Goal: Task Accomplishment & Management: Use online tool/utility

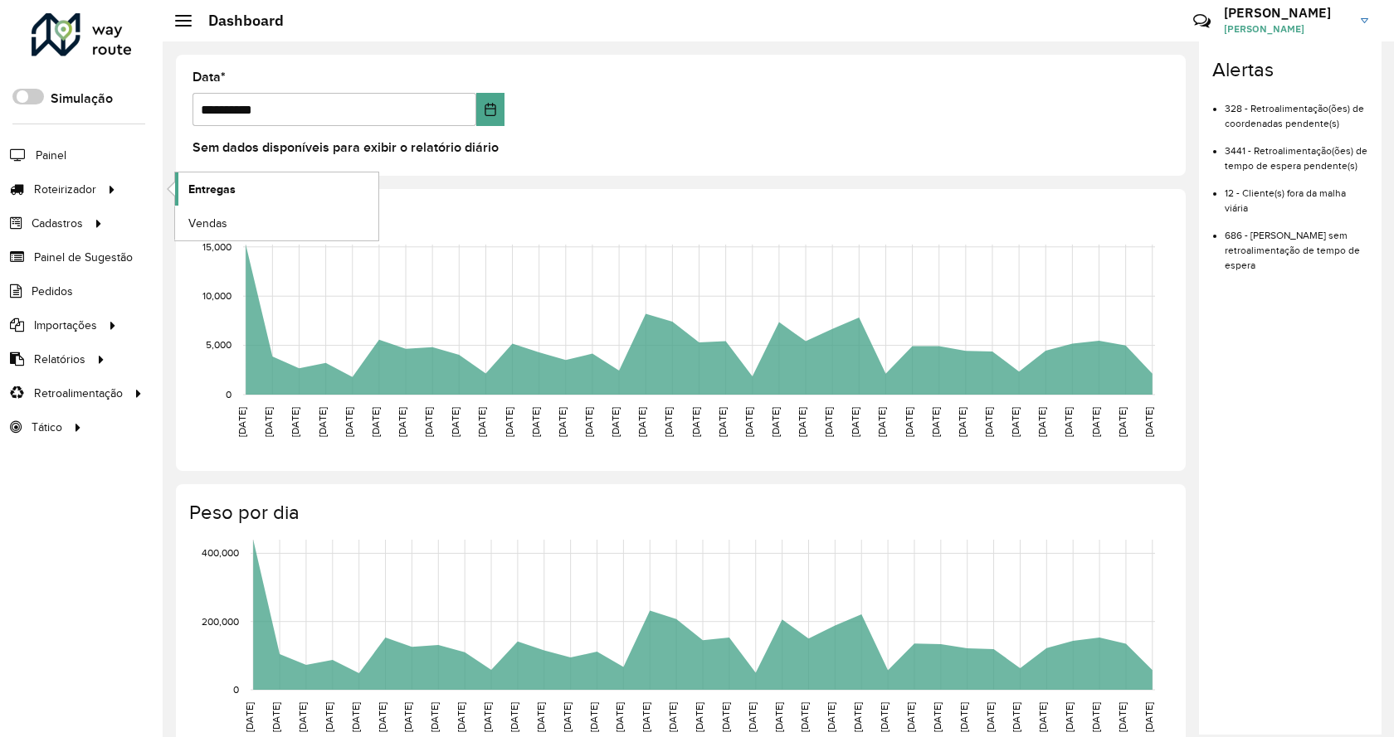
click at [264, 193] on link "Entregas" at bounding box center [276, 189] width 203 height 33
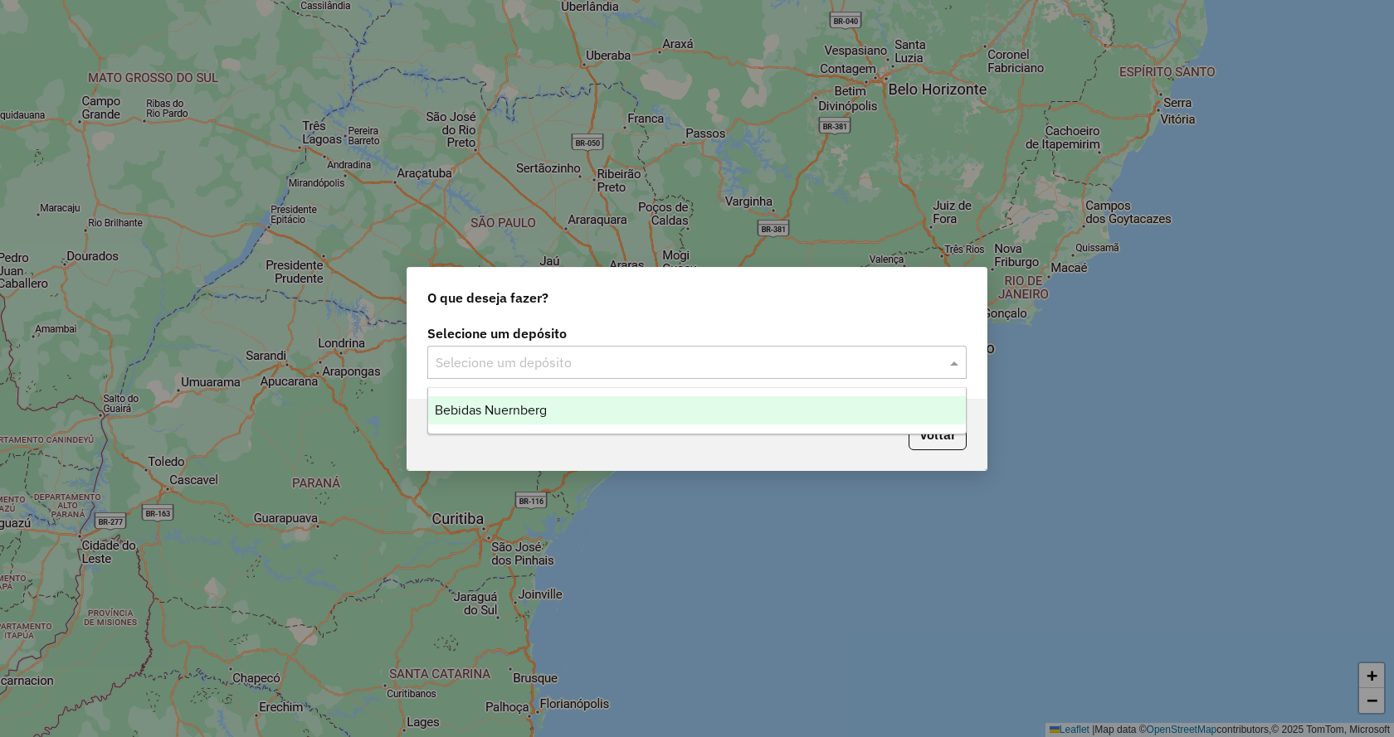
click at [650, 360] on input "text" at bounding box center [679, 363] width 489 height 20
click at [642, 402] on div "Bebidas Nuernberg" at bounding box center [697, 411] width 538 height 28
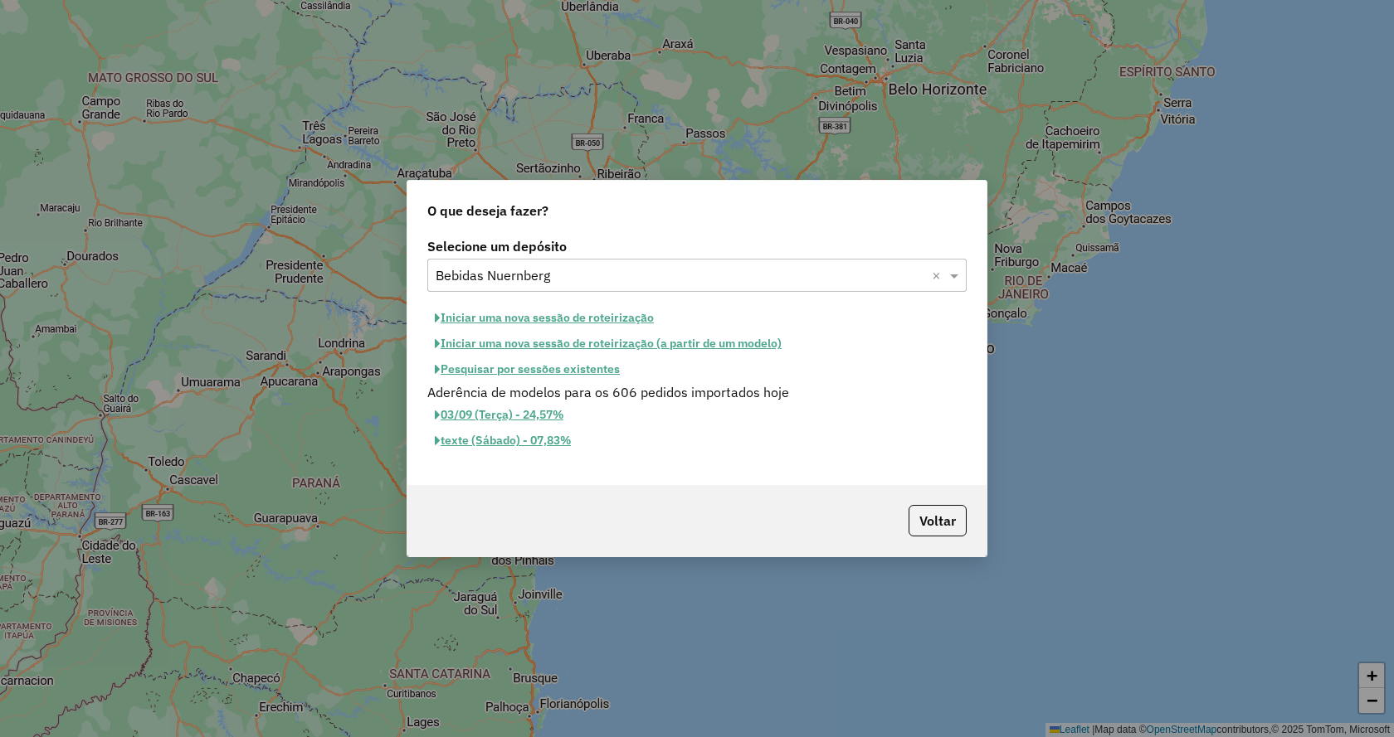
click at [542, 323] on button "Iniciar uma nova sessão de roteirização" at bounding box center [544, 318] width 234 height 26
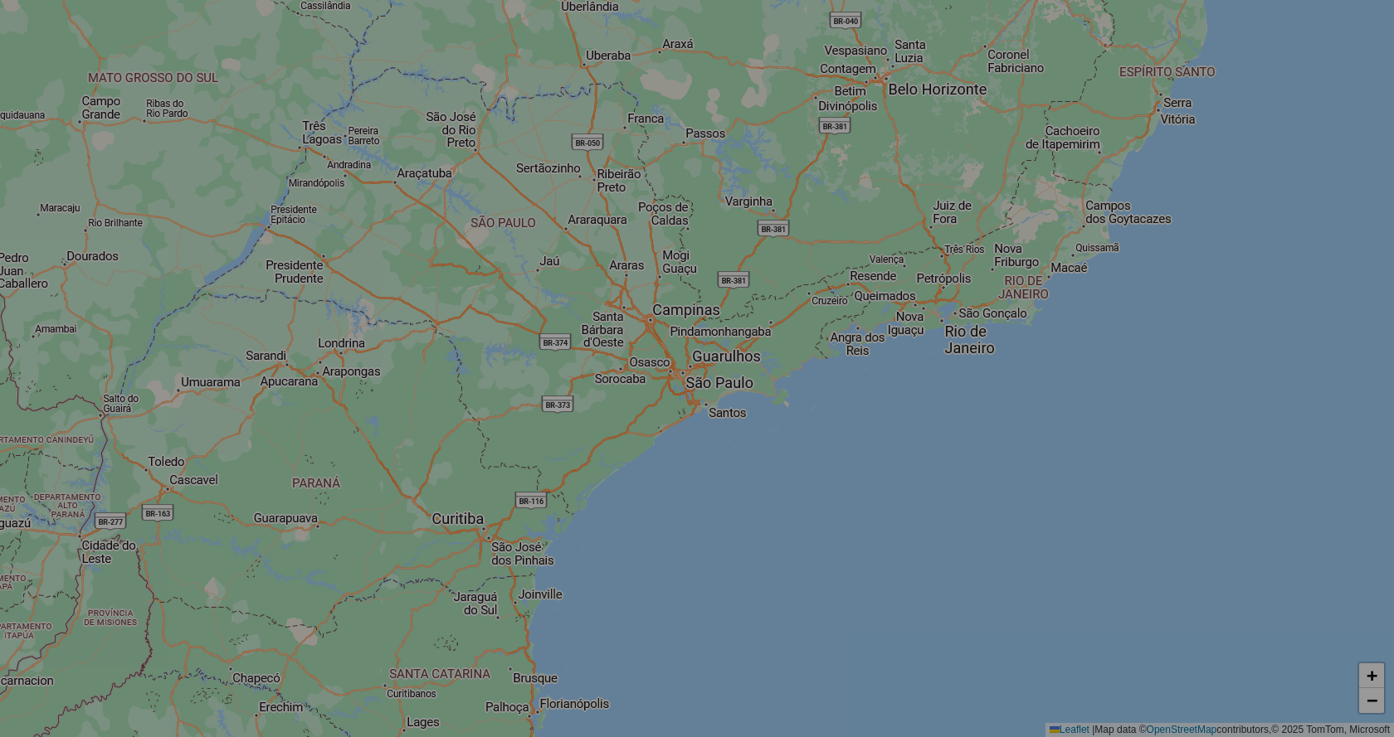
select select "*"
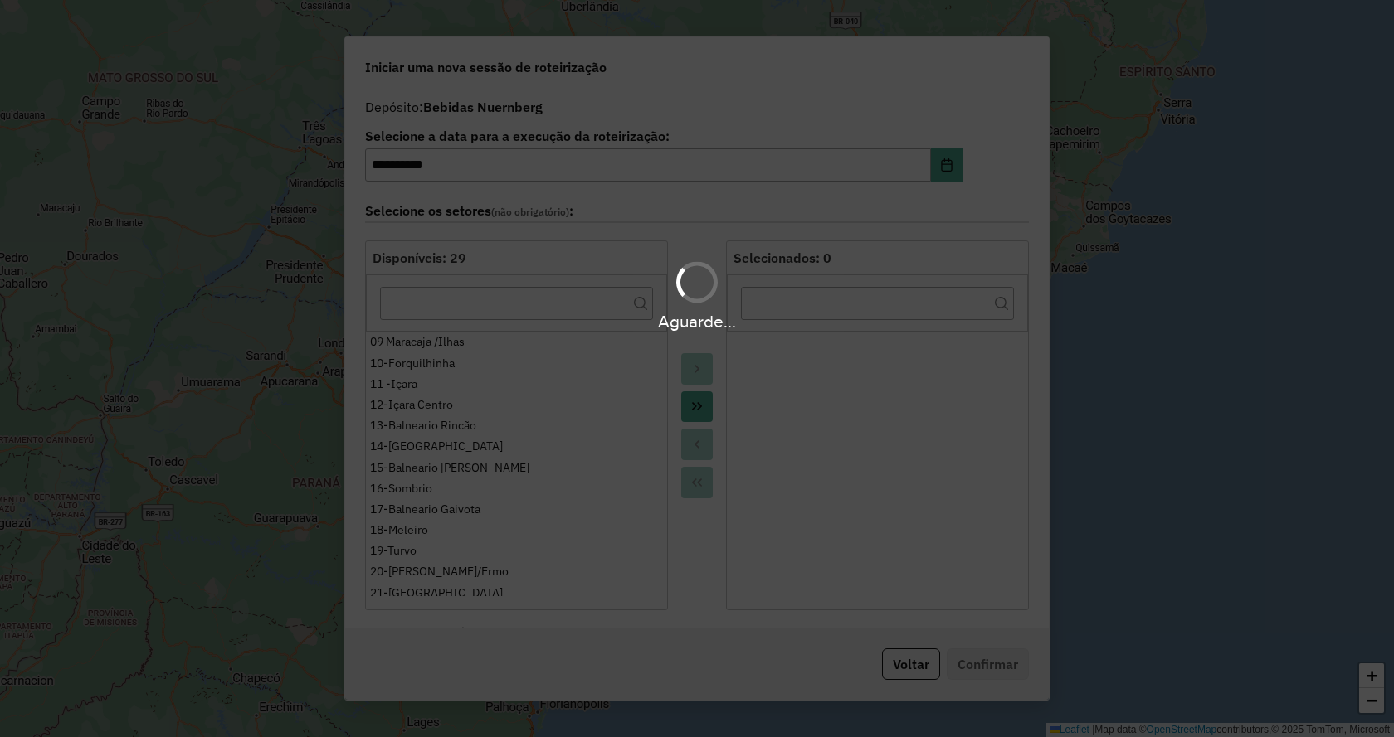
click at [700, 406] on div "Aguarde..." at bounding box center [697, 368] width 1394 height 737
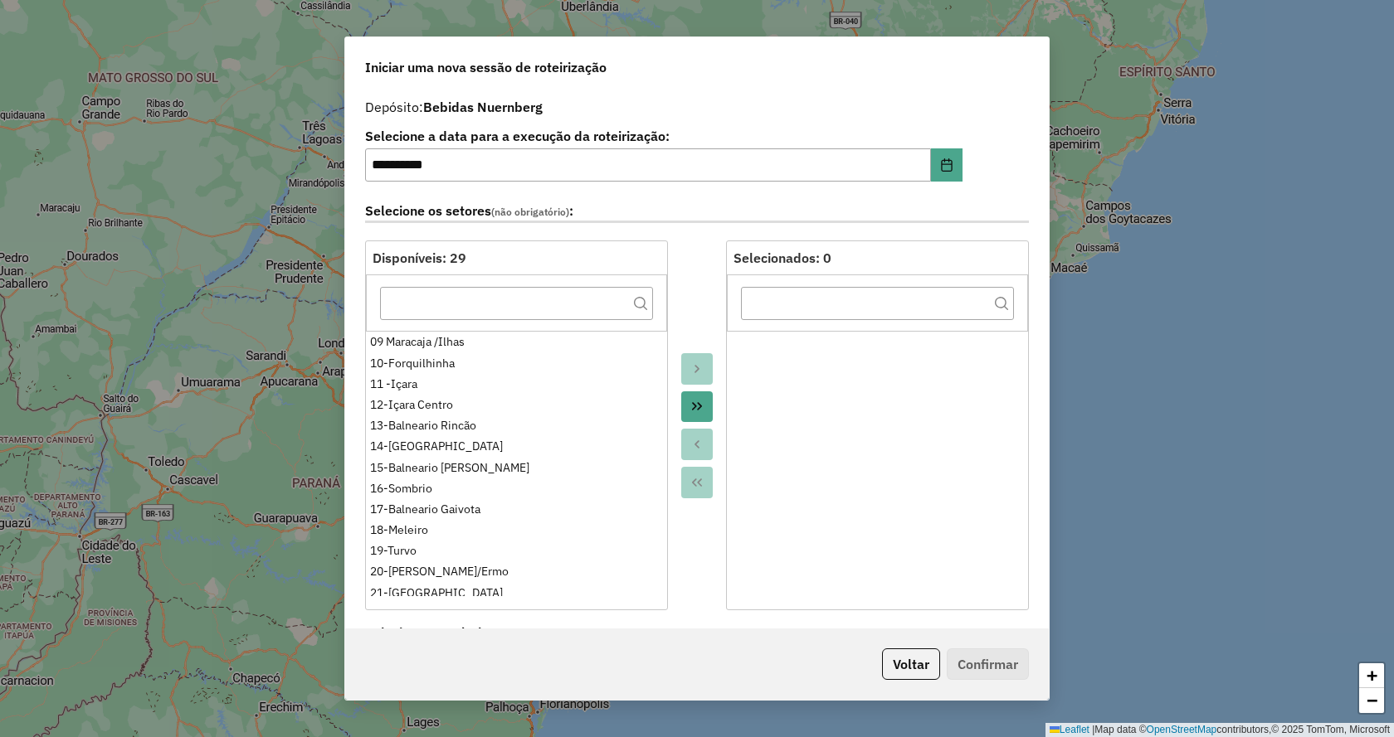
click at [700, 406] on icon "Move All to Target" at bounding box center [696, 406] width 13 height 13
click at [700, 406] on div at bounding box center [697, 426] width 58 height 370
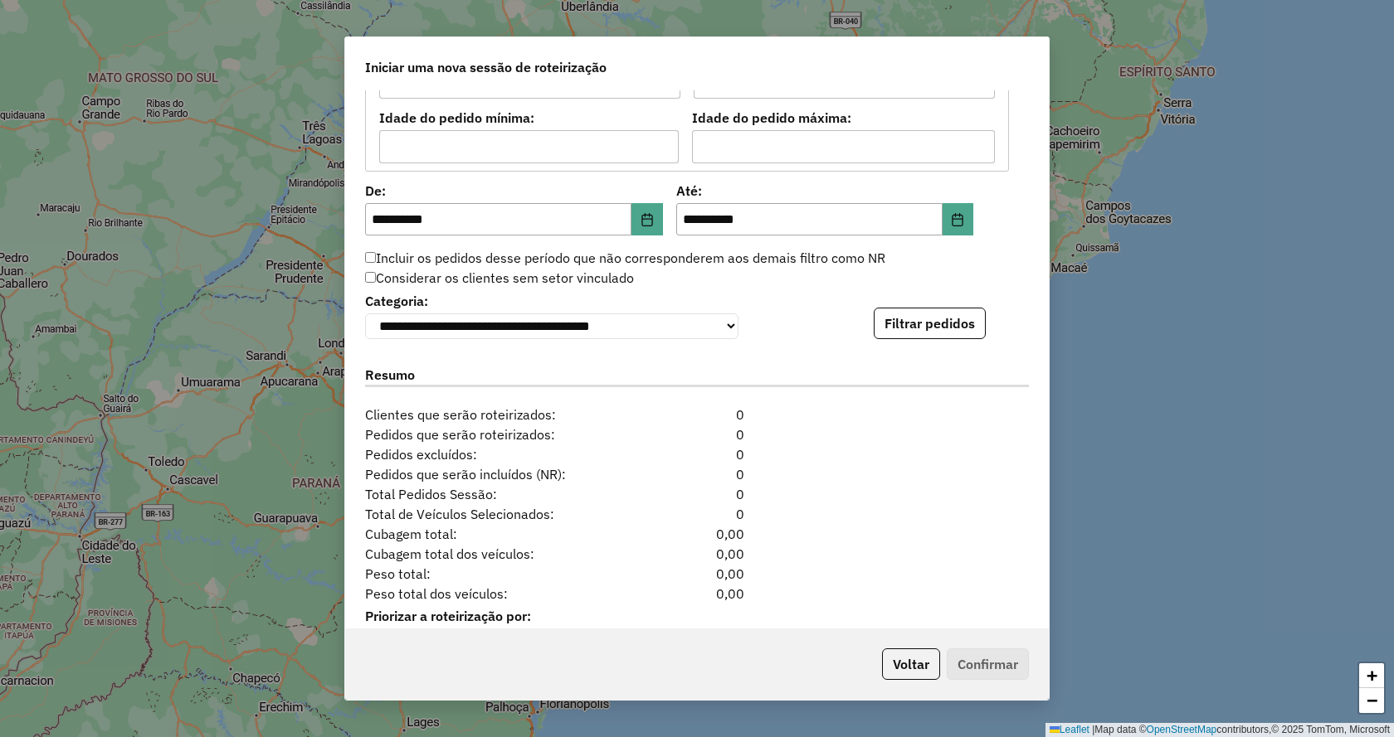
scroll to position [1565, 0]
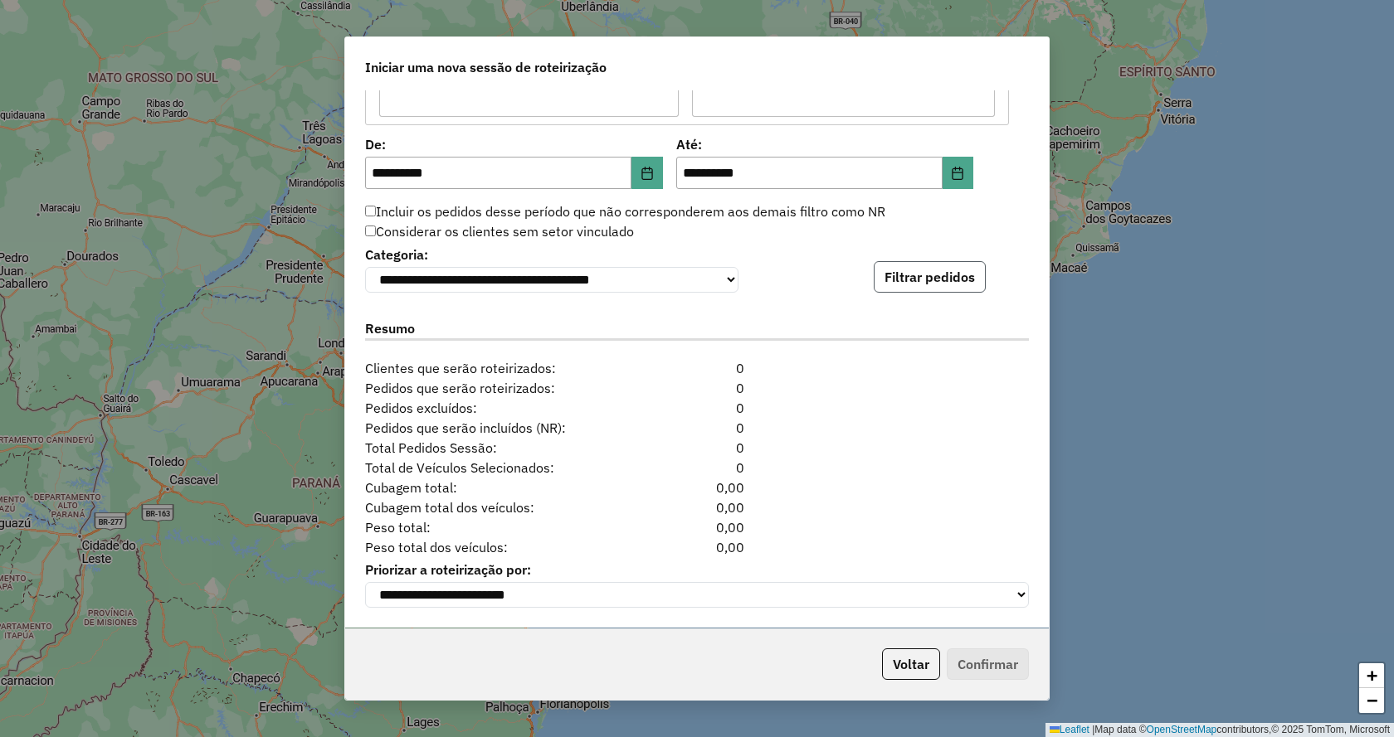
click at [951, 280] on button "Filtrar pedidos" at bounding box center [929, 277] width 112 height 32
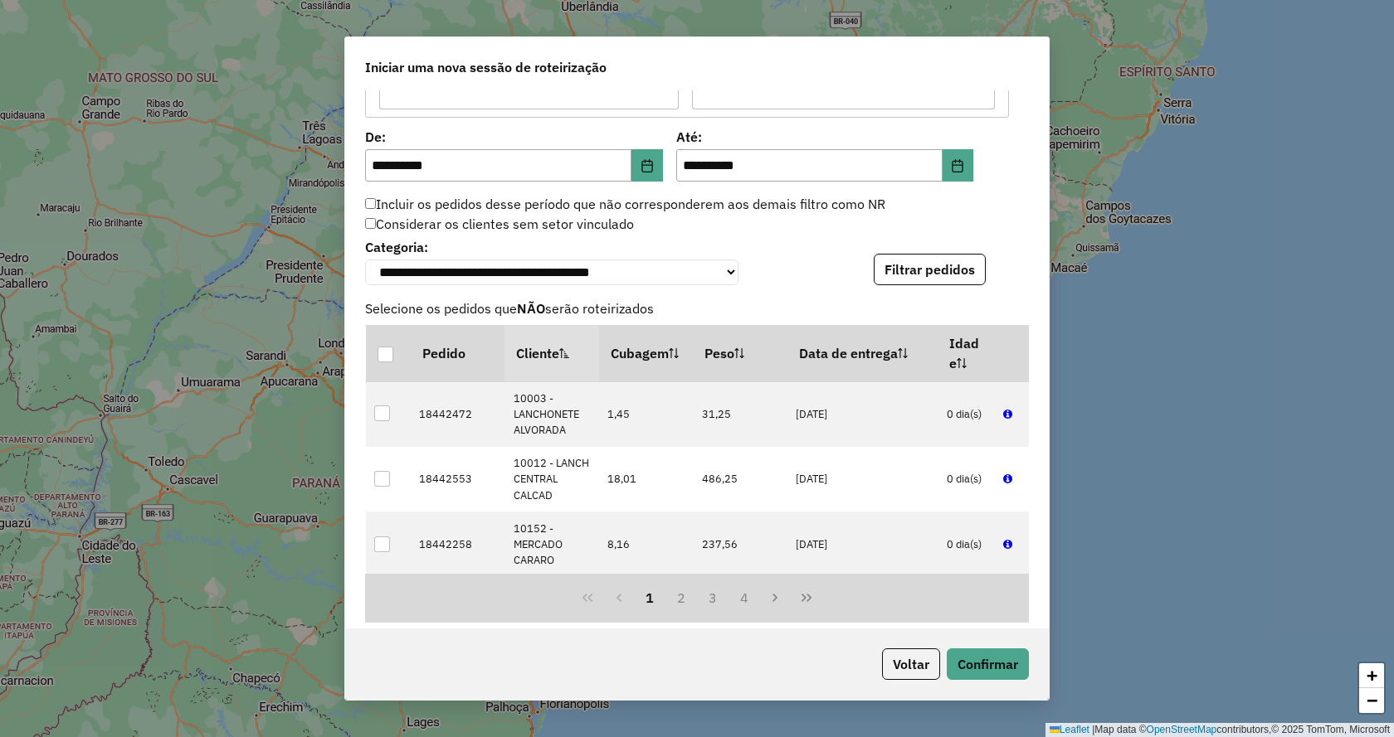
scroll to position [1908, 0]
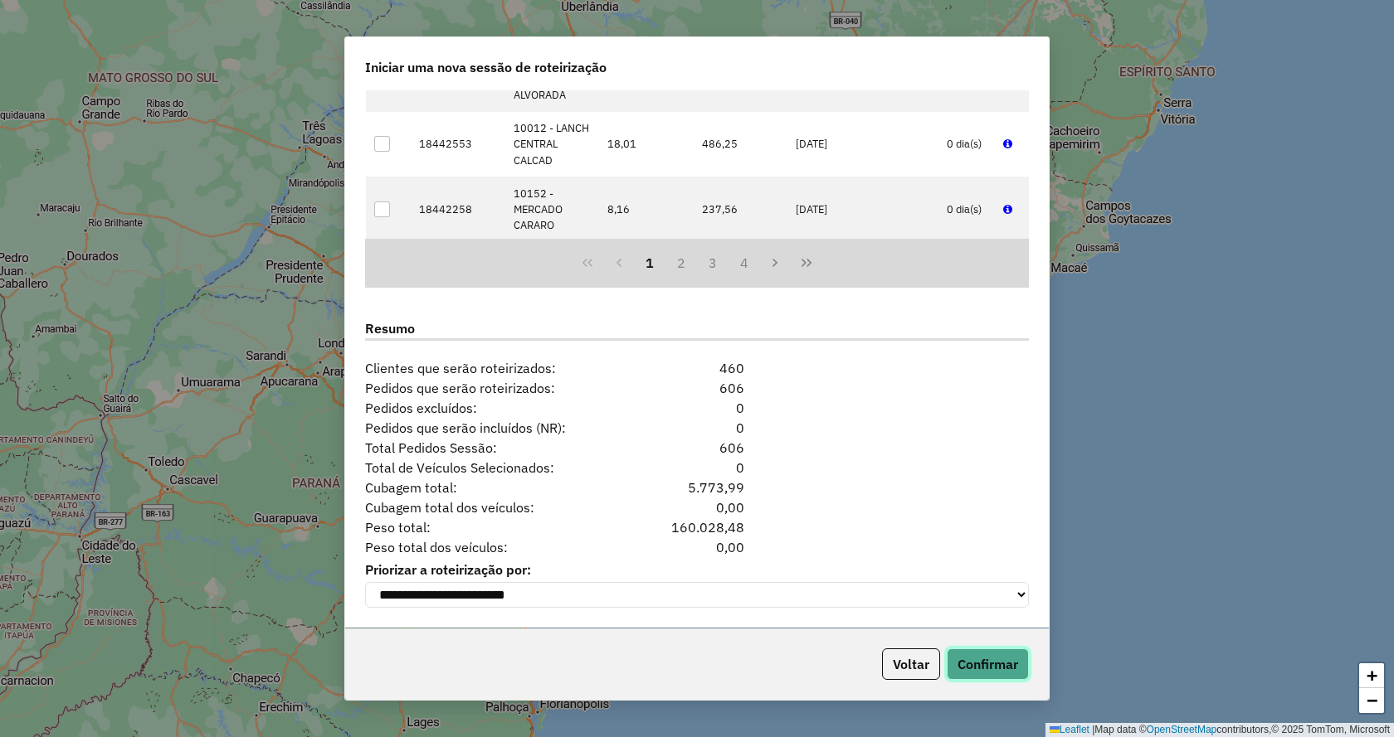
click at [967, 662] on button "Confirmar" at bounding box center [987, 665] width 82 height 32
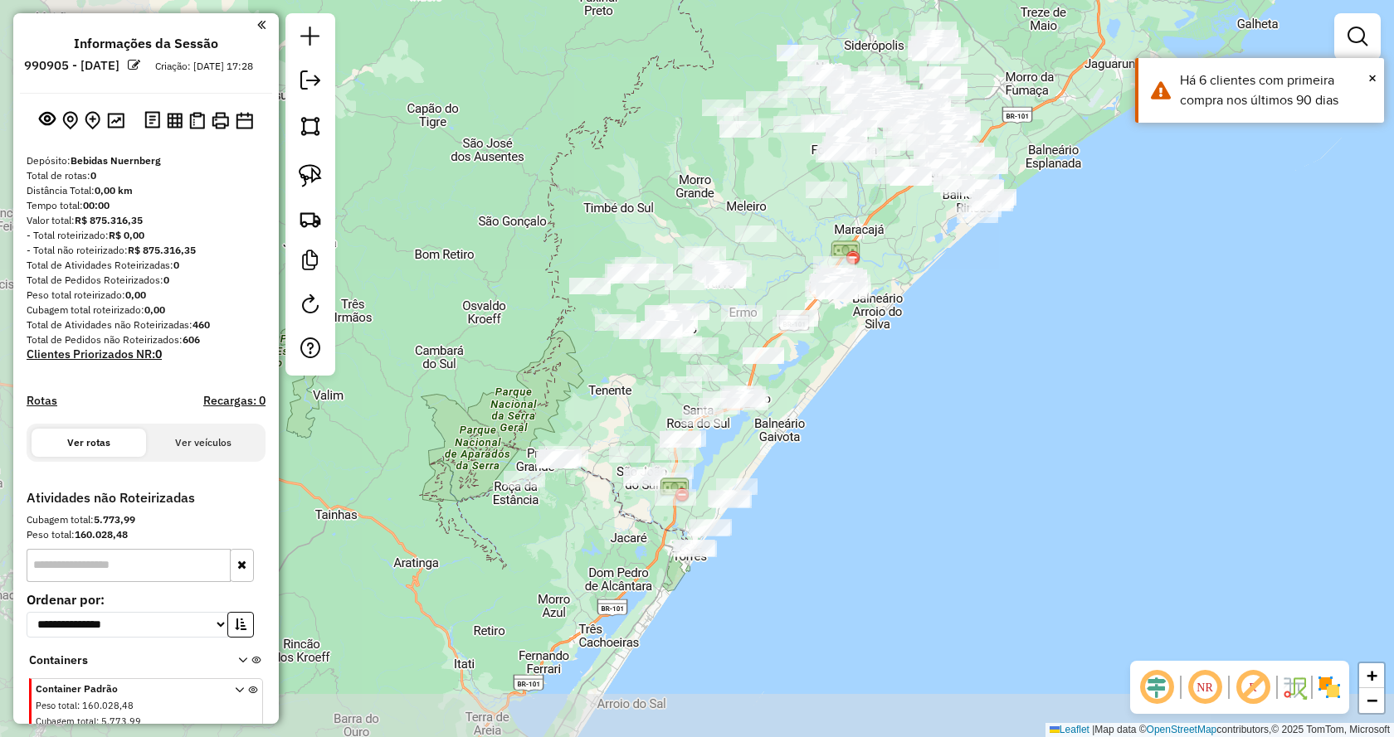
drag, startPoint x: 859, startPoint y: 572, endPoint x: 1052, endPoint y: 357, distance: 289.1
click at [1052, 357] on div "Janela de atendimento Grade de atendimento Capacidade Transportadoras Veículos …" at bounding box center [697, 368] width 1394 height 737
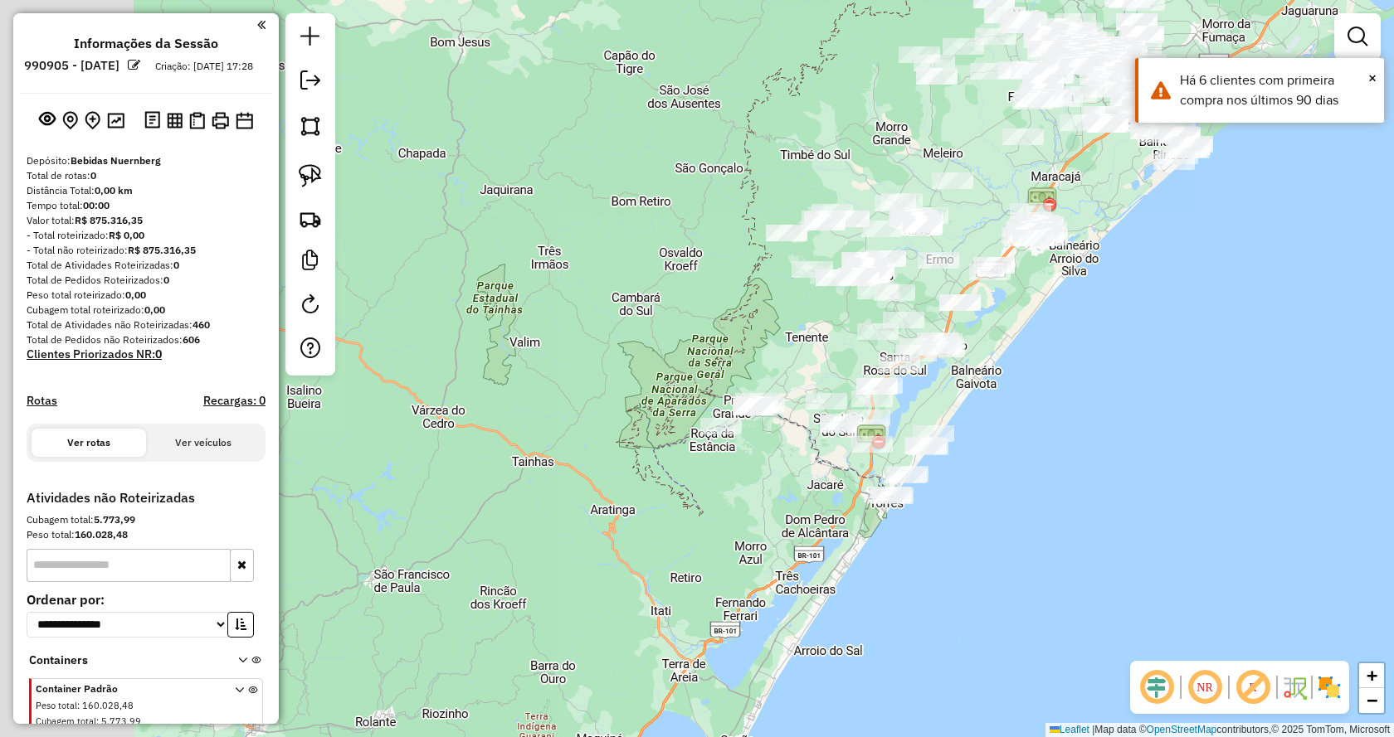
drag, startPoint x: 1010, startPoint y: 479, endPoint x: 1161, endPoint y: 429, distance: 159.0
click at [1161, 429] on div "Janela de atendimento Grade de atendimento Capacidade Transportadoras Veículos …" at bounding box center [697, 368] width 1394 height 737
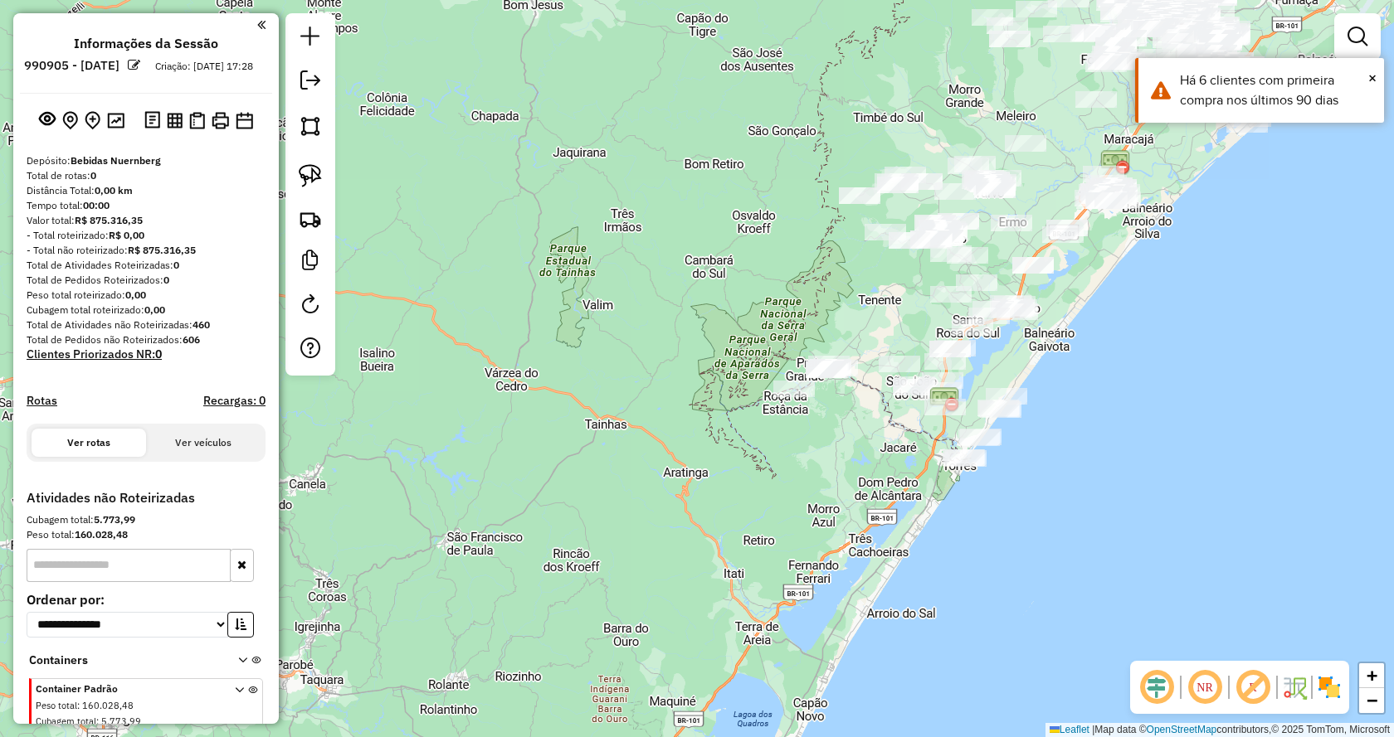
drag, startPoint x: 1099, startPoint y: 441, endPoint x: 985, endPoint y: 440, distance: 113.7
click at [985, 440] on div "Janela de atendimento Grade de atendimento Capacidade Transportadoras Veículos …" at bounding box center [697, 368] width 1394 height 737
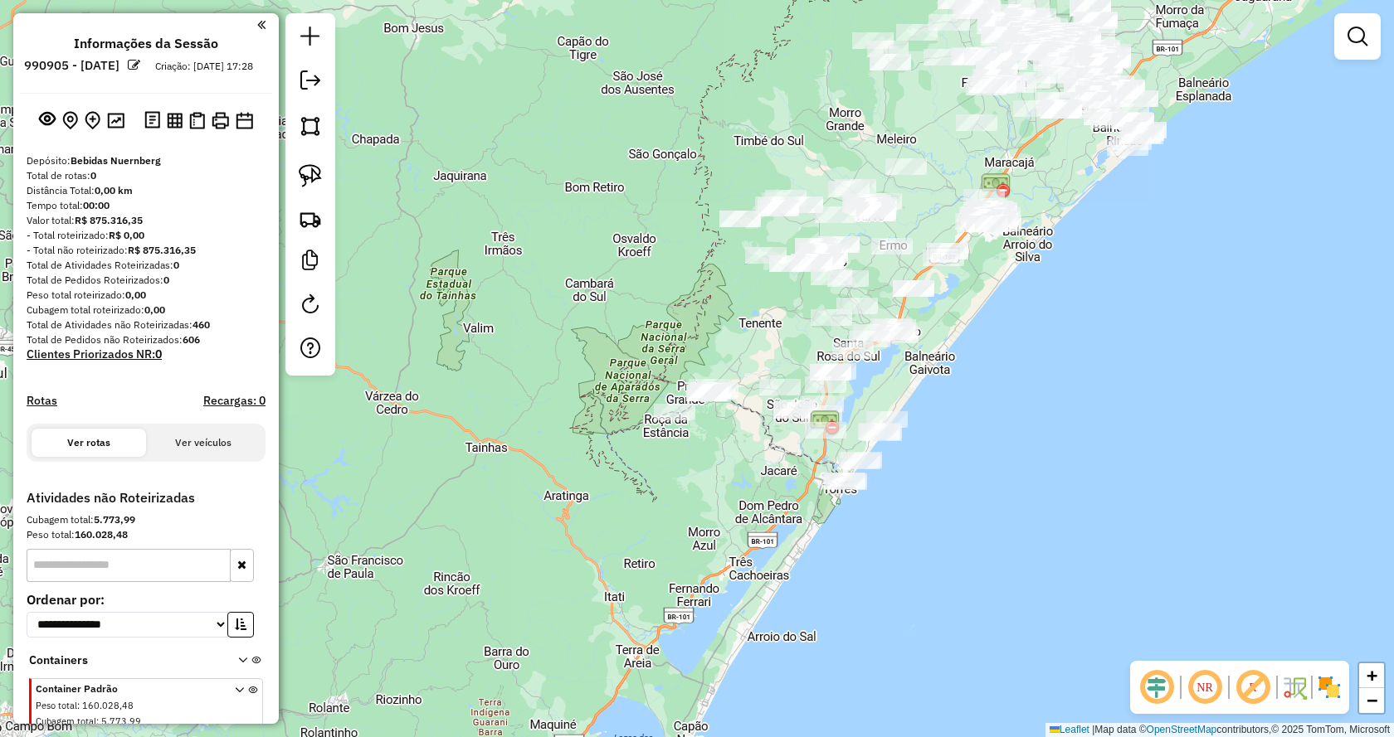
drag, startPoint x: 1086, startPoint y: 187, endPoint x: 1068, endPoint y: 261, distance: 75.9
click at [1068, 261] on div "Janela de atendimento Grade de atendimento Capacidade Transportadoras Veículos …" at bounding box center [697, 368] width 1394 height 737
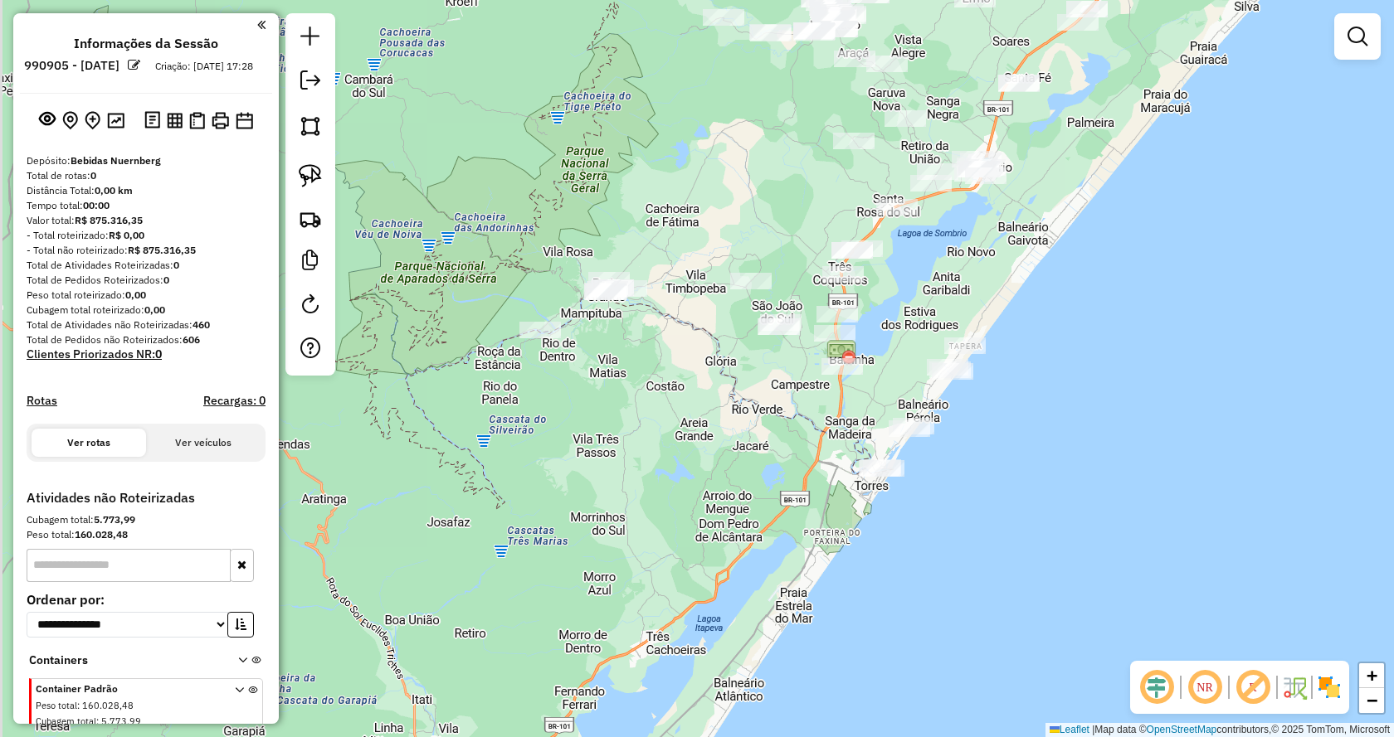
drag, startPoint x: 893, startPoint y: 450, endPoint x: 1063, endPoint y: 308, distance: 221.3
click at [1063, 308] on div "Janela de atendimento Grade de atendimento Capacidade Transportadoras Veículos …" at bounding box center [697, 368] width 1394 height 737
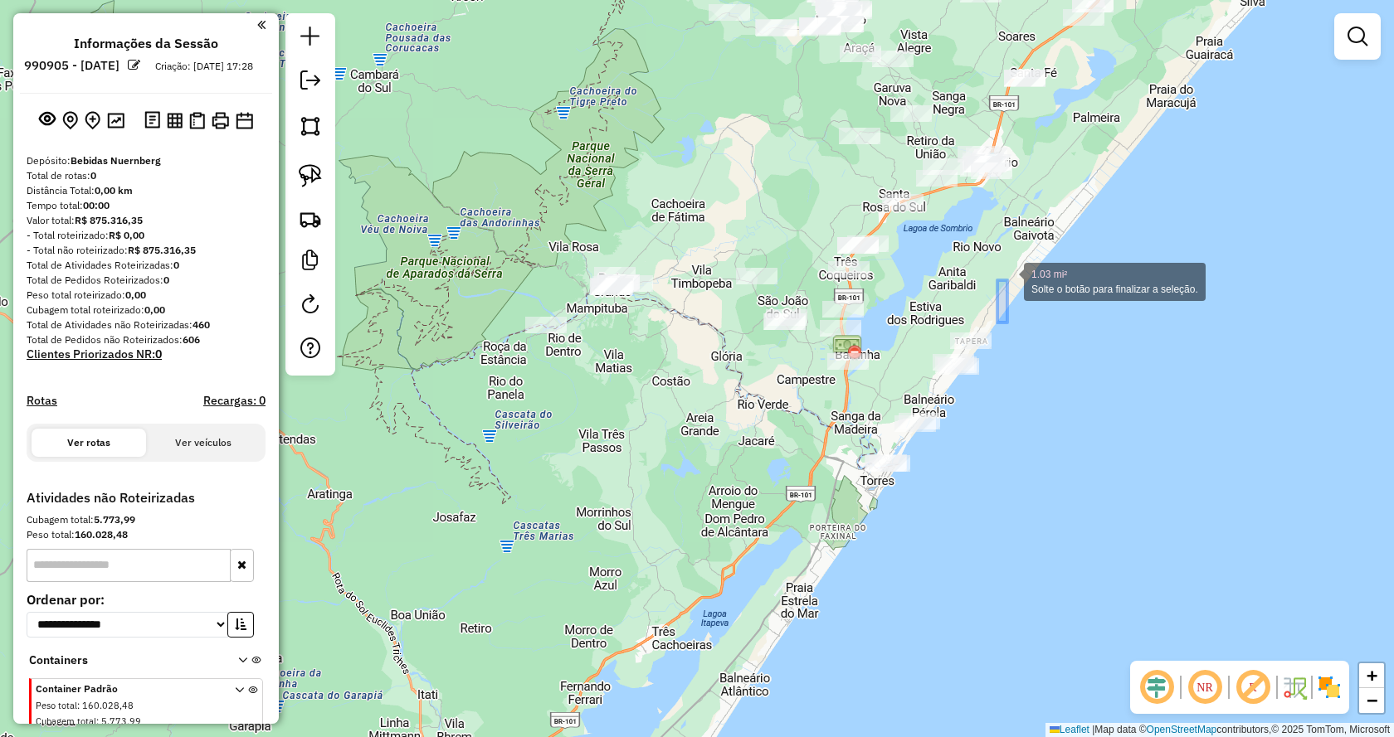
drag, startPoint x: 997, startPoint y: 323, endPoint x: 1007, endPoint y: 280, distance: 43.5
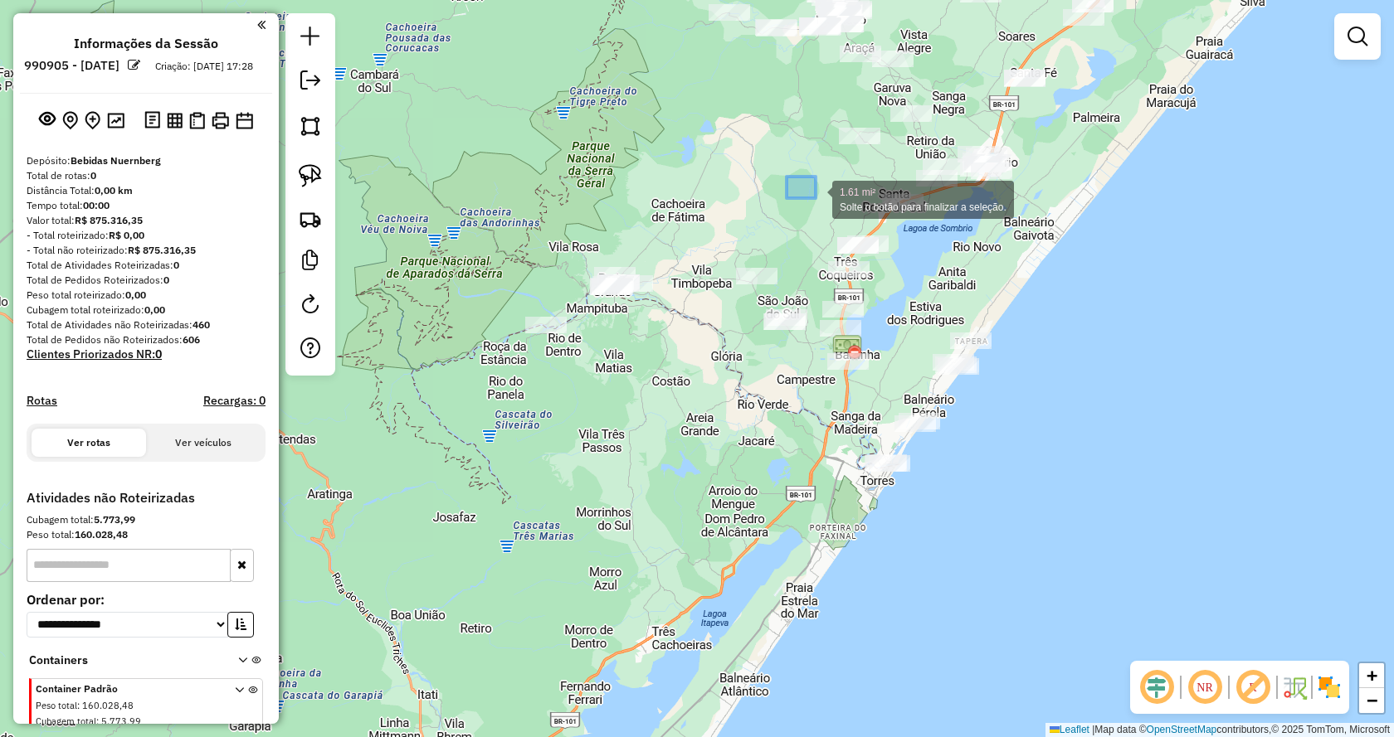
drag, startPoint x: 786, startPoint y: 177, endPoint x: 814, endPoint y: 198, distance: 34.8
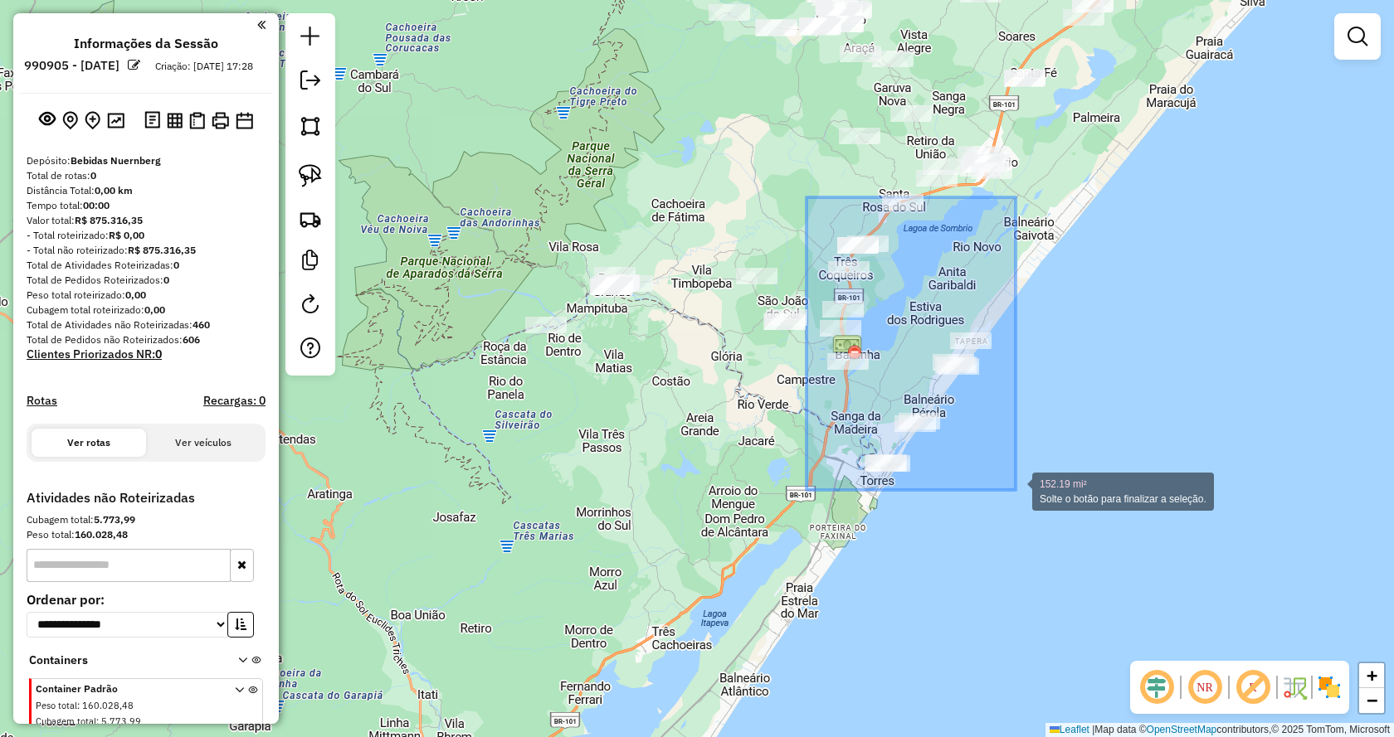
drag, startPoint x: 806, startPoint y: 197, endPoint x: 1015, endPoint y: 490, distance: 359.8
click at [1015, 490] on div "152.19 mi² Solte o botão para finalizar a seleção. Janela de atendimento Grade …" at bounding box center [697, 368] width 1394 height 737
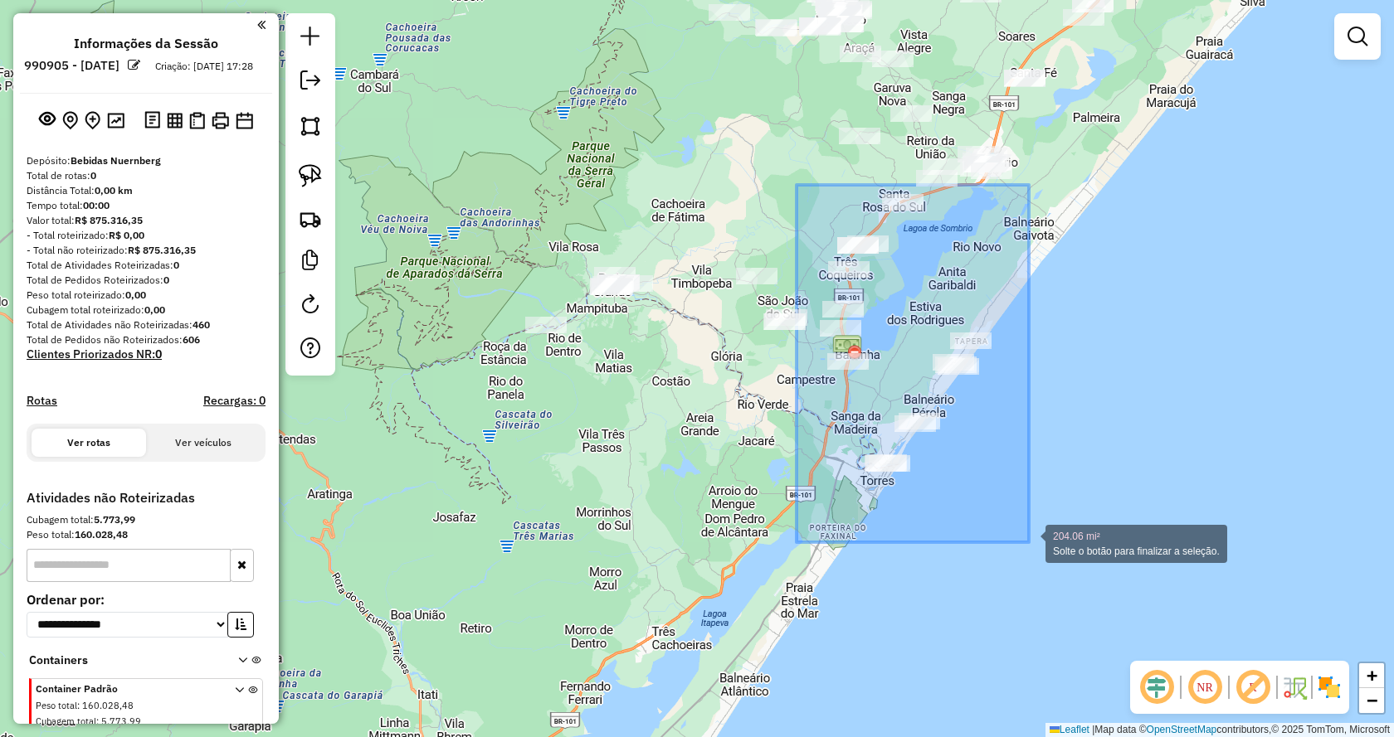
drag, startPoint x: 834, startPoint y: 234, endPoint x: 1029, endPoint y: 543, distance: 365.7
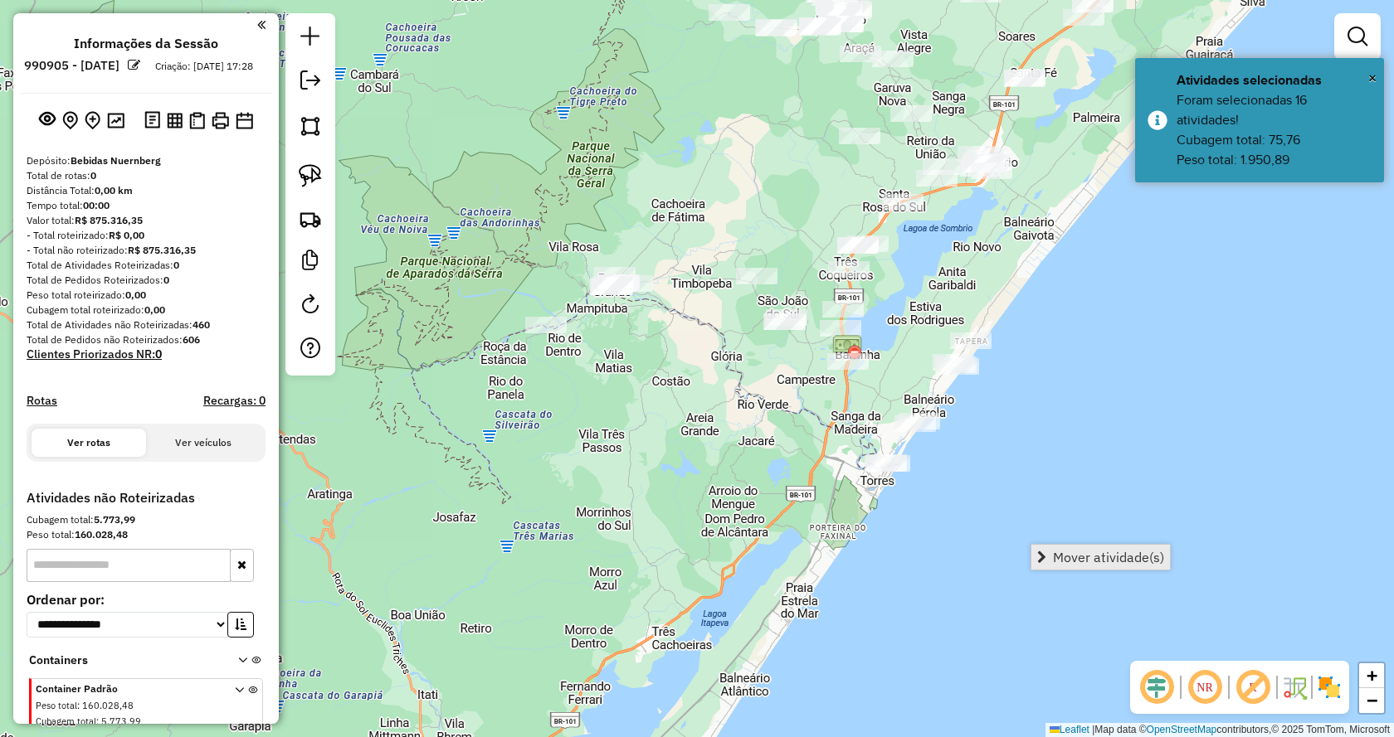
click at [1046, 553] on span "Mover atividade(s)" at bounding box center [1041, 557] width 9 height 13
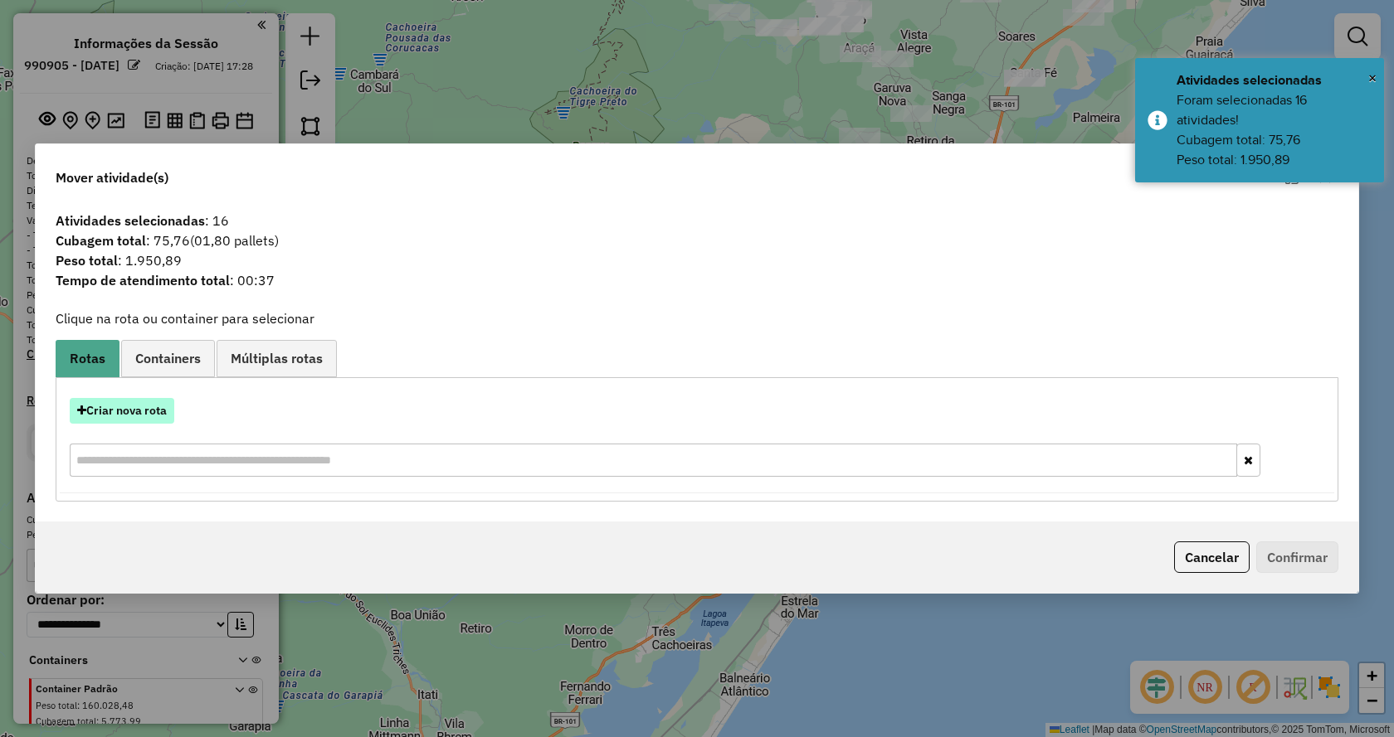
click at [139, 421] on button "Criar nova rota" at bounding box center [122, 411] width 105 height 26
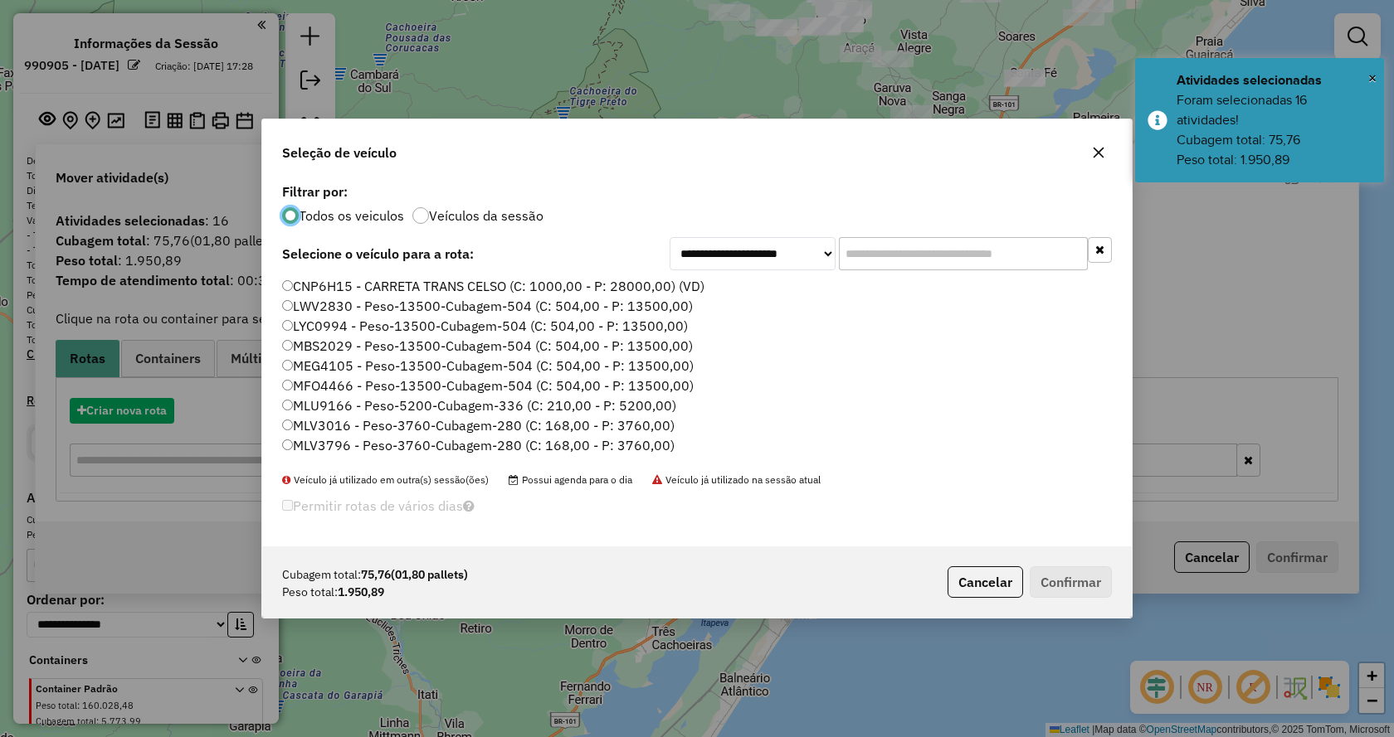
scroll to position [9, 5]
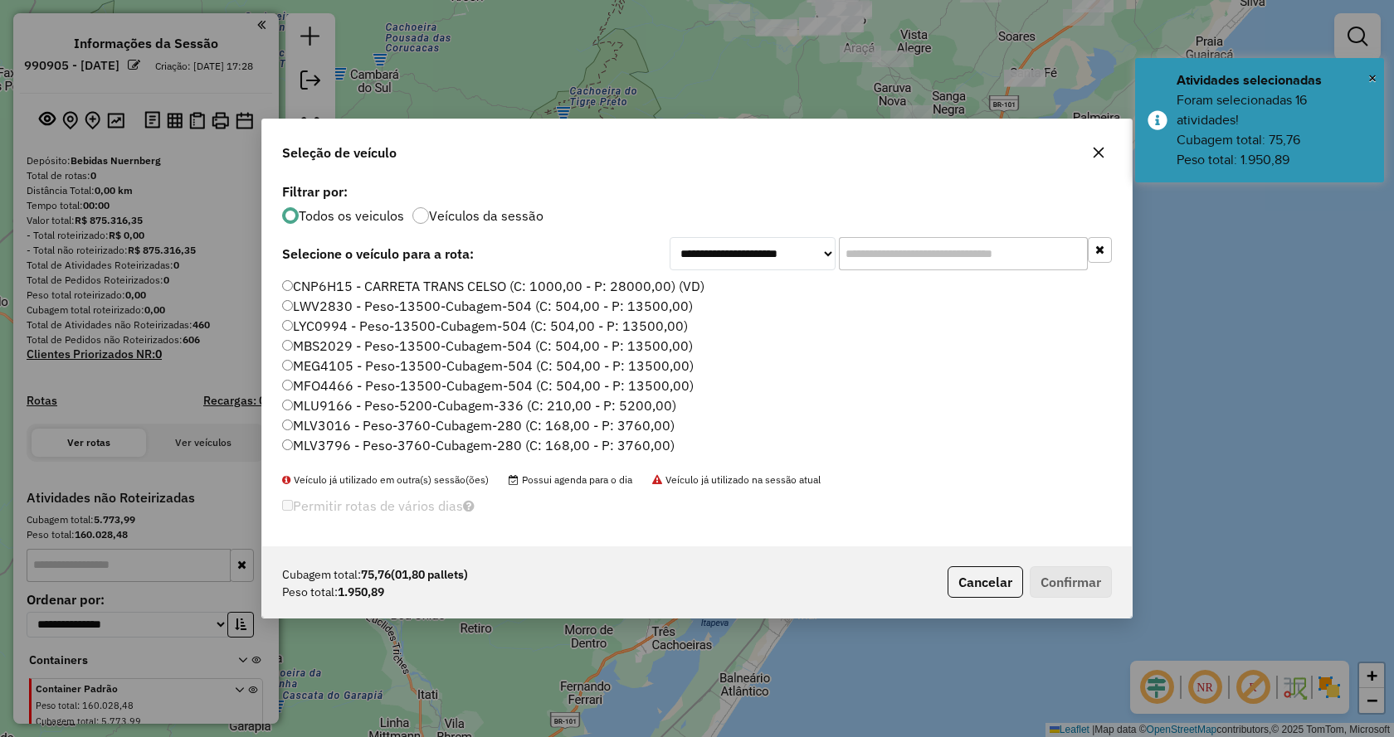
click at [919, 258] on input "text" at bounding box center [963, 253] width 249 height 33
type input "*"
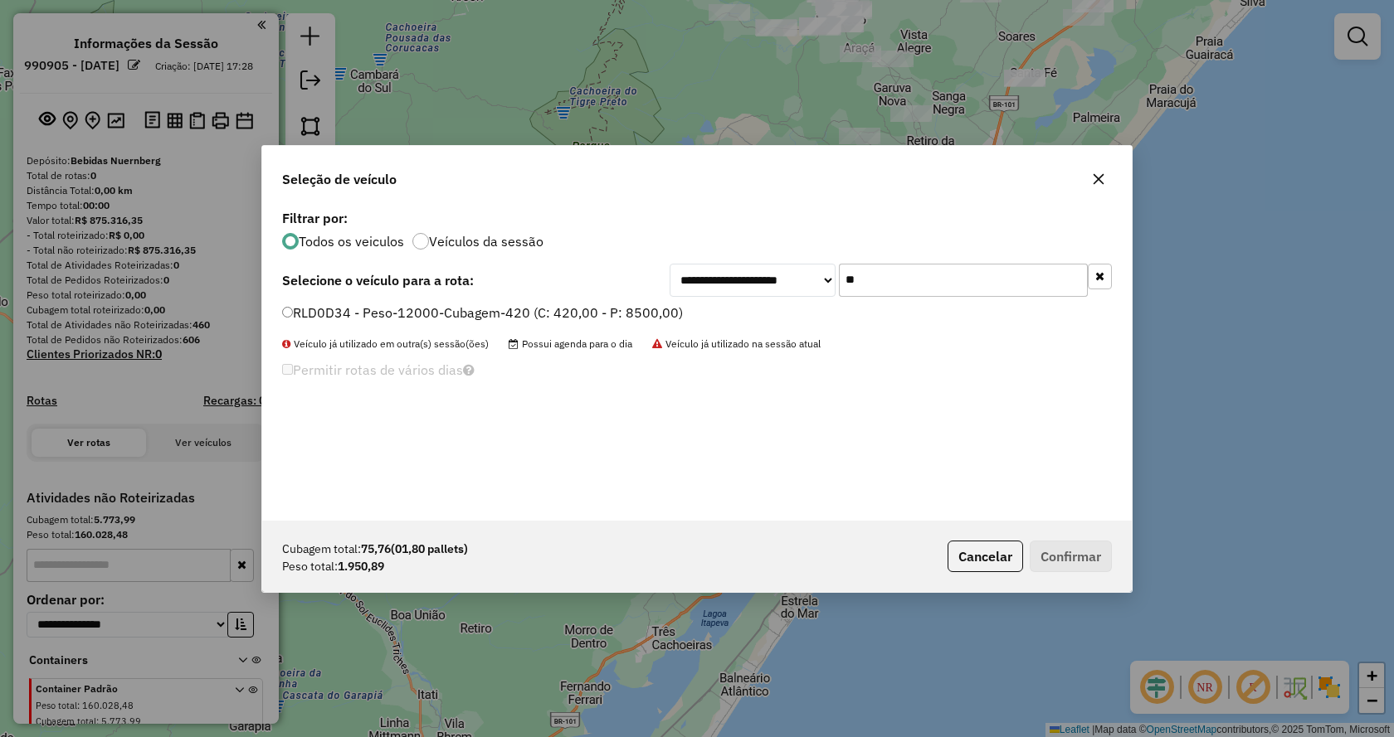
type input "**"
click at [604, 313] on label "RLD0D34 - Peso-12000-Cubagem-420 (C: 420,00 - P: 8500,00)" at bounding box center [482, 313] width 401 height 20
click at [1050, 542] on button "Confirmar" at bounding box center [1070, 557] width 82 height 32
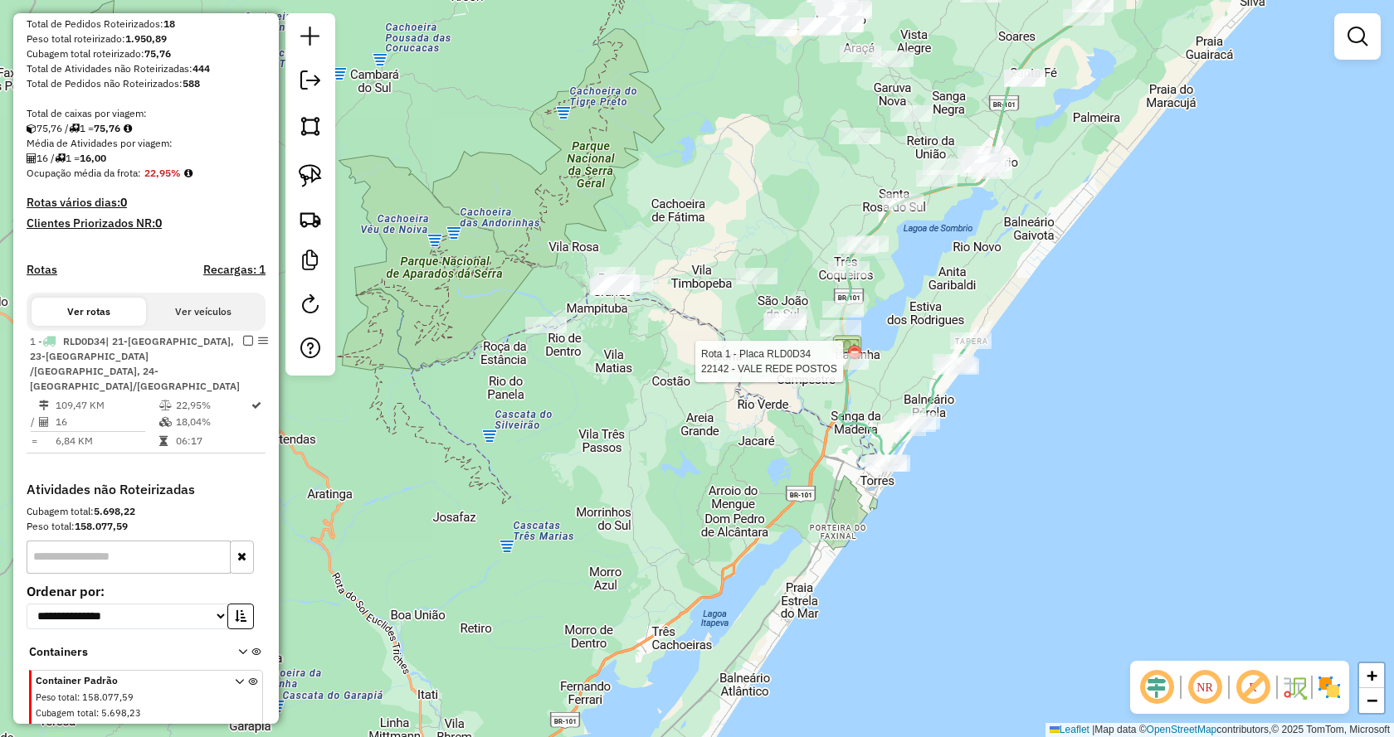
select select "**********"
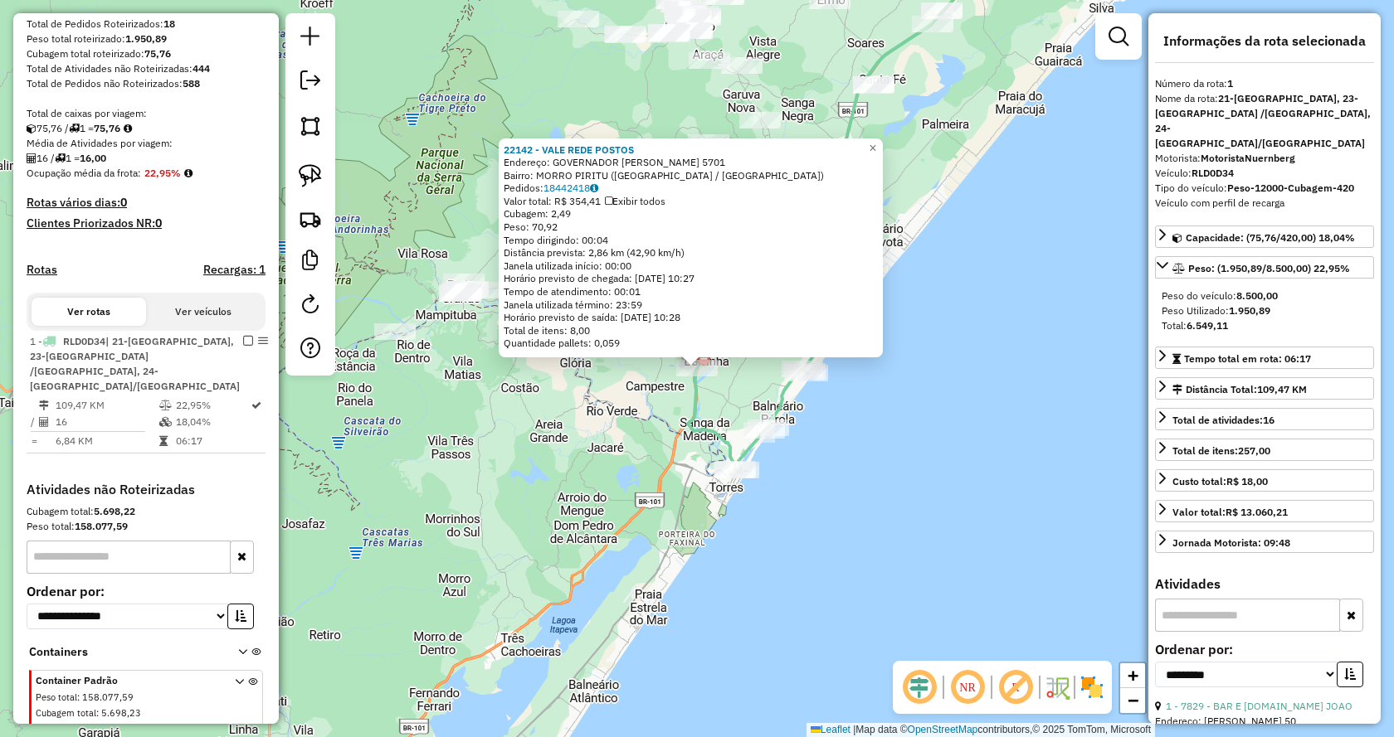
scroll to position [342, 0]
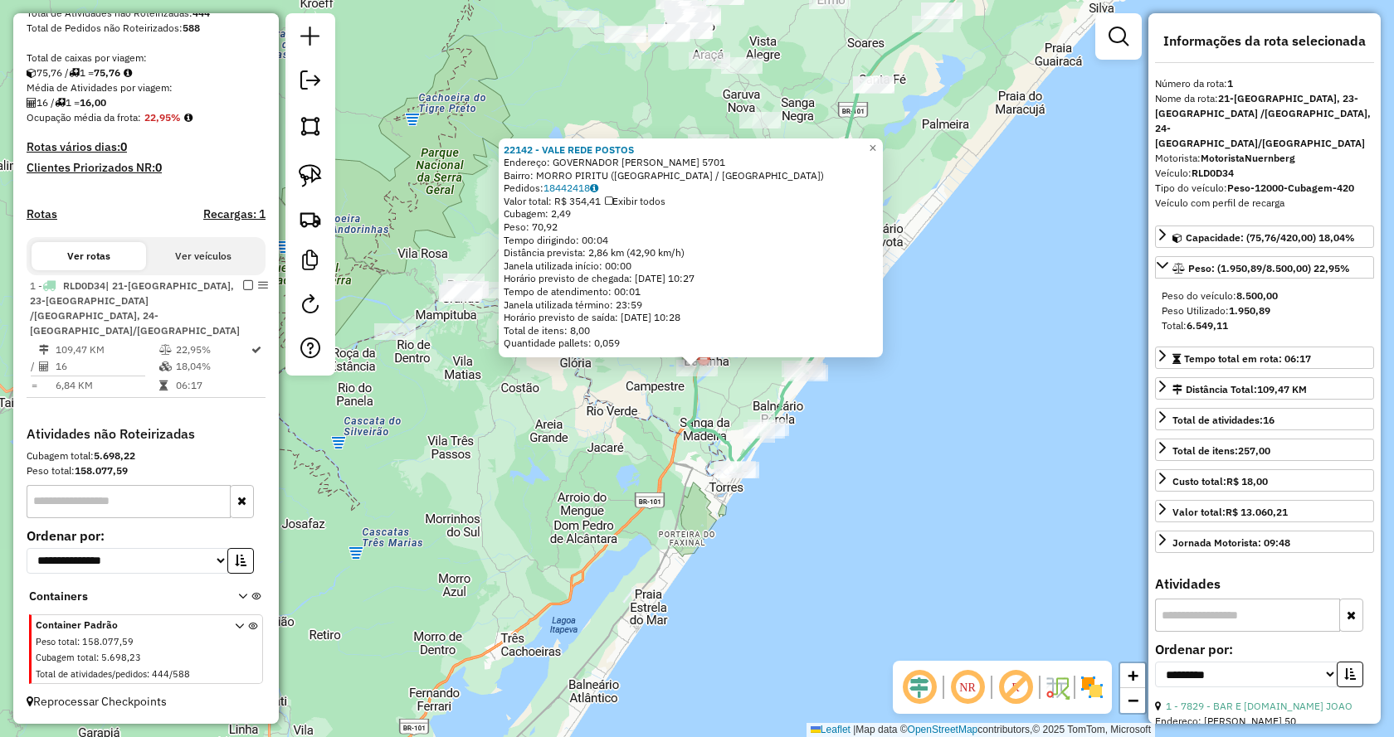
click at [949, 516] on div "22142 - VALE REDE POSTOS Endereço: GOVERNADOR MARIO COVAS 5701 Bairro: MORRO PI…" at bounding box center [697, 368] width 1394 height 737
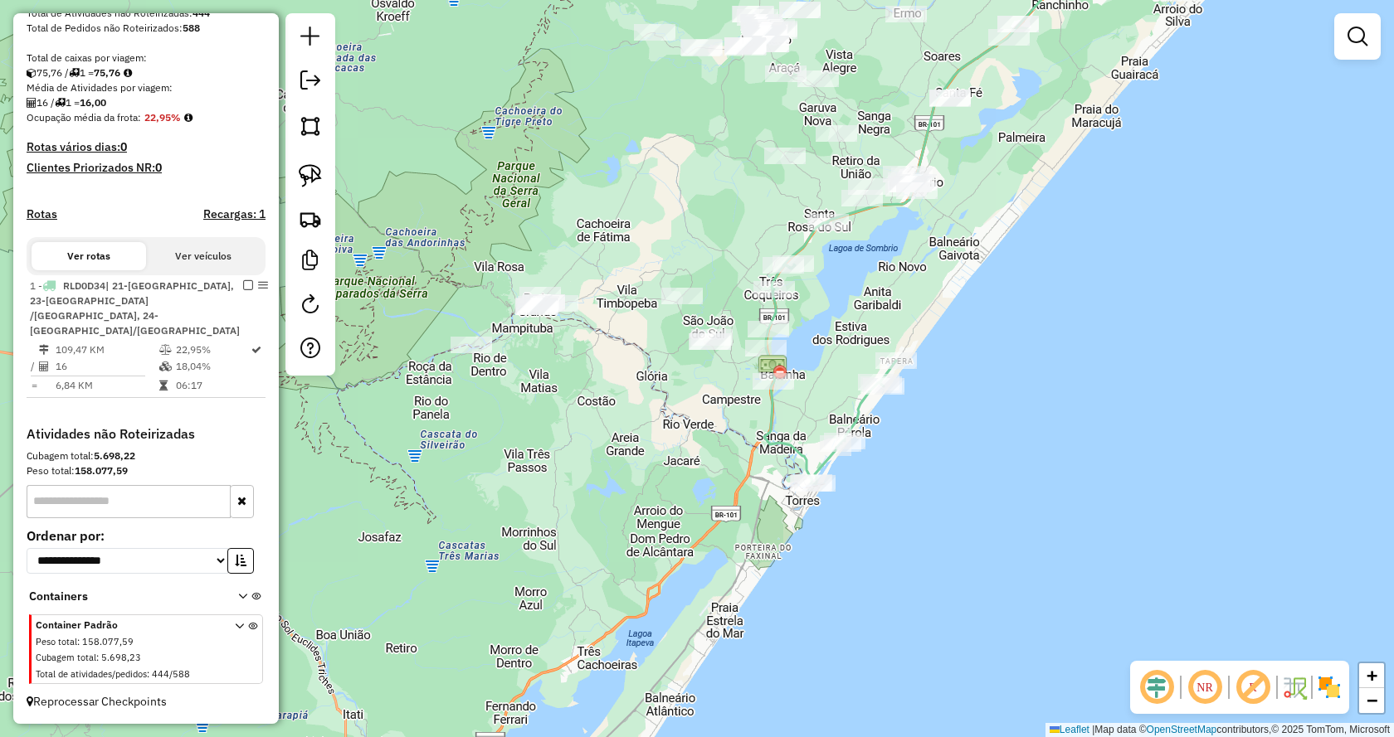
drag, startPoint x: 819, startPoint y: 329, endPoint x: 998, endPoint y: 376, distance: 185.1
click at [998, 376] on div "Janela de atendimento Grade de atendimento Capacidade Transportadoras Veículos …" at bounding box center [697, 368] width 1394 height 737
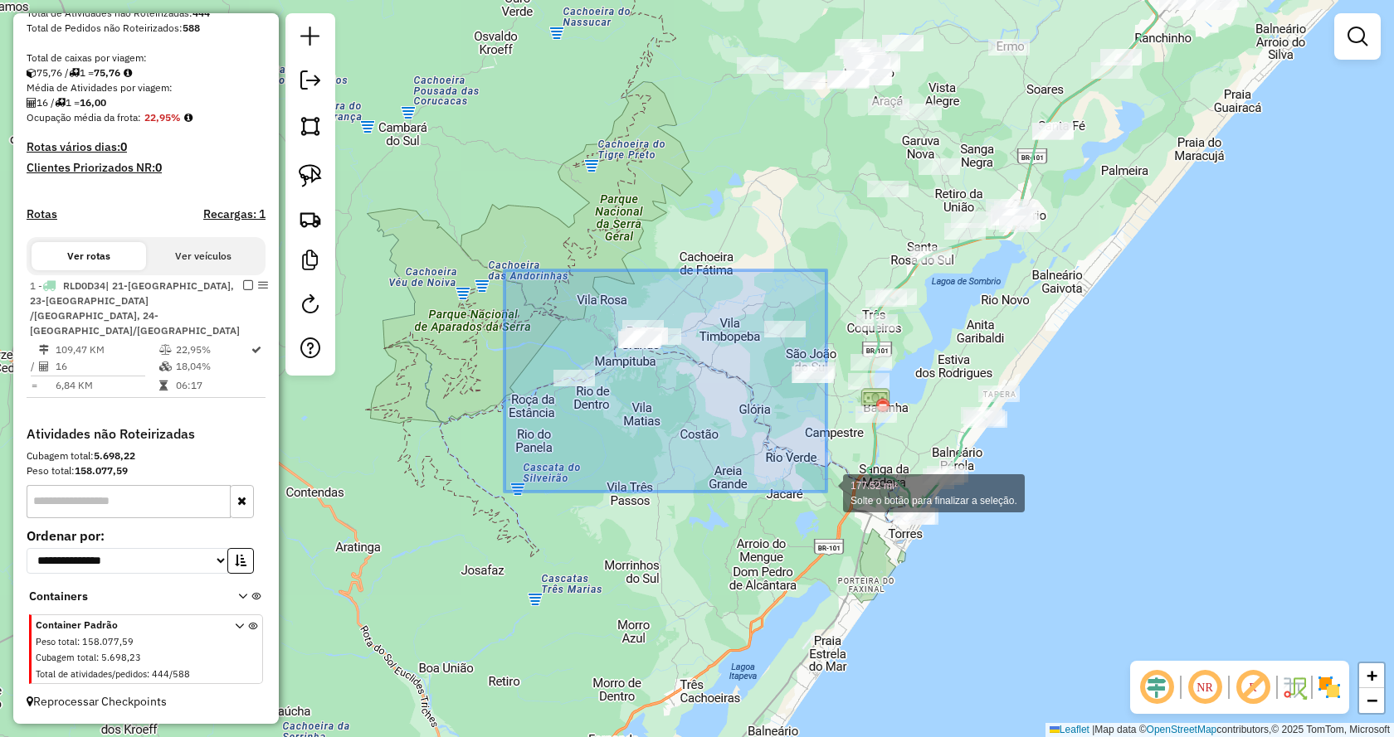
drag, startPoint x: 504, startPoint y: 270, endPoint x: 831, endPoint y: 492, distance: 394.8
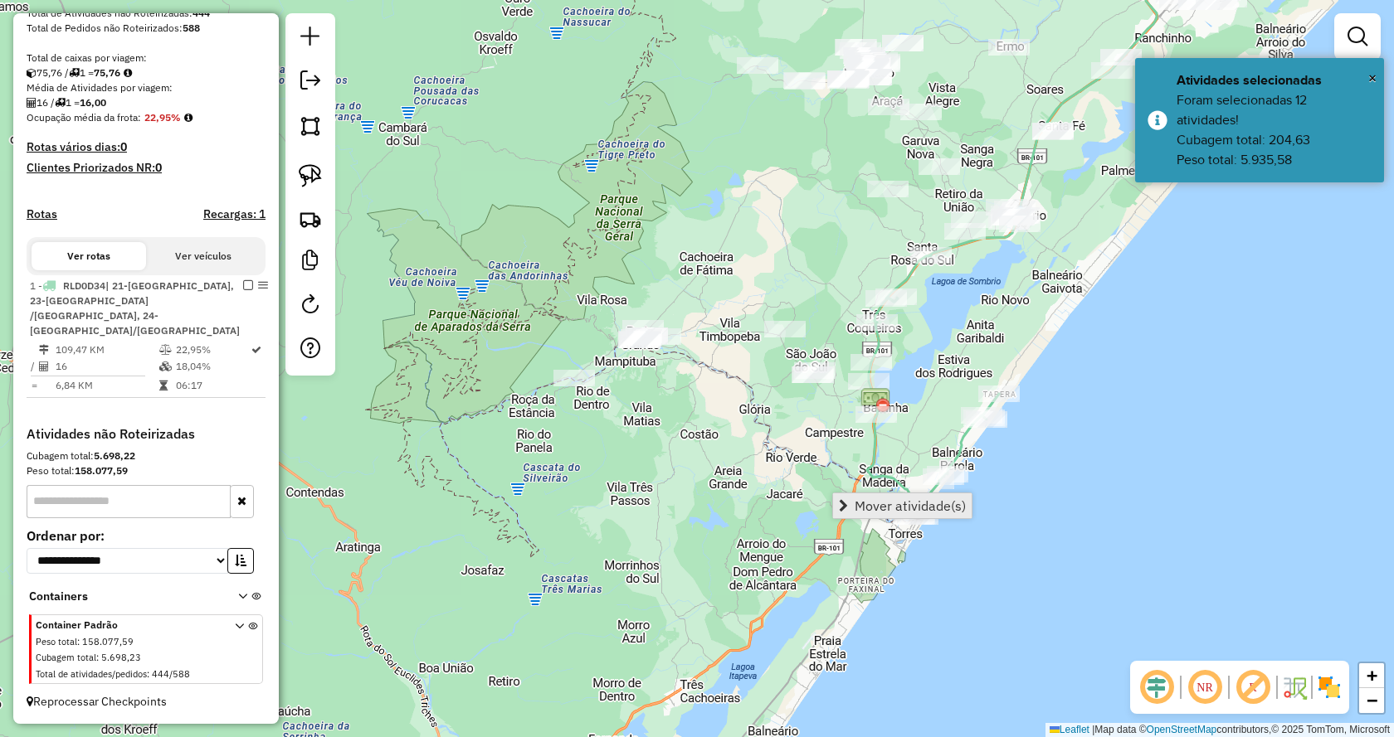
click at [844, 503] on span "Mover atividade(s)" at bounding box center [843, 505] width 9 height 13
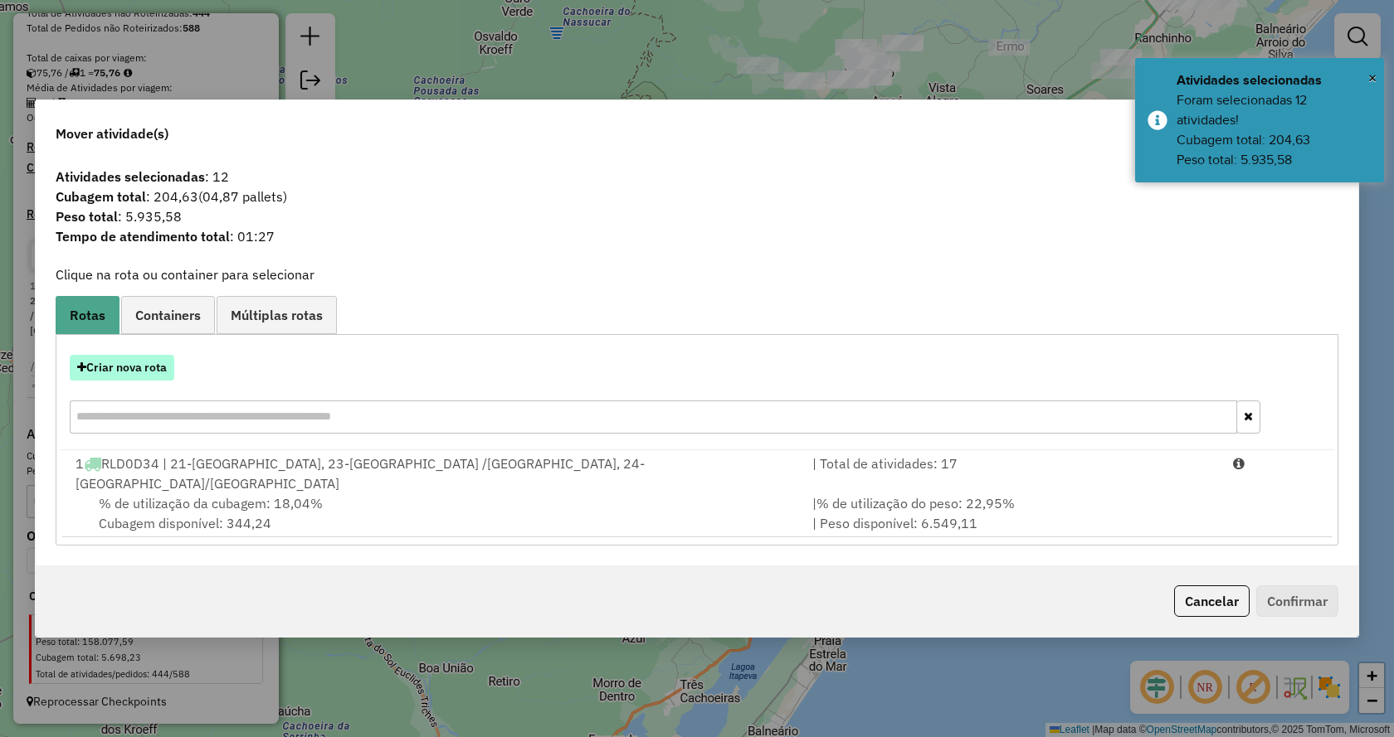
click at [132, 381] on button "Criar nova rota" at bounding box center [122, 368] width 105 height 26
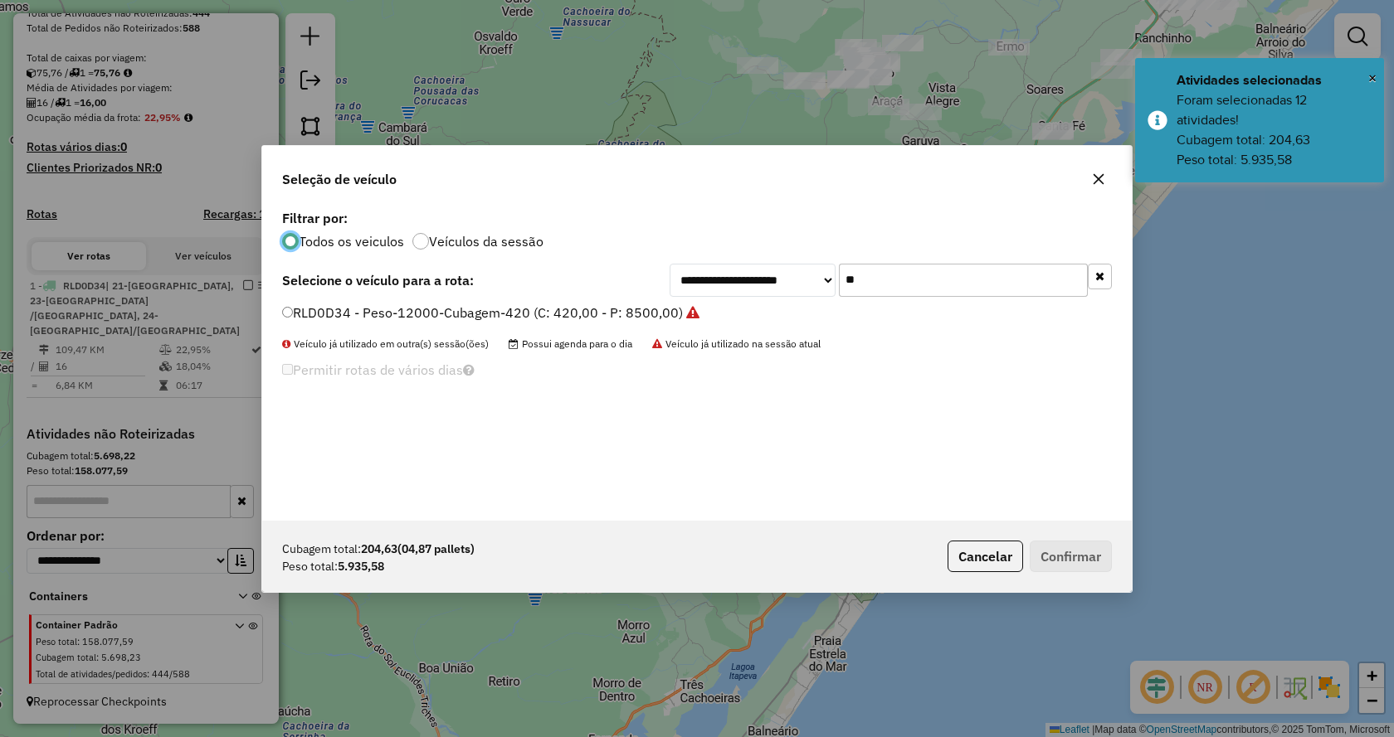
scroll to position [9, 5]
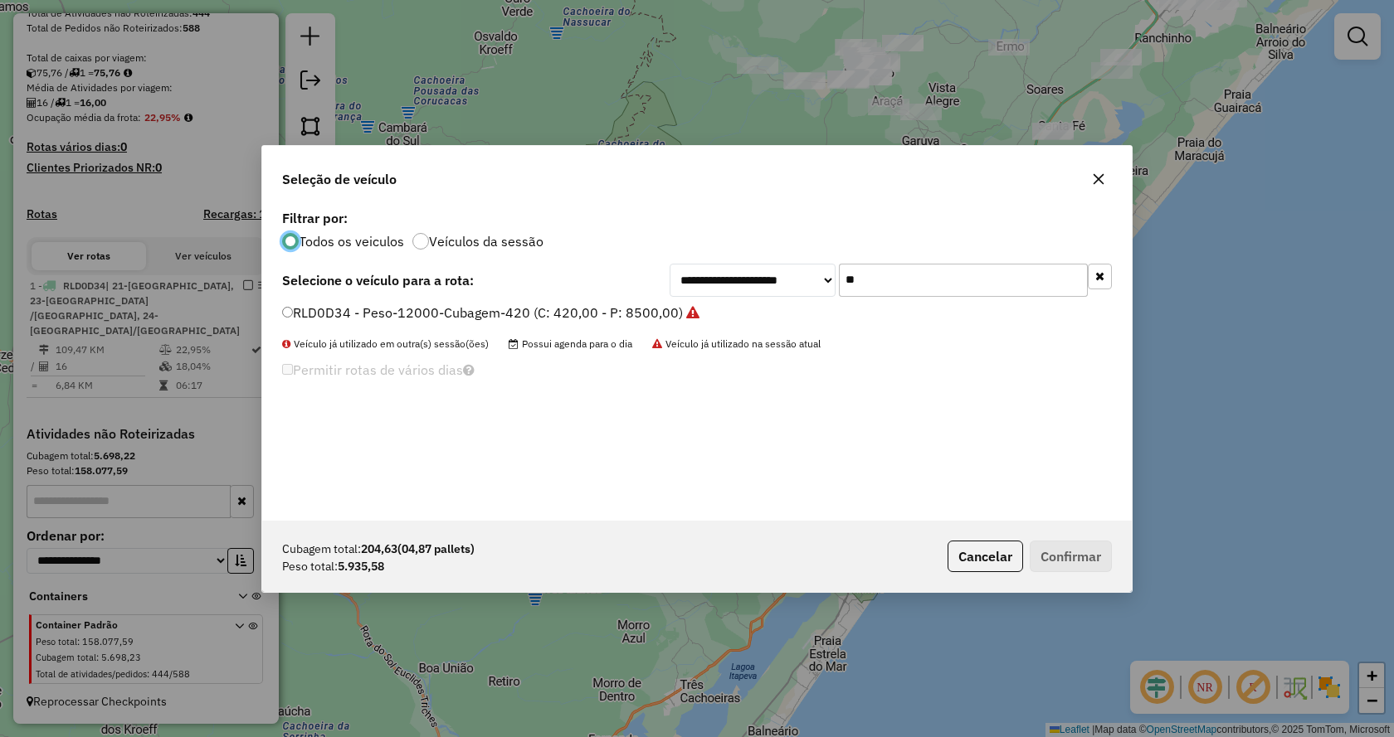
click at [1088, 269] on button "button" at bounding box center [1099, 277] width 24 height 26
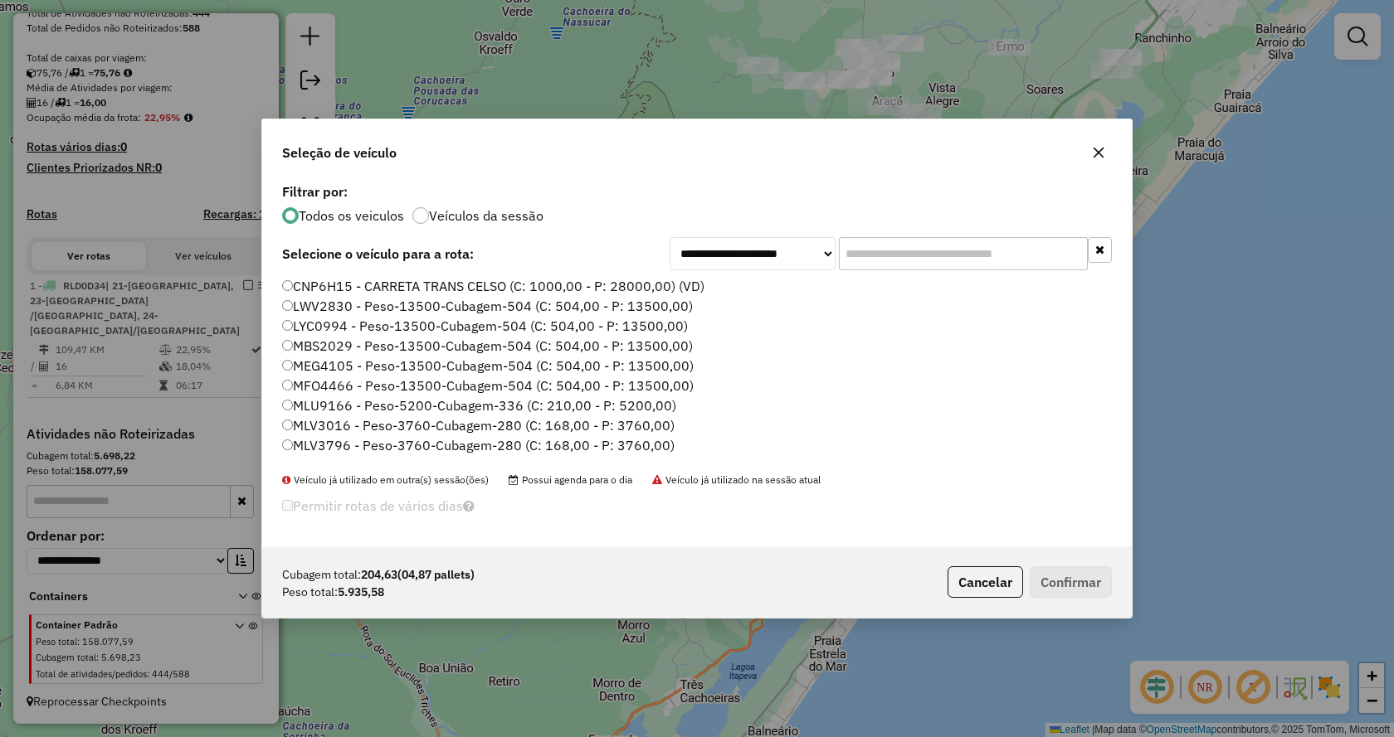
click at [1062, 265] on input "text" at bounding box center [963, 253] width 249 height 33
click at [1032, 298] on li "LWV2830 - Peso-13500-Cubagem-504 (C: 504,00 - P: 13500,00)" at bounding box center [697, 307] width 830 height 20
click at [1035, 269] on input "text" at bounding box center [963, 253] width 249 height 33
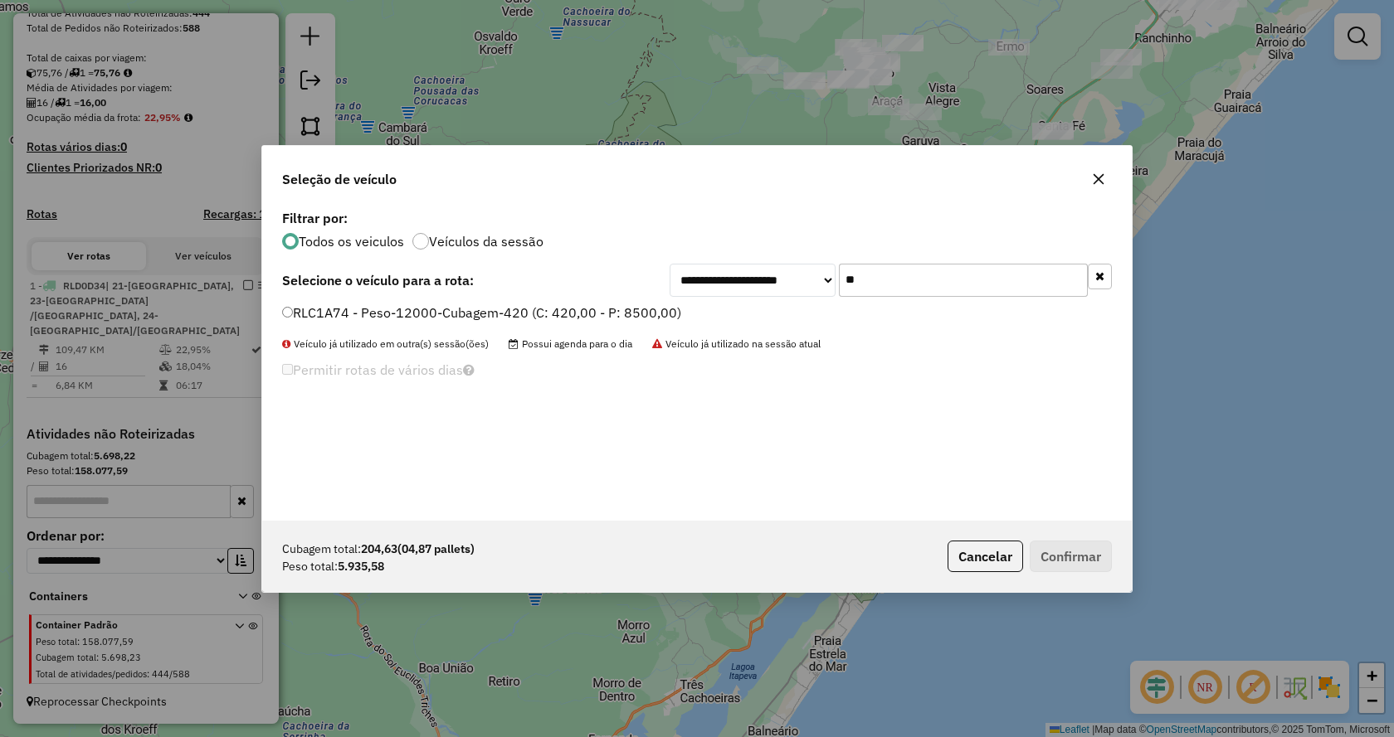
type input "**"
click at [659, 311] on label "RLC1A74 - Peso-12000-Cubagem-420 (C: 420,00 - P: 8500,00)" at bounding box center [481, 313] width 399 height 20
click at [1076, 573] on div "Cubagem total: 204,63 (04,87 pallets) Peso total: 5.935,58 Cancelar Confirmar" at bounding box center [696, 556] width 869 height 71
click at [1076, 572] on div "Cubagem total: 204,63 (04,87 pallets) Peso total: 5.935,58 Cancelar Confirmar" at bounding box center [696, 556] width 869 height 71
click at [1073, 562] on button "Confirmar" at bounding box center [1070, 557] width 82 height 32
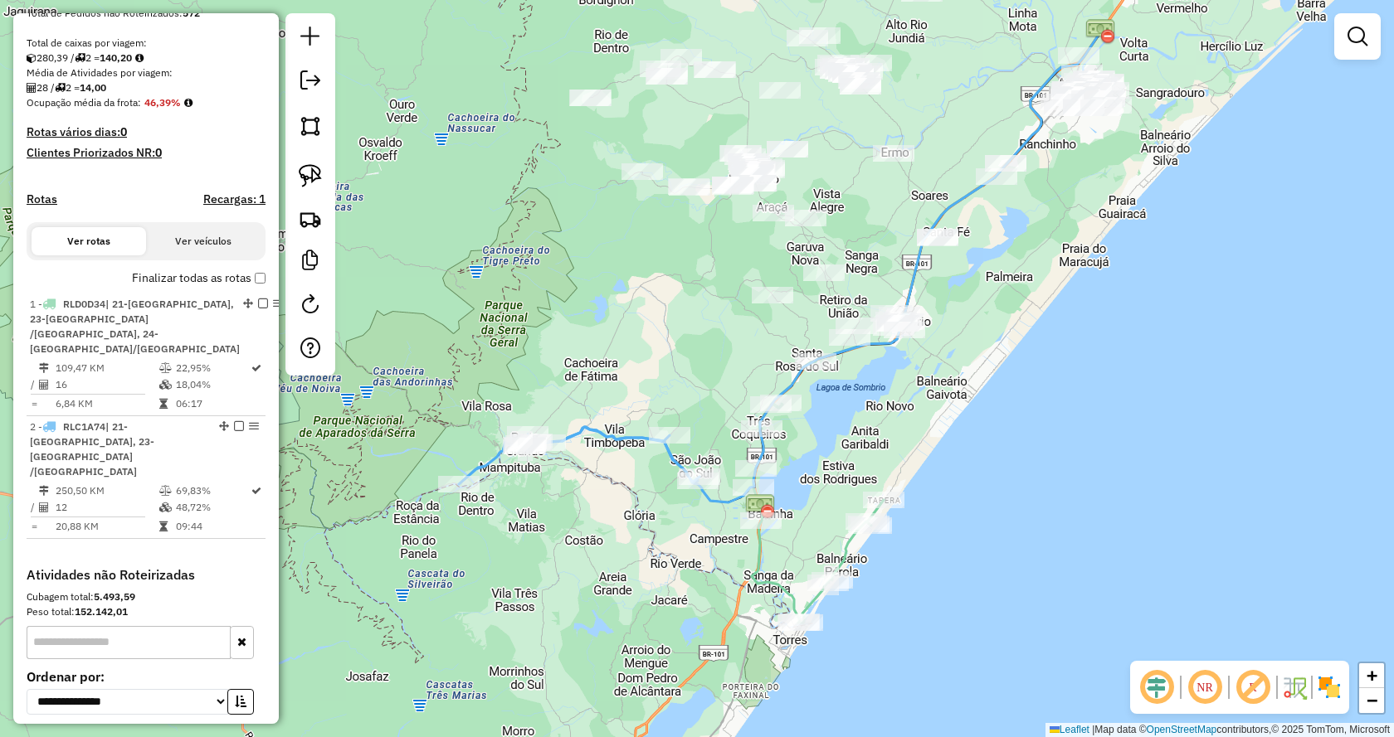
drag, startPoint x: 1025, startPoint y: 287, endPoint x: 908, endPoint y: 400, distance: 162.5
click at [908, 400] on div "Janela de atendimento Grade de atendimento Capacidade Transportadoras Veículos …" at bounding box center [697, 368] width 1394 height 737
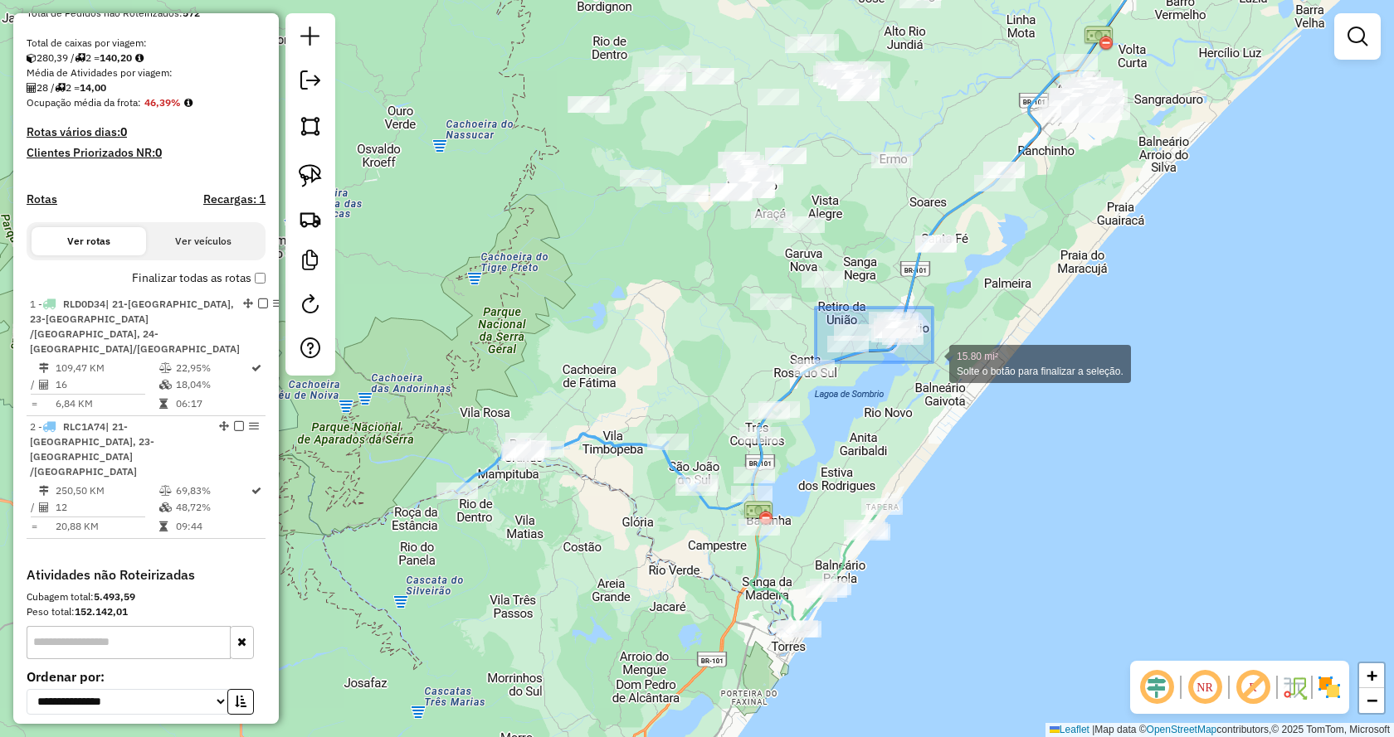
drag, startPoint x: 815, startPoint y: 308, endPoint x: 937, endPoint y: 364, distance: 133.6
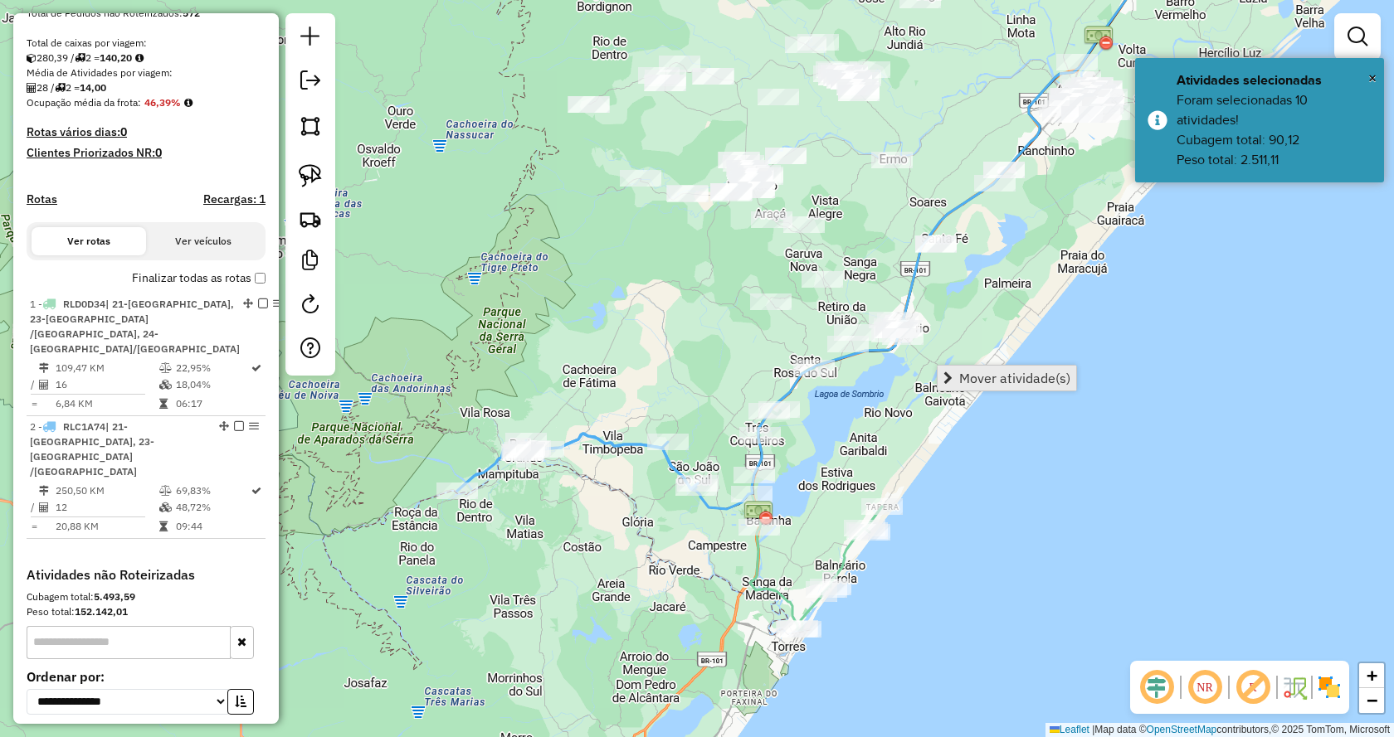
click at [953, 382] on link "Mover atividade(s)" at bounding box center [1006, 378] width 139 height 25
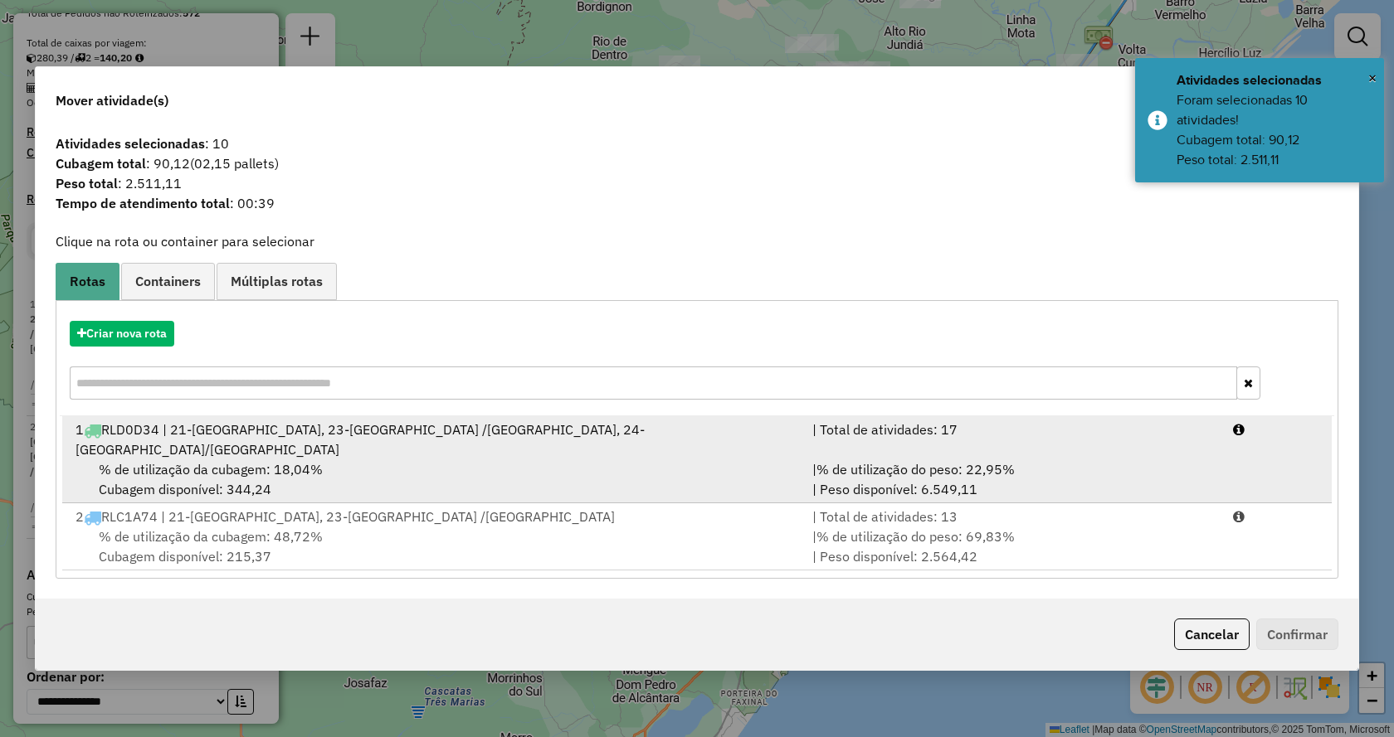
click at [869, 461] on span "% de utilização do peso: 22,95%" at bounding box center [915, 469] width 198 height 17
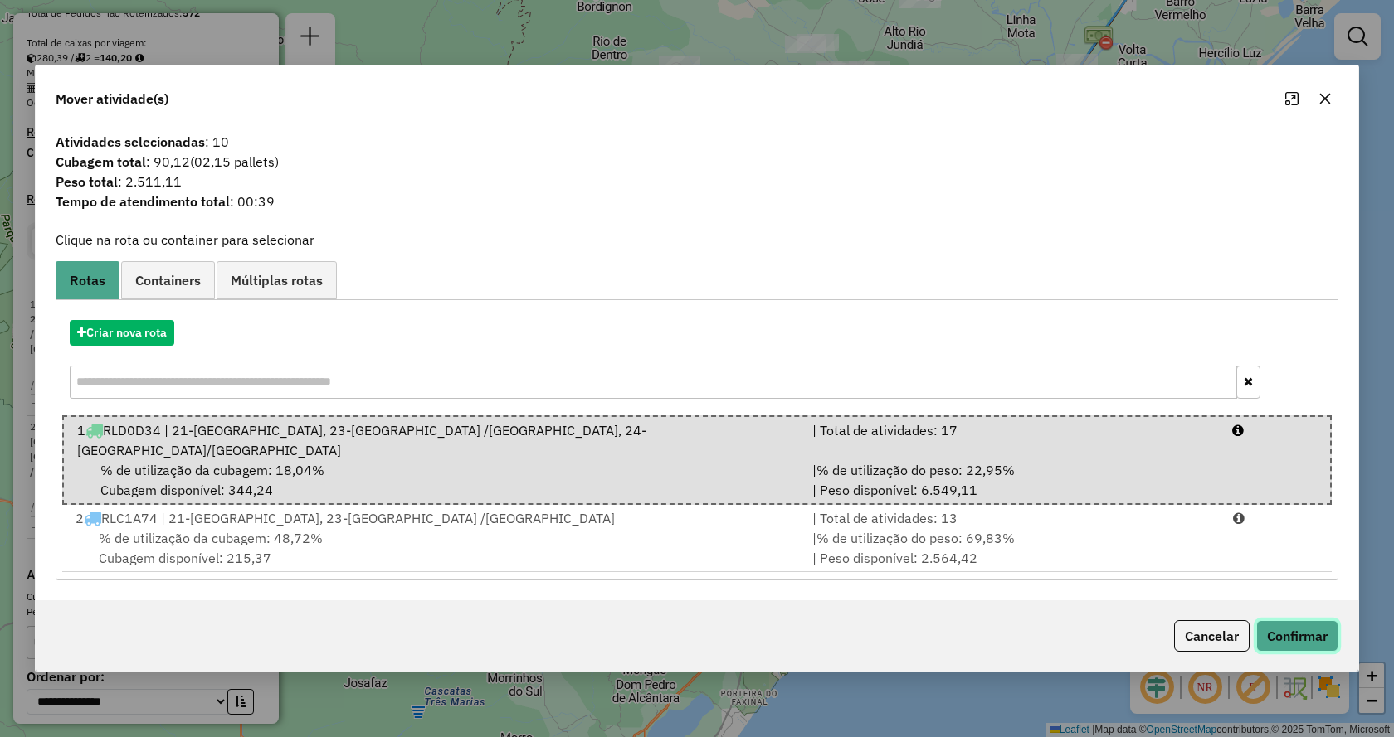
click at [1283, 623] on button "Confirmar" at bounding box center [1297, 636] width 82 height 32
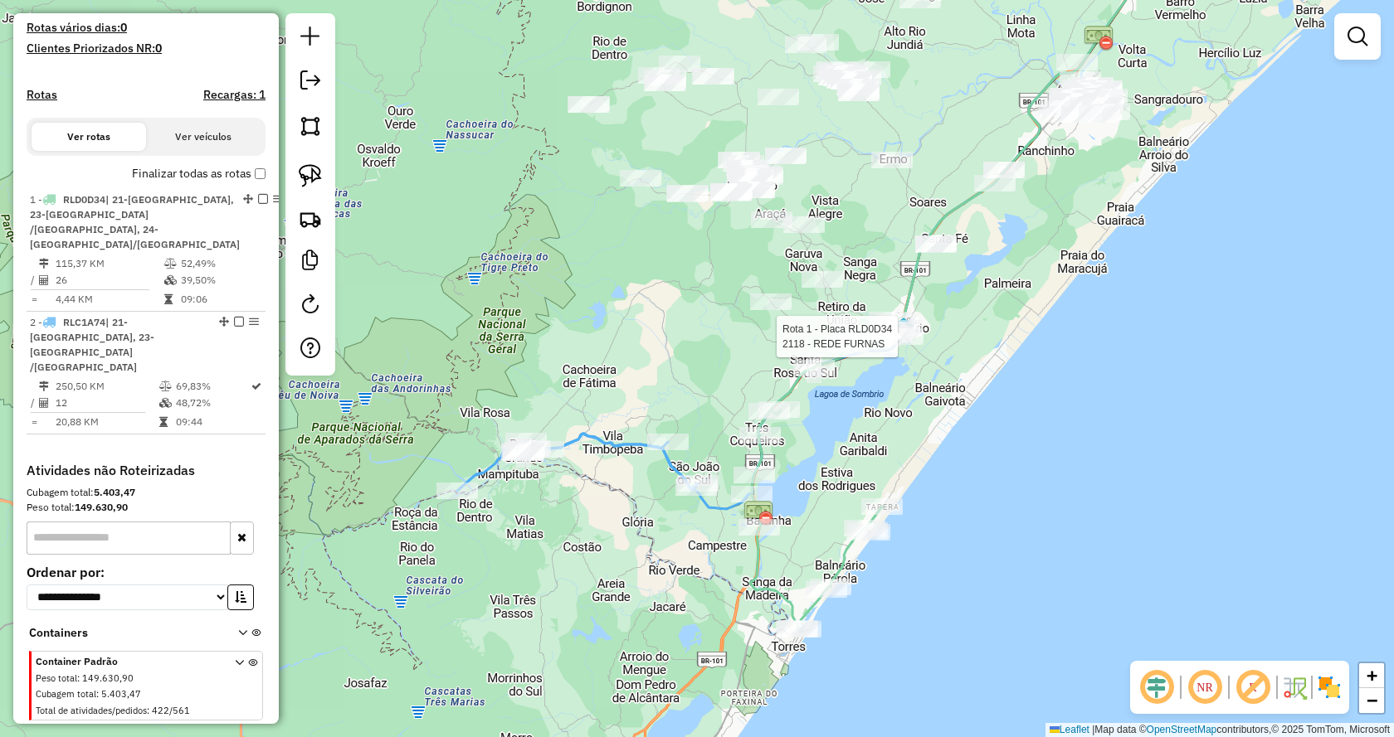
select select "**********"
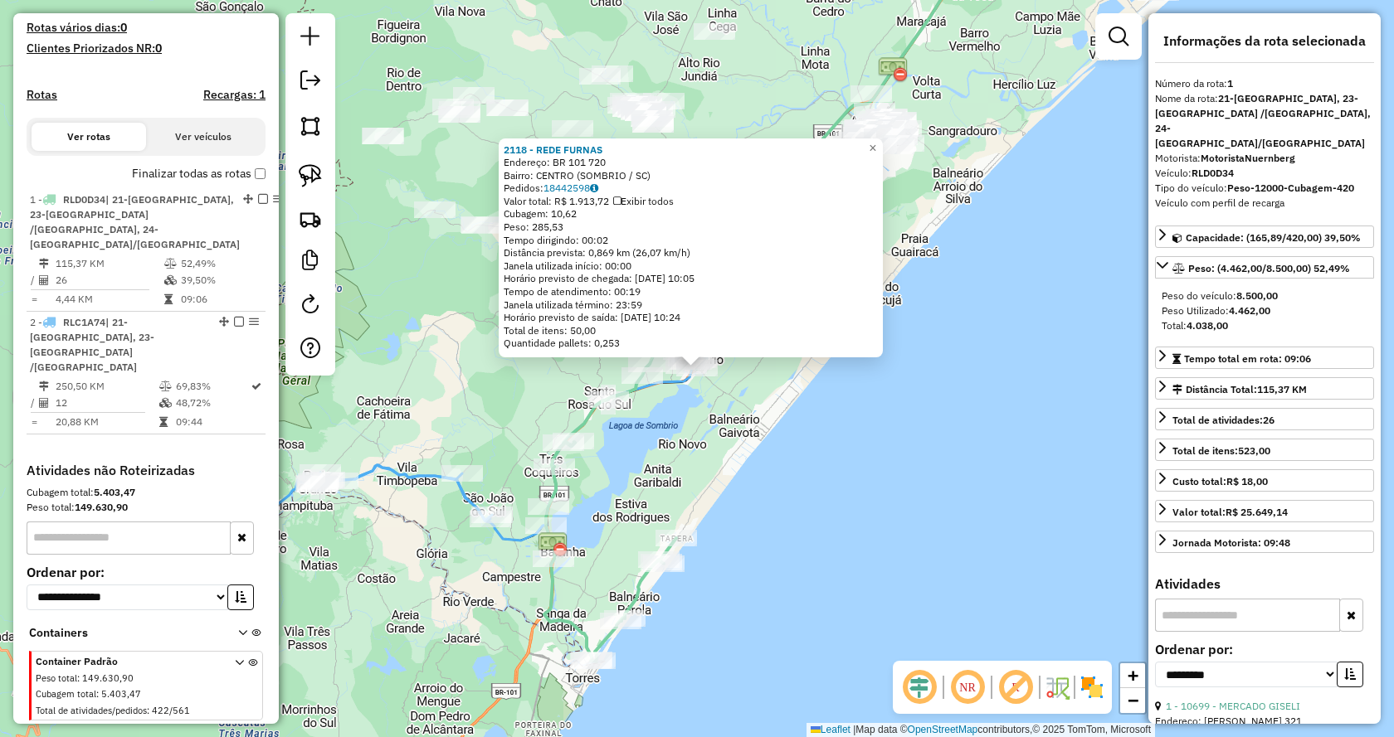
scroll to position [483, 0]
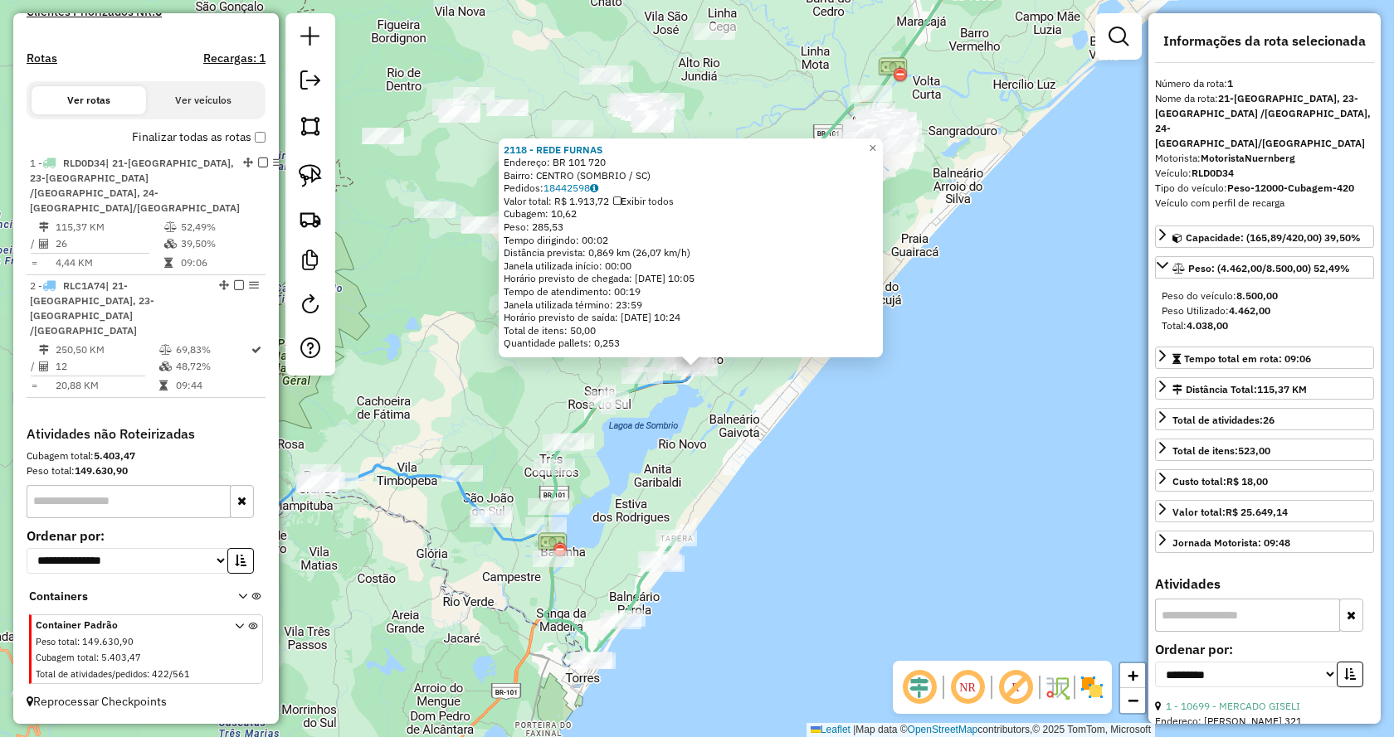
drag, startPoint x: 985, startPoint y: 766, endPoint x: 624, endPoint y: 455, distance: 476.4
click at [625, 455] on div "2118 - REDE FURNAS Endereço: BR 101 720 Bairro: CENTRO (SOMBRIO / SC) Pedidos: …" at bounding box center [697, 368] width 1394 height 737
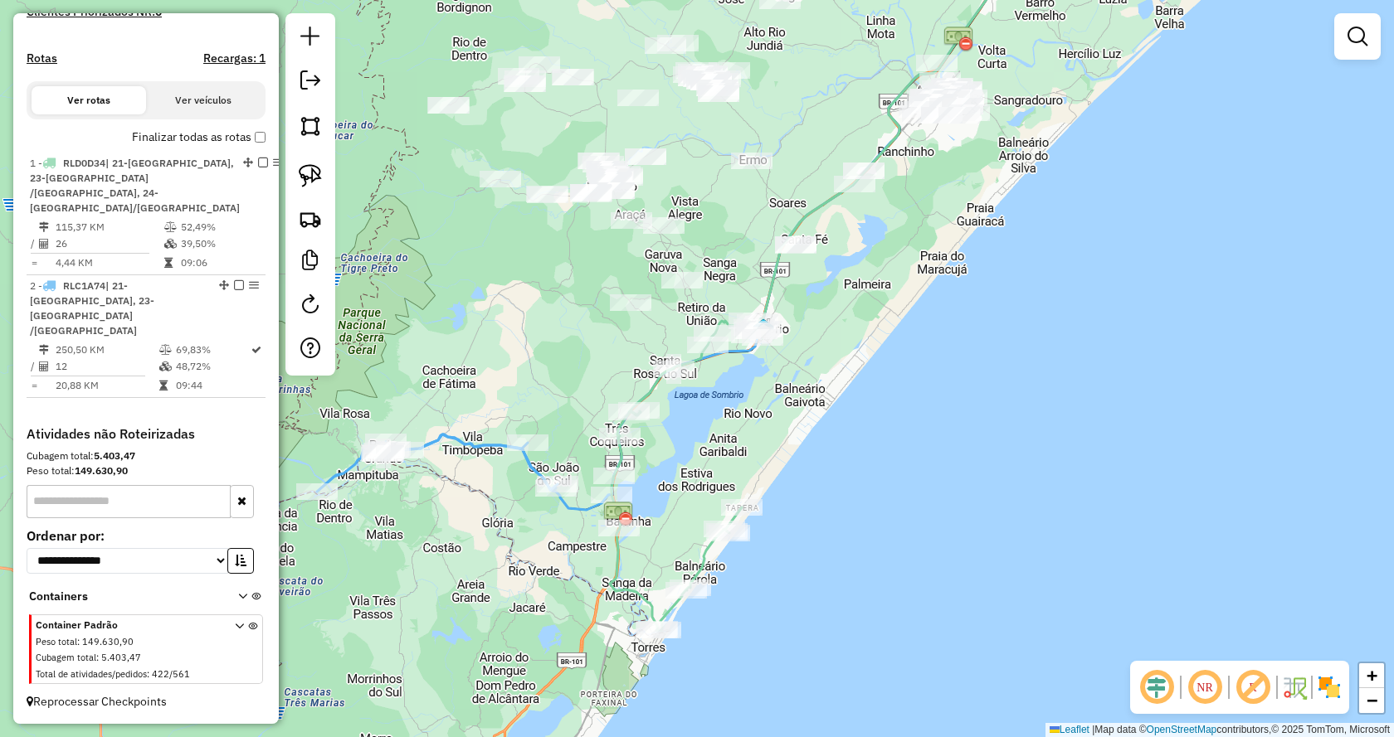
drag, startPoint x: 684, startPoint y: 507, endPoint x: 983, endPoint y: 387, distance: 321.9
click at [983, 387] on div "Janela de atendimento Grade de atendimento Capacidade Transportadoras Veículos …" at bounding box center [697, 368] width 1394 height 737
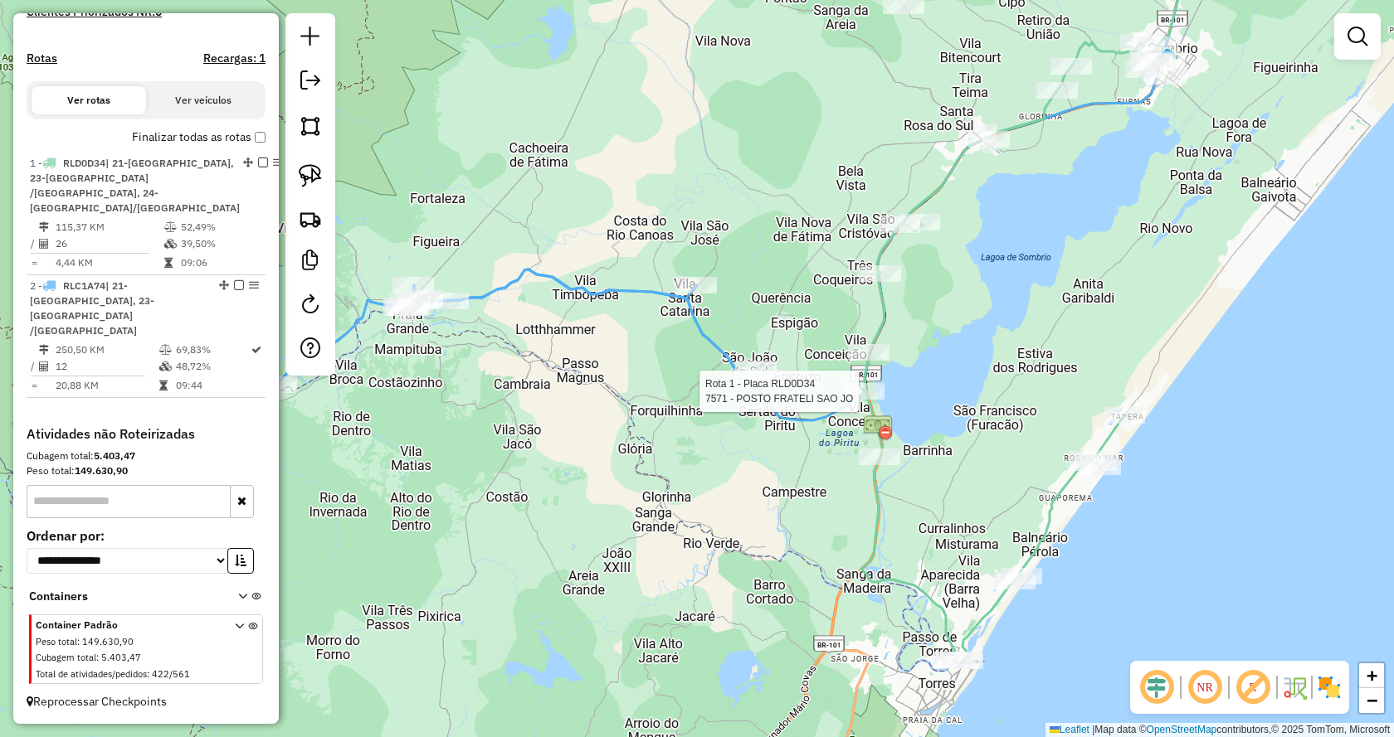
select select "**********"
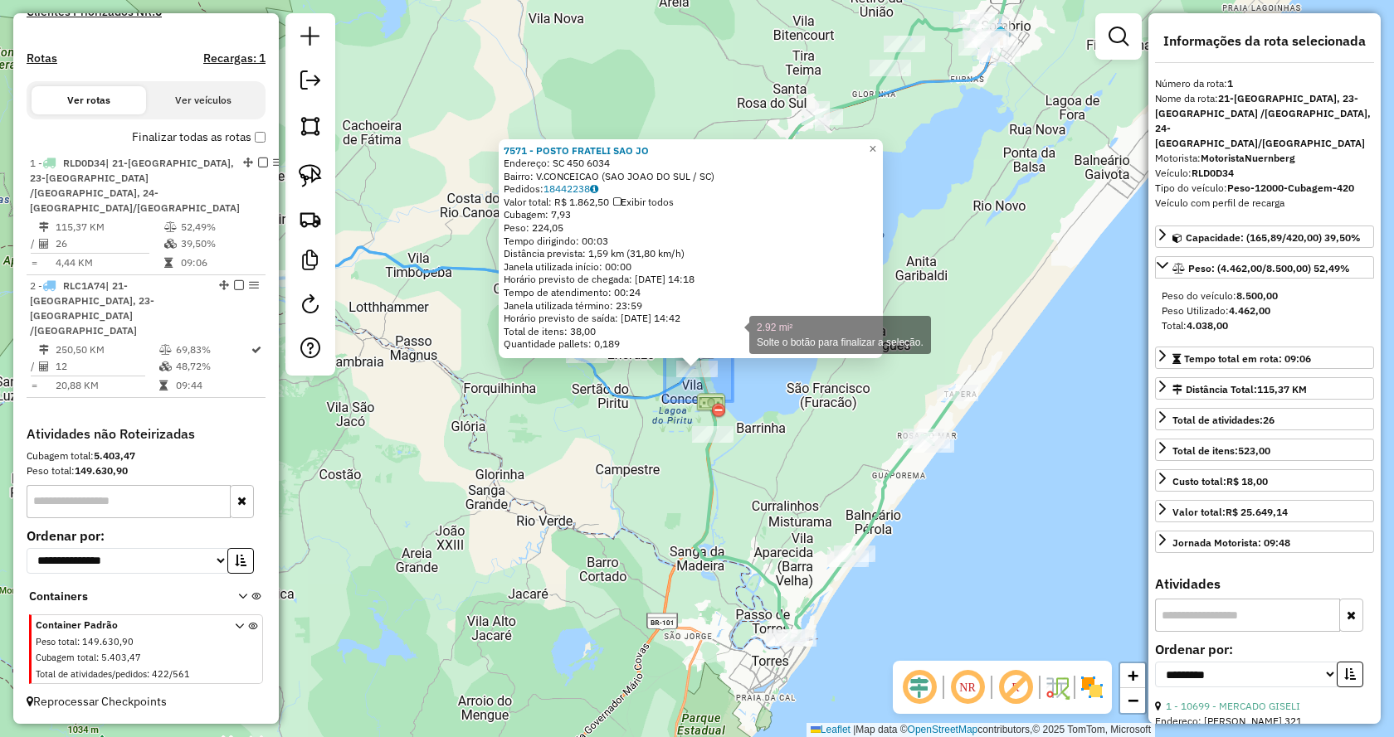
drag, startPoint x: 664, startPoint y: 401, endPoint x: 731, endPoint y: 337, distance: 92.7
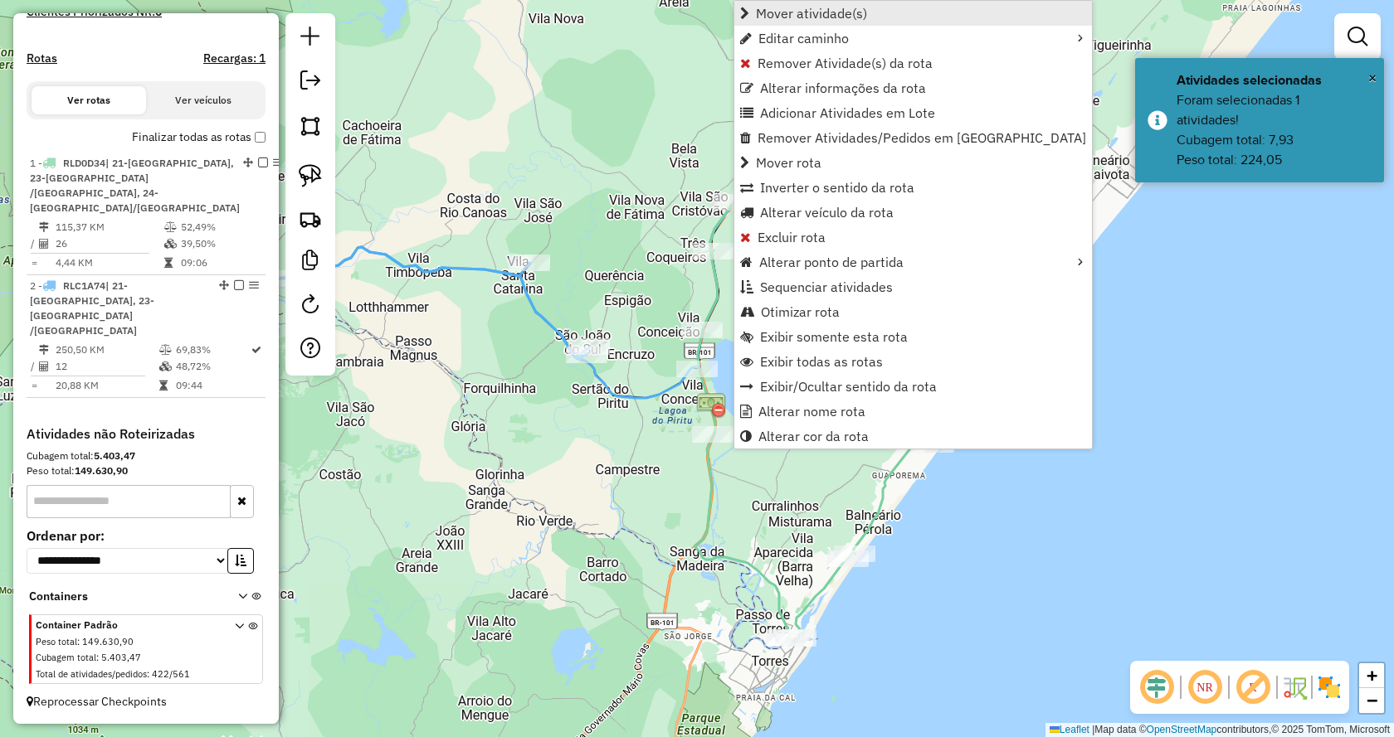
click at [797, 9] on span "Mover atividade(s)" at bounding box center [811, 13] width 111 height 13
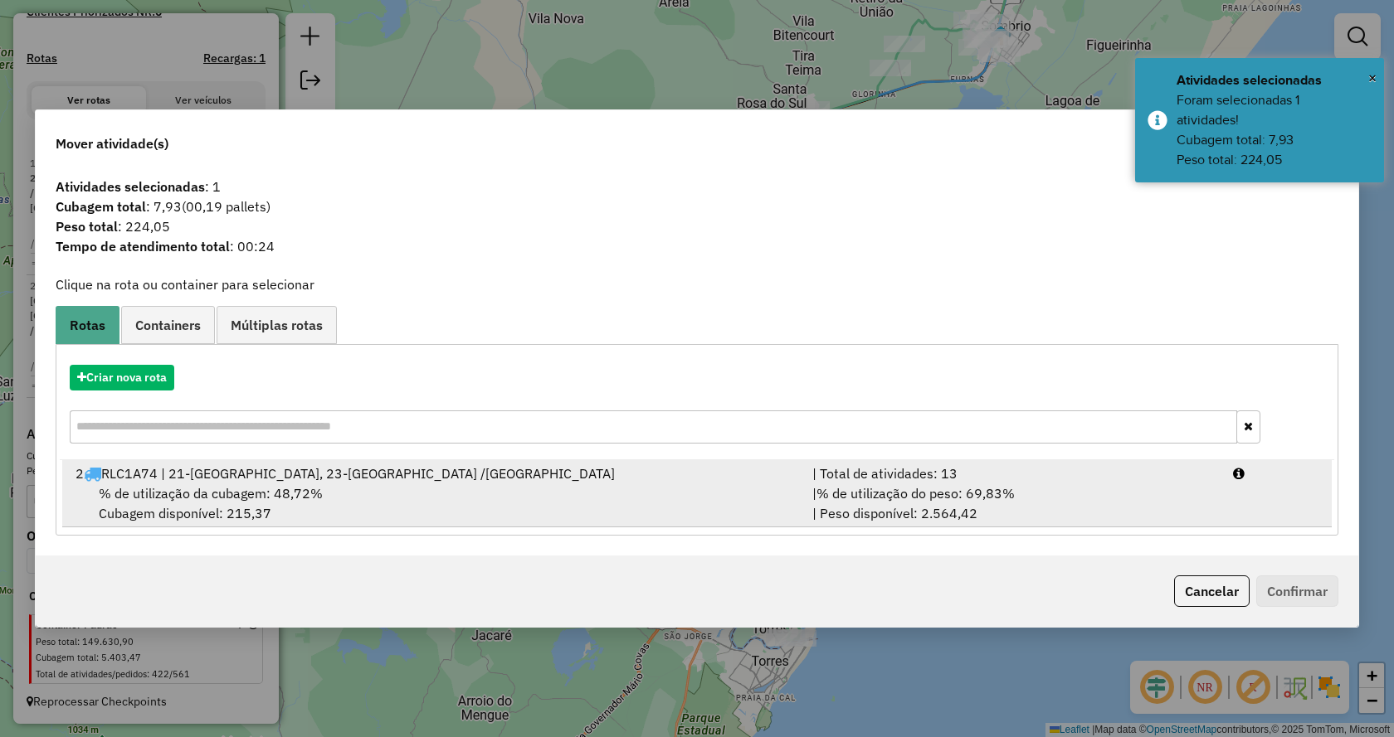
click at [715, 513] on div "% de utilização da cubagem: 48,72% Cubagem disponível: 215,37" at bounding box center [434, 504] width 737 height 40
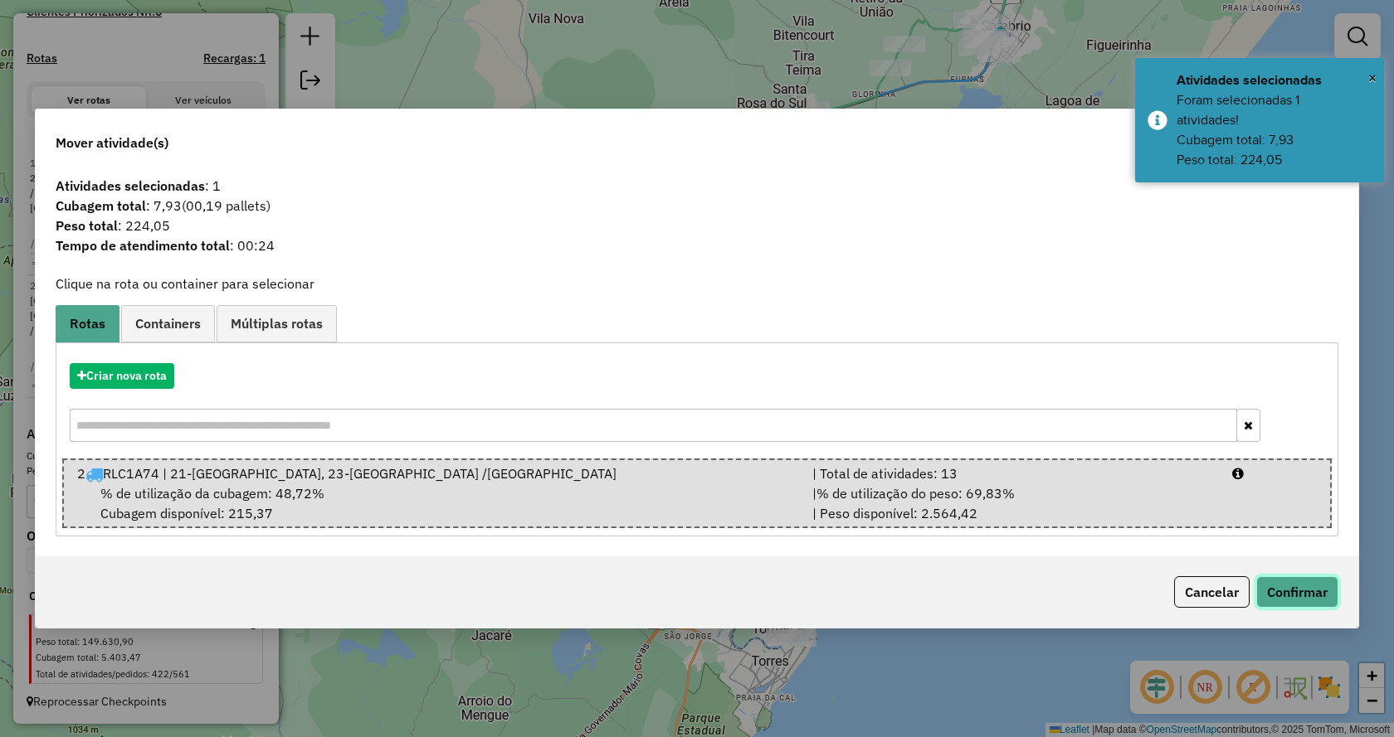
click at [1305, 583] on button "Confirmar" at bounding box center [1297, 593] width 82 height 32
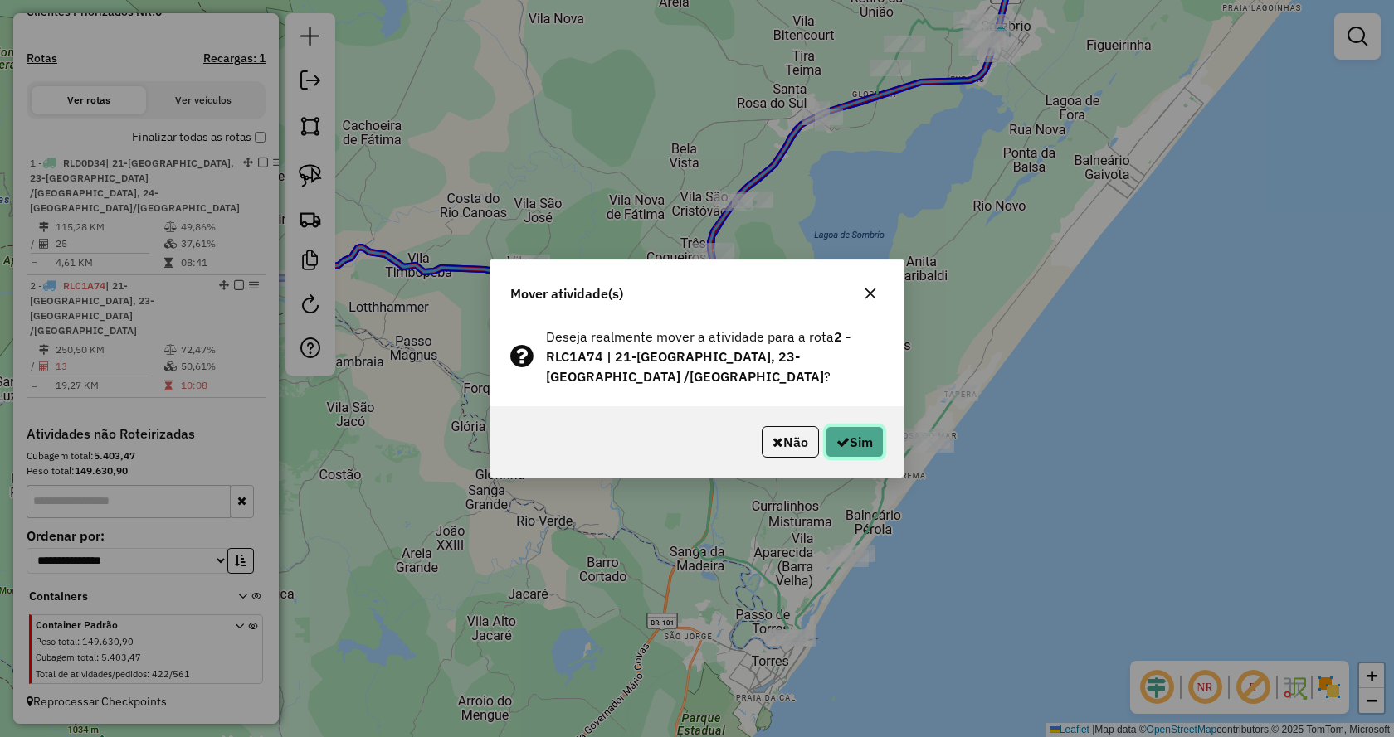
click at [842, 426] on button "Sim" at bounding box center [854, 442] width 58 height 32
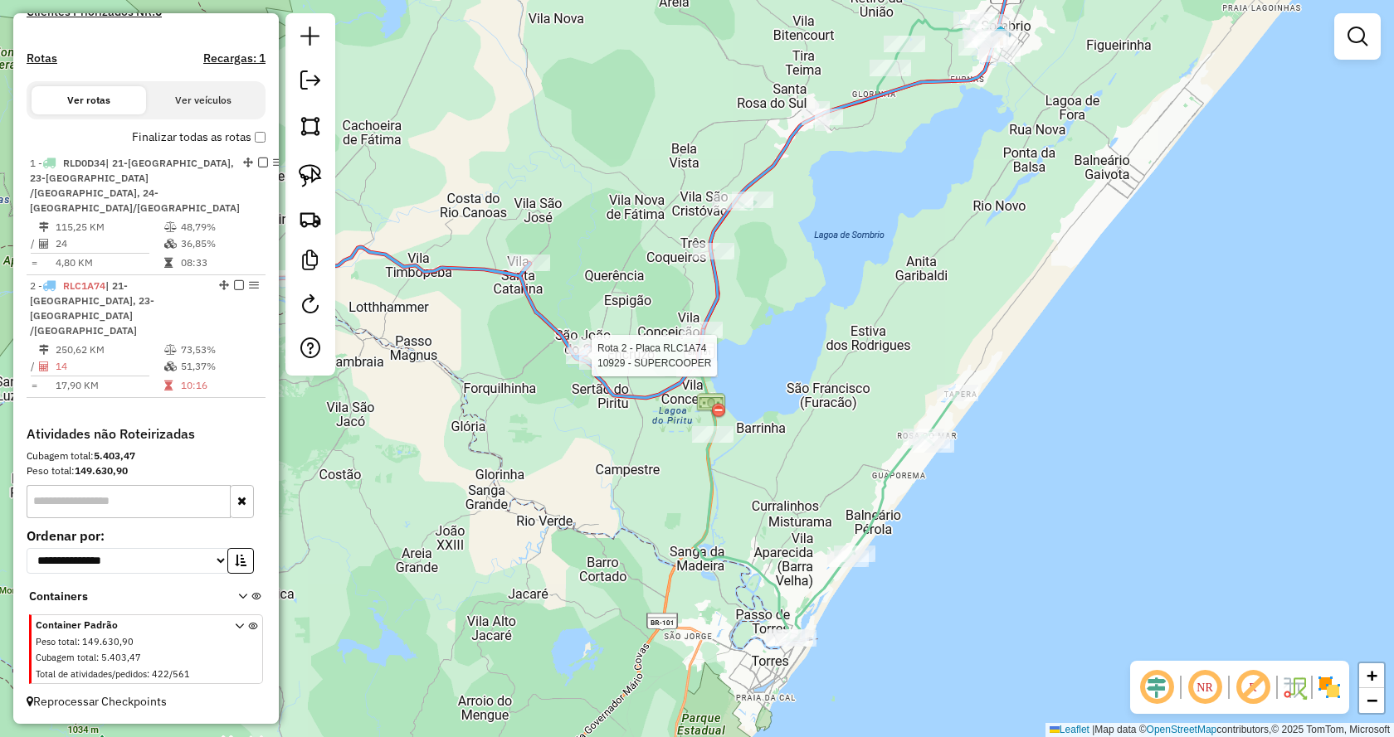
select select "**********"
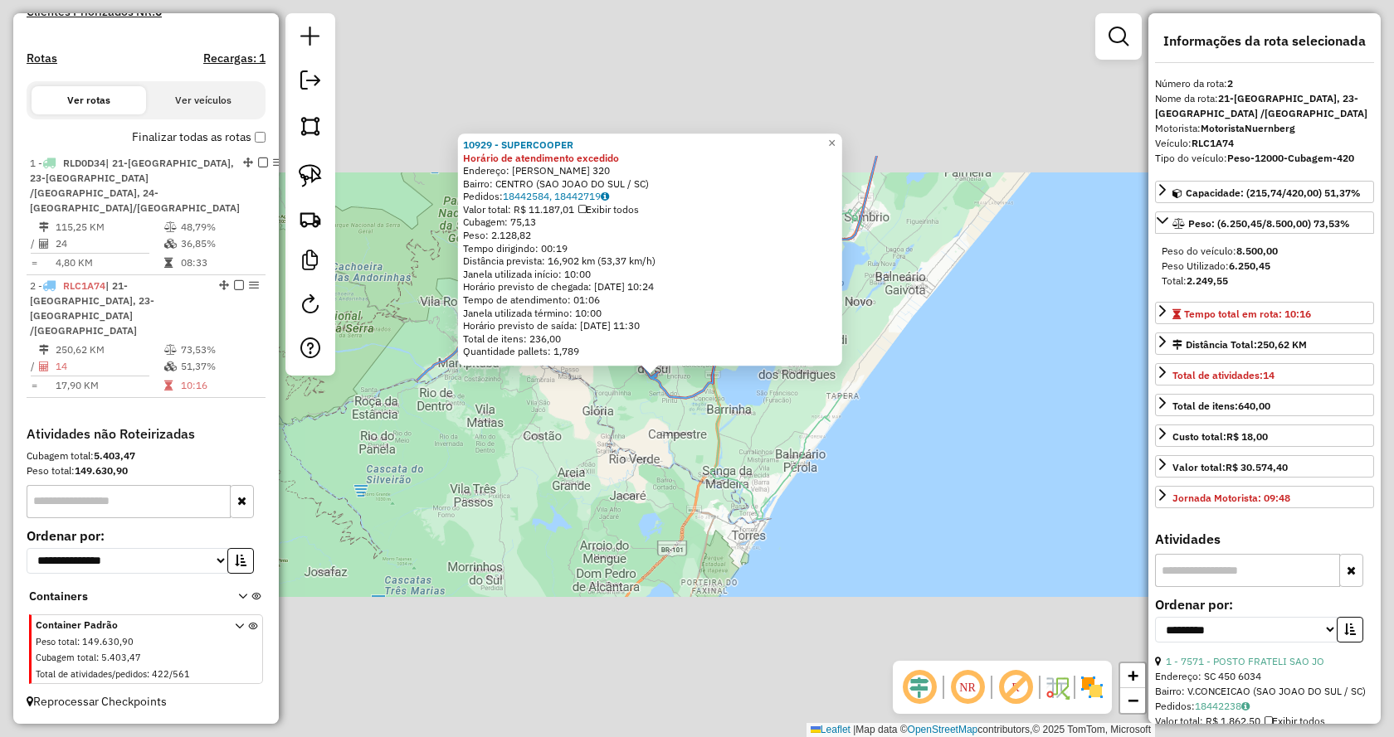
click at [629, 427] on div "10929 - SUPERCOOPER Horário de atendimento excedido Endereço: AMANDIO LEONEL DE…" at bounding box center [697, 368] width 1394 height 737
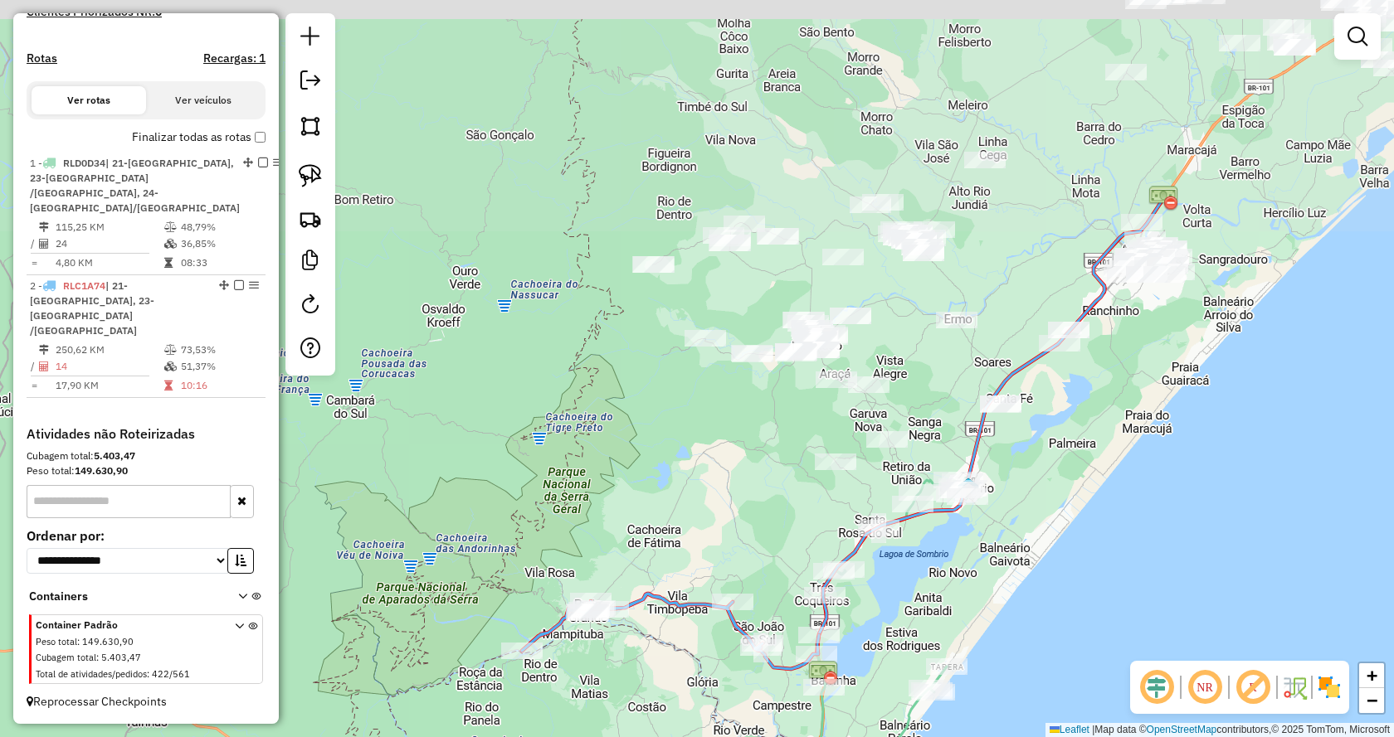
drag, startPoint x: 977, startPoint y: 294, endPoint x: 1086, endPoint y: 526, distance: 255.7
click at [1086, 526] on div "Janela de atendimento Grade de atendimento Capacidade Transportadoras Veículos …" at bounding box center [697, 368] width 1394 height 737
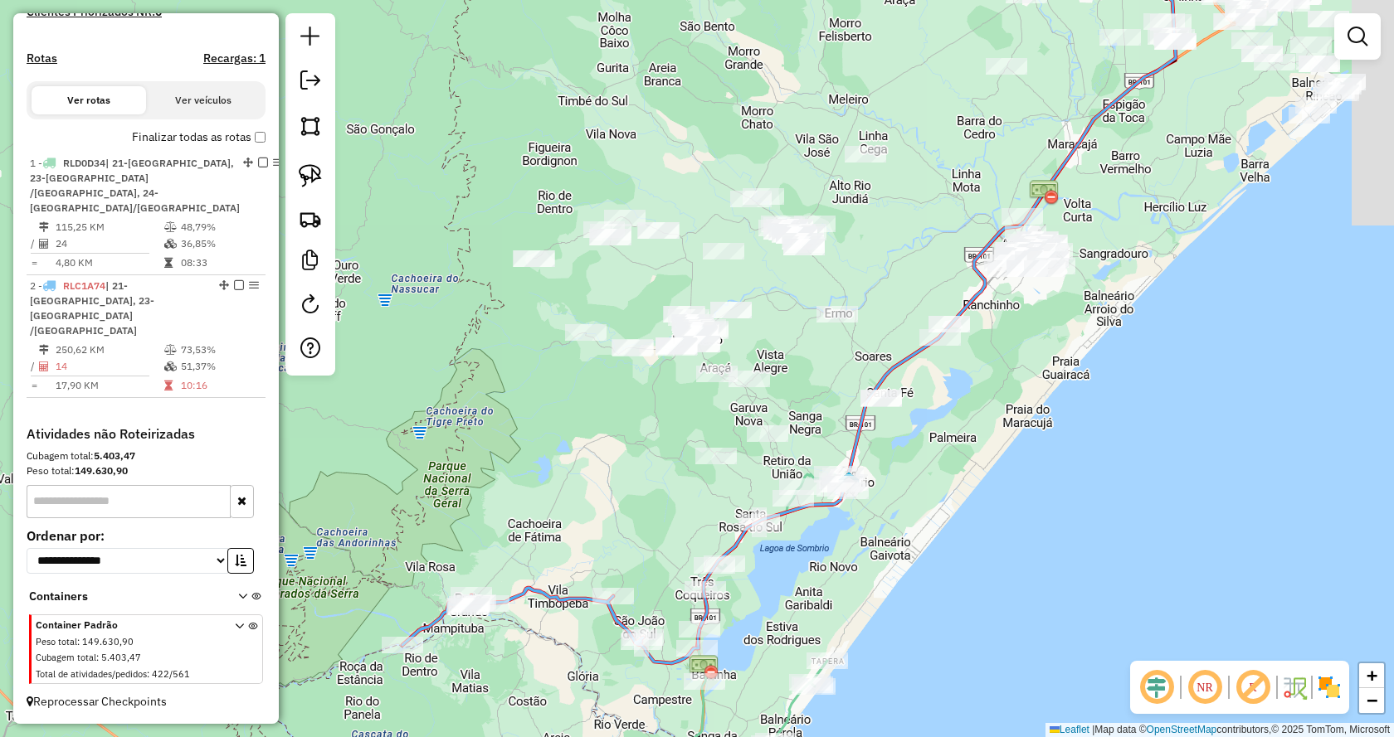
drag, startPoint x: 1101, startPoint y: 406, endPoint x: 990, endPoint y: 398, distance: 110.6
click at [990, 398] on div "Janela de atendimento Grade de atendimento Capacidade Transportadoras Veículos …" at bounding box center [697, 368] width 1394 height 737
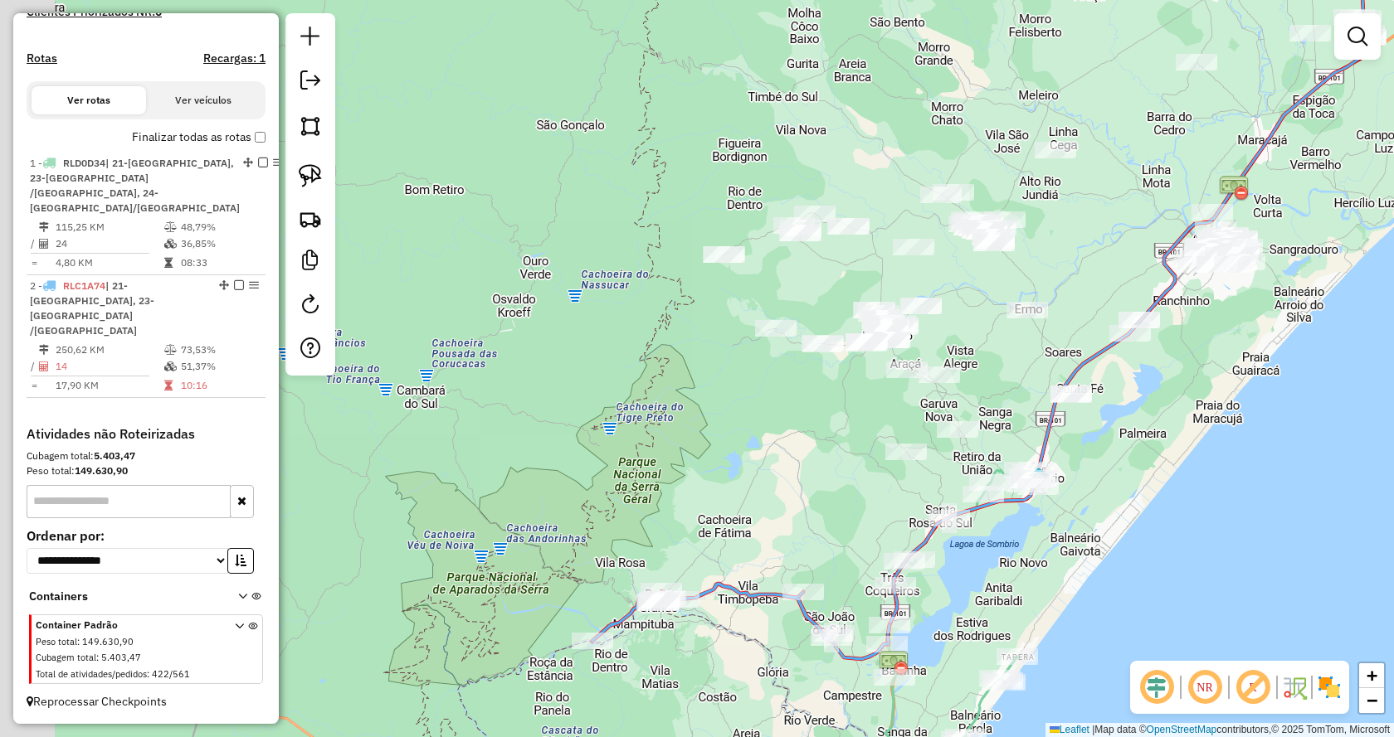
drag, startPoint x: 1002, startPoint y: 366, endPoint x: 1175, endPoint y: 359, distance: 173.5
click at [1176, 359] on div "Janela de atendimento Grade de atendimento Capacidade Transportadoras Veículos …" at bounding box center [697, 368] width 1394 height 737
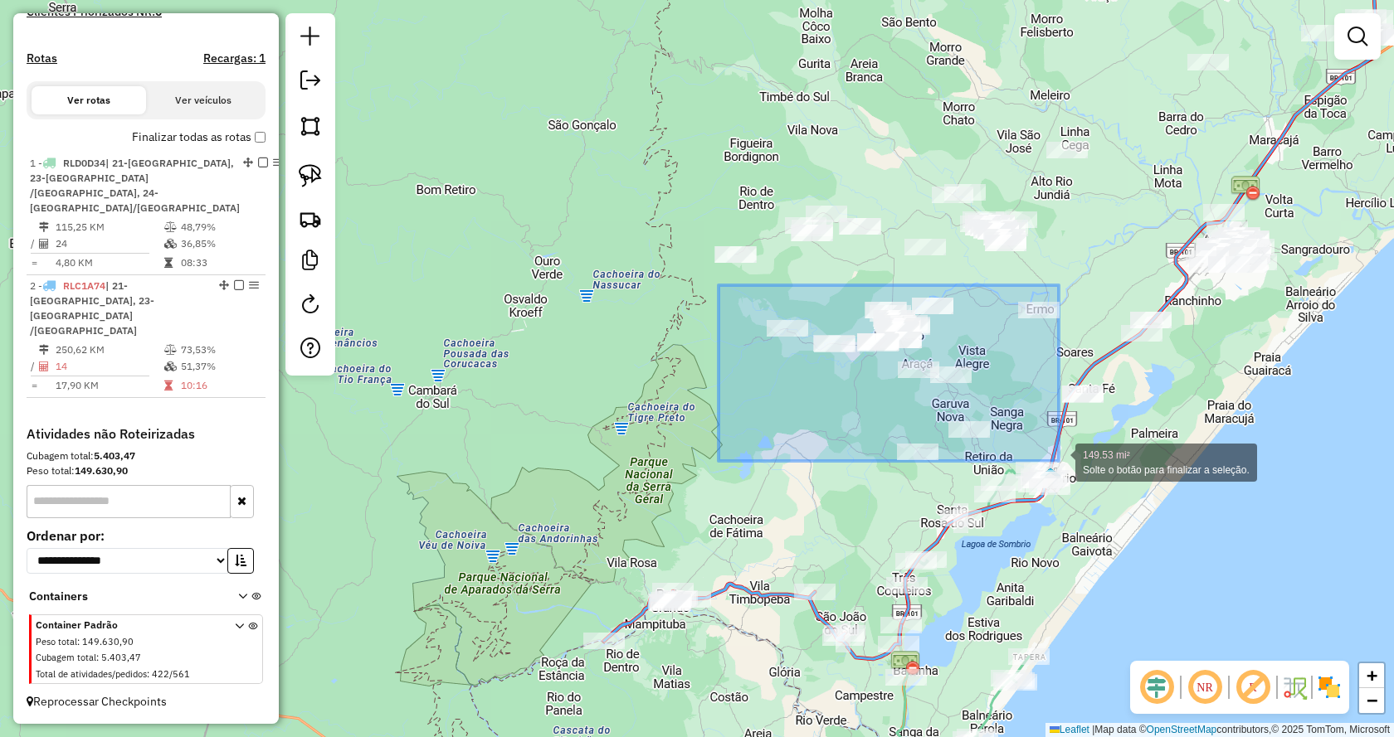
drag, startPoint x: 729, startPoint y: 287, endPoint x: 1058, endPoint y: 461, distance: 372.6
click at [1058, 461] on div "149.53 mi² Solte o botão para finalizar a seleção. Janela de atendimento Grade …" at bounding box center [697, 368] width 1394 height 737
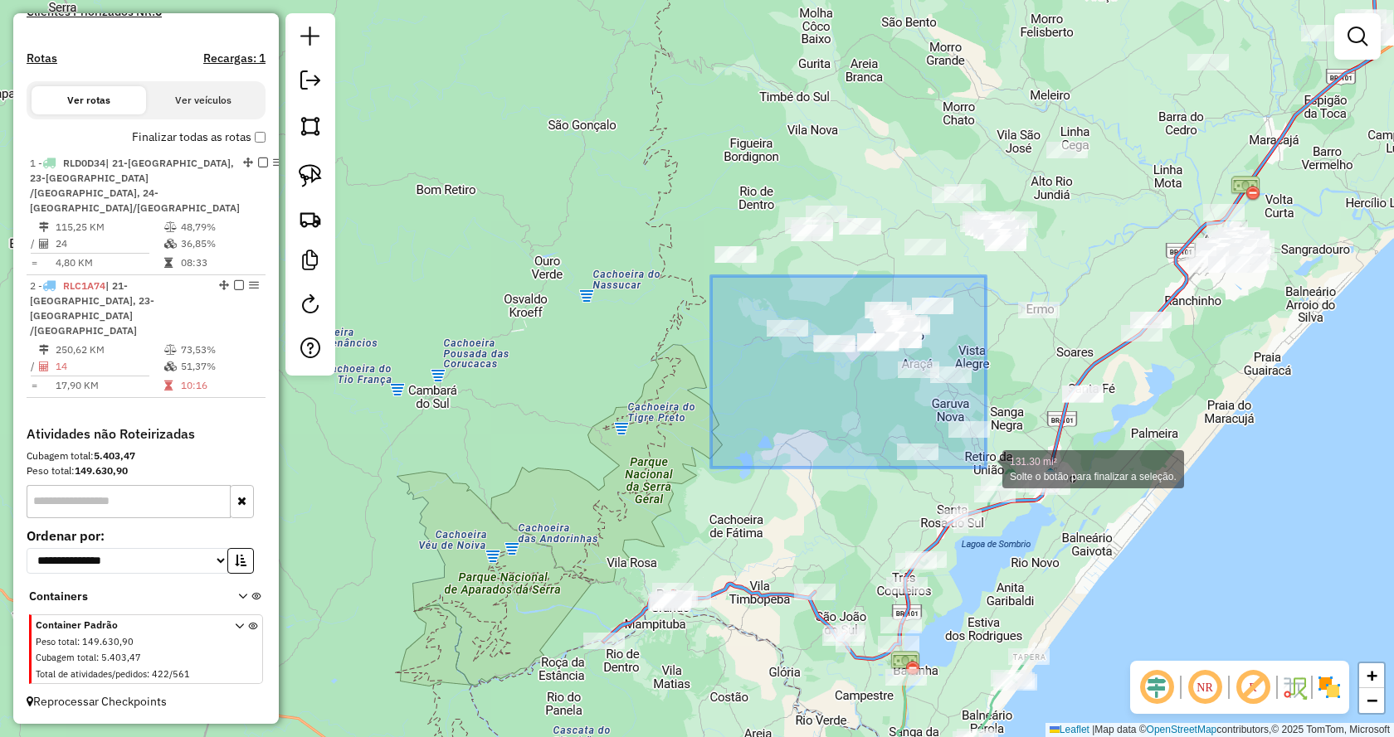
drag, startPoint x: 776, startPoint y: 312, endPoint x: 985, endPoint y: 468, distance: 260.8
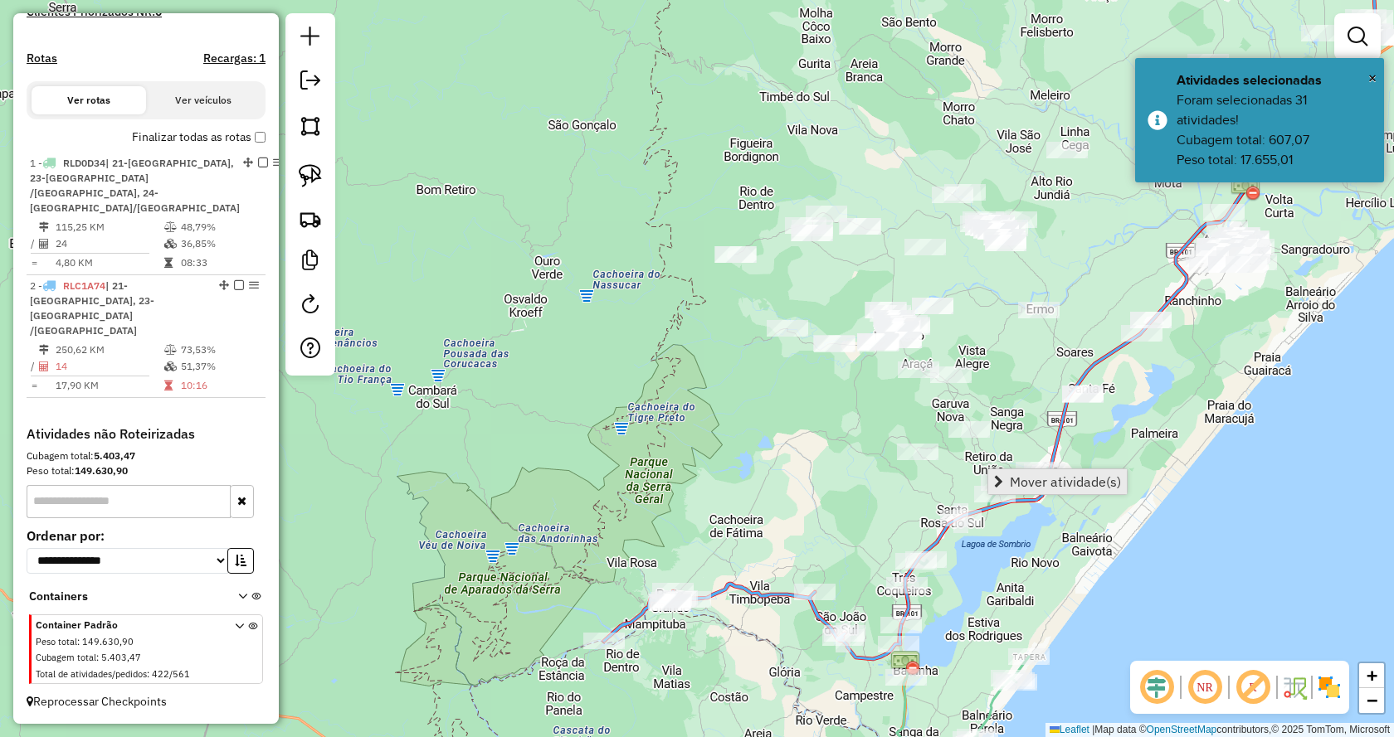
click at [1005, 482] on link "Mover atividade(s)" at bounding box center [1057, 482] width 139 height 25
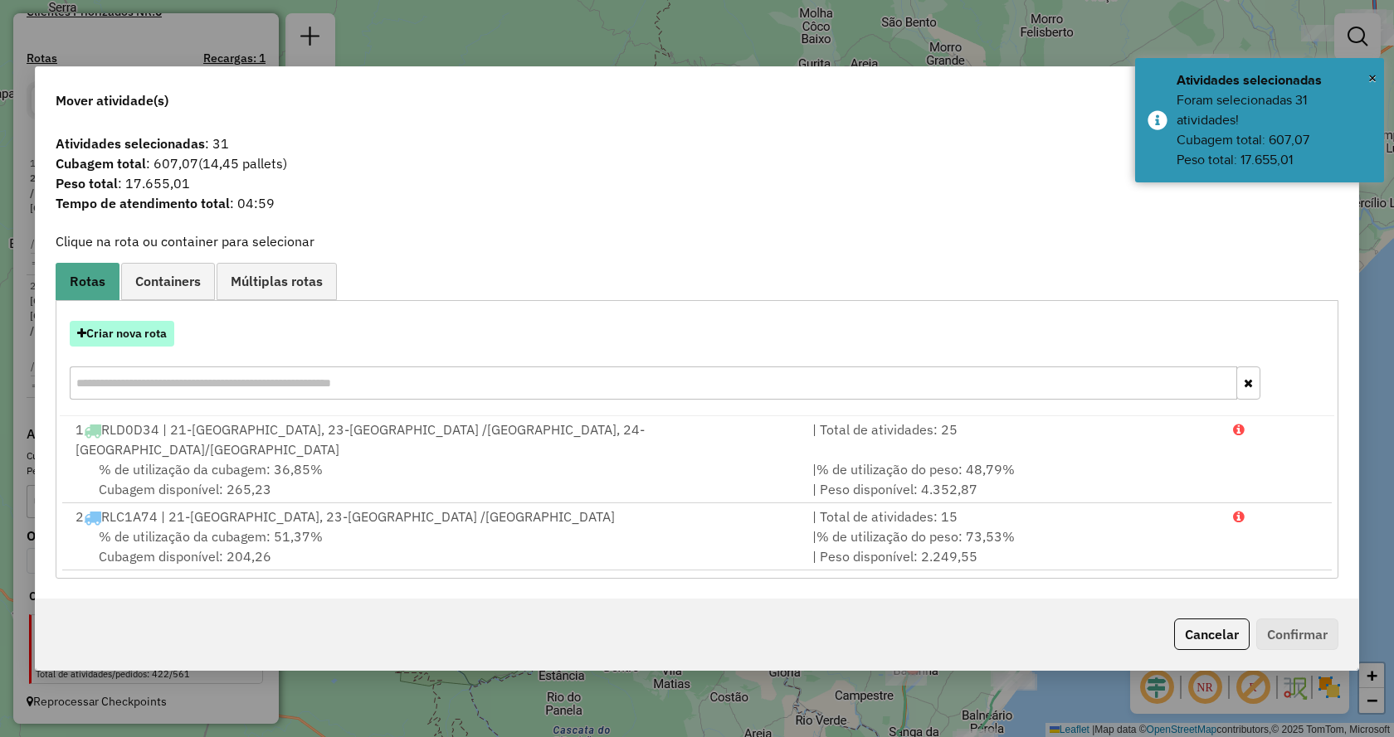
click at [125, 345] on button "Criar nova rota" at bounding box center [122, 334] width 105 height 26
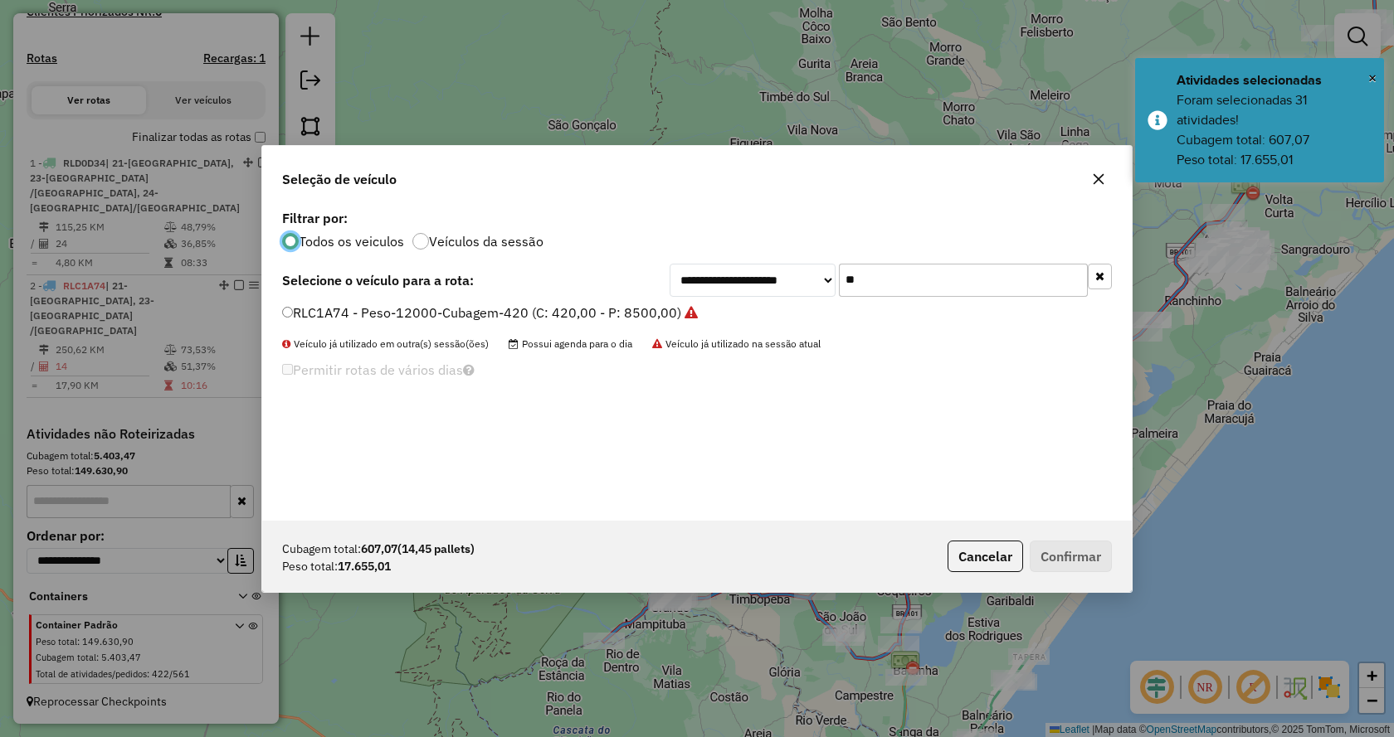
scroll to position [9, 5]
click at [1103, 280] on icon "button" at bounding box center [1099, 276] width 9 height 12
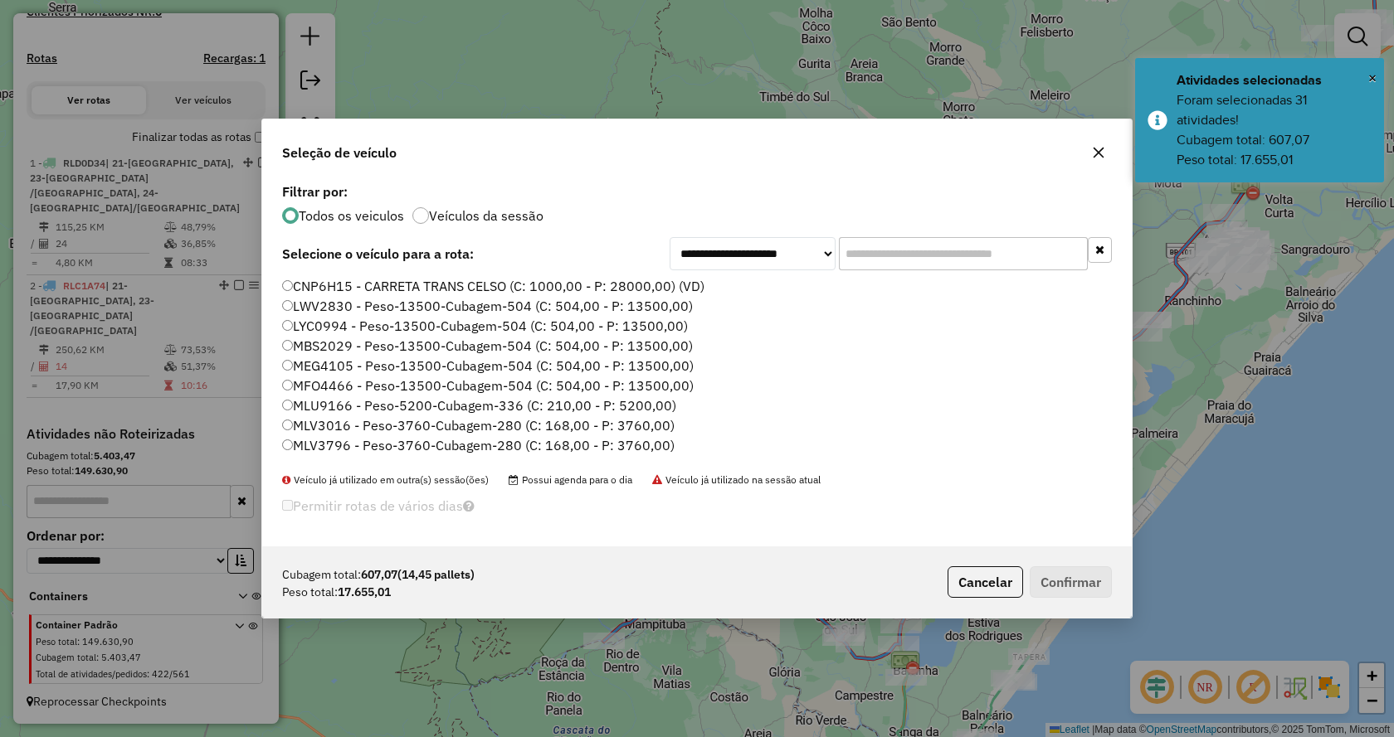
click at [1049, 256] on input "text" at bounding box center [963, 253] width 249 height 33
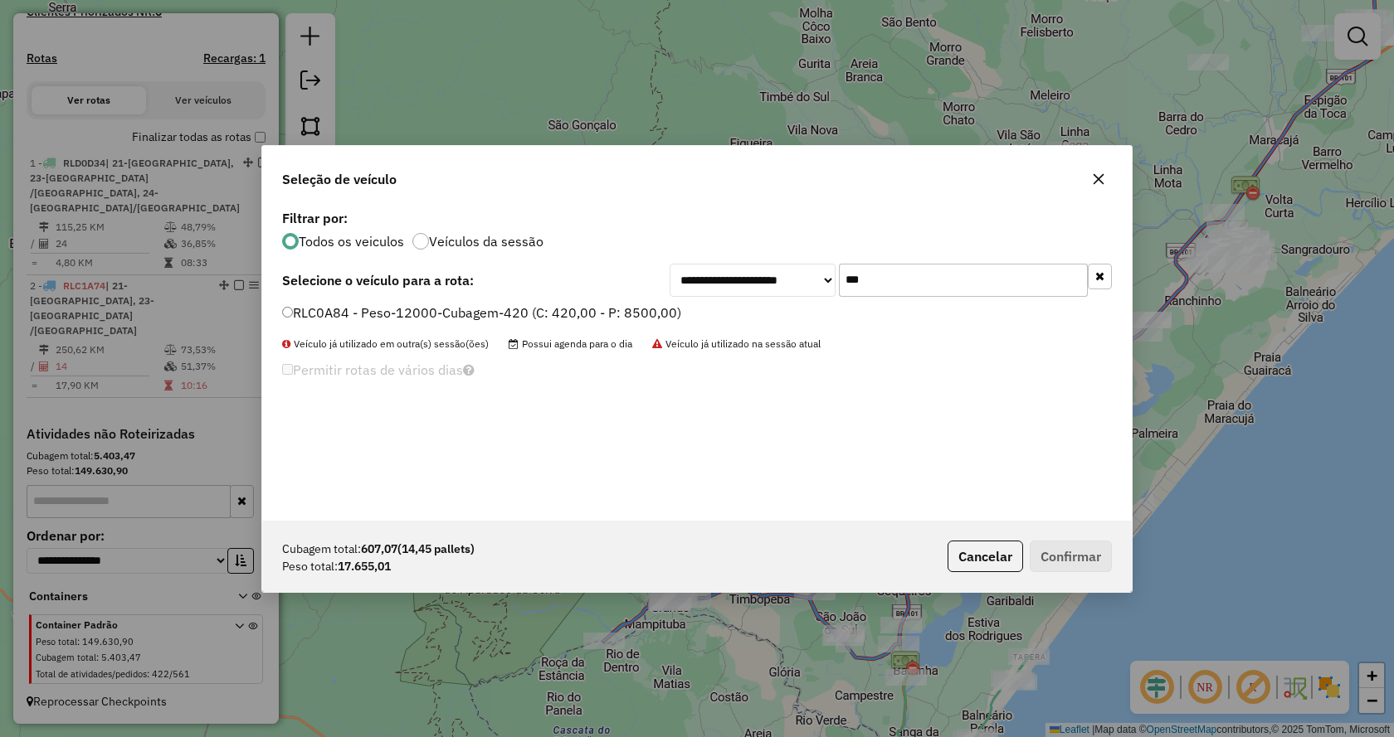
type input "***"
click at [598, 323] on li "RLC0A84 - Peso-12000-Cubagem-420 (C: 420,00 - P: 8500,00)" at bounding box center [697, 314] width 830 height 20
click at [642, 320] on label "RLC0A84 - Peso-12000-Cubagem-420 (C: 420,00 - P: 8500,00)" at bounding box center [481, 313] width 399 height 20
click at [1056, 556] on button "Confirmar" at bounding box center [1070, 557] width 82 height 32
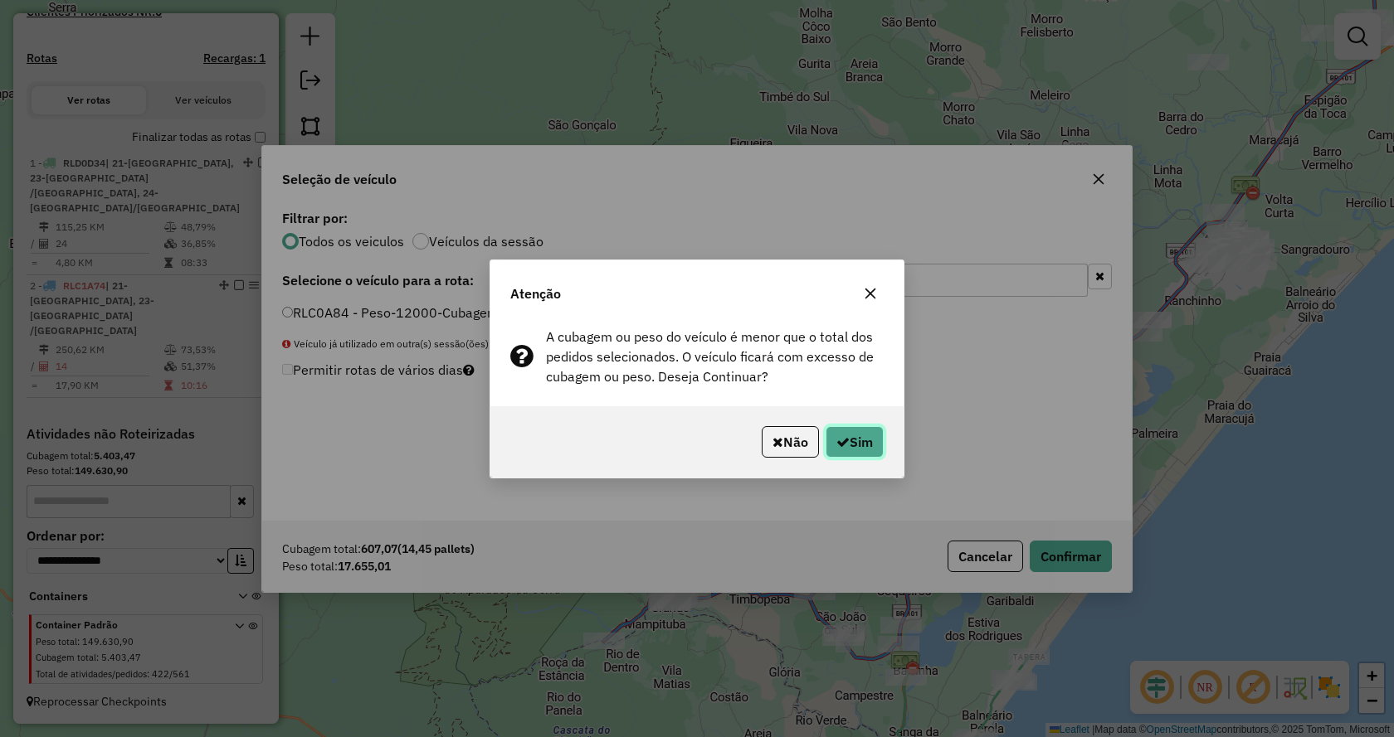
click at [864, 448] on button "Sim" at bounding box center [854, 442] width 58 height 32
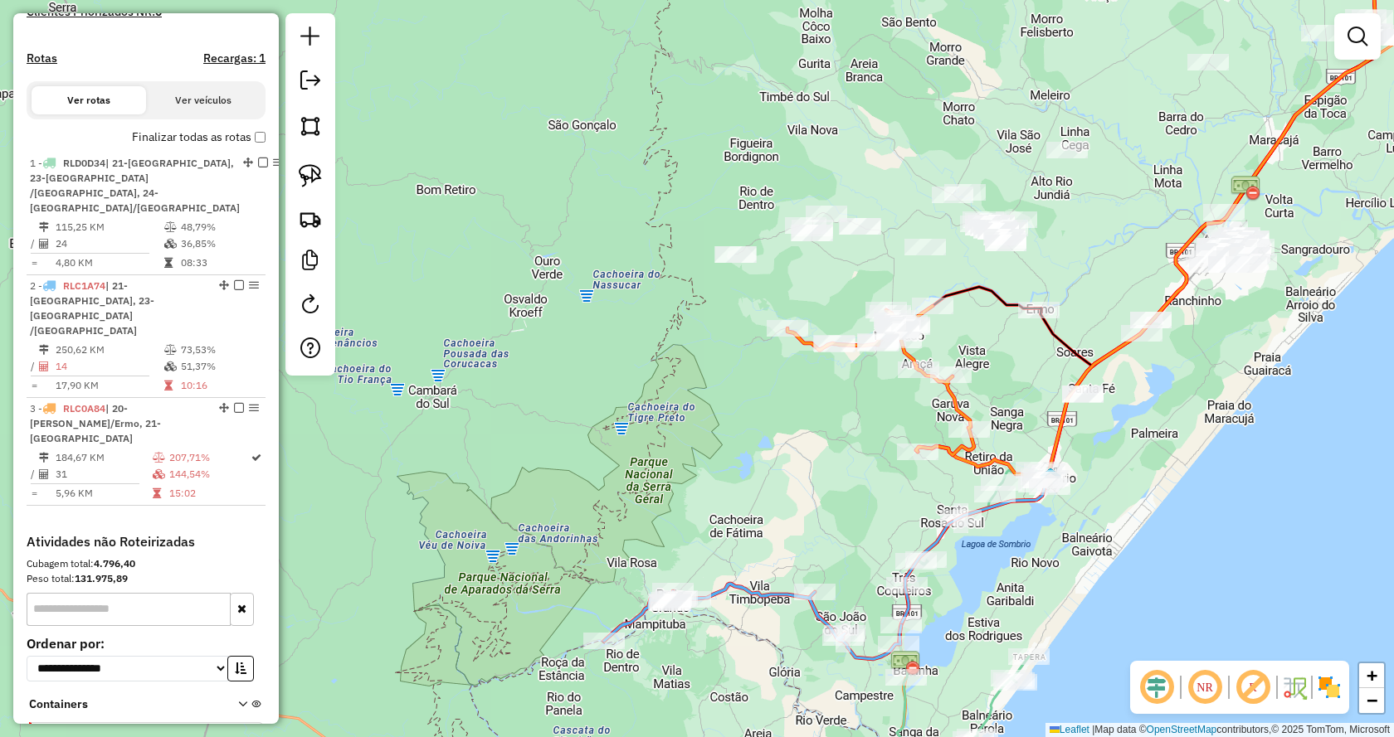
click at [782, 319] on div "Rota 3 - Placa RLC0A84 19526 - BAR DO TOMAZ Janela de atendimento Grade de aten…" at bounding box center [697, 368] width 1394 height 737
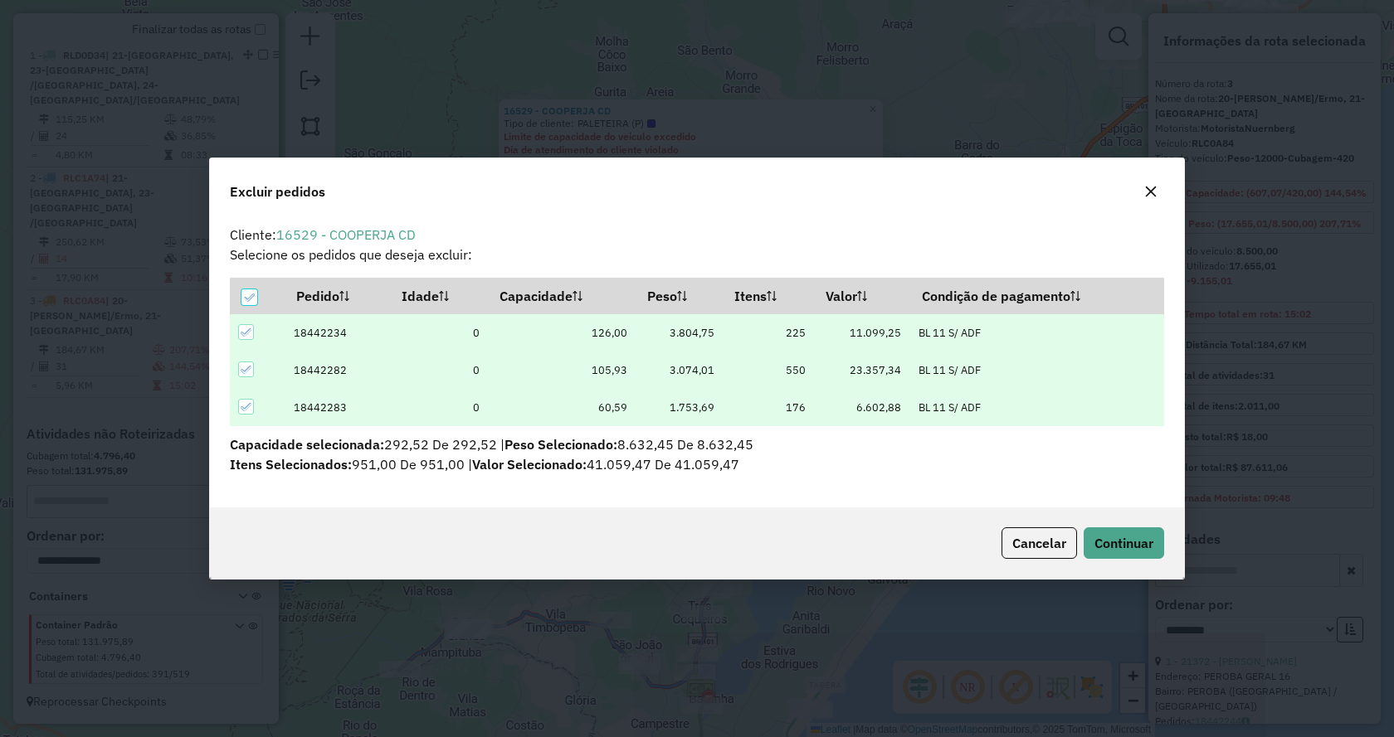
scroll to position [0, 0]
click at [1122, 549] on span "Continuar" at bounding box center [1123, 543] width 59 height 17
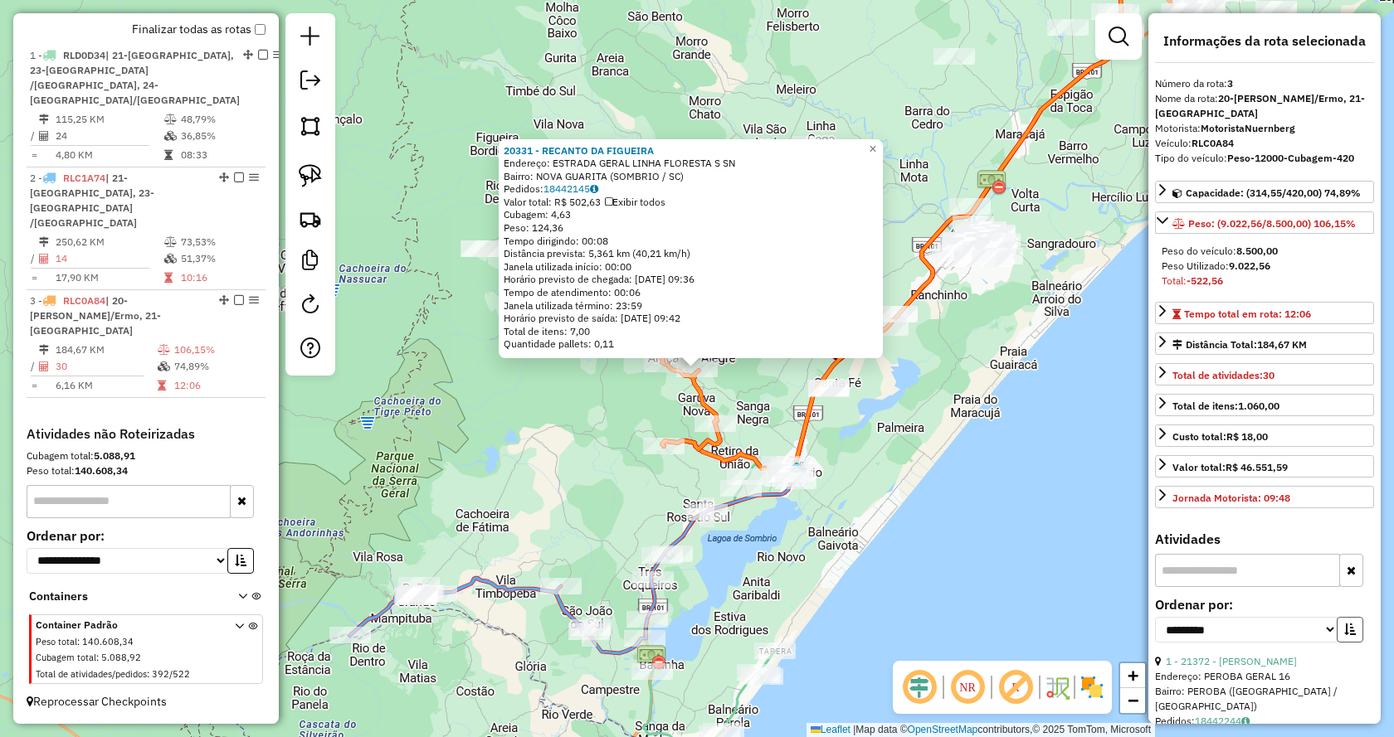
click at [1354, 625] on button "button" at bounding box center [1349, 630] width 27 height 26
click at [1303, 624] on select "**********" at bounding box center [1246, 630] width 182 height 26
select select "*********"
click at [1155, 617] on select "**********" at bounding box center [1246, 630] width 182 height 26
click at [1231, 655] on link "24 - 20314 - DISTRIBUIDORA BORGES" at bounding box center [1254, 661] width 178 height 12
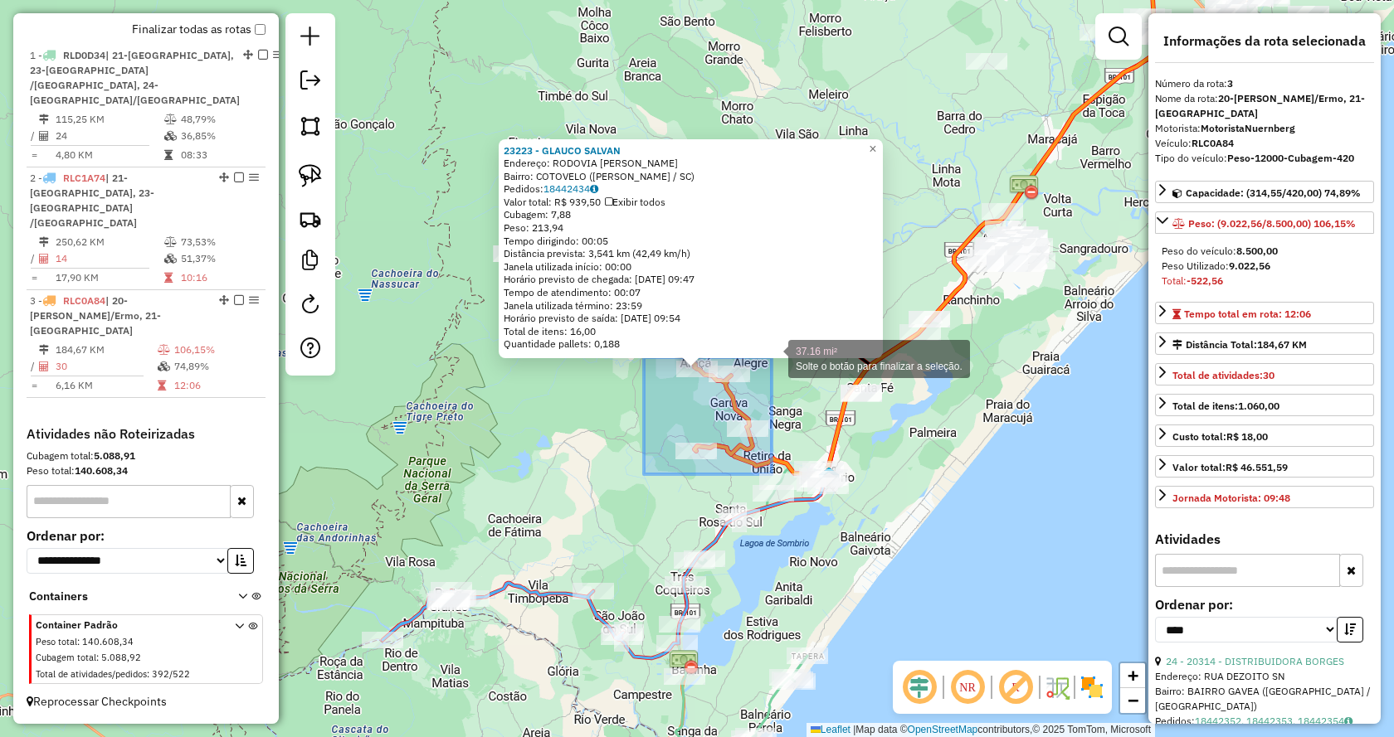
drag, startPoint x: 644, startPoint y: 474, endPoint x: 771, endPoint y: 358, distance: 173.2
click at [771, 358] on div "23223 - GLAUCO SALVAN Endereço: RODOVIA PEDRO SIMON SN Bairro: COTOVELO (JACINT…" at bounding box center [697, 368] width 1394 height 737
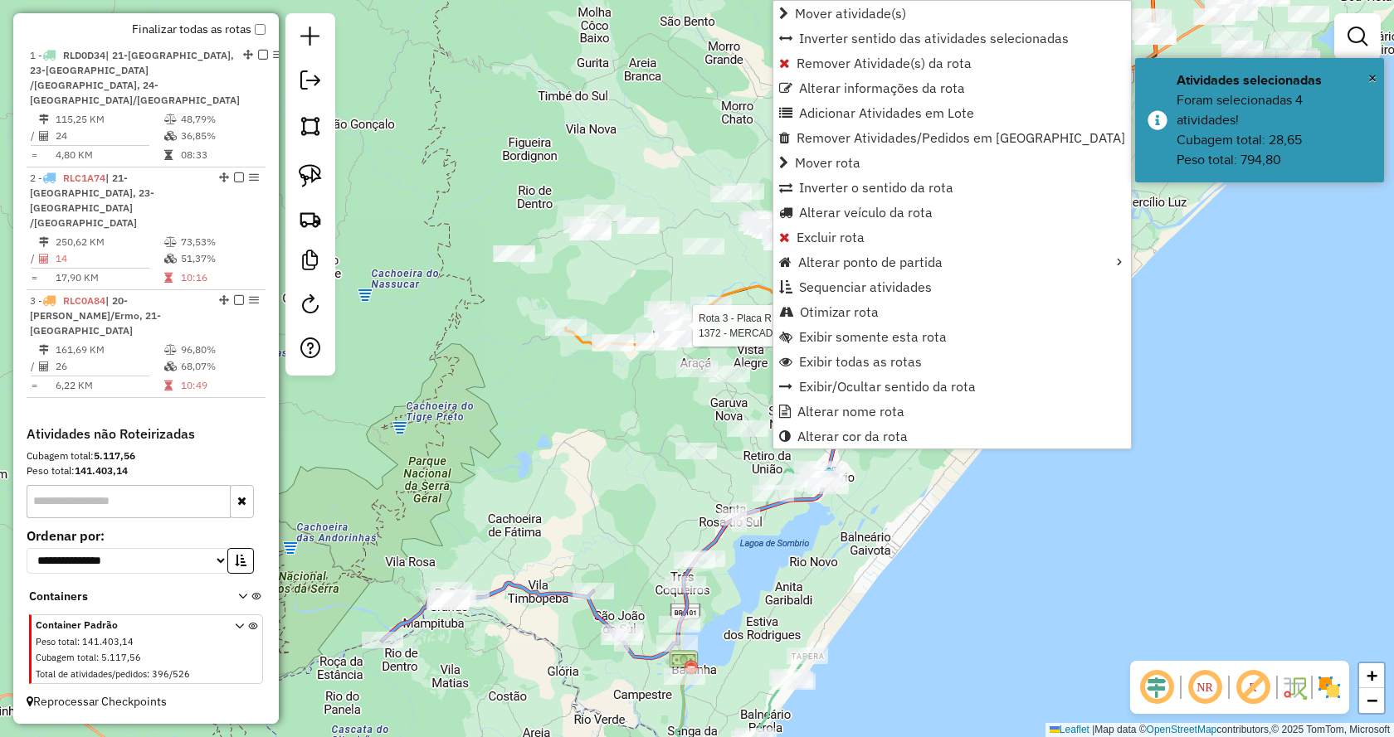
click at [705, 314] on div at bounding box center [710, 305] width 41 height 17
select select "*********"
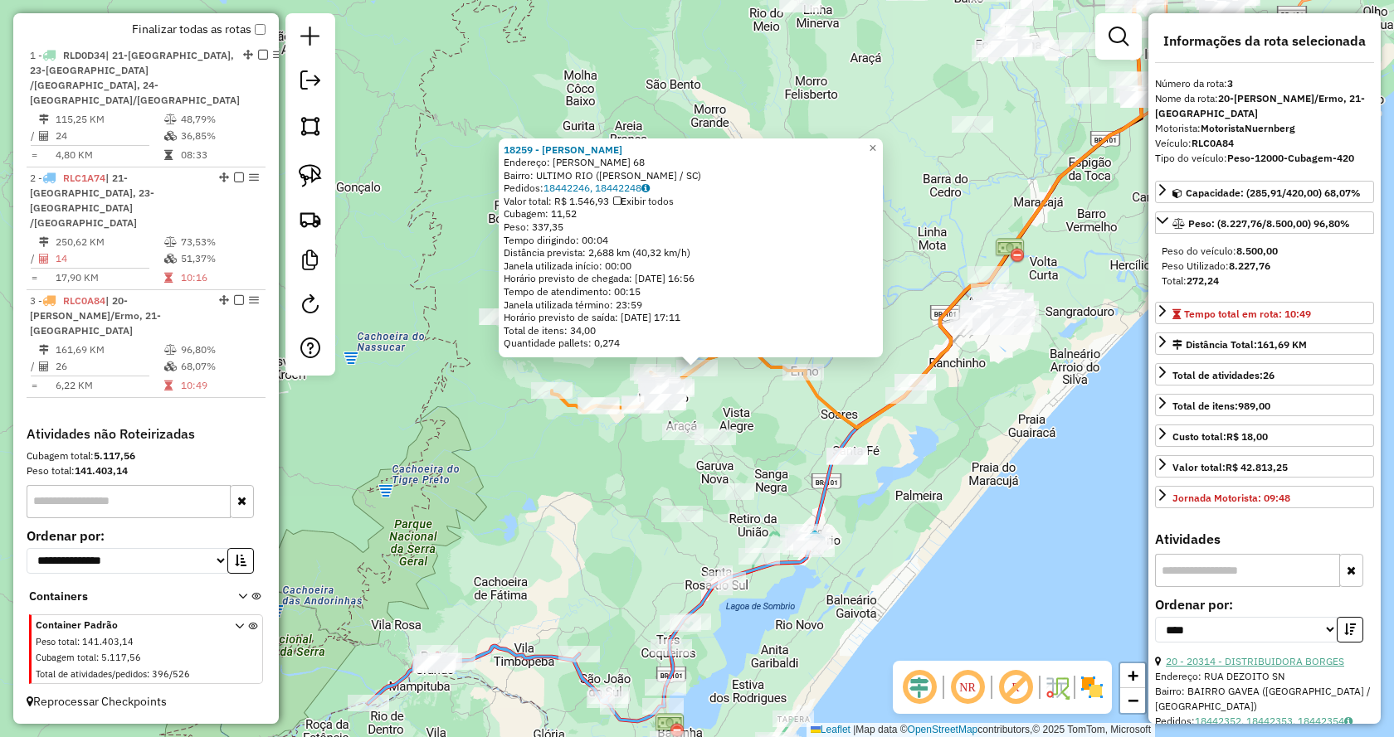
click at [1326, 655] on link "20 - 20314 - DISTRIBUIDORA BORGES" at bounding box center [1254, 661] width 178 height 12
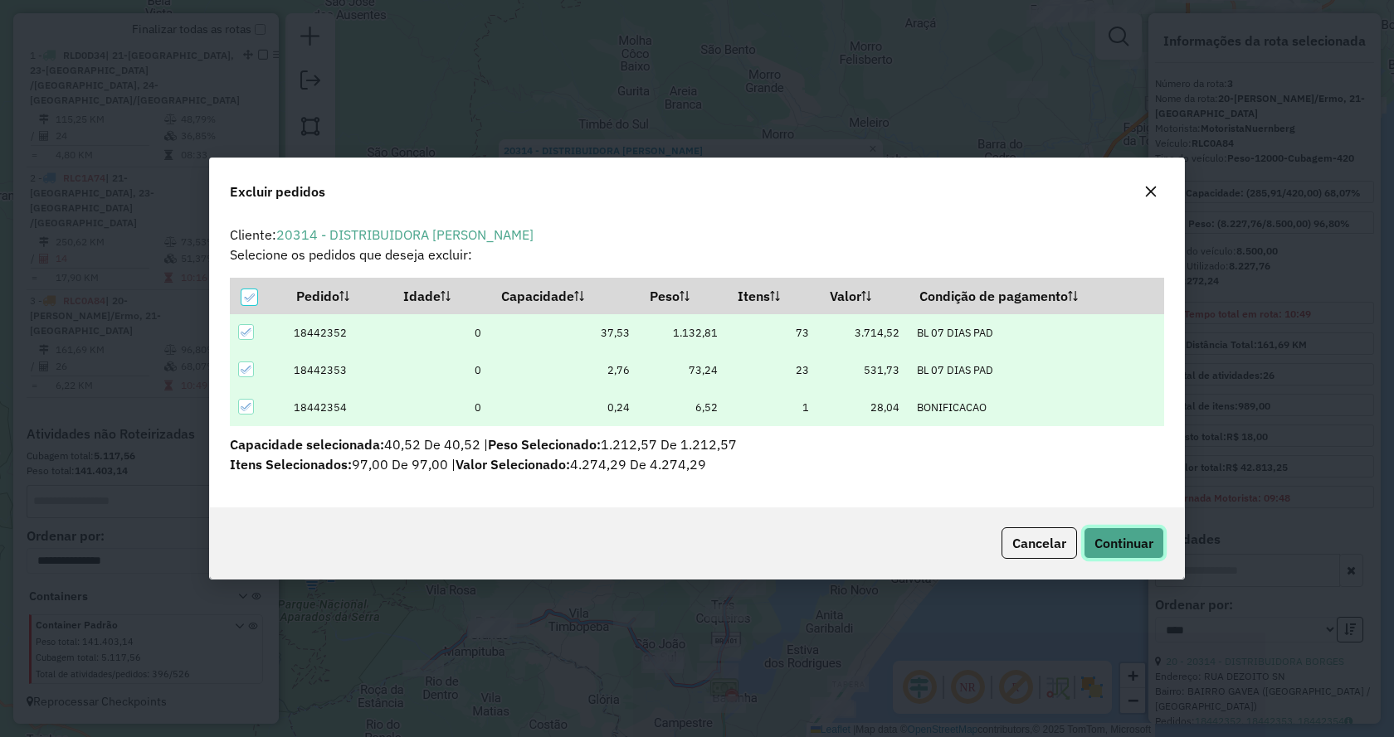
click at [1131, 547] on span "Continuar" at bounding box center [1123, 543] width 59 height 17
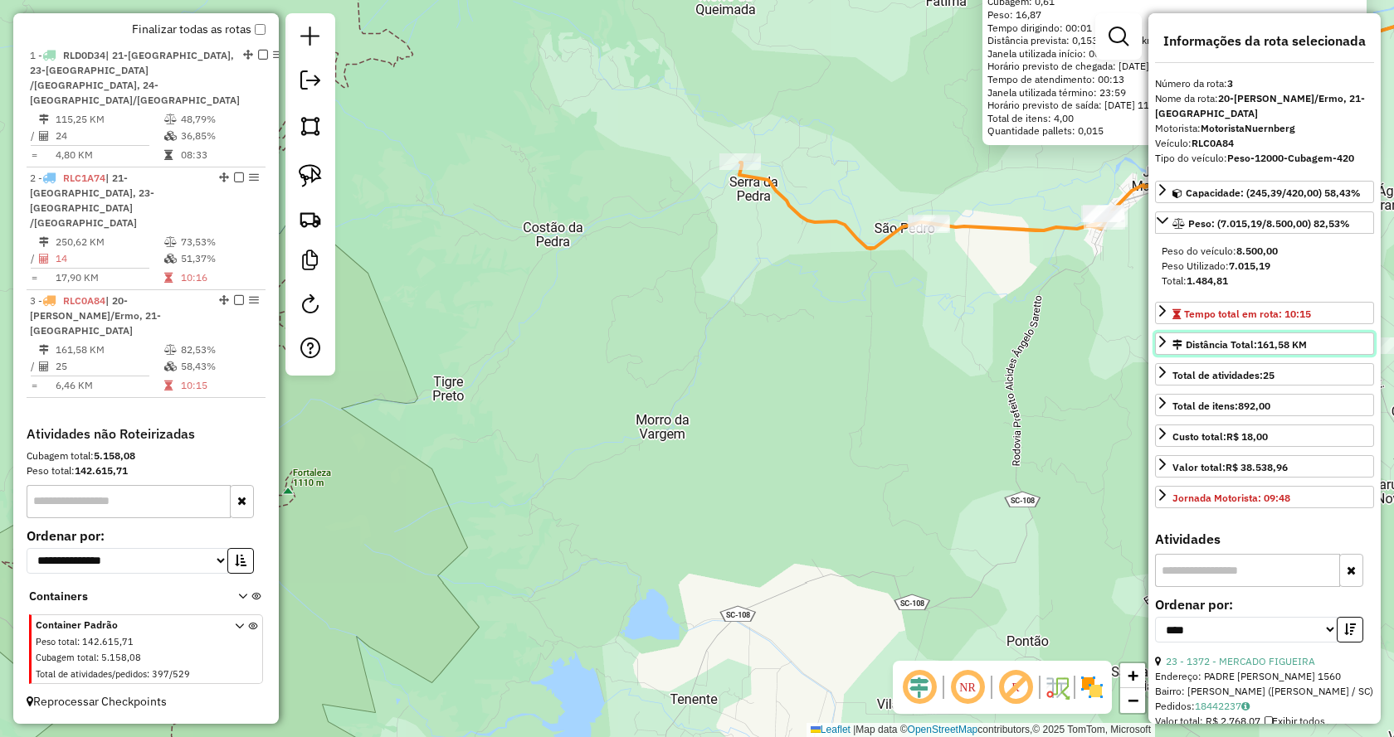
drag, startPoint x: 1211, startPoint y: 339, endPoint x: 1014, endPoint y: 404, distance: 207.0
click at [1014, 404] on hb-router-mapa "Informações da Sessão 990905 - 19/08/2025 Criação: 18/08/2025 17:28 Depósito: B…" at bounding box center [697, 368] width 1394 height 737
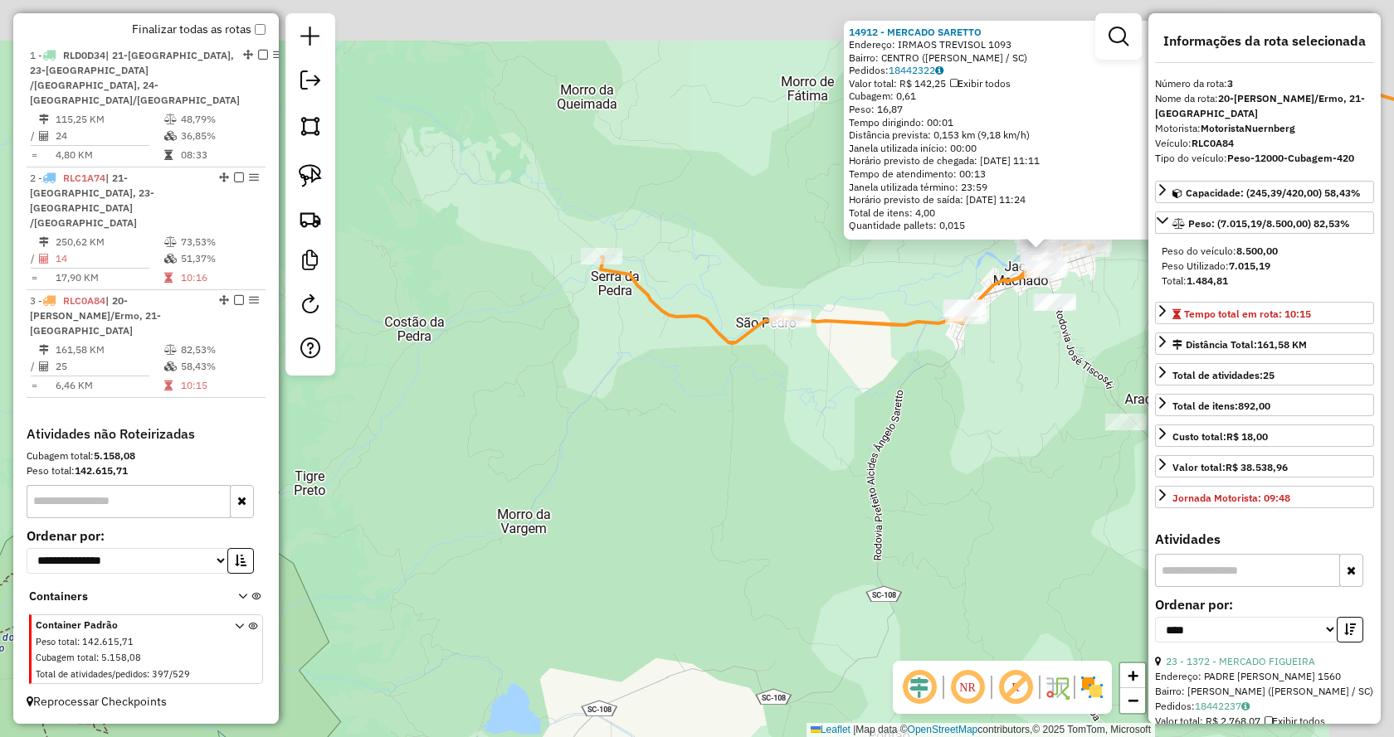
drag, startPoint x: 989, startPoint y: 409, endPoint x: 846, endPoint y: 459, distance: 151.1
click at [846, 459] on div "14912 - MERCADO SARETTO Endereço: IRMAOS TREVISOL 1093 Bairro: CENTRO (JACINTO …" at bounding box center [697, 368] width 1394 height 737
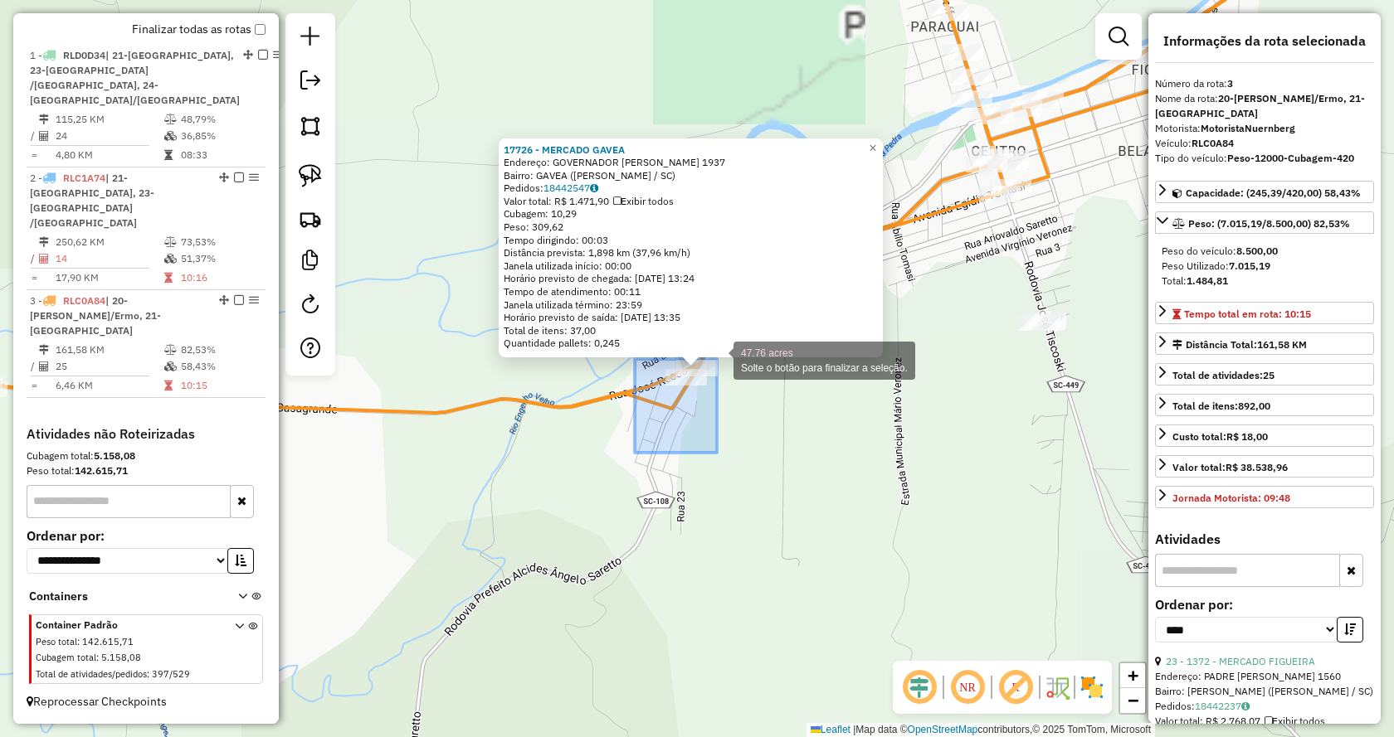
drag, startPoint x: 635, startPoint y: 453, endPoint x: 718, endPoint y: 359, distance: 125.7
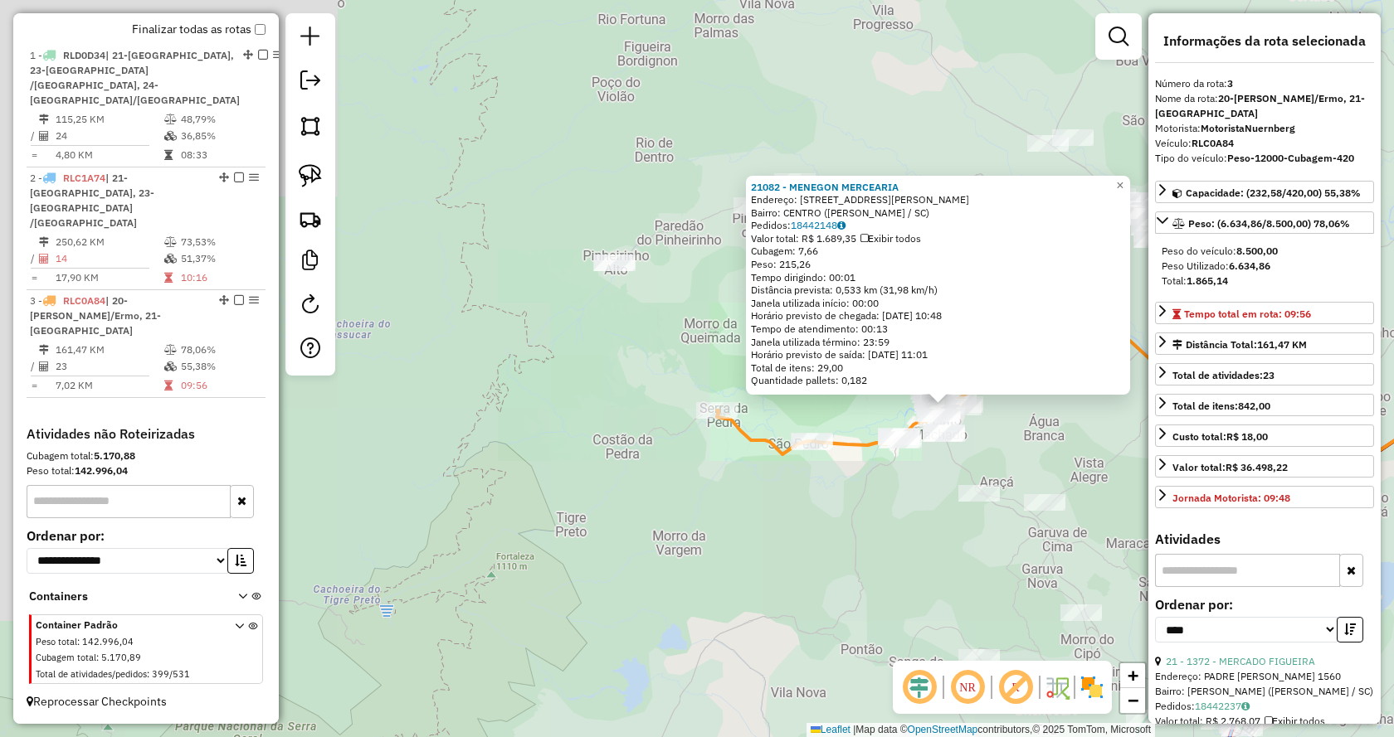
click at [903, 514] on div "Rota 3 - Placa RLC0A84 1372 - MERCADO FIGUEIRA 21082 - MENEGON MERCEARIA Endere…" at bounding box center [697, 368] width 1394 height 737
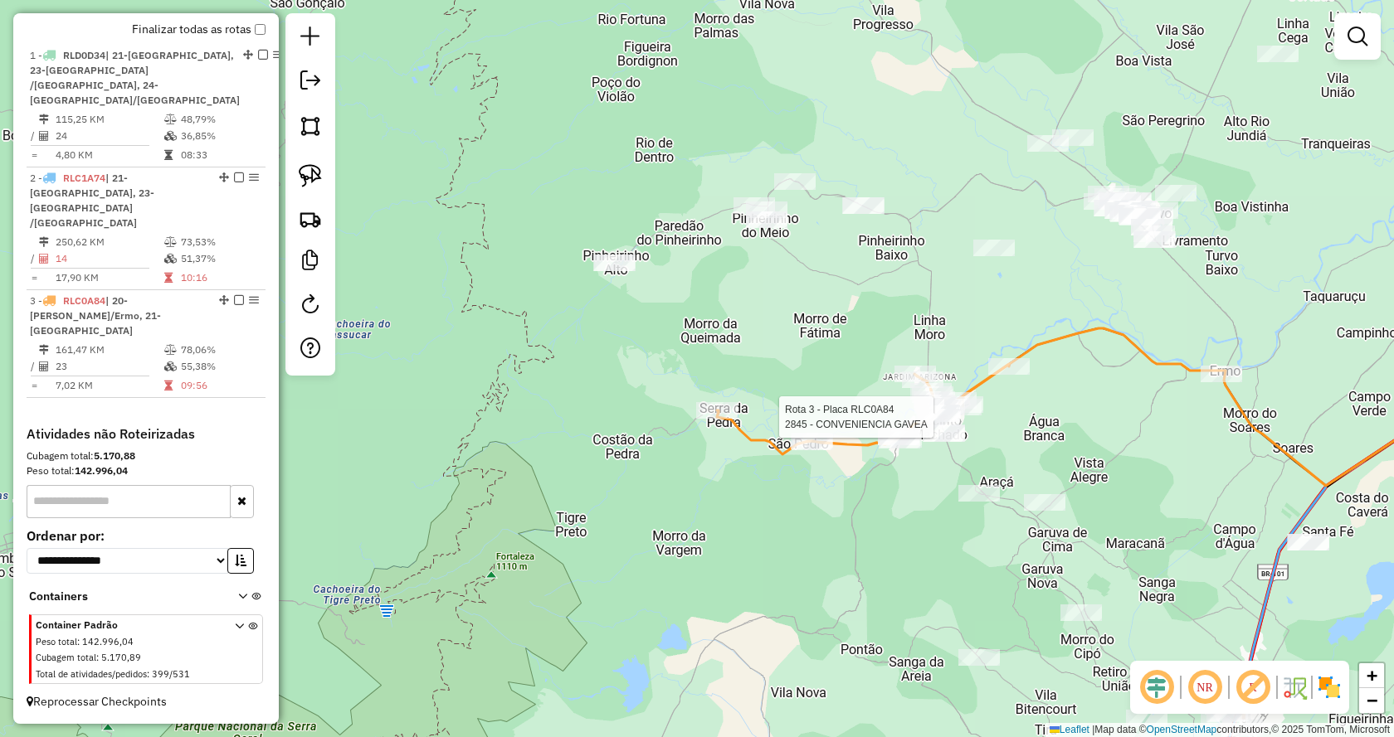
select select "*********"
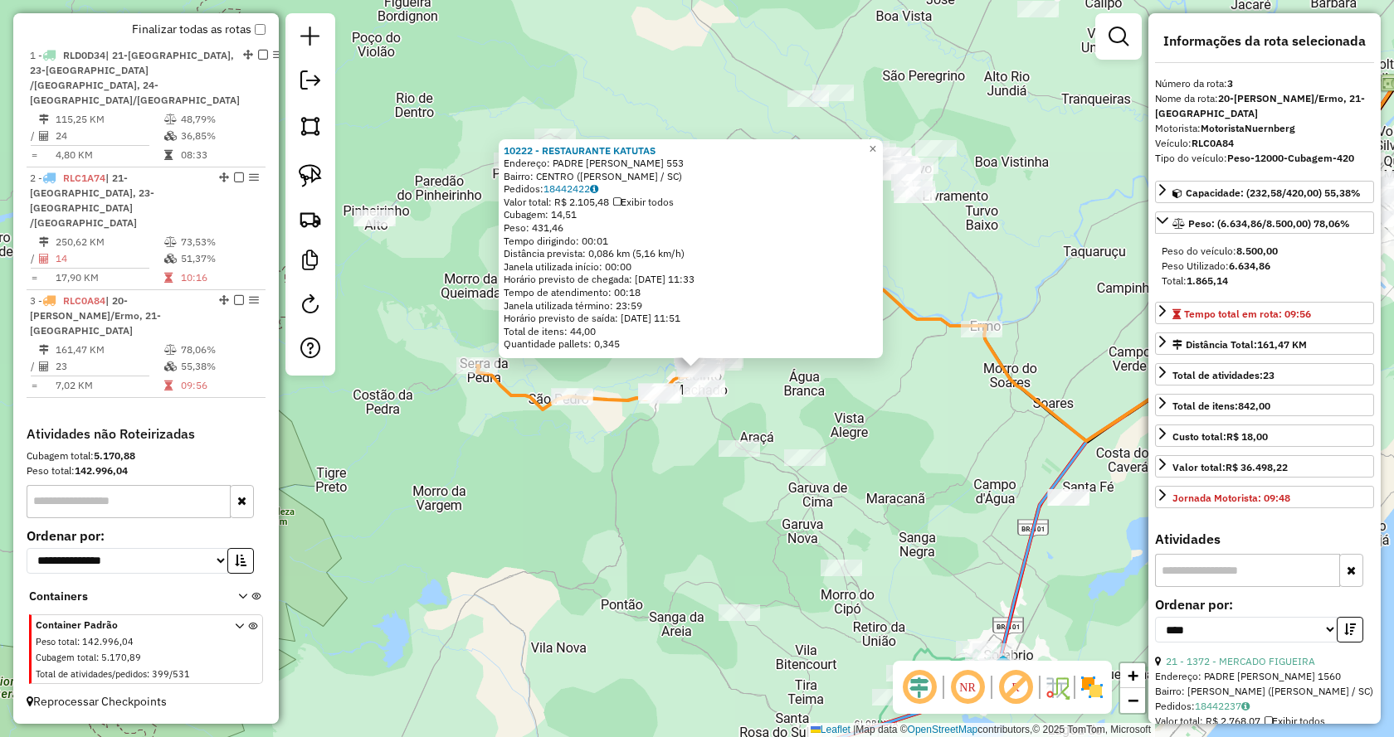
click at [919, 470] on div "10222 - RESTAURANTE KATUTAS Endereço: PADRE HERVAL FONTANELLA 553 Bairro: CENTR…" at bounding box center [697, 368] width 1394 height 737
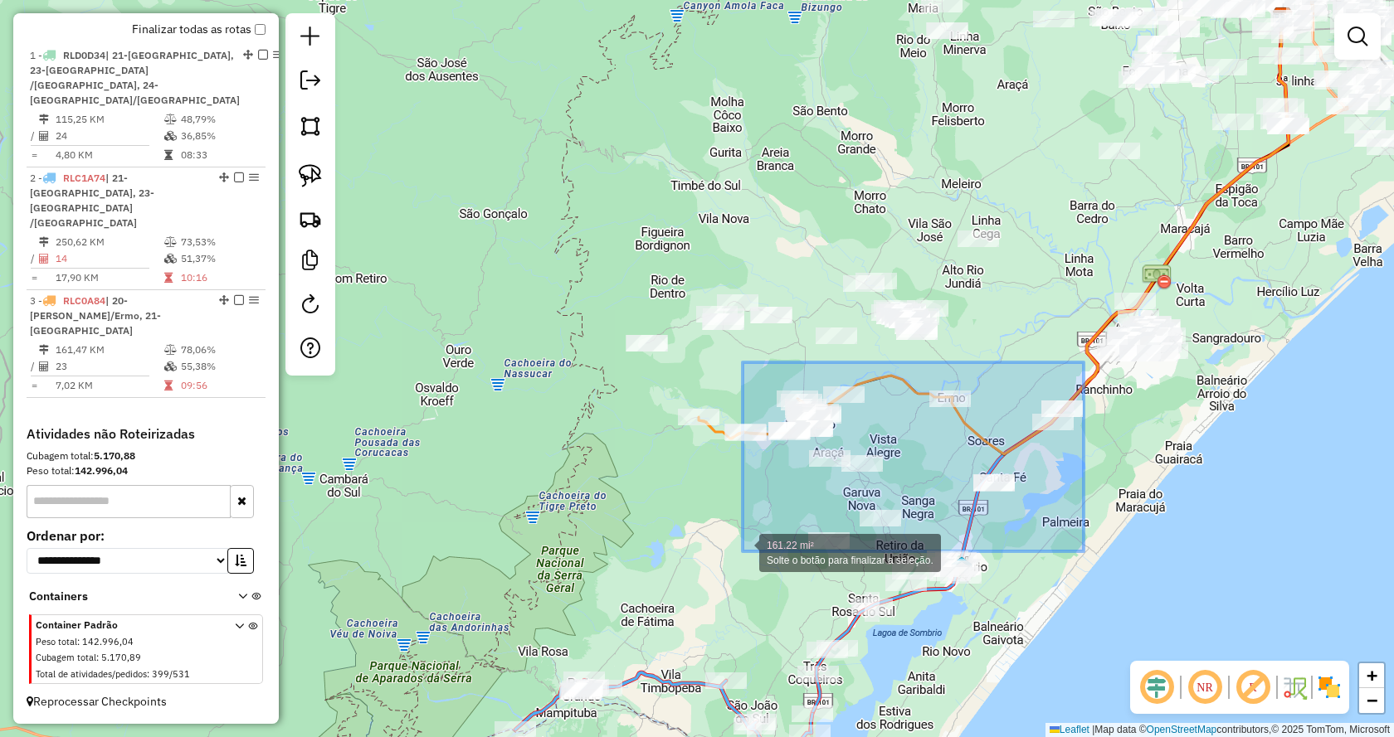
drag, startPoint x: 1083, startPoint y: 362, endPoint x: 745, endPoint y: 552, distance: 388.1
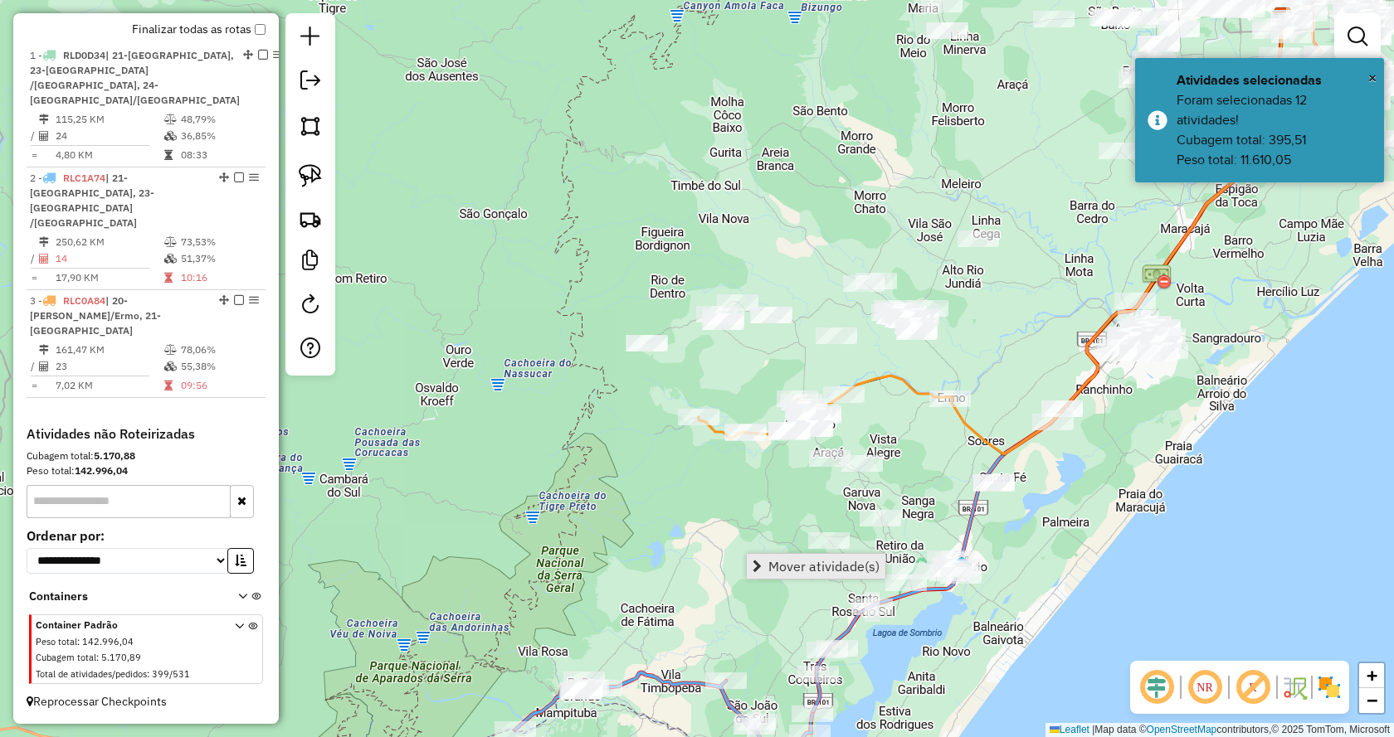
click at [791, 562] on span "Mover atividade(s)" at bounding box center [823, 566] width 111 height 13
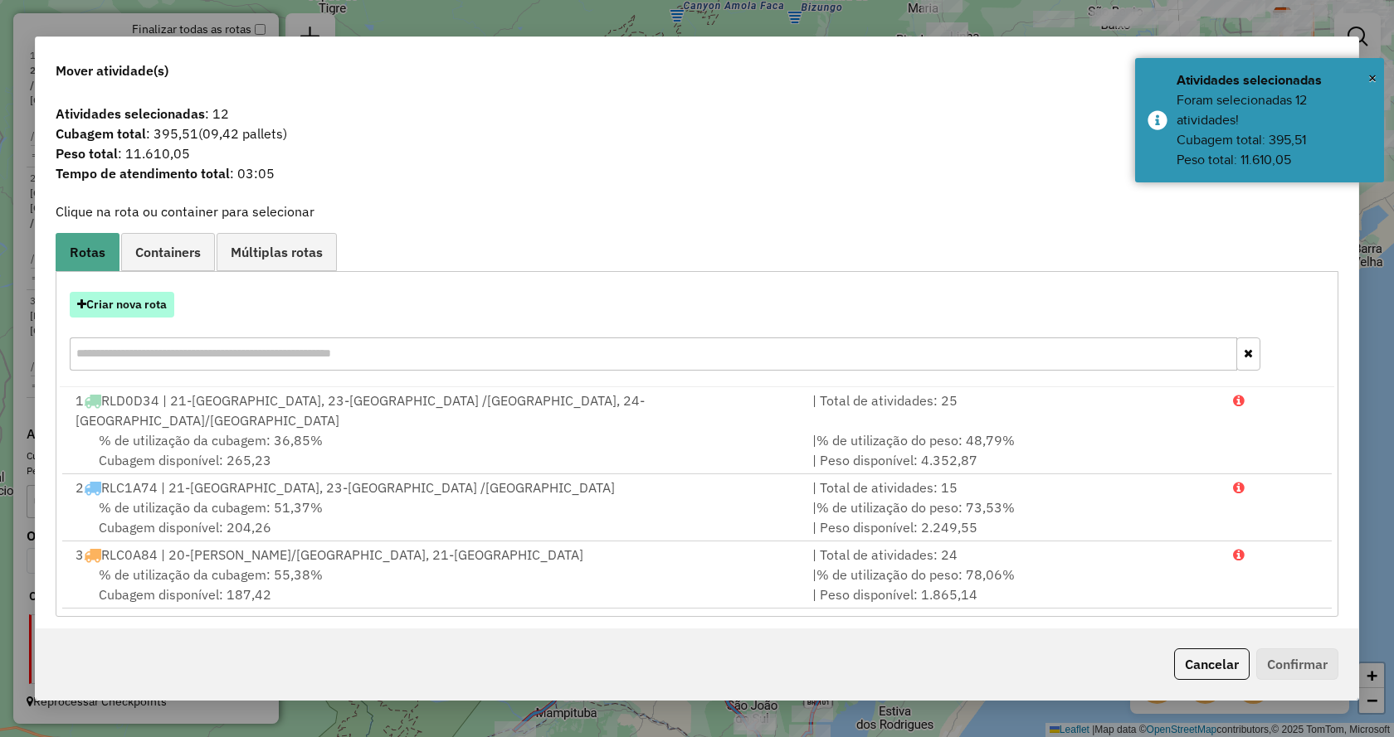
click at [104, 313] on button "Criar nova rota" at bounding box center [122, 305] width 105 height 26
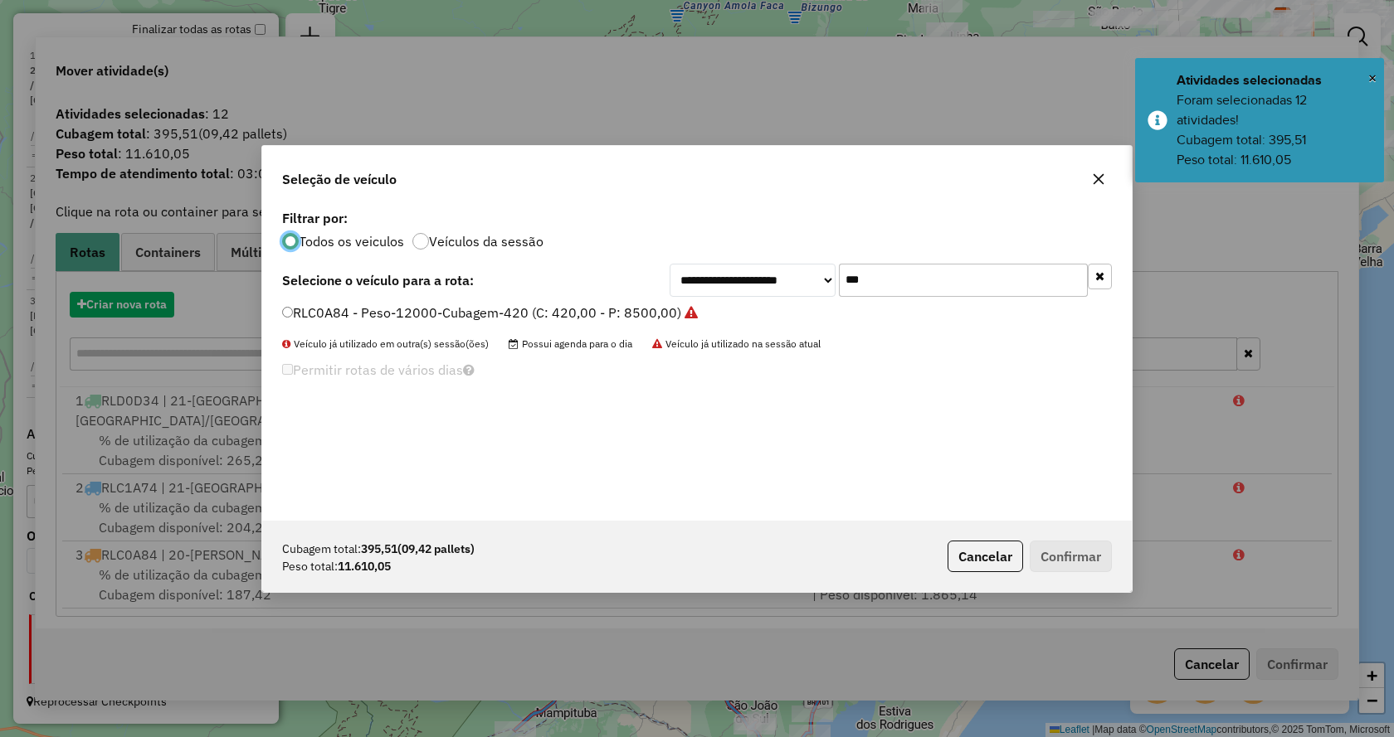
scroll to position [9, 5]
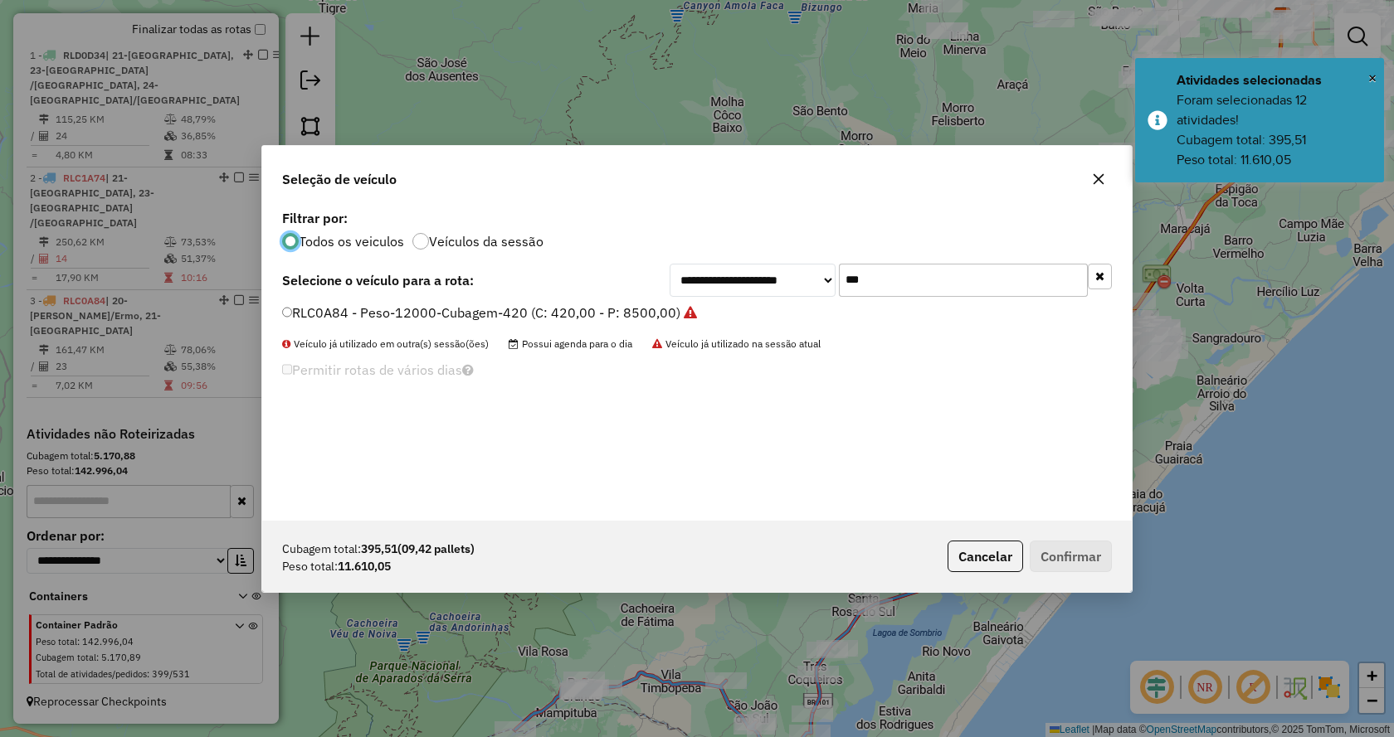
click at [1096, 275] on button "button" at bounding box center [1099, 277] width 24 height 26
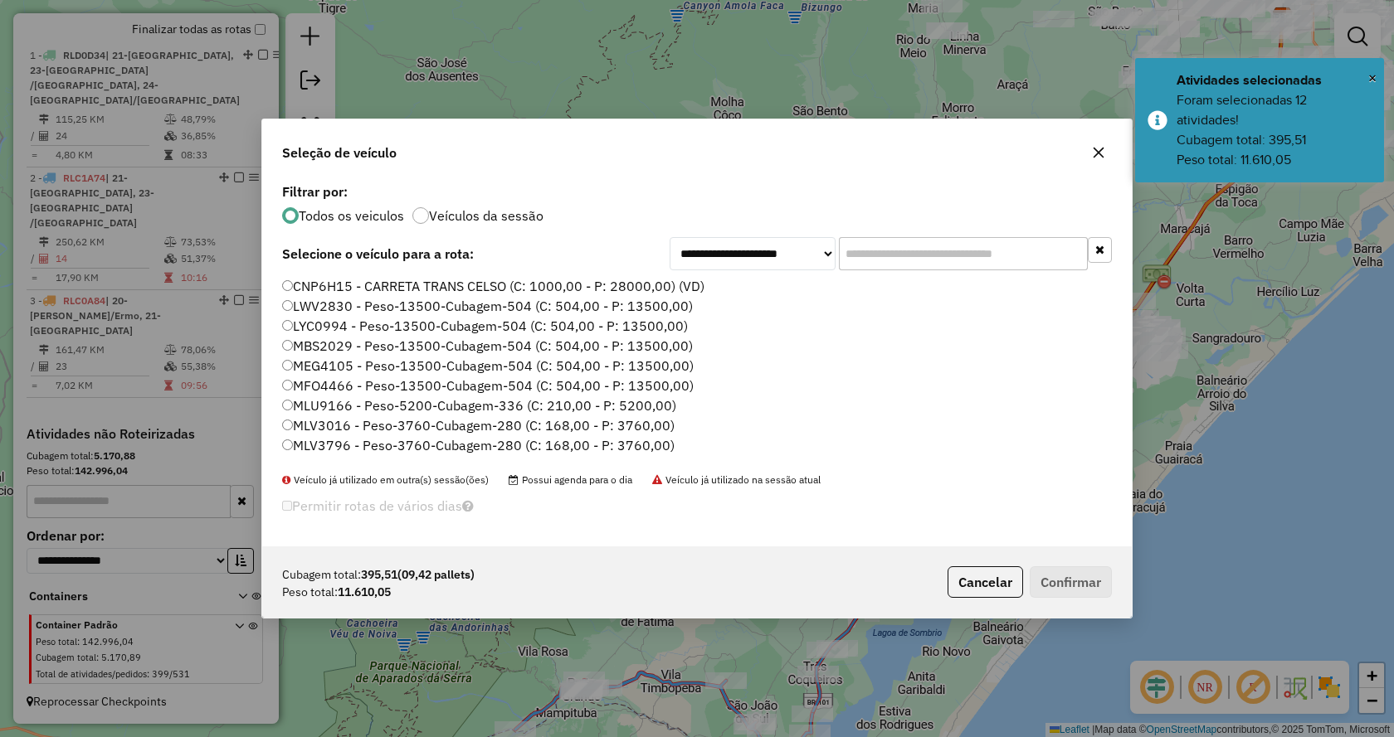
click at [1053, 255] on input "text" at bounding box center [963, 253] width 249 height 33
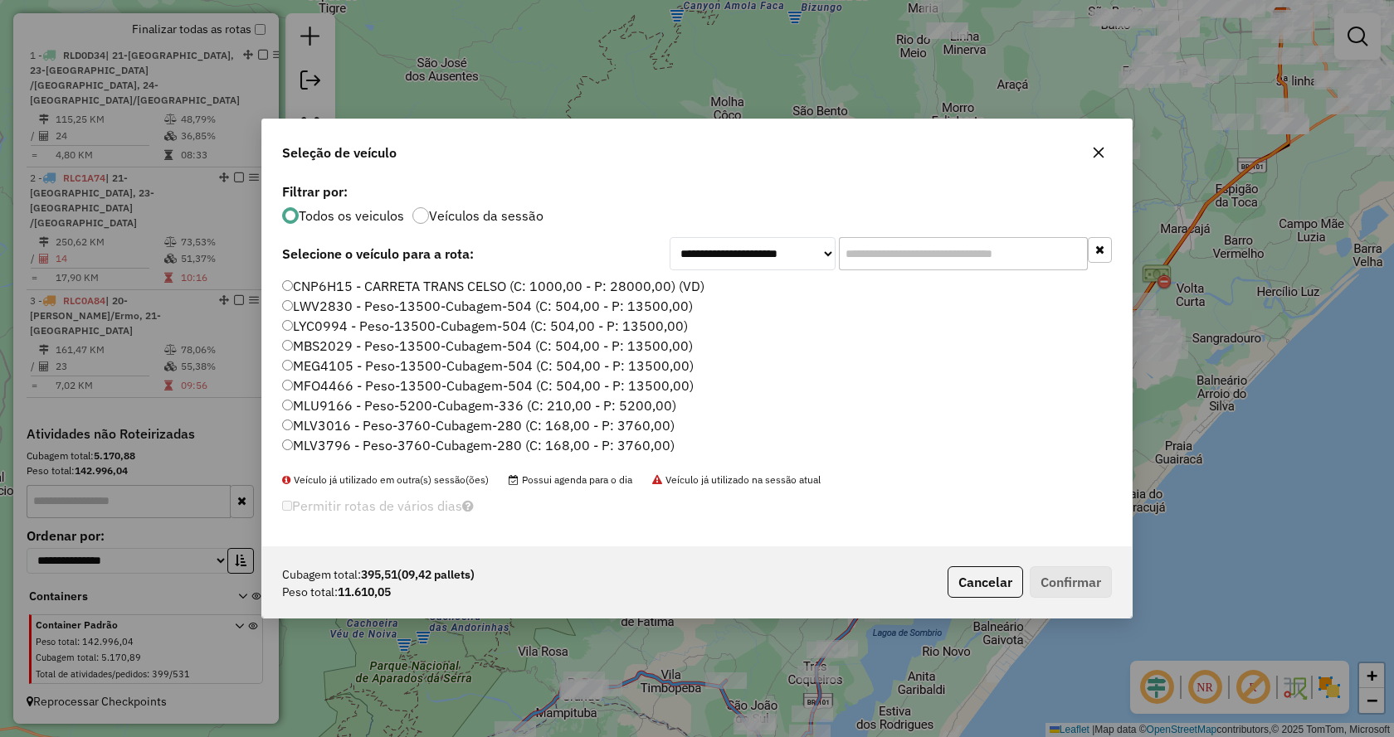
click at [1018, 257] on input "text" at bounding box center [963, 253] width 249 height 33
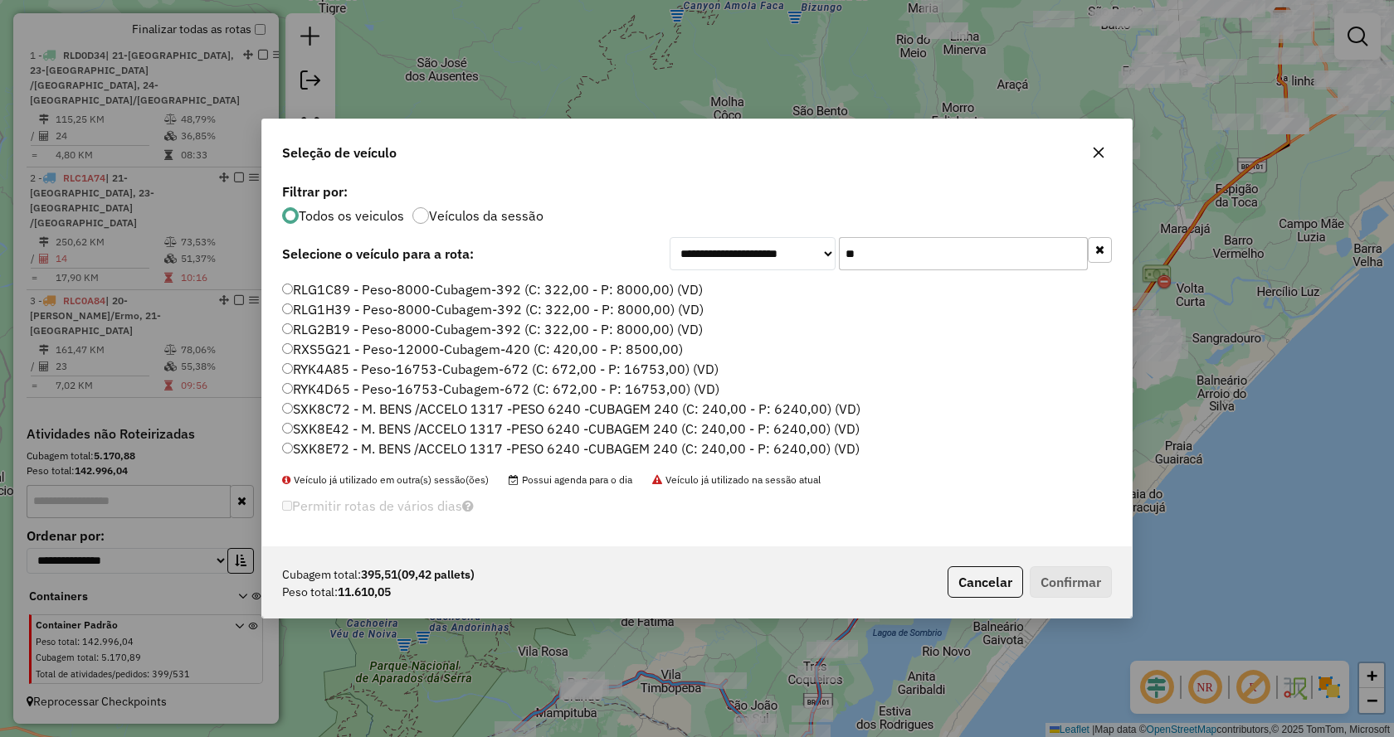
scroll to position [0, 0]
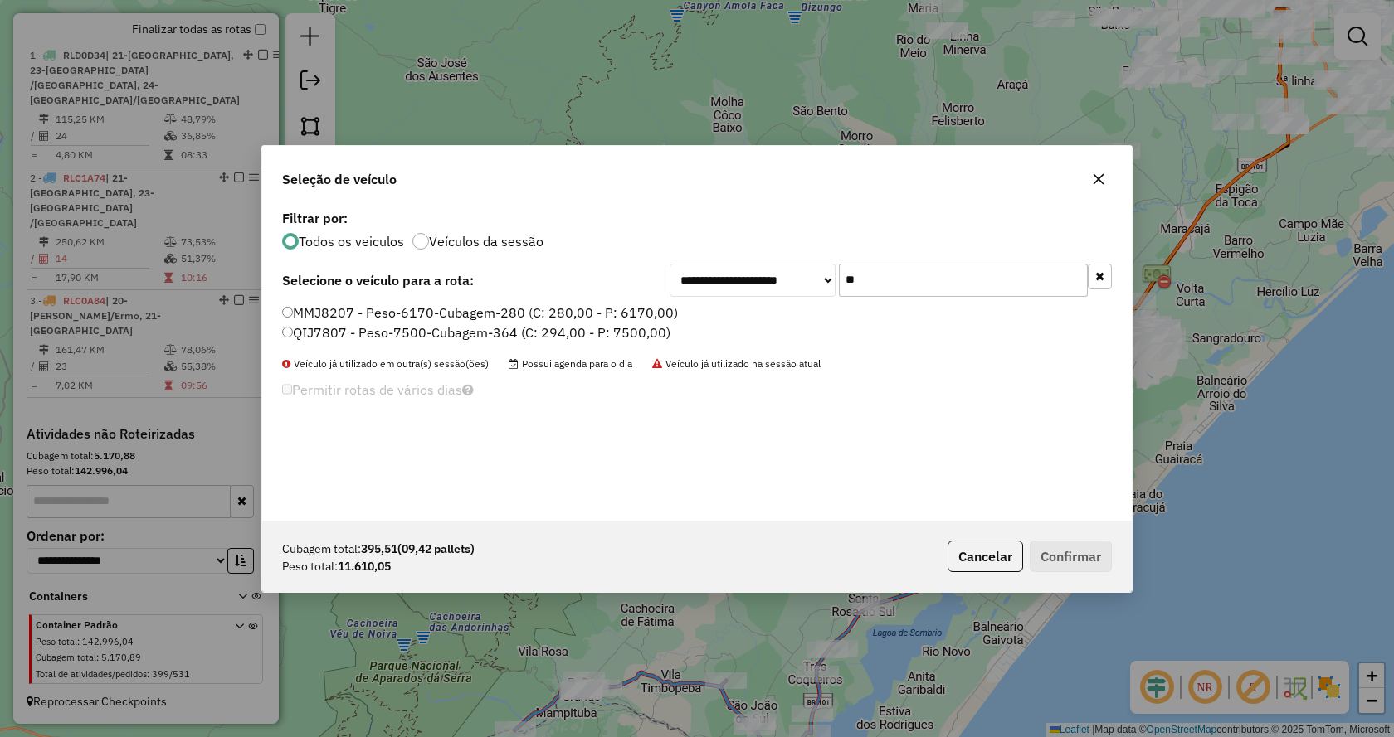
type input "**"
click at [623, 316] on label "MMJ8207 - Peso-6170-Cubagem-280 (C: 280,00 - P: 6170,00)" at bounding box center [480, 313] width 396 height 20
click at [1084, 560] on button "Confirmar" at bounding box center [1070, 557] width 82 height 32
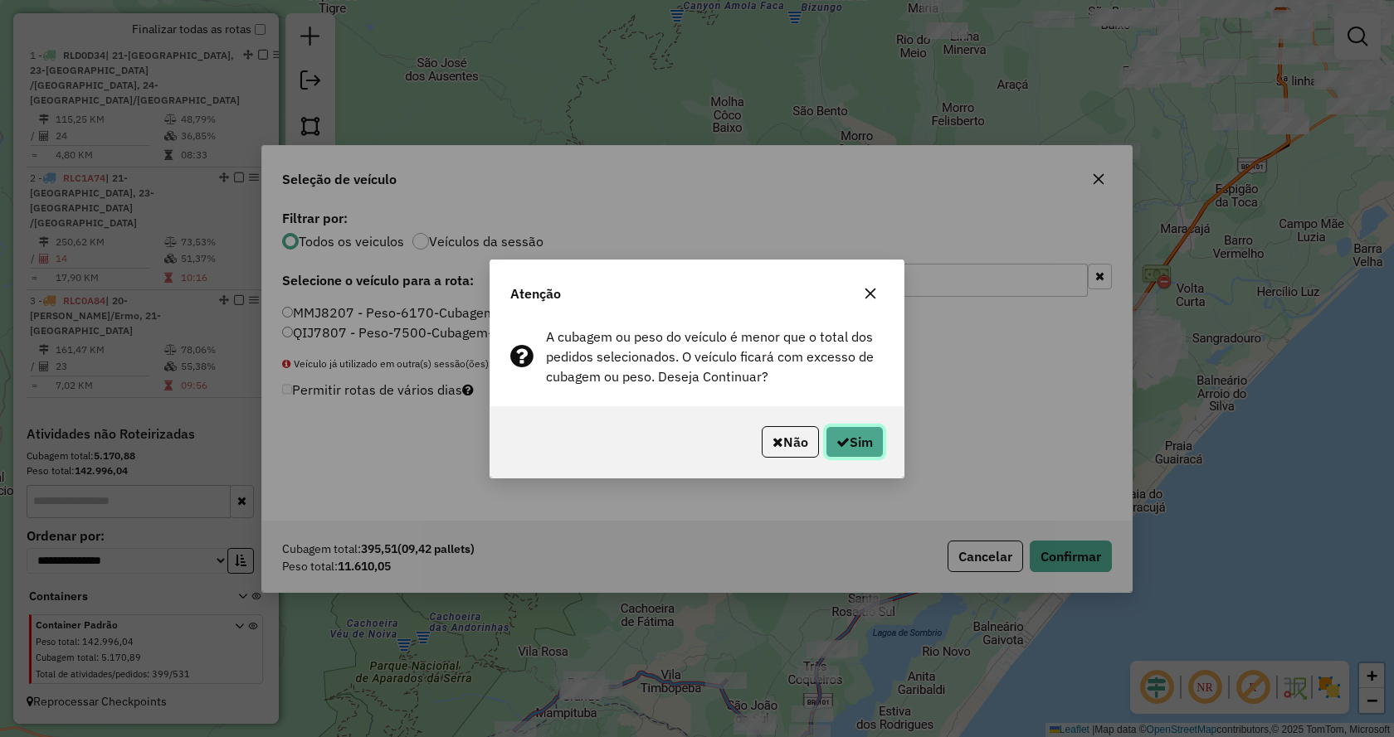
click at [857, 431] on button "Sim" at bounding box center [854, 442] width 58 height 32
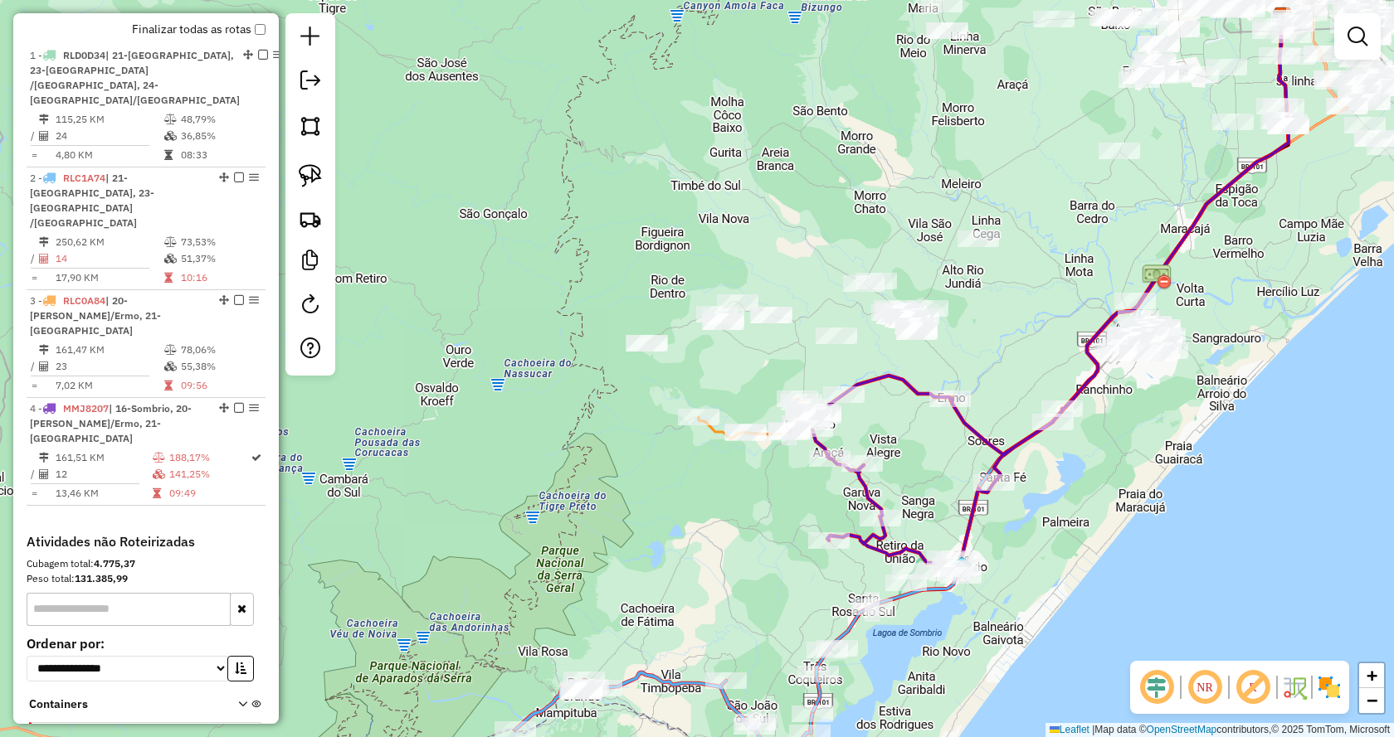
select select "*********"
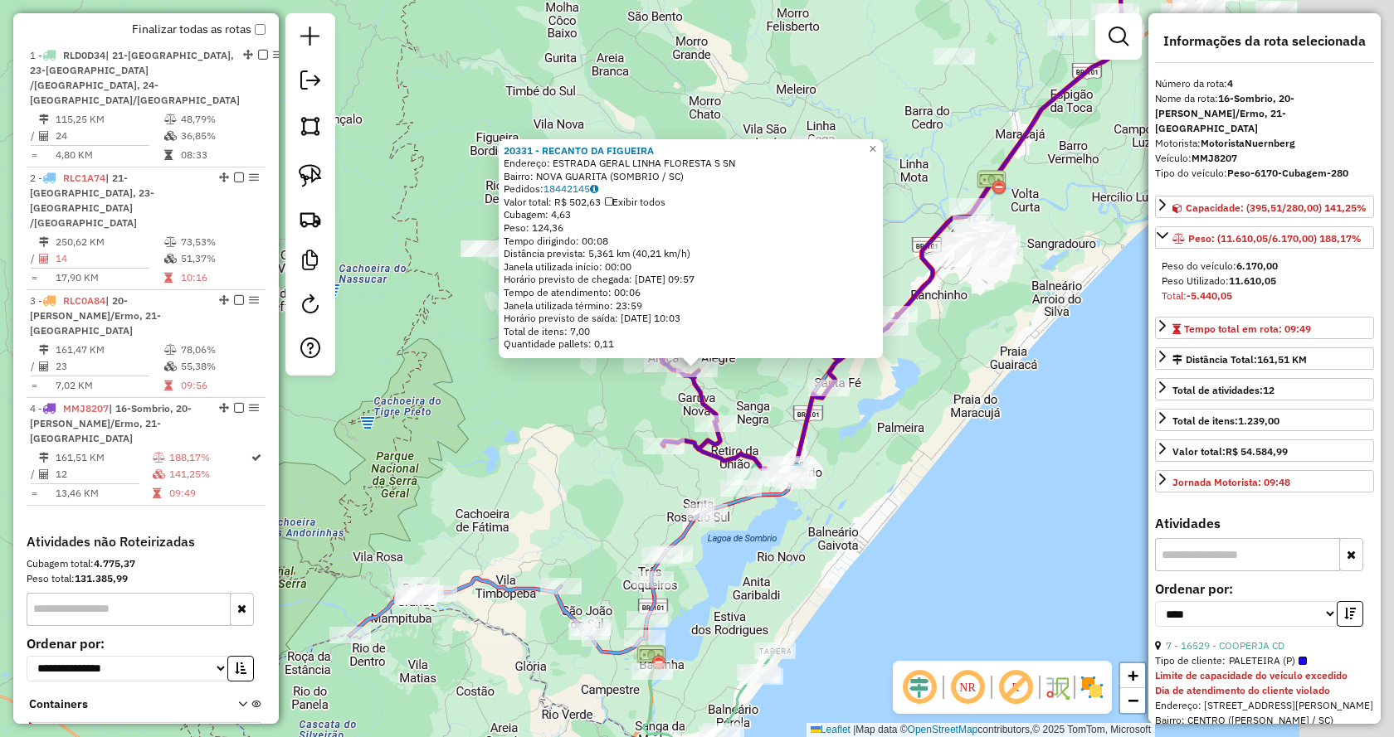
scroll to position [698, 0]
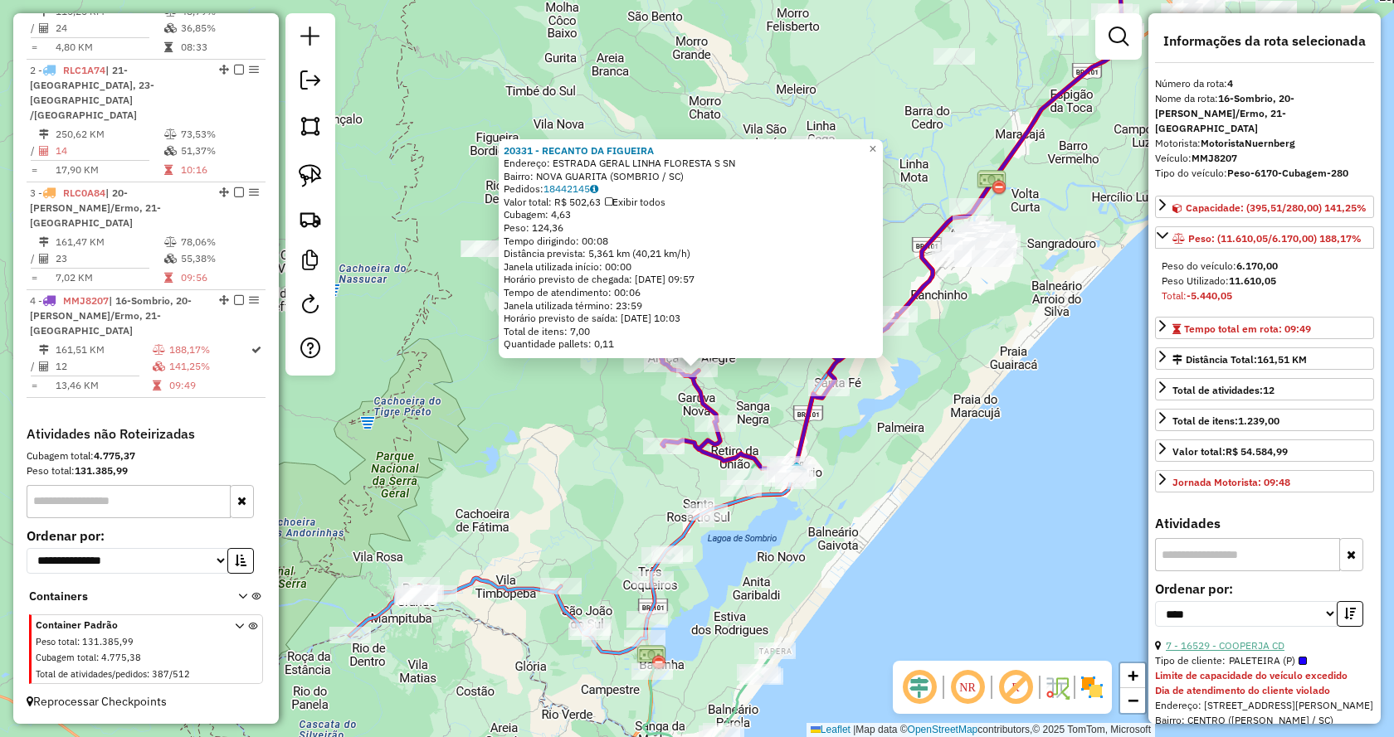
click at [1200, 650] on link "7 - 16529 - COOPERJA CD" at bounding box center [1224, 646] width 119 height 12
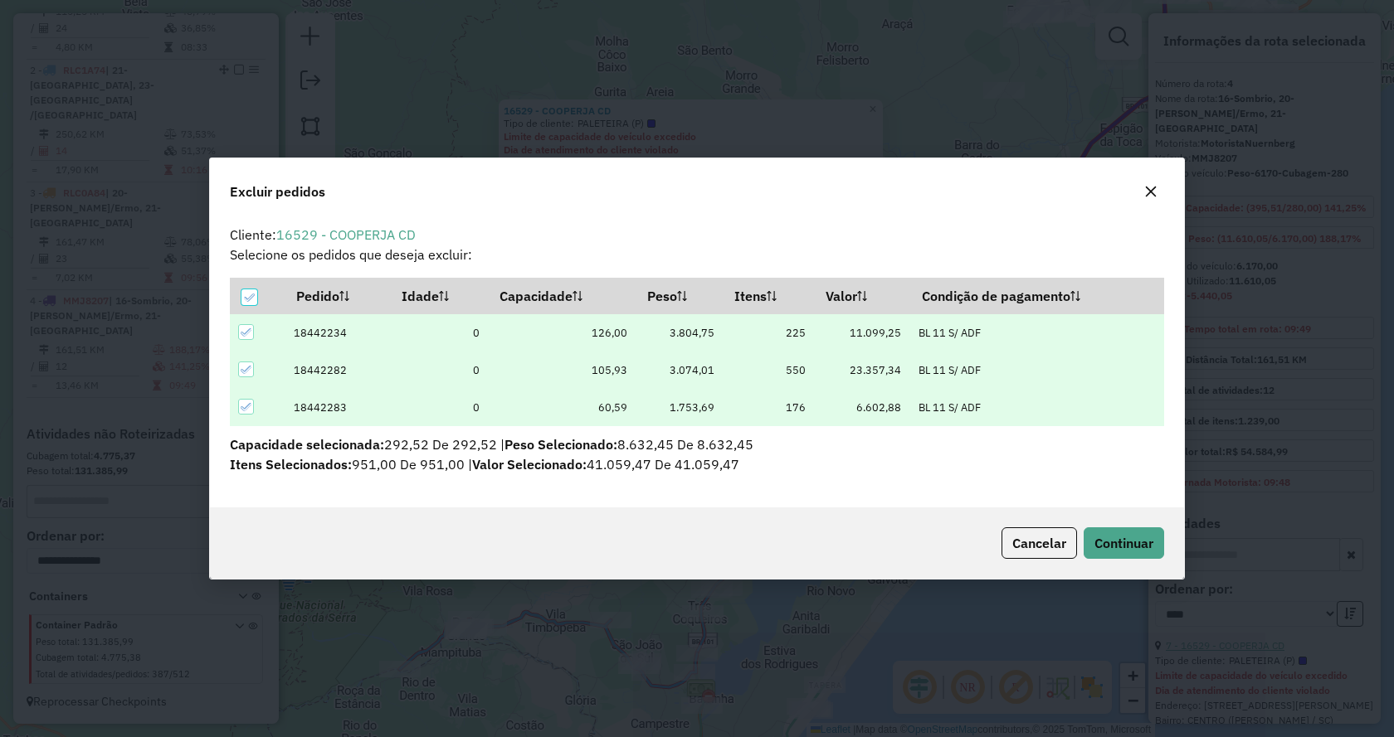
scroll to position [0, 0]
click at [1140, 550] on span "Continuar" at bounding box center [1123, 543] width 59 height 17
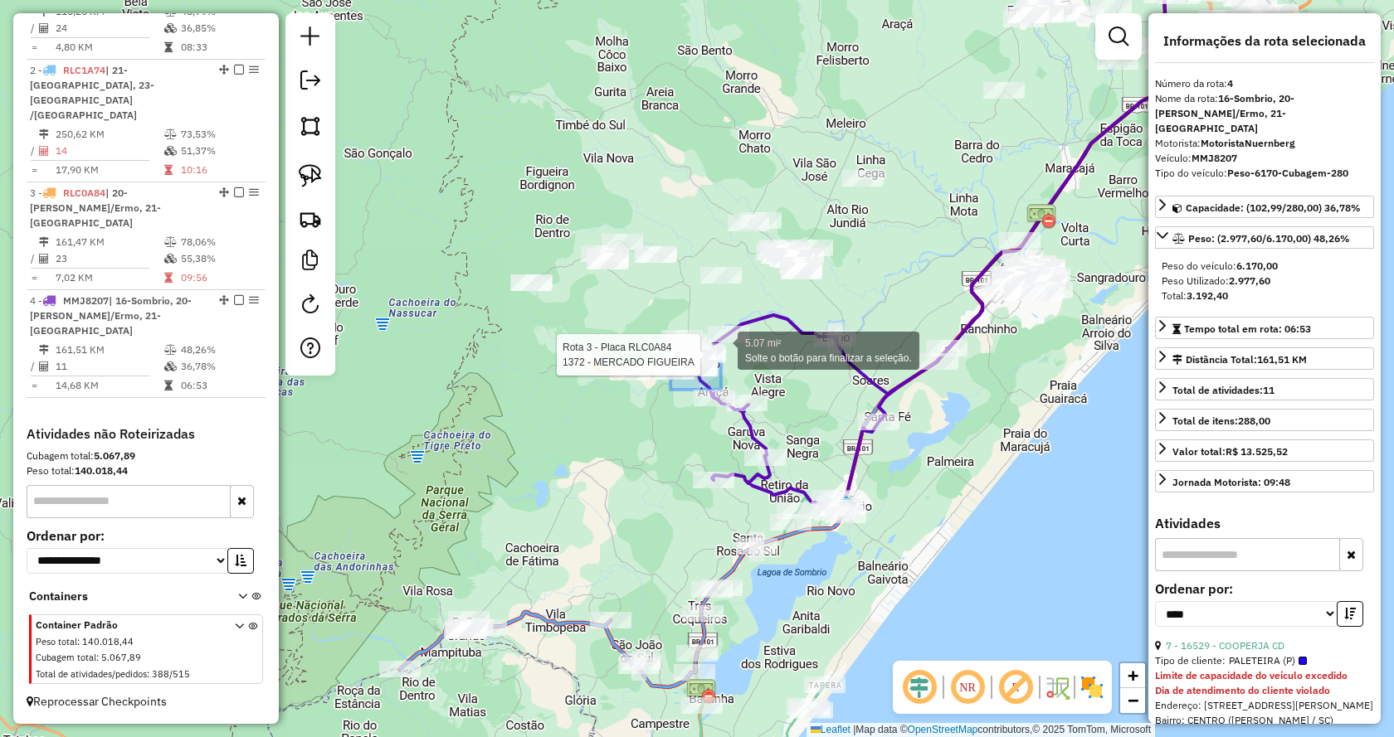
click at [721, 349] on div "Rota 3 - Placa RLC0A84 1372 - MERCADO FIGUEIRA 5.07 mi² Solte o botão para fina…" at bounding box center [697, 368] width 1394 height 737
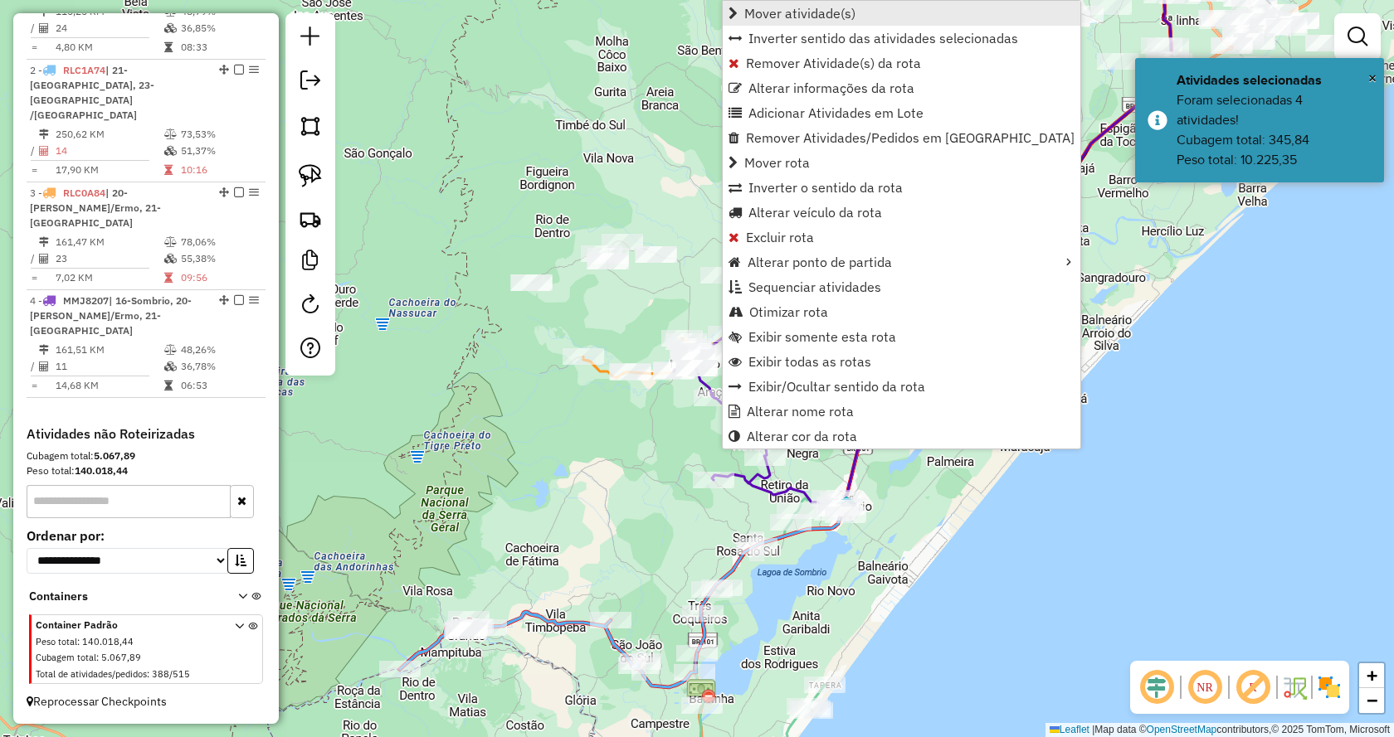
click at [789, 20] on span "Mover atividade(s)" at bounding box center [799, 13] width 111 height 13
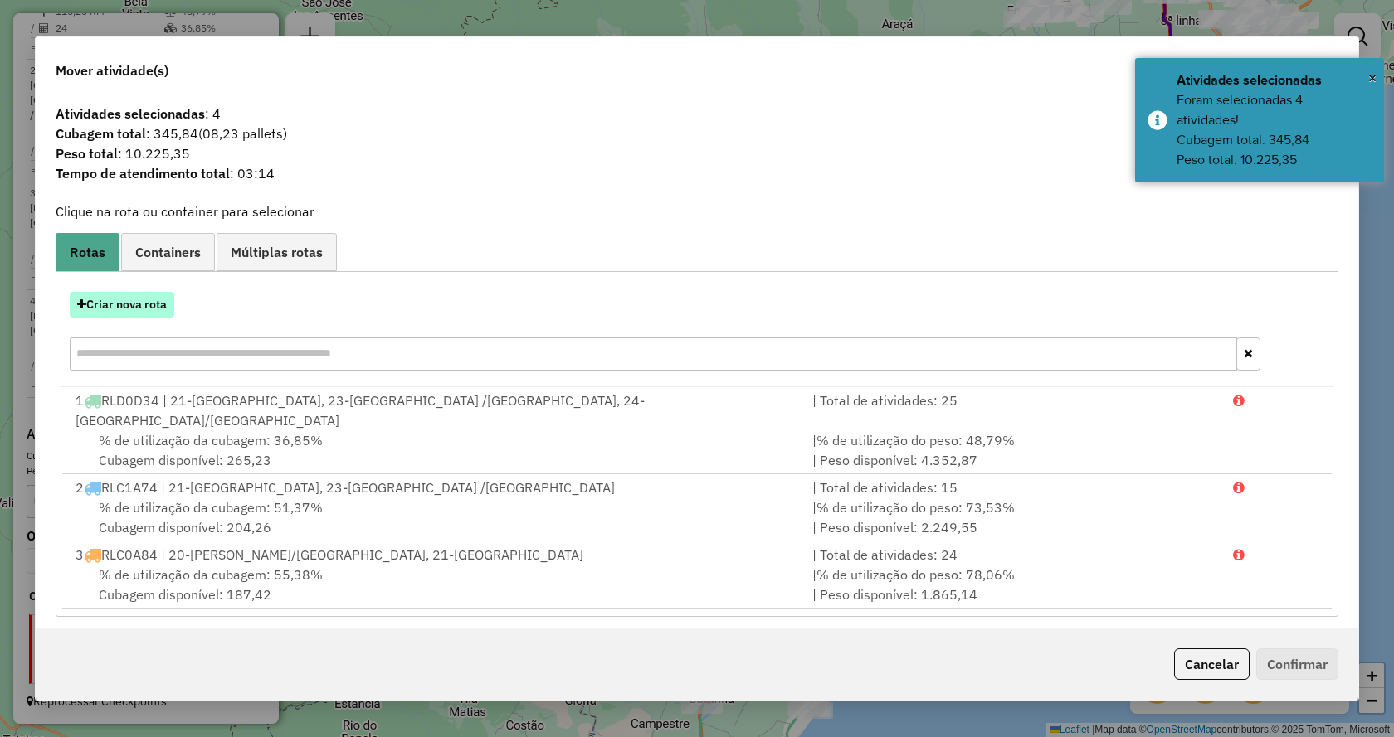
click at [92, 304] on button "Criar nova rota" at bounding box center [122, 305] width 105 height 26
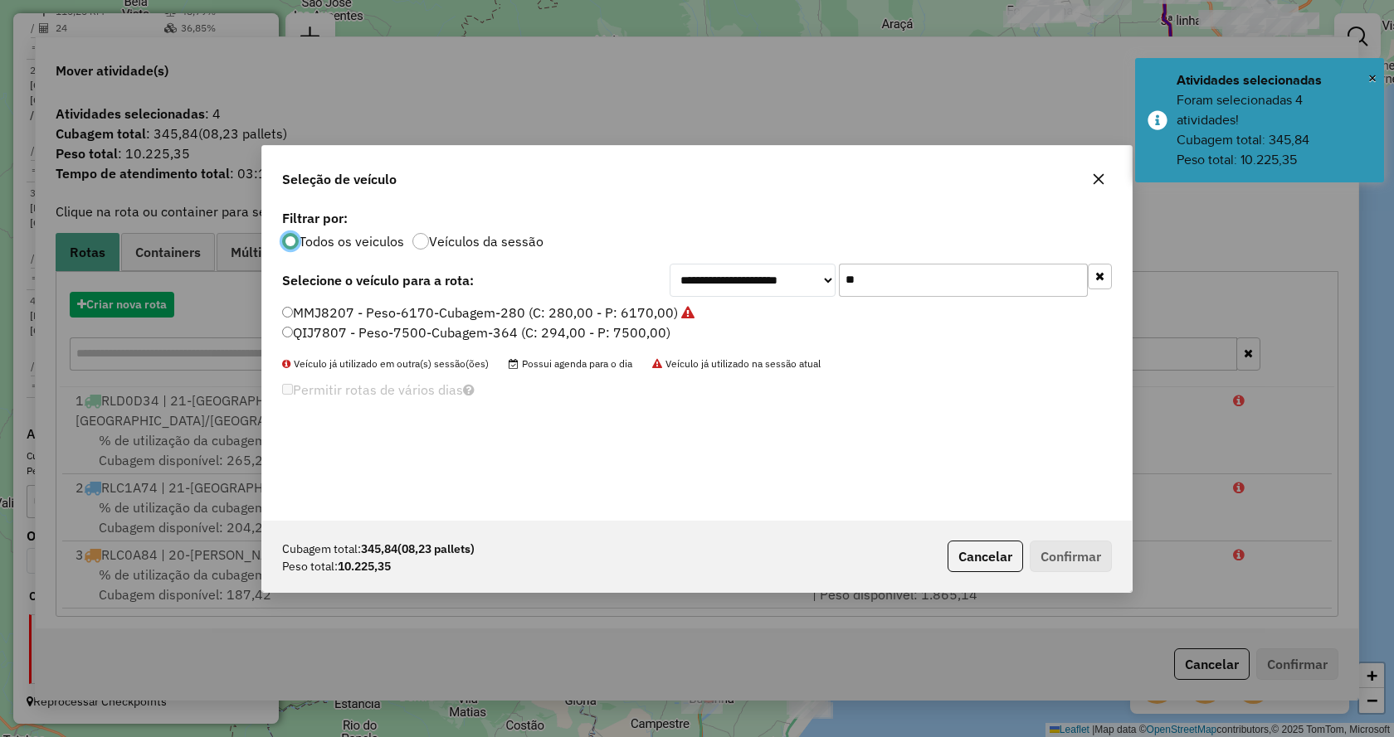
scroll to position [9, 5]
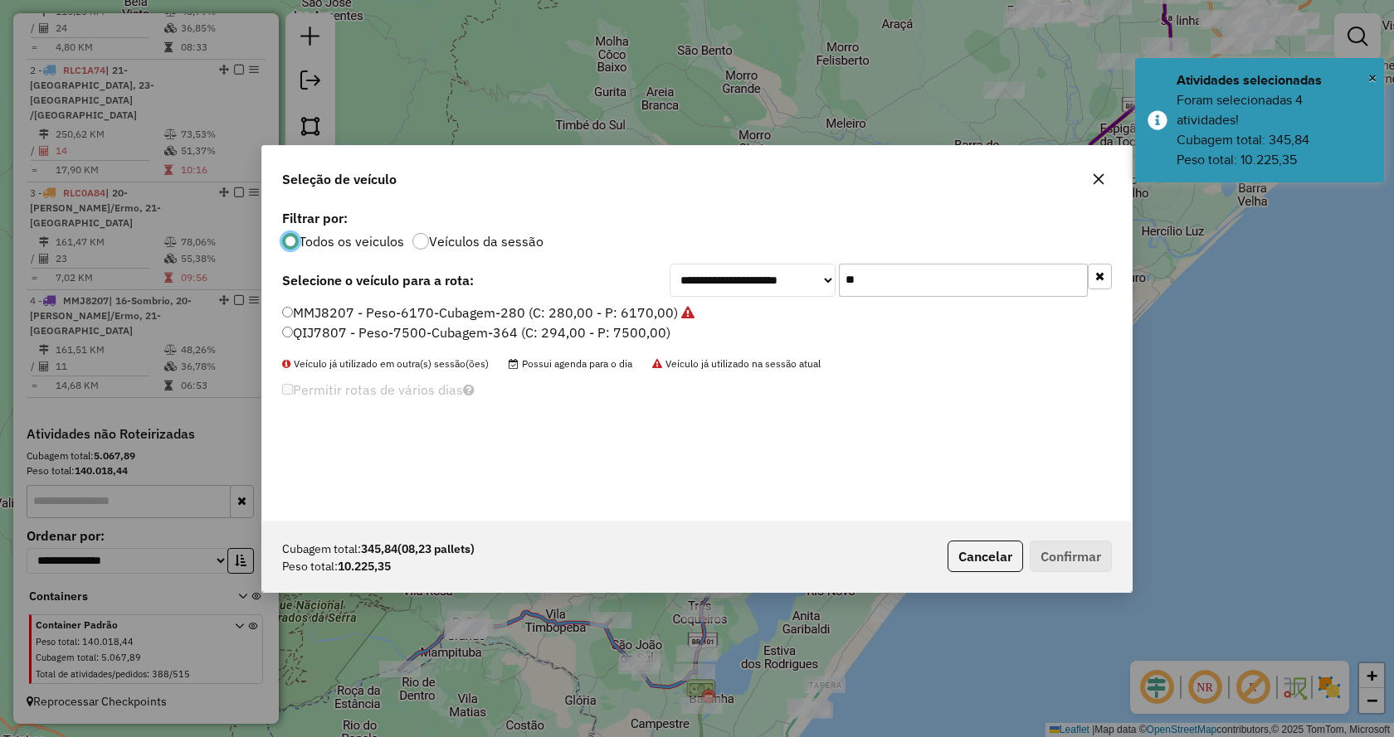
click at [889, 284] on input "**" at bounding box center [963, 280] width 249 height 33
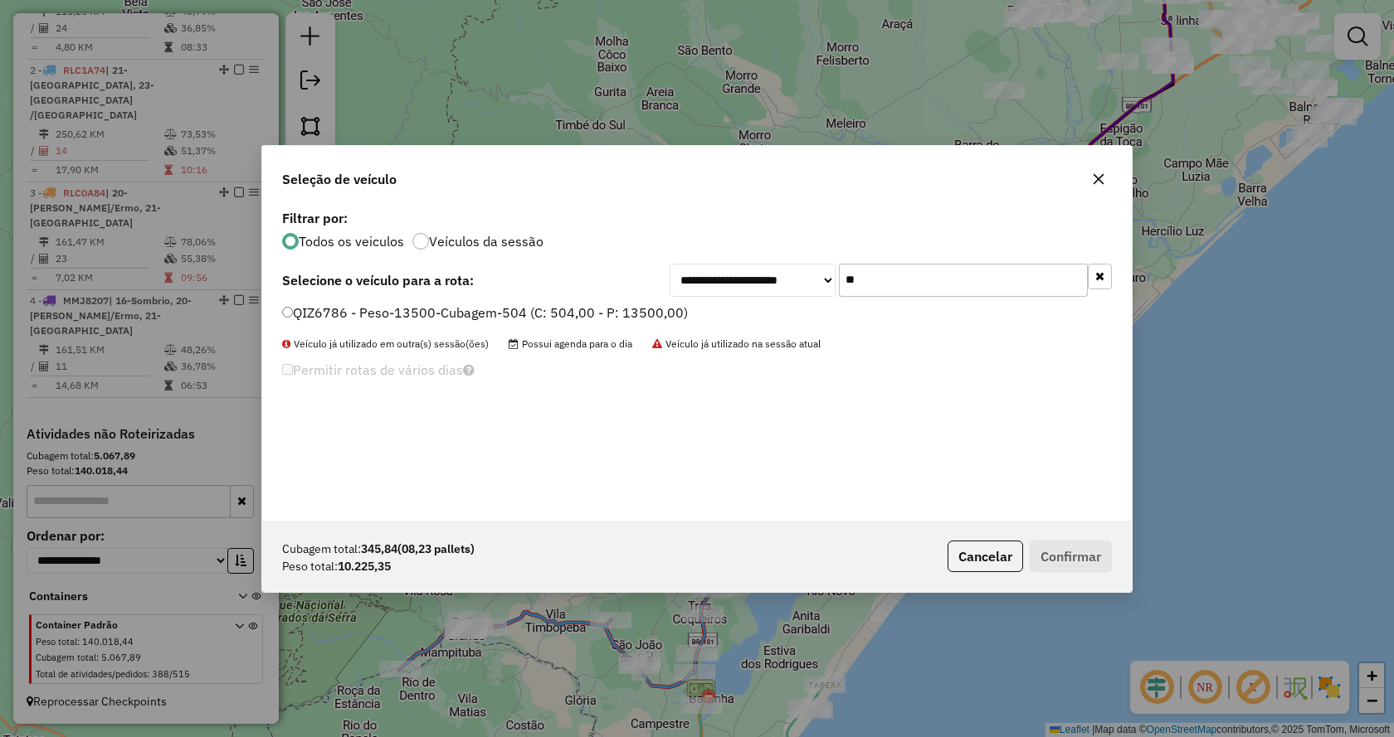
type input "**"
click at [611, 310] on label "QIZ6786 - Peso-13500-Cubagem-504 (C: 504,00 - P: 13500,00)" at bounding box center [485, 313] width 406 height 20
click at [1080, 568] on button "Confirmar" at bounding box center [1070, 557] width 82 height 32
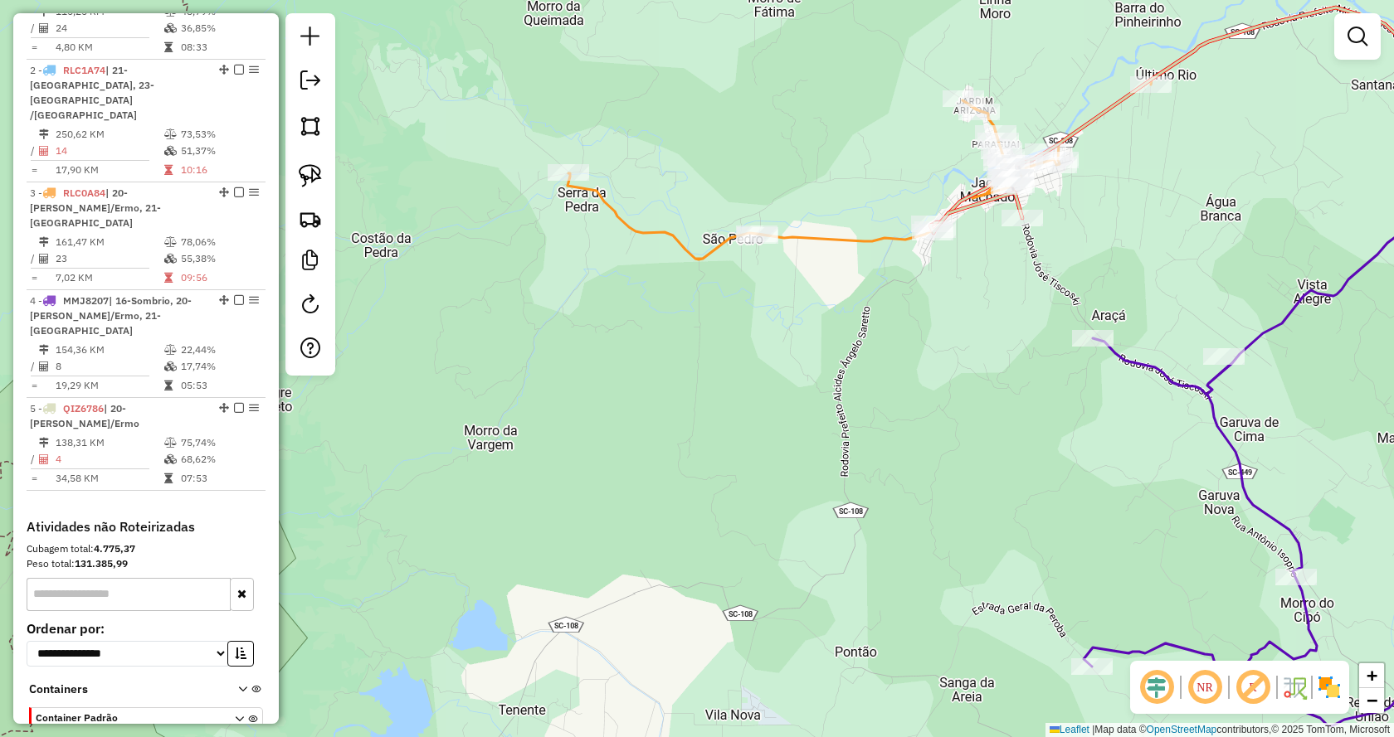
drag, startPoint x: 976, startPoint y: 367, endPoint x: 910, endPoint y: 367, distance: 66.4
click at [910, 367] on div "Janela de atendimento Grade de atendimento Capacidade Transportadoras Veículos …" at bounding box center [697, 368] width 1394 height 737
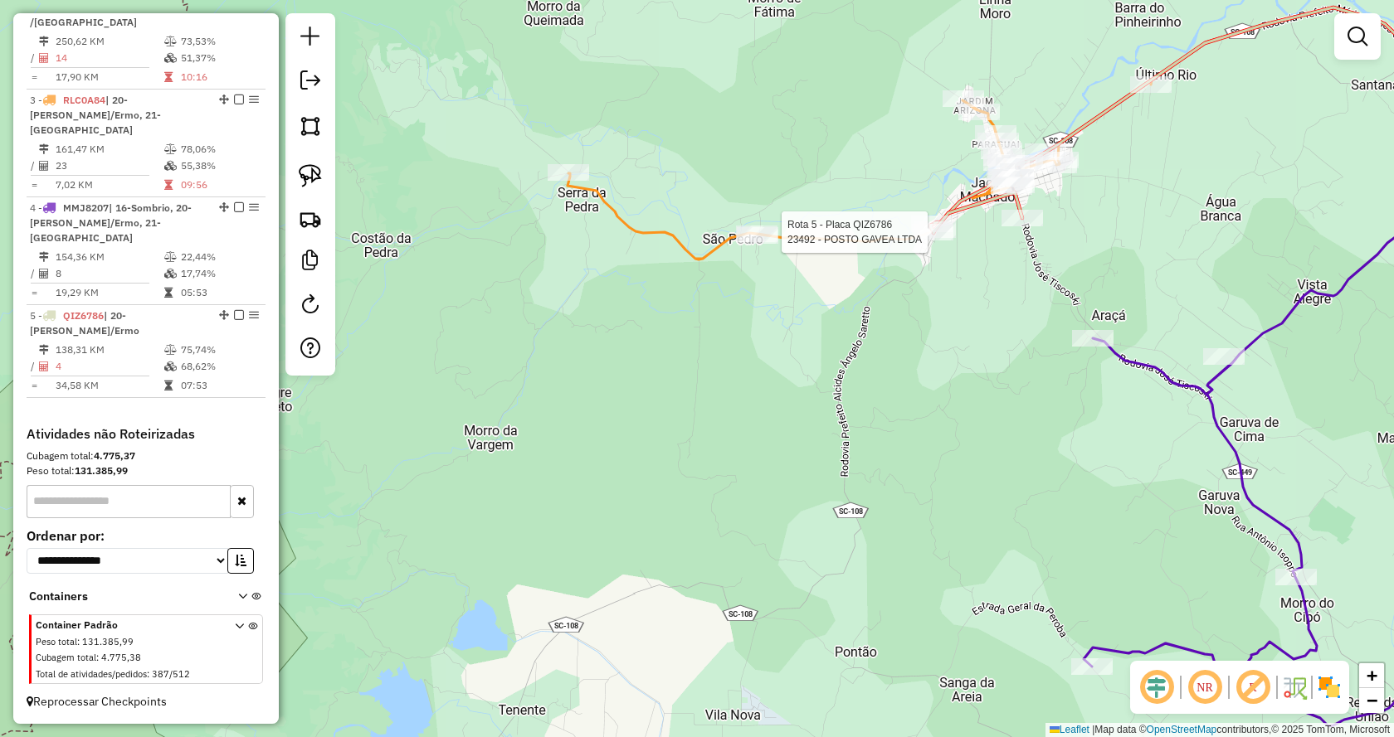
select select "*********"
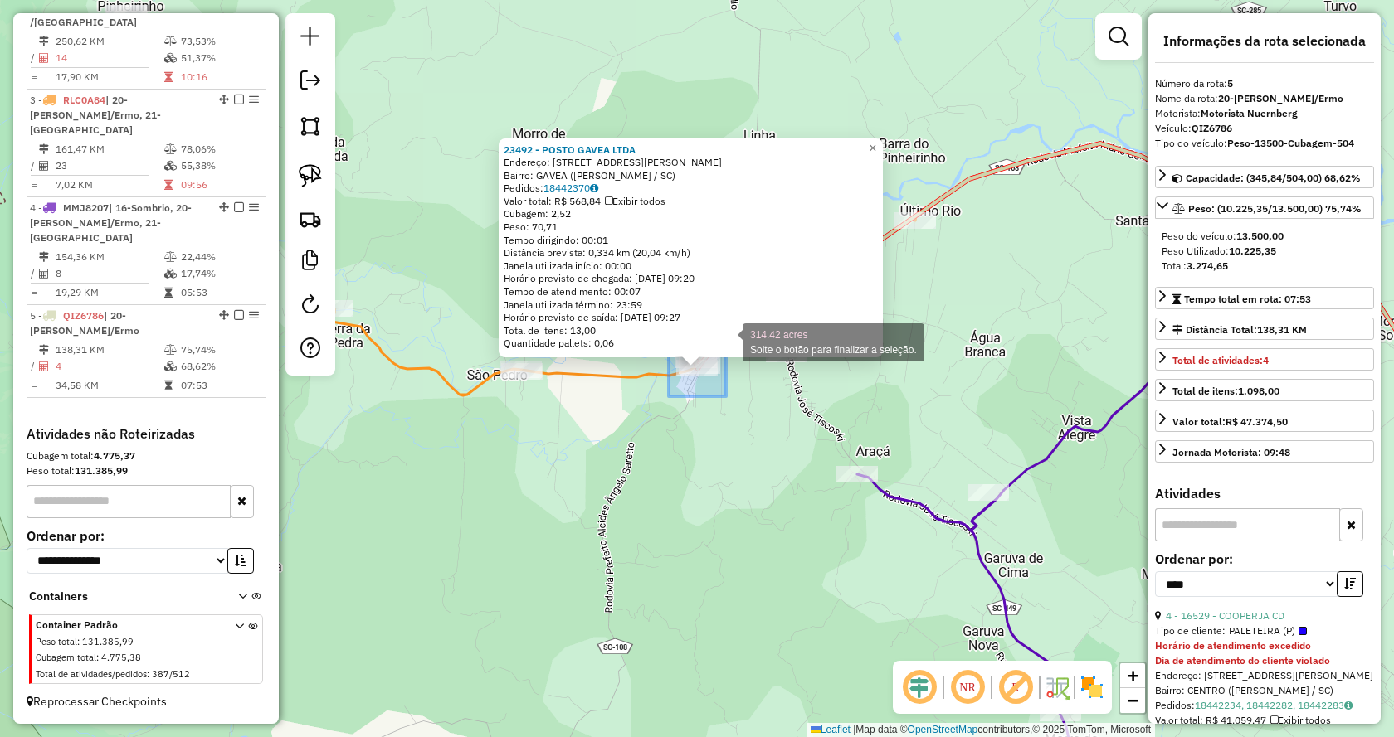
drag, startPoint x: 669, startPoint y: 397, endPoint x: 726, endPoint y: 341, distance: 79.8
click at [726, 341] on div "23492 - POSTO GAVEA LTDA Endereço: R GOVERNADOR CELSO RAMOS 1622 Bairro: GAVEA …" at bounding box center [697, 368] width 1394 height 737
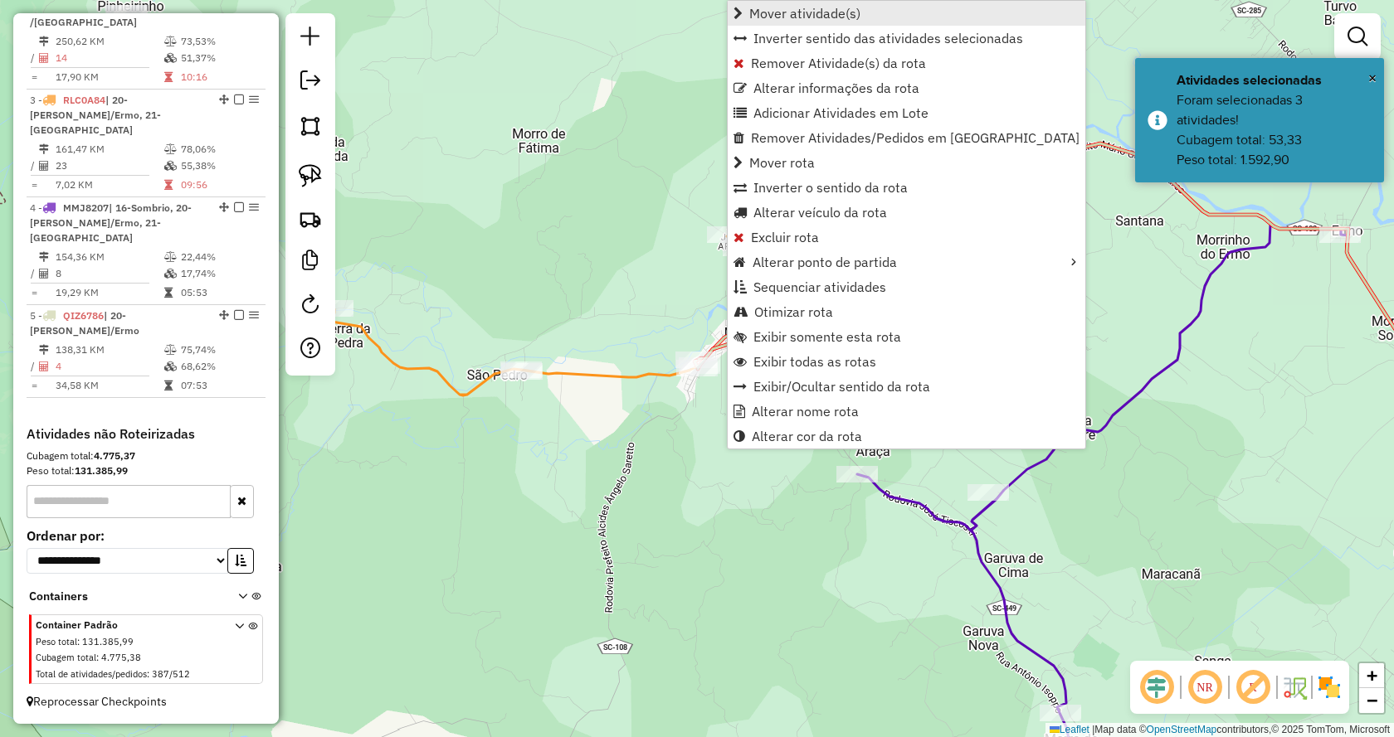
click at [886, 14] on link "Mover atividade(s)" at bounding box center [906, 13] width 358 height 25
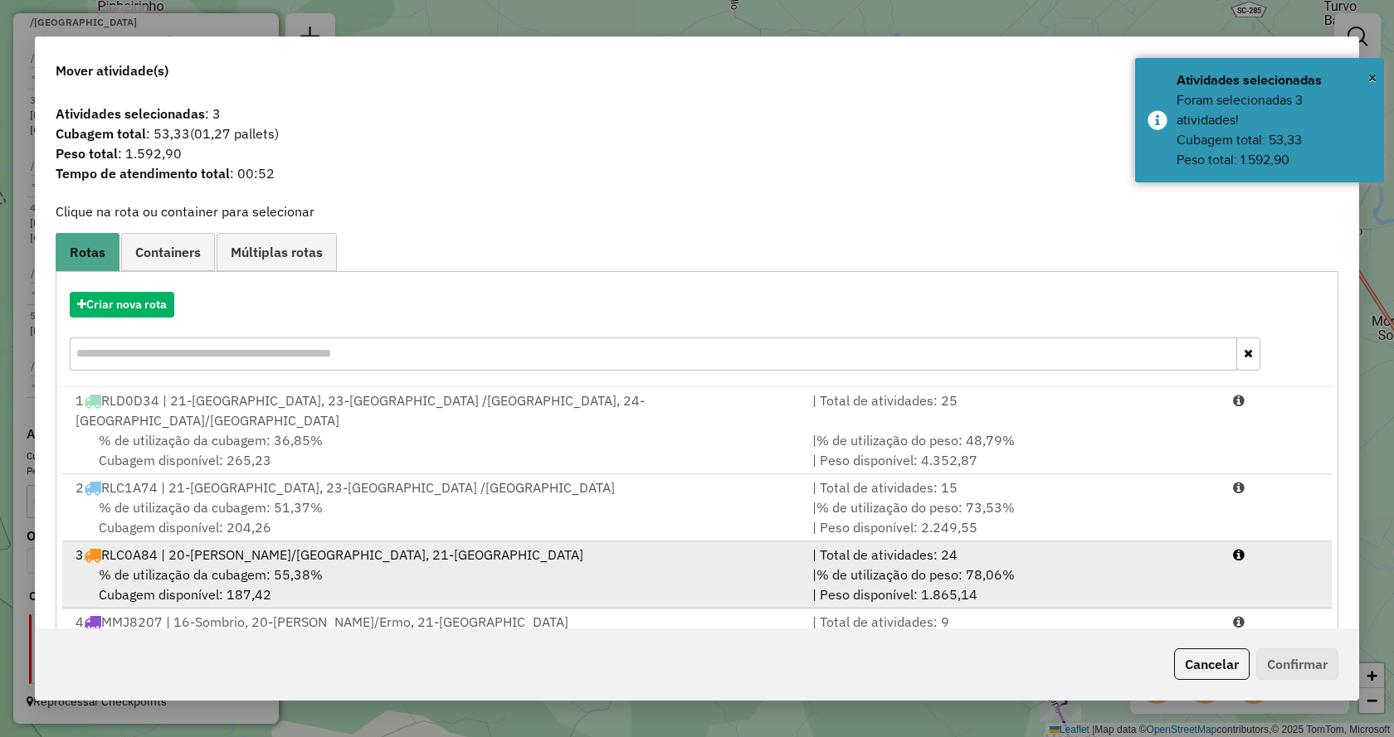
click at [464, 565] on div "% de utilização da cubagem: 55,38% Cubagem disponível: 187,42" at bounding box center [434, 585] width 737 height 40
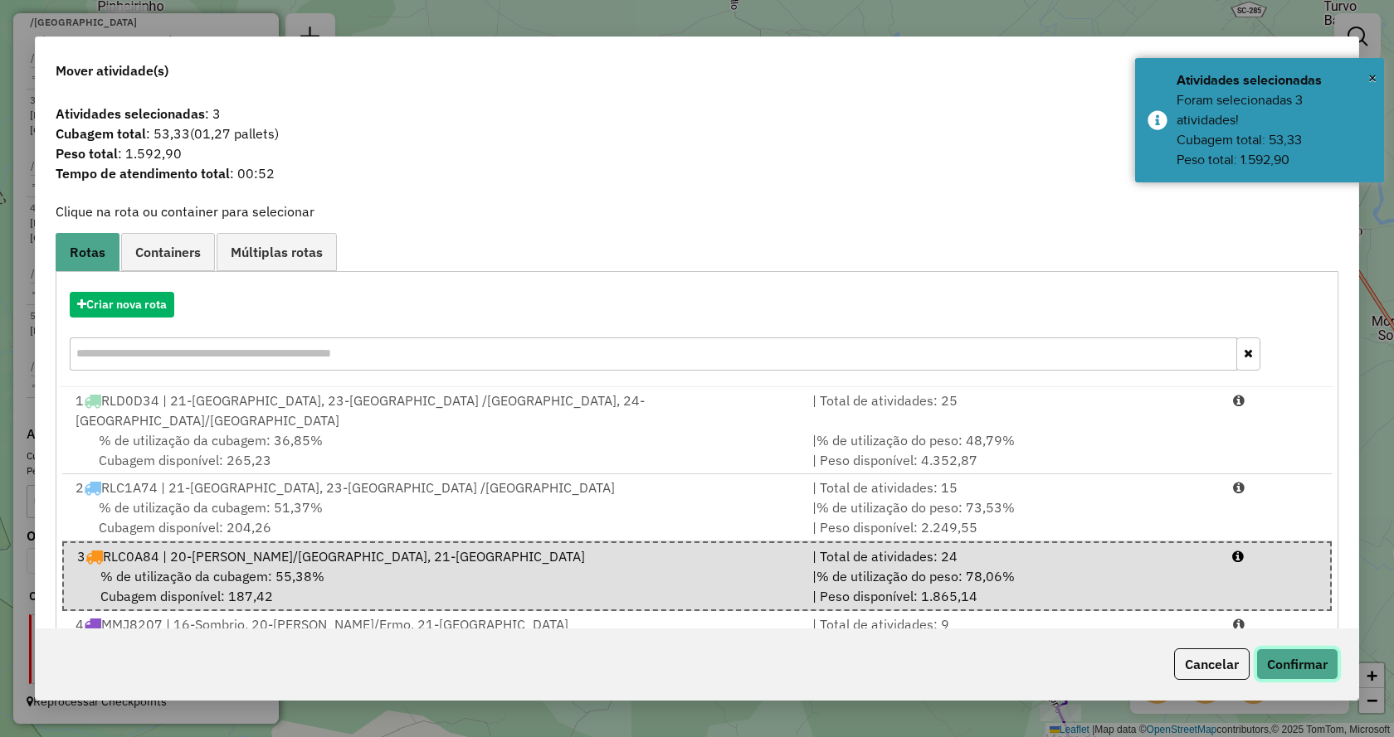
click at [1266, 659] on button "Confirmar" at bounding box center [1297, 665] width 82 height 32
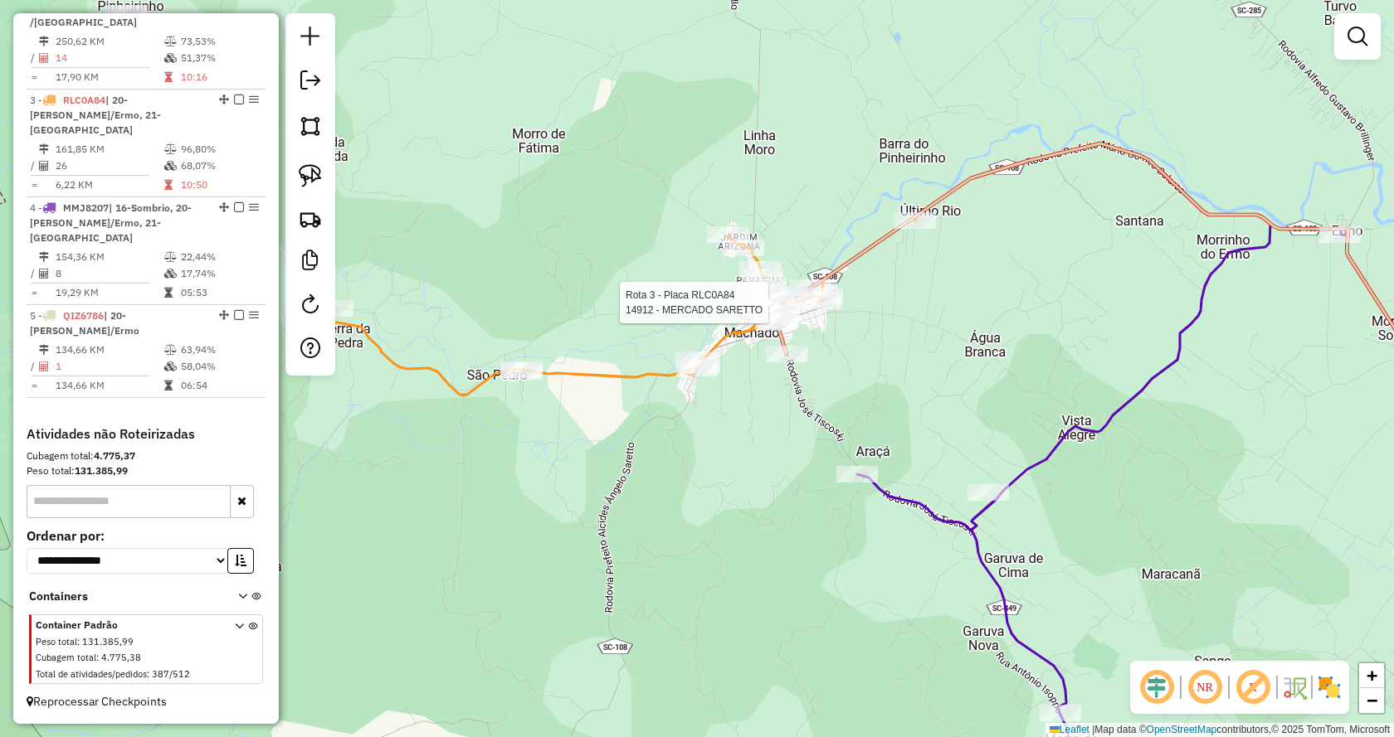
select select "*********"
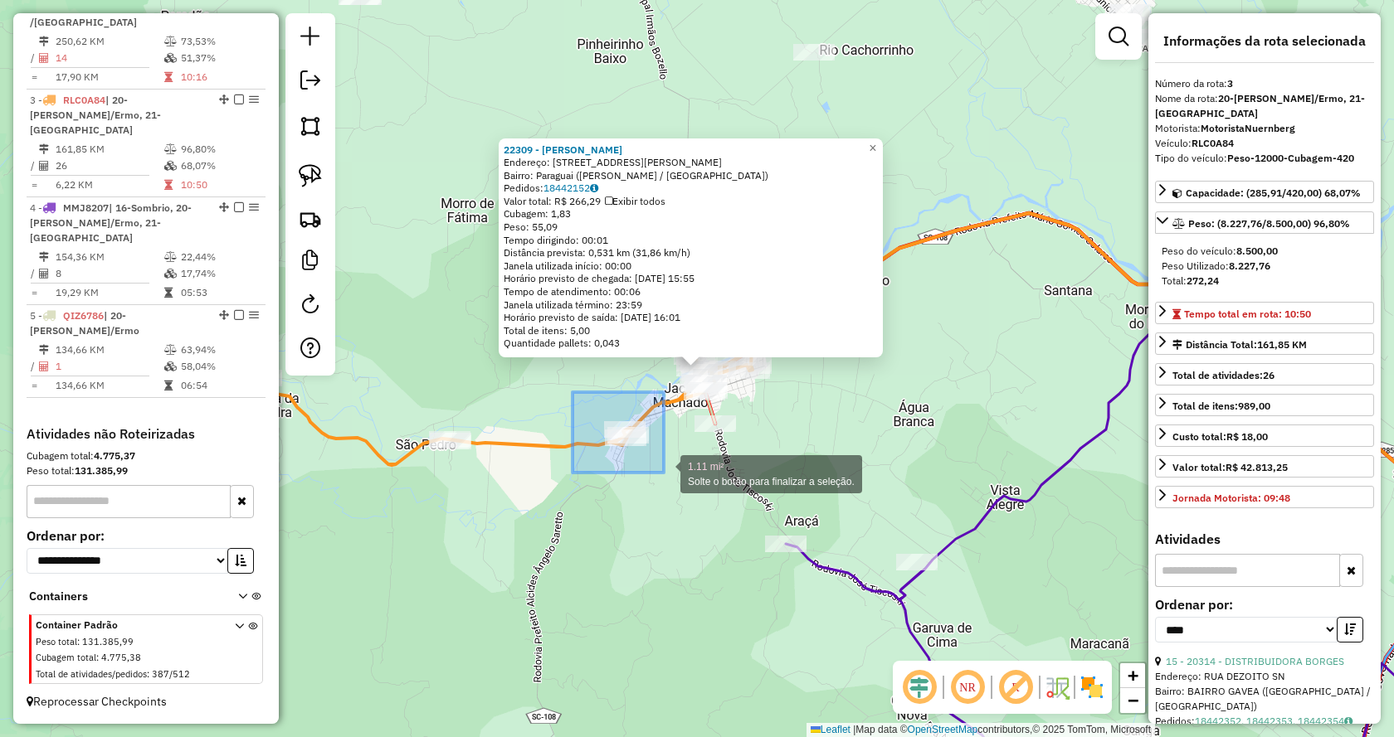
drag, startPoint x: 595, startPoint y: 408, endPoint x: 666, endPoint y: 473, distance: 96.3
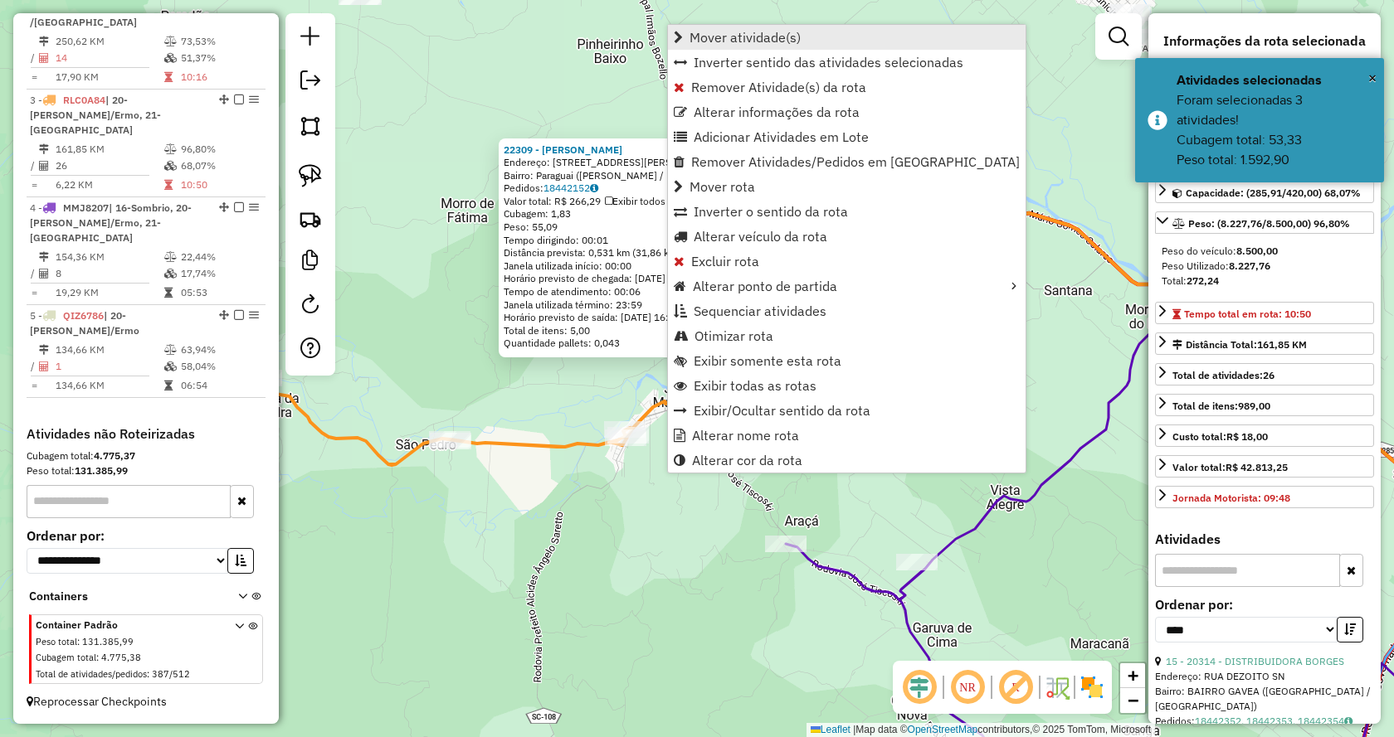
click at [793, 41] on span "Mover atividade(s)" at bounding box center [744, 37] width 111 height 13
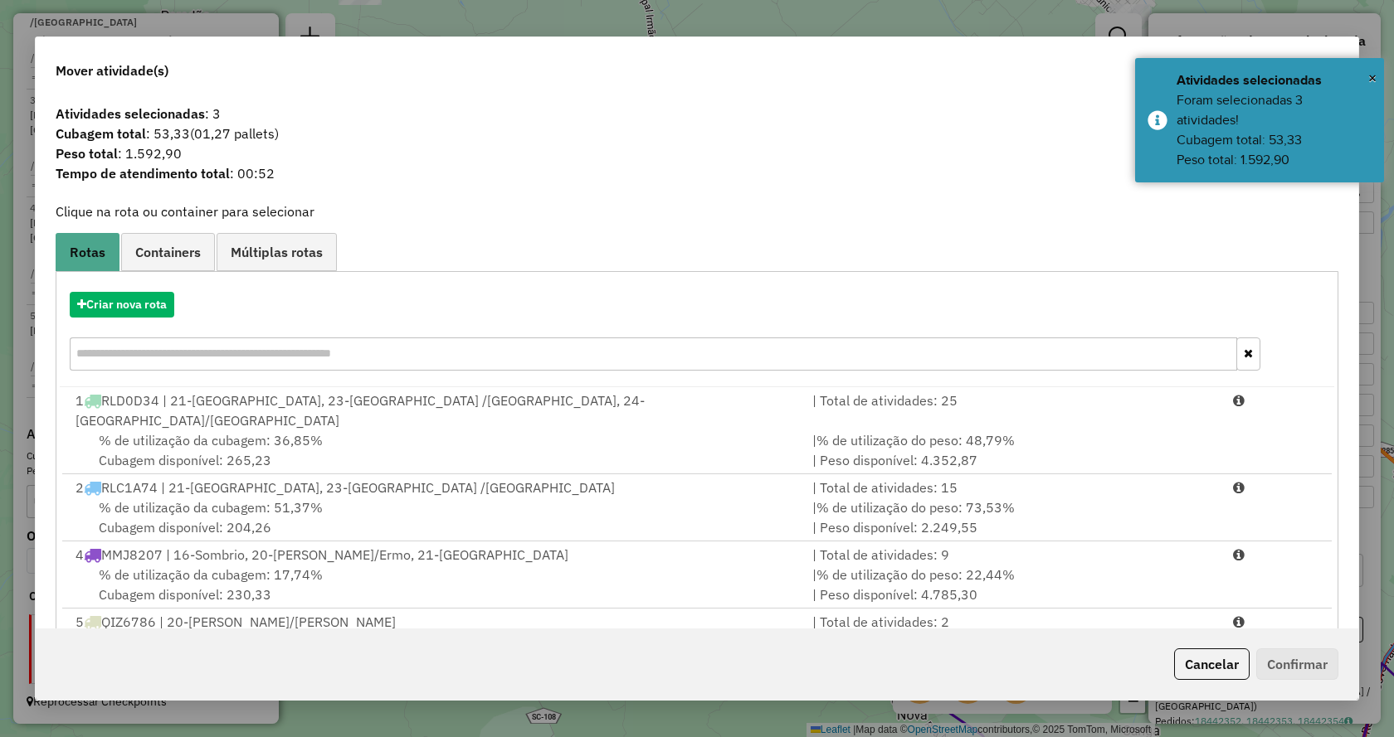
click at [393, 565] on div "% de utilização da cubagem: 17,74% Cubagem disponível: 230,33" at bounding box center [434, 585] width 737 height 40
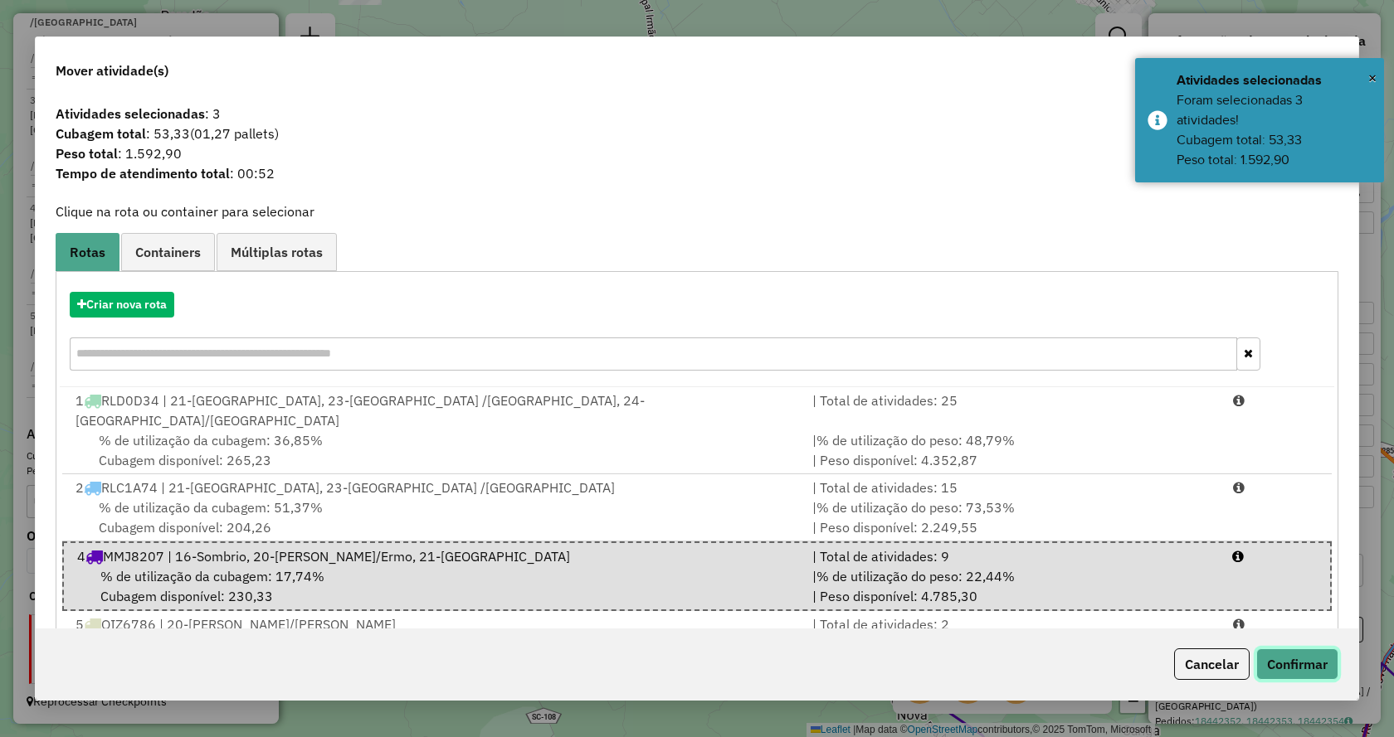
click at [1293, 655] on button "Confirmar" at bounding box center [1297, 665] width 82 height 32
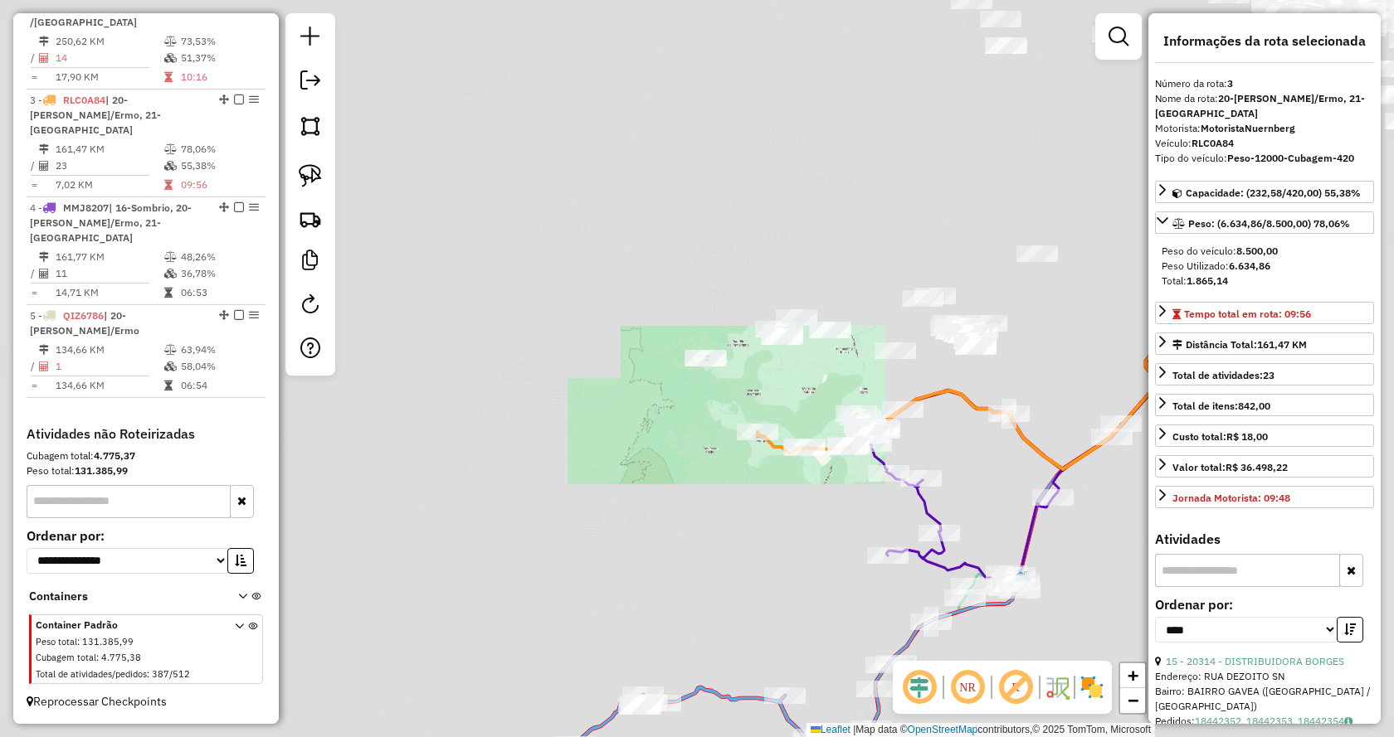
click at [1037, 426] on div "Rota 4 - Placa MMJ8207 23785 - LAILA OLIVEIRA Janela de atendimento Grade de at…" at bounding box center [697, 368] width 1394 height 737
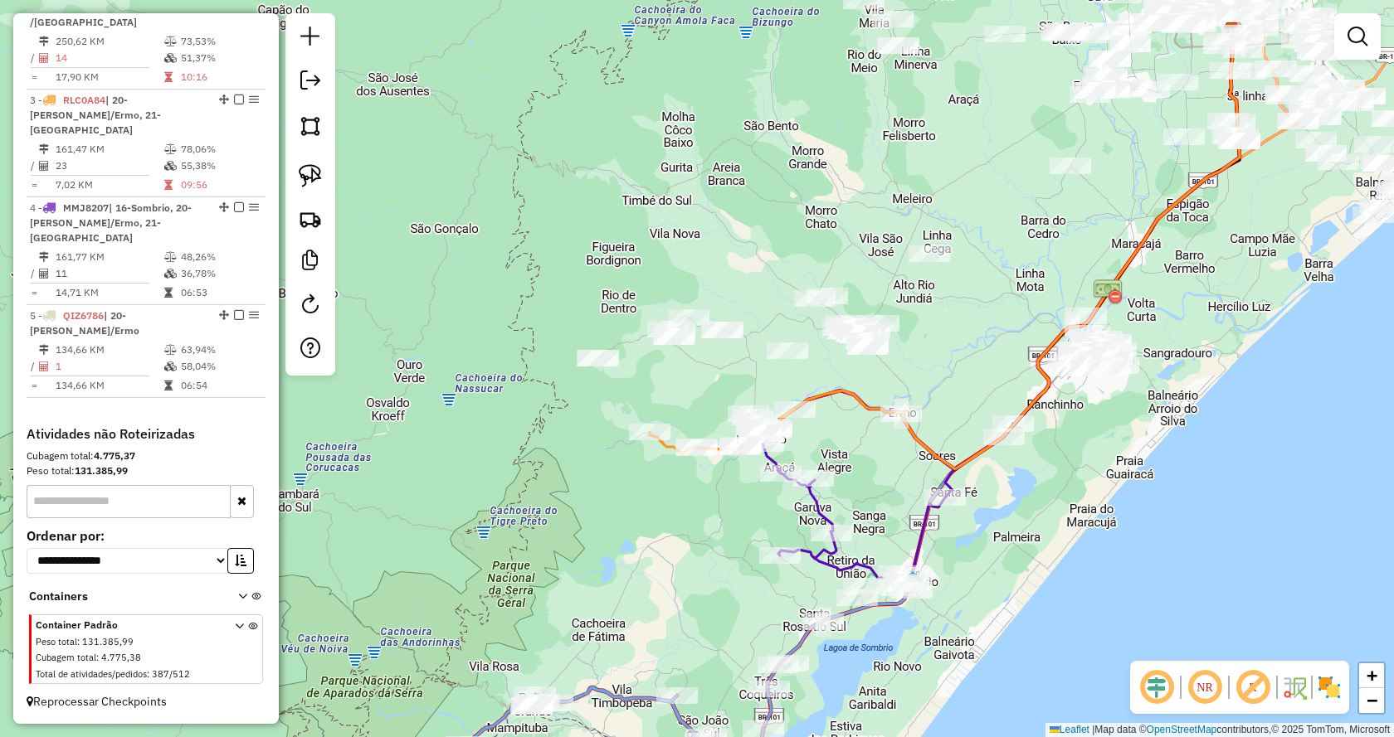
drag, startPoint x: 1052, startPoint y: 388, endPoint x: 761, endPoint y: 383, distance: 291.2
click at [761, 383] on div "Janela de atendimento Grade de atendimento Capacidade Transportadoras Veículos …" at bounding box center [697, 368] width 1394 height 737
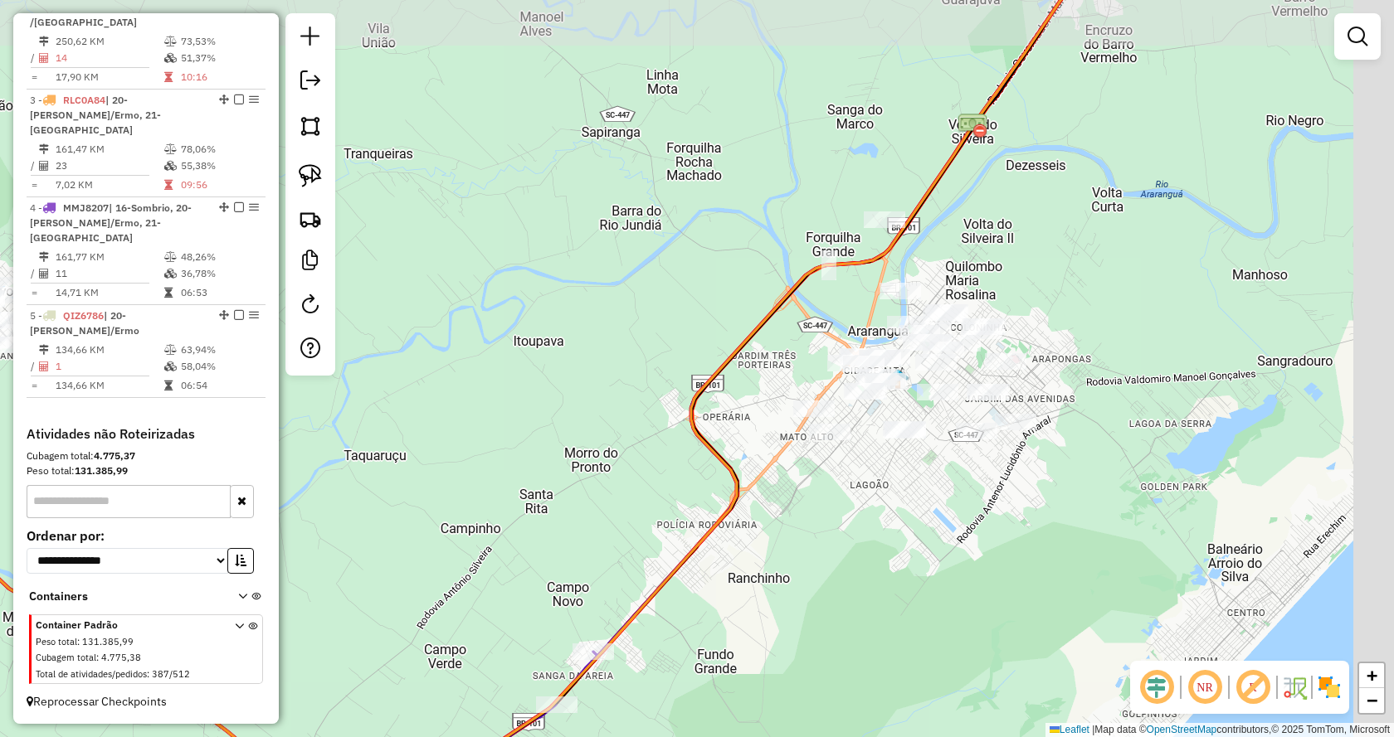
drag, startPoint x: 1155, startPoint y: 368, endPoint x: 1062, endPoint y: 387, distance: 94.7
click at [1107, 421] on div "Janela de atendimento Grade de atendimento Capacidade Transportadoras Veículos …" at bounding box center [697, 368] width 1394 height 737
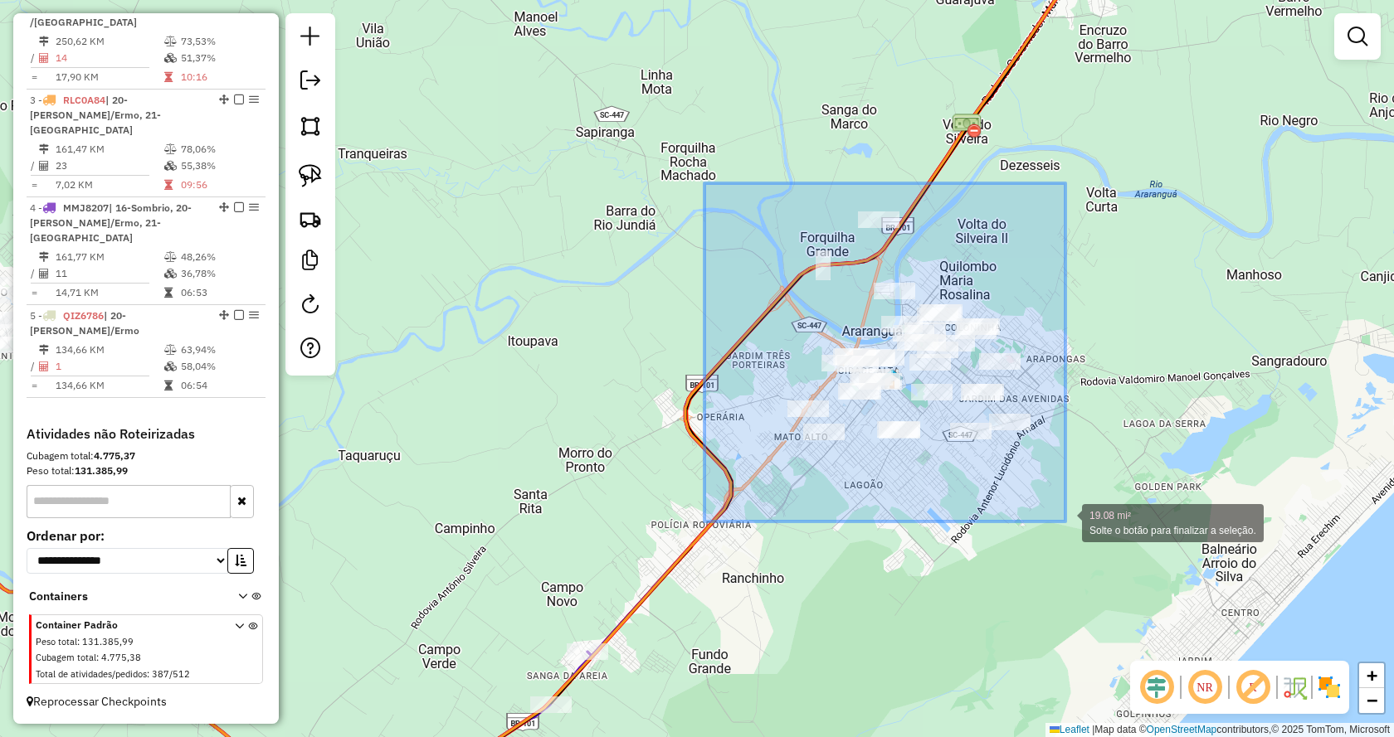
drag, startPoint x: 704, startPoint y: 183, endPoint x: 1065, endPoint y: 522, distance: 494.7
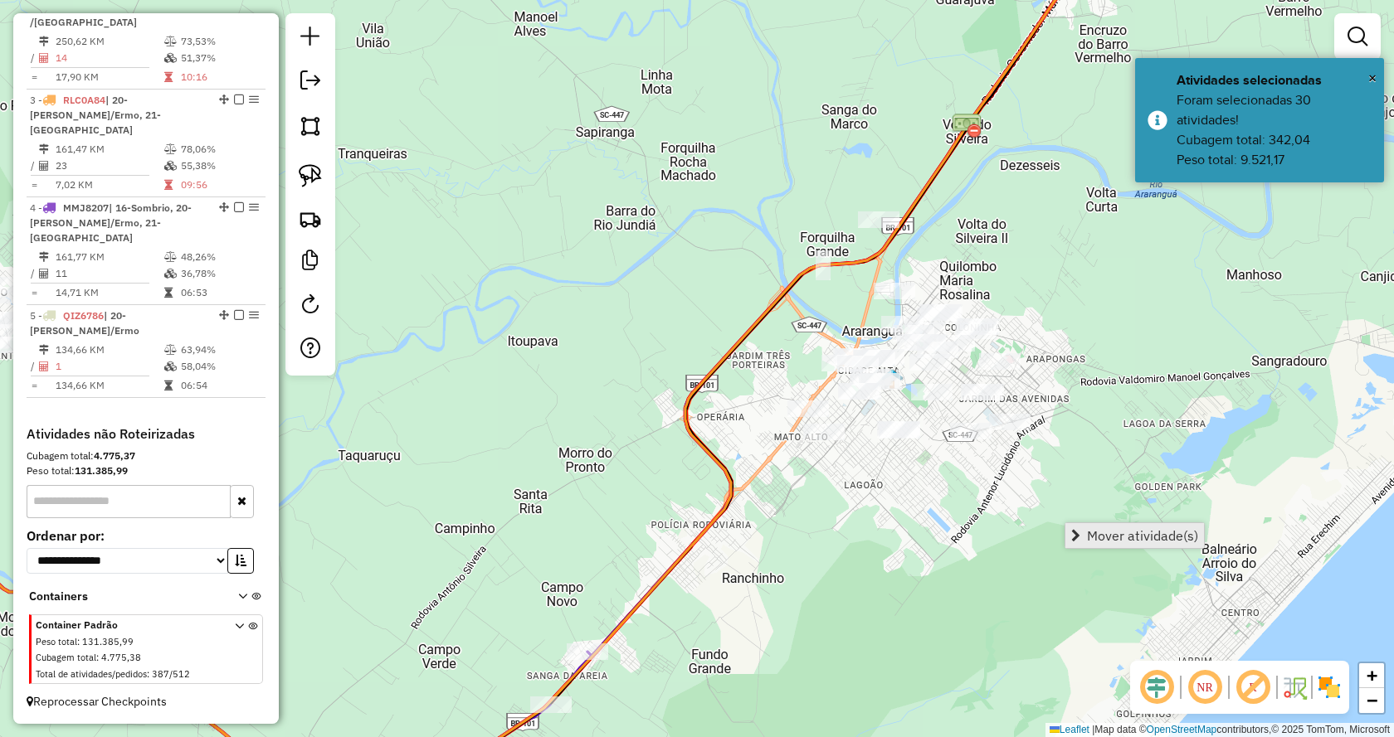
click at [1086, 538] on link "Mover atividade(s)" at bounding box center [1134, 535] width 139 height 25
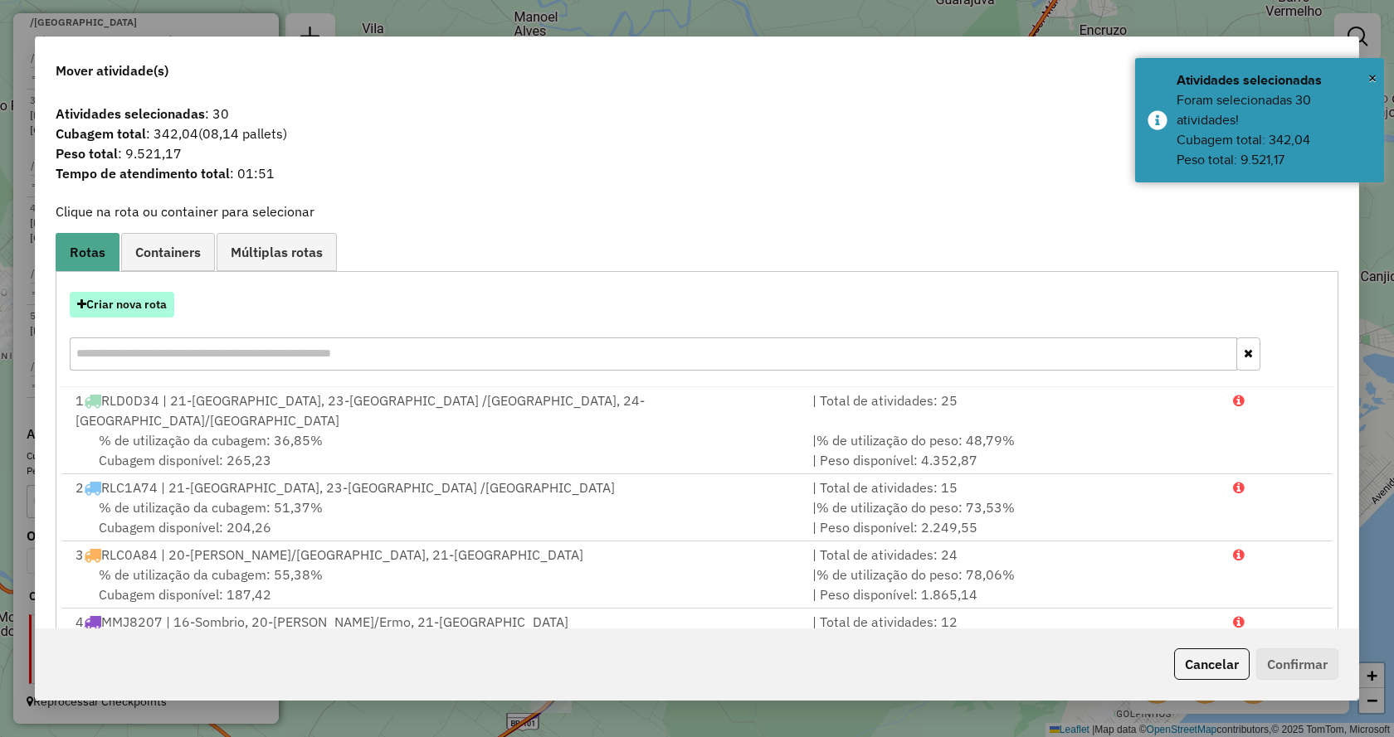
click at [144, 302] on button "Criar nova rota" at bounding box center [122, 305] width 105 height 26
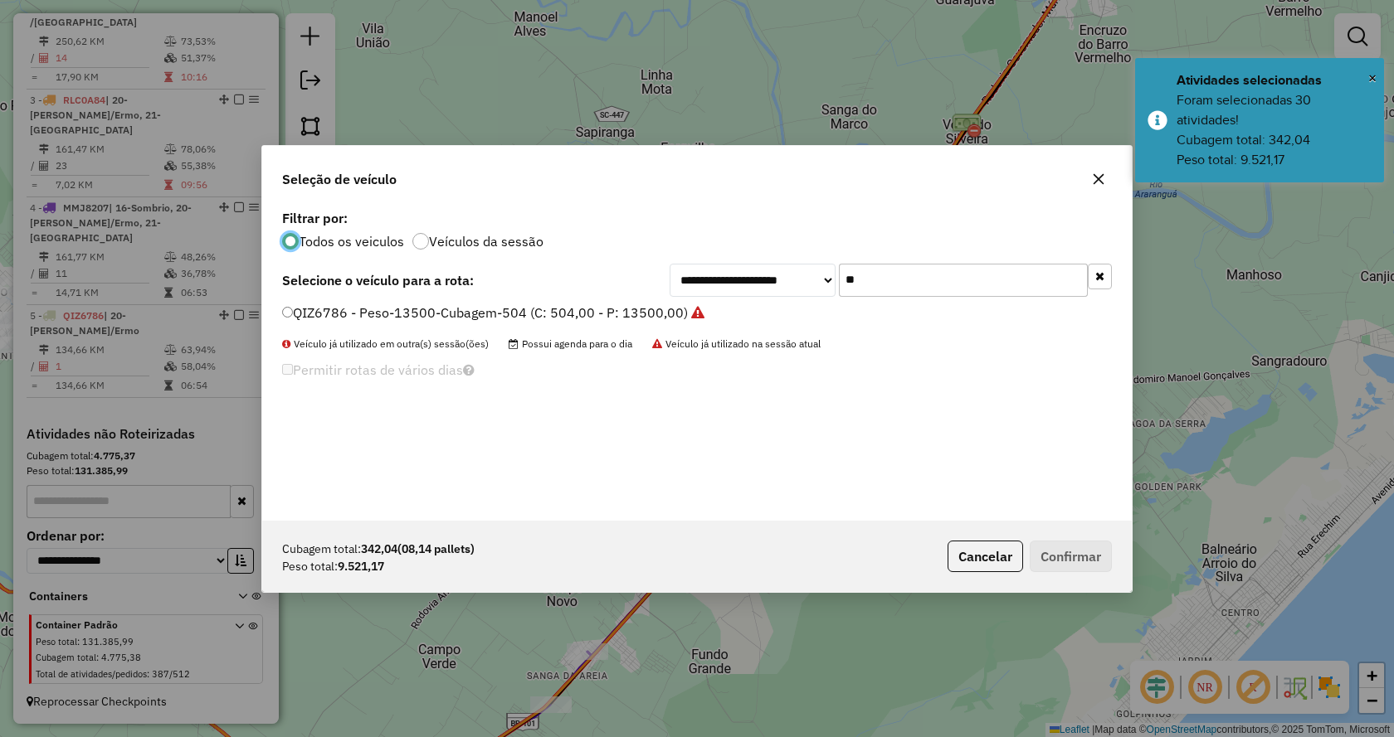
scroll to position [9, 5]
click at [908, 288] on input "**" at bounding box center [963, 280] width 249 height 33
type input "**"
click at [795, 316] on label "SXK8E42 - M. BENS /ACCELO 1317 -PESO 6240 -CUBAGEM 240 (C: 240,00 - P: 6240,00)…" at bounding box center [570, 313] width 577 height 20
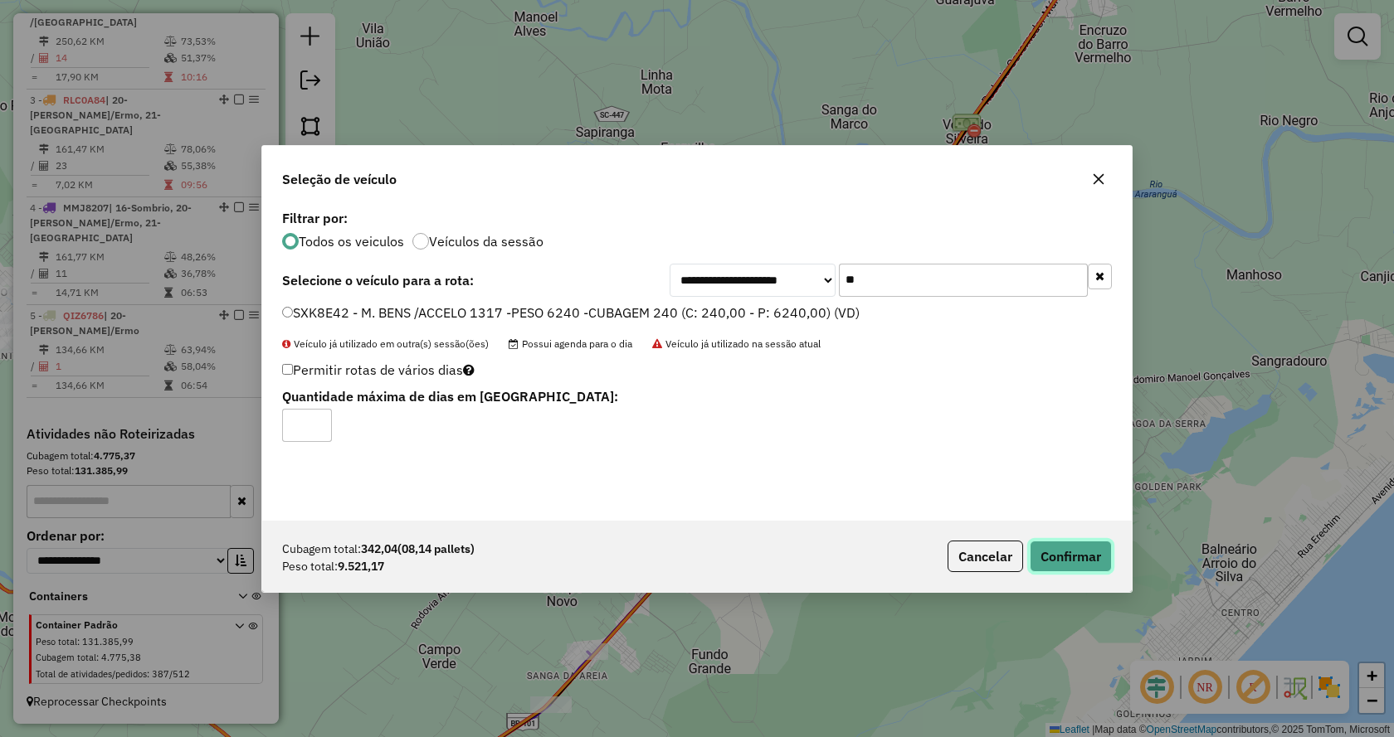
click at [1069, 555] on button "Confirmar" at bounding box center [1070, 557] width 82 height 32
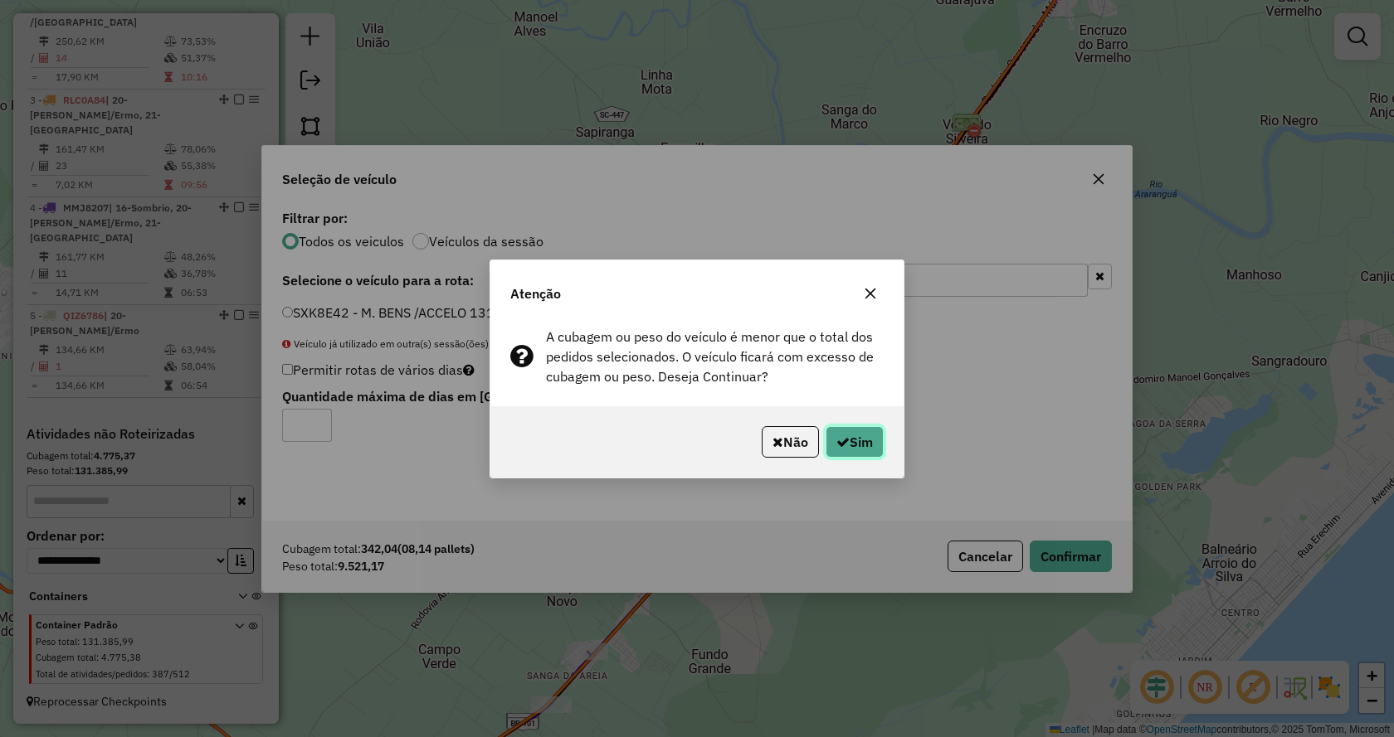
click at [848, 450] on button "Sim" at bounding box center [854, 442] width 58 height 32
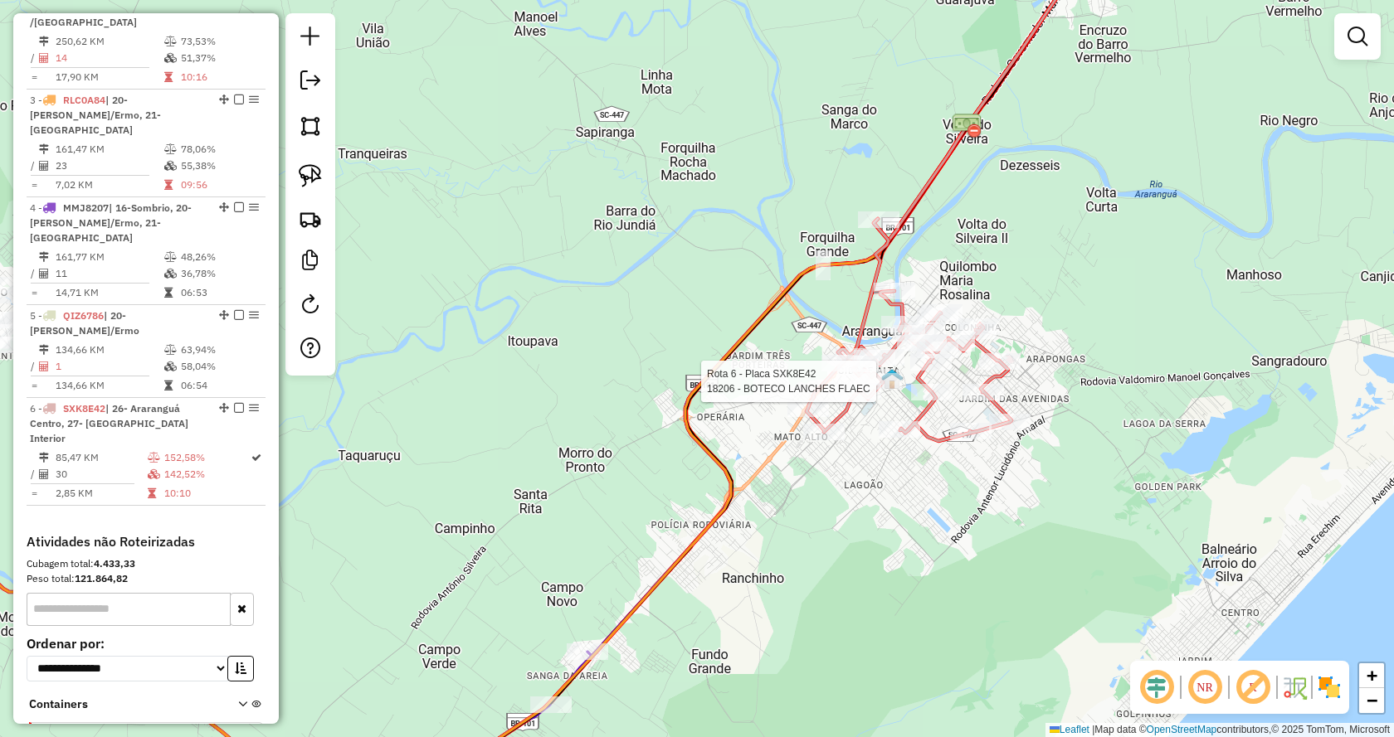
select select "*********"
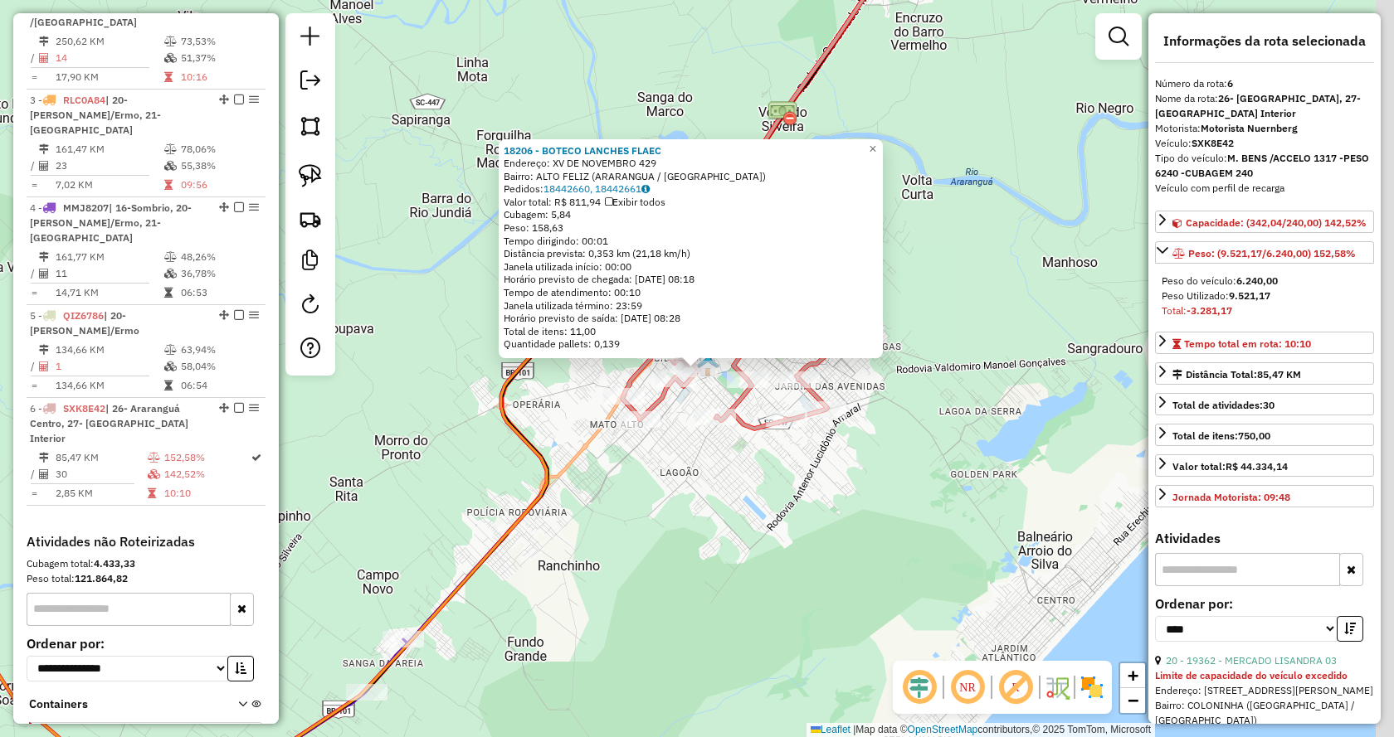
scroll to position [884, 0]
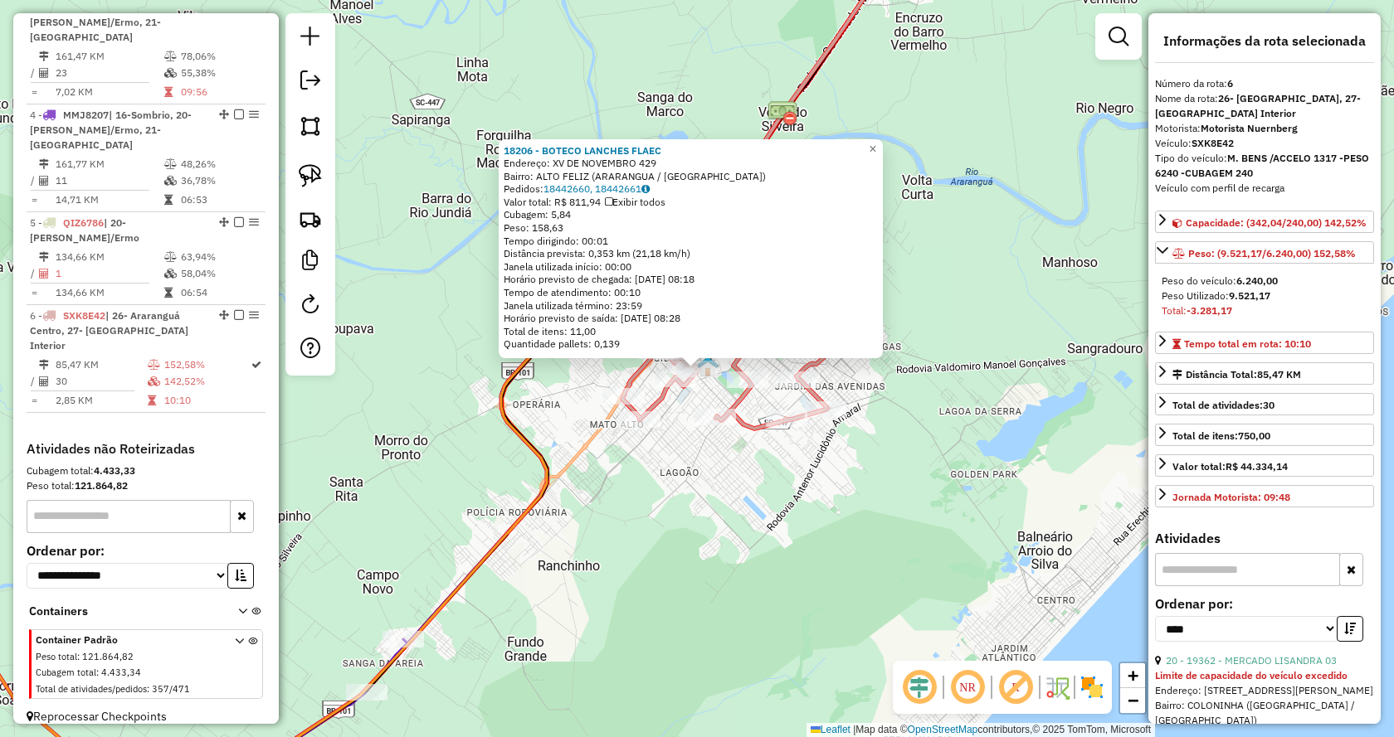
click at [1199, 684] on div "Limite de capacidade do veículo excedido" at bounding box center [1264, 676] width 219 height 15
click at [1190, 667] on link "20 - 19362 - MERCADO LISANDRA 03" at bounding box center [1250, 660] width 171 height 12
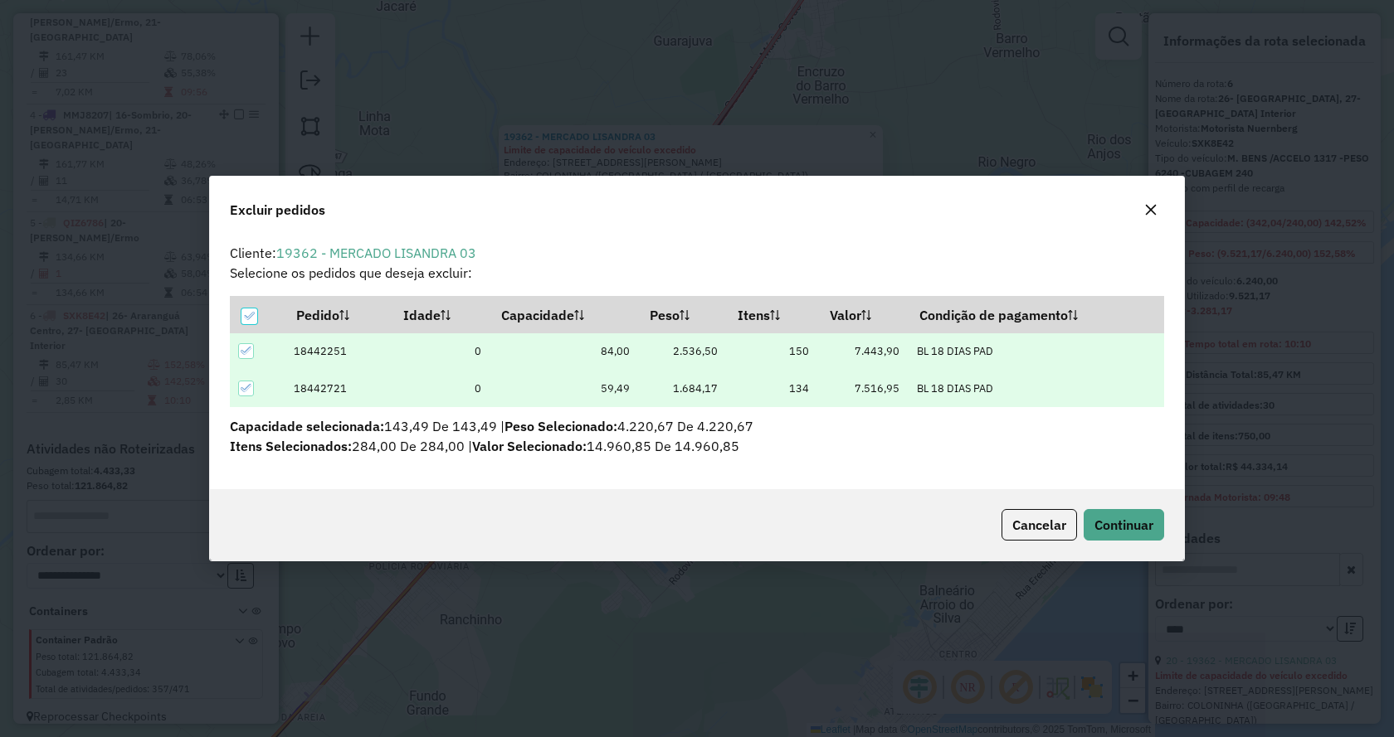
scroll to position [0, 0]
click at [1146, 529] on span "Continuar" at bounding box center [1123, 525] width 59 height 17
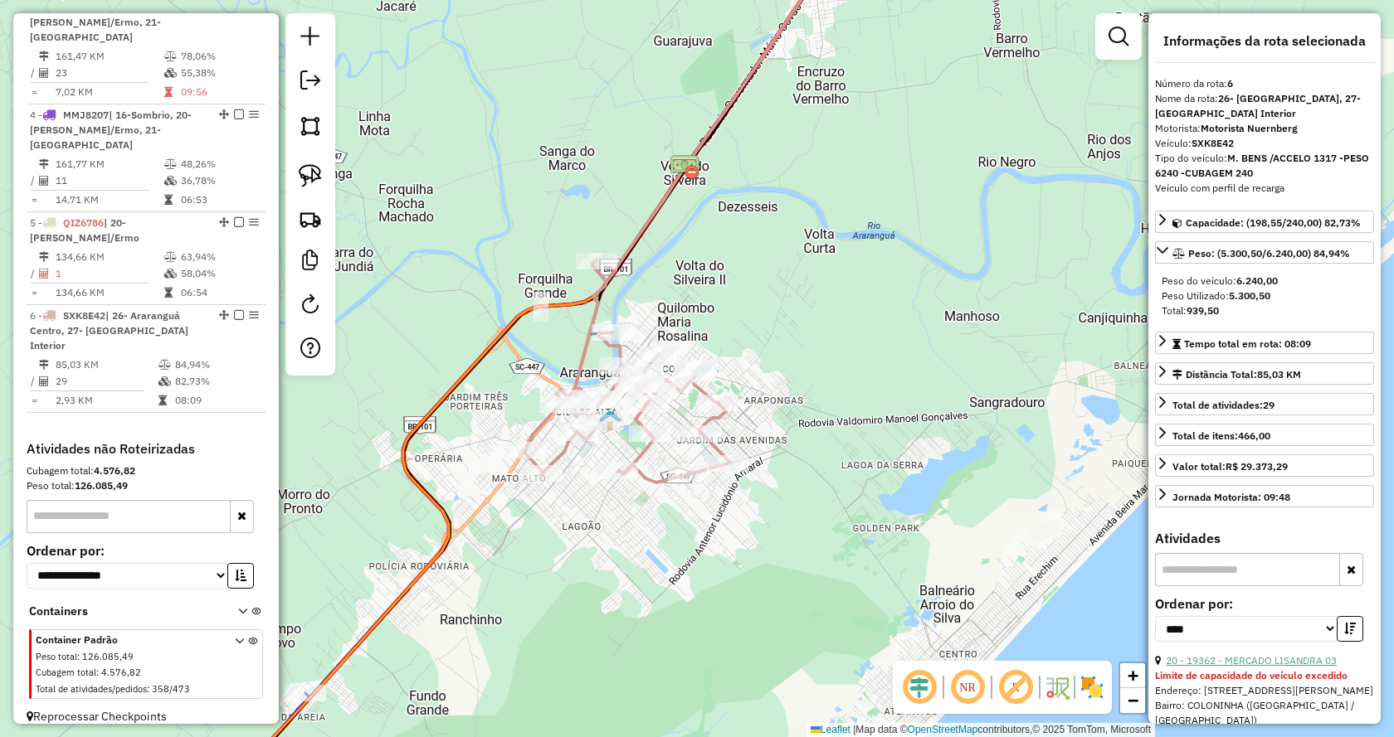
click at [1235, 663] on link "20 - 19362 - MERCADO LISANDRA 03" at bounding box center [1250, 660] width 171 height 12
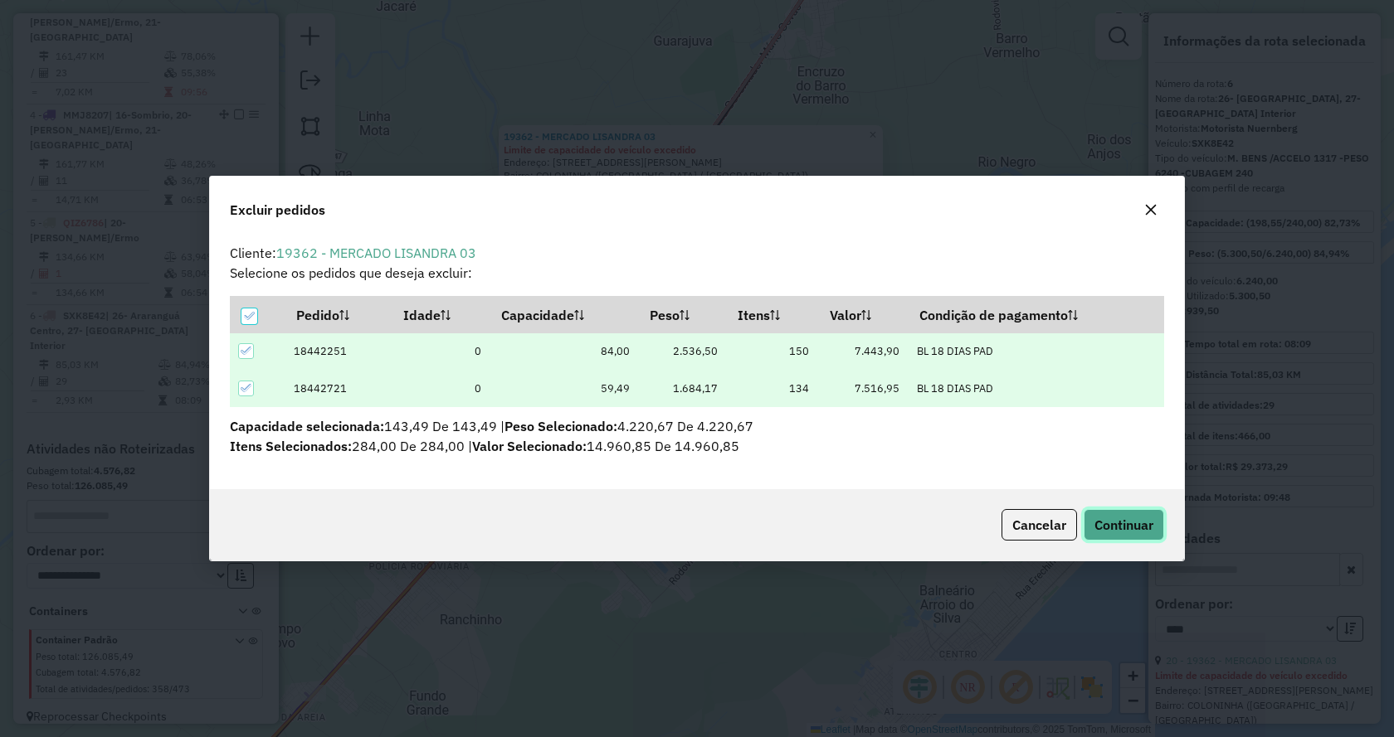
click at [1103, 515] on button "Continuar" at bounding box center [1123, 525] width 80 height 32
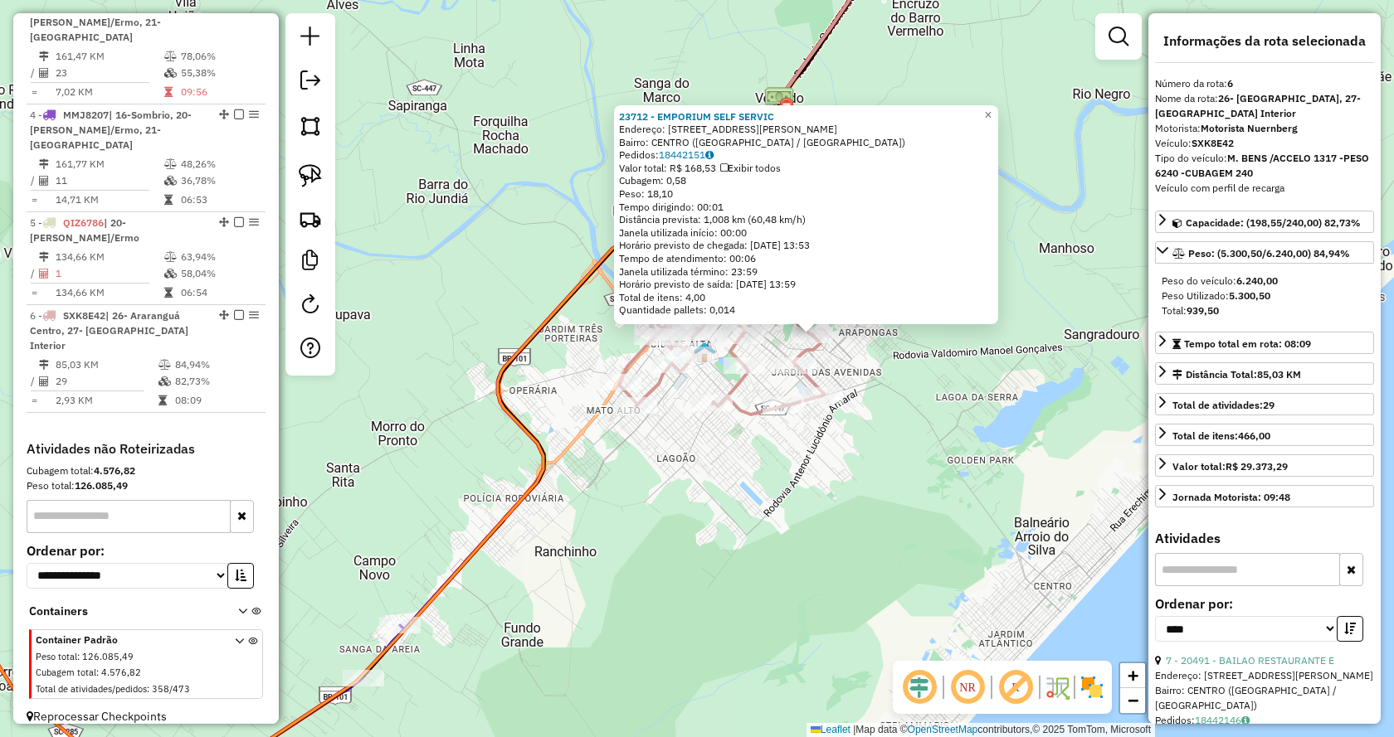
drag, startPoint x: 554, startPoint y: 514, endPoint x: 781, endPoint y: 449, distance: 235.7
click at [781, 449] on div "23712 - EMPORIUM SELF SERVIC Endereço: R AMARO JOSE PEREIRA 2445 Bairro: CENTRO…" at bounding box center [697, 368] width 1394 height 737
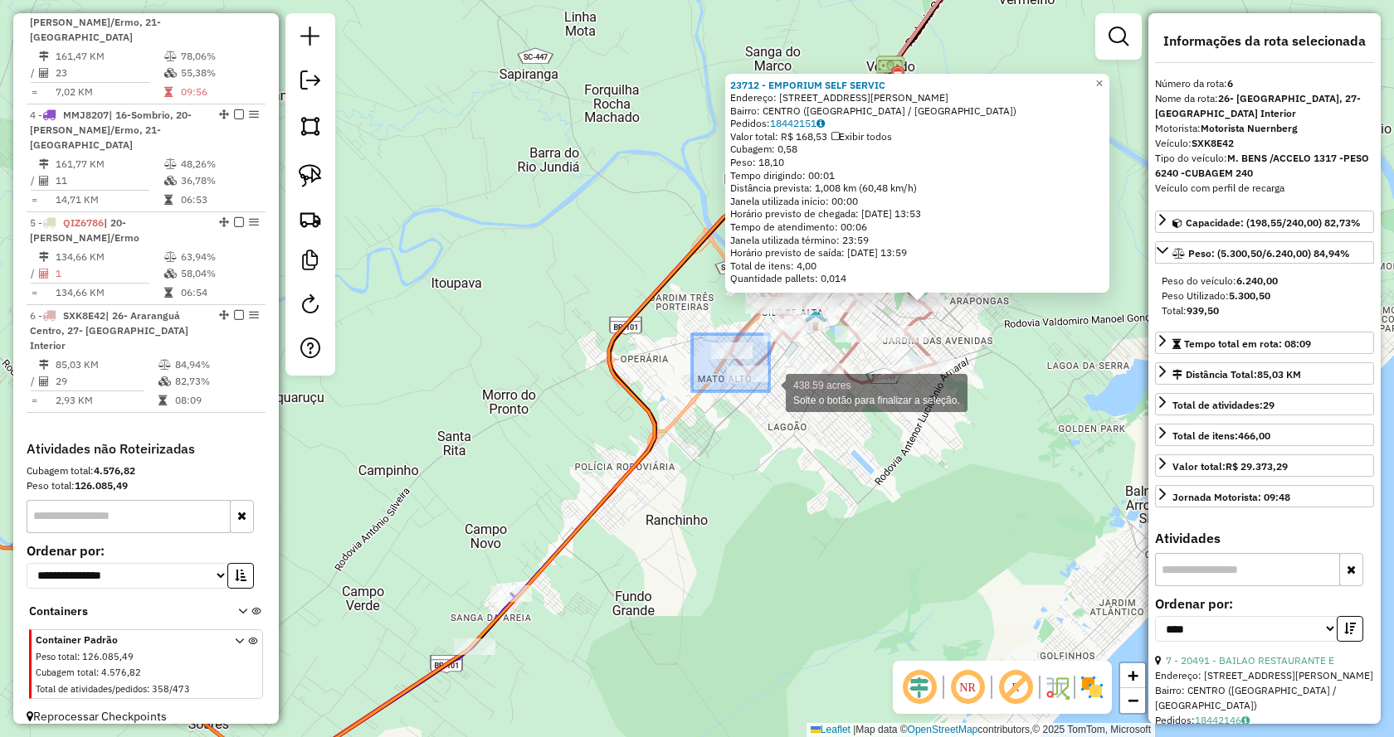
drag, startPoint x: 692, startPoint y: 334, endPoint x: 769, endPoint y: 392, distance: 96.1
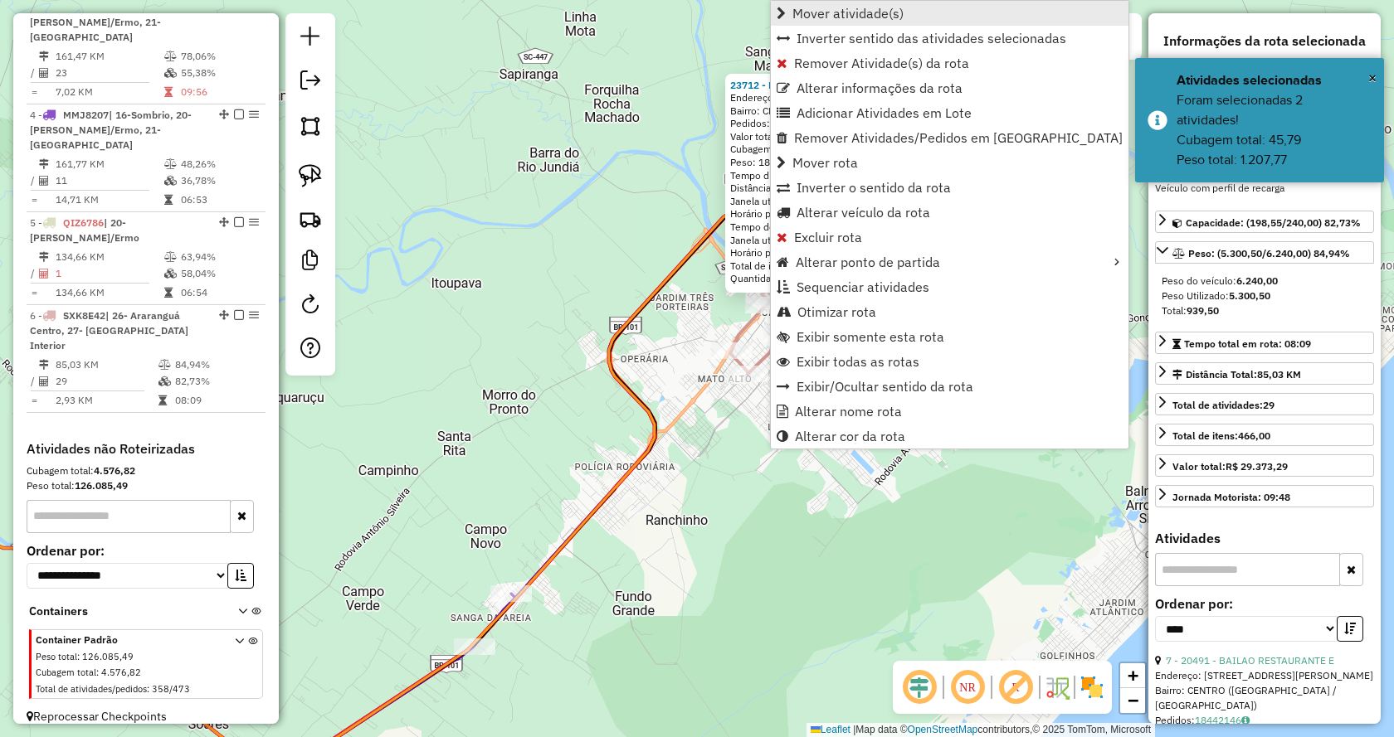
click at [842, 22] on link "Mover atividade(s)" at bounding box center [950, 13] width 358 height 25
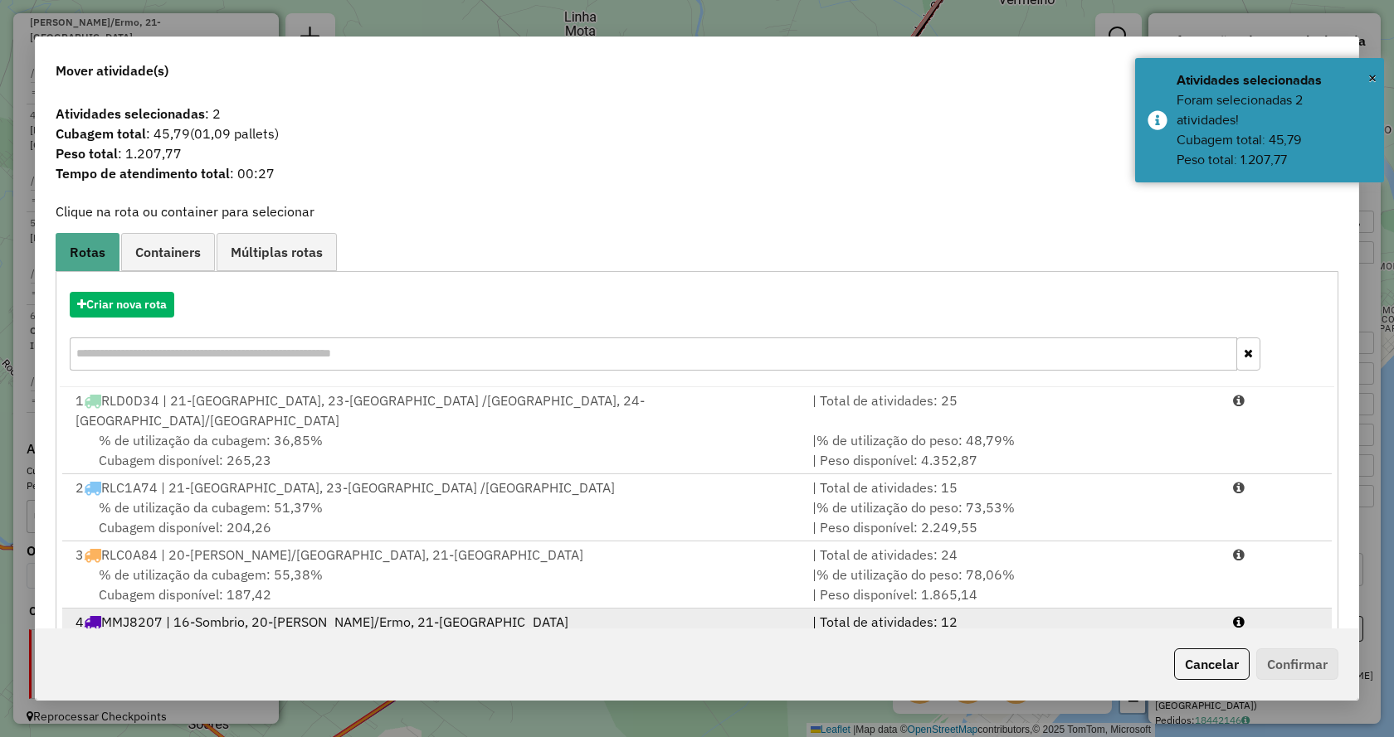
click at [285, 612] on div "4 MMJ8207 | 16-Sombrio, 20-Jacinto Machado/Ermo, 21-Santa Rosa do Sul" at bounding box center [434, 622] width 737 height 20
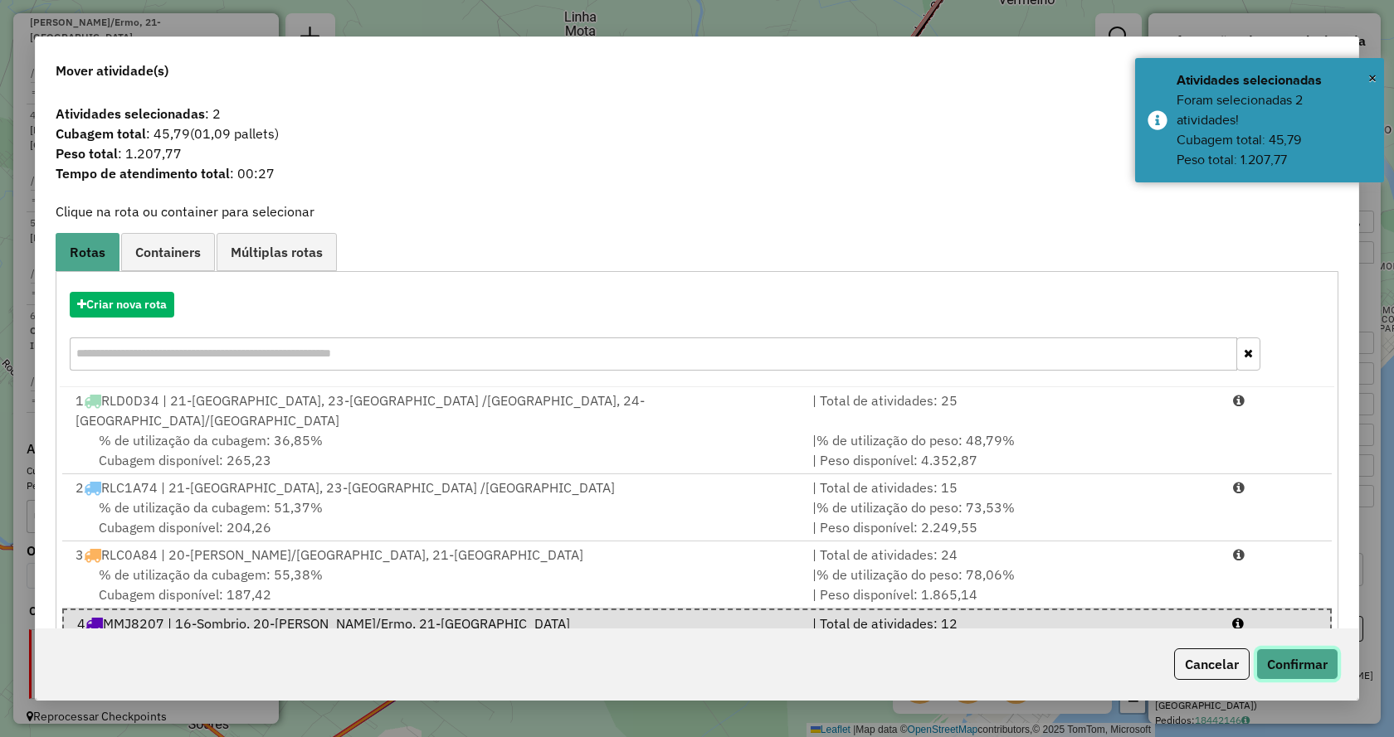
click at [1319, 669] on button "Confirmar" at bounding box center [1297, 665] width 82 height 32
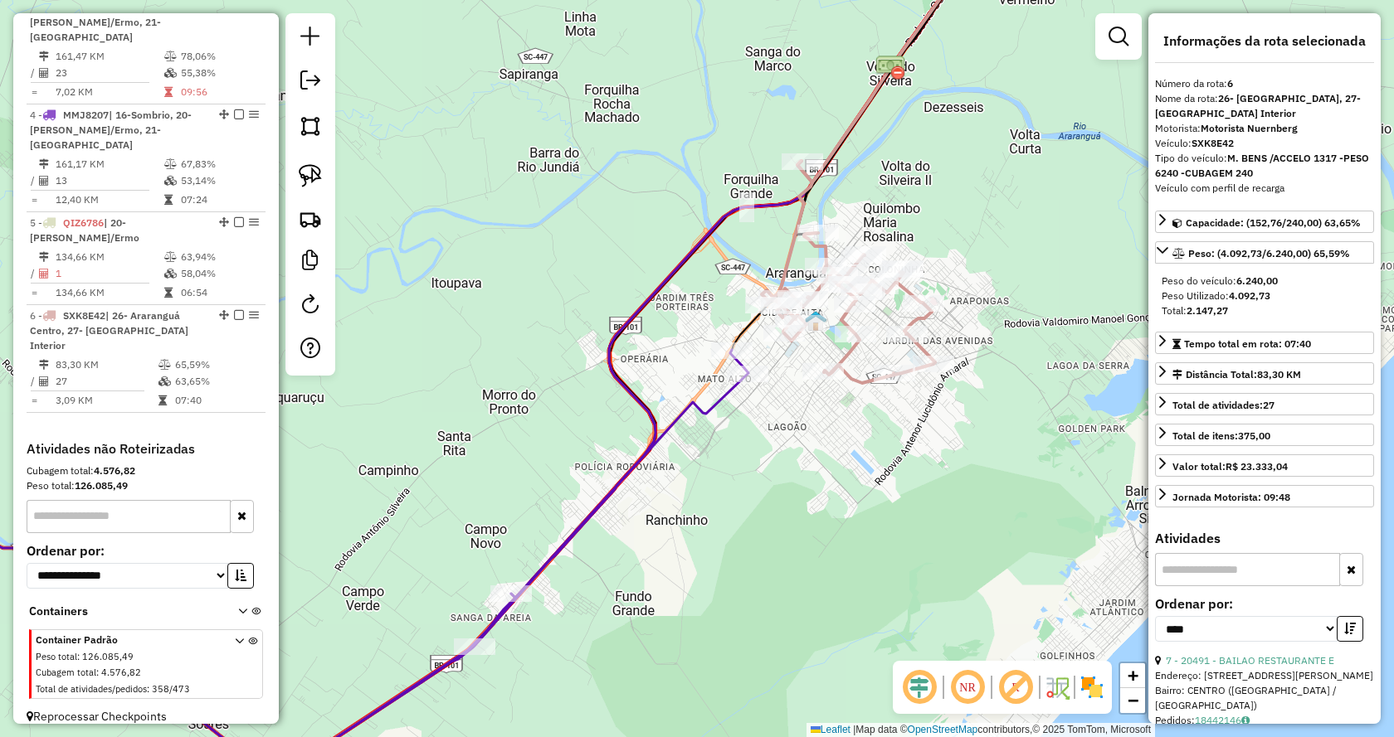
click at [747, 363] on icon at bounding box center [305, 580] width 888 height 461
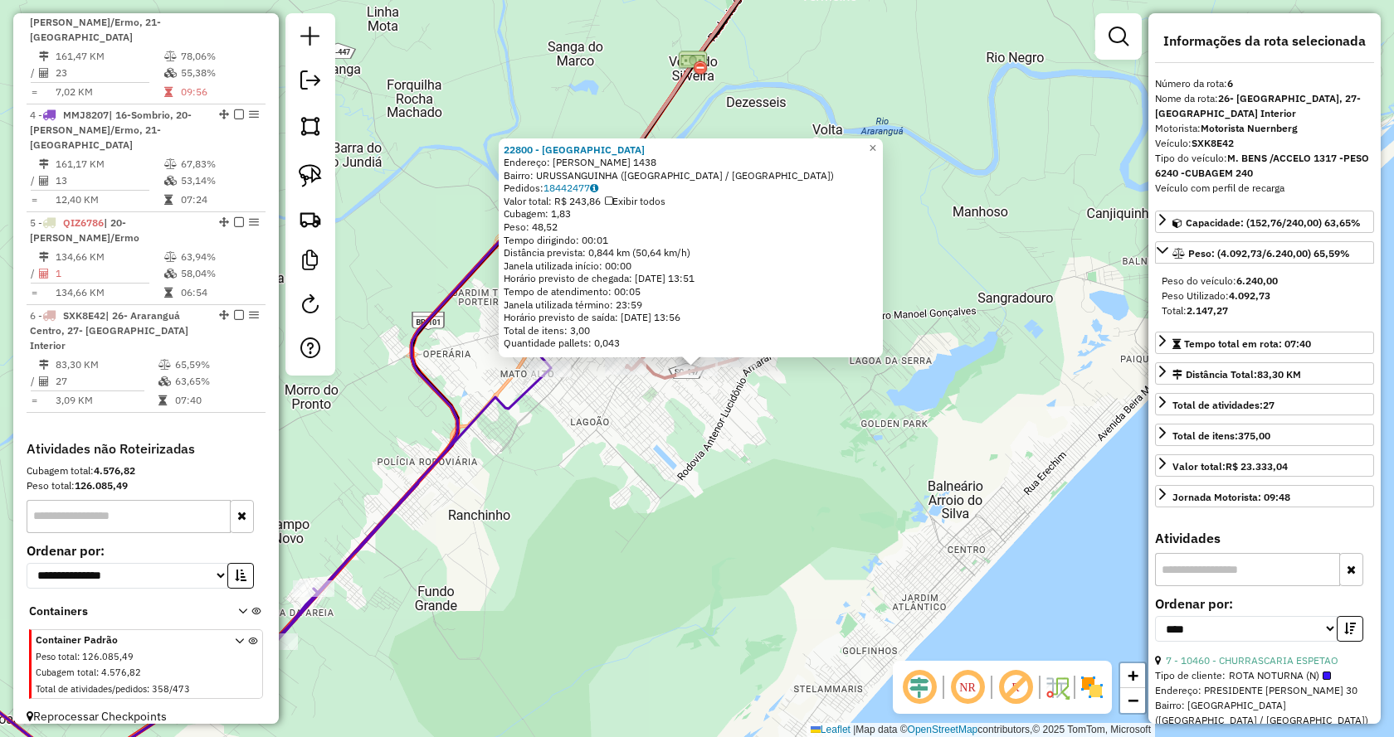
click at [699, 502] on div "22800 - REIS D ARENA Endereço: ALBINO PEREIRA DE SOUZA 1438 Bairro: URUSSANGUIN…" at bounding box center [697, 368] width 1394 height 737
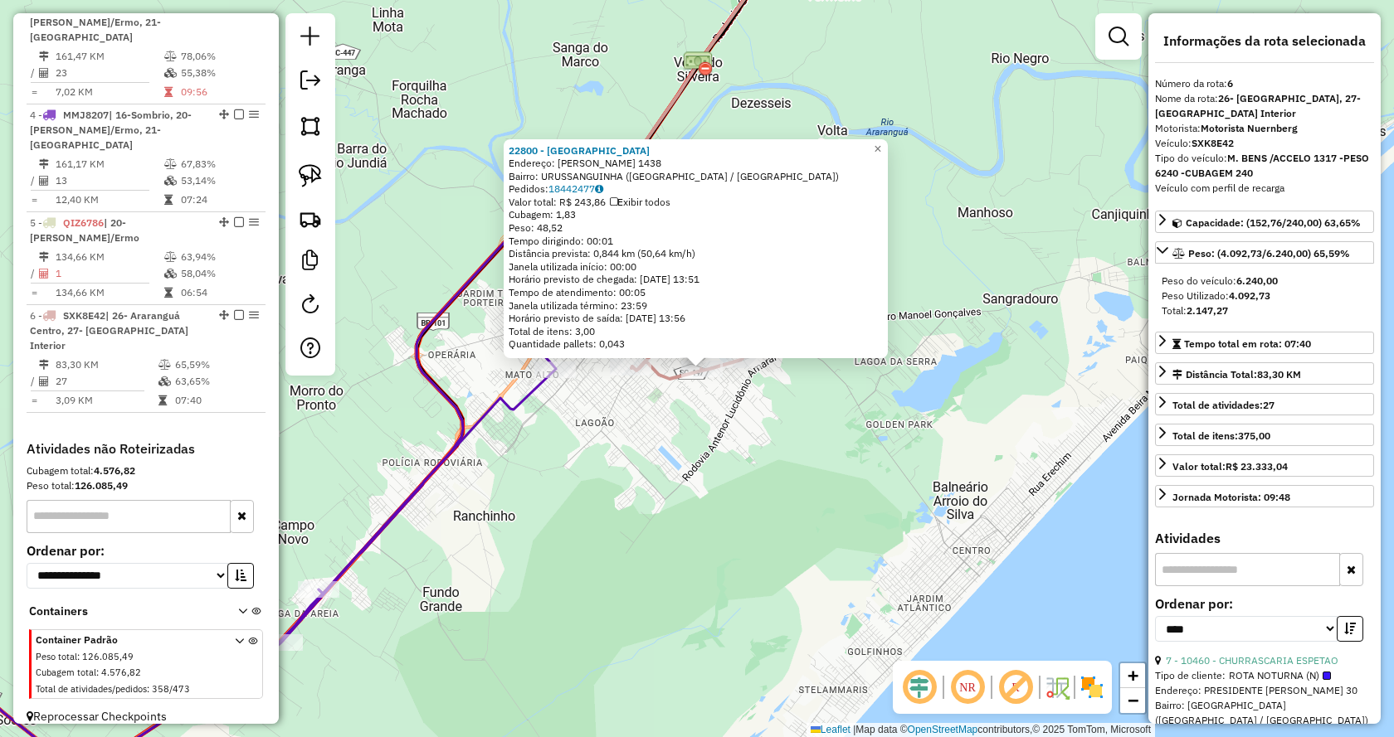
click at [946, 360] on div "22800 - REIS D ARENA Endereço: ALBINO PEREIRA DE SOUZA 1438 Bairro: URUSSANGUIN…" at bounding box center [697, 368] width 1394 height 737
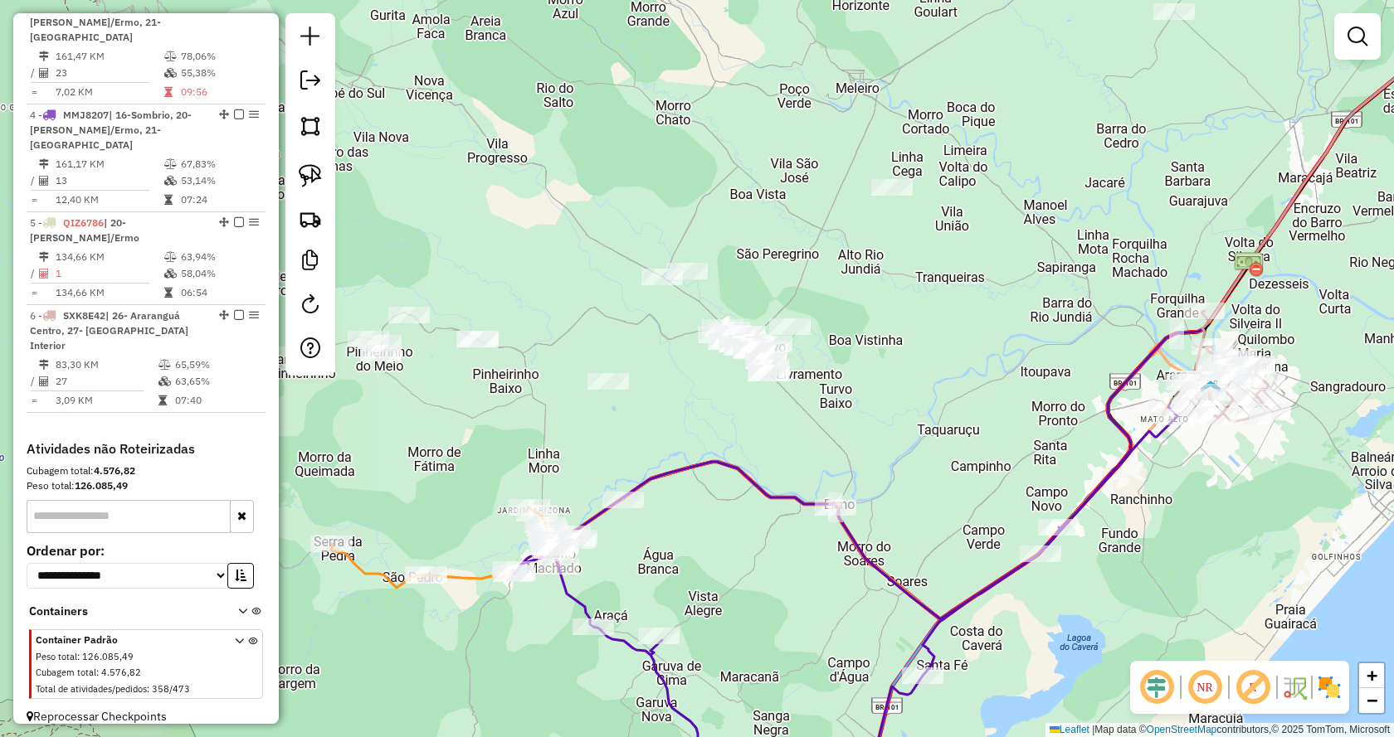
drag, startPoint x: 605, startPoint y: 224, endPoint x: 1057, endPoint y: 276, distance: 455.1
click at [1057, 276] on div "Janela de atendimento Grade de atendimento Capacidade Transportadoras Veículos …" at bounding box center [697, 368] width 1394 height 737
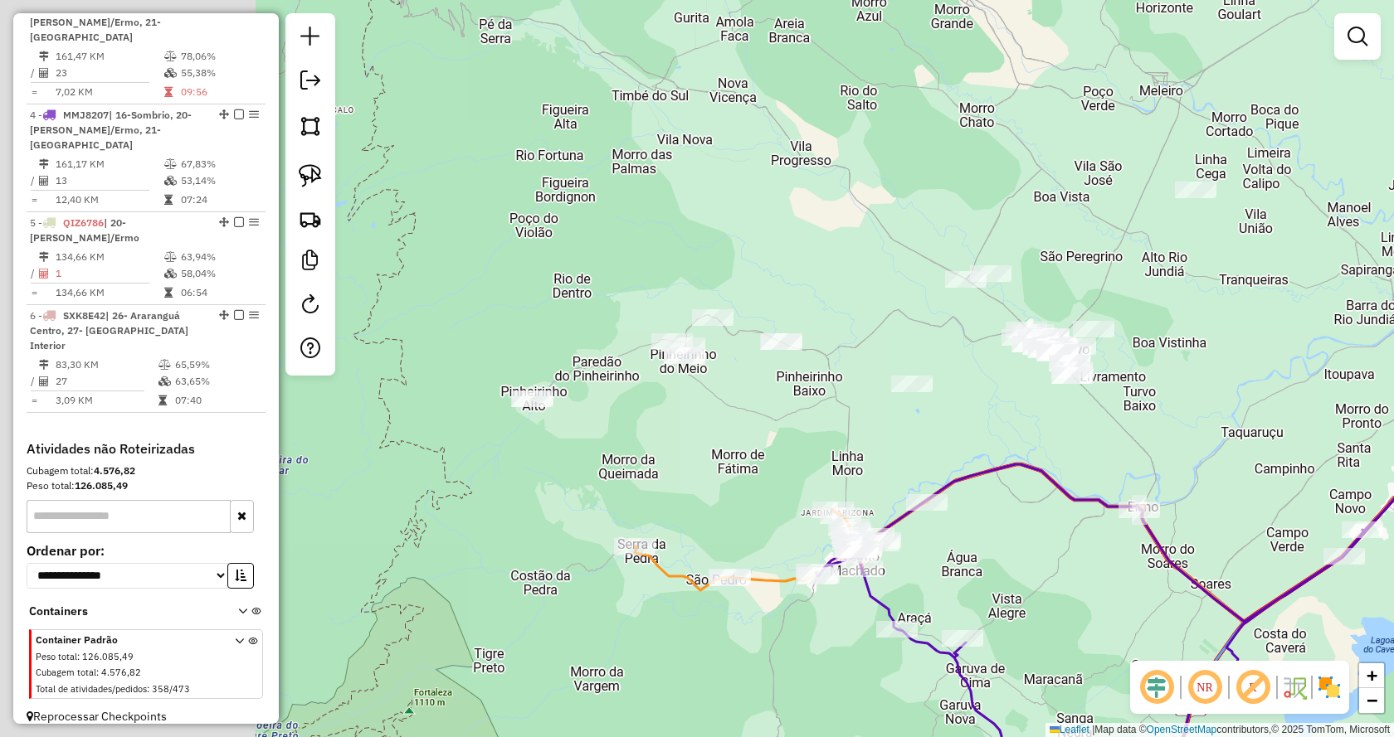
drag, startPoint x: 923, startPoint y: 451, endPoint x: 1092, endPoint y: 460, distance: 168.6
click at [1092, 460] on div "Janela de atendimento Grade de atendimento Capacidade Transportadoras Veículos …" at bounding box center [697, 368] width 1394 height 737
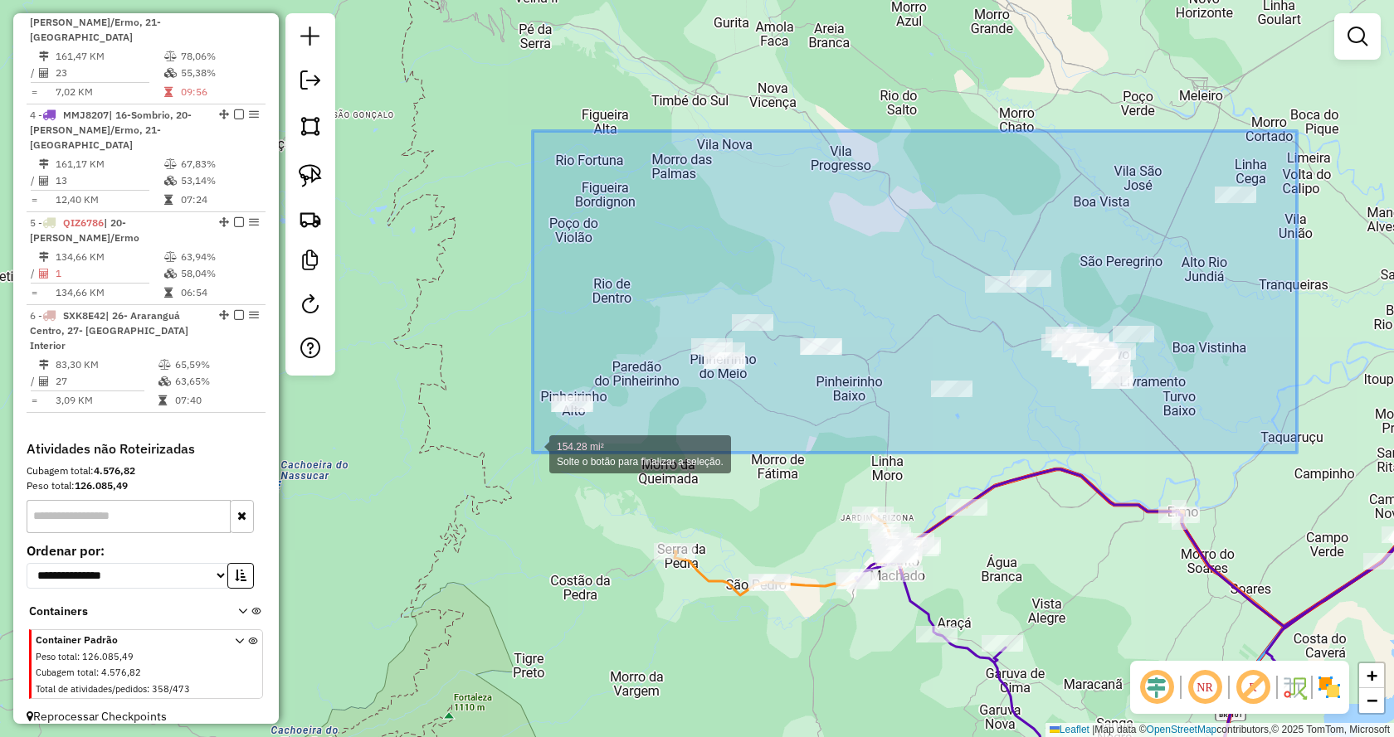
drag, startPoint x: 1297, startPoint y: 131, endPoint x: 533, endPoint y: 453, distance: 829.0
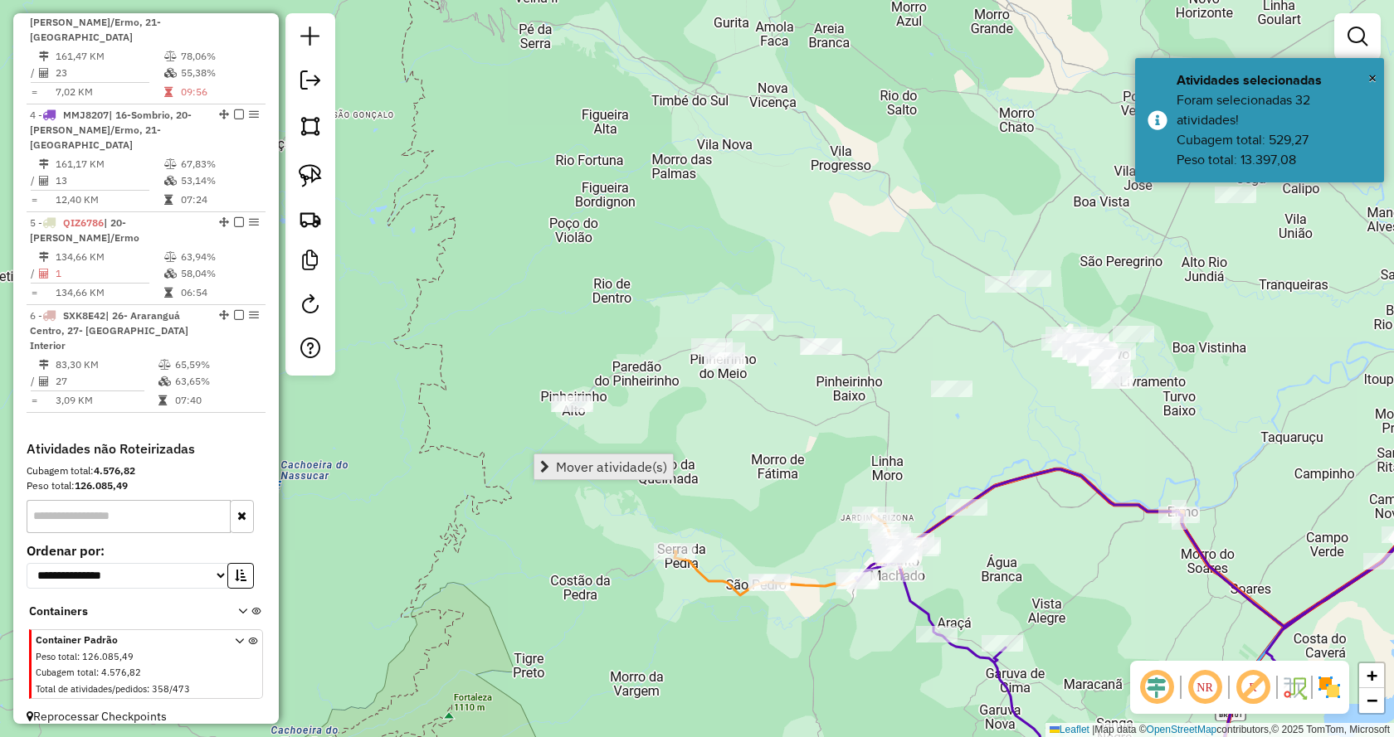
click at [567, 470] on span "Mover atividade(s)" at bounding box center [611, 466] width 111 height 13
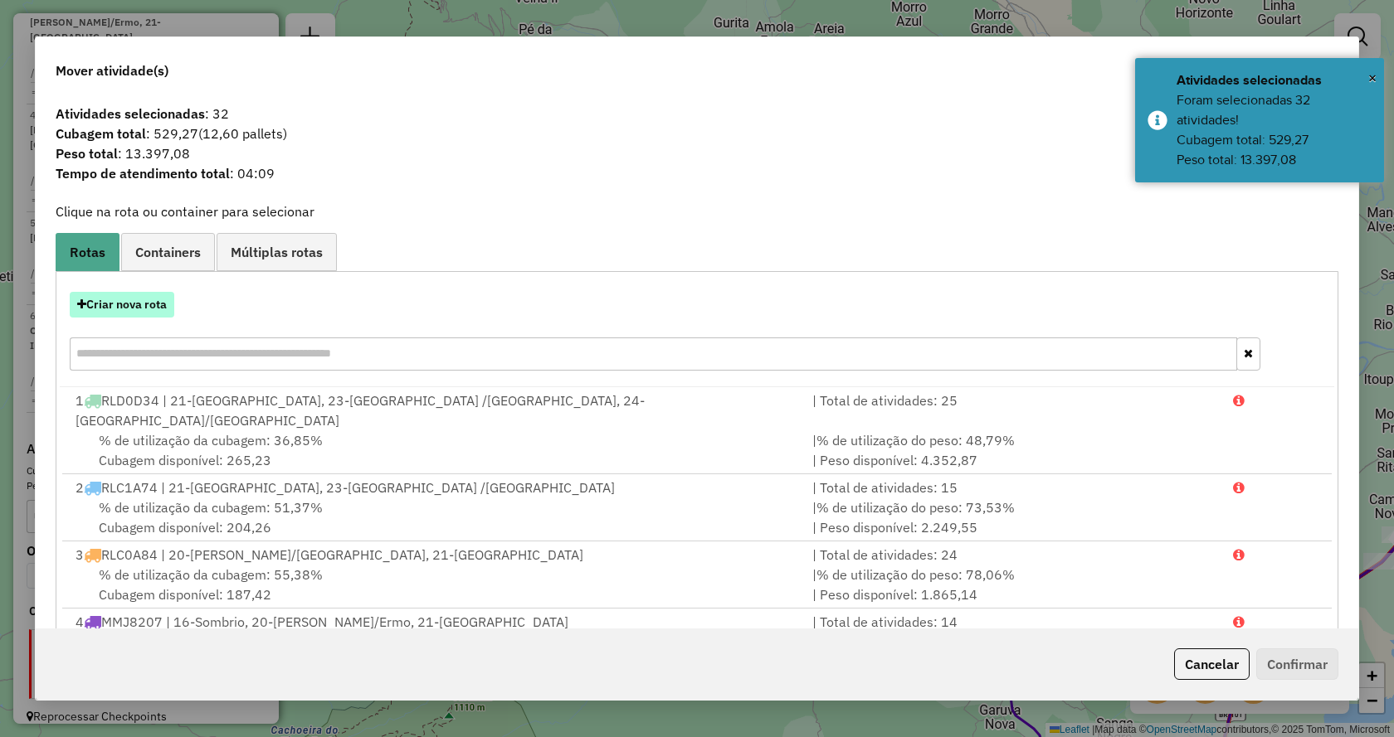
click at [117, 303] on button "Criar nova rota" at bounding box center [122, 305] width 105 height 26
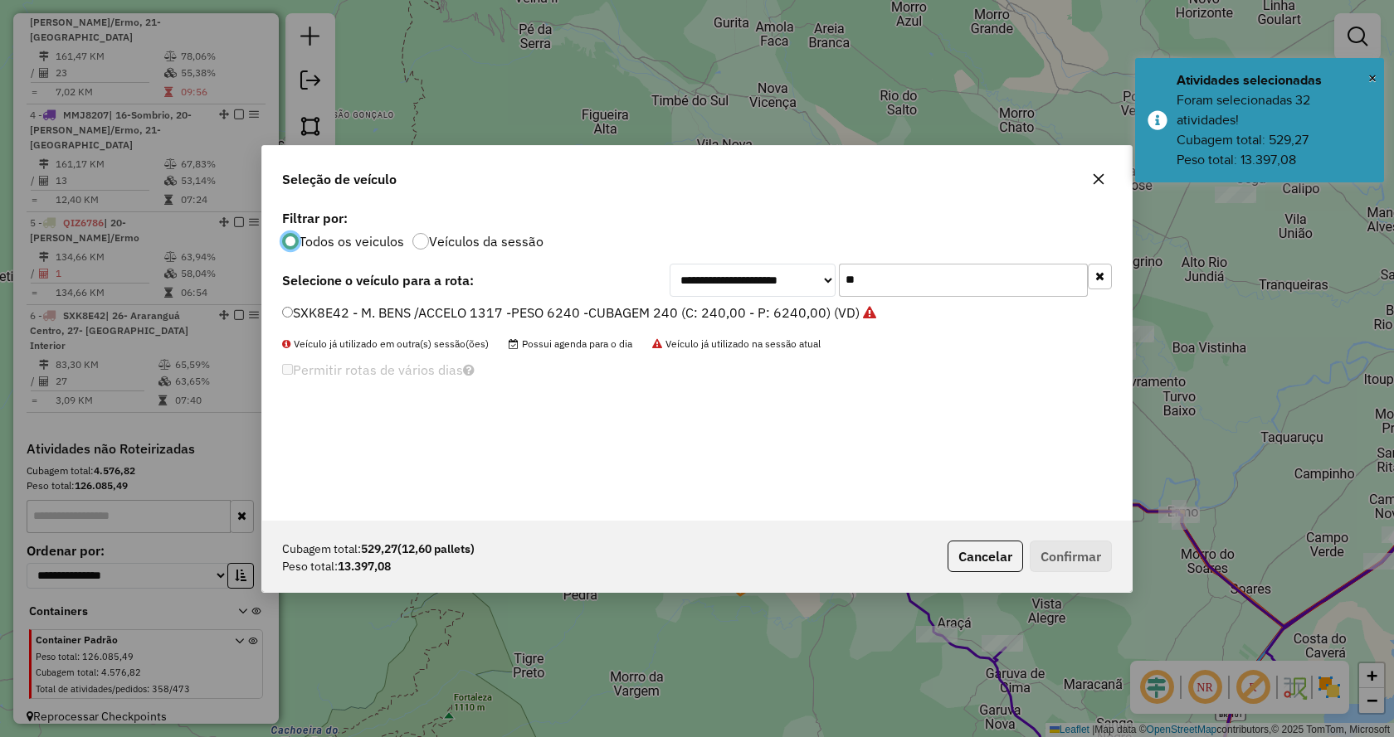
scroll to position [9, 5]
click at [1100, 280] on icon "button" at bounding box center [1099, 276] width 9 height 12
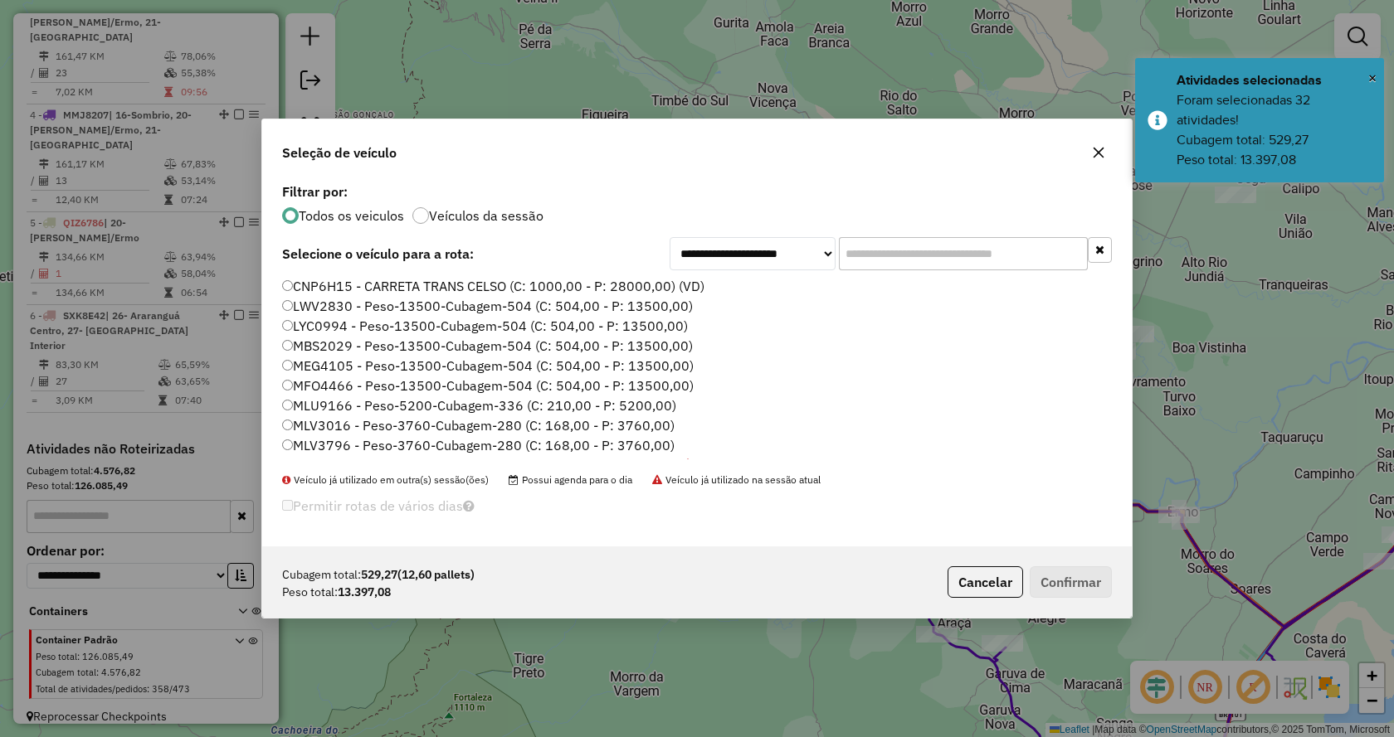
click at [1058, 257] on input "text" at bounding box center [963, 253] width 249 height 33
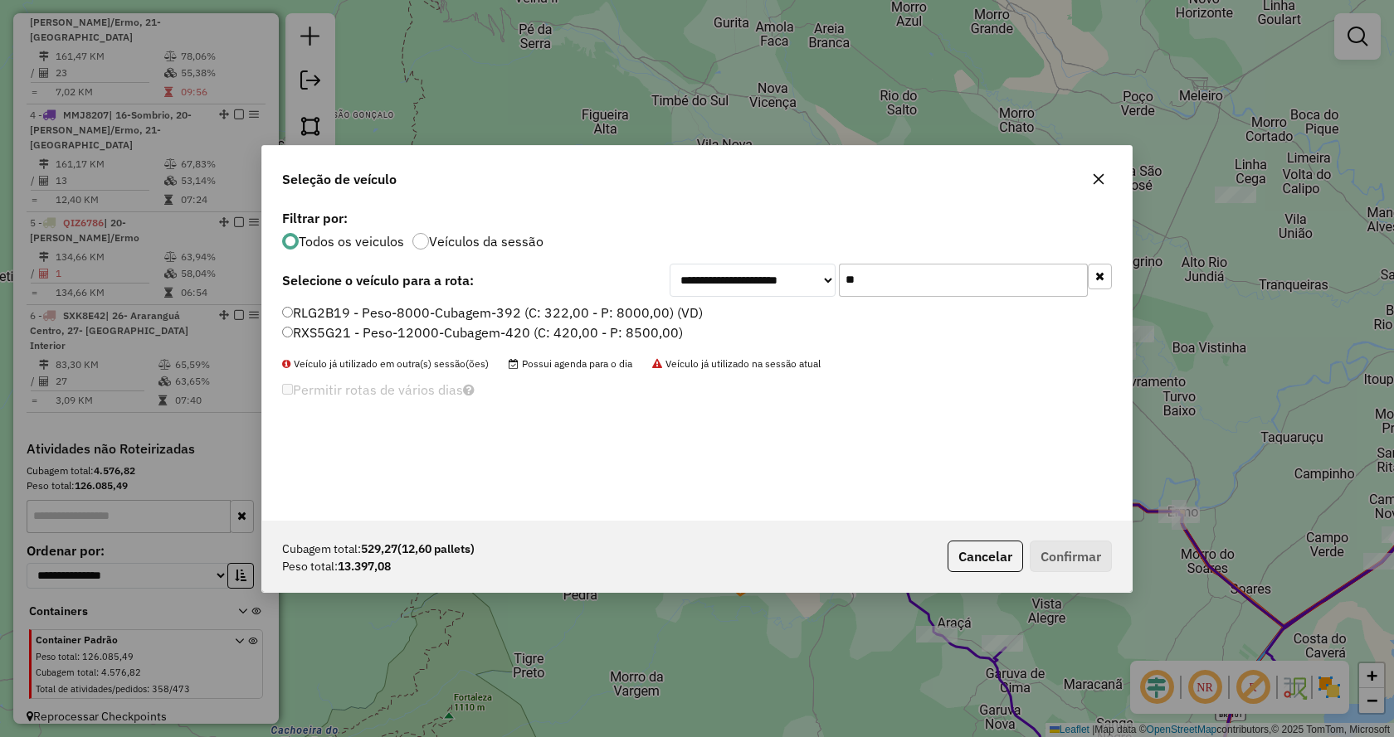
type input "**"
click at [632, 336] on label "RXS5G21 - Peso-12000-Cubagem-420 (C: 420,00 - P: 8500,00)" at bounding box center [482, 333] width 401 height 20
click at [1102, 552] on button "Confirmar" at bounding box center [1070, 557] width 82 height 32
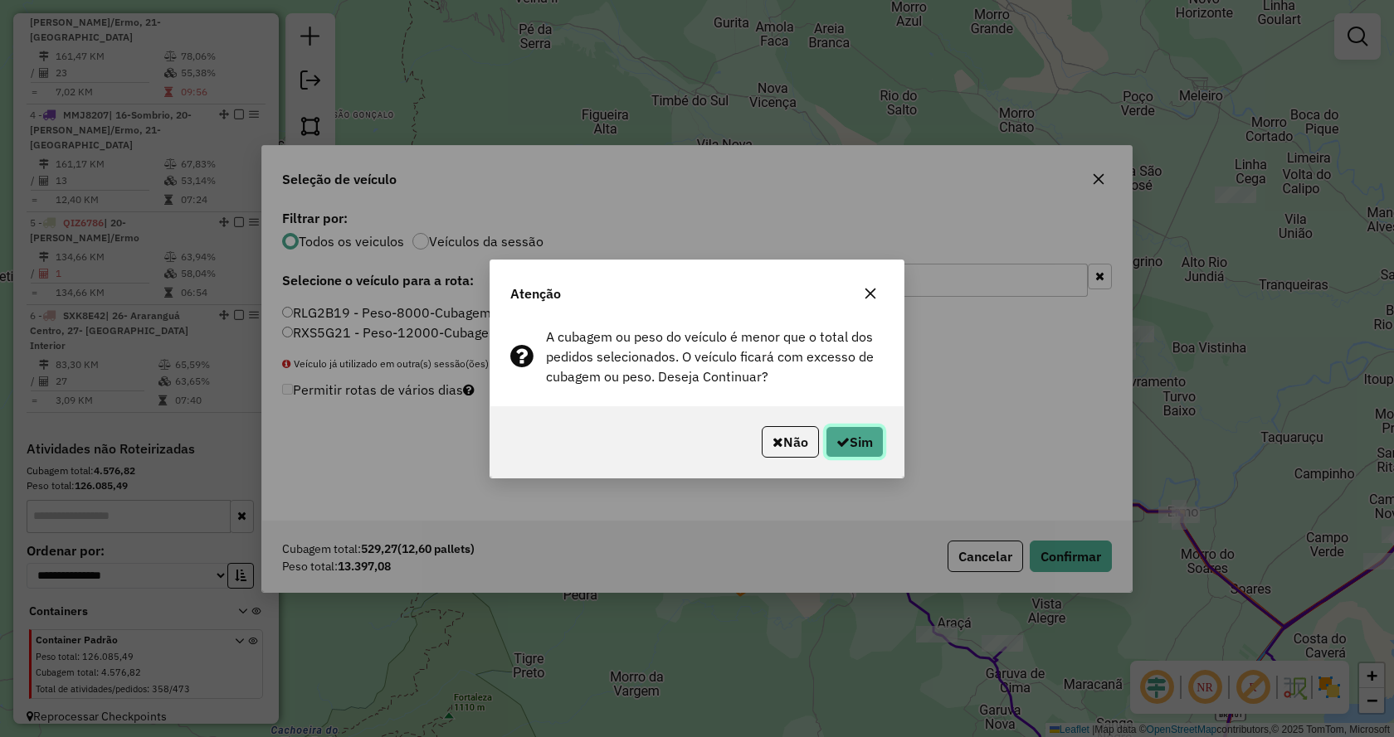
click at [846, 446] on button "Sim" at bounding box center [854, 442] width 58 height 32
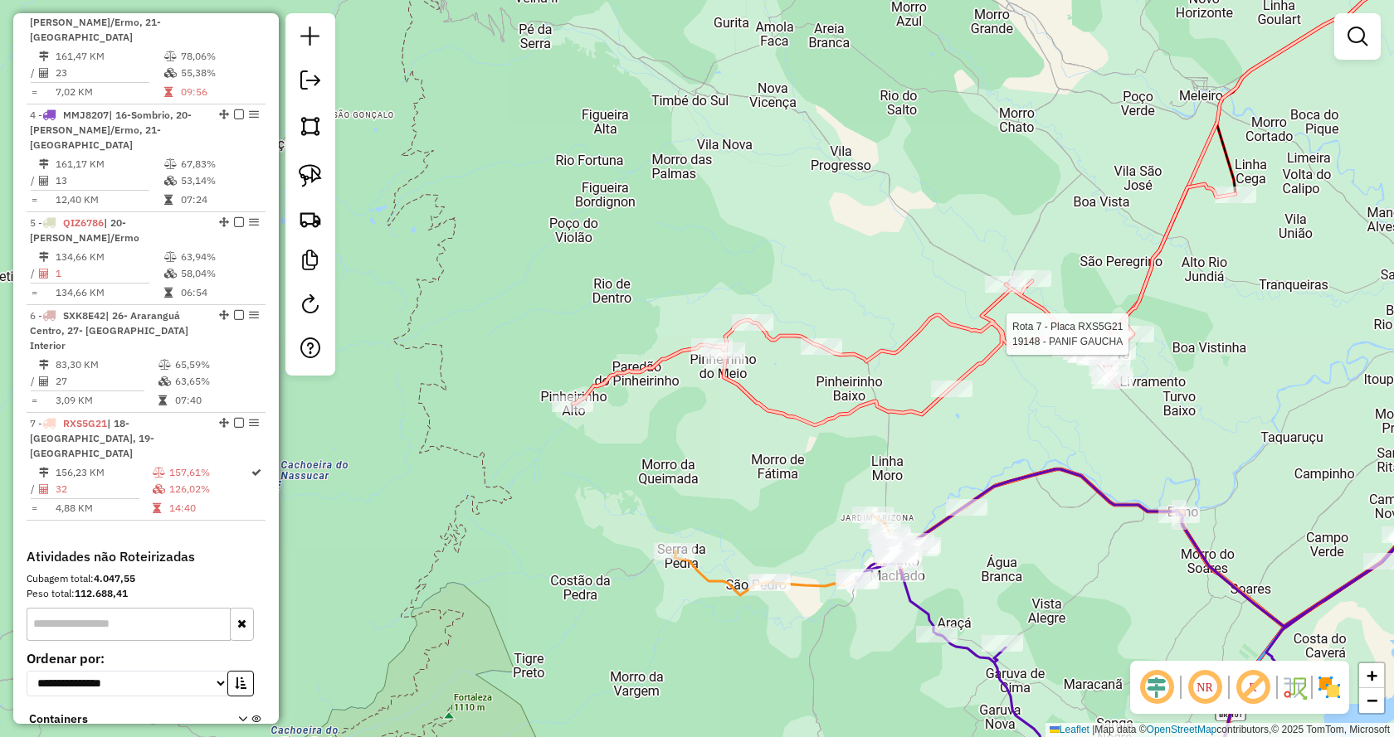
select select "*********"
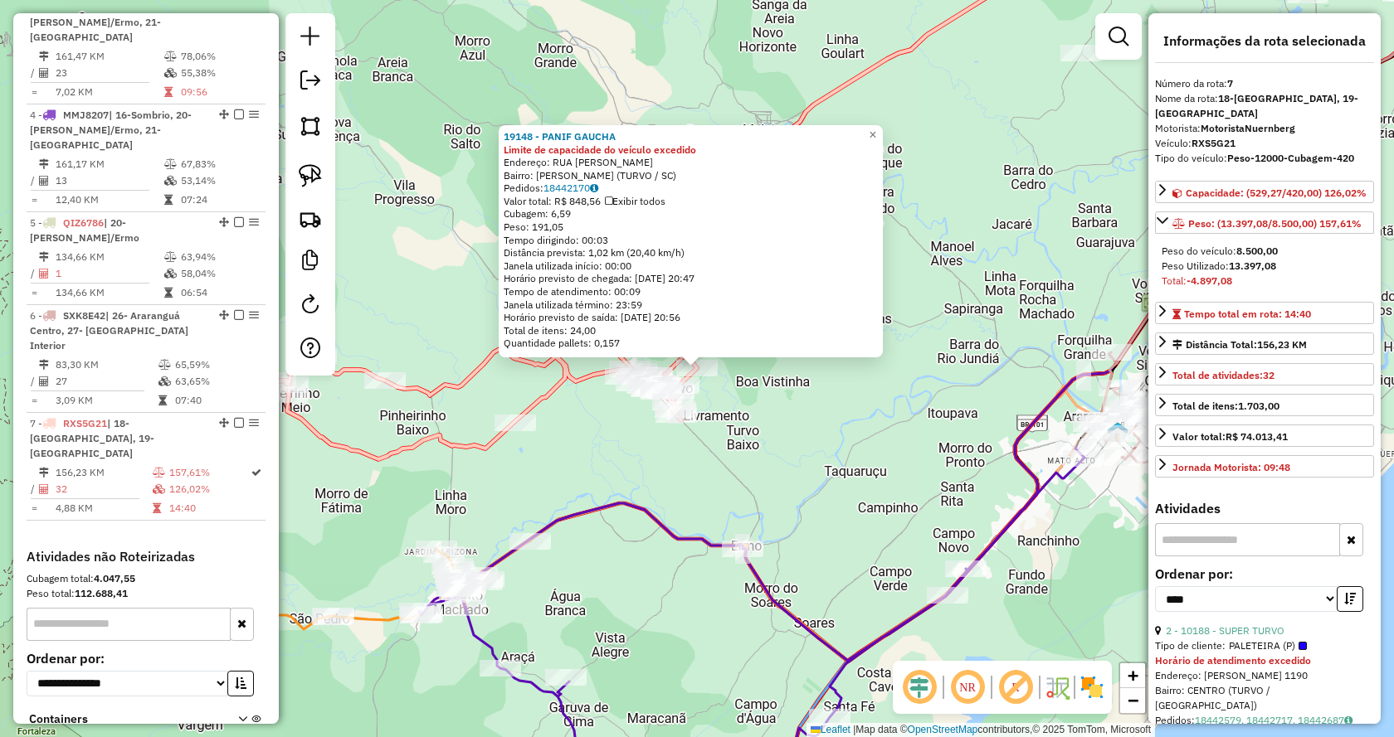
scroll to position [977, 0]
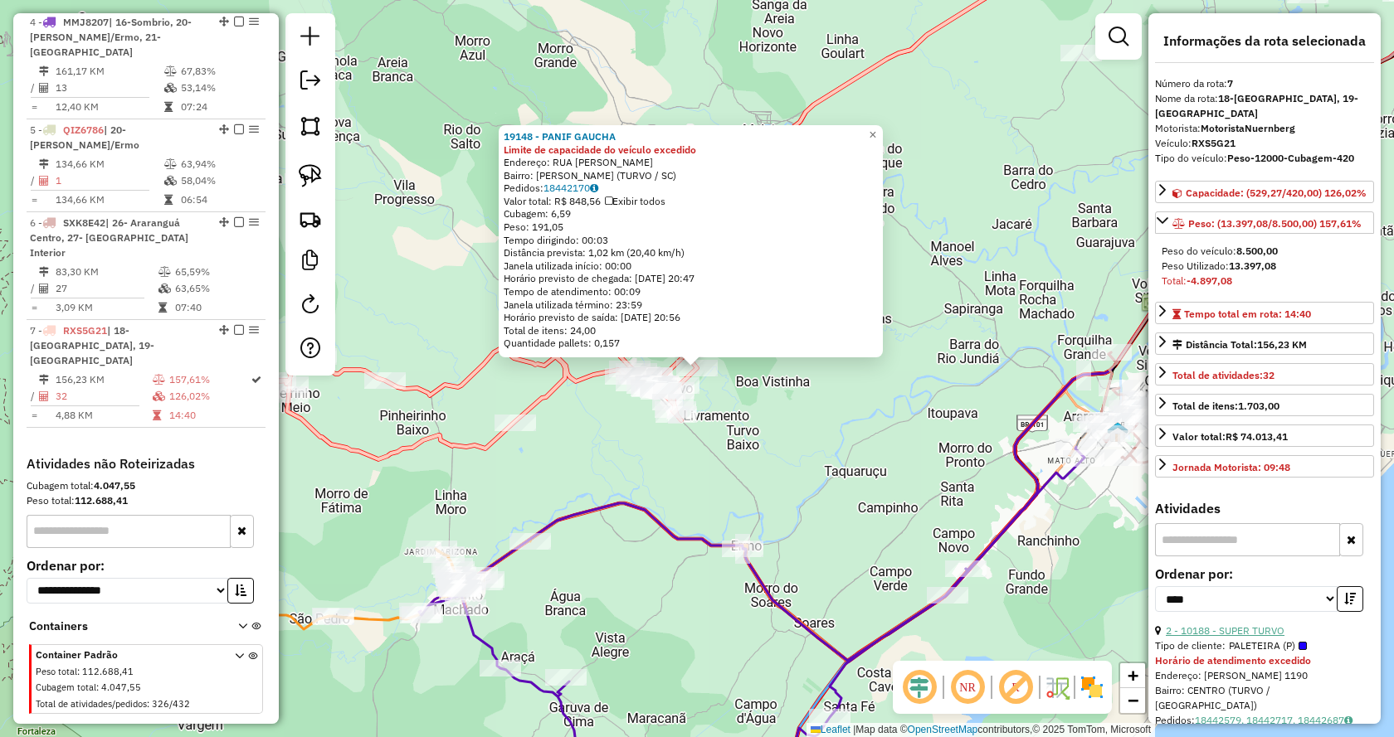
click at [1266, 630] on link "2 - 10188 - SUPER TURVO" at bounding box center [1224, 631] width 119 height 12
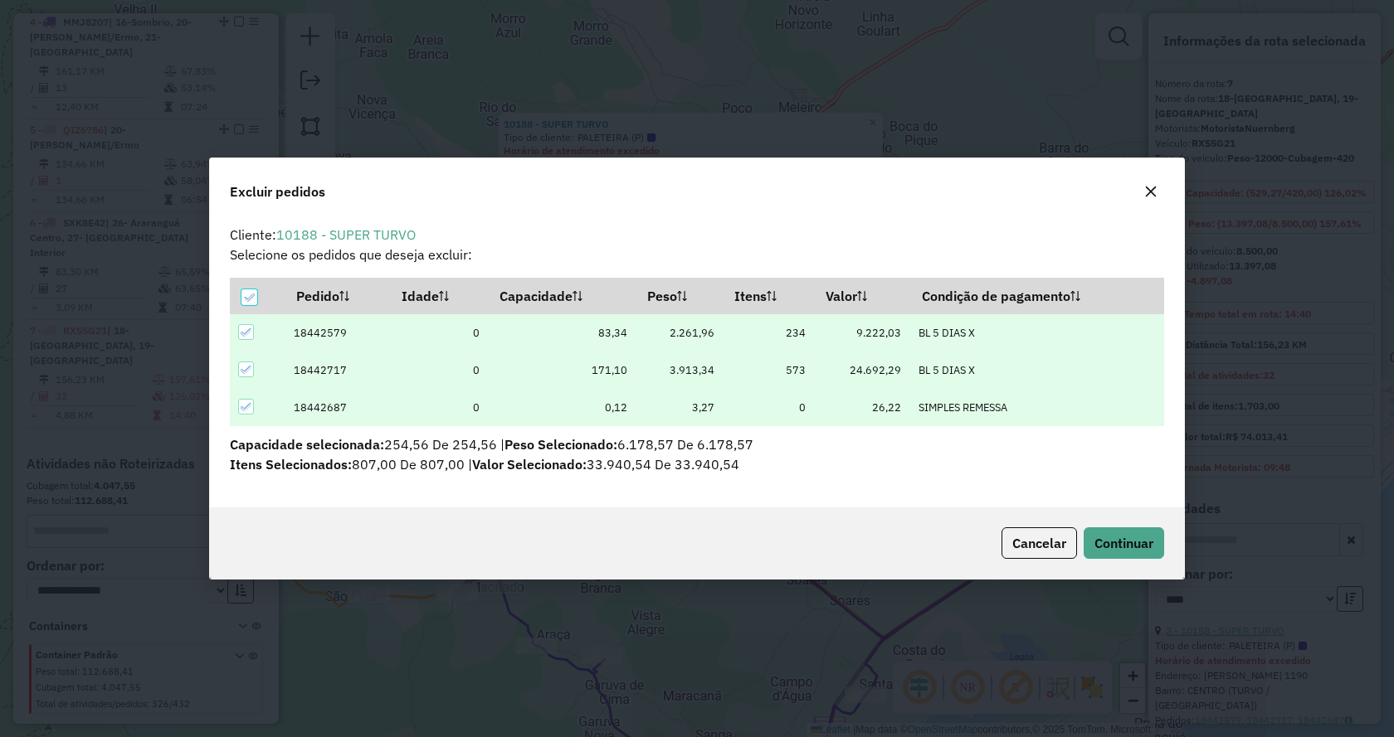
scroll to position [0, 0]
click at [1130, 547] on span "Continuar" at bounding box center [1123, 543] width 59 height 17
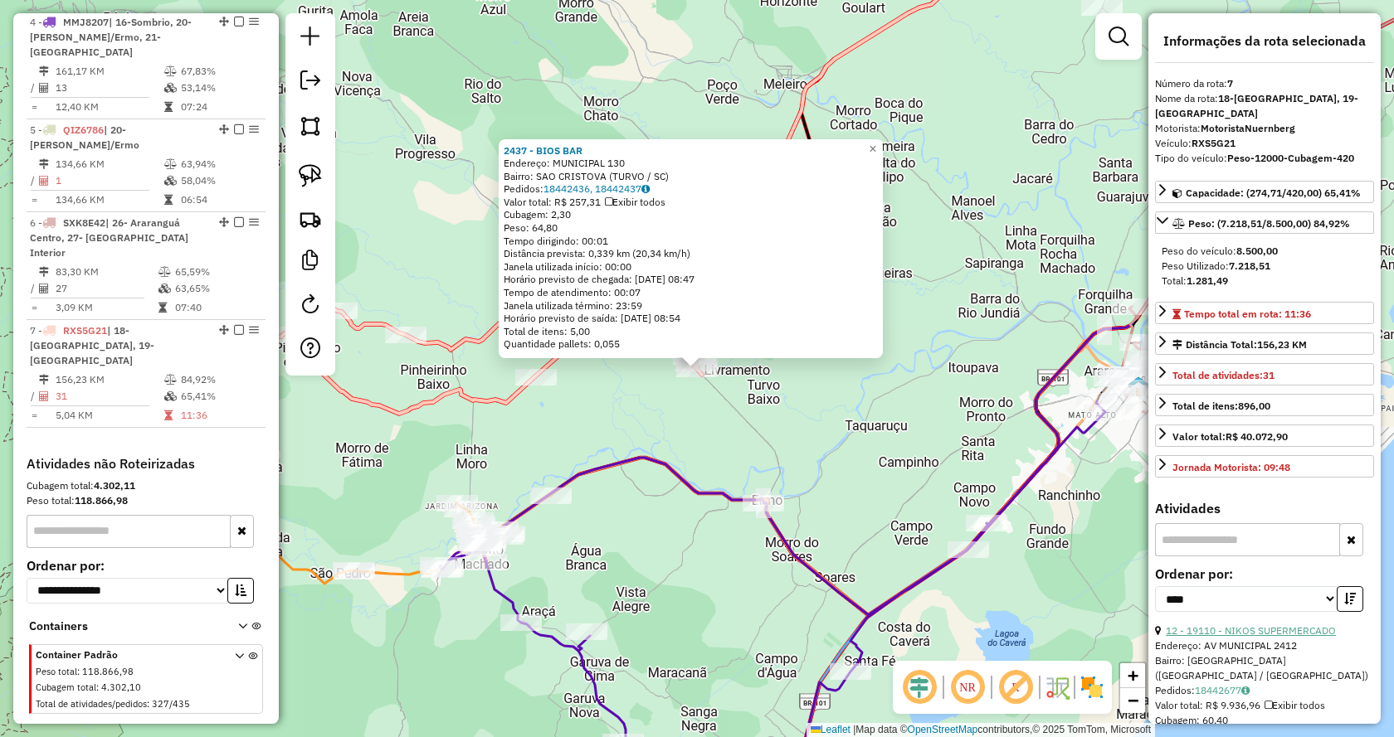
click at [1328, 625] on link "12 - 19110 - NIKOS SUPERMERCADO" at bounding box center [1250, 631] width 170 height 12
click at [934, 401] on div "2437 - BIOS BAR Endereço: MUNICIPAL 130 Bairro: SAO CRISTOVA (TURVO / SC) Pedid…" at bounding box center [697, 368] width 1394 height 737
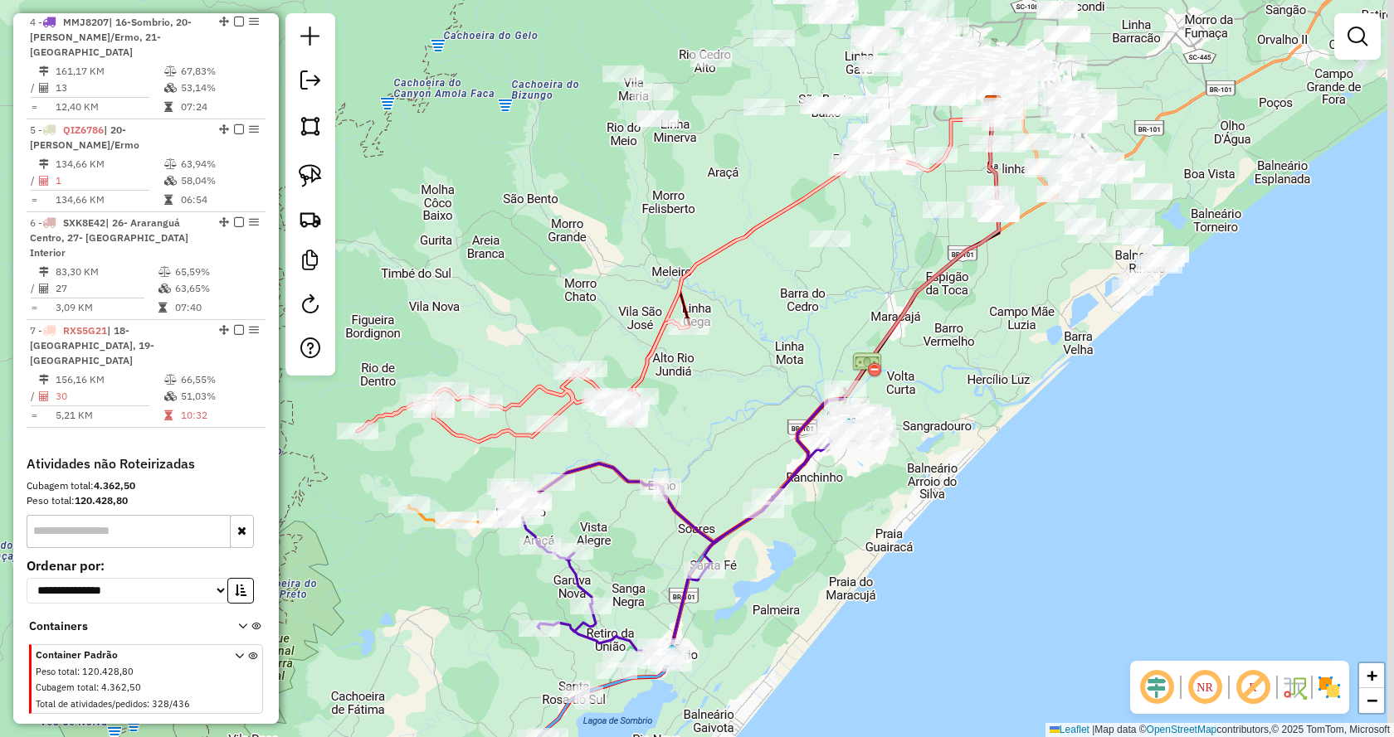
drag, startPoint x: 1005, startPoint y: 240, endPoint x: 855, endPoint y: 375, distance: 201.4
click at [855, 375] on div "Janela de atendimento Grade de atendimento Capacidade Transportadoras Veículos …" at bounding box center [697, 368] width 1394 height 737
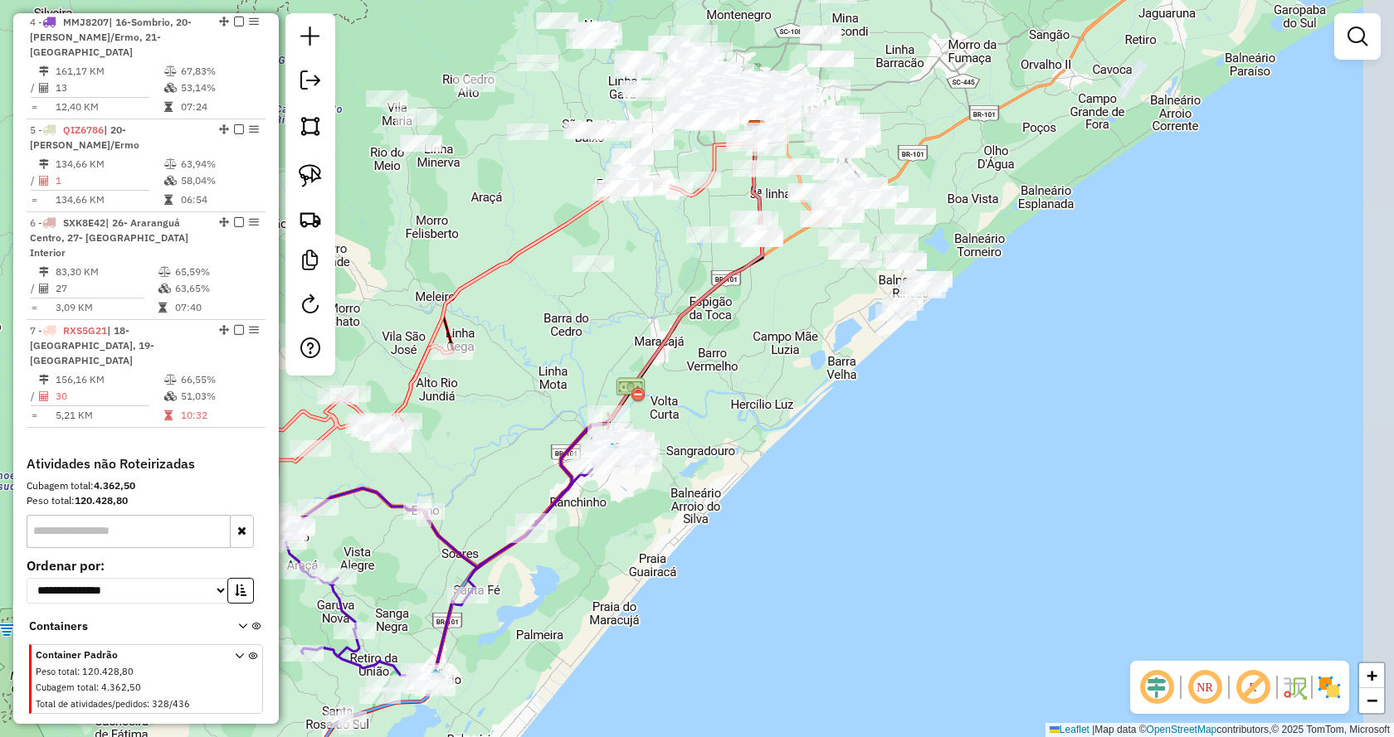
drag, startPoint x: 953, startPoint y: 358, endPoint x: 713, endPoint y: 338, distance: 240.6
click at [714, 337] on div "Janela de atendimento Grade de atendimento Capacidade Transportadoras Veículos …" at bounding box center [697, 368] width 1394 height 737
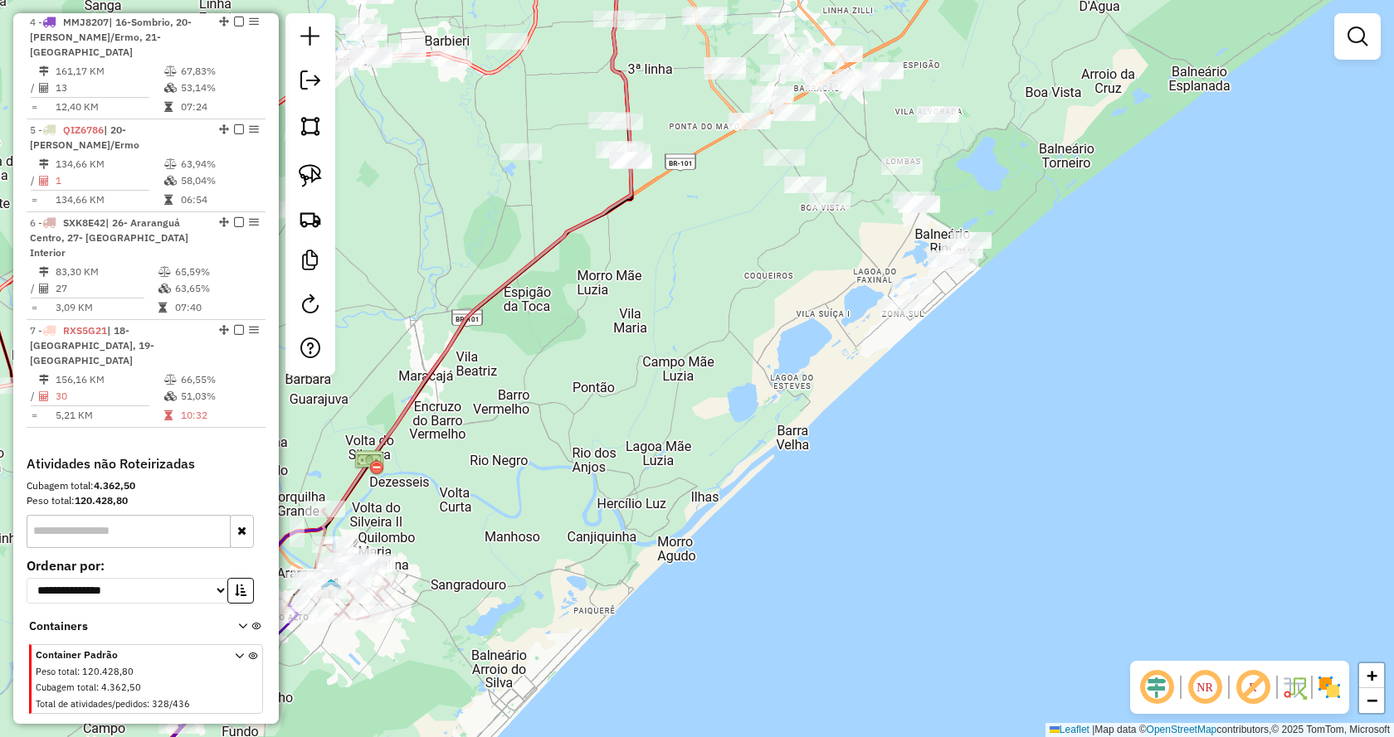
drag, startPoint x: 1041, startPoint y: 178, endPoint x: 1083, endPoint y: 230, distance: 67.2
click at [1083, 230] on div "Janela de atendimento Grade de atendimento Capacidade Transportadoras Veículos …" at bounding box center [697, 368] width 1394 height 737
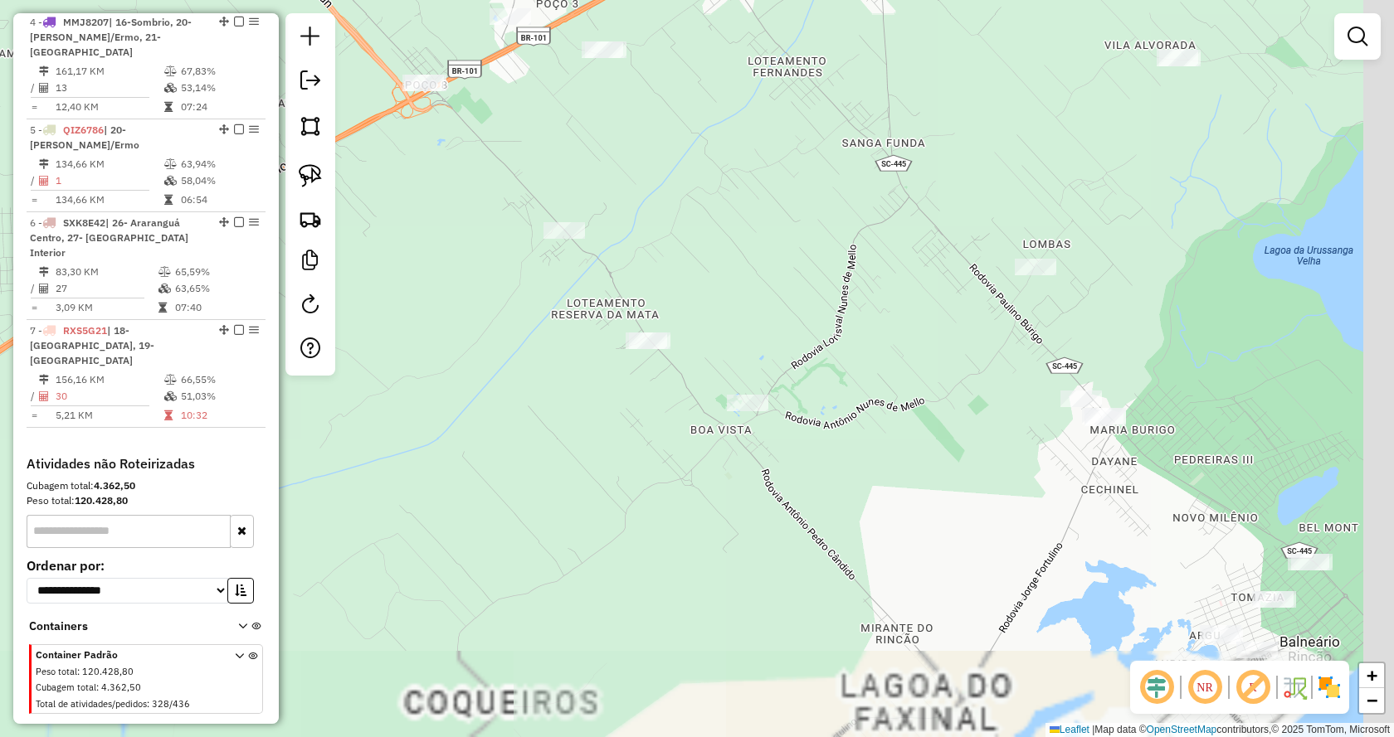
drag, startPoint x: 892, startPoint y: 203, endPoint x: 797, endPoint y: 198, distance: 94.7
click at [797, 198] on div "Janela de atendimento Grade de atendimento Capacidade Transportadoras Veículos …" at bounding box center [697, 368] width 1394 height 737
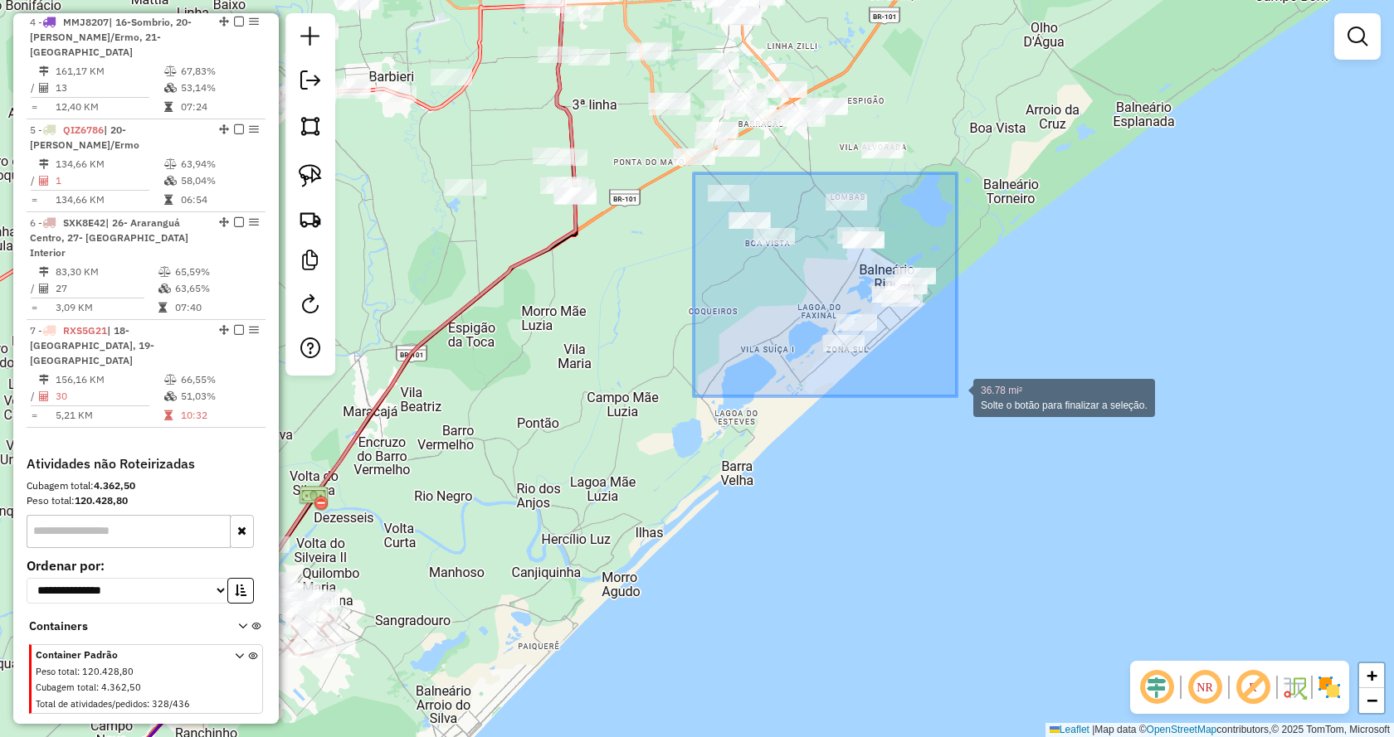
drag, startPoint x: 693, startPoint y: 173, endPoint x: 956, endPoint y: 397, distance: 344.9
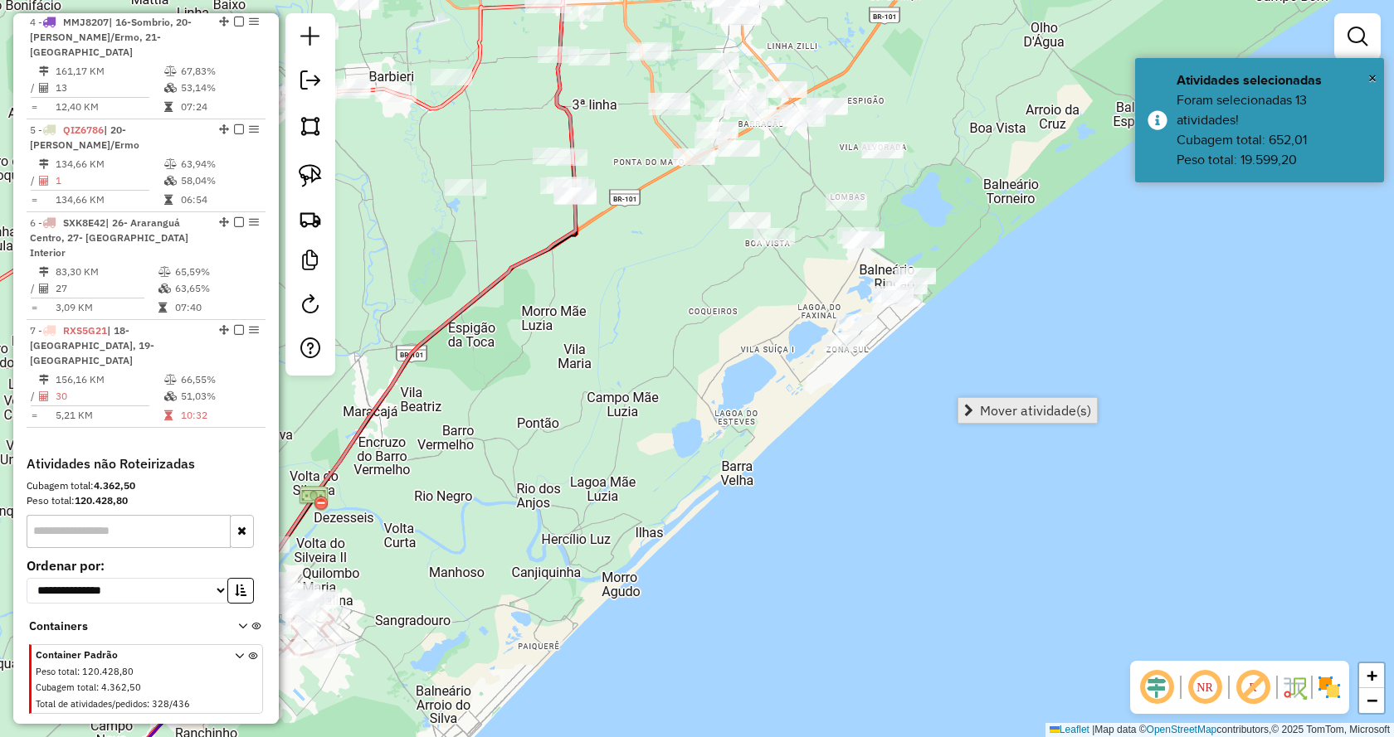
click at [983, 410] on span "Mover atividade(s)" at bounding box center [1035, 410] width 111 height 13
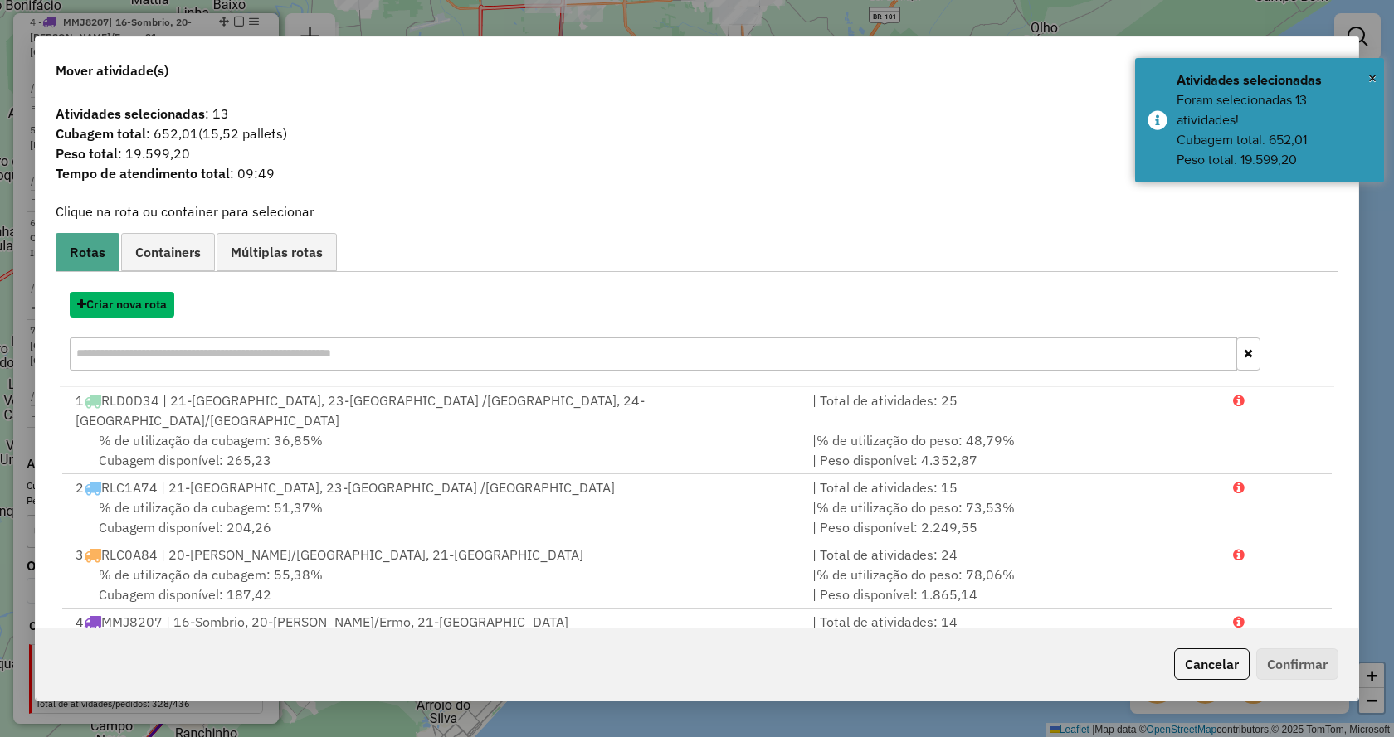
click at [97, 312] on button "Criar nova rota" at bounding box center [122, 305] width 105 height 26
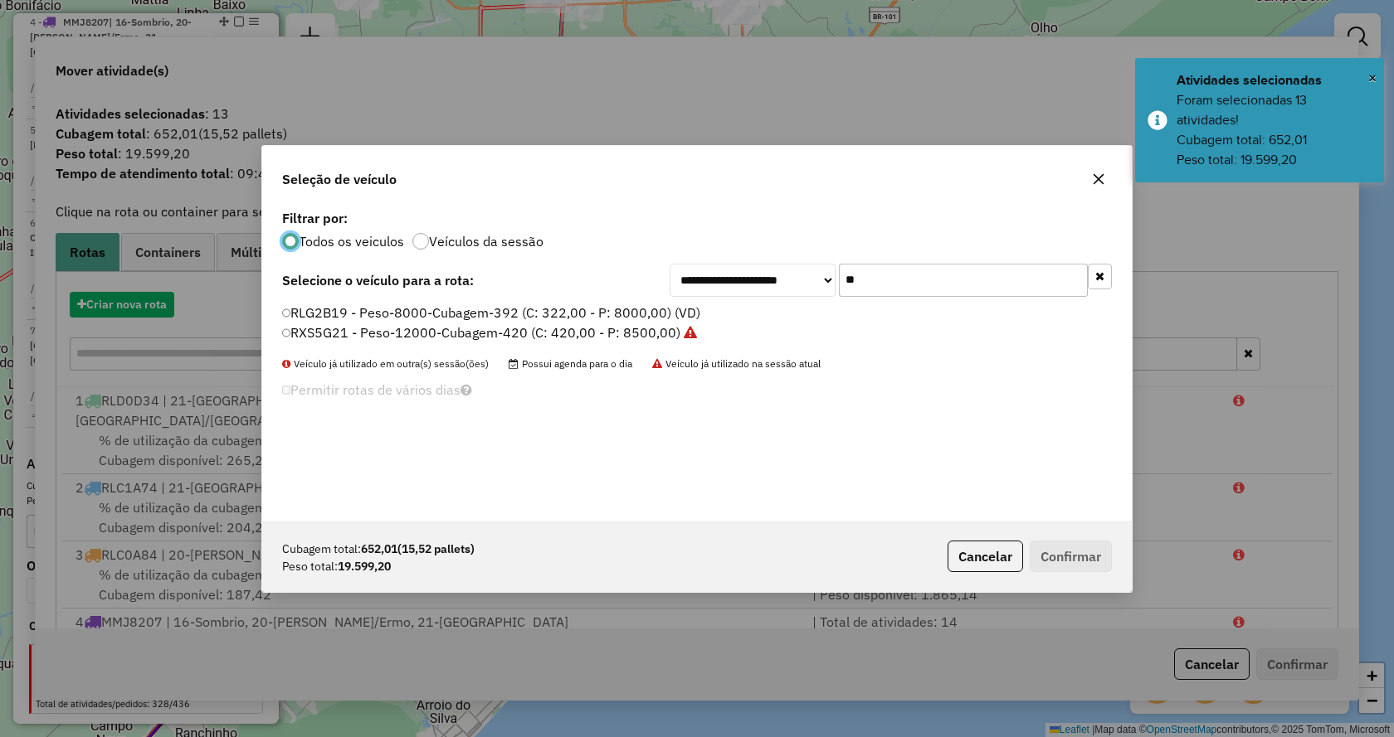
scroll to position [9, 5]
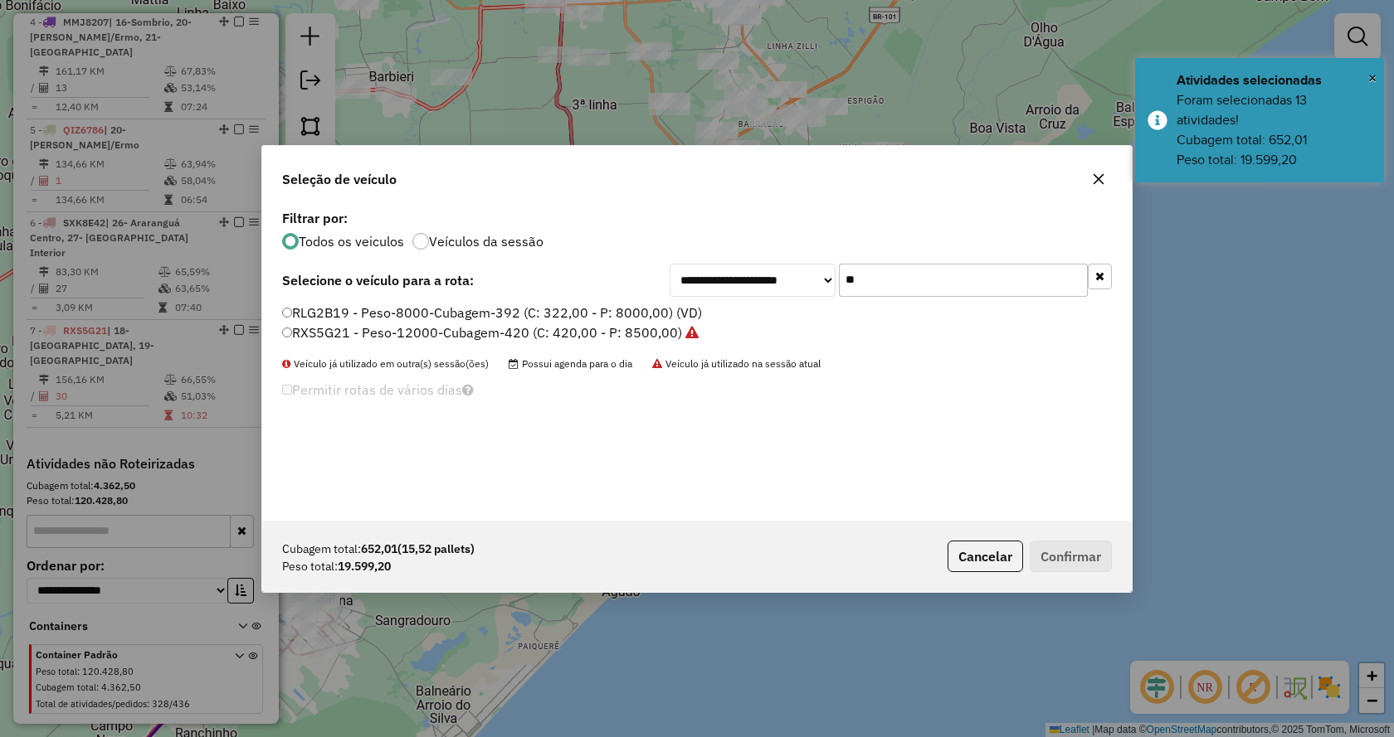
drag, startPoint x: 892, startPoint y: 283, endPoint x: 786, endPoint y: 295, distance: 106.9
click at [786, 295] on div "**********" at bounding box center [890, 280] width 442 height 33
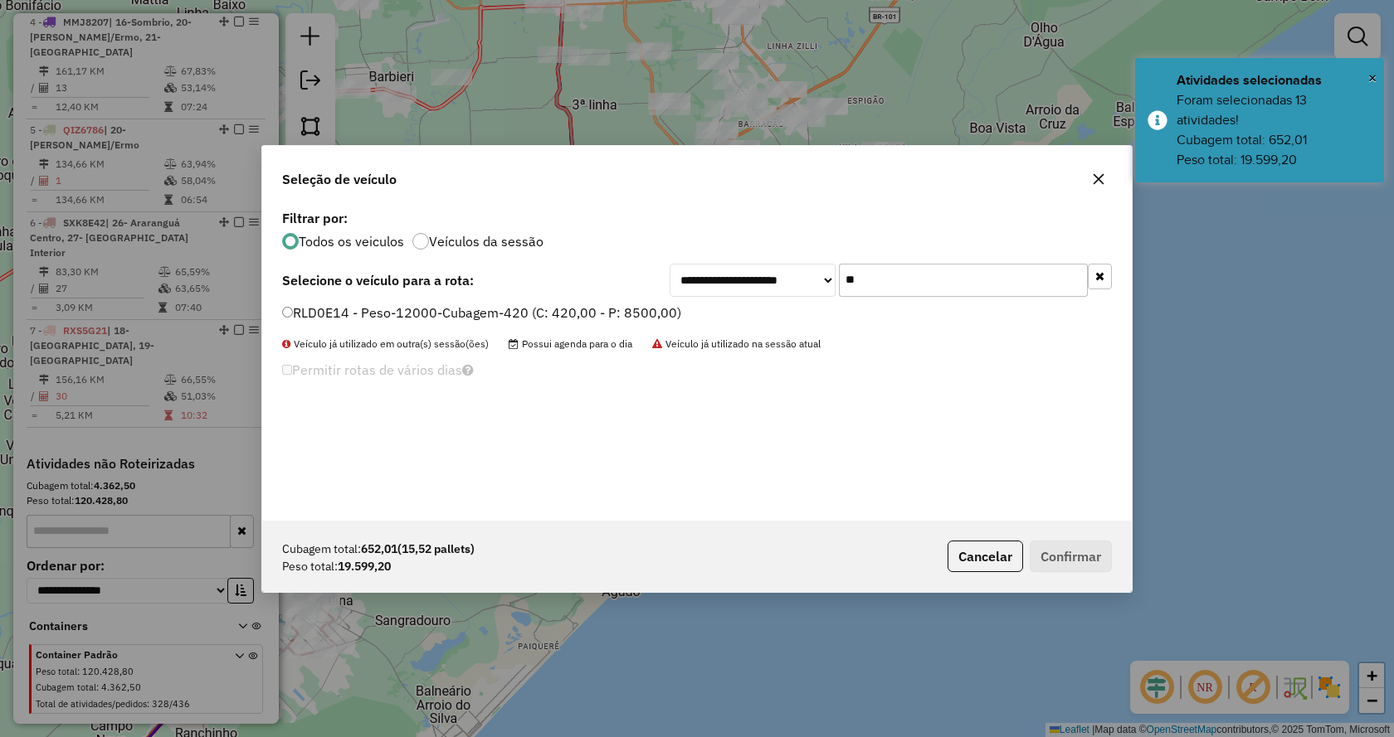
type input "**"
click at [660, 313] on label "RLD0E14 - Peso-12000-Cubagem-420 (C: 420,00 - P: 8500,00)" at bounding box center [481, 313] width 399 height 20
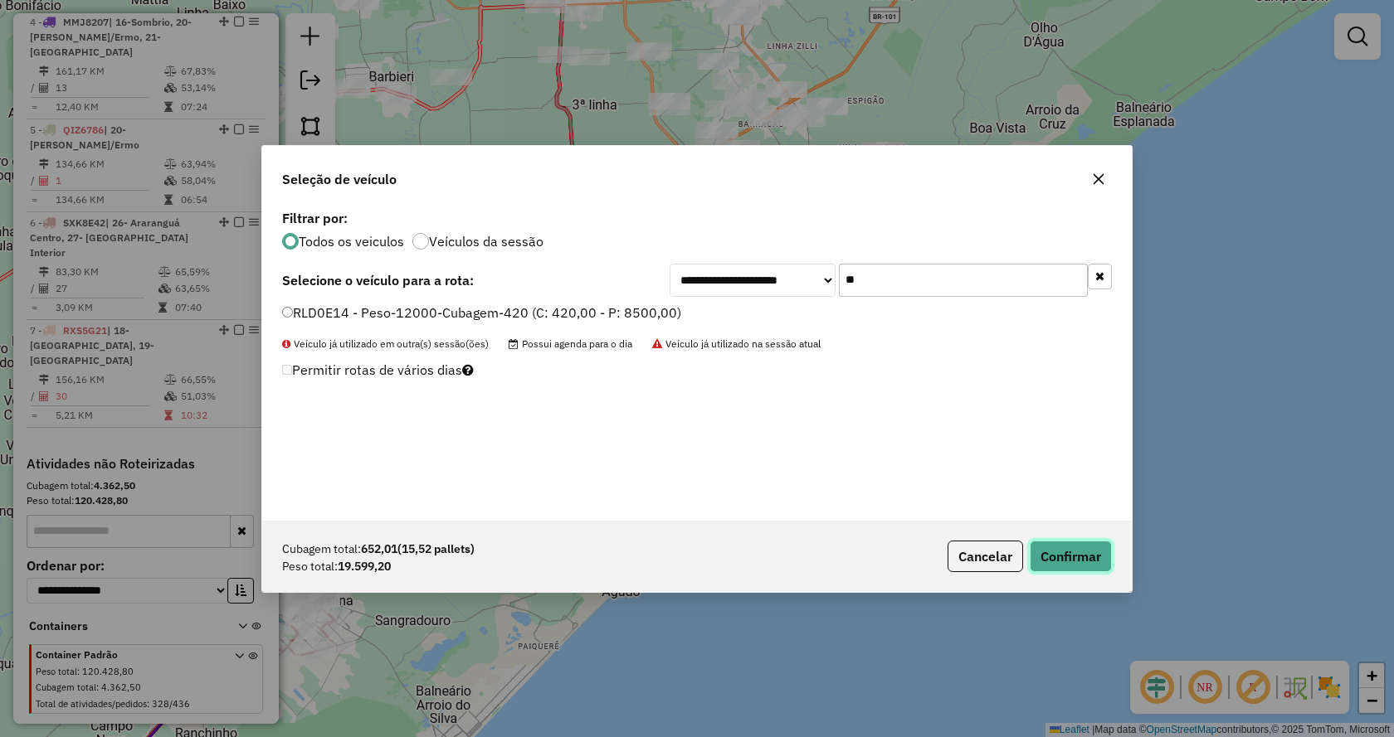
click at [1093, 559] on button "Confirmar" at bounding box center [1070, 557] width 82 height 32
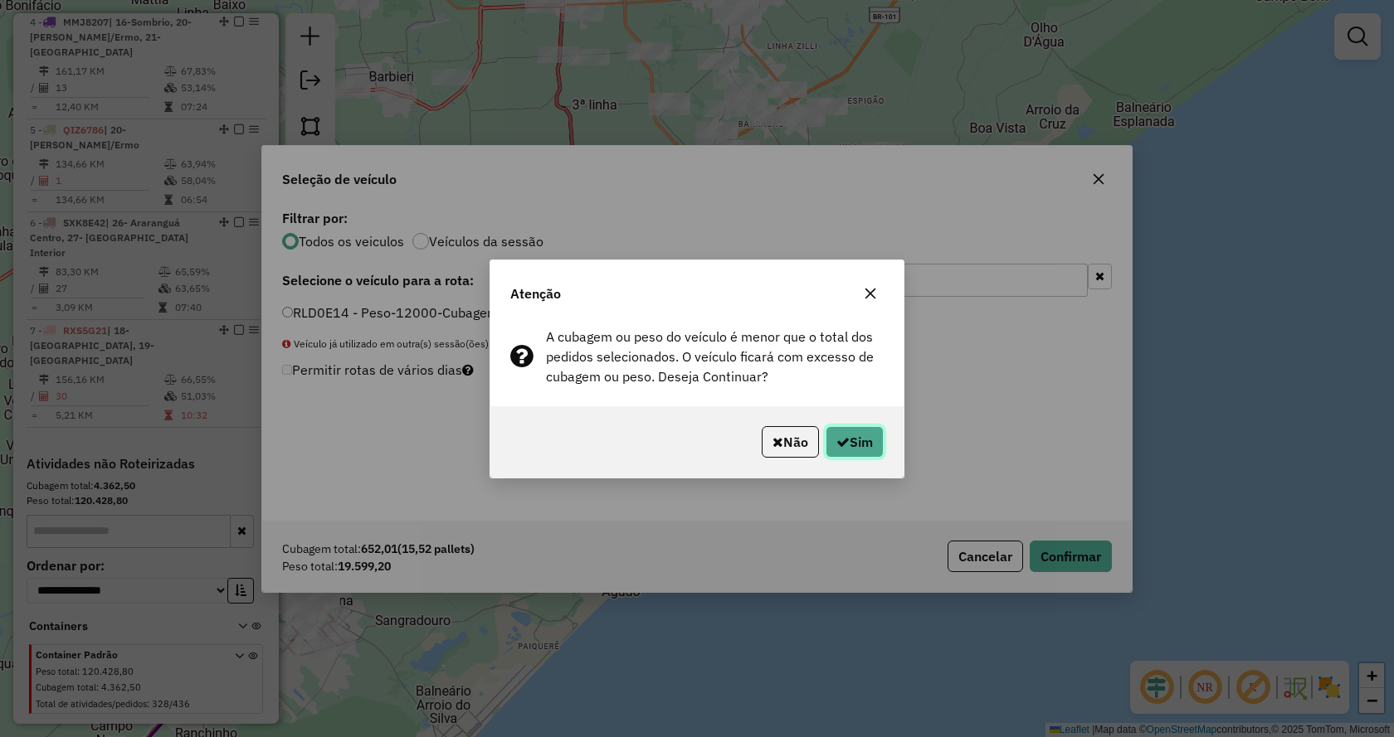
click at [883, 452] on button "Sim" at bounding box center [854, 442] width 58 height 32
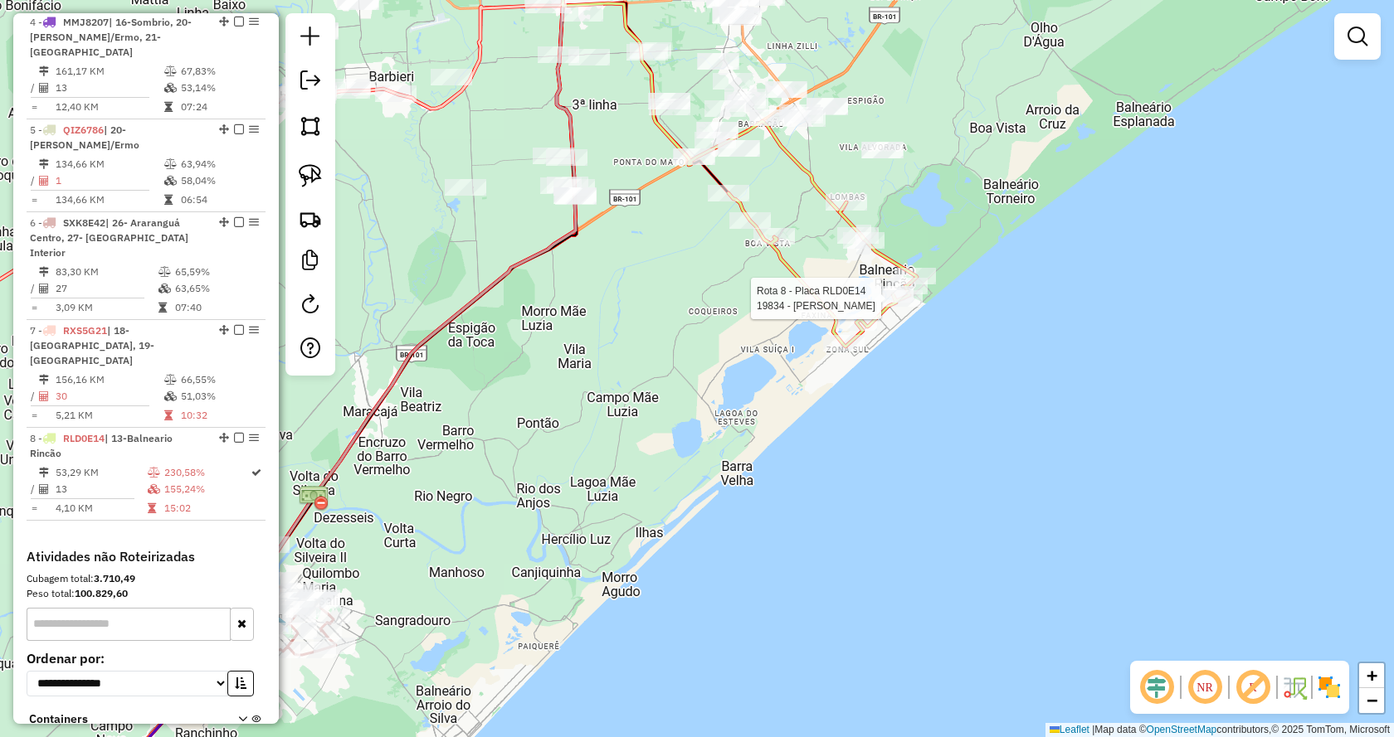
scroll to position [1070, 0]
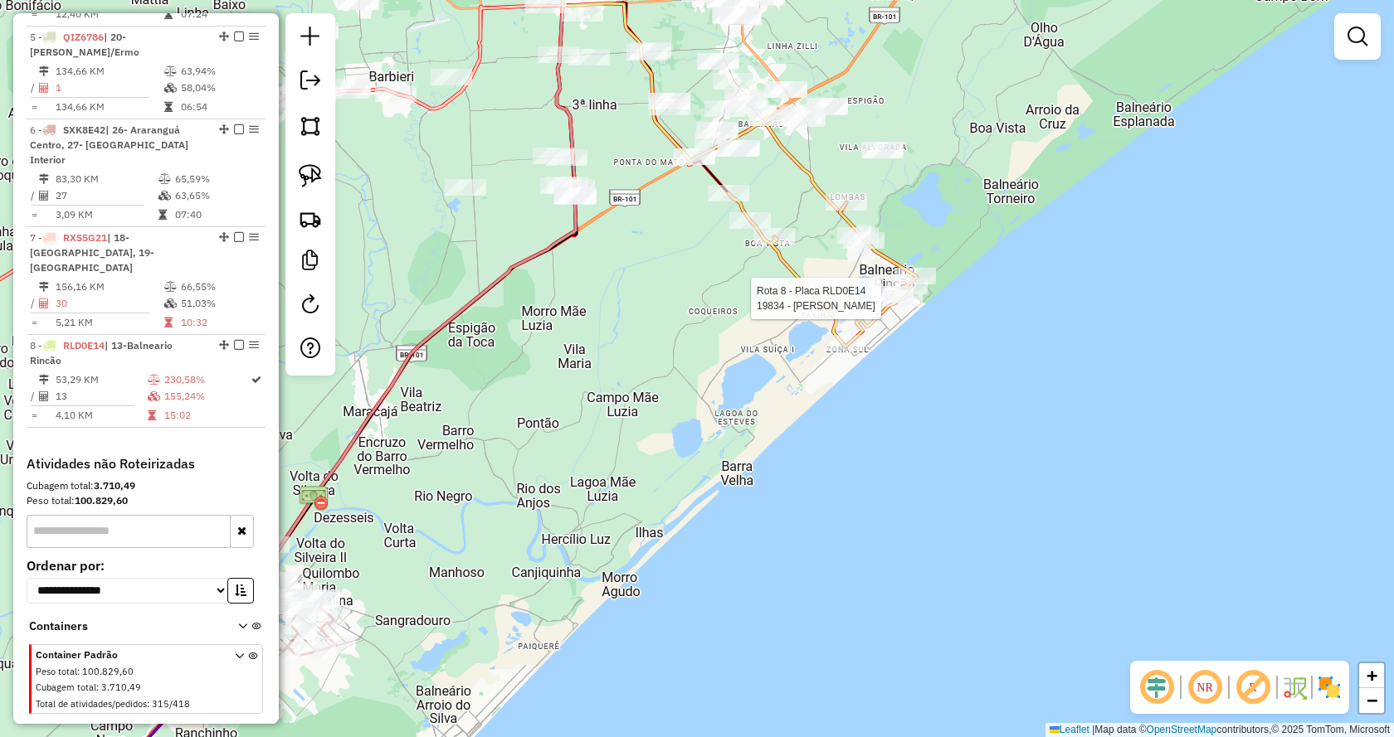
select select "*********"
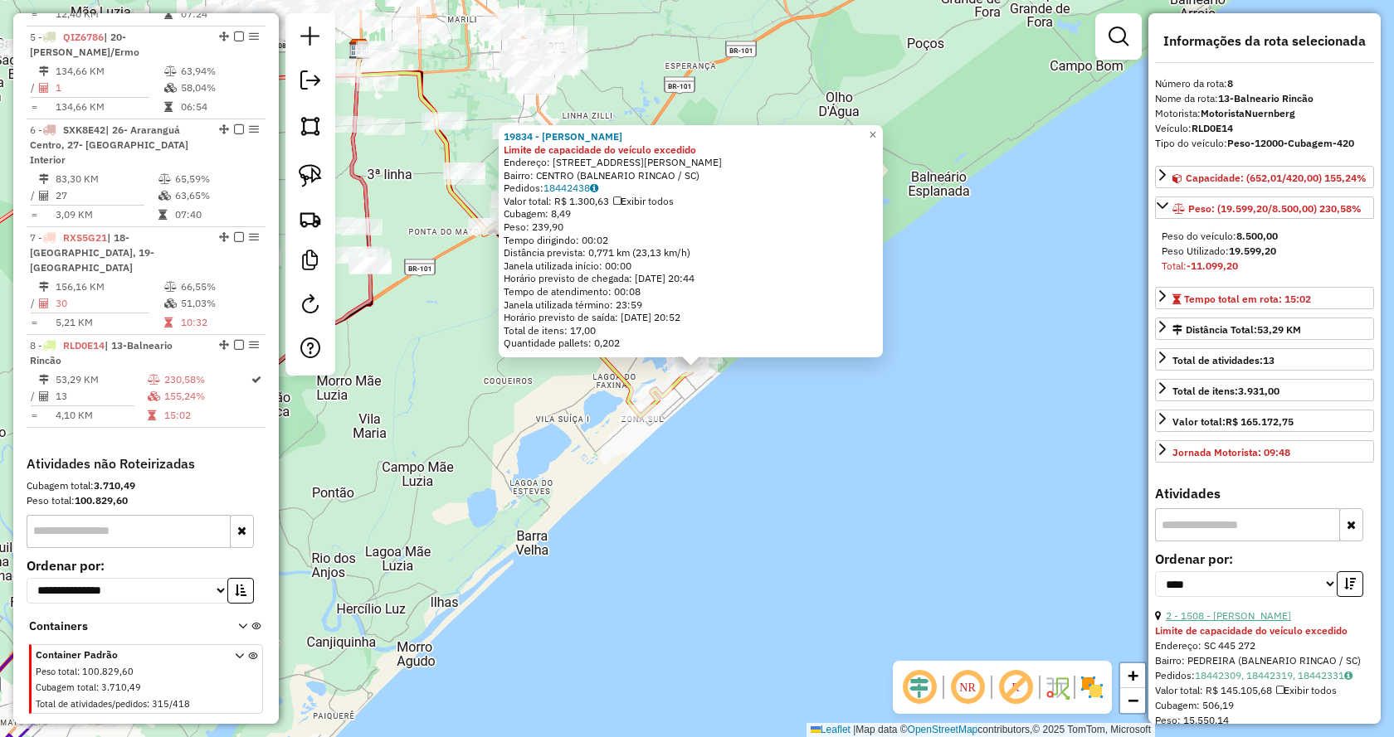
click at [1272, 622] on link "2 - 1508 - ABIMAR SUP PEDREIRA" at bounding box center [1227, 616] width 125 height 12
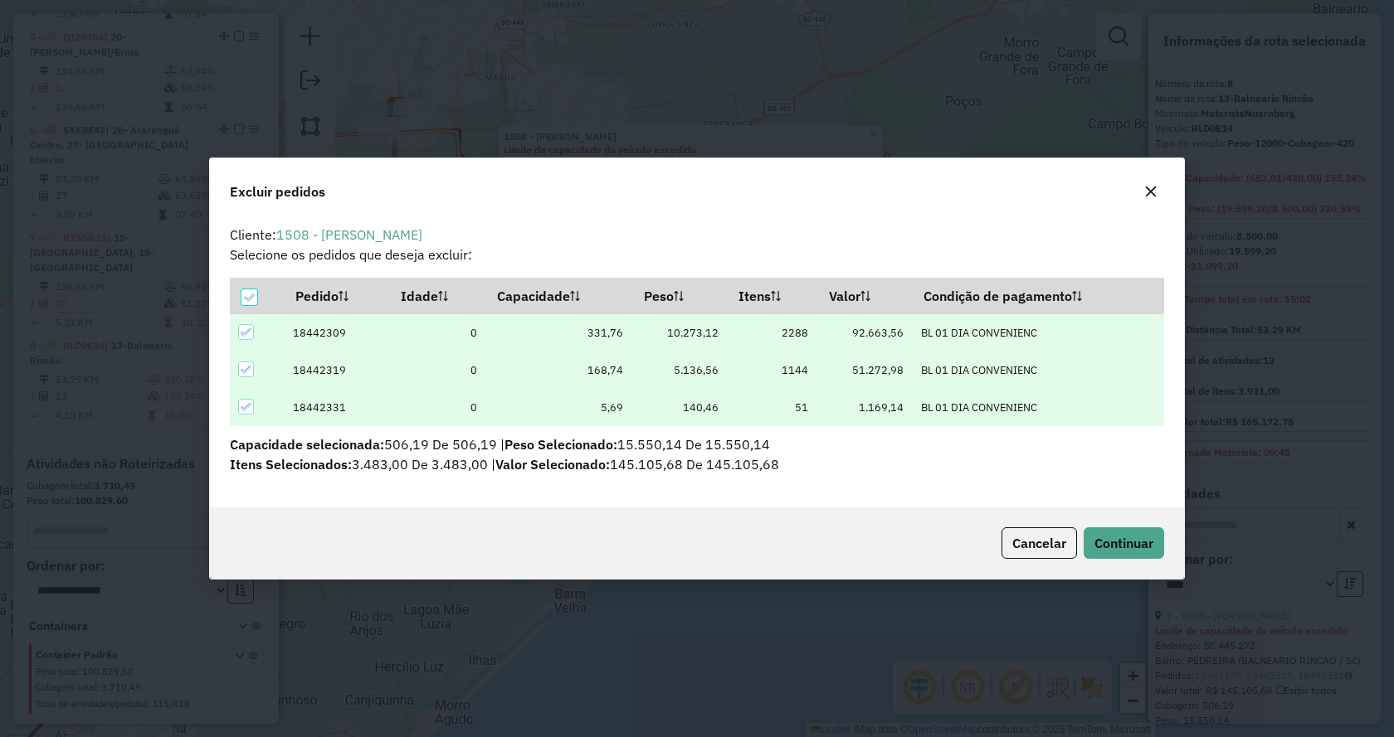
scroll to position [0, 0]
click at [1096, 544] on span "Continuar" at bounding box center [1123, 543] width 59 height 17
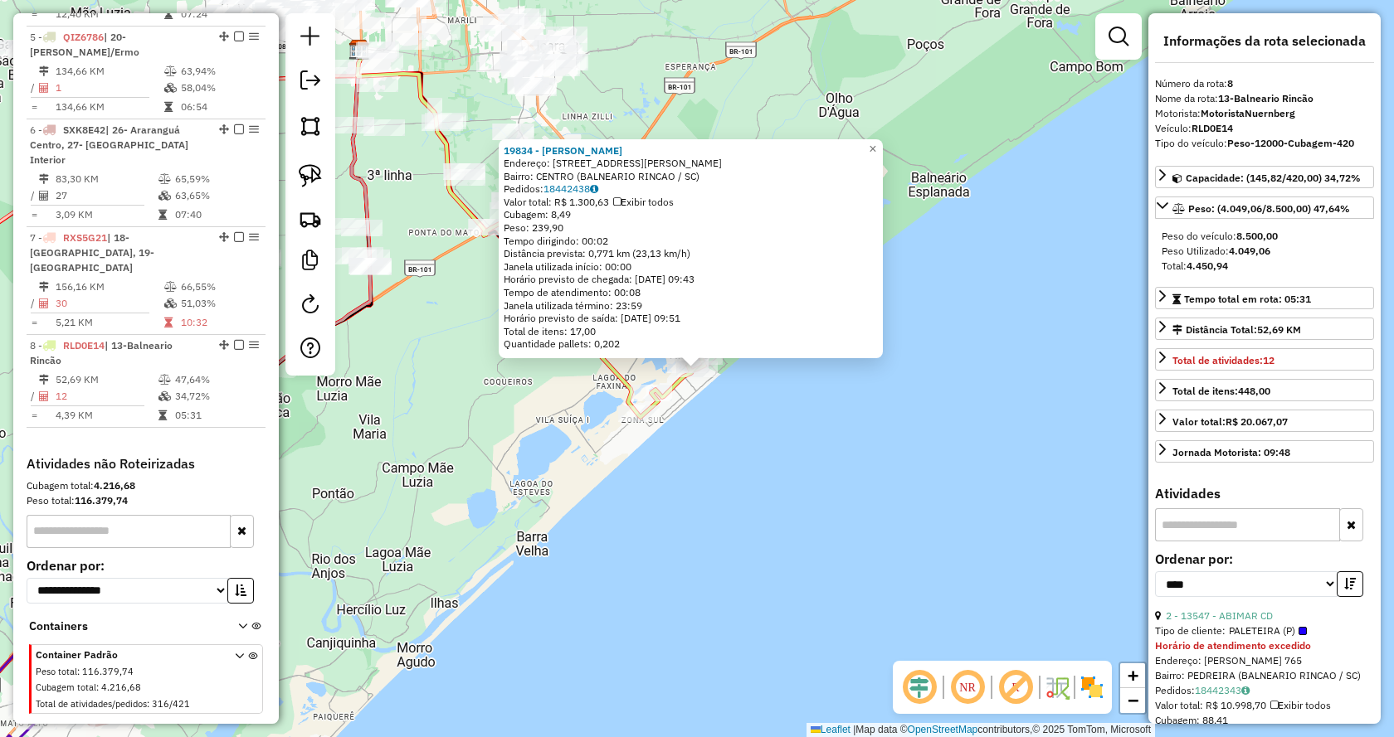
click at [738, 432] on div "19834 - ANSELMO LANCHES Endereço: AV LEOBERTO LEAL 595 Bairro: CENTRO (BALNEARI…" at bounding box center [697, 368] width 1394 height 737
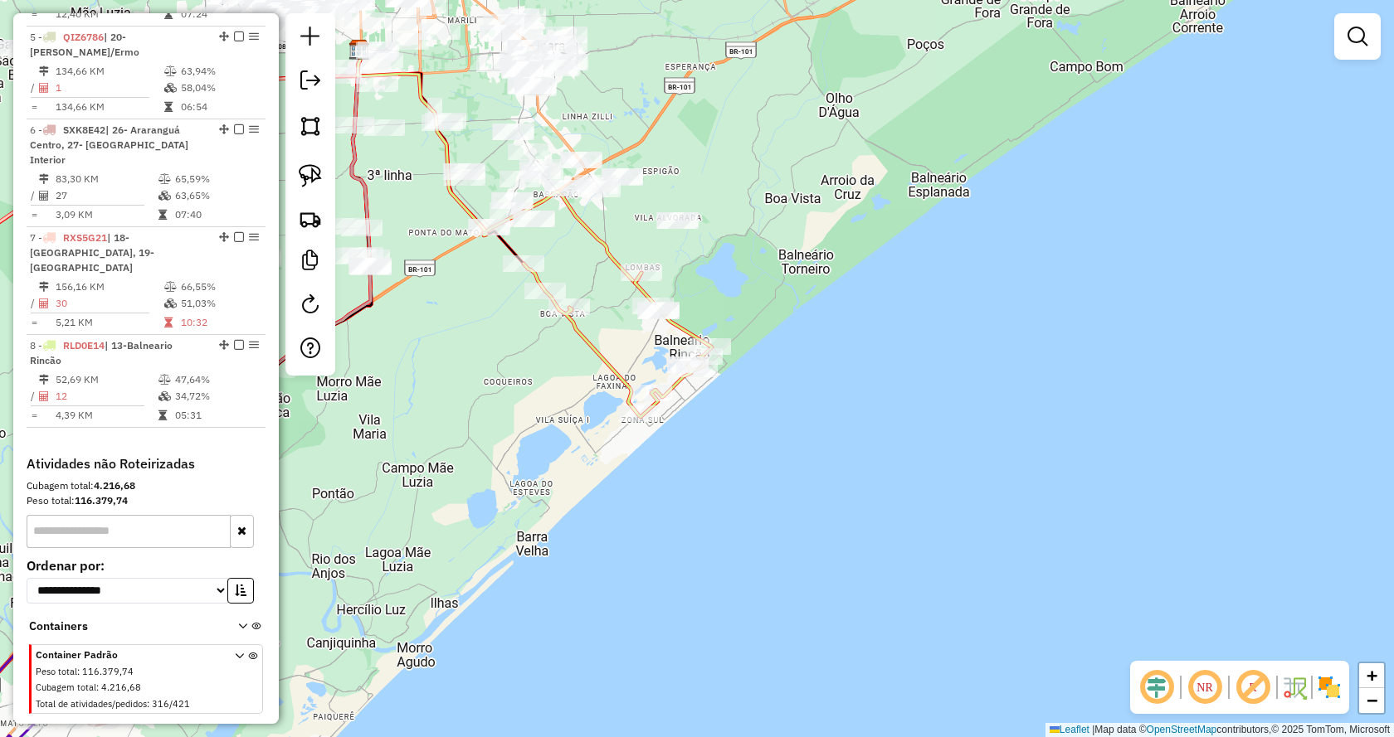
click at [786, 284] on div "Janela de atendimento Grade de atendimento Capacidade Transportadoras Veículos …" at bounding box center [697, 368] width 1394 height 737
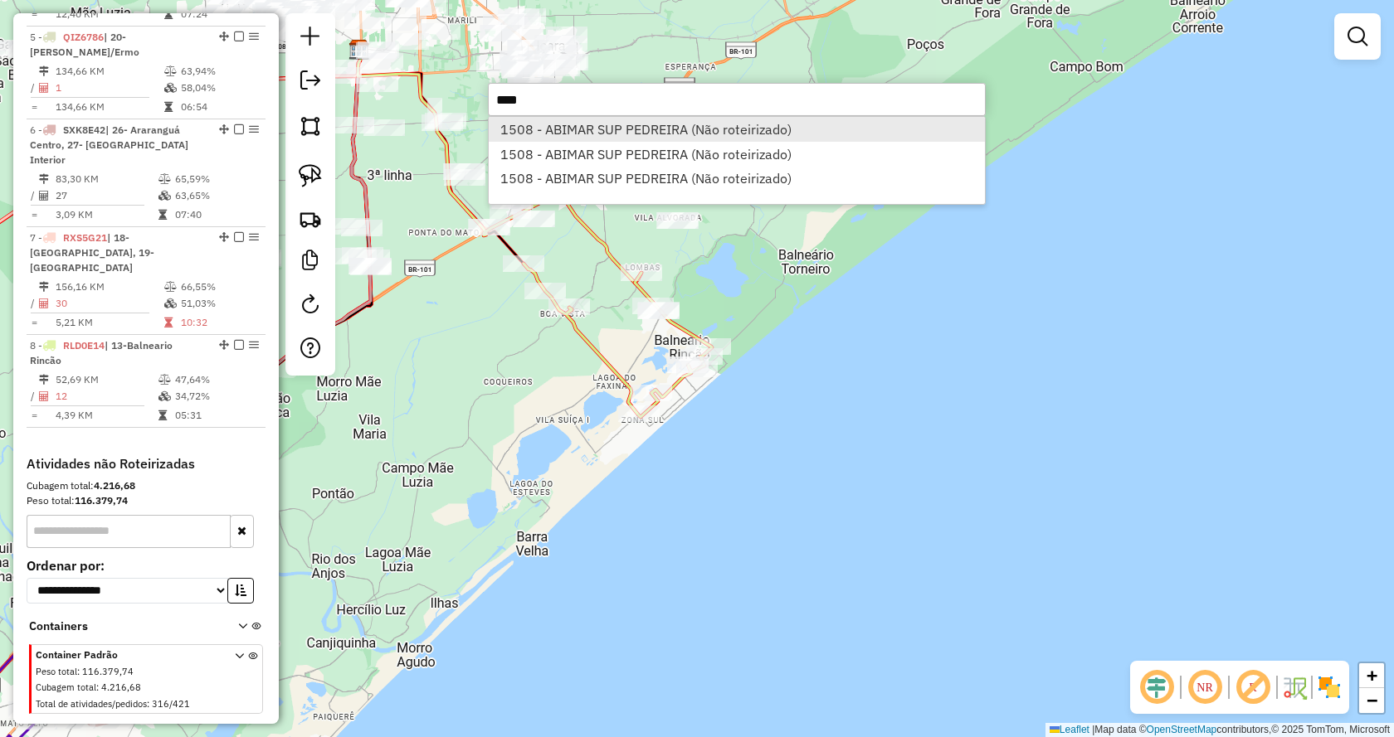
type input "****"
click at [784, 137] on li "1508 - ABIMAR SUP PEDREIRA (Não roteirizado)" at bounding box center [737, 129] width 496 height 25
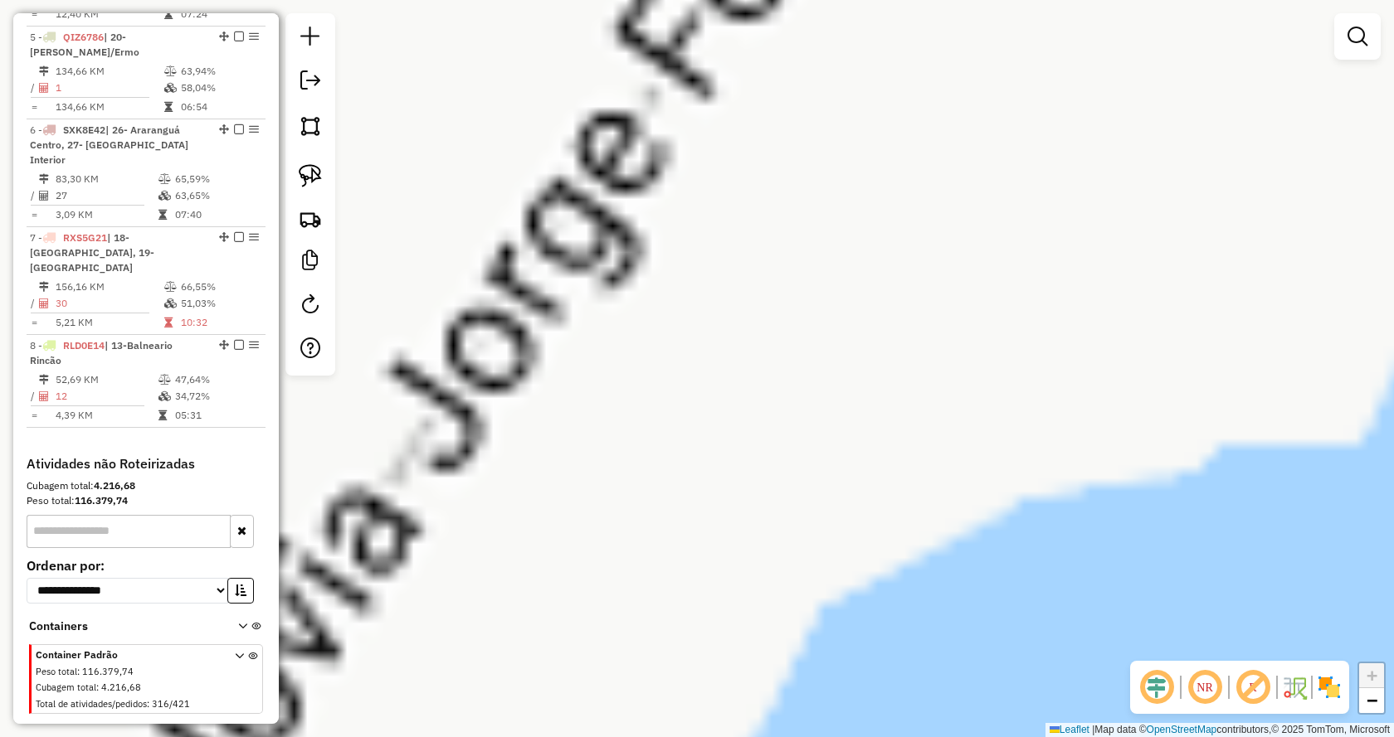
drag, startPoint x: 1080, startPoint y: 345, endPoint x: 1013, endPoint y: 658, distance: 319.9
click at [1010, 664] on div "Atividade não roteirizada 1508 - ABIMAR SUP PEDREIRA Endereço: SC 445 272 Bairr…" at bounding box center [697, 368] width 1394 height 737
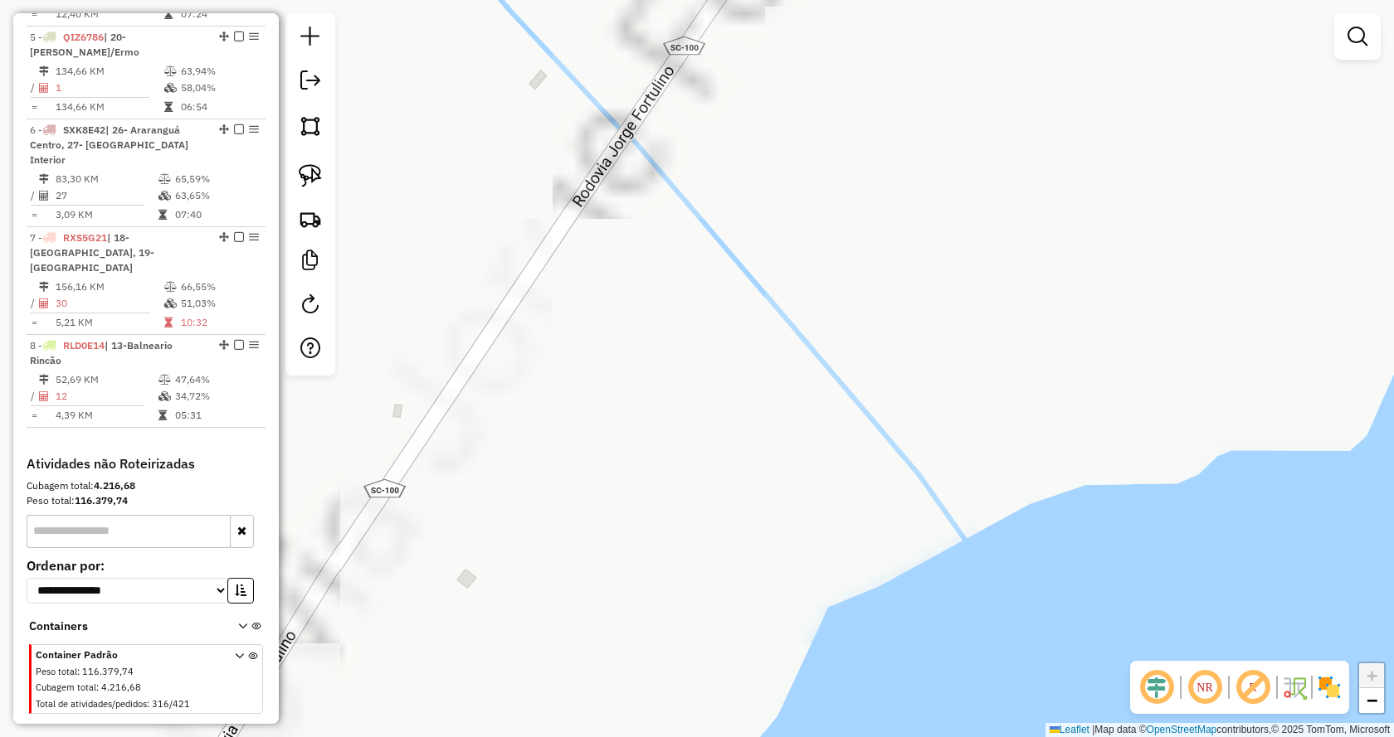
drag, startPoint x: 1039, startPoint y: 437, endPoint x: 1056, endPoint y: 585, distance: 148.6
click at [1056, 585] on div "Atividade não roteirizada 1508 - ABIMAR SUP PEDREIRA Endereço: SC 445 272 Bairr…" at bounding box center [697, 368] width 1394 height 737
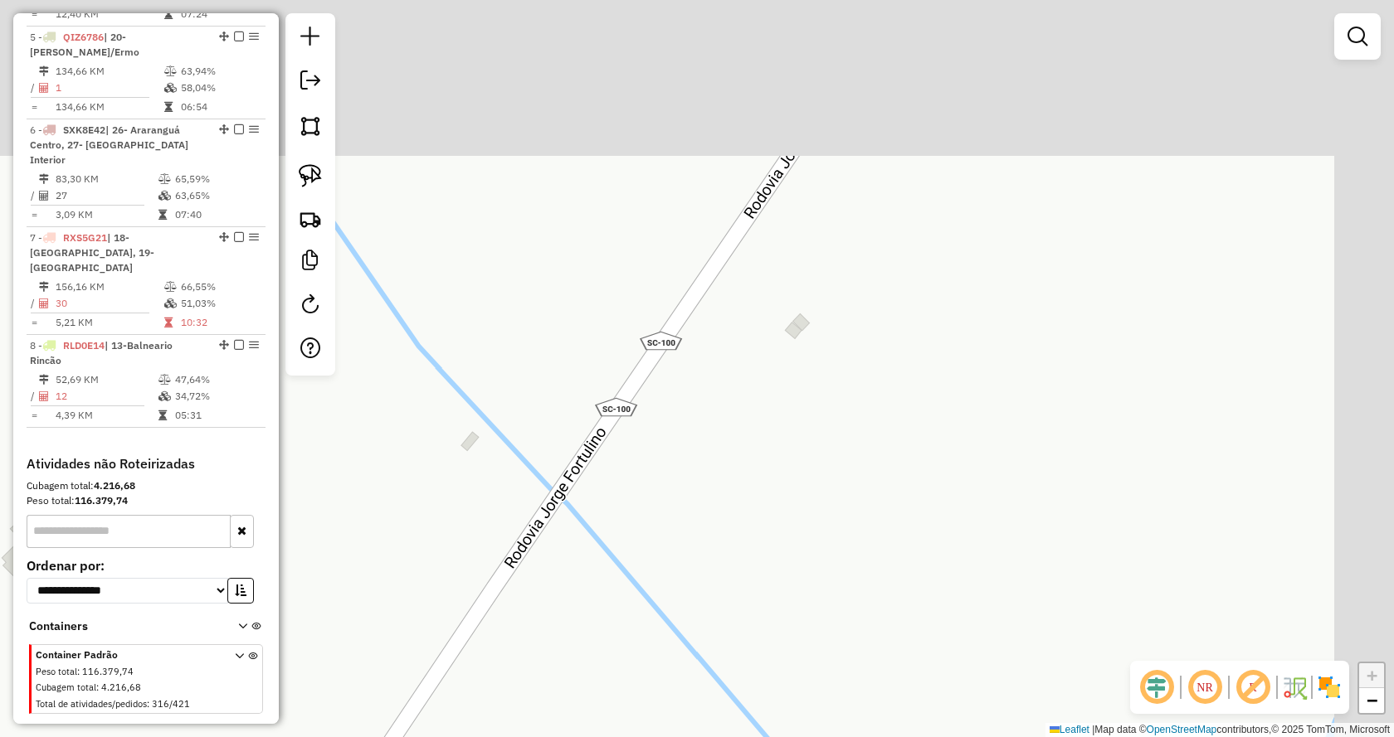
drag, startPoint x: 987, startPoint y: 472, endPoint x: 1014, endPoint y: 370, distance: 105.4
click at [945, 534] on div "Janela de atendimento Grade de atendimento Capacidade Transportadoras Veículos …" at bounding box center [697, 368] width 1394 height 737
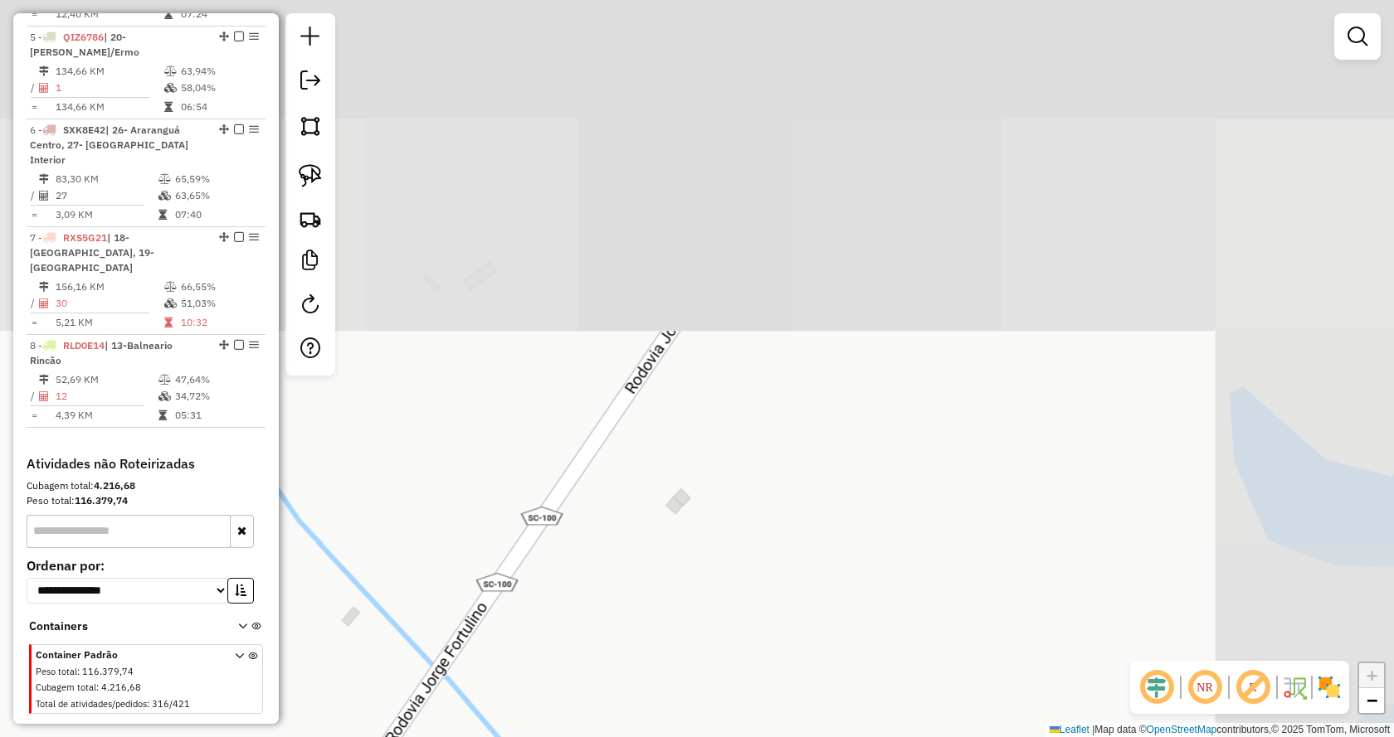
drag, startPoint x: 1054, startPoint y: 400, endPoint x: 943, endPoint y: 528, distance: 170.0
click at [950, 525] on div "Janela de atendimento Grade de atendimento Capacidade Transportadoras Veículos …" at bounding box center [697, 368] width 1394 height 737
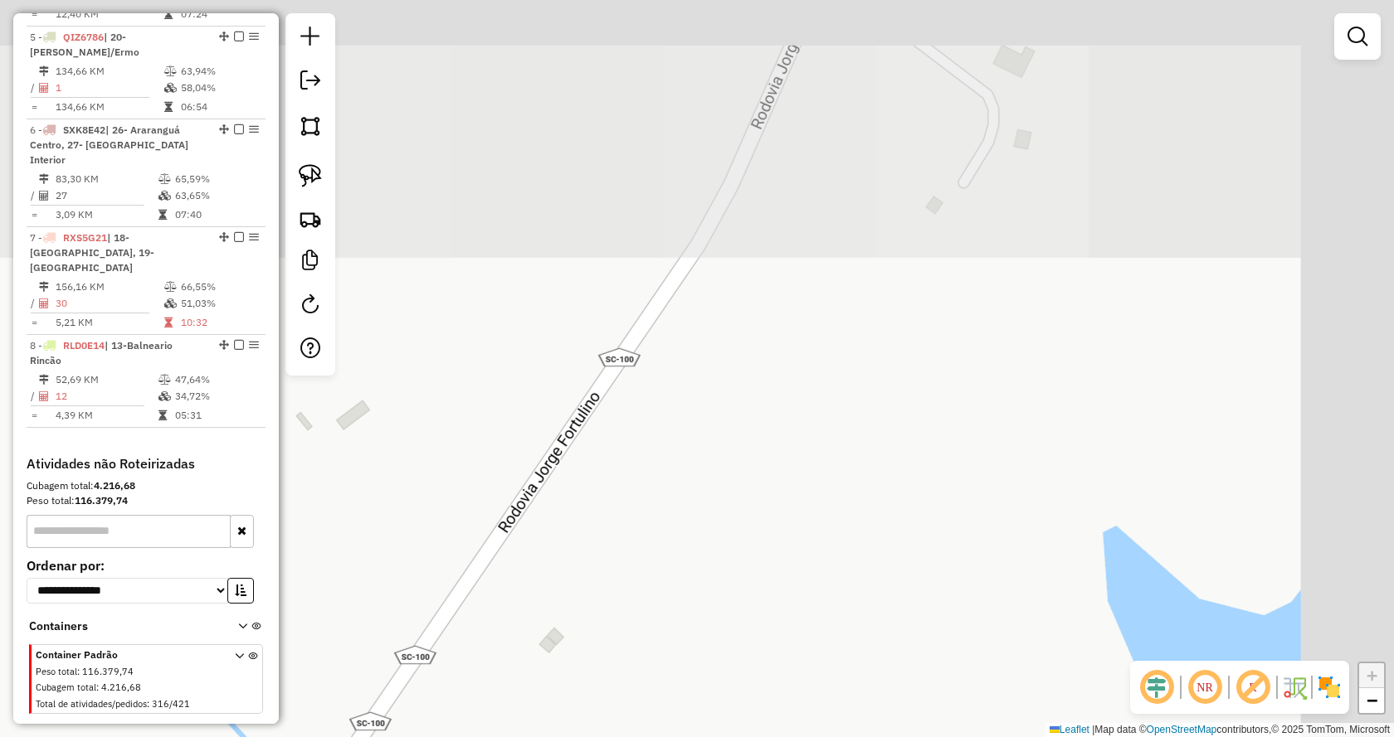
click at [1027, 507] on div "Janela de atendimento Grade de atendimento Capacidade Transportadoras Veículos …" at bounding box center [697, 368] width 1394 height 737
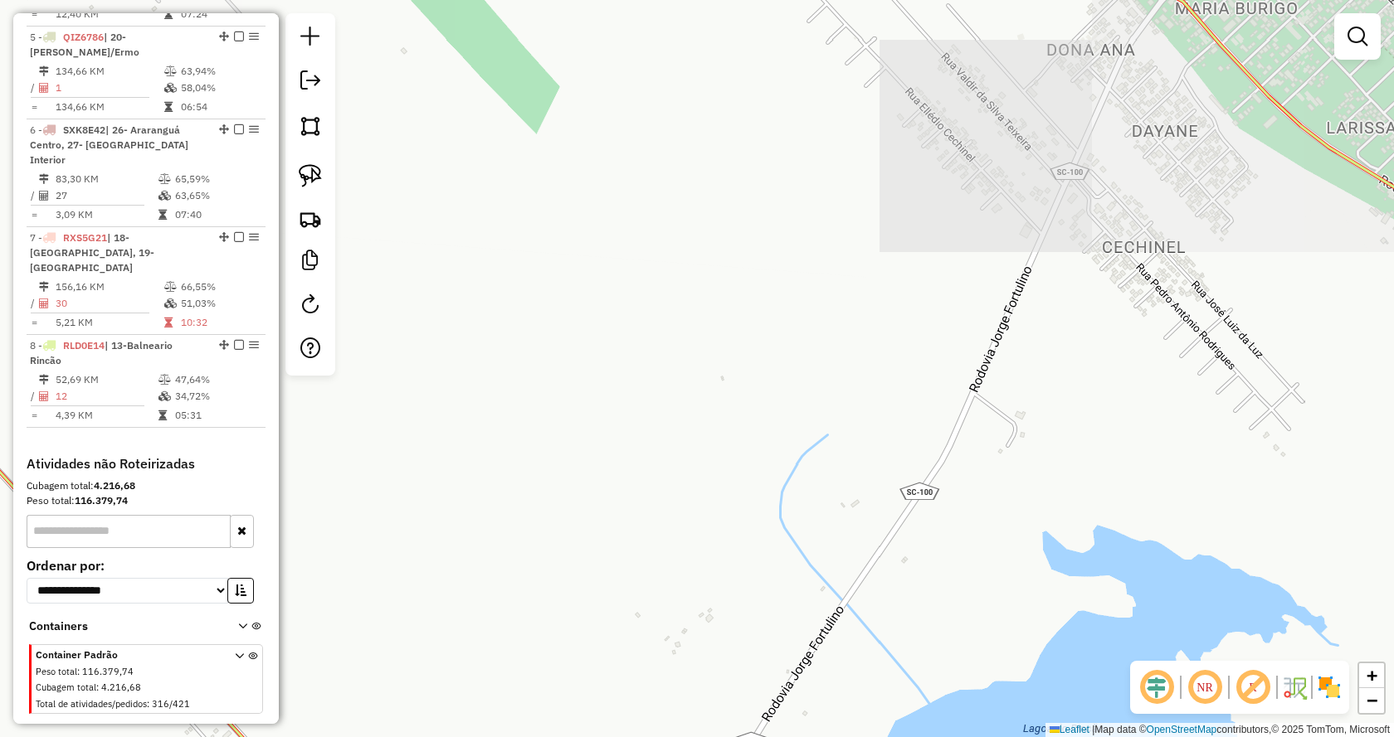
drag, startPoint x: 1181, startPoint y: 338, endPoint x: 1083, endPoint y: 461, distance: 157.0
click at [1083, 461] on div "Janela de atendimento Grade de atendimento Capacidade Transportadoras Veículos …" at bounding box center [697, 368] width 1394 height 737
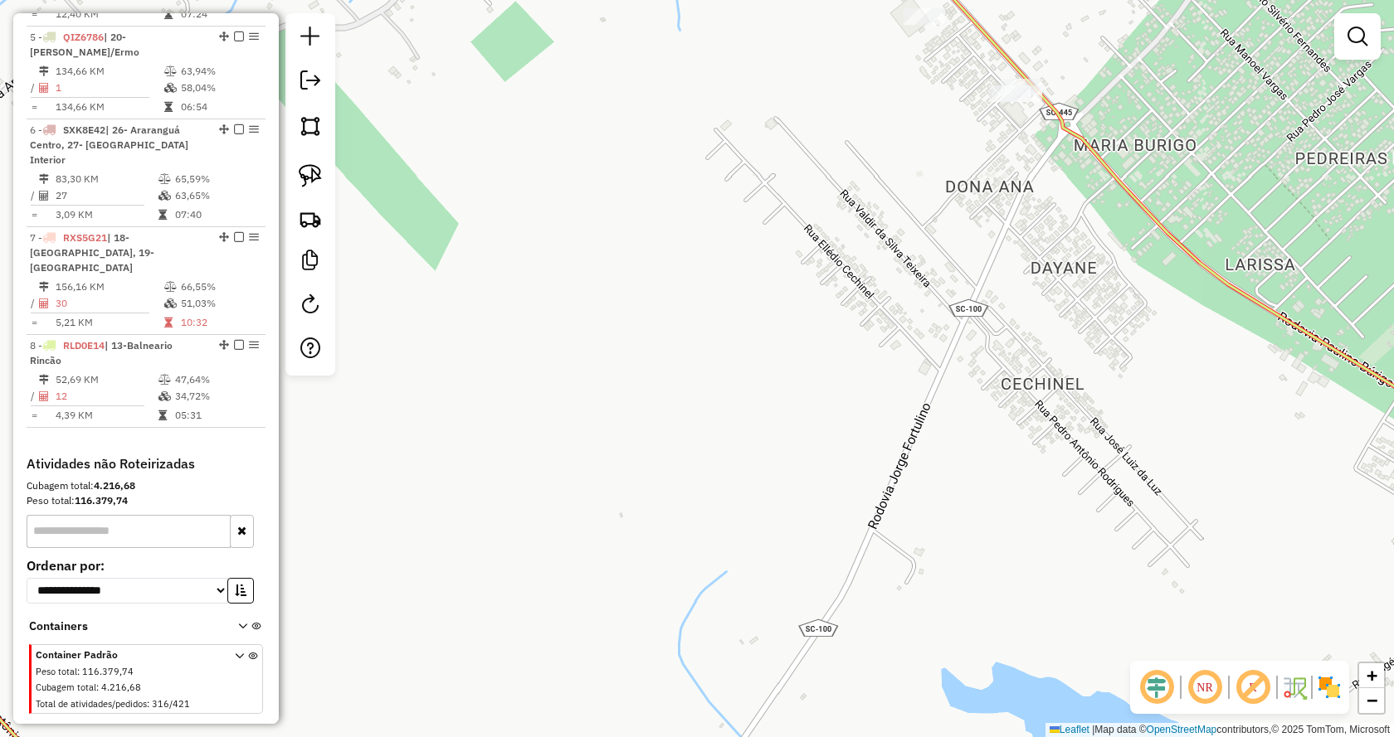
drag, startPoint x: 1088, startPoint y: 202, endPoint x: 1158, endPoint y: 435, distance: 243.3
click at [1158, 435] on div "Janela de atendimento Grade de atendimento Capacidade Transportadoras Veículos …" at bounding box center [697, 368] width 1394 height 737
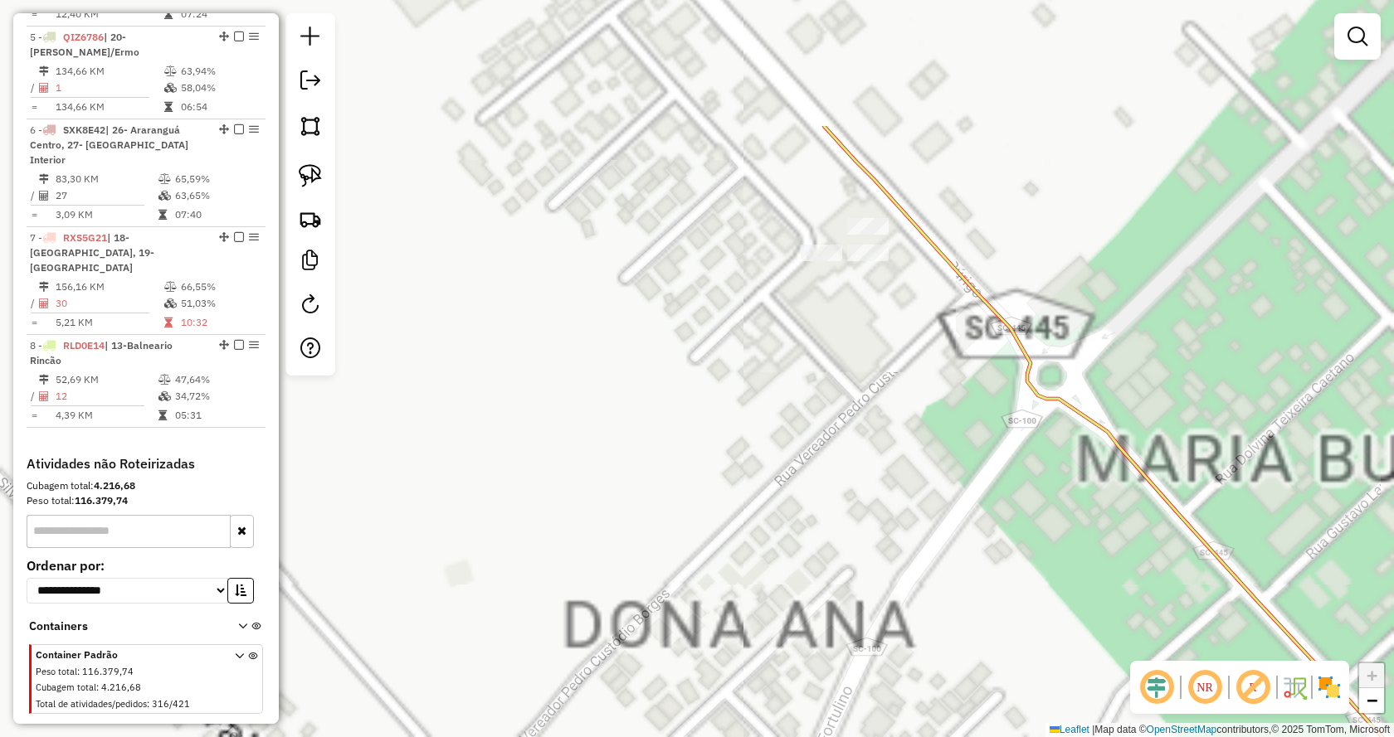
drag, startPoint x: 1108, startPoint y: 299, endPoint x: 1026, endPoint y: 450, distance: 171.9
click at [1026, 450] on div "Janela de atendimento Grade de atendimento Capacidade Transportadoras Veículos …" at bounding box center [697, 368] width 1394 height 737
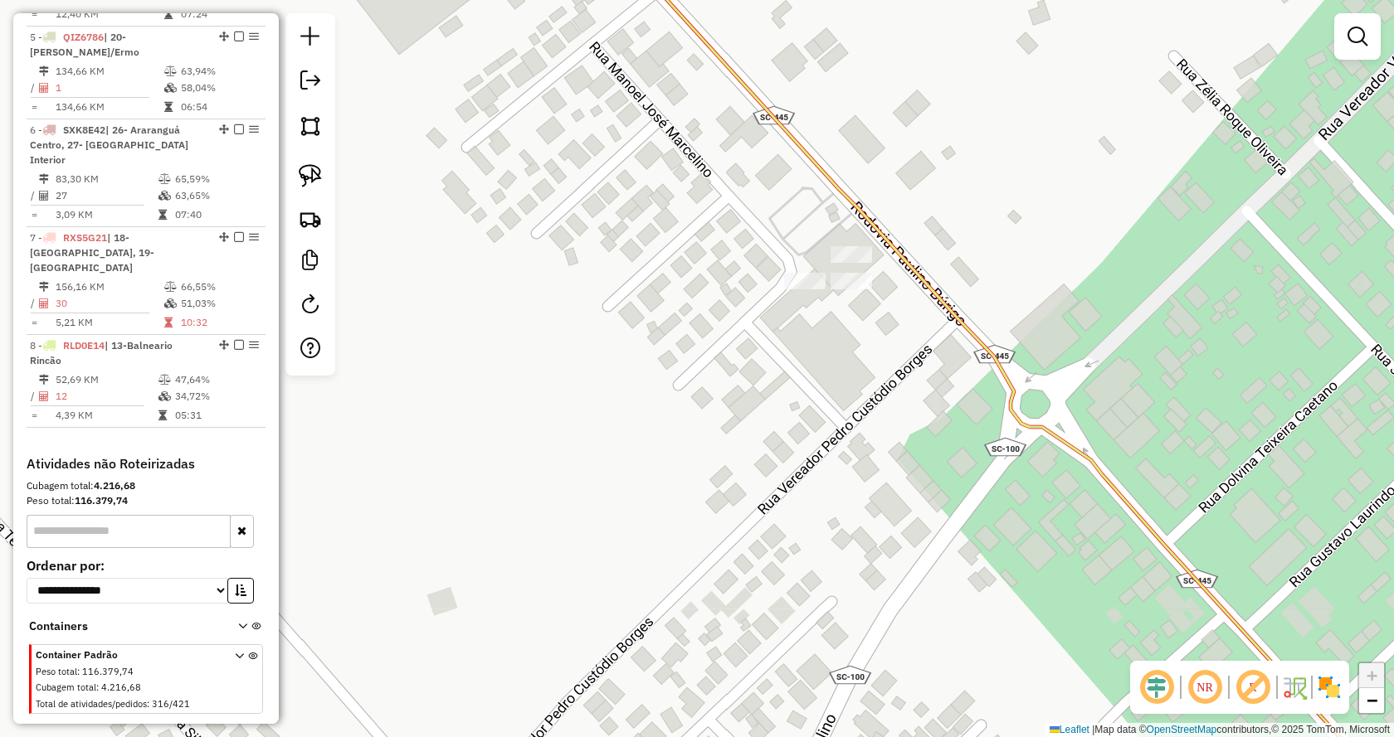
drag, startPoint x: 748, startPoint y: 358, endPoint x: 833, endPoint y: 601, distance: 257.4
click at [833, 601] on div "Janela de atendimento Grade de atendimento Capacidade Transportadoras Veículos …" at bounding box center [697, 368] width 1394 height 737
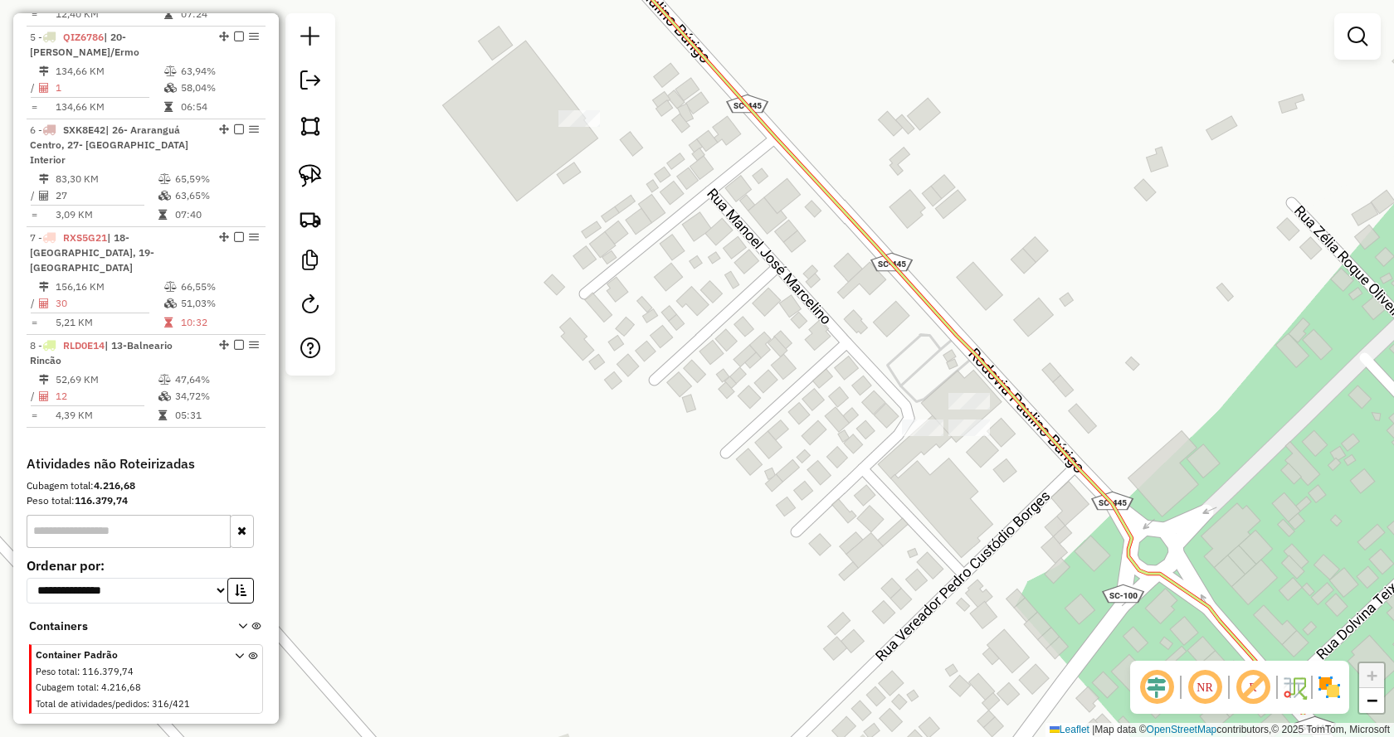
drag, startPoint x: 948, startPoint y: 625, endPoint x: 981, endPoint y: 528, distance: 101.8
click at [981, 528] on div "Janela de atendimento Grade de atendimento Capacidade Transportadoras Veículos …" at bounding box center [697, 368] width 1394 height 737
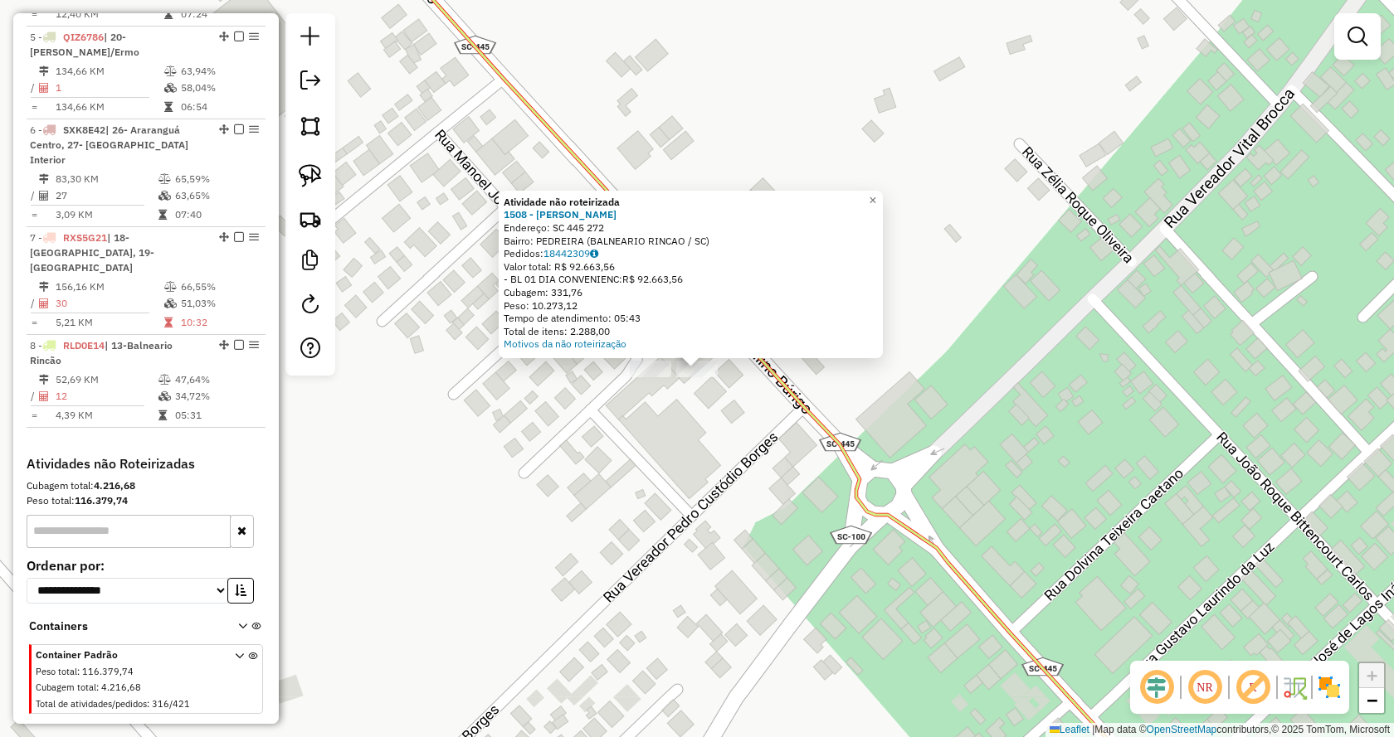
click at [700, 426] on div "Atividade não roteirizada 1508 - ABIMAR SUP PEDREIRA Endereço: SC 445 272 Bairr…" at bounding box center [697, 368] width 1394 height 737
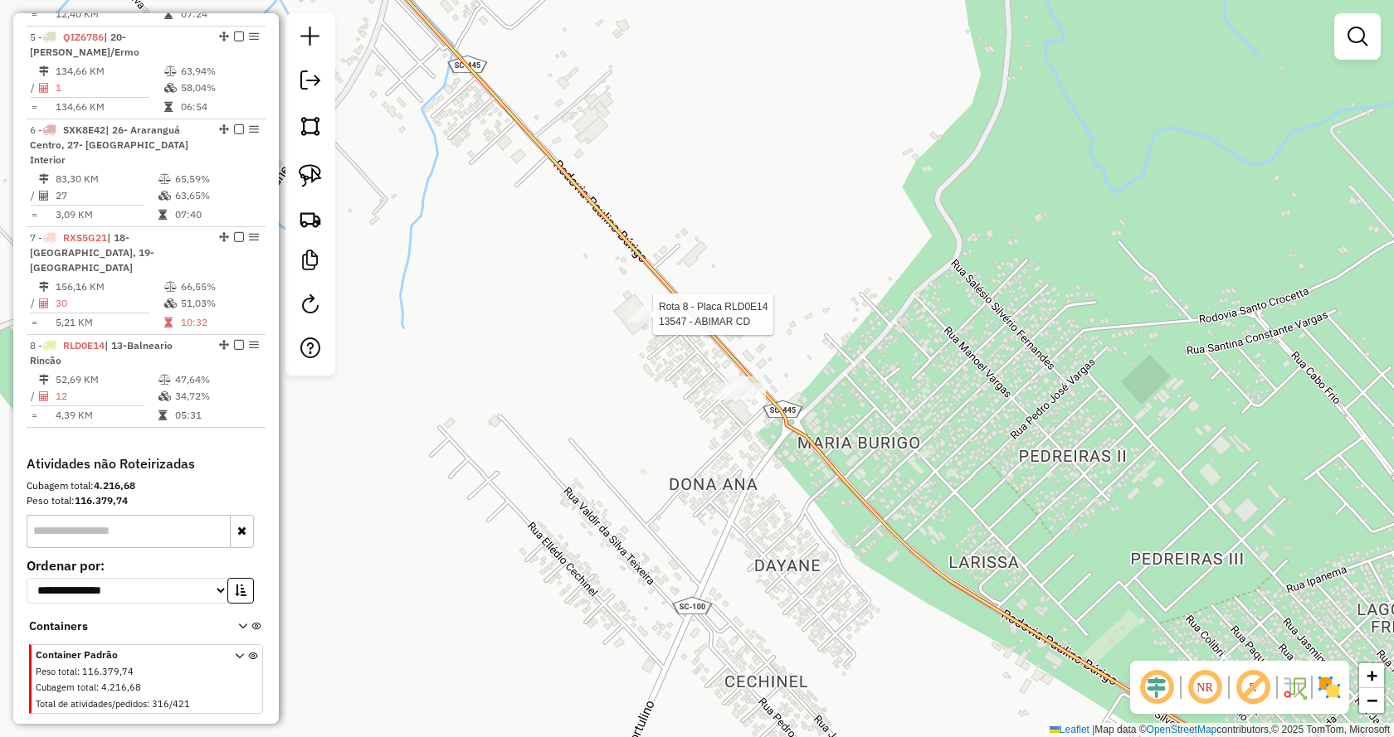
select select "*********"
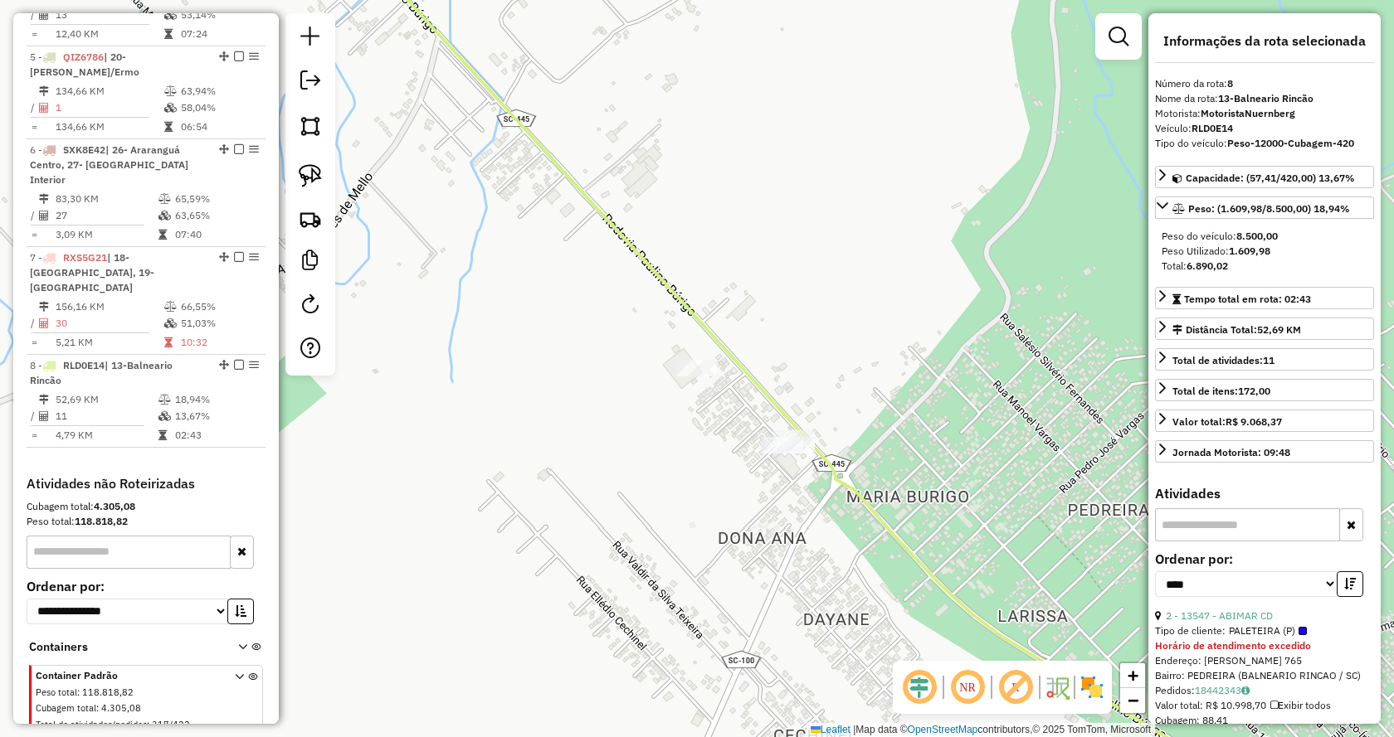
scroll to position [1091, 0]
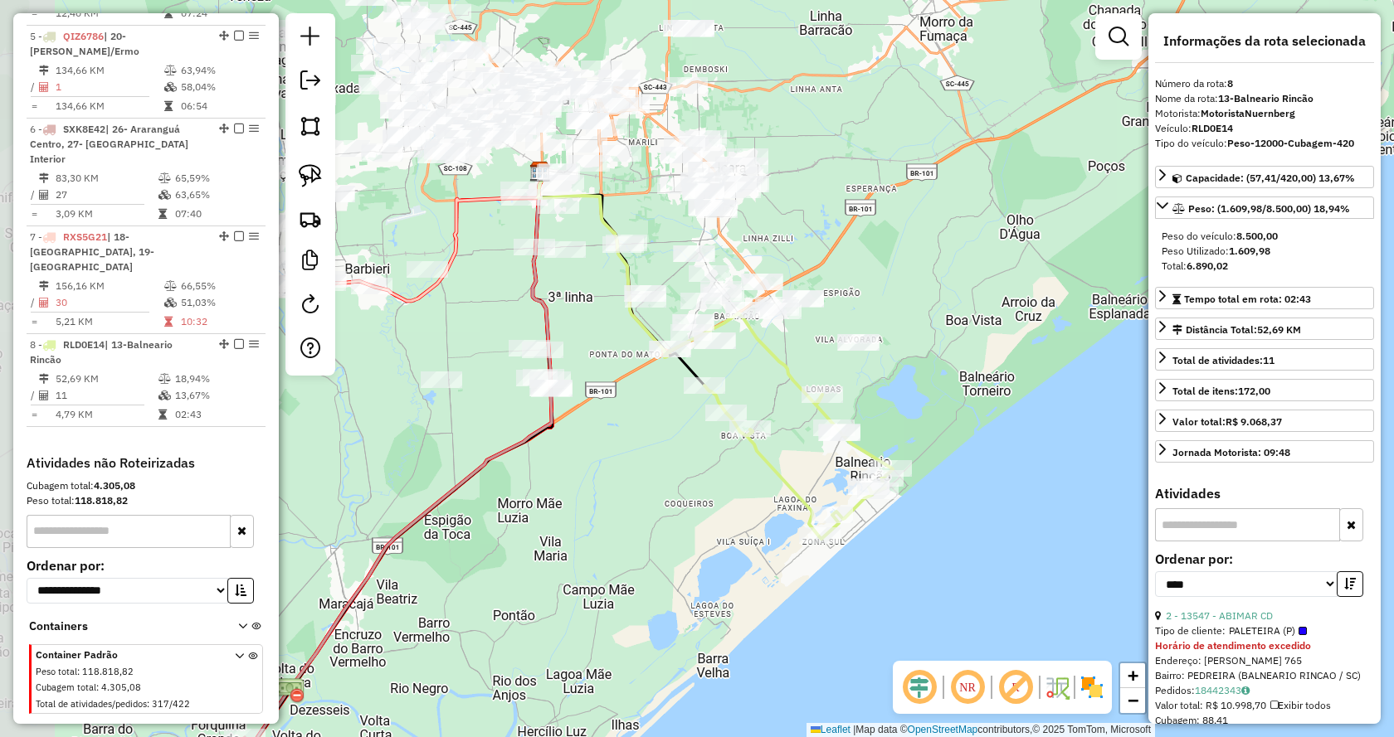
drag, startPoint x: 552, startPoint y: 348, endPoint x: 702, endPoint y: 443, distance: 176.7
click at [702, 443] on div "Janela de atendimento Grade de atendimento Capacidade Transportadoras Veículos …" at bounding box center [697, 368] width 1394 height 737
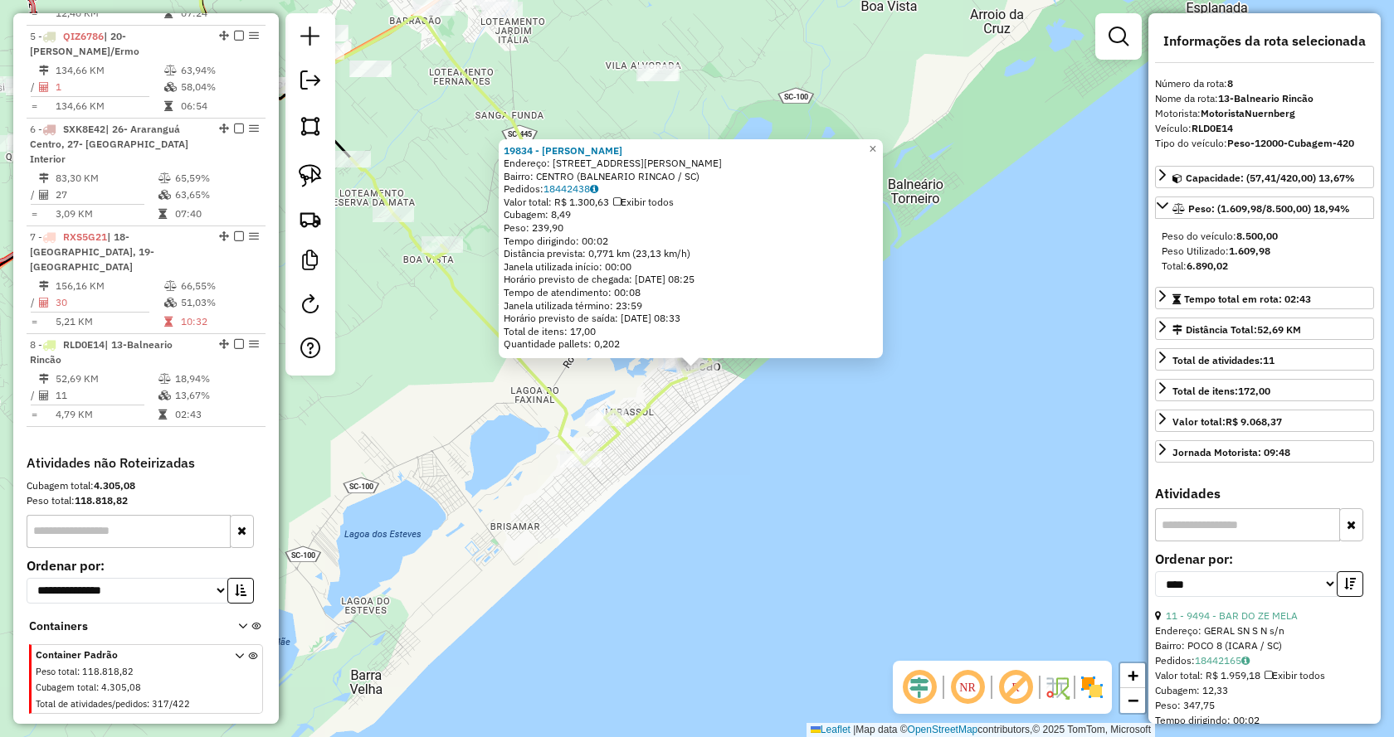
click at [645, 473] on div "19834 - ANSELMO LANCHES Endereço: AV LEOBERTO LEAL 595 Bairro: CENTRO (BALNEARI…" at bounding box center [697, 368] width 1394 height 737
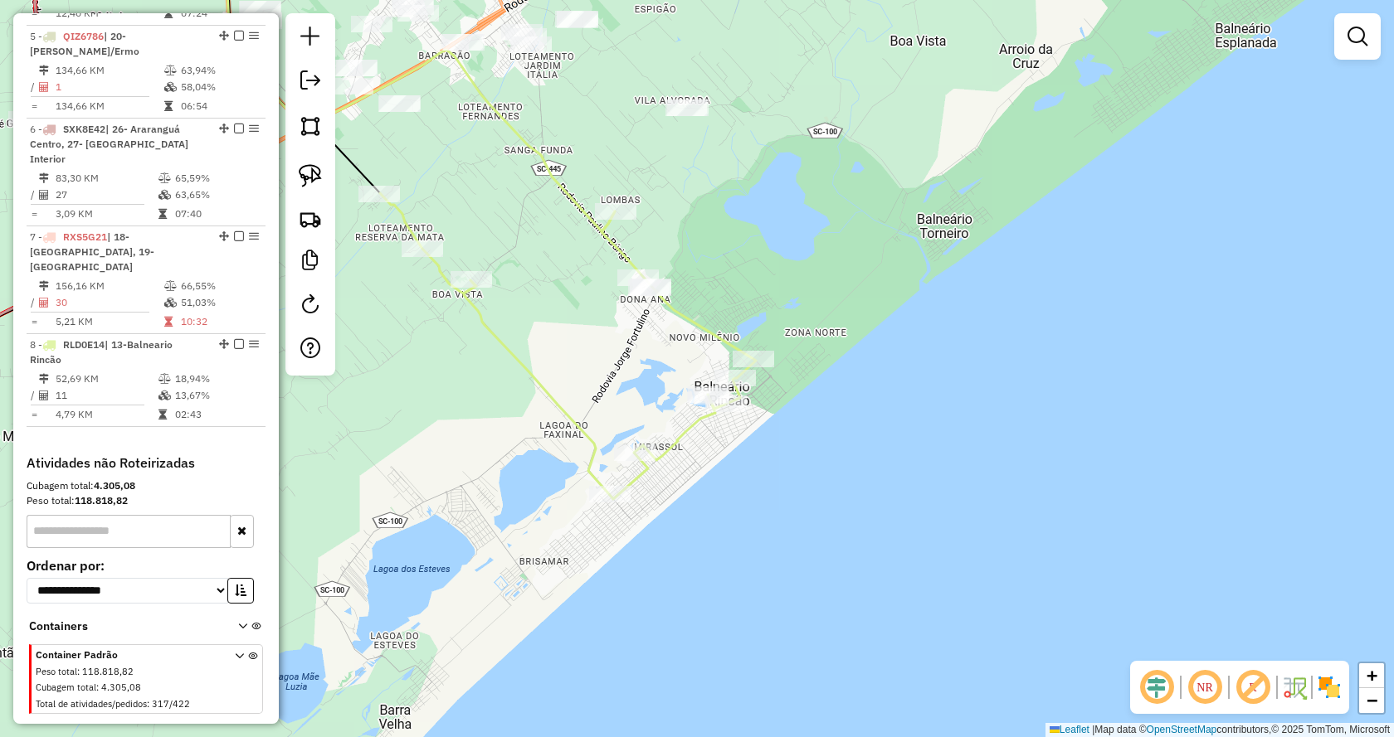
drag, startPoint x: 538, startPoint y: 187, endPoint x: 796, endPoint y: 446, distance: 365.4
click at [796, 446] on div "Janela de atendimento Grade de atendimento Capacidade Transportadoras Veículos …" at bounding box center [697, 368] width 1394 height 737
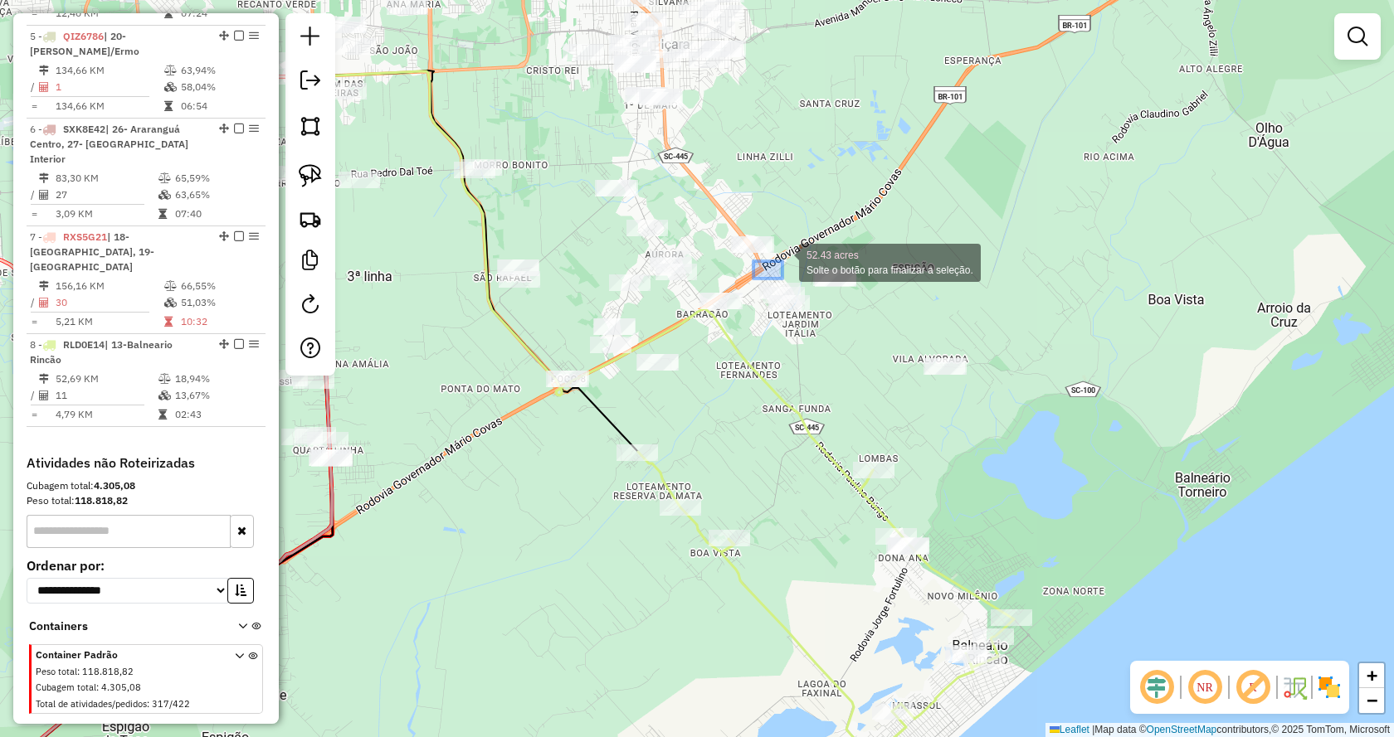
drag, startPoint x: 820, startPoint y: 312, endPoint x: 774, endPoint y: 261, distance: 68.7
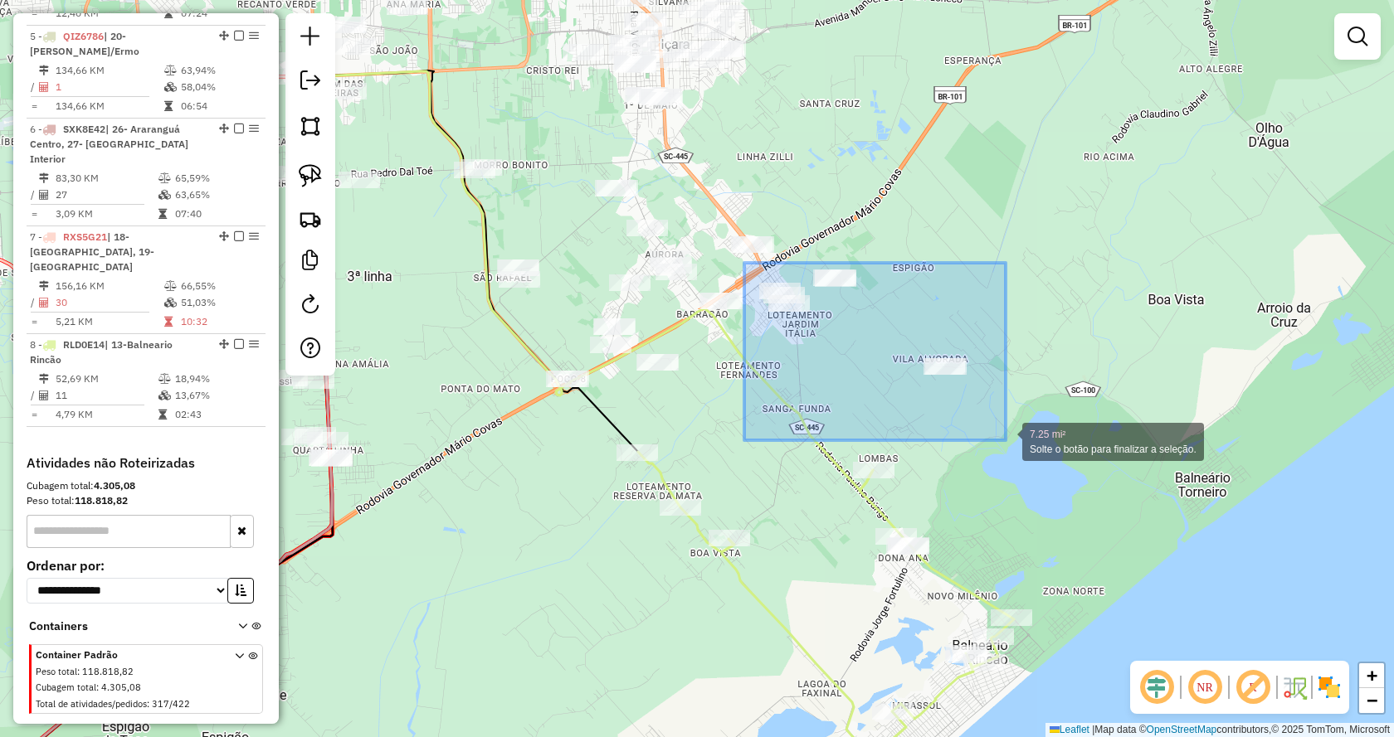
drag, startPoint x: 769, startPoint y: 267, endPoint x: 1005, endPoint y: 440, distance: 293.2
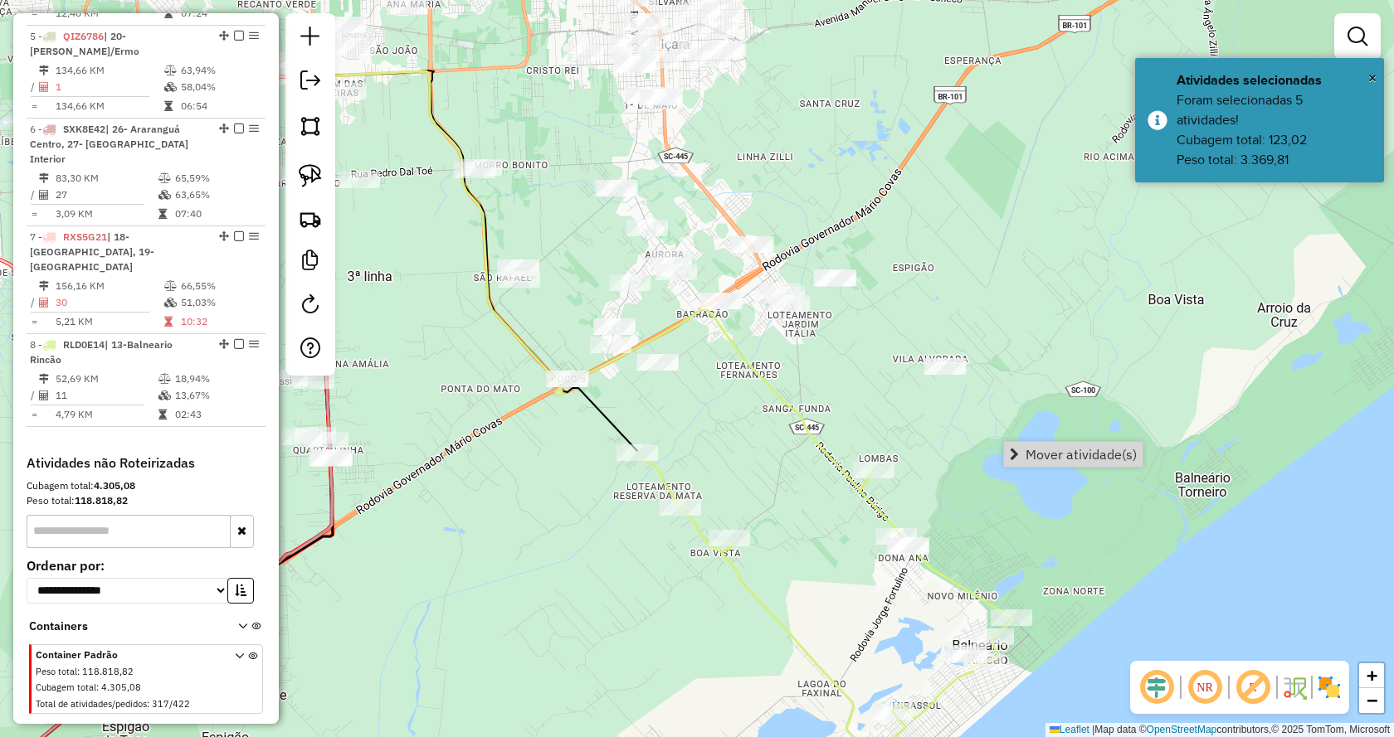
click at [1010, 445] on link "Mover atividade(s)" at bounding box center [1073, 454] width 139 height 25
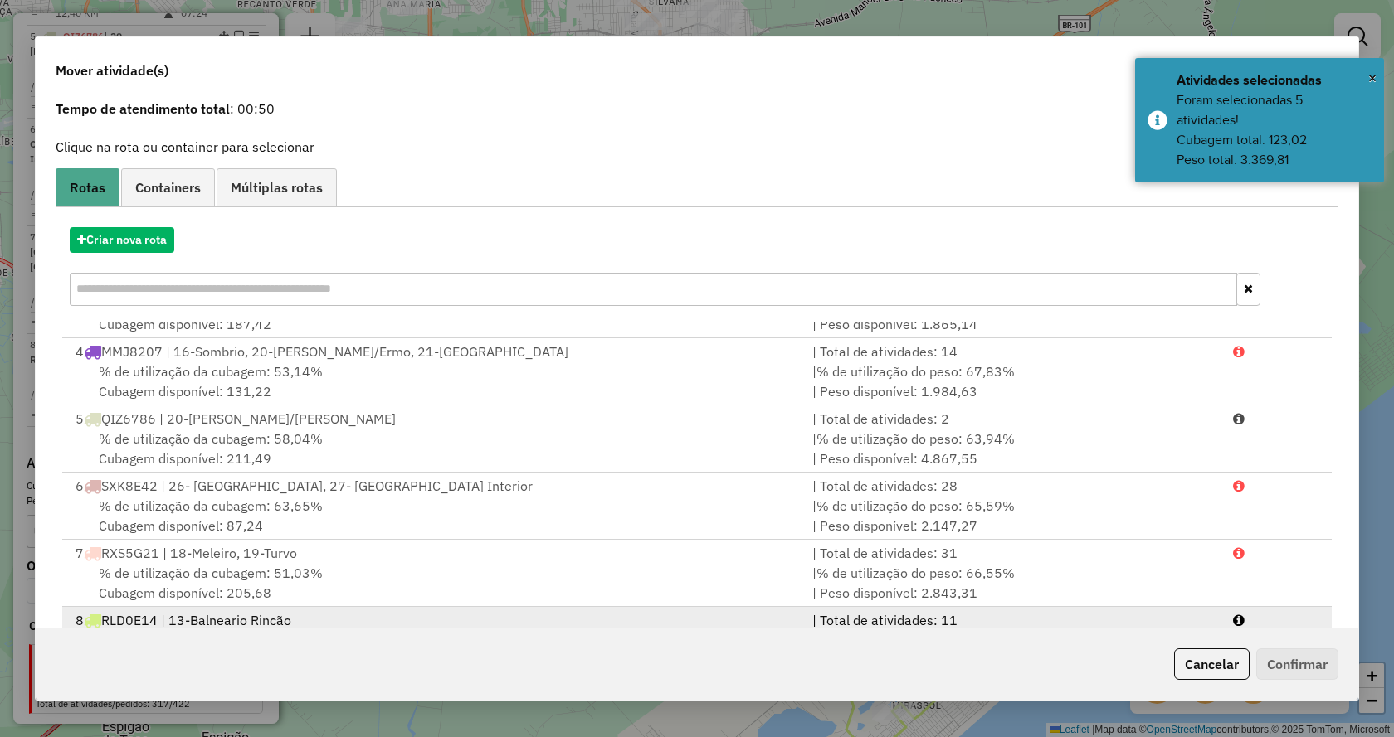
scroll to position [119, 0]
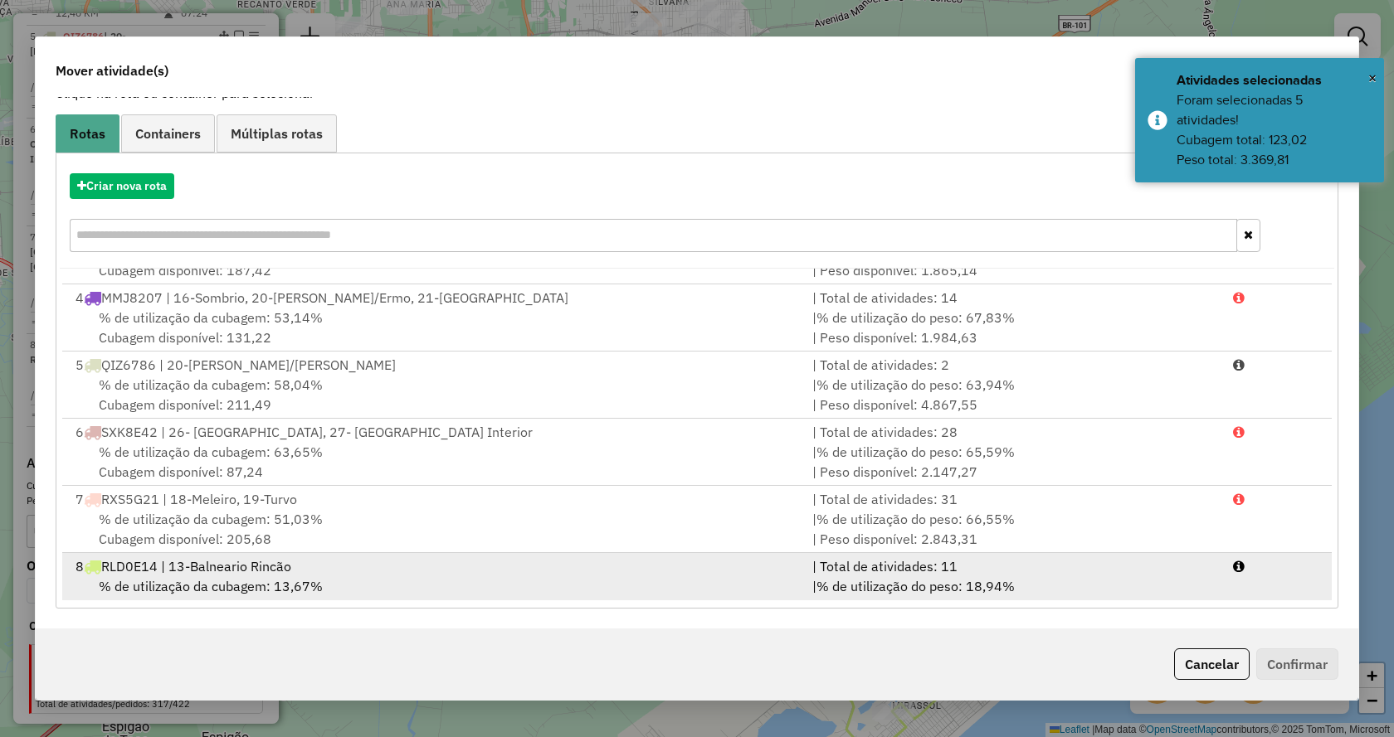
click at [528, 577] on div "% de utilização da cubagem: 13,67% Cubagem disponível: 362,59" at bounding box center [434, 597] width 737 height 40
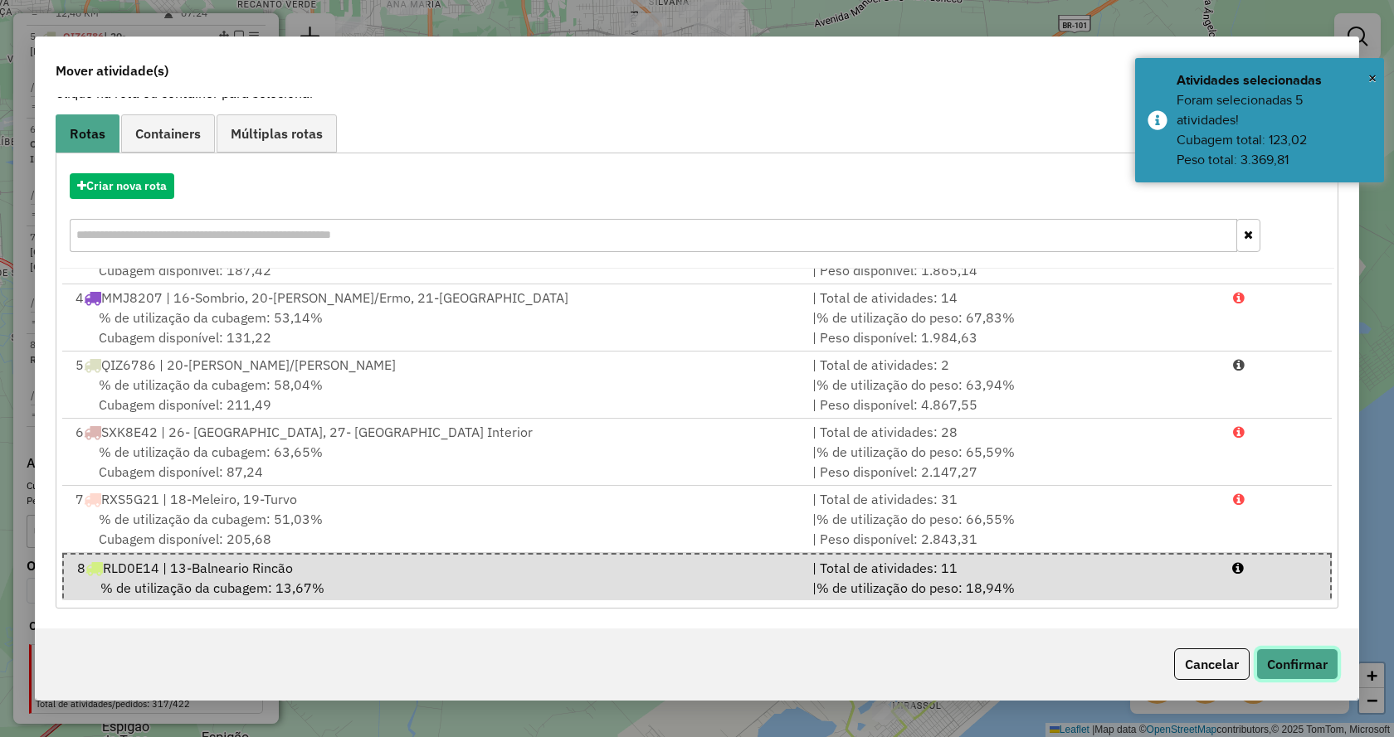
click at [1288, 673] on button "Confirmar" at bounding box center [1297, 665] width 82 height 32
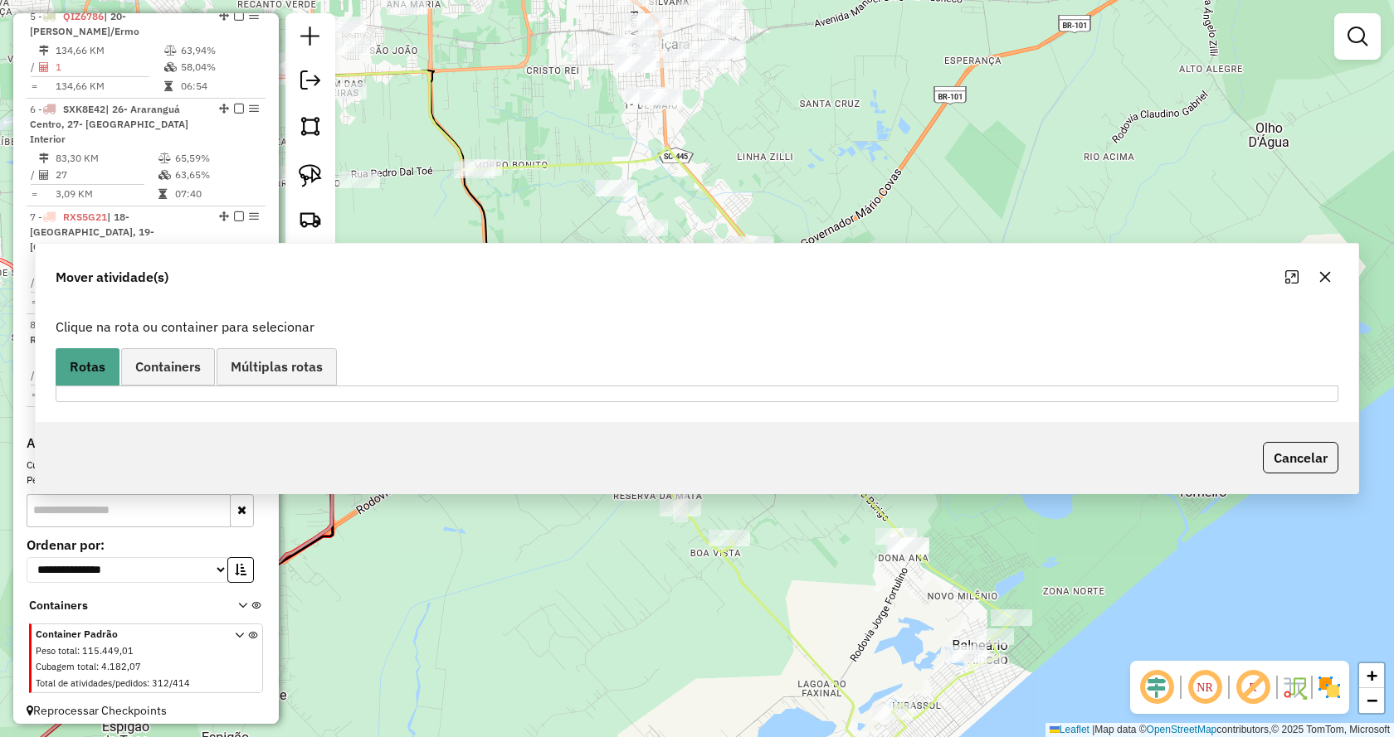
scroll to position [0, 0]
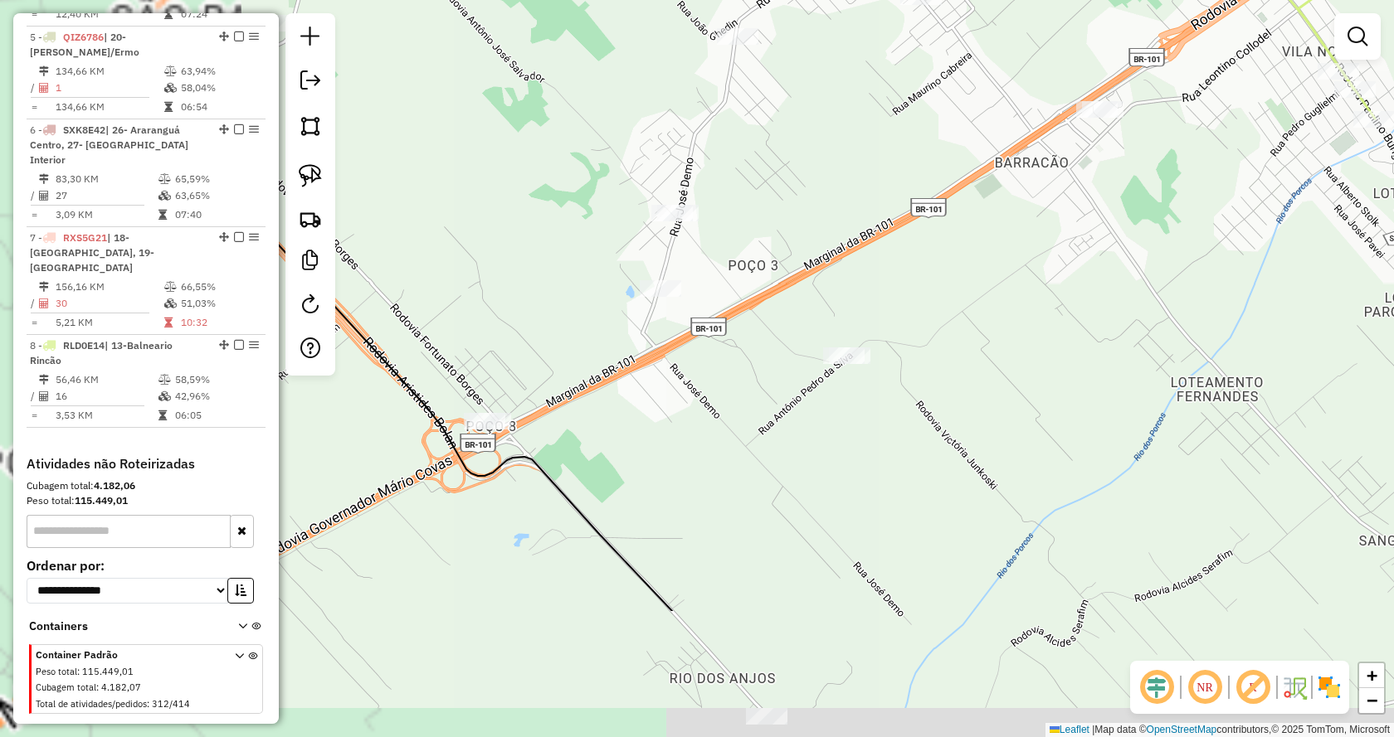
drag, startPoint x: 727, startPoint y: 406, endPoint x: 1073, endPoint y: 189, distance: 408.8
click at [1073, 189] on div "Janela de atendimento Grade de atendimento Capacidade Transportadoras Veículos …" at bounding box center [697, 368] width 1394 height 737
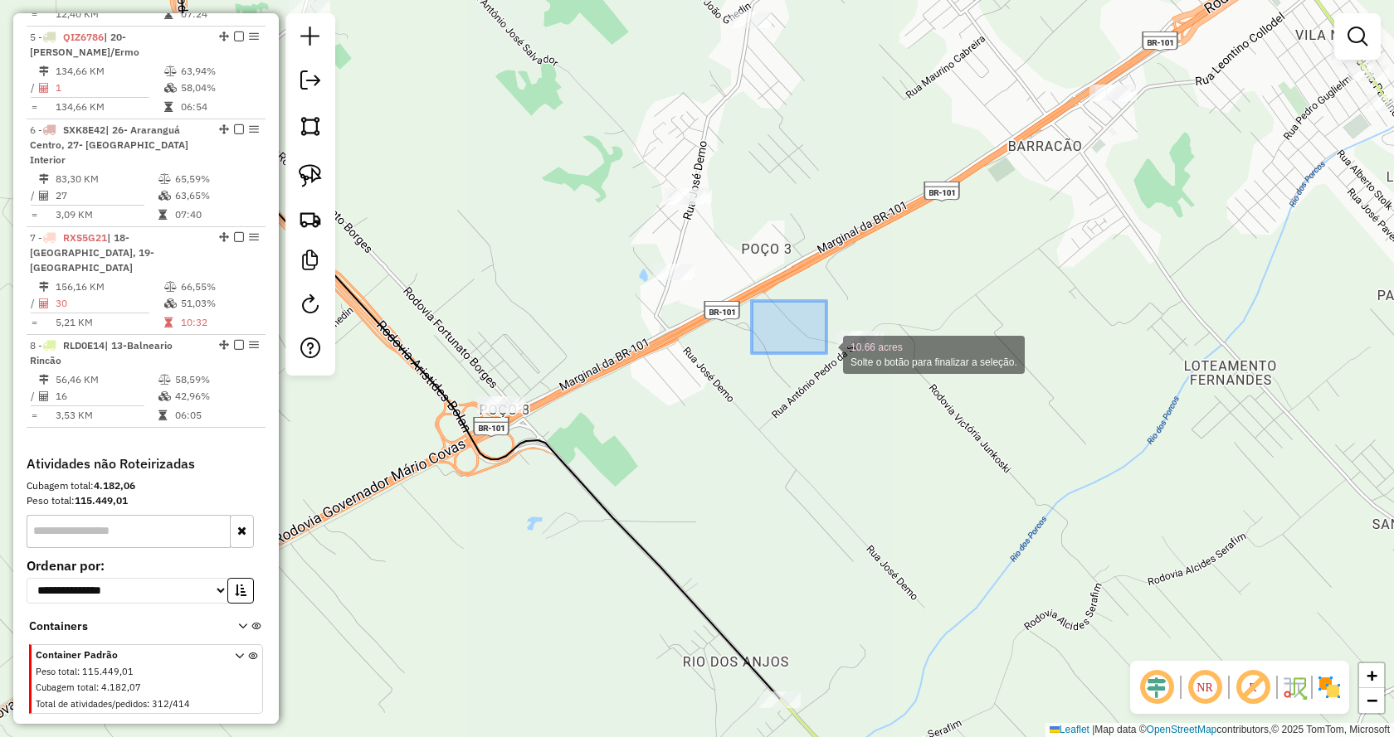
drag, startPoint x: 764, startPoint y: 309, endPoint x: 956, endPoint y: 445, distance: 235.0
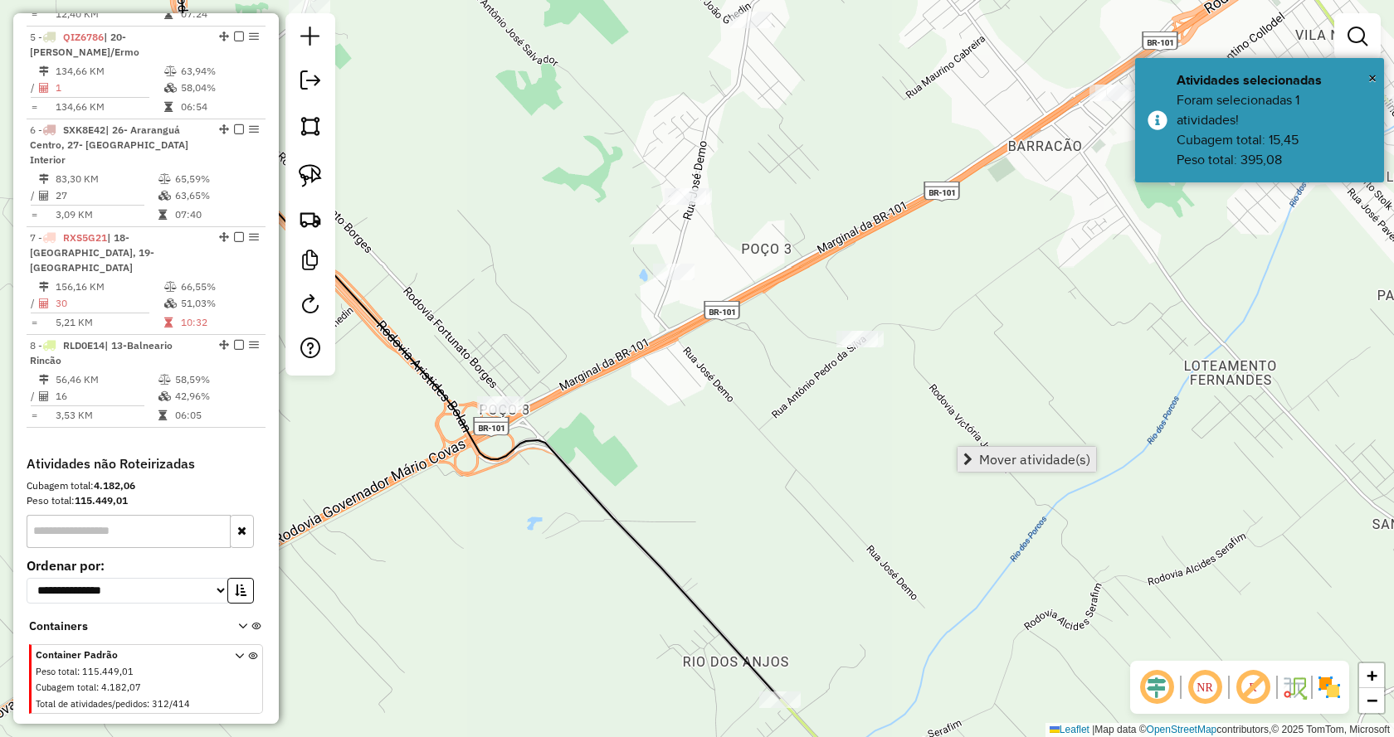
click at [969, 458] on span "Mover atividade(s)" at bounding box center [967, 459] width 9 height 13
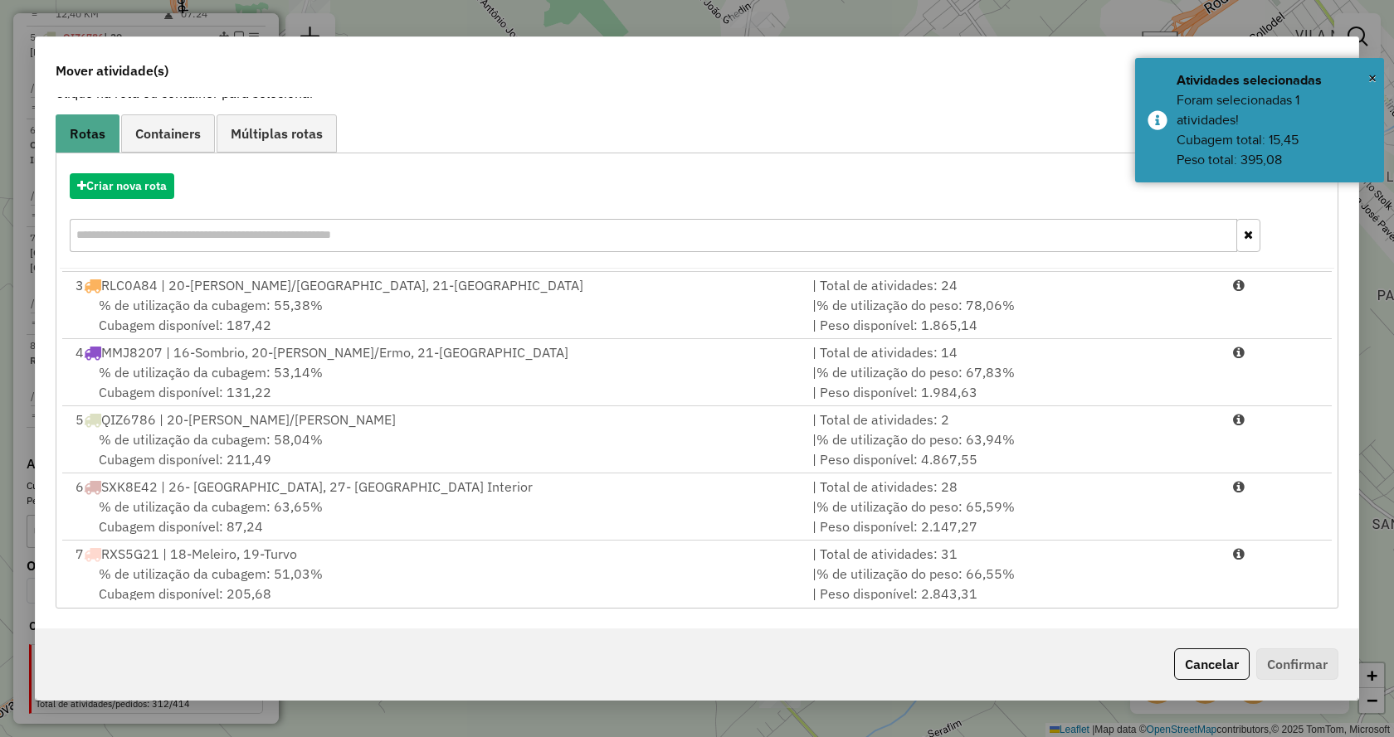
scroll to position [206, 0]
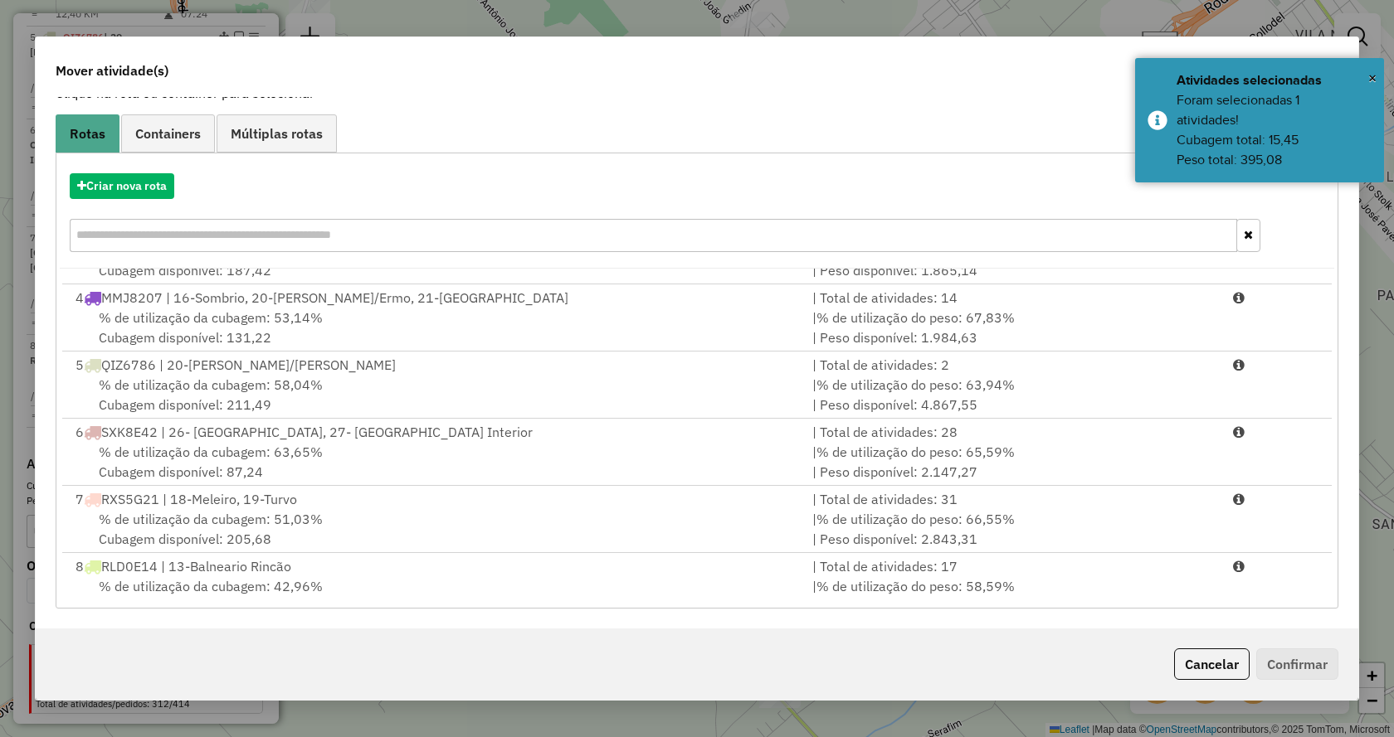
drag, startPoint x: 1171, startPoint y: 564, endPoint x: 1271, endPoint y: 627, distance: 117.8
click at [1171, 577] on div "| % de utilização do peso: 58,59% | Peso disponível: 3.520,21" at bounding box center [1012, 597] width 421 height 40
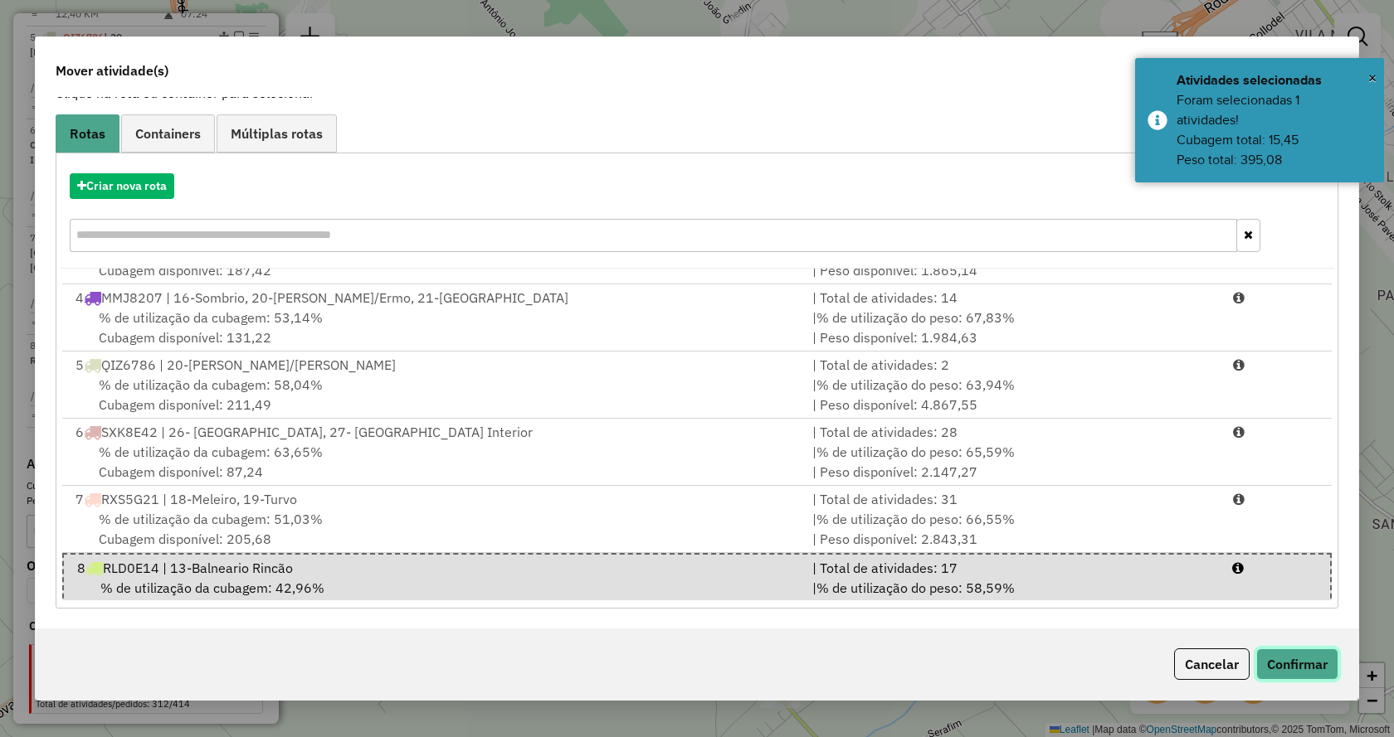
click at [1311, 673] on button "Confirmar" at bounding box center [1297, 665] width 82 height 32
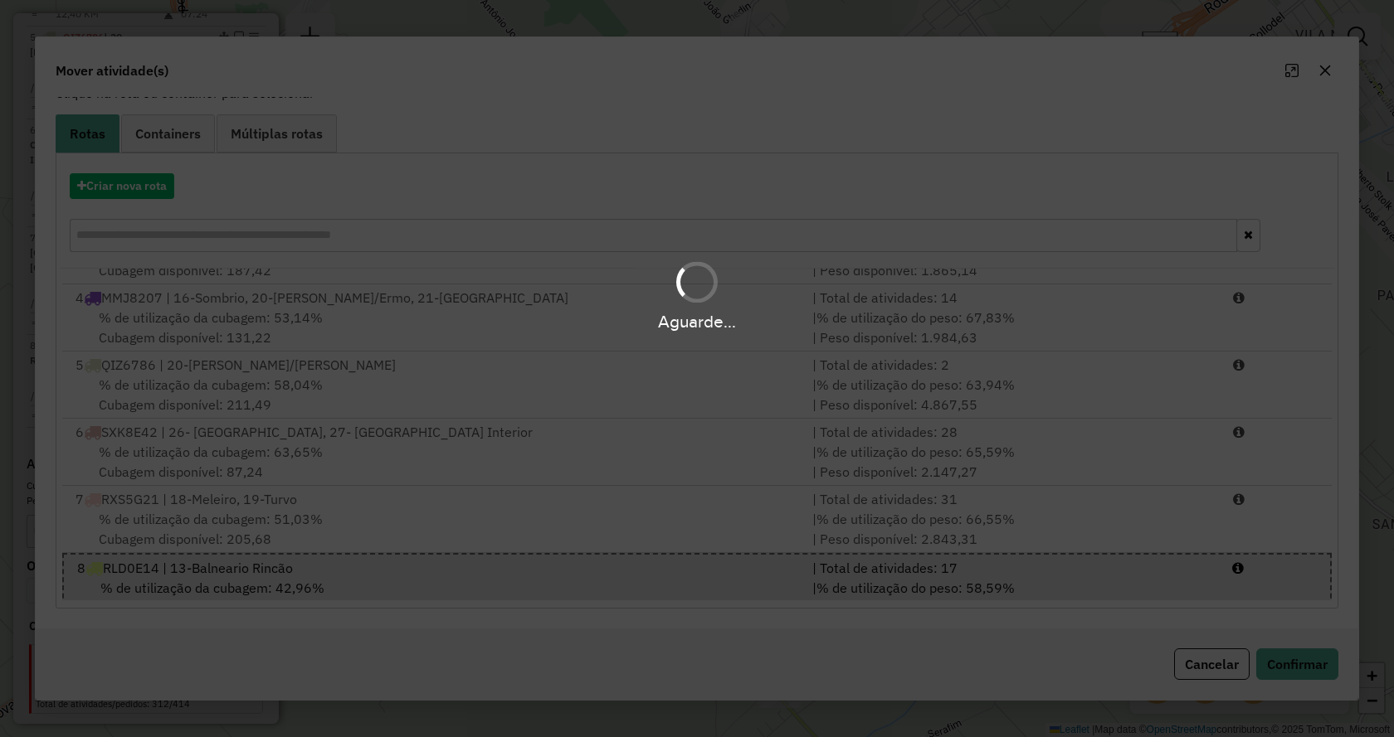
scroll to position [0, 0]
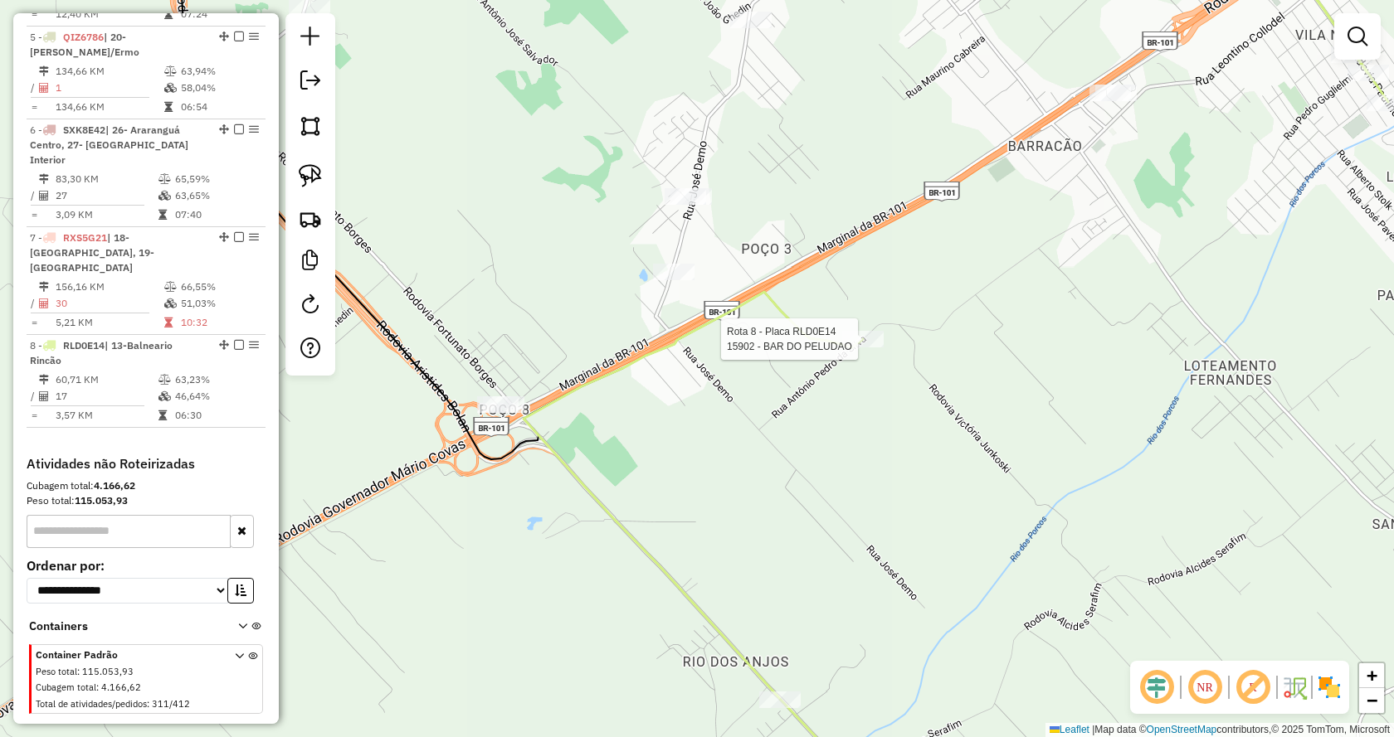
select select "*********"
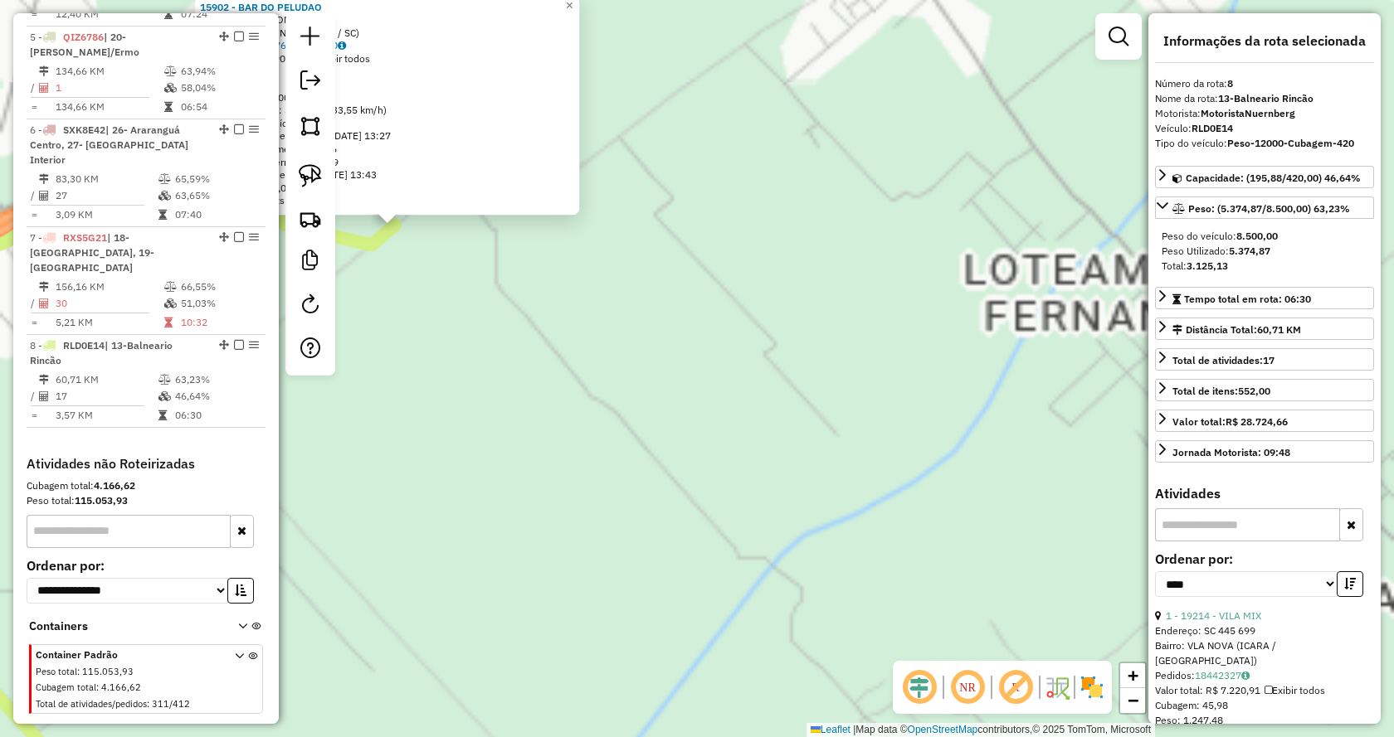
click at [978, 388] on div "15902 - BAR DO PELUDAO Endereço: ANTONIO PEDRO DA SILVA SN Bairro: SANGA FUNDA …" at bounding box center [697, 368] width 1394 height 737
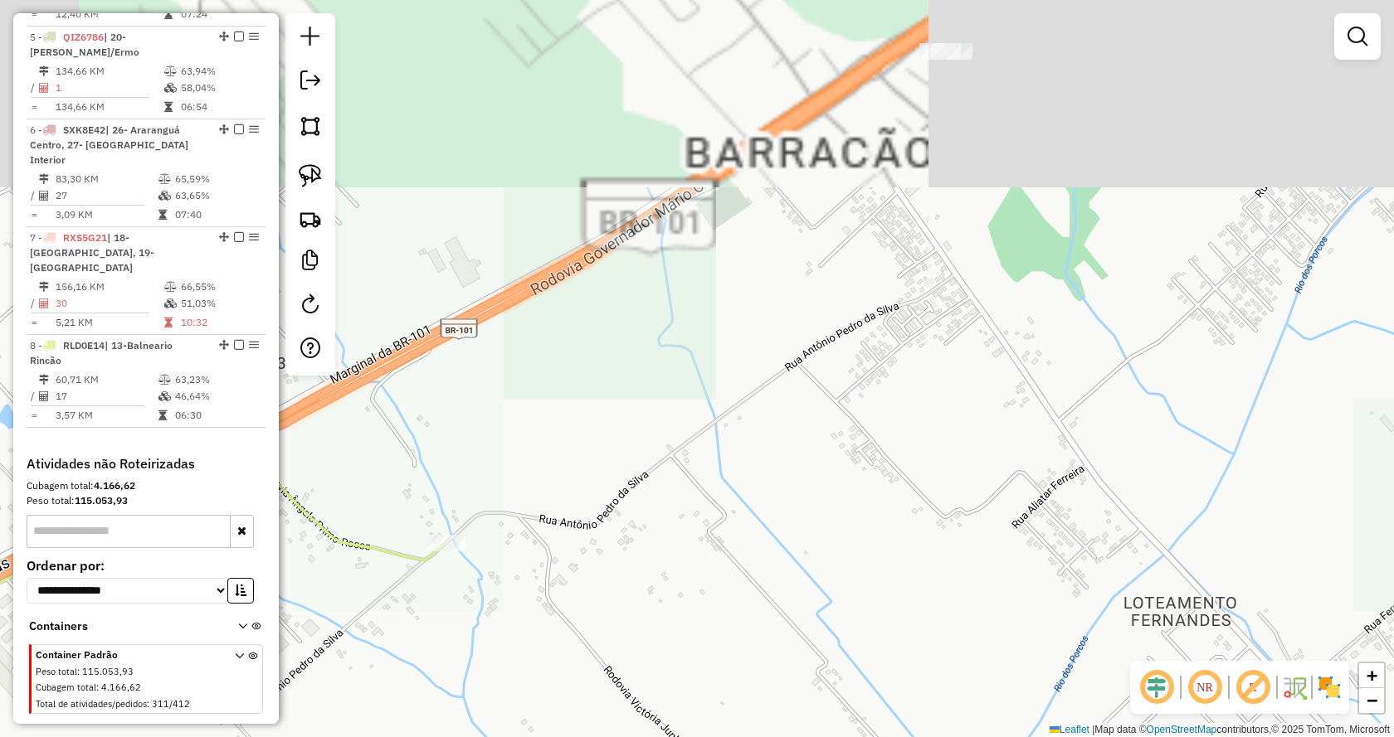
drag, startPoint x: 936, startPoint y: 264, endPoint x: 938, endPoint y: 463, distance: 199.1
click at [938, 463] on div "Janela de atendimento Grade de atendimento Capacidade Transportadoras Veículos …" at bounding box center [697, 368] width 1394 height 737
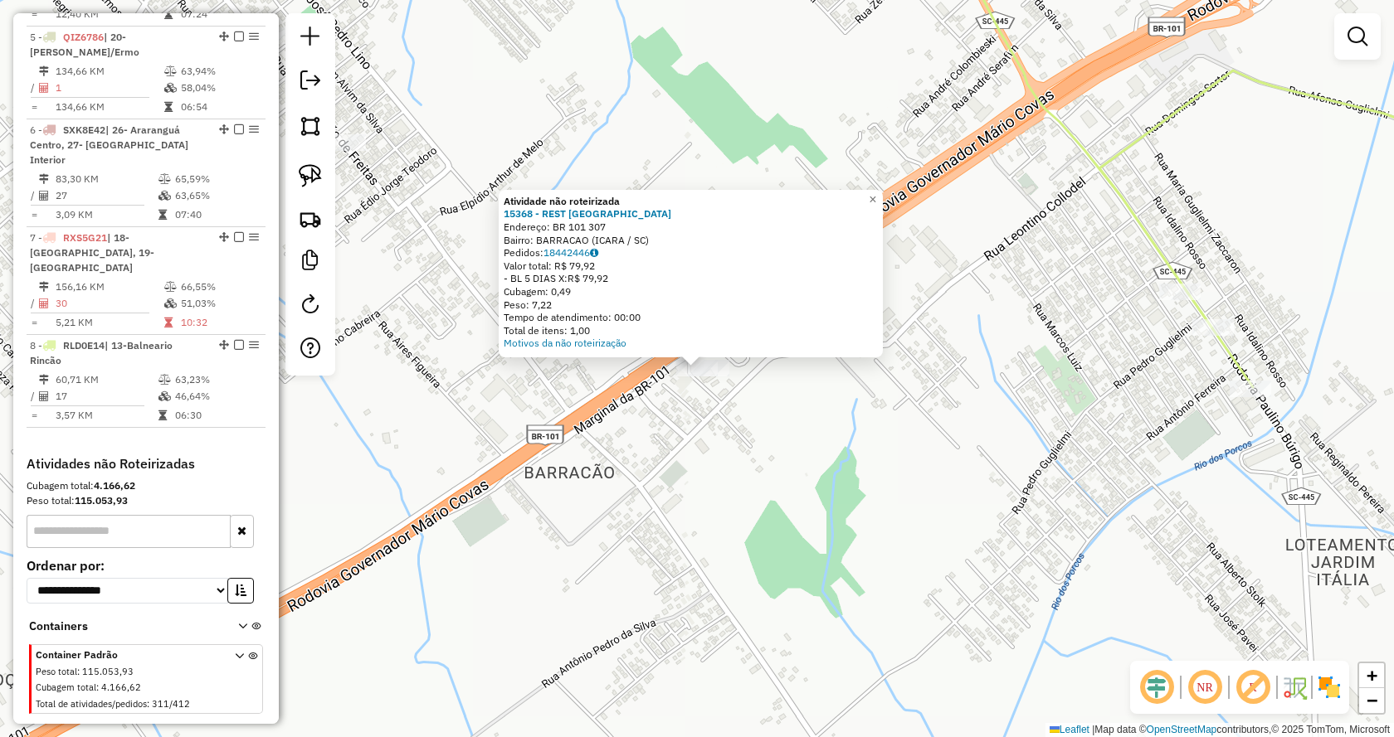
click at [684, 479] on div "Atividade não roteirizada 15368 - REST GAUCHAO Endereço: BR 101 307 Bairro: BAR…" at bounding box center [697, 368] width 1394 height 737
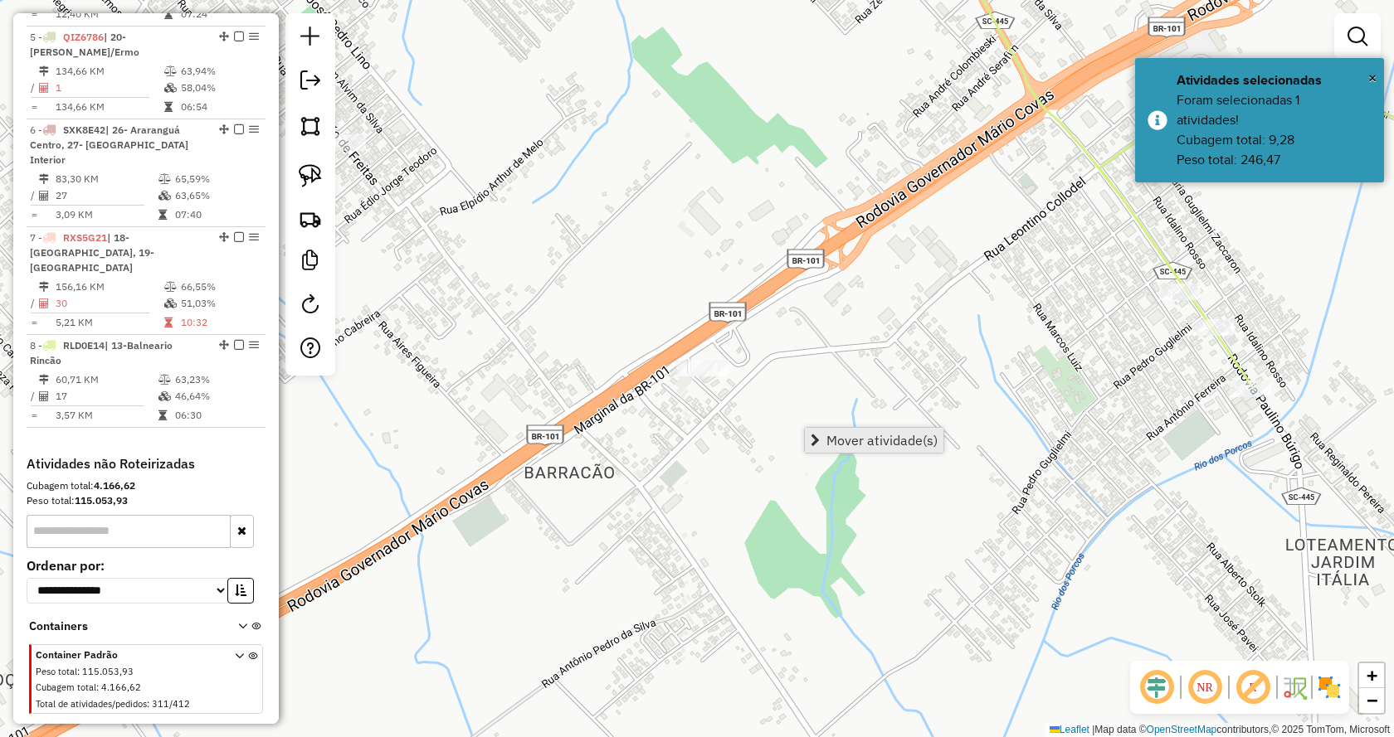
click at [815, 440] on span "Mover atividade(s)" at bounding box center [814, 440] width 9 height 13
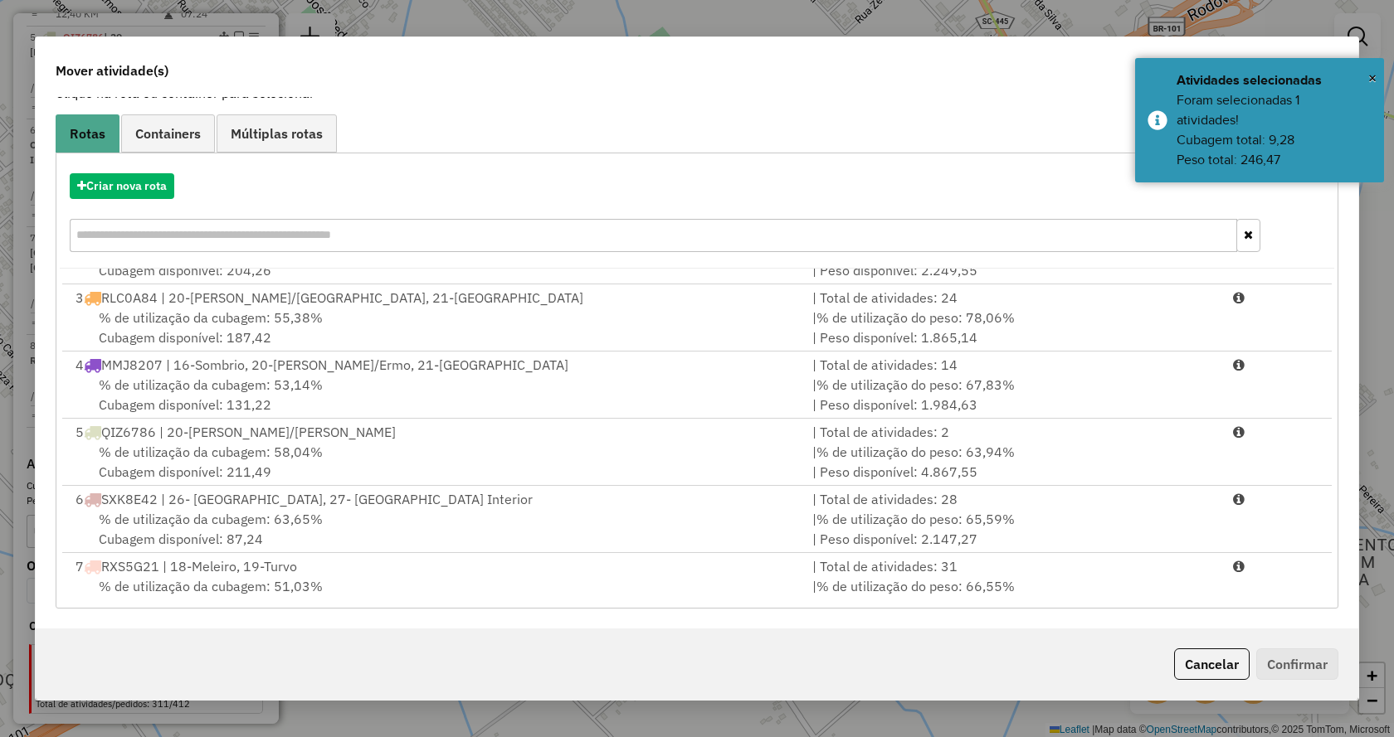
scroll to position [206, 0]
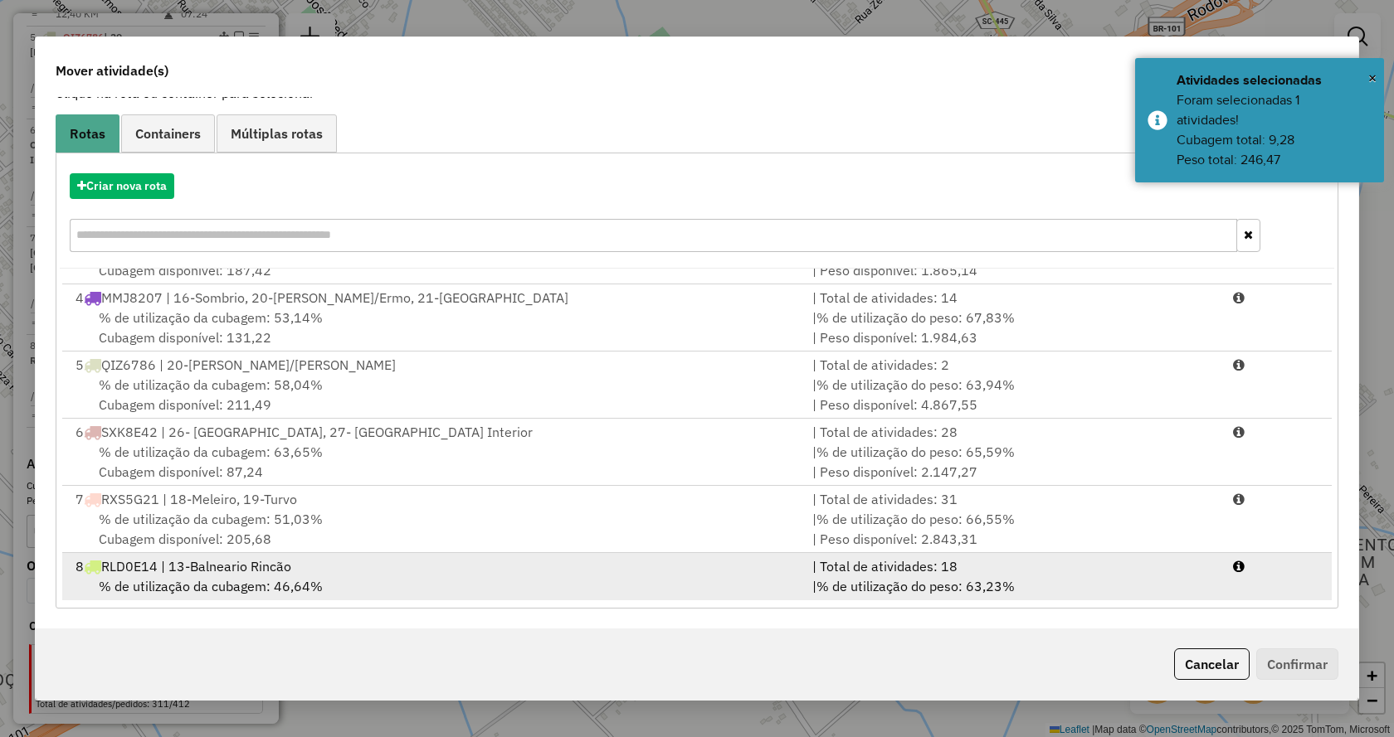
click at [1237, 572] on li "8 RLD0E14 | 13-Balneario Rincão | Total de atividades: 18 % de utilização da cu…" at bounding box center [696, 586] width 1269 height 67
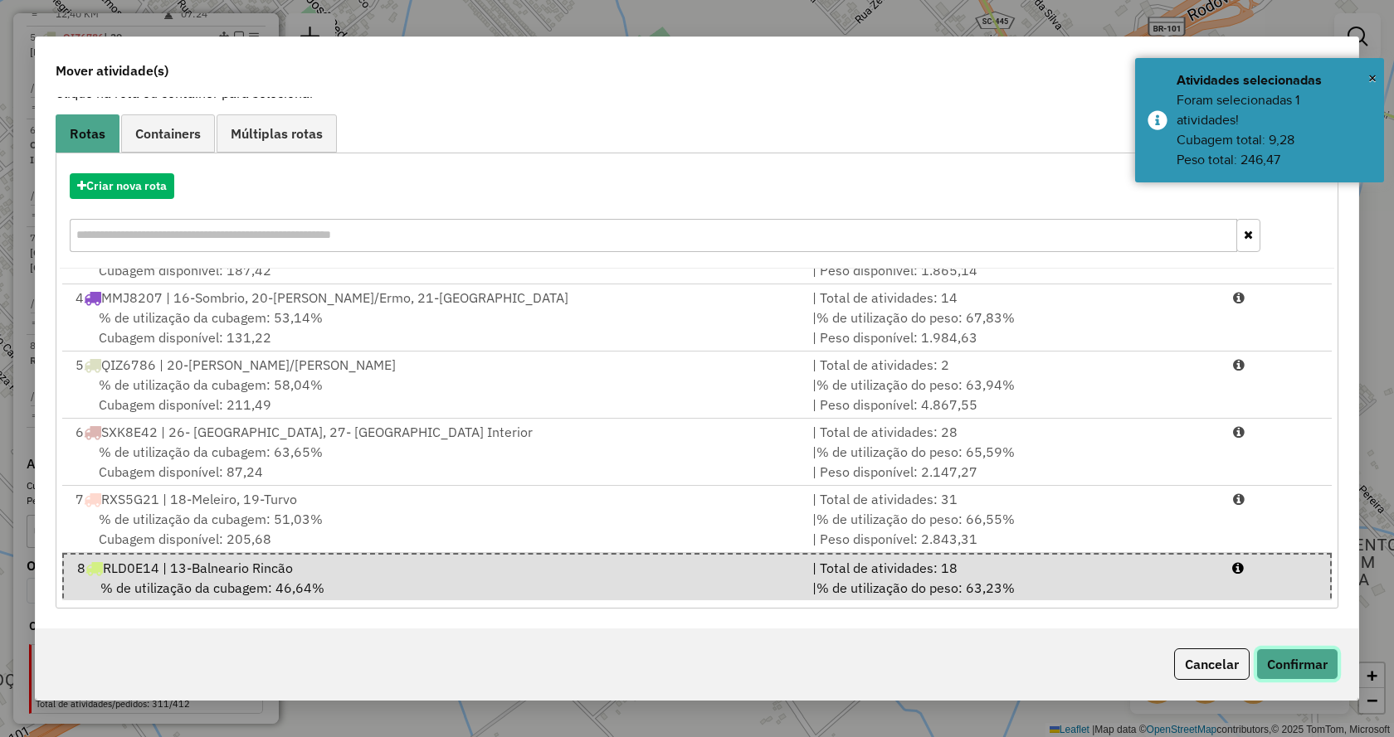
click at [1272, 674] on button "Confirmar" at bounding box center [1297, 665] width 82 height 32
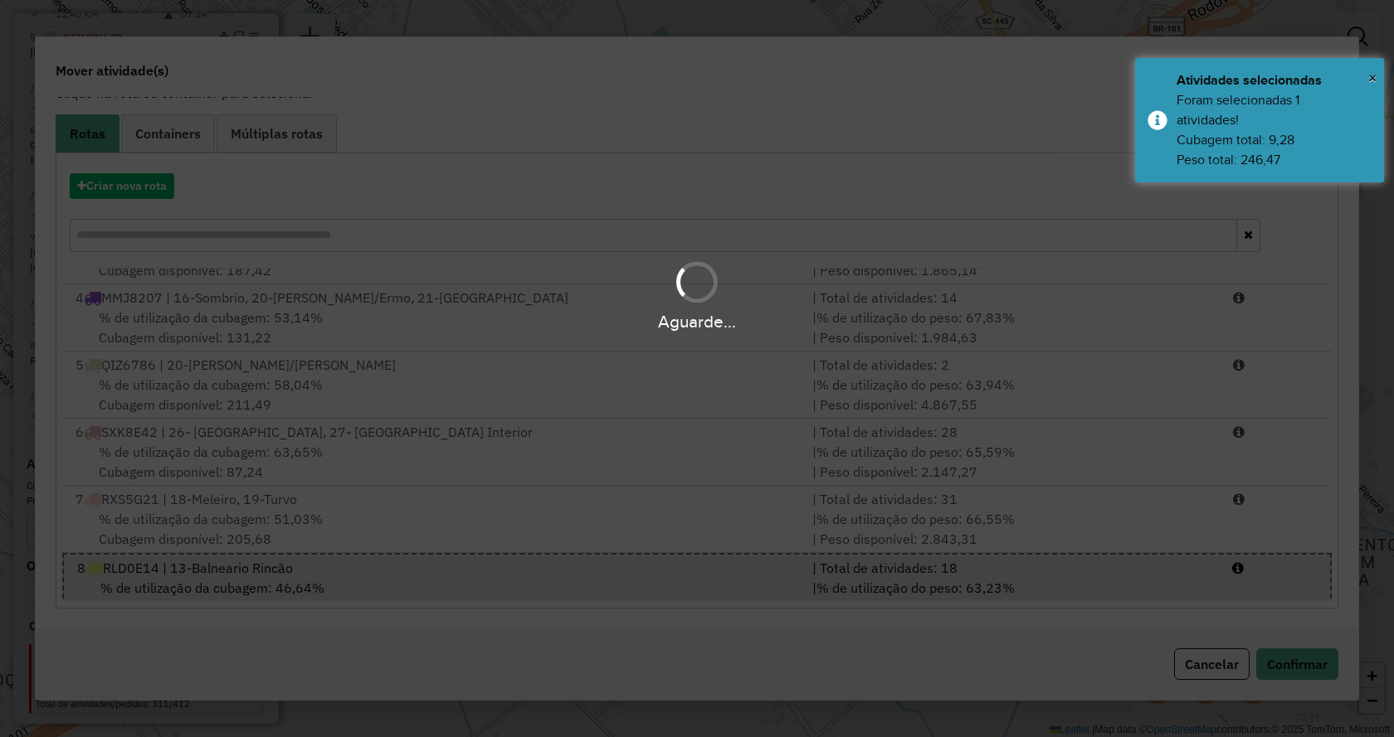
scroll to position [0, 0]
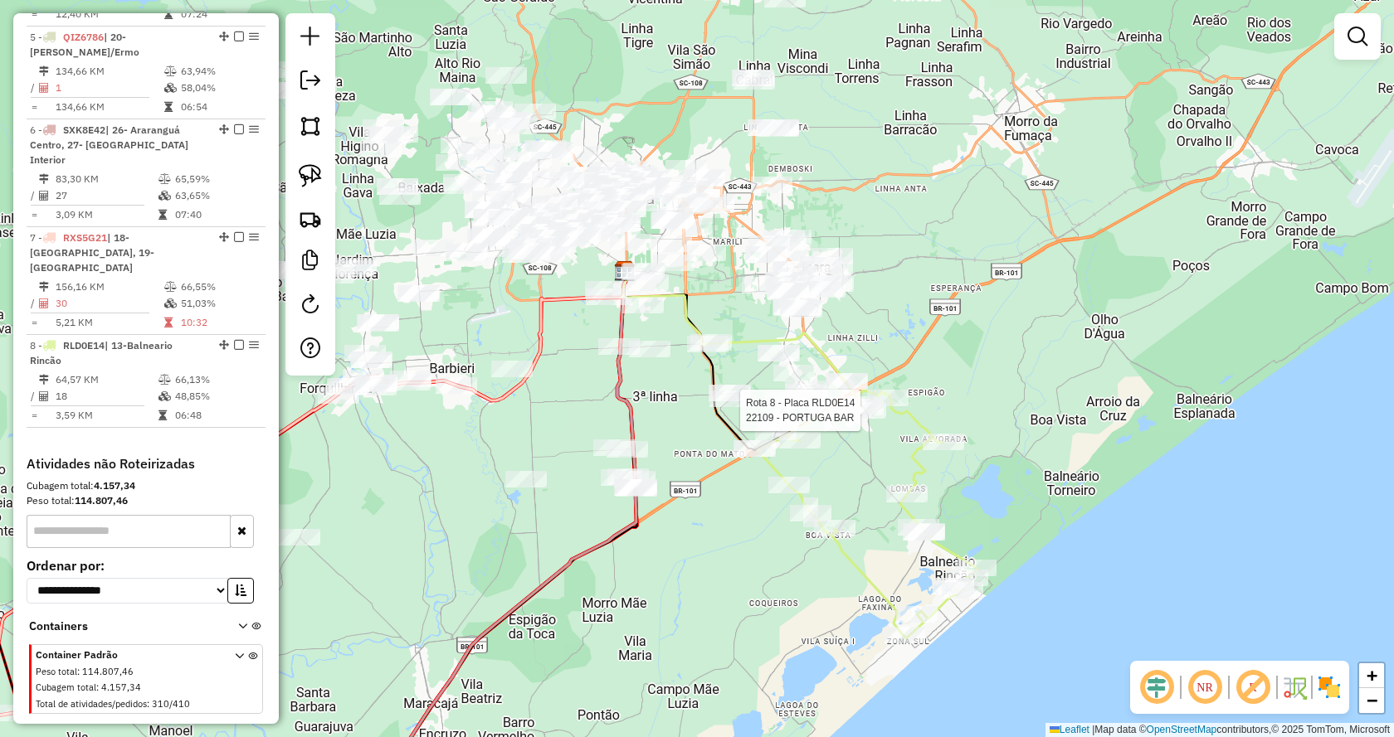
select select "*********"
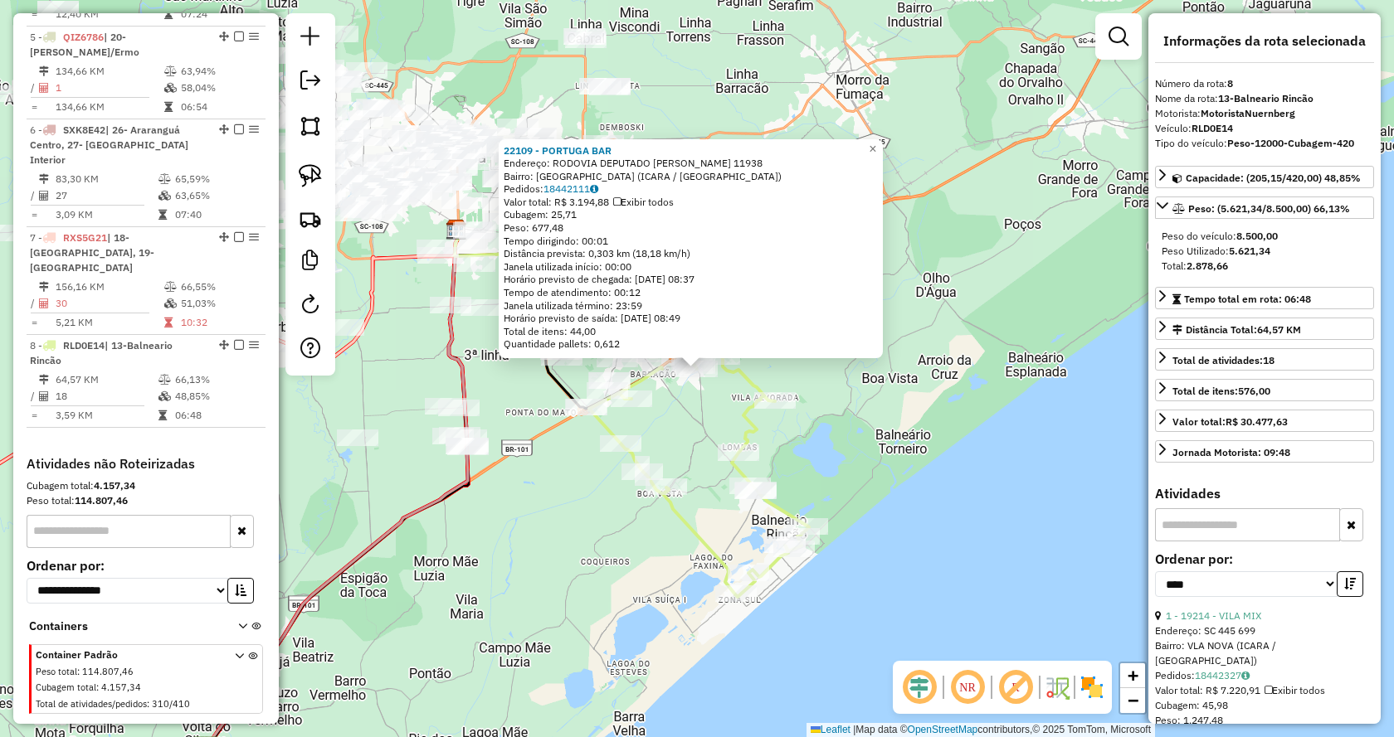
click at [925, 447] on div "22109 - PORTUGA BAR Endereço: RODOVIA DEPUTADO PAULINO BURIG 11938 Bairro: VILA…" at bounding box center [697, 368] width 1394 height 737
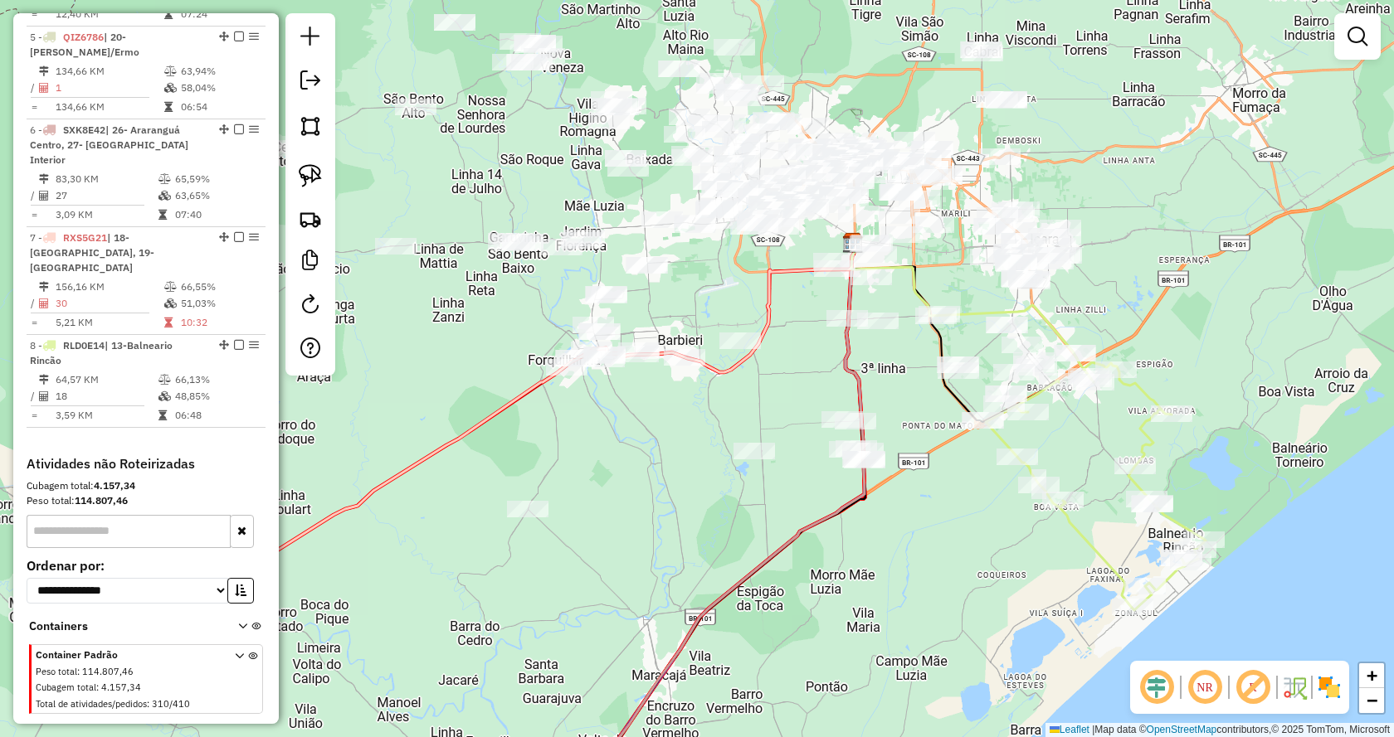
drag, startPoint x: 691, startPoint y: 437, endPoint x: 1085, endPoint y: 452, distance: 394.3
click at [1085, 452] on div "Janela de atendimento Grade de atendimento Capacidade Transportadoras Veículos …" at bounding box center [697, 368] width 1394 height 737
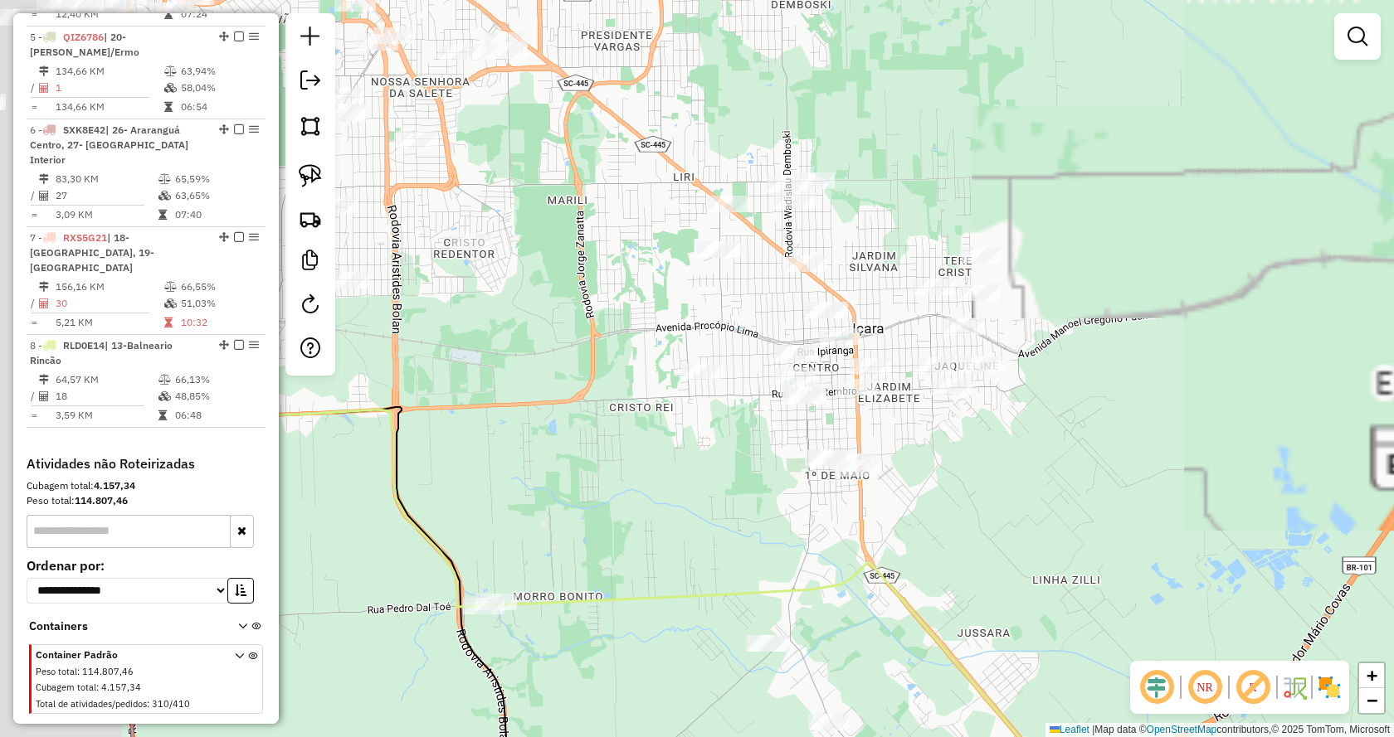
drag, startPoint x: 1049, startPoint y: 299, endPoint x: 1244, endPoint y: 332, distance: 197.7
click at [1244, 332] on div "Rota 8 - Placa RLD0E14 22787 - LUIZ ELISEU AGOSTINH Janela de atendimento Grade…" at bounding box center [697, 368] width 1394 height 737
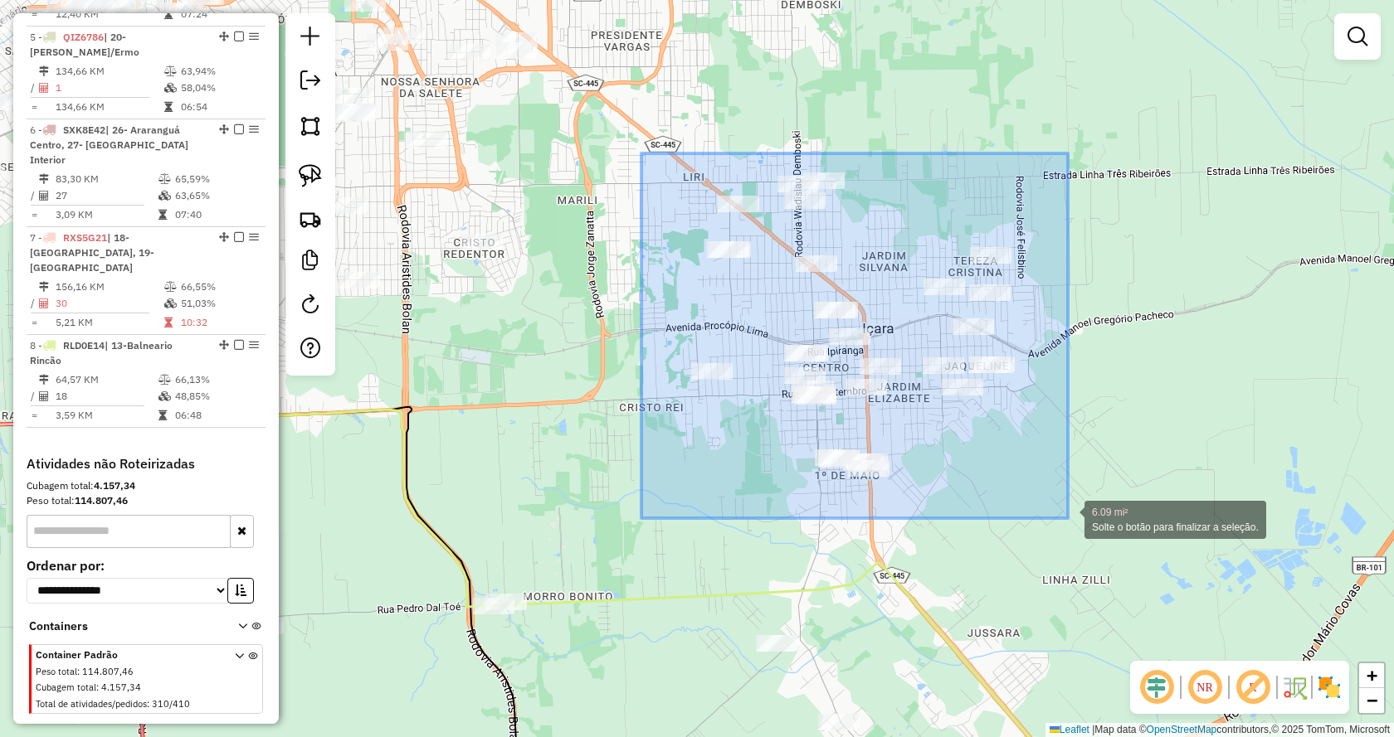
drag, startPoint x: 642, startPoint y: 154, endPoint x: 1068, endPoint y: 518, distance: 560.1
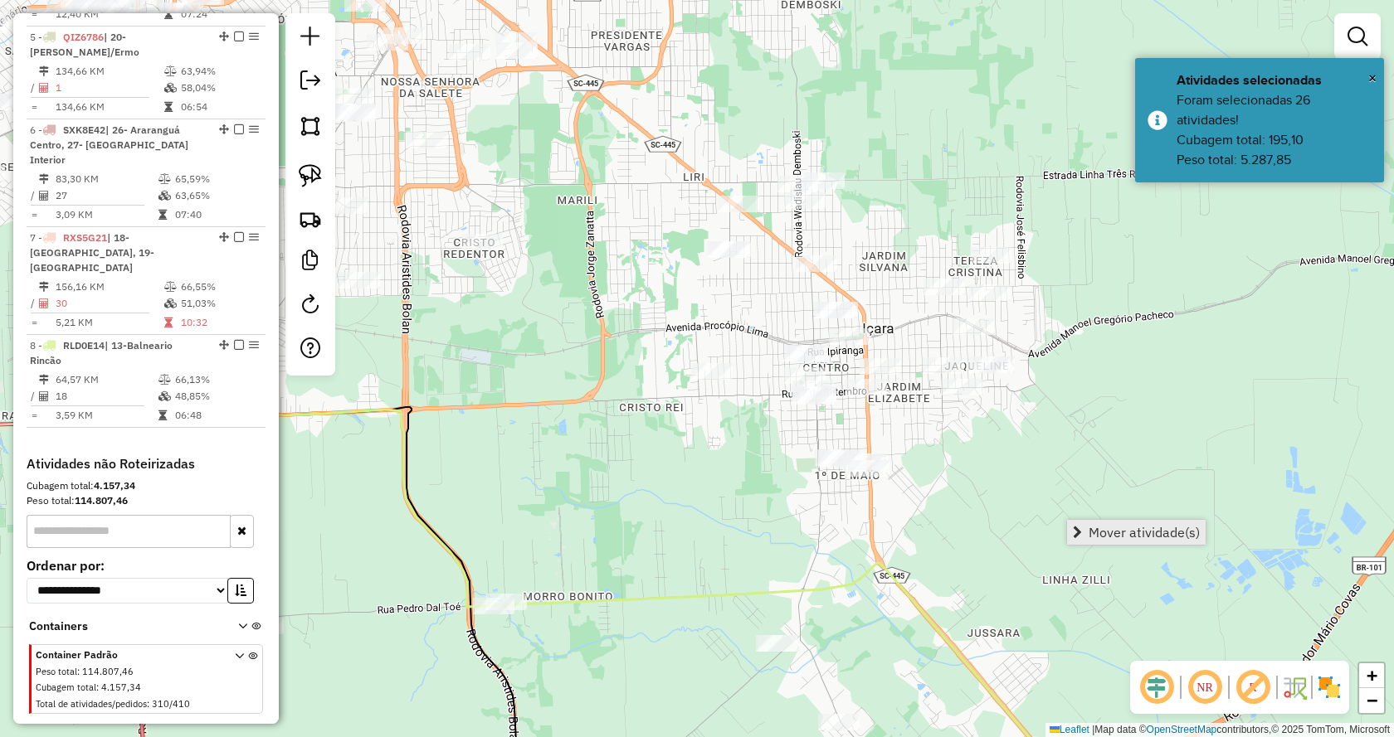
click at [1090, 527] on span "Mover atividade(s)" at bounding box center [1143, 532] width 111 height 13
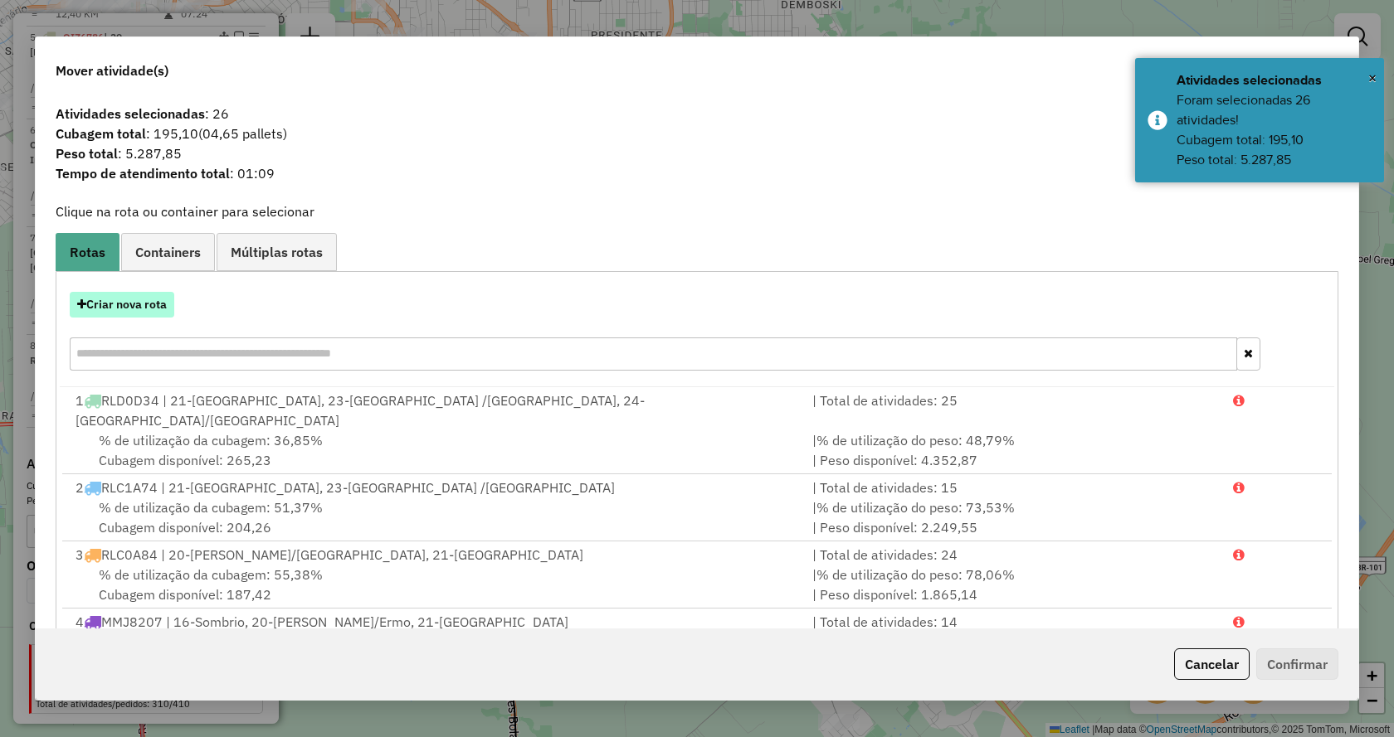
click at [135, 298] on button "Criar nova rota" at bounding box center [122, 305] width 105 height 26
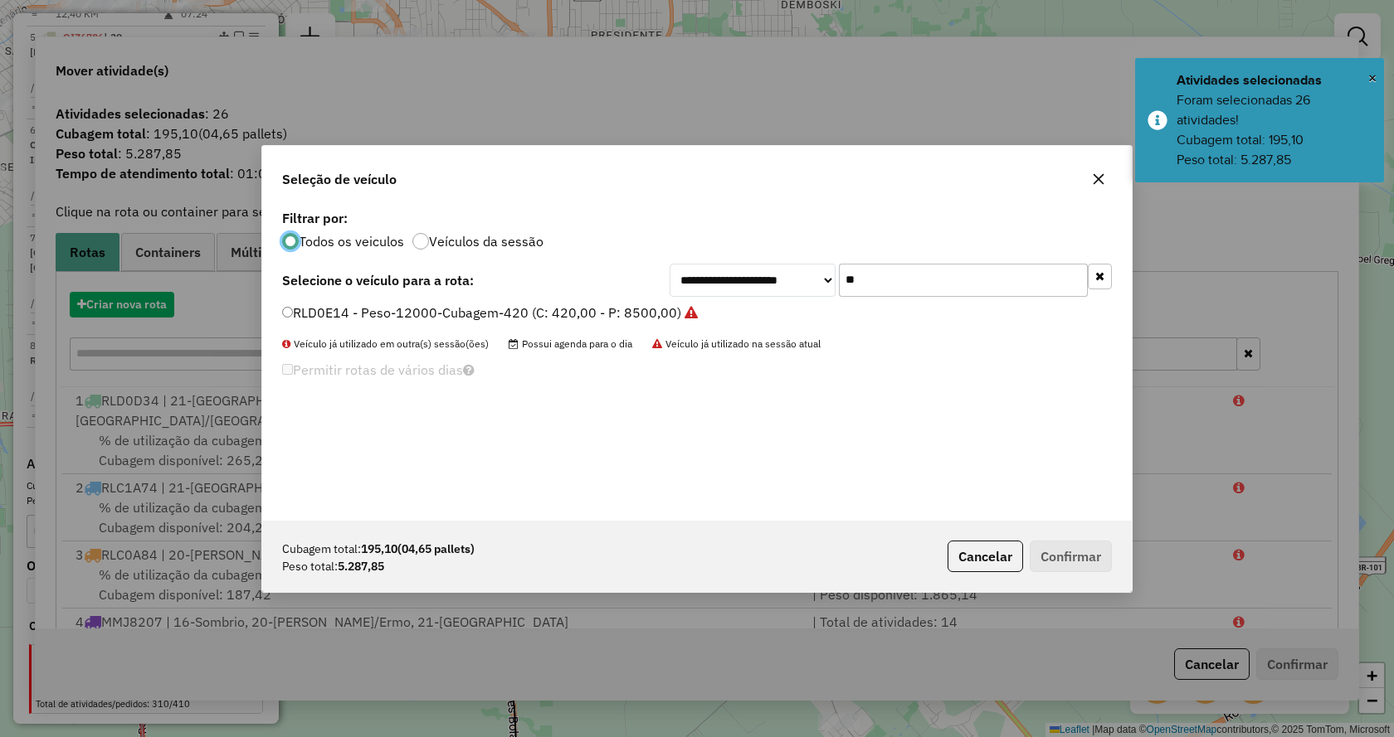
scroll to position [9, 5]
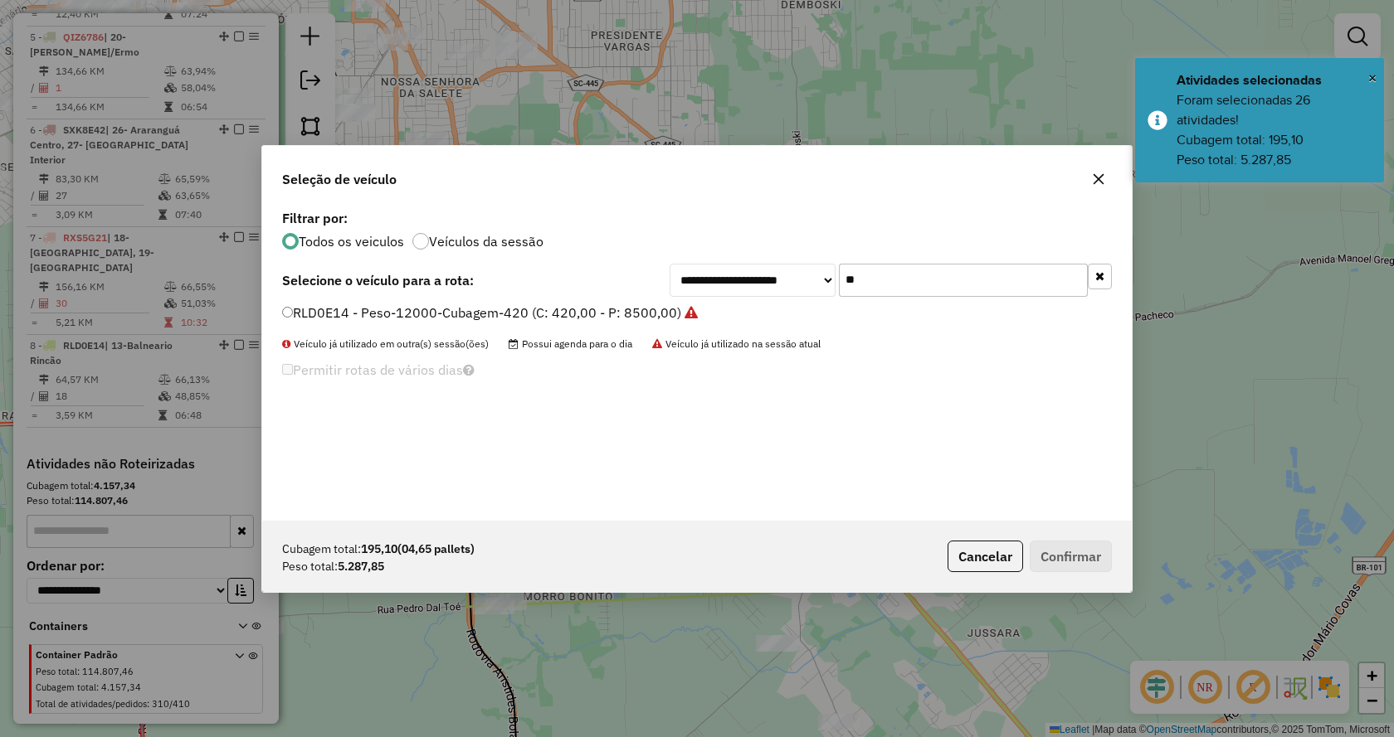
click at [1096, 269] on button "button" at bounding box center [1099, 277] width 24 height 26
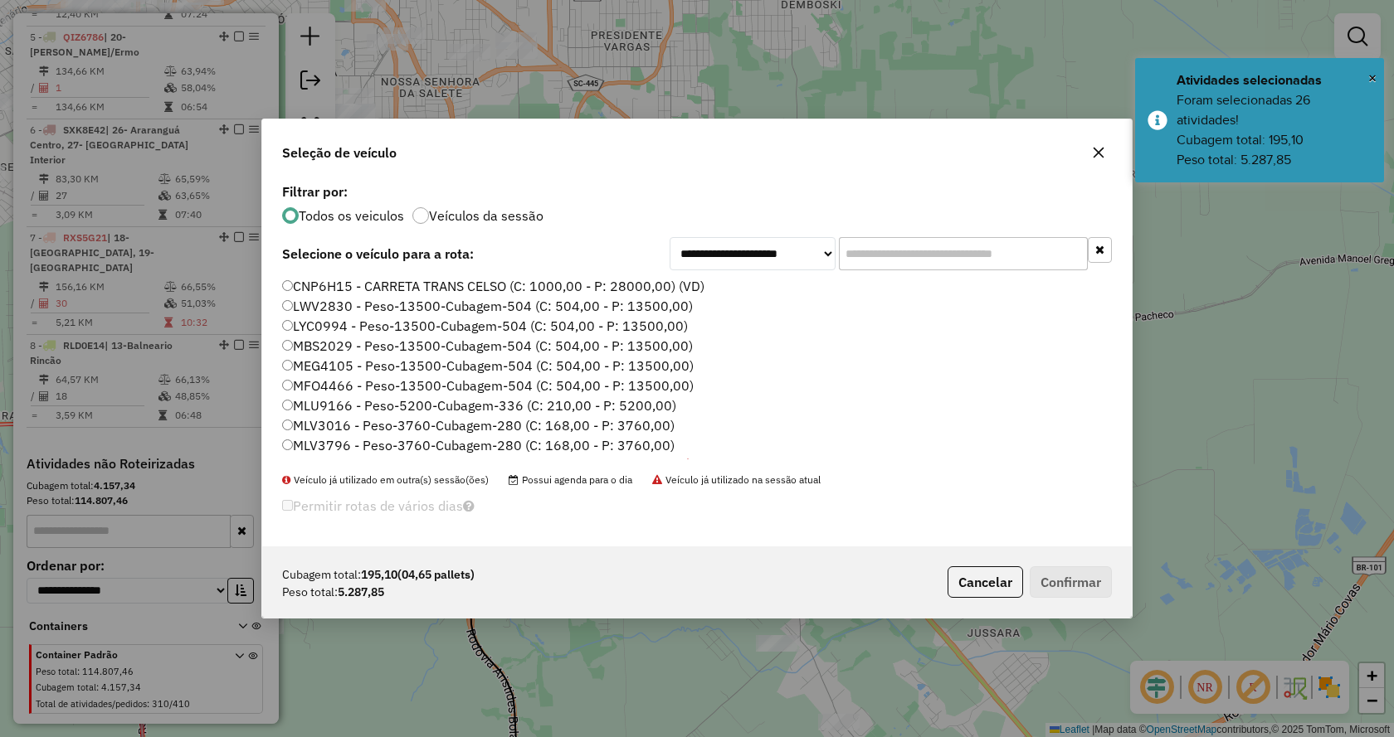
click at [1054, 251] on input "text" at bounding box center [963, 253] width 249 height 33
click at [996, 255] on input "text" at bounding box center [963, 253] width 249 height 33
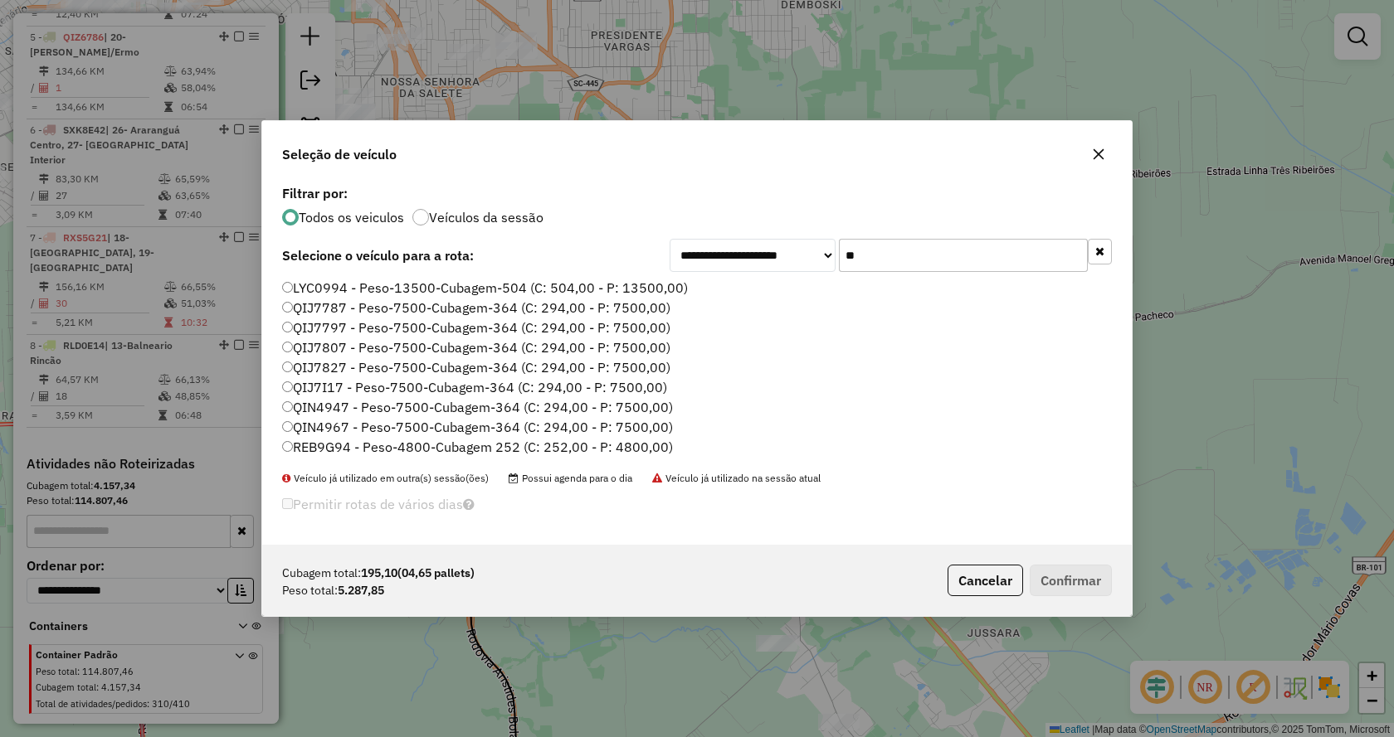
type input "**"
click at [576, 433] on label "QIN4967 - Peso-7500-Cubagem-364 (C: 294,00 - P: 7500,00)" at bounding box center [477, 427] width 391 height 20
click at [575, 450] on label "REB9G94 - Peso-4800-Cubagem 252 (C: 252,00 - P: 4800,00)" at bounding box center [477, 447] width 391 height 20
click at [1091, 593] on button "Confirmar" at bounding box center [1070, 581] width 82 height 32
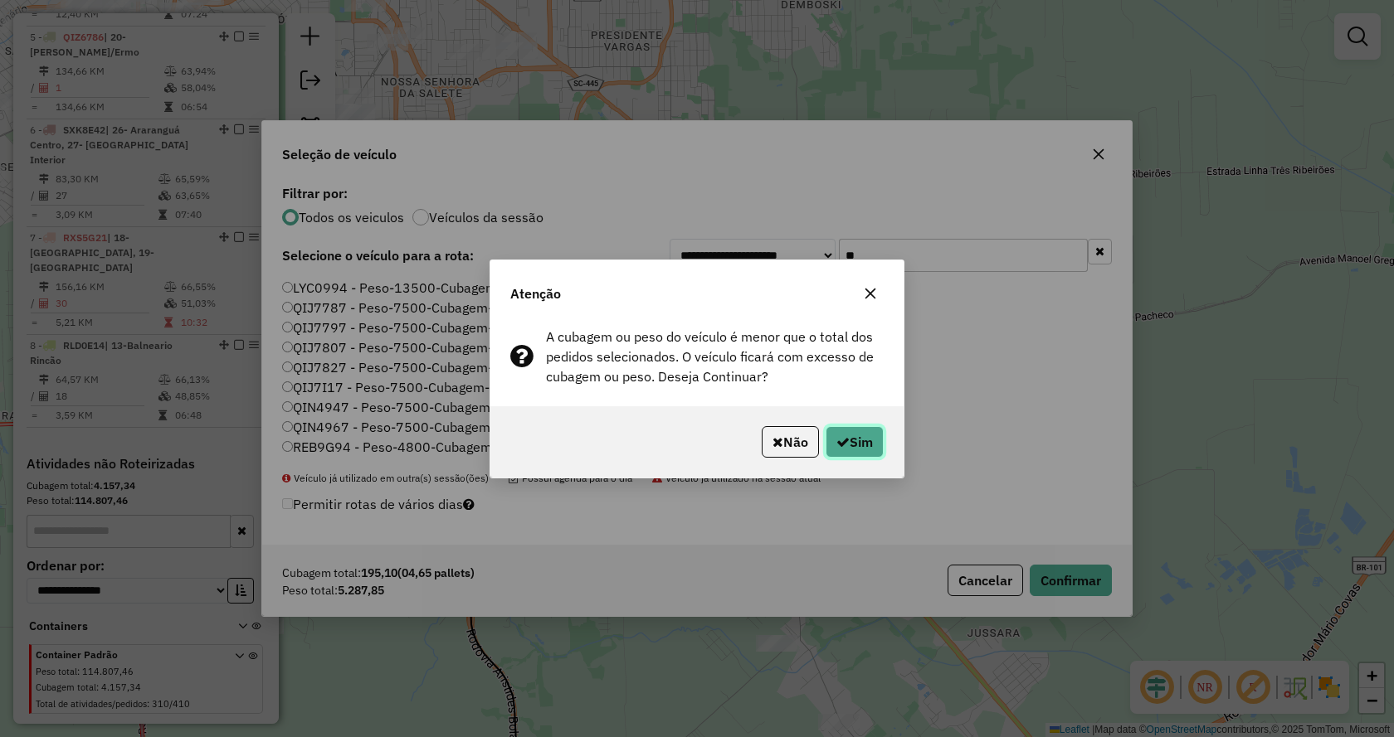
click at [871, 450] on button "Sim" at bounding box center [854, 442] width 58 height 32
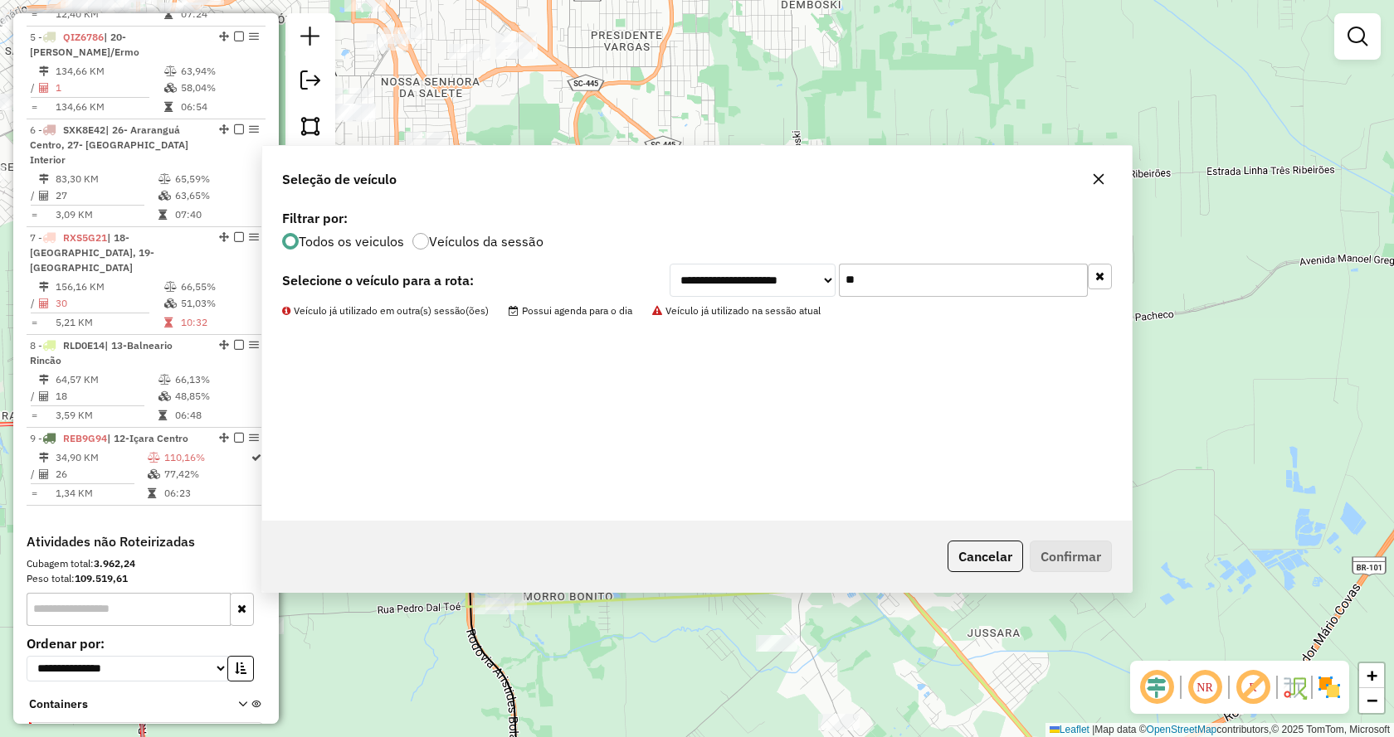
scroll to position [1071, 0]
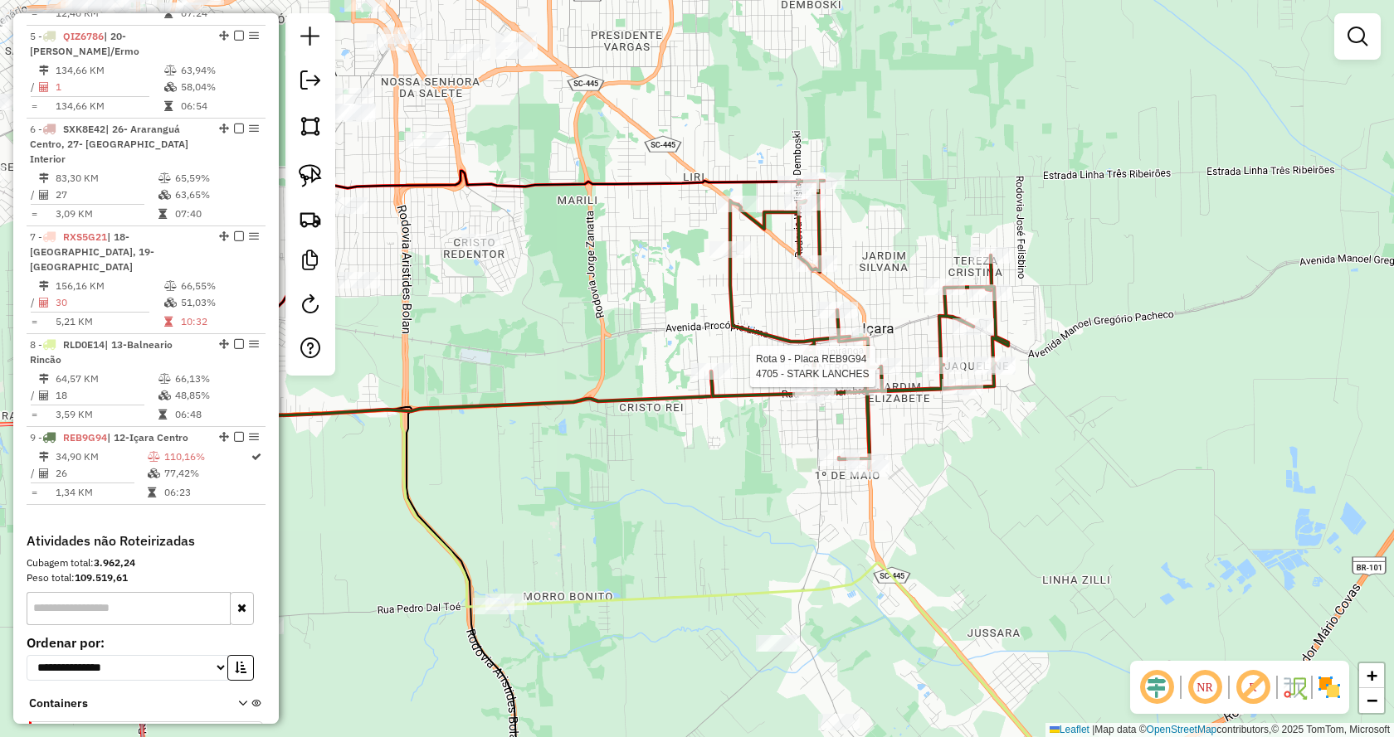
select select "*********"
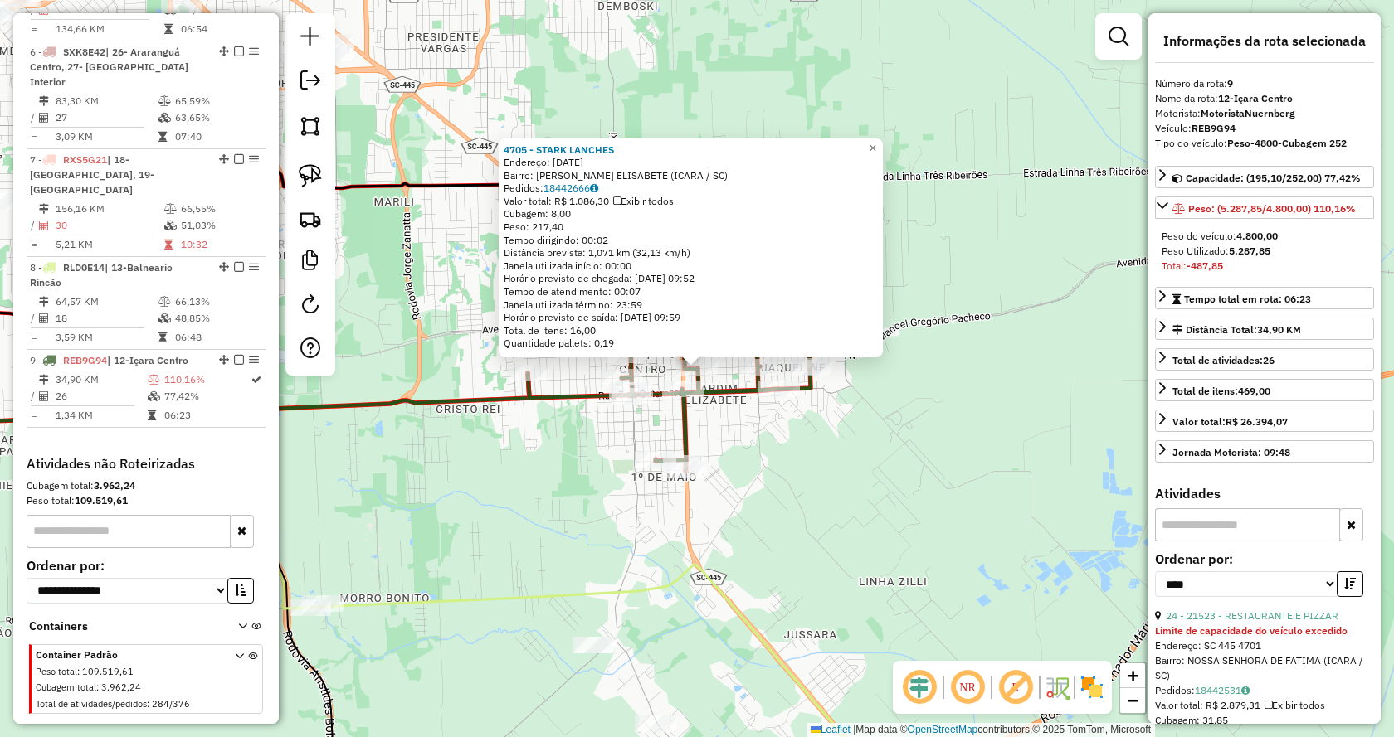
scroll to position [166, 0]
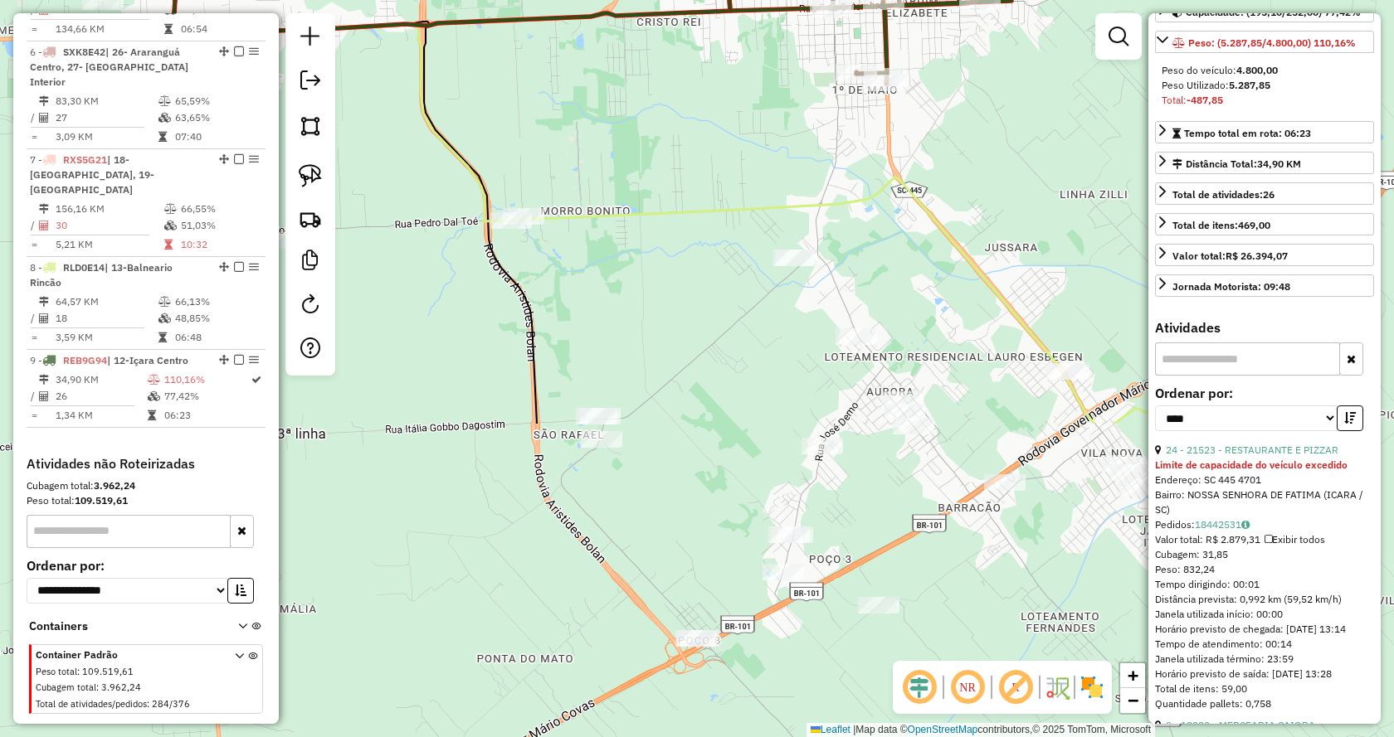
drag, startPoint x: 734, startPoint y: 591, endPoint x: 962, endPoint y: 142, distance: 504.2
click at [962, 142] on div "4705 - STARK LANCHES Endereço: 30 DE DEZEMBRO 138 Bairro: J. ELISABETE (ICARA /…" at bounding box center [697, 368] width 1394 height 737
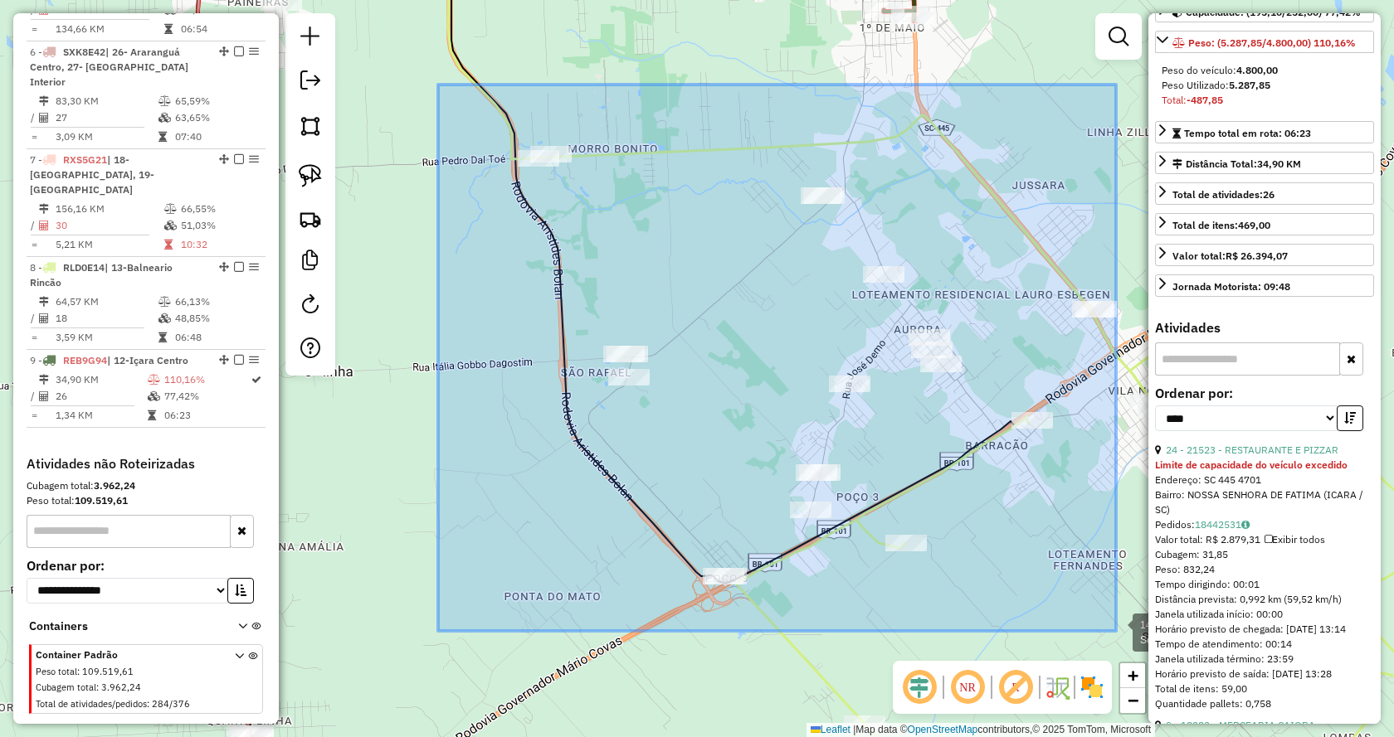
drag, startPoint x: 438, startPoint y: 85, endPoint x: 1116, endPoint y: 632, distance: 871.2
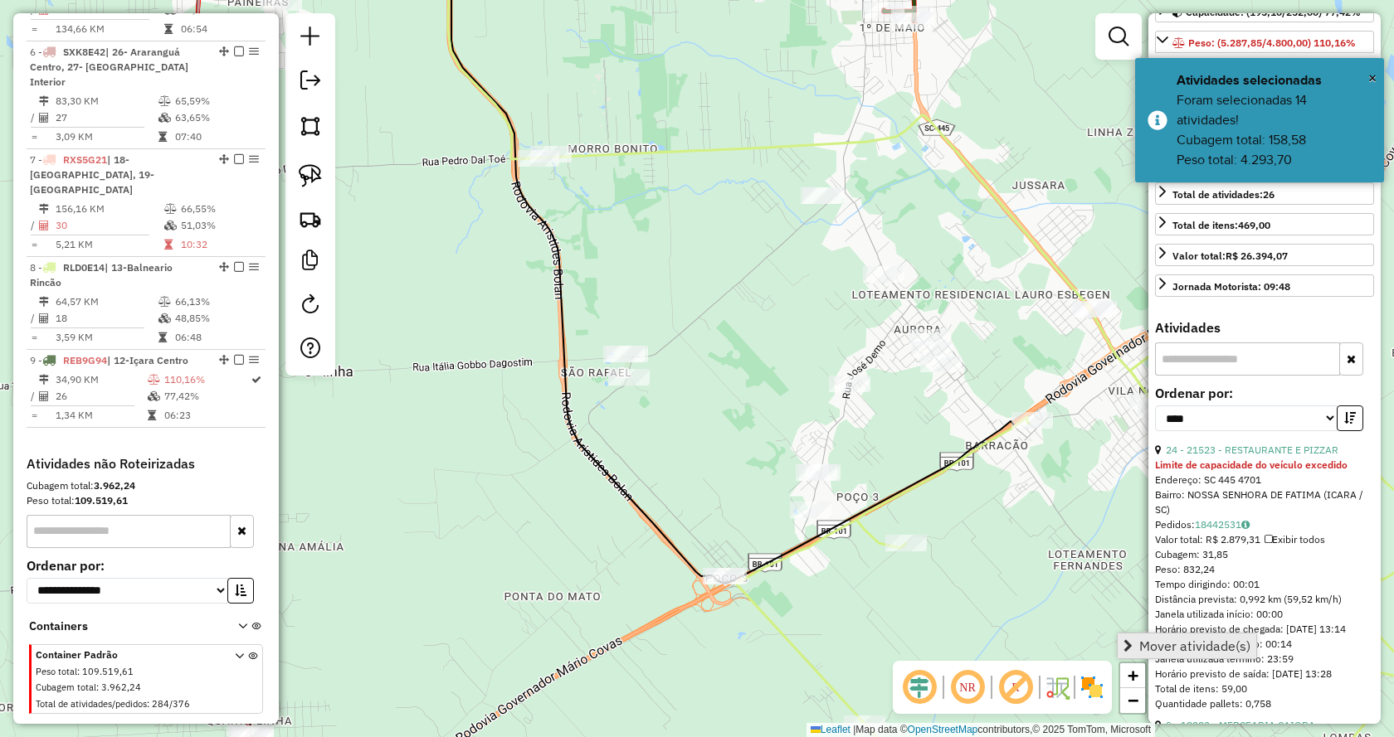
click at [1128, 645] on span "Mover atividade(s)" at bounding box center [1127, 646] width 9 height 13
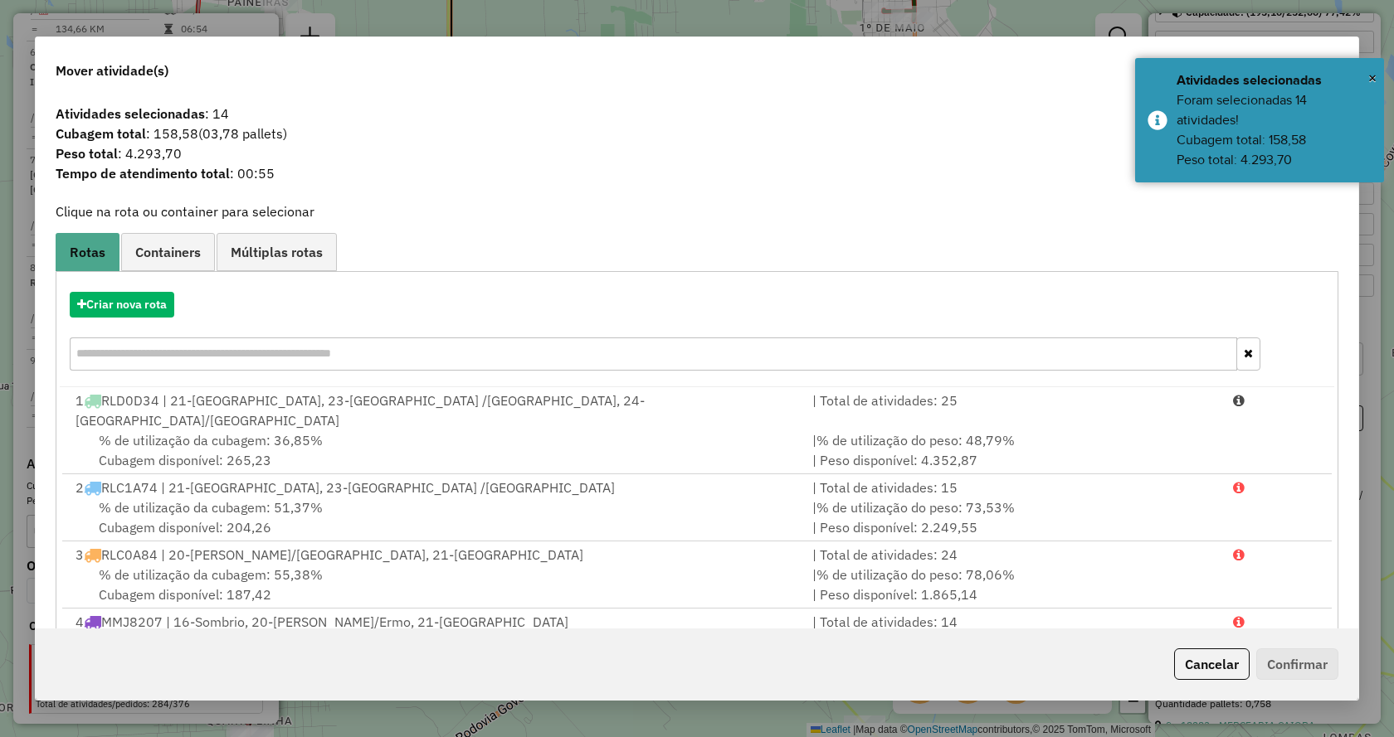
click at [167, 324] on div "Criar nova rota" at bounding box center [697, 334] width 1274 height 108
click at [152, 307] on button "Criar nova rota" at bounding box center [122, 305] width 105 height 26
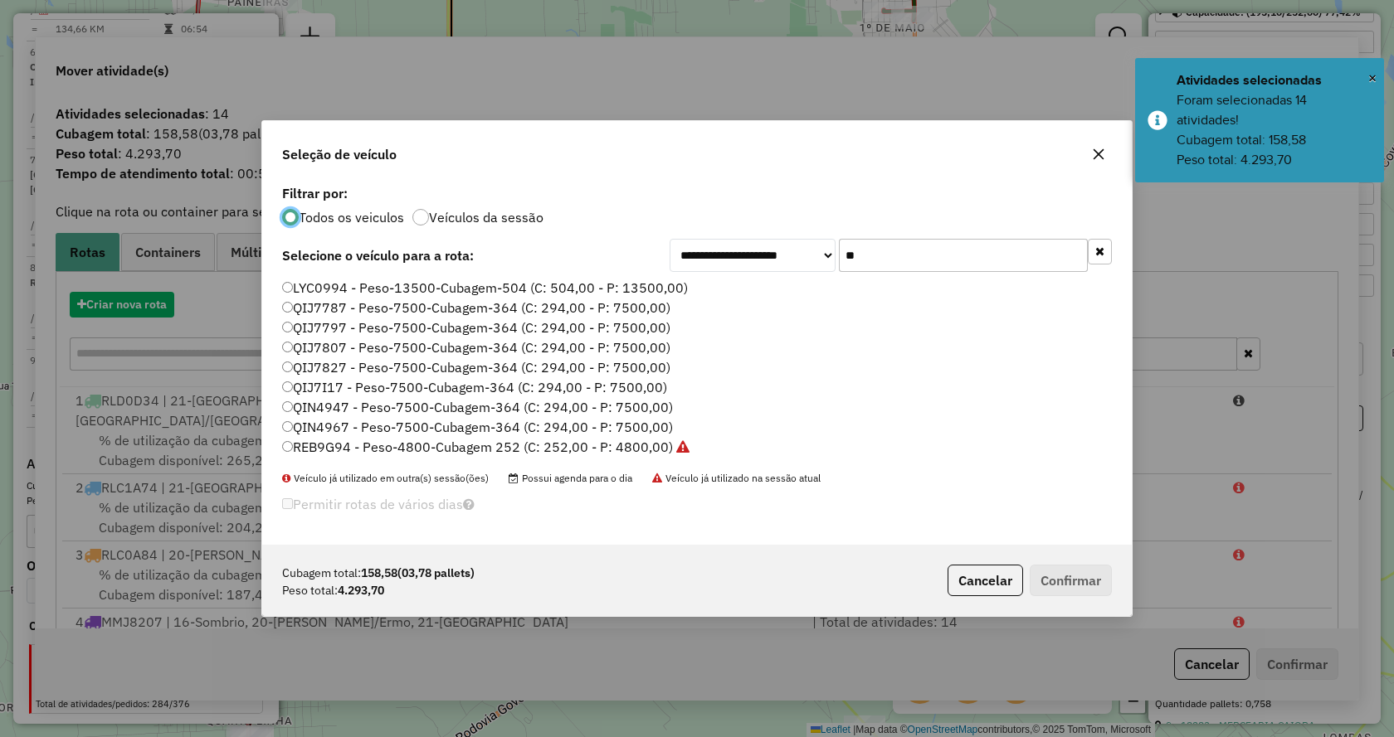
scroll to position [9, 5]
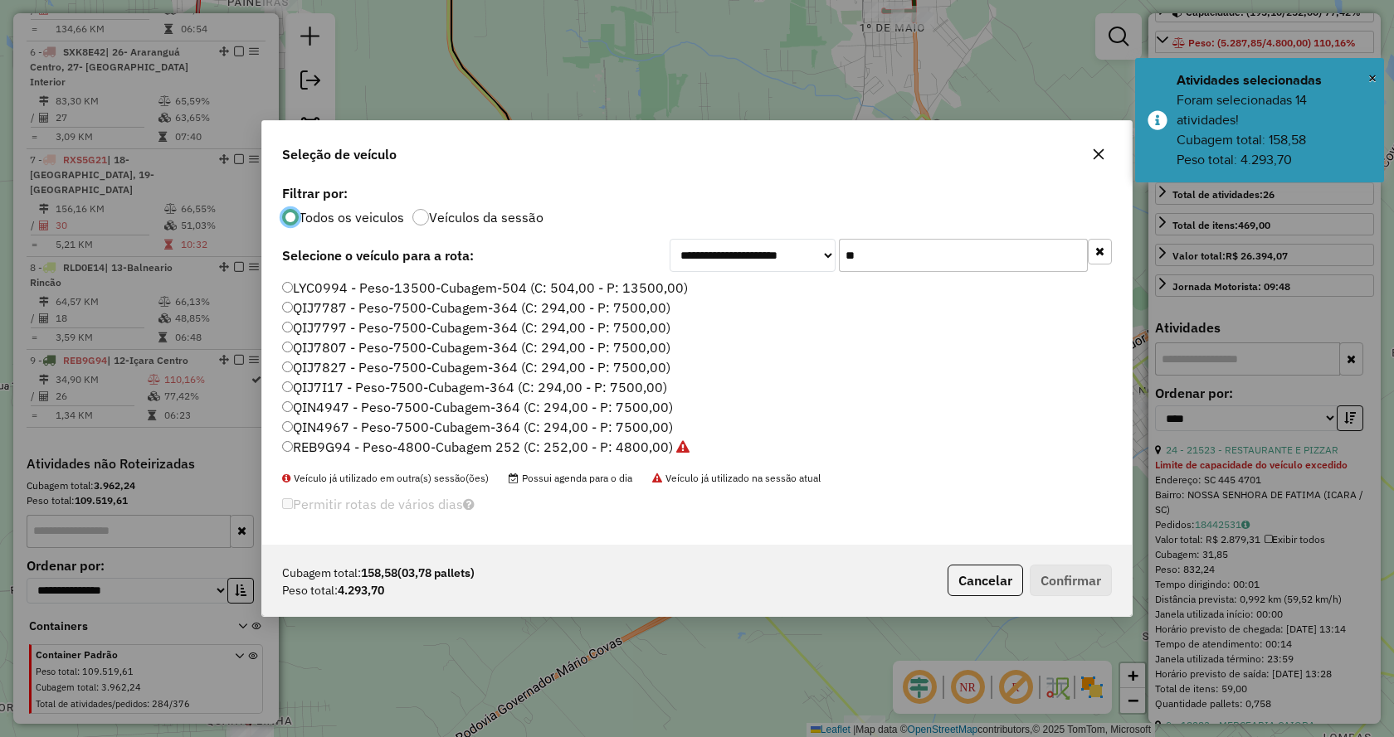
click at [866, 267] on input "**" at bounding box center [963, 255] width 249 height 33
click at [865, 267] on input "**" at bounding box center [963, 255] width 249 height 33
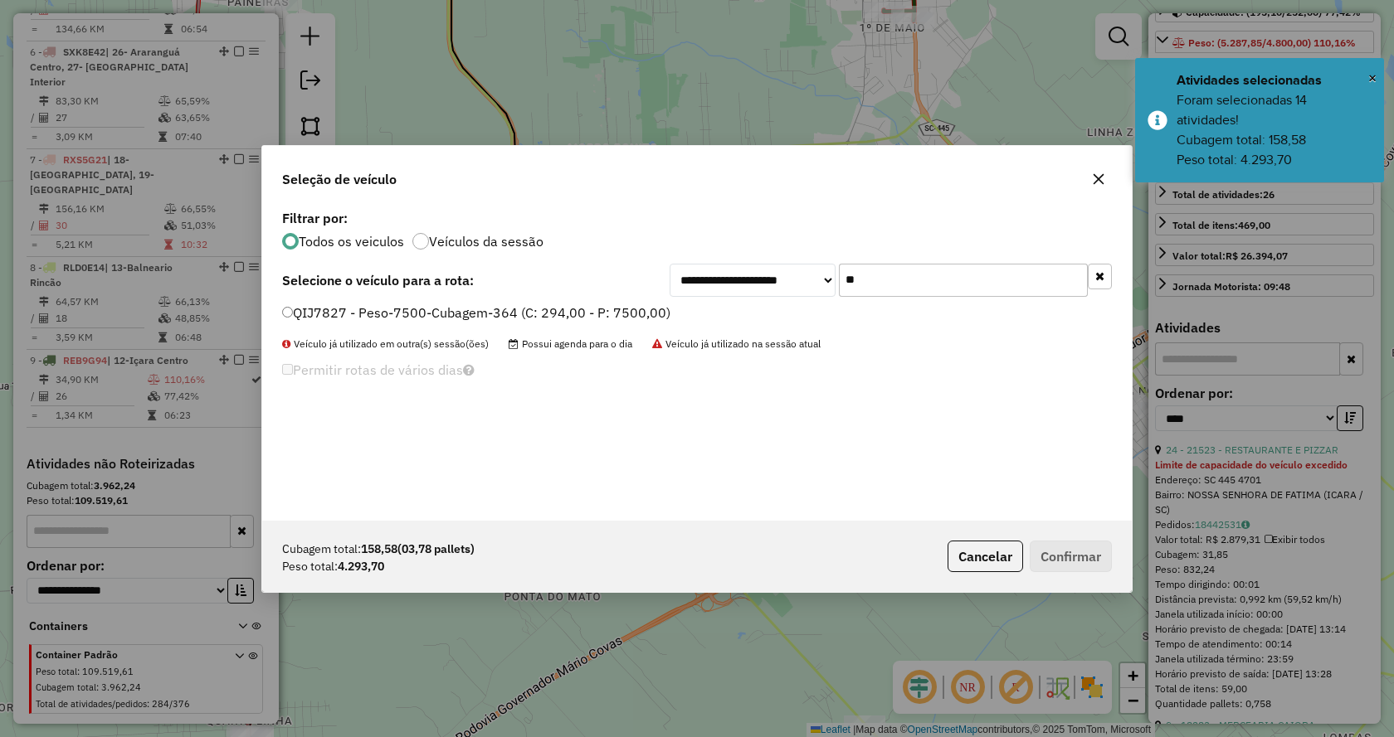
type input "**"
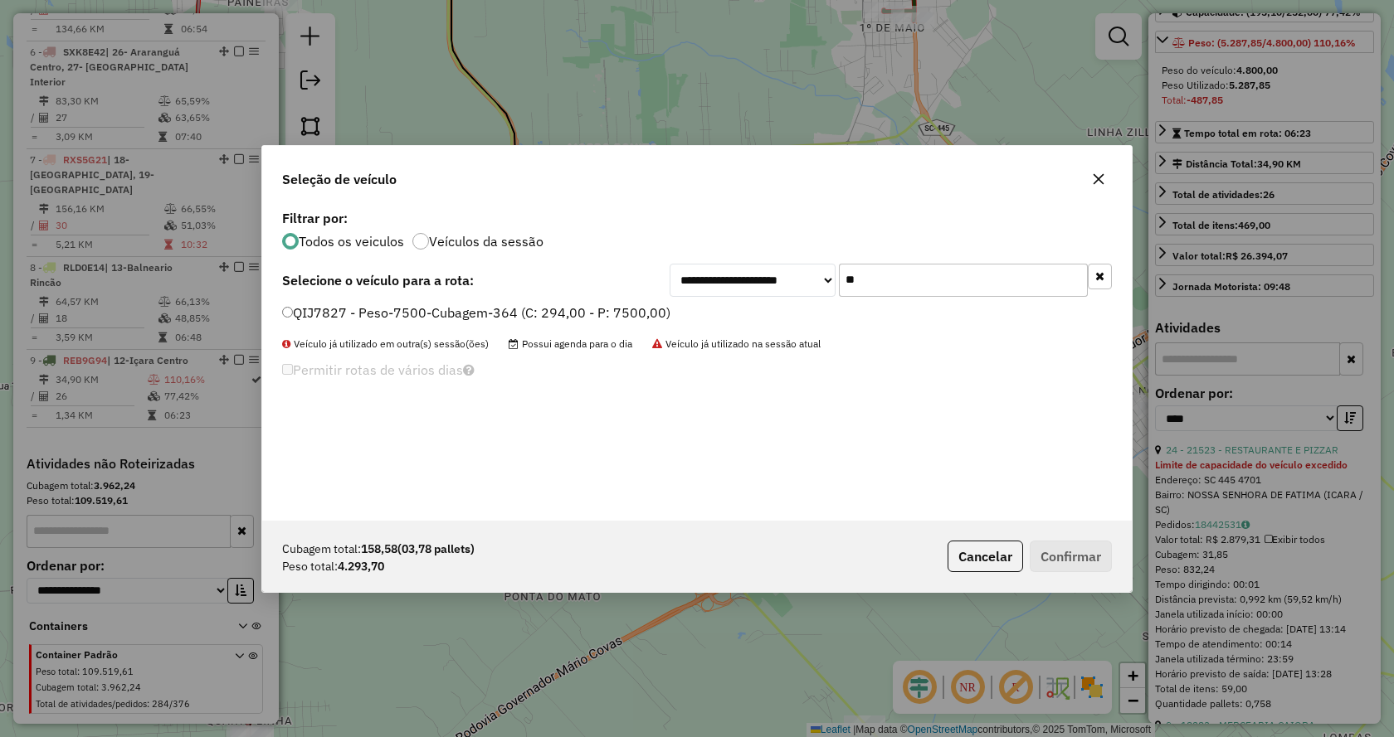
click at [558, 319] on label "QIJ7827 - Peso-7500-Cubagem-364 (C: 294,00 - P: 7500,00)" at bounding box center [476, 313] width 388 height 20
click at [1053, 541] on button "Confirmar" at bounding box center [1070, 557] width 82 height 32
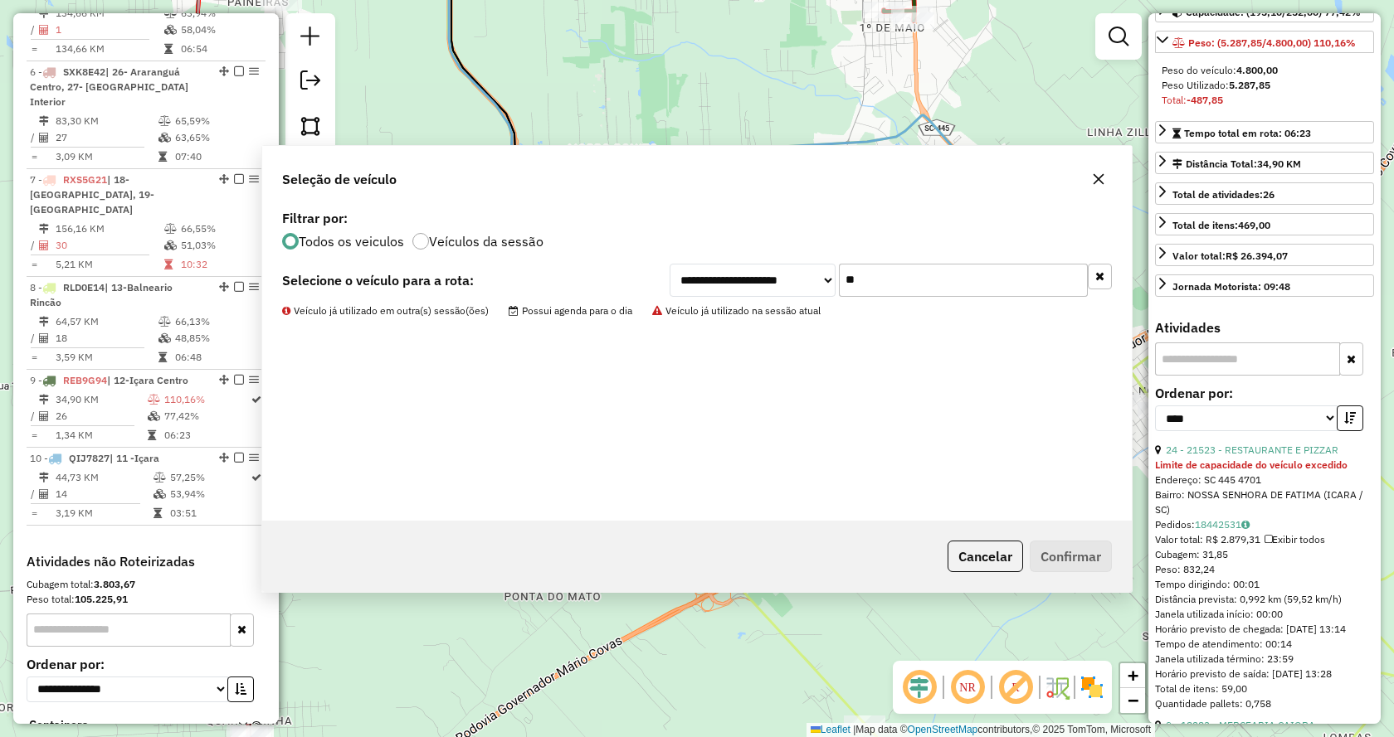
scroll to position [1247, 0]
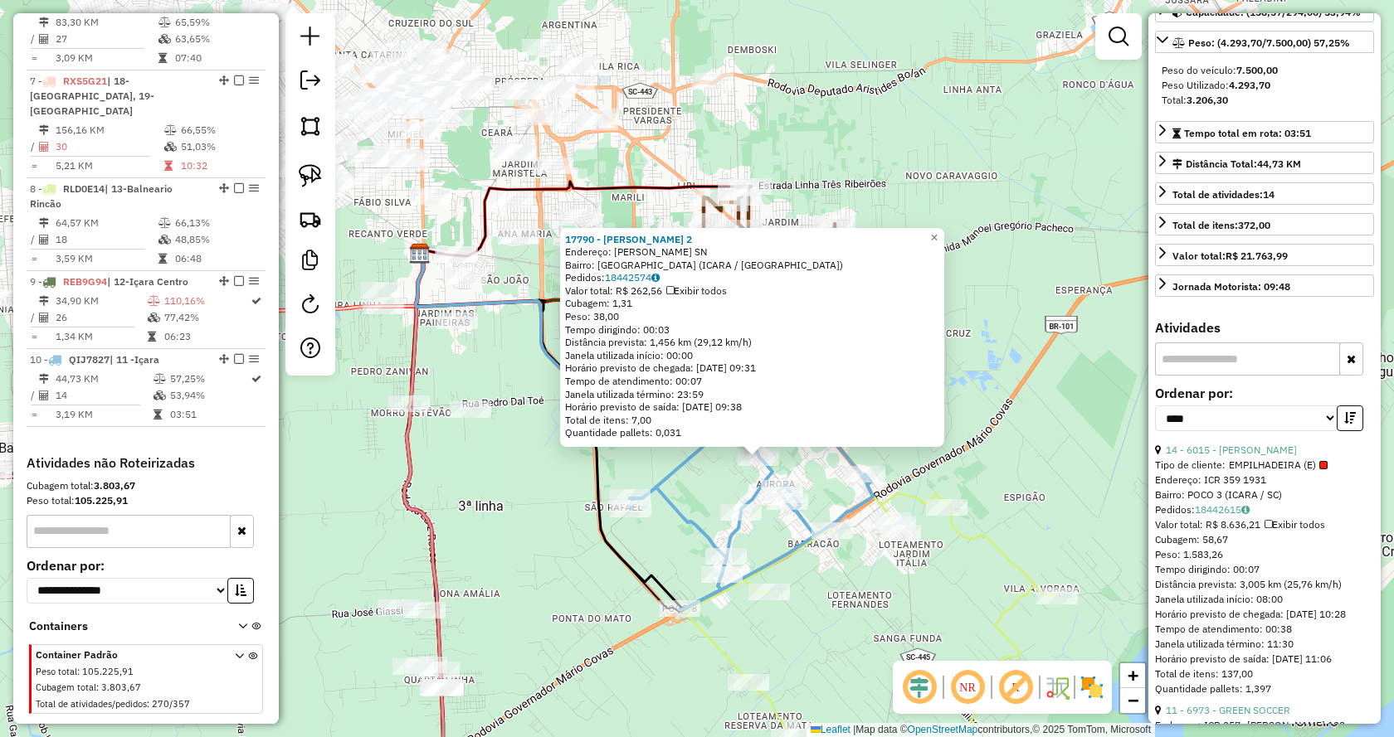
drag, startPoint x: 751, startPoint y: 319, endPoint x: 810, endPoint y: 472, distance: 163.9
click at [810, 472] on div "17790 - LANCHONETE SILVA 2 Endereço: LINO ZANOLLI SN Bairro: VILA SAO JOSE (ICA…" at bounding box center [697, 368] width 1394 height 737
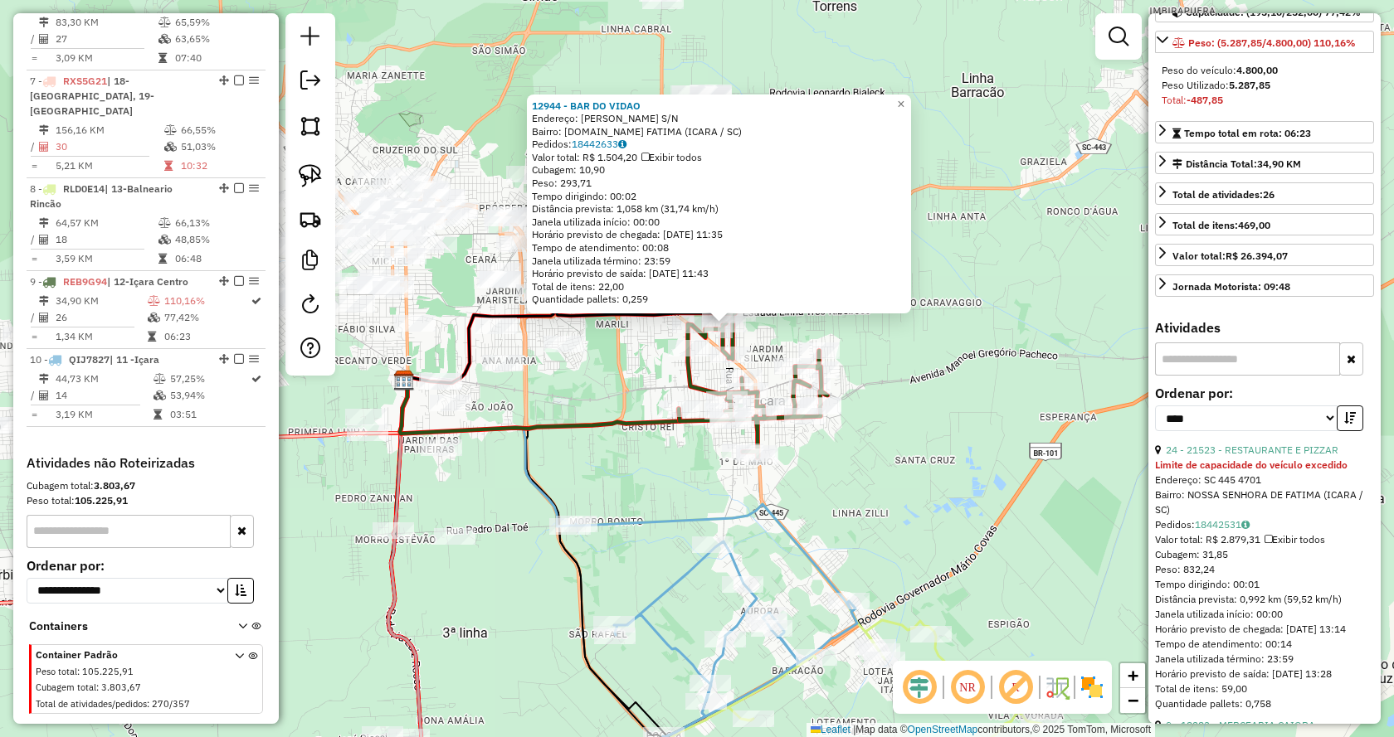
drag, startPoint x: 715, startPoint y: 537, endPoint x: 734, endPoint y: 504, distance: 38.3
click at [734, 504] on div "12944 - BAR DO VIDAO Endereço: FRANCISCO RAICK S/N Bairro: N.S.DE FATIMA (ICARA…" at bounding box center [697, 368] width 1394 height 737
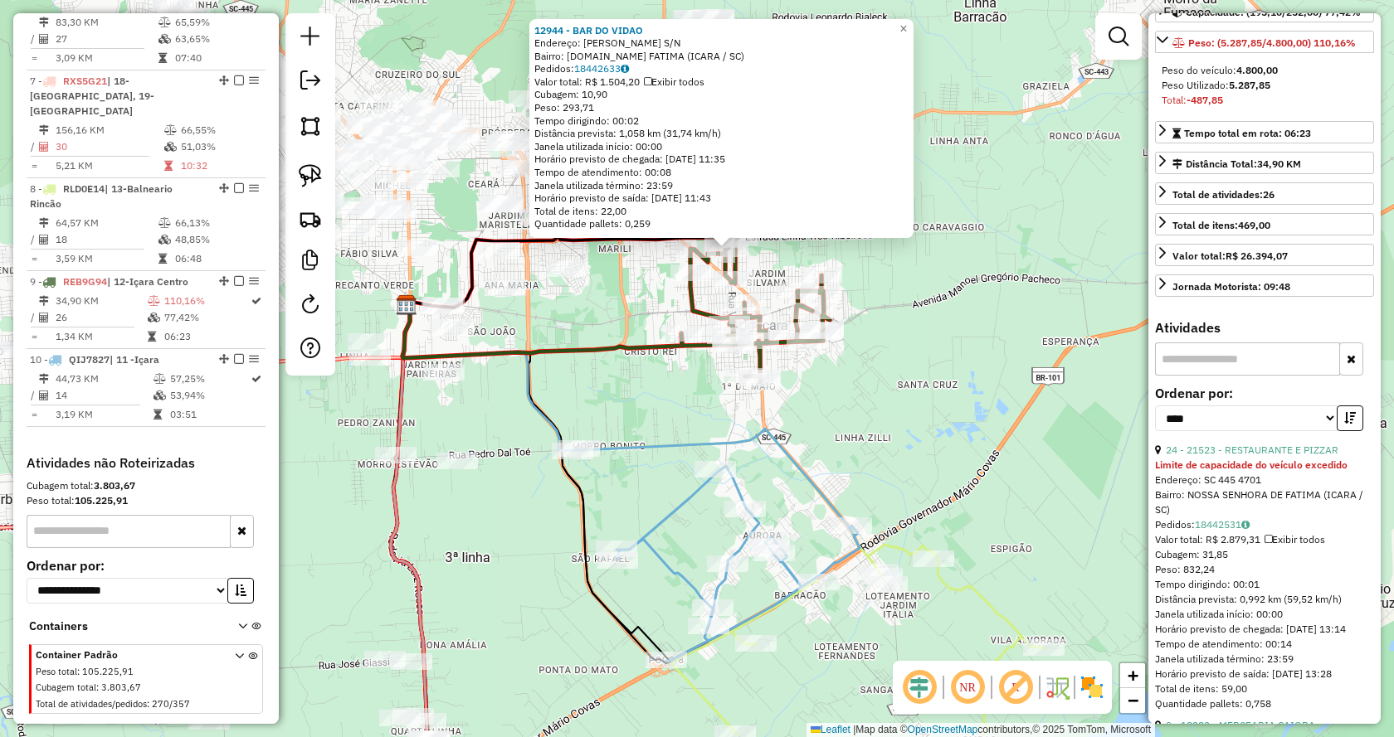
click at [712, 431] on div "12944 - BAR DO VIDAO Endereço: FRANCISCO RAICK S/N Bairro: N.S.DE FATIMA (ICARA…" at bounding box center [697, 368] width 1394 height 737
click at [738, 361] on div "Rota 9 - Placa REB9G94 5557 - BAR DO PRETO 12944 - BAR DO VIDAO Endereço: FRANC…" at bounding box center [697, 368] width 1394 height 737
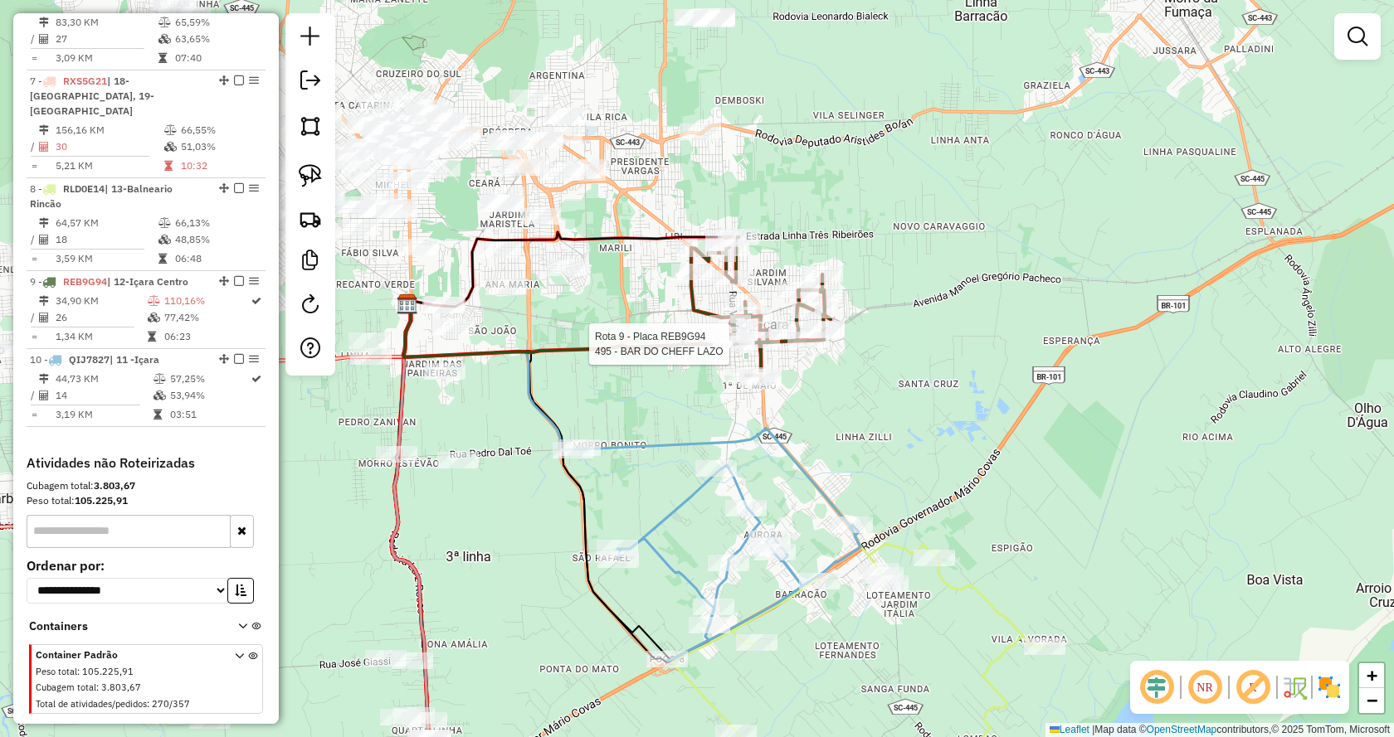
select select "*********"
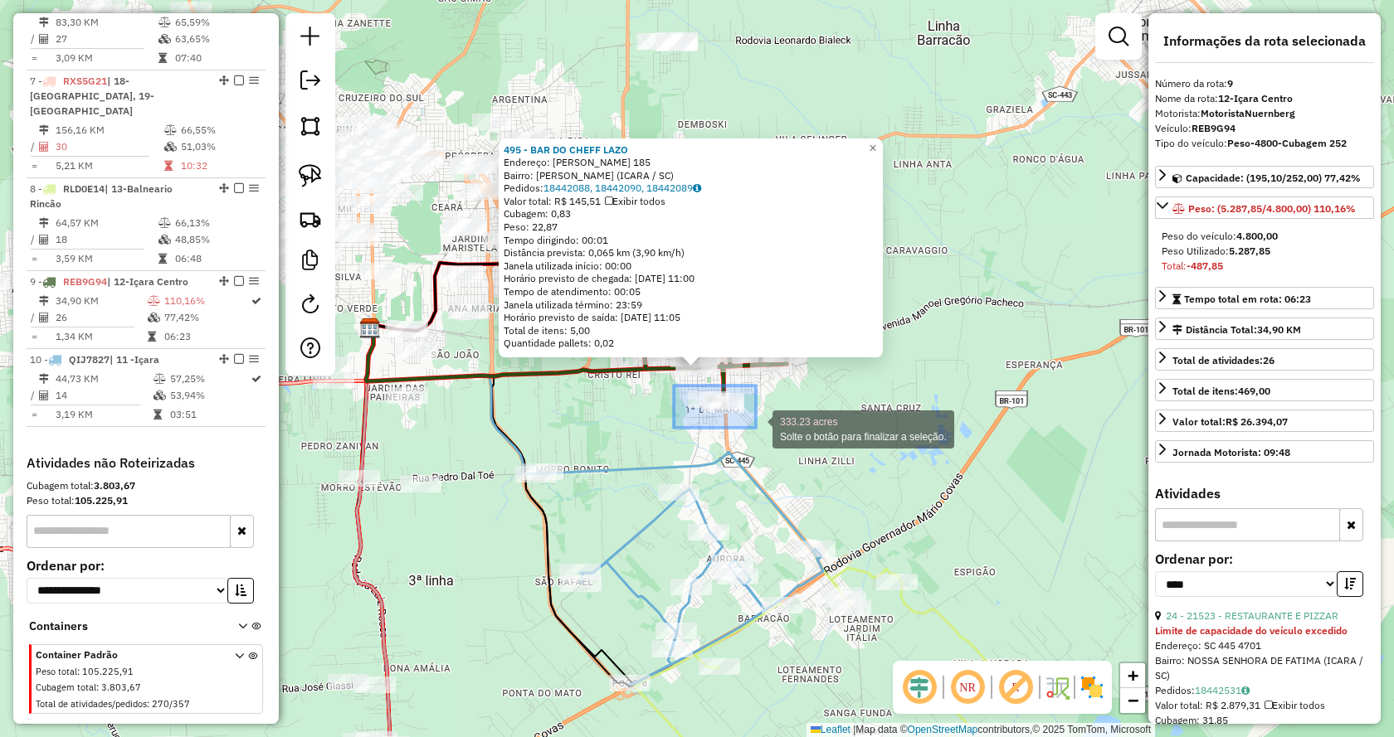
drag, startPoint x: 696, startPoint y: 391, endPoint x: 756, endPoint y: 428, distance: 70.4
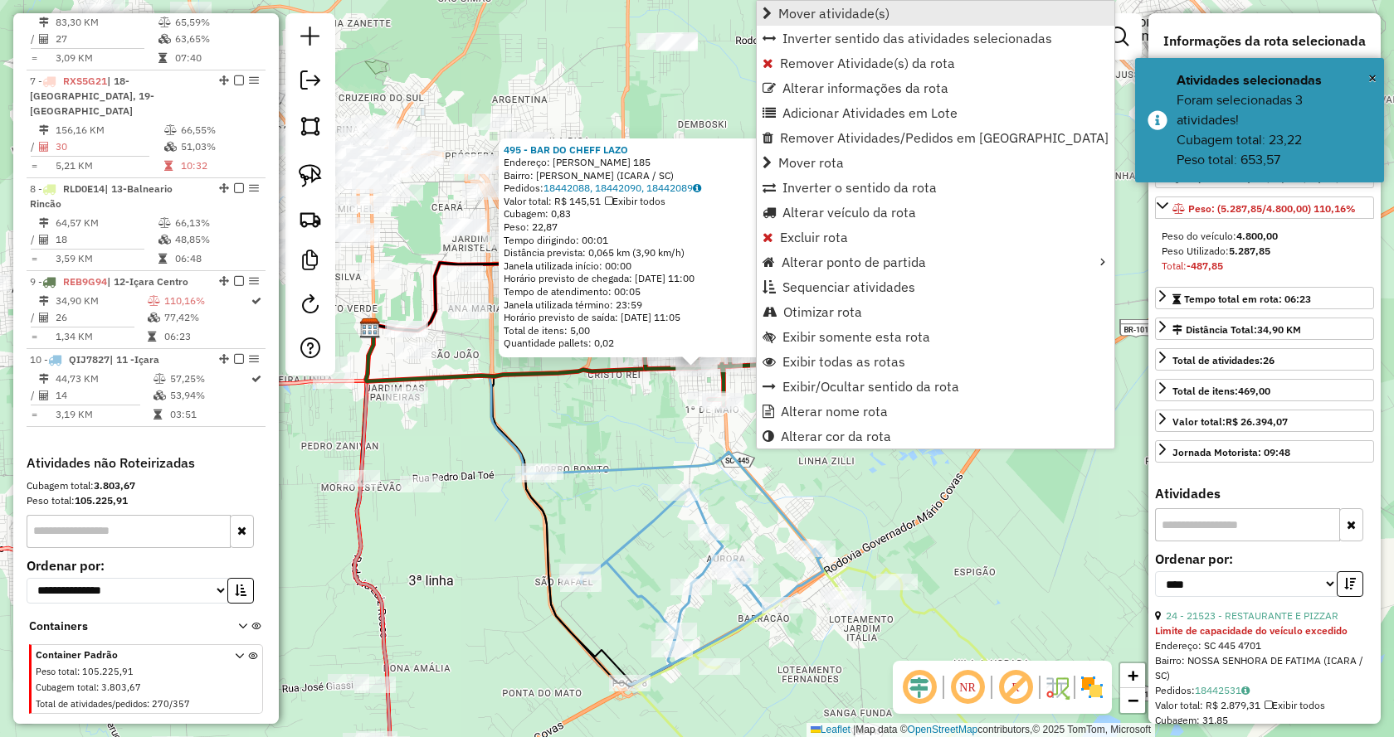
click at [825, 17] on span "Mover atividade(s)" at bounding box center [833, 13] width 111 height 13
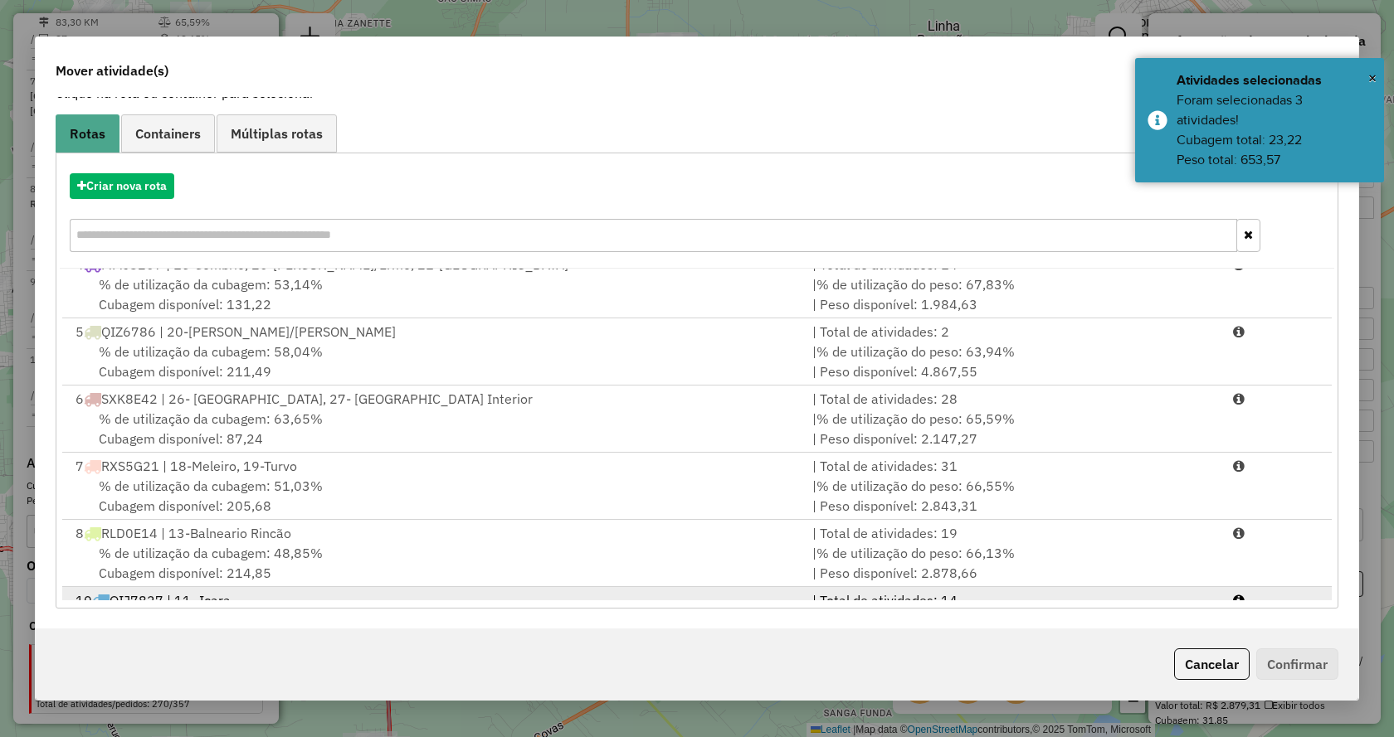
scroll to position [273, 0]
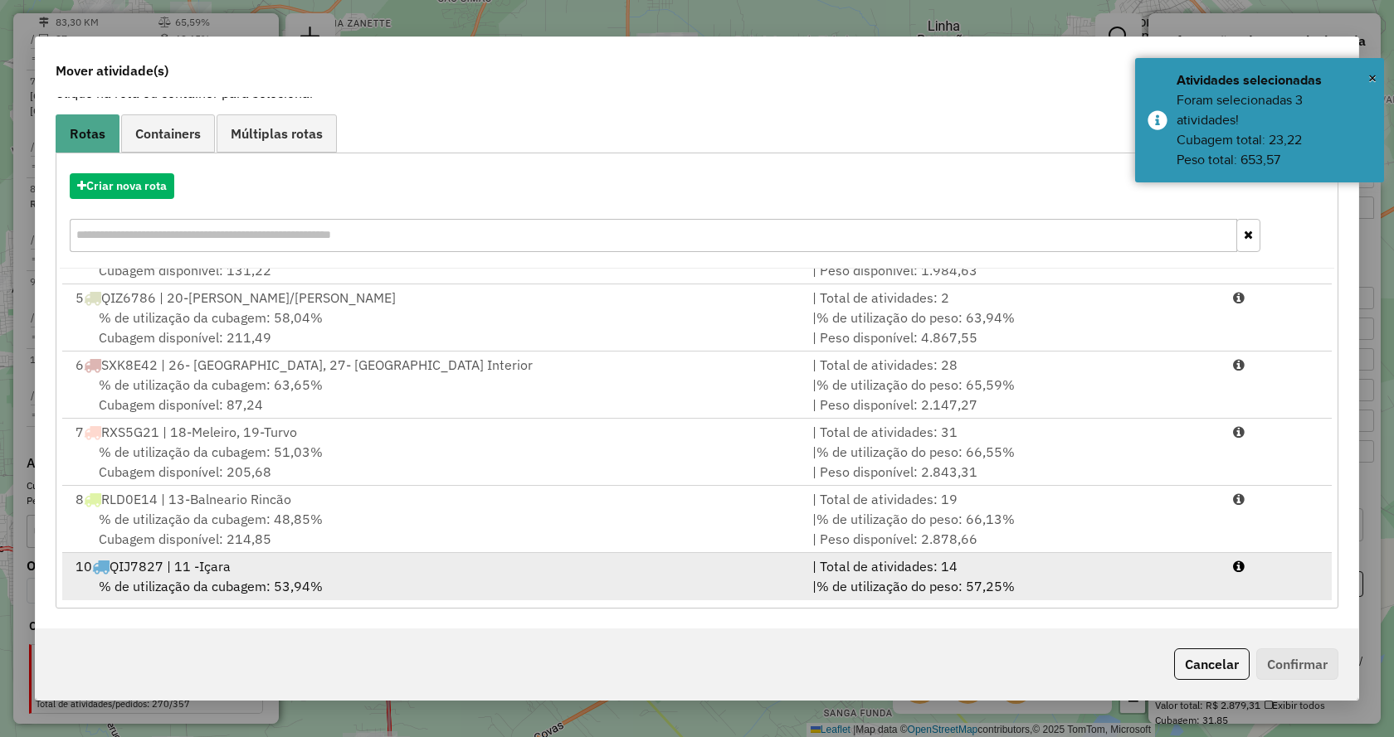
click at [1228, 563] on li "10 QIJ7827 | 11 -Içara | Total de atividades: 14 % de utilização da cubagem: 53…" at bounding box center [696, 586] width 1269 height 67
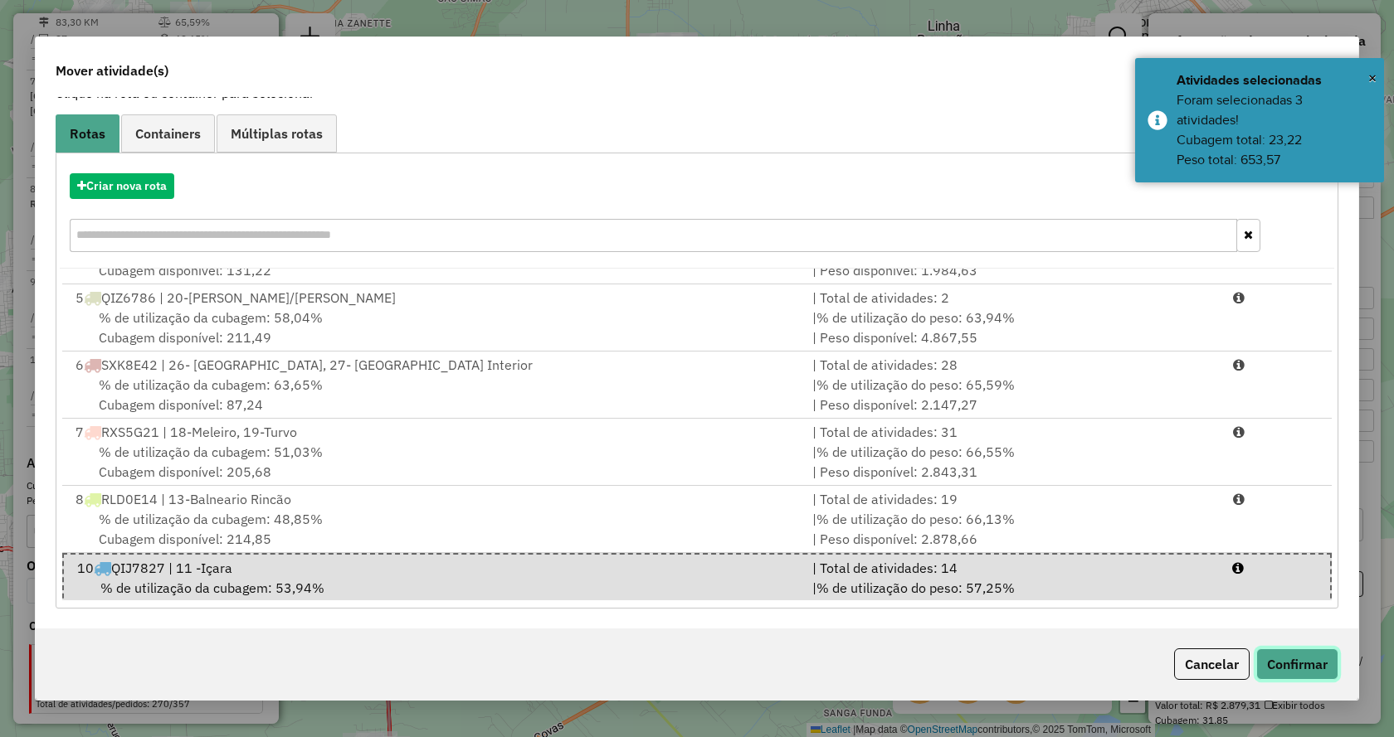
click at [1300, 660] on button "Confirmar" at bounding box center [1297, 665] width 82 height 32
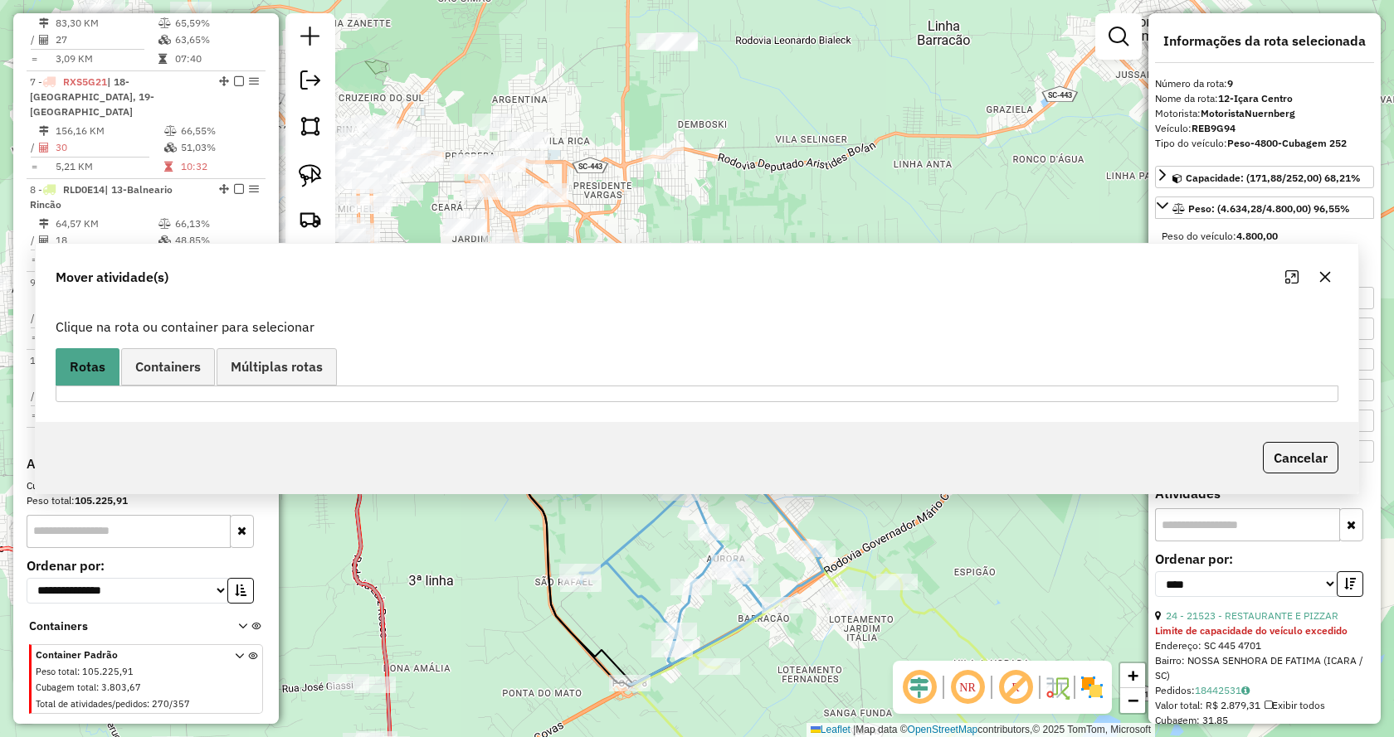
scroll to position [0, 0]
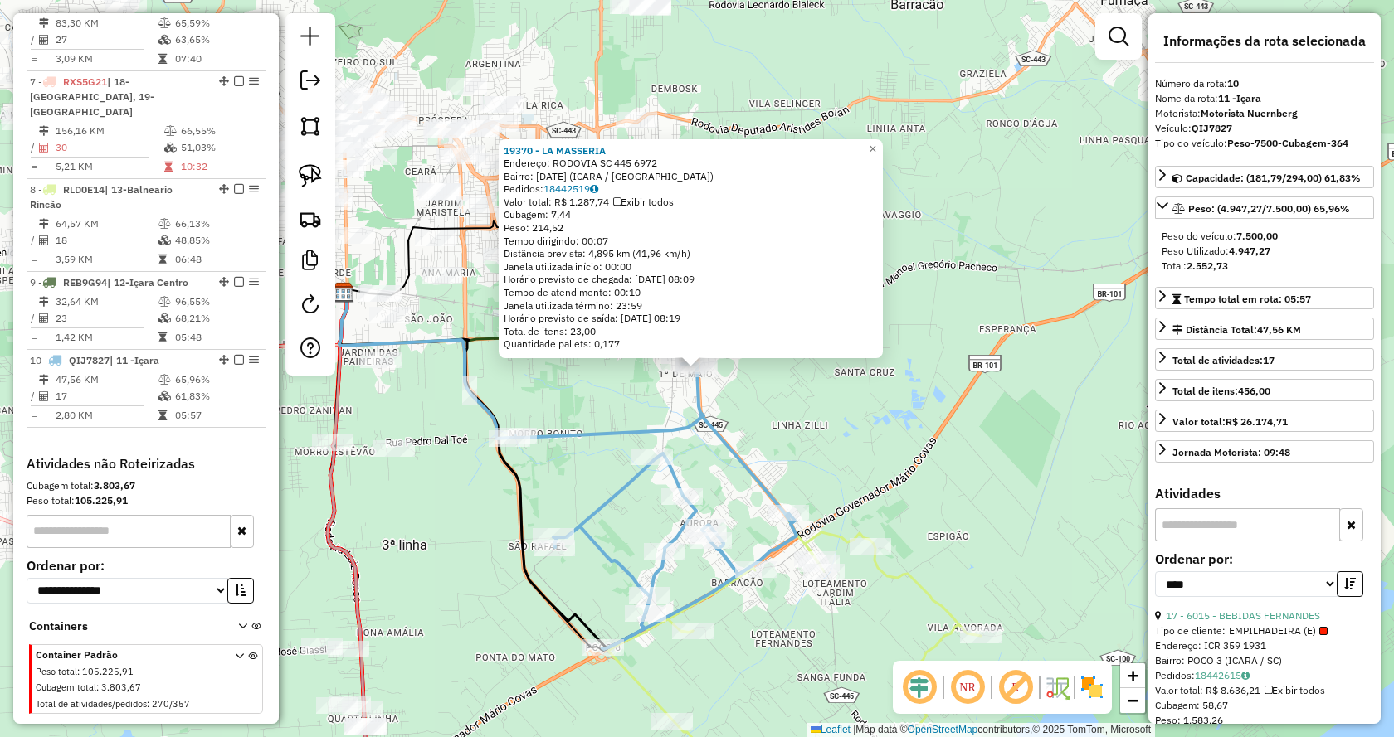
click at [800, 426] on div "19370 - LA MASSERIA Endereço: RODOVIA SC 445 6972 Bairro: PRIMEIRO DE MAIO (ICA…" at bounding box center [697, 368] width 1394 height 737
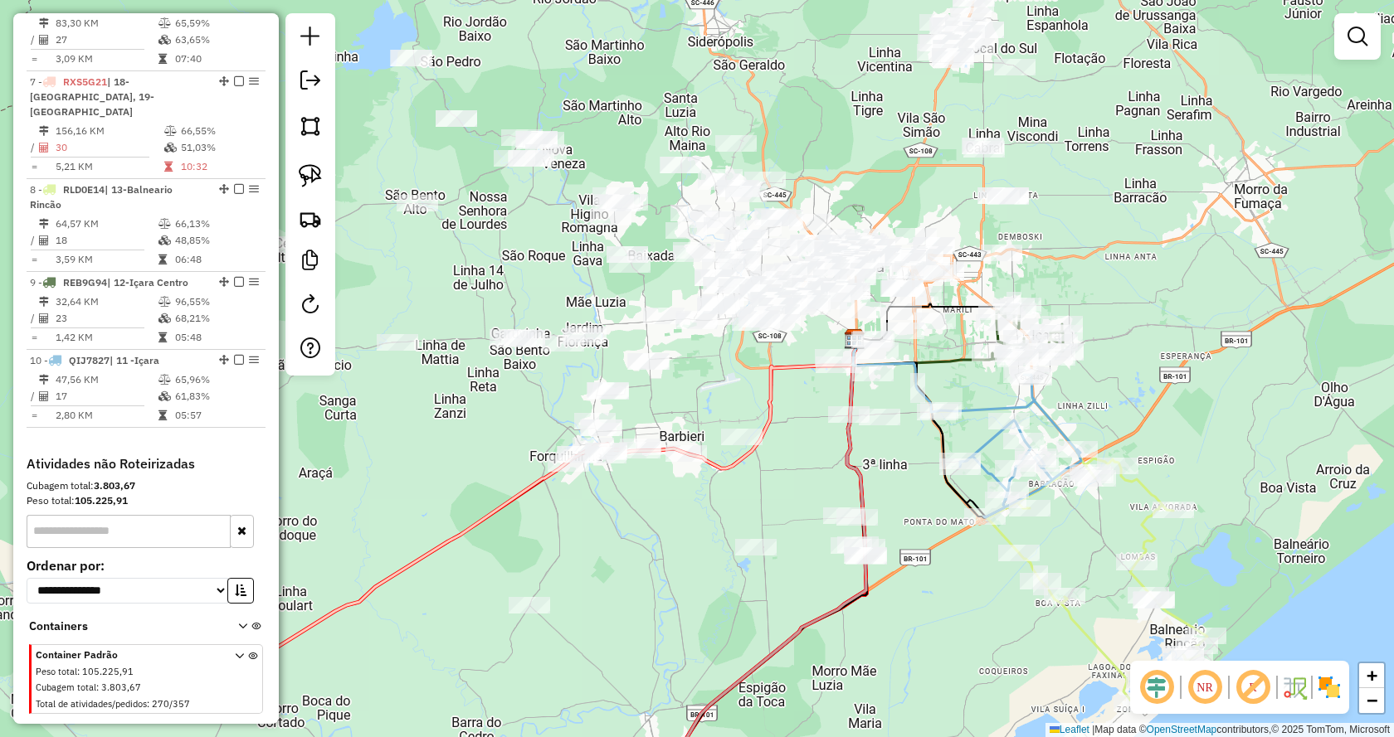
drag, startPoint x: 570, startPoint y: 393, endPoint x: 950, endPoint y: 386, distance: 380.0
click at [950, 386] on div "Janela de atendimento Grade de atendimento Capacidade Transportadoras Veículos …" at bounding box center [697, 368] width 1394 height 737
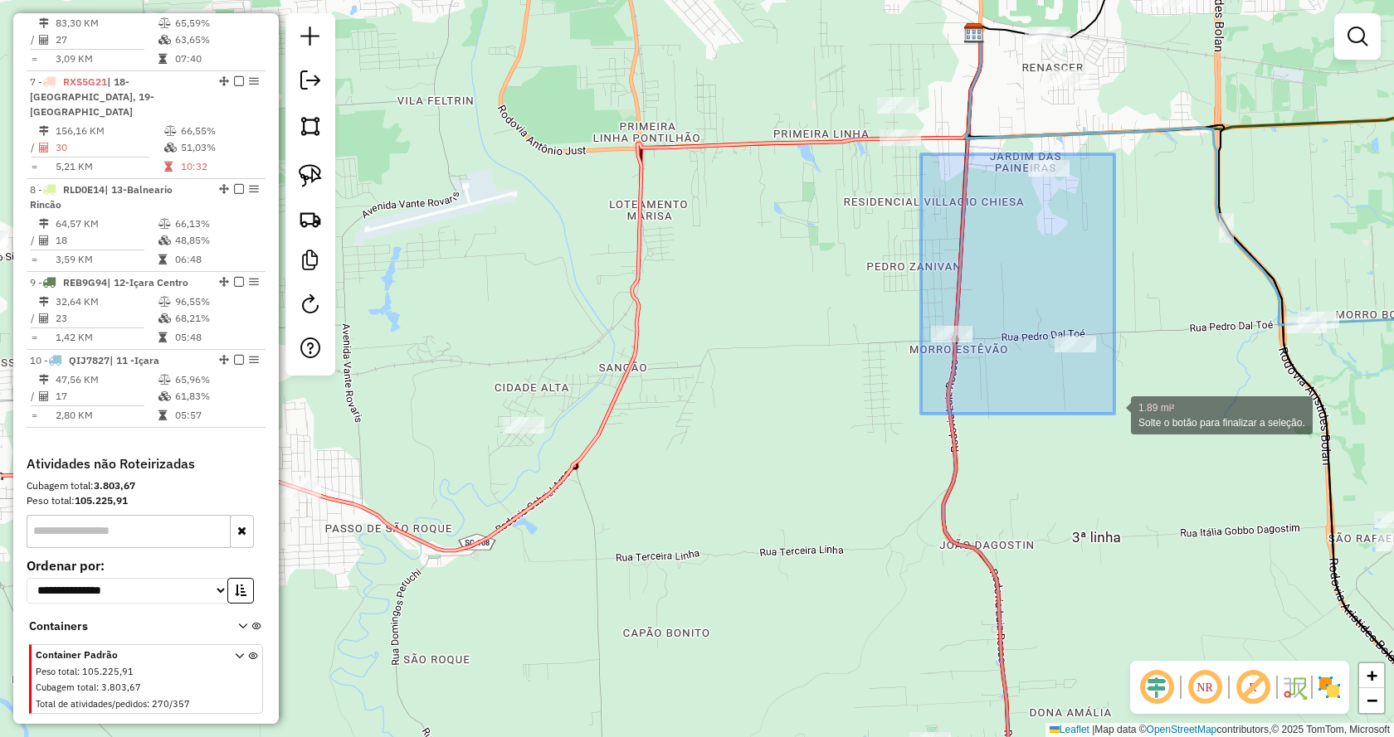
drag, startPoint x: 921, startPoint y: 154, endPoint x: 1120, endPoint y: 422, distance: 333.8
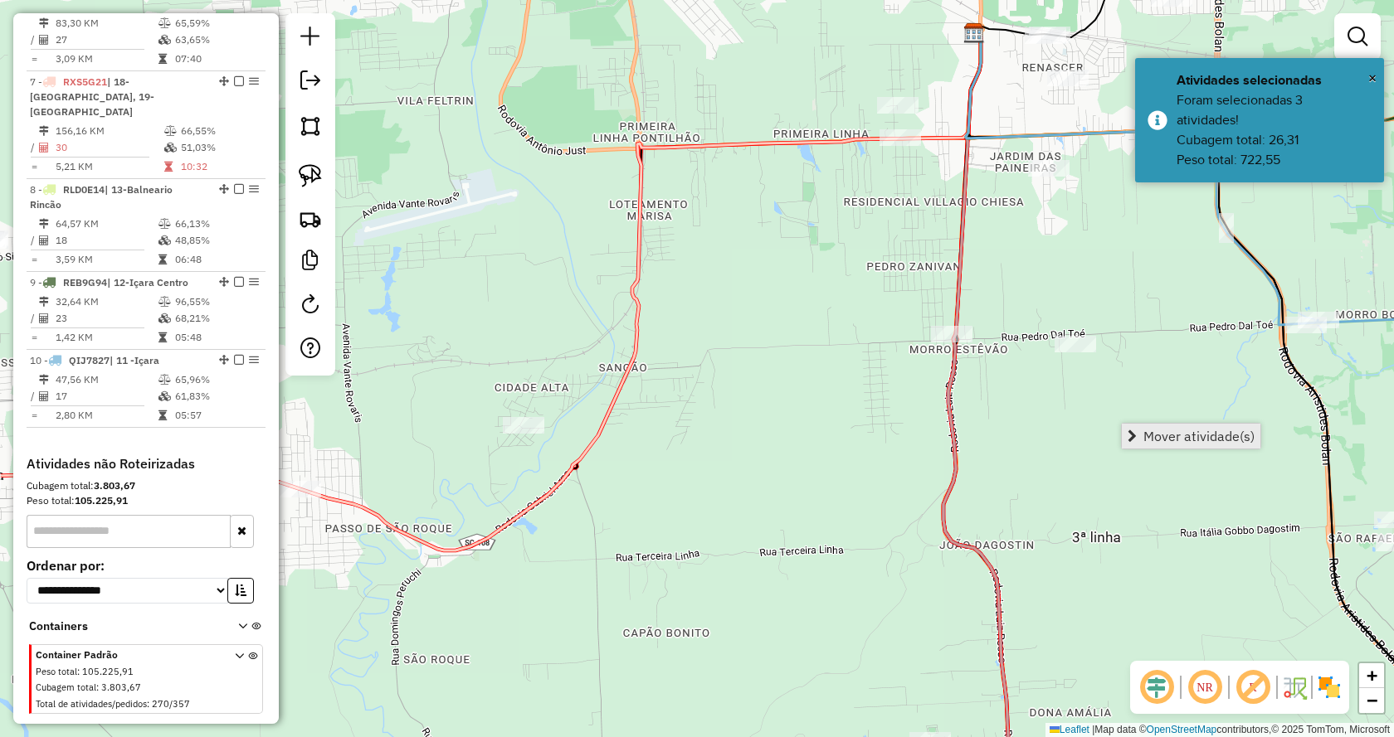
click at [1141, 435] on link "Mover atividade(s)" at bounding box center [1191, 436] width 139 height 25
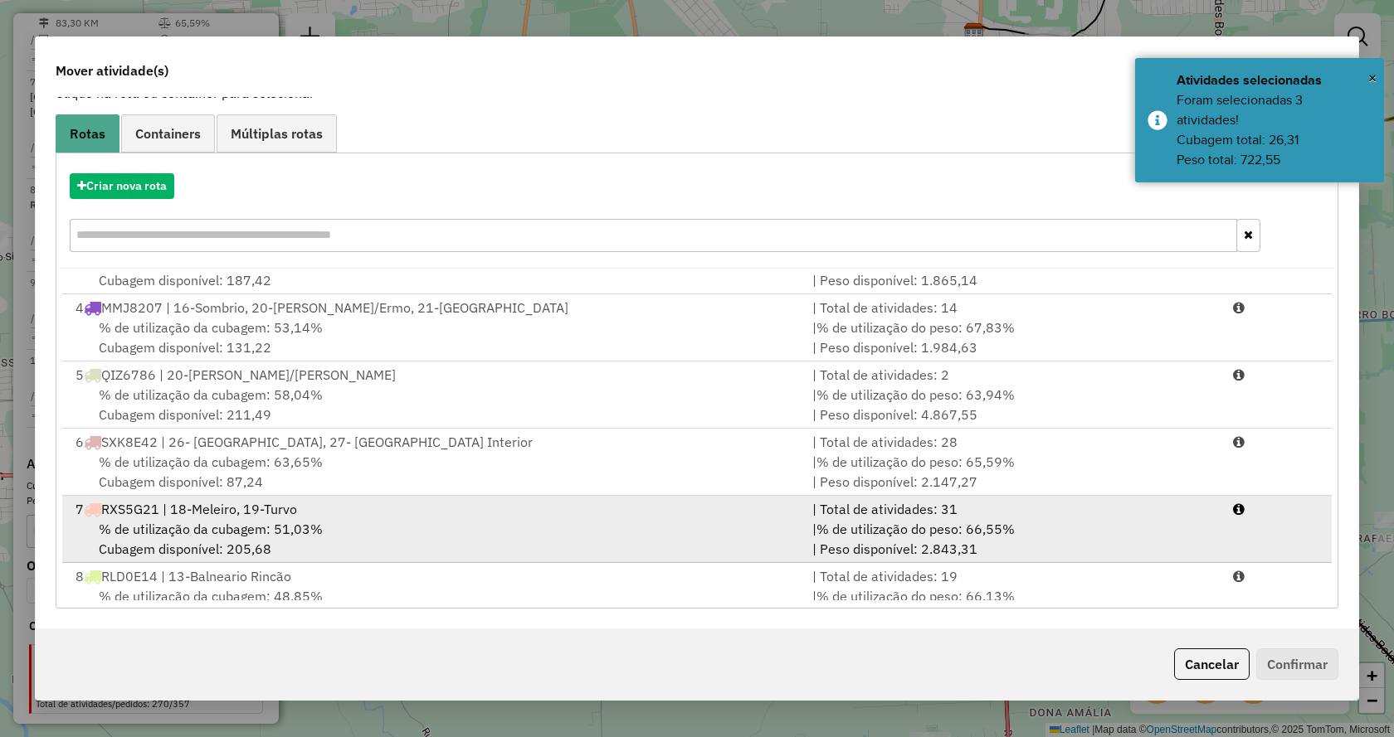
scroll to position [340, 0]
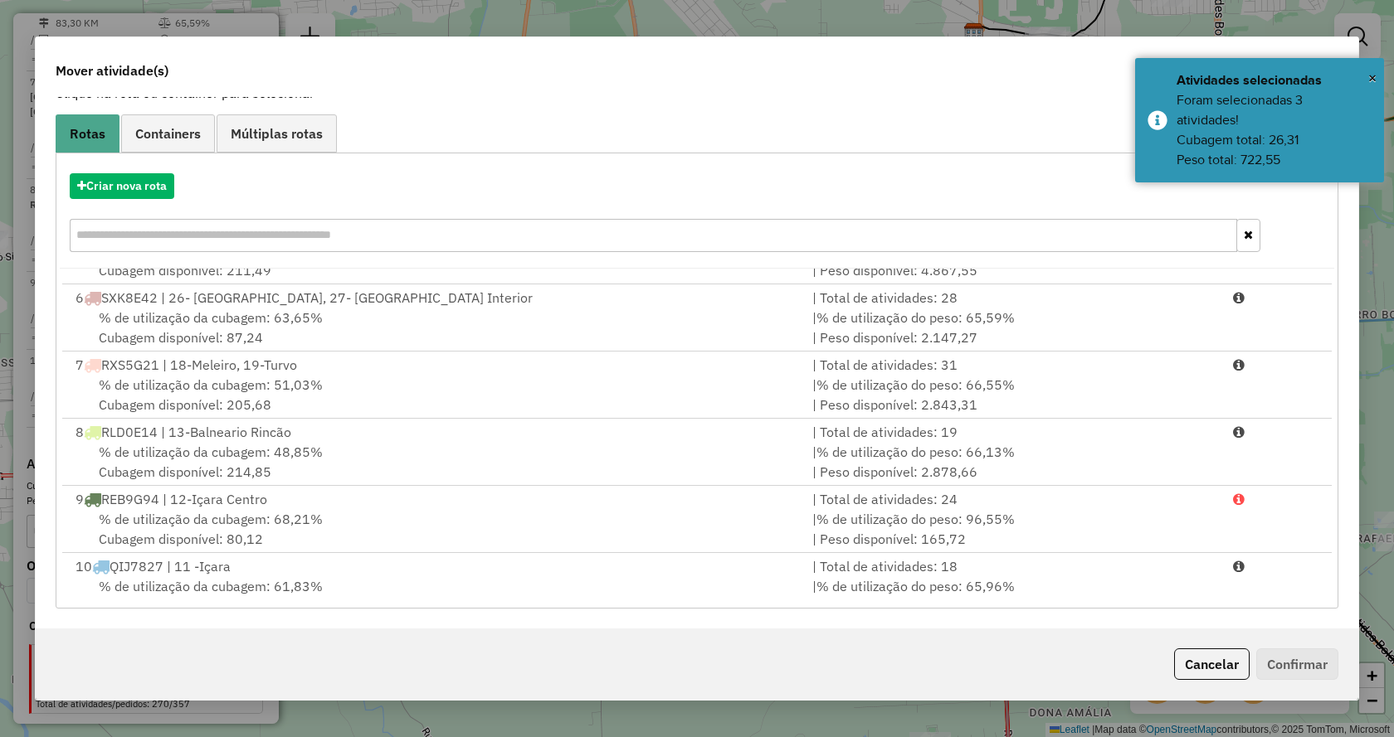
click at [1237, 615] on div "Atividades selecionadas : 3 Cubagem total : 26,31 (00,63 pallets) Peso total : …" at bounding box center [697, 362] width 1322 height 531
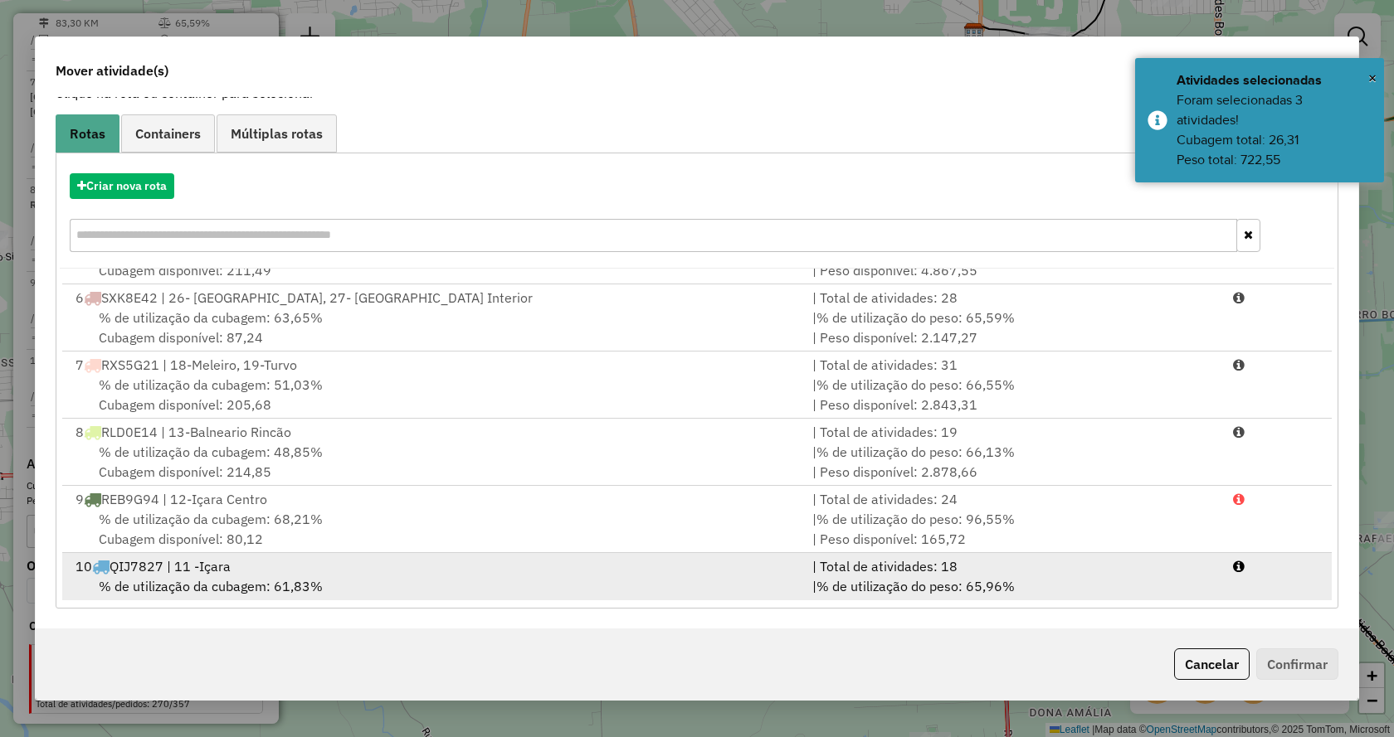
click at [1225, 597] on li "10 QIJ7827 | 11 -Içara | Total de atividades: 18 % de utilização da cubagem: 61…" at bounding box center [696, 586] width 1269 height 67
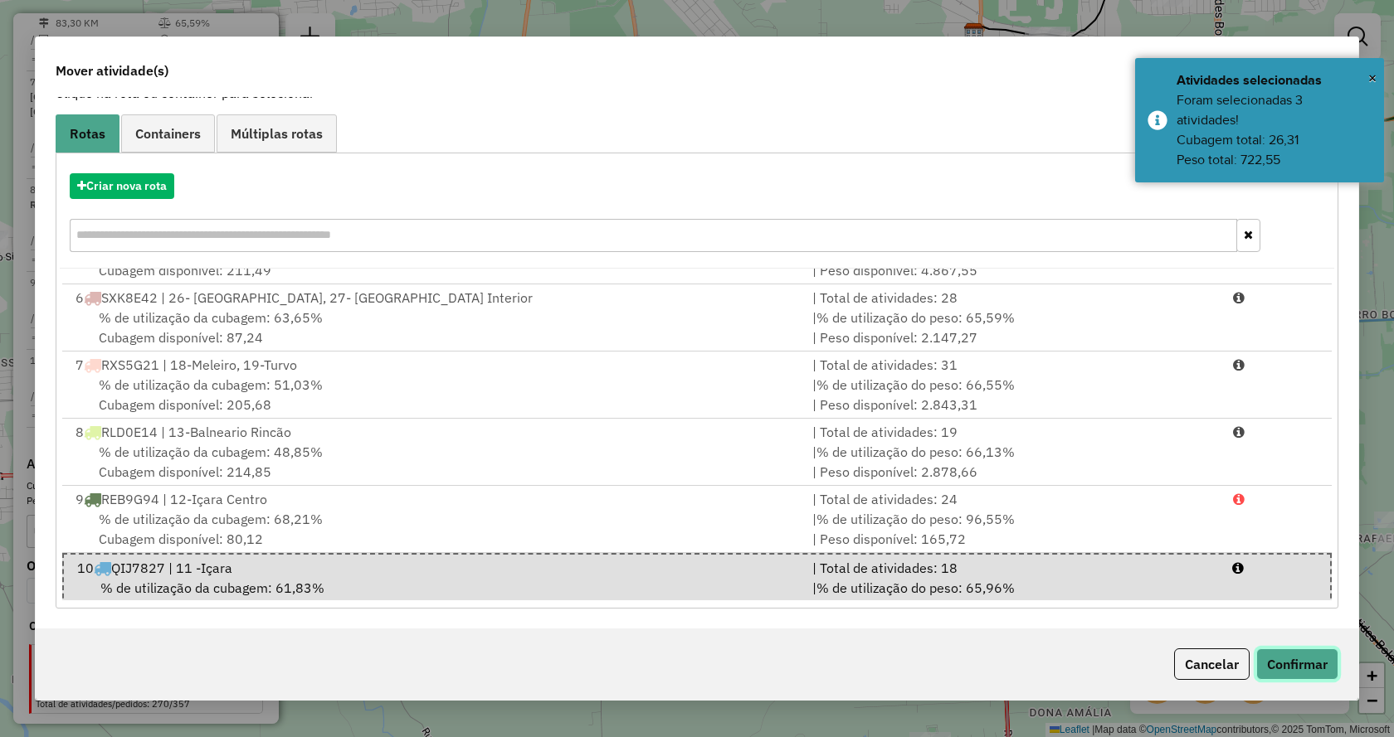
click at [1281, 666] on button "Confirmar" at bounding box center [1297, 665] width 82 height 32
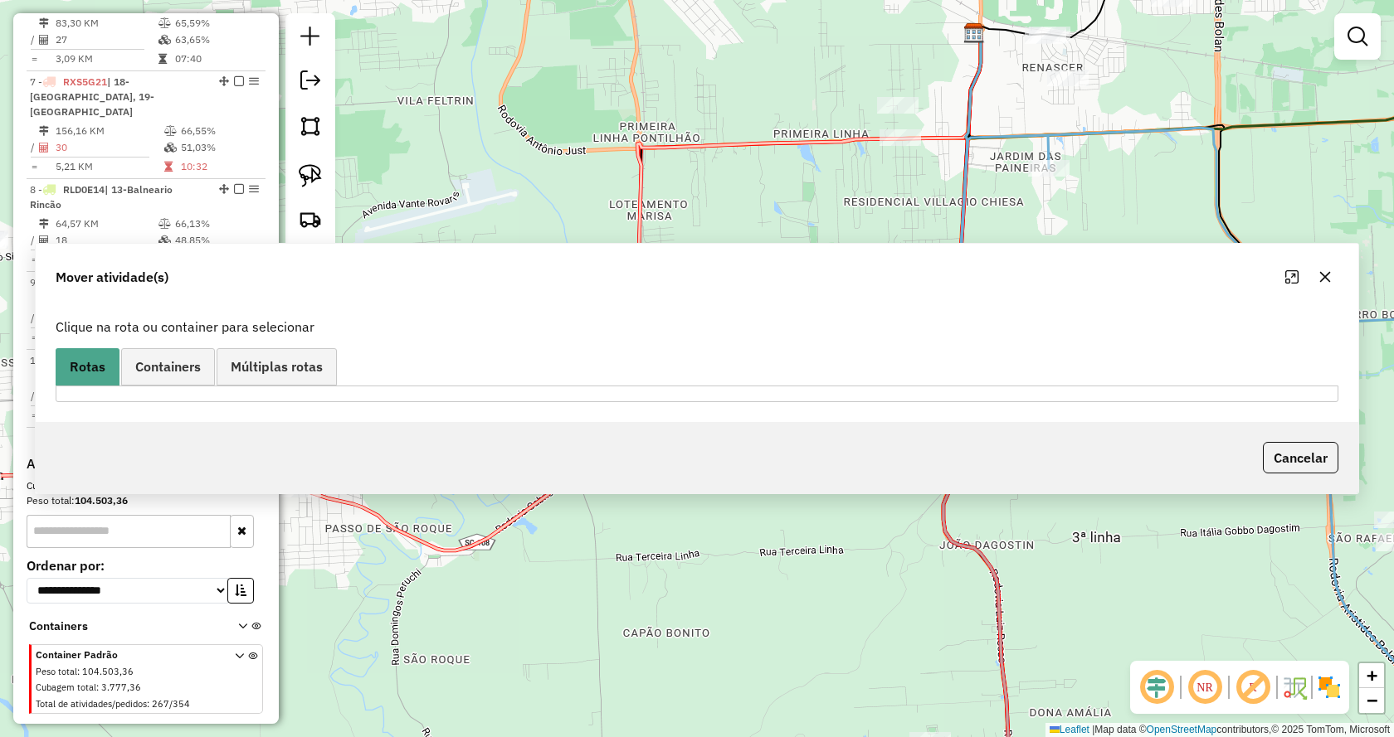
scroll to position [0, 0]
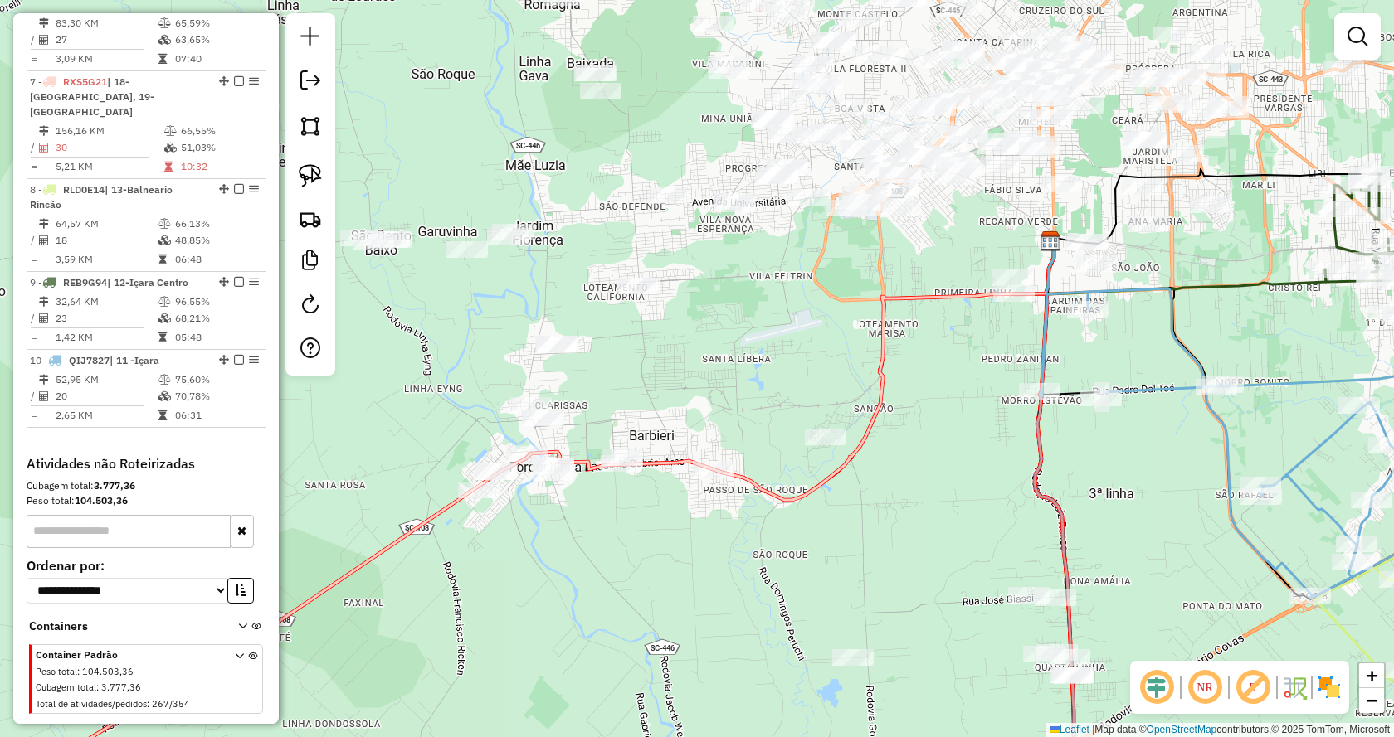
click at [1084, 383] on icon at bounding box center [1071, 317] width 60 height 155
select select "*********"
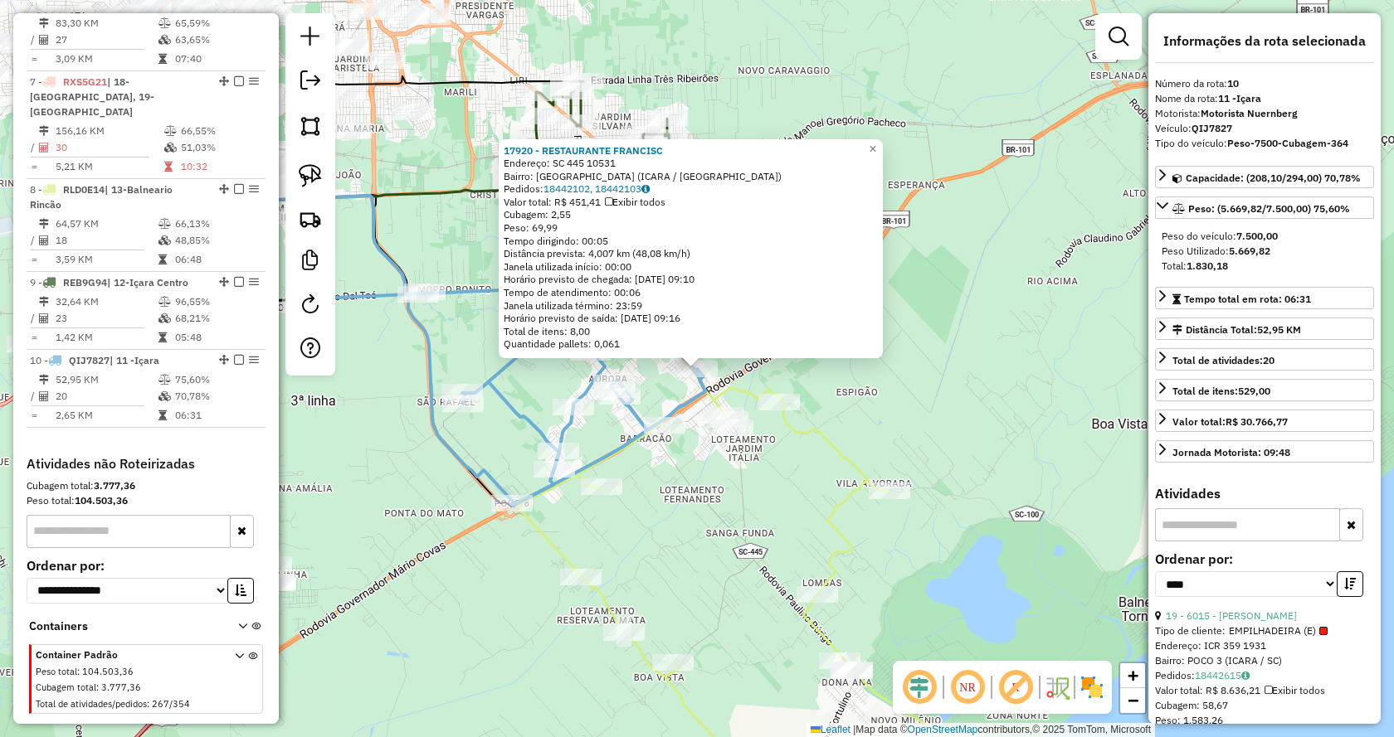
click at [925, 425] on div "17920 - RESTAURANTE FRANCISC Endereço: SC 445 10531 Bairro: VILA NOVA (ICARA / …" at bounding box center [697, 368] width 1394 height 737
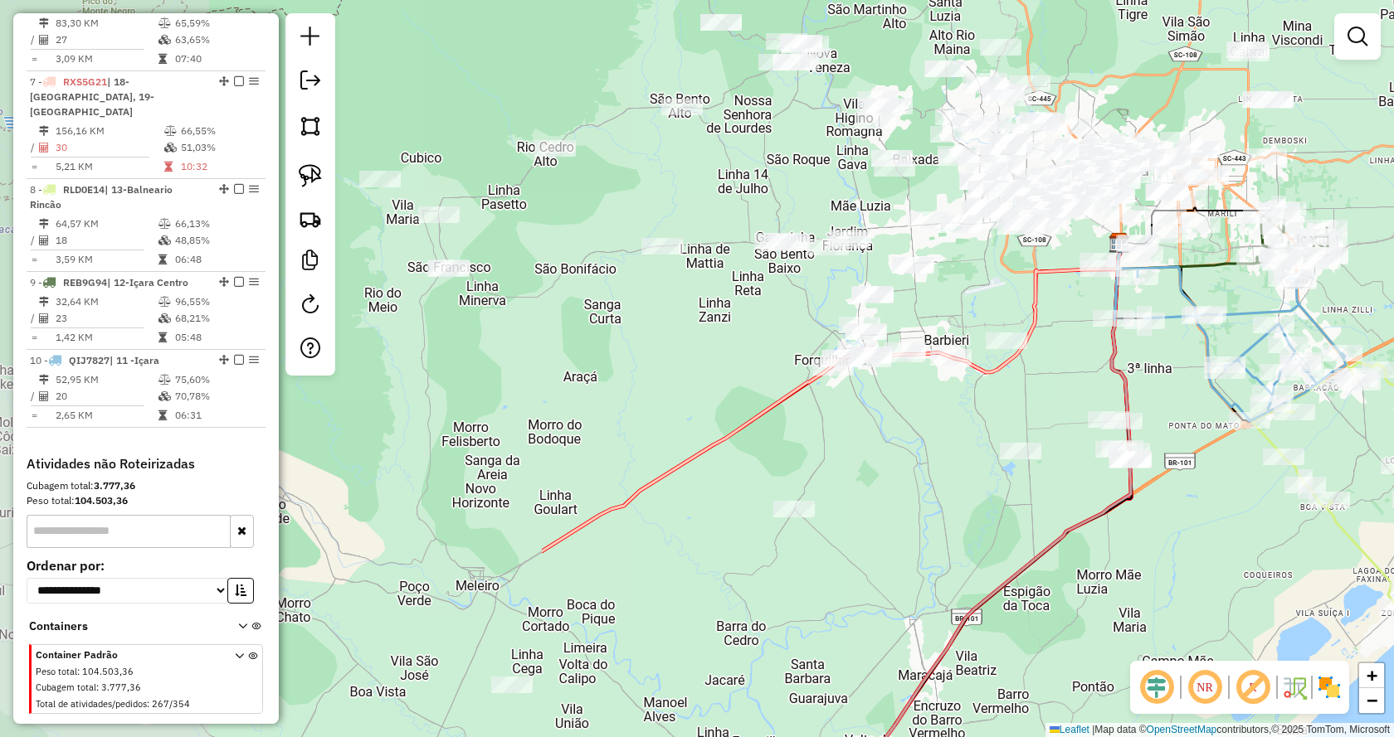
drag, startPoint x: 545, startPoint y: 497, endPoint x: 1229, endPoint y: 438, distance: 686.1
click at [1229, 438] on div "Janela de atendimento Grade de atendimento Capacidade Transportadoras Veículos …" at bounding box center [697, 368] width 1394 height 737
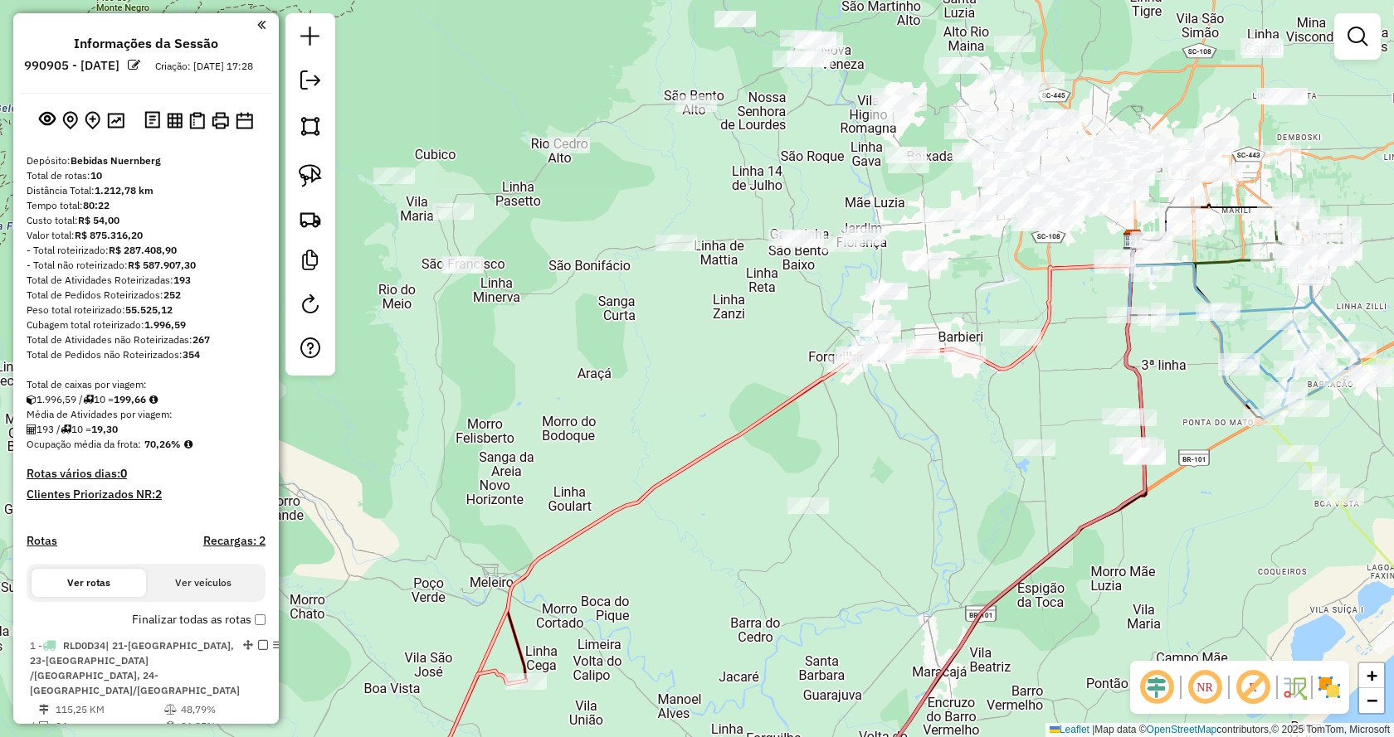
scroll to position [1226, 0]
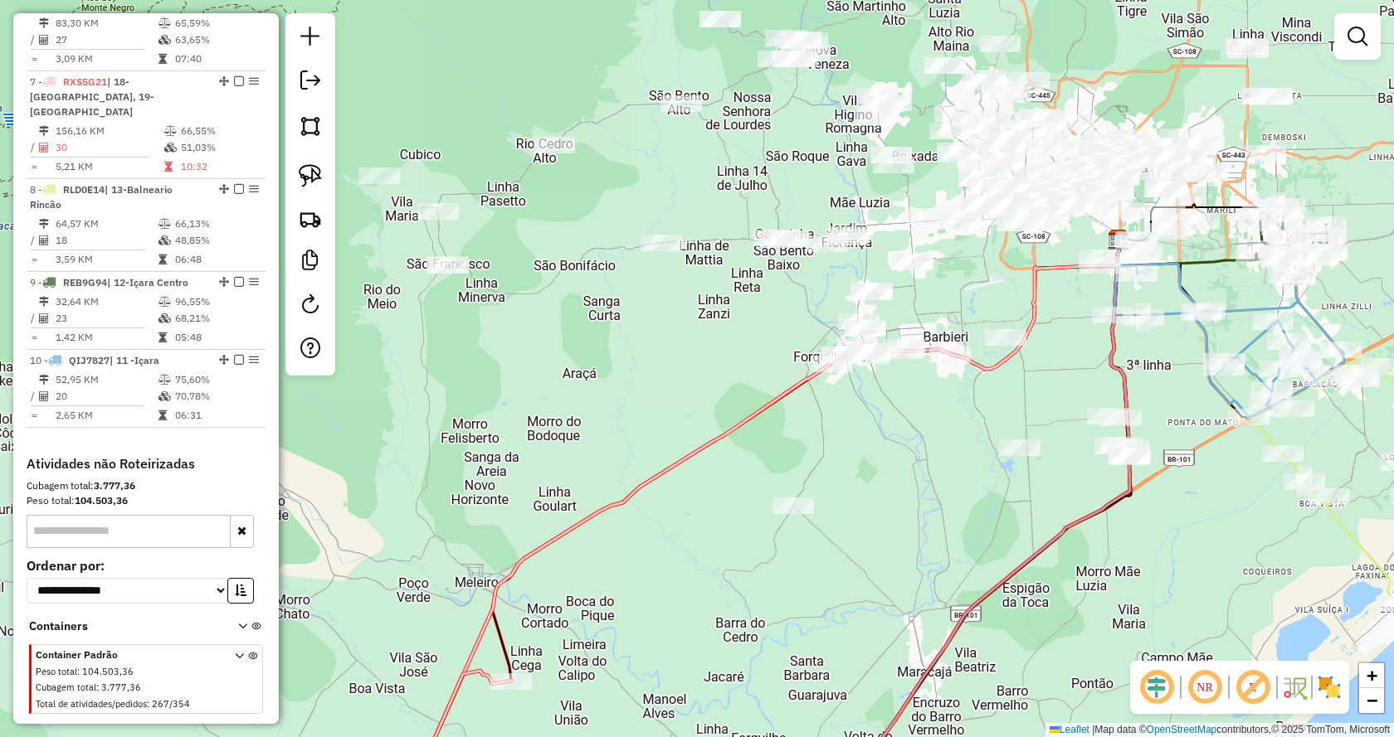
drag, startPoint x: 904, startPoint y: 420, endPoint x: 888, endPoint y: 420, distance: 16.6
click at [888, 420] on div "Janela de atendimento Grade de atendimento Capacidade Transportadoras Veículos …" at bounding box center [697, 368] width 1394 height 737
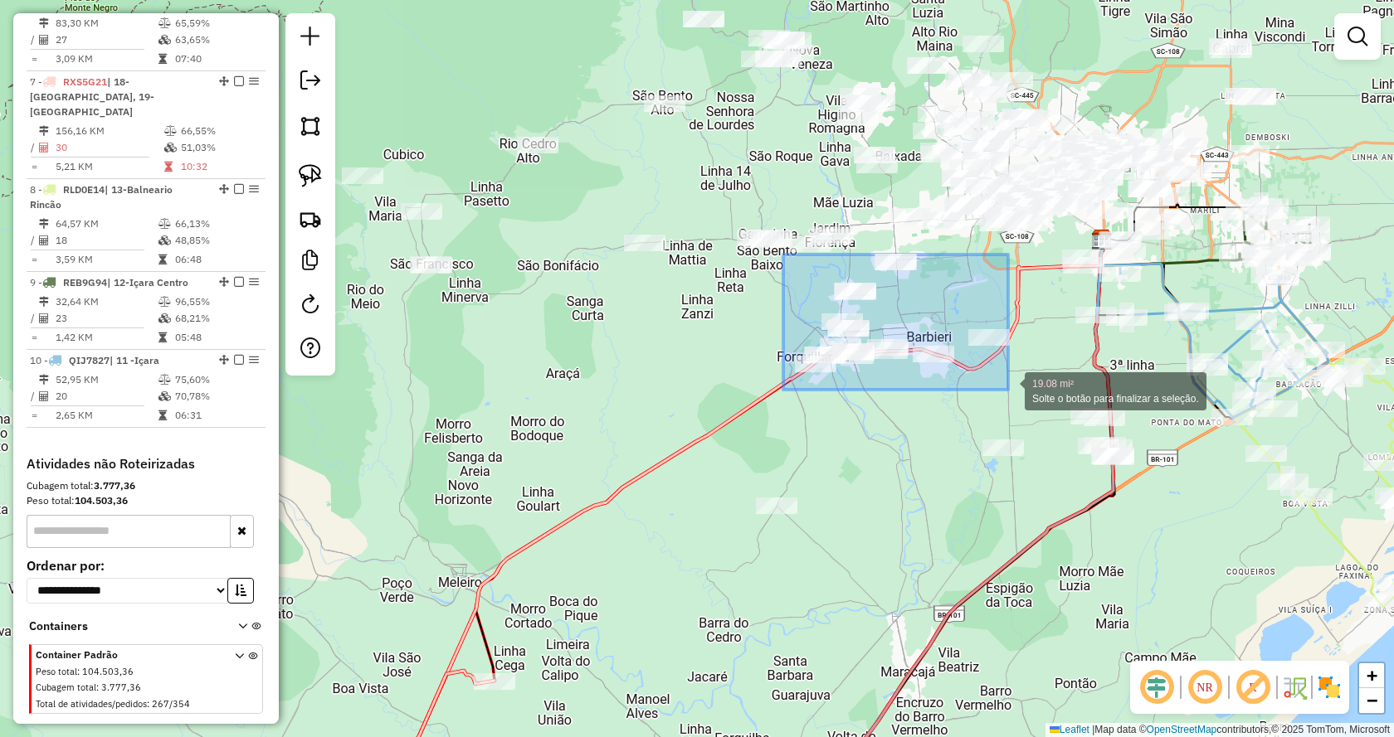
drag, startPoint x: 791, startPoint y: 255, endPoint x: 1008, endPoint y: 390, distance: 254.8
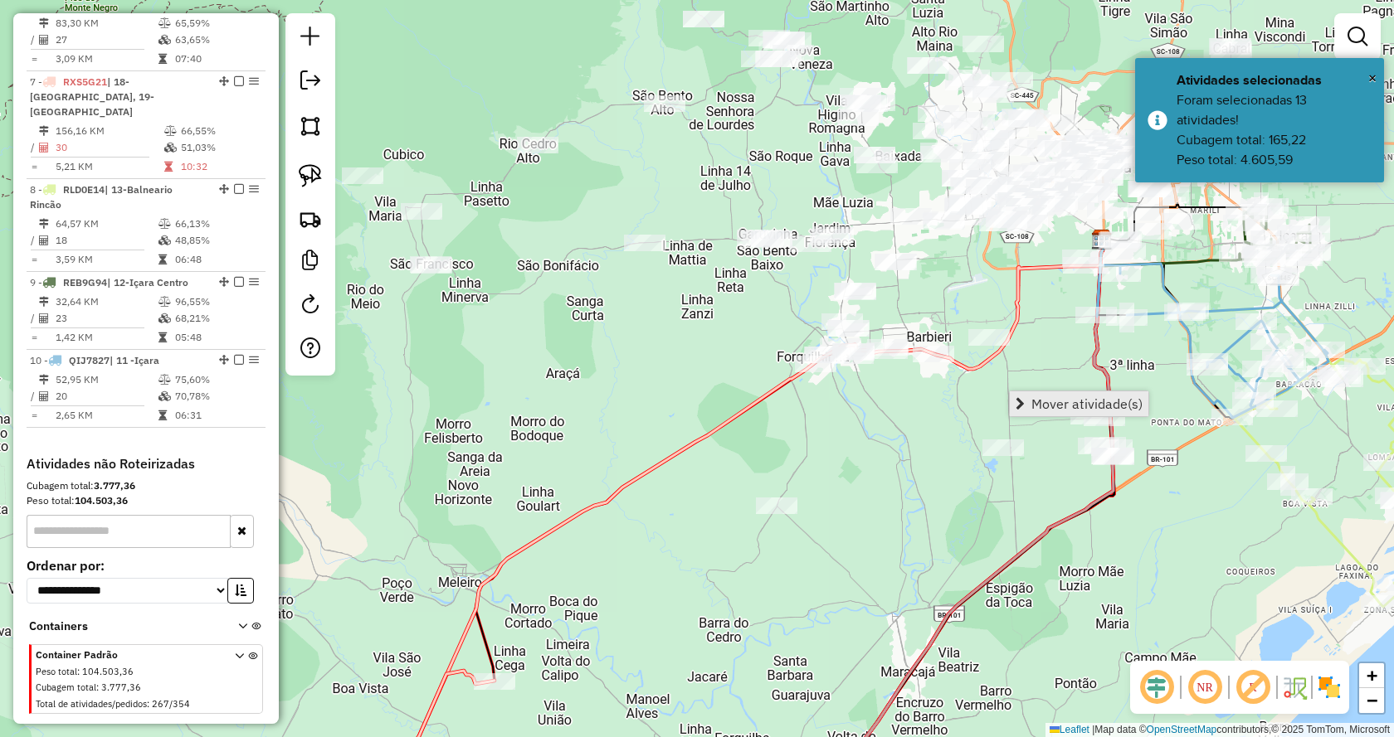
click at [1041, 400] on span "Mover atividade(s)" at bounding box center [1086, 403] width 111 height 13
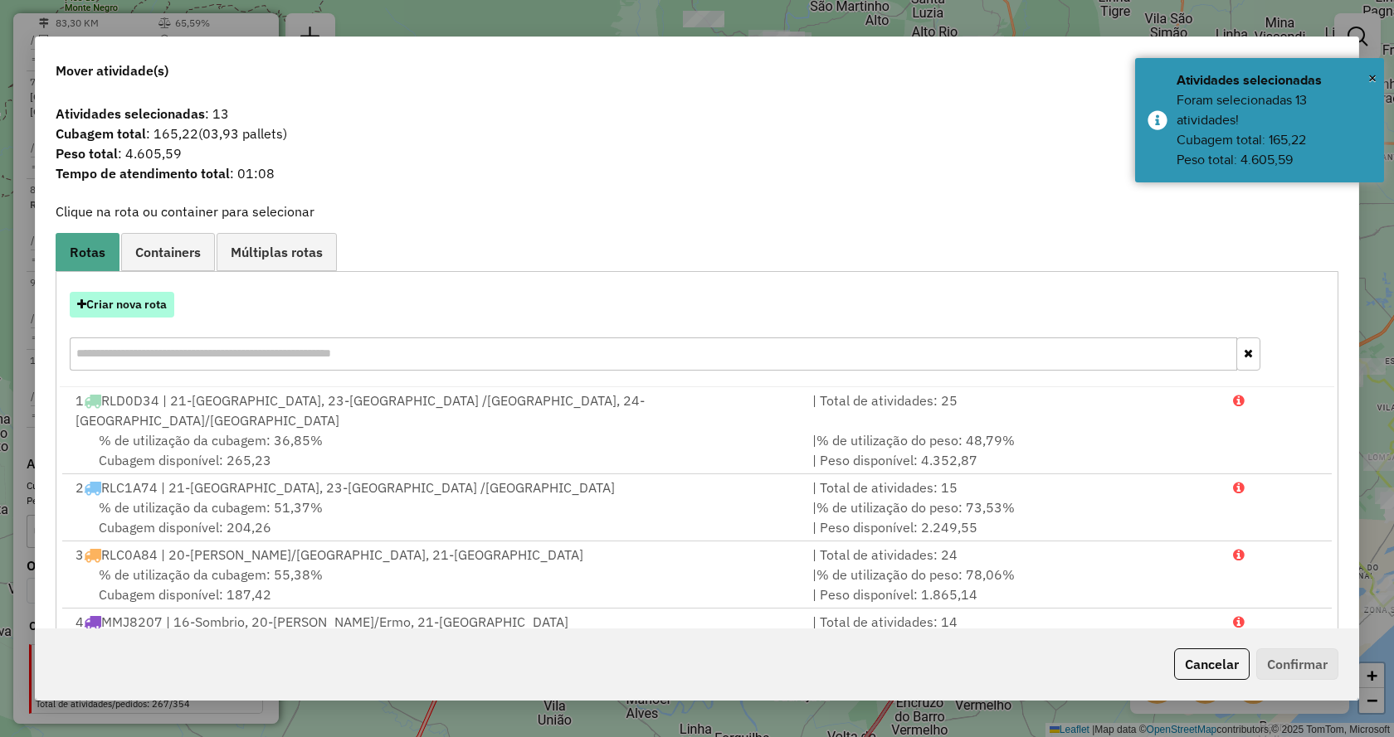
click at [165, 303] on button "Criar nova rota" at bounding box center [122, 305] width 105 height 26
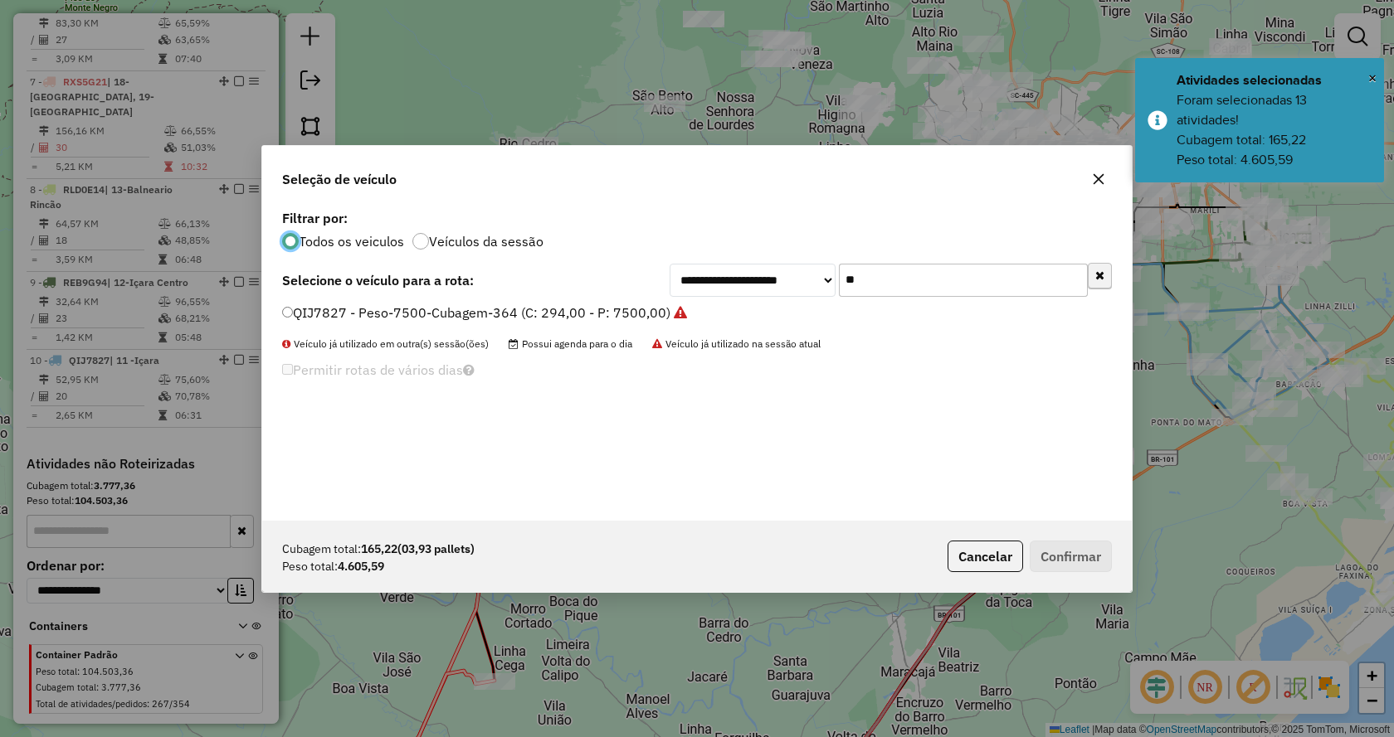
scroll to position [9, 5]
click at [1046, 280] on input "**" at bounding box center [963, 280] width 249 height 33
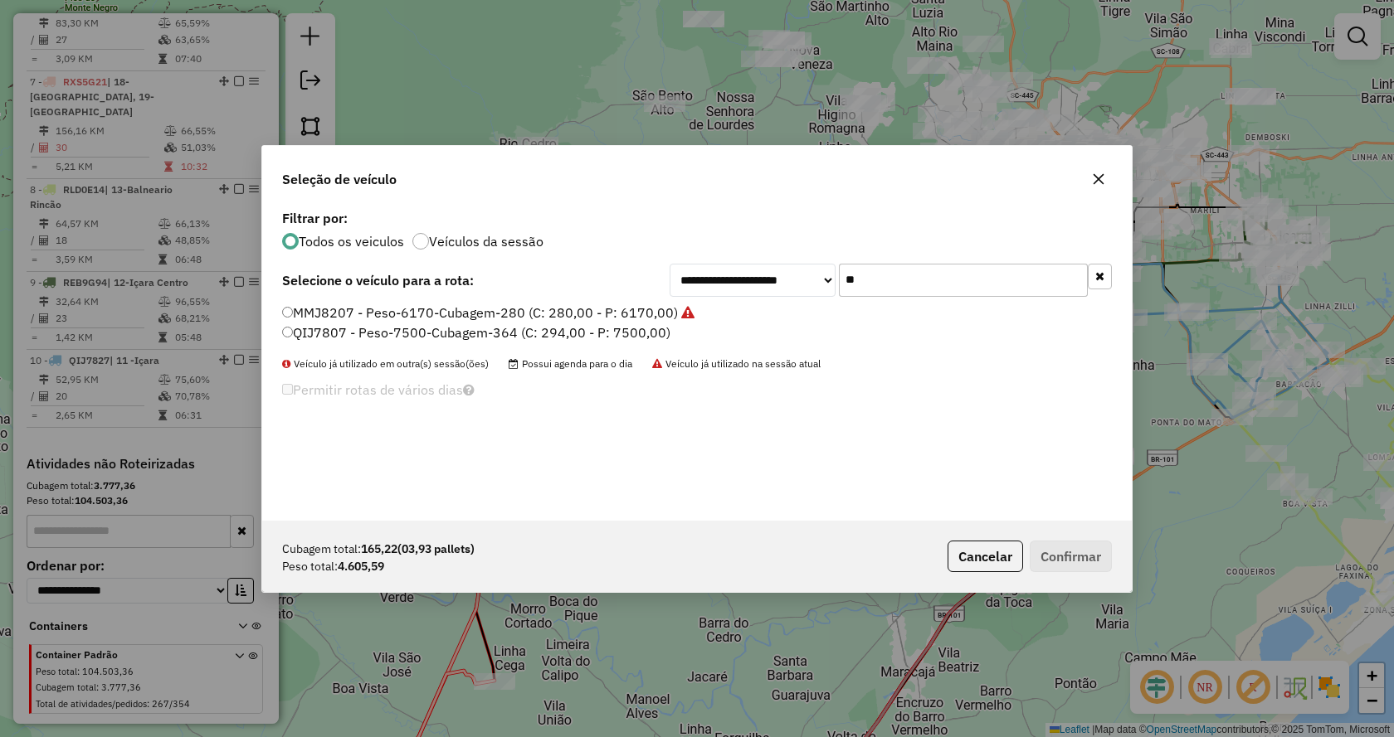
type input "**"
click at [637, 334] on label "QIJ7807 - Peso-7500-Cubagem-364 (C: 294,00 - P: 7500,00)" at bounding box center [476, 333] width 388 height 20
click at [1081, 551] on button "Confirmar" at bounding box center [1070, 557] width 82 height 32
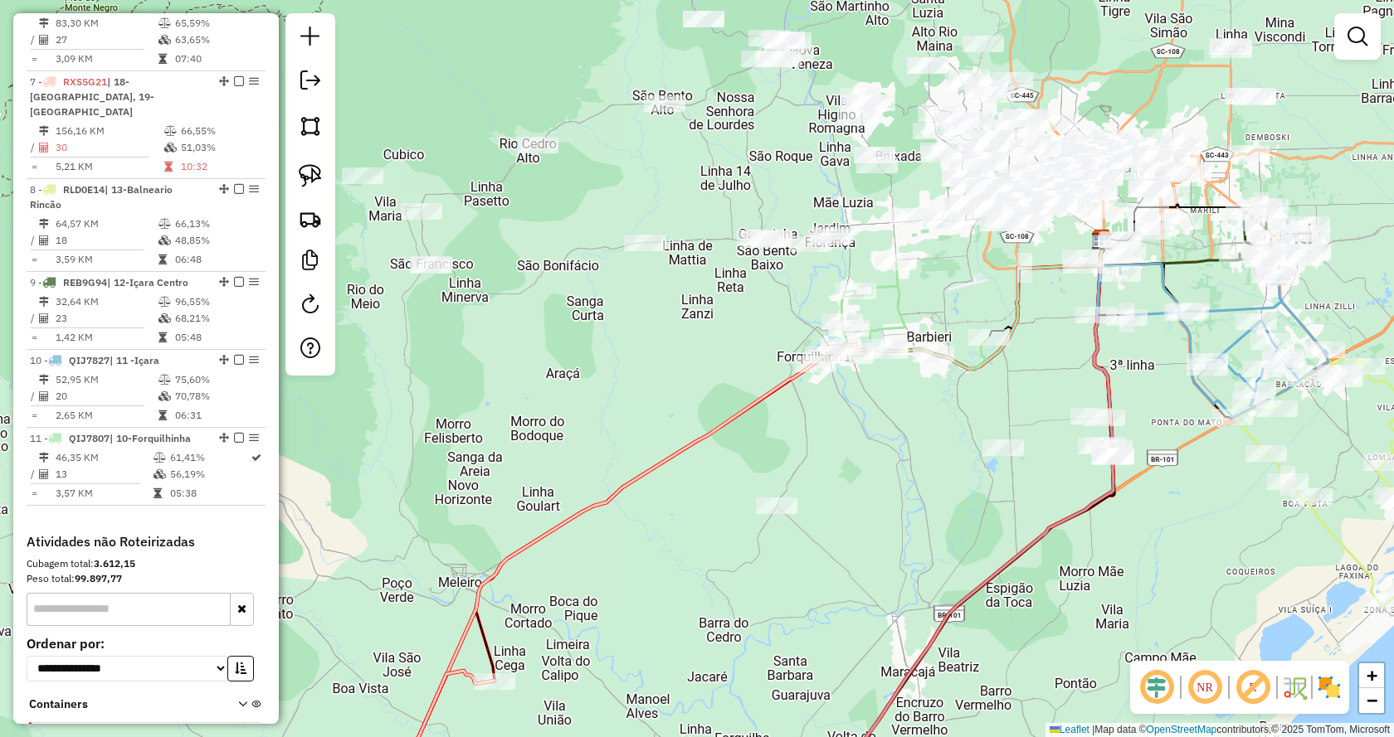
scroll to position [1227, 0]
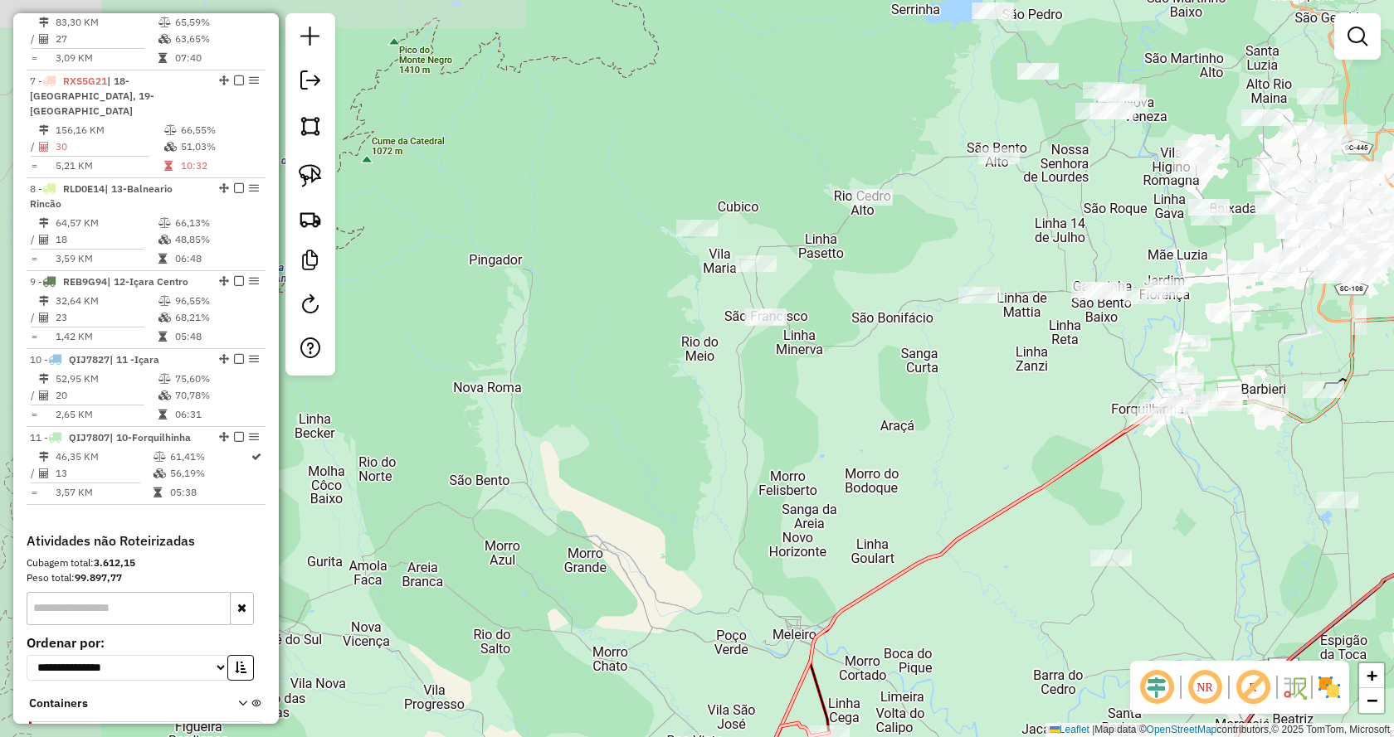
drag, startPoint x: 508, startPoint y: 341, endPoint x: 837, endPoint y: 393, distance: 333.4
click at [837, 393] on div "Janela de atendimento Grade de atendimento Capacidade Transportadoras Veículos …" at bounding box center [697, 368] width 1394 height 737
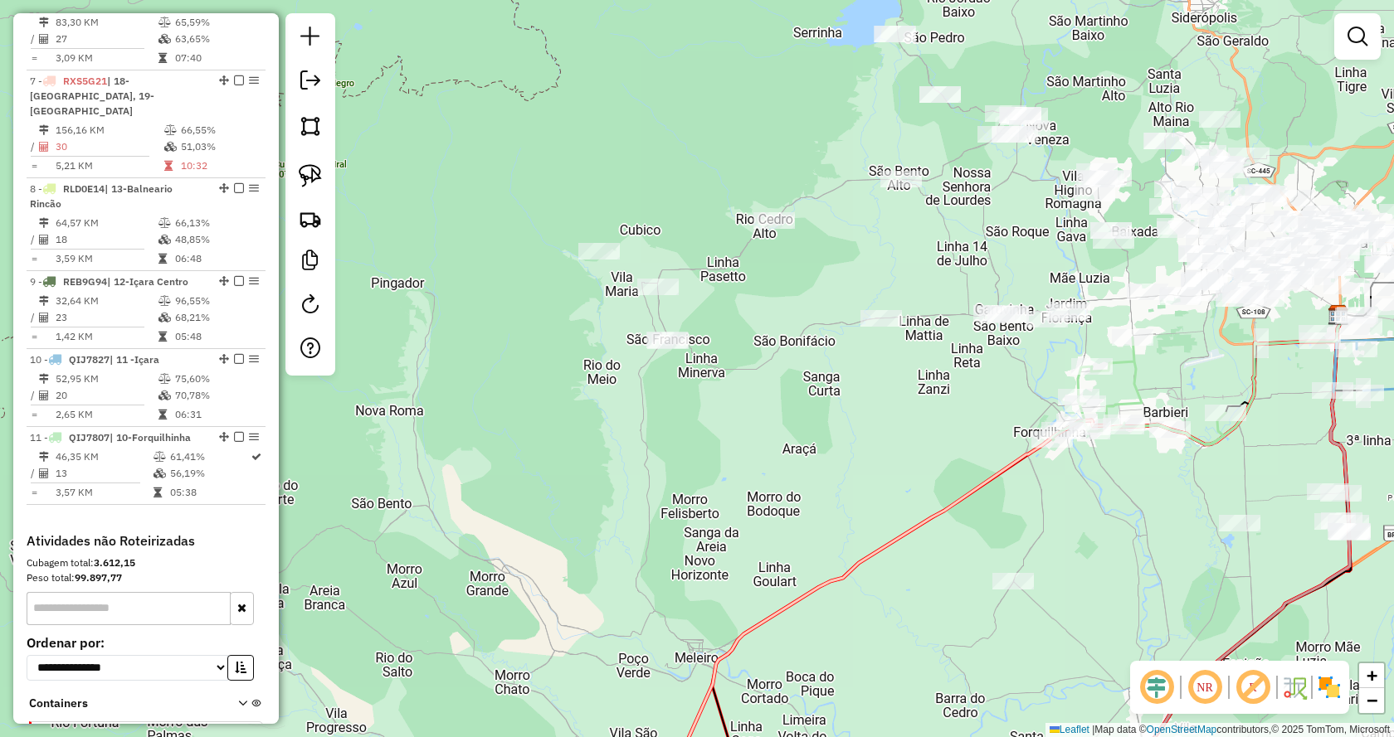
drag, startPoint x: 835, startPoint y: 391, endPoint x: 747, endPoint y: 412, distance: 91.3
click at [747, 412] on div "Janela de atendimento Grade de atendimento Capacidade Transportadoras Veículos …" at bounding box center [697, 368] width 1394 height 737
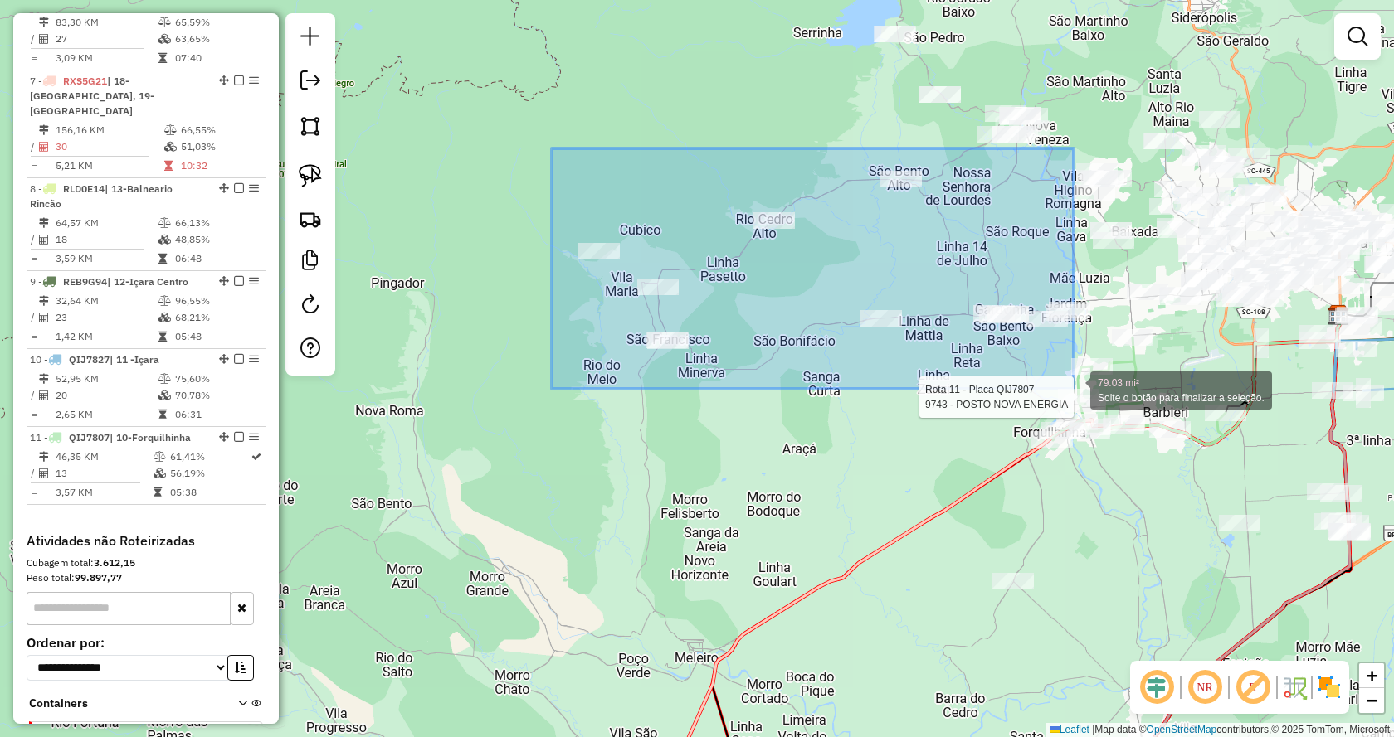
click at [1073, 389] on div "Rota 11 - Placa QIJ7807 9743 - POSTO NOVA ENERGIA 79.03 mi² Solte o botão para …" at bounding box center [697, 368] width 1394 height 737
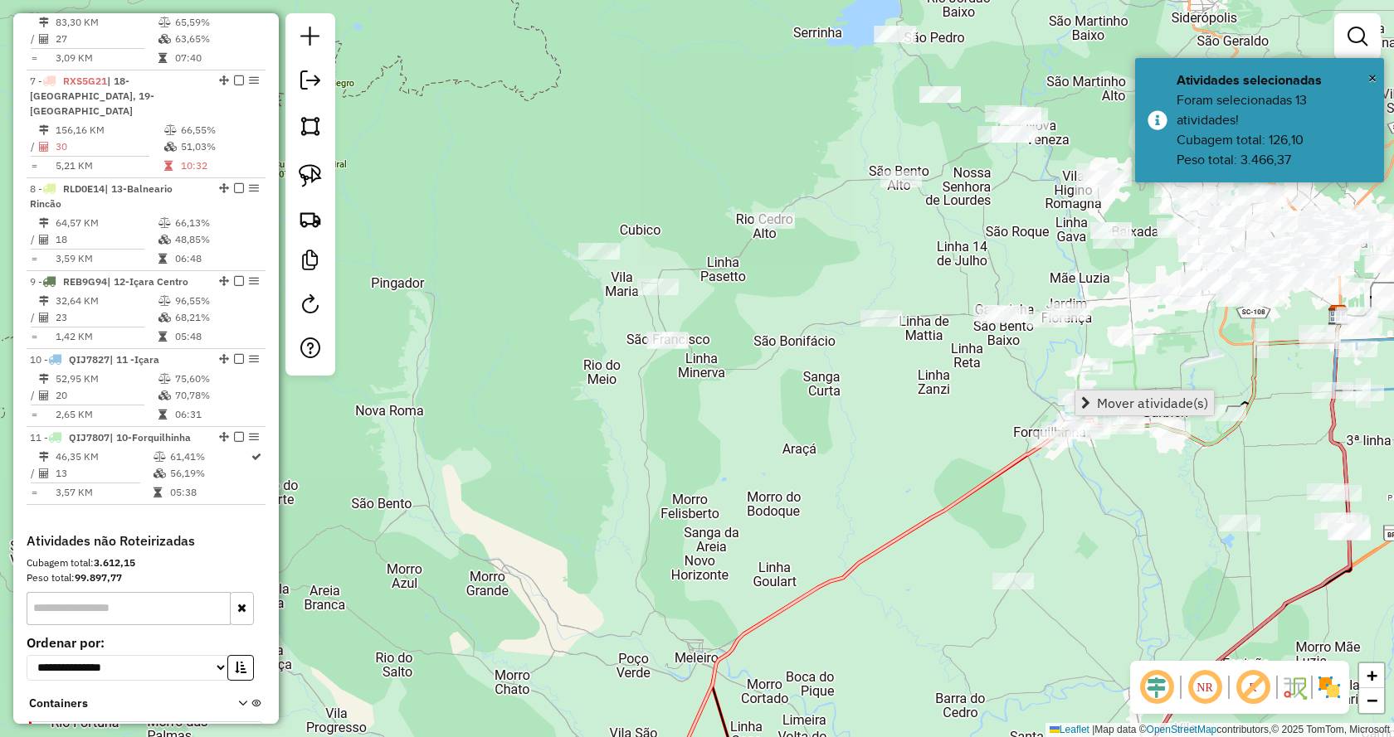
click at [1085, 398] on span "Mover atividade(s)" at bounding box center [1085, 403] width 9 height 13
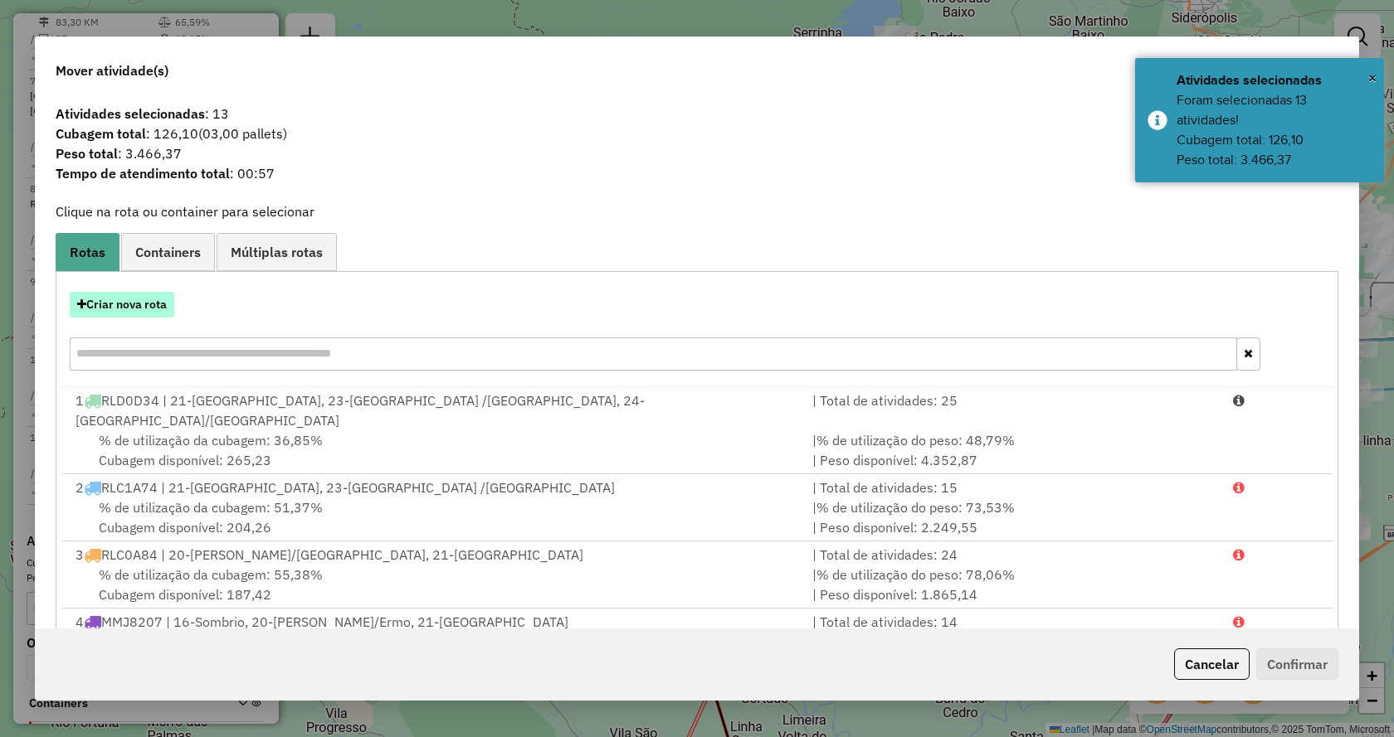
click at [87, 300] on button "Criar nova rota" at bounding box center [122, 305] width 105 height 26
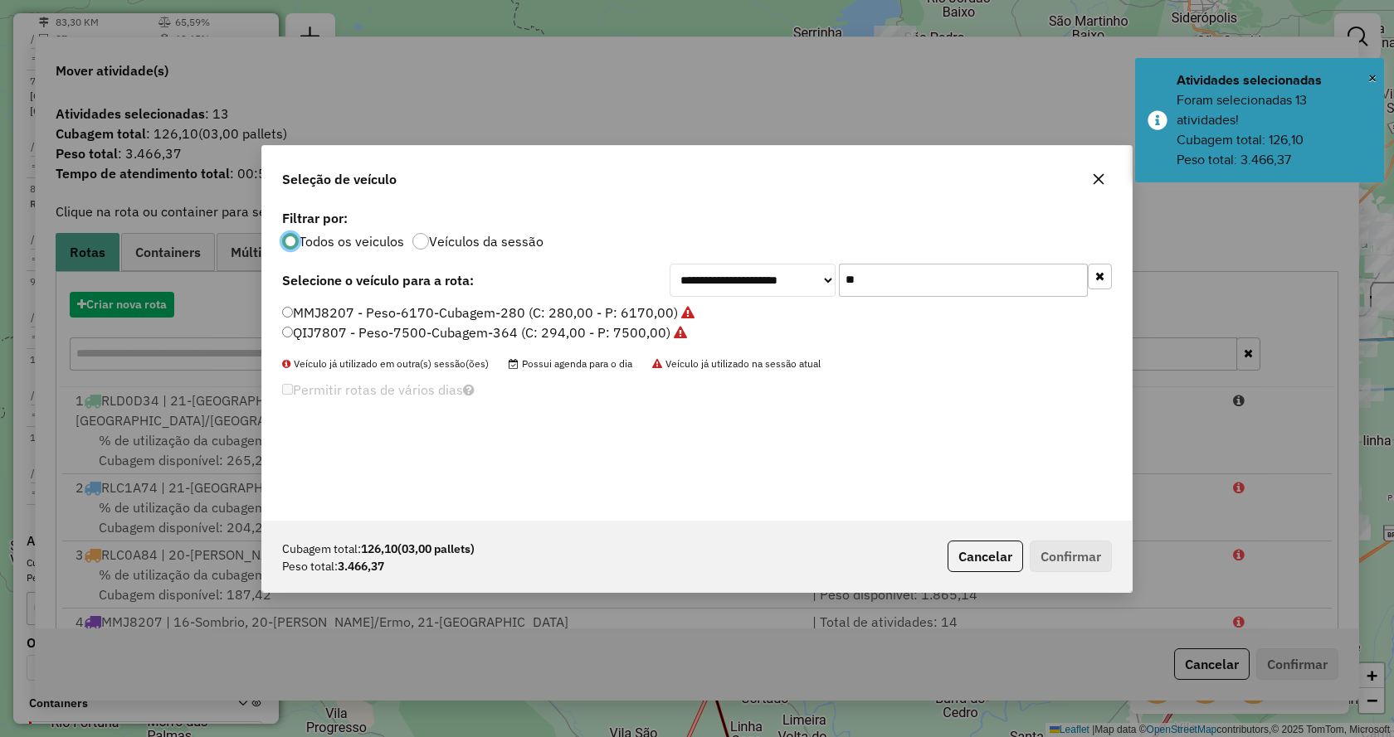
scroll to position [9, 5]
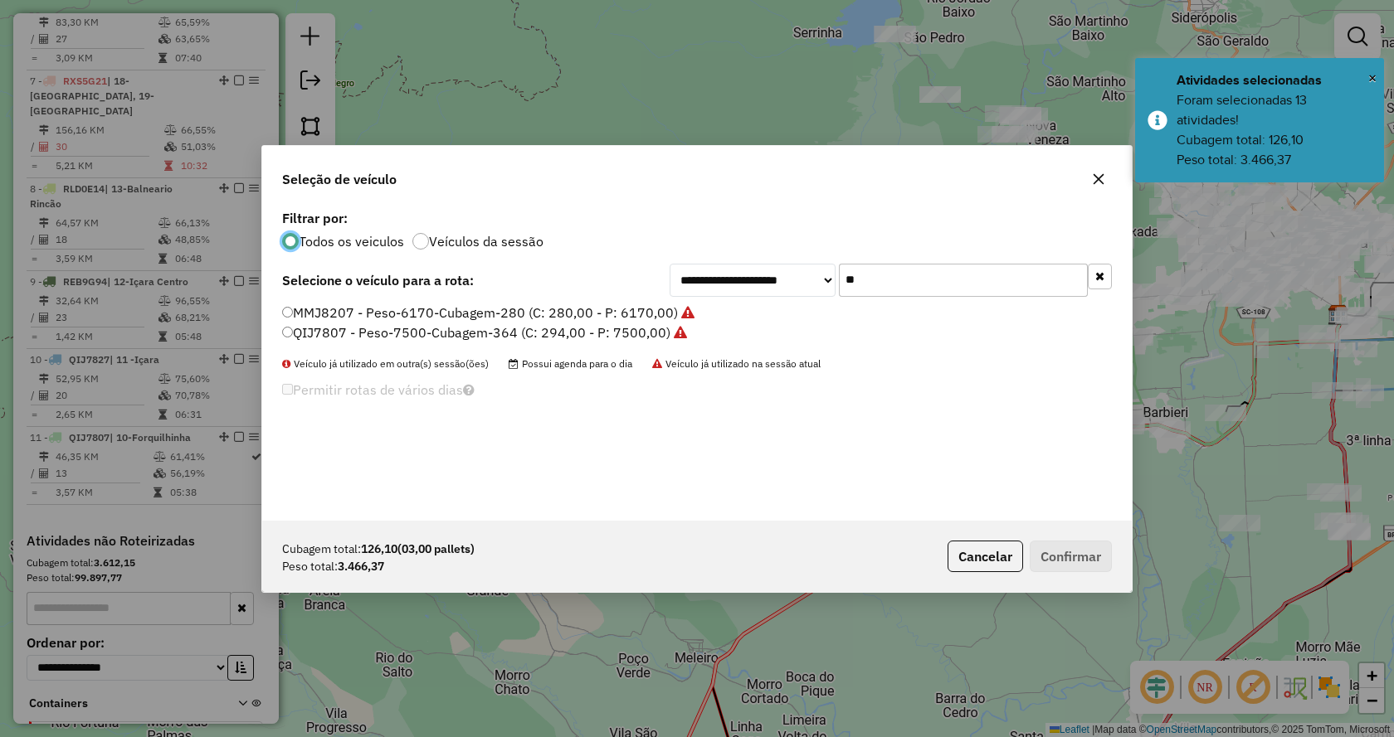
click at [977, 557] on button "Cancelar" at bounding box center [984, 557] width 75 height 32
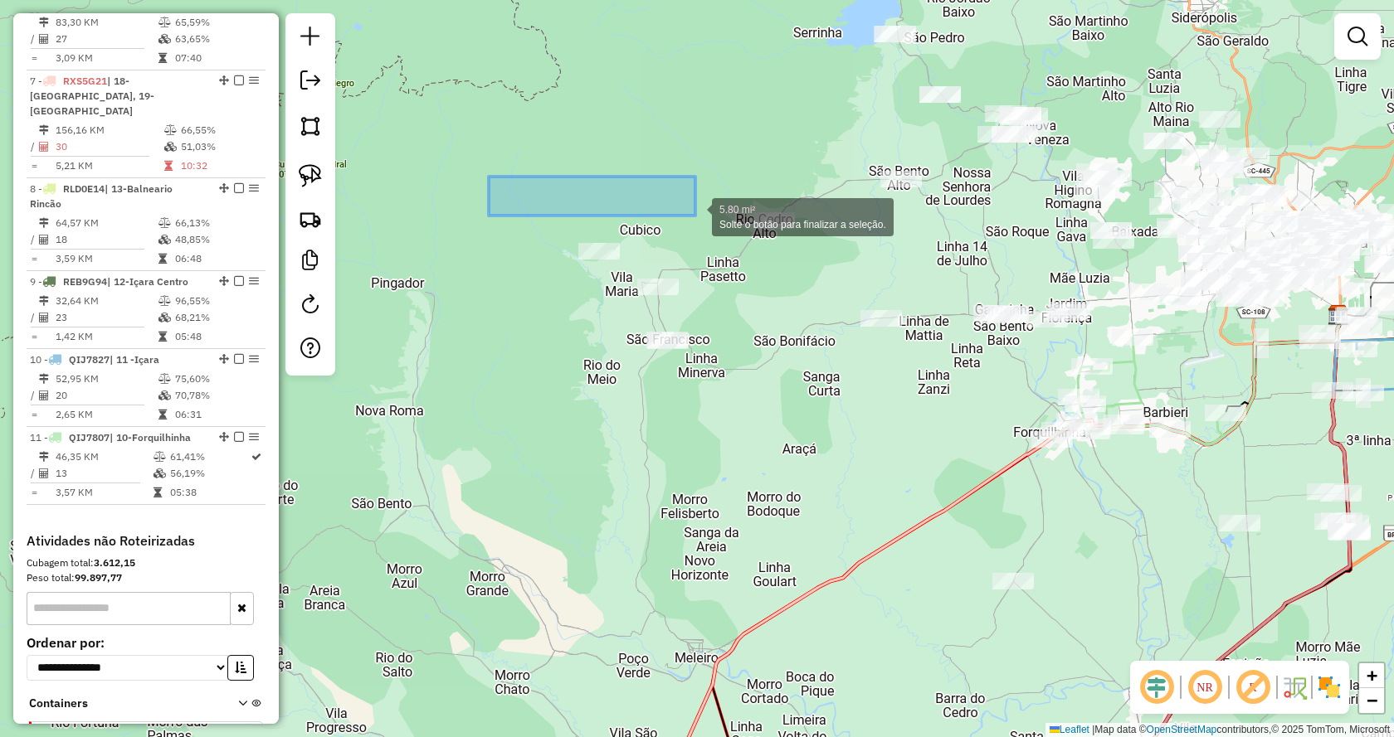
drag, startPoint x: 519, startPoint y: 192, endPoint x: 602, endPoint y: 179, distance: 83.9
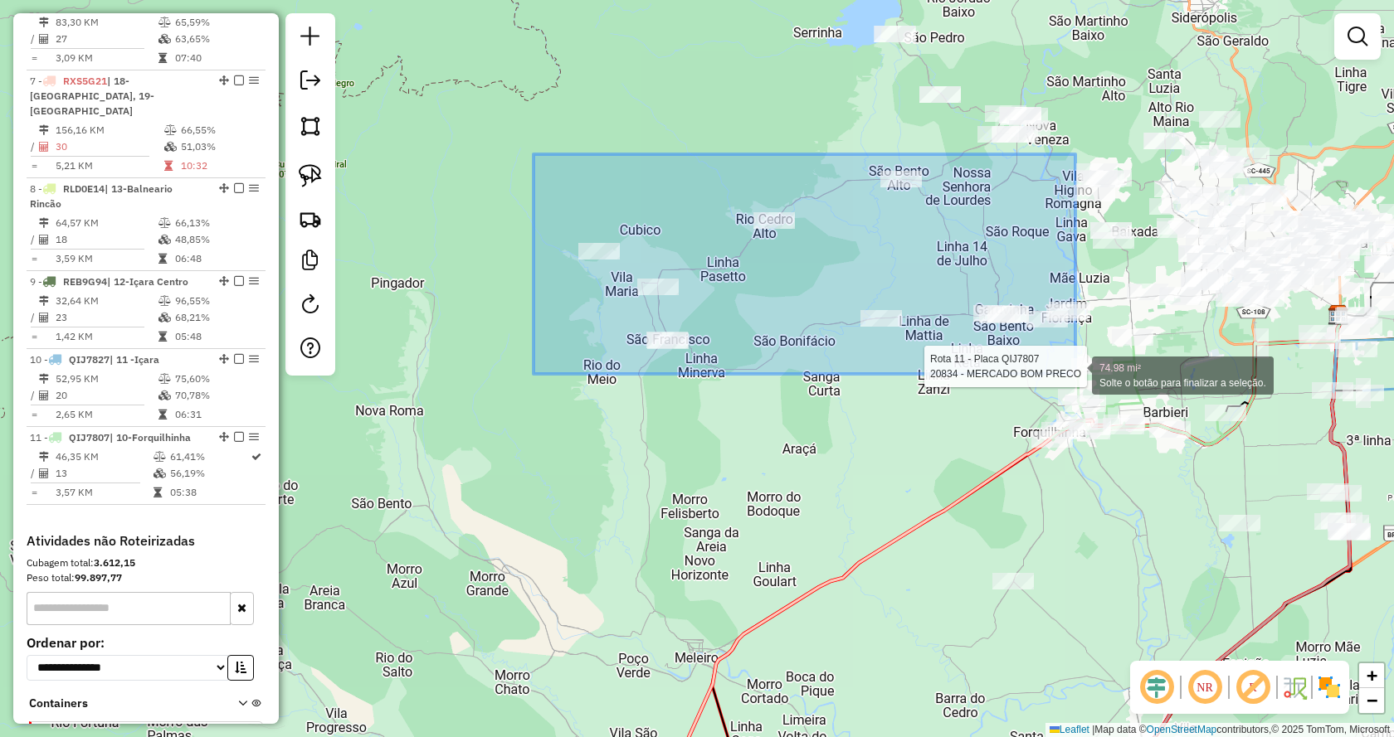
click at [1075, 374] on div "Rota 11 - Placa QIJ7807 20834 - MERCADO BOM PRECO 74.98 mi² Solte o botão para …" at bounding box center [697, 368] width 1394 height 737
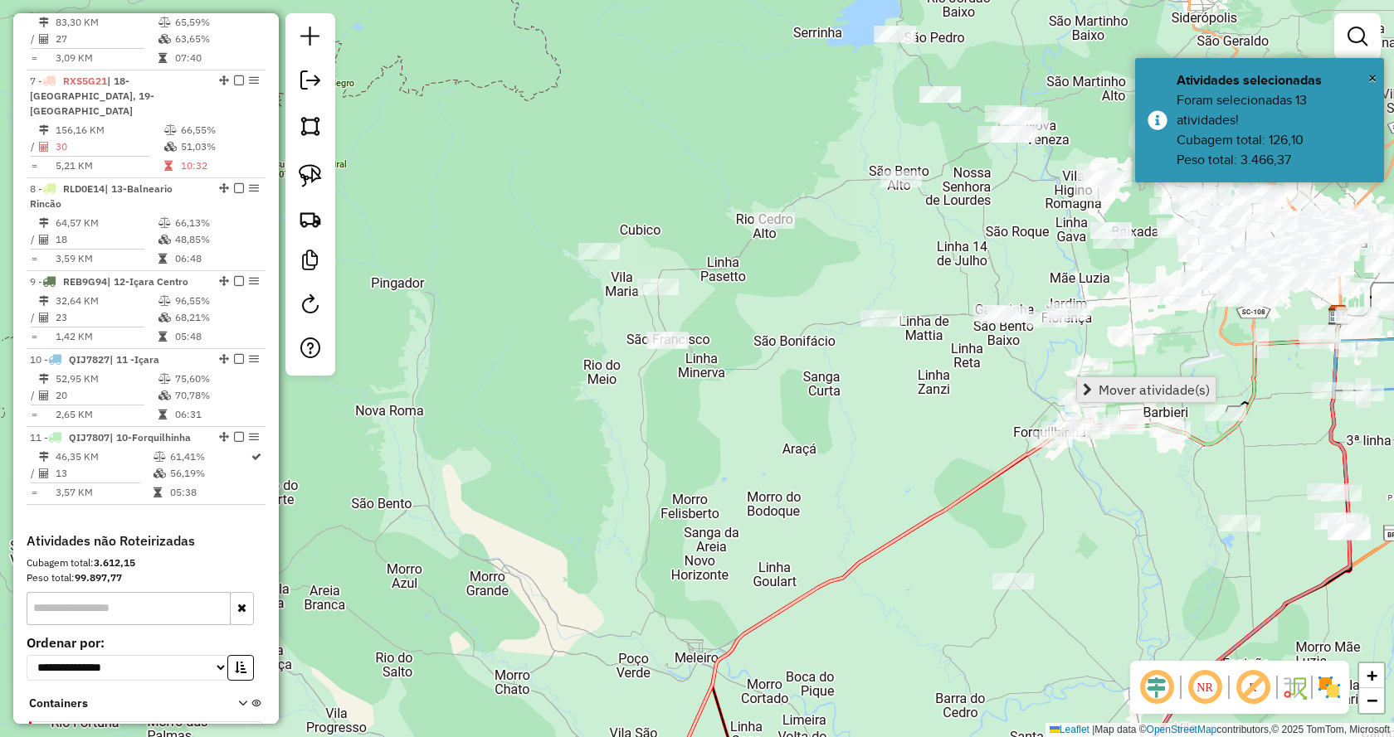
click at [1102, 387] on span "Mover atividade(s)" at bounding box center [1153, 389] width 111 height 13
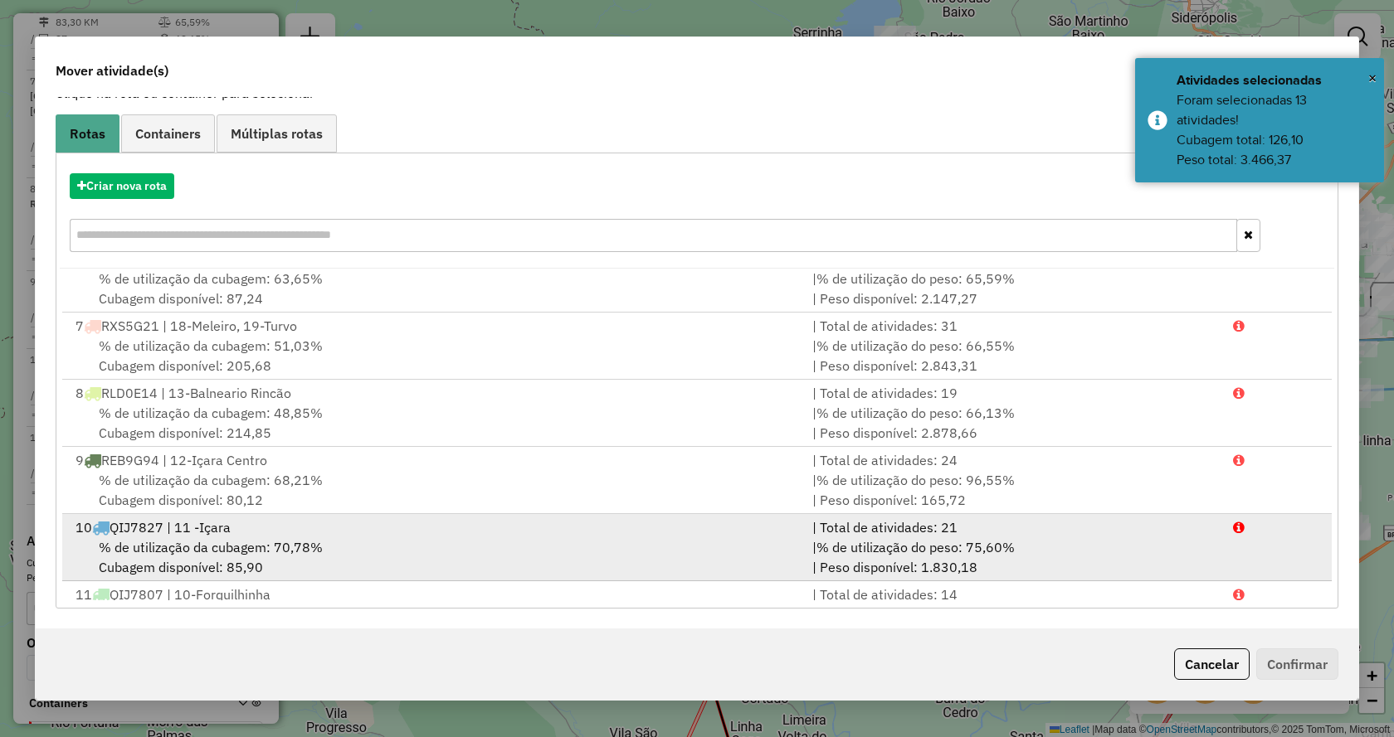
scroll to position [407, 0]
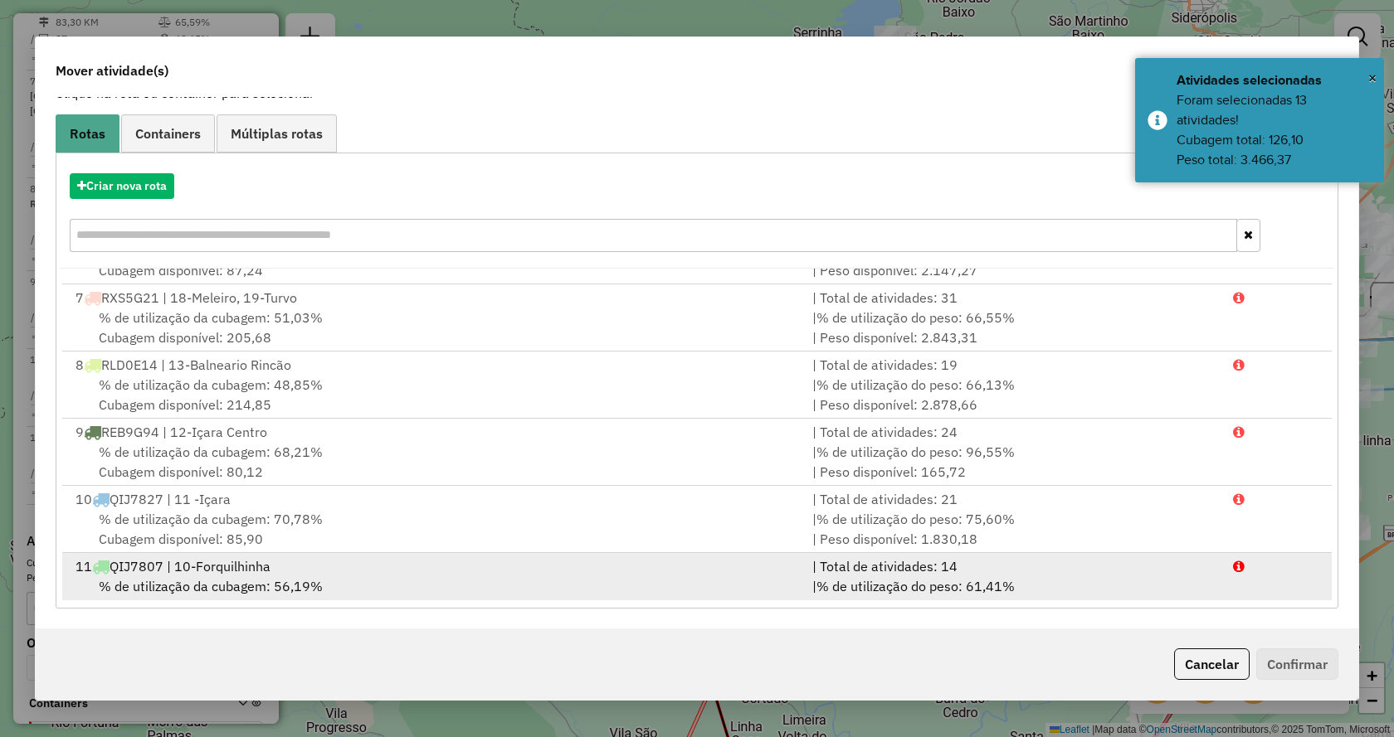
click at [1097, 584] on div "| % de utilização do peso: 61,41% | Peso disponível: 2.894,41" at bounding box center [1012, 597] width 421 height 40
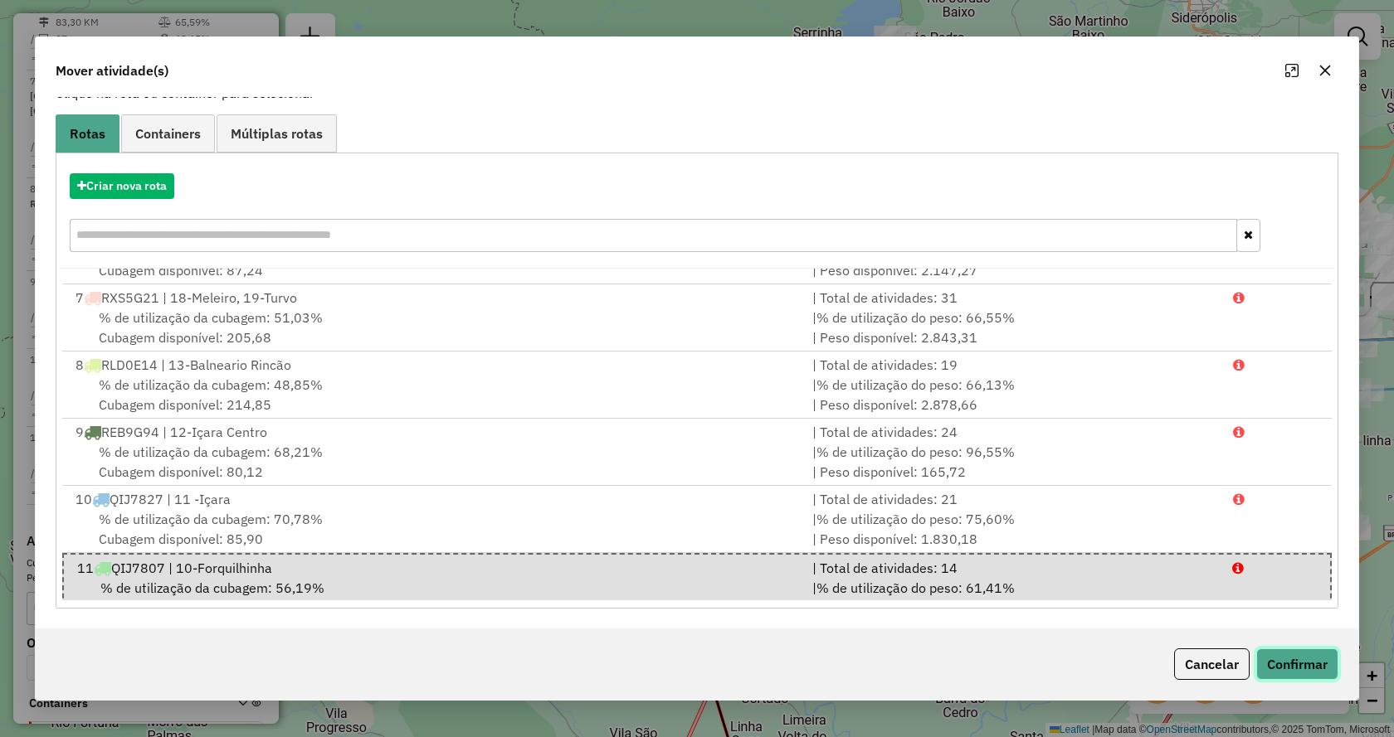
click at [1280, 661] on button "Confirmar" at bounding box center [1297, 665] width 82 height 32
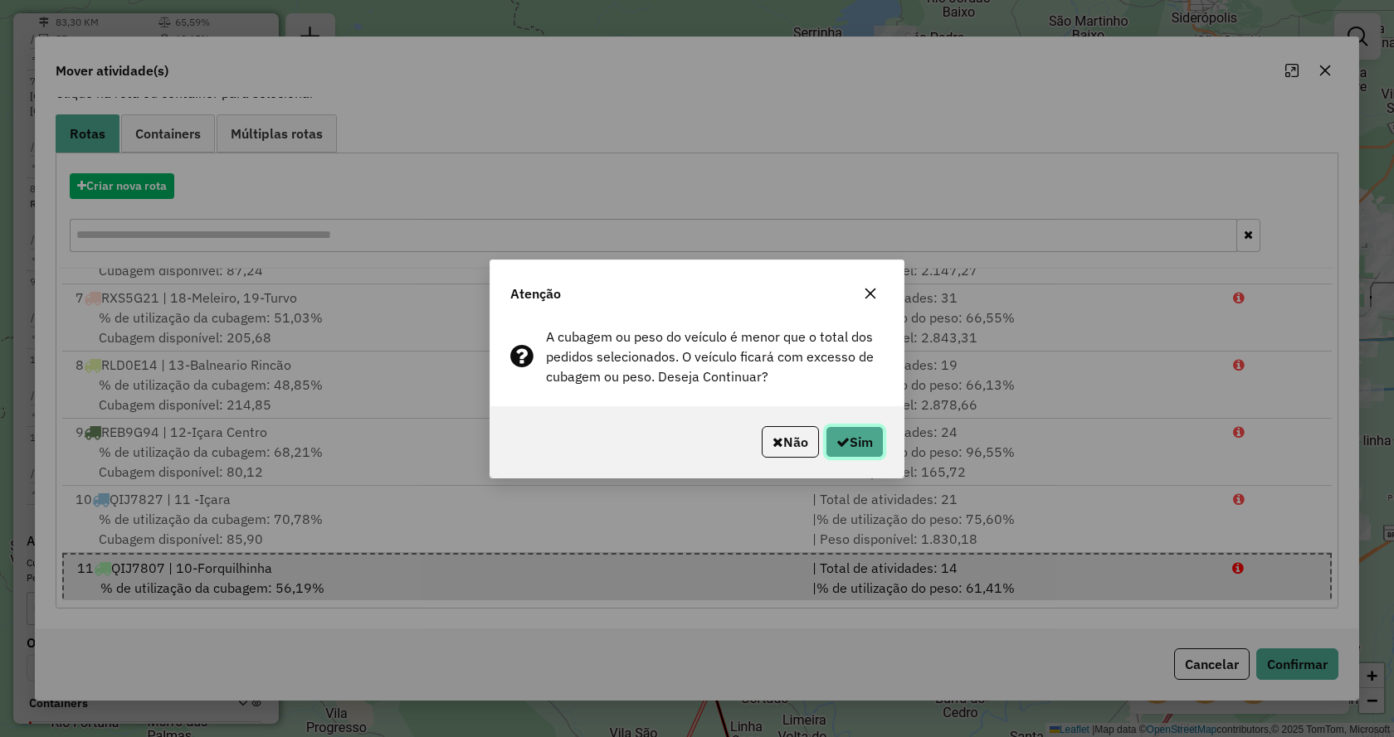
click at [839, 440] on icon "button" at bounding box center [842, 441] width 13 height 13
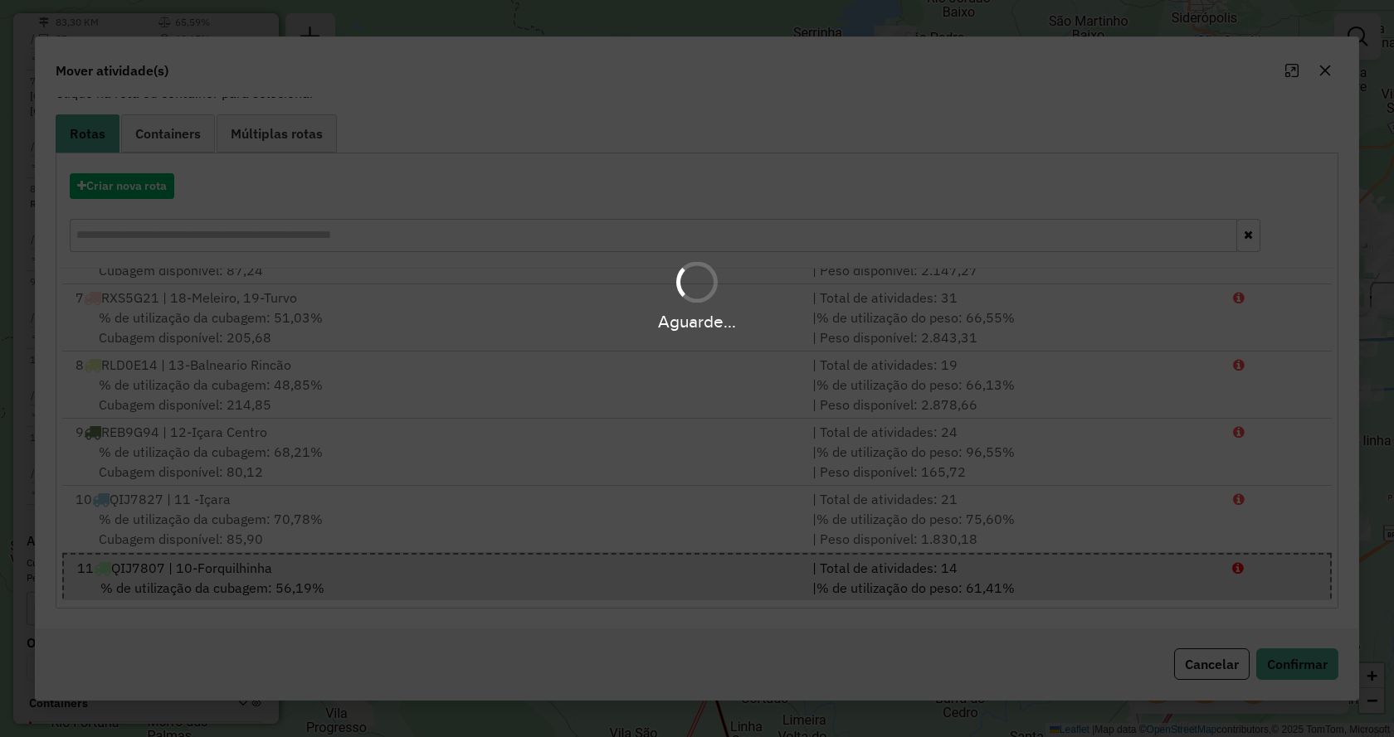
scroll to position [0, 0]
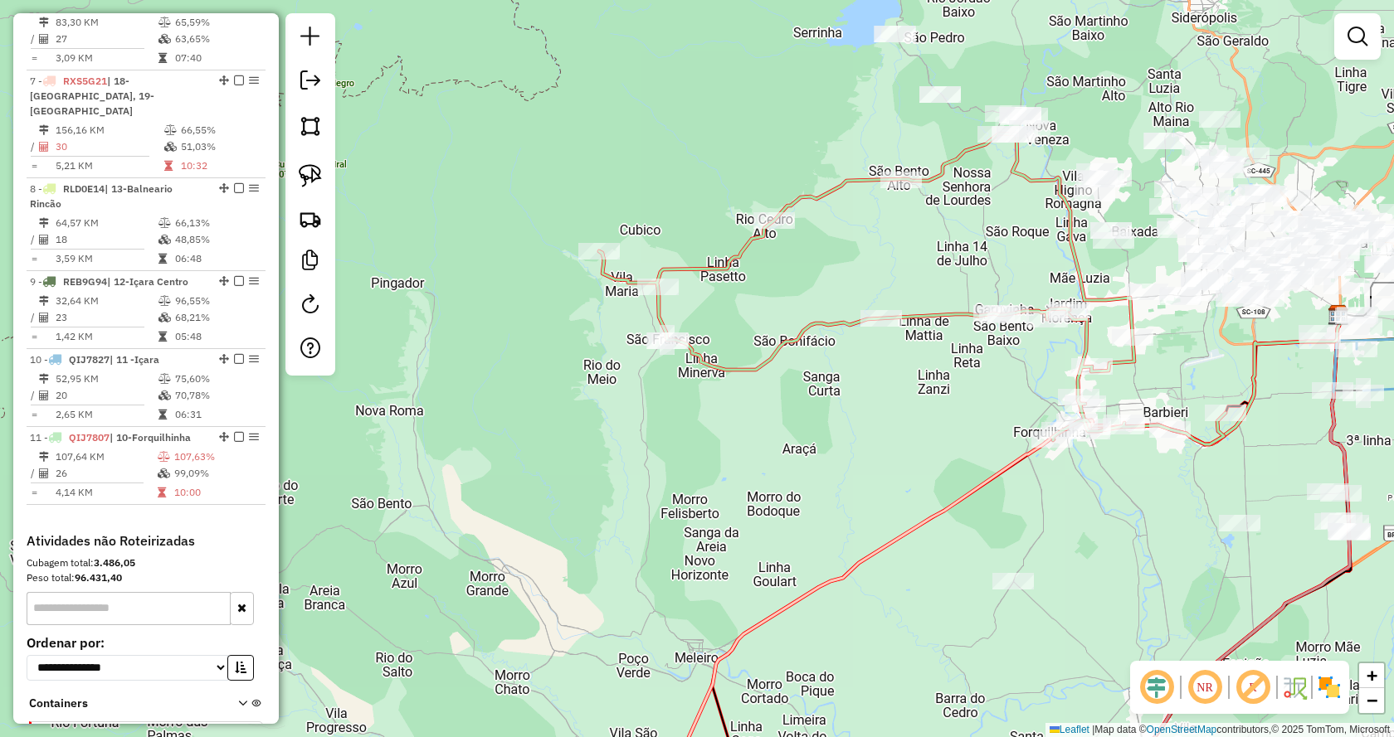
drag, startPoint x: 826, startPoint y: 427, endPoint x: 723, endPoint y: 427, distance: 102.9
click at [723, 427] on div "Janela de atendimento Grade de atendimento Capacidade Transportadoras Veículos …" at bounding box center [697, 368] width 1394 height 737
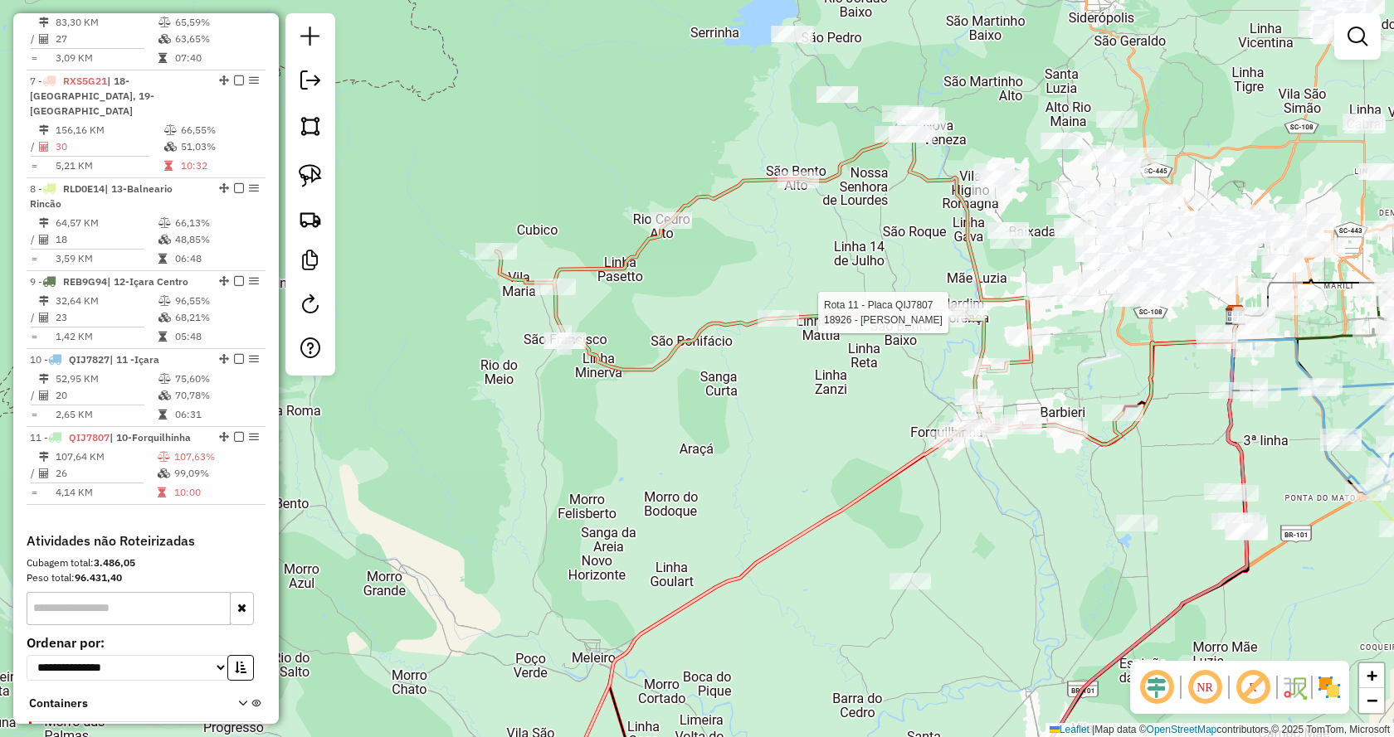
select select "*********"
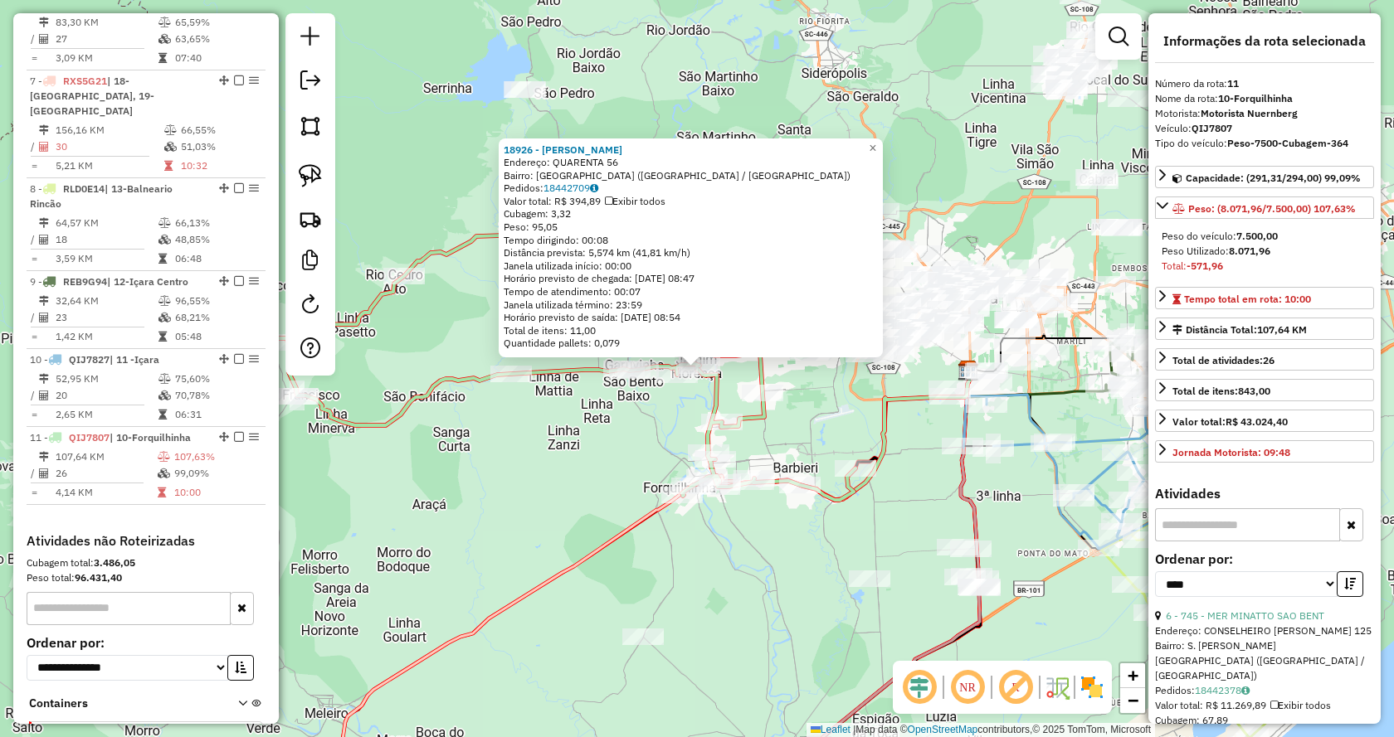
scroll to position [1304, 0]
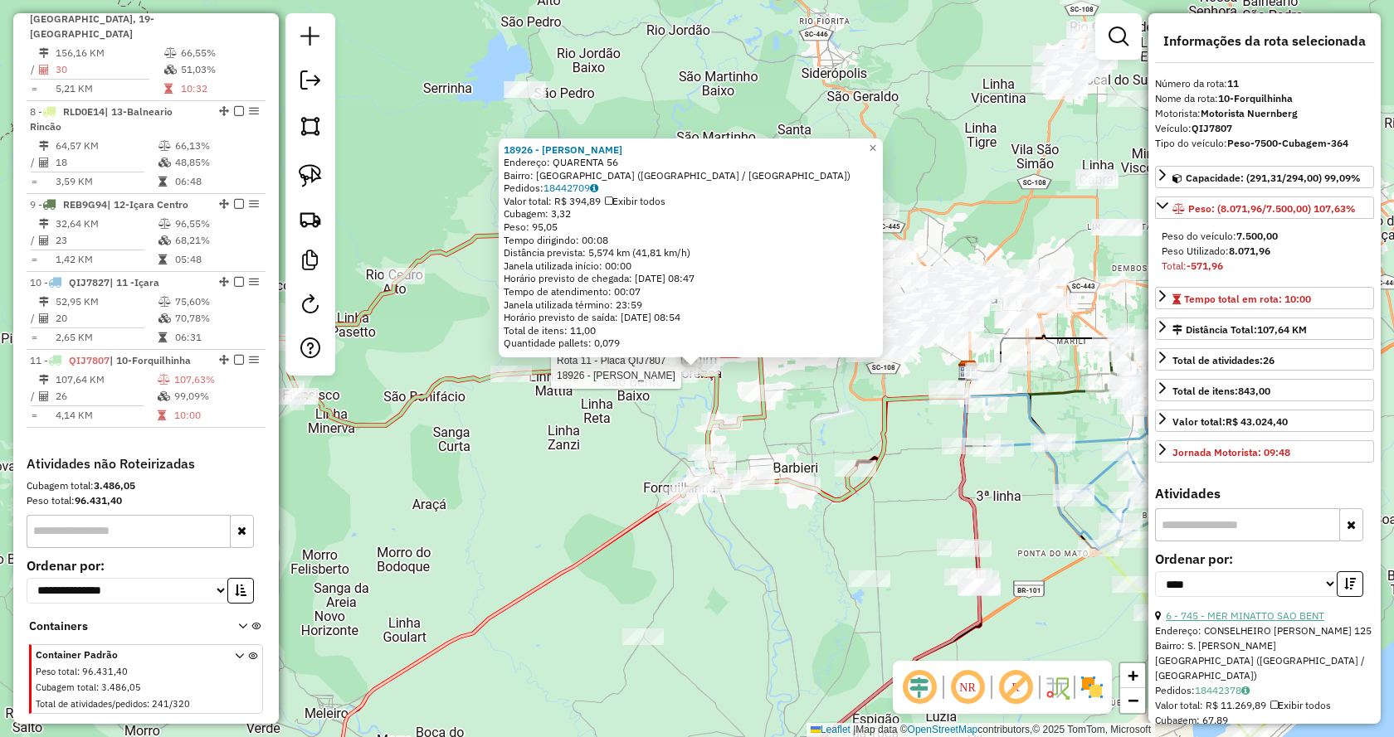
click at [1204, 615] on link "6 - 745 - MER MINATTO SAO BENT" at bounding box center [1244, 616] width 158 height 12
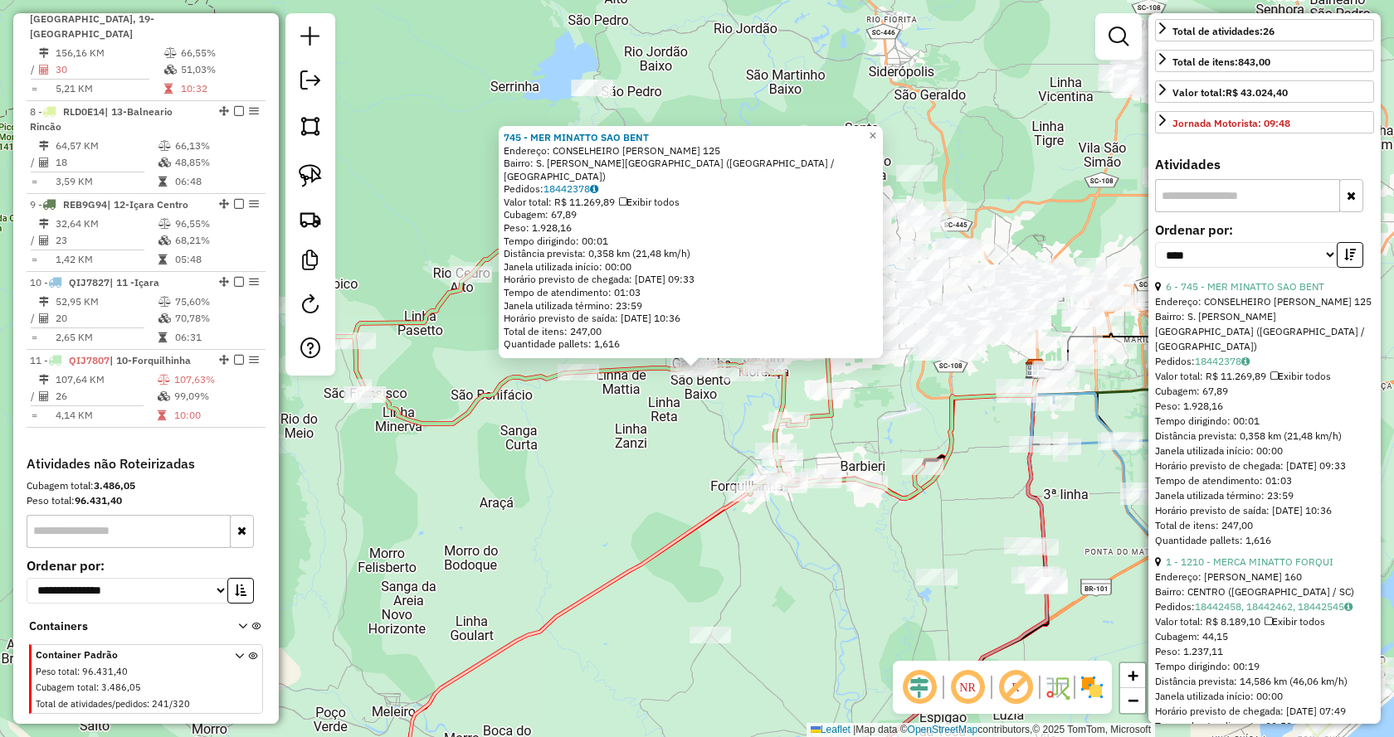
scroll to position [332, 0]
click at [1224, 562] on link "1 - 1210 - MERCA MINATTO FORQUI" at bounding box center [1249, 559] width 168 height 12
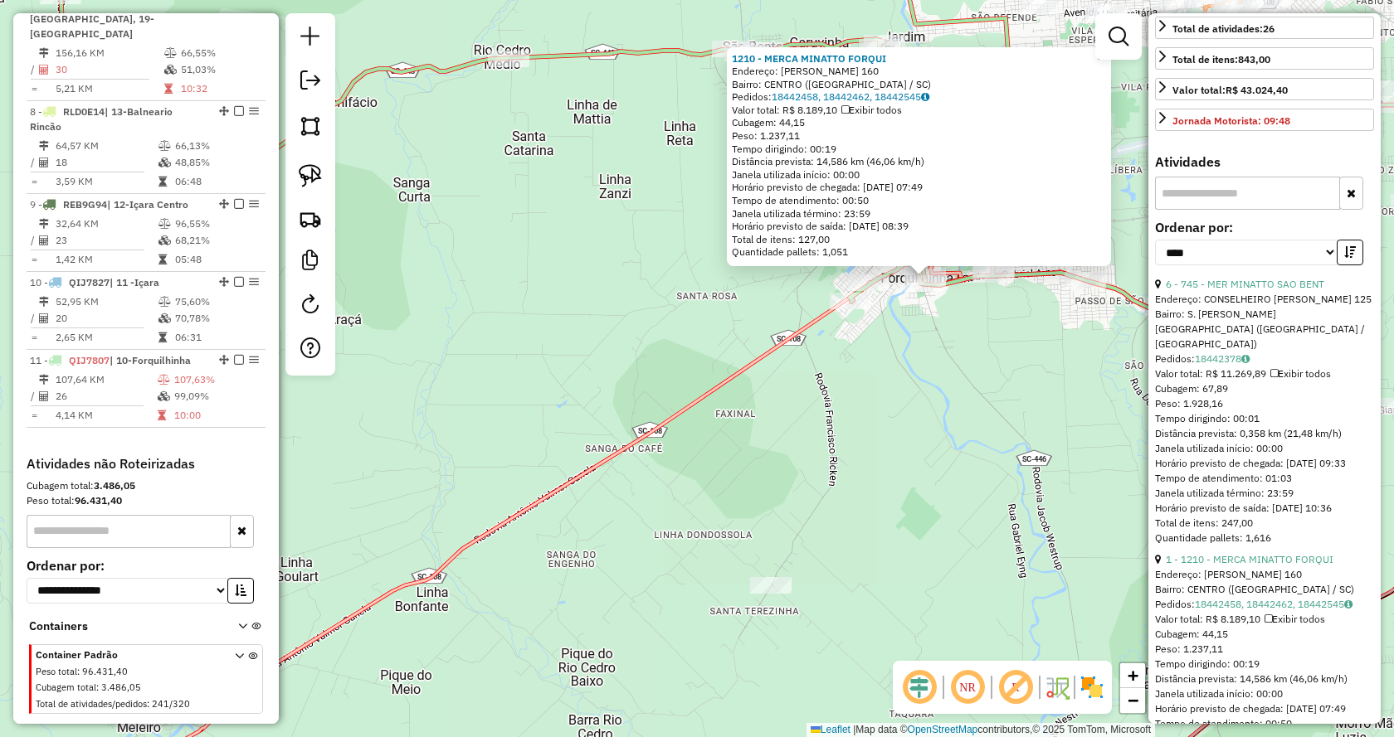
drag, startPoint x: 1010, startPoint y: 350, endPoint x: 922, endPoint y: 405, distance: 103.6
click at [922, 405] on div "1210 - MERCA MINATTO FORQUI Endereço: ALAMEDA [PERSON_NAME] 160 Bairro: [GEOGRA…" at bounding box center [697, 368] width 1394 height 737
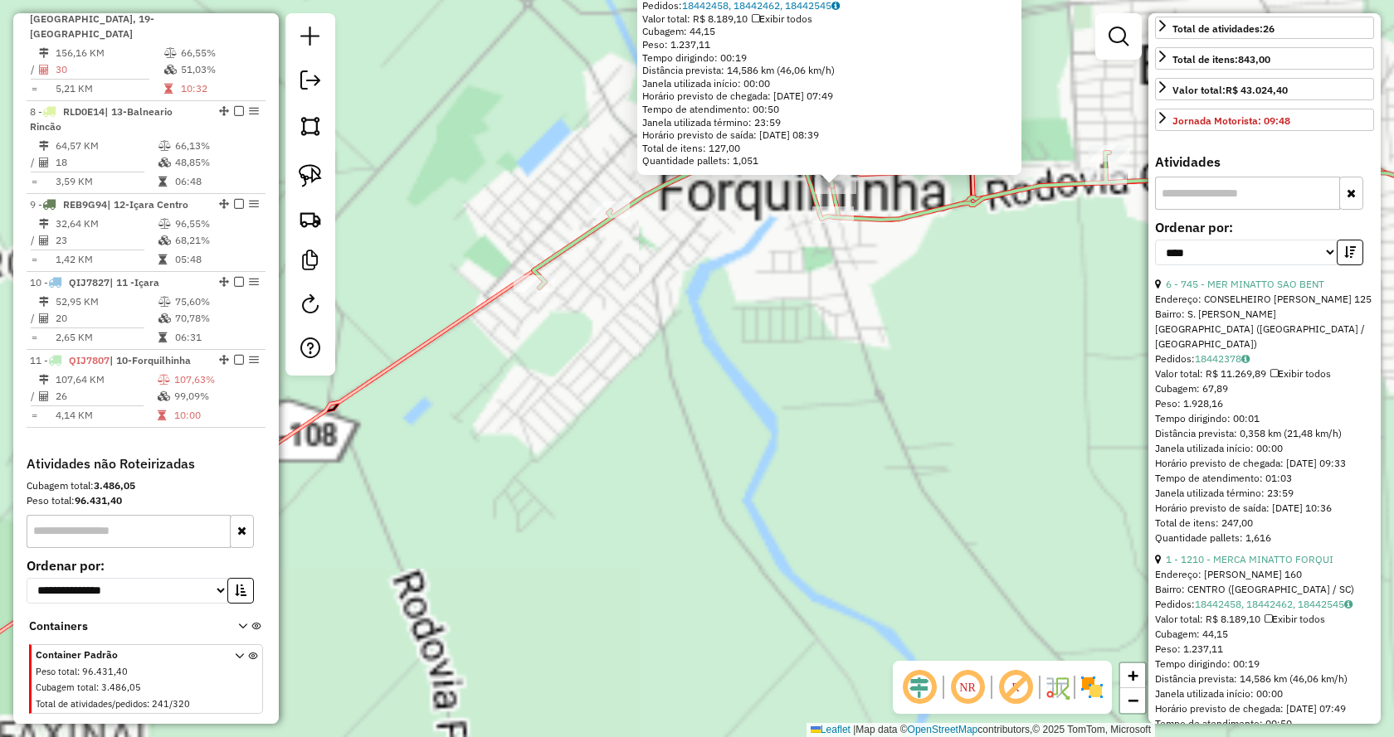
click at [838, 380] on div "1210 - MERCA MINATTO FORQUI Endereço: ALAMEDA [PERSON_NAME] 160 Bairro: [GEOGRA…" at bounding box center [697, 368] width 1394 height 737
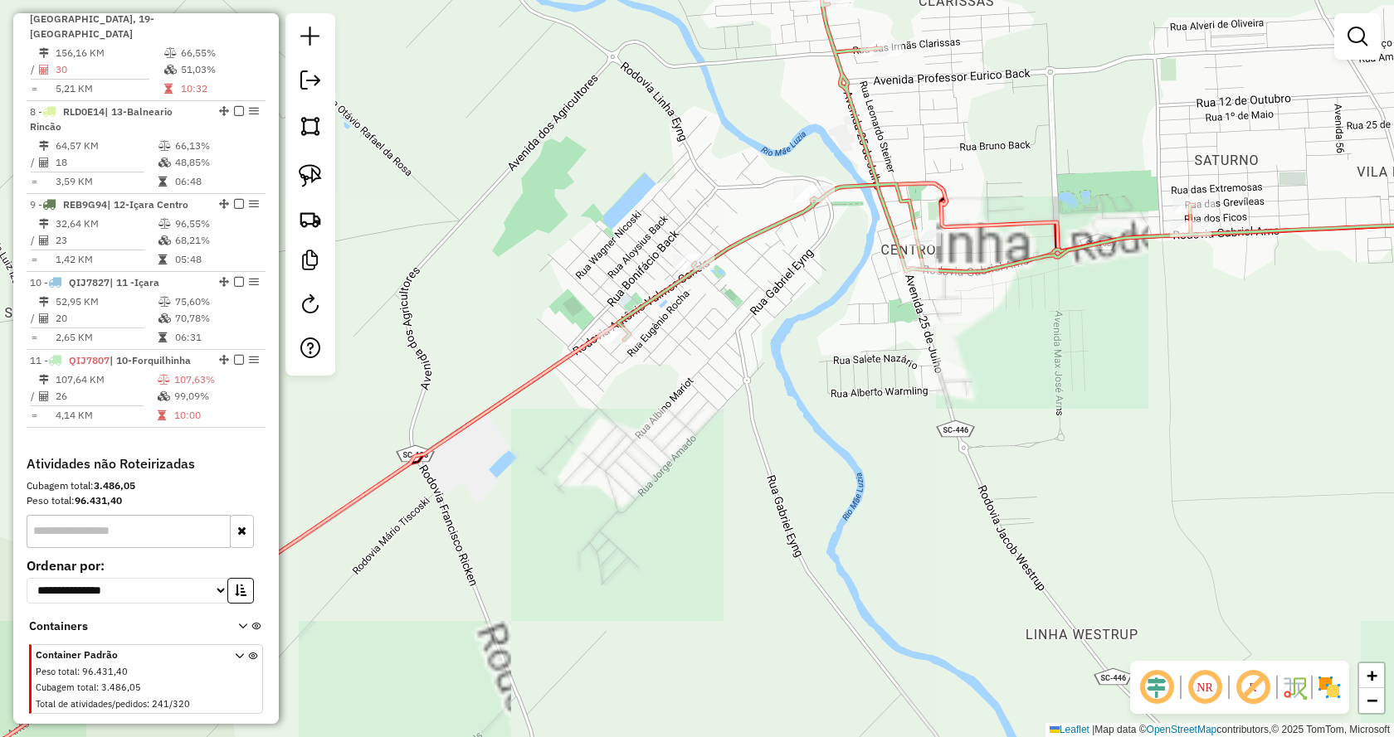
drag, startPoint x: 700, startPoint y: 266, endPoint x: 815, endPoint y: 333, distance: 132.7
click at [814, 333] on div "Janela de atendimento Grade de atendimento Capacidade Transportadoras Veículos …" at bounding box center [697, 368] width 1394 height 737
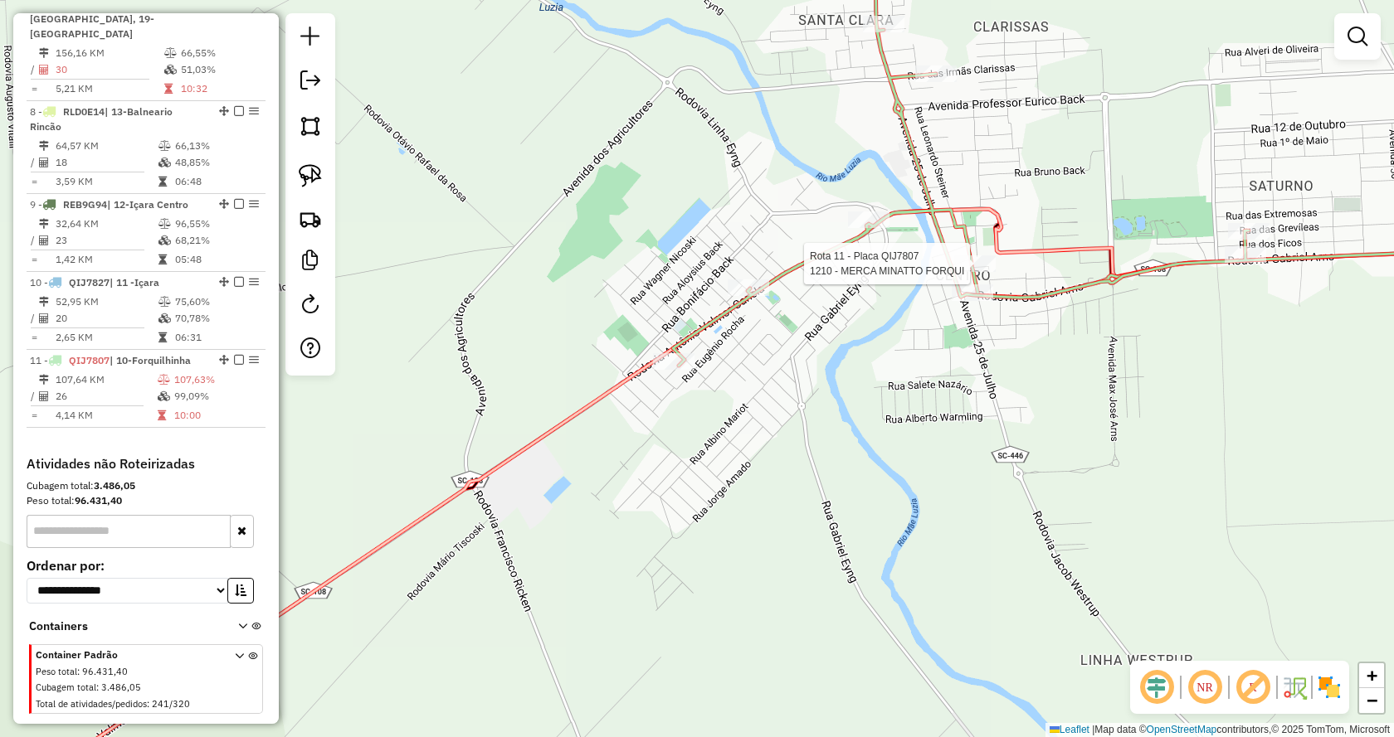
select select "*********"
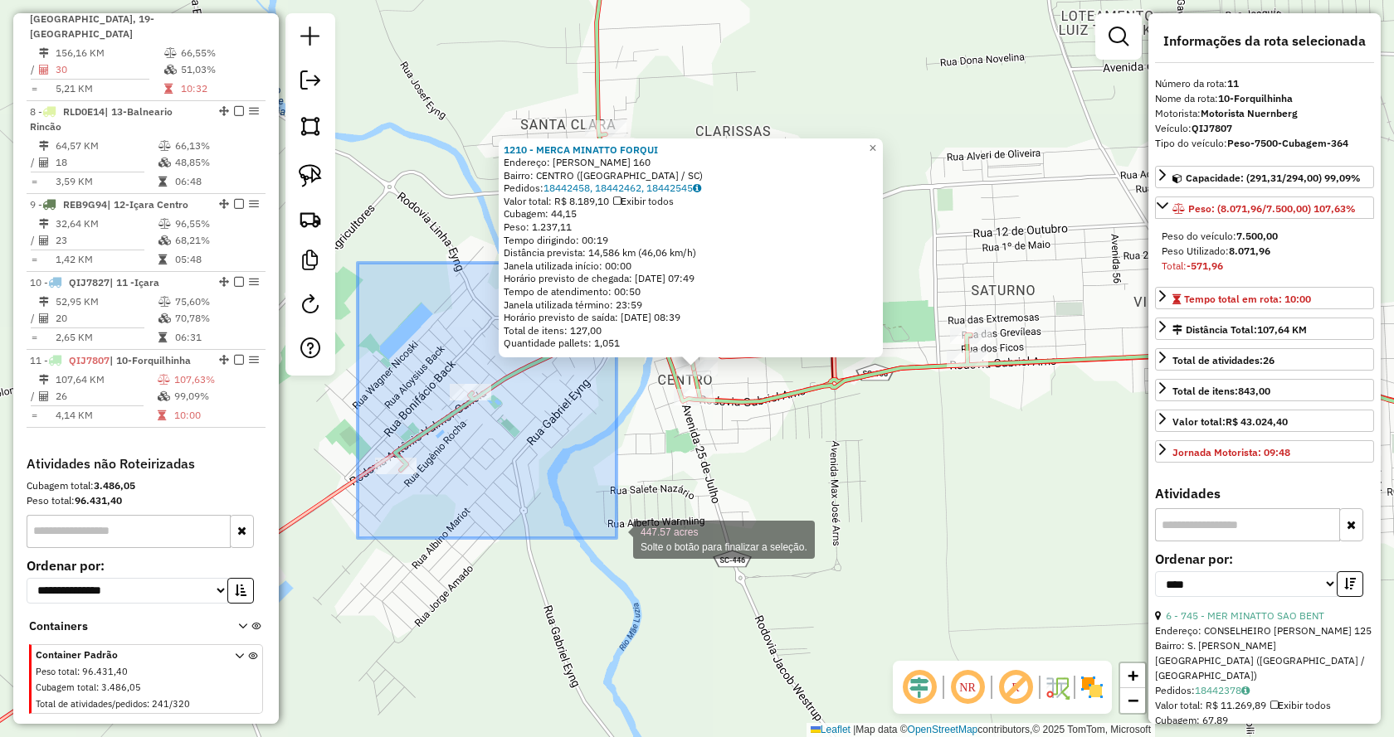
drag, startPoint x: 358, startPoint y: 263, endPoint x: 616, endPoint y: 538, distance: 377.9
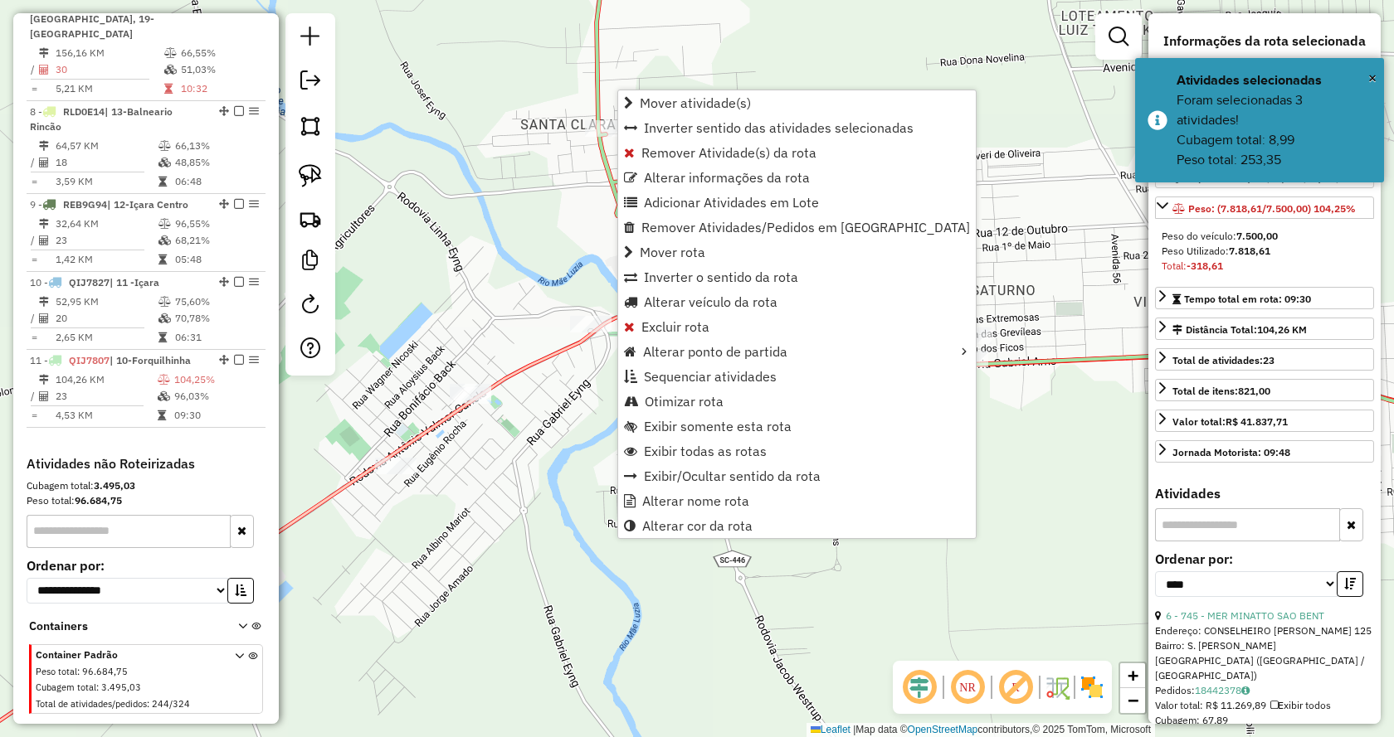
click at [576, 487] on div "Janela de atendimento Grade de atendimento Capacidade Transportadoras Veículos …" at bounding box center [697, 368] width 1394 height 737
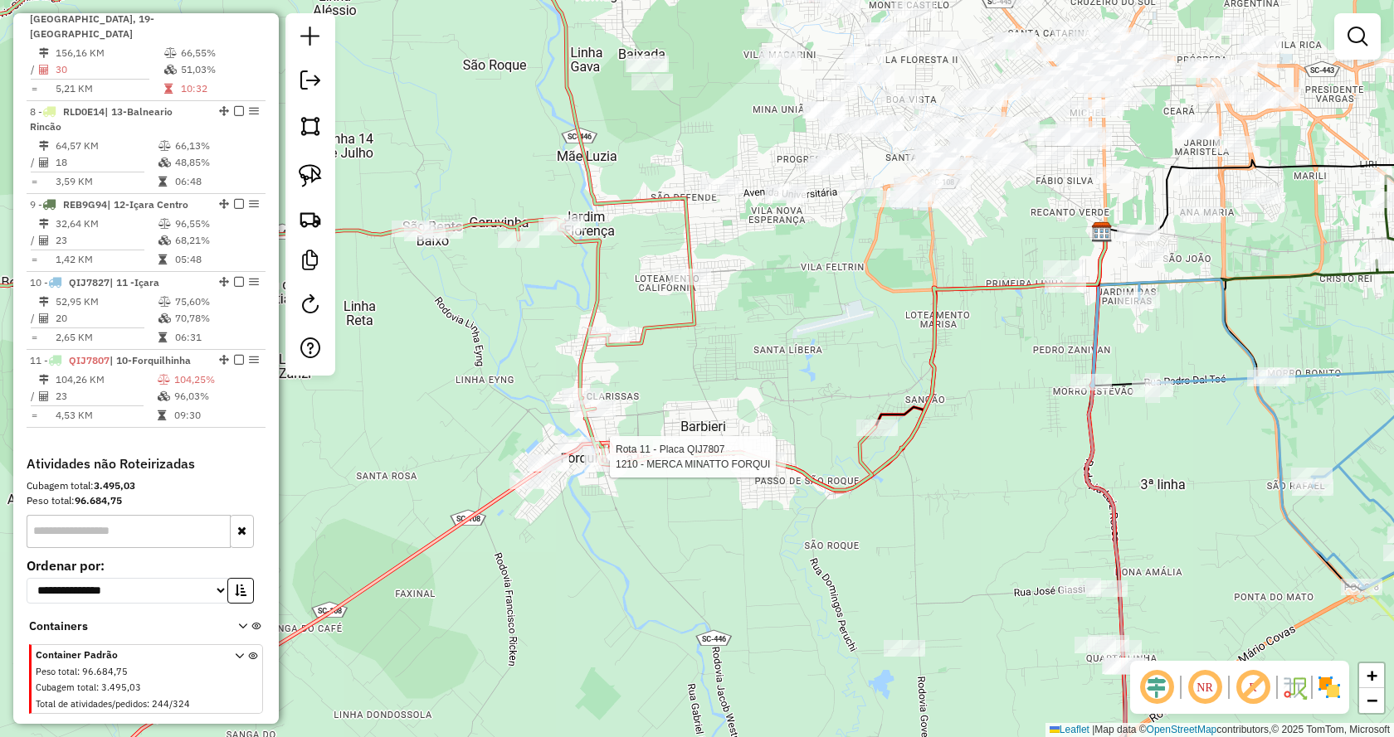
select select "*********"
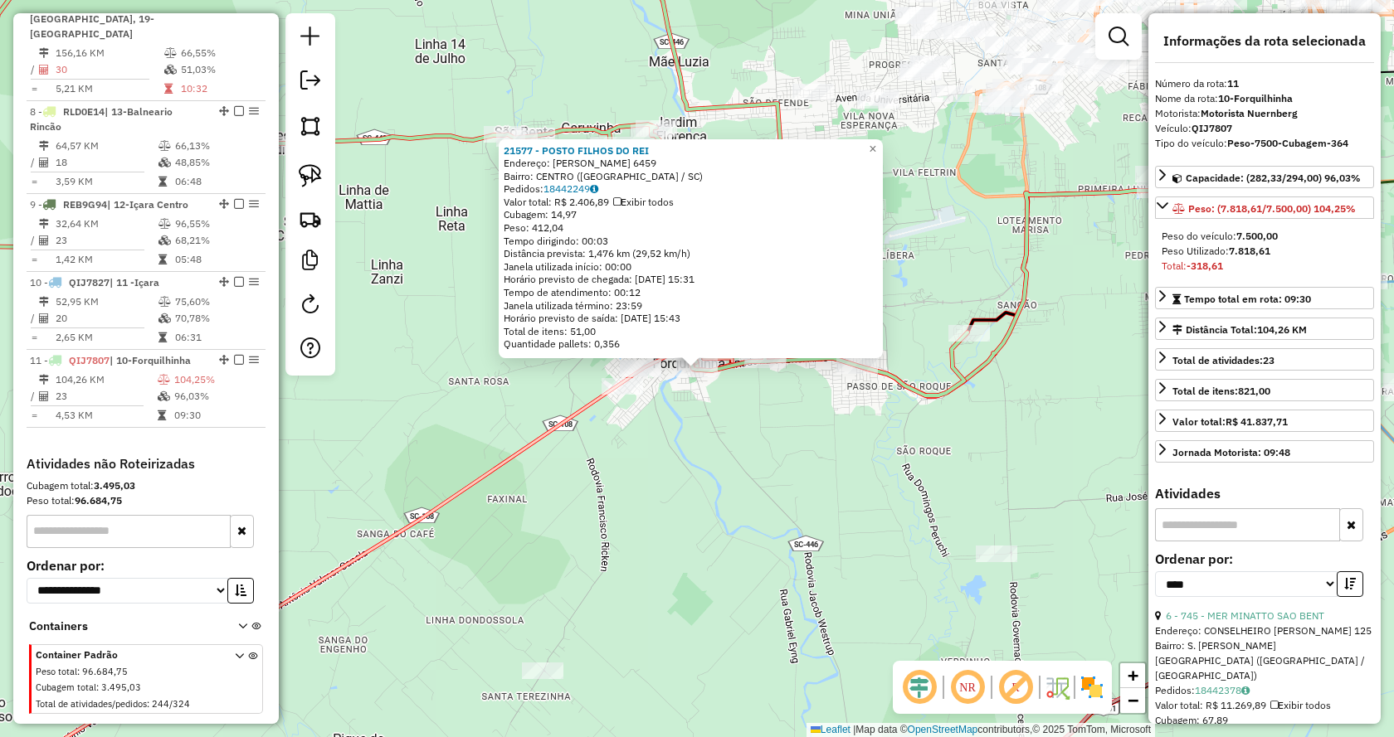
click at [611, 440] on div "21577 - POSTO FILHOS DO REI Endereço: [PERSON_NAME] 6459 Bairro: CENTRO ([GEOGR…" at bounding box center [697, 368] width 1394 height 737
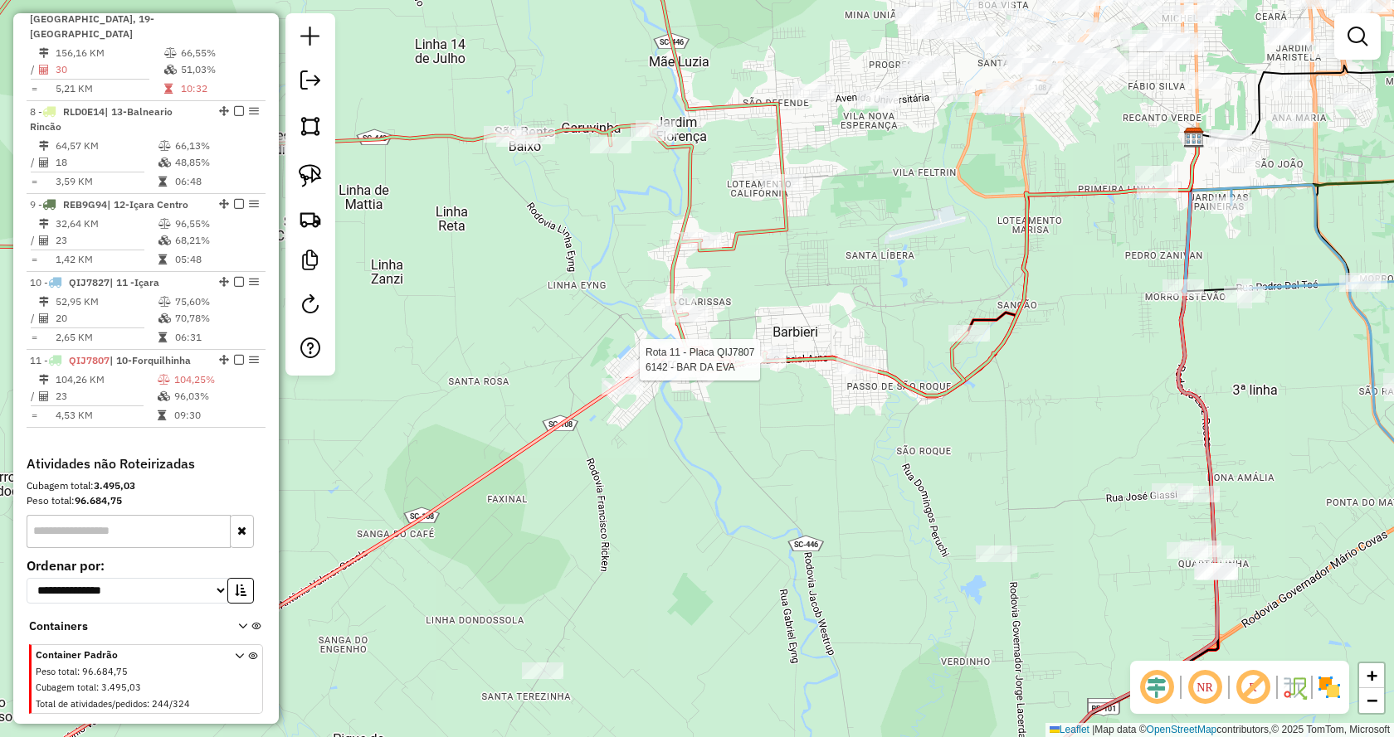
select select "*********"
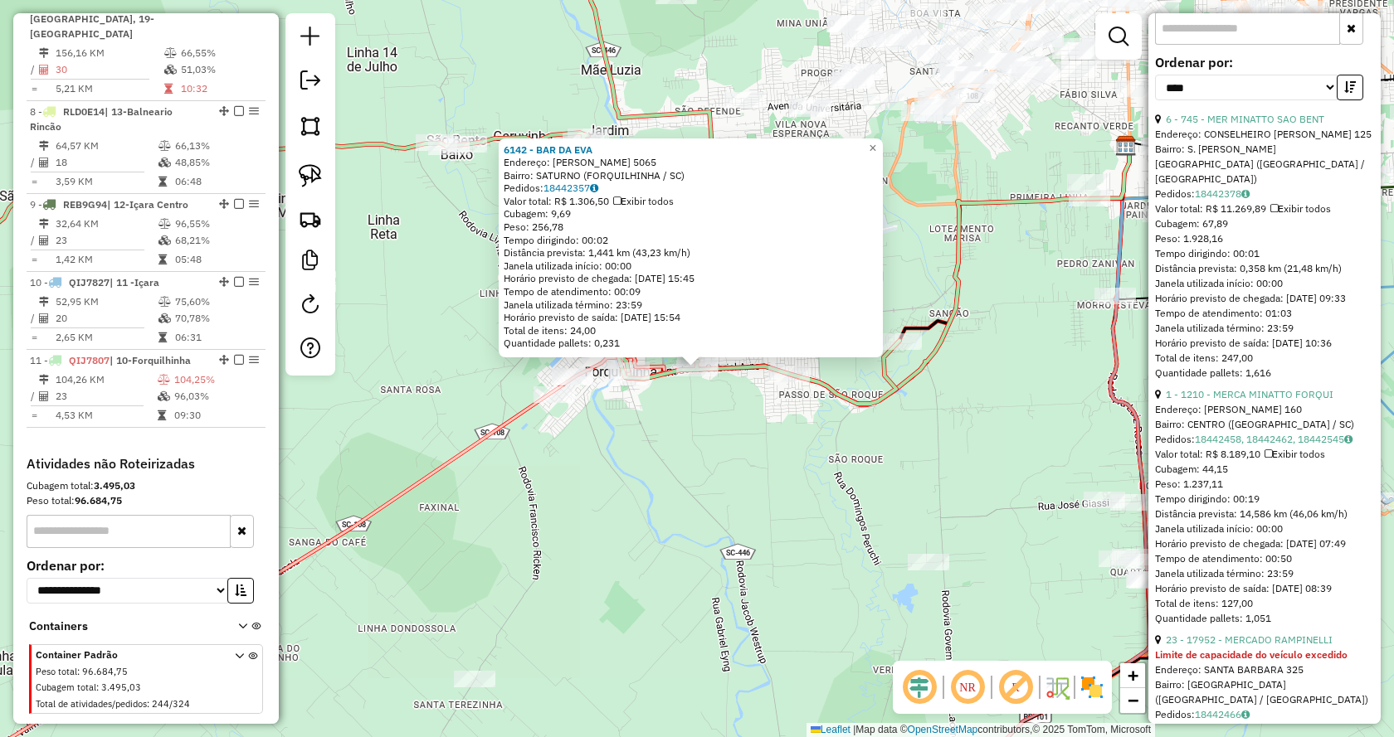
scroll to position [498, 0]
click at [1223, 396] on link "1 - 1210 - MERCA MINATTO FORQUI" at bounding box center [1249, 393] width 168 height 12
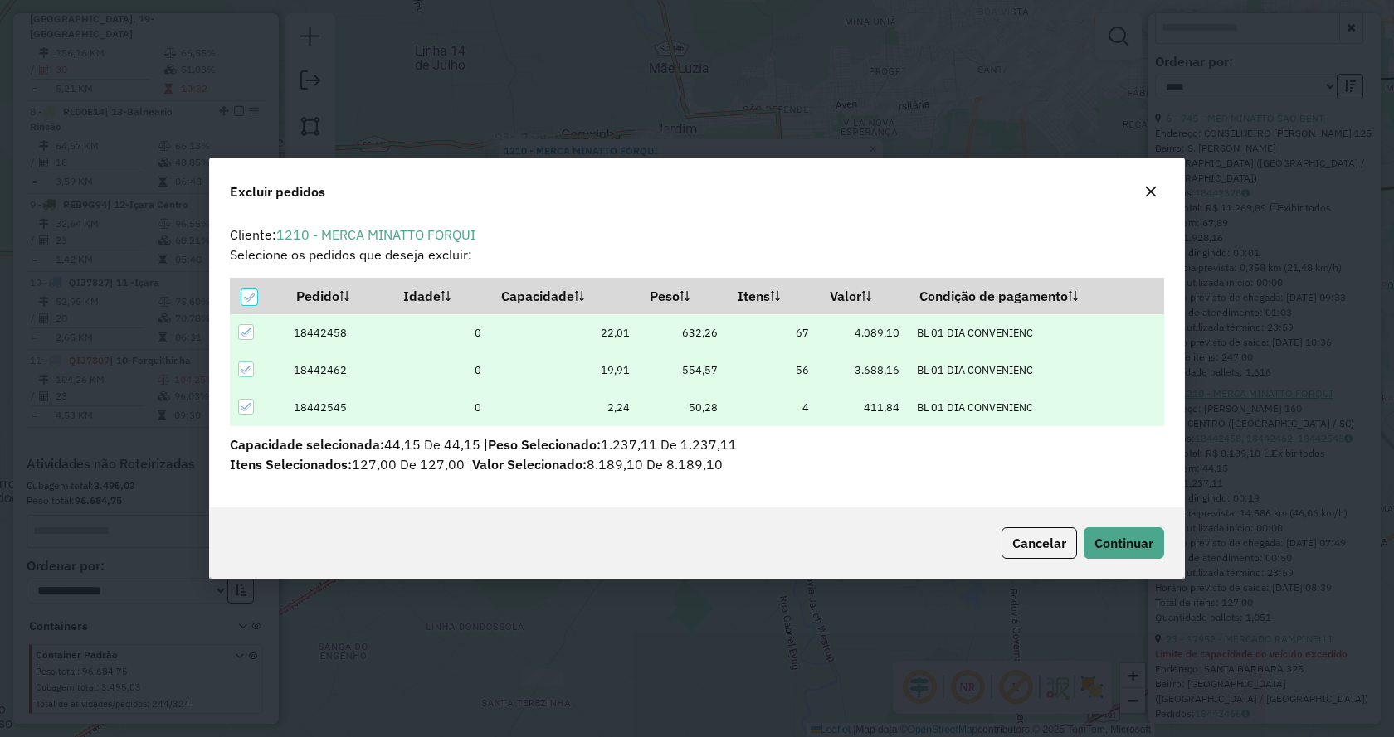
scroll to position [0, 0]
click at [1111, 544] on span "Continuar" at bounding box center [1123, 543] width 59 height 17
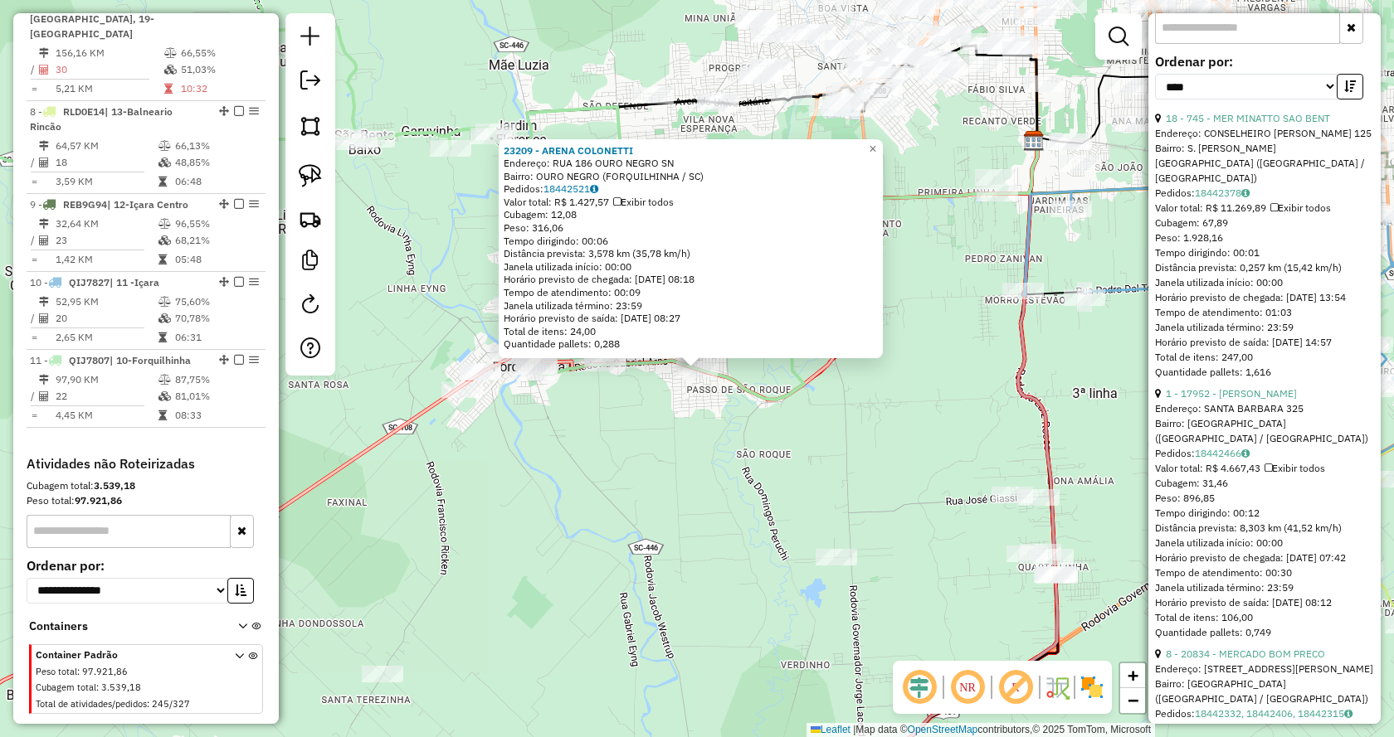
click at [888, 361] on div "23209 - ARENA COLONETTI Endereço: RUA 186 OURO NEGRO SN Bairro: OURO NEGRO (FOR…" at bounding box center [697, 368] width 1394 height 737
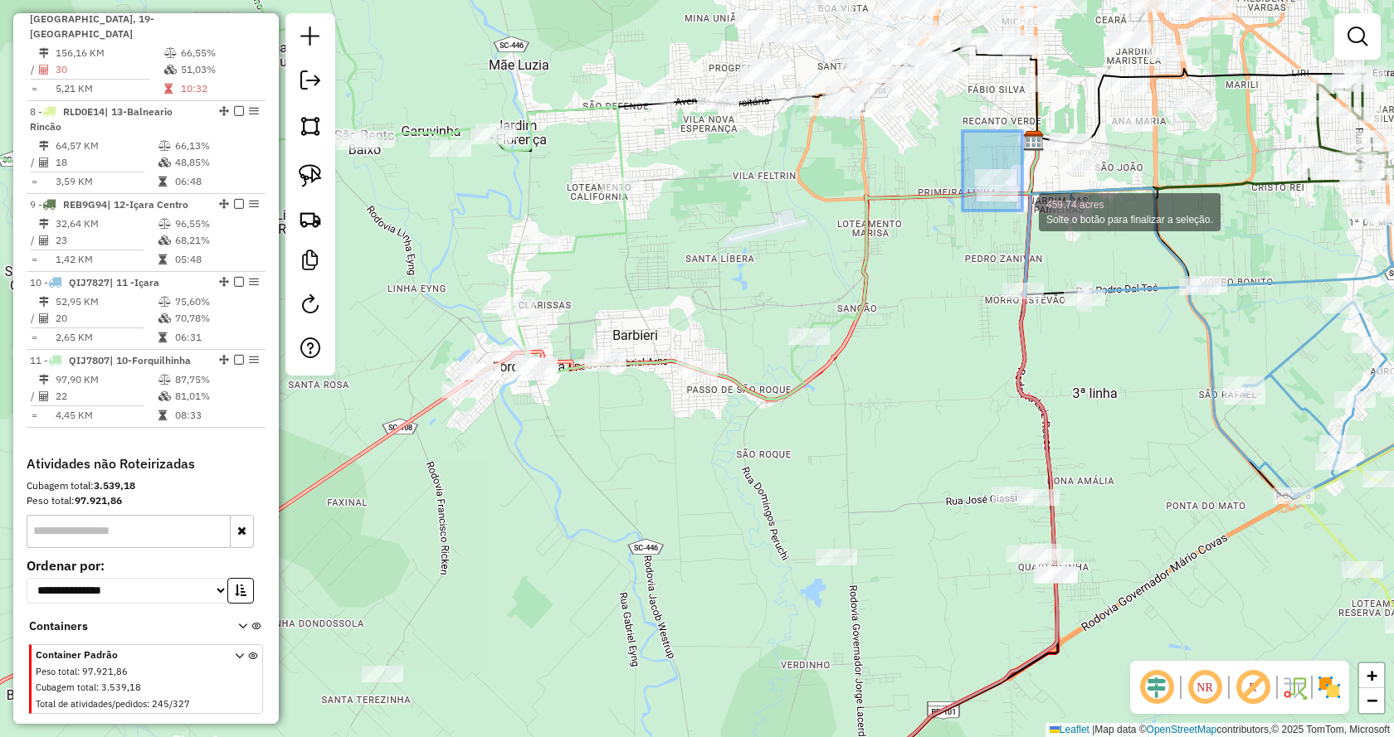
drag, startPoint x: 963, startPoint y: 131, endPoint x: 1032, endPoint y: 213, distance: 107.2
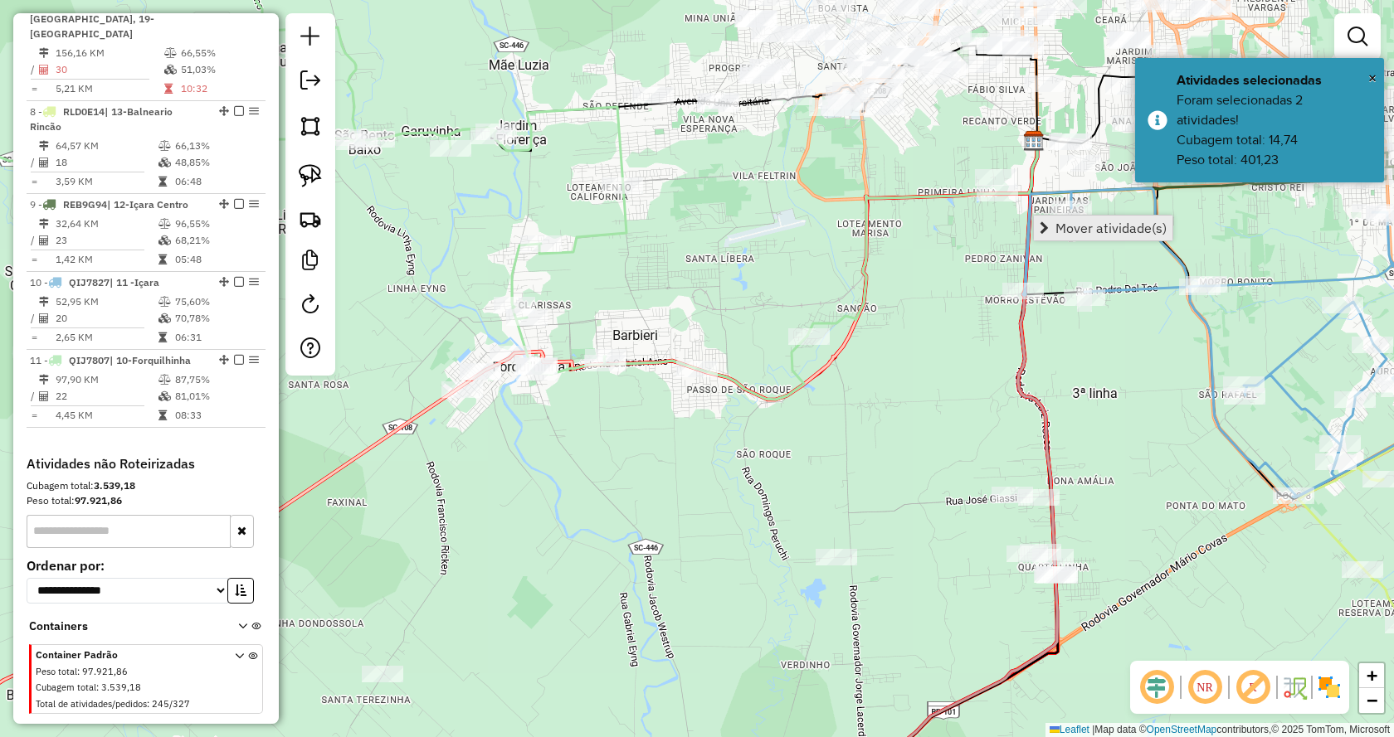
click at [1039, 231] on link "Mover atividade(s)" at bounding box center [1103, 228] width 139 height 25
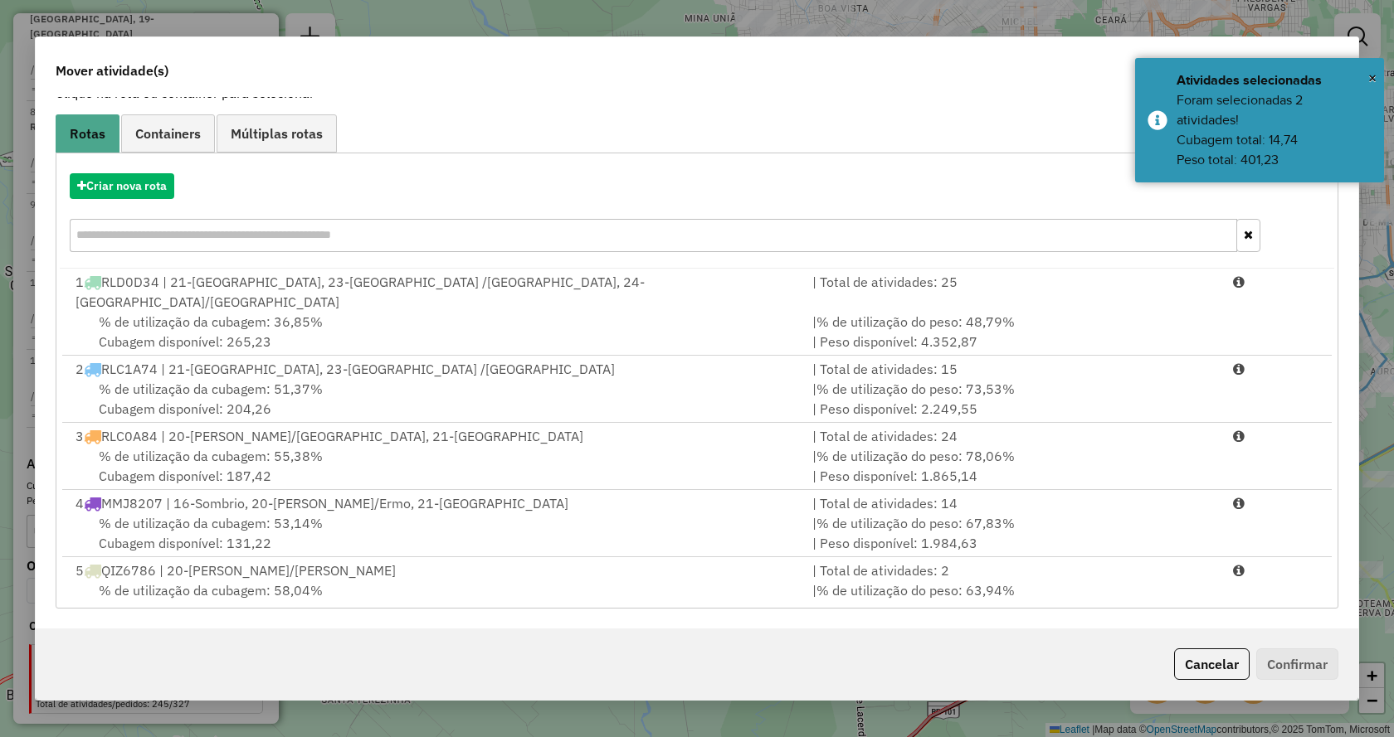
scroll to position [407, 0]
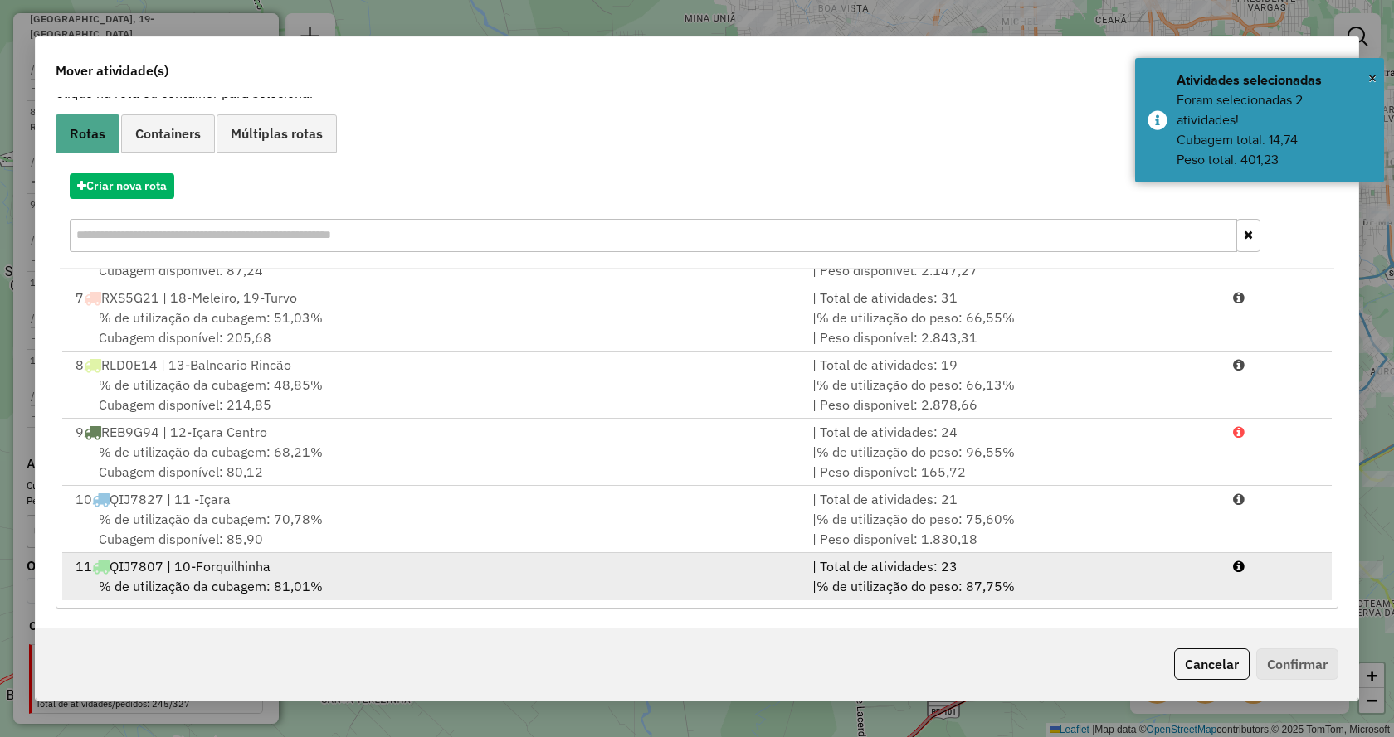
click at [1132, 557] on div "| Total de atividades: 23" at bounding box center [1012, 567] width 421 height 20
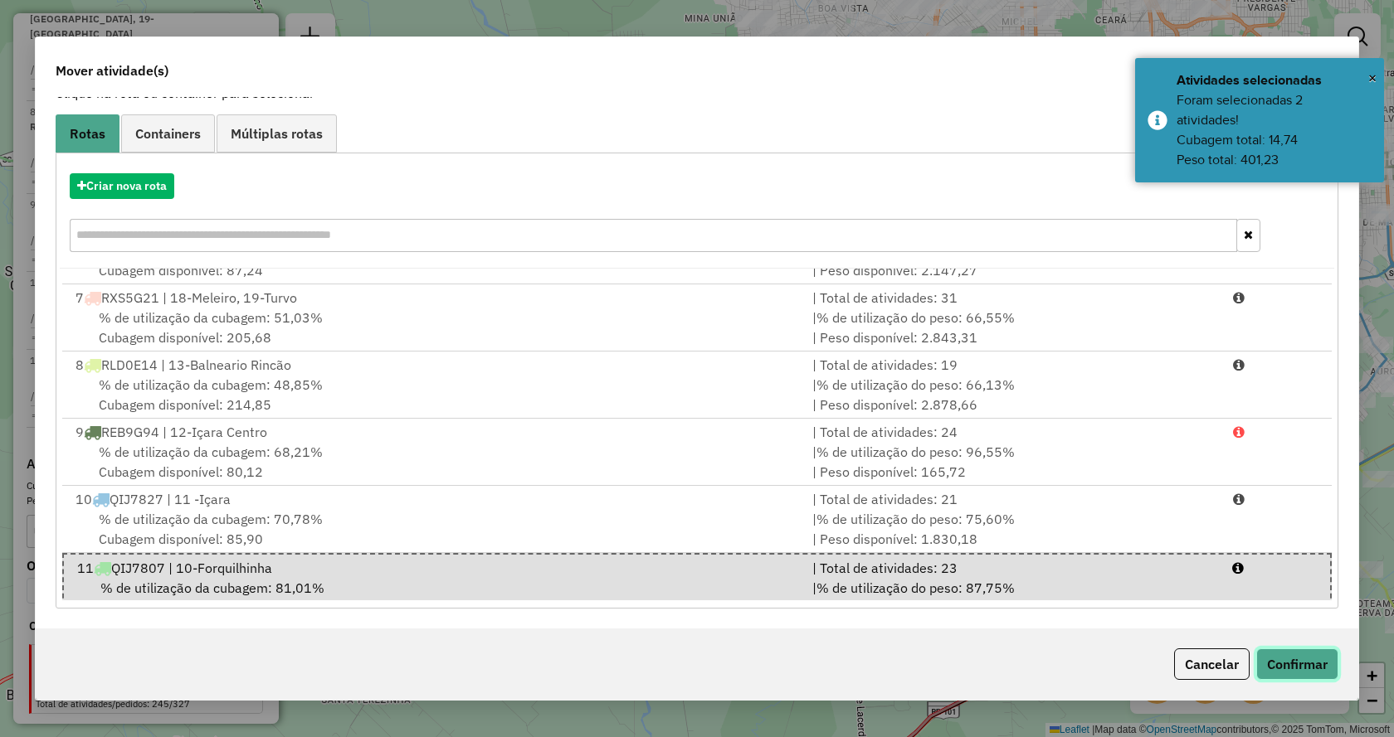
click at [1269, 664] on button "Confirmar" at bounding box center [1297, 665] width 82 height 32
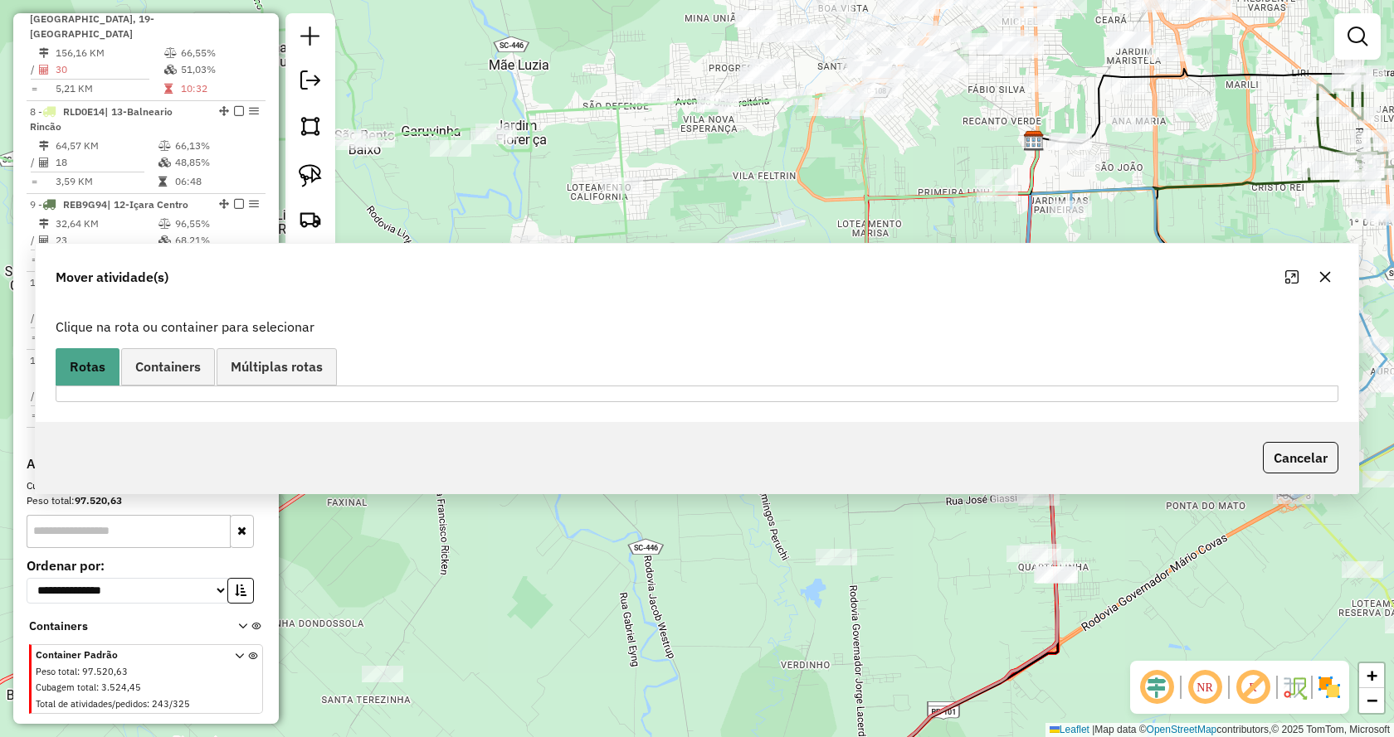
scroll to position [0, 0]
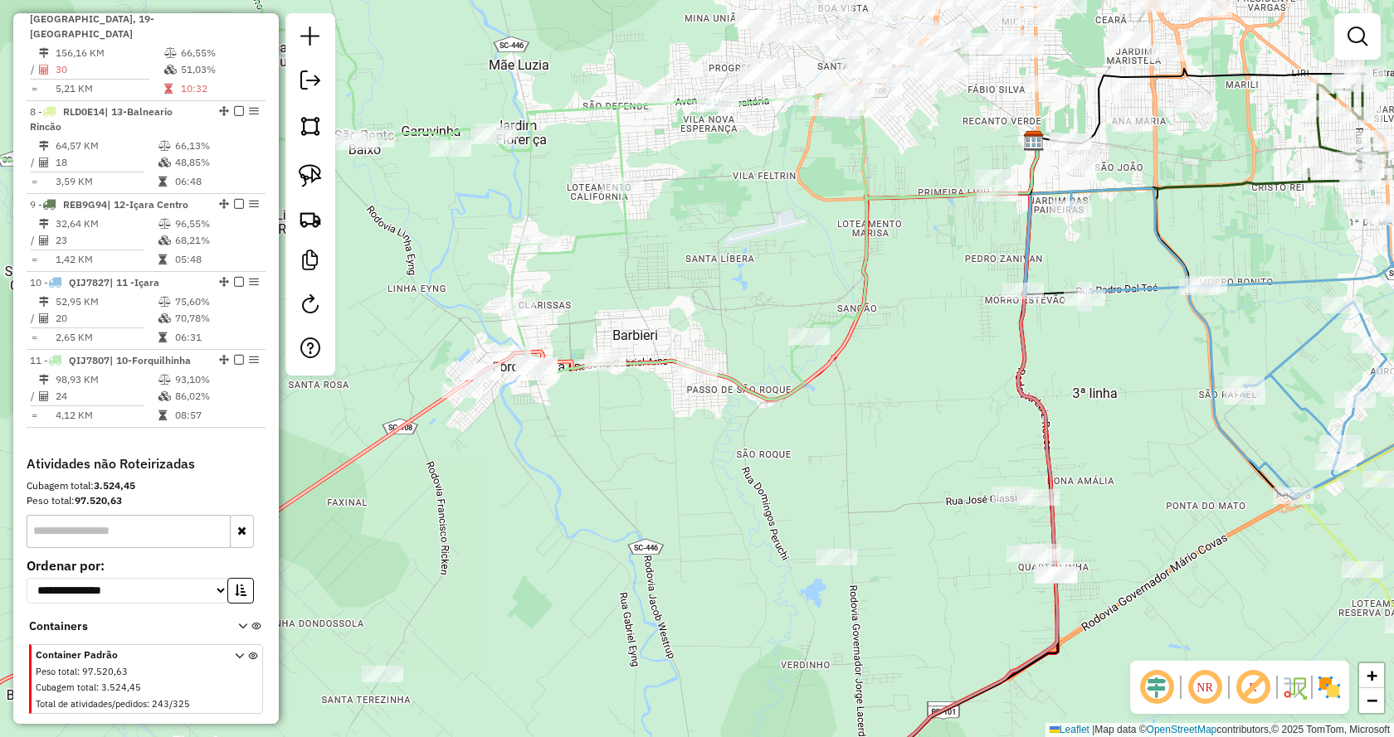
click at [754, 319] on div "Janela de atendimento Grade de atendimento Capacidade Transportadoras Veículos …" at bounding box center [697, 368] width 1394 height 737
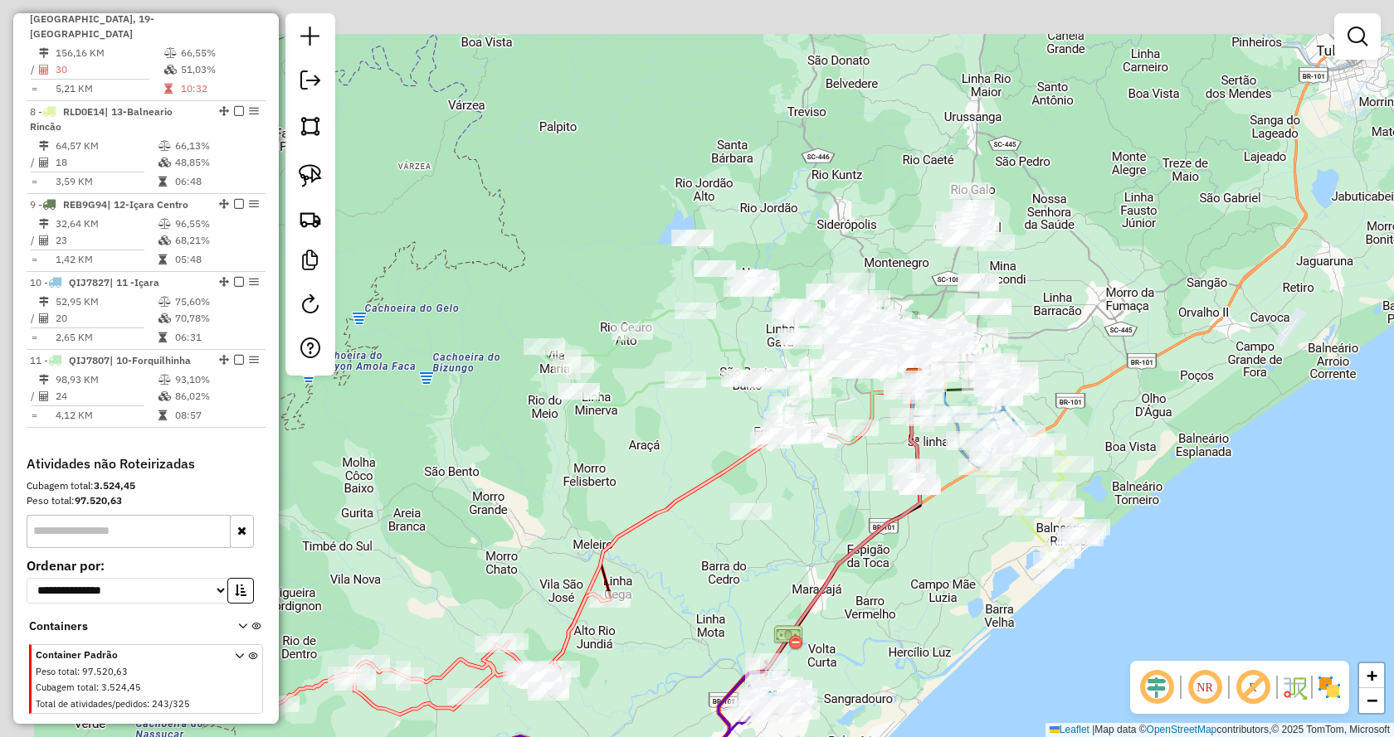
drag, startPoint x: 688, startPoint y: 257, endPoint x: 767, endPoint y: 338, distance: 113.2
click at [767, 338] on div "Janela de atendimento Grade de atendimento Capacidade Transportadoras Veículos …" at bounding box center [697, 368] width 1394 height 737
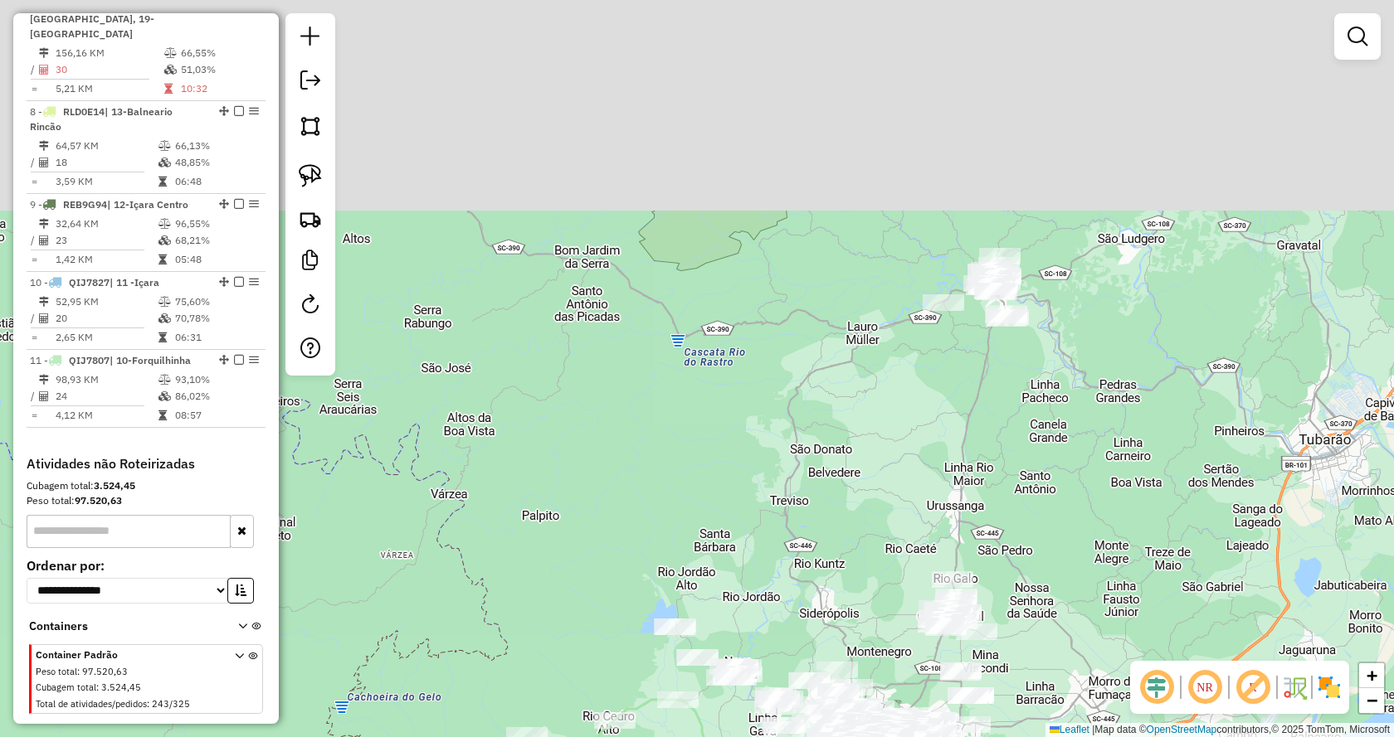
drag, startPoint x: 1101, startPoint y: 46, endPoint x: 1079, endPoint y: 595, distance: 549.6
click at [1079, 595] on div "Janela de atendimento Grade de atendimento Capacidade Transportadoras Veículos …" at bounding box center [697, 368] width 1394 height 737
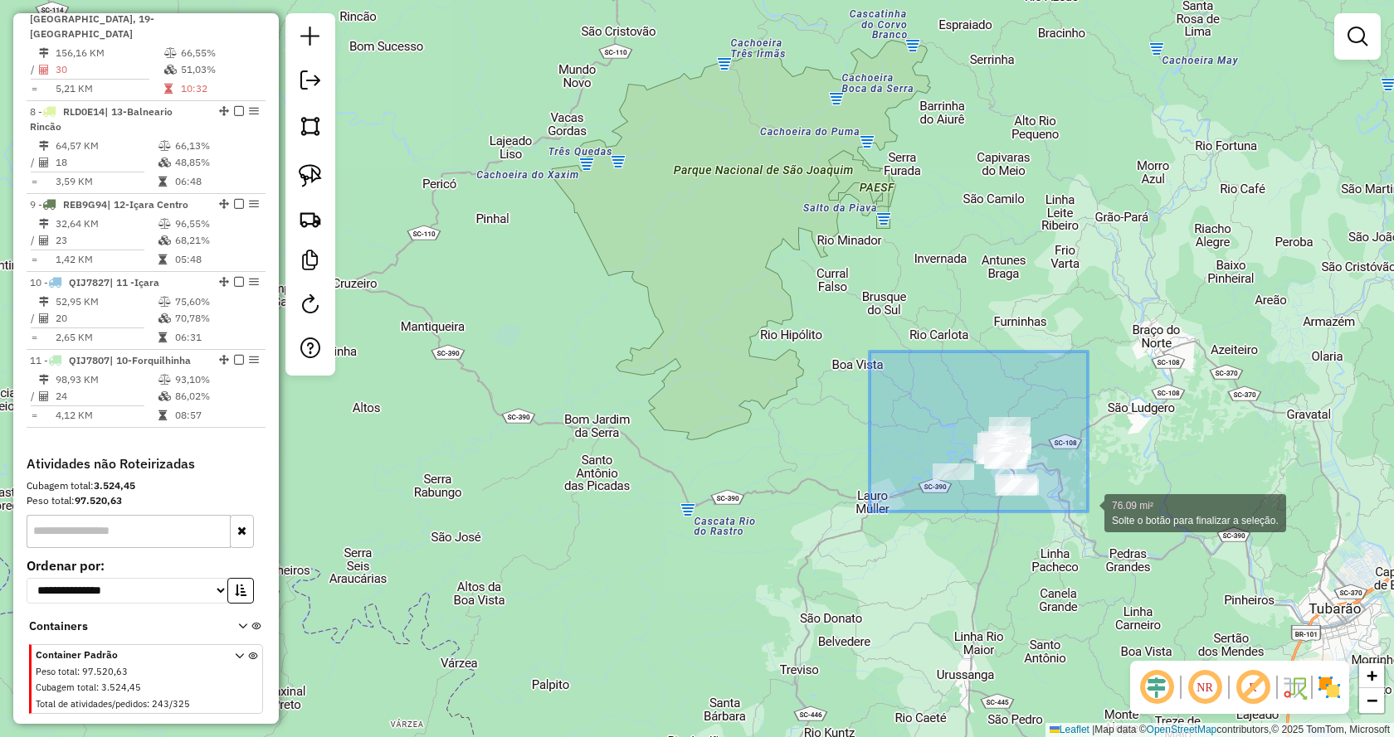
drag, startPoint x: 869, startPoint y: 352, endPoint x: 1101, endPoint y: 523, distance: 288.2
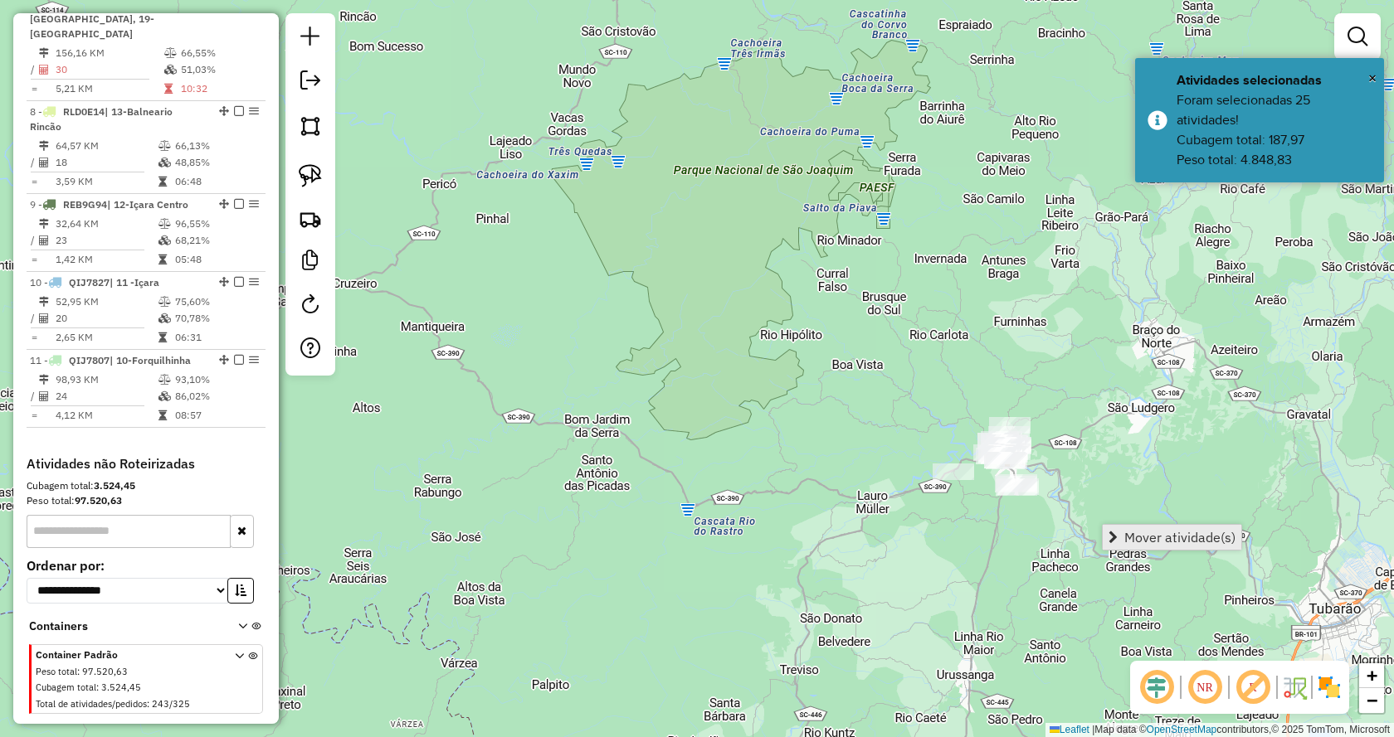
click at [1120, 537] on link "Mover atividade(s)" at bounding box center [1171, 537] width 139 height 25
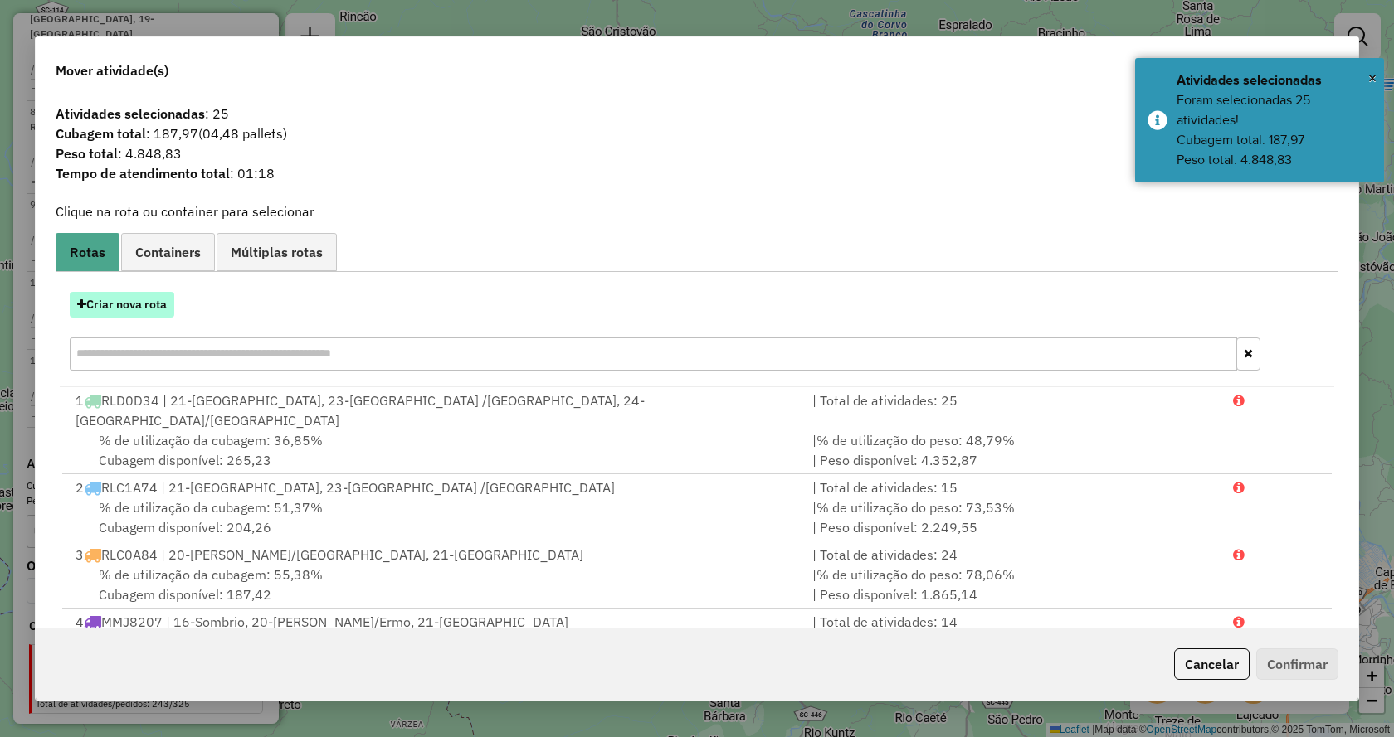
click at [124, 306] on button "Criar nova rota" at bounding box center [122, 305] width 105 height 26
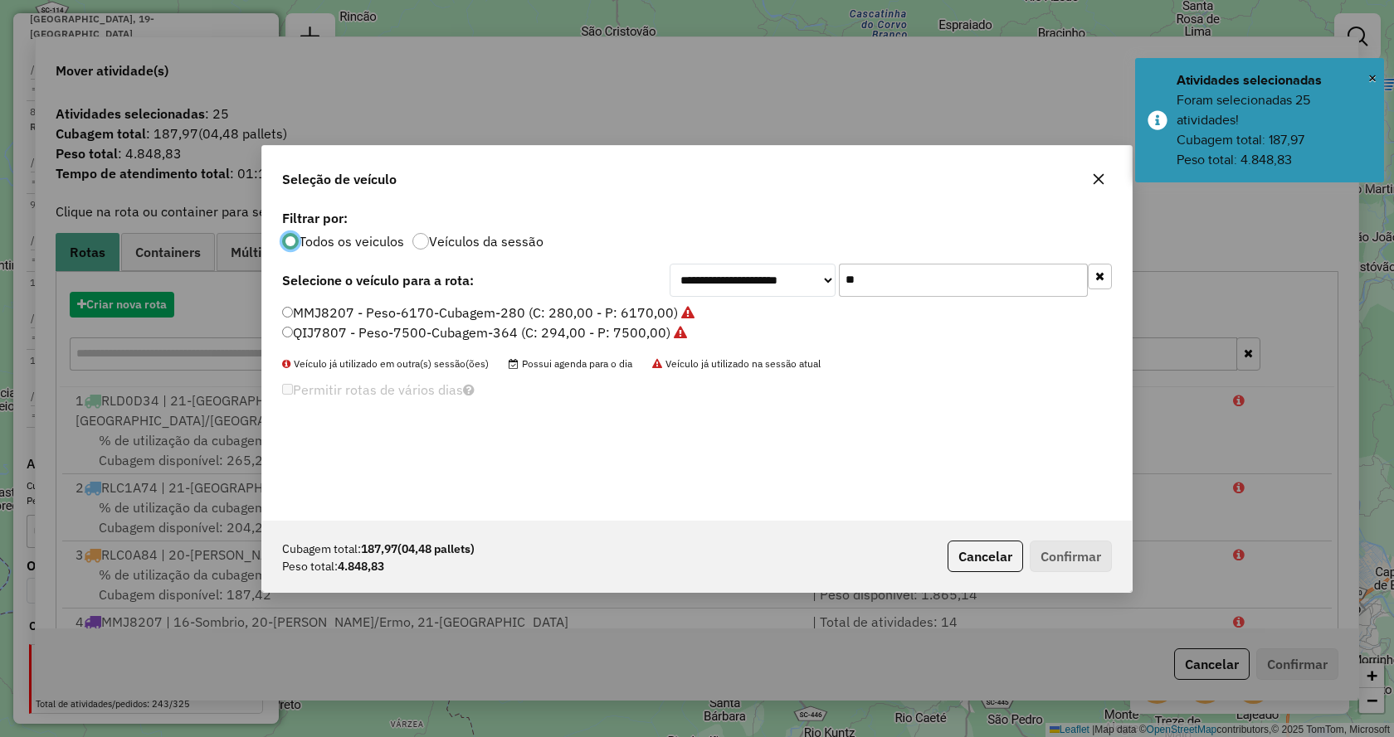
scroll to position [9, 5]
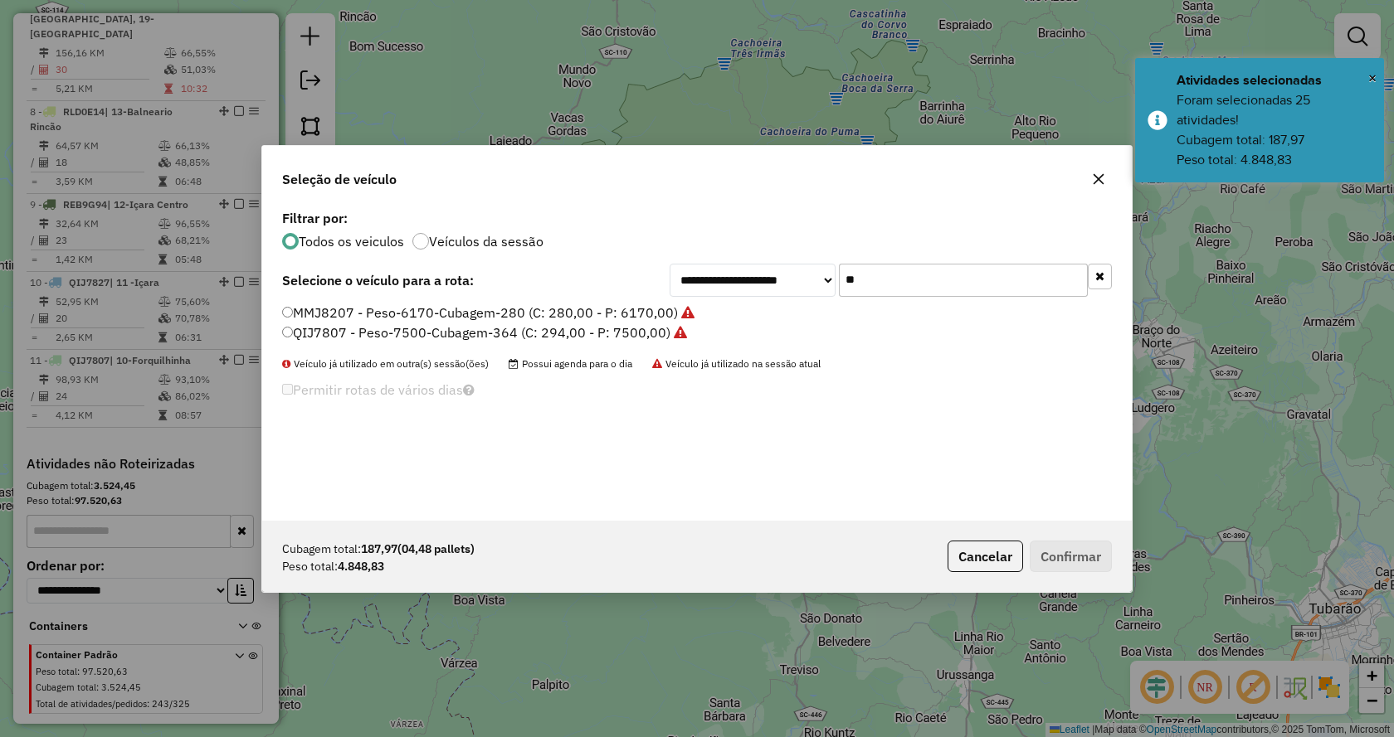
drag, startPoint x: 884, startPoint y: 275, endPoint x: 820, endPoint y: 285, distance: 65.6
click at [820, 285] on div "**********" at bounding box center [890, 280] width 442 height 33
type input "**"
click at [645, 340] on label "RLC0D54 - Peso-12000-Cubagem-420 (C: 420,00 - P: 8500,00)" at bounding box center [482, 333] width 400 height 20
click at [1076, 557] on button "Confirmar" at bounding box center [1070, 557] width 82 height 32
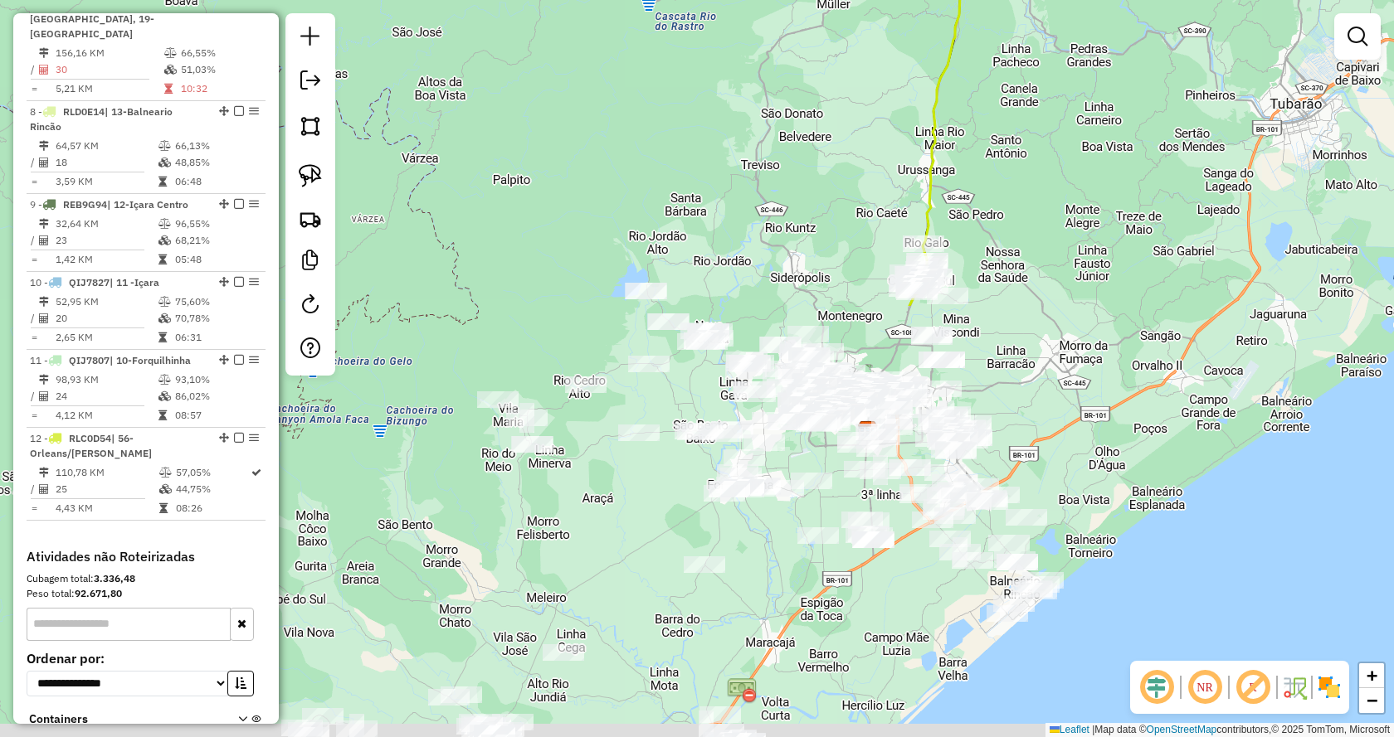
drag, startPoint x: 907, startPoint y: 553, endPoint x: 903, endPoint y: 142, distance: 411.5
click at [903, 142] on div "Janela de atendimento Grade de atendimento Capacidade Transportadoras Veículos …" at bounding box center [697, 368] width 1394 height 737
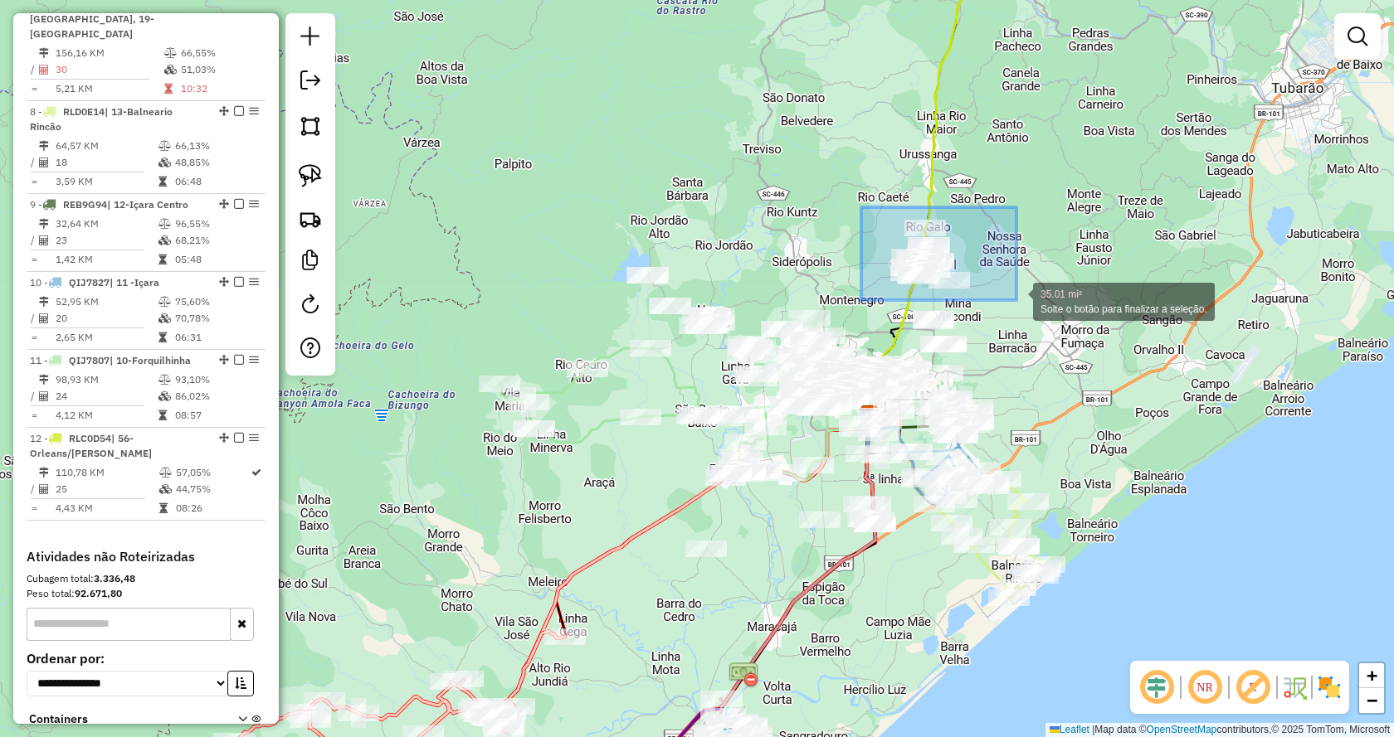
drag, startPoint x: 861, startPoint y: 207, endPoint x: 1019, endPoint y: 304, distance: 185.4
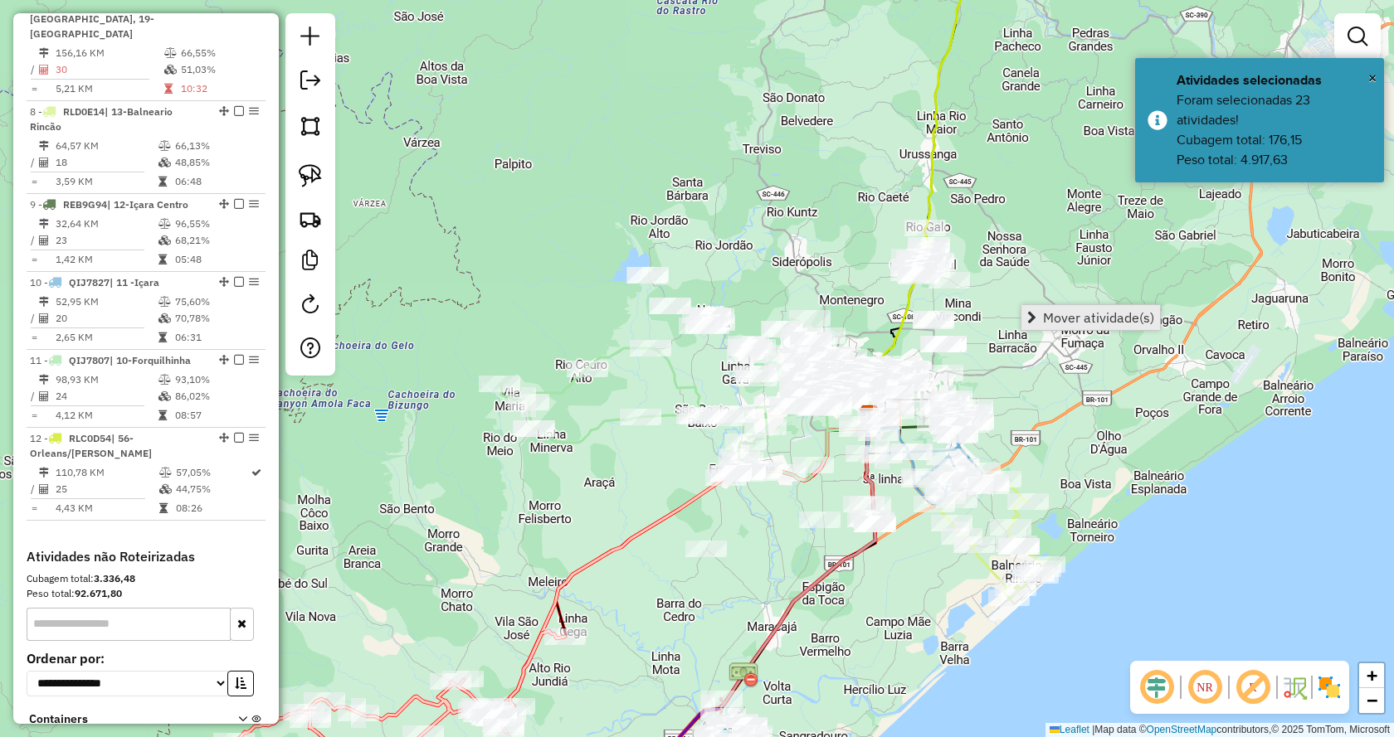
click at [1035, 320] on span "Mover atividade(s)" at bounding box center [1031, 317] width 9 height 13
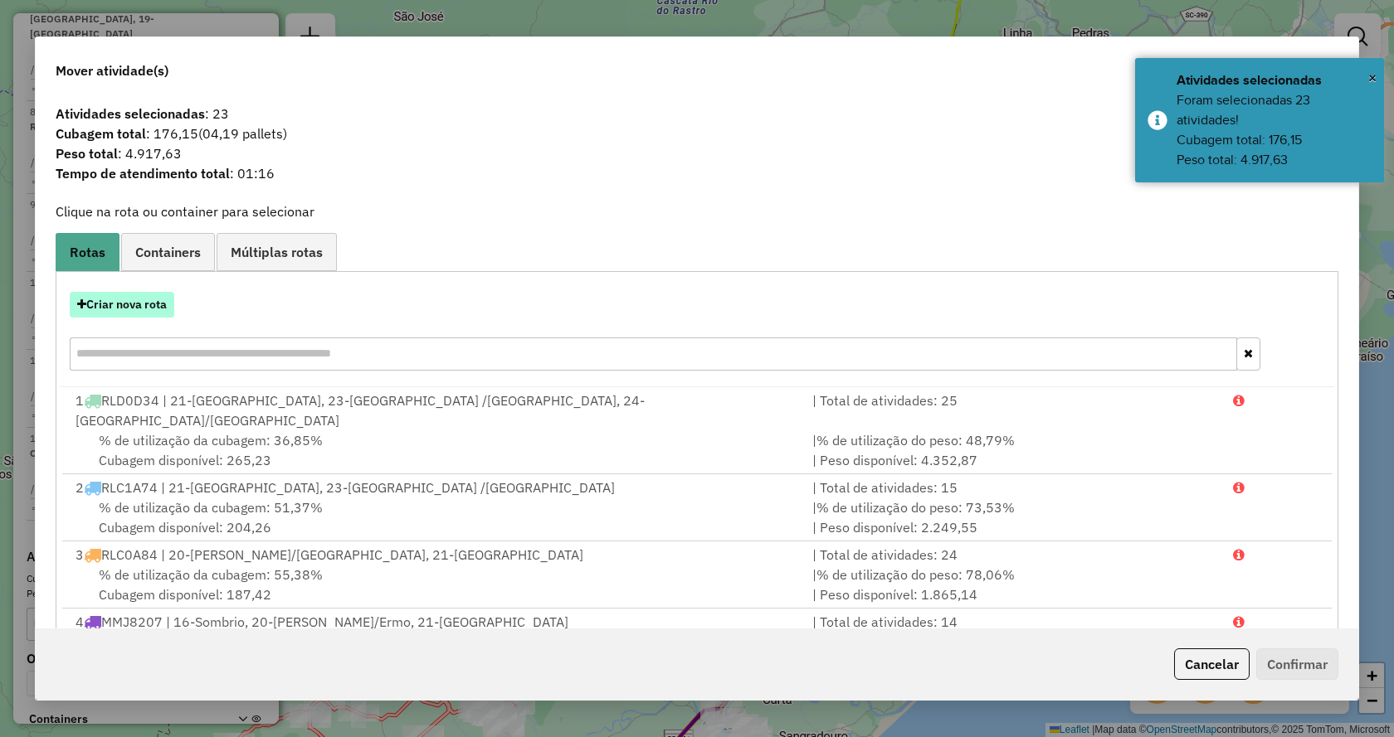
click at [100, 306] on button "Criar nova rota" at bounding box center [122, 305] width 105 height 26
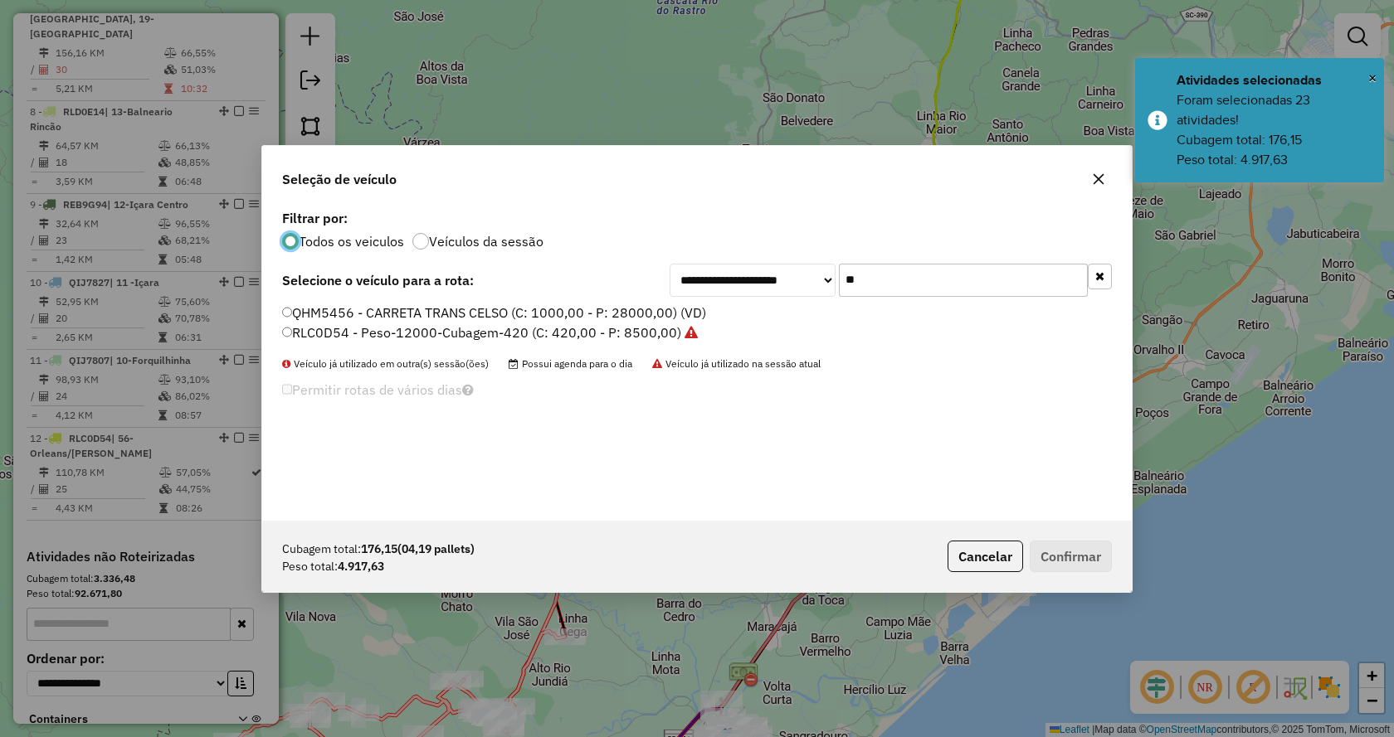
click at [1041, 286] on input "**" at bounding box center [963, 280] width 249 height 33
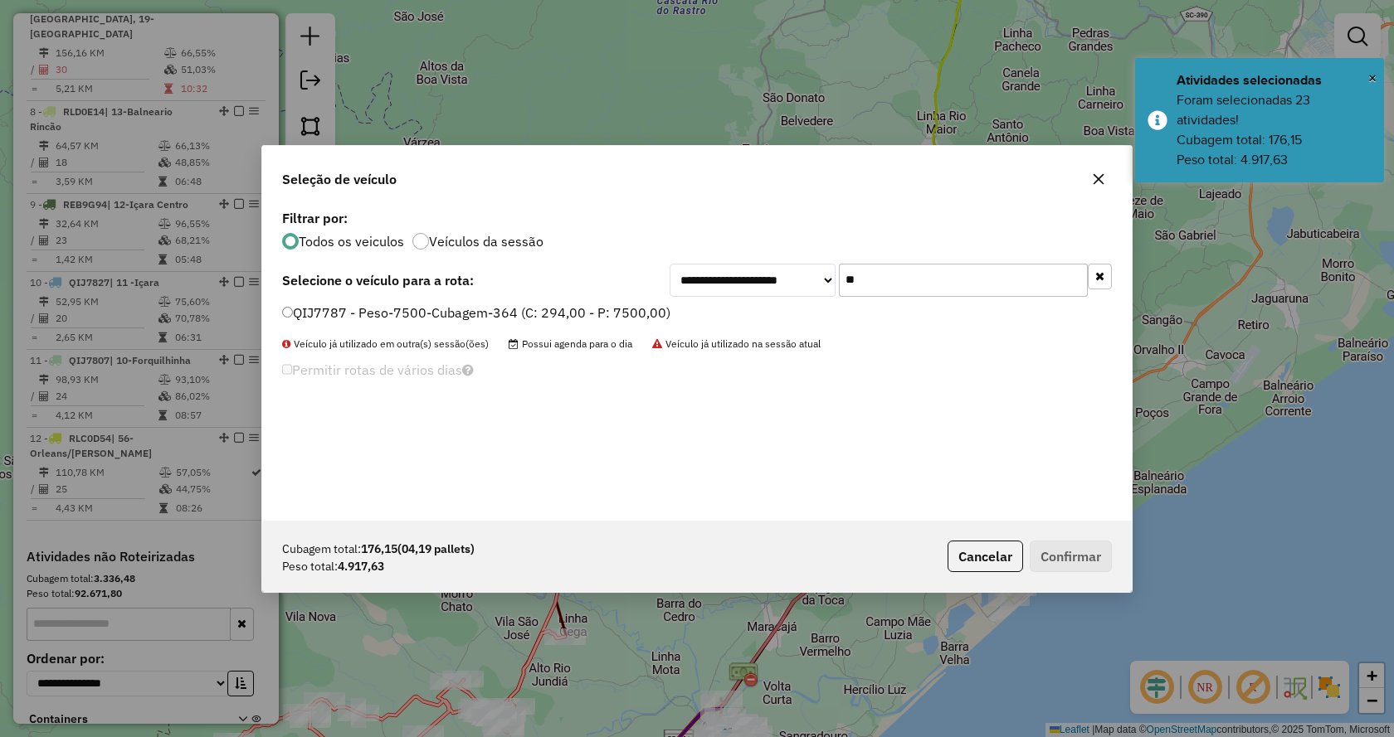
type input "**"
click at [633, 314] on label "QIJ7787 - Peso-7500-Cubagem-364 (C: 294,00 - P: 7500,00)" at bounding box center [476, 313] width 388 height 20
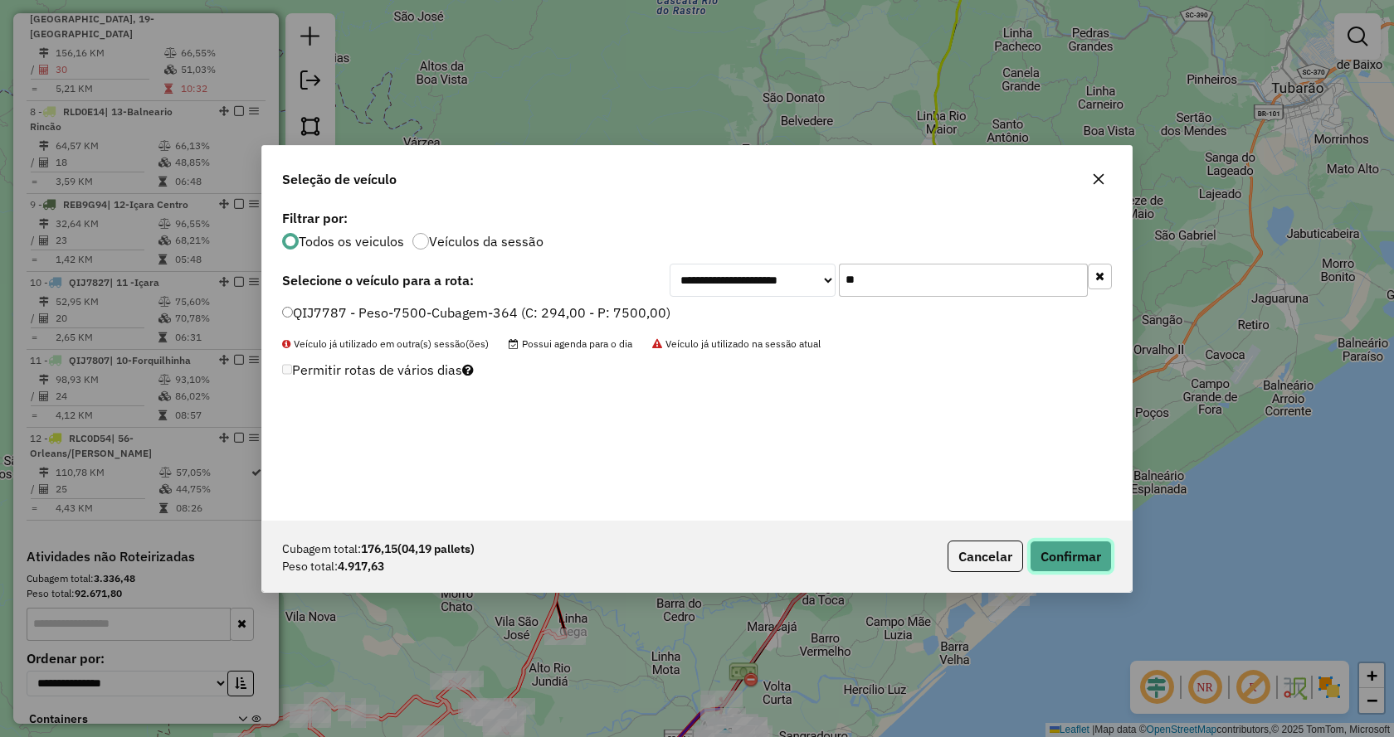
click at [1053, 552] on button "Confirmar" at bounding box center [1070, 557] width 82 height 32
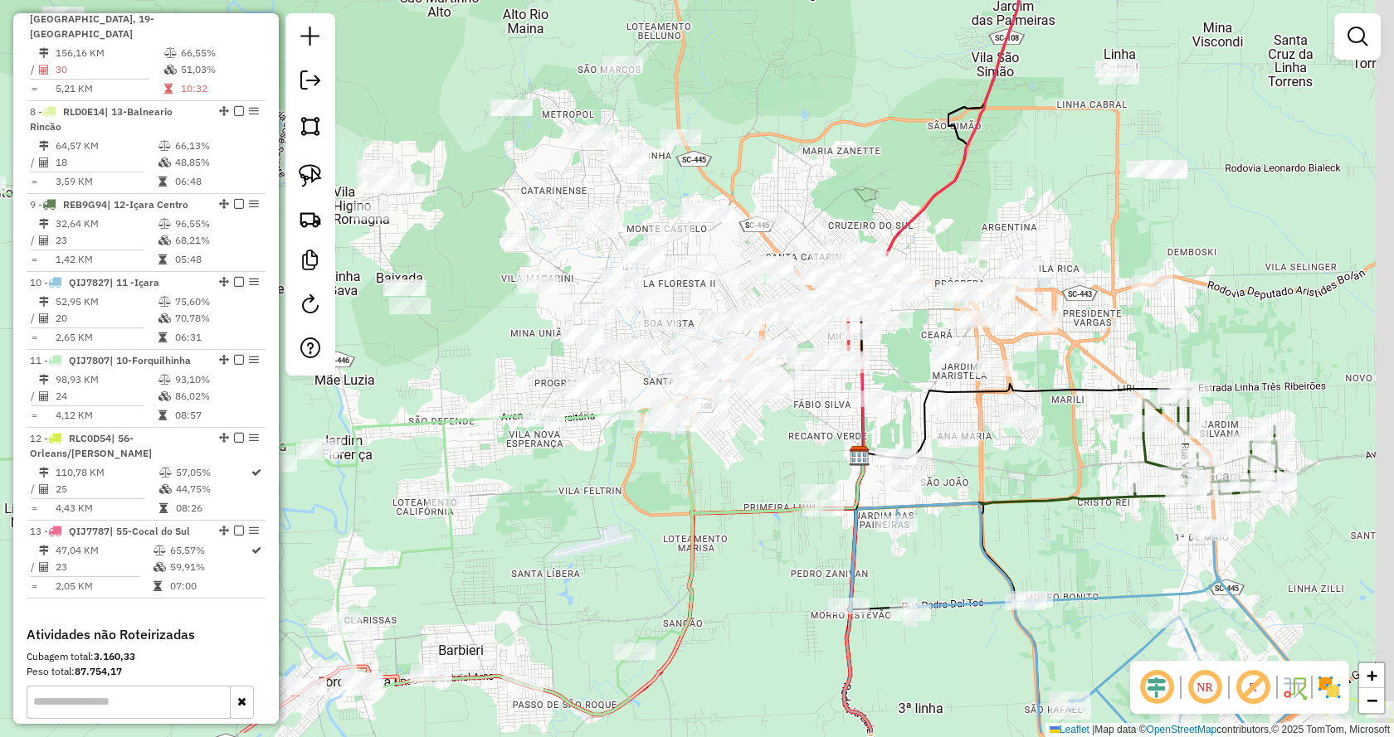
drag, startPoint x: 1140, startPoint y: 306, endPoint x: 1011, endPoint y: 226, distance: 151.2
click at [1011, 226] on div "Janela de atendimento Grade de atendimento Capacidade Transportadoras Veículos …" at bounding box center [697, 368] width 1394 height 737
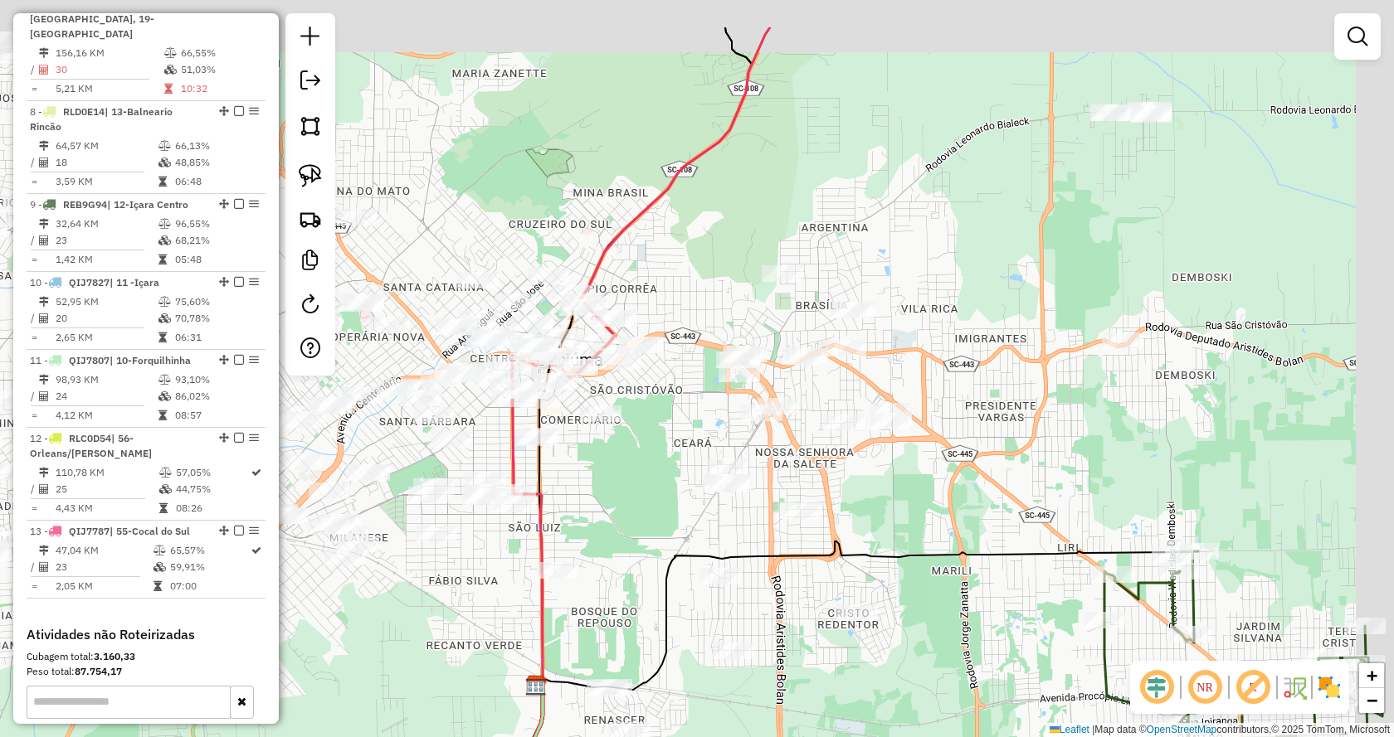
drag, startPoint x: 1112, startPoint y: 189, endPoint x: 1026, endPoint y: 343, distance: 176.0
click at [1026, 343] on div "Janela de atendimento Grade de atendimento Capacidade Transportadoras Veículos …" at bounding box center [697, 368] width 1394 height 737
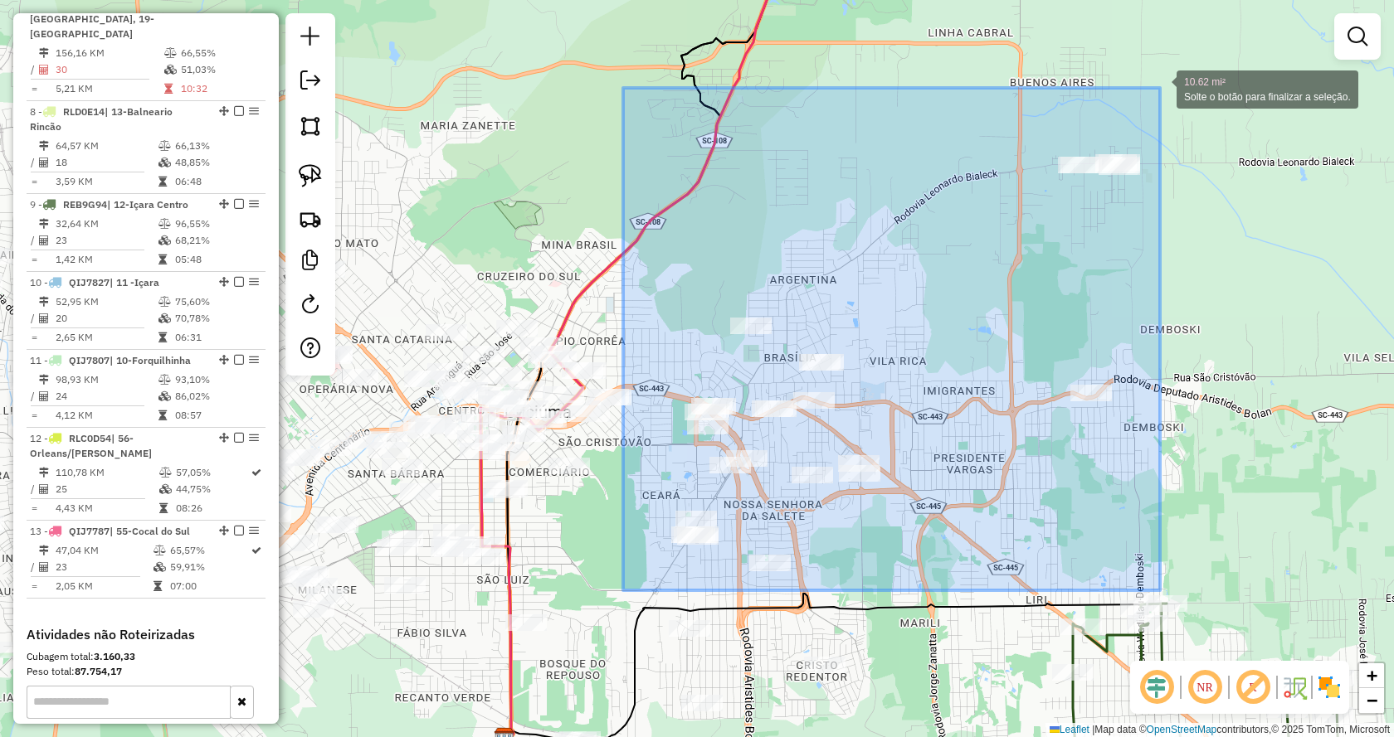
drag, startPoint x: 627, startPoint y: 591, endPoint x: 1160, endPoint y: 88, distance: 732.3
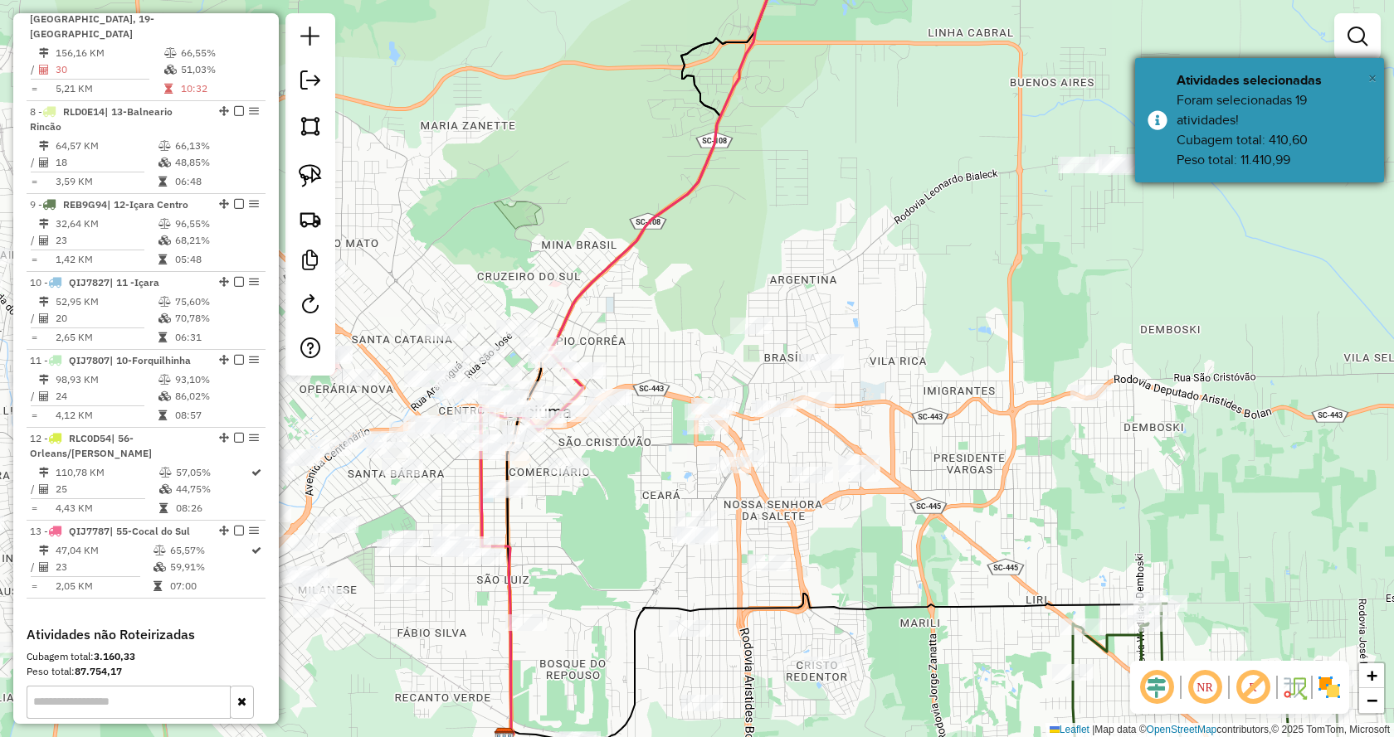
click at [1371, 79] on span "×" at bounding box center [1372, 78] width 8 height 18
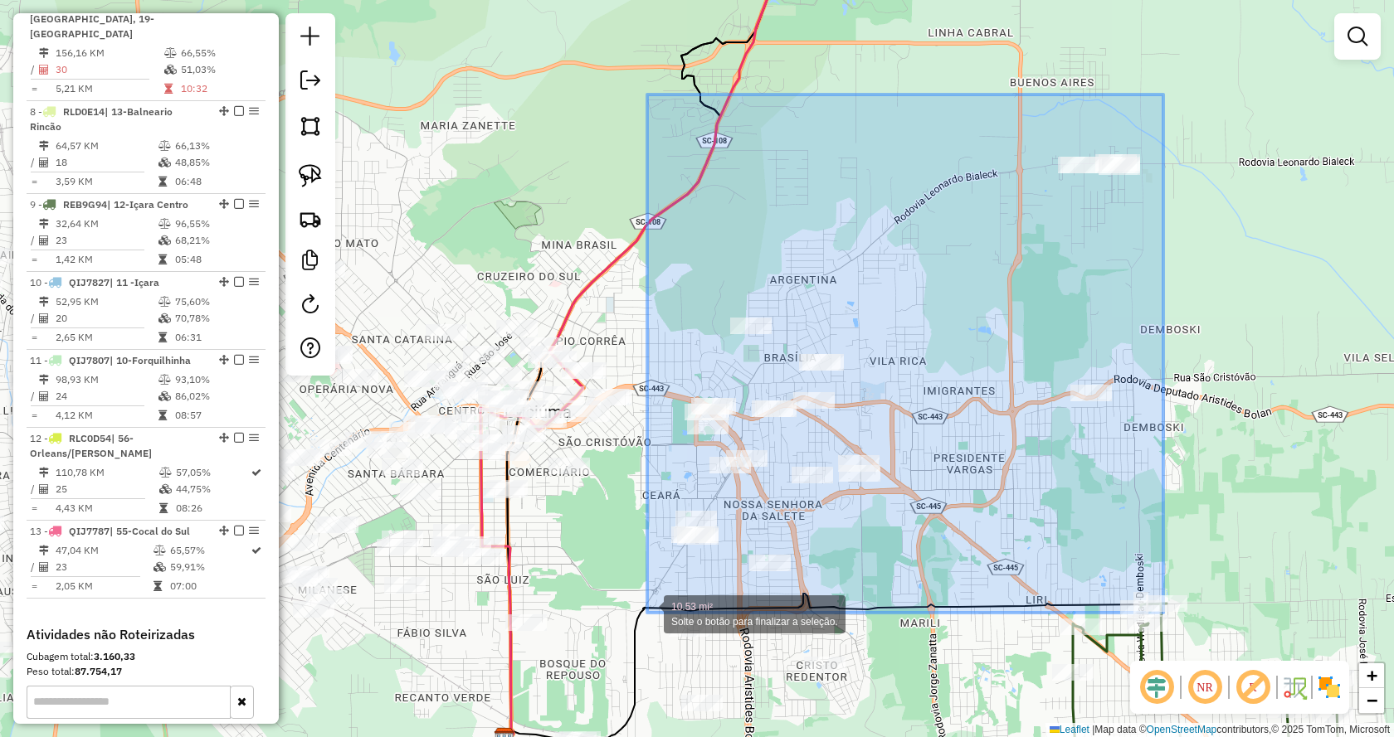
drag, startPoint x: 1163, startPoint y: 95, endPoint x: 648, endPoint y: 616, distance: 733.2
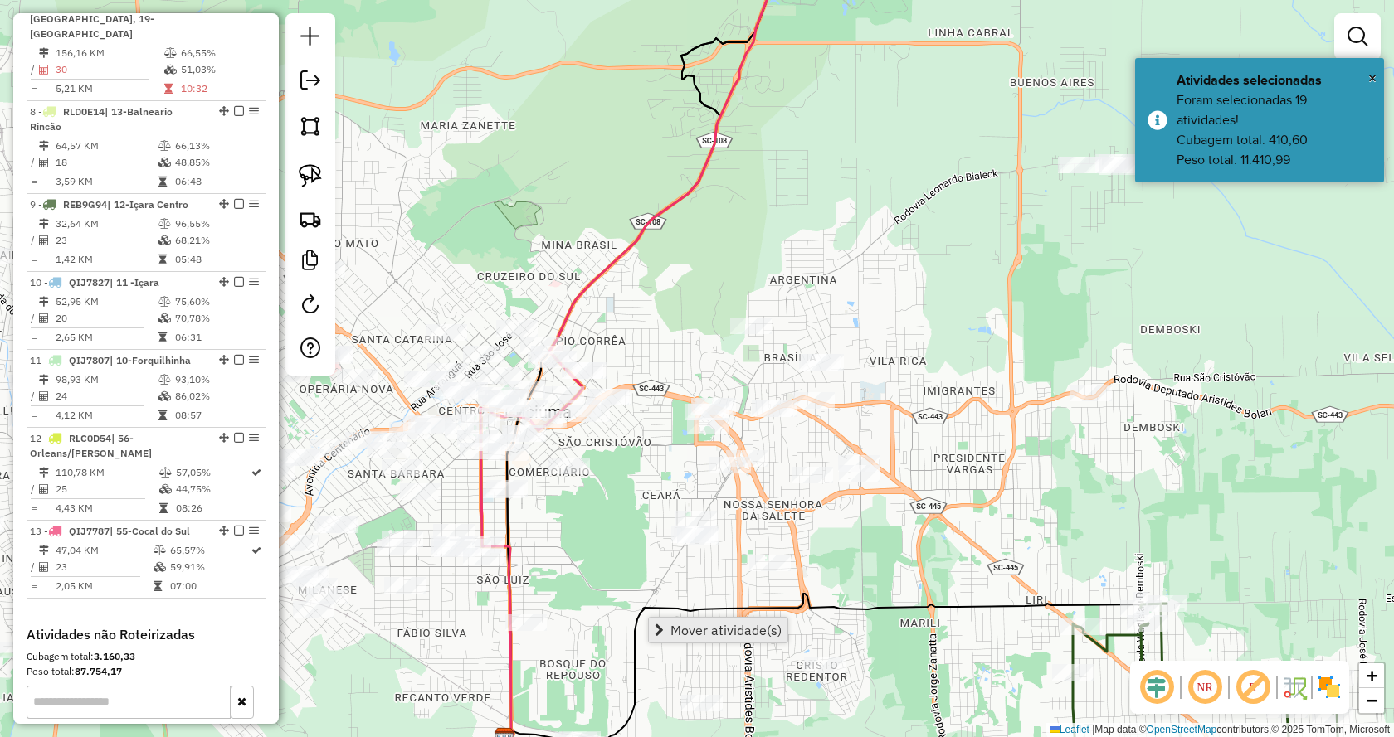
click at [684, 620] on link "Mover atividade(s)" at bounding box center [718, 630] width 139 height 25
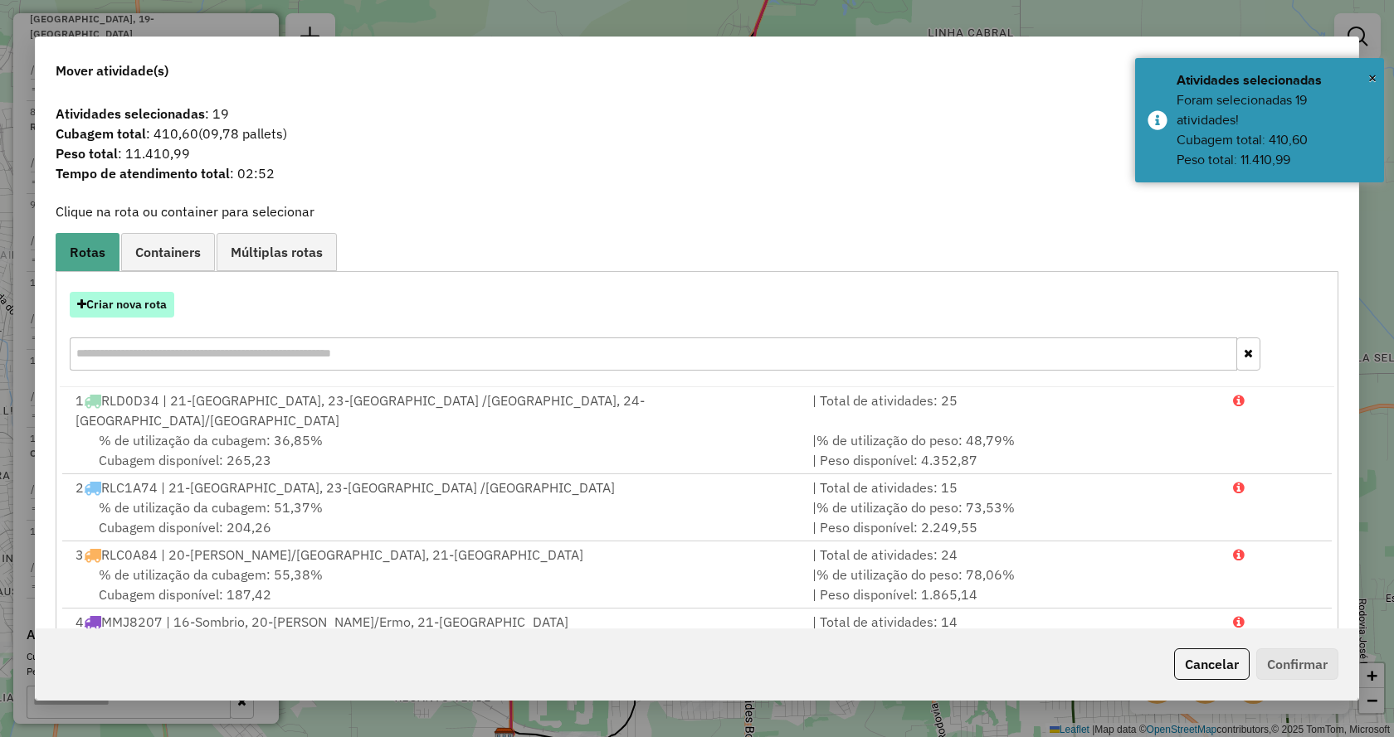
click at [103, 293] on button "Criar nova rota" at bounding box center [122, 305] width 105 height 26
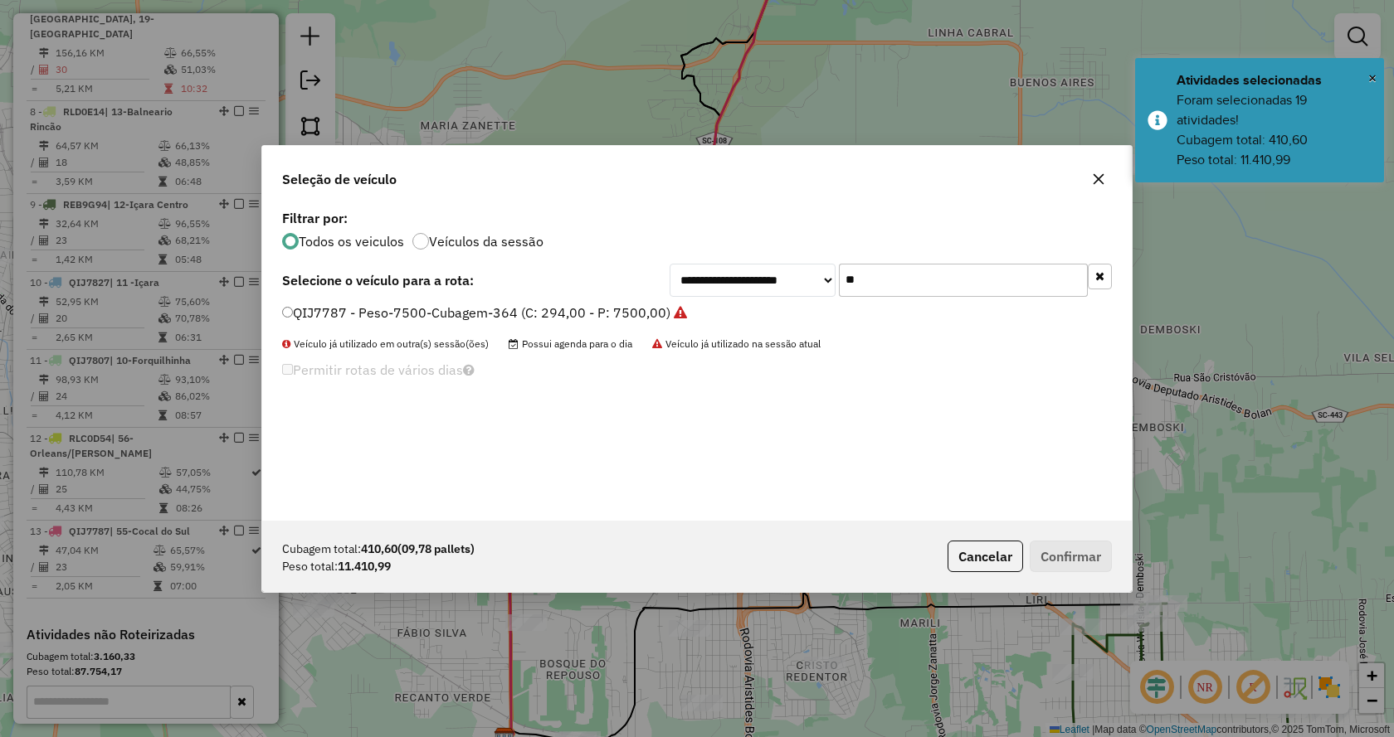
drag, startPoint x: 1110, startPoint y: 282, endPoint x: 1076, endPoint y: 275, distance: 34.7
click at [1108, 282] on button "button" at bounding box center [1099, 277] width 24 height 26
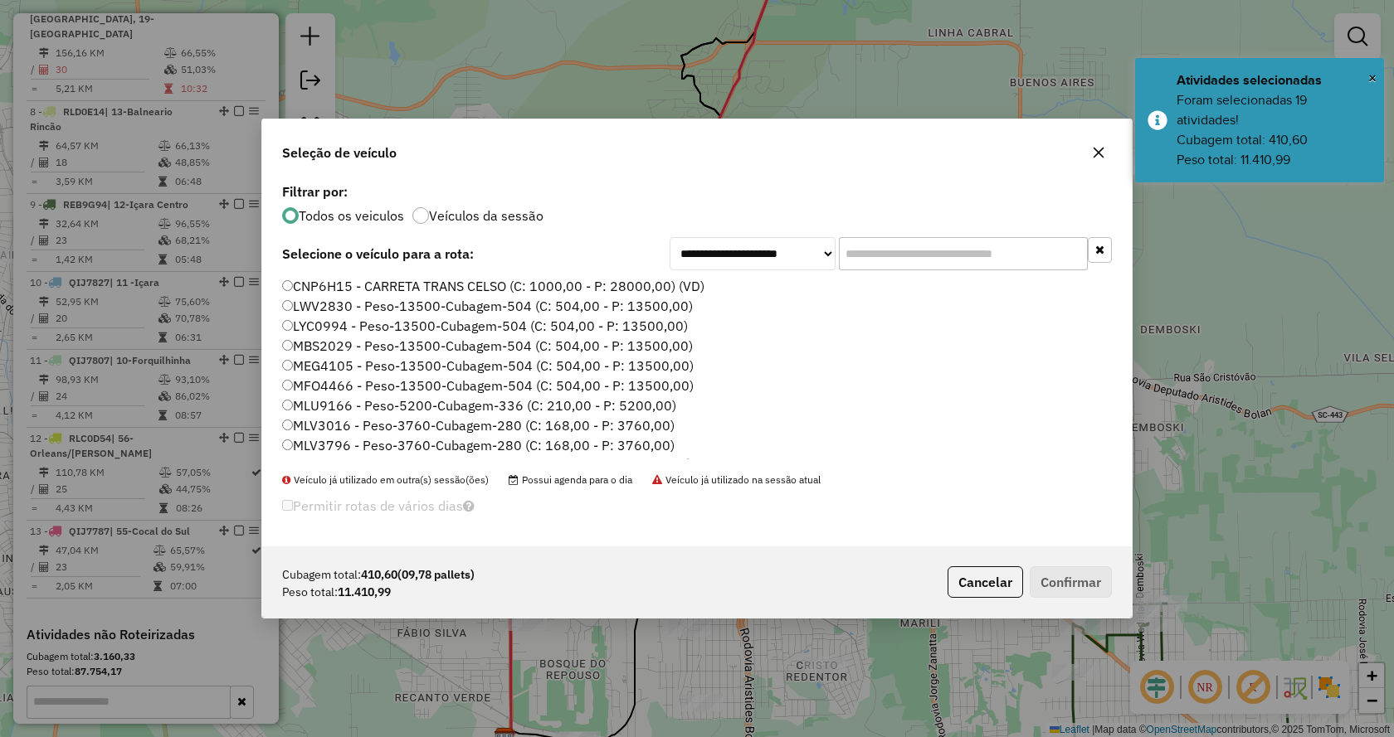
click at [1013, 257] on input "text" at bounding box center [963, 253] width 249 height 33
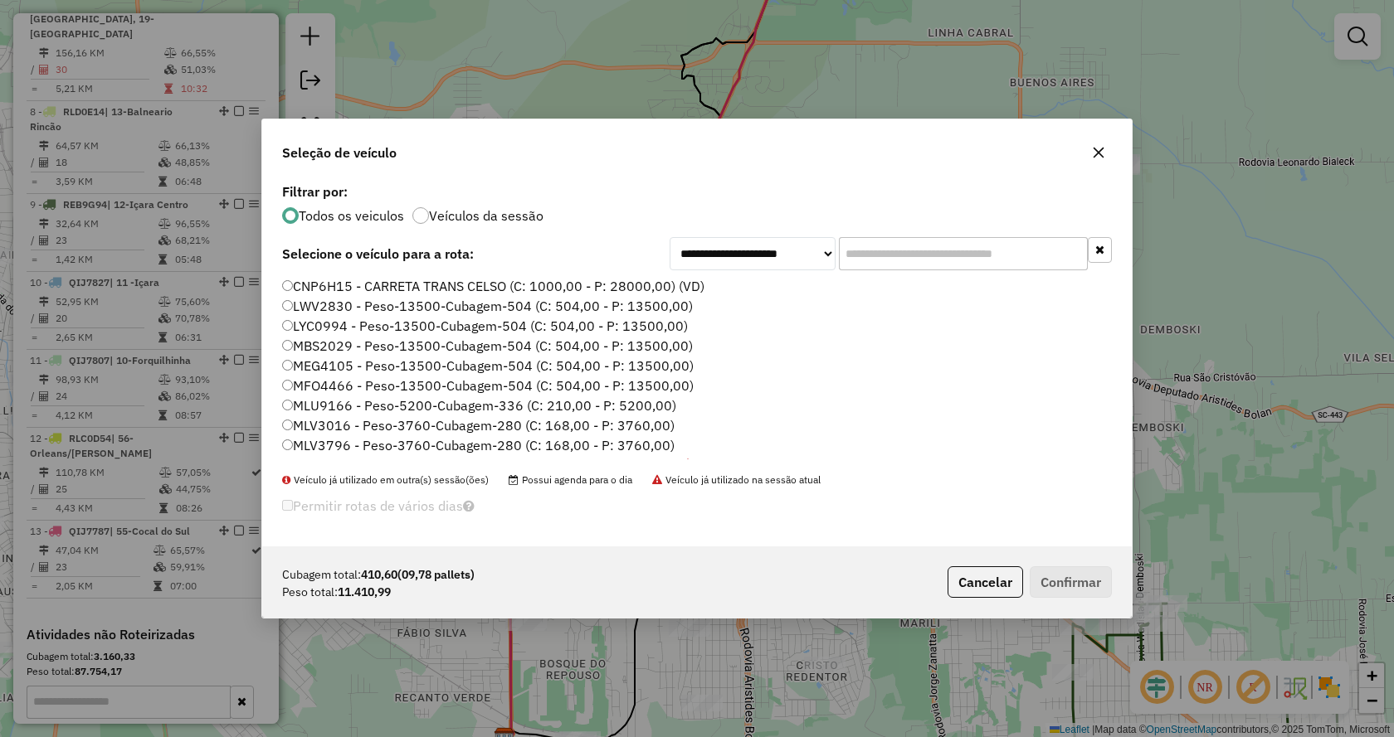
click at [1018, 272] on div "**********" at bounding box center [696, 362] width 869 height 367
click at [1013, 251] on input "text" at bounding box center [963, 253] width 249 height 33
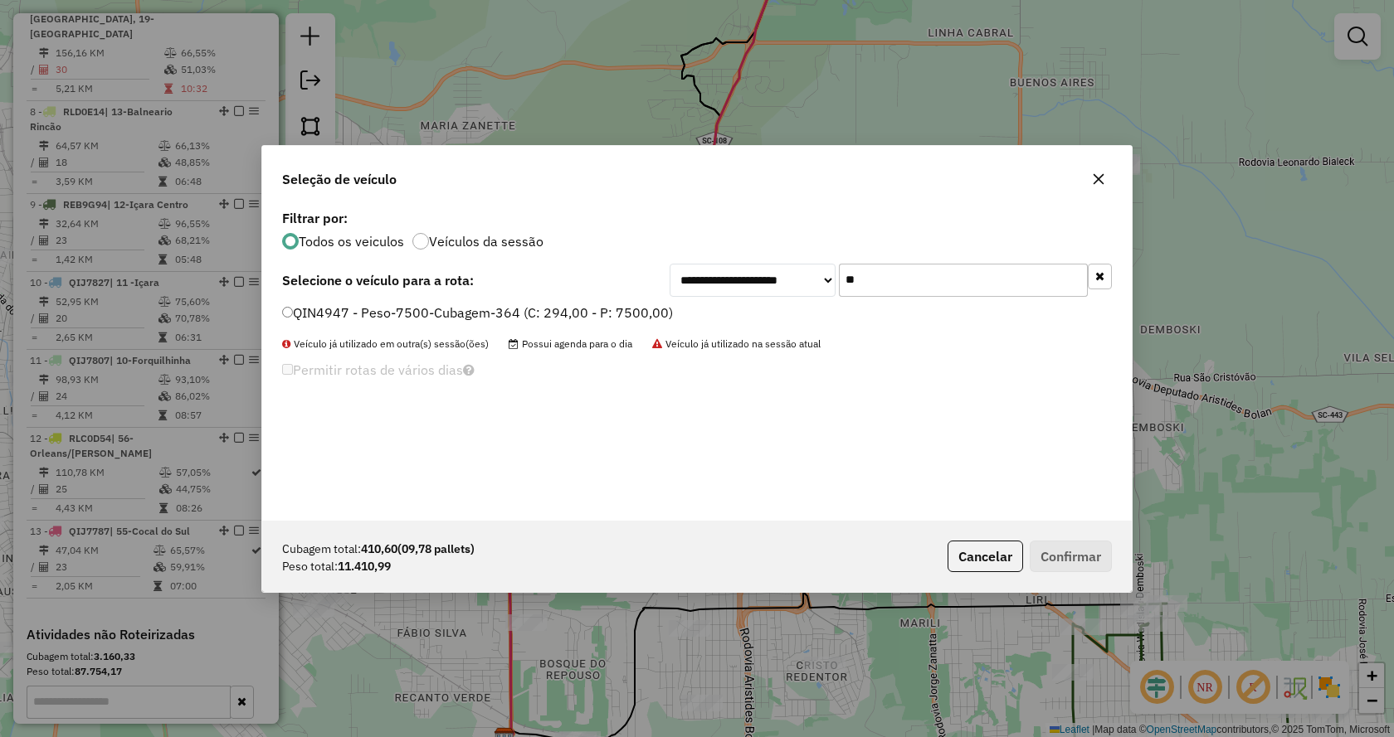
type input "**"
click at [646, 309] on label "QIN4947 - Peso-7500-Cubagem-364 (C: 294,00 - P: 7500,00)" at bounding box center [477, 313] width 391 height 20
click at [1072, 546] on button "Confirmar" at bounding box center [1070, 557] width 82 height 32
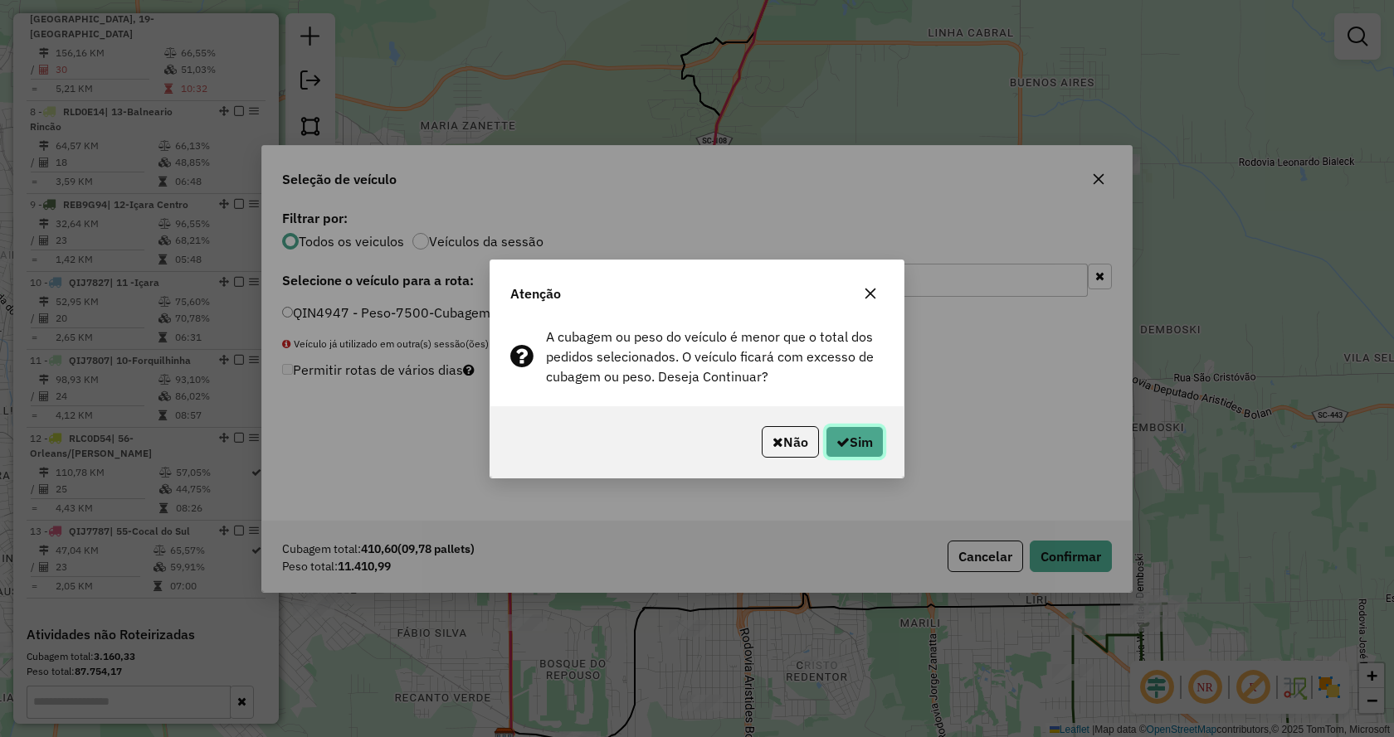
click at [857, 443] on button "Sim" at bounding box center [854, 442] width 58 height 32
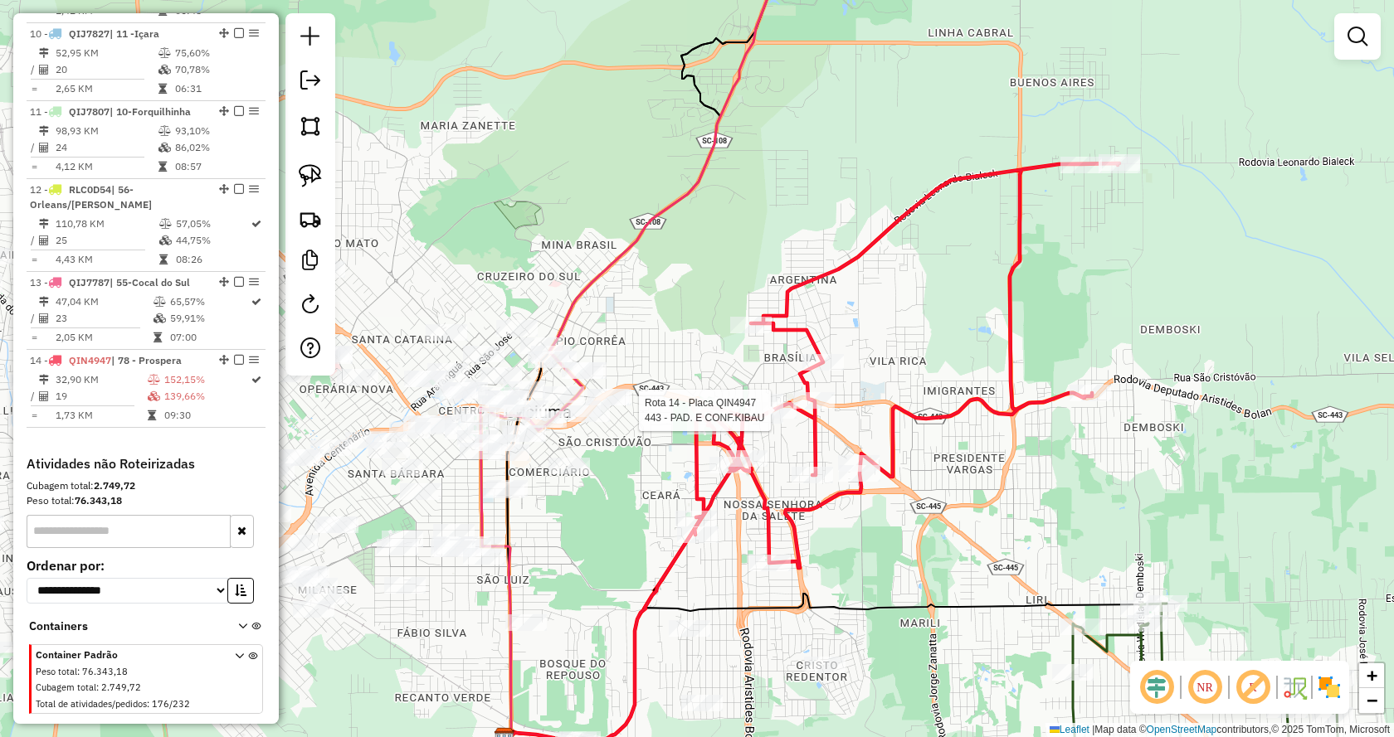
select select "*********"
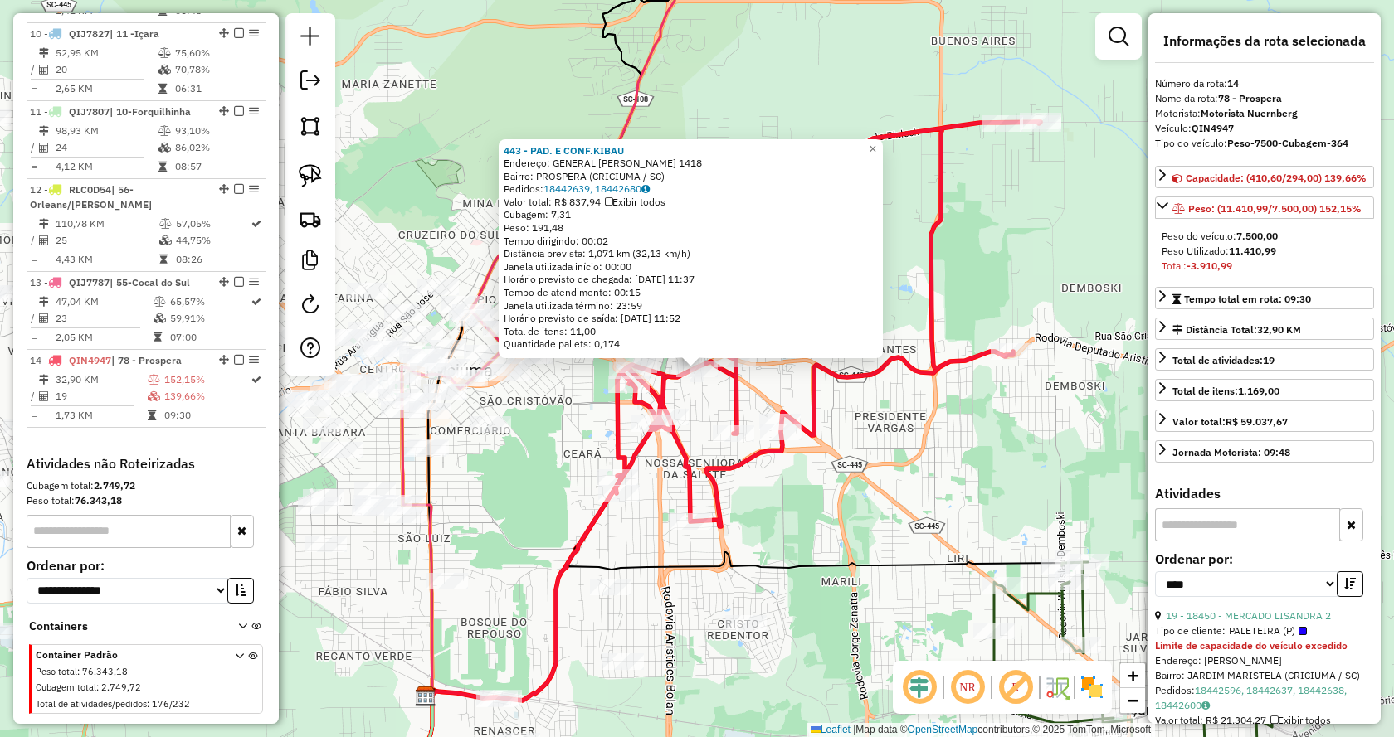
scroll to position [1553, 0]
click at [1297, 622] on link "19 - 18450 - MERCADO LISANDRA 2" at bounding box center [1247, 616] width 165 height 12
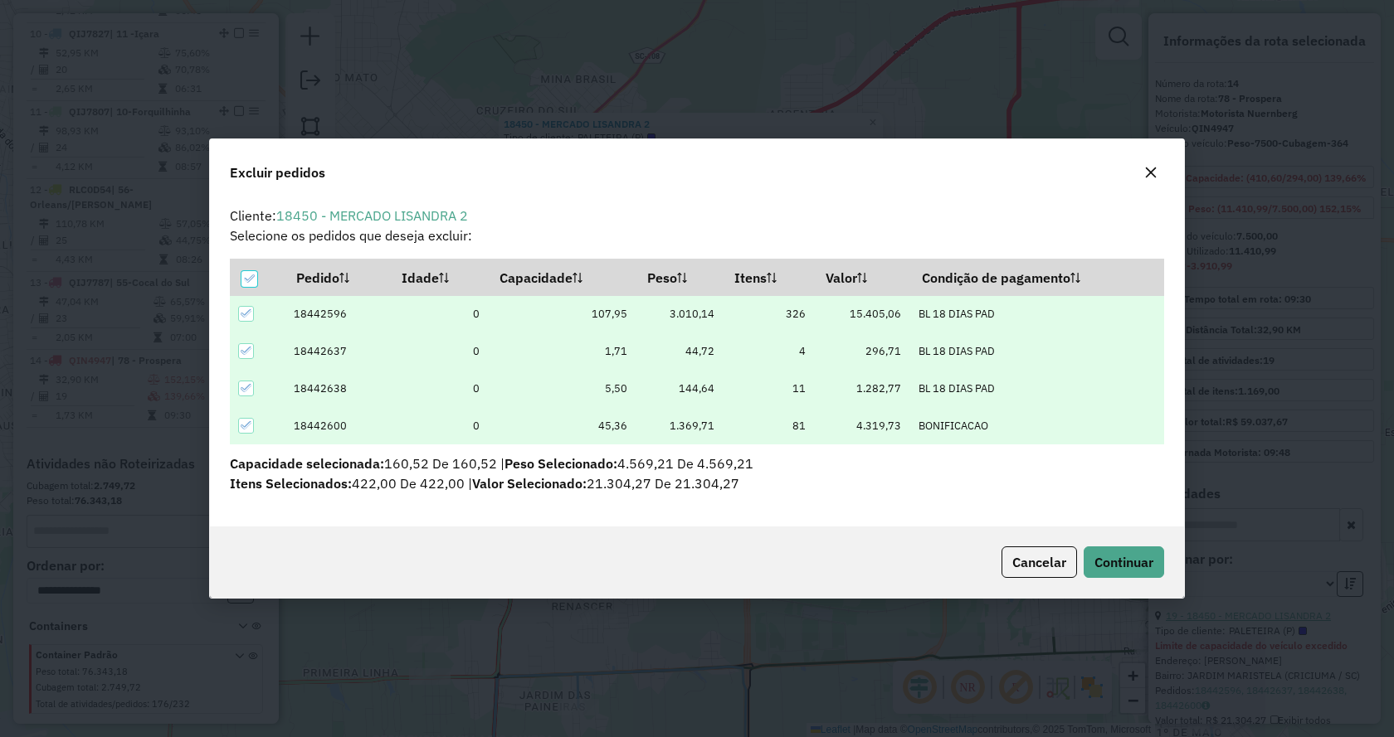
scroll to position [0, 0]
click at [1154, 568] on button "Continuar" at bounding box center [1123, 563] width 80 height 32
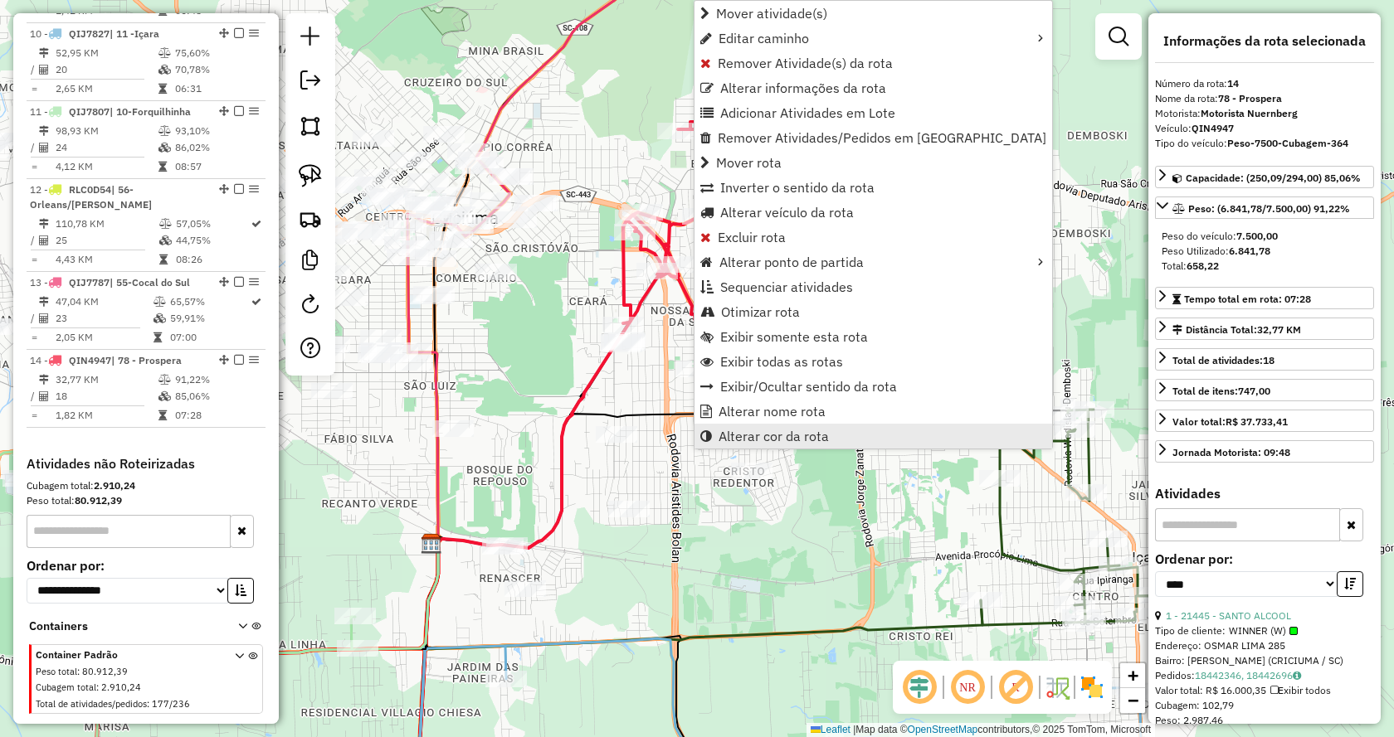
click at [756, 435] on span "Alterar cor da rota" at bounding box center [773, 436] width 110 height 13
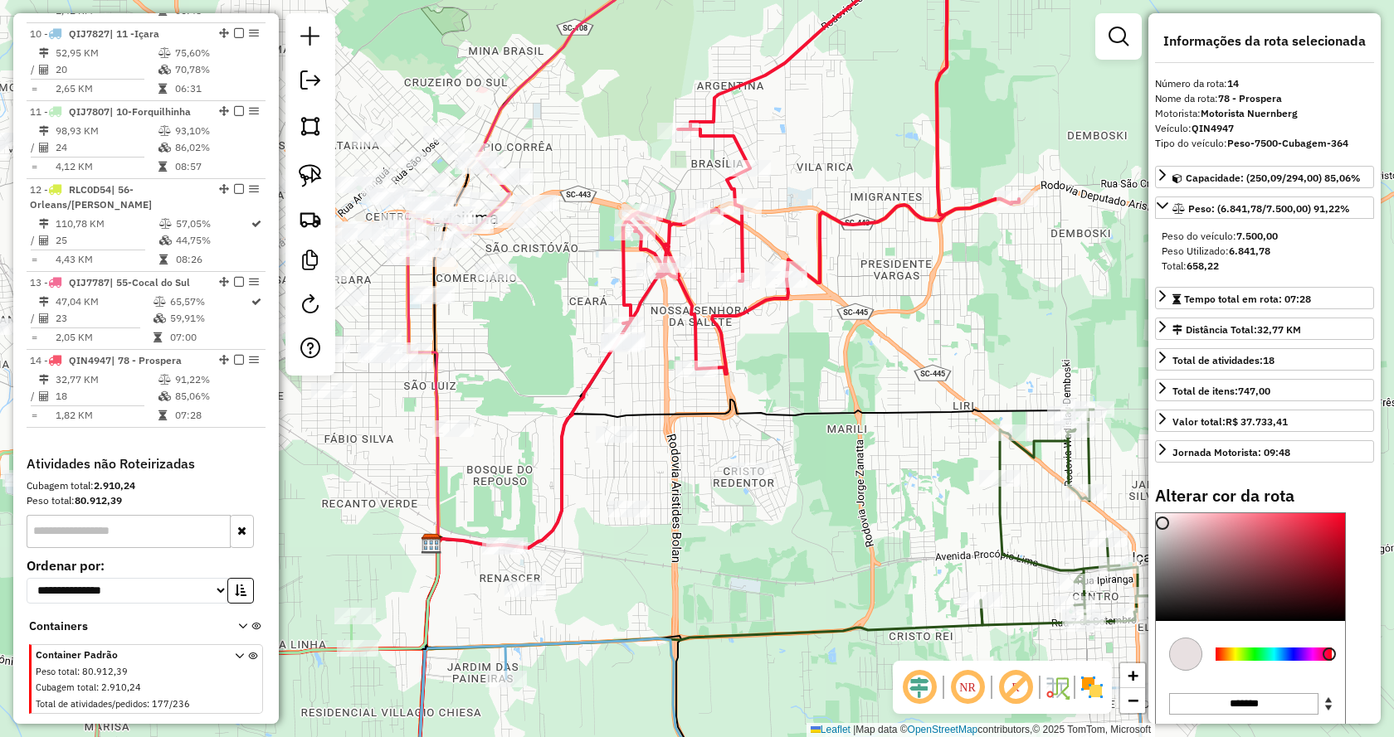
type input "*******"
click at [1162, 523] on div at bounding box center [1250, 567] width 189 height 108
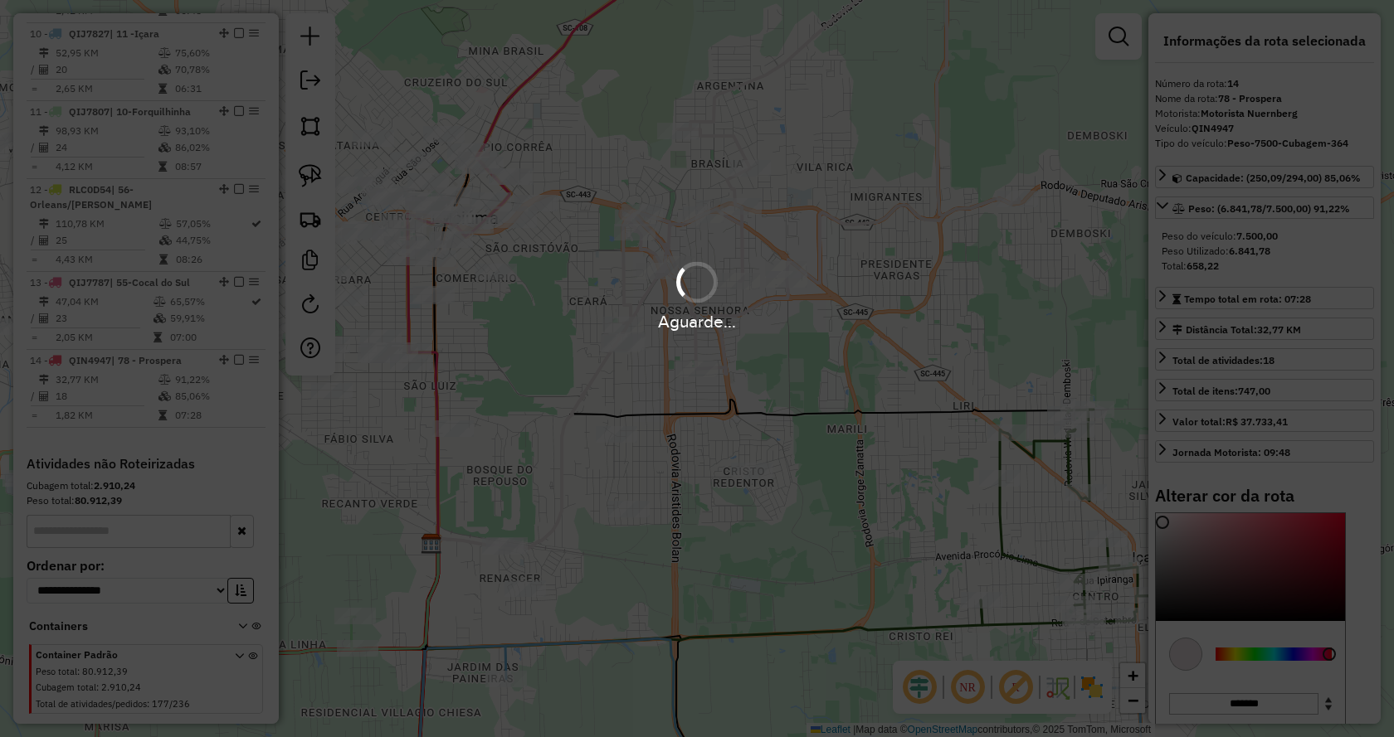
click at [635, 218] on div "Aguarde..." at bounding box center [697, 368] width 1394 height 737
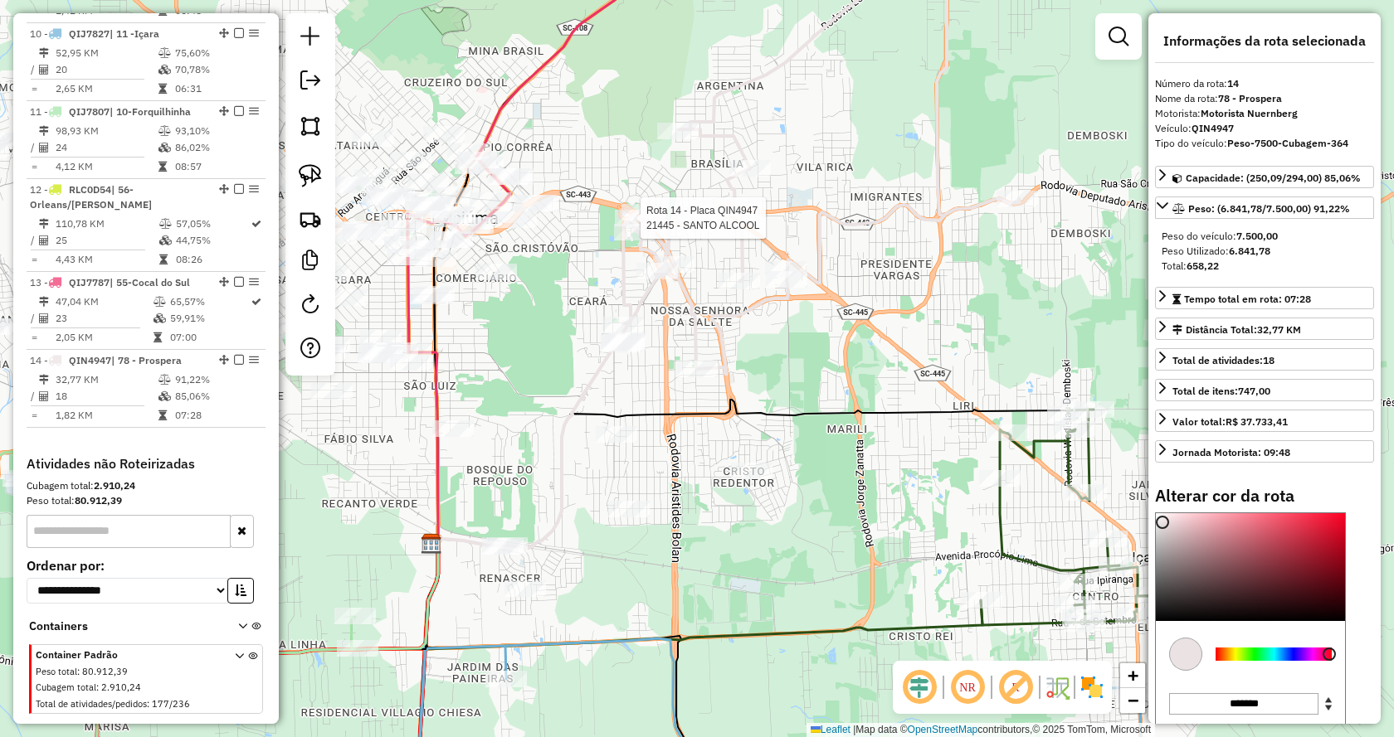
select select "*********"
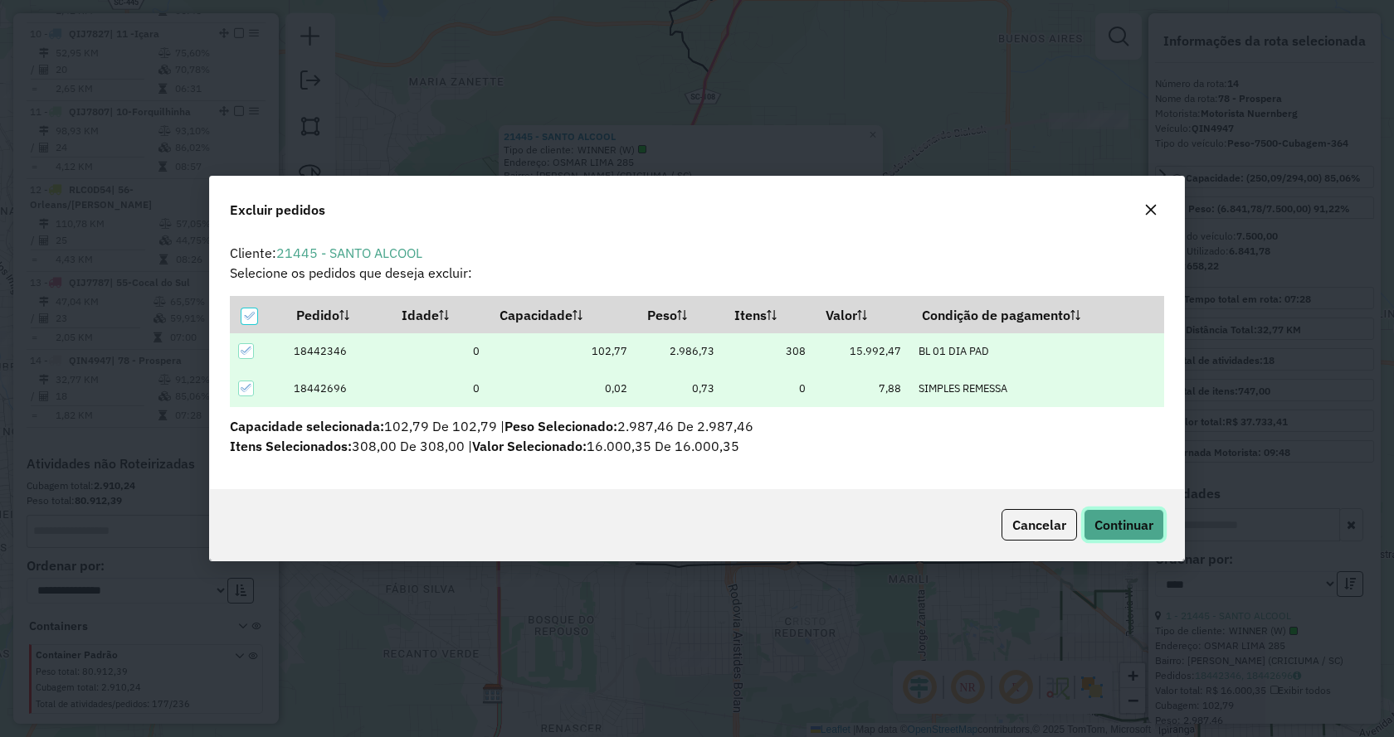
click at [1108, 520] on span "Continuar" at bounding box center [1123, 525] width 59 height 17
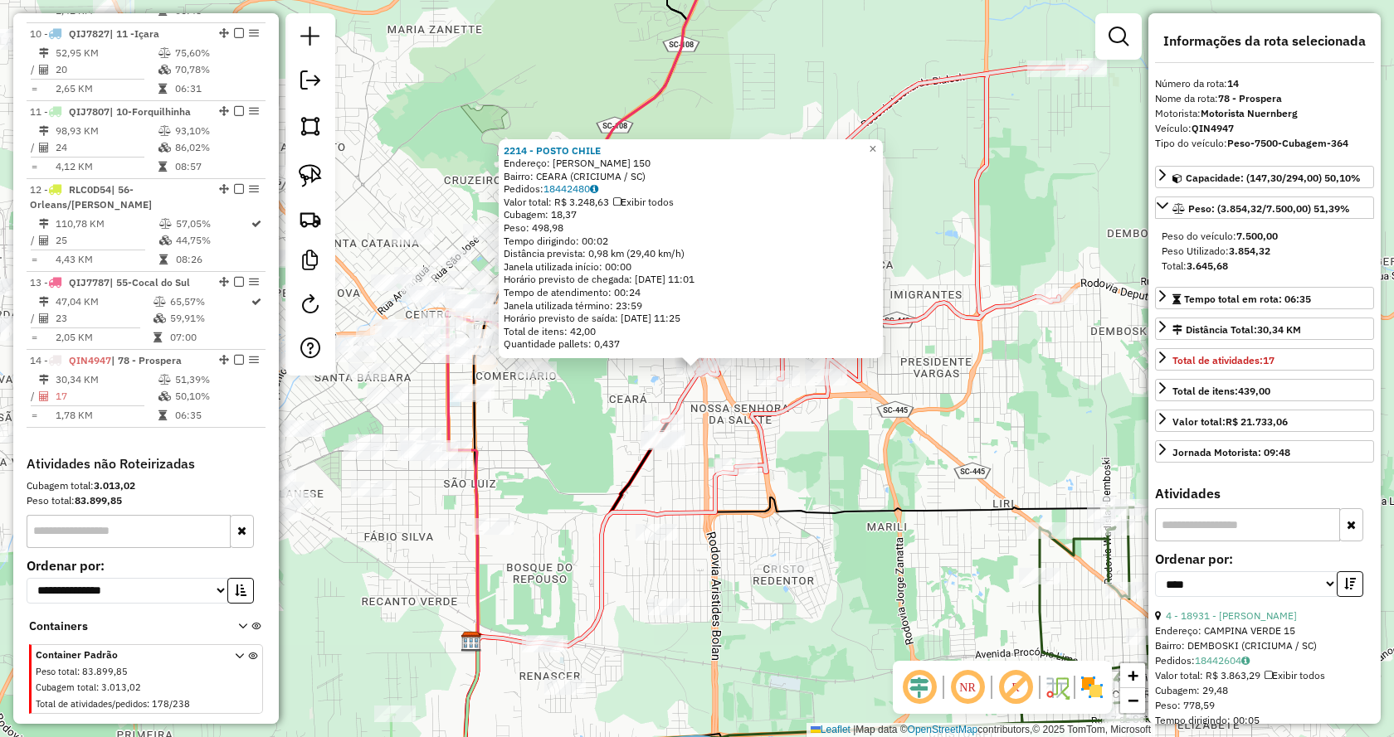
click at [714, 421] on div "2214 - POSTO CHILE Endereço: [PERSON_NAME] 150 Bairro: CEARA (CRICIUMA / SC) Pe…" at bounding box center [697, 368] width 1394 height 737
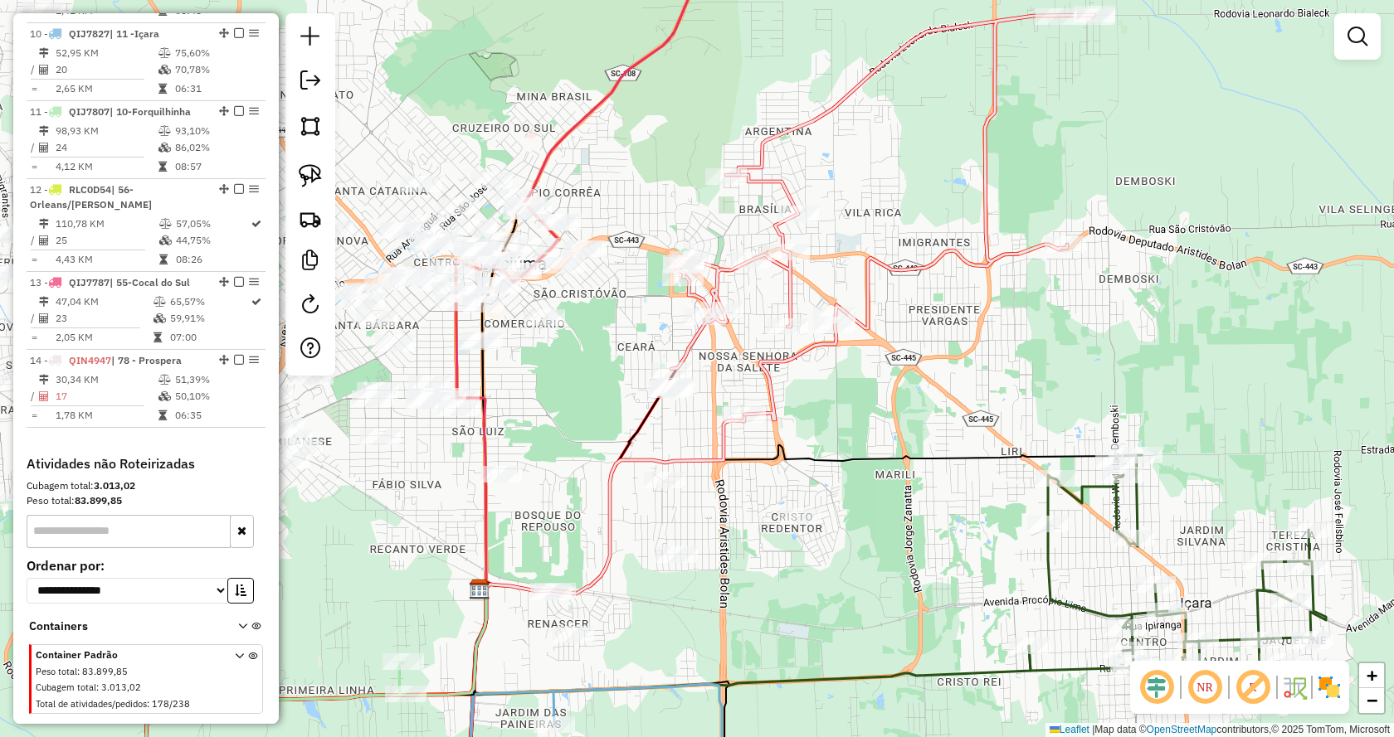
drag, startPoint x: 883, startPoint y: 628, endPoint x: 922, endPoint y: 492, distance: 141.5
click at [922, 492] on div "Janela de atendimento Grade de atendimento Capacidade Transportadoras Veículos …" at bounding box center [697, 368] width 1394 height 737
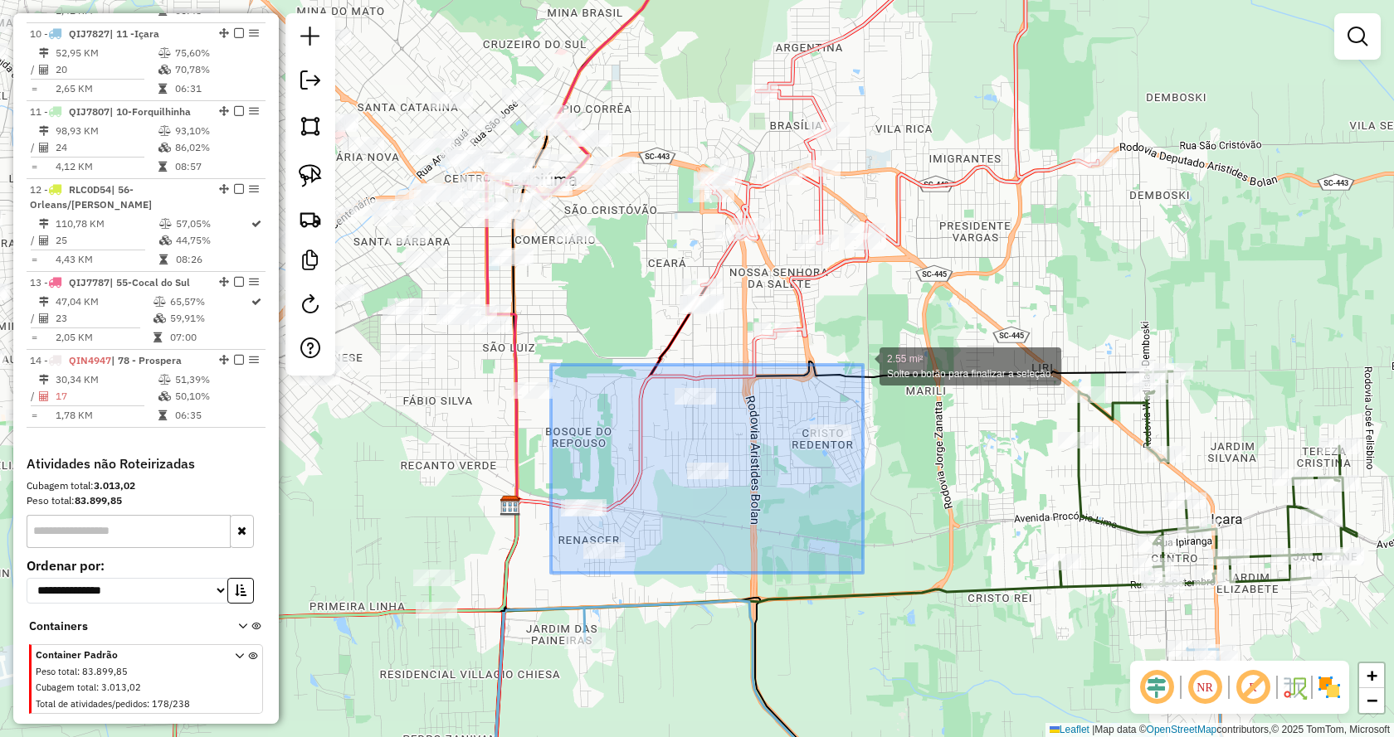
drag, startPoint x: 558, startPoint y: 573, endPoint x: 863, endPoint y: 365, distance: 368.8
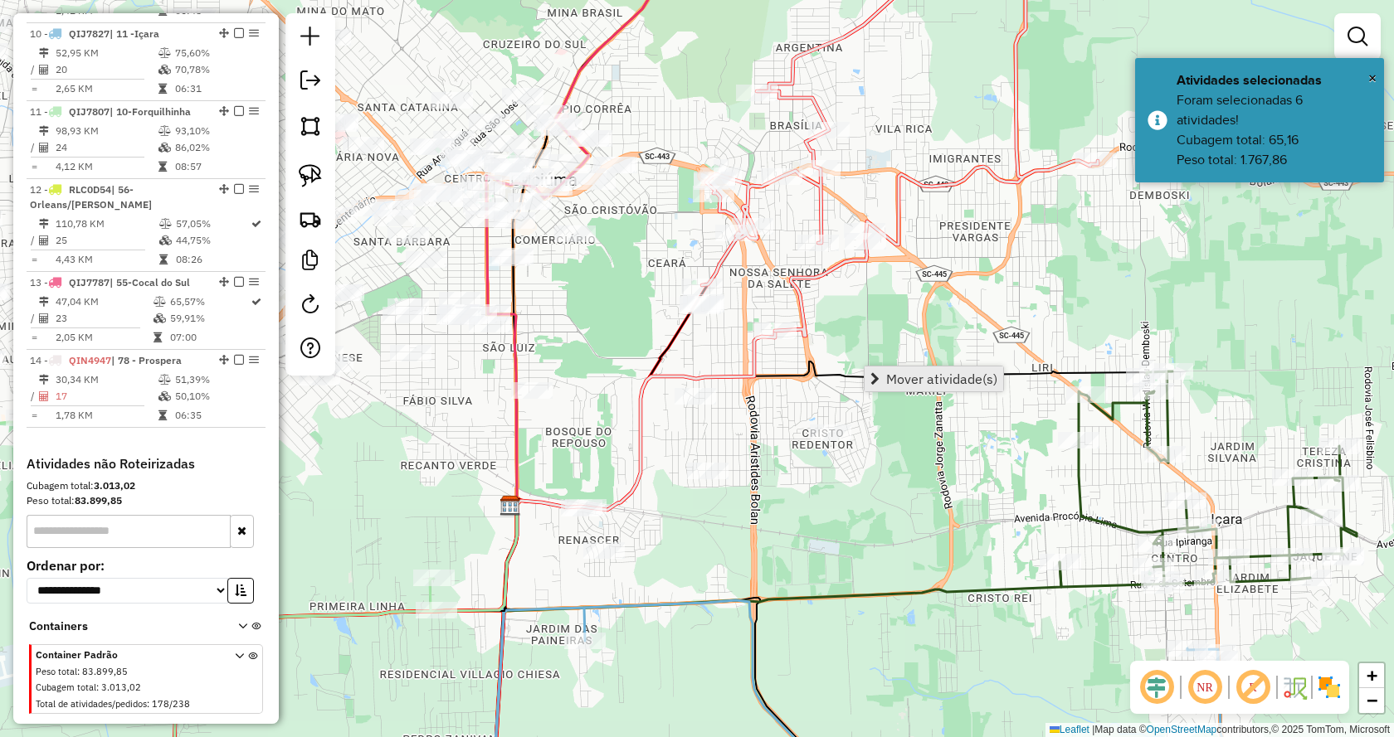
click at [900, 383] on span "Mover atividade(s)" at bounding box center [941, 378] width 111 height 13
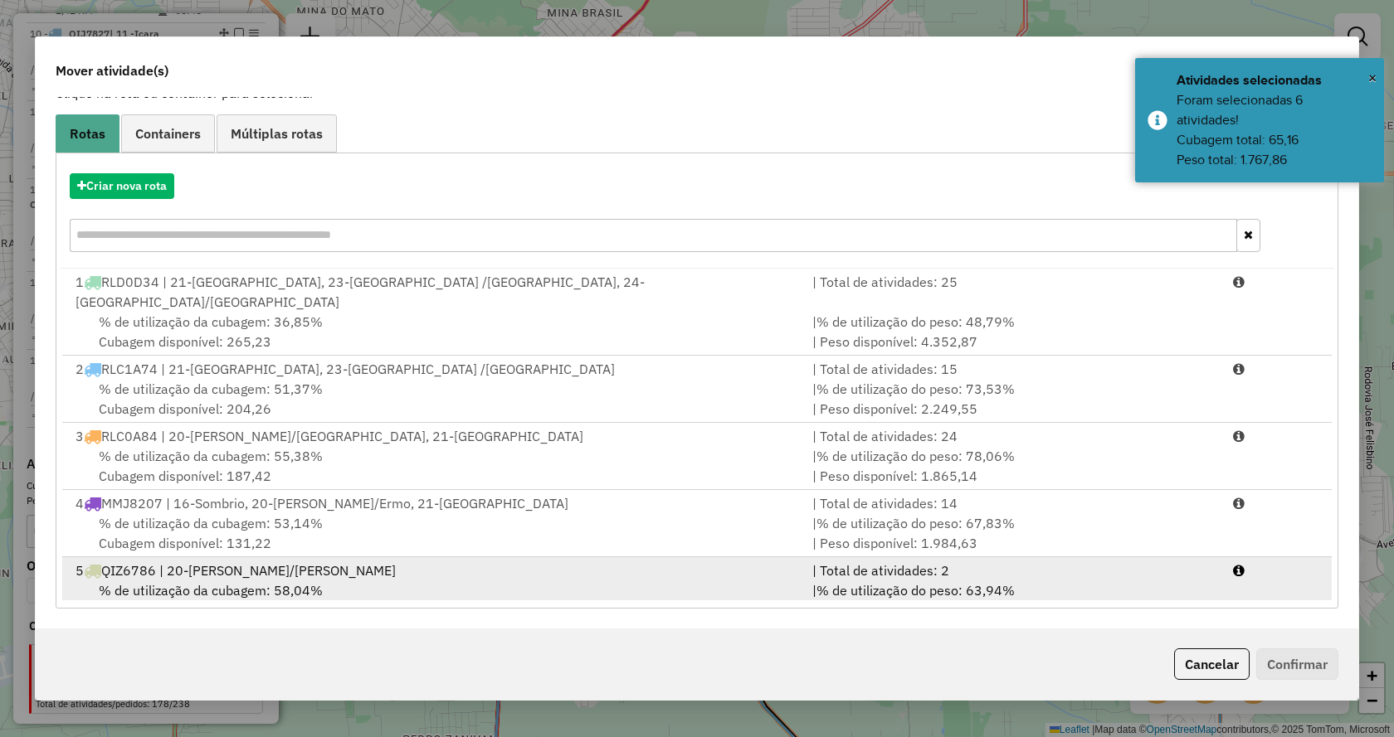
scroll to position [609, 0]
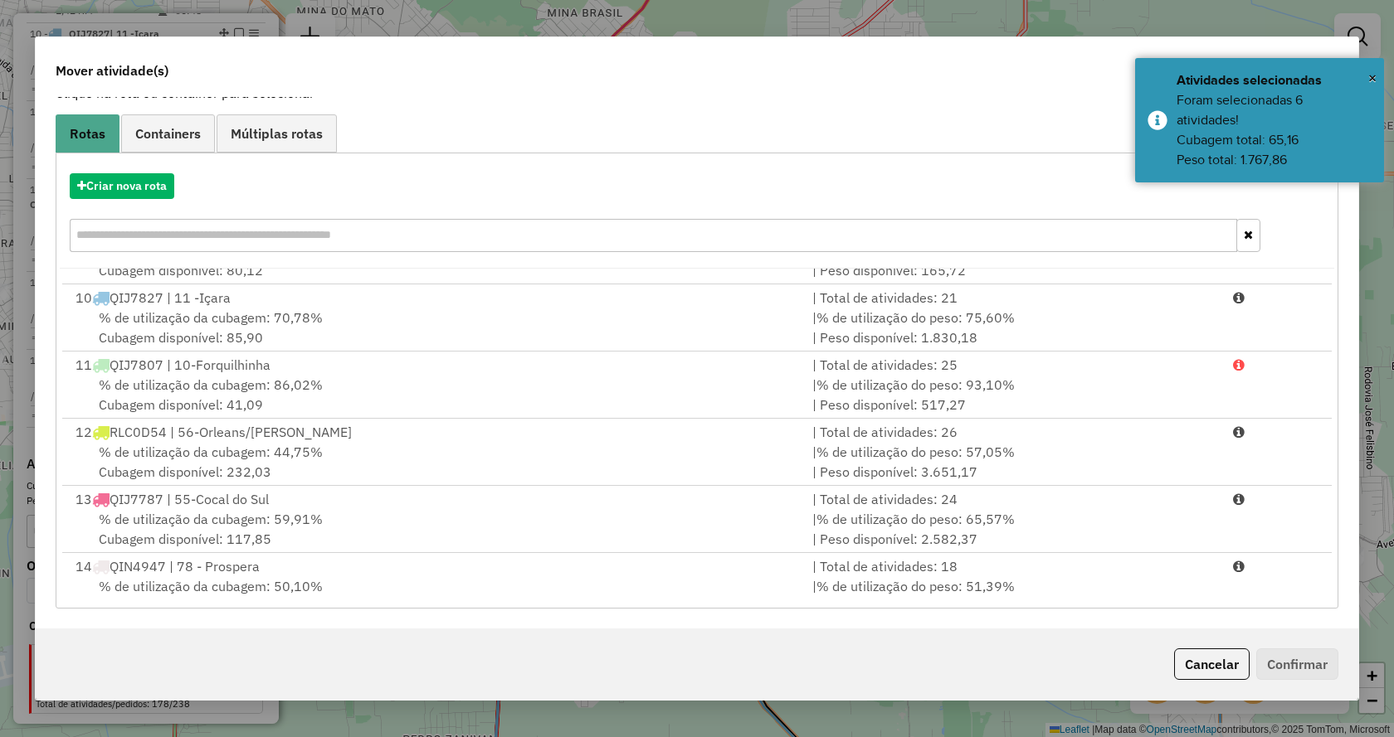
click at [1261, 557] on div at bounding box center [1275, 567] width 105 height 20
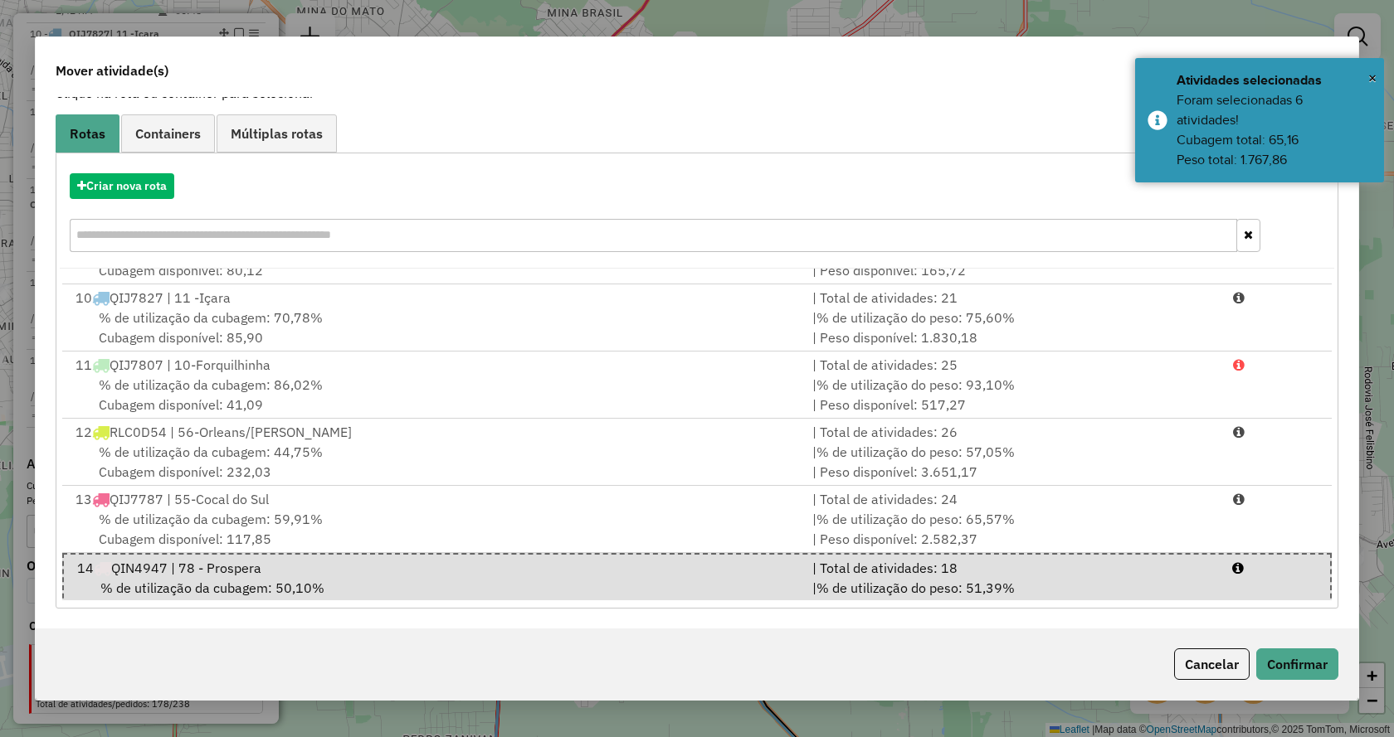
click at [1303, 639] on div "Cancelar Confirmar" at bounding box center [697, 664] width 1322 height 71
click at [1303, 667] on button "Confirmar" at bounding box center [1297, 665] width 82 height 32
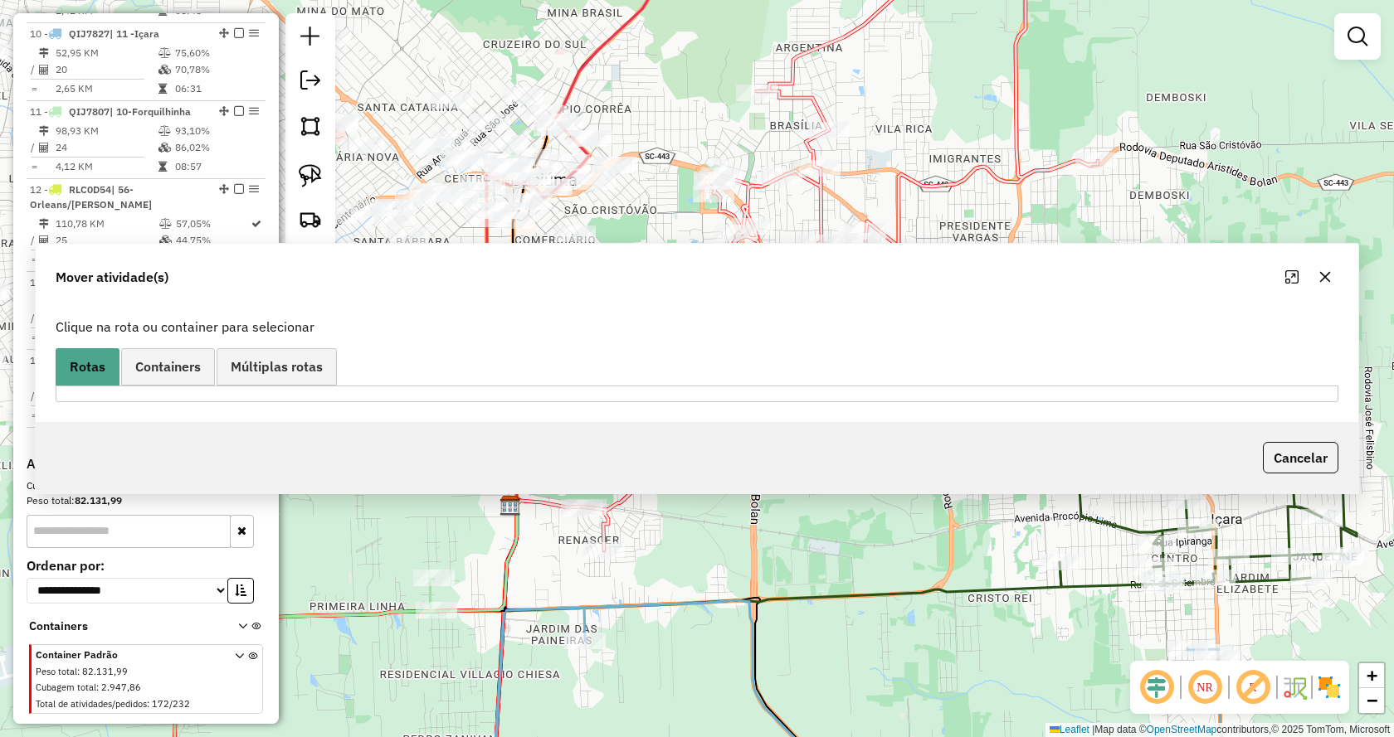
scroll to position [0, 0]
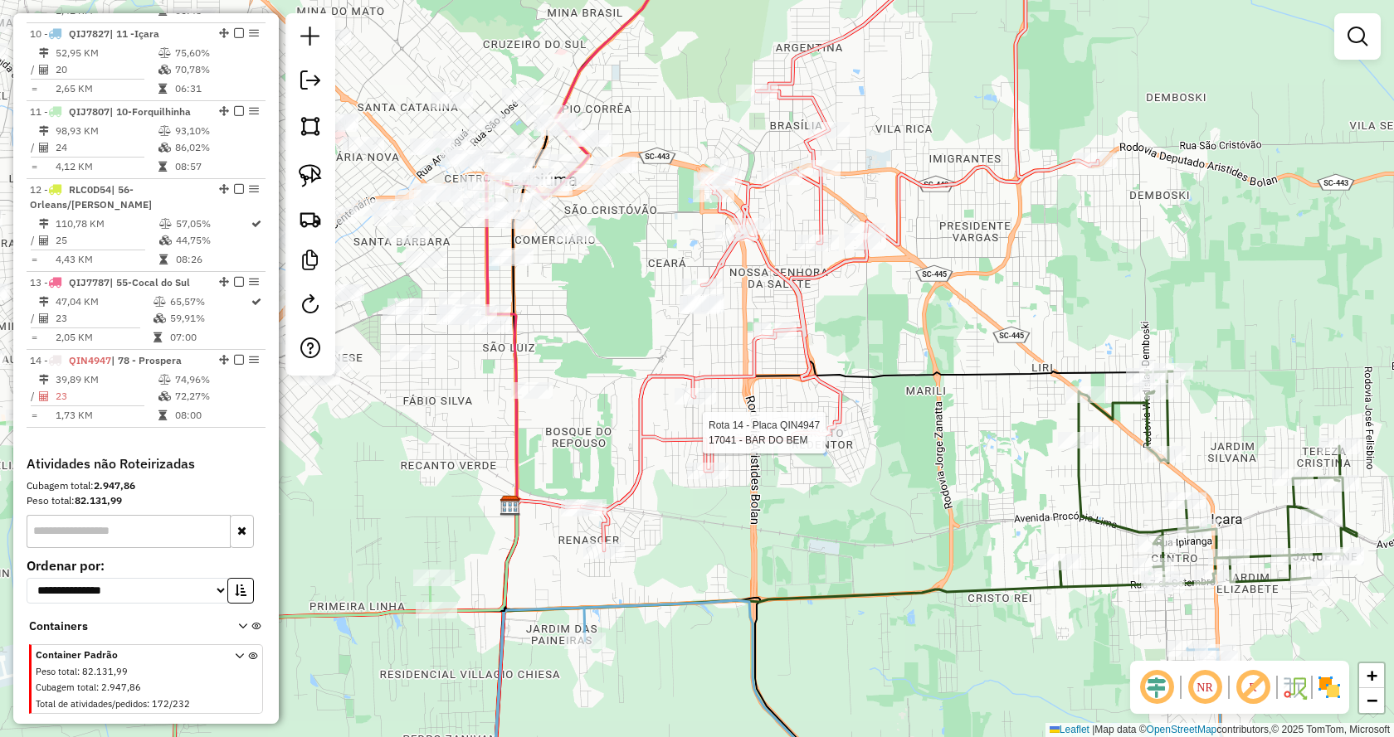
select select "*********"
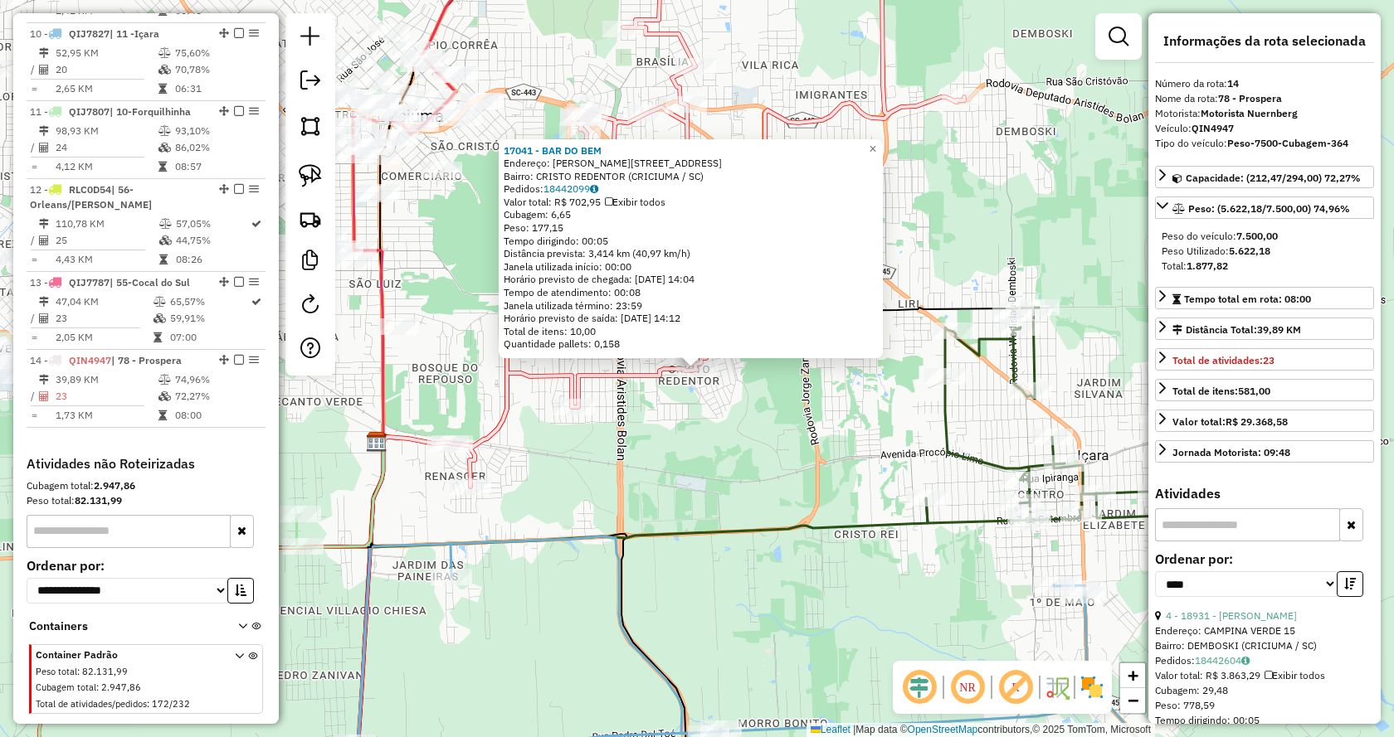
click at [869, 421] on div "17041 - BAR DO BEM Endereço: [PERSON_NAME] 279 Bairro: CRISTO REDENTOR (CRICIUM…" at bounding box center [697, 368] width 1394 height 737
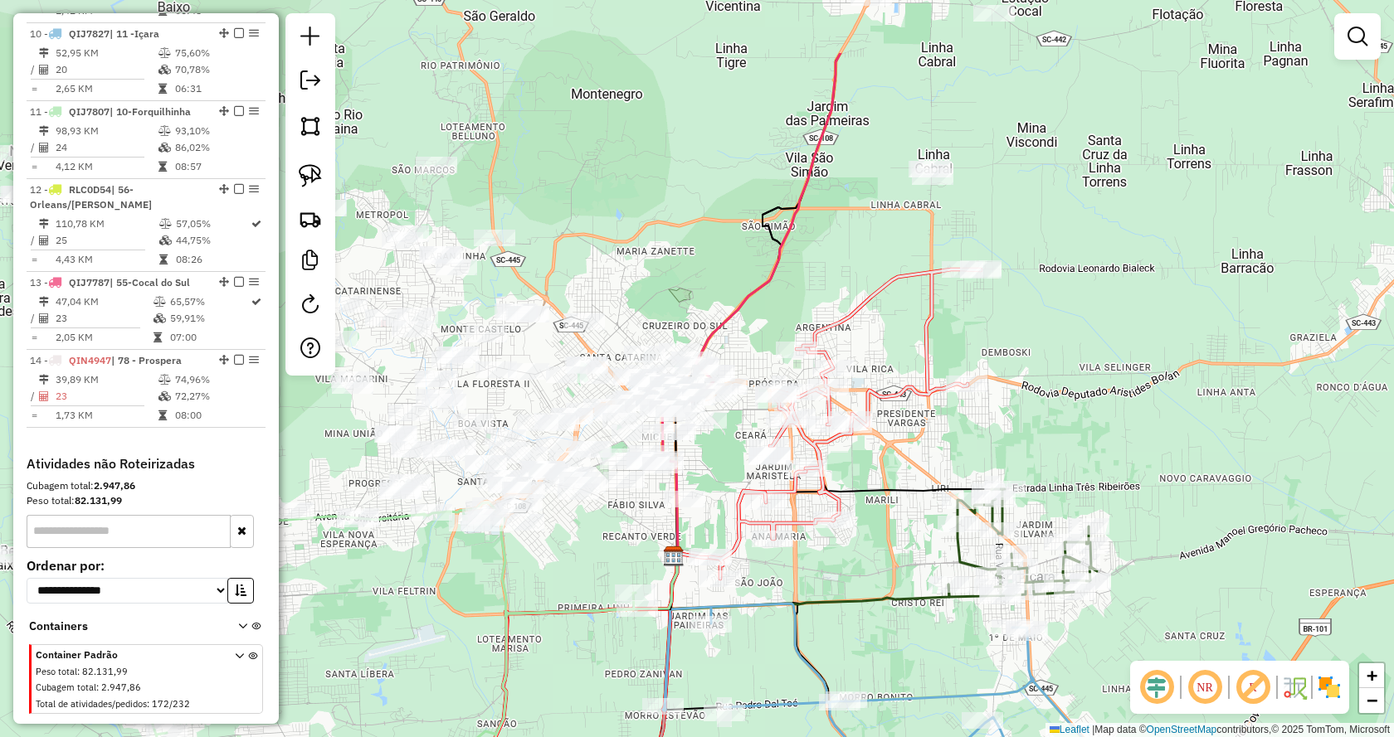
drag, startPoint x: 1083, startPoint y: 285, endPoint x: 1147, endPoint y: 384, distance: 117.6
click at [1147, 384] on div "Janela de atendimento Grade de atendimento Capacidade Transportadoras Veículos …" at bounding box center [697, 368] width 1394 height 737
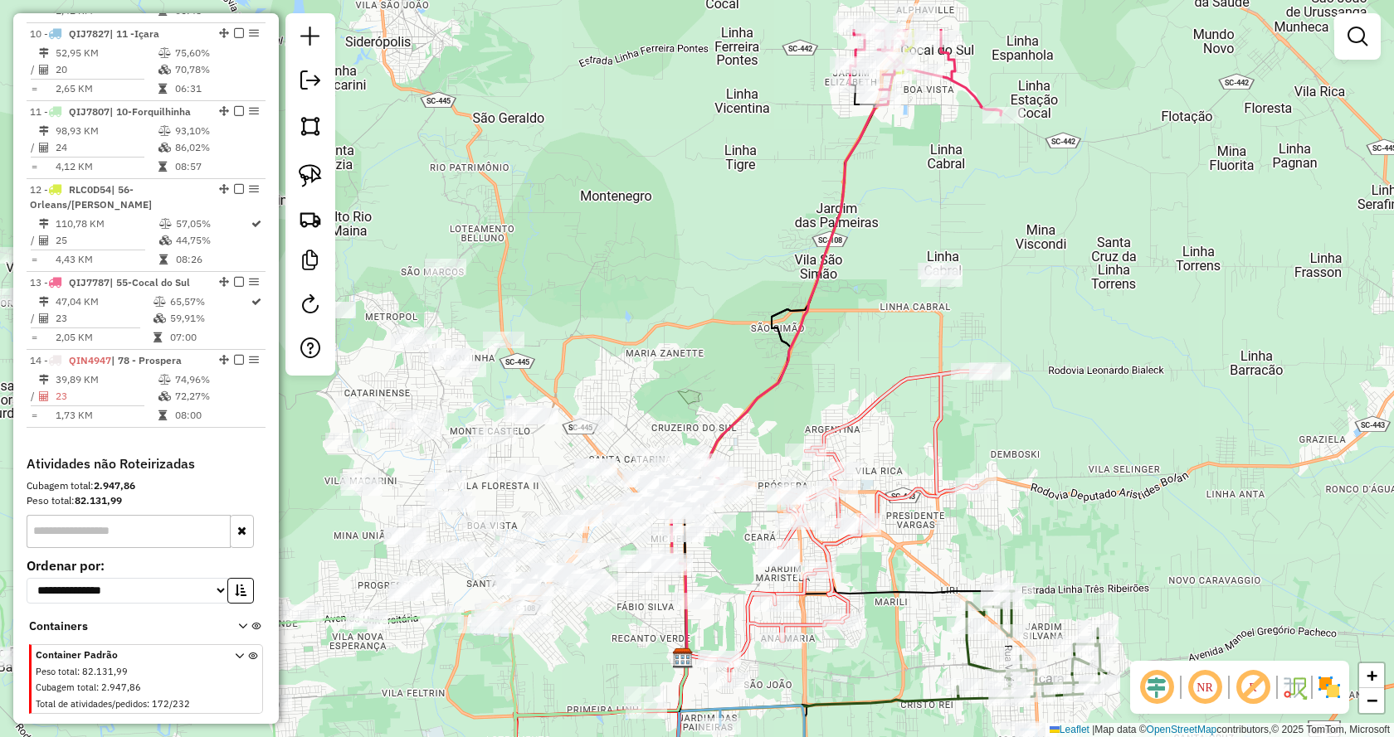
drag, startPoint x: 1108, startPoint y: 158, endPoint x: 1114, endPoint y: 268, distance: 110.5
click at [1114, 268] on div "Janela de atendimento Grade de atendimento Capacidade Transportadoras Veículos …" at bounding box center [697, 368] width 1394 height 737
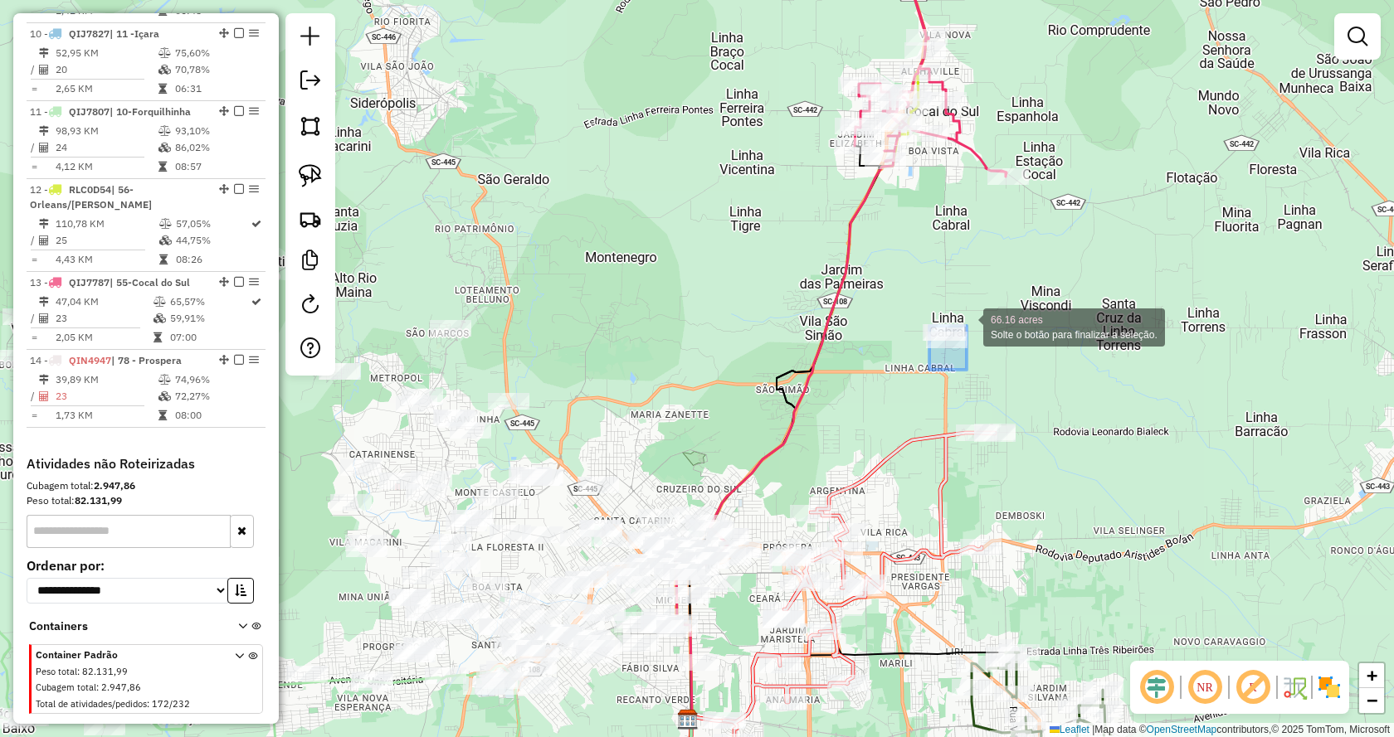
drag, startPoint x: 937, startPoint y: 360, endPoint x: 989, endPoint y: 279, distance: 96.2
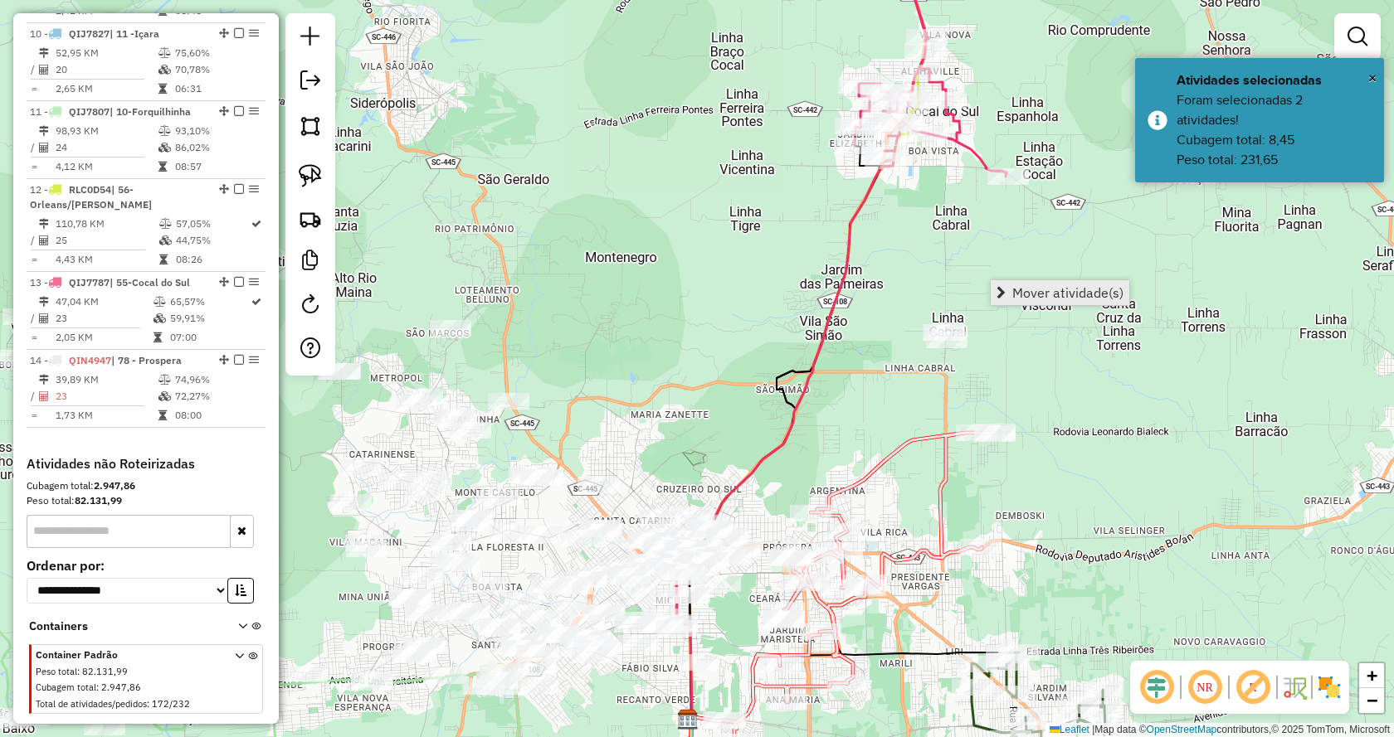
click at [1008, 285] on link "Mover atividade(s)" at bounding box center [1059, 292] width 139 height 25
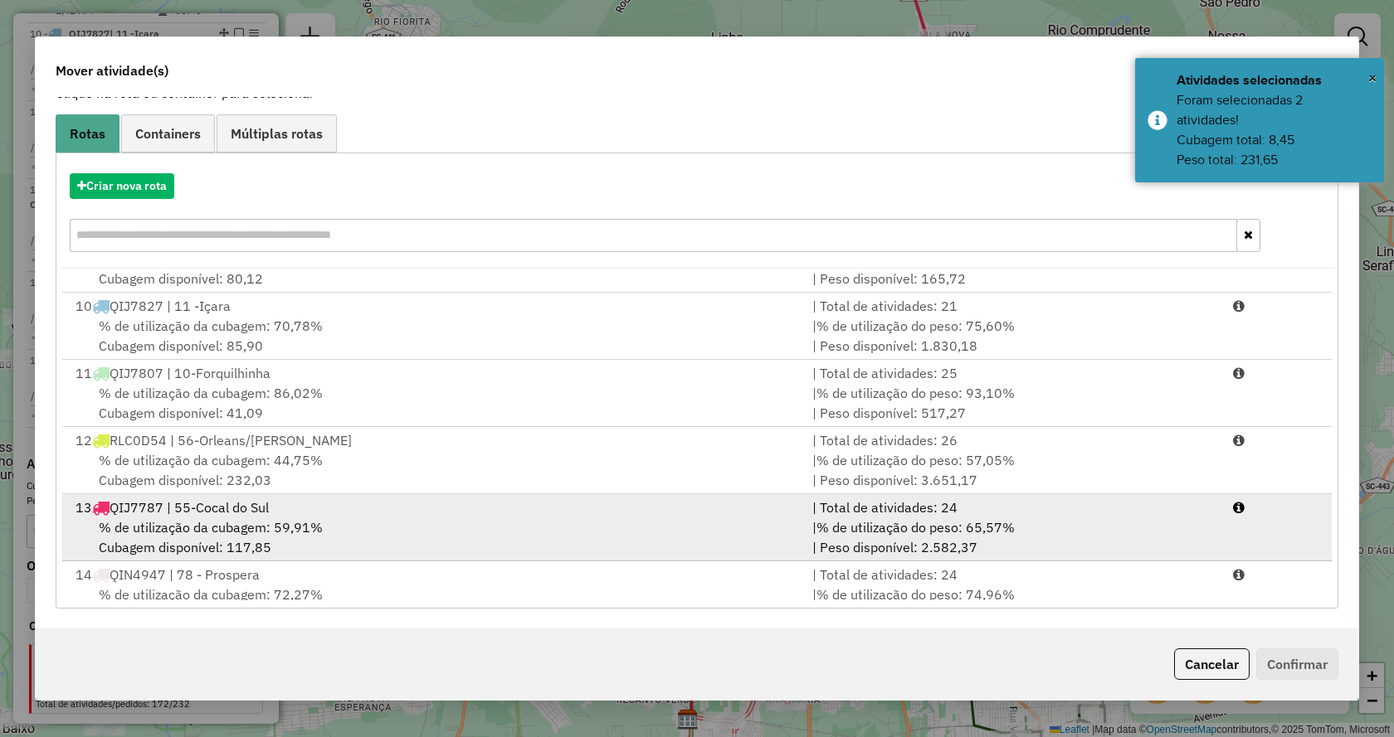
scroll to position [609, 0]
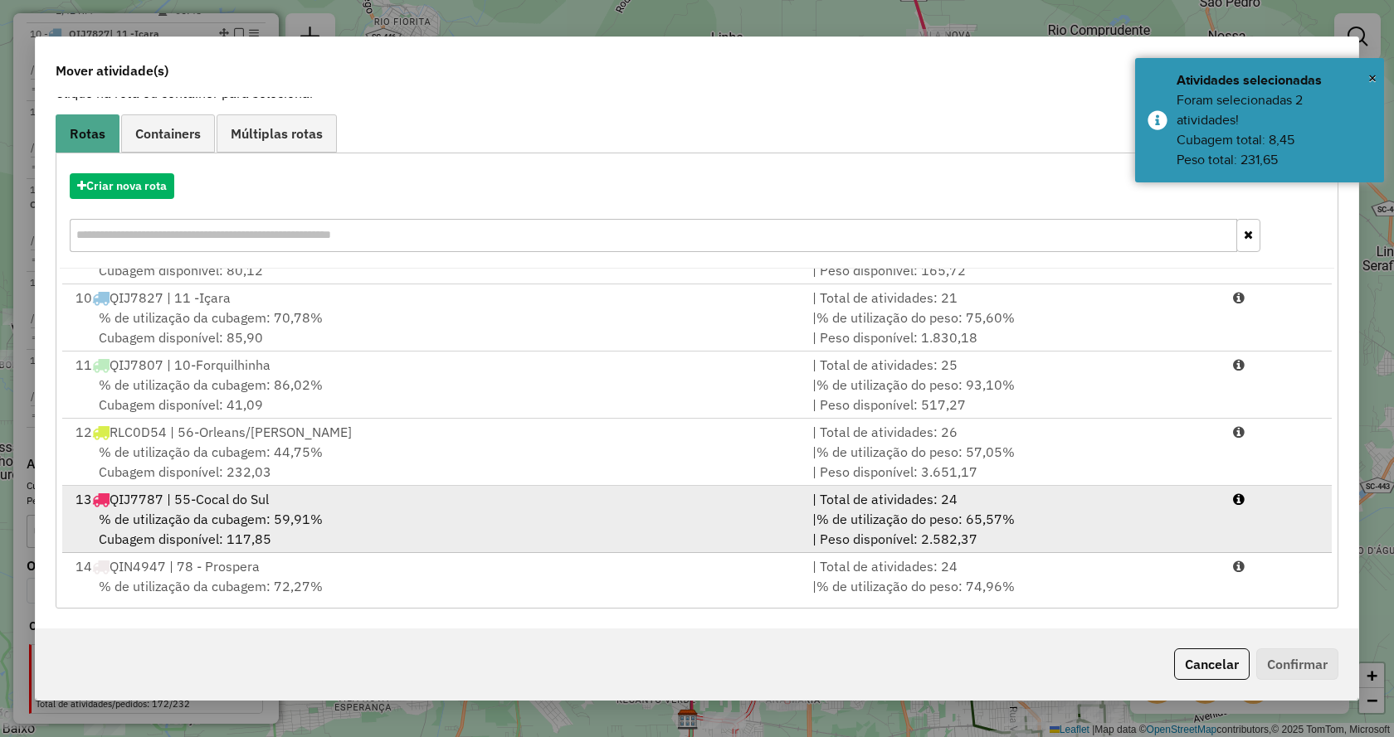
click at [459, 509] on div "% de utilização da cubagem: 59,91% Cubagem disponível: 117,85" at bounding box center [434, 529] width 737 height 40
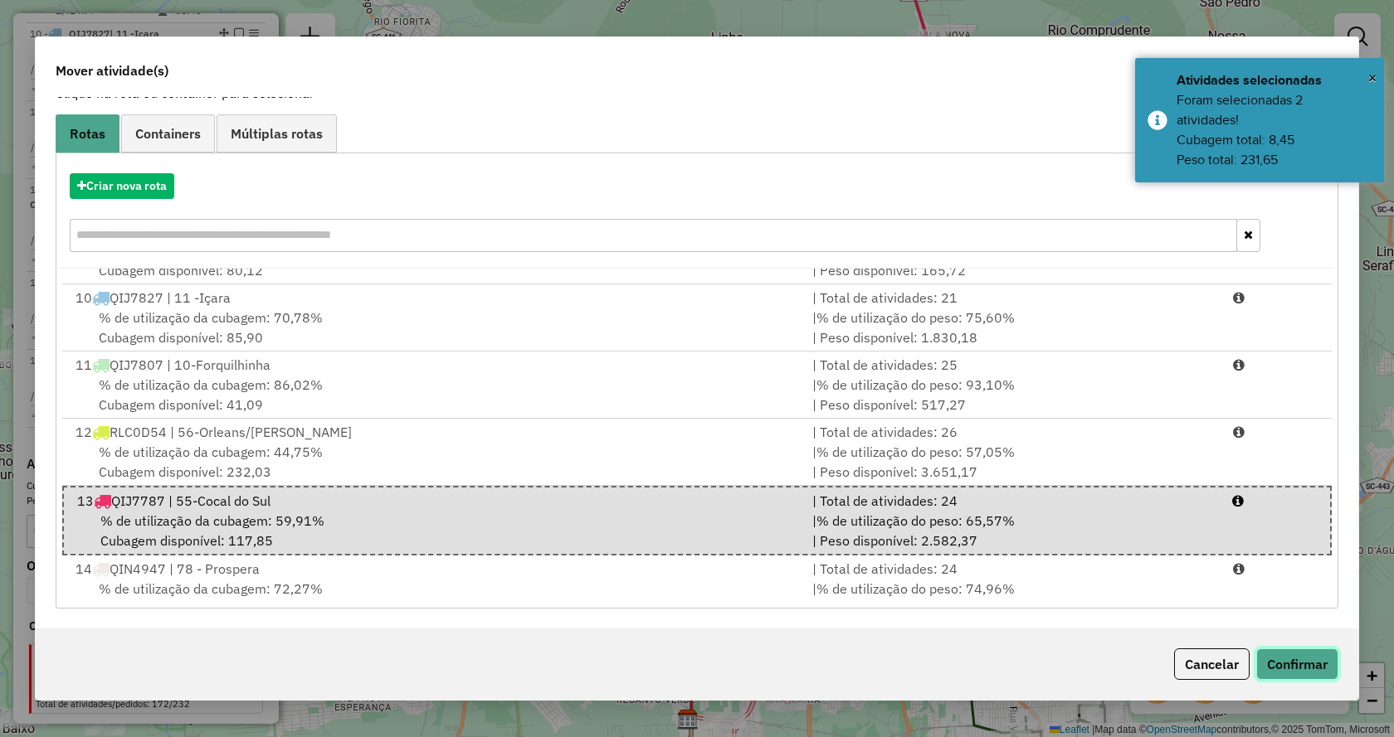
click at [1312, 656] on button "Confirmar" at bounding box center [1297, 665] width 82 height 32
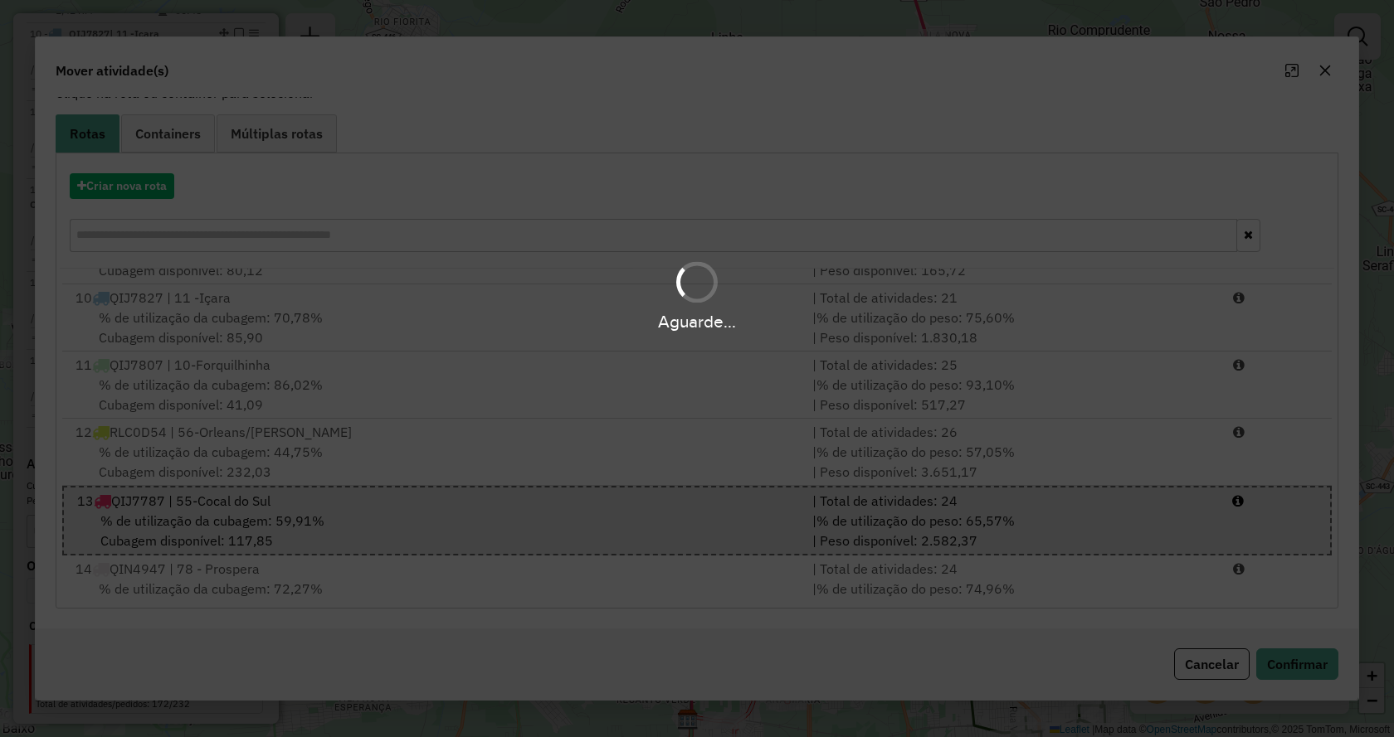
scroll to position [0, 0]
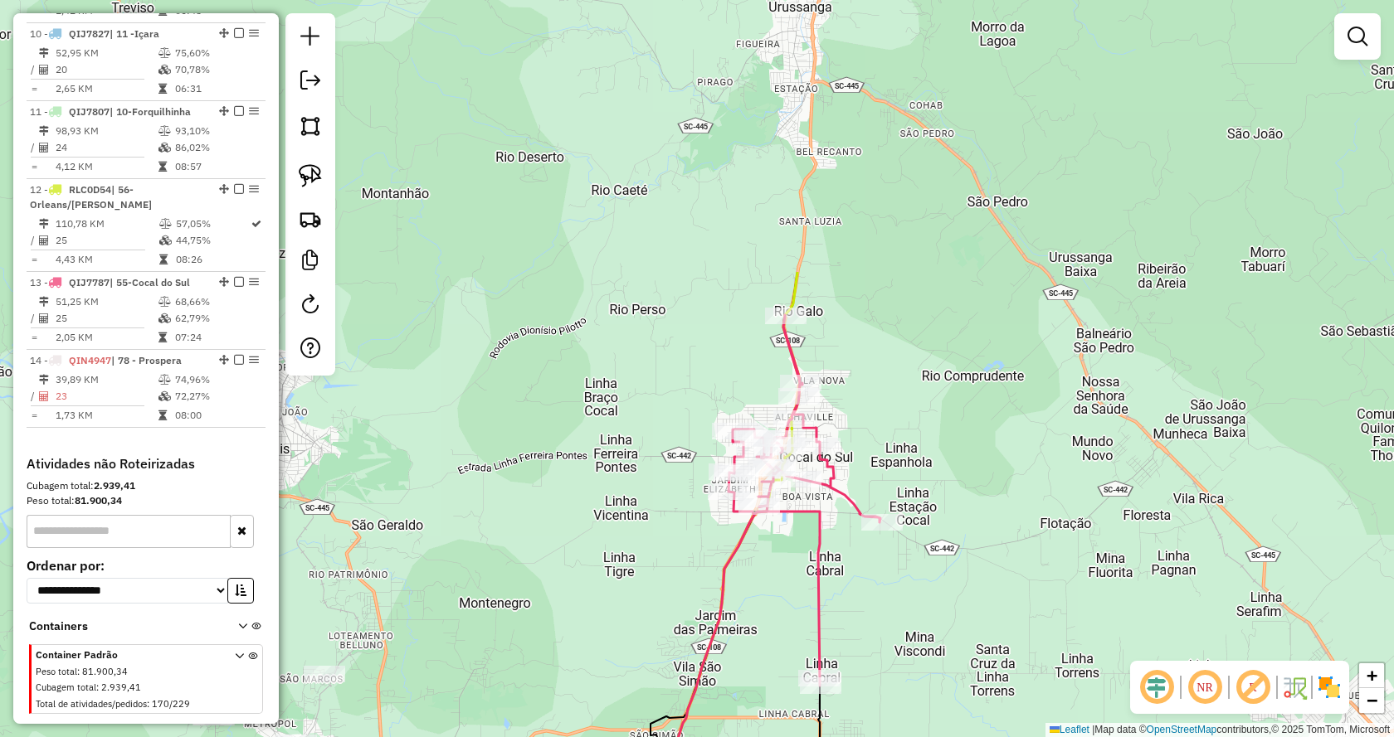
drag, startPoint x: 1124, startPoint y: 283, endPoint x: 1002, endPoint y: 332, distance: 131.4
click at [1002, 332] on div "Janela de atendimento Grade de atendimento Capacidade Transportadoras Veículos …" at bounding box center [697, 368] width 1394 height 737
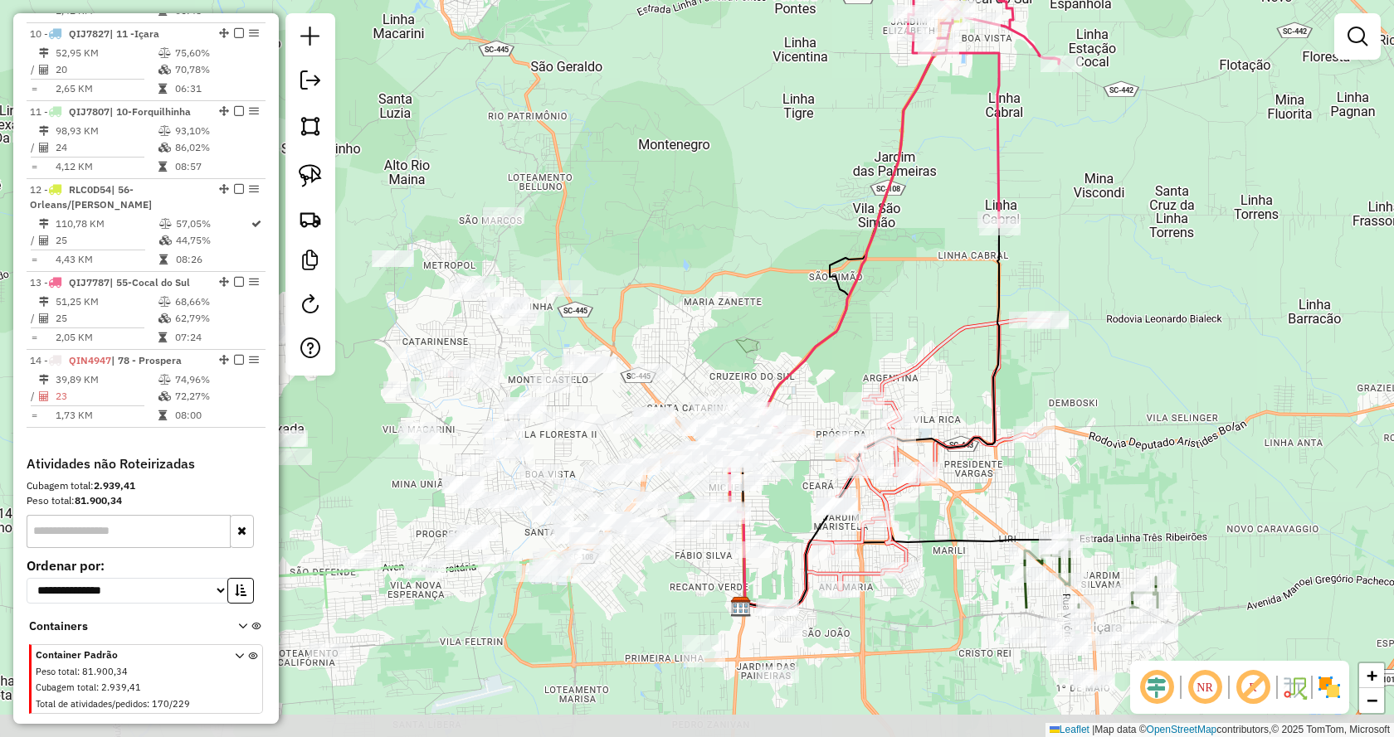
drag, startPoint x: 880, startPoint y: 536, endPoint x: 1047, endPoint y: 333, distance: 262.2
click at [1047, 333] on div "Rota 14 - Placa QIN4947 450 - BAR DA [PERSON_NAME] de atendimento Grade de aten…" at bounding box center [697, 368] width 1394 height 737
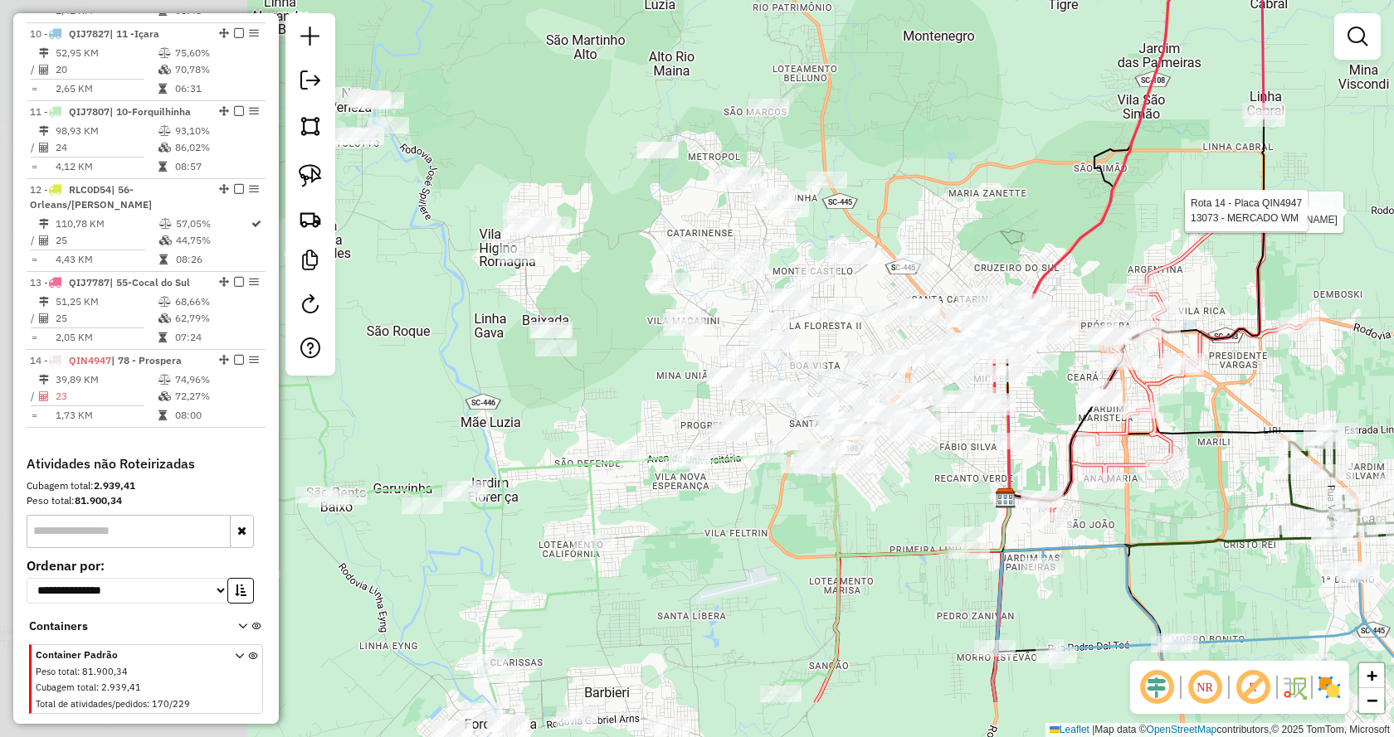
drag, startPoint x: 874, startPoint y: 370, endPoint x: 1139, endPoint y: 261, distance: 286.1
click at [1139, 261] on div "Rota 14 - Placa QIN4947 450 - BAR DA [PERSON_NAME] 14 - Placa QIN4947 13073 - M…" at bounding box center [697, 368] width 1394 height 737
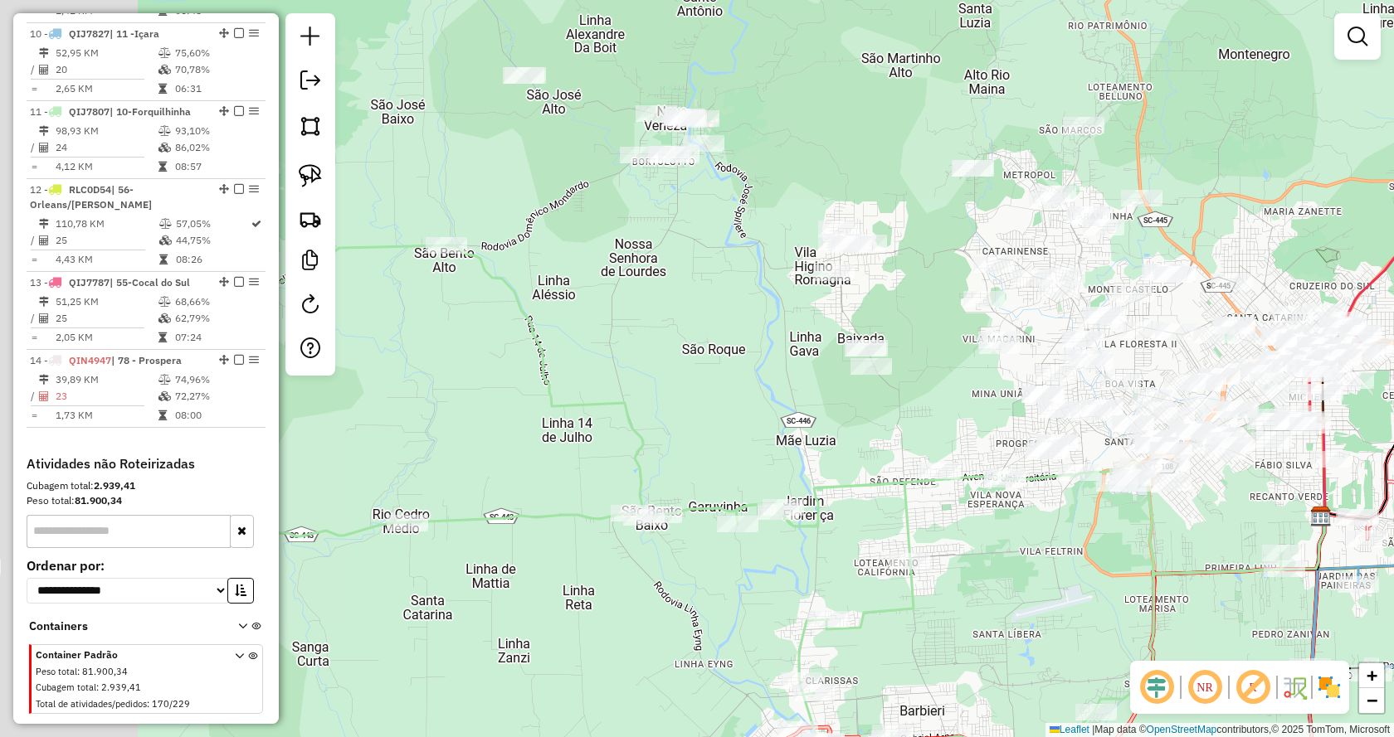
drag, startPoint x: 614, startPoint y: 340, endPoint x: 1112, endPoint y: 359, distance: 498.1
click at [1112, 359] on div "Rota 14 - Placa QIN4947 450 - BAR DA [PERSON_NAME] 14 - Placa QIN4947 13073 - M…" at bounding box center [697, 368] width 1394 height 737
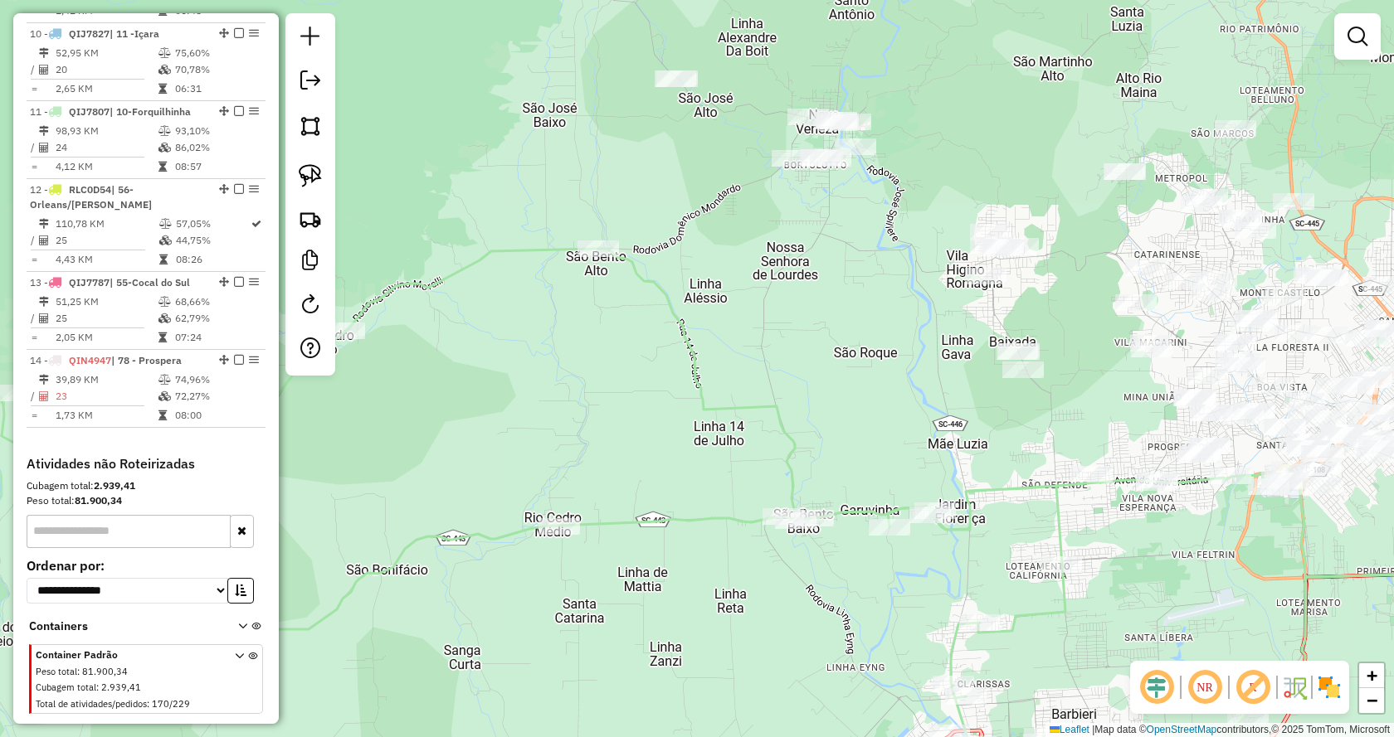
drag, startPoint x: 1083, startPoint y: 364, endPoint x: 1067, endPoint y: 364, distance: 15.8
click at [1067, 364] on div "Rota 14 - Placa QIN4947 450 - BAR DA [PERSON_NAME] 14 - Placa QIN4947 13073 - M…" at bounding box center [697, 368] width 1394 height 737
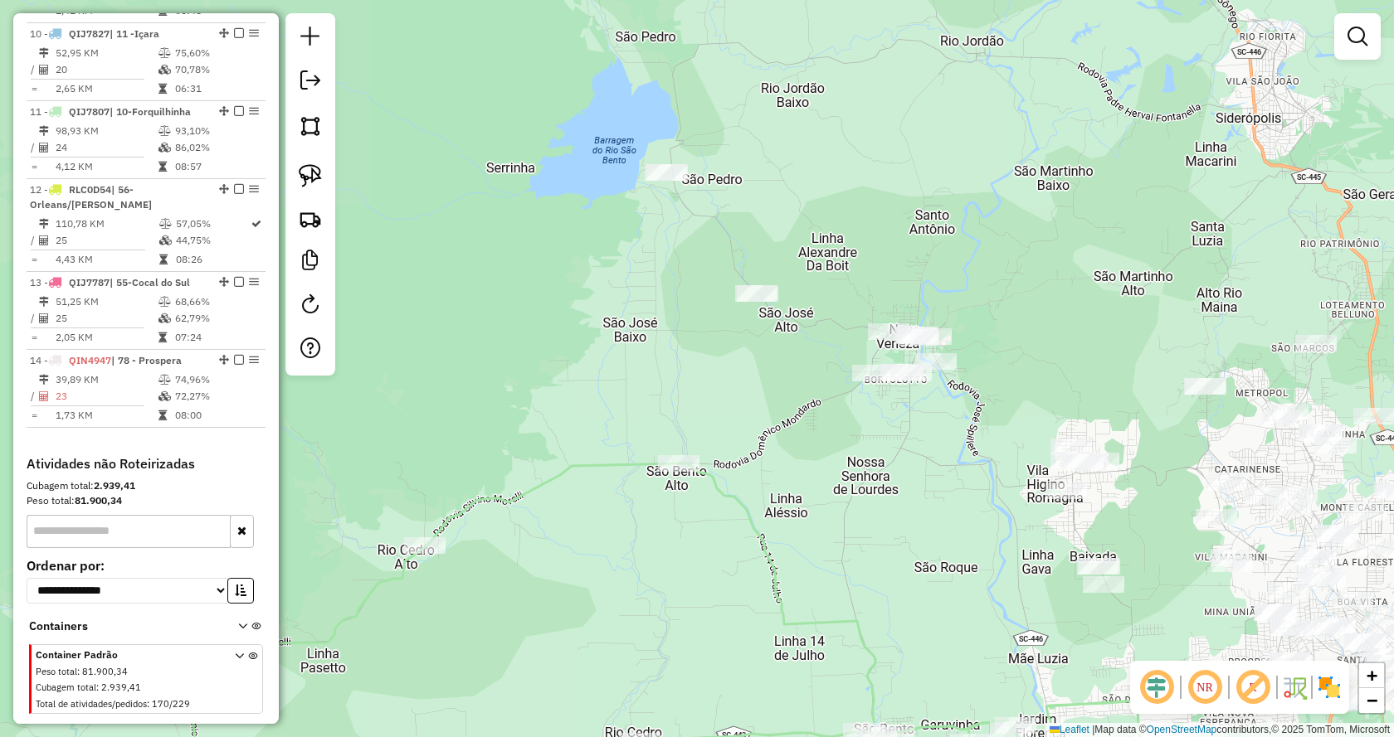
drag, startPoint x: 1067, startPoint y: 364, endPoint x: 1148, endPoint y: 579, distance: 229.7
click at [1148, 579] on div "Rota 14 - Placa QIN4947 450 - BAR DA [PERSON_NAME] 14 - Placa QIN4947 13073 - M…" at bounding box center [697, 368] width 1394 height 737
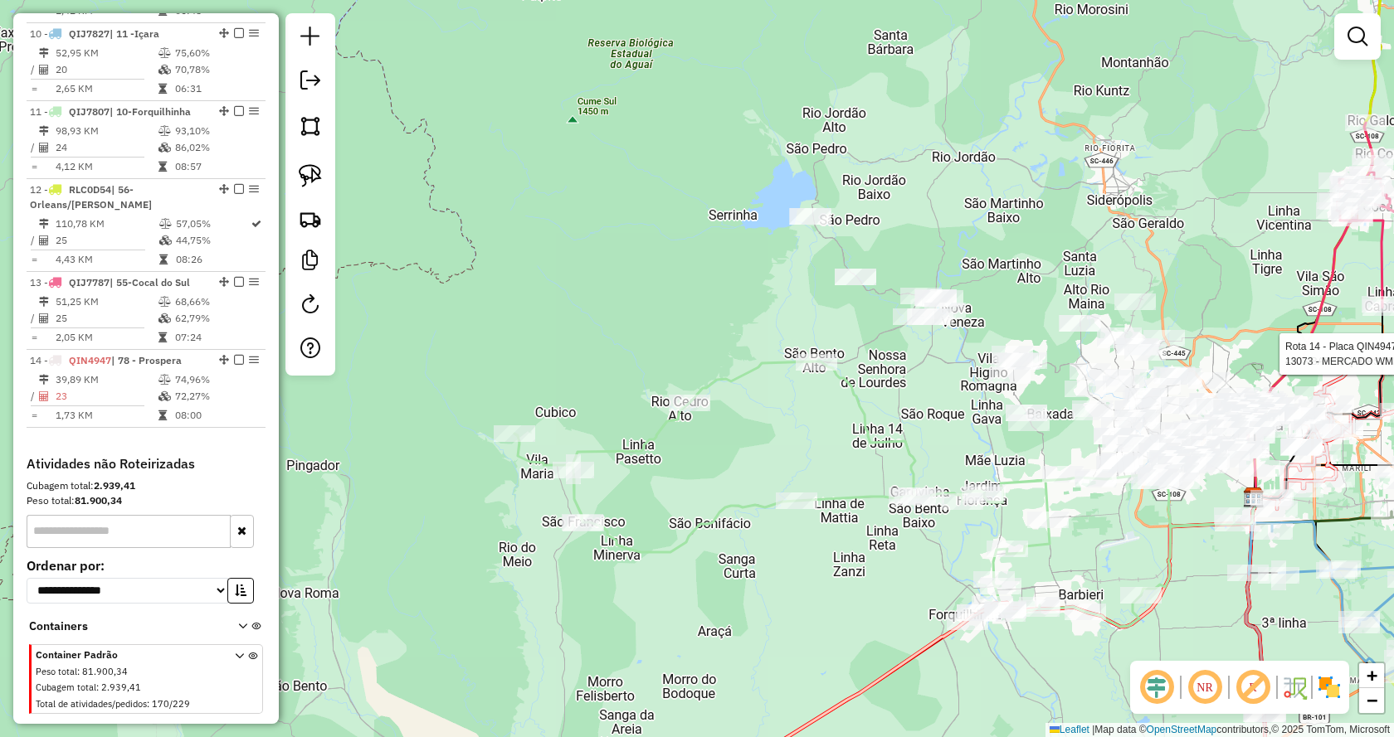
drag, startPoint x: 1000, startPoint y: 258, endPoint x: 978, endPoint y: 256, distance: 21.6
click at [978, 256] on div "Rota 14 - Placa QIN4947 450 - BAR DA [PERSON_NAME] 14 - Placa QIN4947 13073 - M…" at bounding box center [697, 368] width 1394 height 737
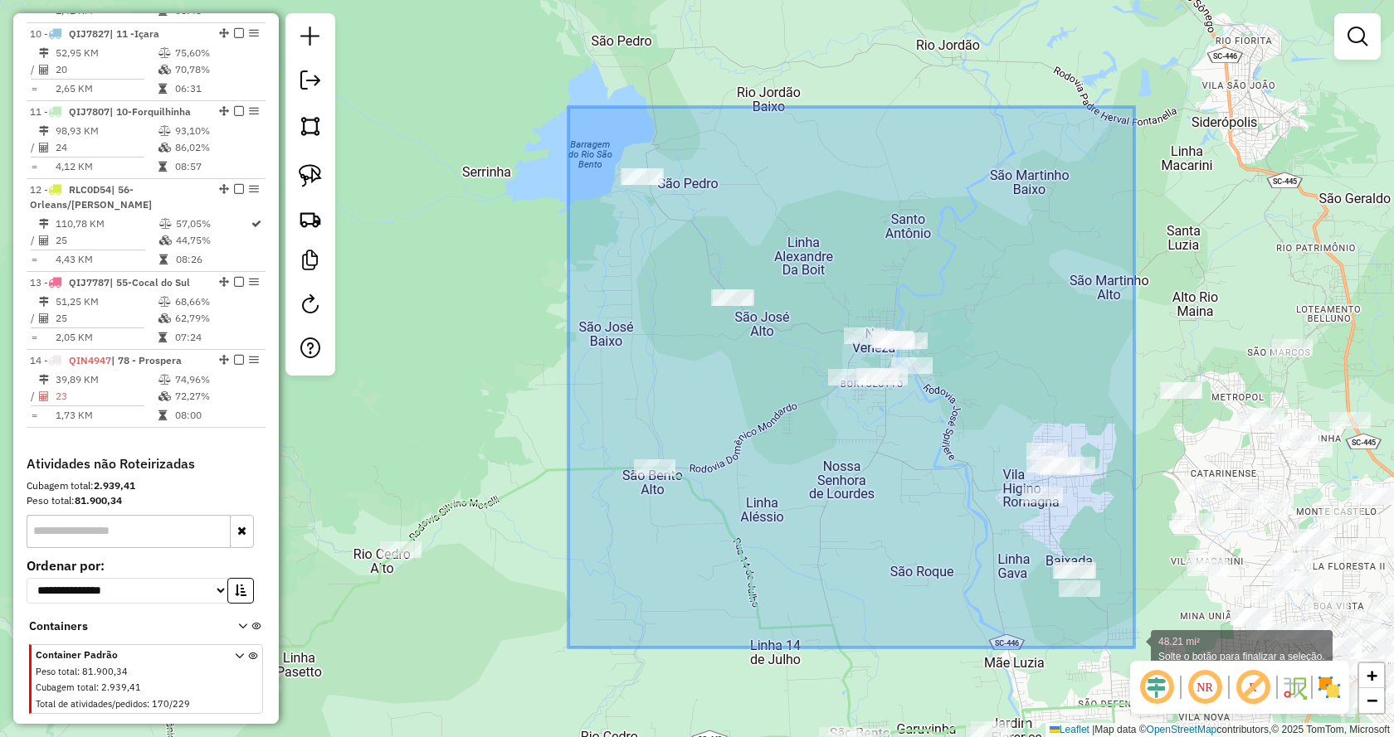
drag, startPoint x: 605, startPoint y: 159, endPoint x: 1127, endPoint y: 649, distance: 716.0
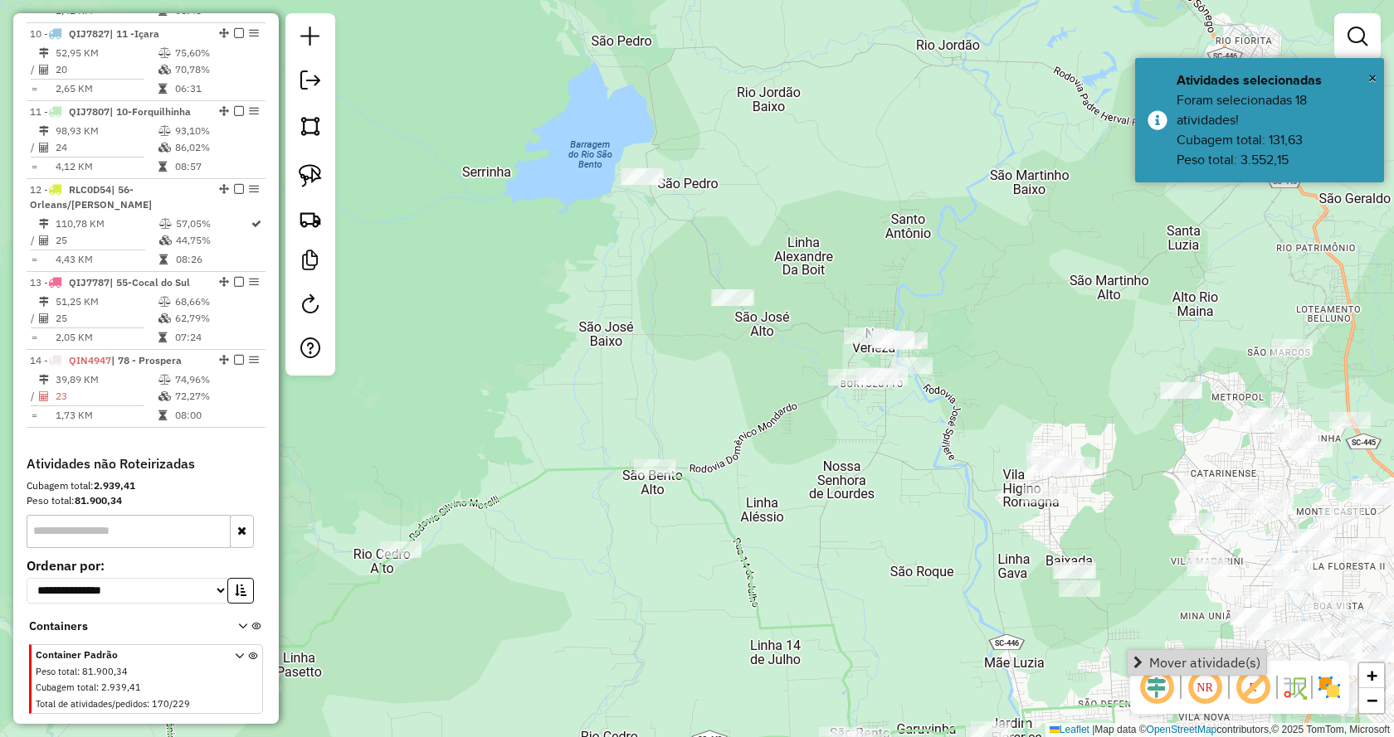
click at [1160, 668] on span "Mover atividade(s)" at bounding box center [1204, 662] width 111 height 13
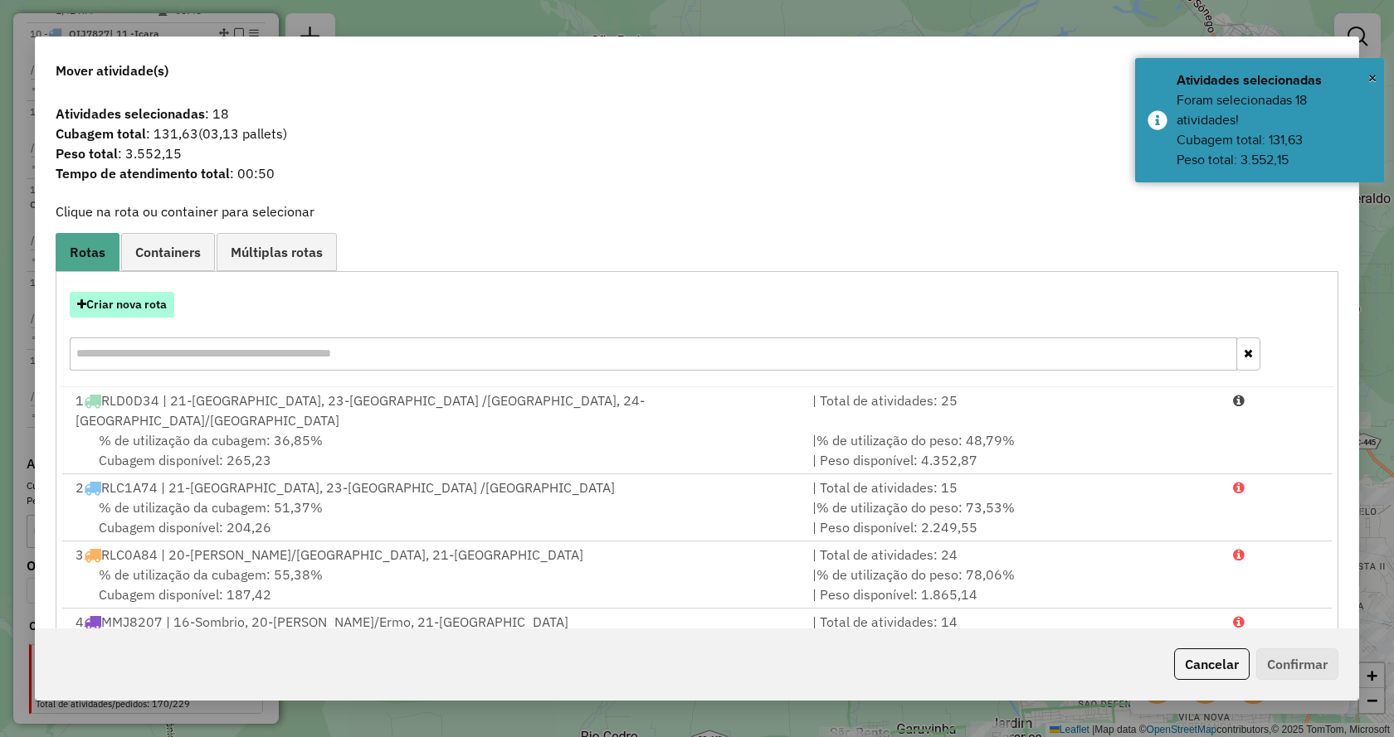
click at [157, 294] on button "Criar nova rota" at bounding box center [122, 305] width 105 height 26
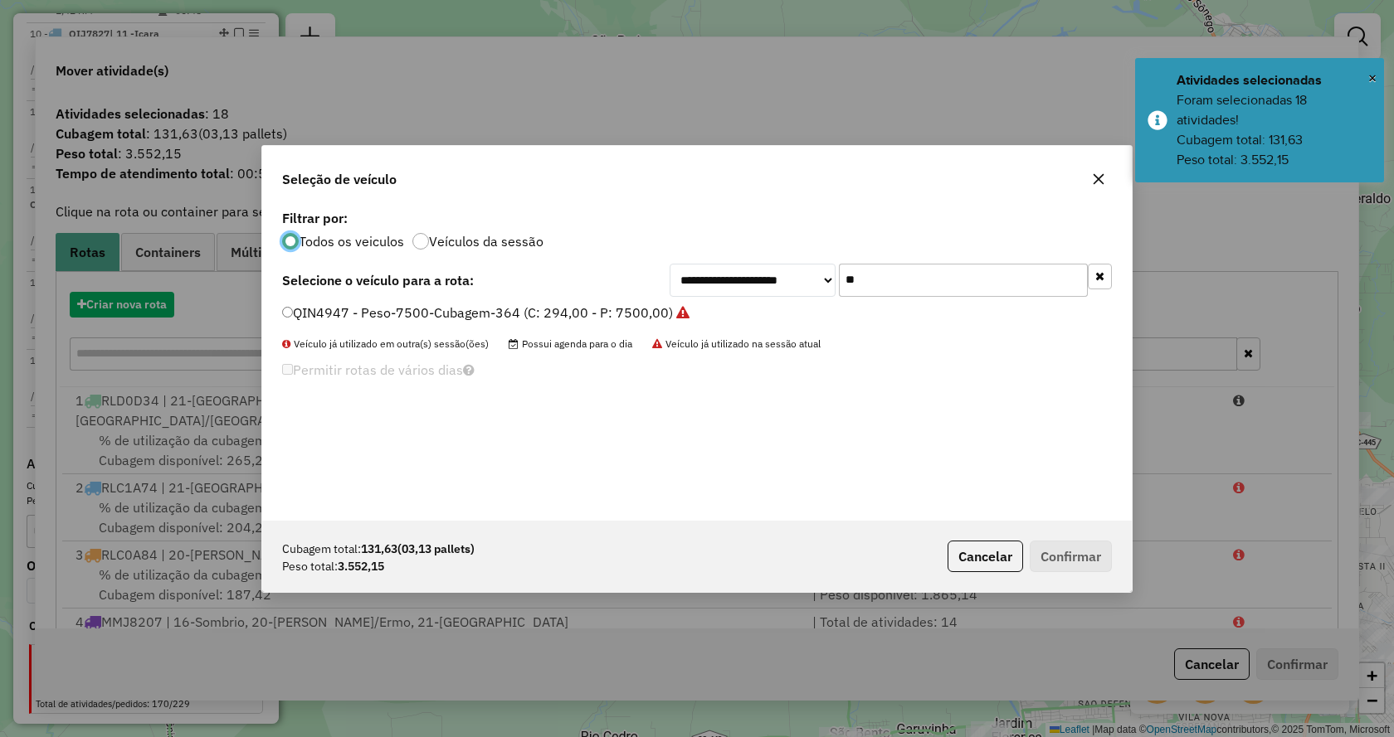
scroll to position [9, 5]
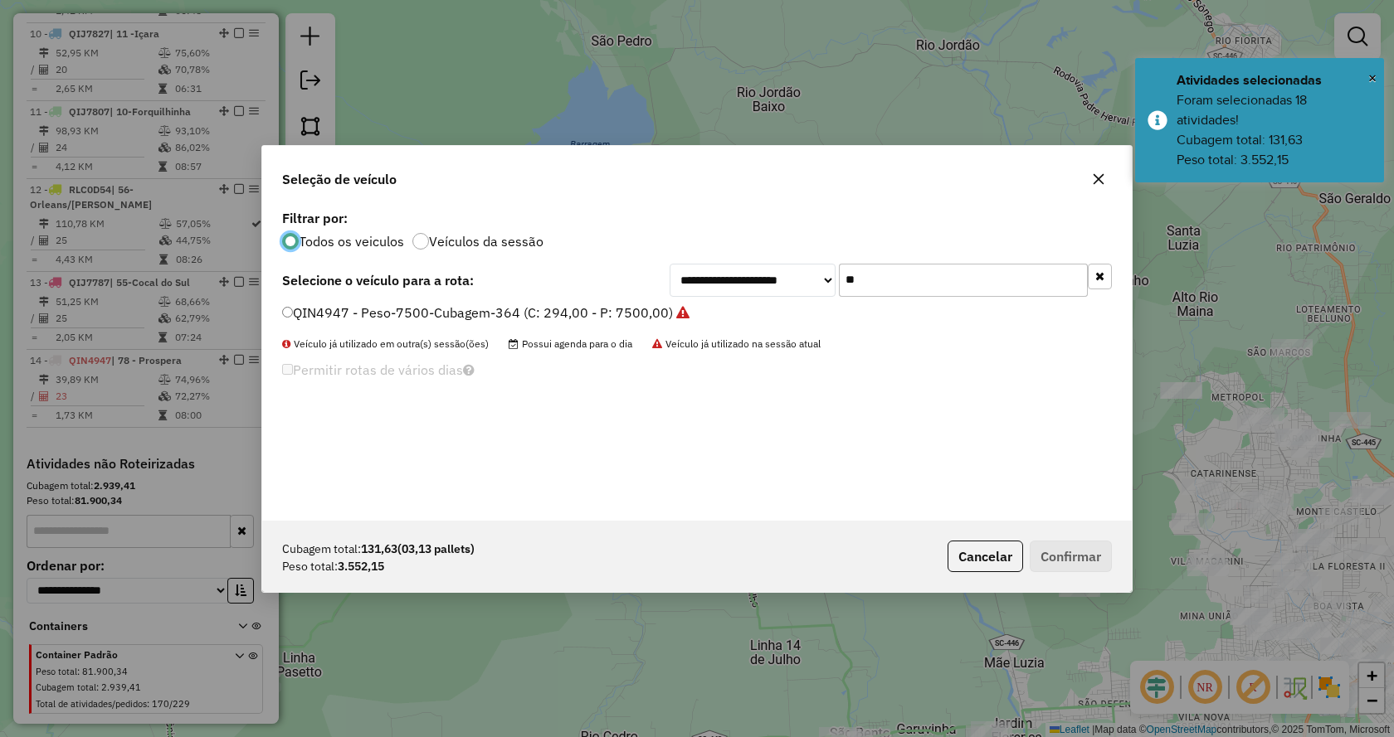
click at [1089, 280] on button "button" at bounding box center [1099, 277] width 24 height 26
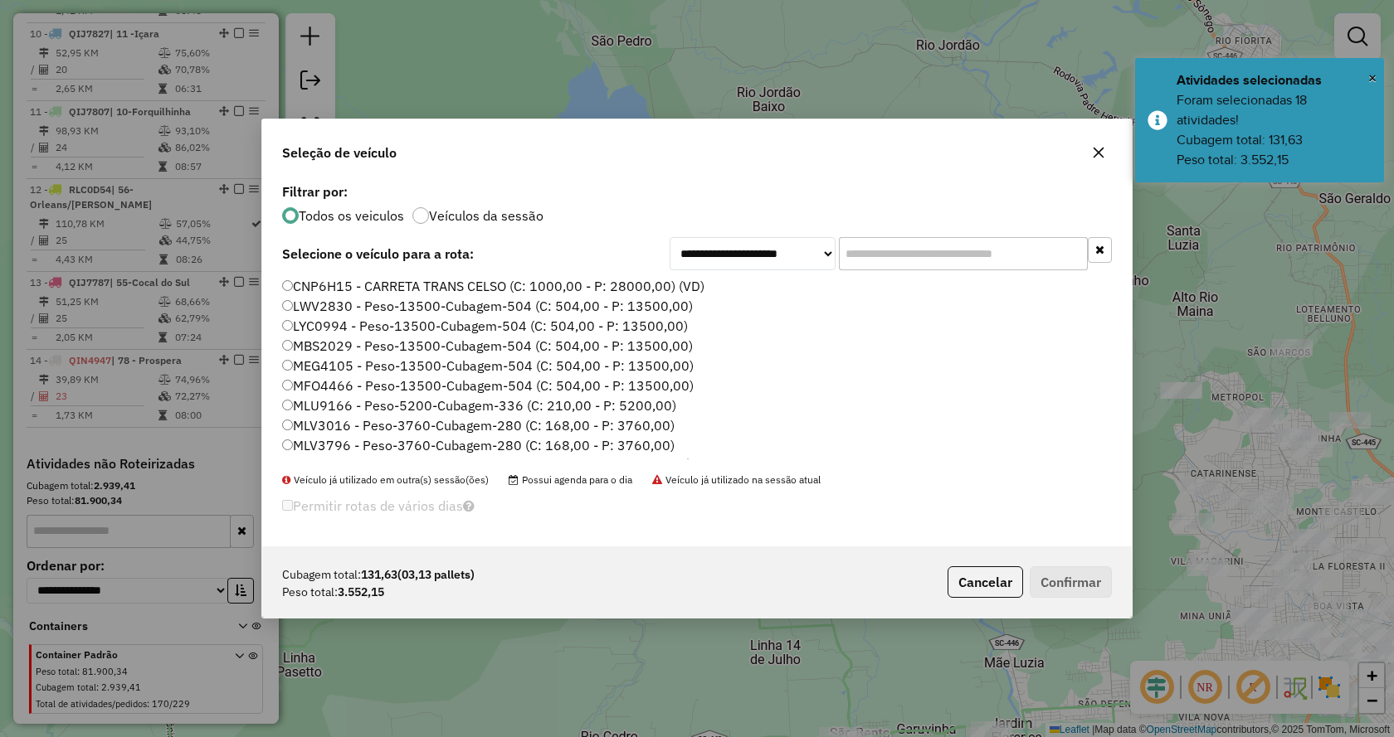
click at [1040, 252] on input "text" at bounding box center [963, 253] width 249 height 33
click at [1029, 263] on input "text" at bounding box center [963, 253] width 249 height 33
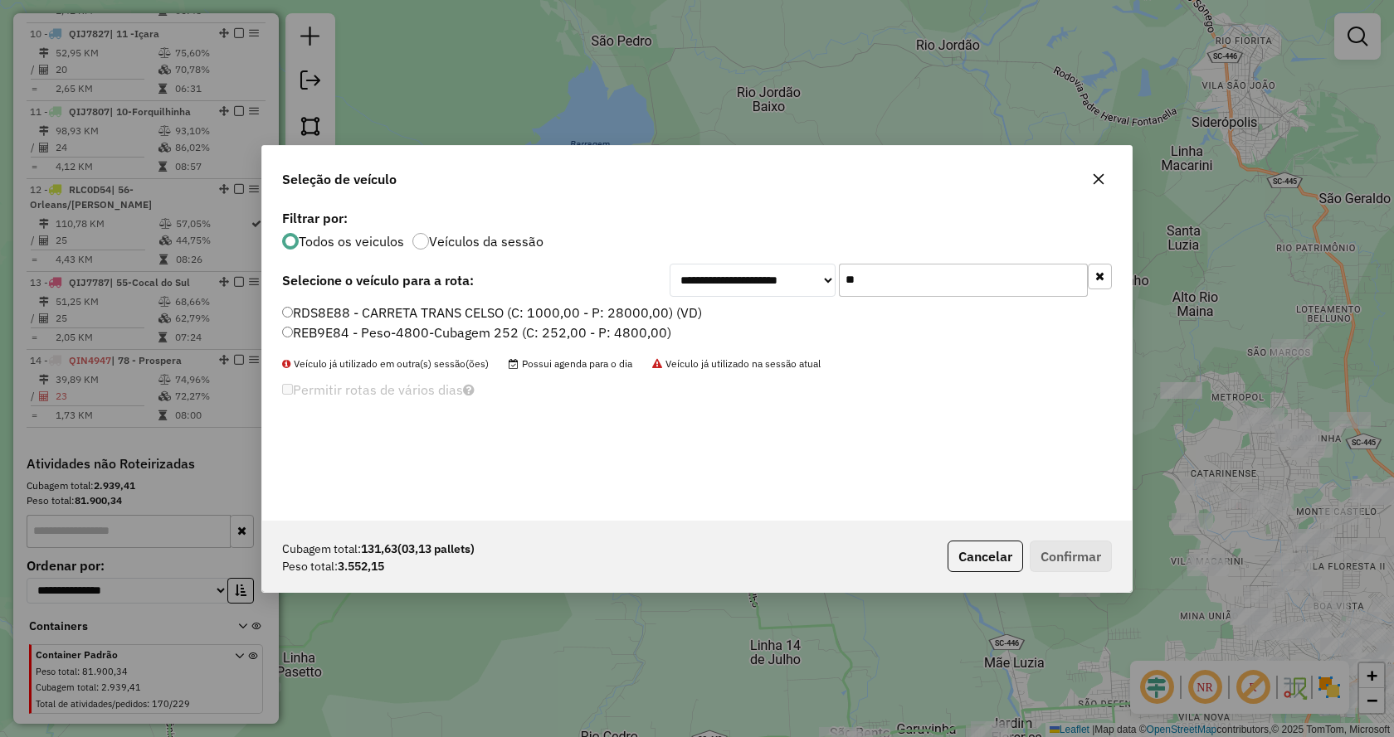
type input "*"
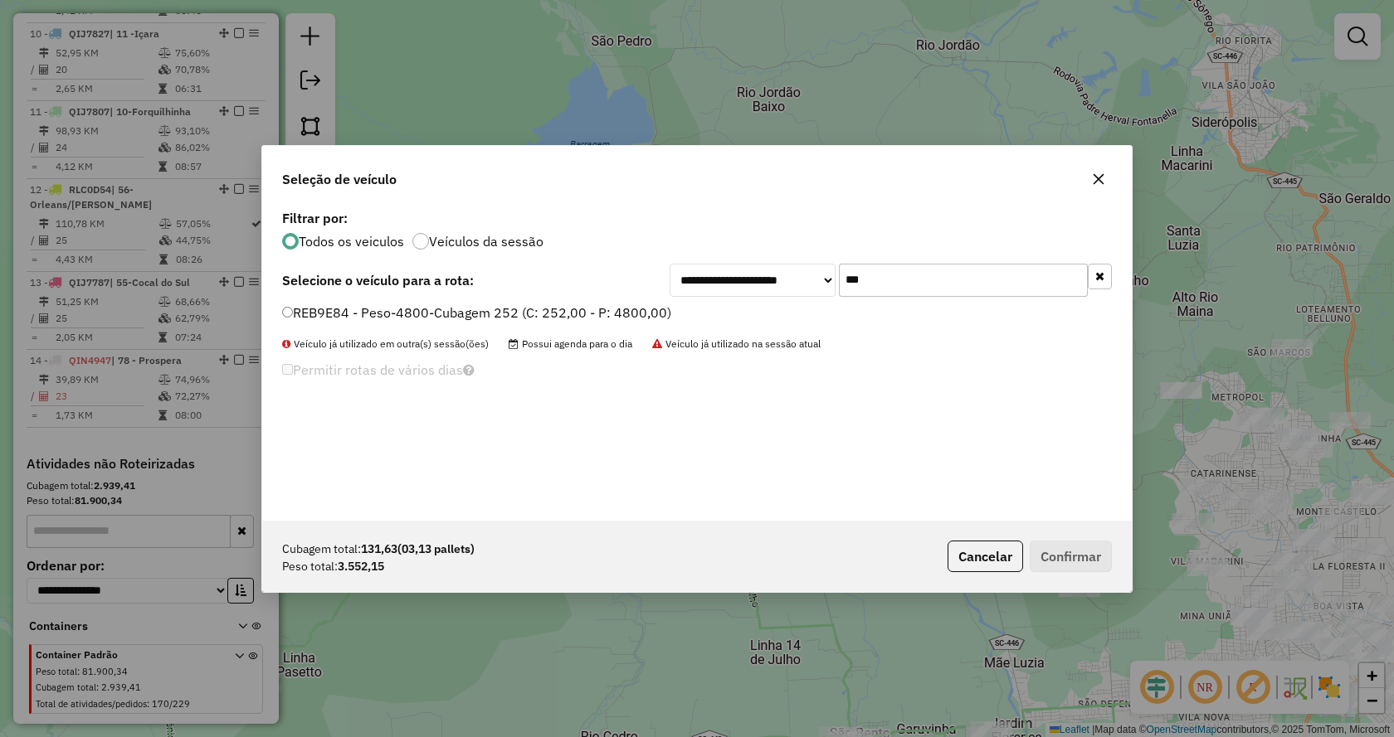
type input "***"
click at [591, 321] on label "REB9E84 - Peso-4800-Cubagem 252 (C: 252,00 - P: 4800,00)" at bounding box center [476, 313] width 389 height 20
click at [619, 309] on label "REB9E84 - Peso-4800-Cubagem 252 (C: 252,00 - P: 4800,00)" at bounding box center [476, 313] width 389 height 20
click at [1053, 543] on button "Confirmar" at bounding box center [1070, 557] width 82 height 32
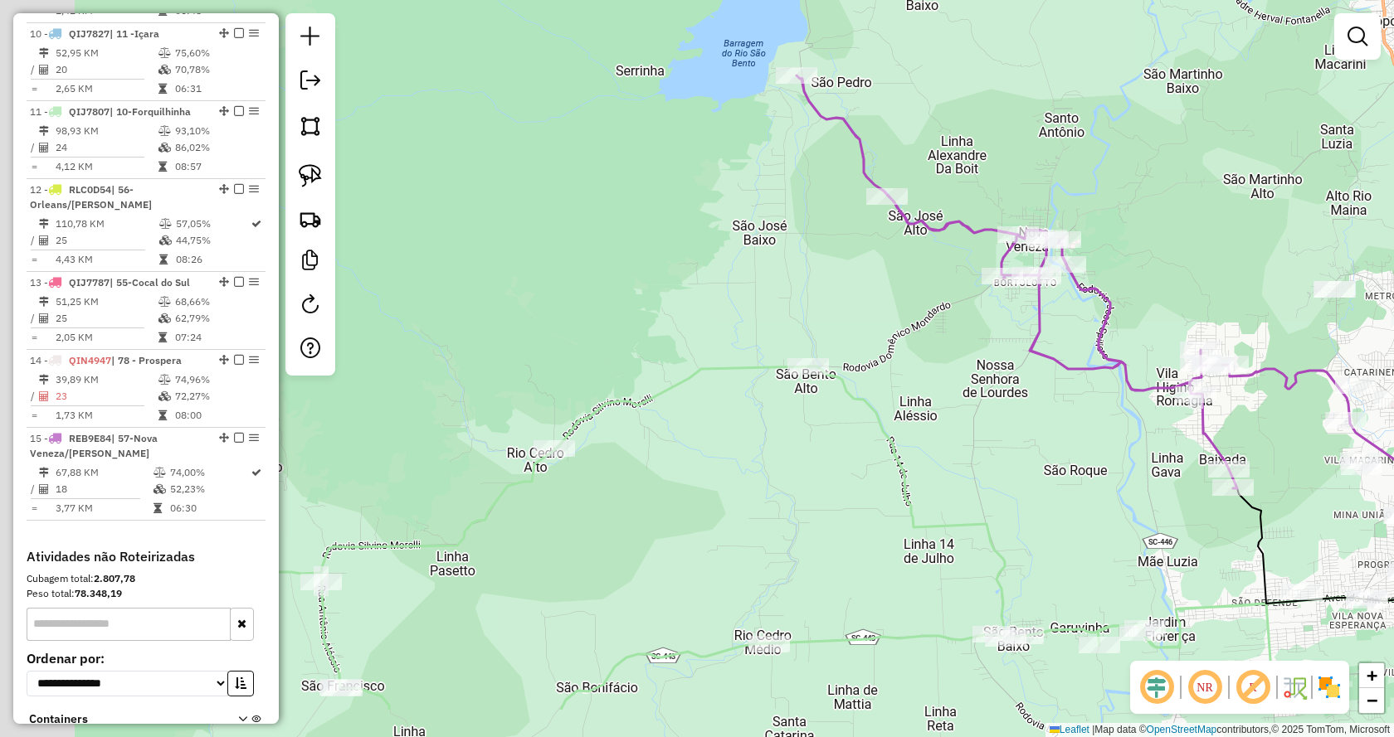
drag, startPoint x: 859, startPoint y: 355, endPoint x: 899, endPoint y: 320, distance: 52.9
click at [899, 320] on div "Rota 14 - Placa QIN4947 450 - BAR DA [PERSON_NAME] 14 - Placa QIN4947 13073 - M…" at bounding box center [697, 368] width 1394 height 737
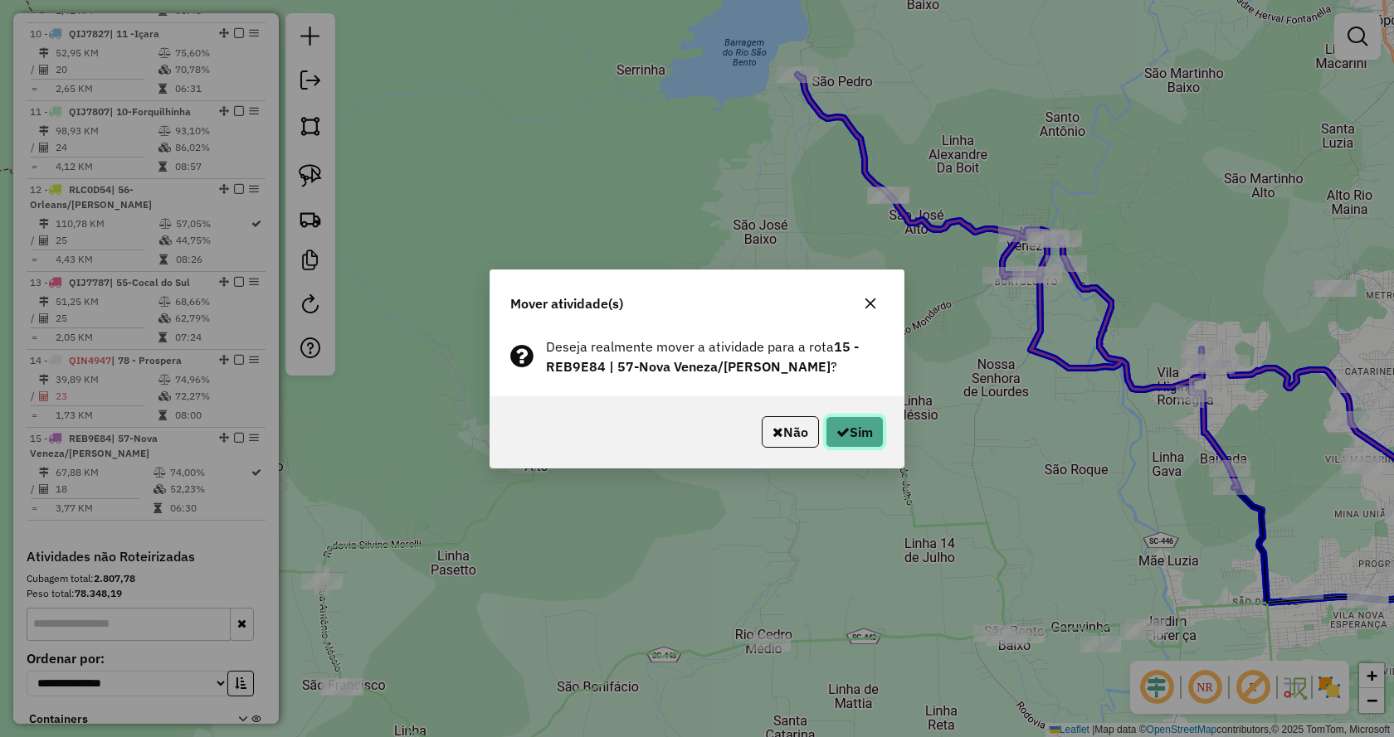
click at [849, 443] on button "Sim" at bounding box center [854, 432] width 58 height 32
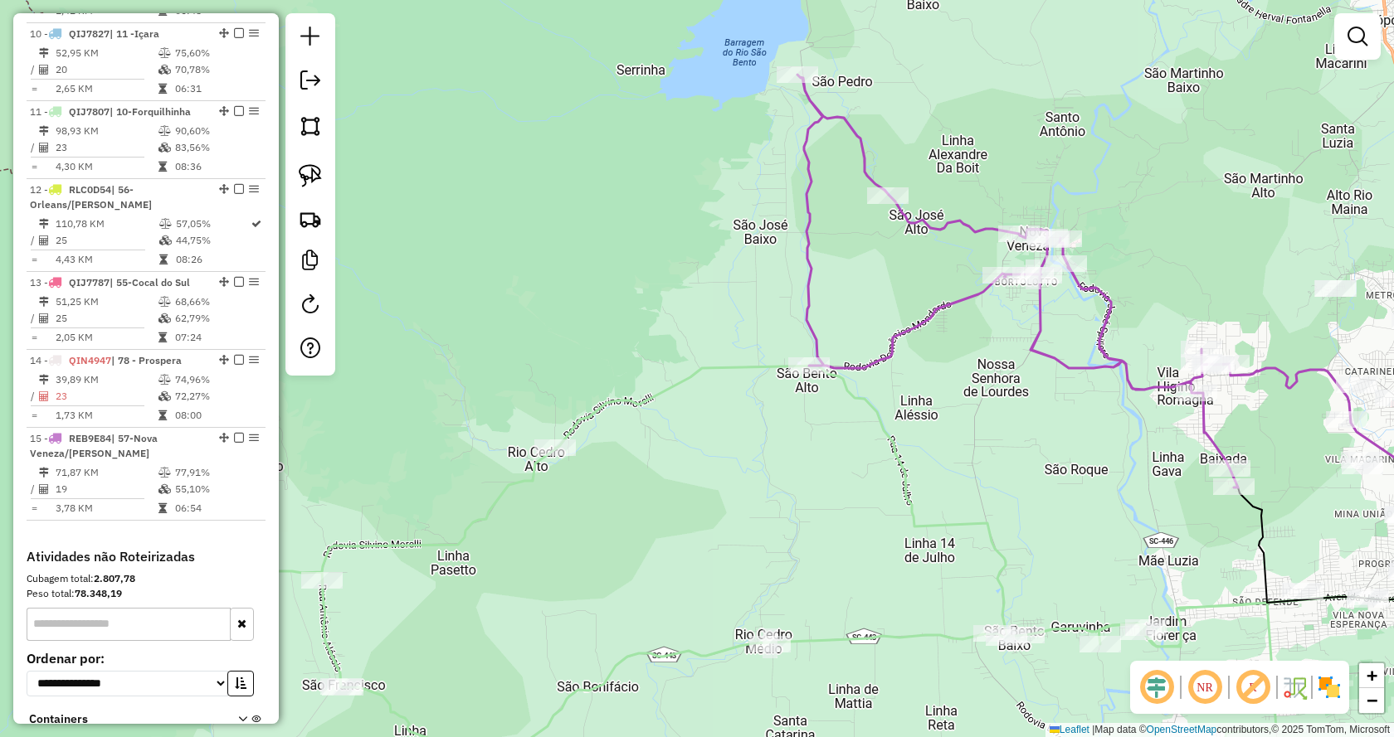
click at [804, 403] on div "Janela de atendimento Grade de atendimento Capacidade Transportadoras Veículos …" at bounding box center [697, 368] width 1394 height 737
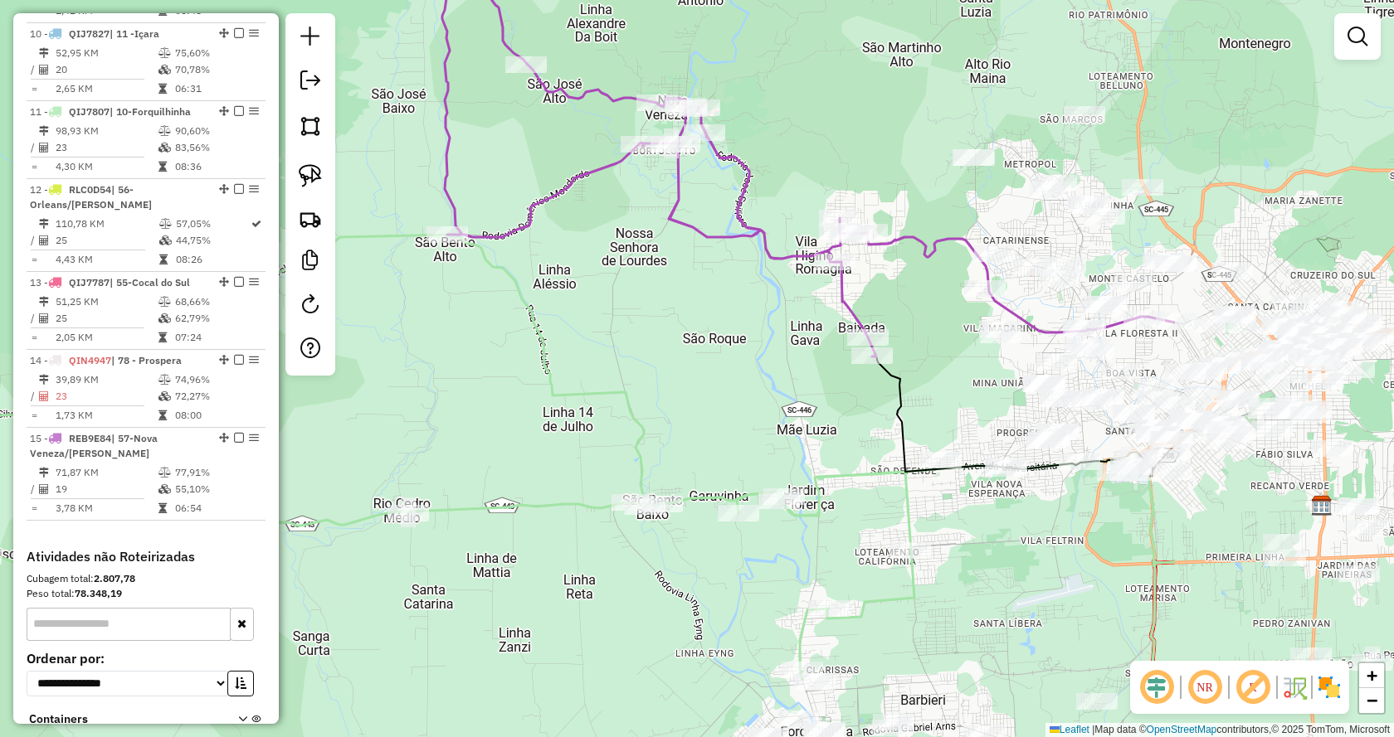
drag, startPoint x: 996, startPoint y: 426, endPoint x: 627, endPoint y: 296, distance: 391.4
click at [627, 296] on div "Janela de atendimento Grade de atendimento Capacidade Transportadoras Veículos …" at bounding box center [697, 368] width 1394 height 737
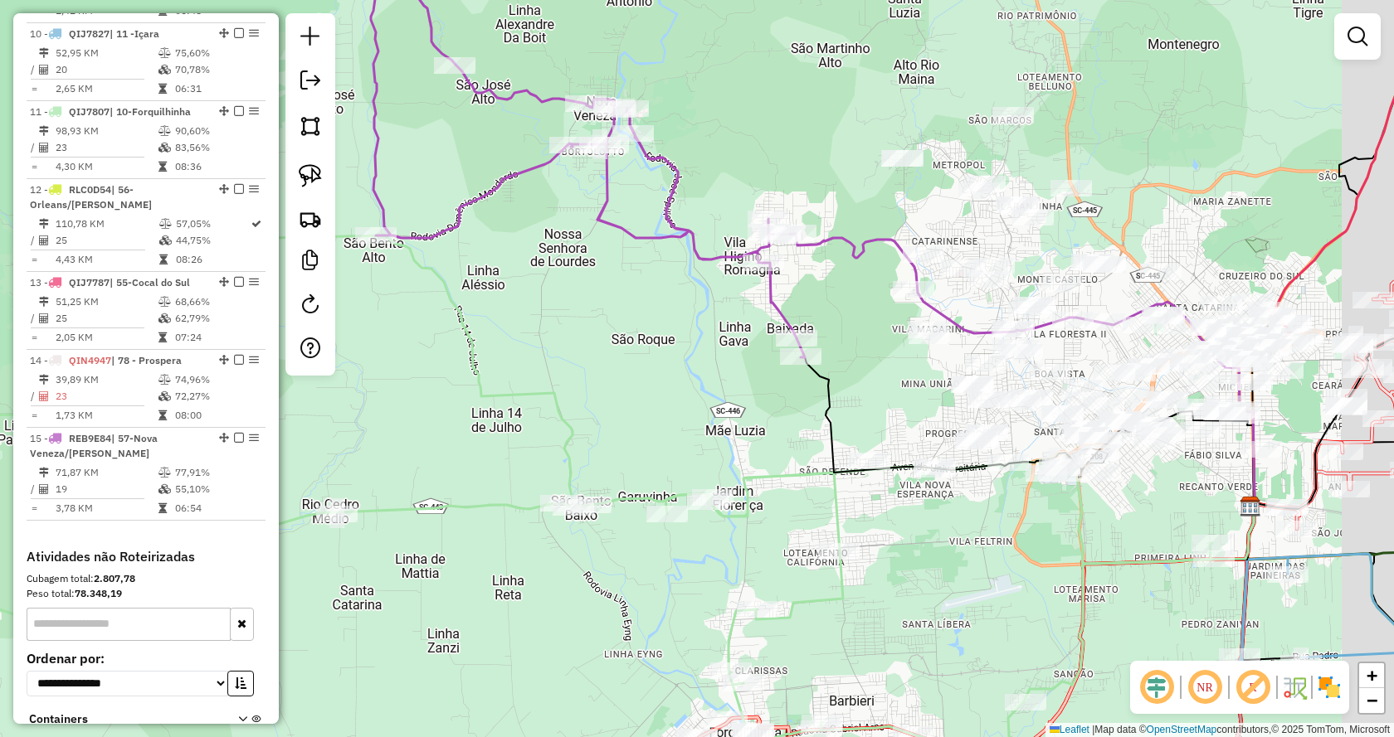
drag, startPoint x: 950, startPoint y: 409, endPoint x: 864, endPoint y: 410, distance: 85.4
click at [864, 410] on div "Janela de atendimento Grade de atendimento Capacidade Transportadoras Veículos …" at bounding box center [697, 368] width 1394 height 737
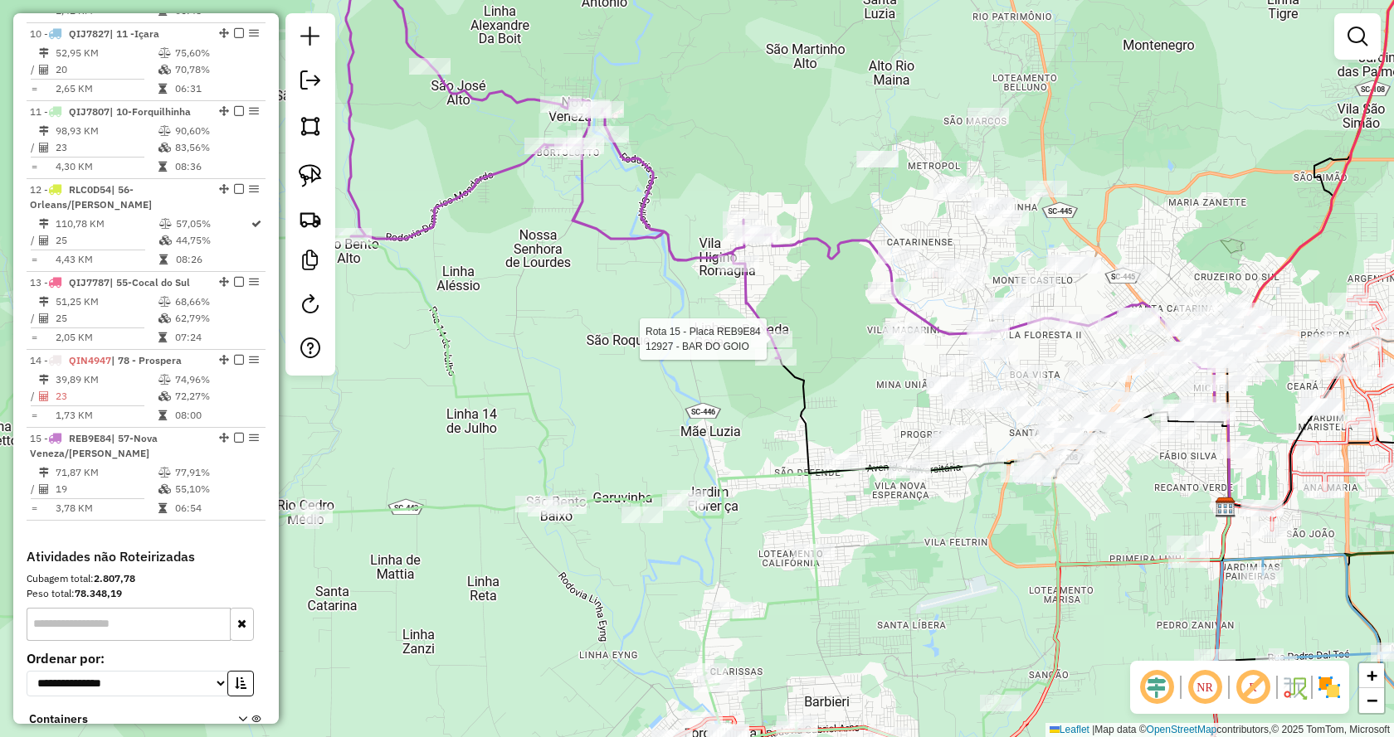
select select "*********"
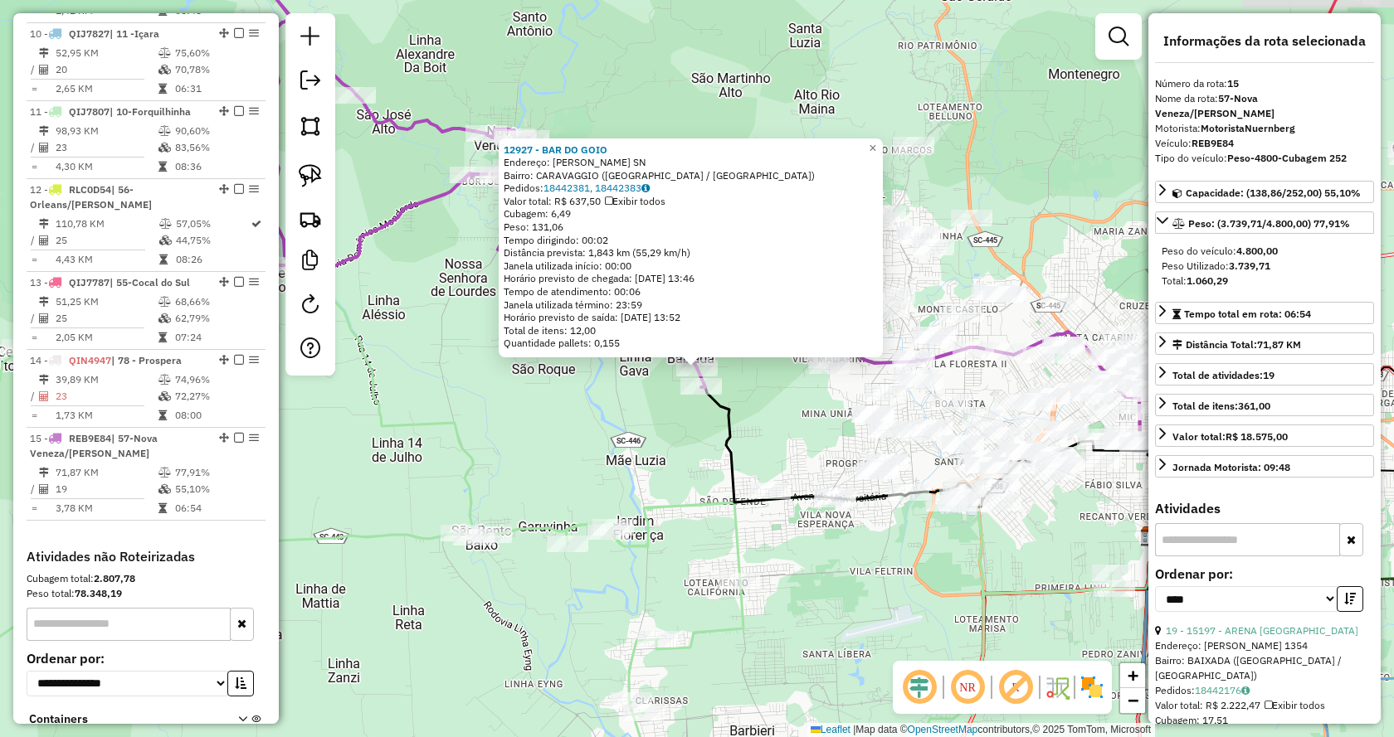
scroll to position [1646, 0]
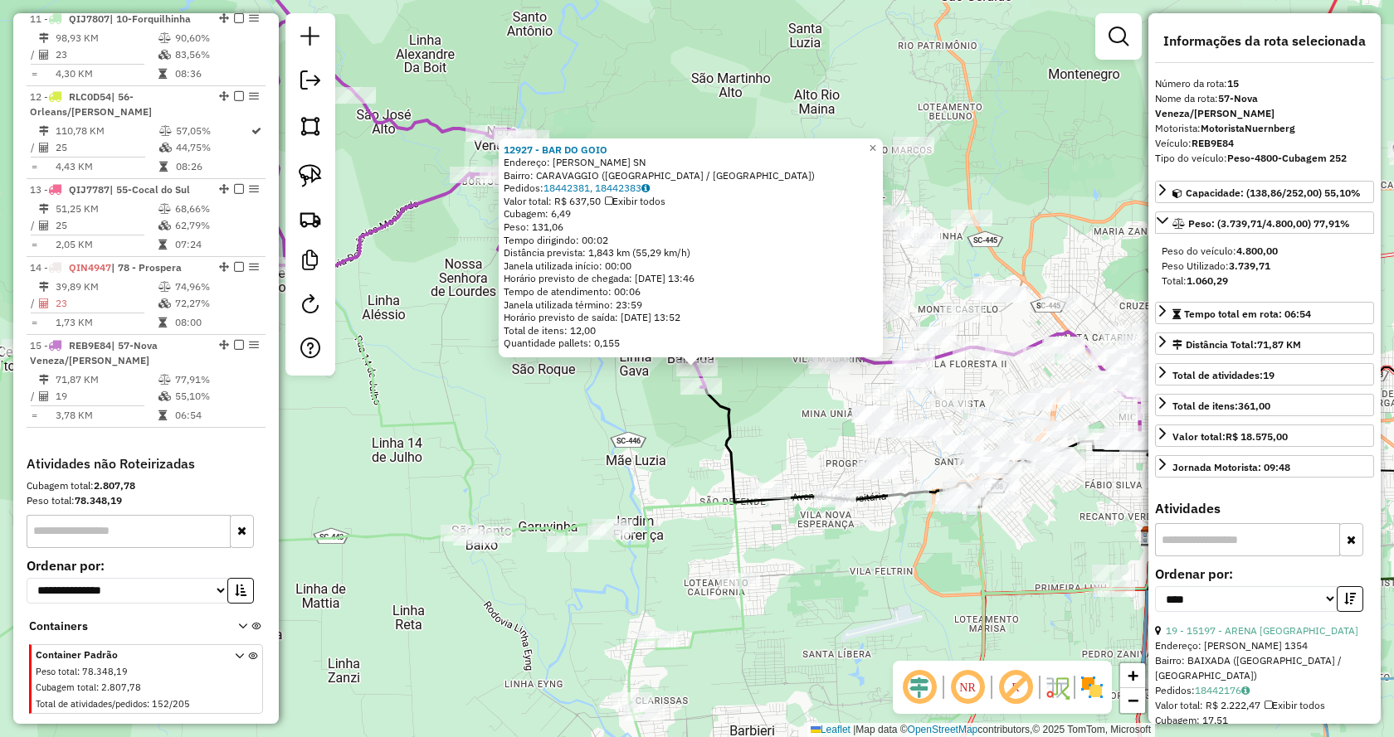
click at [1075, 116] on div "12927 - BAR DO GOIO Endereço: [PERSON_NAME] SN Bairro: [PERSON_NAME] ([GEOGRAPH…" at bounding box center [697, 368] width 1394 height 737
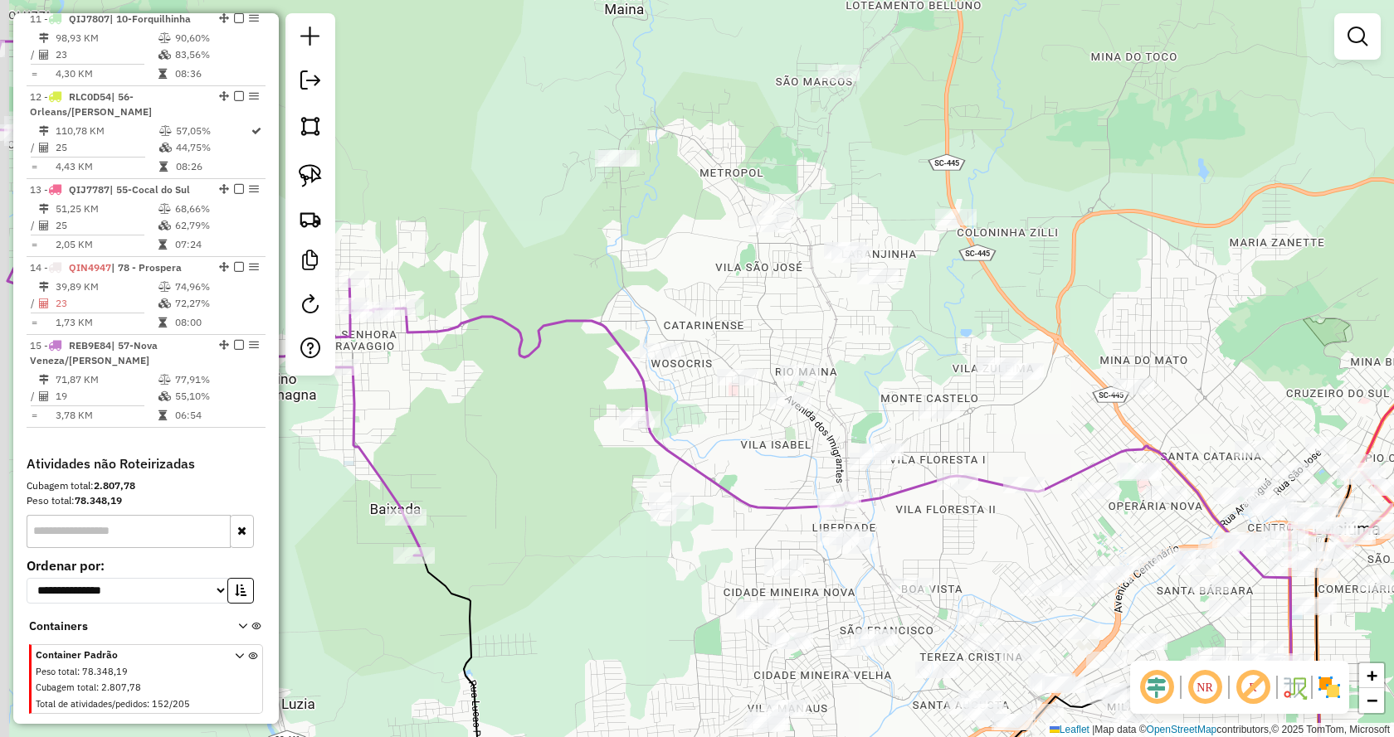
drag, startPoint x: 1108, startPoint y: 265, endPoint x: 1109, endPoint y: 234, distance: 31.5
click at [1123, 231] on div "Janela de atendimento Grade de atendimento Capacidade Transportadoras Veículos …" at bounding box center [697, 368] width 1394 height 737
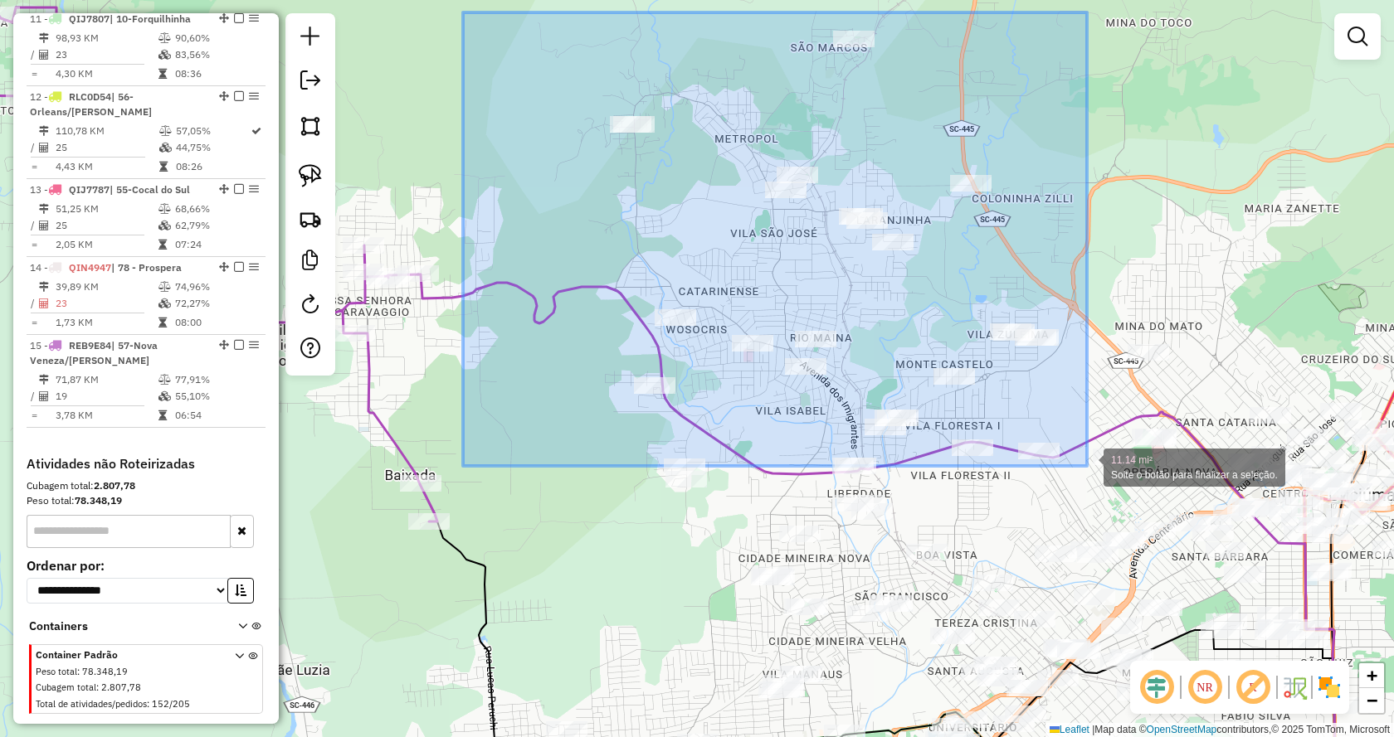
drag, startPoint x: 463, startPoint y: 12, endPoint x: 1087, endPoint y: 467, distance: 771.9
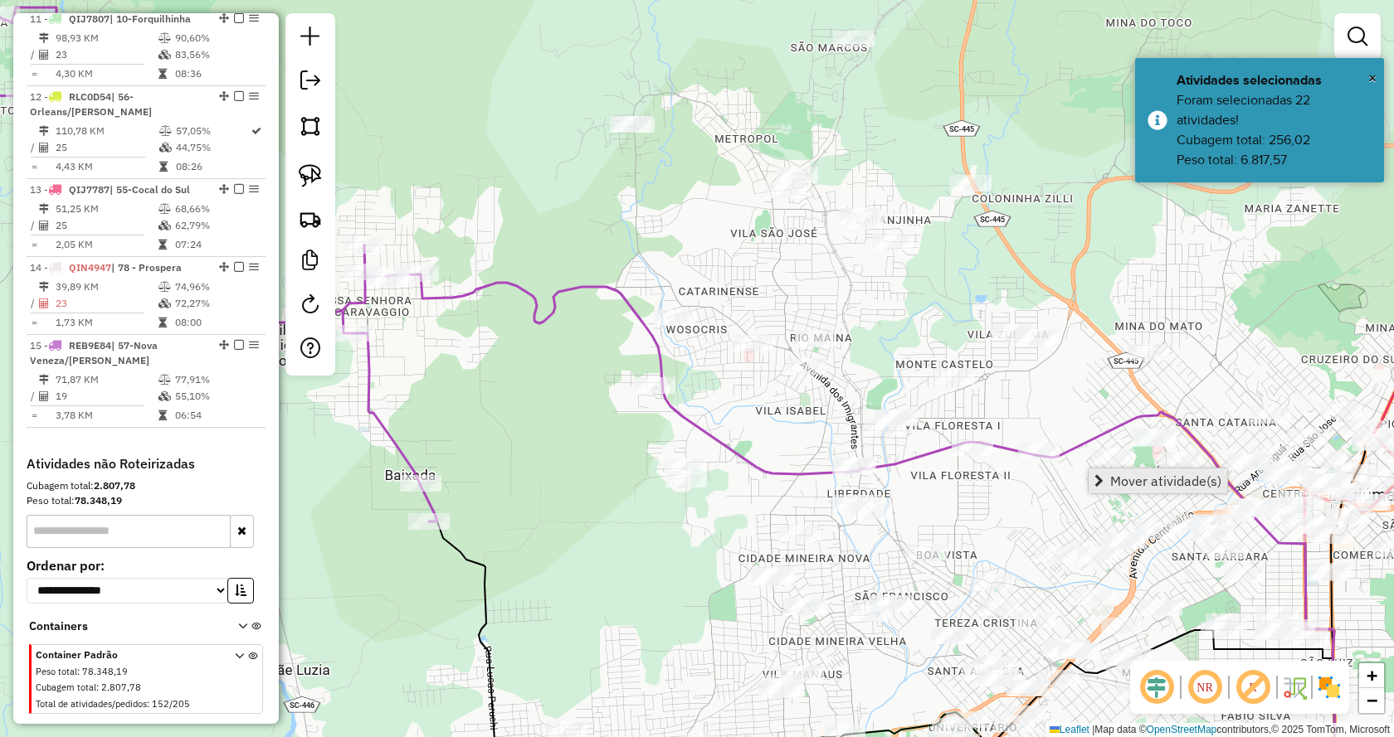
click at [1099, 475] on span "Mover atividade(s)" at bounding box center [1098, 480] width 9 height 13
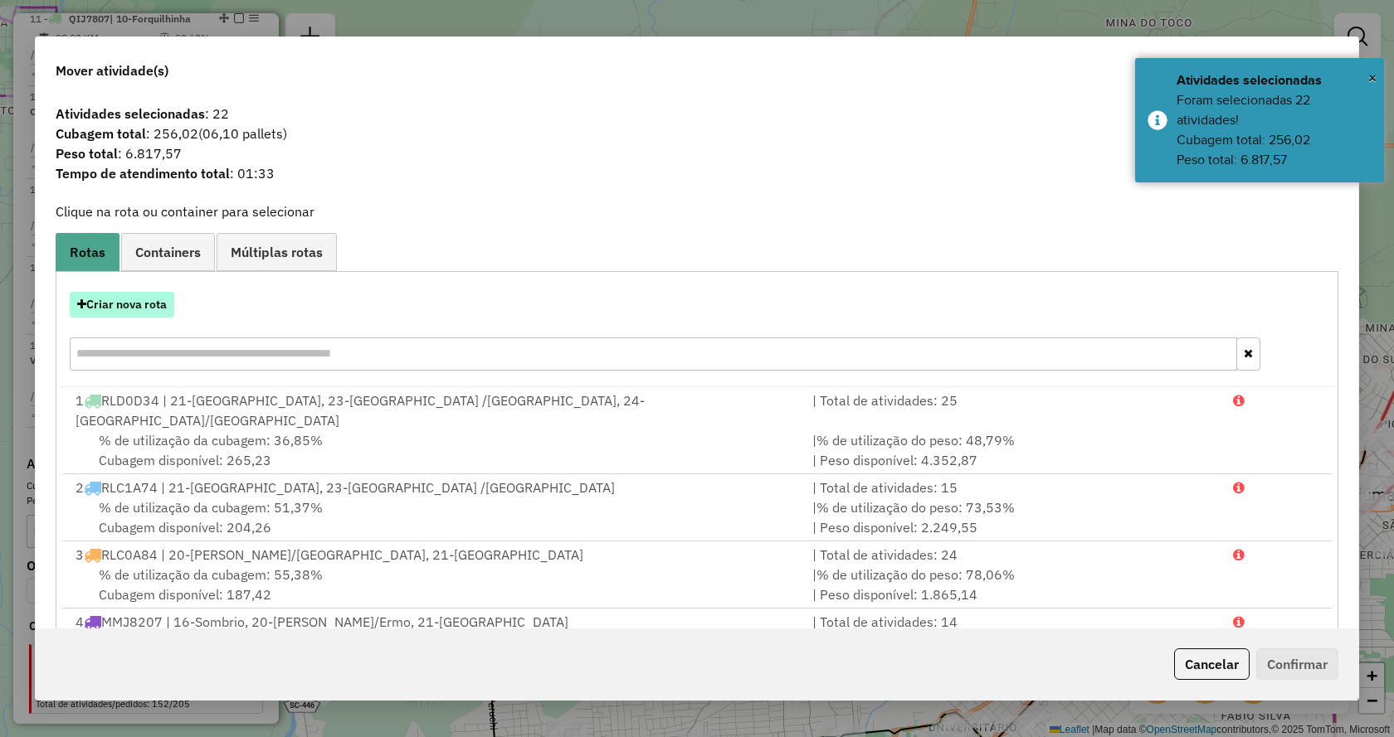
click at [158, 305] on button "Criar nova rota" at bounding box center [122, 305] width 105 height 26
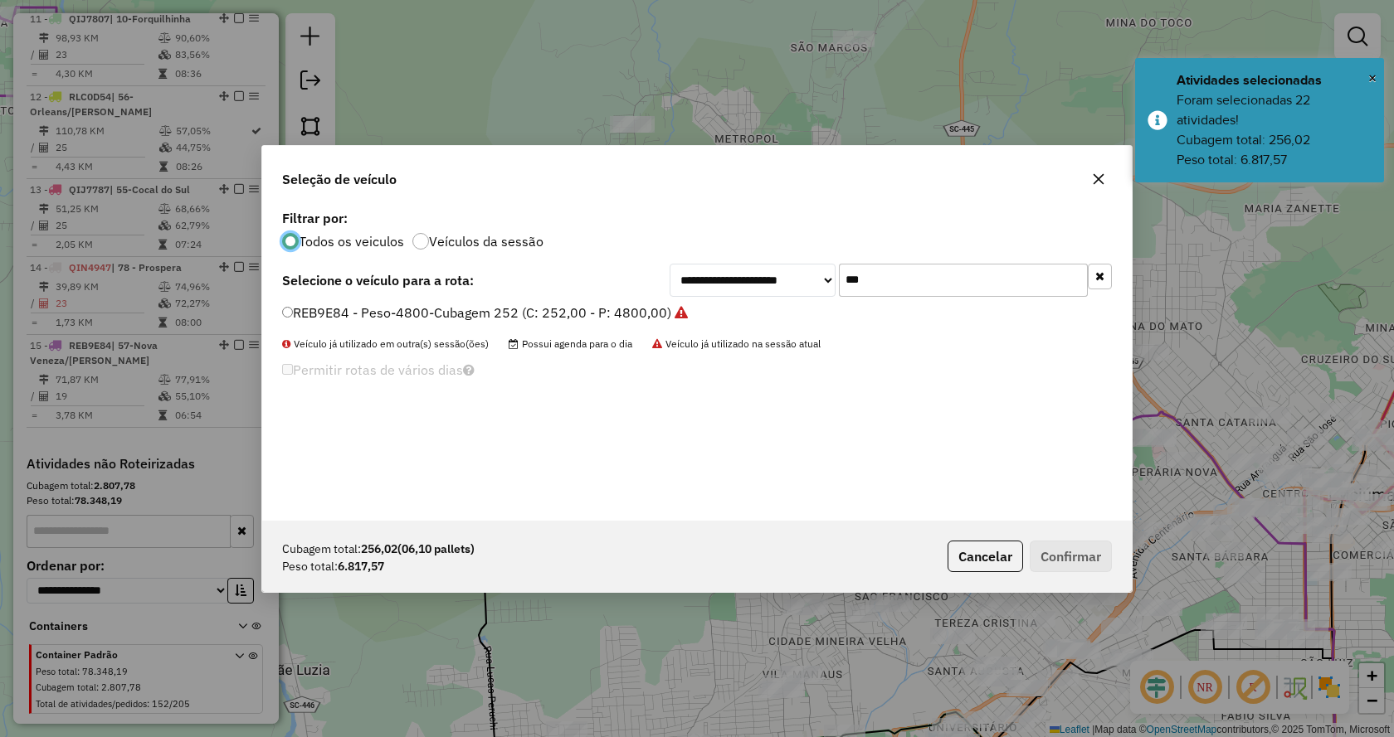
scroll to position [9, 5]
click at [1113, 283] on div "**********" at bounding box center [696, 363] width 869 height 315
click at [1097, 281] on button "button" at bounding box center [1099, 277] width 24 height 26
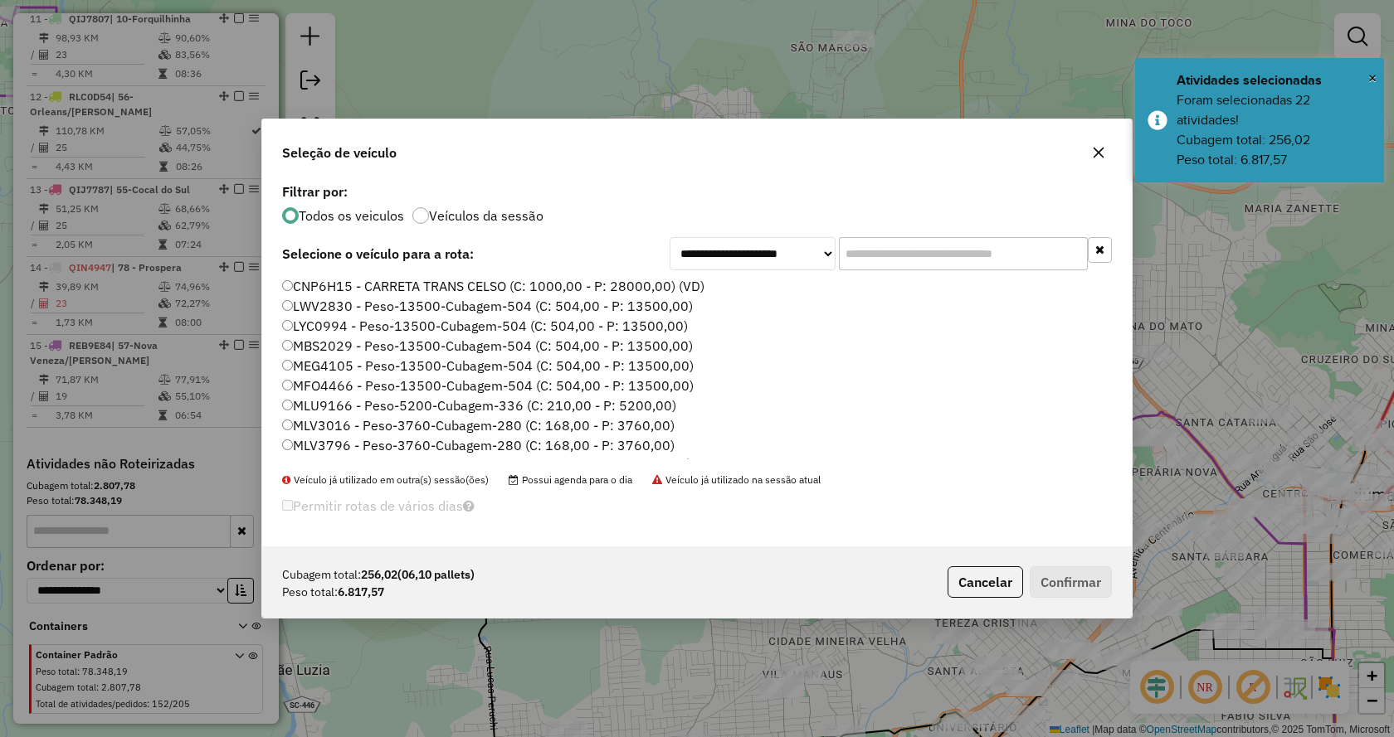
click at [1034, 259] on input "text" at bounding box center [963, 253] width 249 height 33
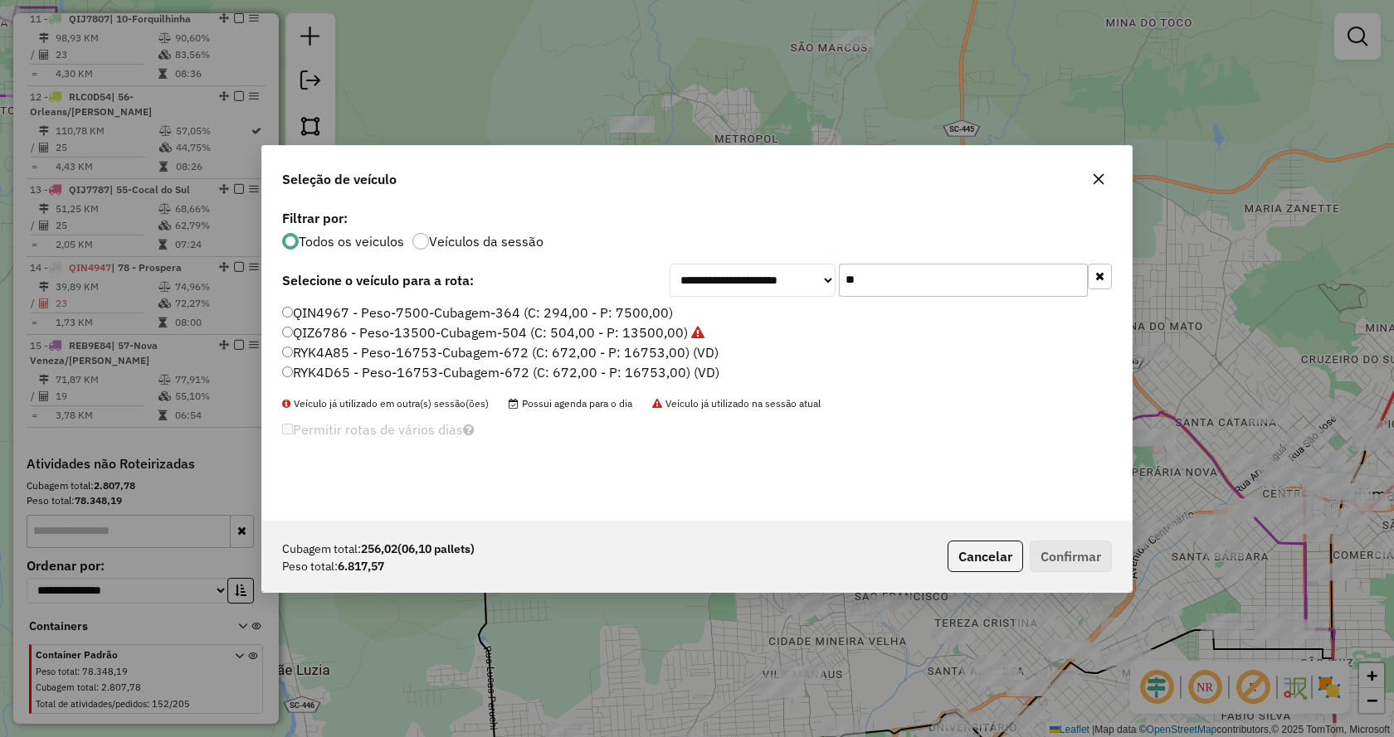
type input "**"
click at [656, 308] on label "QIN4967 - Peso-7500-Cubagem-364 (C: 294,00 - P: 7500,00)" at bounding box center [477, 313] width 391 height 20
click at [1105, 560] on button "Confirmar" at bounding box center [1070, 557] width 82 height 32
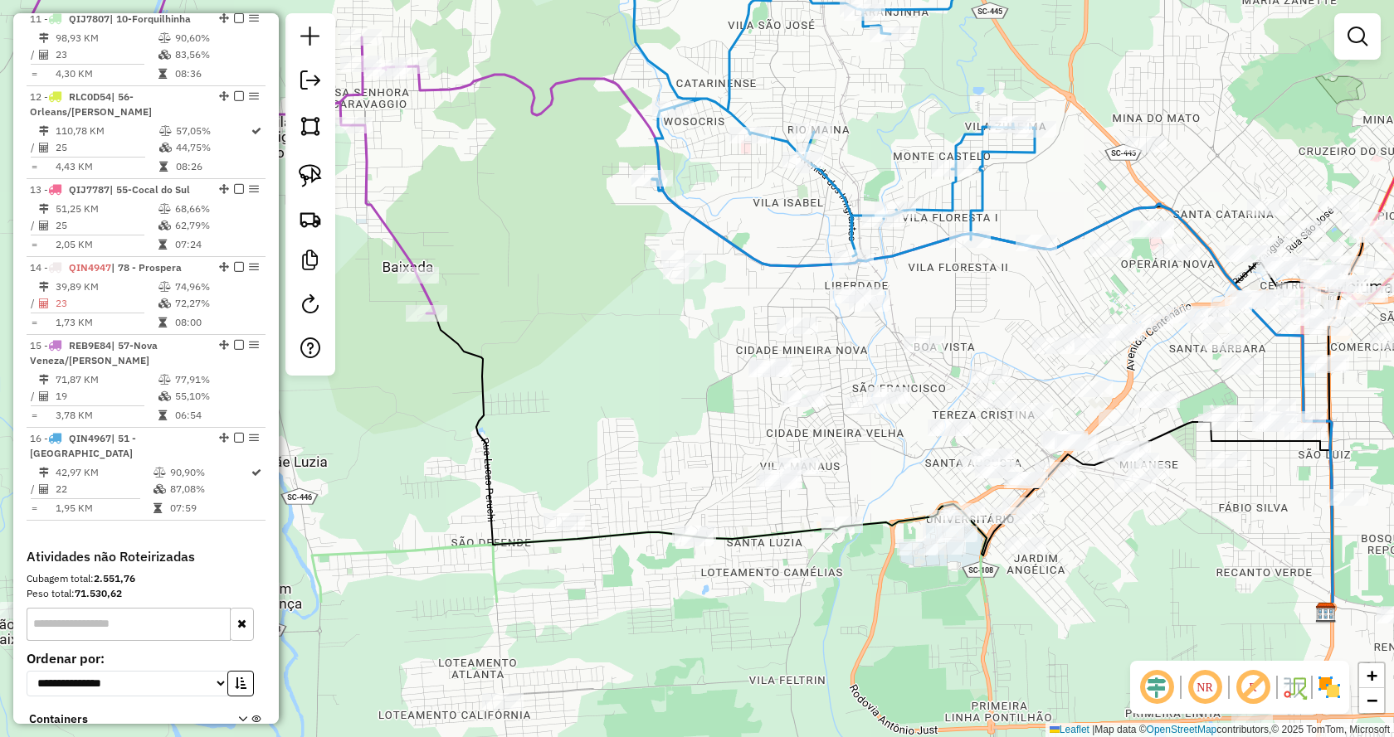
drag, startPoint x: 985, startPoint y: 505, endPoint x: 985, endPoint y: 285, distance: 219.8
click at [985, 285] on div "Janela de atendimento Grade de atendimento Capacidade Transportadoras Veículos …" at bounding box center [697, 368] width 1394 height 737
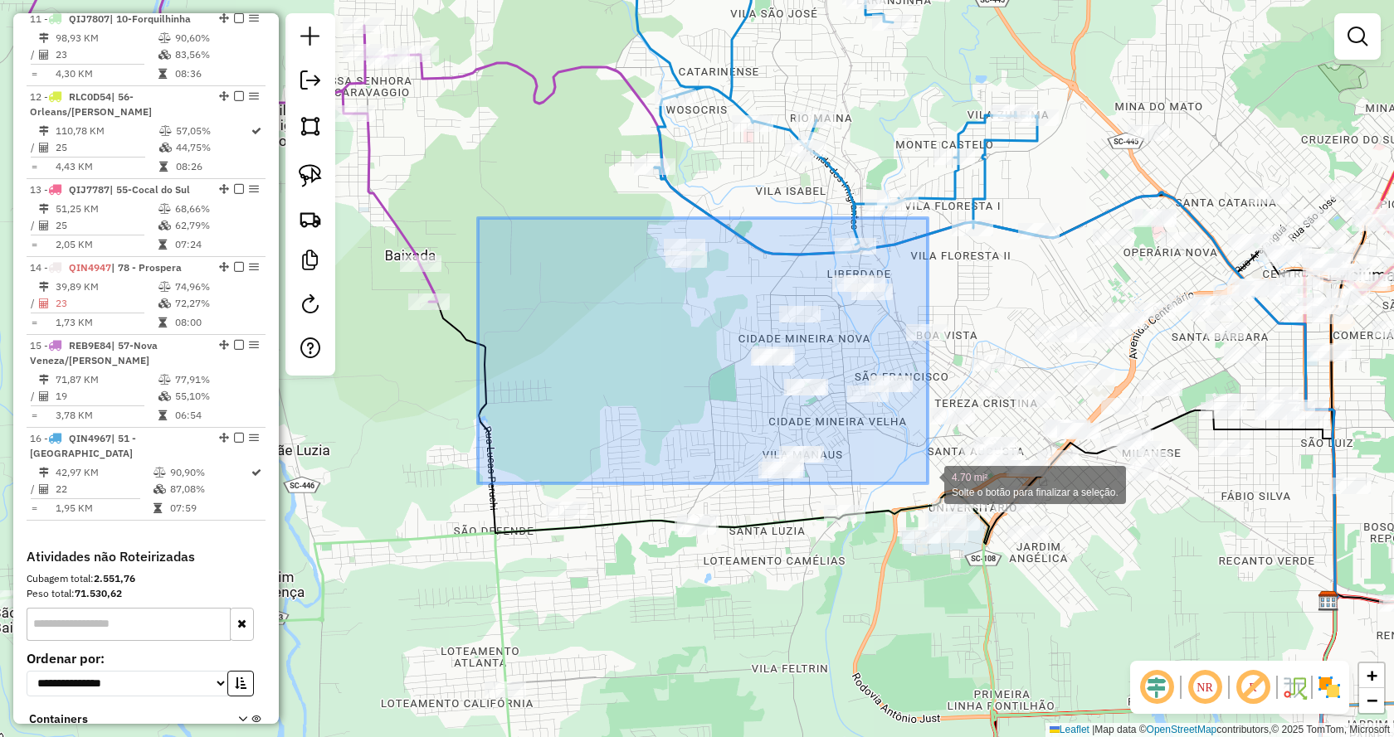
drag, startPoint x: 478, startPoint y: 218, endPoint x: 924, endPoint y: 486, distance: 520.5
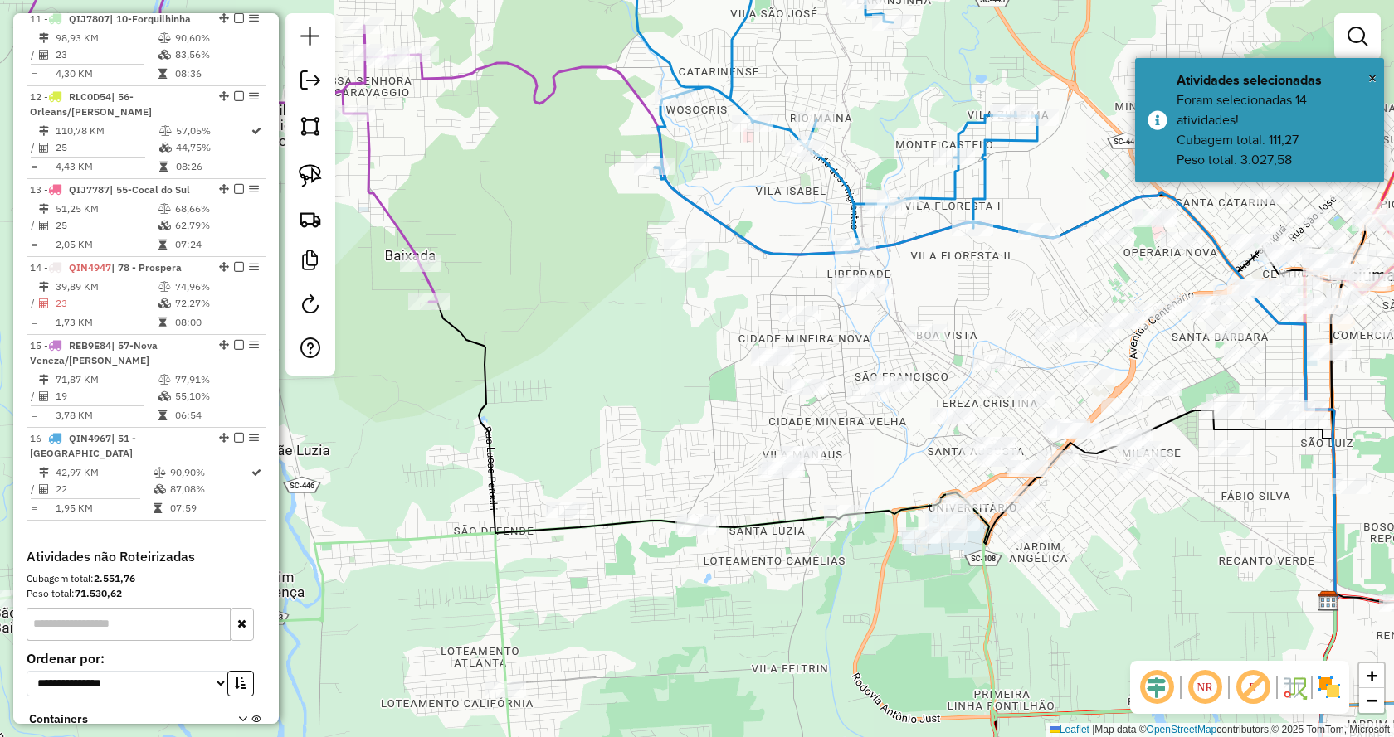
click at [907, 469] on div "Clique e arraste para selecionar os clientes. Janela de atendimento Grade de at…" at bounding box center [697, 368] width 1394 height 737
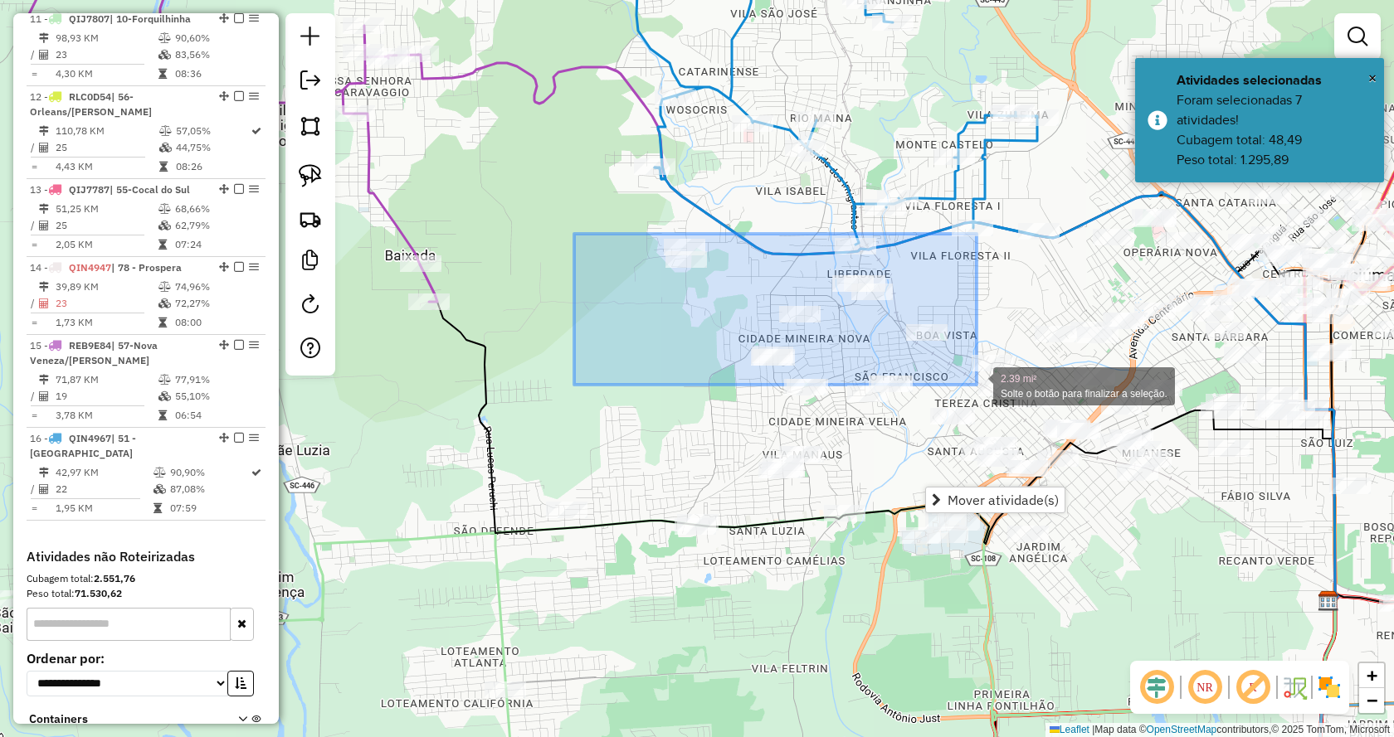
drag, startPoint x: 576, startPoint y: 234, endPoint x: 931, endPoint y: 364, distance: 378.2
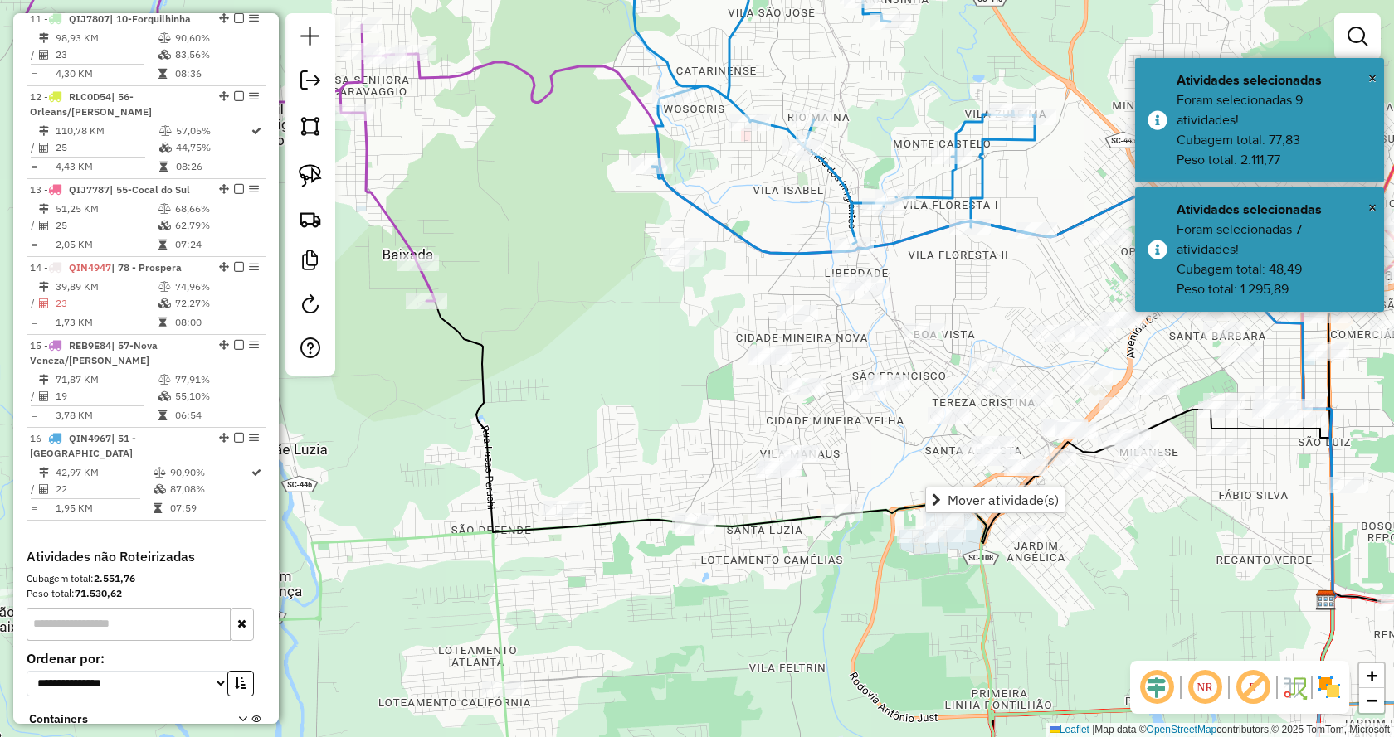
drag, startPoint x: 918, startPoint y: 359, endPoint x: 903, endPoint y: 342, distance: 22.9
click at [904, 344] on div "Janela de atendimento Grade de atendimento Capacidade Transportadoras Veículos …" at bounding box center [697, 368] width 1394 height 737
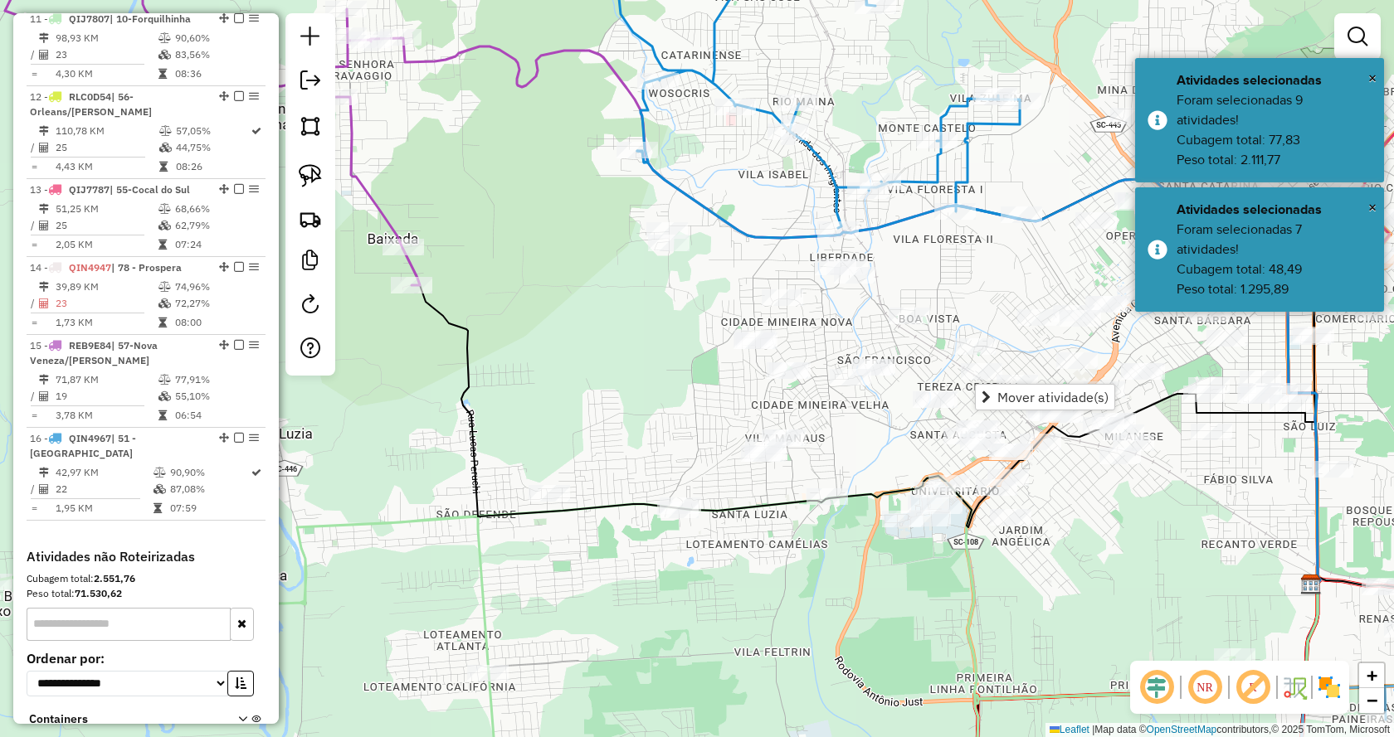
click at [495, 389] on div "Janela de atendimento Grade de atendimento Capacidade Transportadoras Veículos …" at bounding box center [697, 368] width 1394 height 737
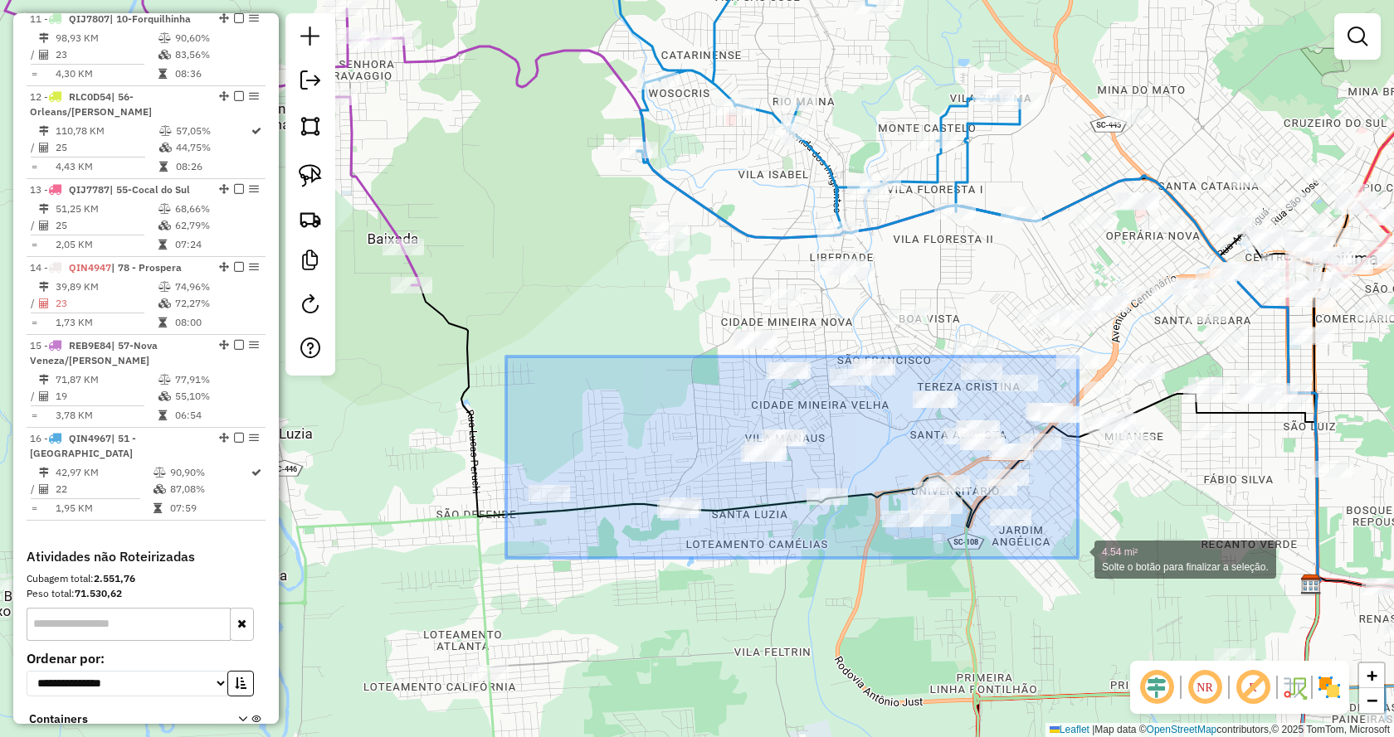
drag, startPoint x: 506, startPoint y: 357, endPoint x: 1078, endPoint y: 561, distance: 606.9
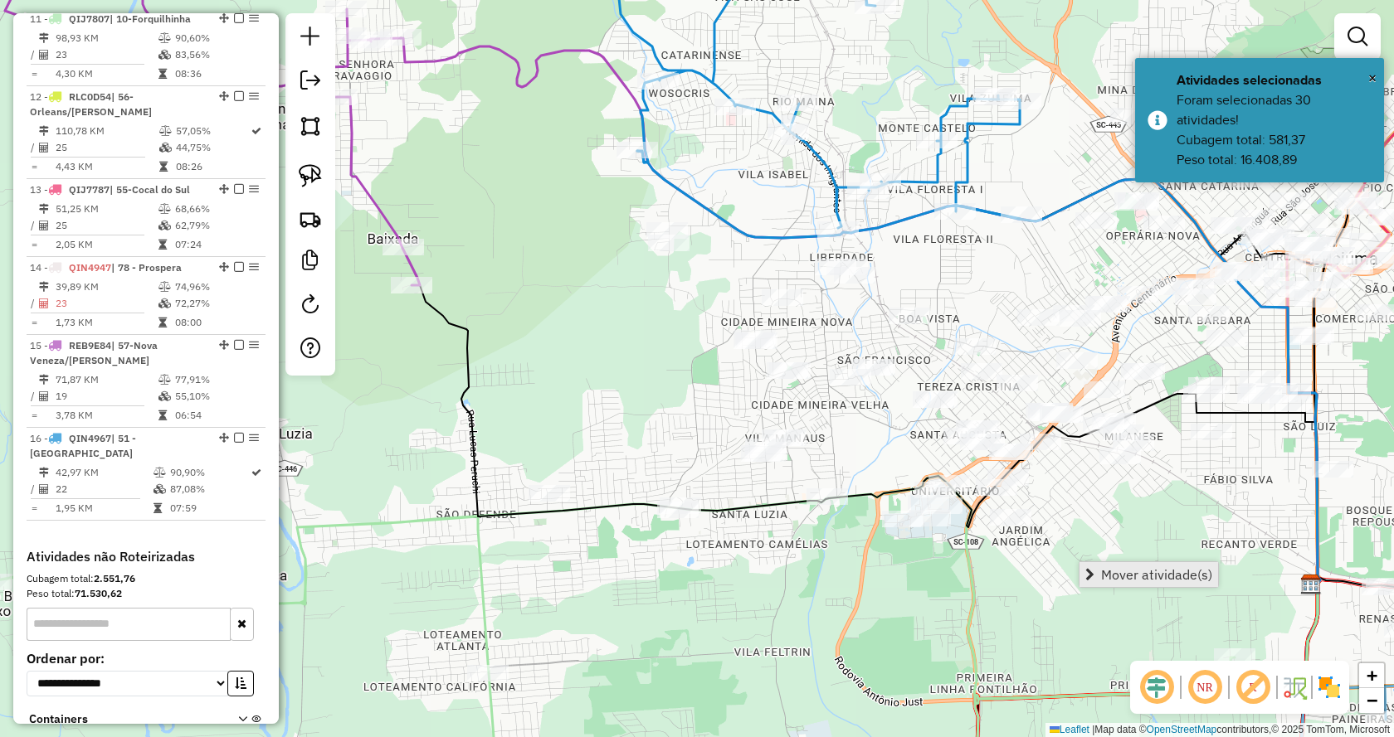
click at [1094, 577] on span "Mover atividade(s)" at bounding box center [1089, 574] width 9 height 13
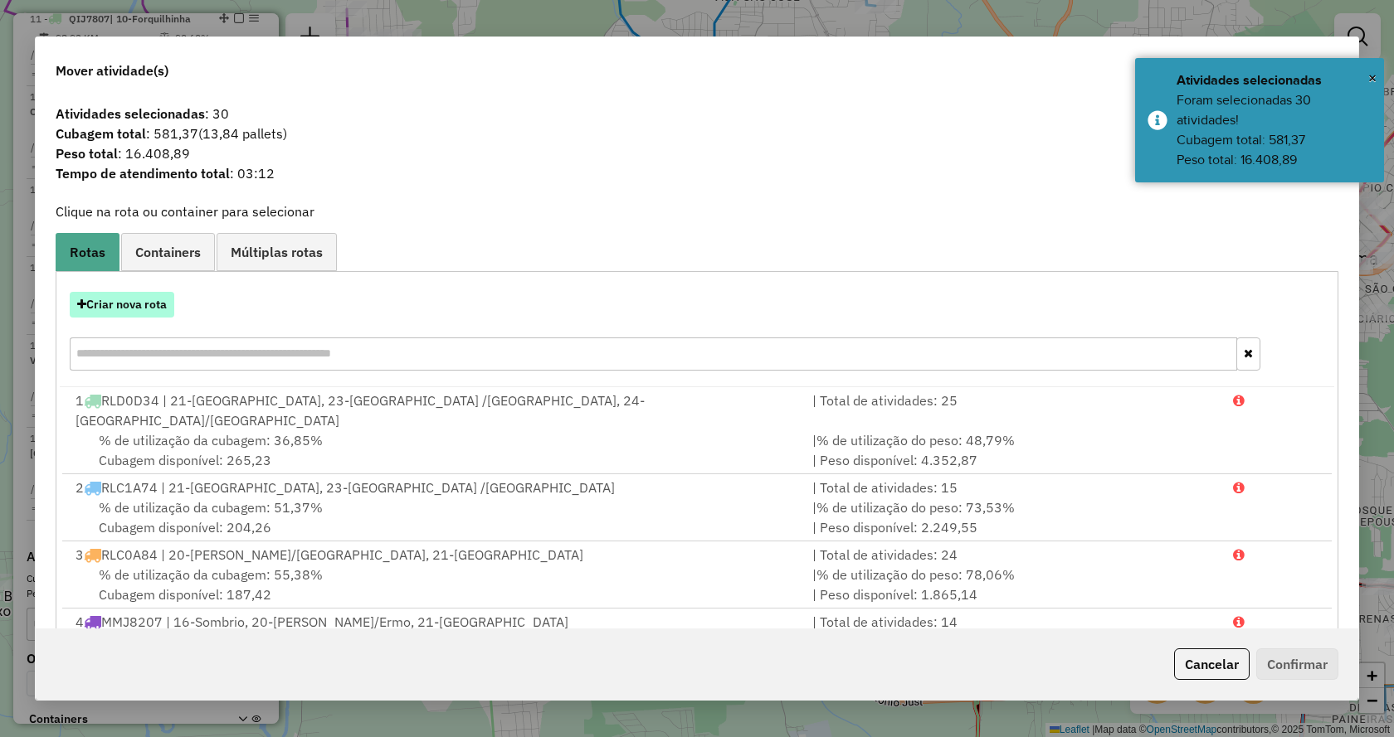
click at [166, 300] on button "Criar nova rota" at bounding box center [122, 305] width 105 height 26
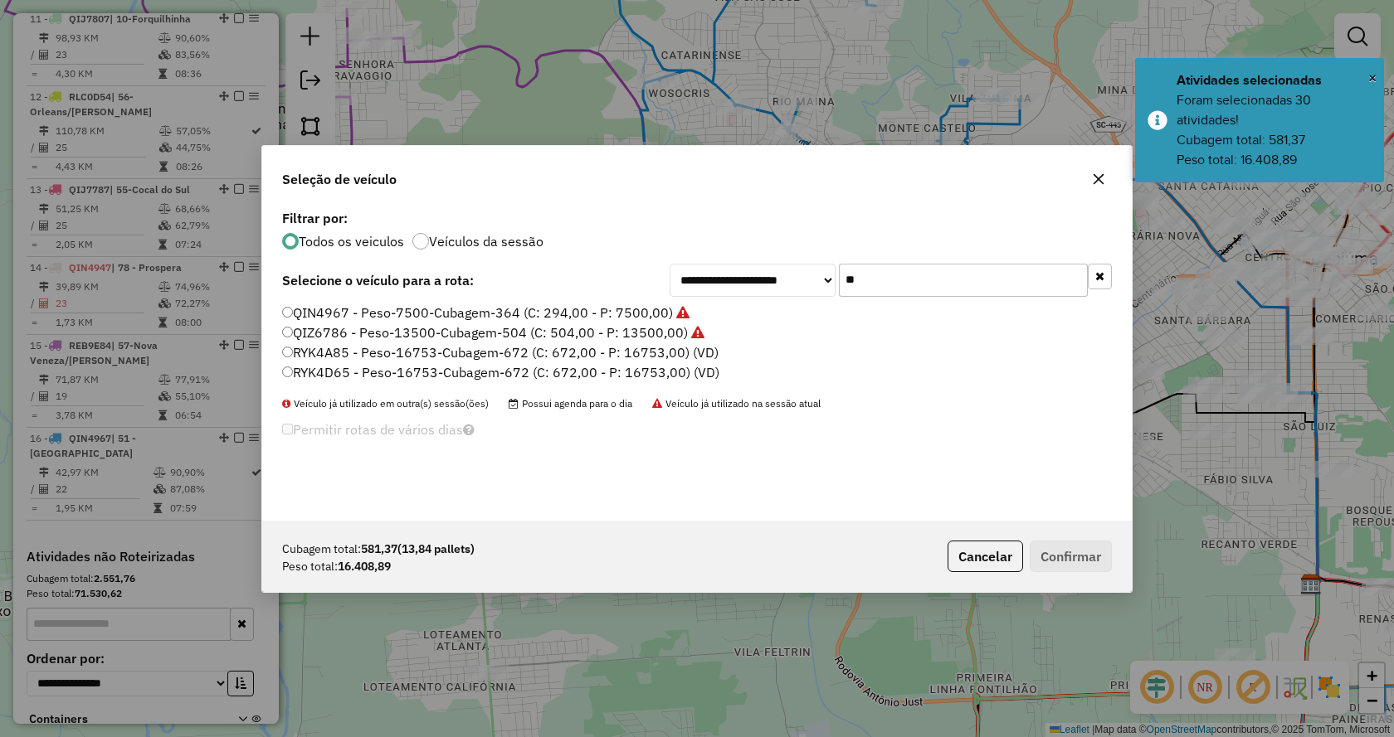
click at [938, 282] on input "**" at bounding box center [963, 280] width 249 height 33
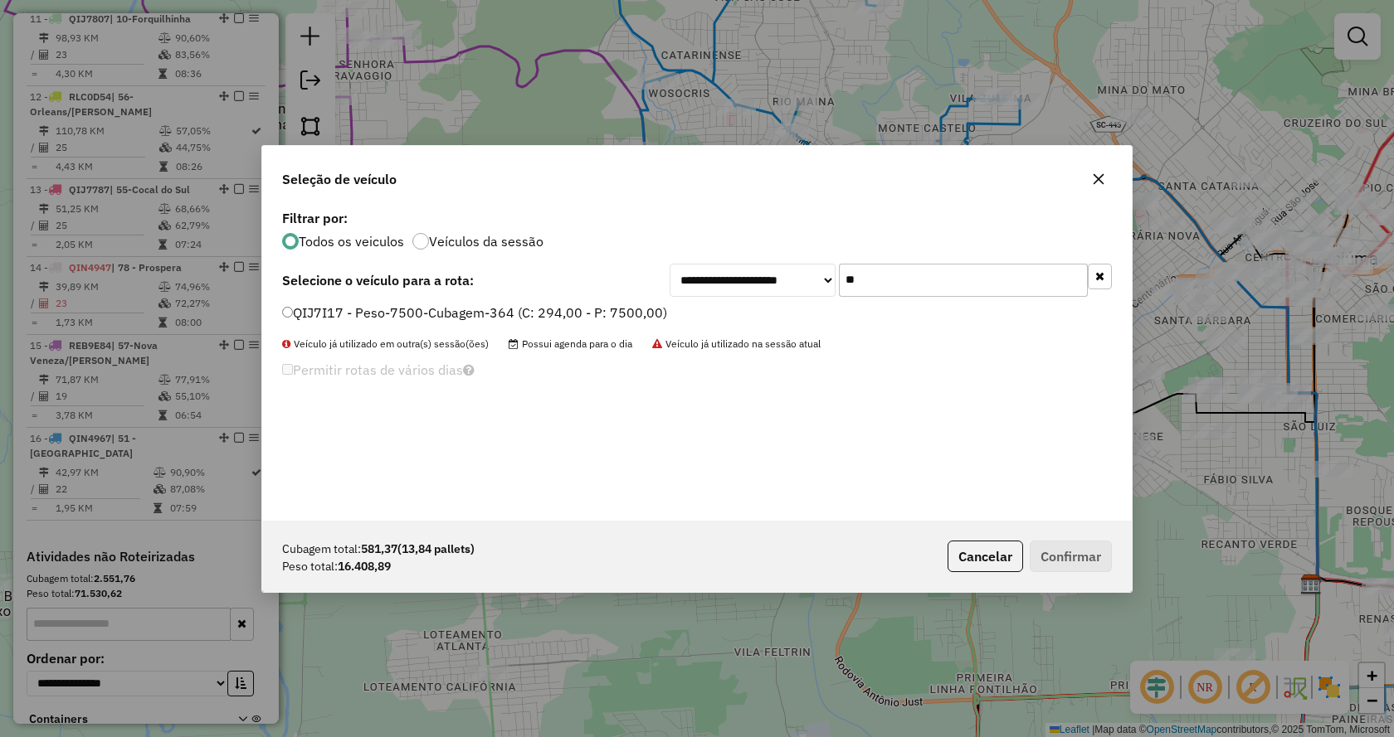
type input "**"
click at [474, 310] on label "QIJ7I17 - Peso-7500-Cubagem-364 (C: 294,00 - P: 7500,00)" at bounding box center [474, 313] width 385 height 20
click at [1044, 552] on button "Confirmar" at bounding box center [1070, 557] width 82 height 32
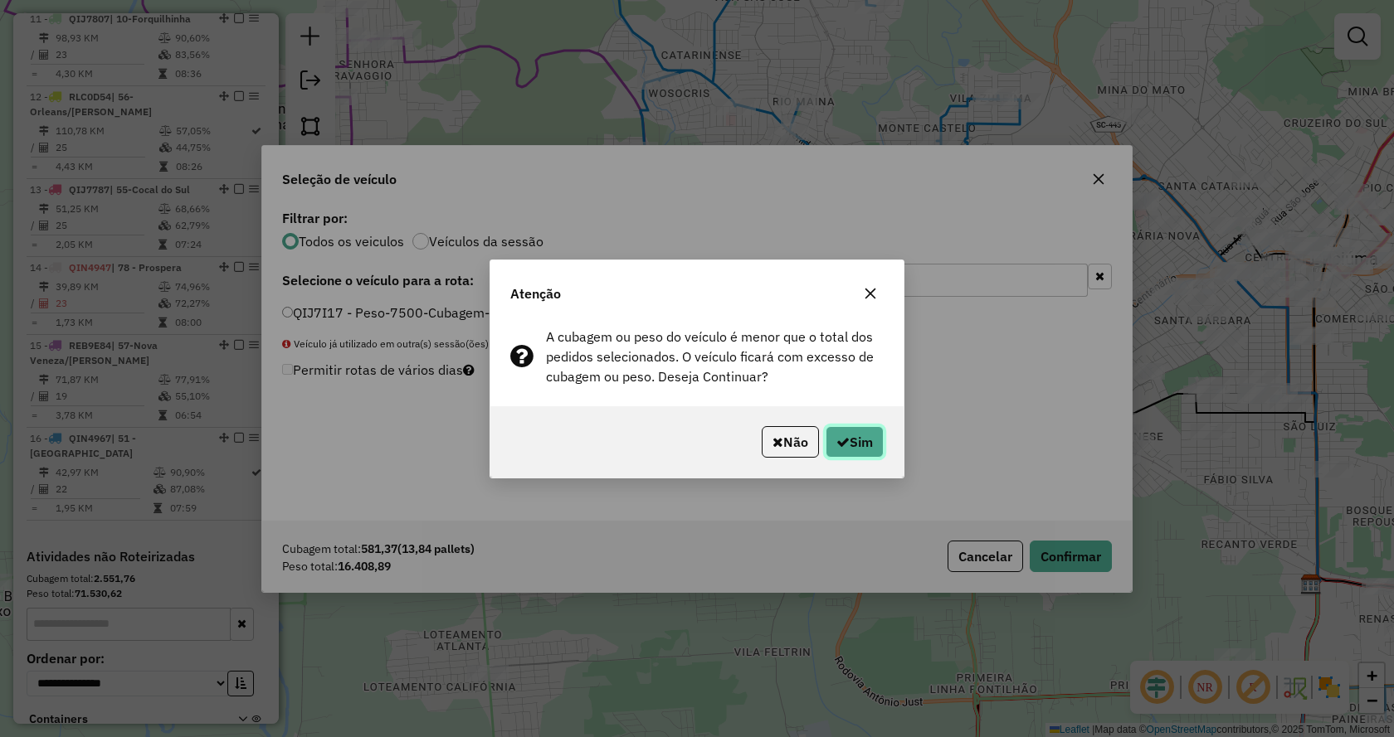
click at [849, 440] on button "Sim" at bounding box center [854, 442] width 58 height 32
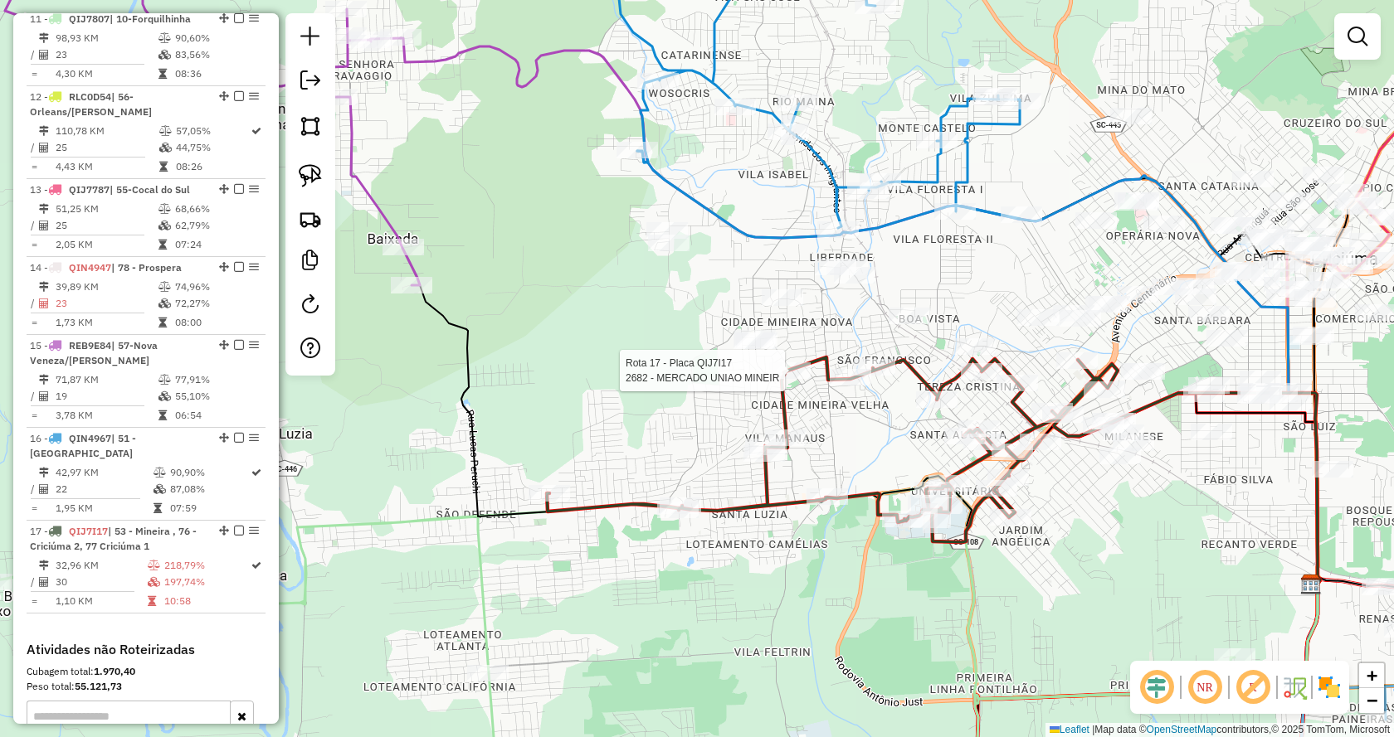
scroll to position [1817, 0]
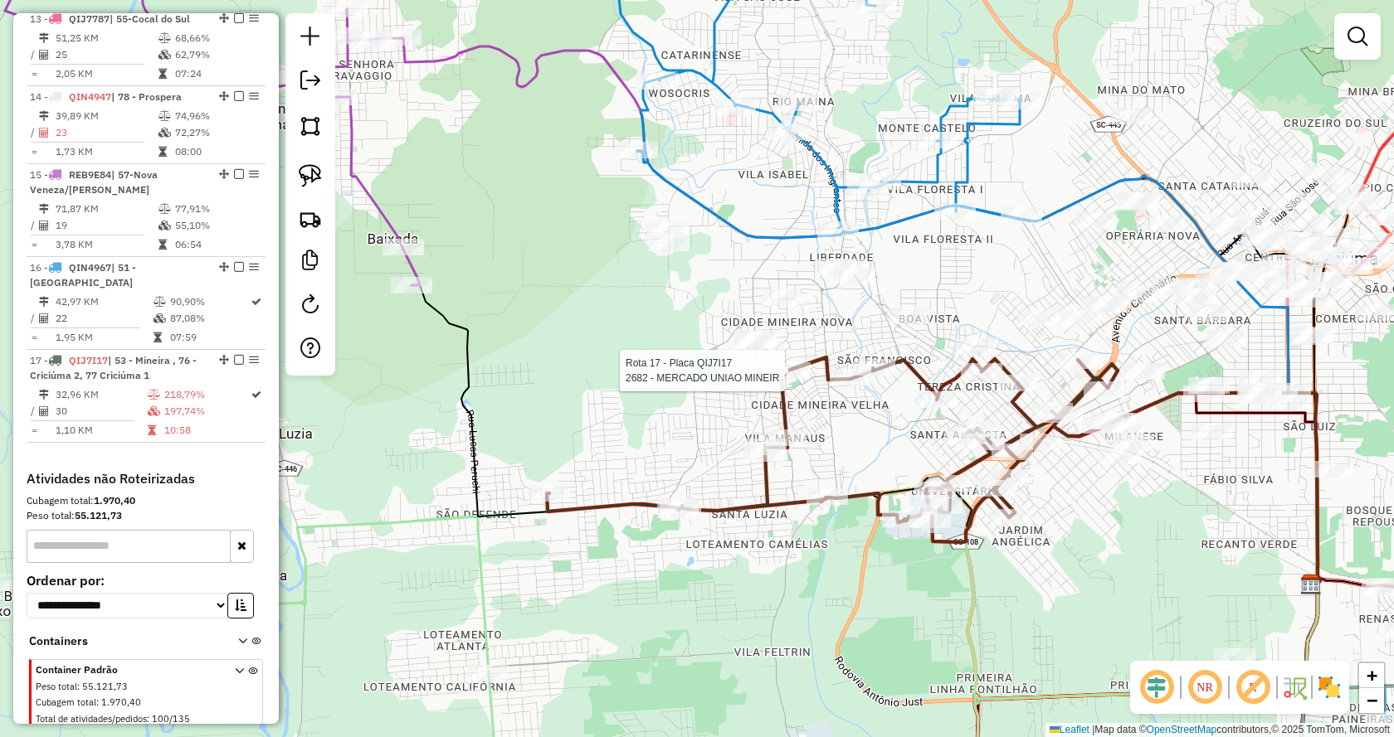
select select "*********"
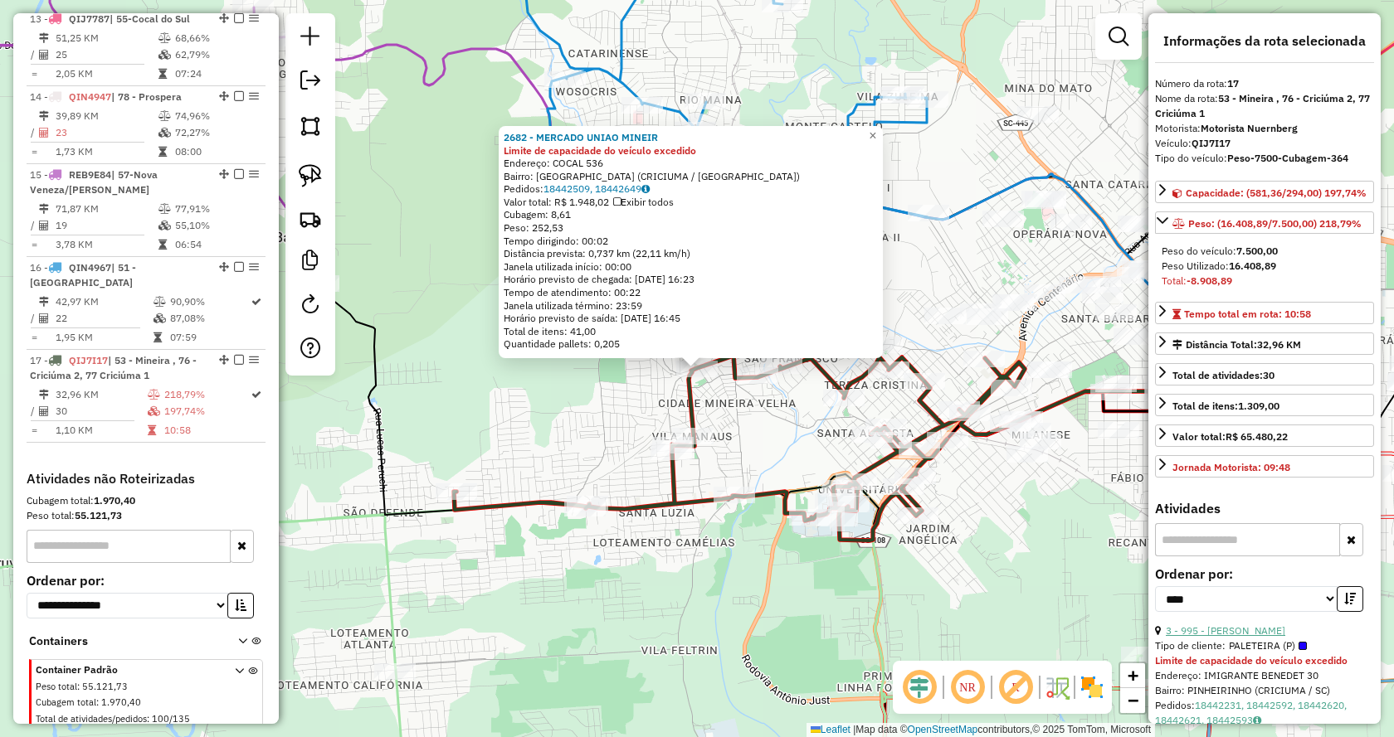
click at [1279, 637] on link "3 - 995 - [PERSON_NAME]" at bounding box center [1224, 631] width 119 height 12
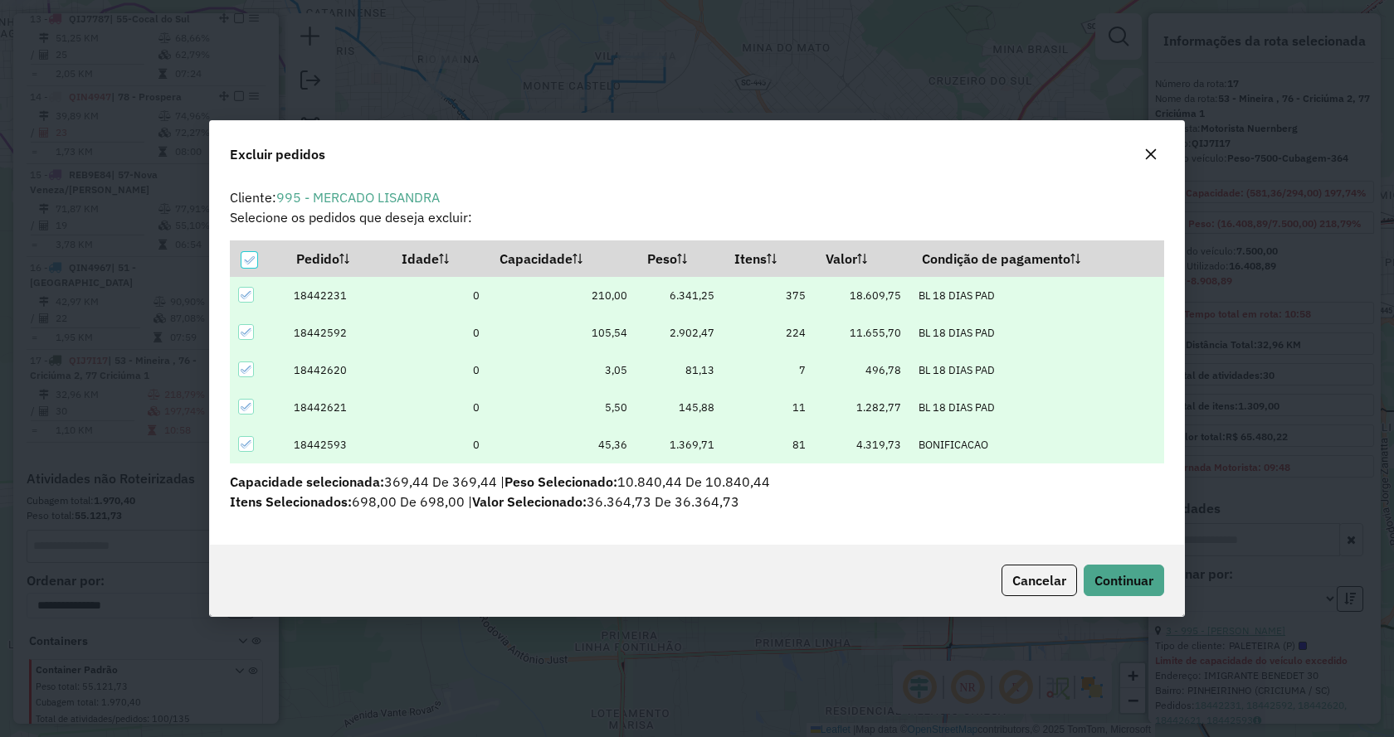
scroll to position [9, 5]
click at [1138, 584] on span "Continuar" at bounding box center [1123, 580] width 59 height 17
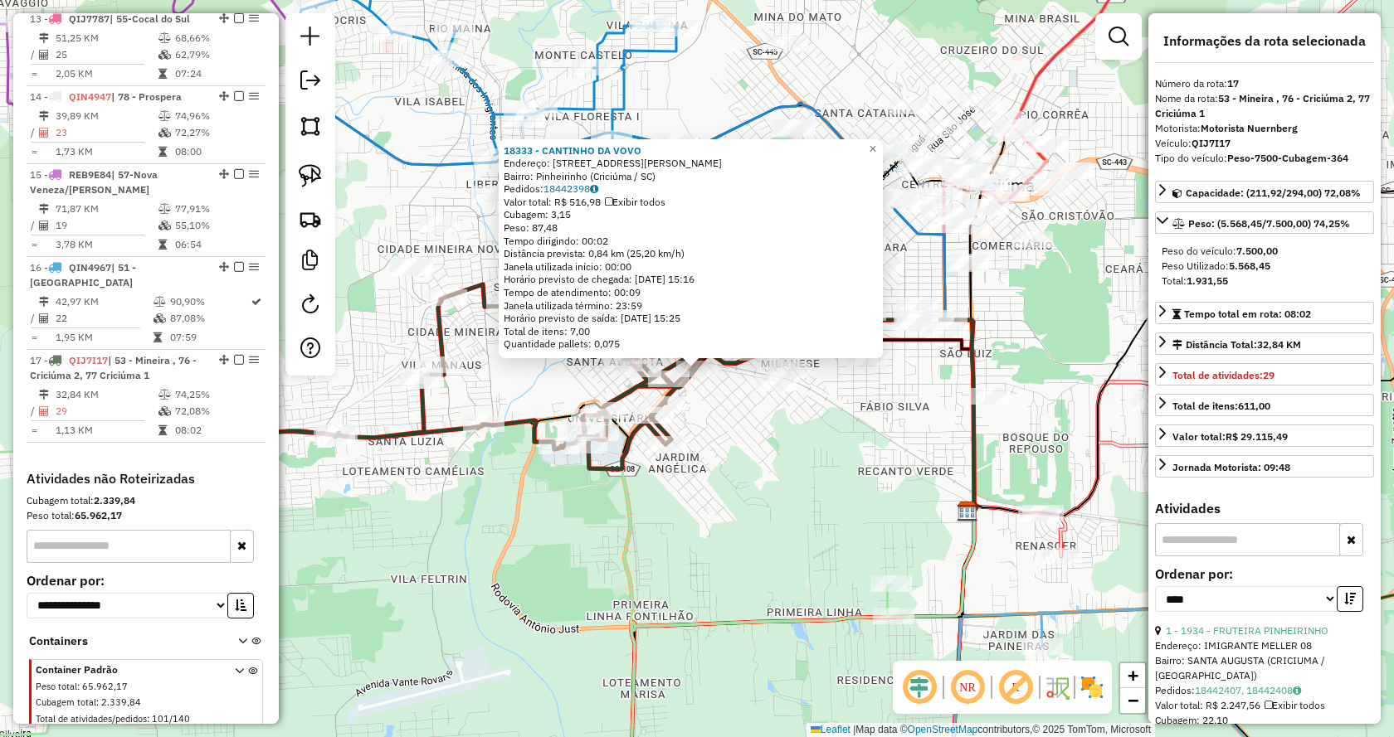
click at [760, 528] on div "18333 - CANTINHO DA VOVO Endereço: [STREET_ADDRESS][PERSON_NAME] Pedidos: 18442…" at bounding box center [697, 368] width 1394 height 737
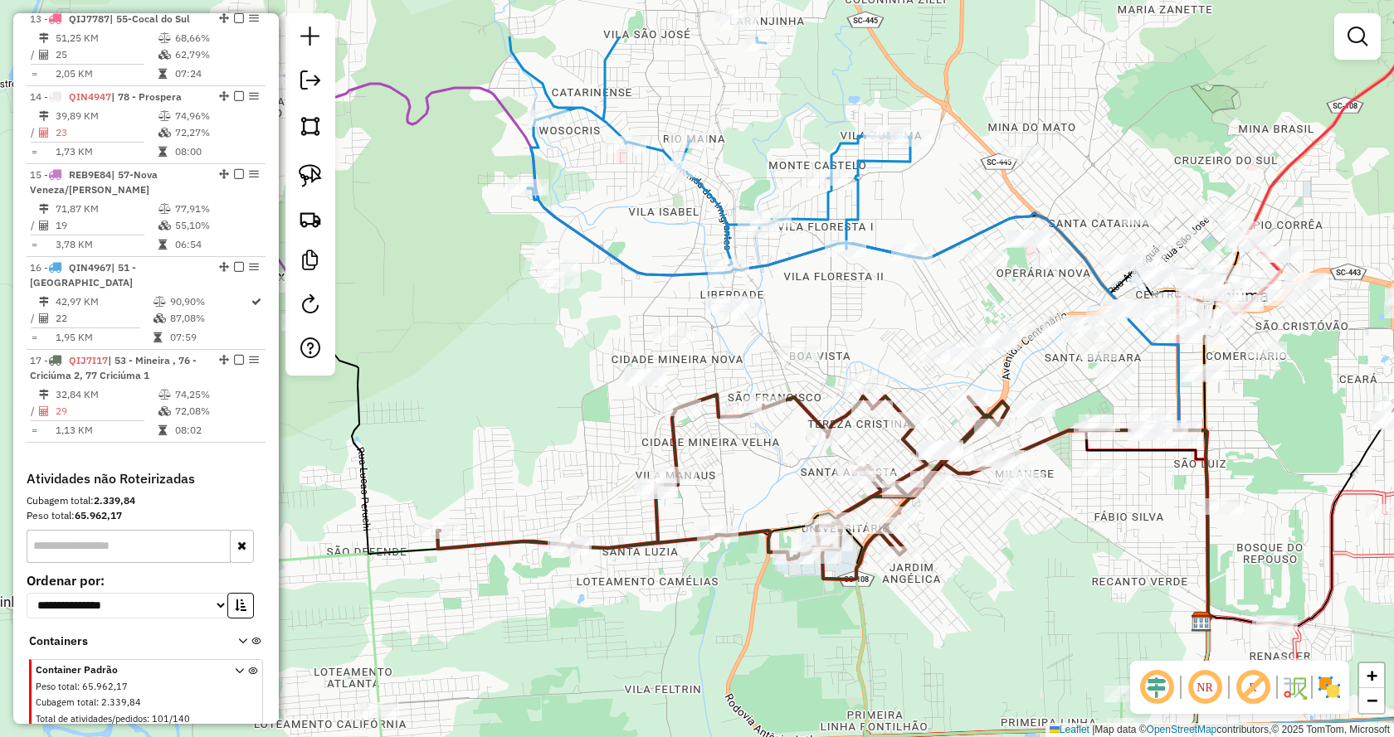
drag, startPoint x: 729, startPoint y: 498, endPoint x: 963, endPoint y: 609, distance: 259.0
click at [963, 609] on div "Janela de atendimento Grade de atendimento Capacidade Transportadoras Veículos …" at bounding box center [697, 368] width 1394 height 737
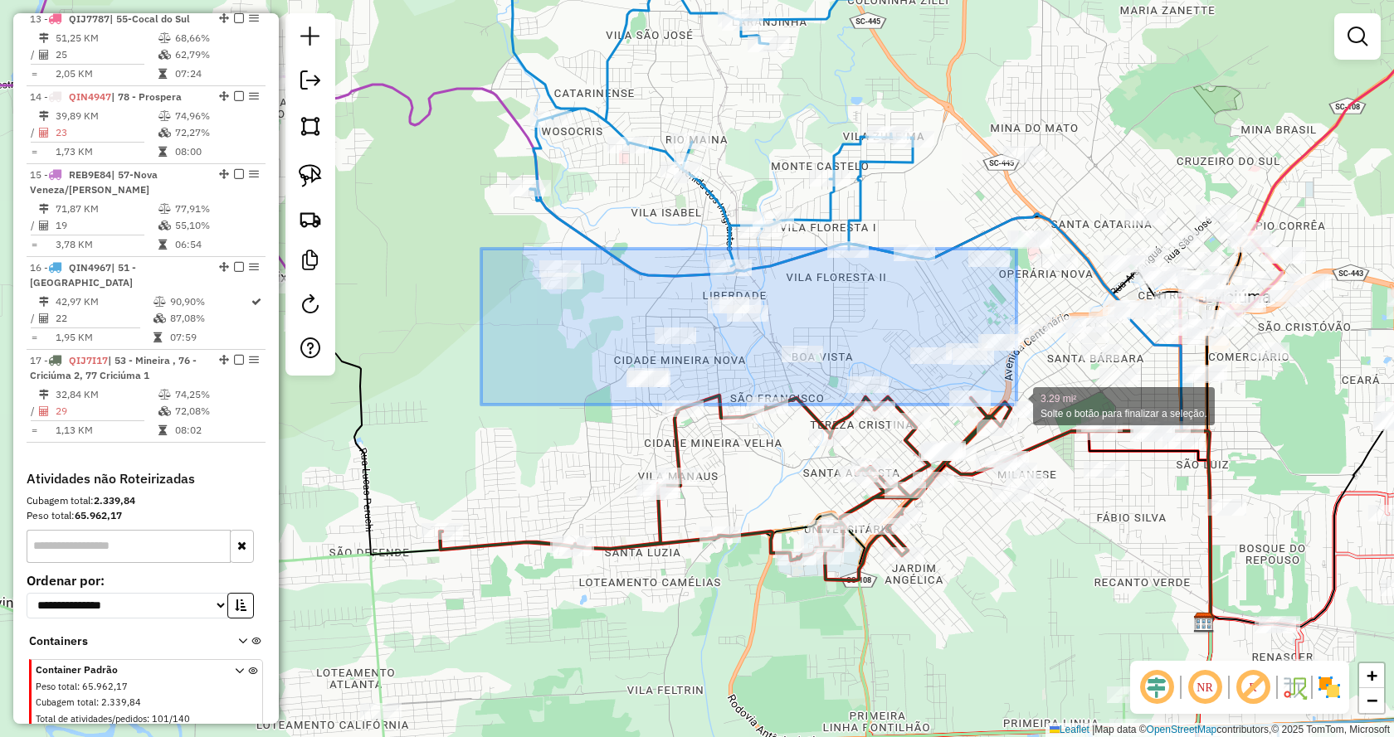
click at [1016, 405] on div "3.29 mi² Solte o botão para finalizar a seleção. Janela de atendimento Grade de…" at bounding box center [697, 368] width 1394 height 737
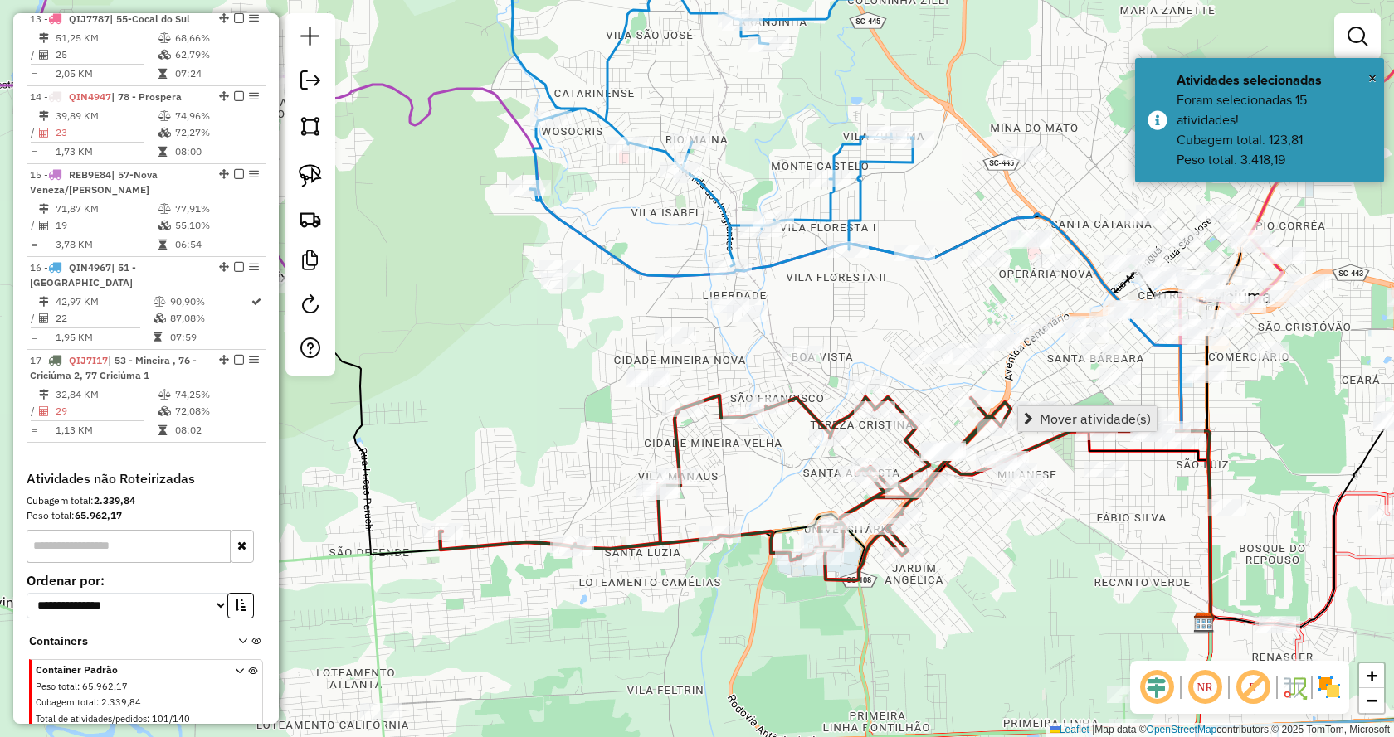
click at [1034, 406] on link "Mover atividade(s)" at bounding box center [1087, 418] width 139 height 25
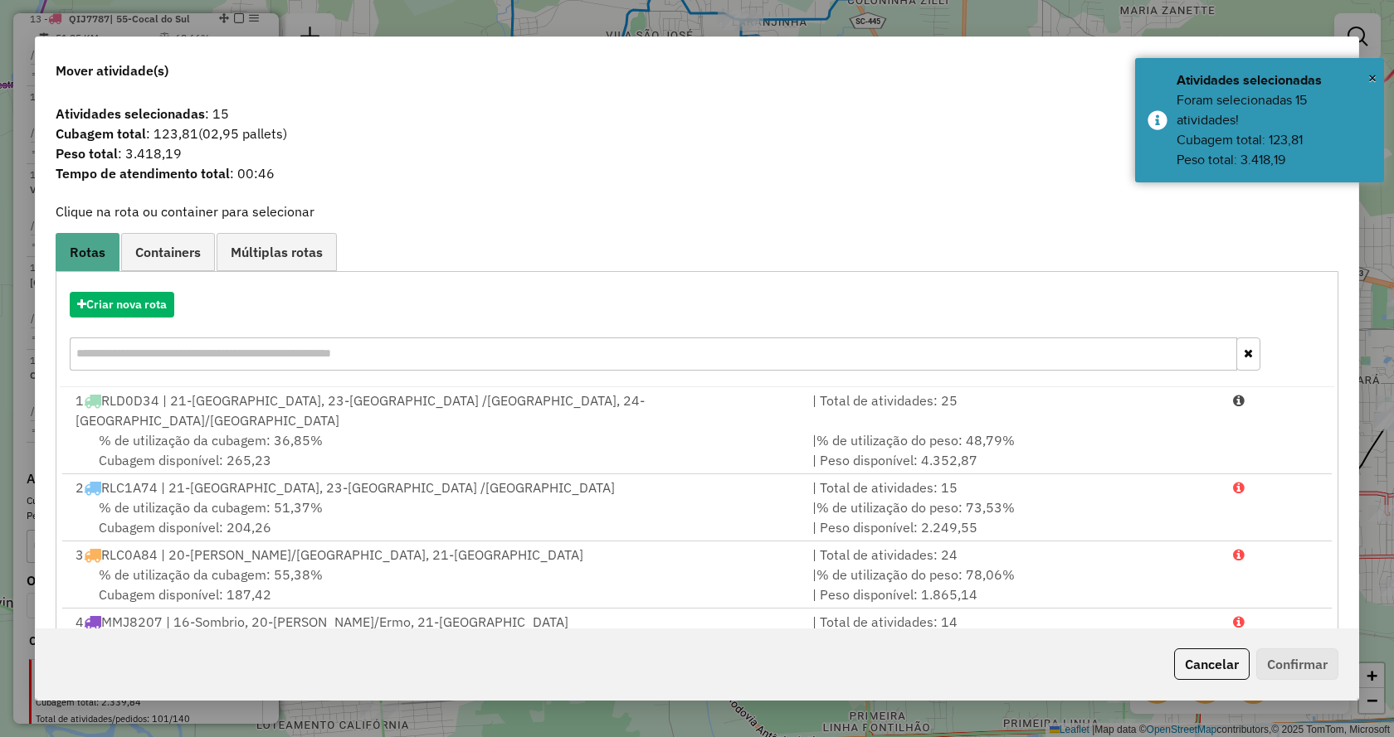
click at [92, 288] on div "Criar nova rota" at bounding box center [697, 334] width 1274 height 108
click at [109, 300] on button "Criar nova rota" at bounding box center [122, 305] width 105 height 26
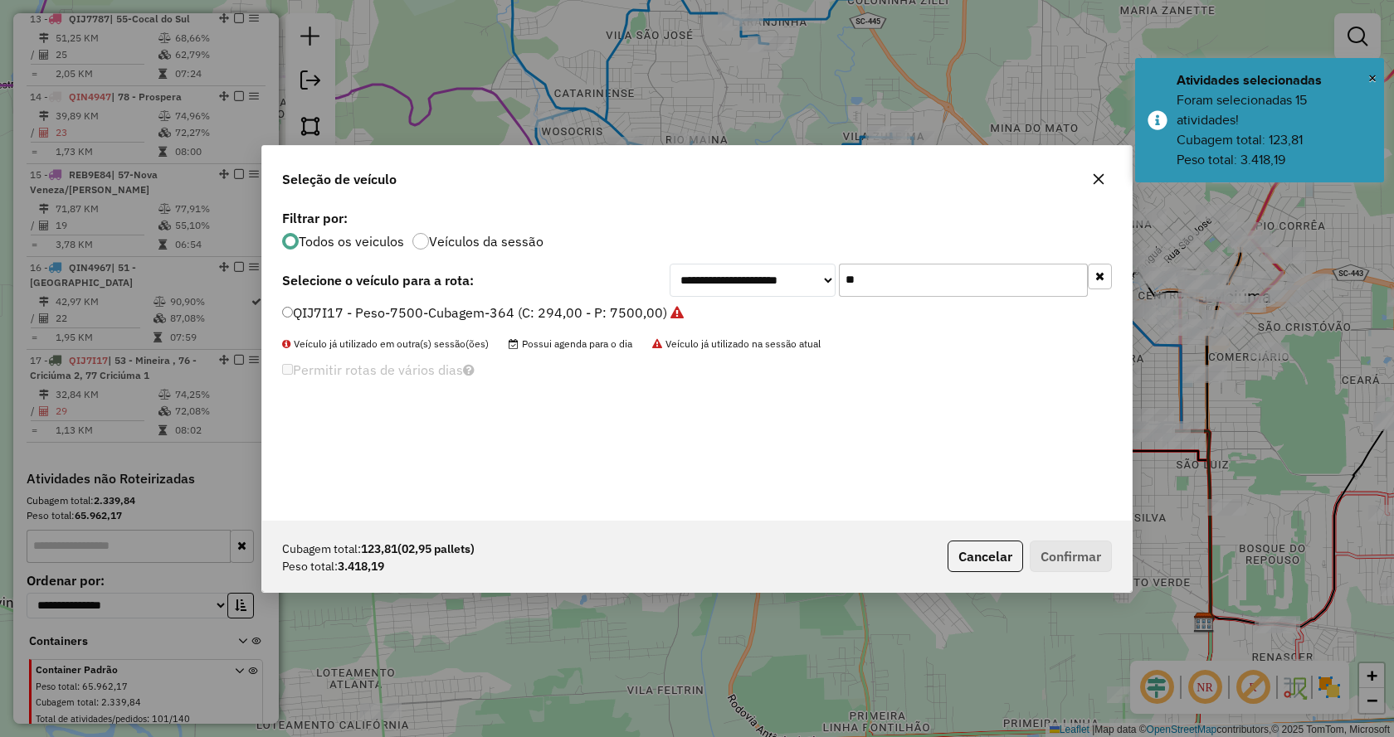
click at [1096, 276] on icon "button" at bounding box center [1099, 276] width 9 height 12
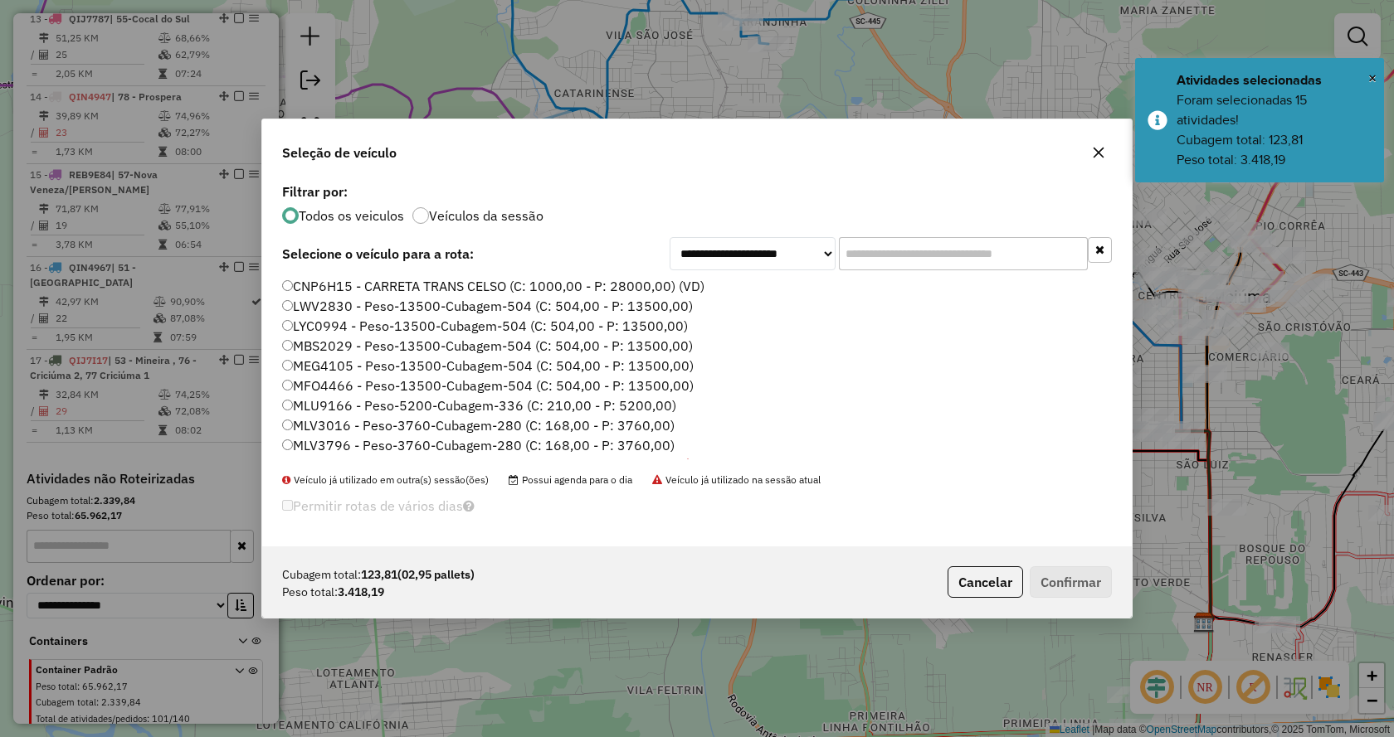
click at [1053, 263] on input "text" at bounding box center [963, 253] width 249 height 33
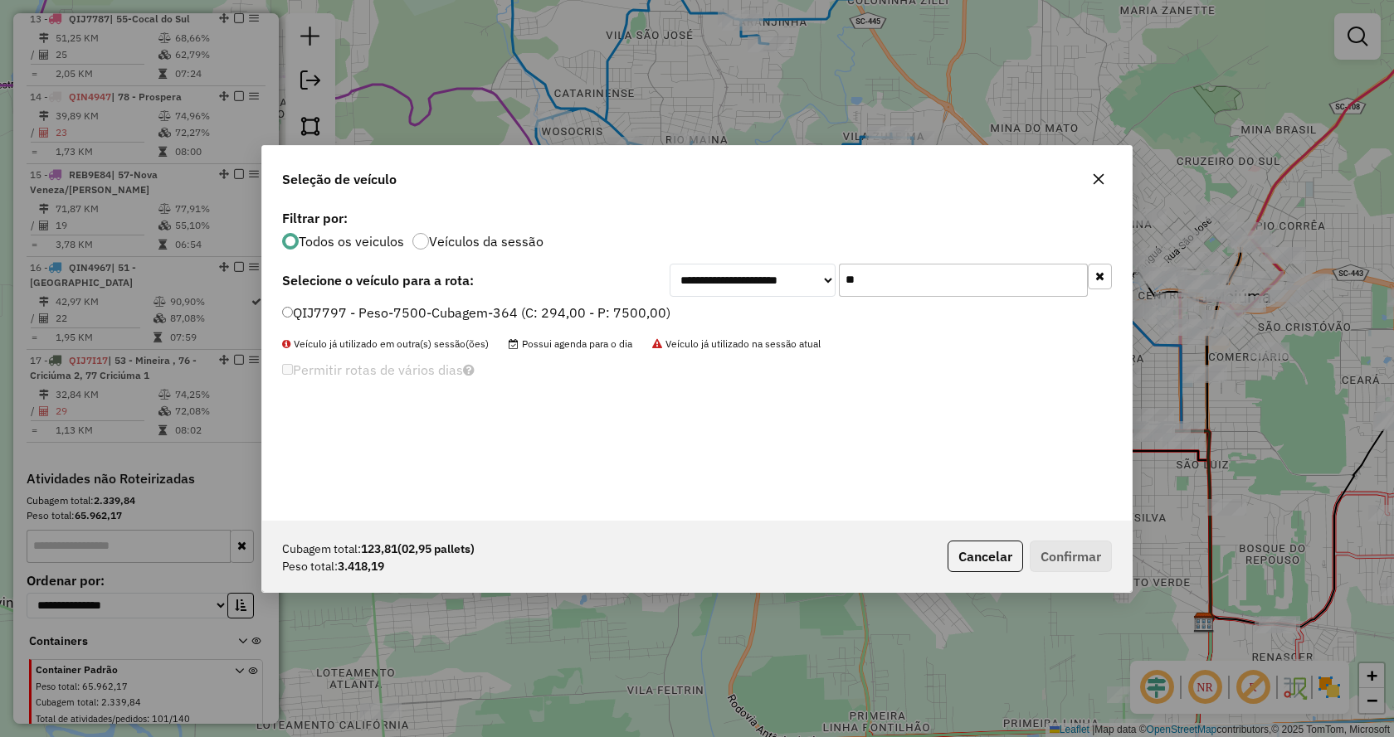
type input "**"
click at [664, 308] on label "QIJ7797 - Peso-7500-Cubagem-364 (C: 294,00 - P: 7500,00)" at bounding box center [476, 313] width 388 height 20
click at [1102, 581] on div "Cubagem total: 123,81 (02,95 pallets) Peso total: 3.418,19 Cancelar Confirmar" at bounding box center [696, 556] width 869 height 71
click at [1084, 573] on div "Cubagem total: 123,81 (02,95 pallets) Peso total: 3.418,19 Cancelar Confirmar" at bounding box center [696, 556] width 869 height 71
click at [1064, 557] on button "Confirmar" at bounding box center [1070, 557] width 82 height 32
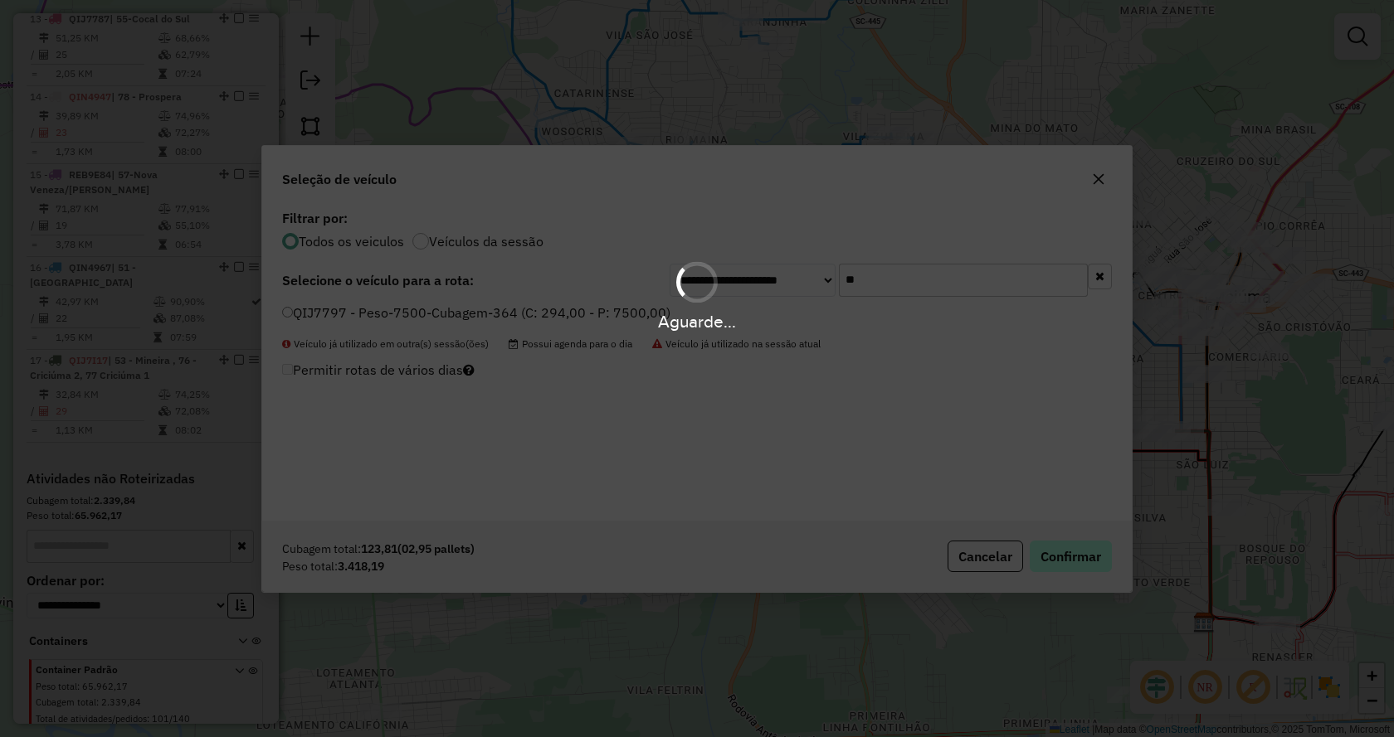
scroll to position [1837, 0]
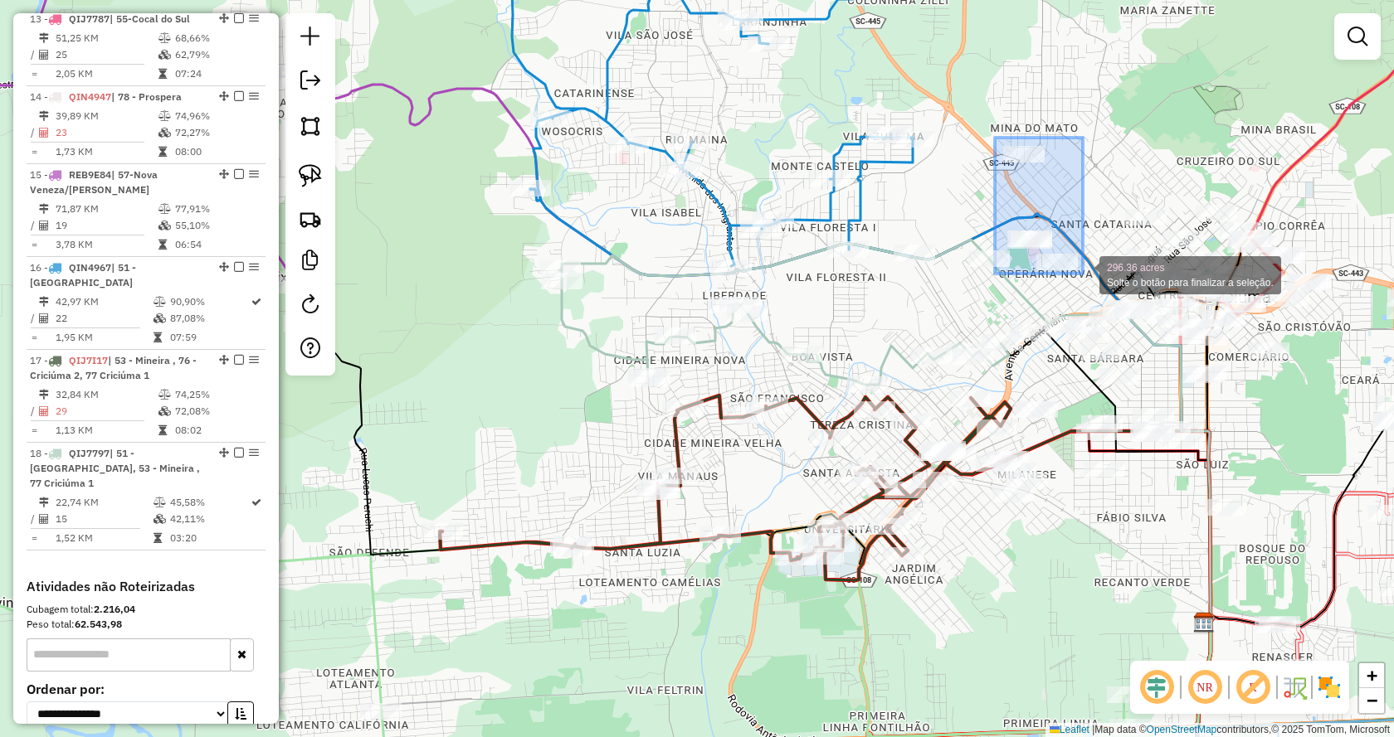
drag, startPoint x: 996, startPoint y: 139, endPoint x: 1083, endPoint y: 274, distance: 159.7
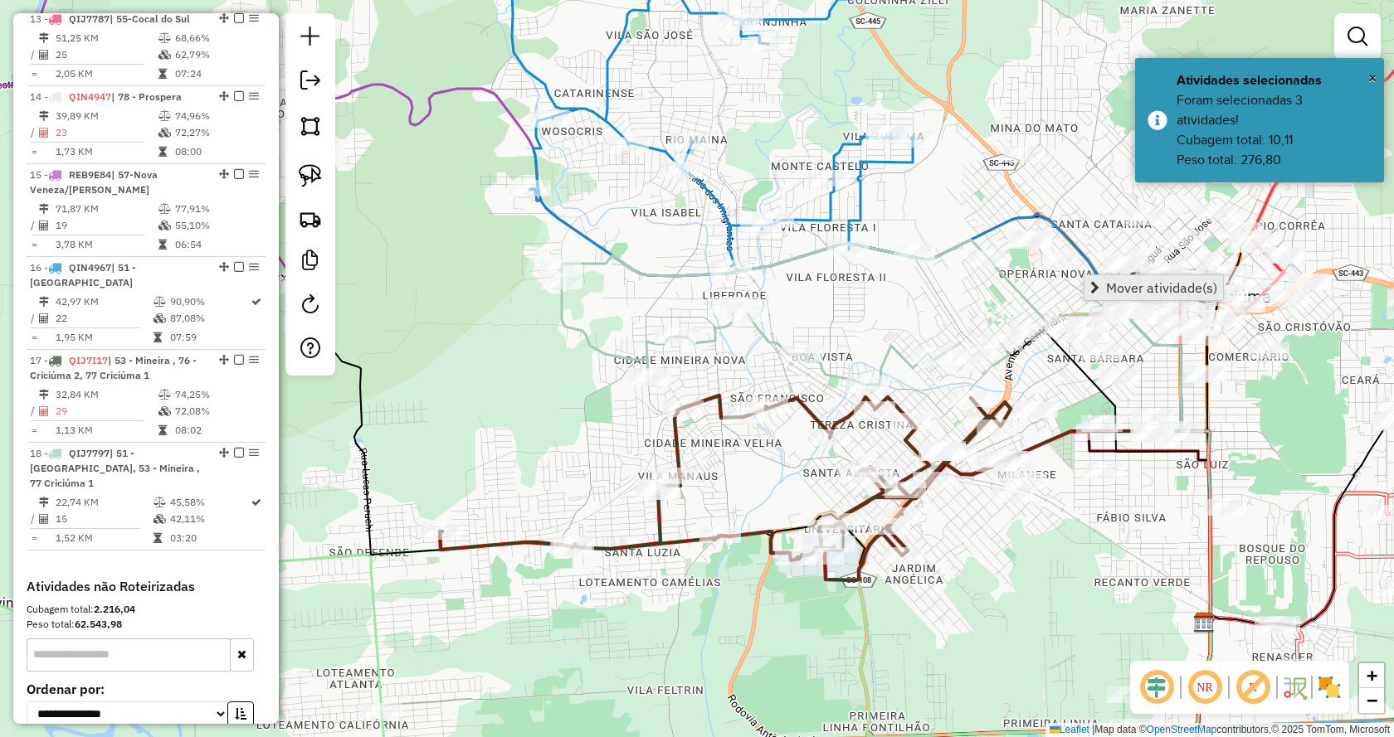
click at [1089, 281] on link "Mover atividade(s)" at bounding box center [1153, 287] width 139 height 25
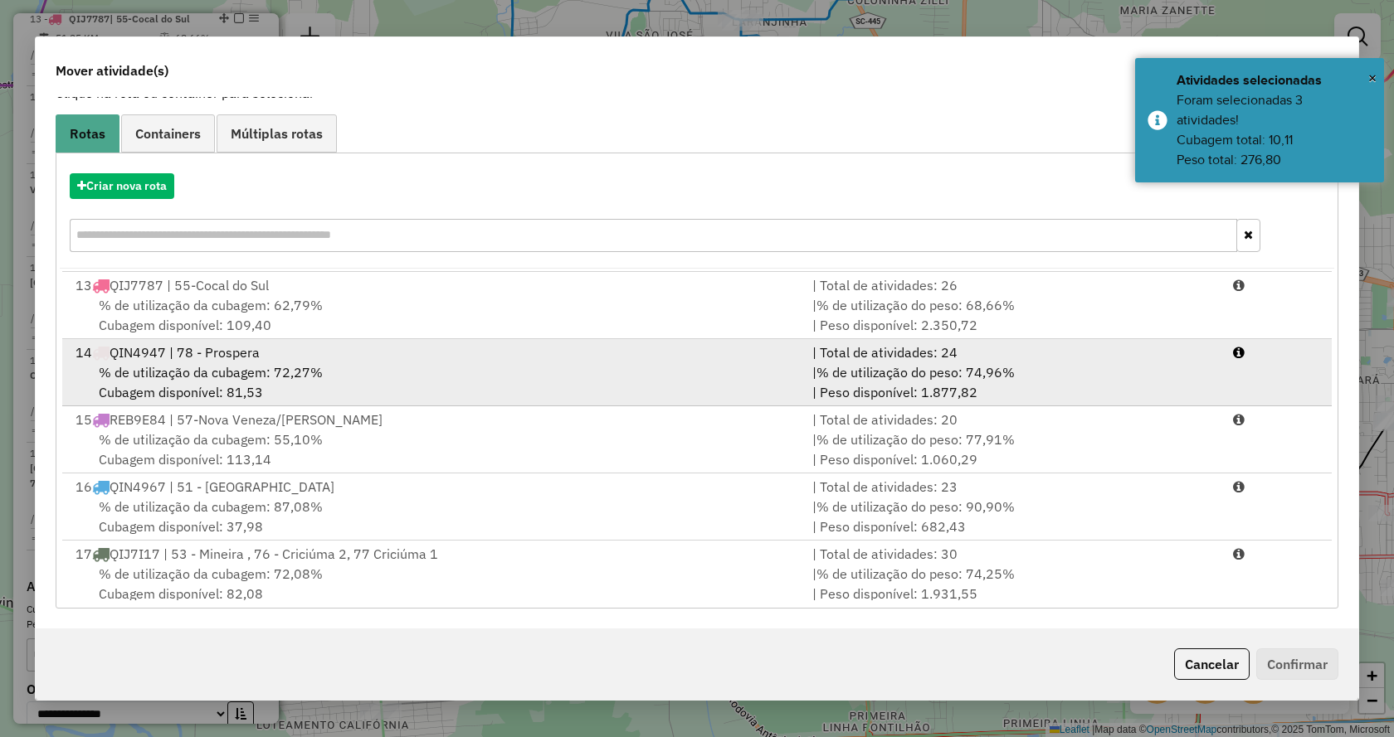
scroll to position [878, 0]
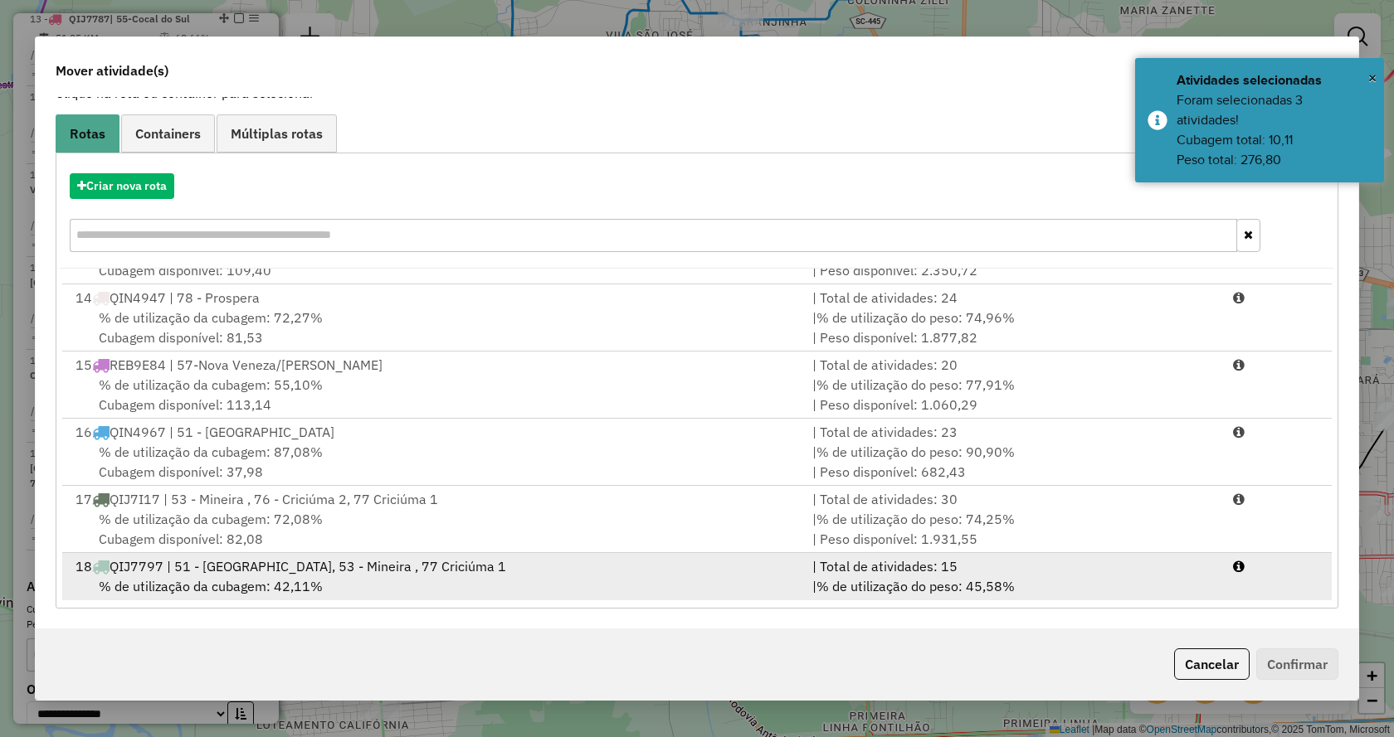
click at [1085, 581] on div "| % de utilização do peso: 45,58% | Peso disponível: 4.081,81" at bounding box center [1012, 597] width 421 height 40
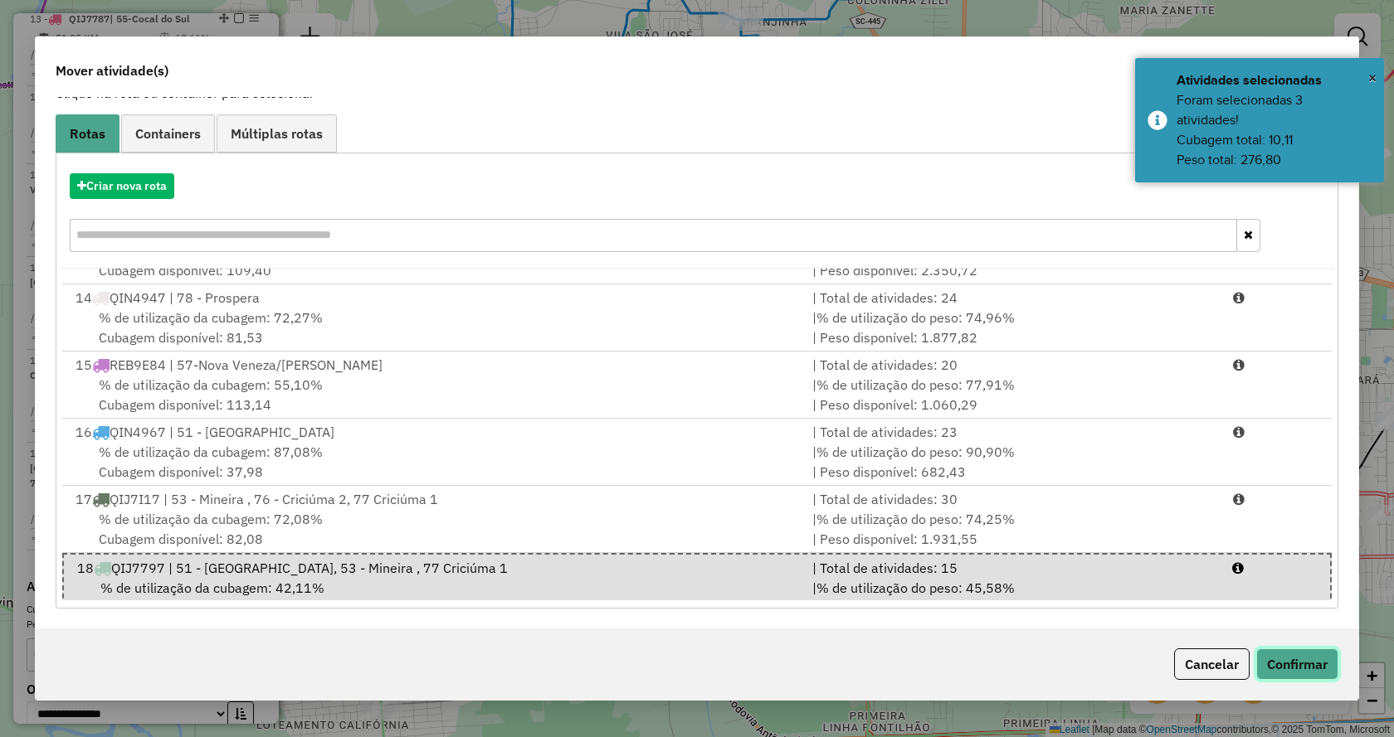
click at [1330, 654] on button "Confirmar" at bounding box center [1297, 665] width 82 height 32
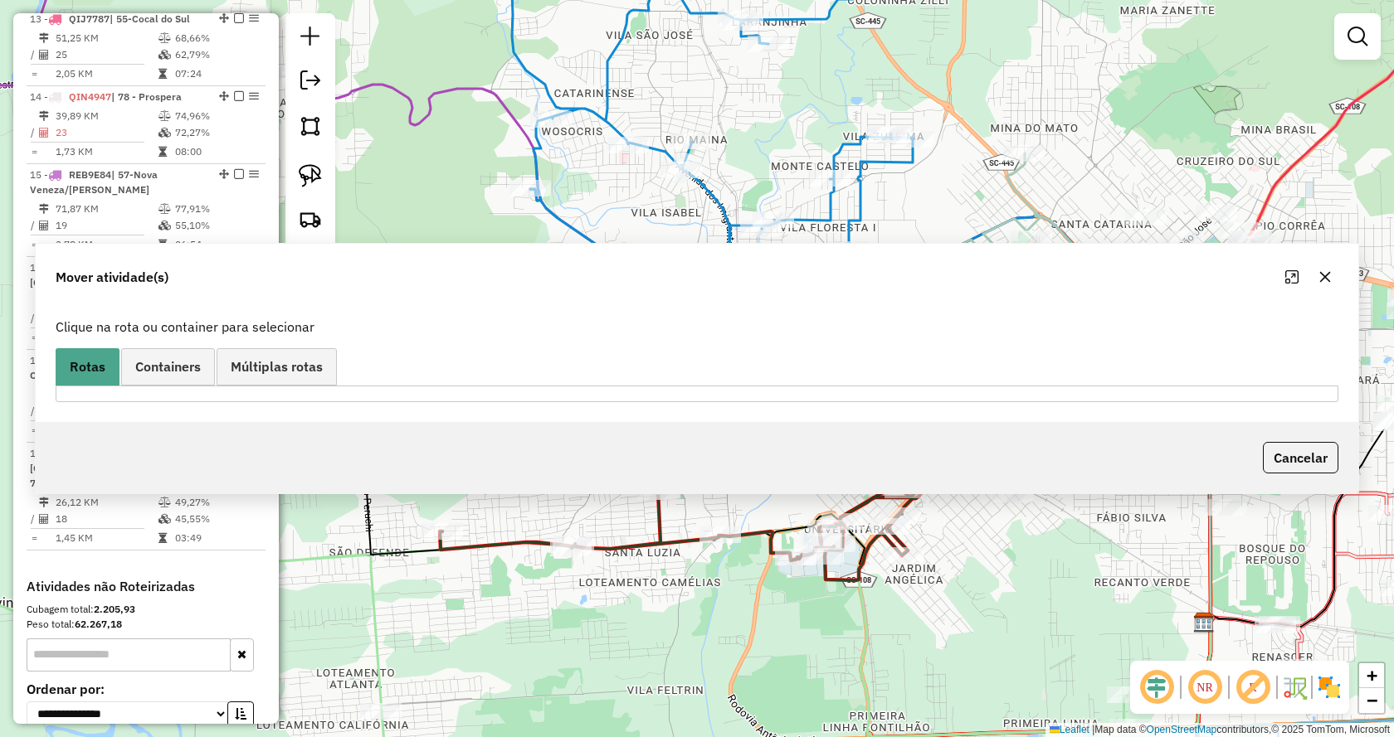
scroll to position [0, 0]
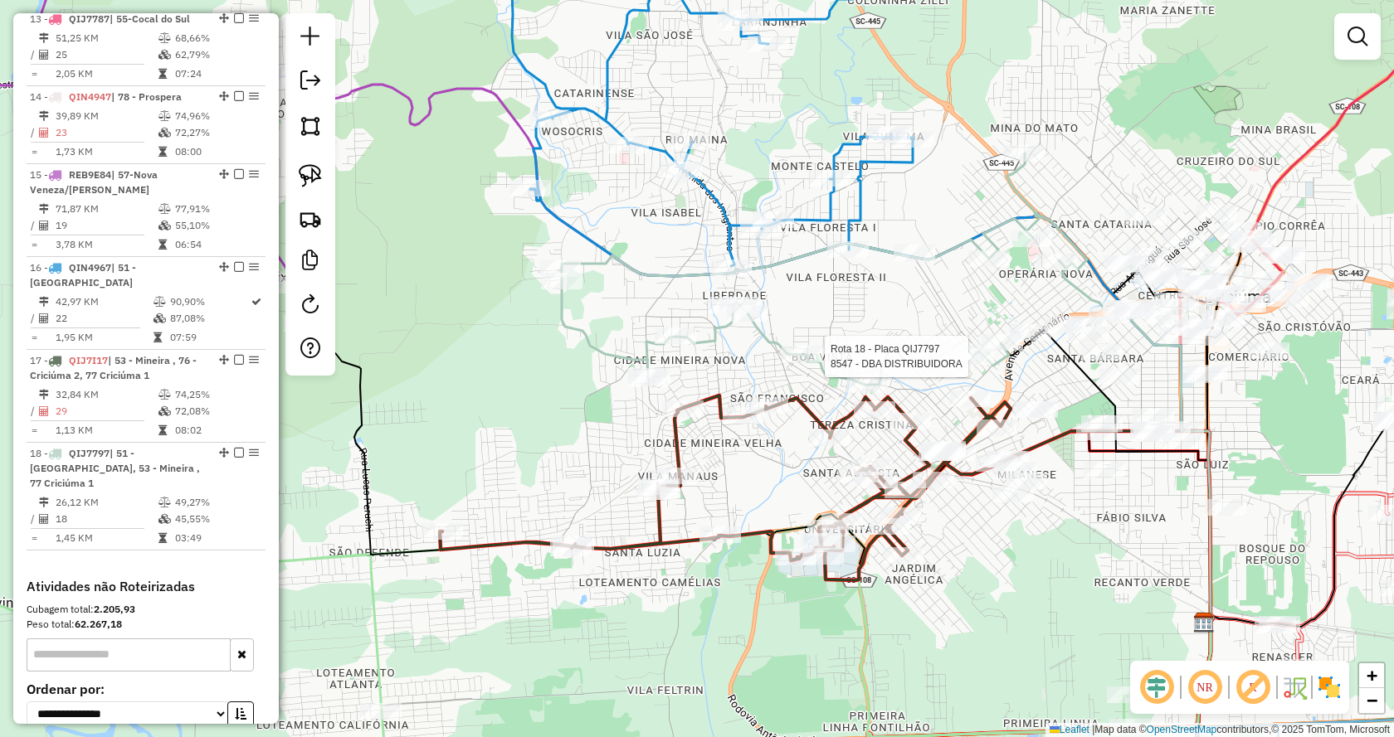
select select "*********"
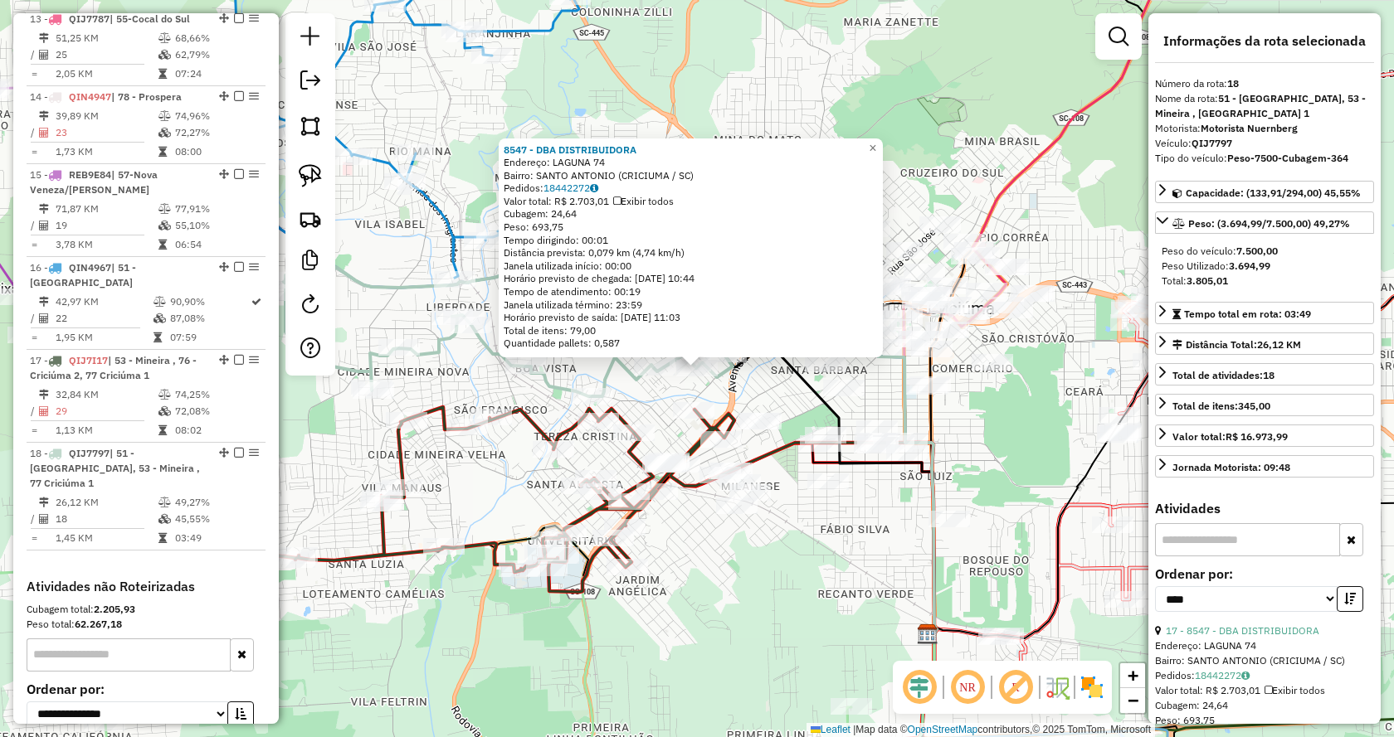
scroll to position [1930, 0]
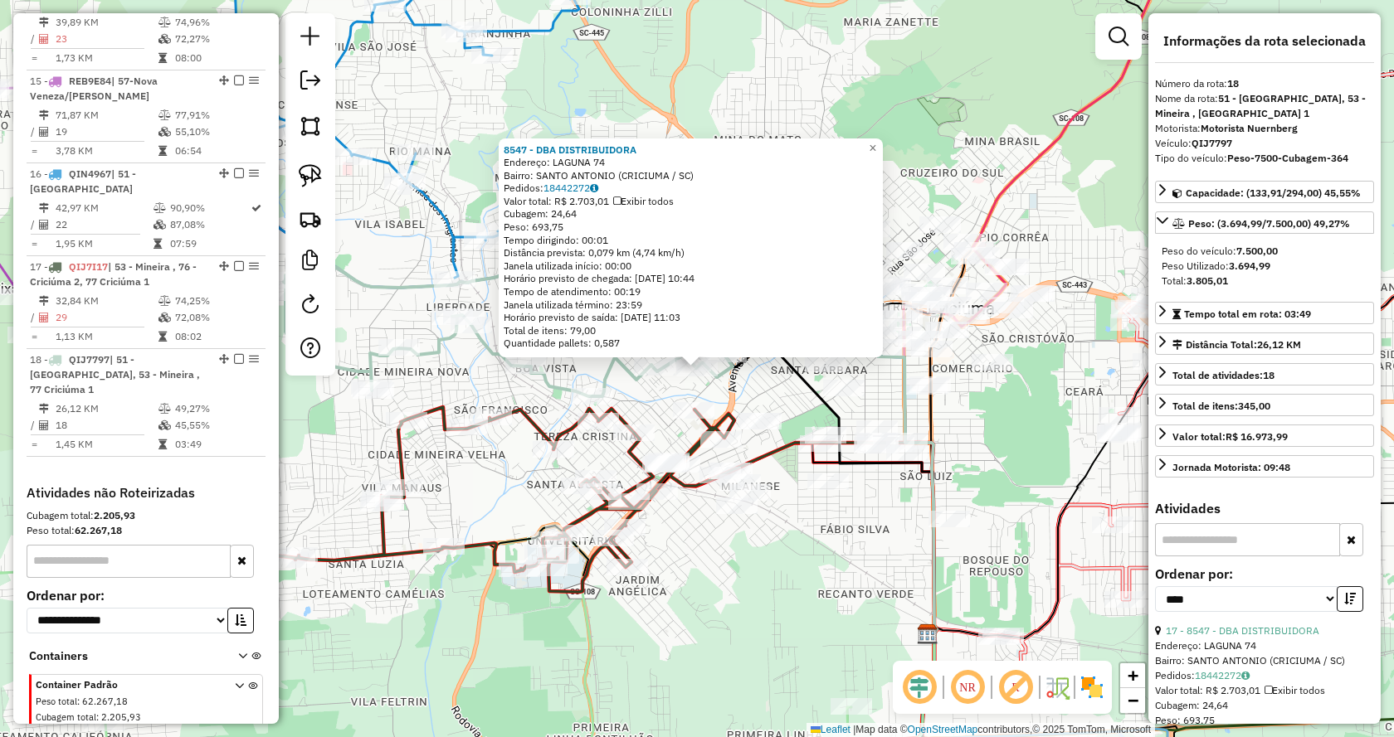
click at [763, 613] on div "8547 - DBA DISTRIBUIDORA Endereço: LAGUNA 74 Bairro: [GEOGRAPHIC_DATA] (CRICIUM…" at bounding box center [697, 368] width 1394 height 737
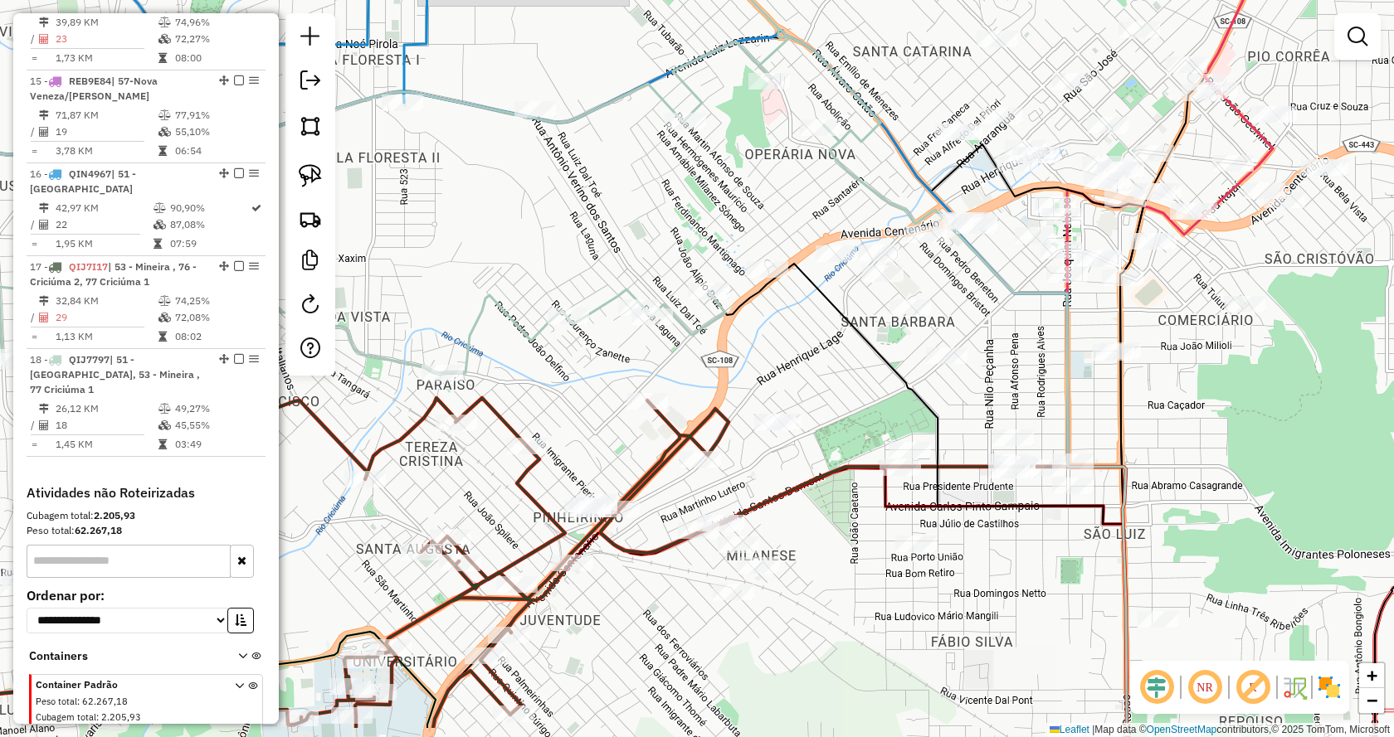
drag, startPoint x: 794, startPoint y: 438, endPoint x: 854, endPoint y: 319, distance: 132.8
click at [854, 319] on div "Janela de atendimento Grade de atendimento Capacidade Transportadoras Veículos …" at bounding box center [697, 368] width 1394 height 737
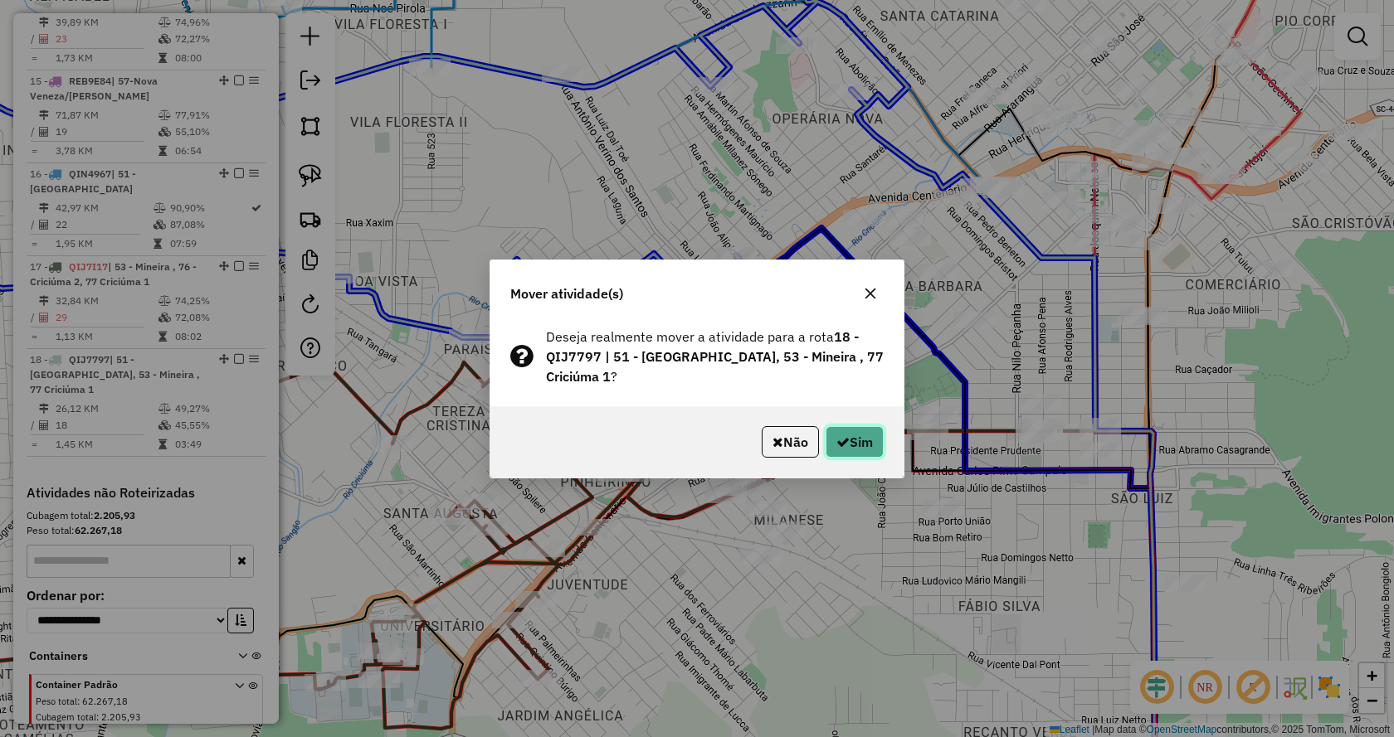
click at [878, 436] on button "Sim" at bounding box center [854, 442] width 58 height 32
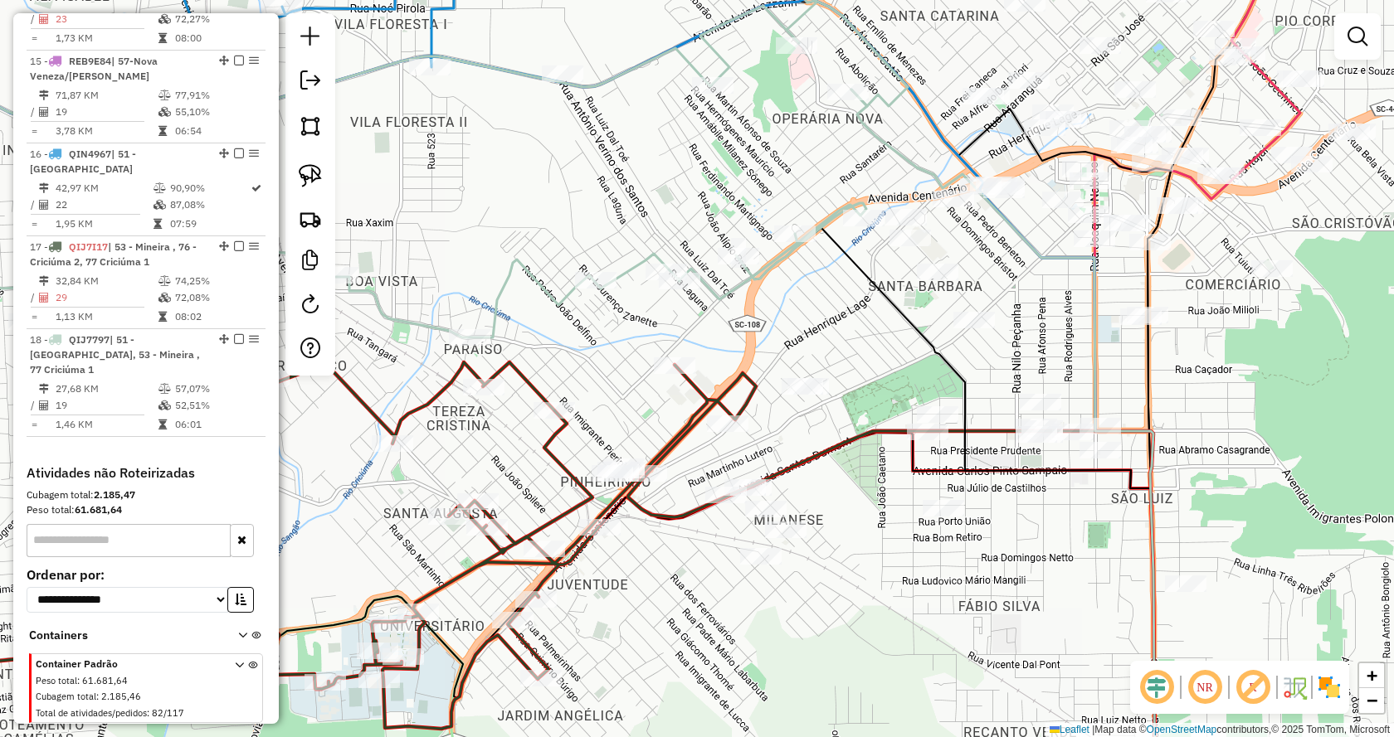
scroll to position [1910, 0]
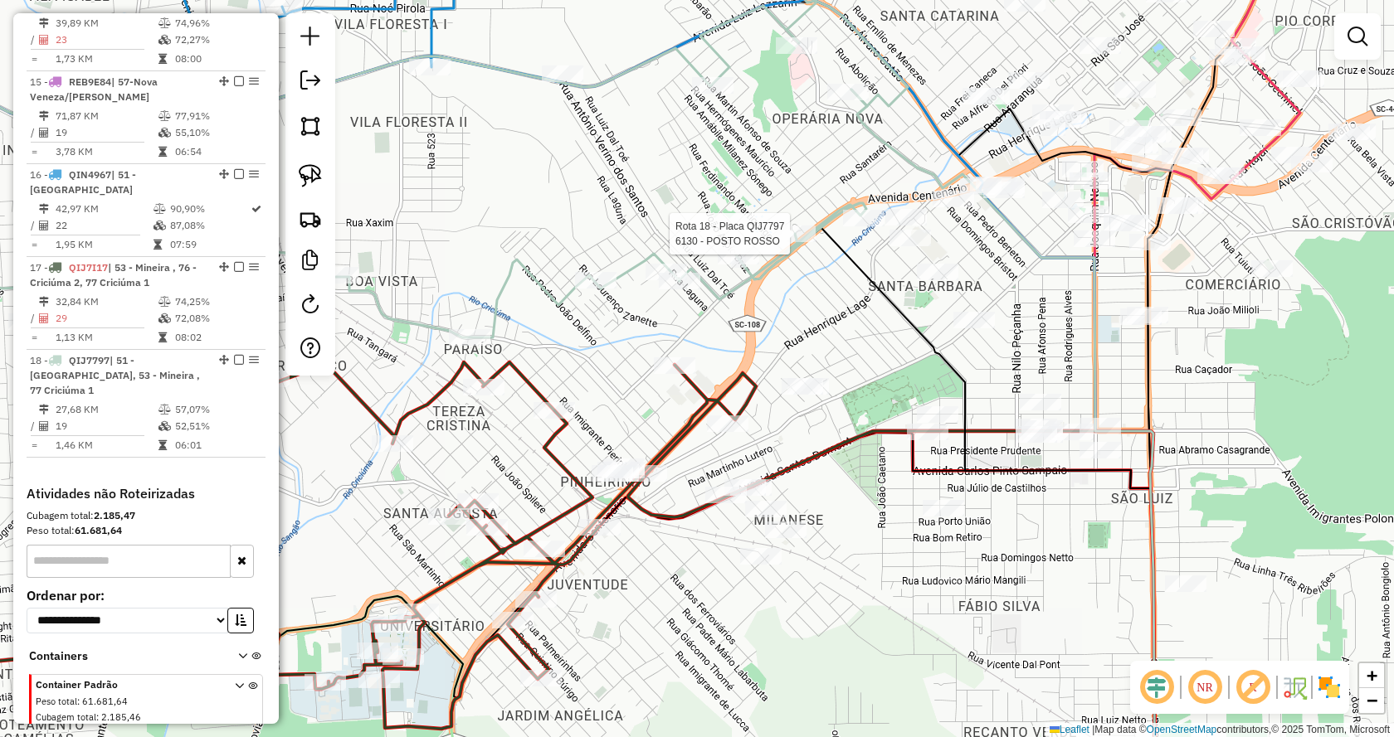
select select "*********"
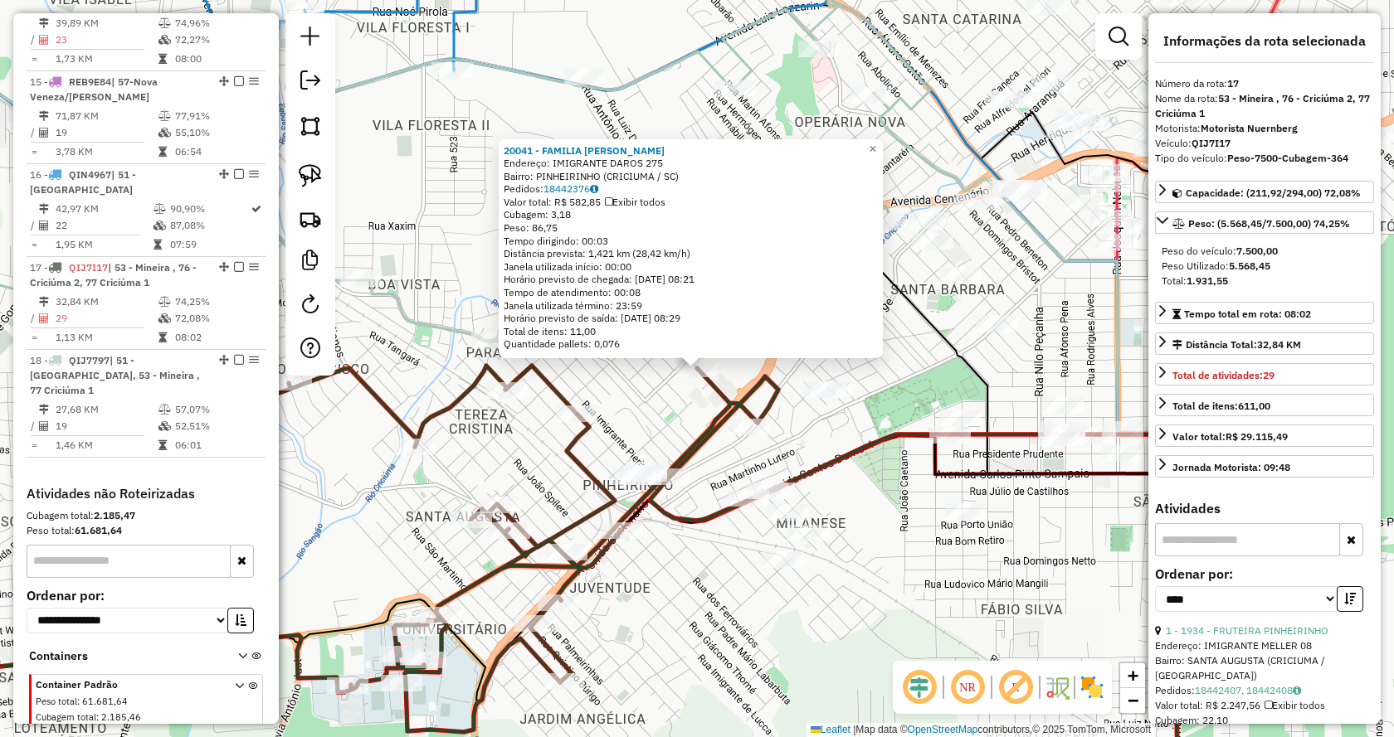
click at [639, 403] on div "20041 - FAMILIA CASAGRANDE Endereço: IMIGRANTE DAROS 275 Bairro: PINHEIRINHO (C…" at bounding box center [697, 368] width 1394 height 737
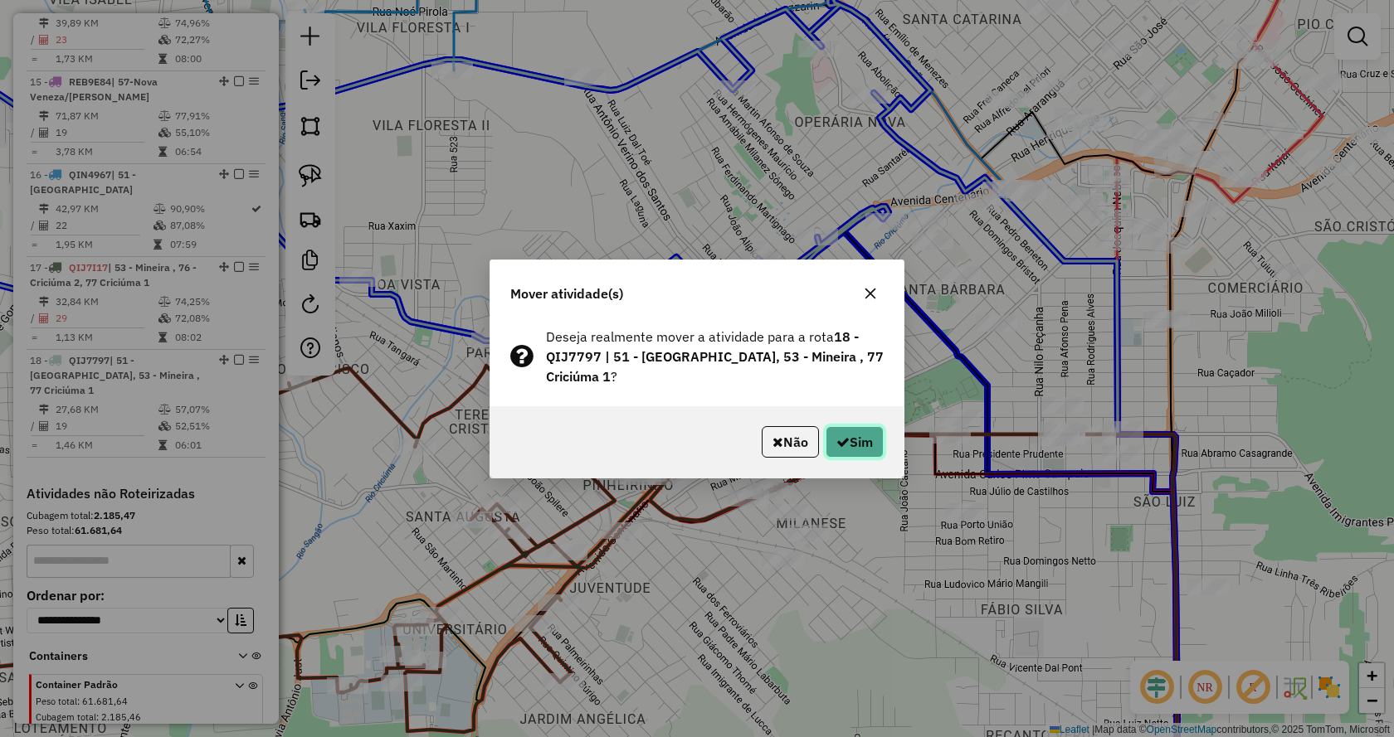
click at [839, 434] on button "Sim" at bounding box center [854, 442] width 58 height 32
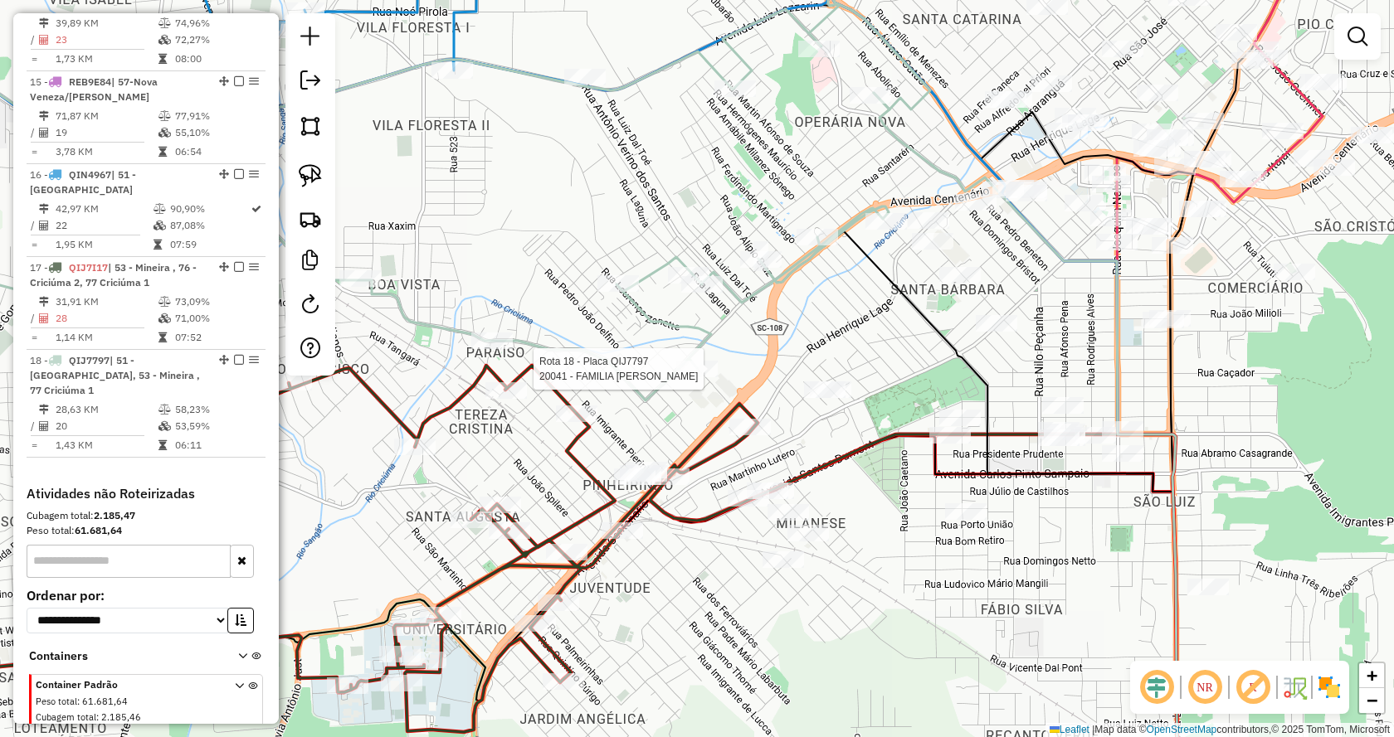
select select "*********"
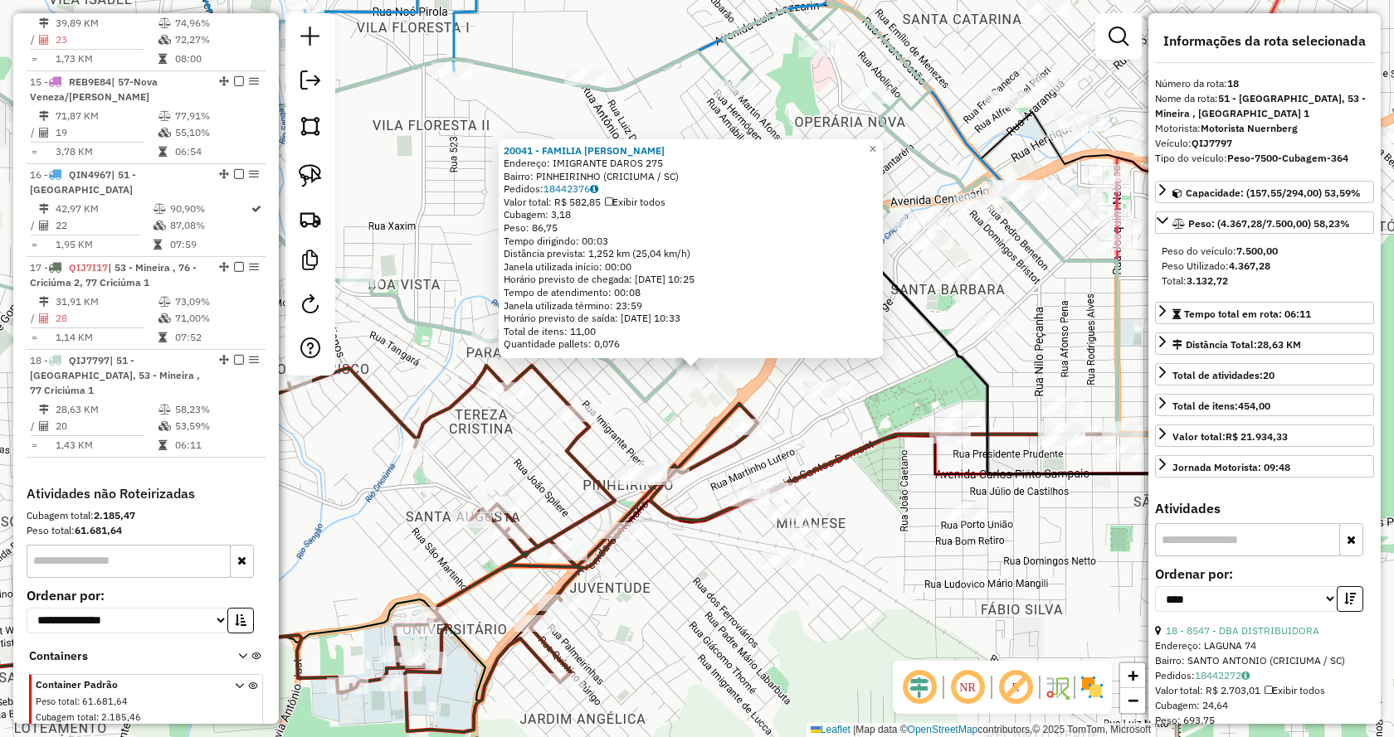
click at [673, 543] on div "20041 - FAMILIA CASAGRANDE Endereço: IMIGRANTE DAROS 275 Bairro: PINHEIRINHO (C…" at bounding box center [697, 368] width 1394 height 737
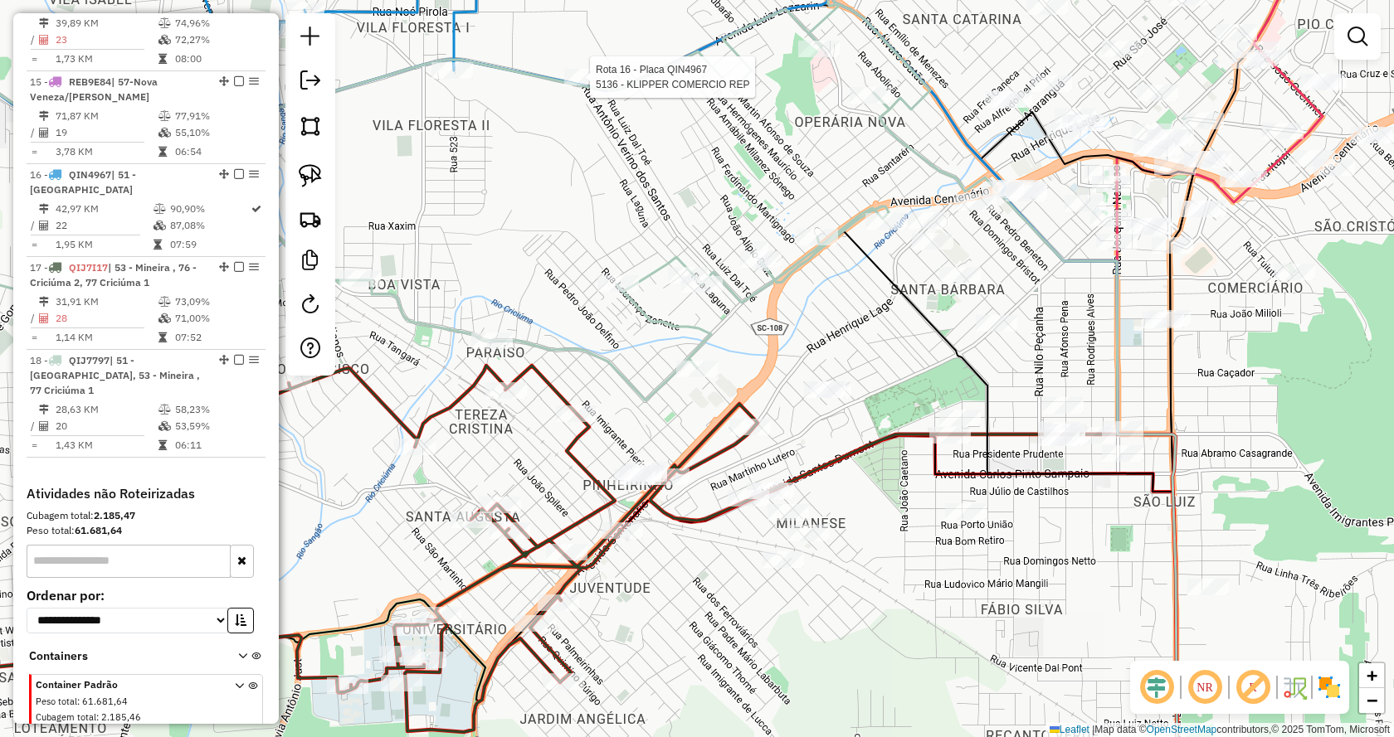
select select "*********"
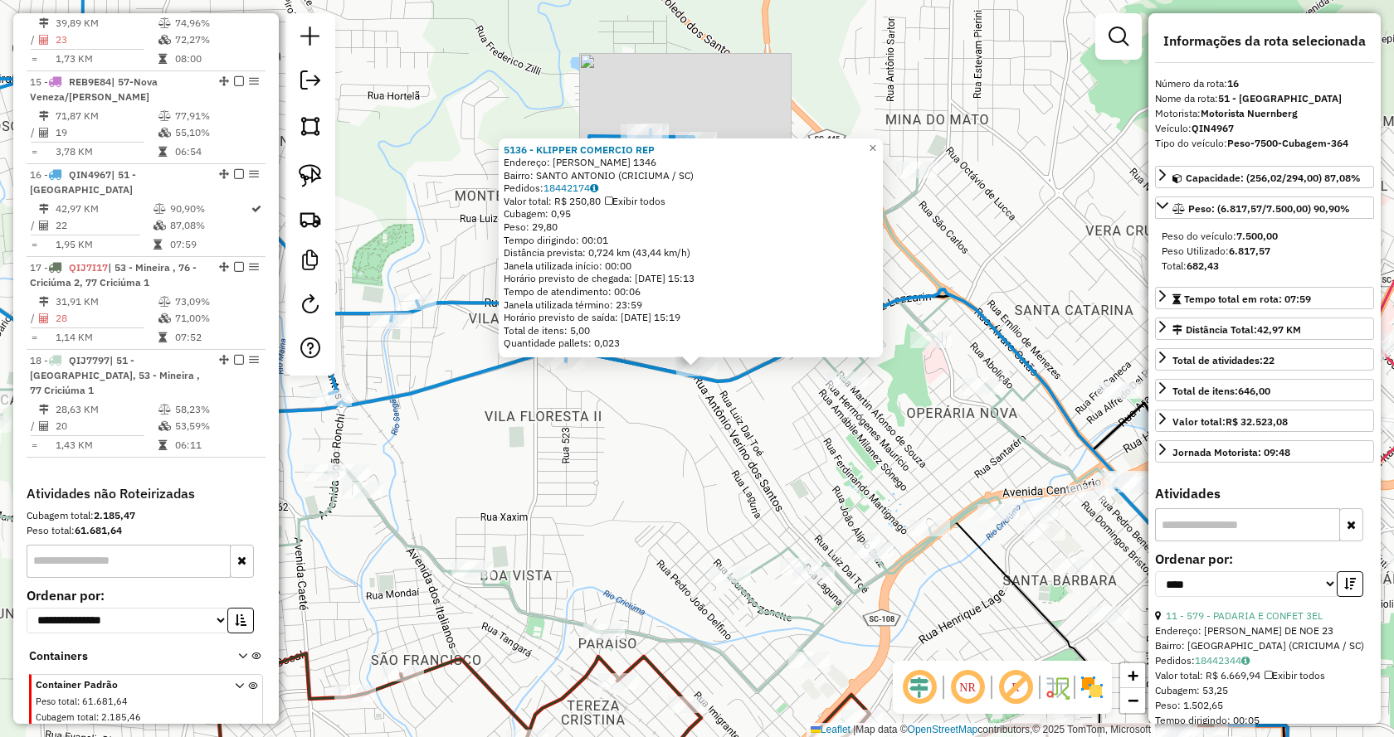
click at [601, 411] on div "5136 - KLIPPER COMERCIO REP Endereço: [PERSON_NAME] 1346 Bairro: [GEOGRAPHIC_DA…" at bounding box center [697, 368] width 1394 height 737
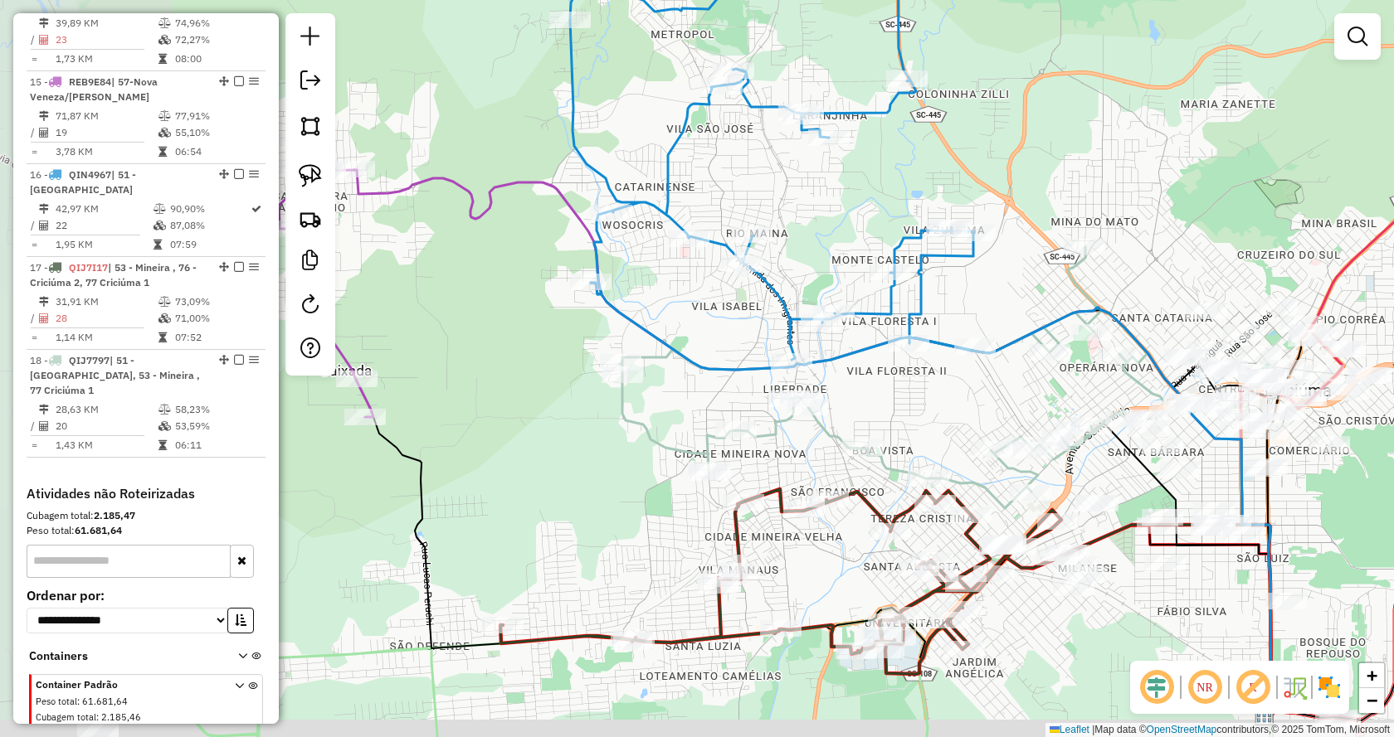
drag, startPoint x: 645, startPoint y: 411, endPoint x: 938, endPoint y: 367, distance: 296.1
click at [938, 367] on div "Janela de atendimento Grade de atendimento Capacidade Transportadoras Veículos …" at bounding box center [697, 368] width 1394 height 737
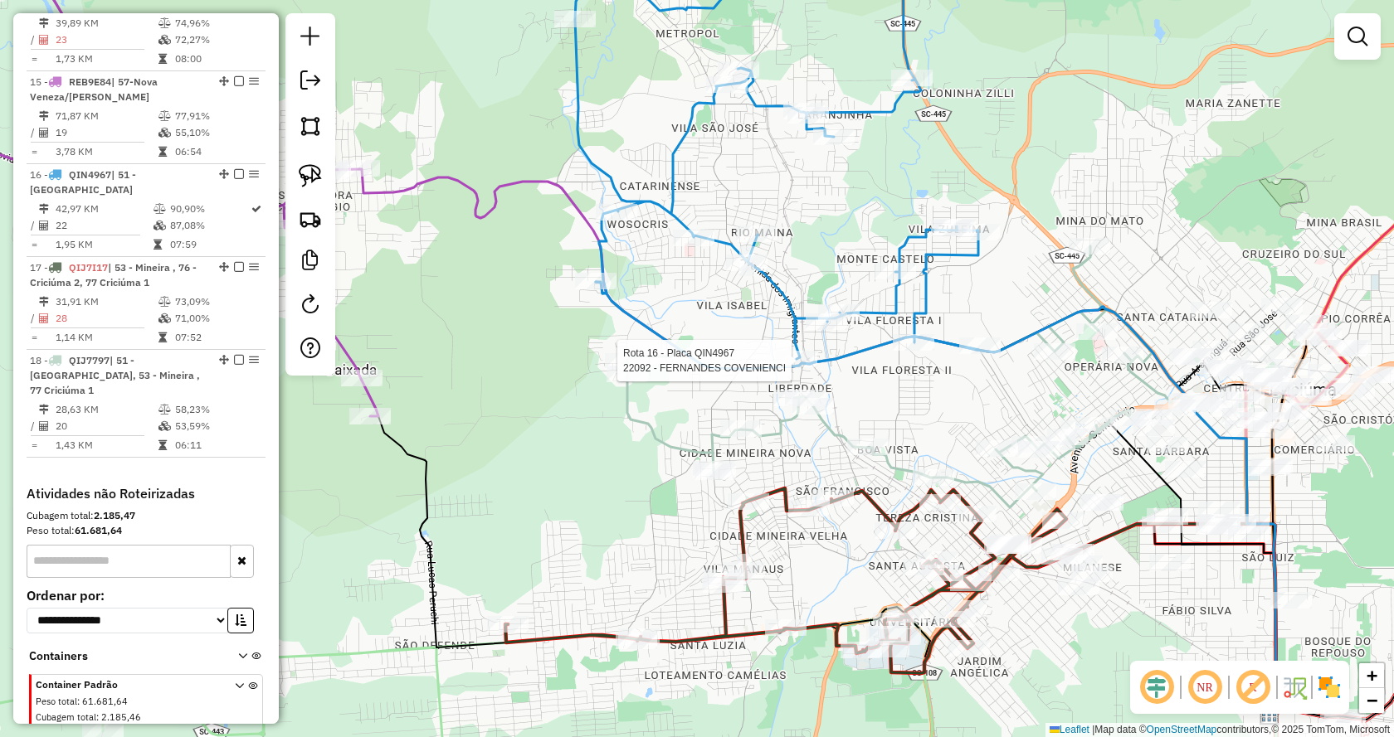
select select "*********"
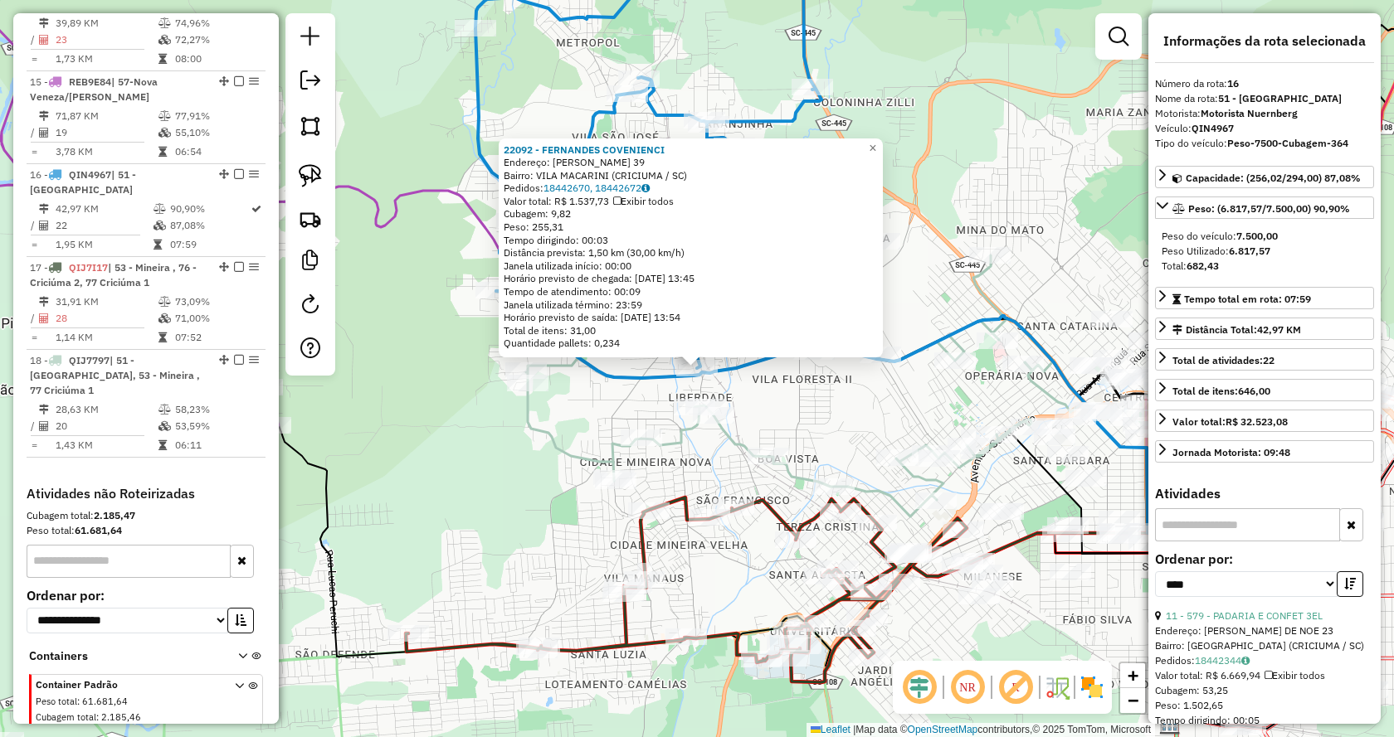
click at [774, 386] on div "22092 - FERNANDES COVENIENCI Endereço: ANIBAL UGGIONI 39 Bairro: [GEOGRAPHIC_DA…" at bounding box center [697, 368] width 1394 height 737
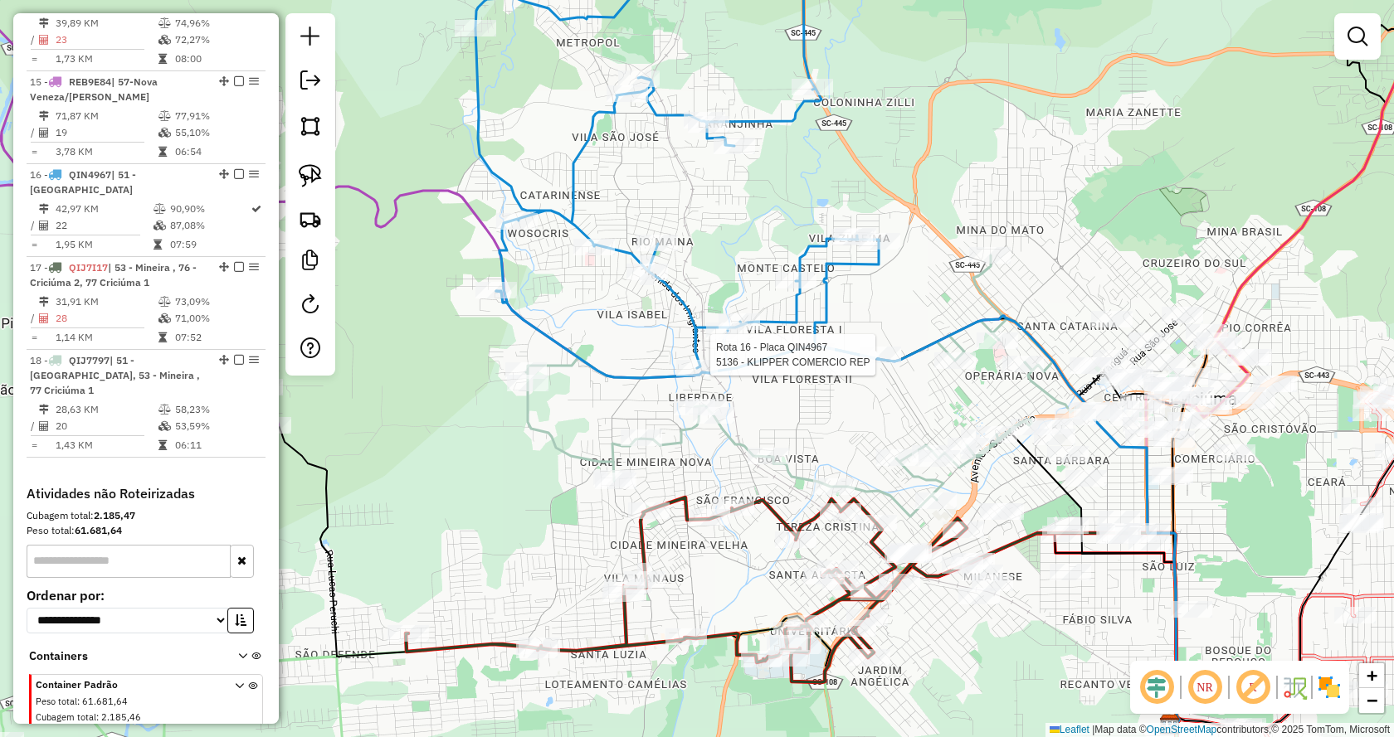
click at [870, 363] on div at bounding box center [879, 355] width 41 height 17
select select "*********"
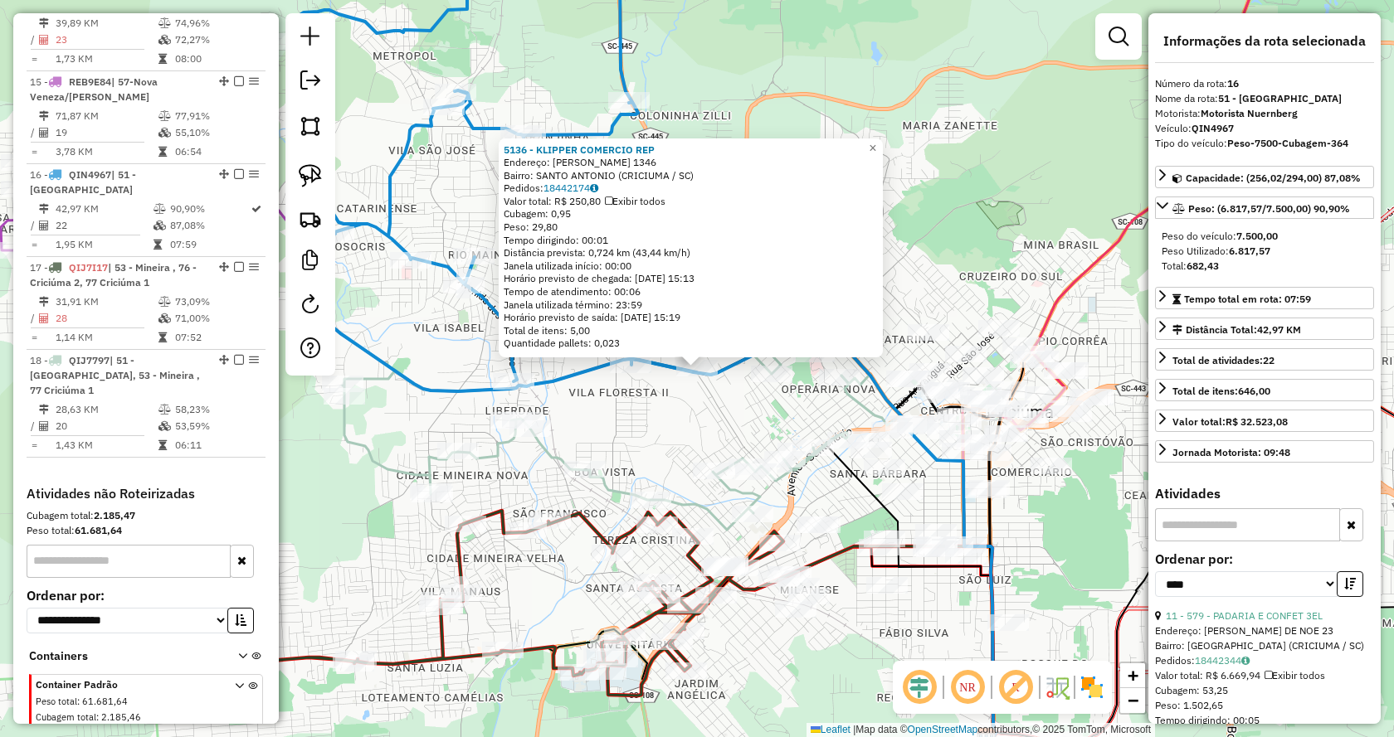
click at [693, 397] on div "5136 - KLIPPER COMERCIO REP Endereço: [PERSON_NAME] 1346 Bairro: [GEOGRAPHIC_DA…" at bounding box center [697, 368] width 1394 height 737
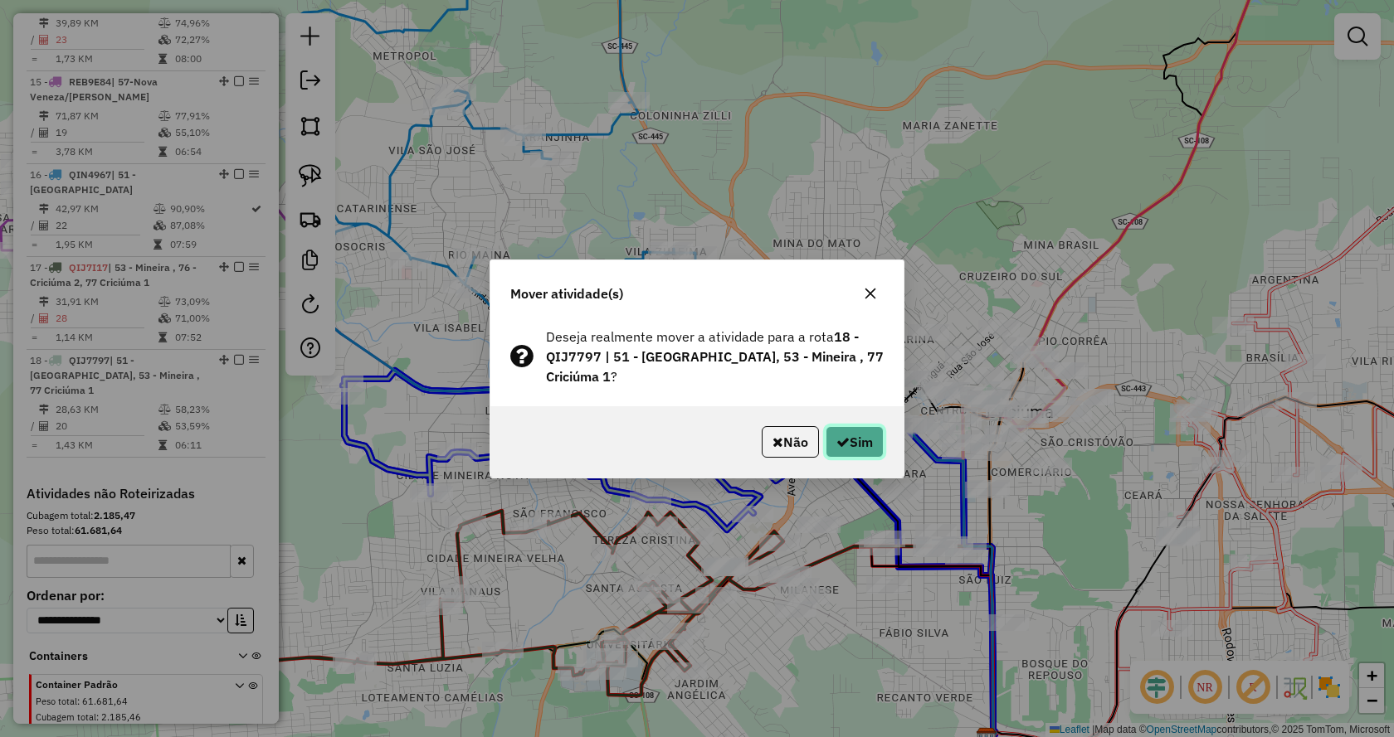
click at [859, 447] on button "Sim" at bounding box center [854, 442] width 58 height 32
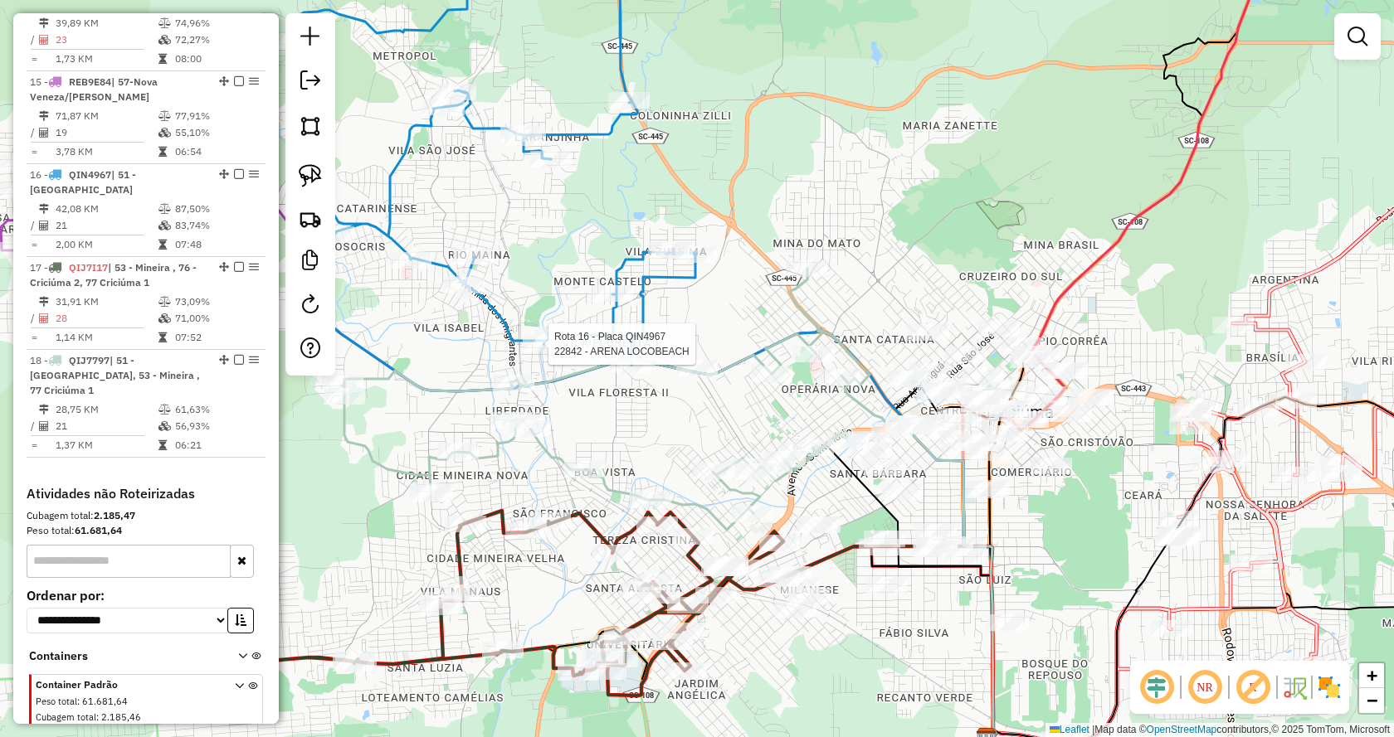
select select "*********"
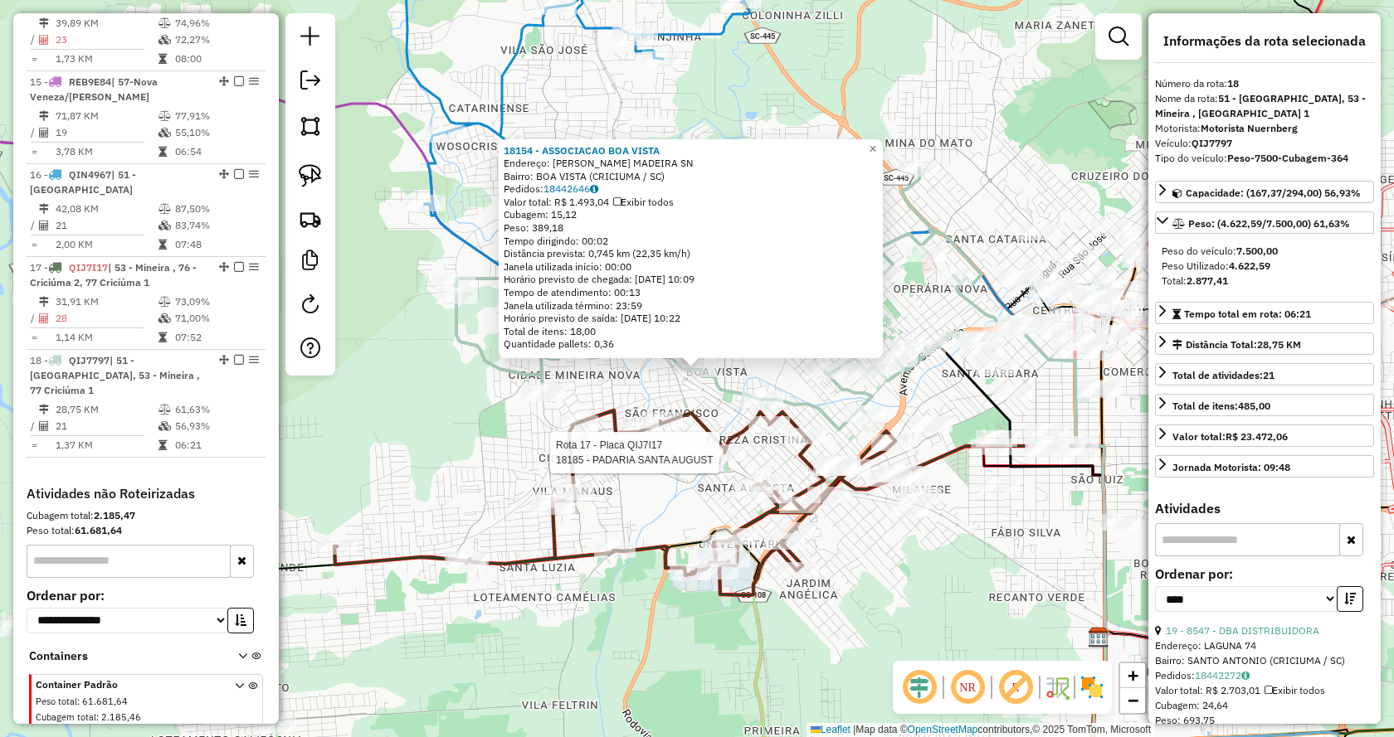
click at [728, 461] on div at bounding box center [723, 453] width 41 height 17
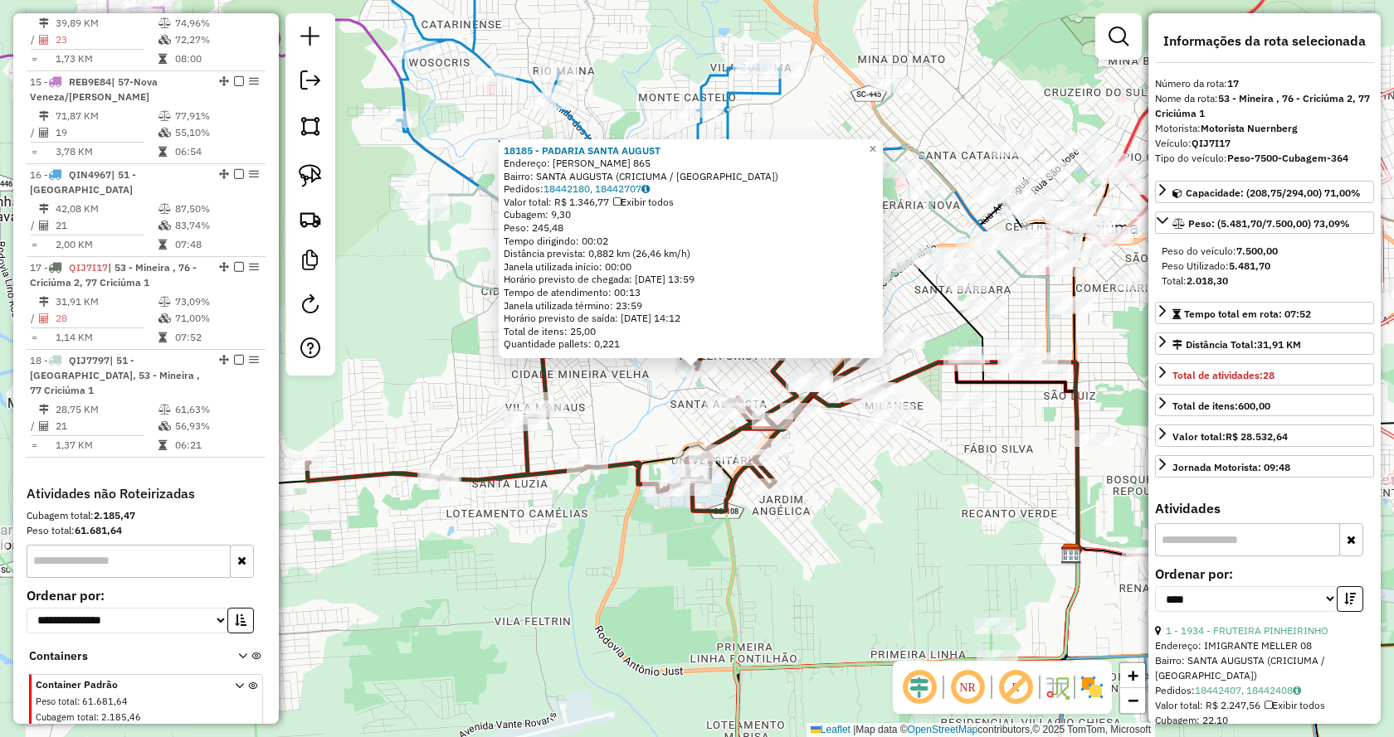
click at [850, 513] on div "18185 - [GEOGRAPHIC_DATA] SANTA AUGUST Endereço: [PERSON_NAME] 865 Bairro: [GEO…" at bounding box center [697, 368] width 1394 height 737
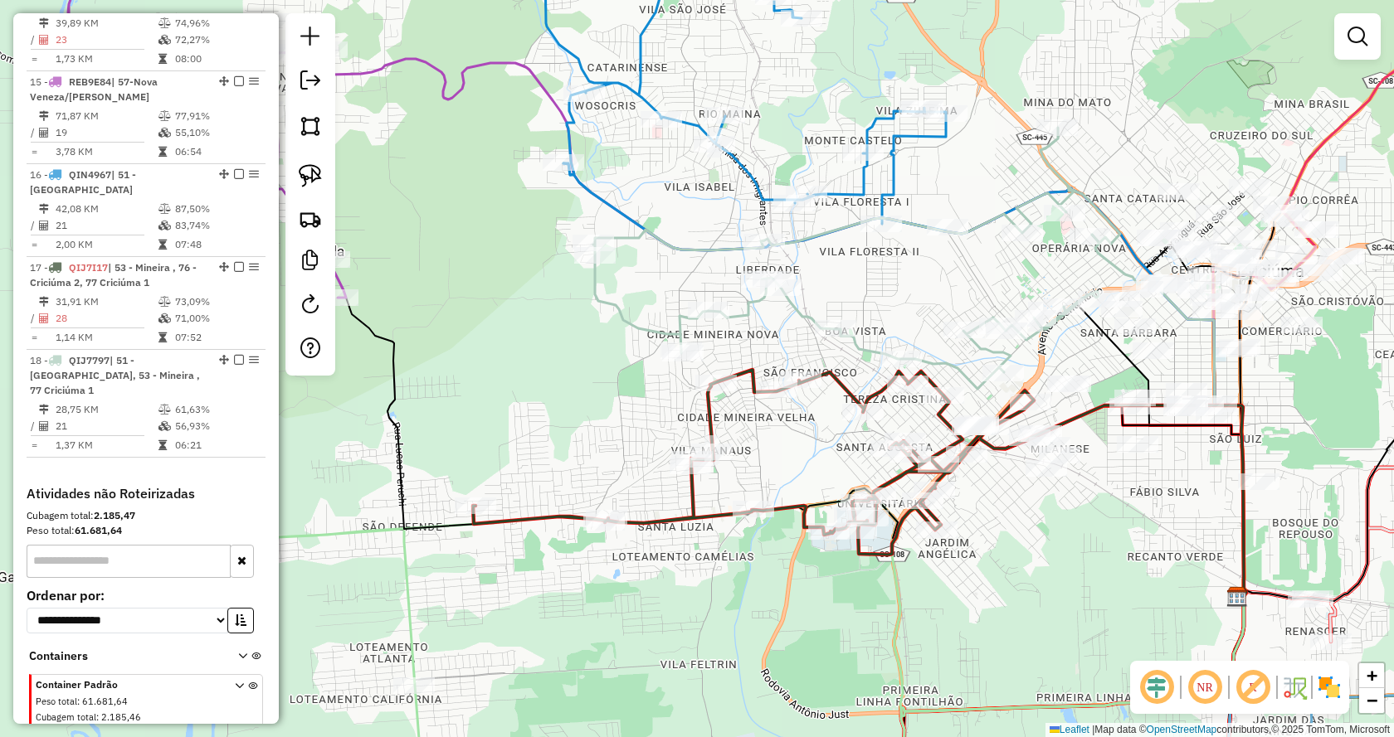
drag, startPoint x: 752, startPoint y: 265, endPoint x: 912, endPoint y: 310, distance: 166.2
click at [912, 310] on div "Janela de atendimento Grade de atendimento Capacidade Transportadoras Veículos …" at bounding box center [697, 368] width 1394 height 737
select select "*********"
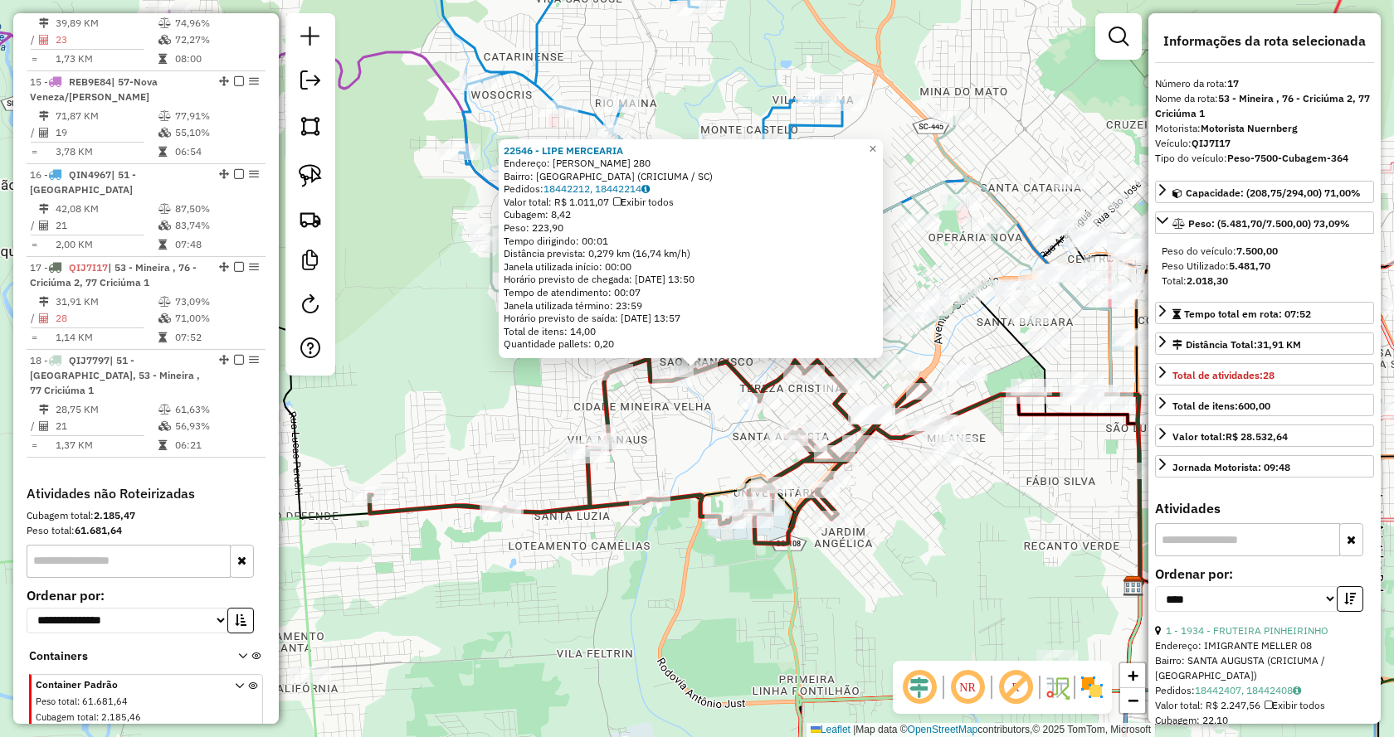
click at [888, 506] on div "22546 - LIPE MERCEARIA Endereço: [PERSON_NAME] 280 Bairro: [GEOGRAPHIC_DATA] (C…" at bounding box center [697, 368] width 1394 height 737
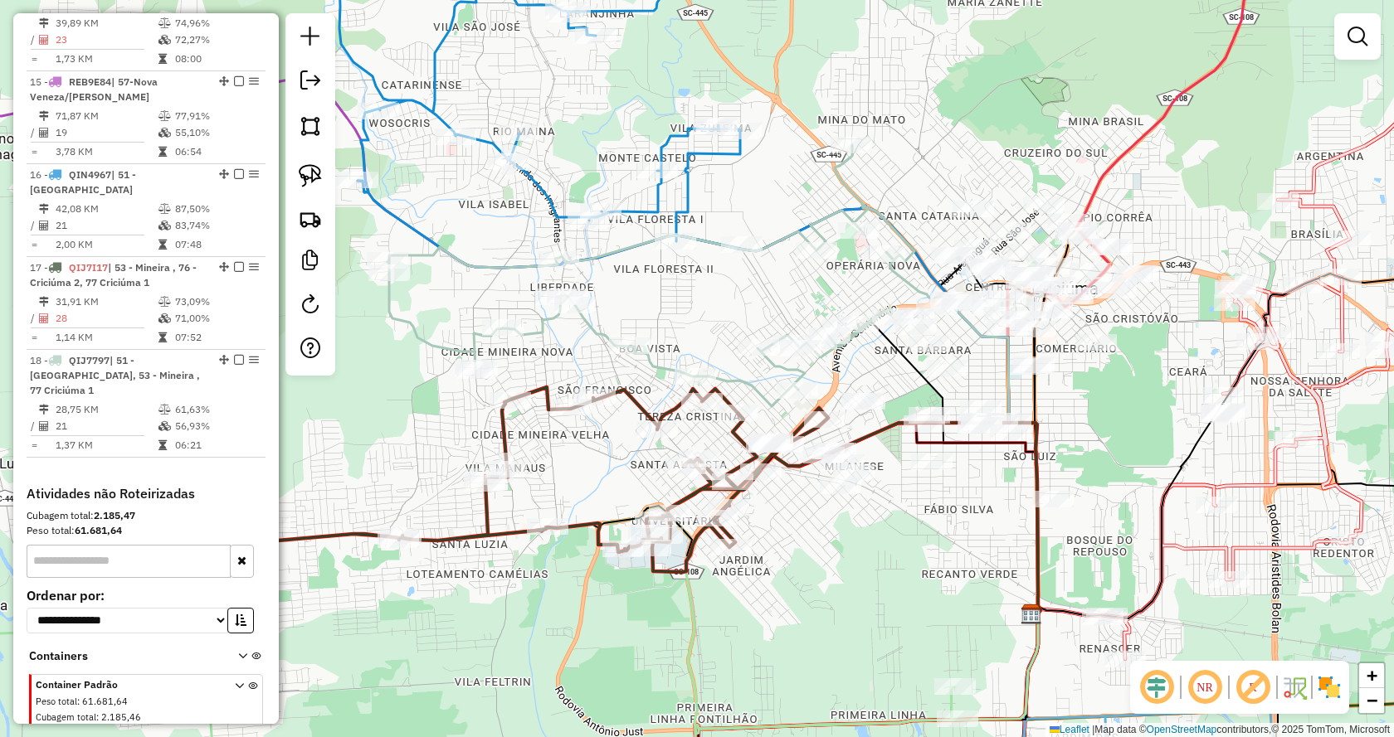
drag, startPoint x: 1177, startPoint y: 403, endPoint x: 1037, endPoint y: 465, distance: 153.4
click at [1040, 458] on div "Janela de atendimento Grade de atendimento Capacidade Transportadoras Veículos …" at bounding box center [697, 368] width 1394 height 737
click at [1037, 465] on div "Janela de atendimento Grade de atendimento Capacidade Transportadoras Veículos …" at bounding box center [697, 368] width 1394 height 737
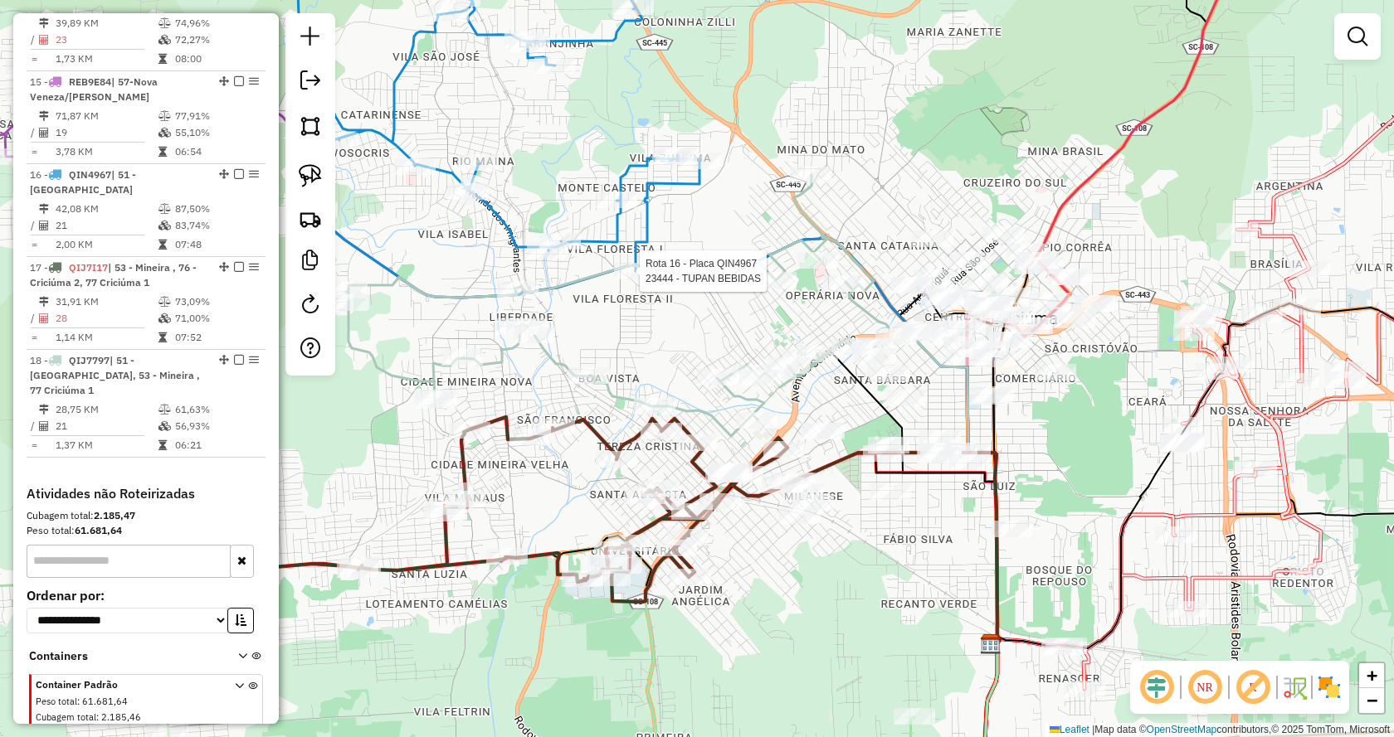
select select "*********"
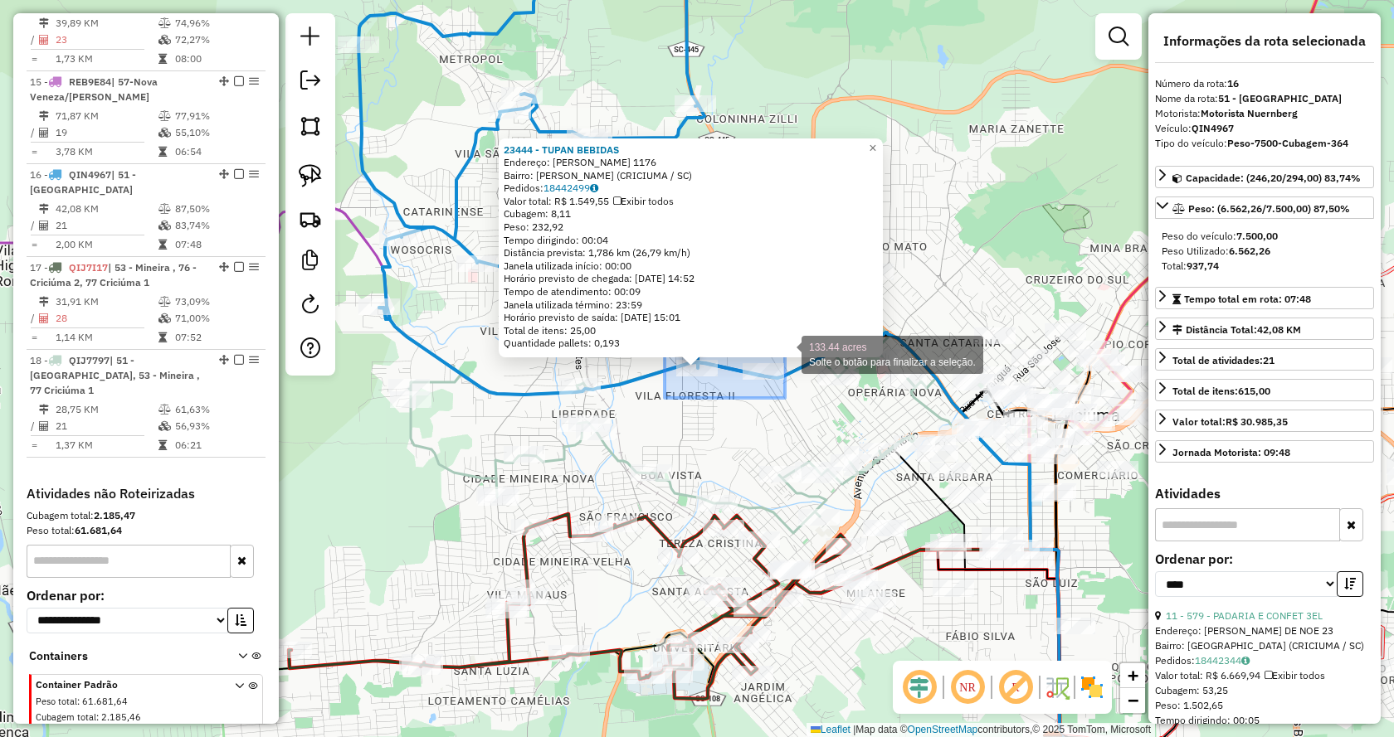
drag, startPoint x: 664, startPoint y: 398, endPoint x: 785, endPoint y: 353, distance: 128.4
click at [785, 353] on div "23444 - TUPAN BEBIDAS Endereço: [PERSON_NAME] 1176 Bairro: [PERSON_NAME] (CRICI…" at bounding box center [697, 368] width 1394 height 737
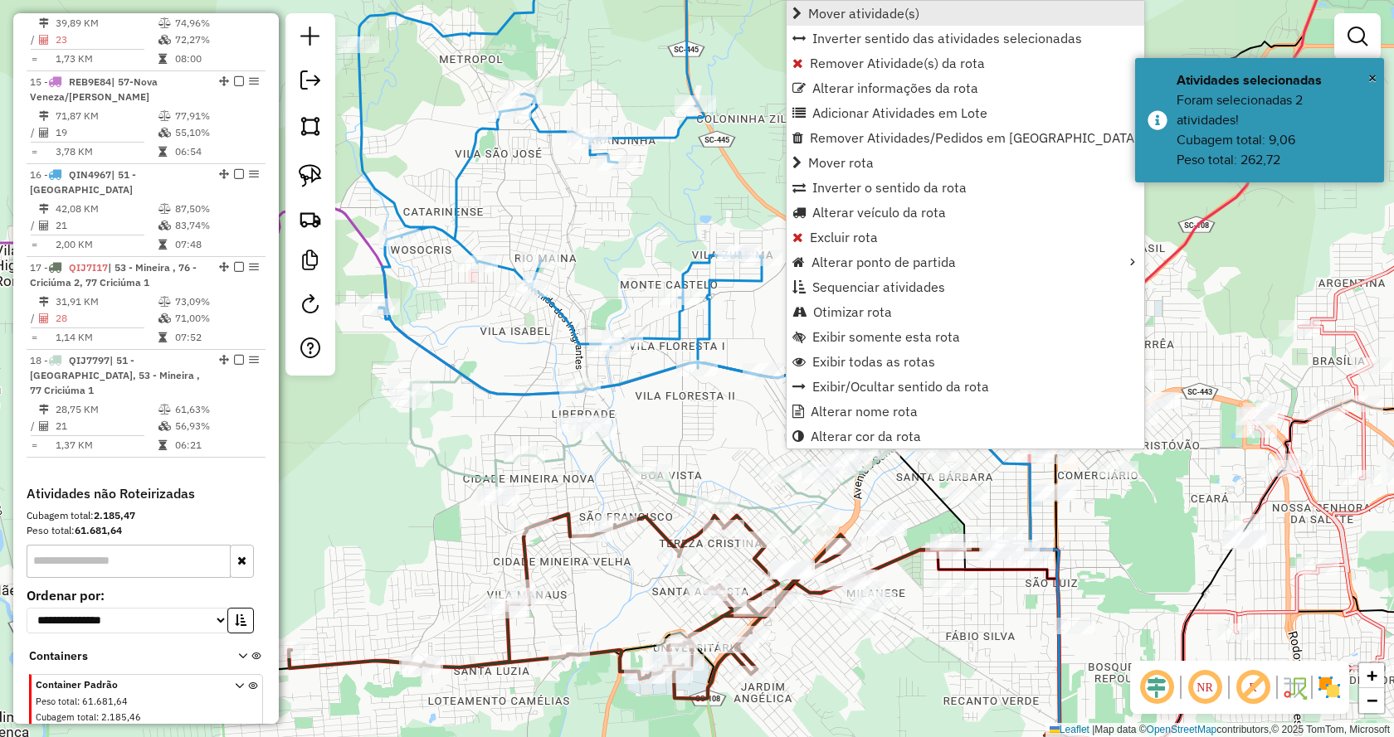
click at [887, 17] on span "Mover atividade(s)" at bounding box center [863, 13] width 111 height 13
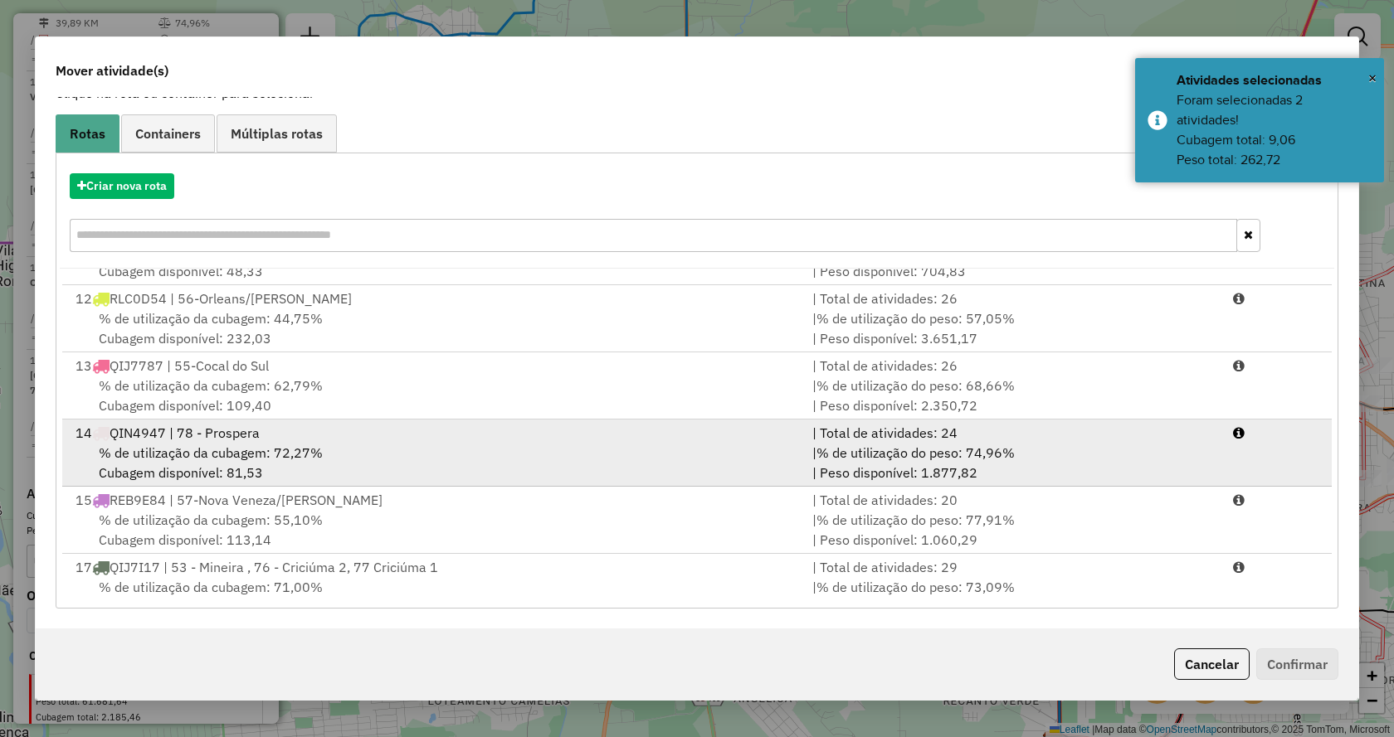
scroll to position [810, 0]
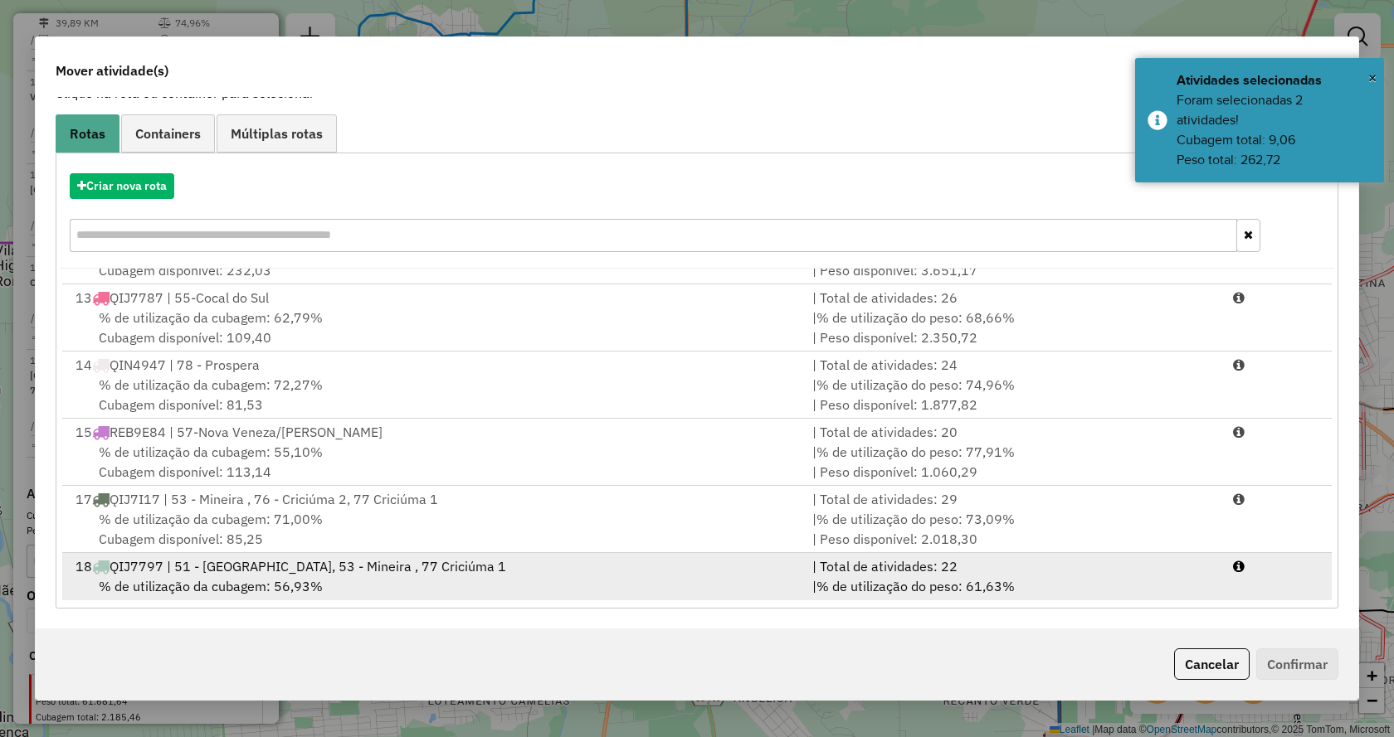
click at [1026, 578] on div "| % de utilização do peso: 61,63% | Peso disponível: 2.877,41" at bounding box center [1012, 597] width 421 height 40
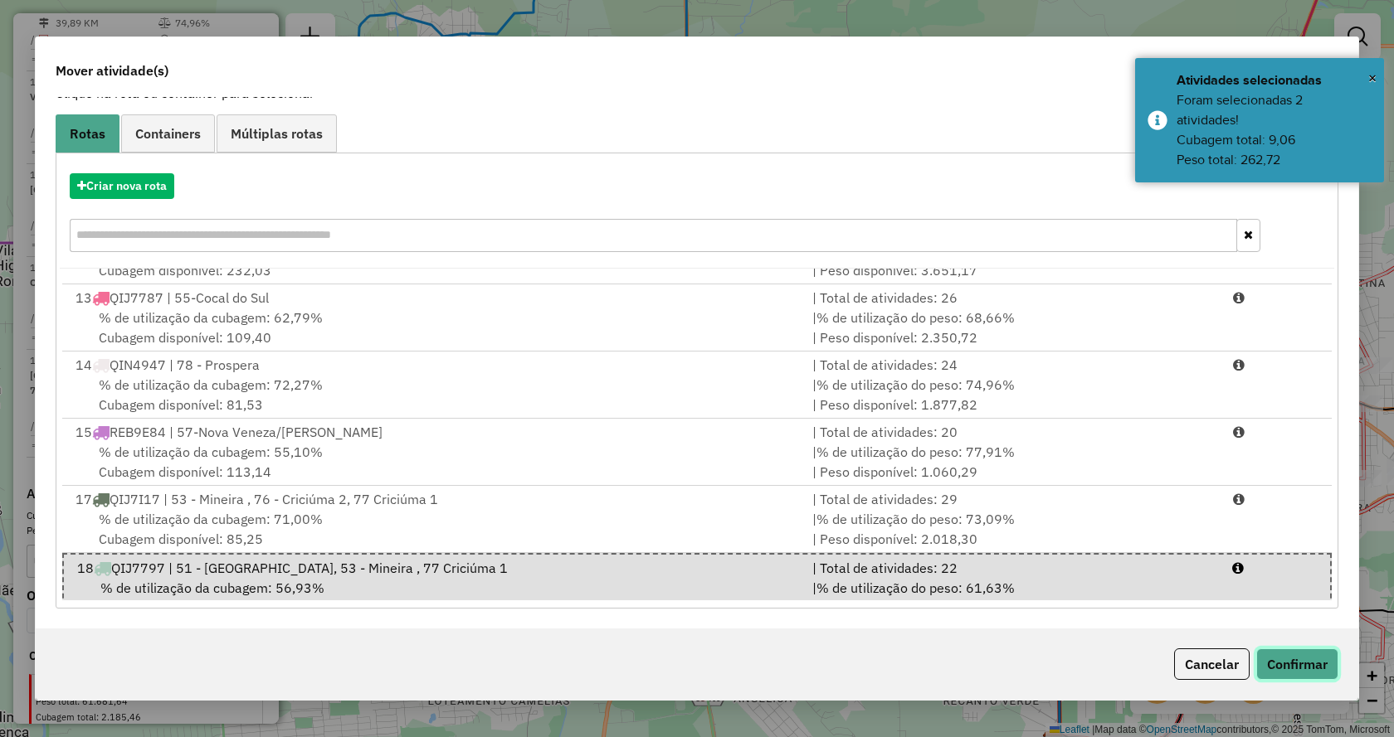
click at [1297, 655] on button "Confirmar" at bounding box center [1297, 665] width 82 height 32
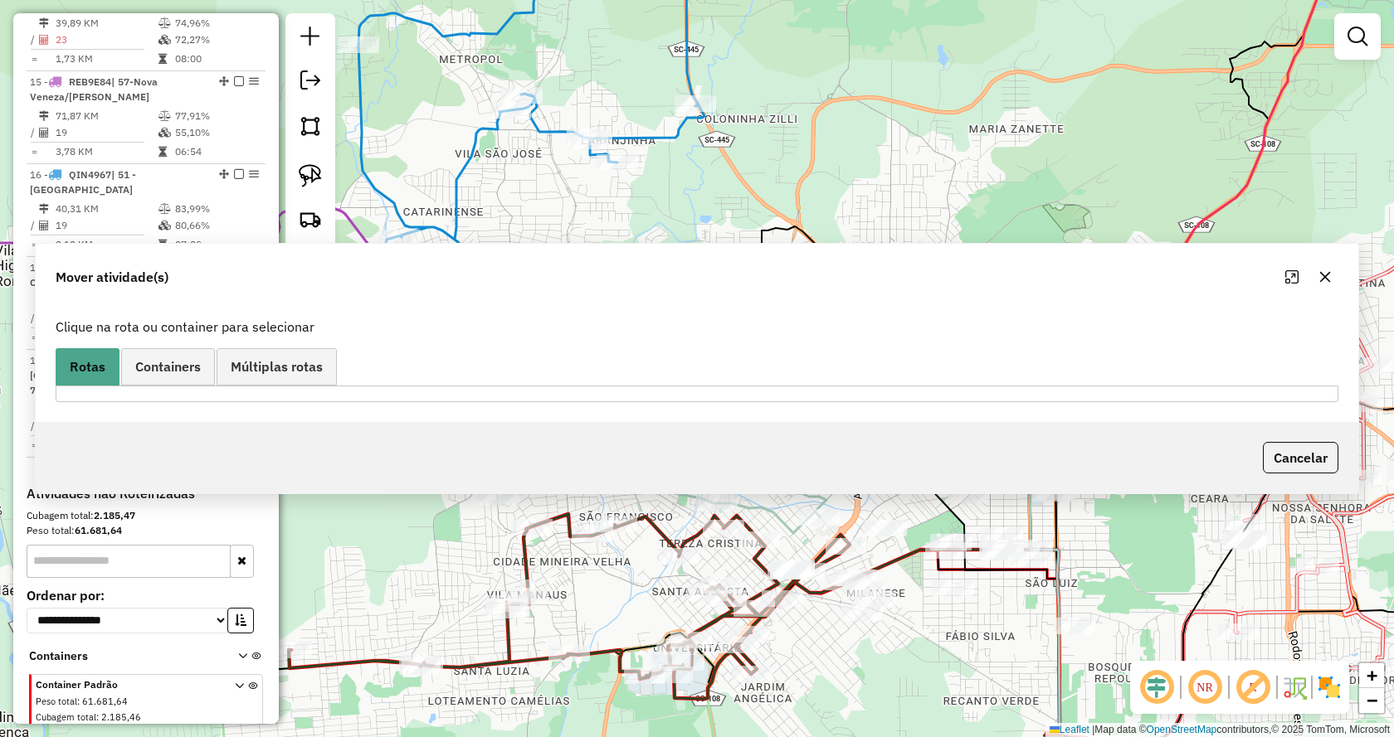
scroll to position [0, 0]
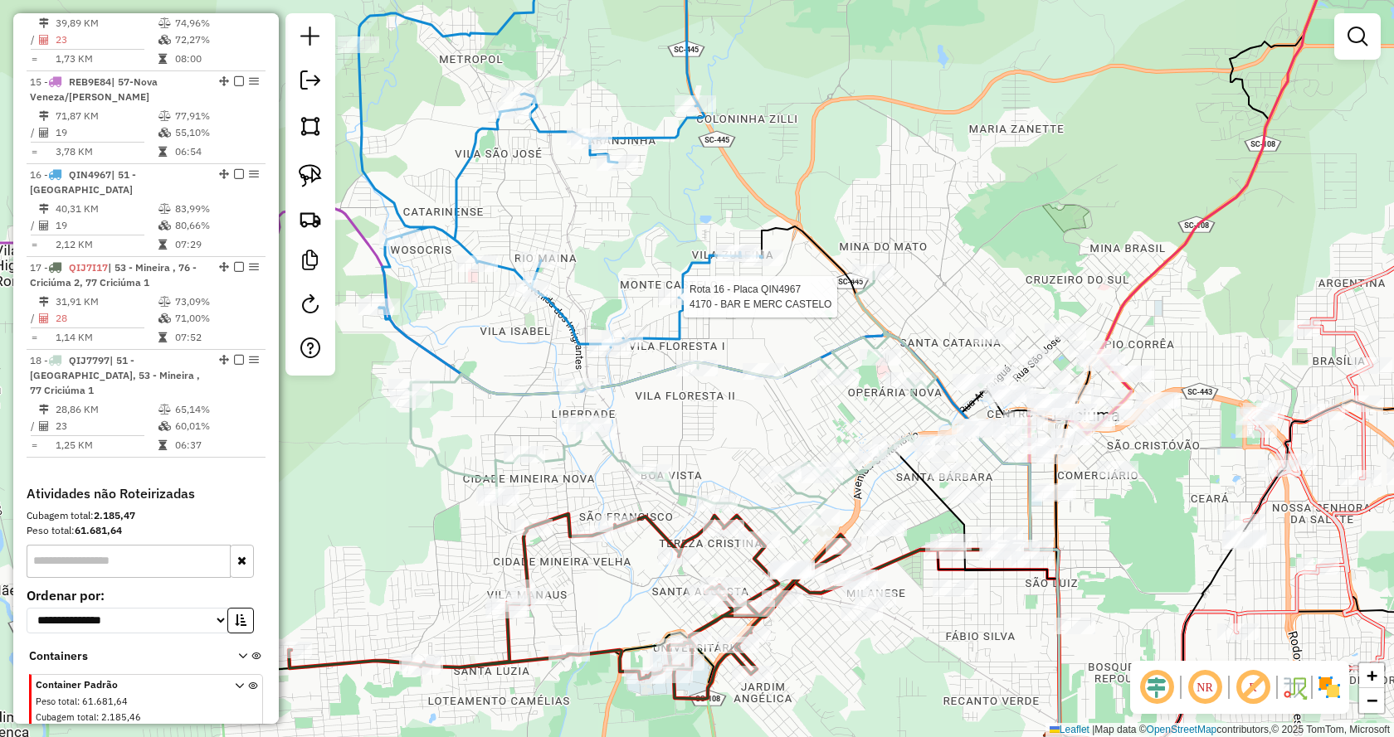
select select "*********"
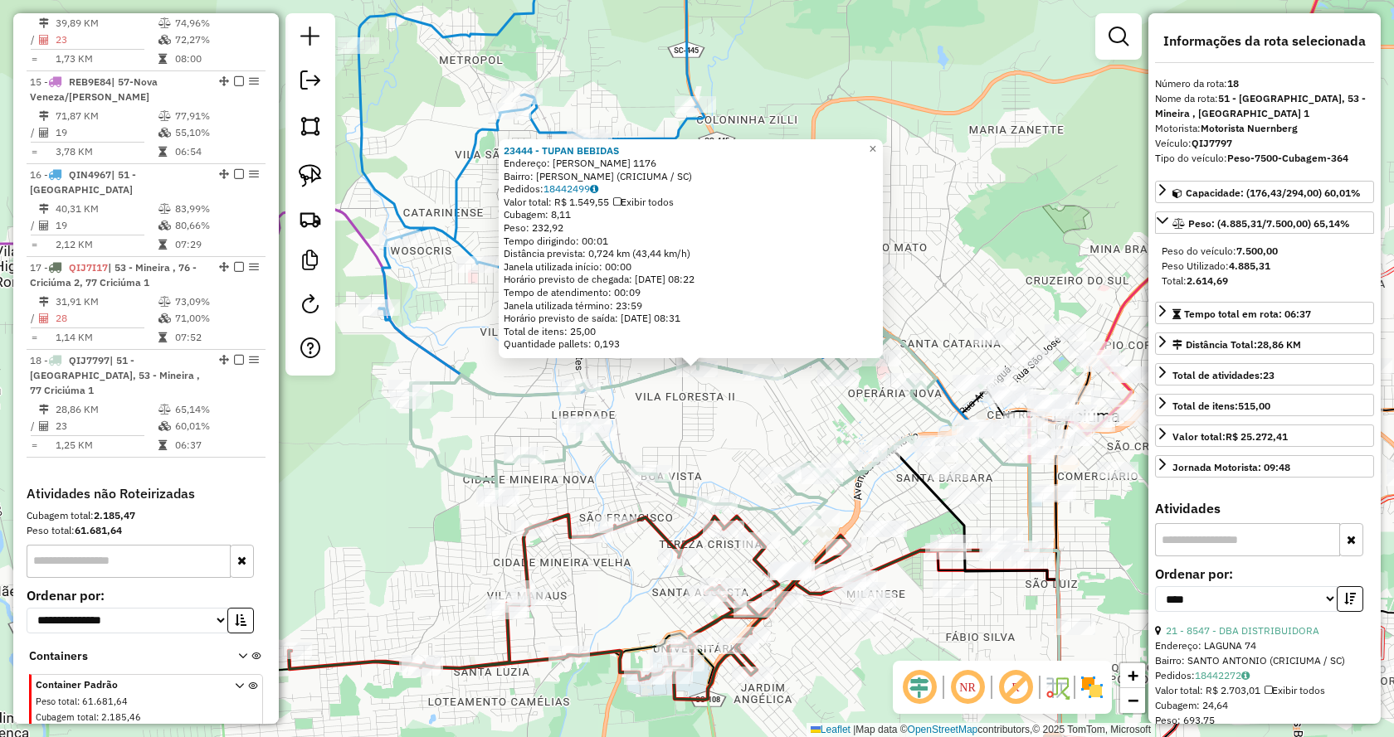
click at [713, 439] on div "23444 - TUPAN BEBIDAS Endereço: [PERSON_NAME] 1176 Bairro: [PERSON_NAME] (CRICI…" at bounding box center [697, 368] width 1394 height 737
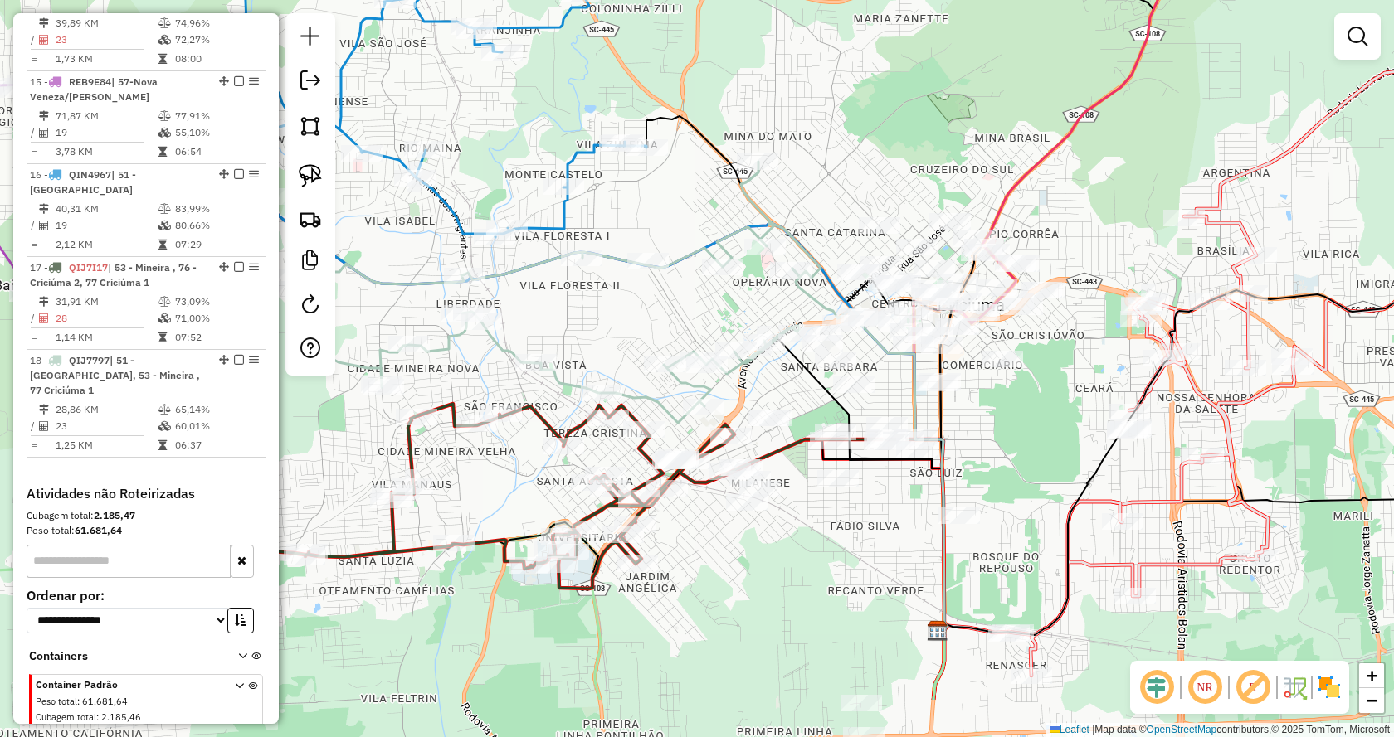
drag, startPoint x: 1079, startPoint y: 230, endPoint x: 958, endPoint y: 119, distance: 163.8
click at [961, 119] on div "Janela de atendimento Grade de atendimento Capacidade Transportadoras Veículos …" at bounding box center [697, 368] width 1394 height 737
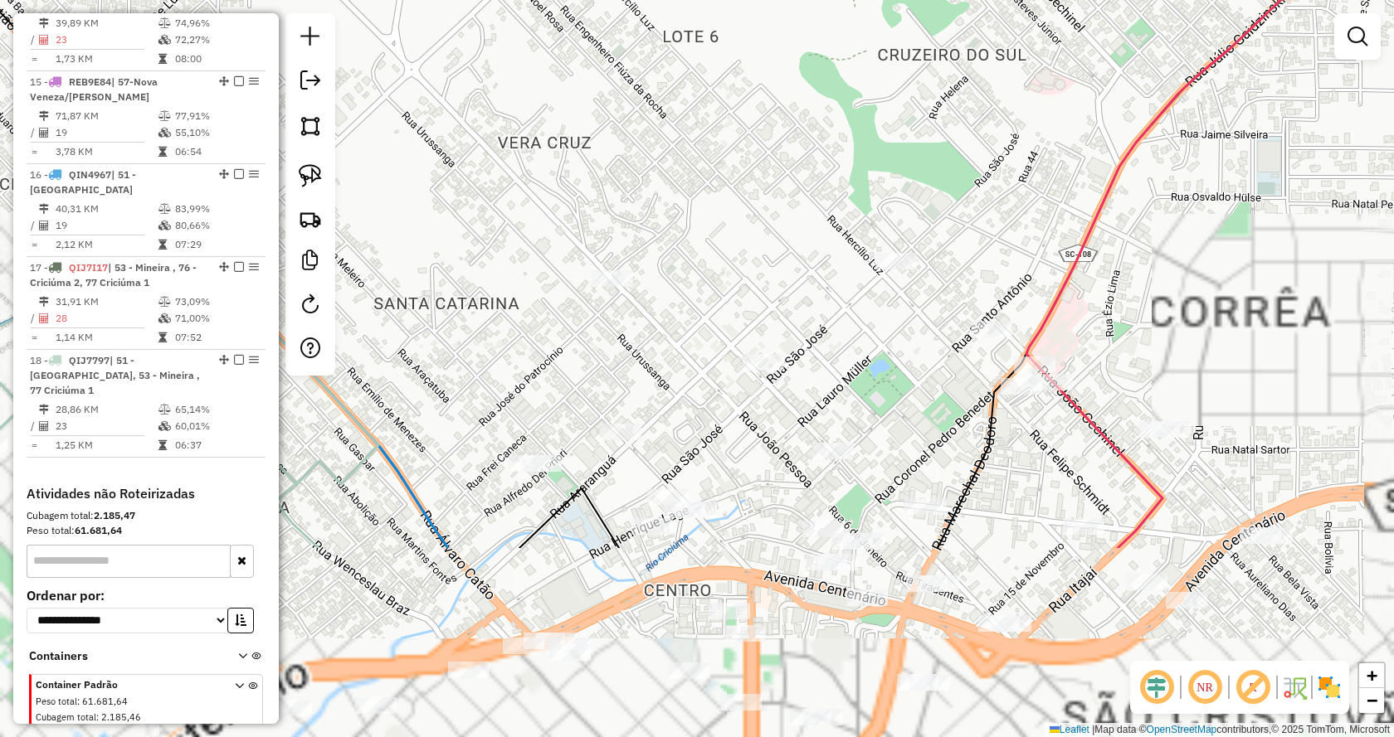
drag, startPoint x: 1095, startPoint y: 314, endPoint x: 1073, endPoint y: 106, distance: 208.5
click at [1090, 42] on div "Janela de atendimento Grade de atendimento Capacidade Transportadoras Veículos …" at bounding box center [697, 368] width 1394 height 737
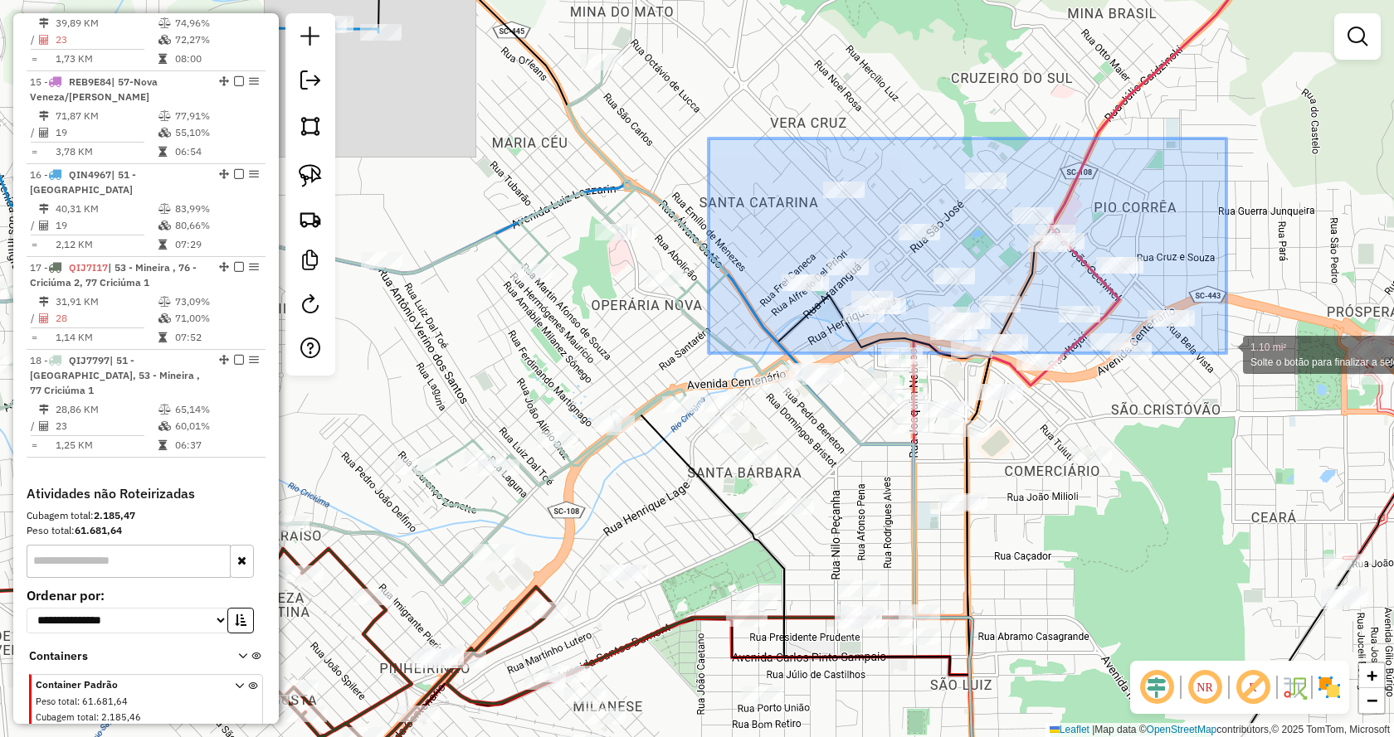
drag, startPoint x: 875, startPoint y: 212, endPoint x: 1226, endPoint y: 353, distance: 378.5
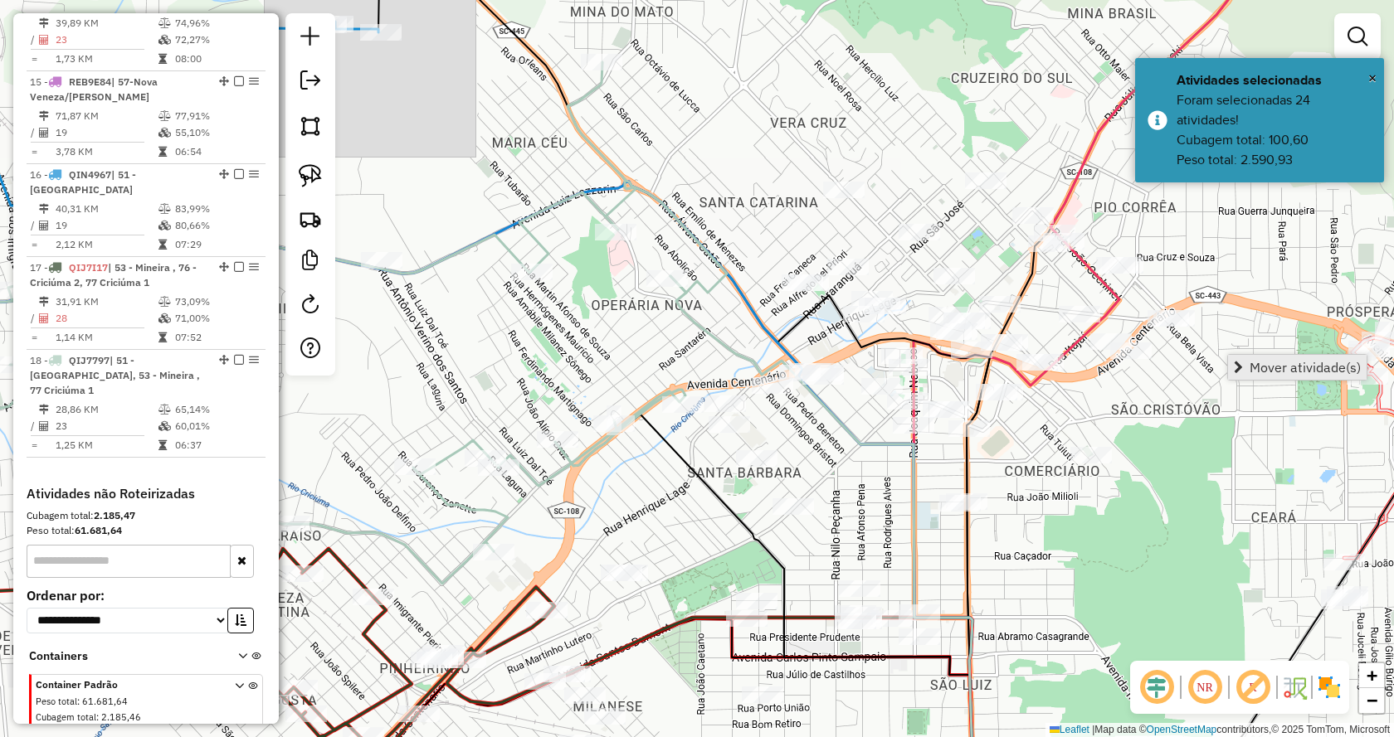
click at [1253, 367] on span "Mover atividade(s)" at bounding box center [1304, 367] width 111 height 13
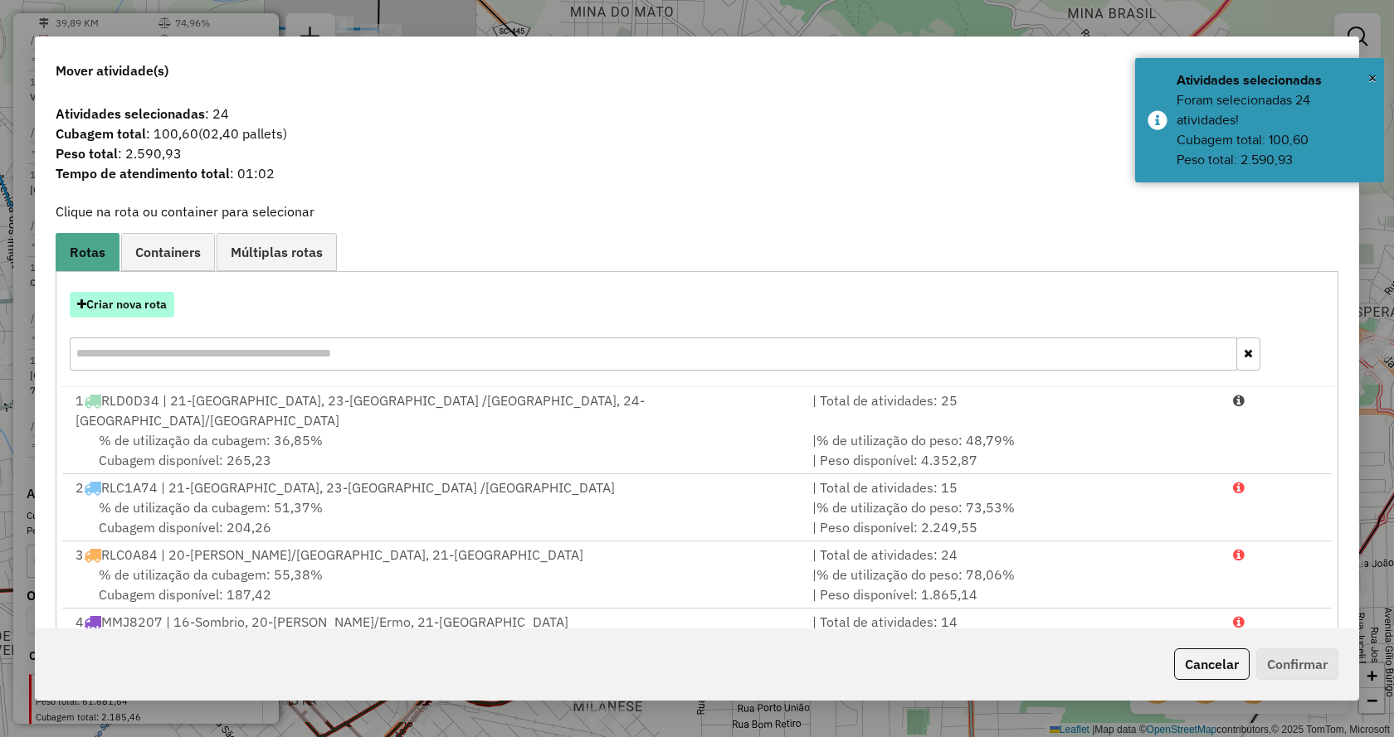
click at [158, 305] on button "Criar nova rota" at bounding box center [122, 305] width 105 height 26
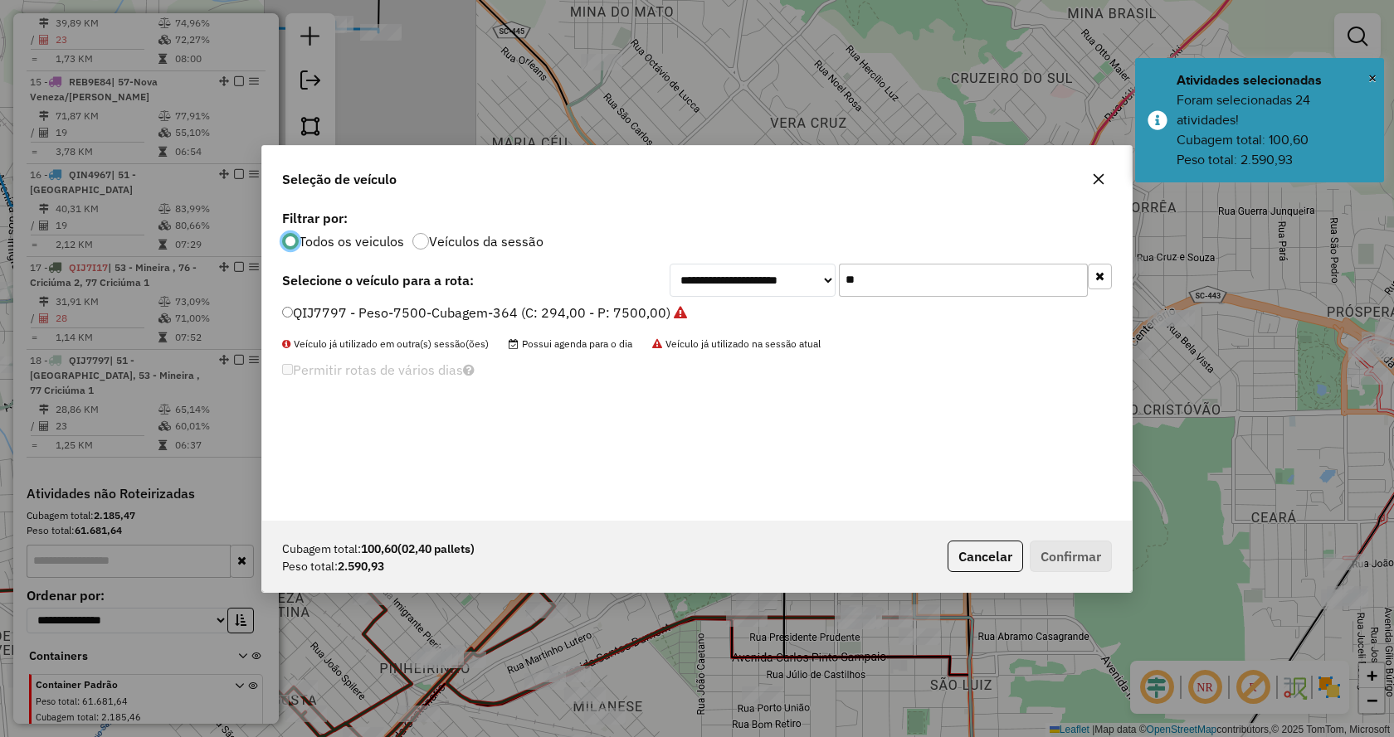
scroll to position [9, 5]
drag, startPoint x: 928, startPoint y: 286, endPoint x: 788, endPoint y: 275, distance: 140.6
click at [788, 275] on div "**********" at bounding box center [890, 280] width 442 height 33
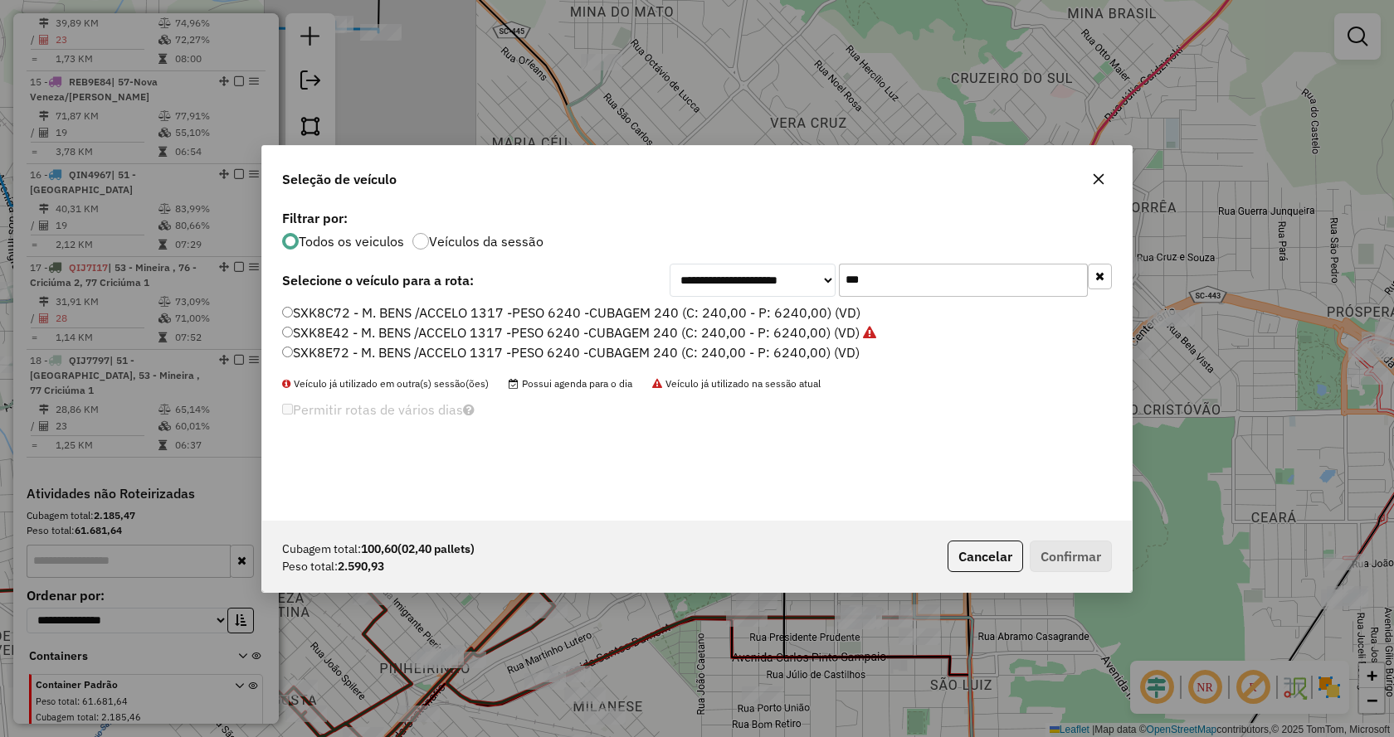
type input "***"
click at [723, 359] on label "SXK8E72 - M. BENS /ACCELO 1317 -PESO 6240 -CUBAGEM 240 (C: 240,00 - P: 6240,00)…" at bounding box center [570, 353] width 577 height 20
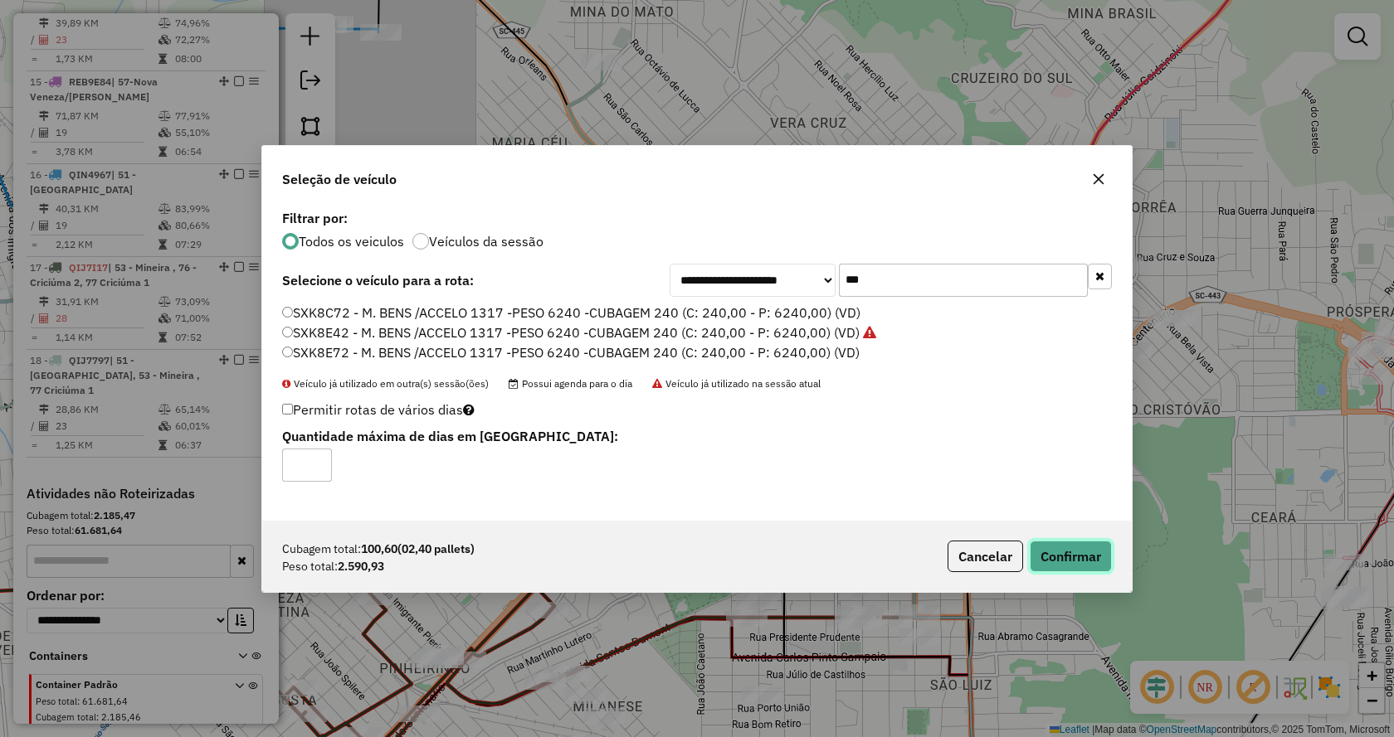
click at [1103, 555] on button "Confirmar" at bounding box center [1070, 557] width 82 height 32
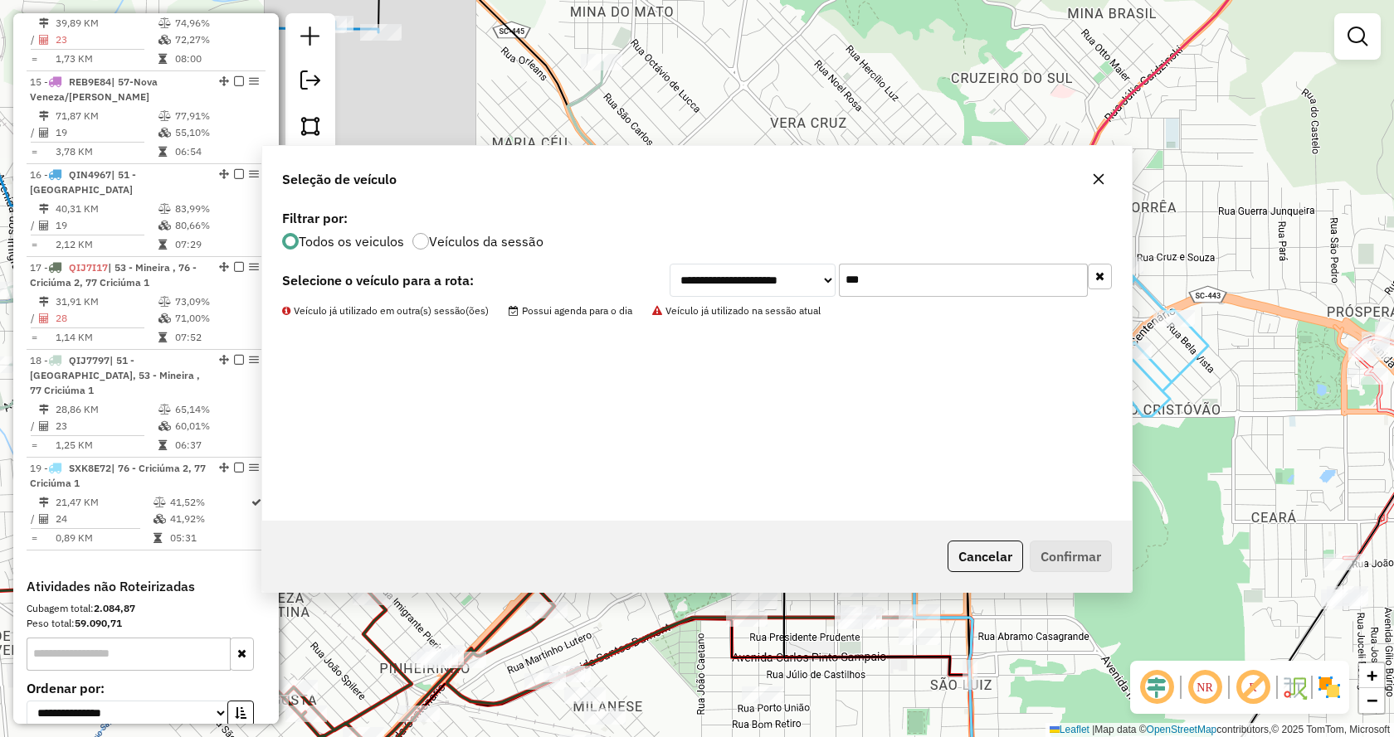
scroll to position [1910, 0]
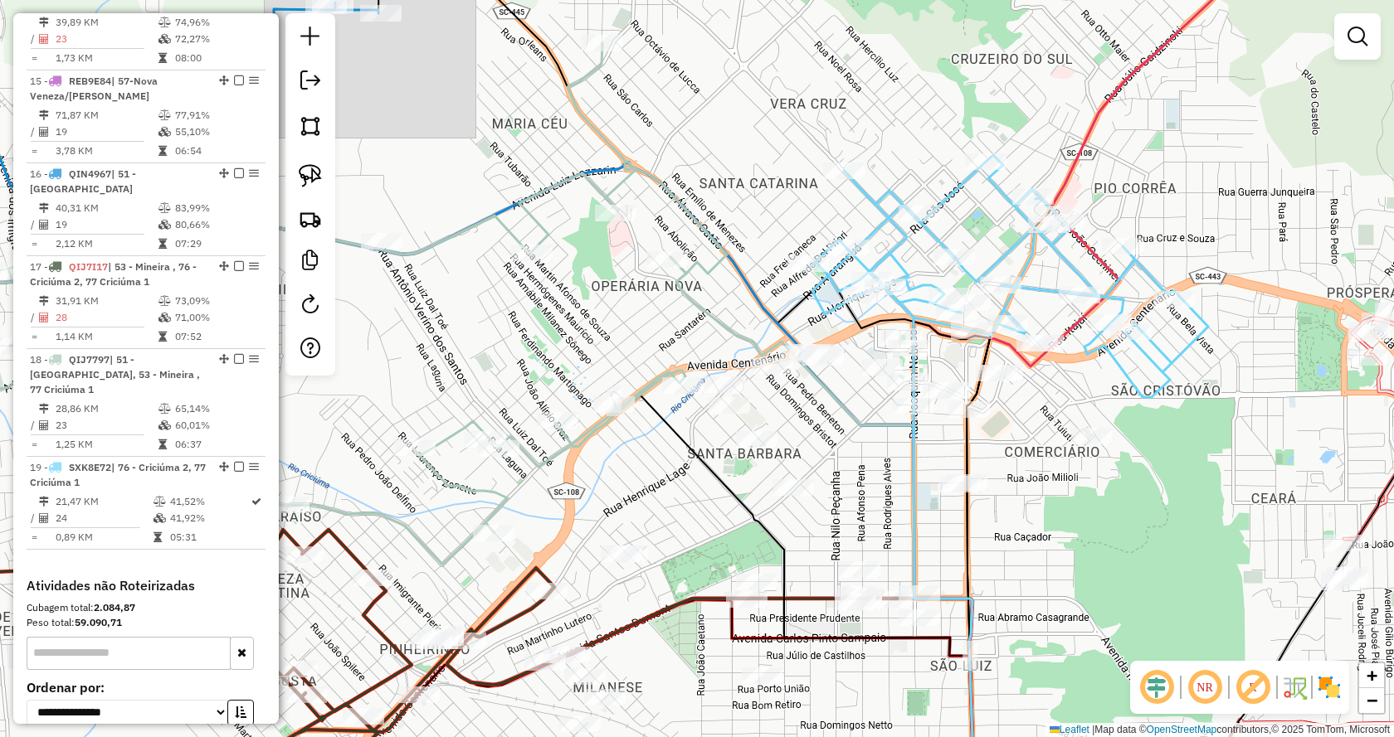
drag, startPoint x: 1056, startPoint y: 409, endPoint x: 1063, endPoint y: 372, distance: 38.1
click at [1063, 371] on div "Janela de atendimento Grade de atendimento Capacidade Transportadoras Veículos …" at bounding box center [697, 368] width 1394 height 737
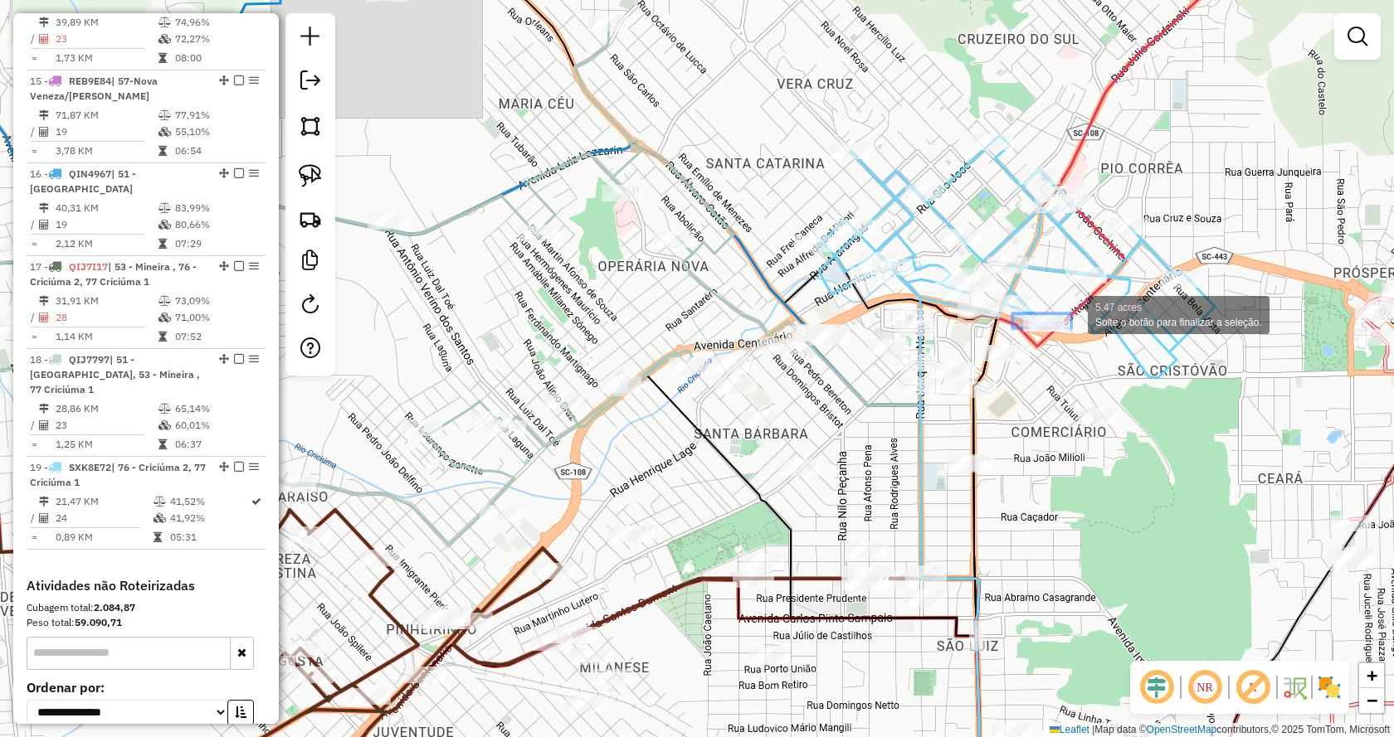
drag, startPoint x: 1013, startPoint y: 328, endPoint x: 1072, endPoint y: 314, distance: 60.8
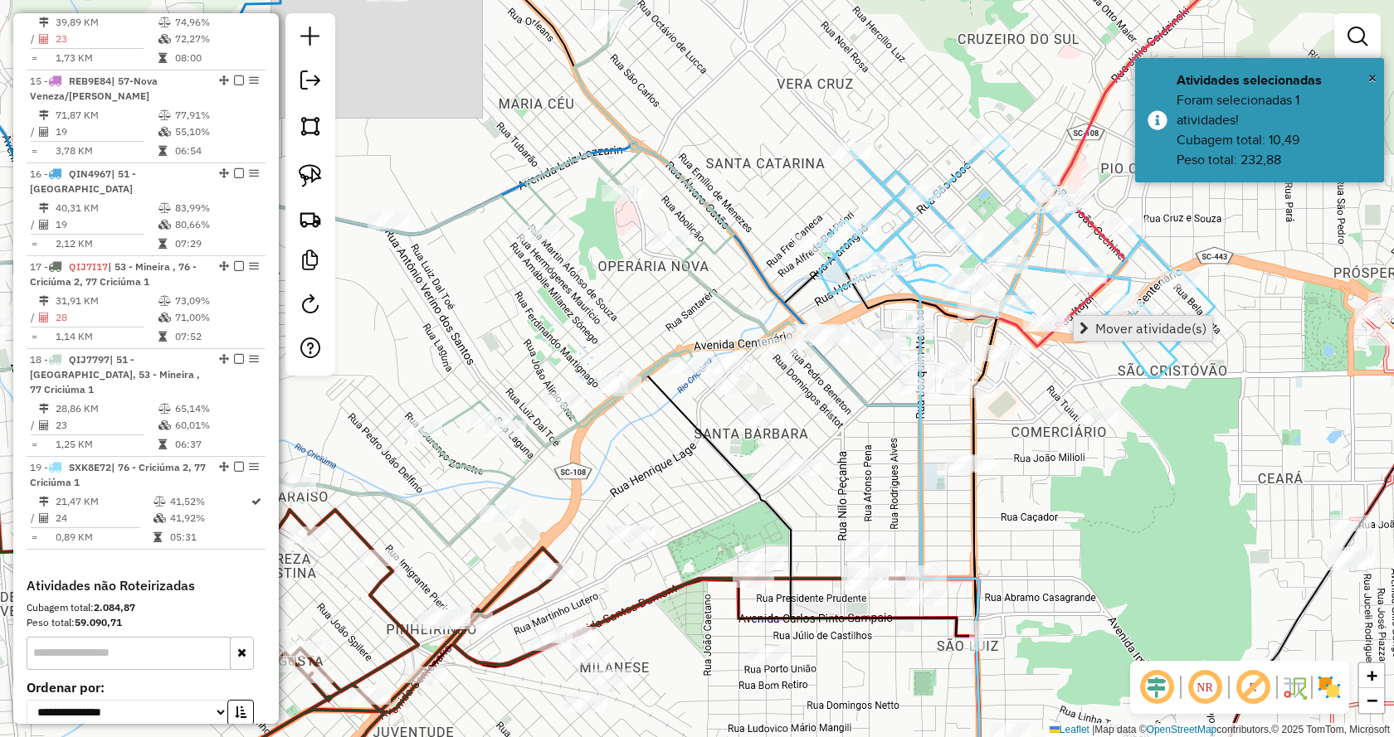
click at [1083, 329] on span "Mover atividade(s)" at bounding box center [1083, 328] width 9 height 13
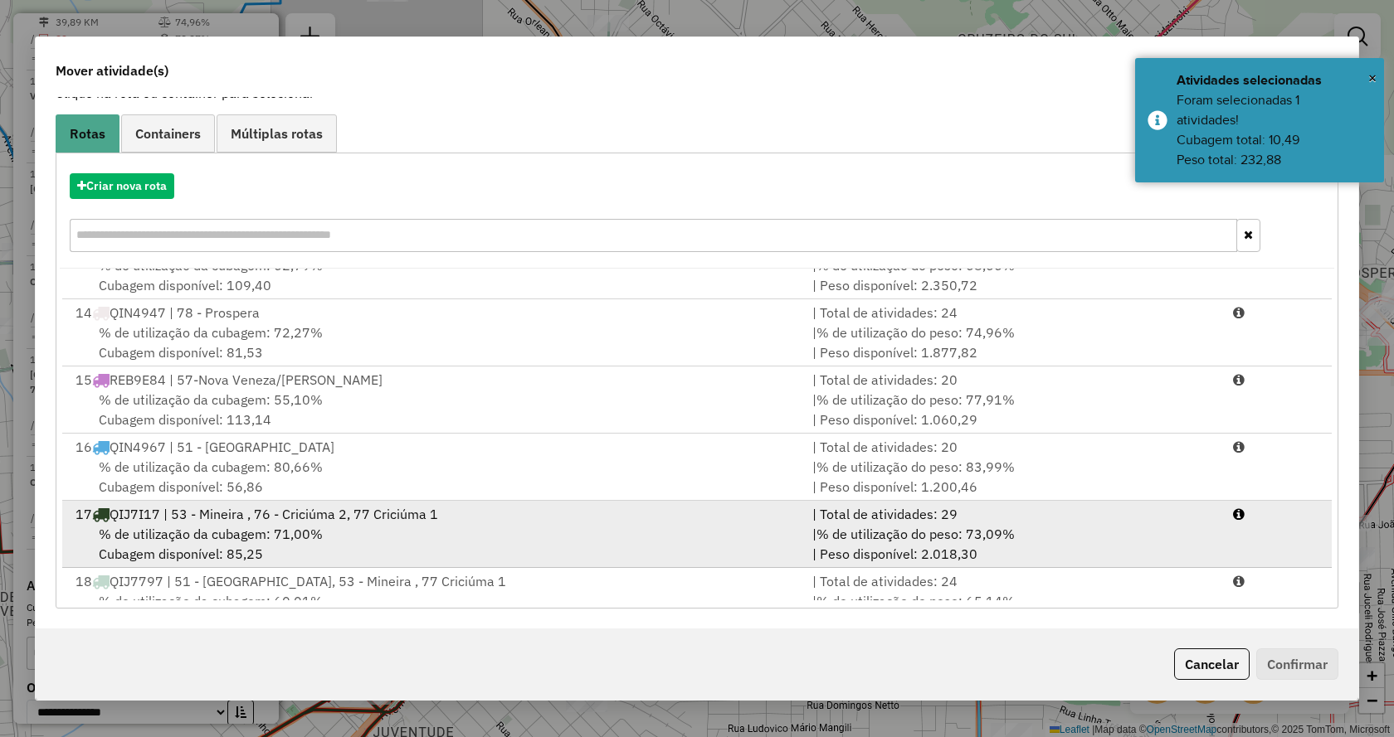
scroll to position [945, 0]
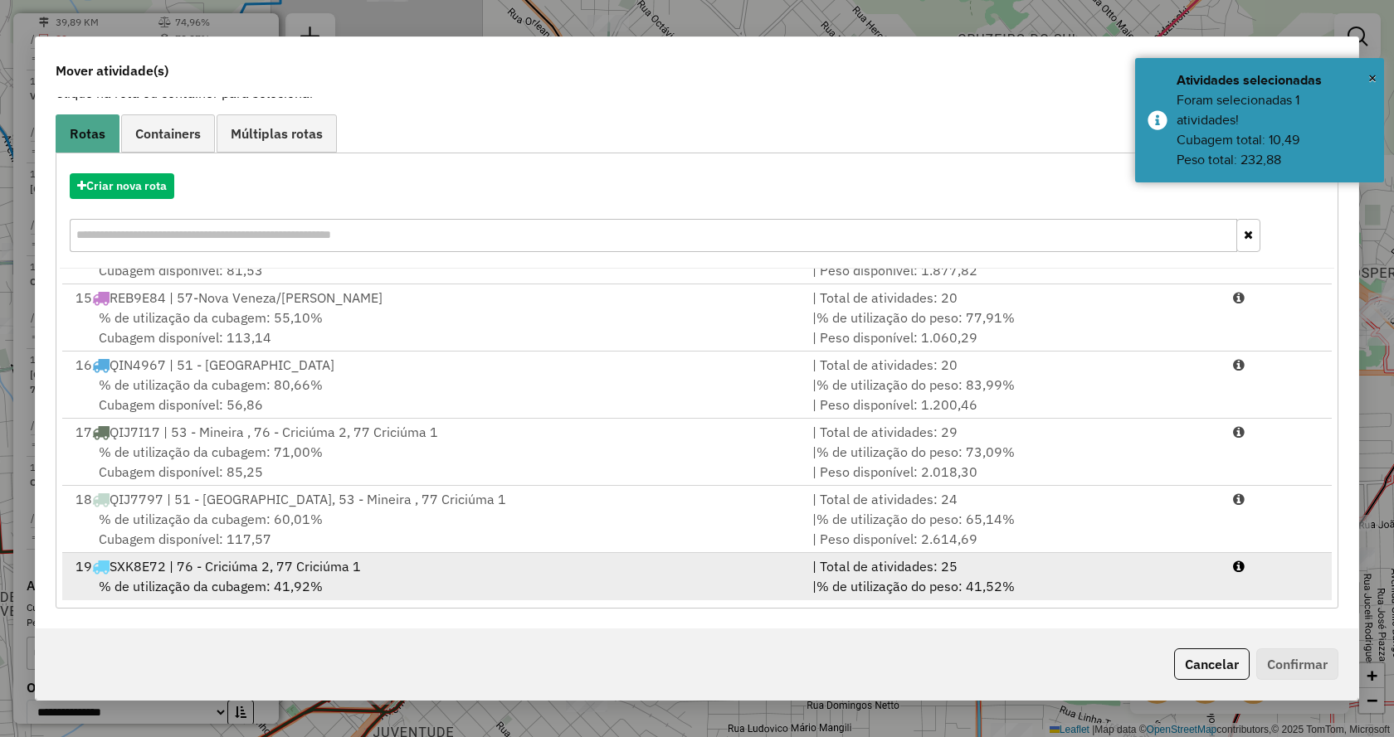
click at [1023, 581] on div "| % de utilização do peso: 41,52% | Peso disponível: 3.649,07" at bounding box center [1012, 597] width 421 height 40
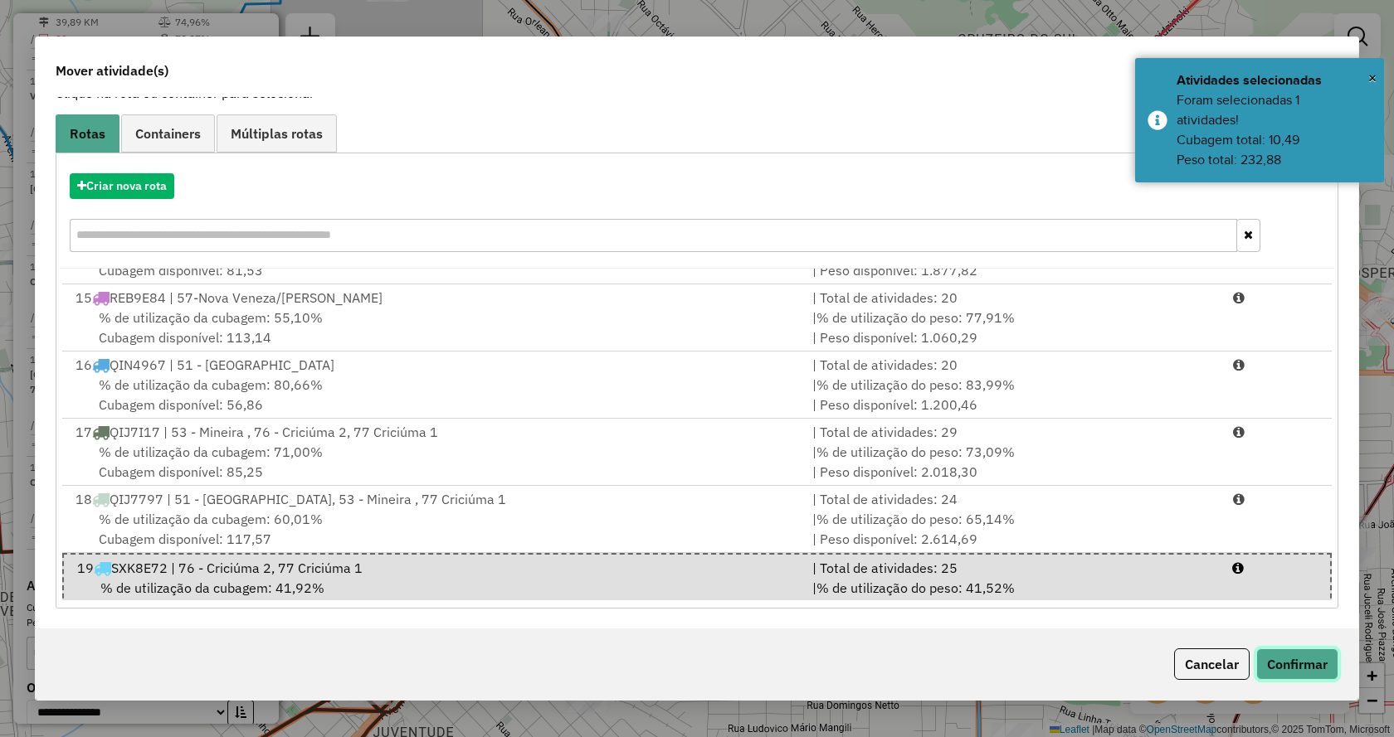
click at [1273, 668] on button "Confirmar" at bounding box center [1297, 665] width 82 height 32
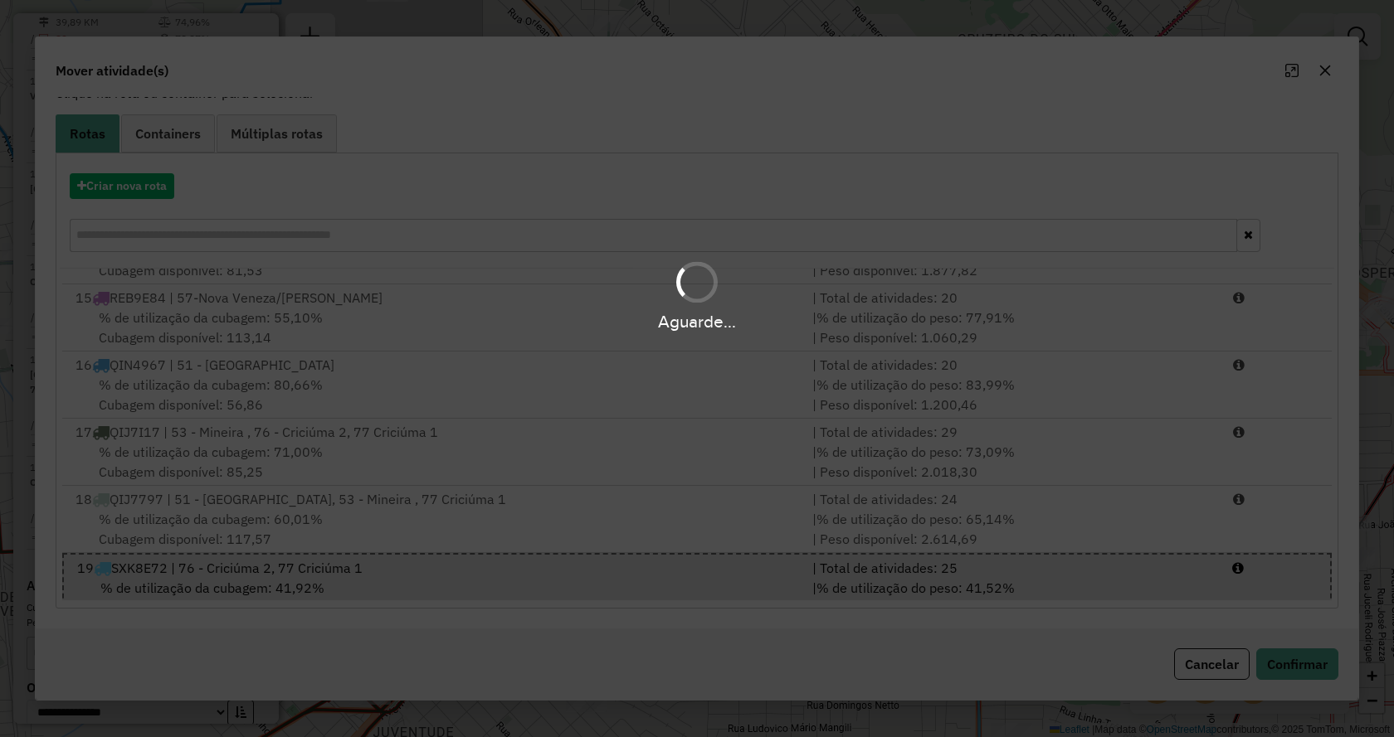
scroll to position [0, 0]
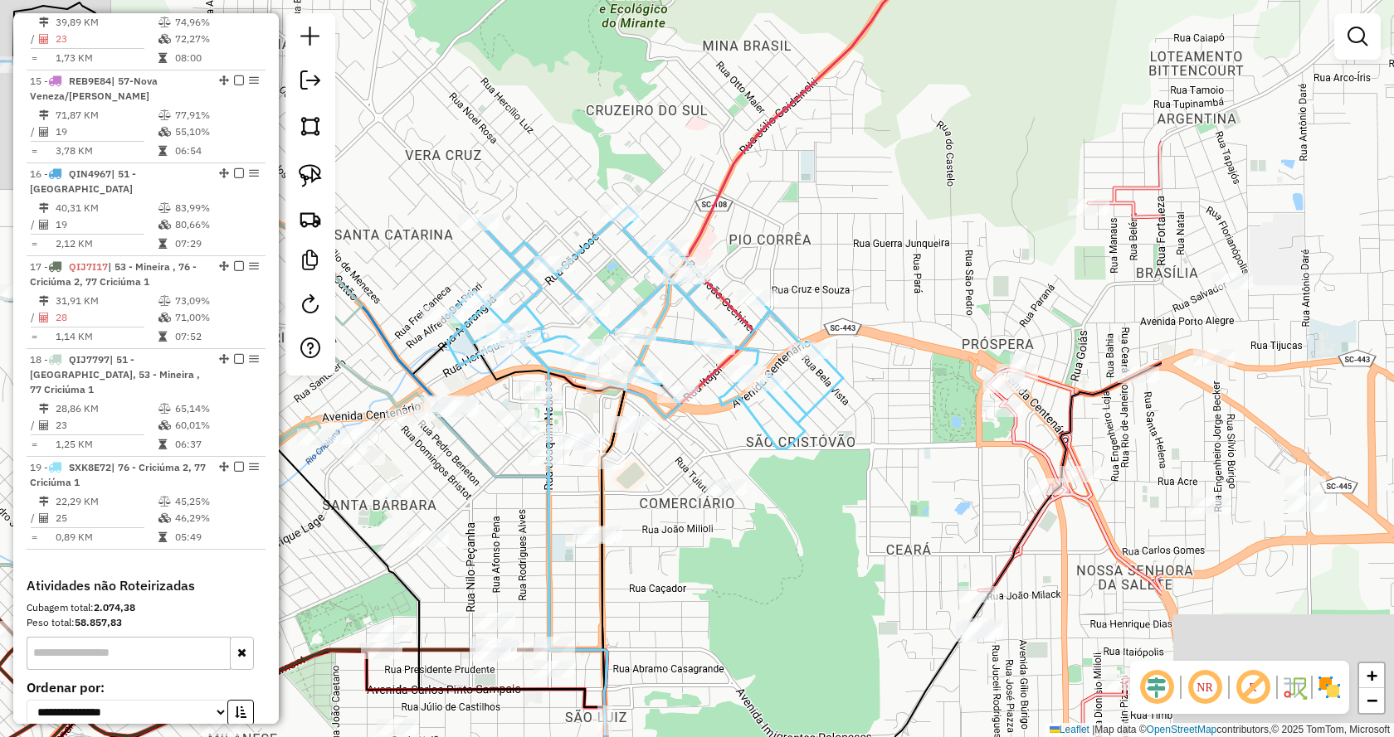
drag, startPoint x: 1068, startPoint y: 98, endPoint x: 732, endPoint y: 121, distance: 337.6
click at [732, 121] on div "Janela de atendimento Grade de atendimento Capacidade Transportadoras Veículos …" at bounding box center [697, 368] width 1394 height 737
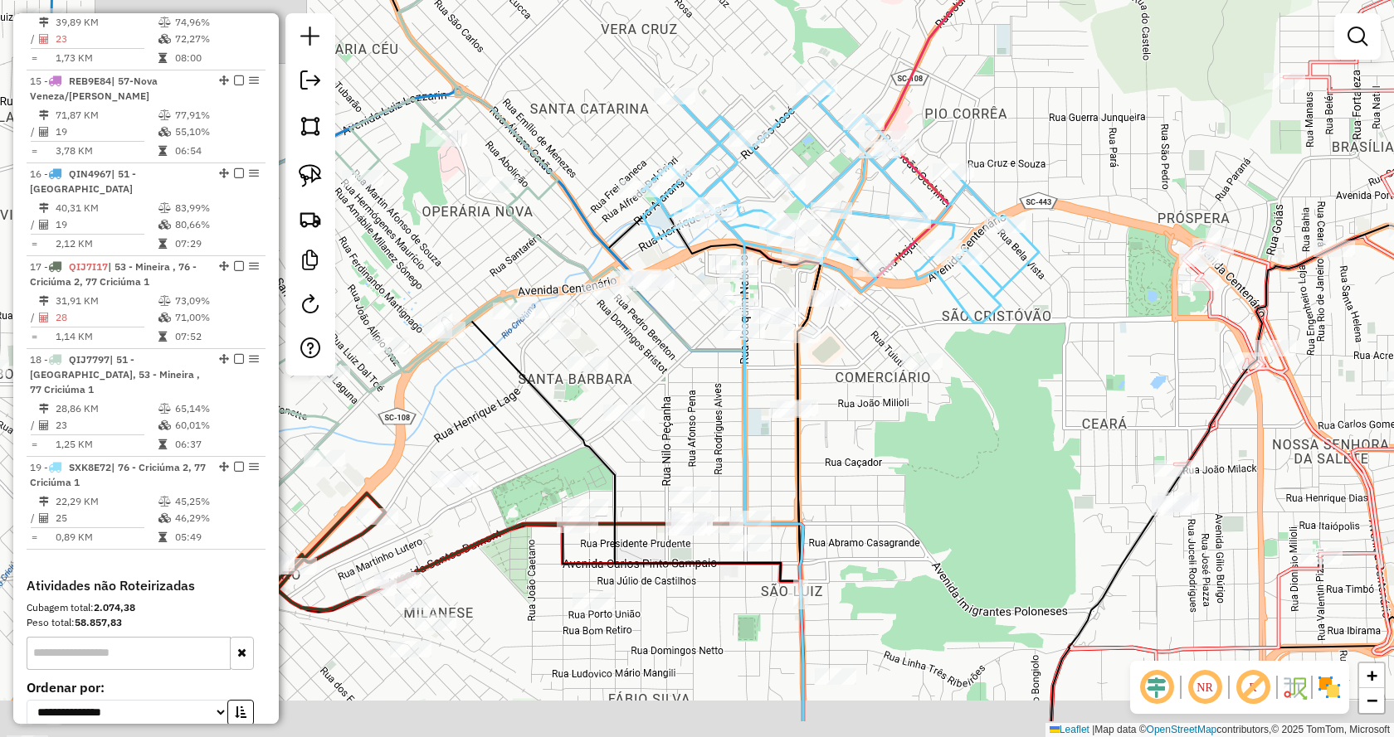
drag, startPoint x: 864, startPoint y: 523, endPoint x: 1145, endPoint y: 354, distance: 327.1
click at [1146, 354] on div "Janela de atendimento Grade de atendimento Capacidade Transportadoras Veículos …" at bounding box center [697, 368] width 1394 height 737
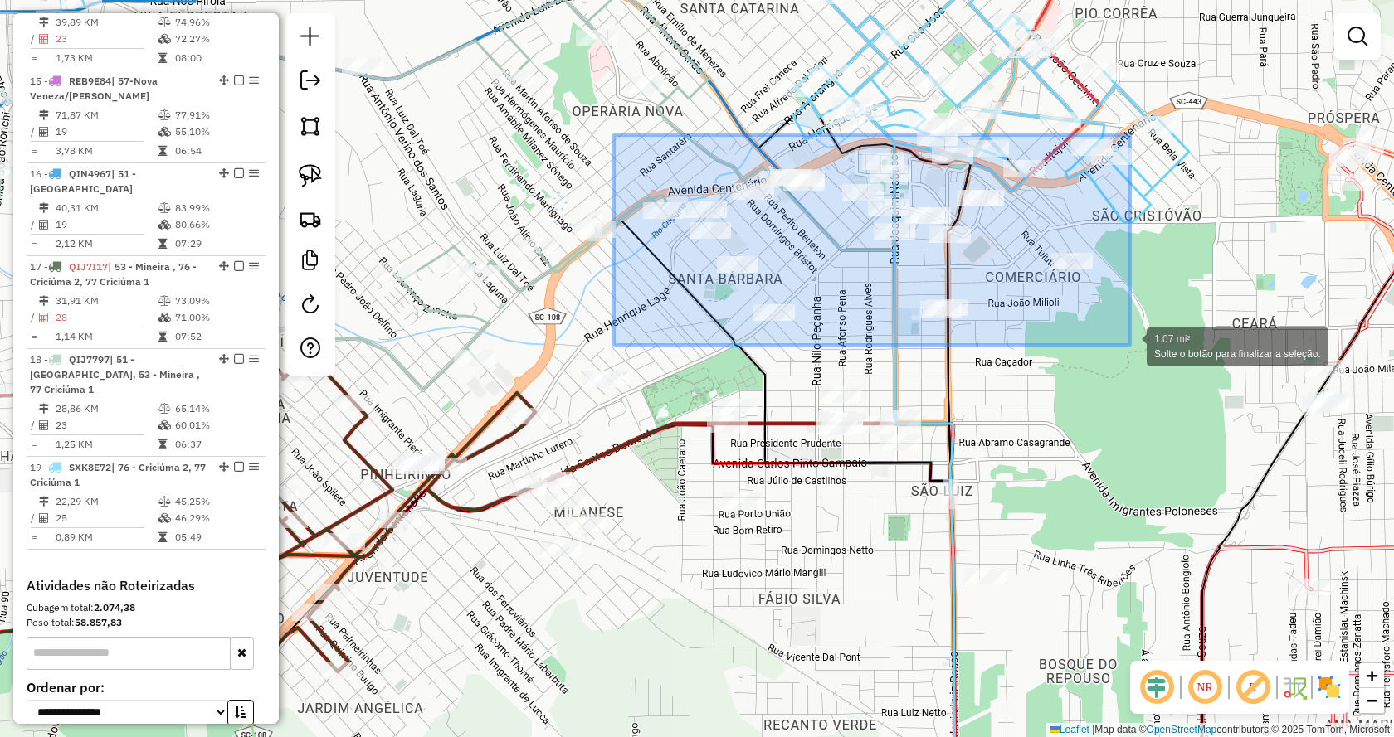
drag, startPoint x: 614, startPoint y: 135, endPoint x: 1130, endPoint y: 346, distance: 557.3
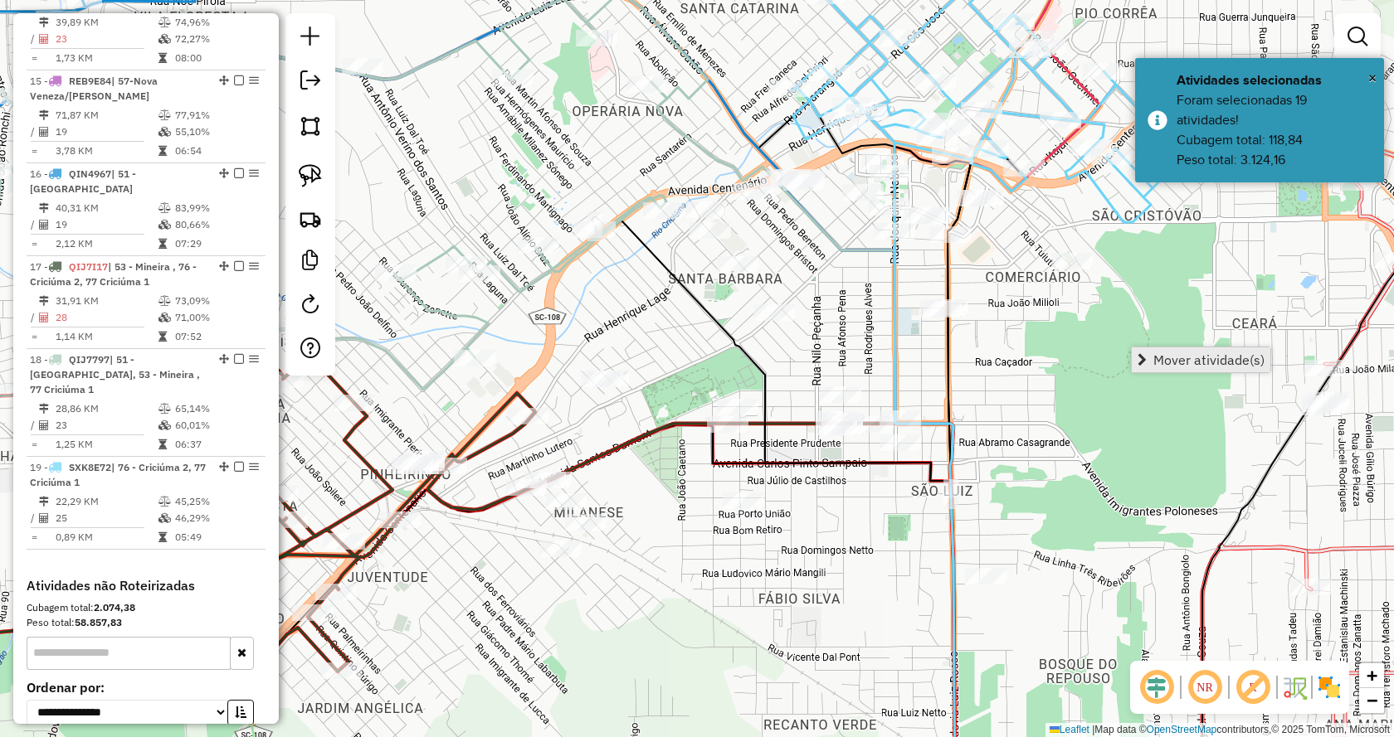
click at [1165, 362] on span "Mover atividade(s)" at bounding box center [1208, 359] width 111 height 13
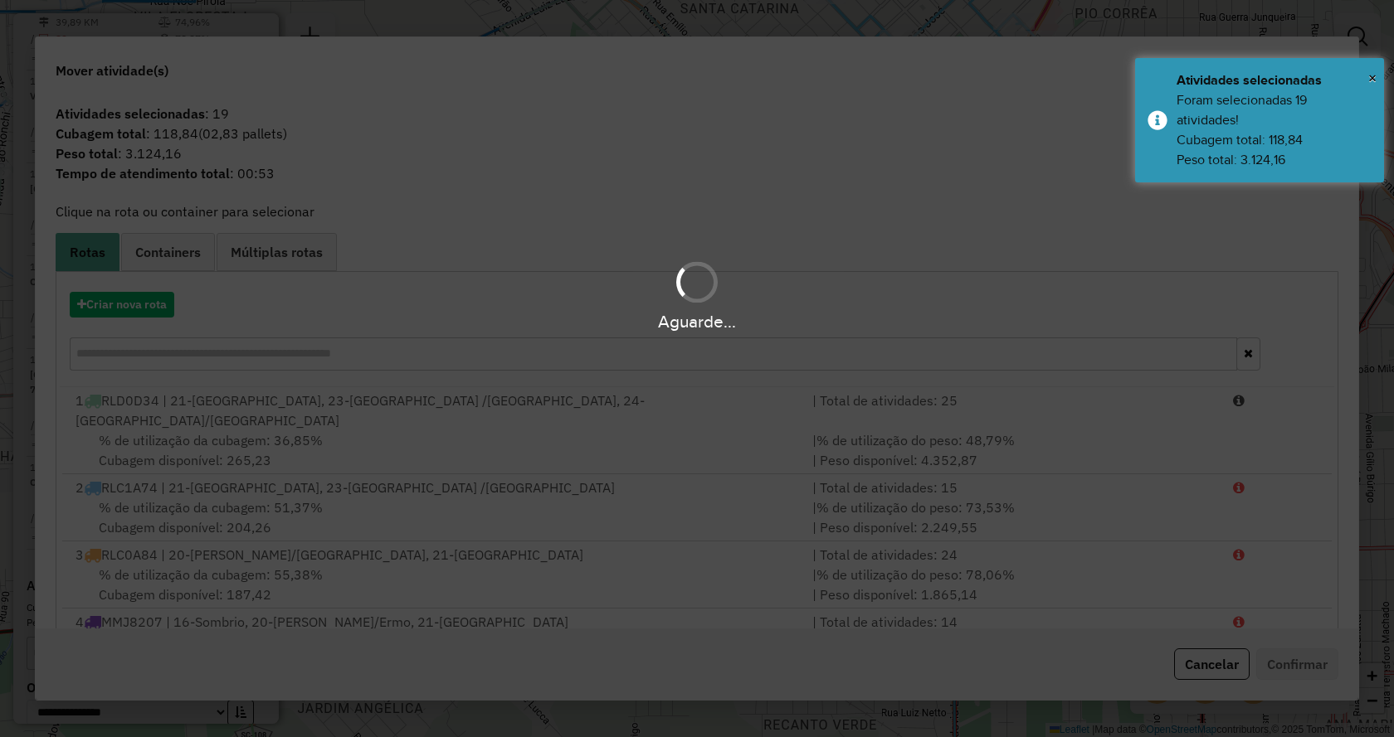
click at [143, 303] on hb-app "Aguarde... Pop-up bloqueado! Seu navegador bloqueou automáticamente a abertura …" at bounding box center [697, 368] width 1394 height 737
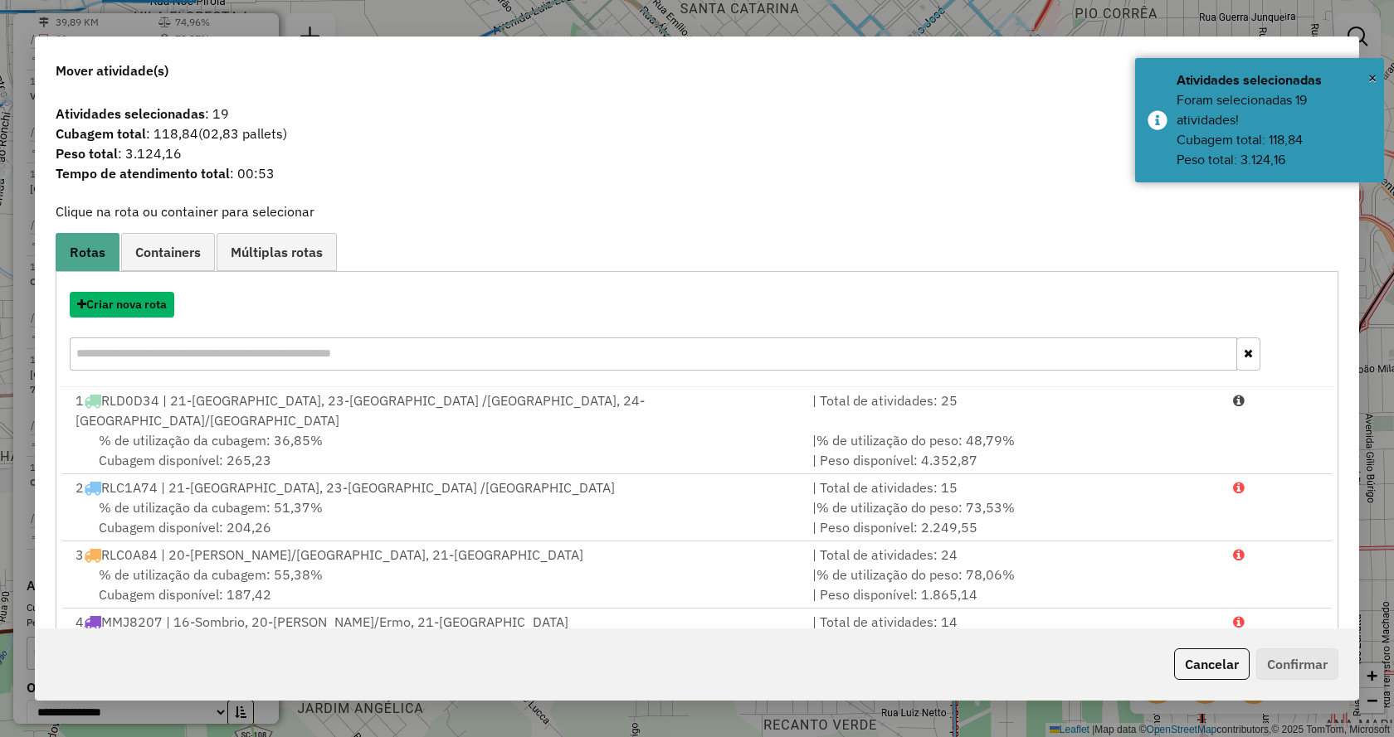
click at [143, 303] on button "Criar nova rota" at bounding box center [122, 305] width 105 height 26
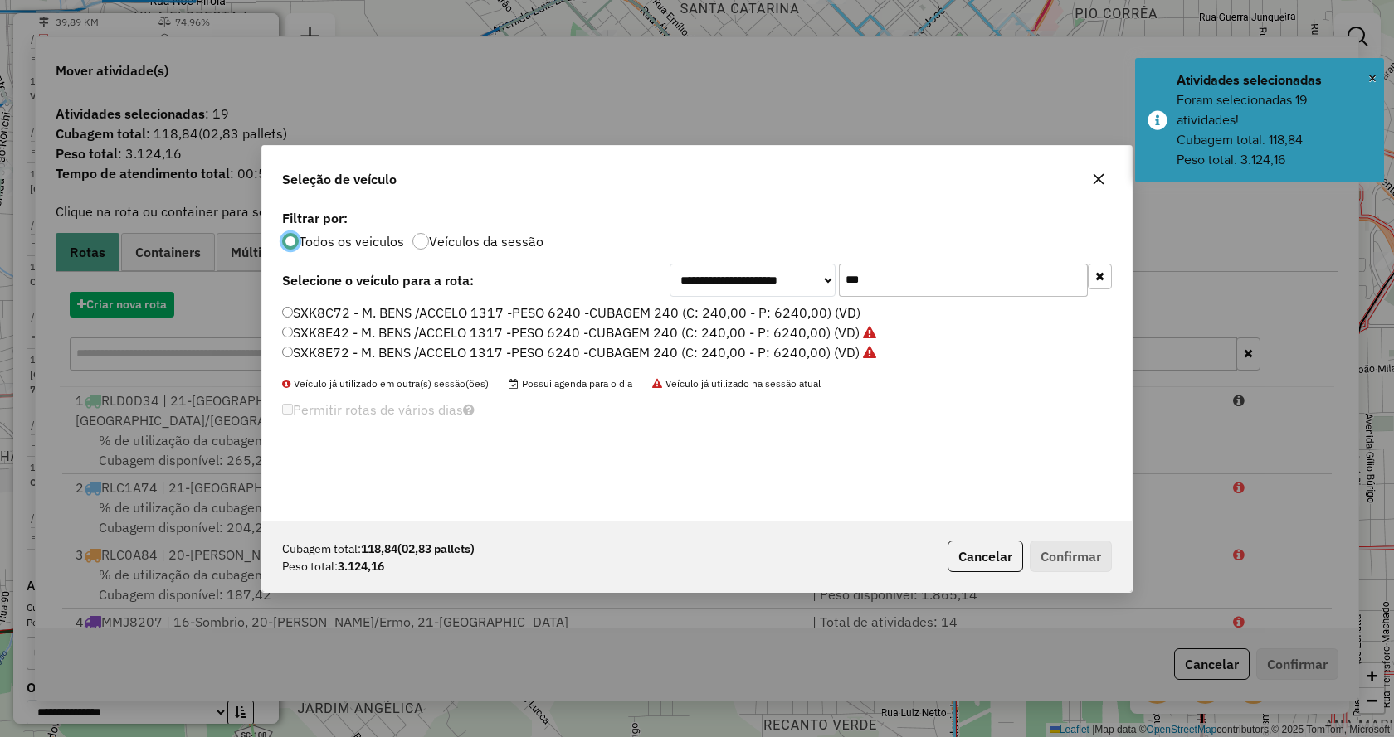
scroll to position [9, 5]
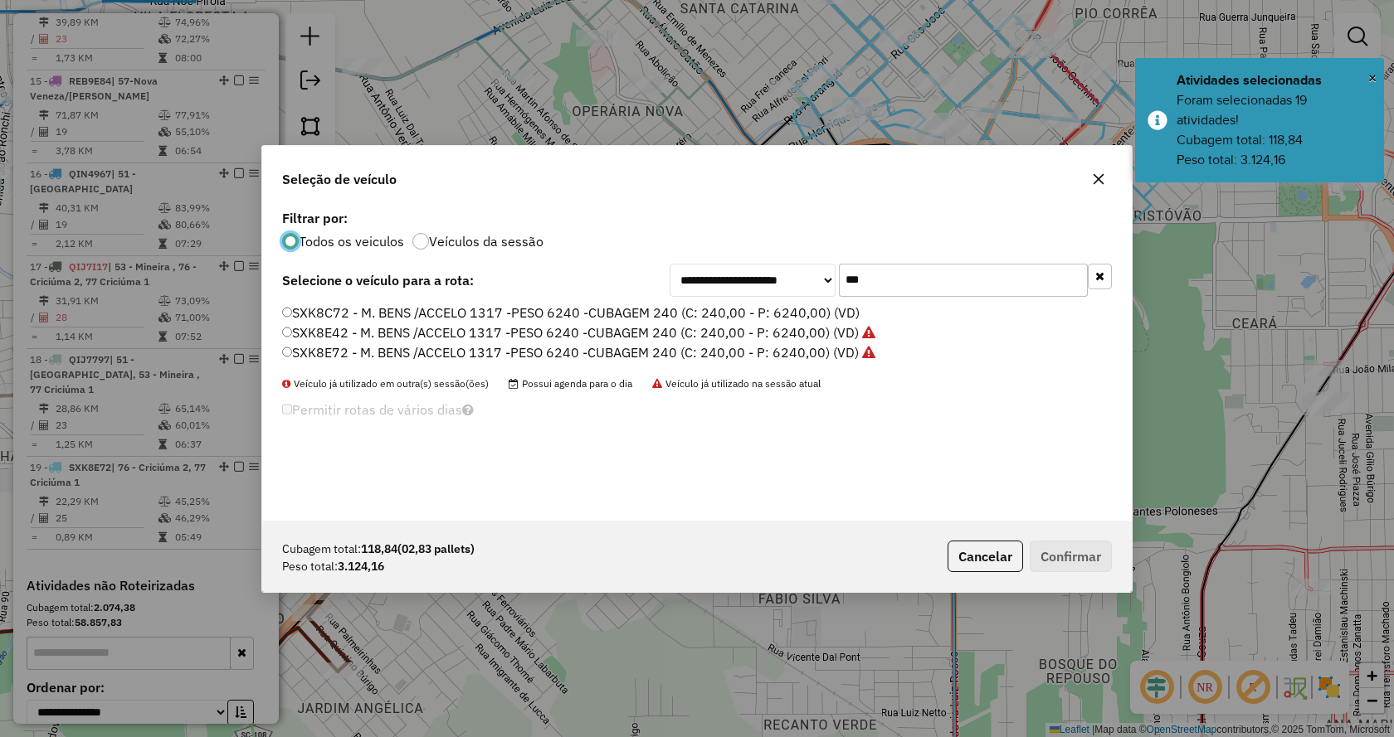
click at [314, 309] on label "SXK8C72 - M. BENS /ACCELO 1317 -PESO 6240 -CUBAGEM 240 (C: 240,00 - P: 6240,00)…" at bounding box center [570, 313] width 577 height 20
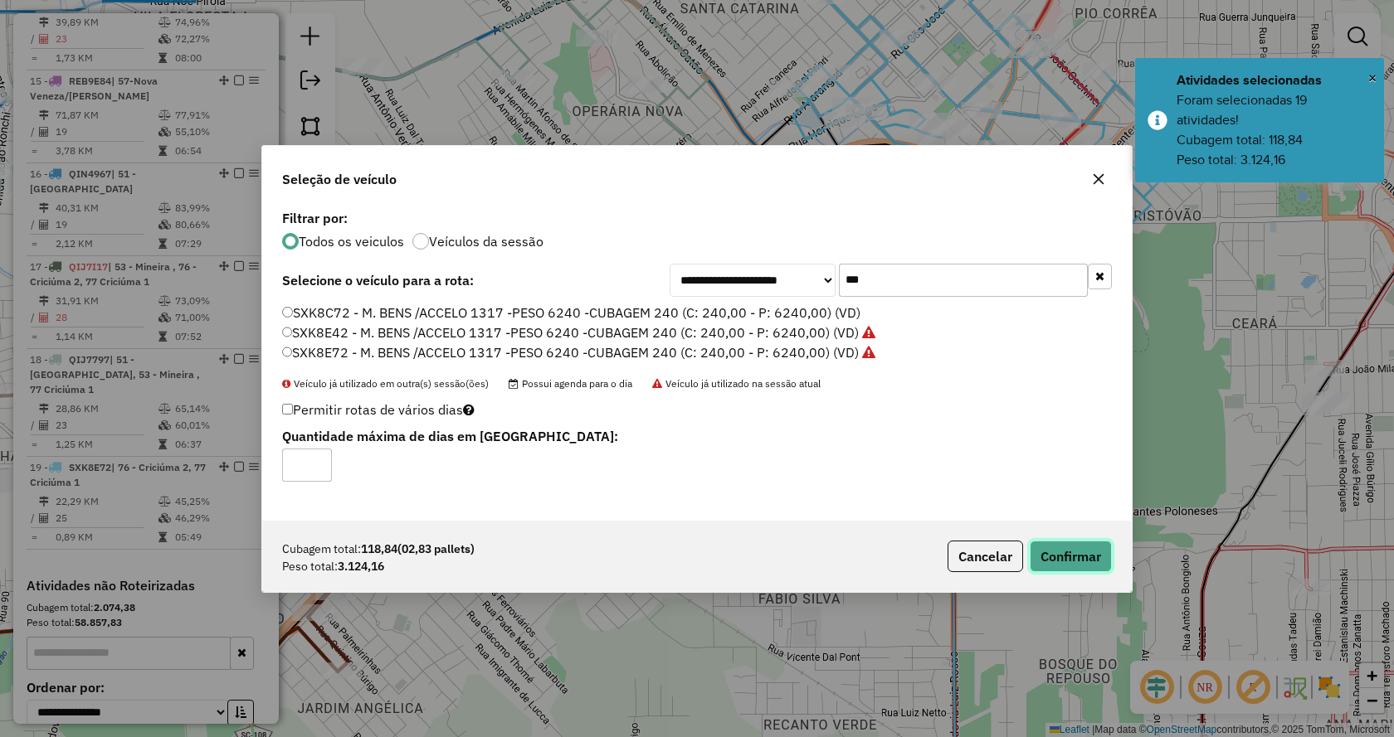
click at [1059, 553] on button "Confirmar" at bounding box center [1070, 557] width 82 height 32
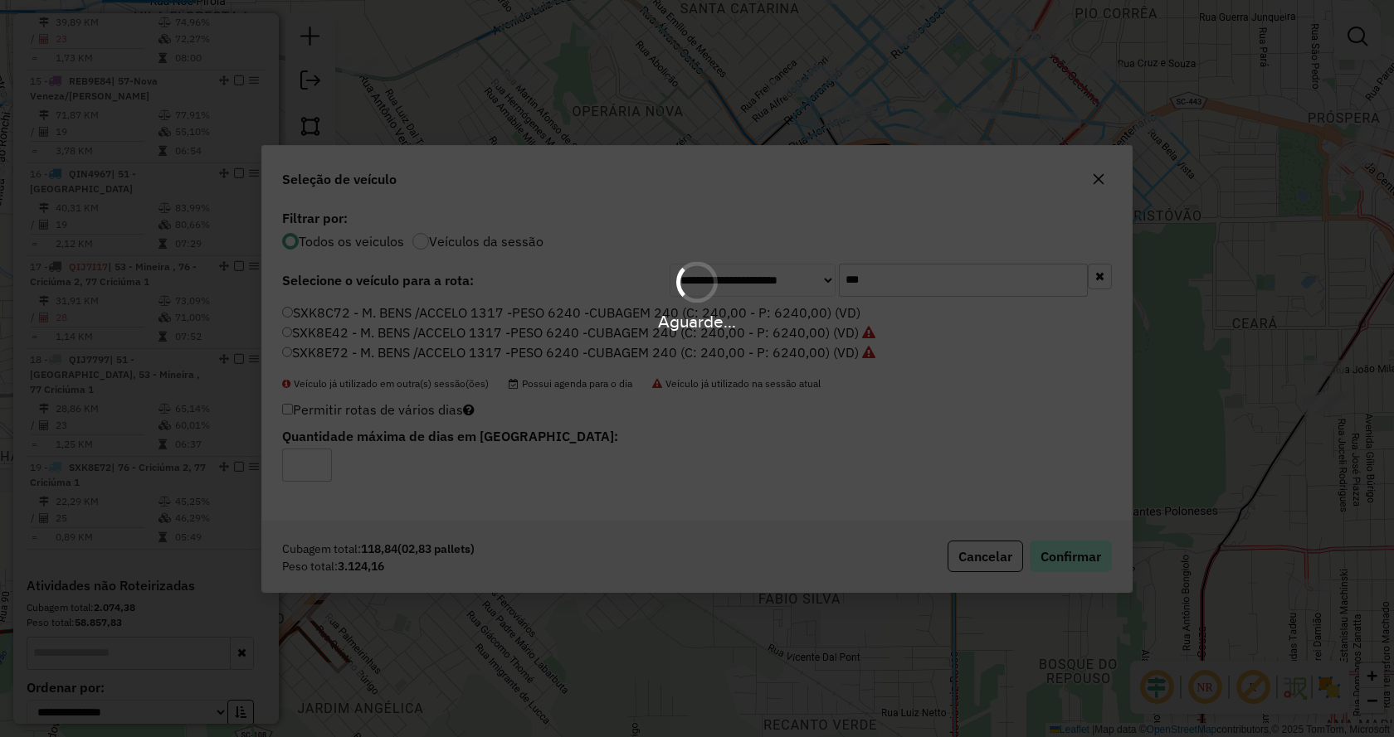
scroll to position [1930, 0]
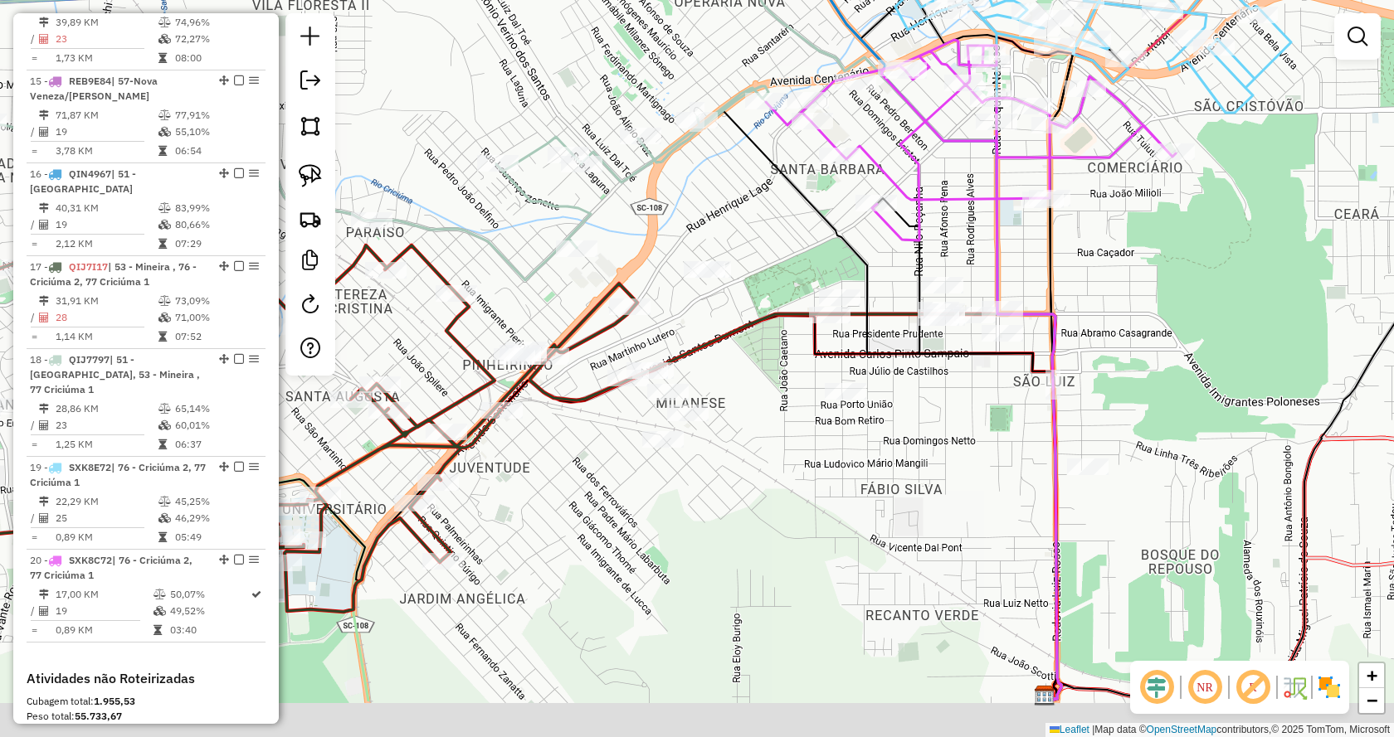
drag, startPoint x: 1065, startPoint y: 514, endPoint x: 1165, endPoint y: 408, distance: 145.5
click at [1165, 408] on div "Janela de atendimento Grade de atendimento Capacidade Transportadoras Veículos …" at bounding box center [697, 368] width 1394 height 737
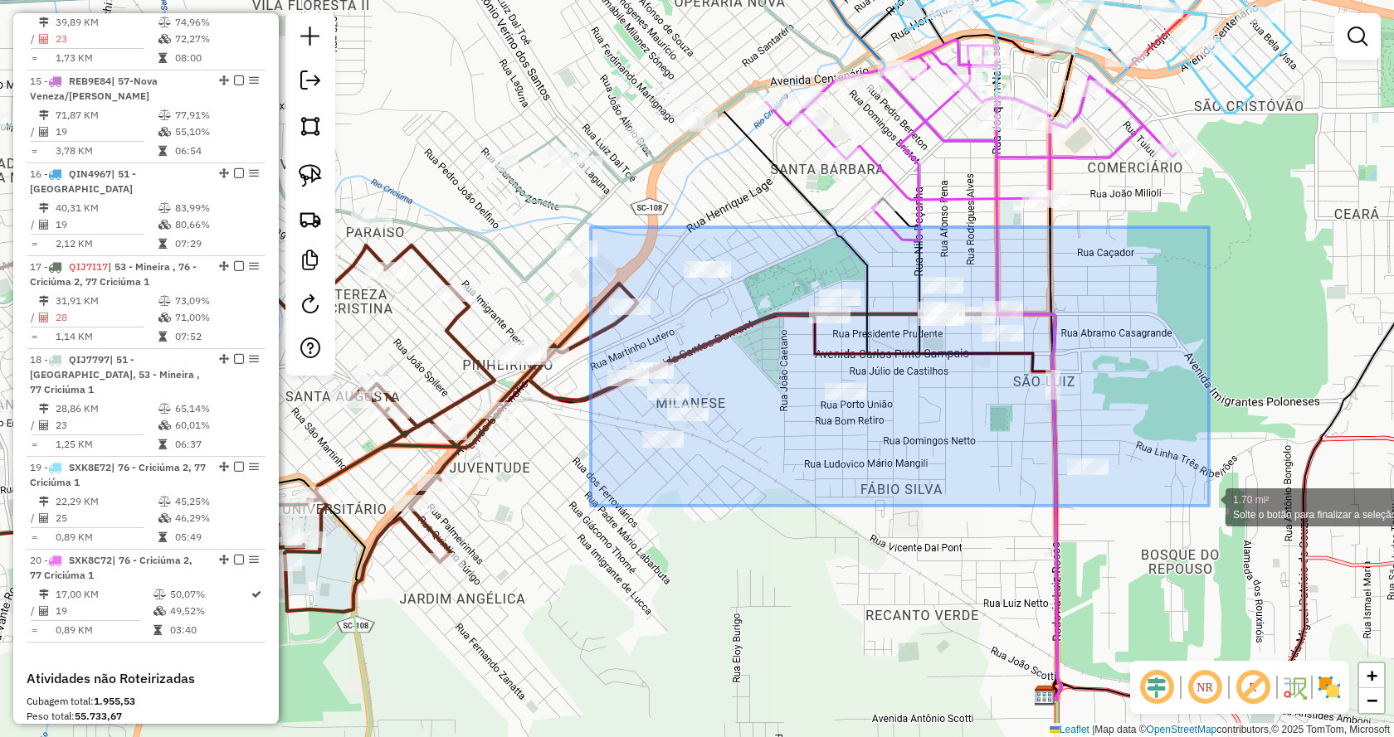
drag, startPoint x: 591, startPoint y: 227, endPoint x: 1209, endPoint y: 506, distance: 677.9
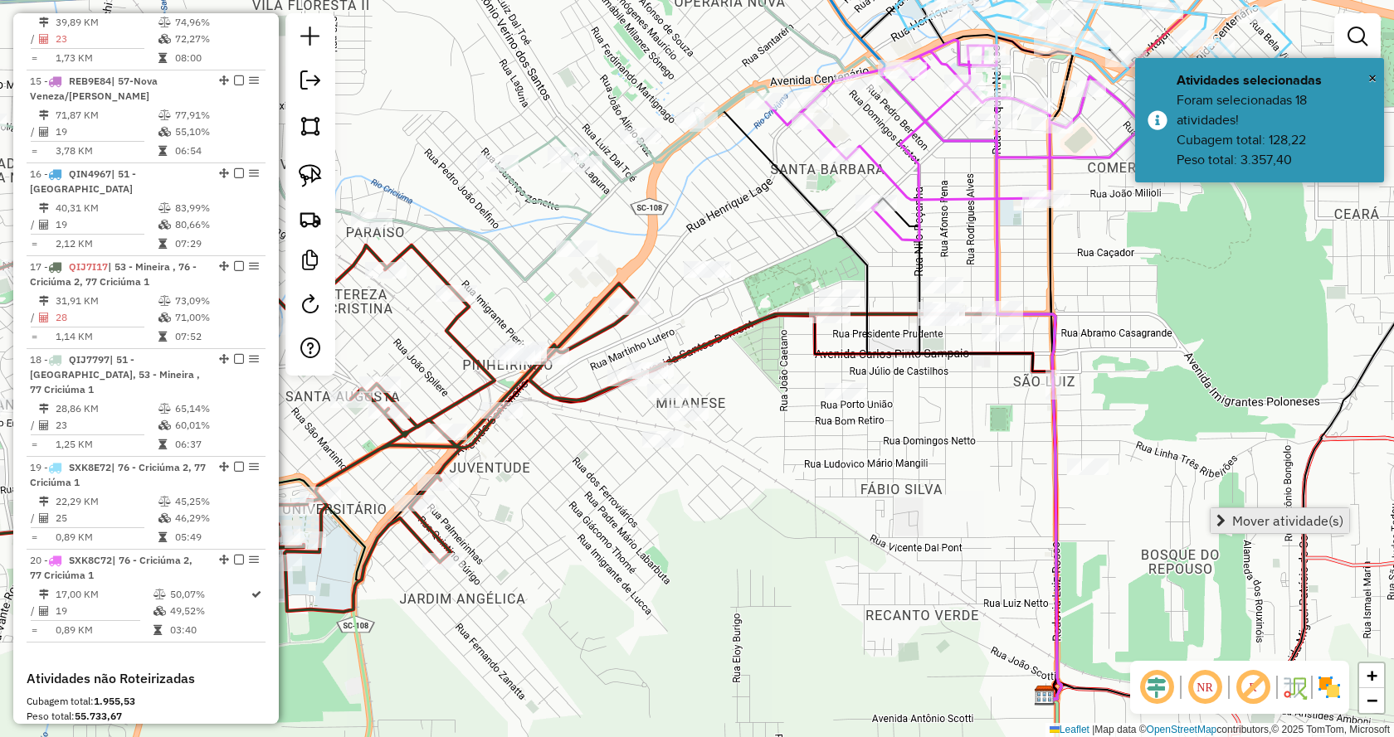
click at [1228, 517] on link "Mover atividade(s)" at bounding box center [1279, 520] width 139 height 25
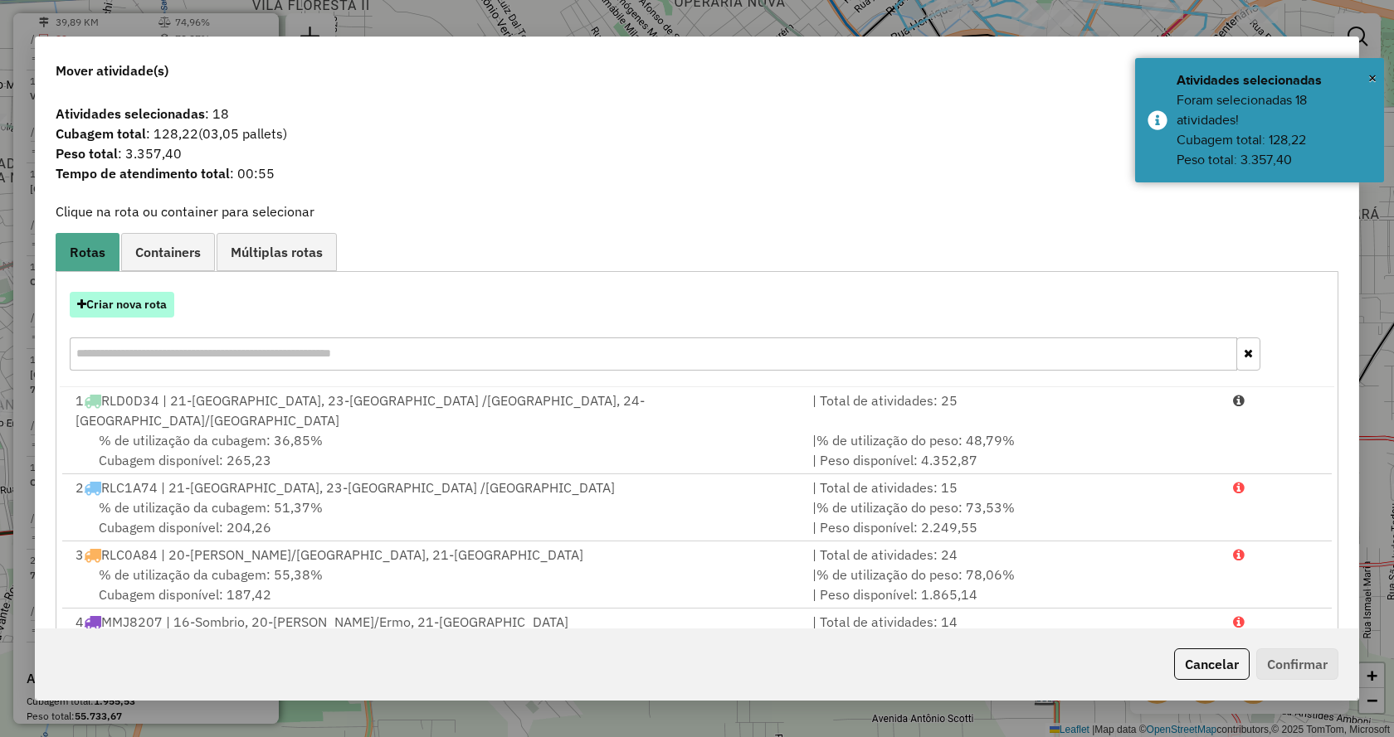
click at [165, 299] on button "Criar nova rota" at bounding box center [122, 305] width 105 height 26
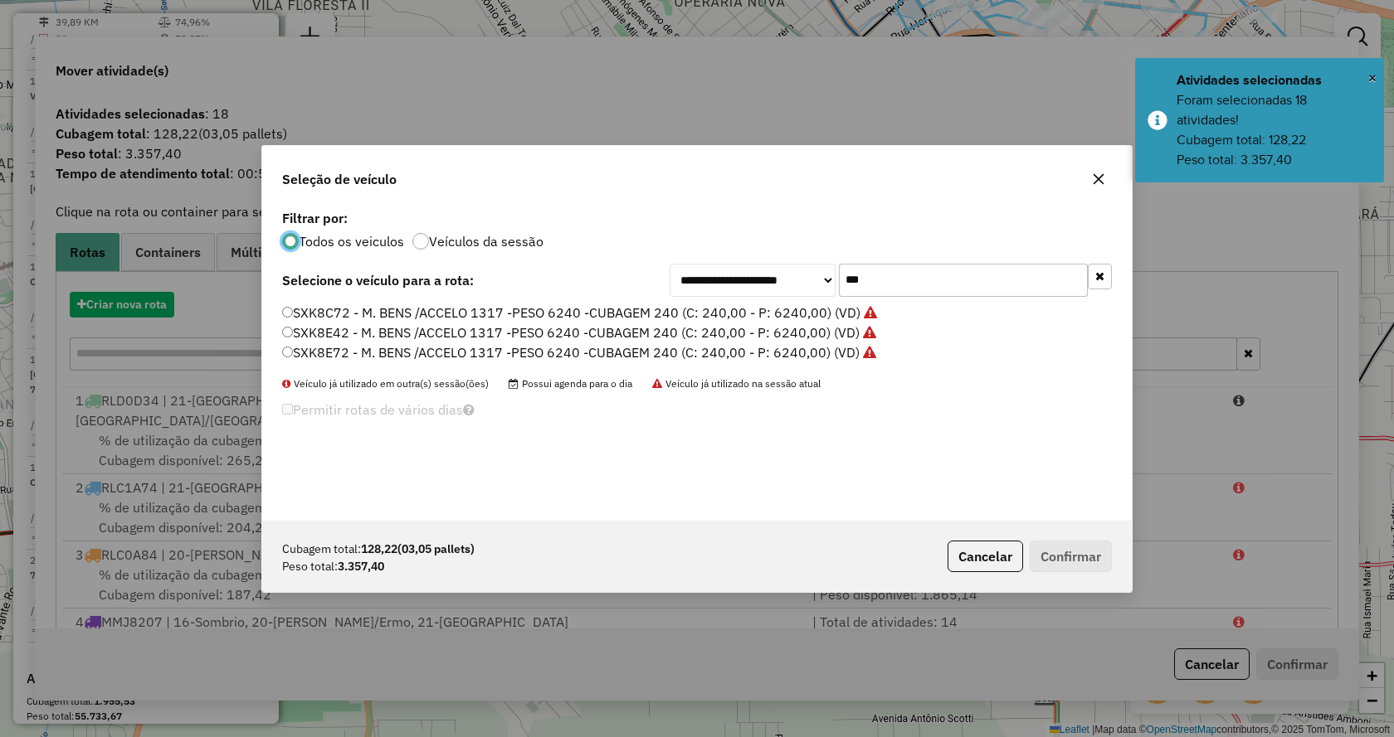
scroll to position [9, 5]
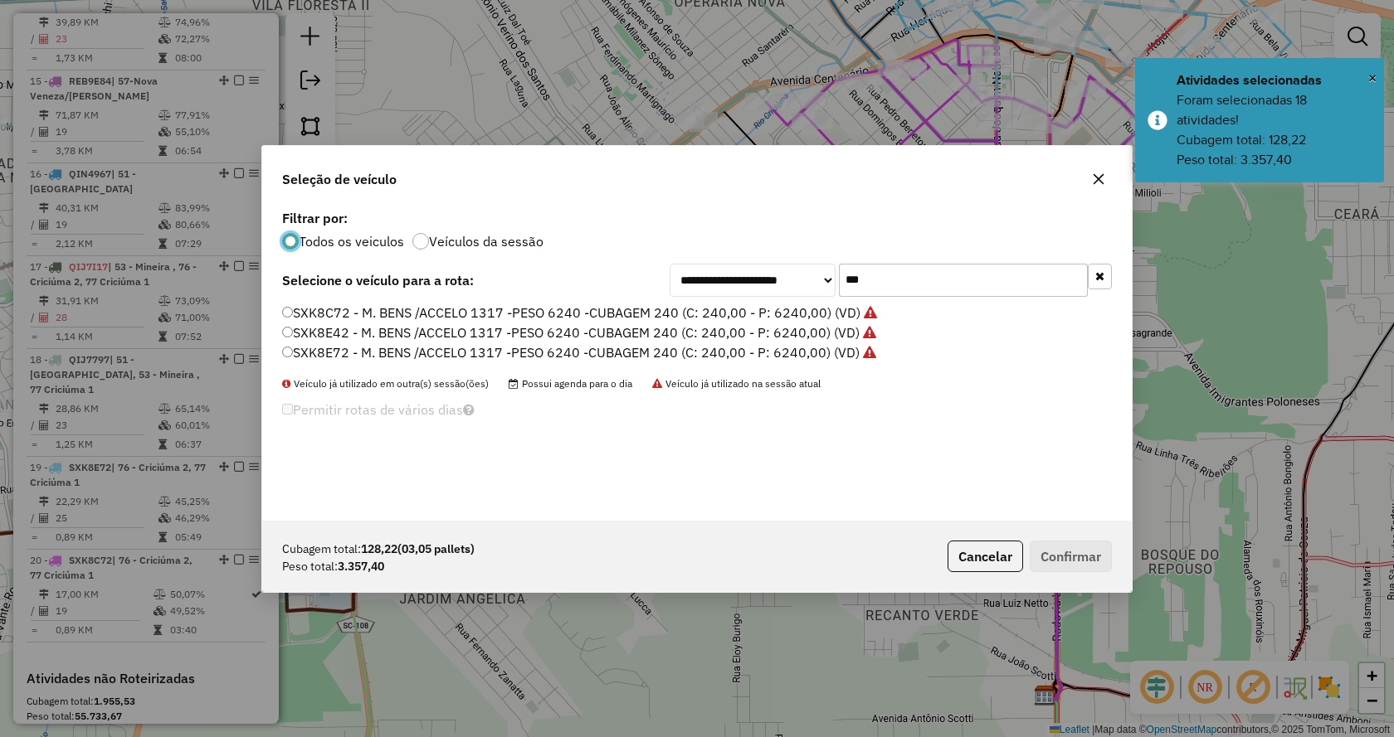
click at [955, 282] on input "***" at bounding box center [963, 280] width 249 height 33
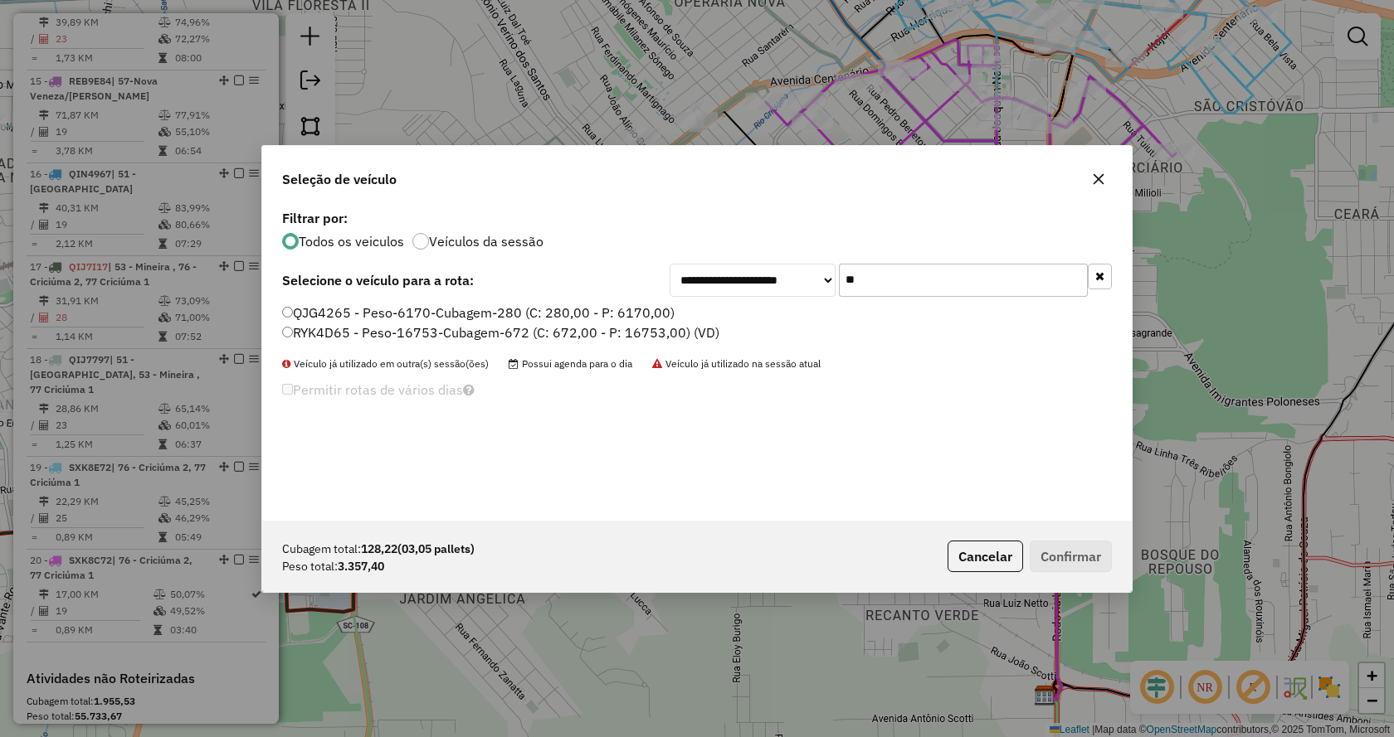
type input "**"
click at [647, 311] on label "QJG4265 - Peso-6170-Cubagem-280 (C: 280,00 - P: 6170,00)" at bounding box center [478, 313] width 392 height 20
click at [1061, 577] on div "Cubagem total: 128,22 (03,05 pallets) Peso total: 3.357,40 Cancelar Confirmar" at bounding box center [696, 556] width 869 height 71
click at [1052, 564] on button "Confirmar" at bounding box center [1070, 557] width 82 height 32
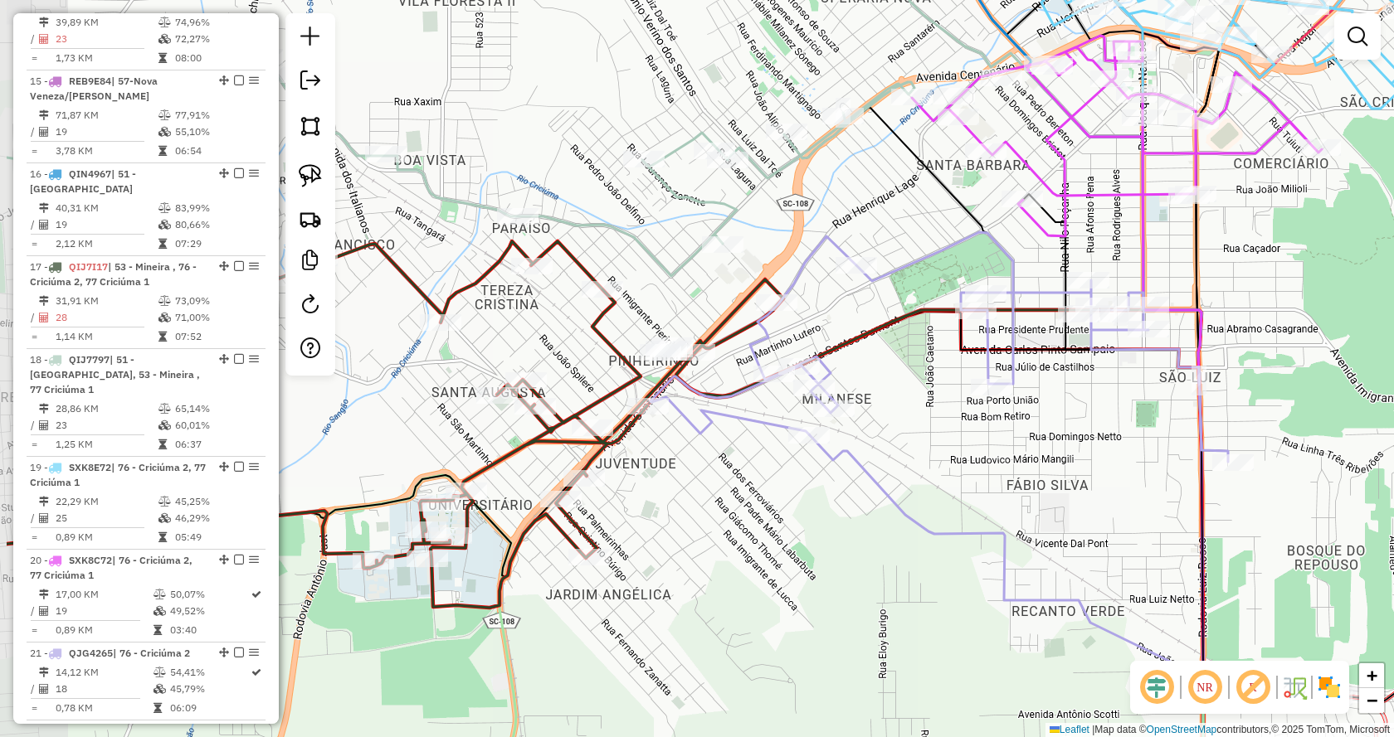
drag, startPoint x: 896, startPoint y: 499, endPoint x: 1034, endPoint y: 494, distance: 137.8
click at [1034, 494] on div "Janela de atendimento Grade de atendimento Capacidade Transportadoras Veículos …" at bounding box center [697, 368] width 1394 height 737
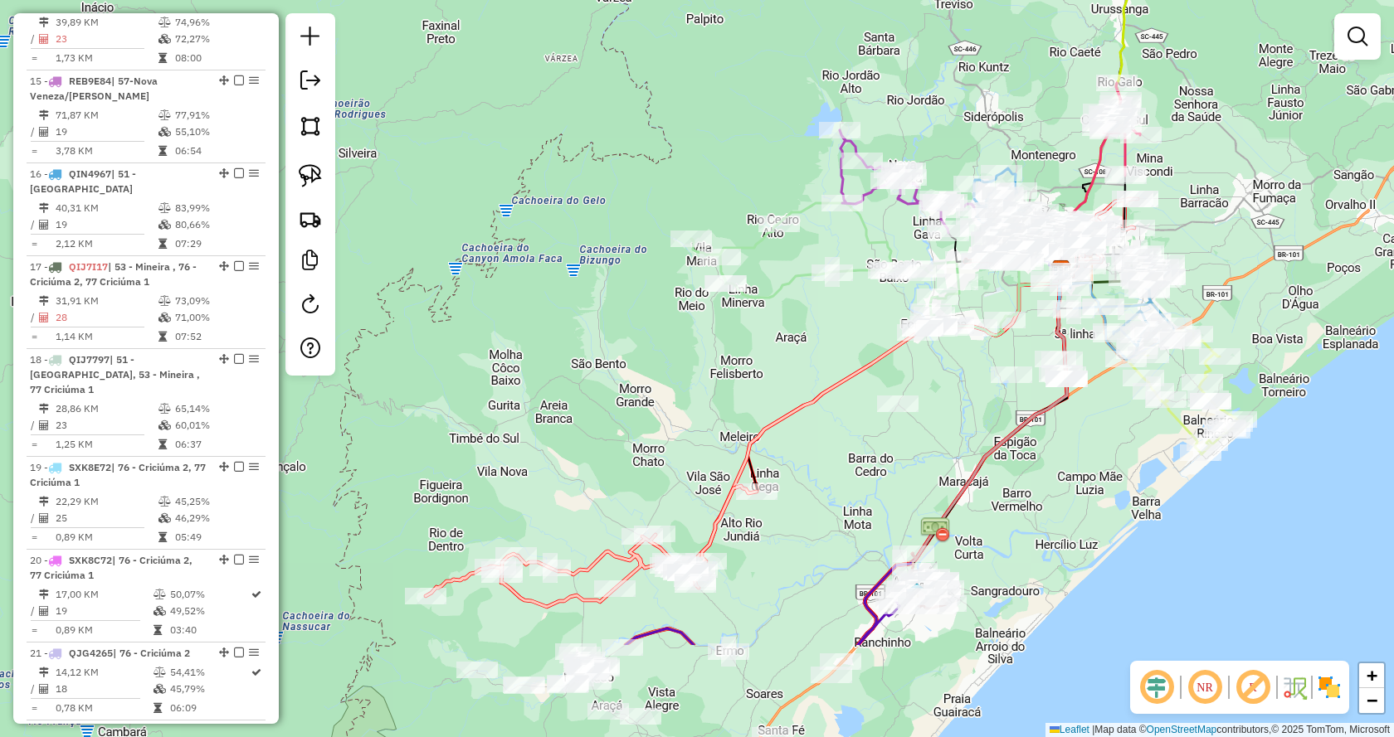
drag, startPoint x: 994, startPoint y: 610, endPoint x: 997, endPoint y: 435, distance: 175.1
click at [993, 440] on icon at bounding box center [989, 414] width 155 height 289
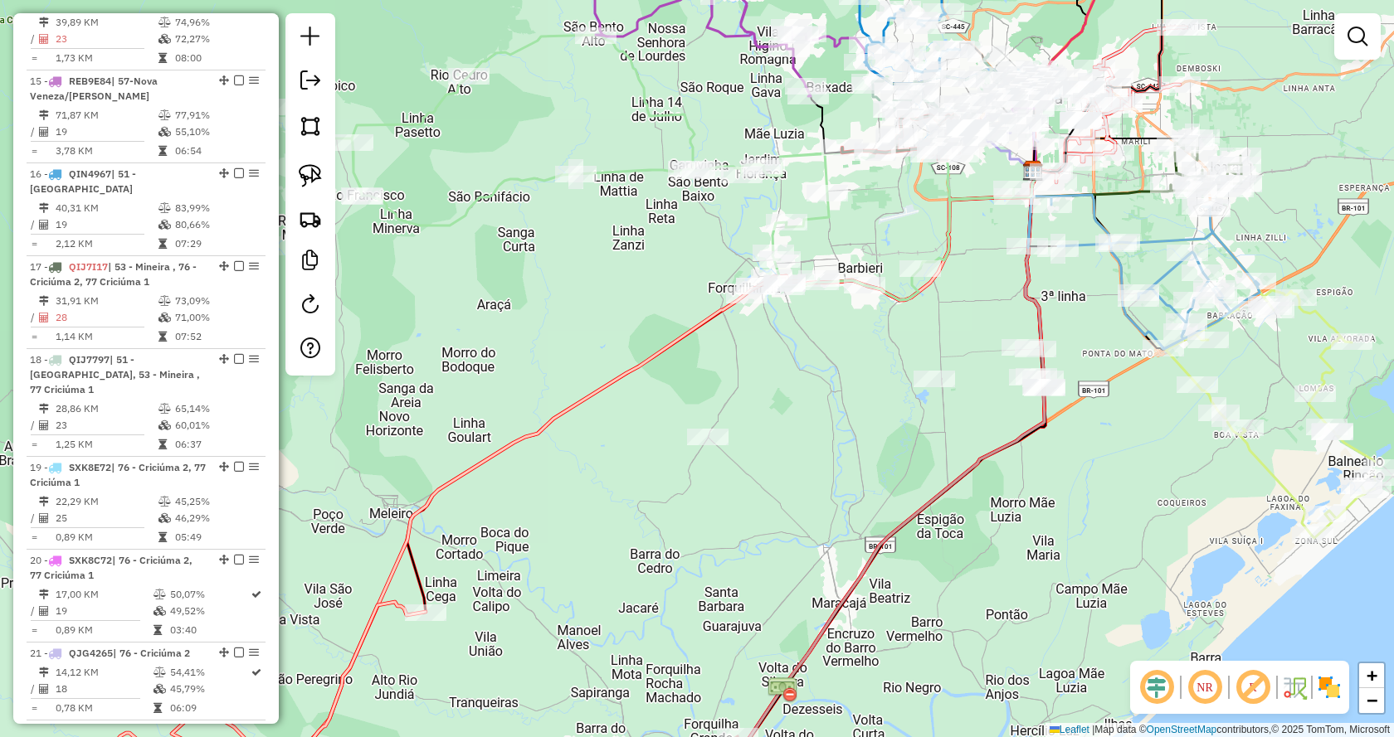
drag, startPoint x: 935, startPoint y: 415, endPoint x: 892, endPoint y: 422, distance: 43.8
click at [883, 422] on div "Janela de atendimento Grade de atendimento Capacidade Transportadoras Veículos …" at bounding box center [697, 368] width 1394 height 737
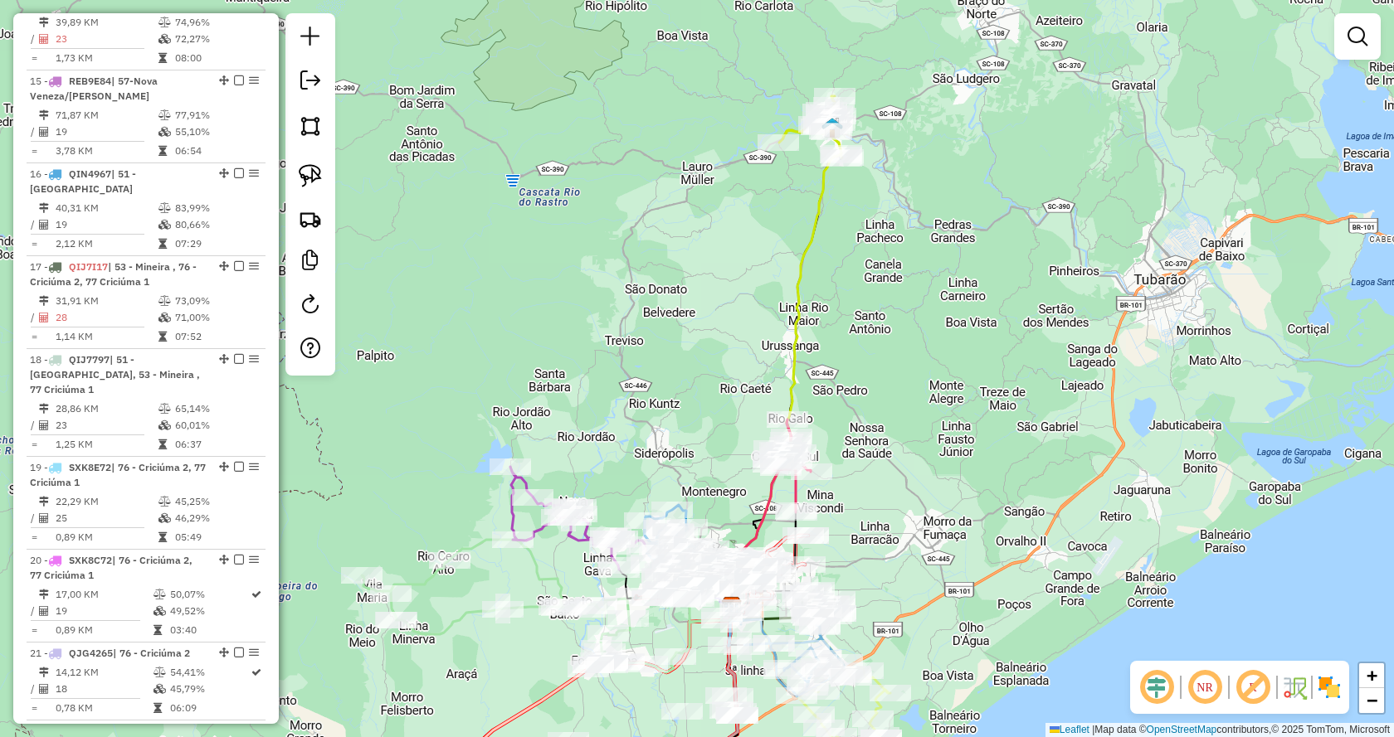
drag, startPoint x: 1024, startPoint y: 412, endPoint x: 1165, endPoint y: 131, distance: 315.0
click at [1165, 131] on div "Janela de atendimento Grade de atendimento Capacidade Transportadoras Veículos …" at bounding box center [697, 368] width 1394 height 737
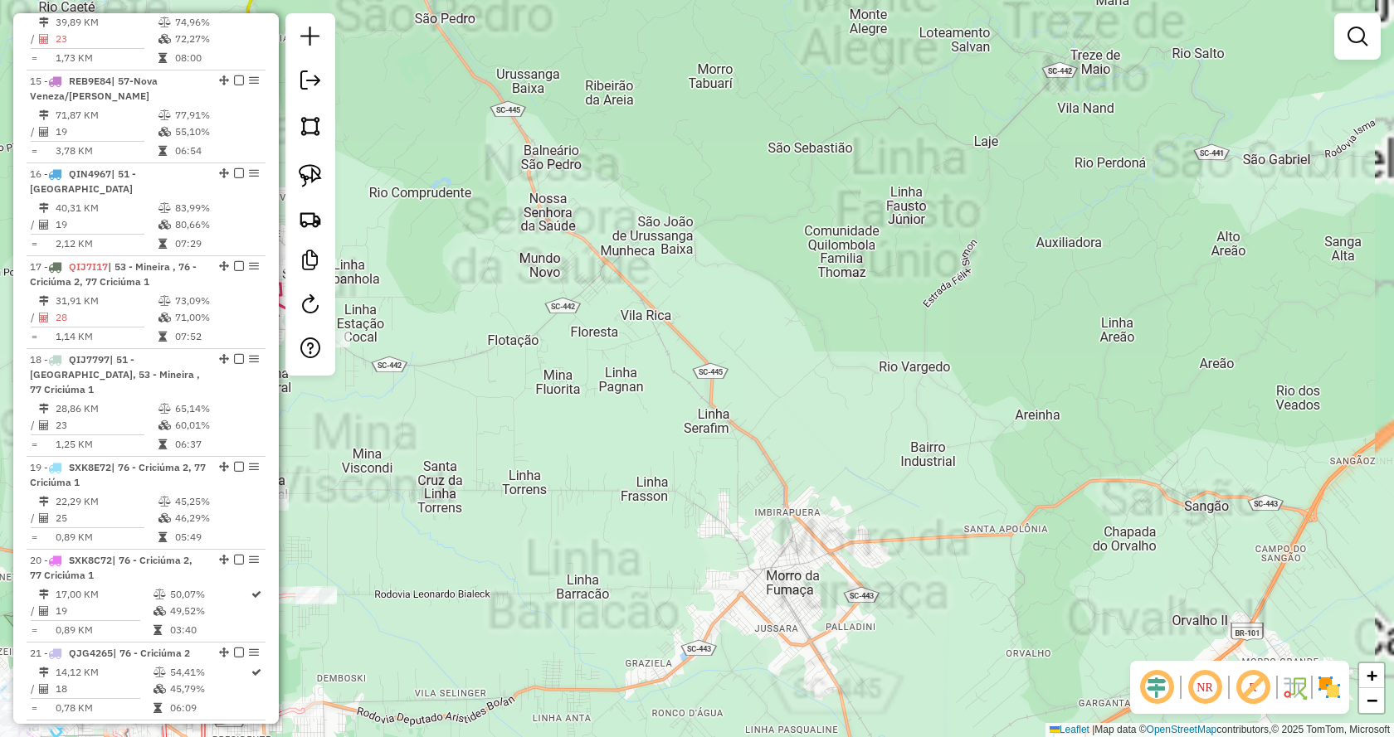
drag, startPoint x: 980, startPoint y: 362, endPoint x: 1224, endPoint y: 86, distance: 367.9
click at [1219, 93] on div "Janela de atendimento Grade de atendimento Capacidade Transportadoras Veículos …" at bounding box center [697, 368] width 1394 height 737
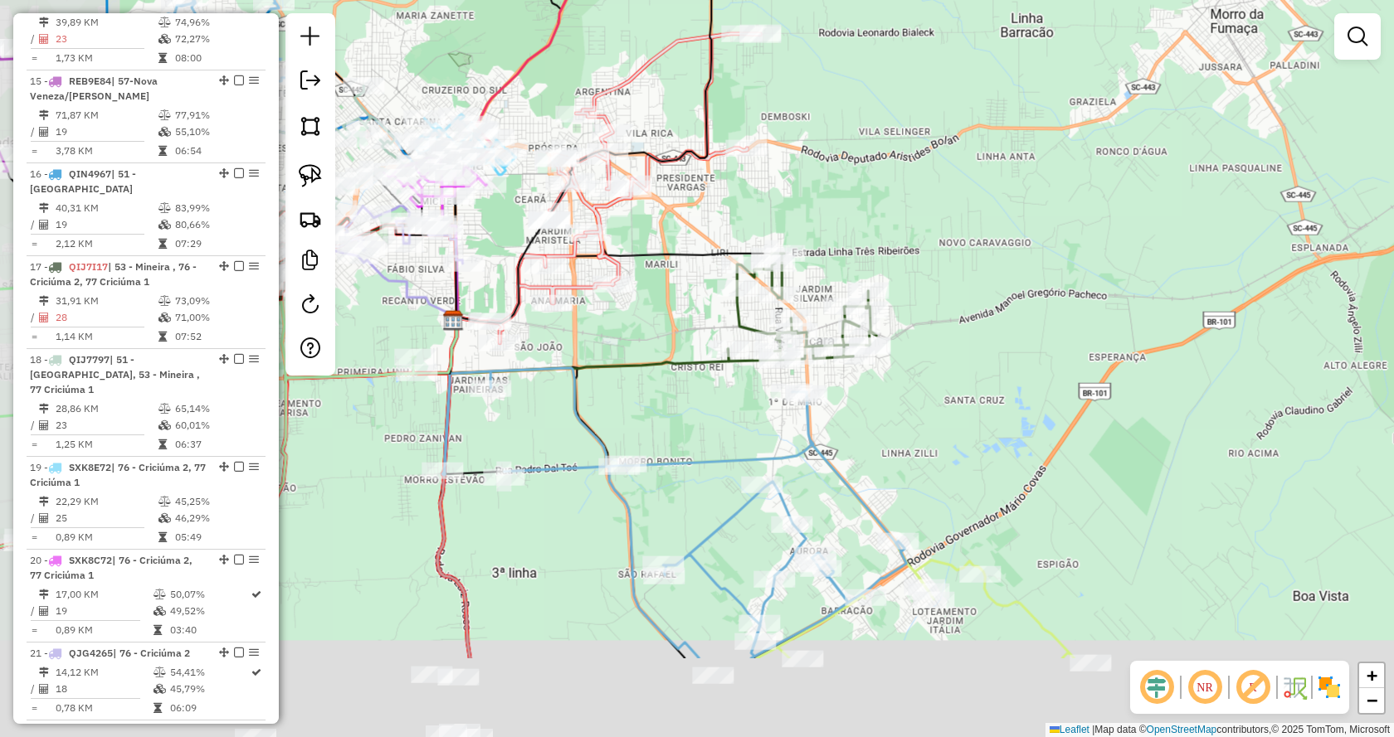
drag, startPoint x: 1122, startPoint y: 259, endPoint x: 1186, endPoint y: 178, distance: 102.7
click at [1179, 176] on div "Janela de atendimento Grade de atendimento Capacidade Transportadoras Veículos …" at bounding box center [697, 368] width 1394 height 737
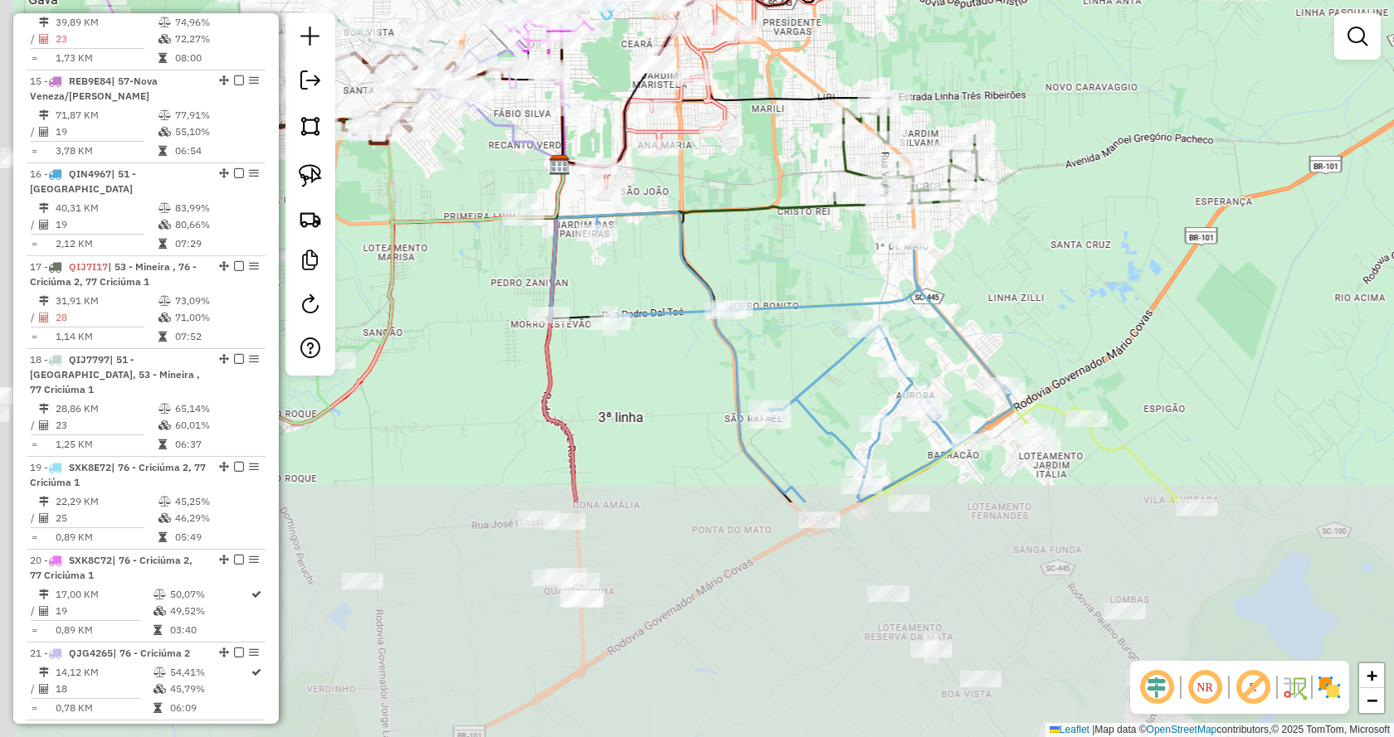
drag, startPoint x: 1094, startPoint y: 341, endPoint x: 1312, endPoint y: 188, distance: 266.3
click at [1308, 192] on div "Janela de atendimento Grade de atendimento Capacidade Transportadoras Veículos …" at bounding box center [697, 368] width 1394 height 737
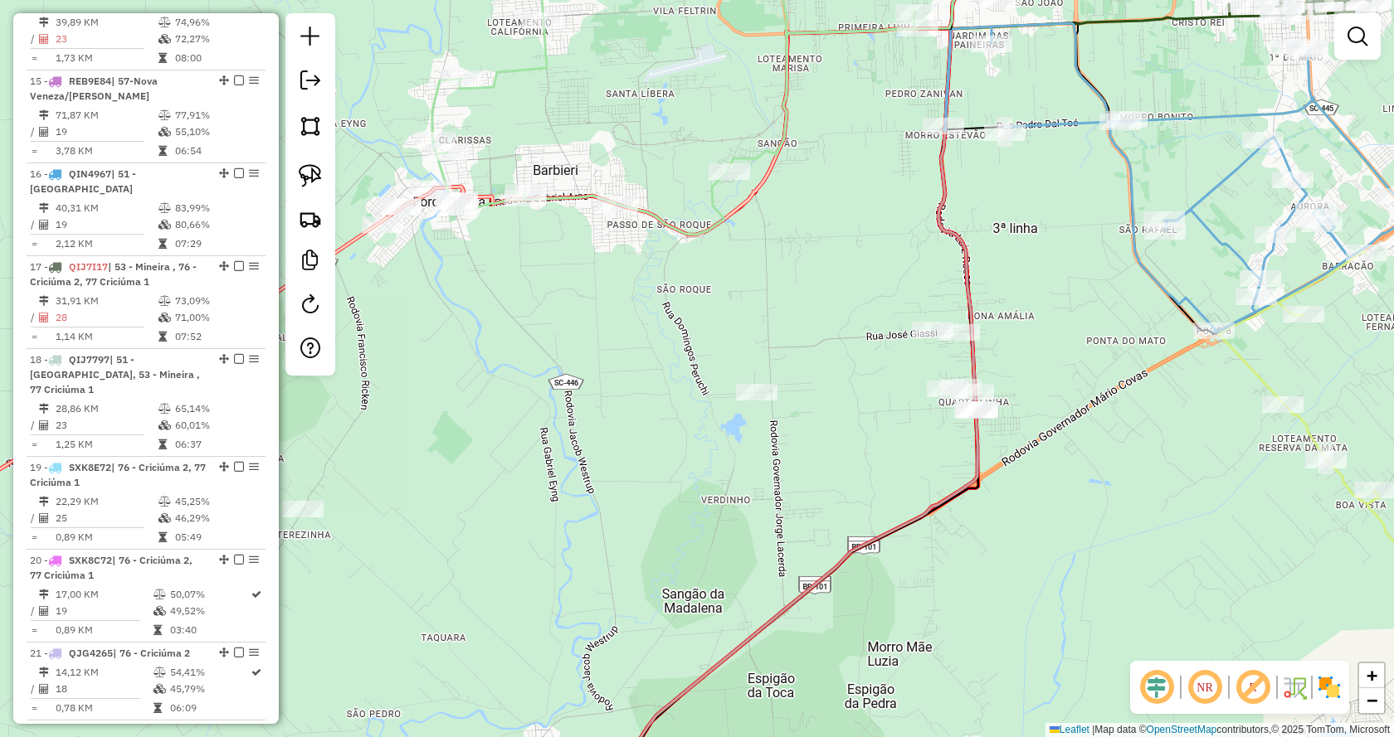
drag, startPoint x: 899, startPoint y: 557, endPoint x: 1083, endPoint y: 527, distance: 186.6
click at [1083, 527] on div "Janela de atendimento Grade de atendimento Capacidade Transportadoras Veículos …" at bounding box center [697, 368] width 1394 height 737
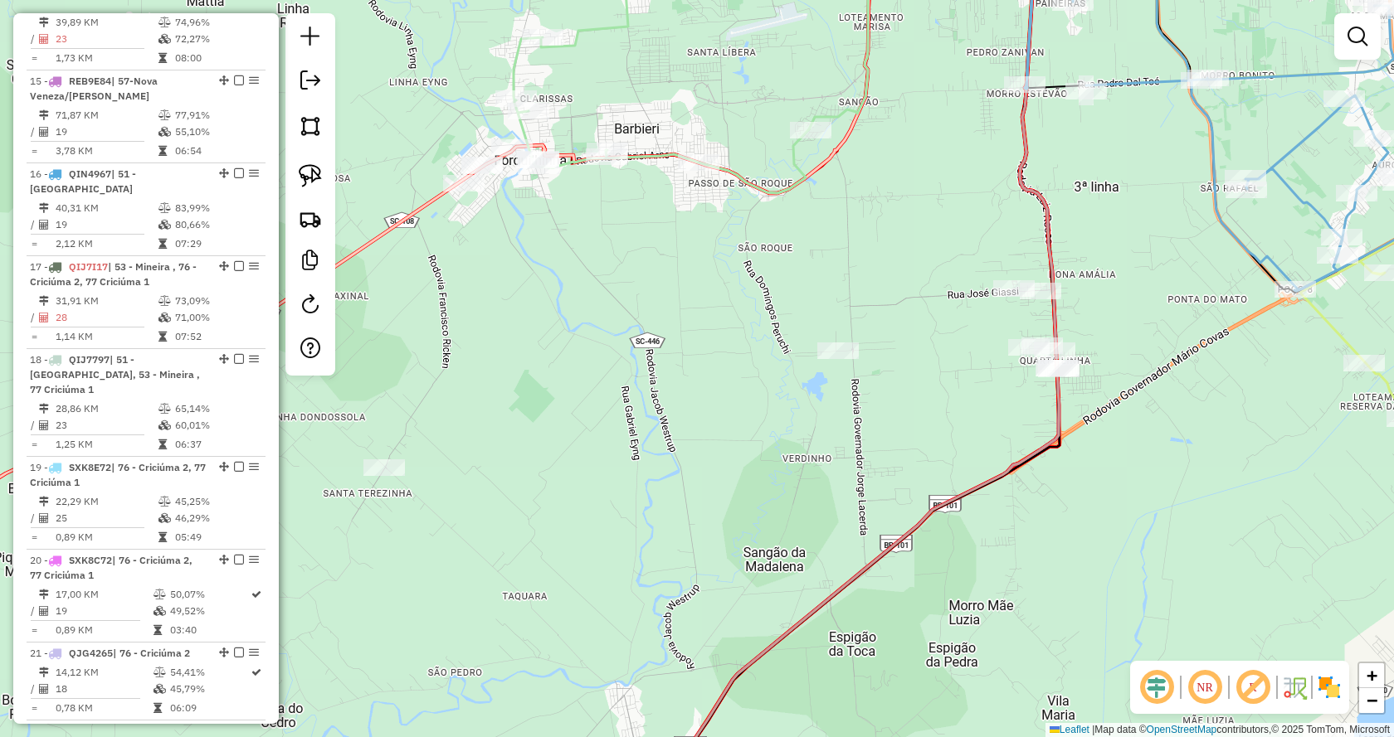
drag, startPoint x: 621, startPoint y: 566, endPoint x: 786, endPoint y: 202, distance: 398.7
click at [760, 243] on div "Janela de atendimento Grade de atendimento Capacidade Transportadoras Veículos …" at bounding box center [697, 368] width 1394 height 737
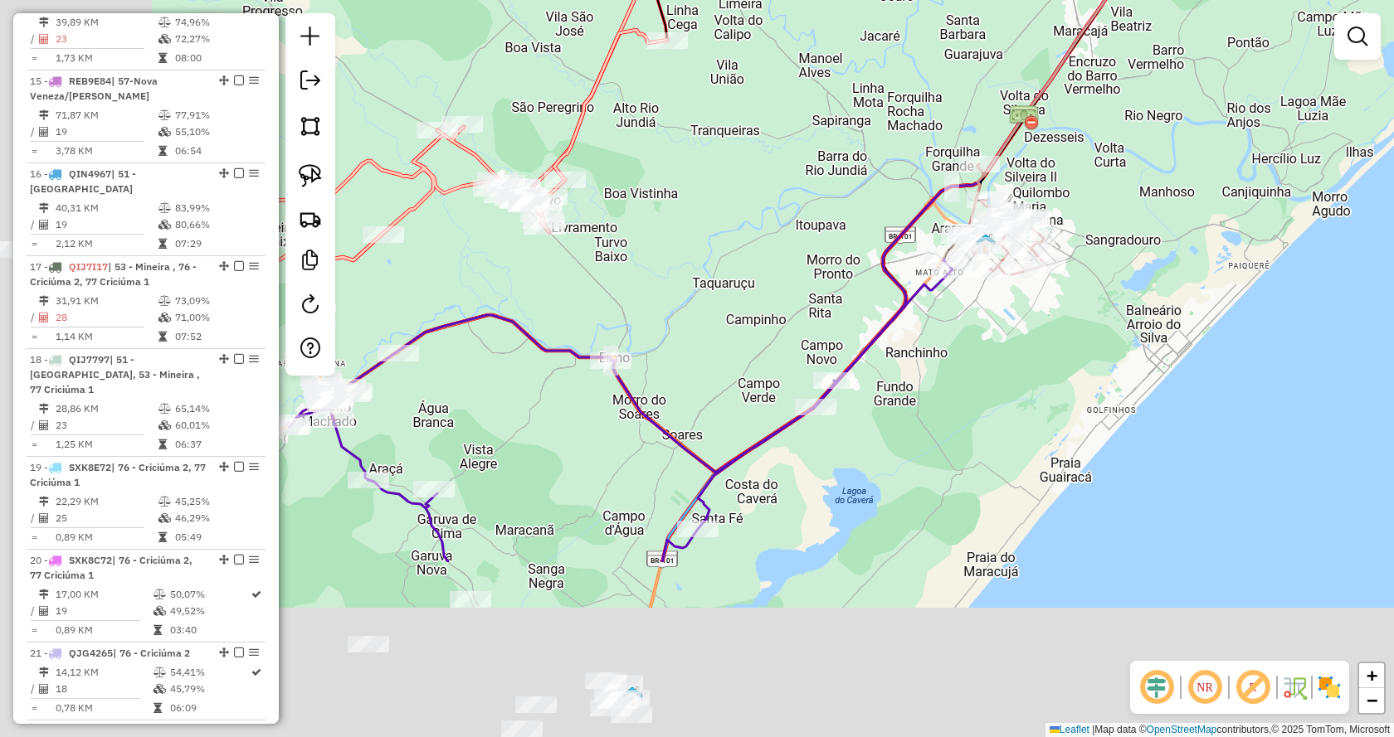
drag, startPoint x: 783, startPoint y: 581, endPoint x: 1165, endPoint y: 165, distance: 564.8
click at [1165, 165] on div "Janela de atendimento Grade de atendimento Capacidade Transportadoras Veículos …" at bounding box center [697, 368] width 1394 height 737
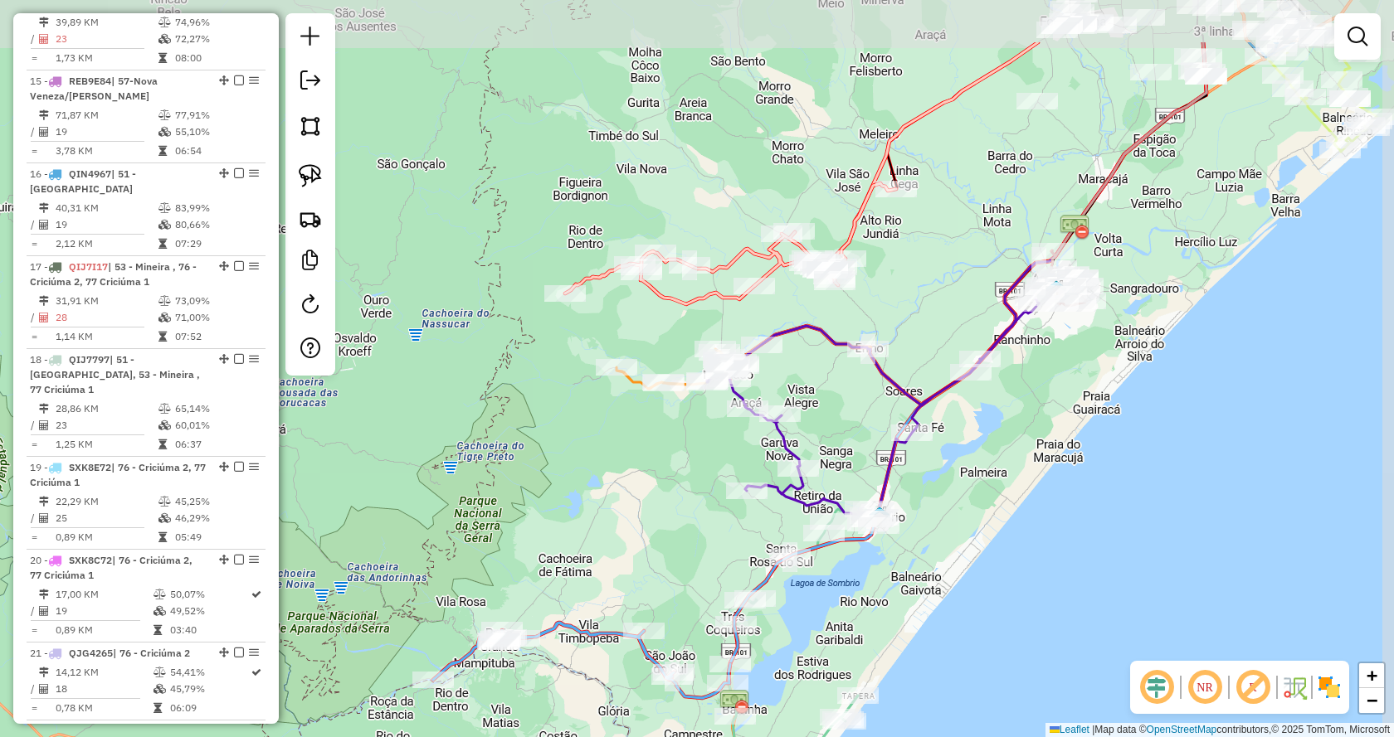
drag, startPoint x: 875, startPoint y: 505, endPoint x: 826, endPoint y: 621, distance: 126.0
click at [826, 621] on div "Janela de atendimento Grade de atendimento Capacidade Transportadoras Veículos …" at bounding box center [697, 368] width 1394 height 737
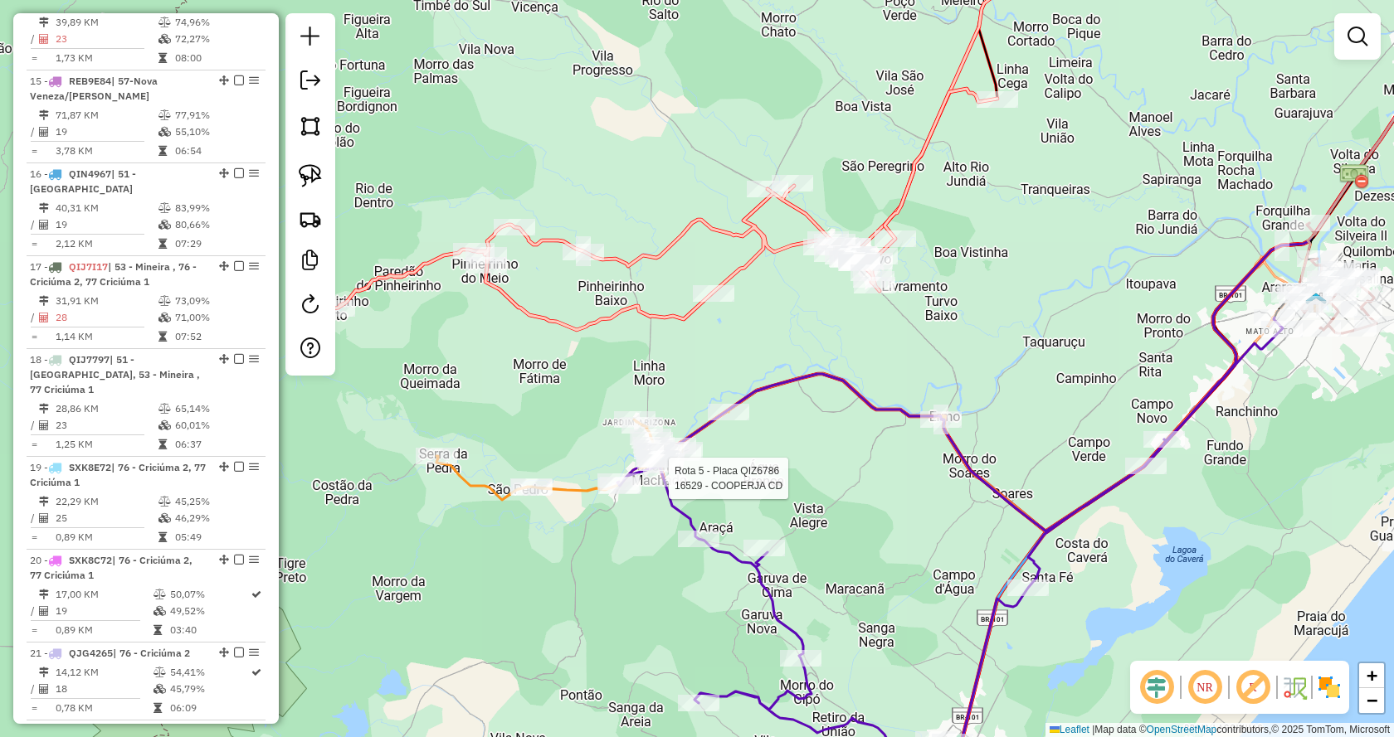
click at [670, 487] on div at bounding box center [663, 478] width 41 height 17
select select "*********"
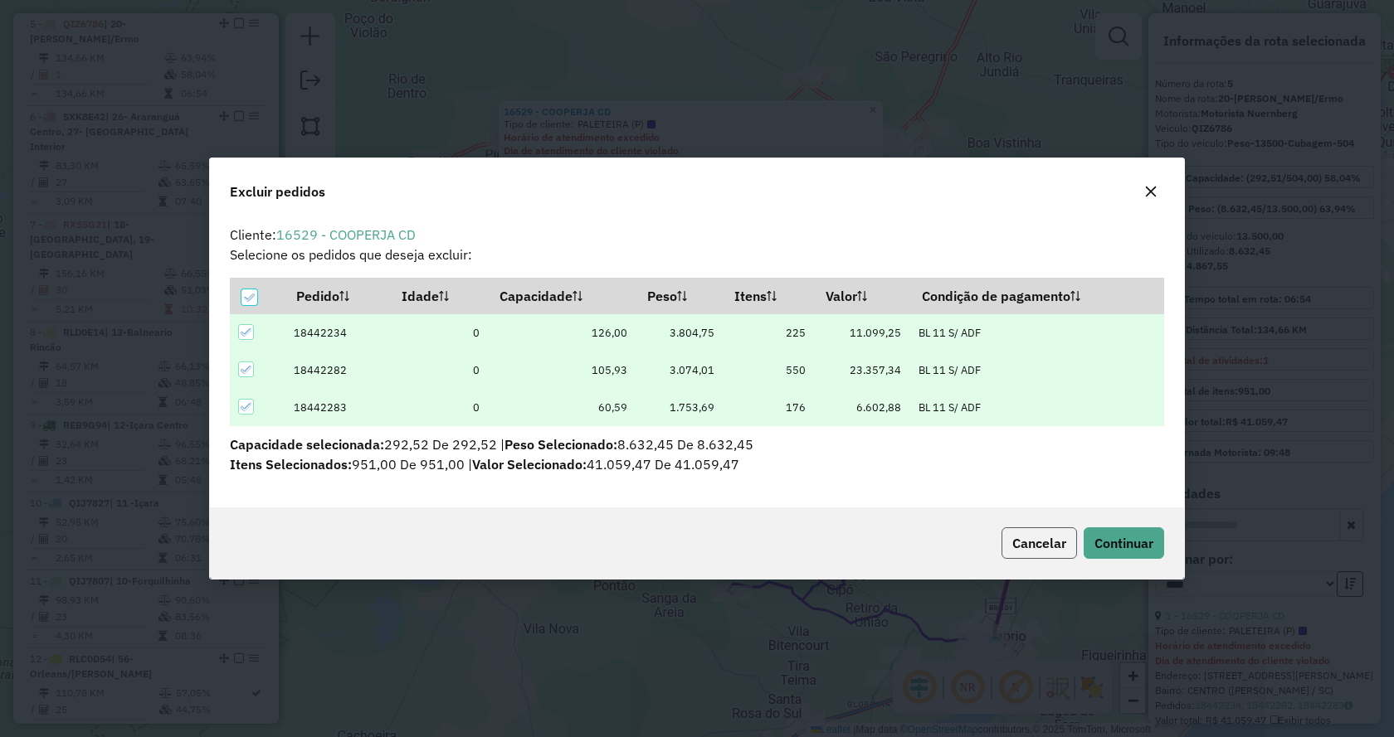
click at [1045, 535] on span "Cancelar" at bounding box center [1039, 543] width 54 height 17
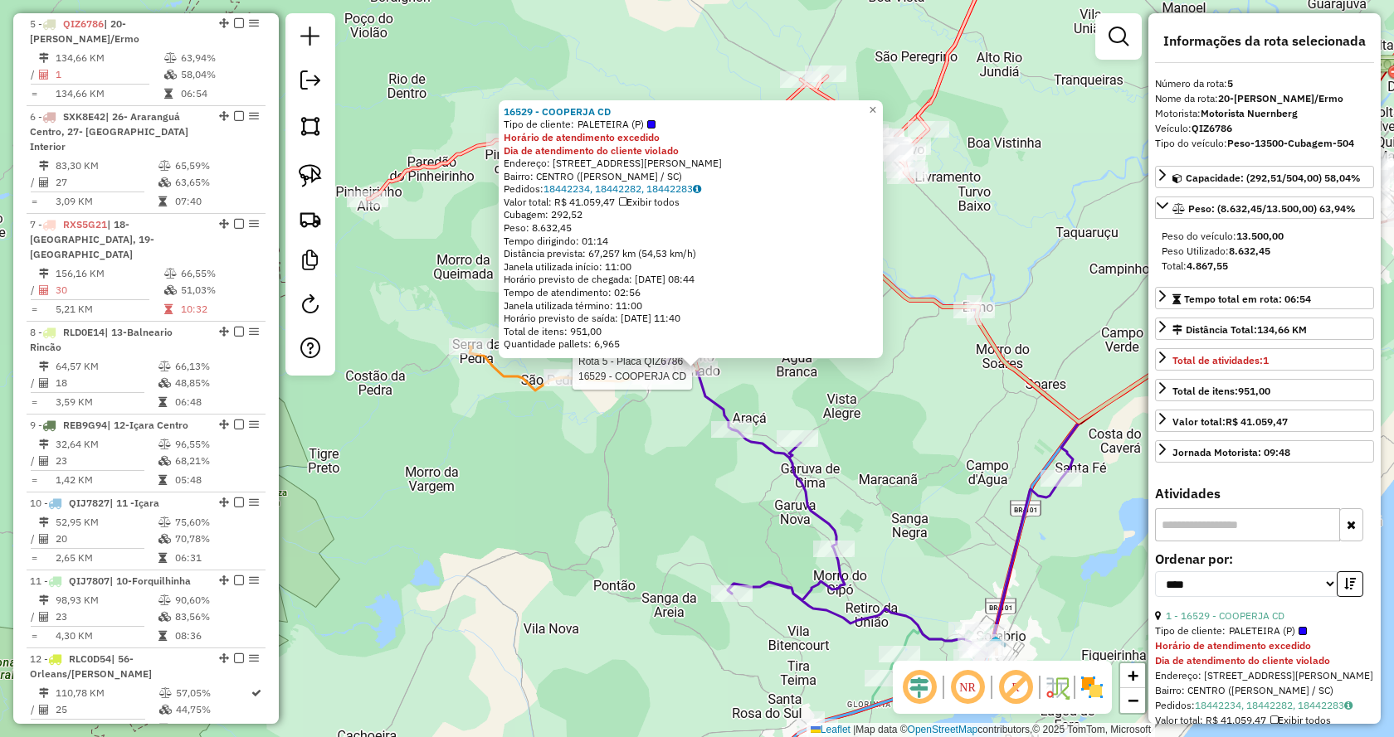
click at [799, 377] on div "Rota 5 - Placa QIZ6786 16529 - COOPERJA CD 16529 - COOPERJA CD Tipo de cliente:…" at bounding box center [697, 368] width 1394 height 737
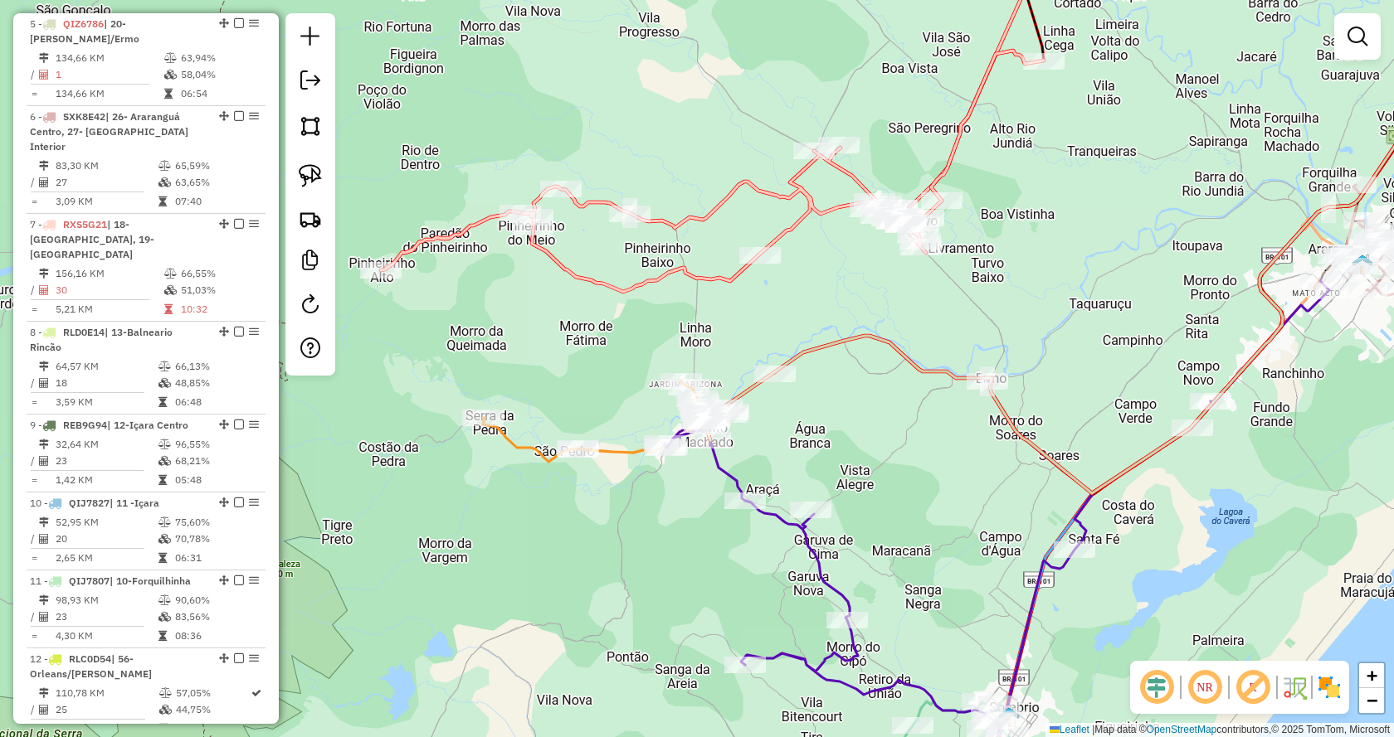
drag, startPoint x: 842, startPoint y: 250, endPoint x: 850, endPoint y: 342, distance: 92.4
click at [852, 342] on div "Janela de atendimento Grade de atendimento Capacidade Transportadoras Veículos …" at bounding box center [697, 368] width 1394 height 737
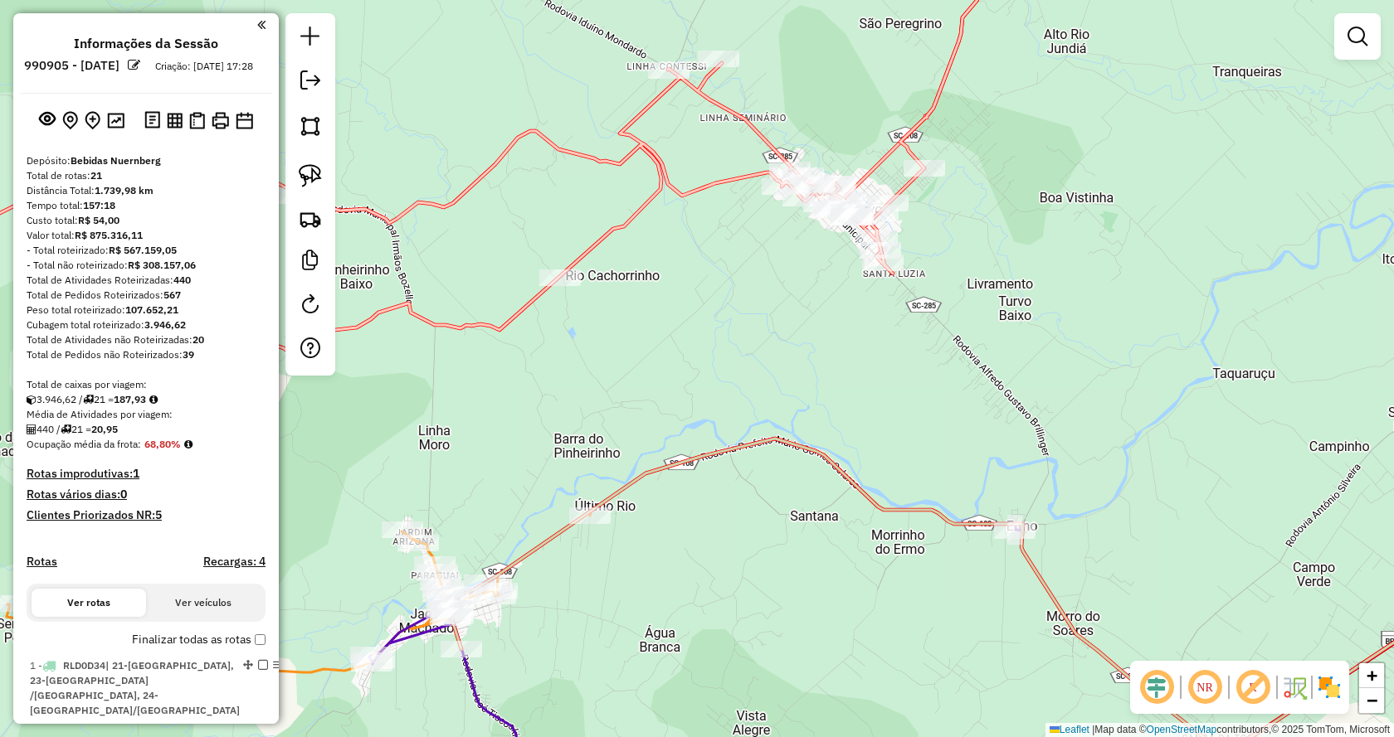
scroll to position [1103, 0]
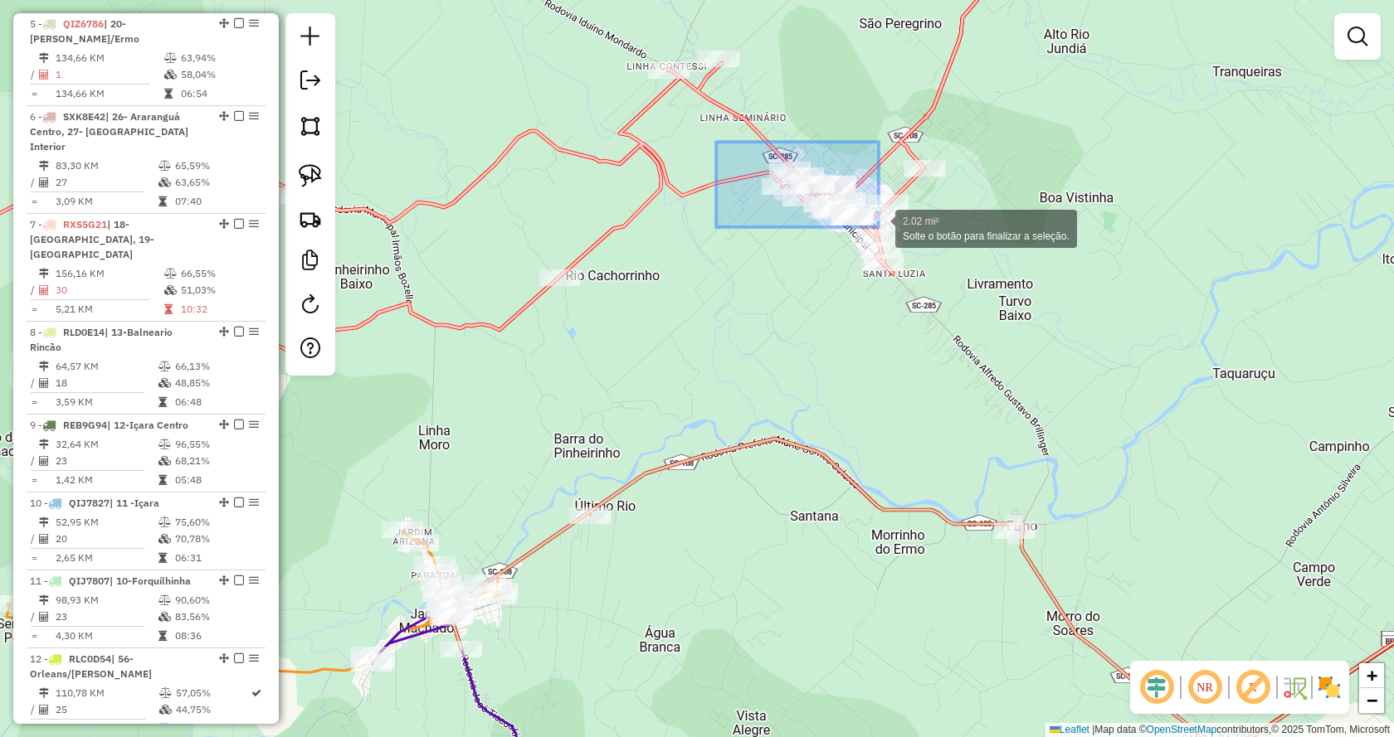
drag, startPoint x: 759, startPoint y: 157, endPoint x: 920, endPoint y: 253, distance: 187.5
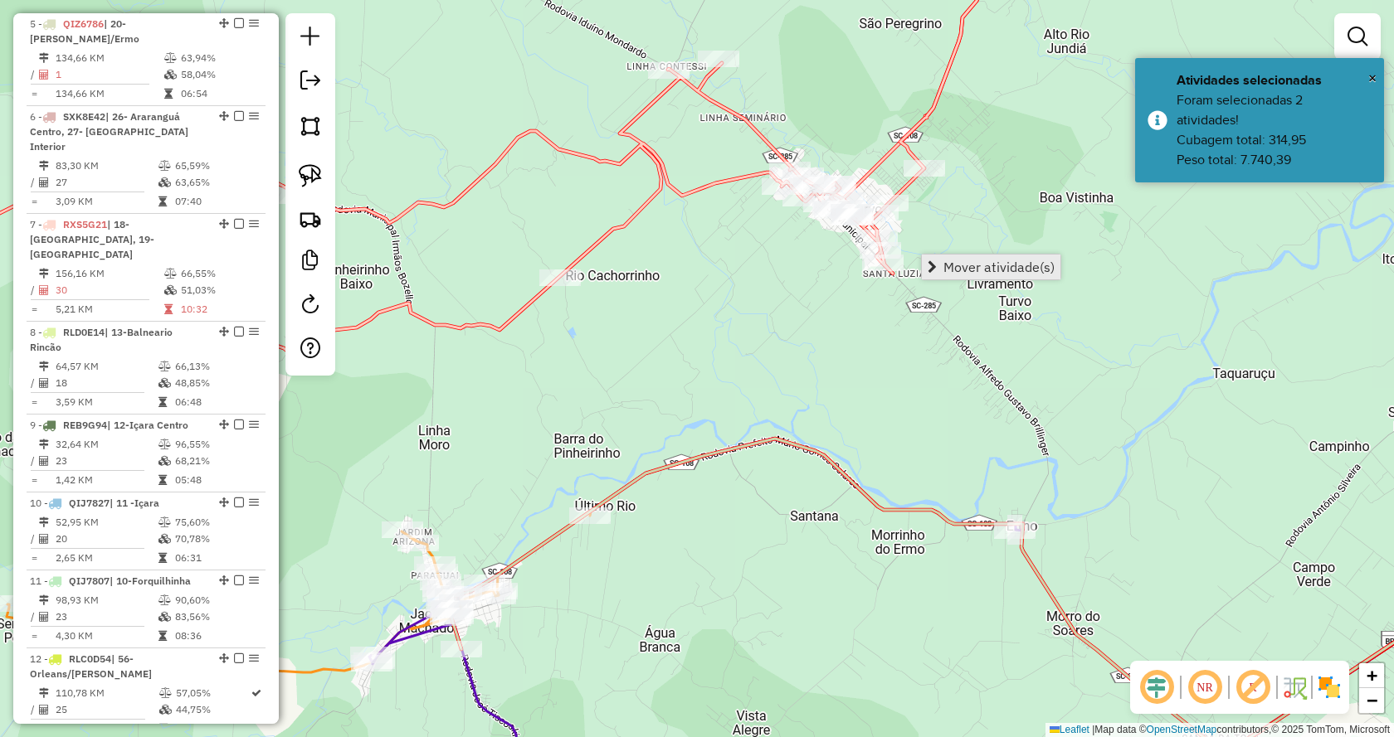
click at [956, 255] on link "Mover atividade(s)" at bounding box center [991, 267] width 139 height 25
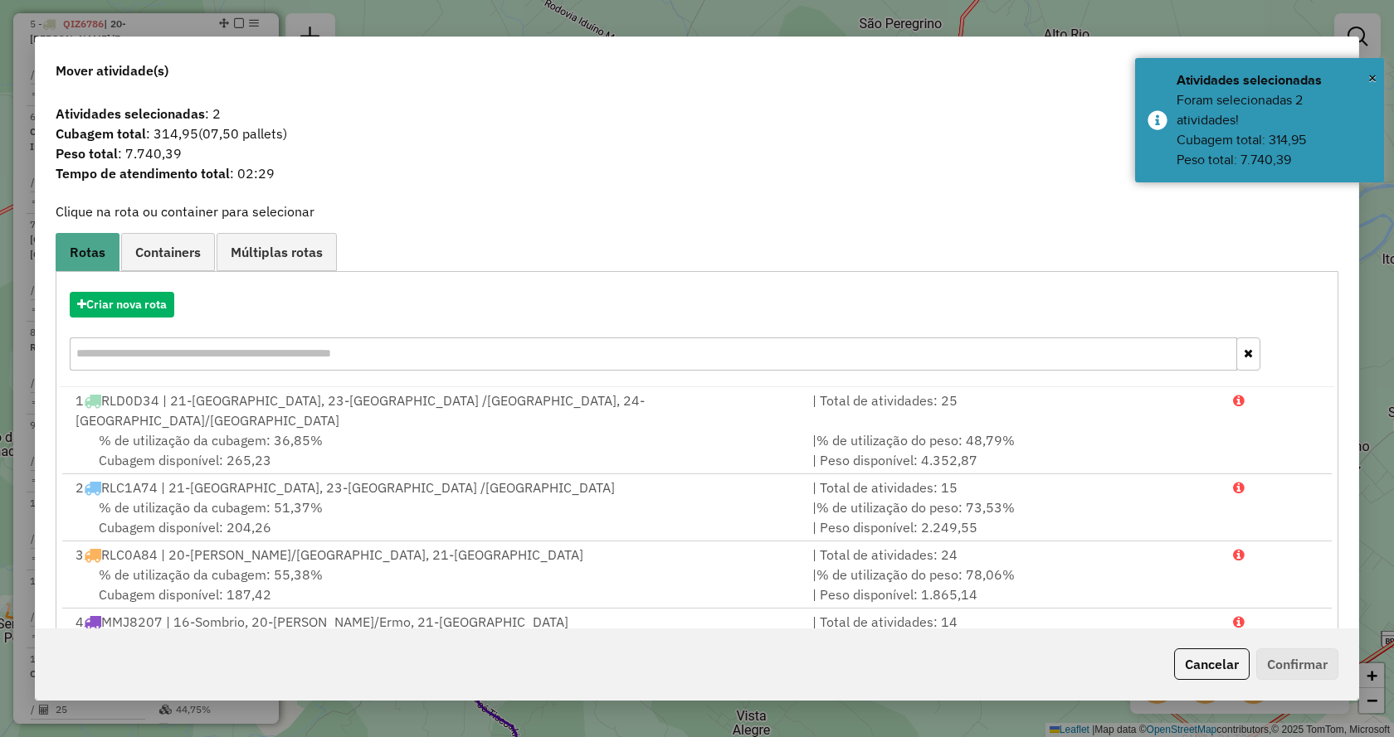
click at [1249, 674] on div "Cancelar Confirmar" at bounding box center [1252, 665] width 171 height 32
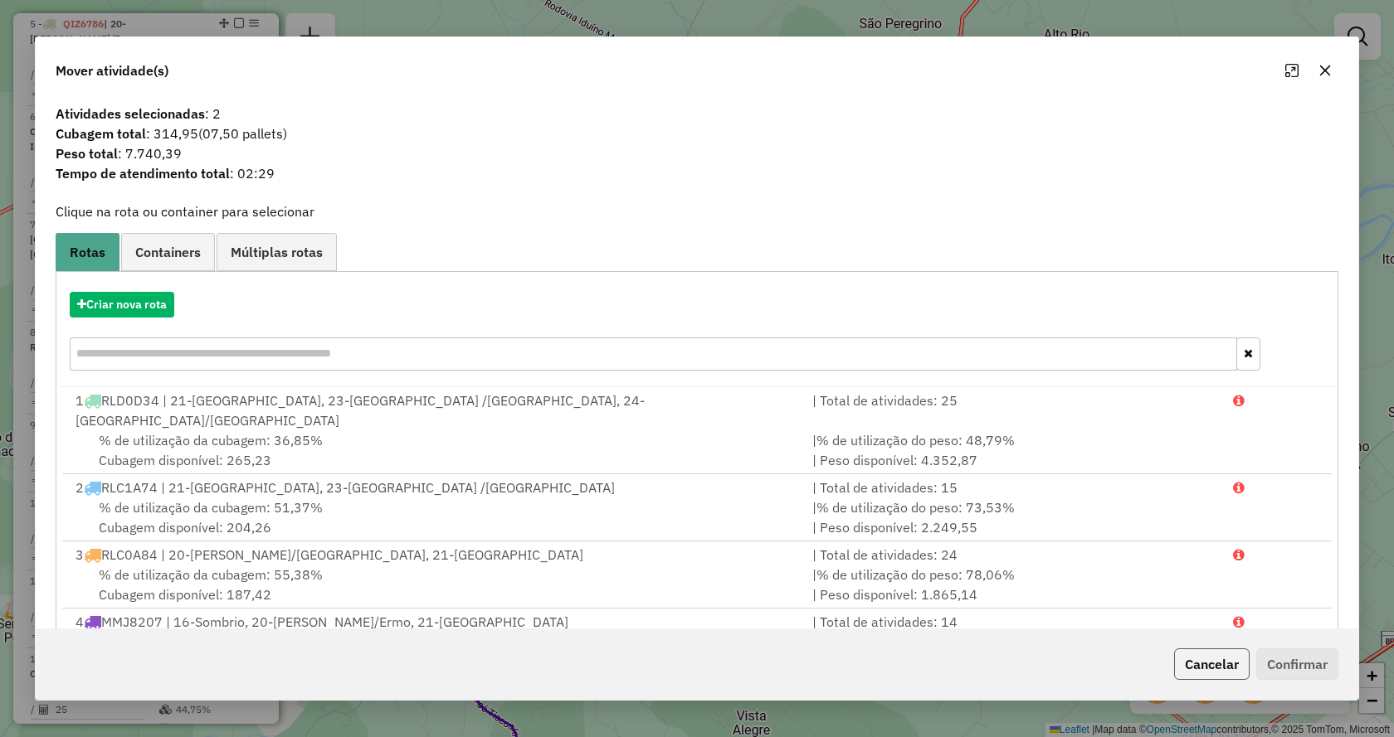
click at [1230, 671] on button "Cancelar" at bounding box center [1211, 665] width 75 height 32
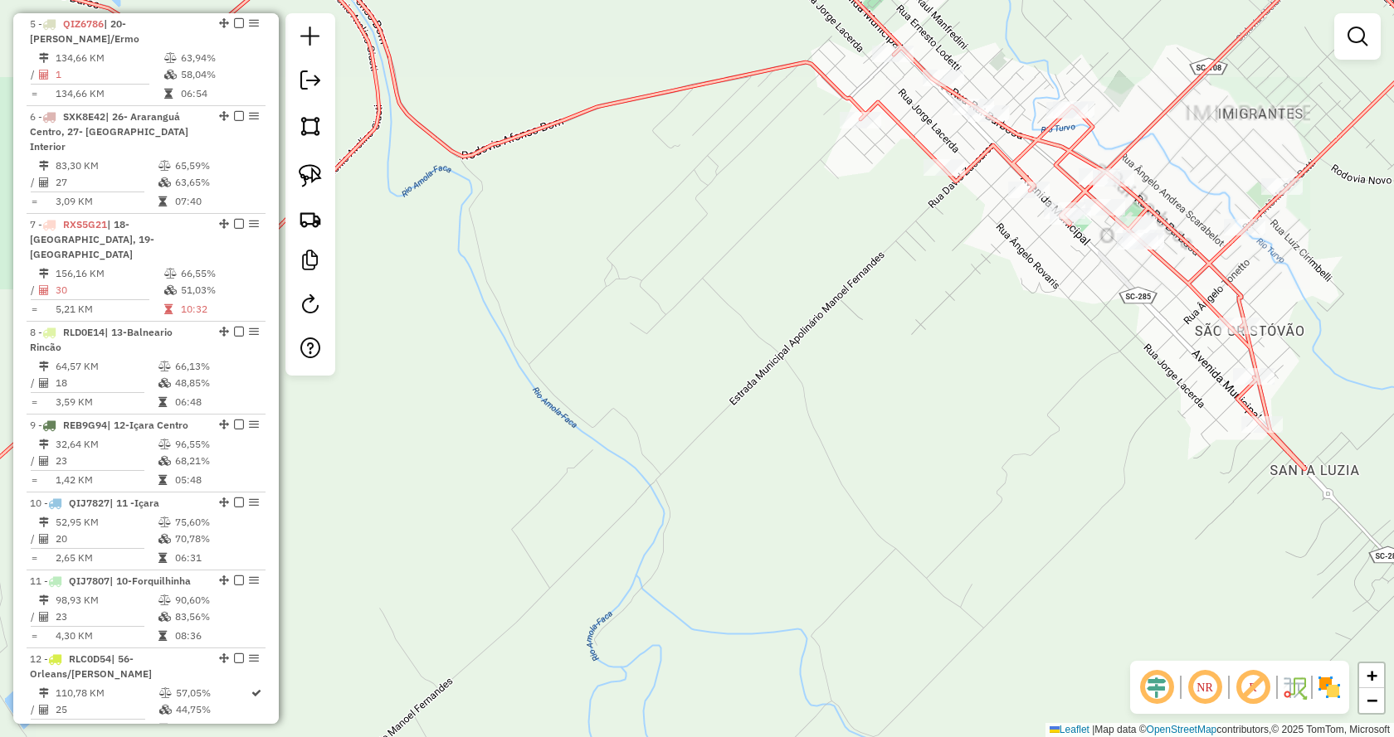
drag, startPoint x: 1034, startPoint y: 362, endPoint x: 918, endPoint y: 507, distance: 185.3
click at [913, 508] on div "Janela de atendimento Grade de atendimento Capacidade Transportadoras Veículos …" at bounding box center [697, 368] width 1394 height 737
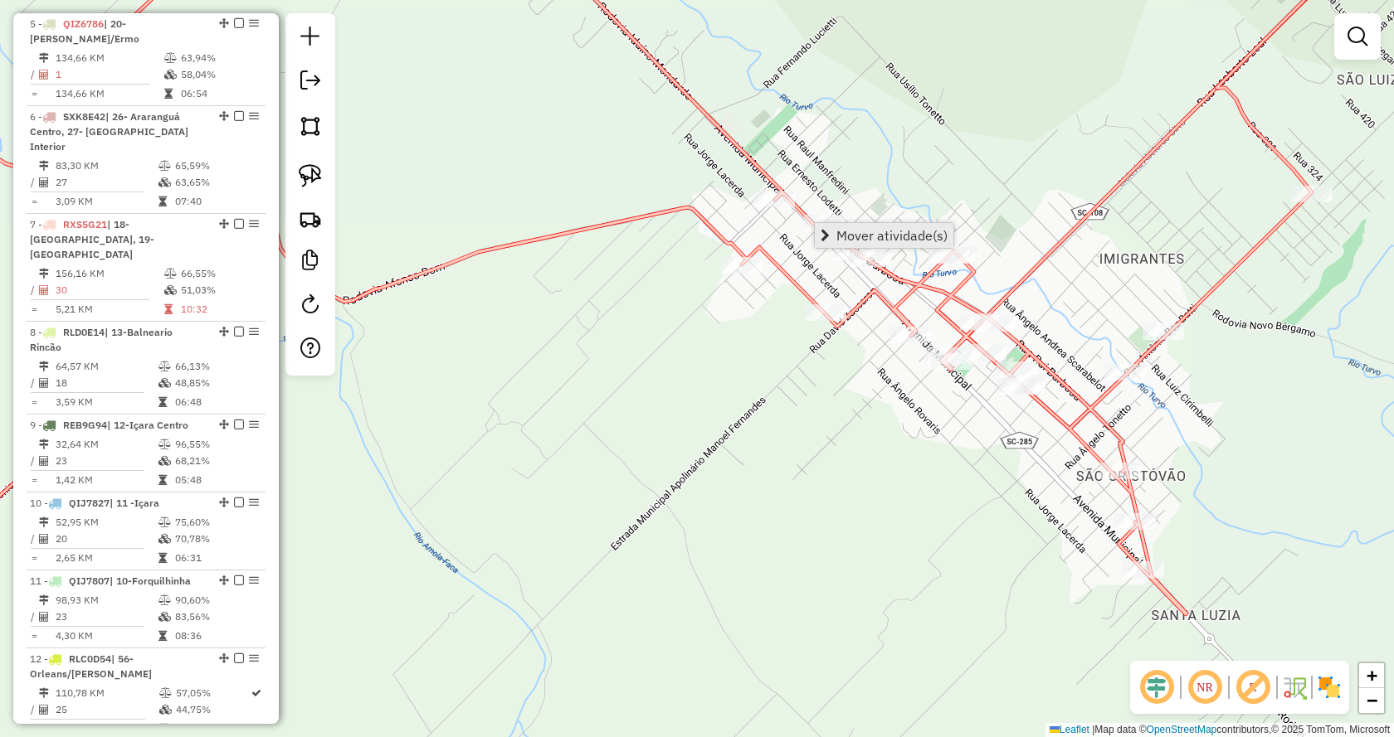
click at [832, 233] on link "Mover atividade(s)" at bounding box center [884, 235] width 139 height 25
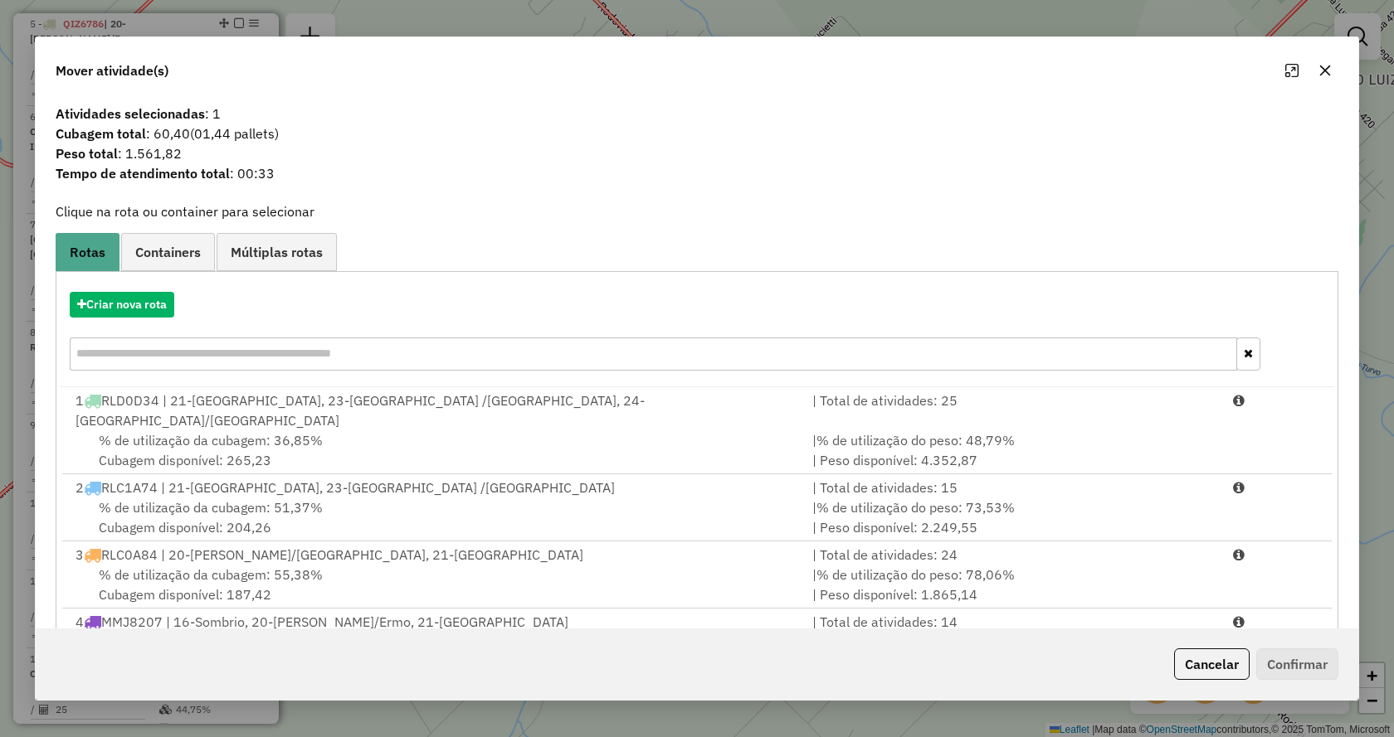
drag, startPoint x: 181, startPoint y: 295, endPoint x: 154, endPoint y: 304, distance: 28.1
click at [179, 295] on div "Criar nova rota" at bounding box center [697, 305] width 1274 height 26
click at [153, 304] on button "Criar nova rota" at bounding box center [122, 305] width 105 height 26
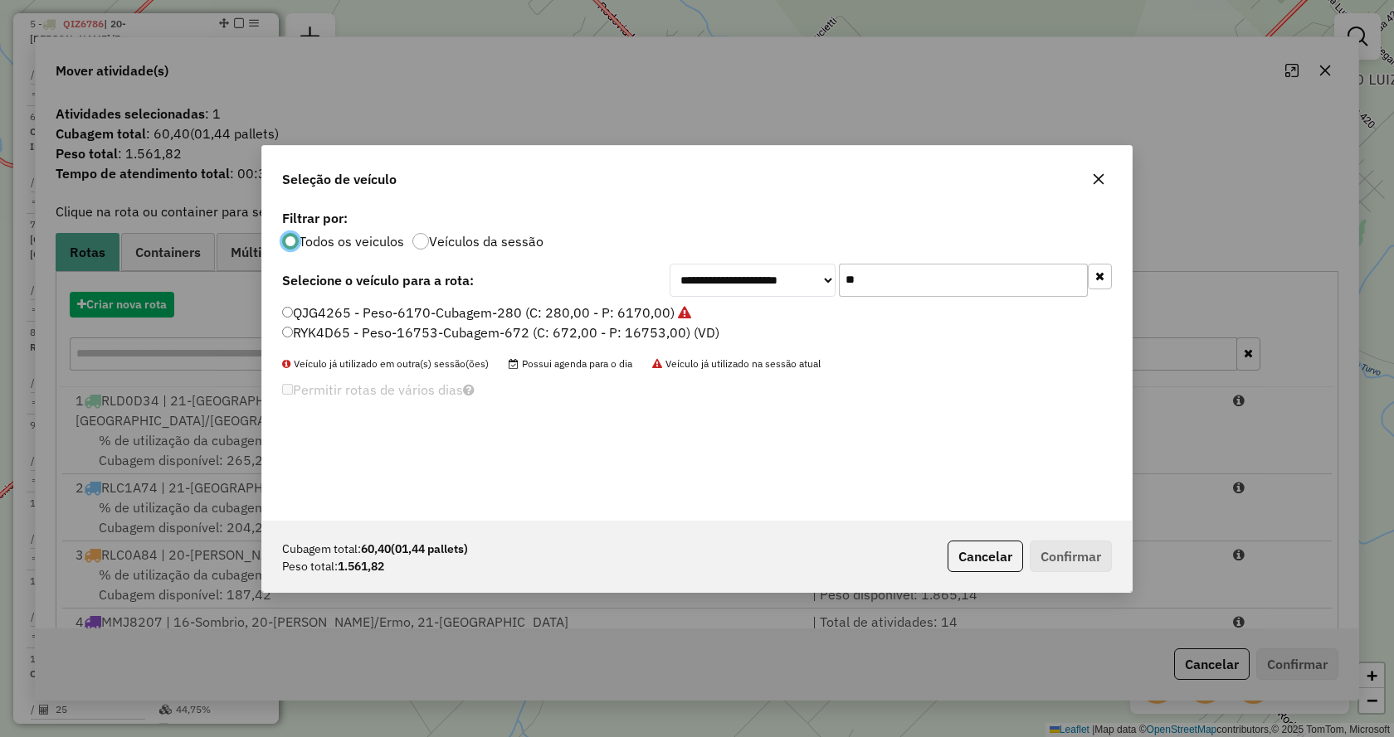
scroll to position [9, 5]
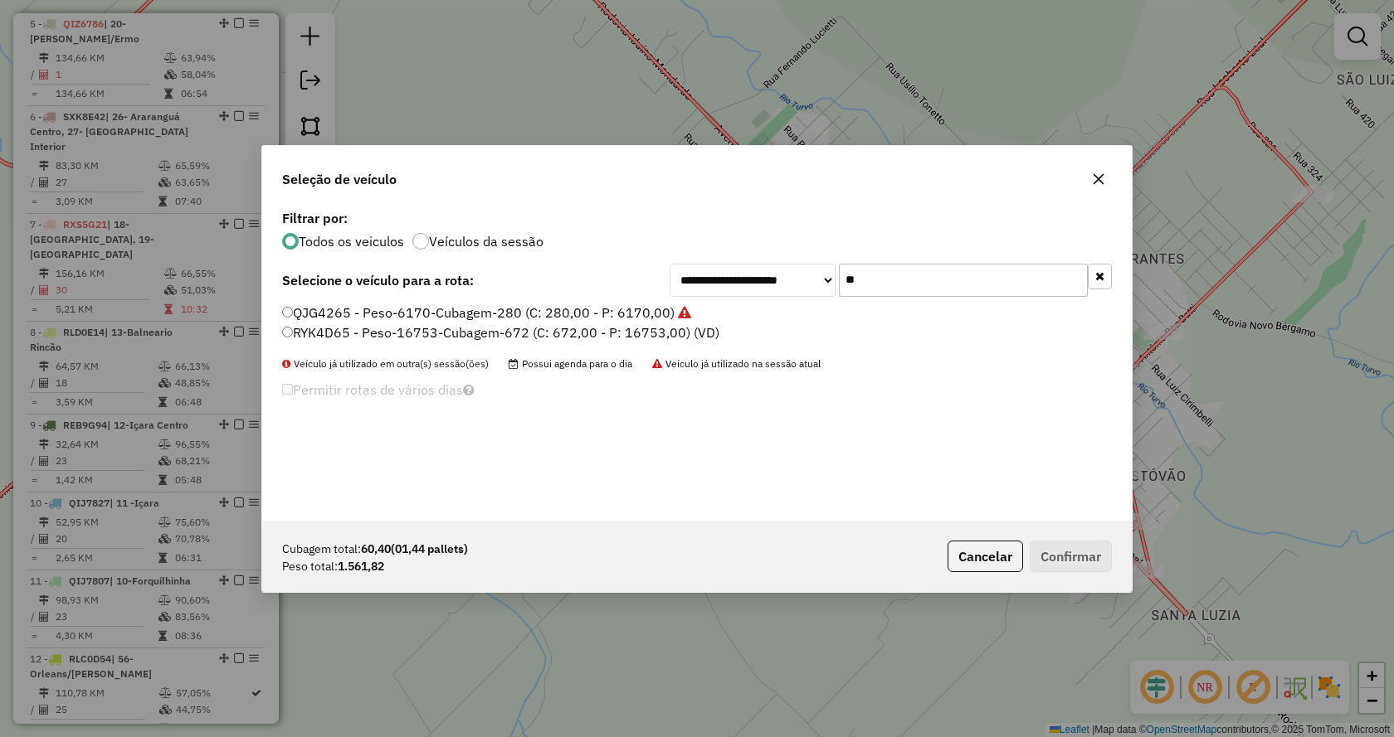
click at [1101, 274] on icon "button" at bounding box center [1099, 276] width 9 height 12
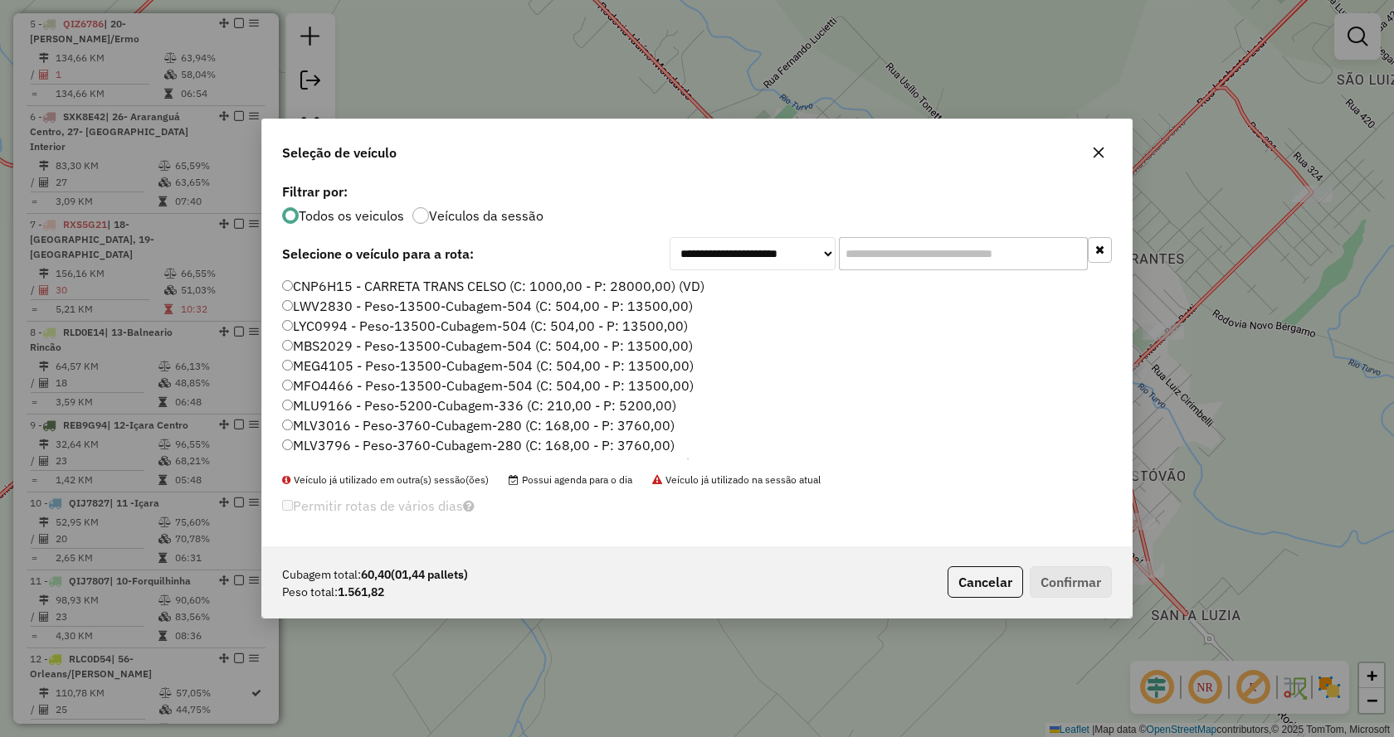
click at [1034, 255] on input "text" at bounding box center [963, 253] width 249 height 33
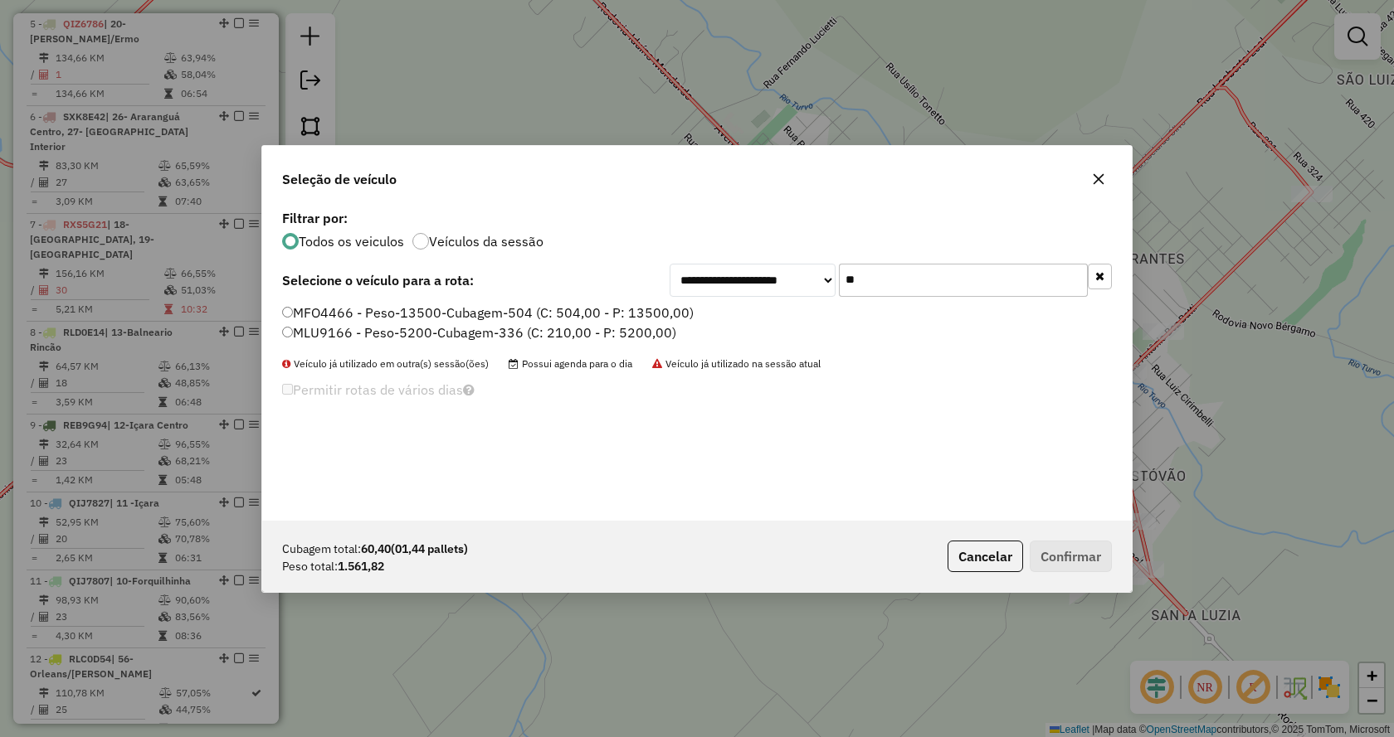
type input "**"
click at [669, 319] on label "MFO4466 - Peso-13500-Cubagem-504 (C: 504,00 - P: 13500,00)" at bounding box center [487, 313] width 411 height 20
click at [1093, 550] on button "Confirmar" at bounding box center [1070, 557] width 82 height 32
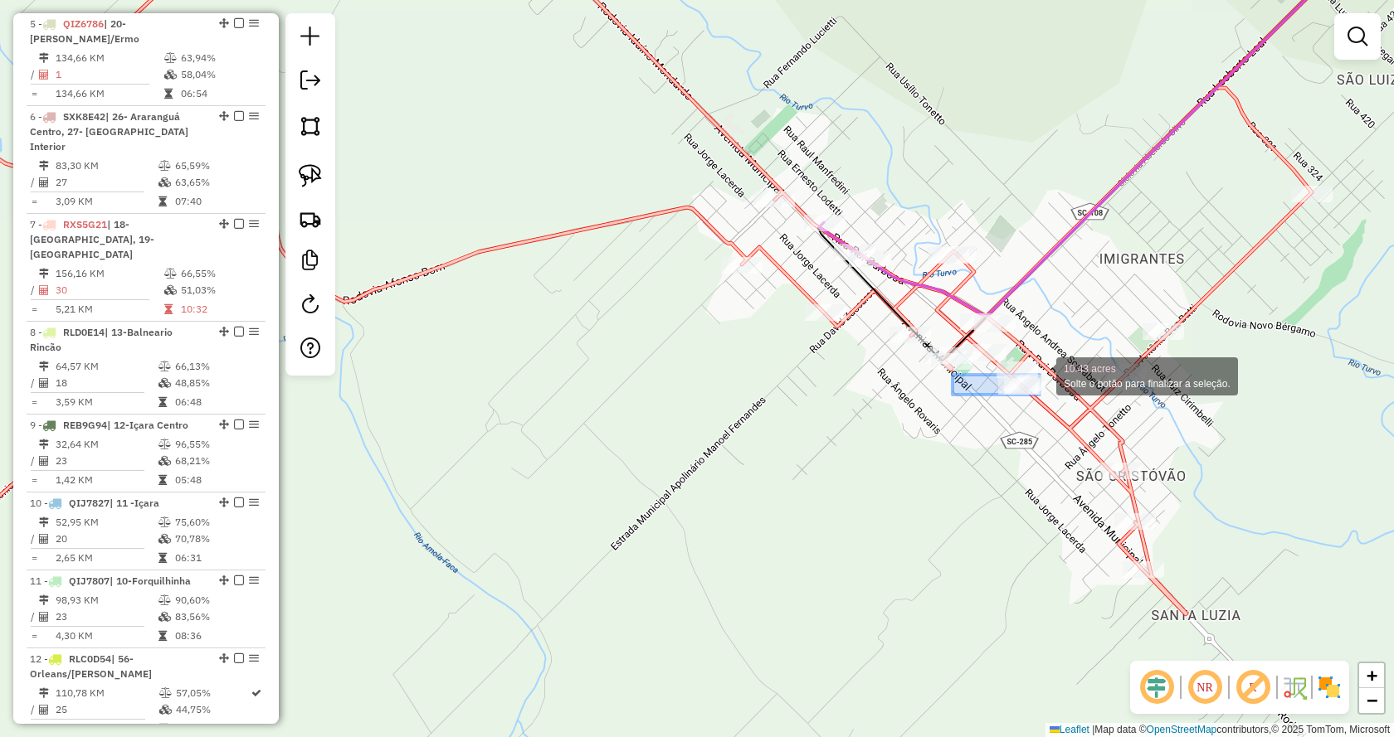
drag, startPoint x: 956, startPoint y: 394, endPoint x: 1039, endPoint y: 374, distance: 85.3
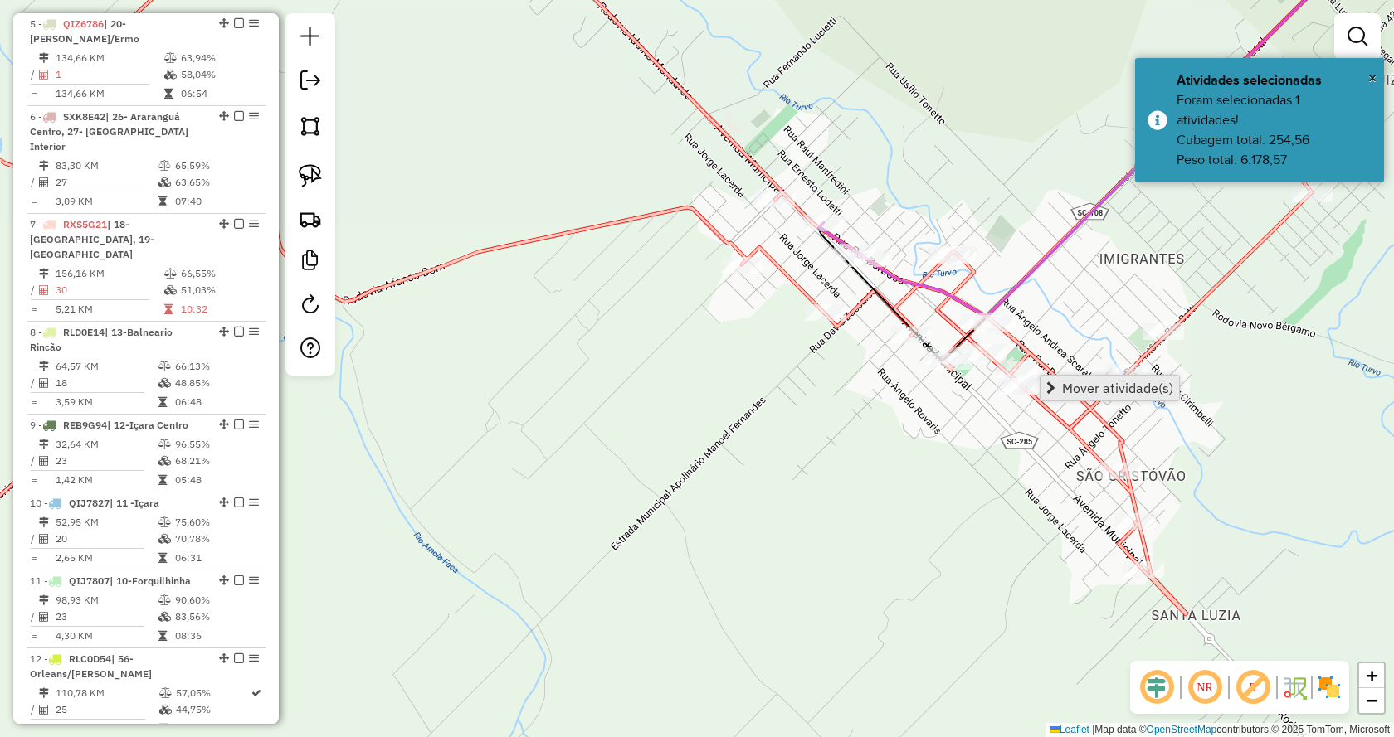
click at [1047, 382] on span "Mover atividade(s)" at bounding box center [1050, 388] width 9 height 13
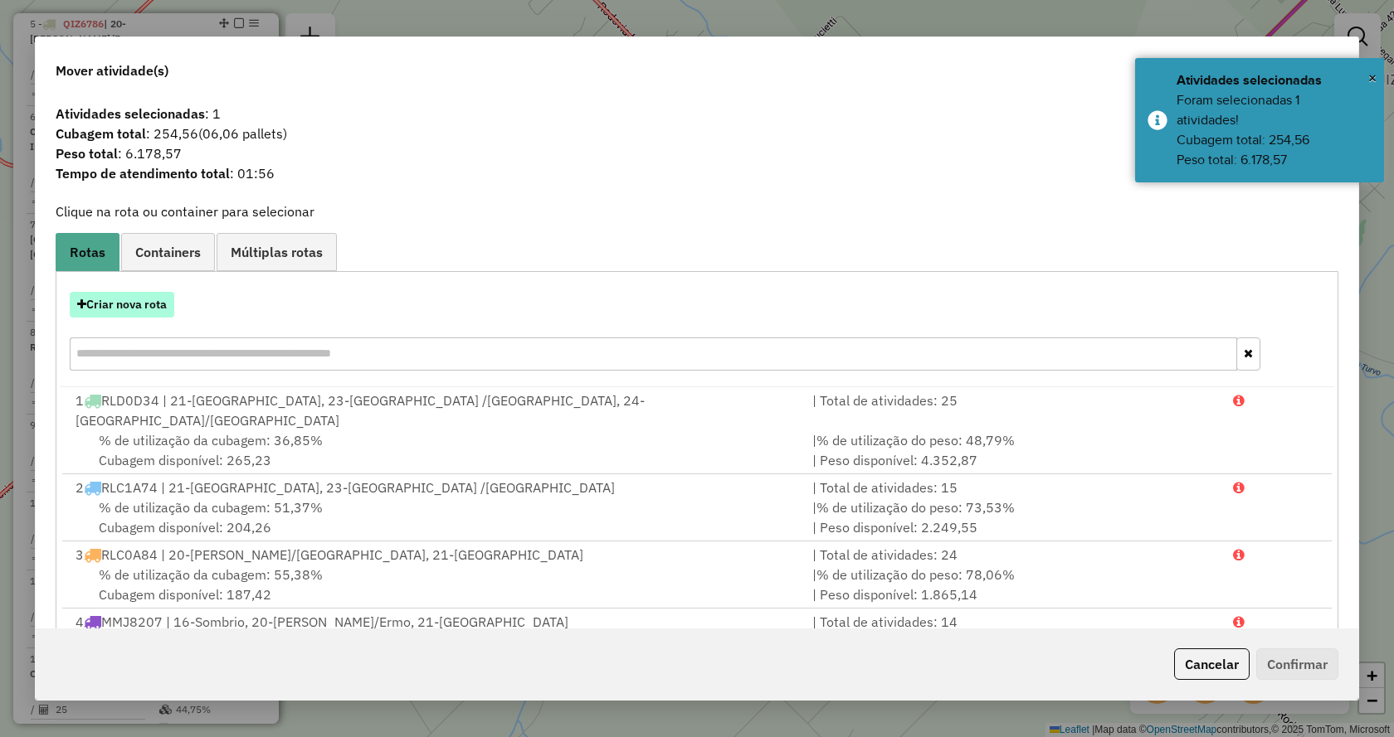
click at [148, 309] on button "Criar nova rota" at bounding box center [122, 305] width 105 height 26
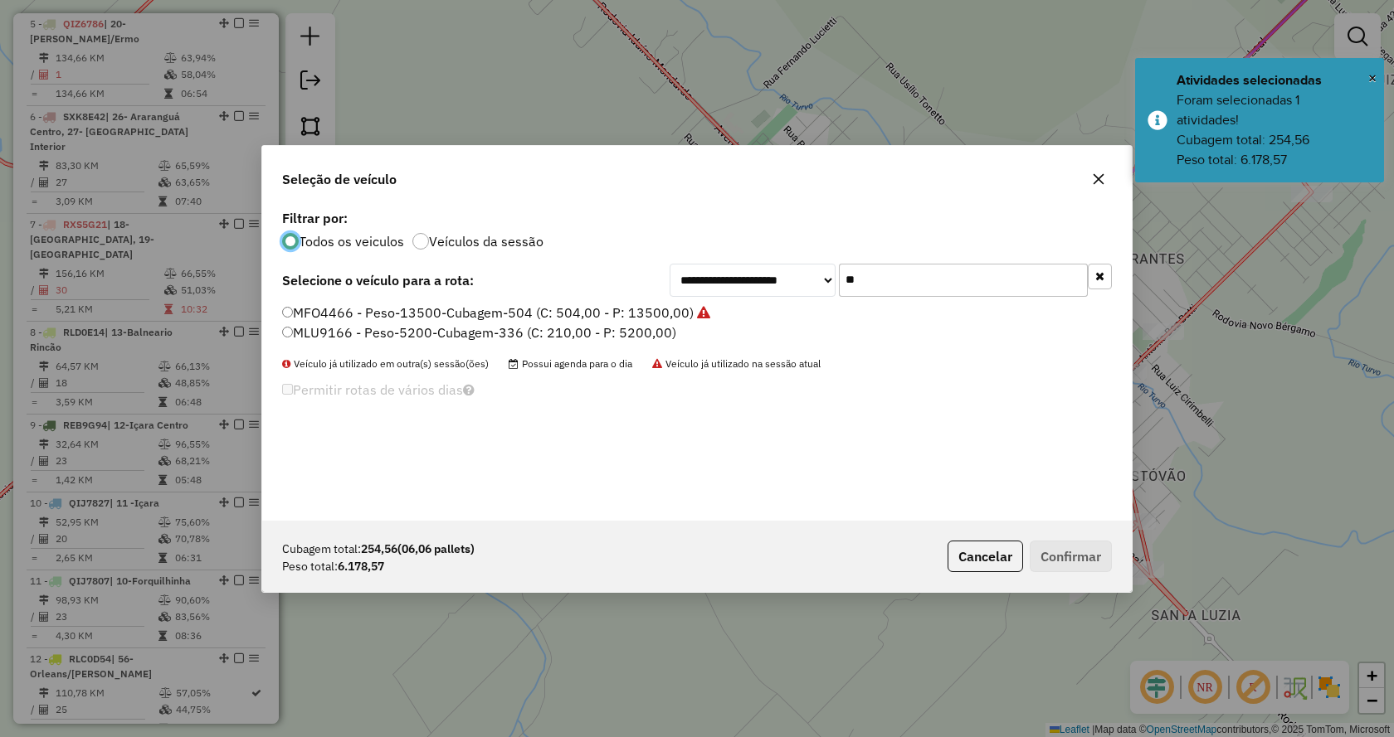
click at [454, 319] on label "MFO4466 - Peso-13500-Cubagem-504 (C: 504,00 - P: 13500,00)" at bounding box center [496, 313] width 428 height 20
click at [1059, 552] on button "Confirmar" at bounding box center [1070, 557] width 82 height 32
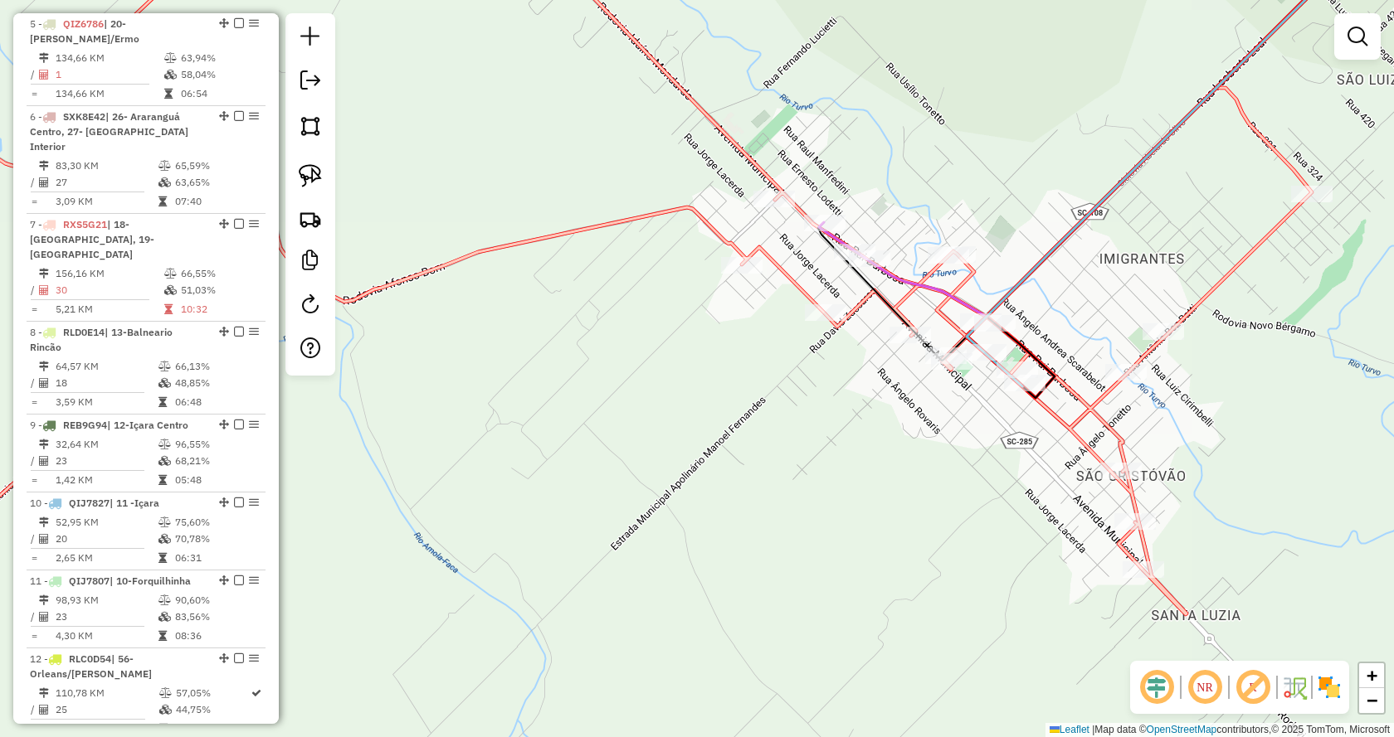
click at [1063, 235] on icon at bounding box center [1161, 156] width 391 height 460
select select "*********"
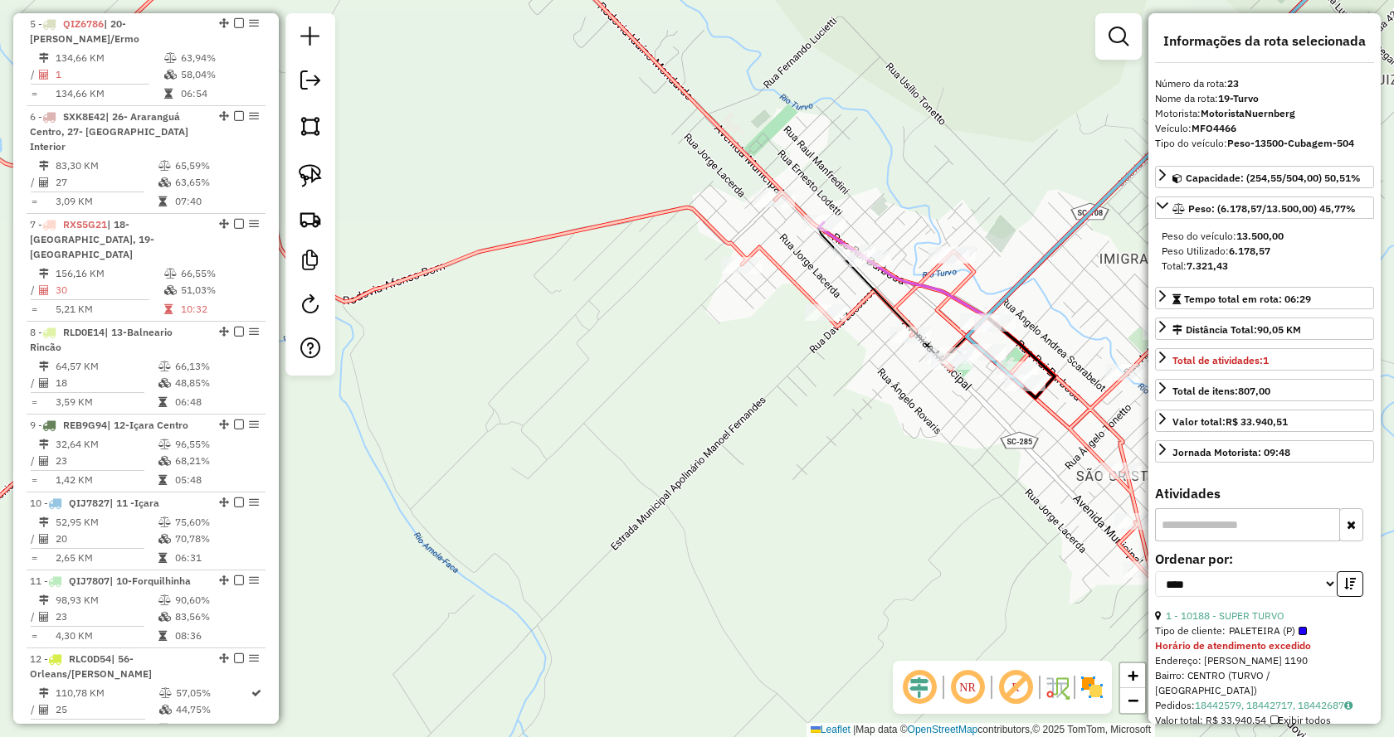
scroll to position [2350, 0]
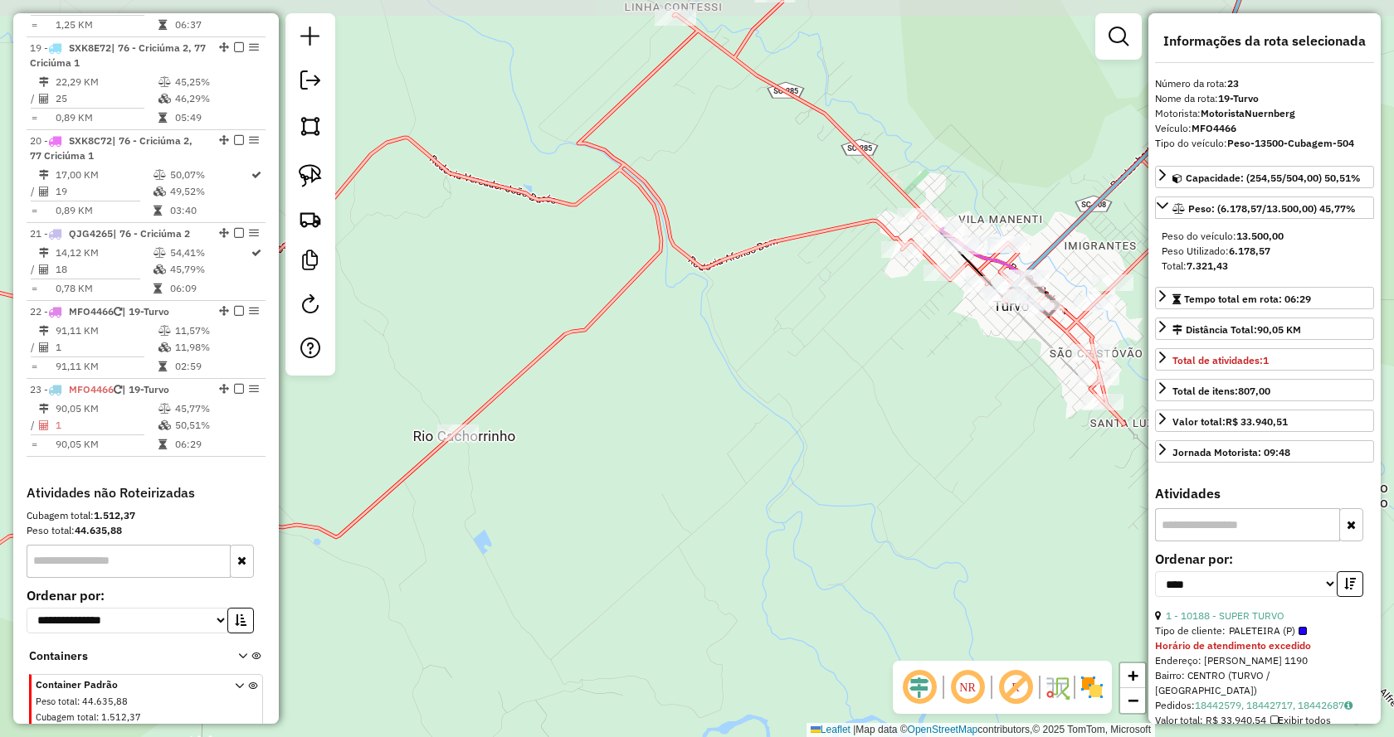
click at [909, 478] on div "Janela de atendimento Grade de atendimento Capacidade Transportadoras Veículos …" at bounding box center [697, 368] width 1394 height 737
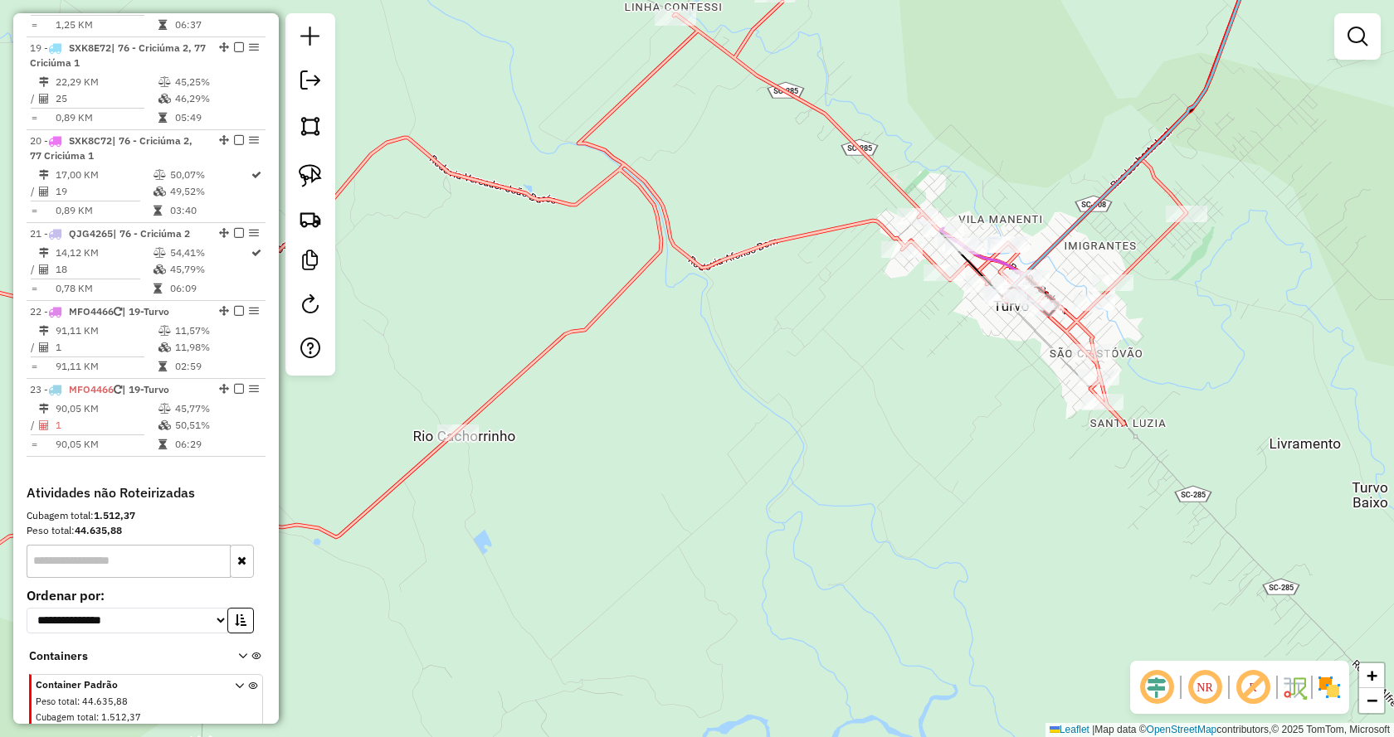
drag, startPoint x: 1203, startPoint y: 297, endPoint x: 846, endPoint y: 324, distance: 357.7
click at [846, 324] on div "Janela de atendimento Grade de atendimento Capacidade Transportadoras Veículos …" at bounding box center [697, 368] width 1394 height 737
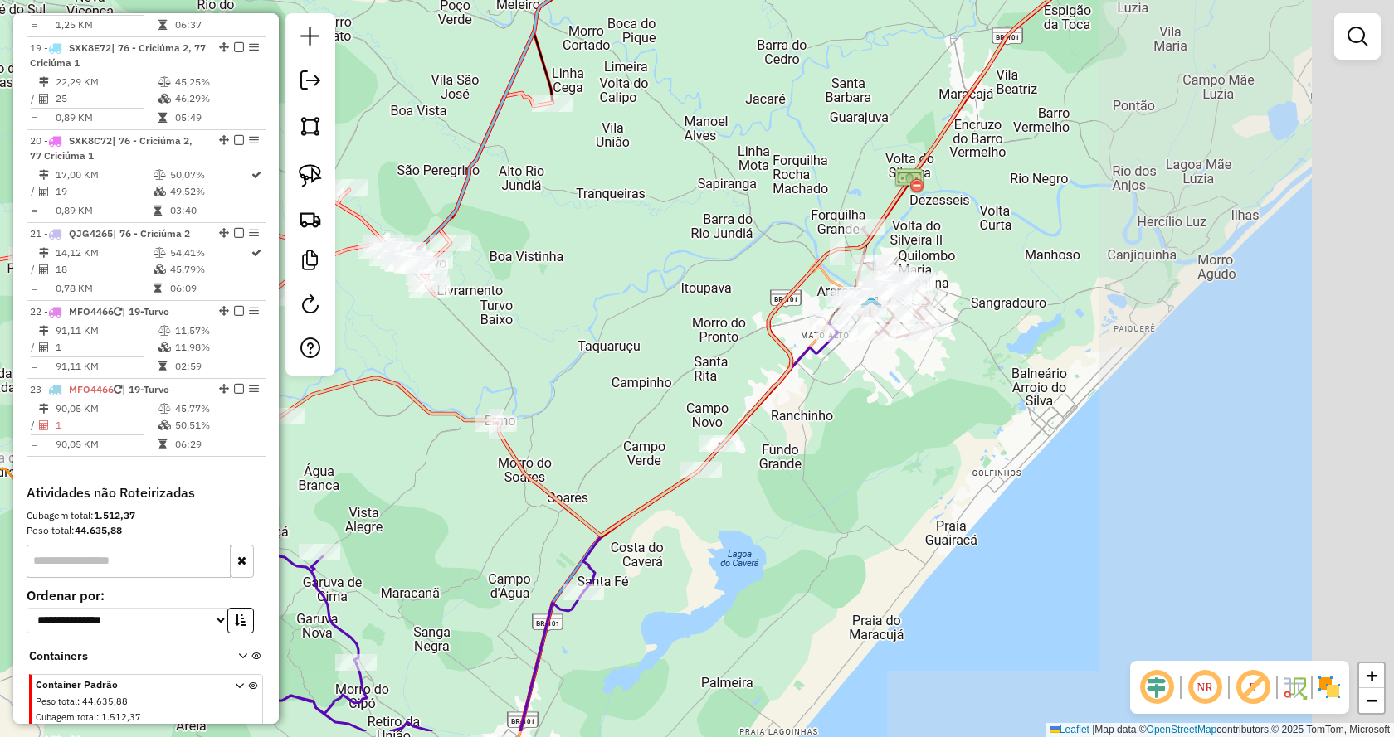
drag, startPoint x: 982, startPoint y: 415, endPoint x: 676, endPoint y: 343, distance: 314.3
click at [581, 338] on div "Janela de atendimento Grade de atendimento Capacidade Transportadoras Veículos …" at bounding box center [697, 368] width 1394 height 737
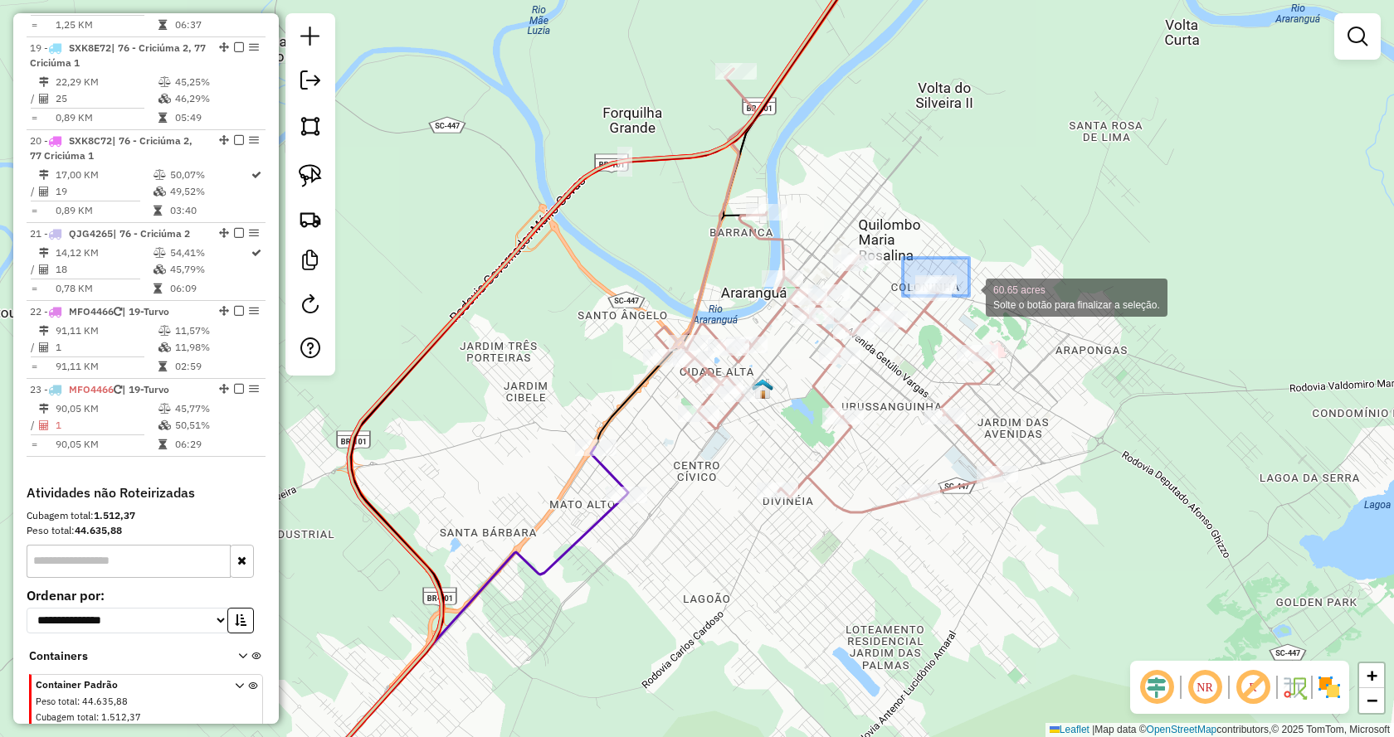
drag, startPoint x: 903, startPoint y: 258, endPoint x: 972, endPoint y: 298, distance: 80.3
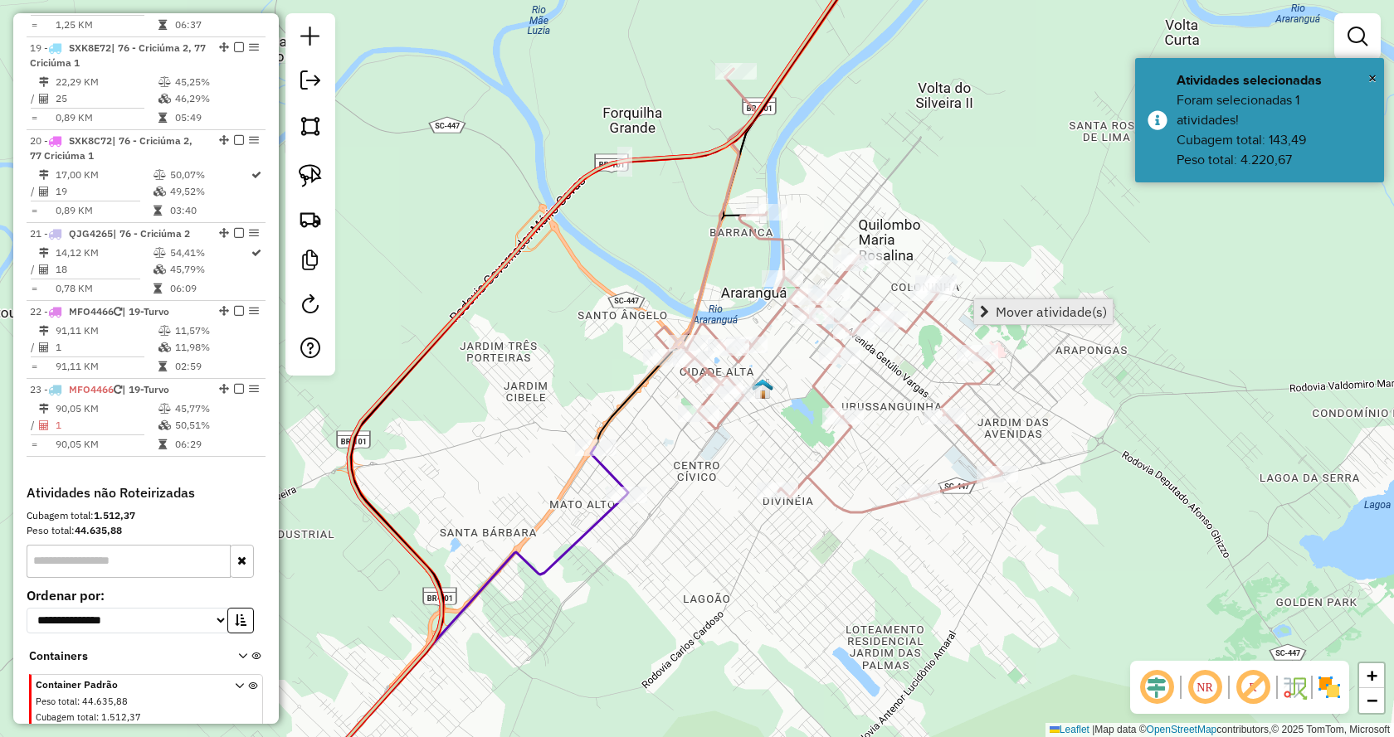
click at [983, 308] on span "Mover atividade(s)" at bounding box center [984, 311] width 9 height 13
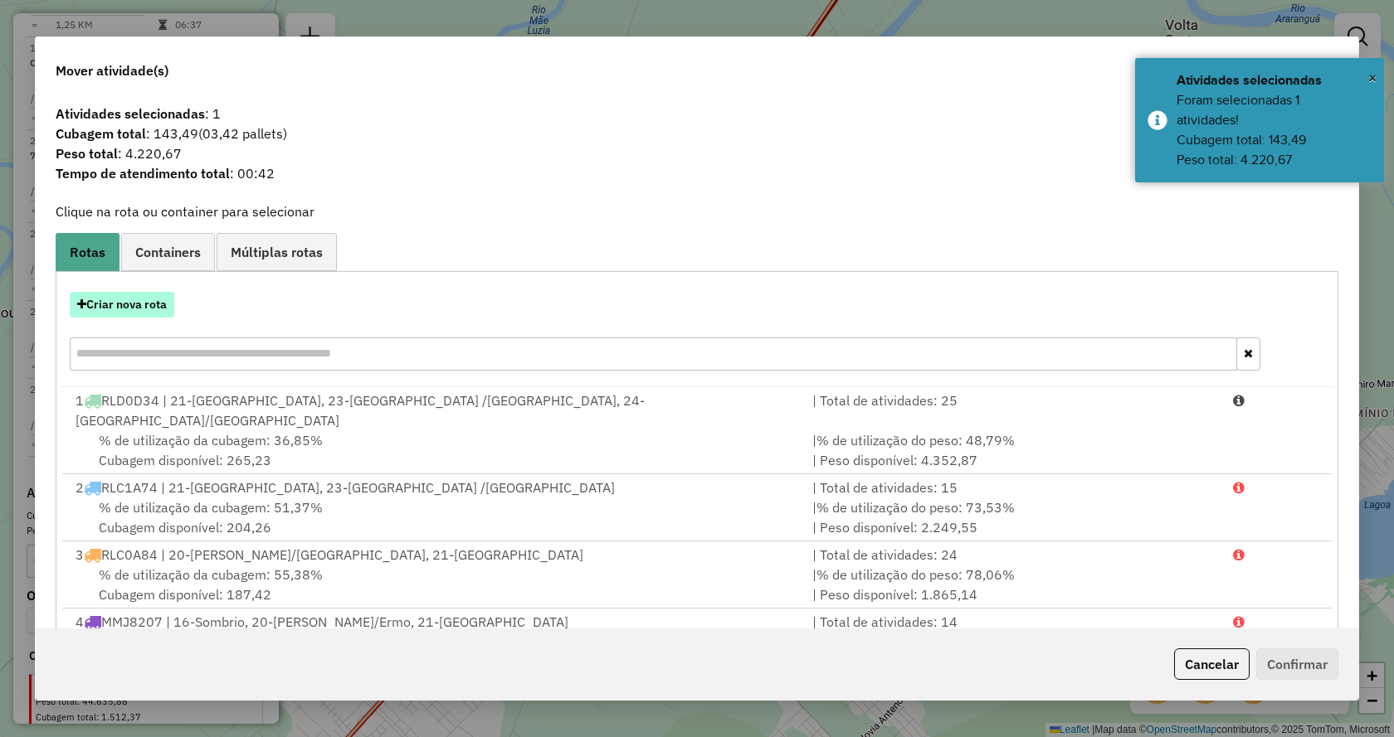
click at [169, 303] on button "Criar nova rota" at bounding box center [122, 305] width 105 height 26
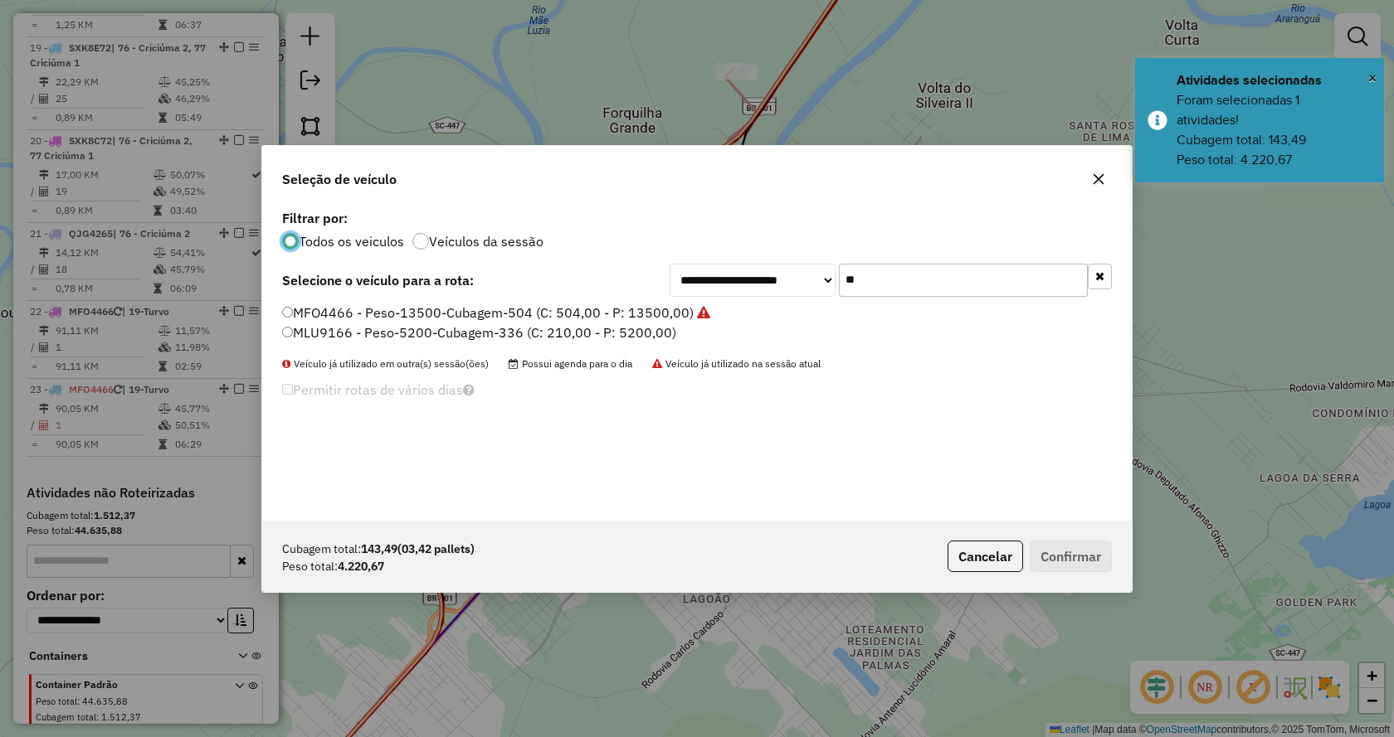
scroll to position [9, 5]
click at [1099, 277] on icon "button" at bounding box center [1099, 276] width 9 height 12
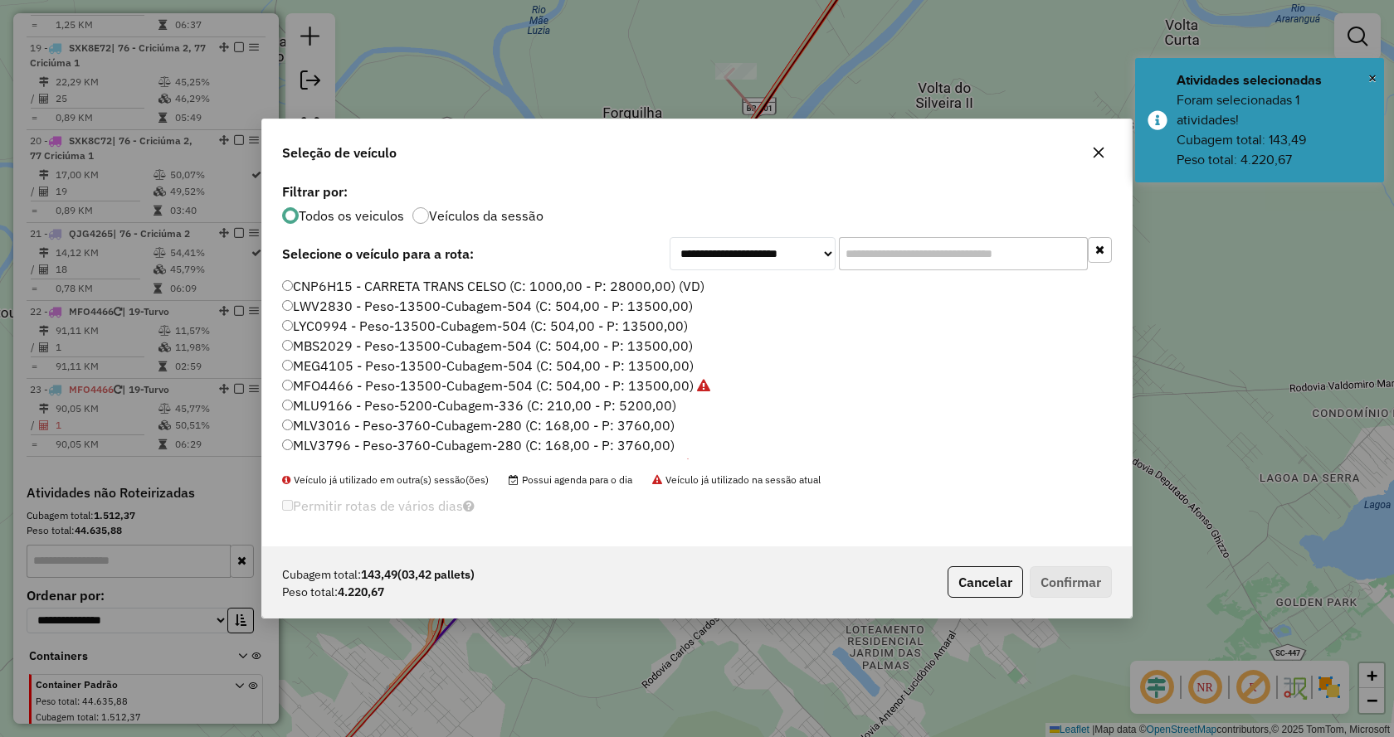
click at [1037, 249] on input "text" at bounding box center [963, 253] width 249 height 33
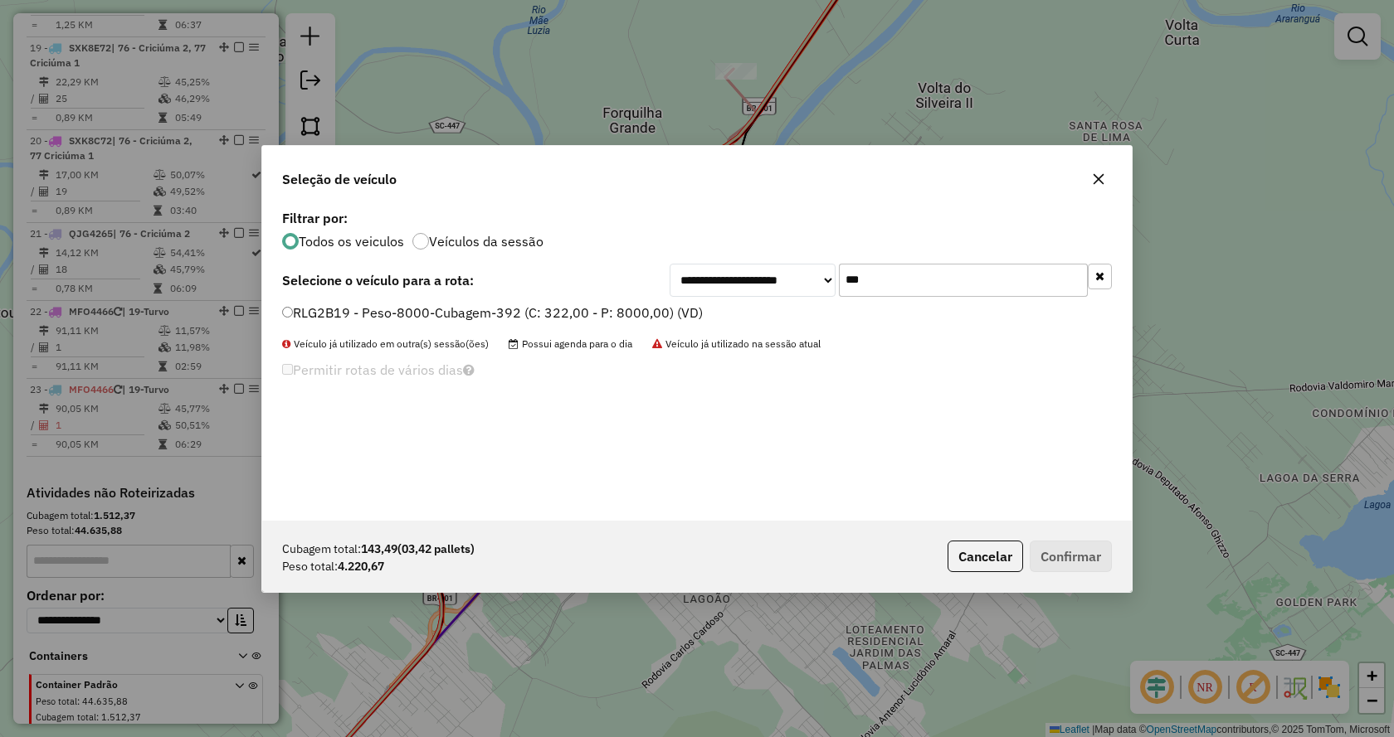
type input "***"
click at [674, 316] on label "RLG2B19 - Peso-8000-Cubagem-392 (C: 322,00 - P: 8000,00) (VD)" at bounding box center [492, 313] width 421 height 20
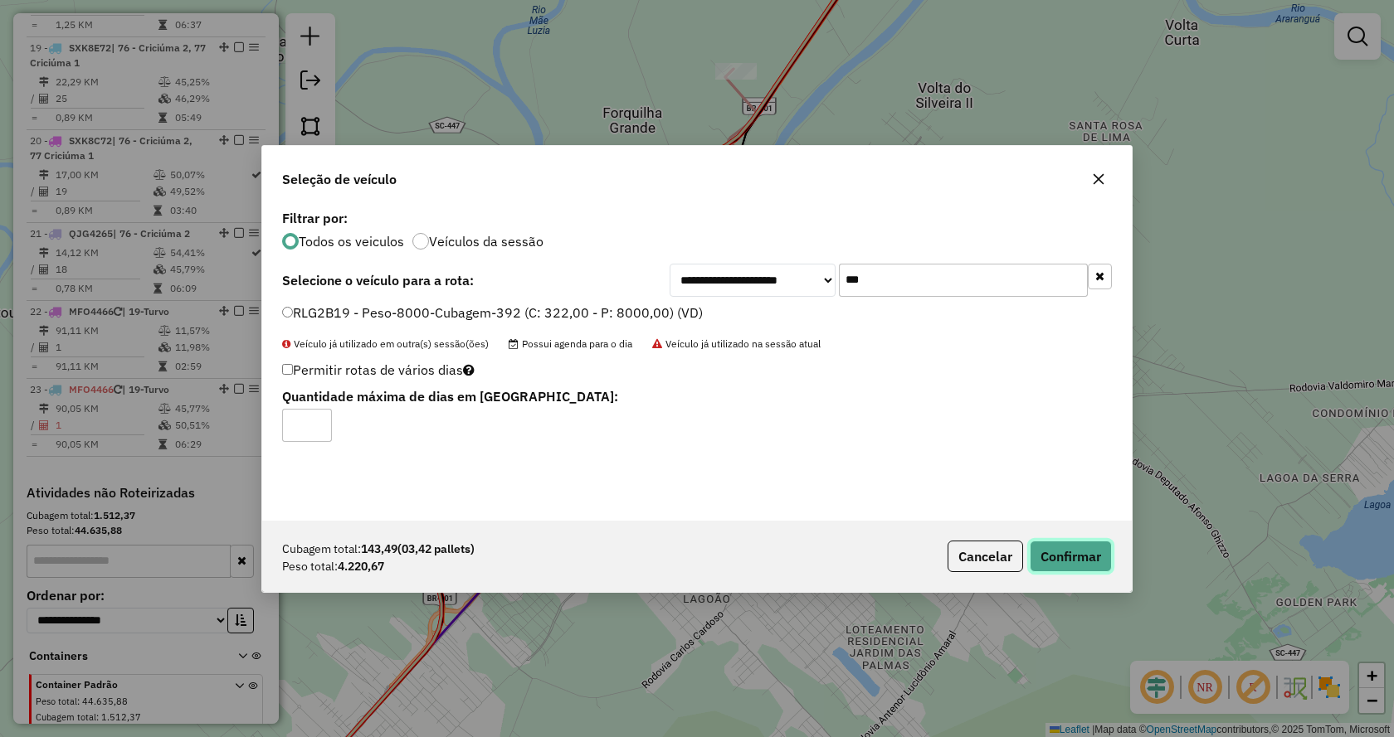
click at [1051, 547] on button "Confirmar" at bounding box center [1070, 557] width 82 height 32
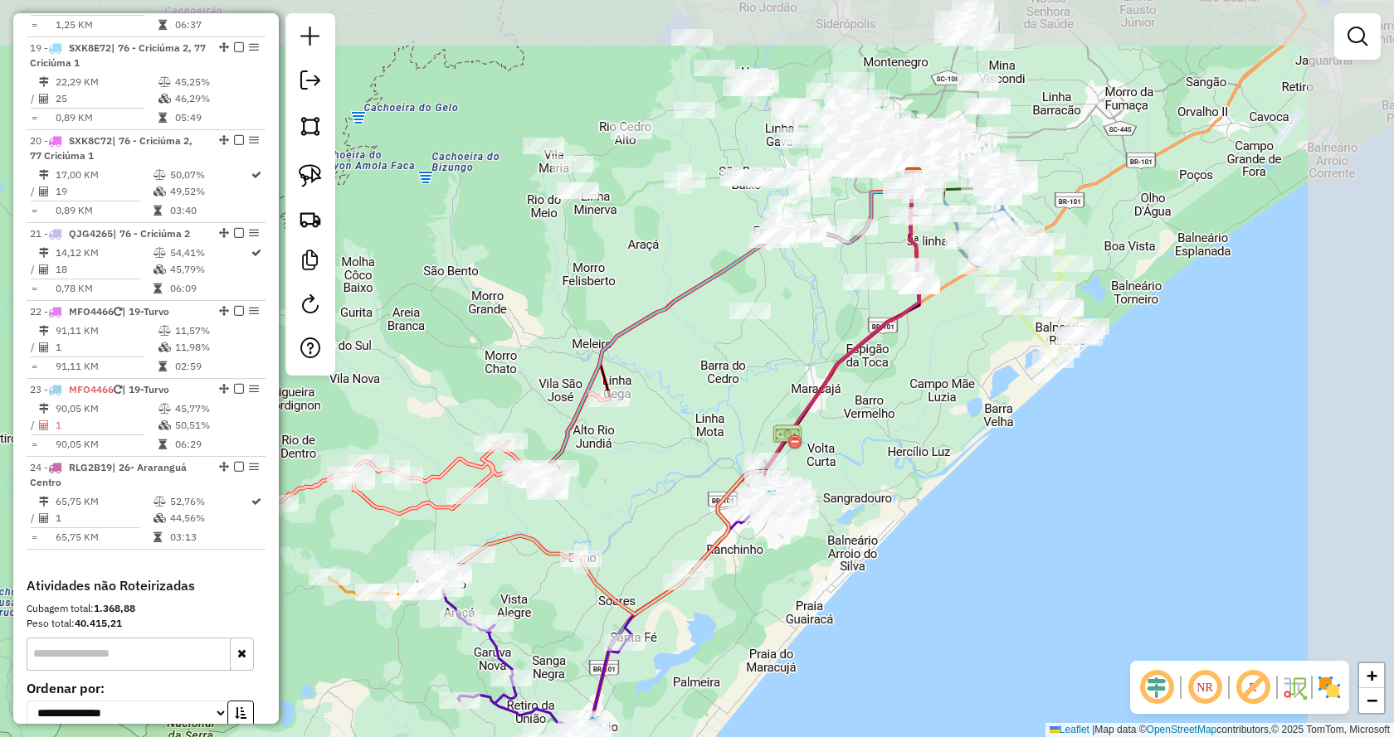
drag, startPoint x: 1141, startPoint y: 192, endPoint x: 819, endPoint y: 466, distance: 422.5
click at [820, 466] on div "Janela de atendimento Grade de atendimento Capacidade Transportadoras Veículos …" at bounding box center [697, 368] width 1394 height 737
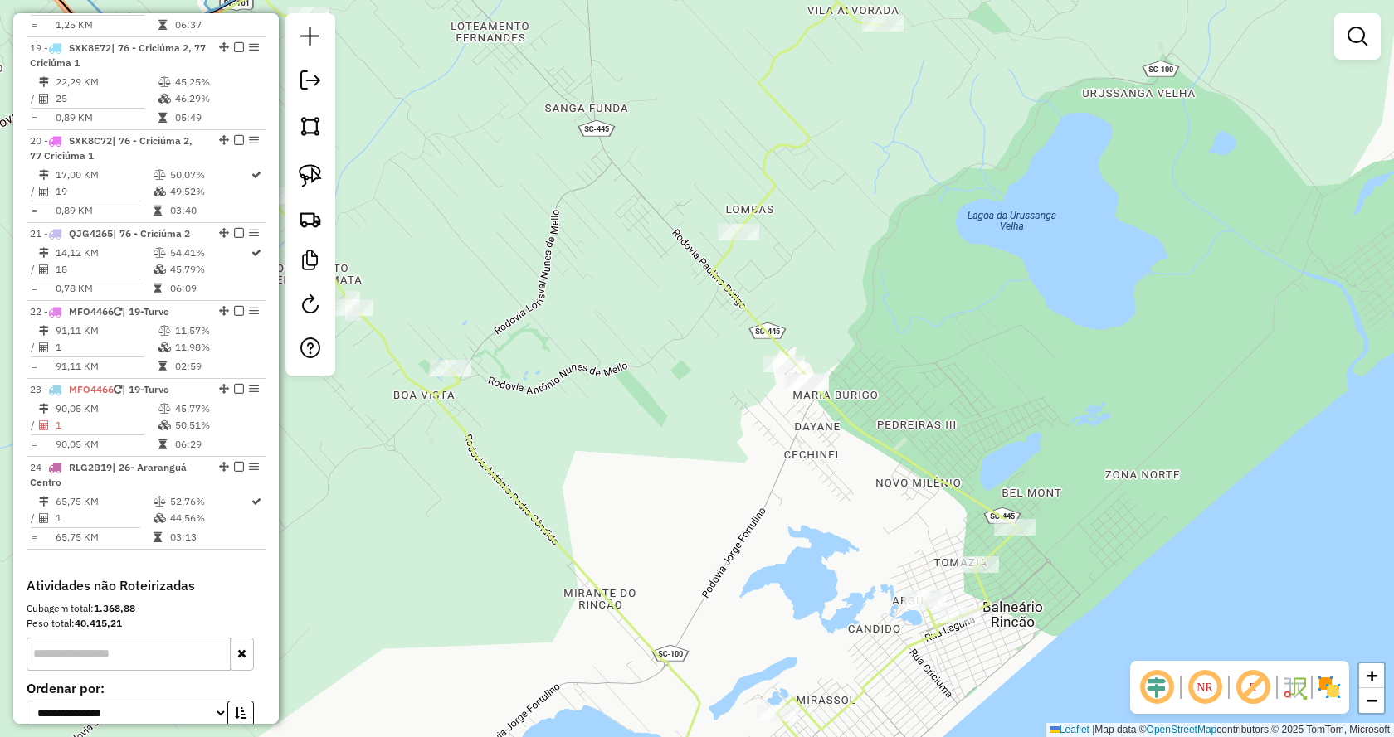
drag, startPoint x: 921, startPoint y: 352, endPoint x: 931, endPoint y: 327, distance: 26.8
click at [924, 348] on div "Janela de atendimento Grade de atendimento Capacidade Transportadoras Veículos …" at bounding box center [697, 368] width 1394 height 737
drag, startPoint x: 985, startPoint y: 310, endPoint x: 1032, endPoint y: 285, distance: 53.1
click at [1010, 301] on div "Janela de atendimento Grade de atendimento Capacidade Transportadoras Veículos …" at bounding box center [697, 368] width 1394 height 737
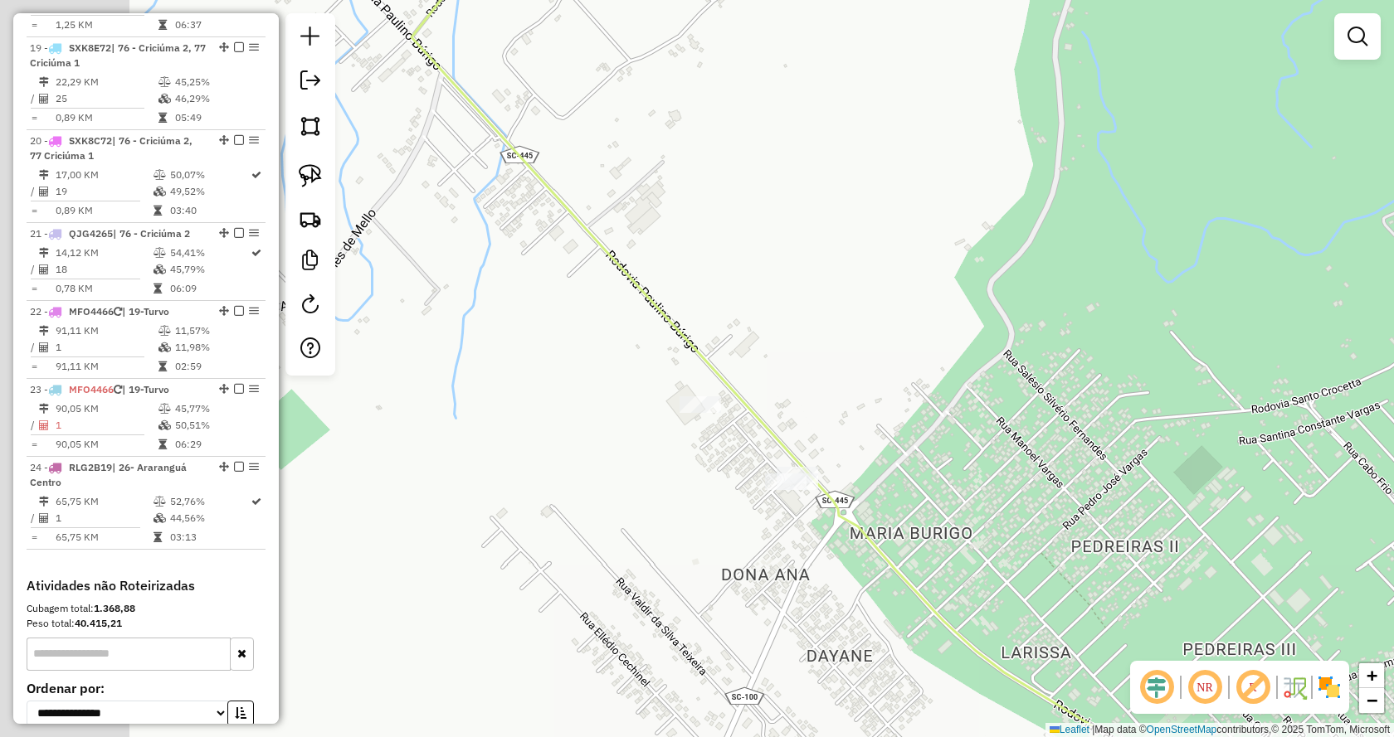
drag, startPoint x: 804, startPoint y: 338, endPoint x: 1106, endPoint y: 221, distance: 323.8
click at [1106, 221] on div "Janela de atendimento Grade de atendimento Capacidade Transportadoras Veículos …" at bounding box center [697, 368] width 1394 height 737
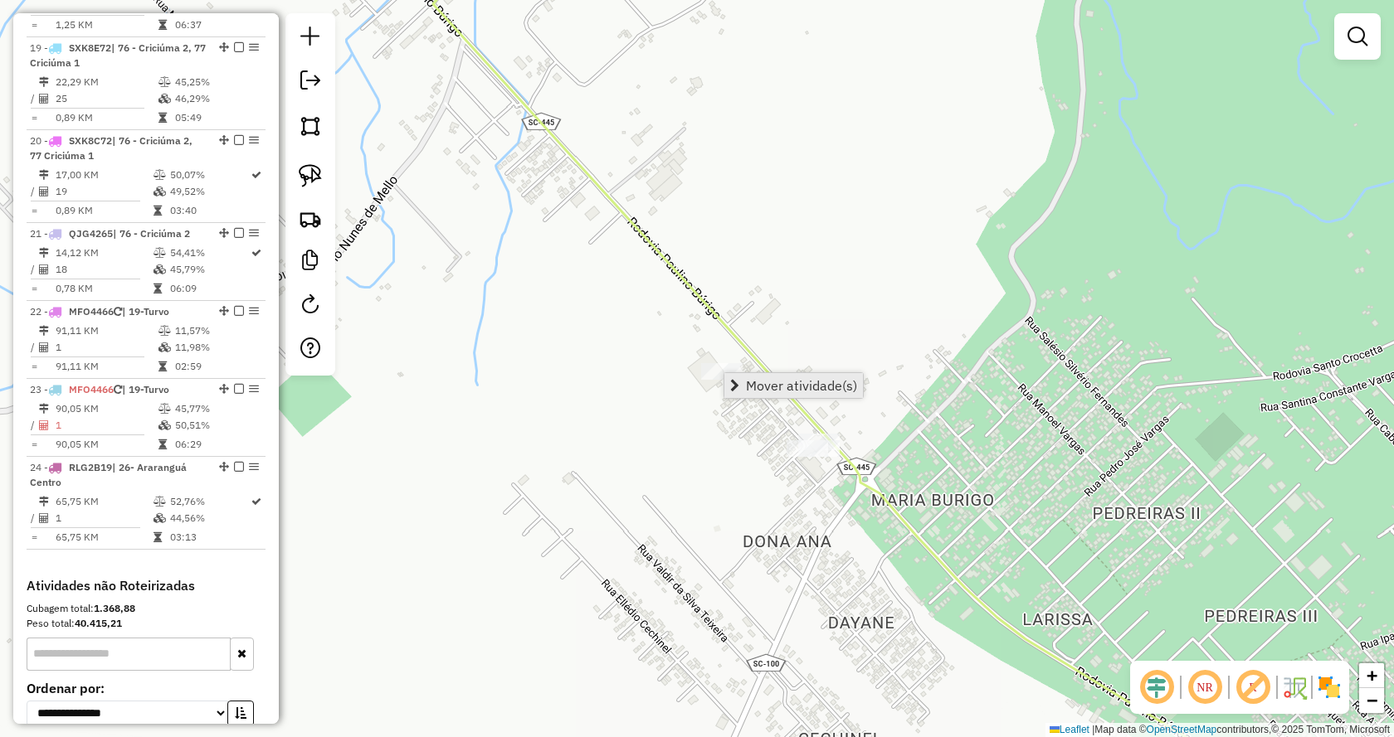
click at [737, 377] on link "Mover atividade(s)" at bounding box center [793, 385] width 139 height 25
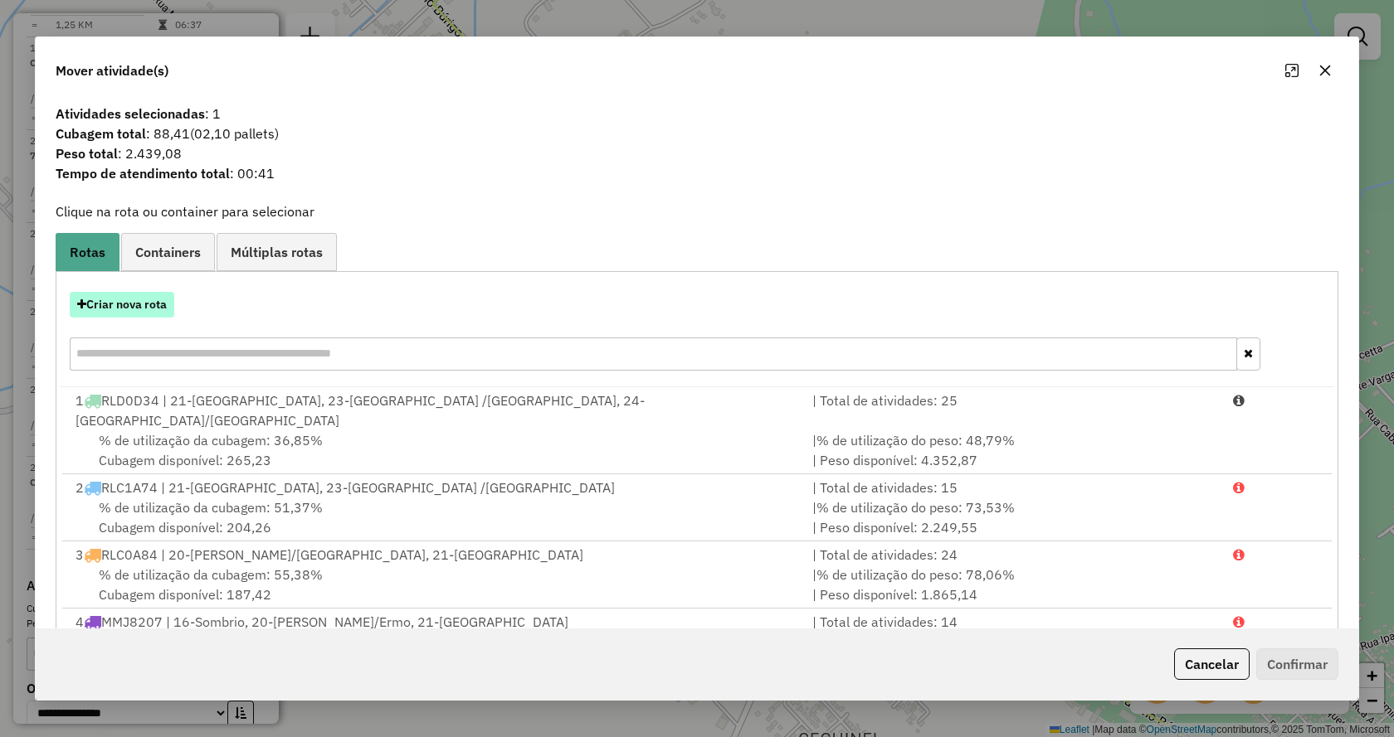
click at [85, 306] on icon "button" at bounding box center [81, 305] width 9 height 12
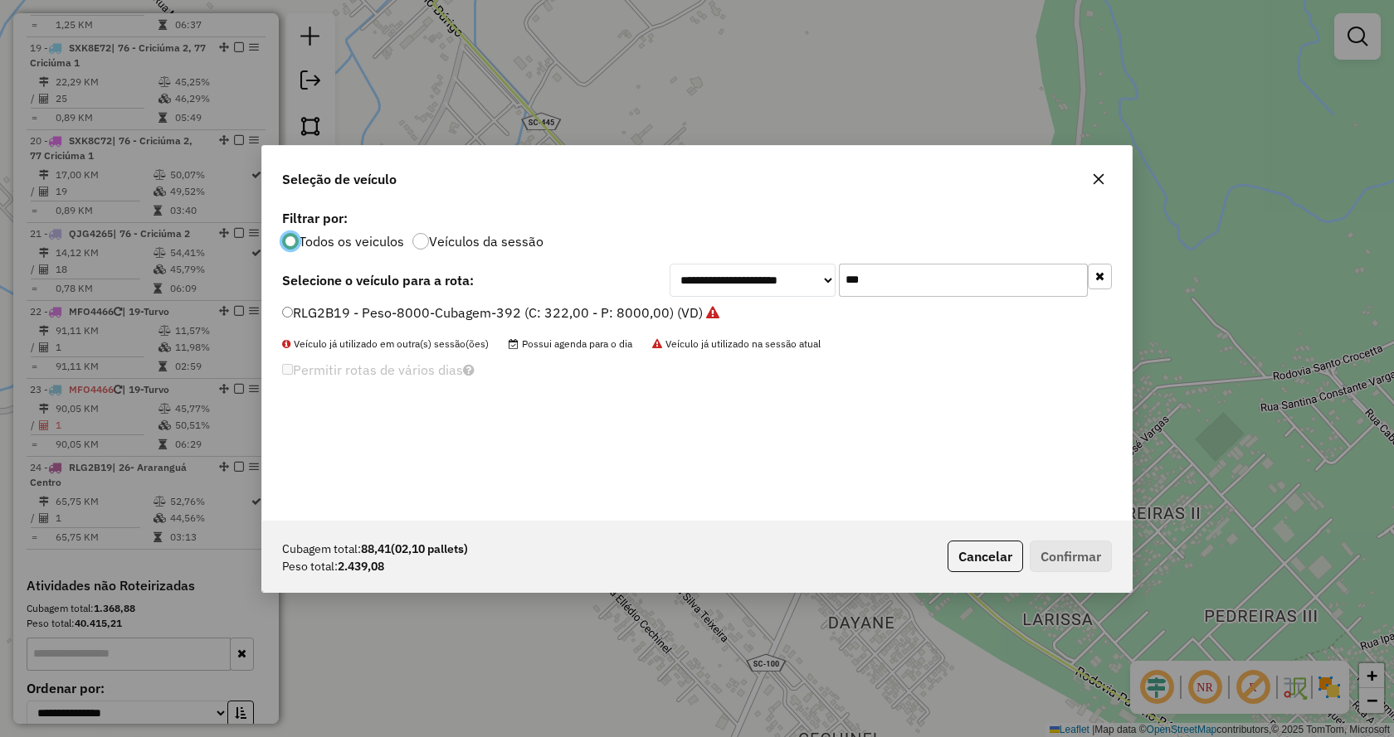
click at [1108, 287] on button "button" at bounding box center [1099, 277] width 24 height 26
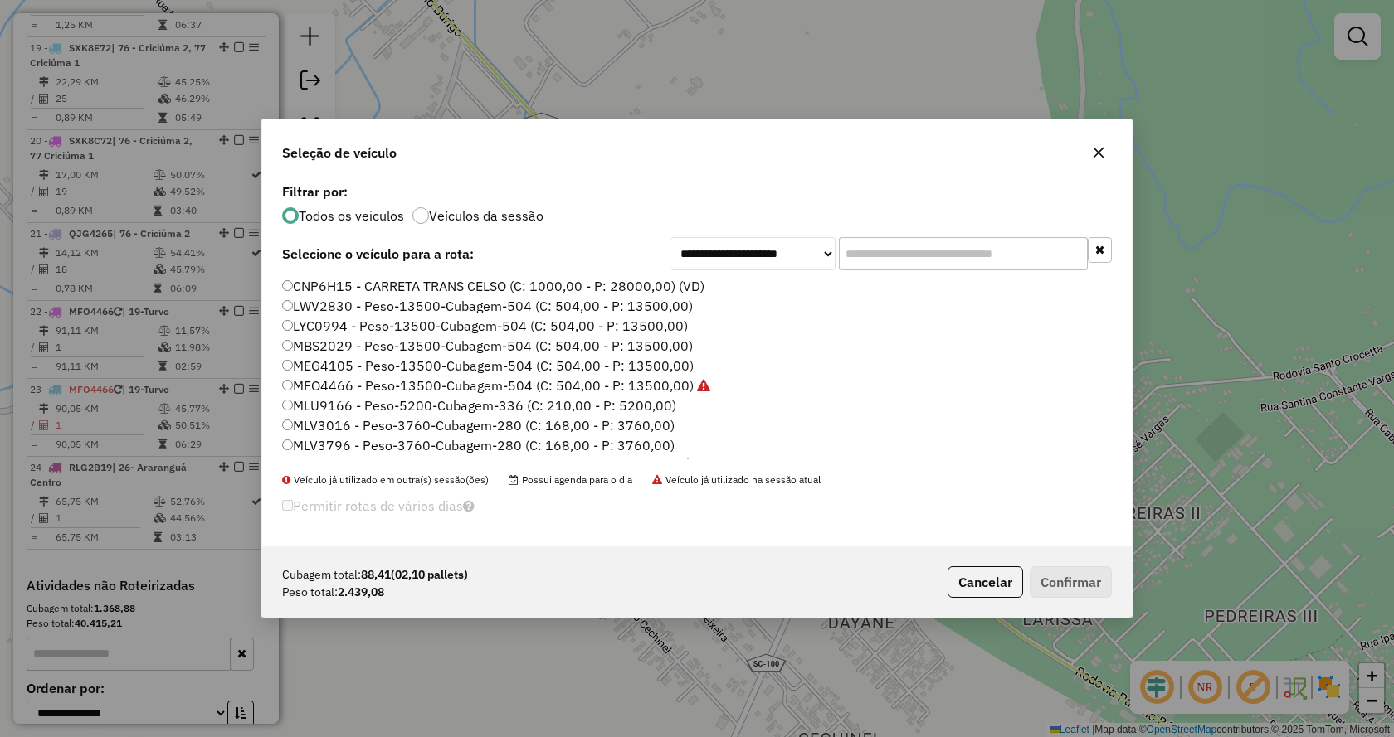
click at [1030, 253] on input "text" at bounding box center [963, 253] width 249 height 33
click at [1014, 255] on input "text" at bounding box center [963, 253] width 249 height 33
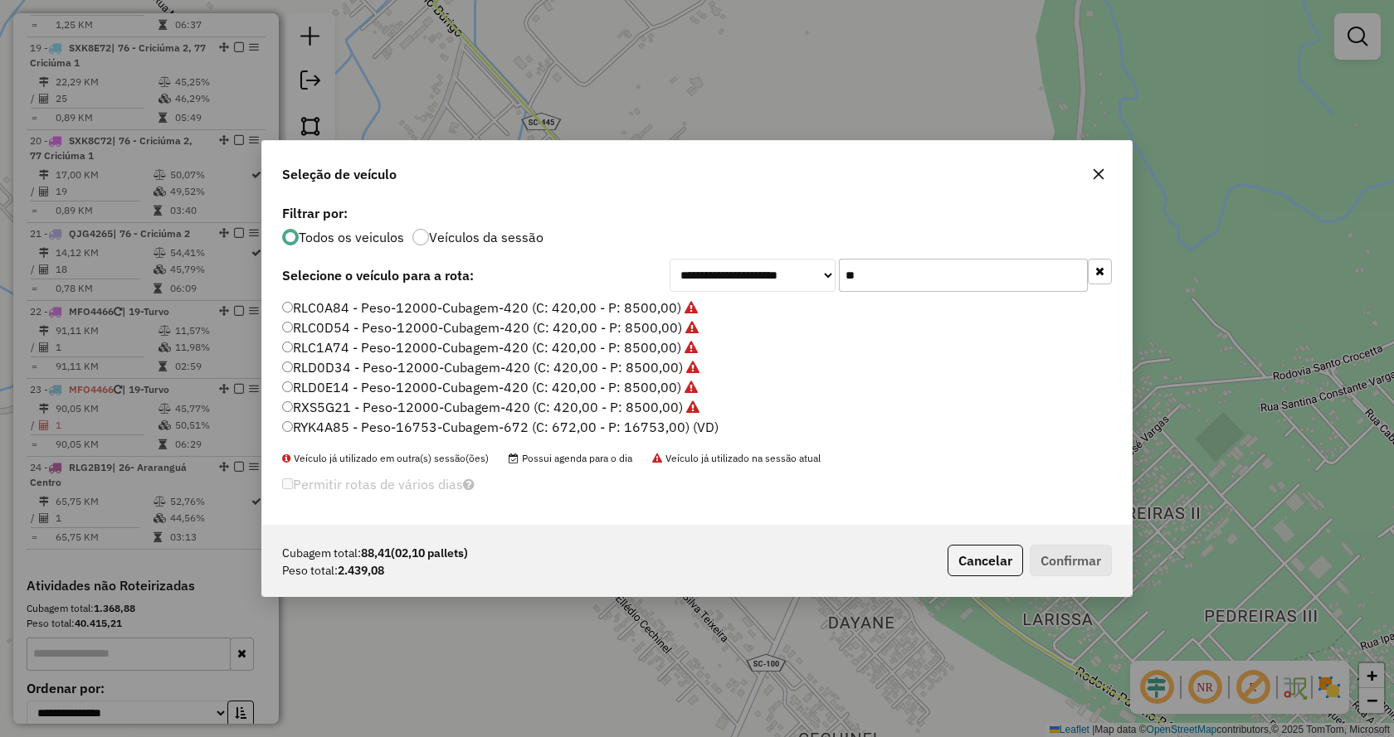
type input "**"
click at [600, 426] on label "RYK4A85 - Peso-16753-Cubagem-672 (C: 672,00 - P: 16753,00) (VD)" at bounding box center [500, 427] width 436 height 20
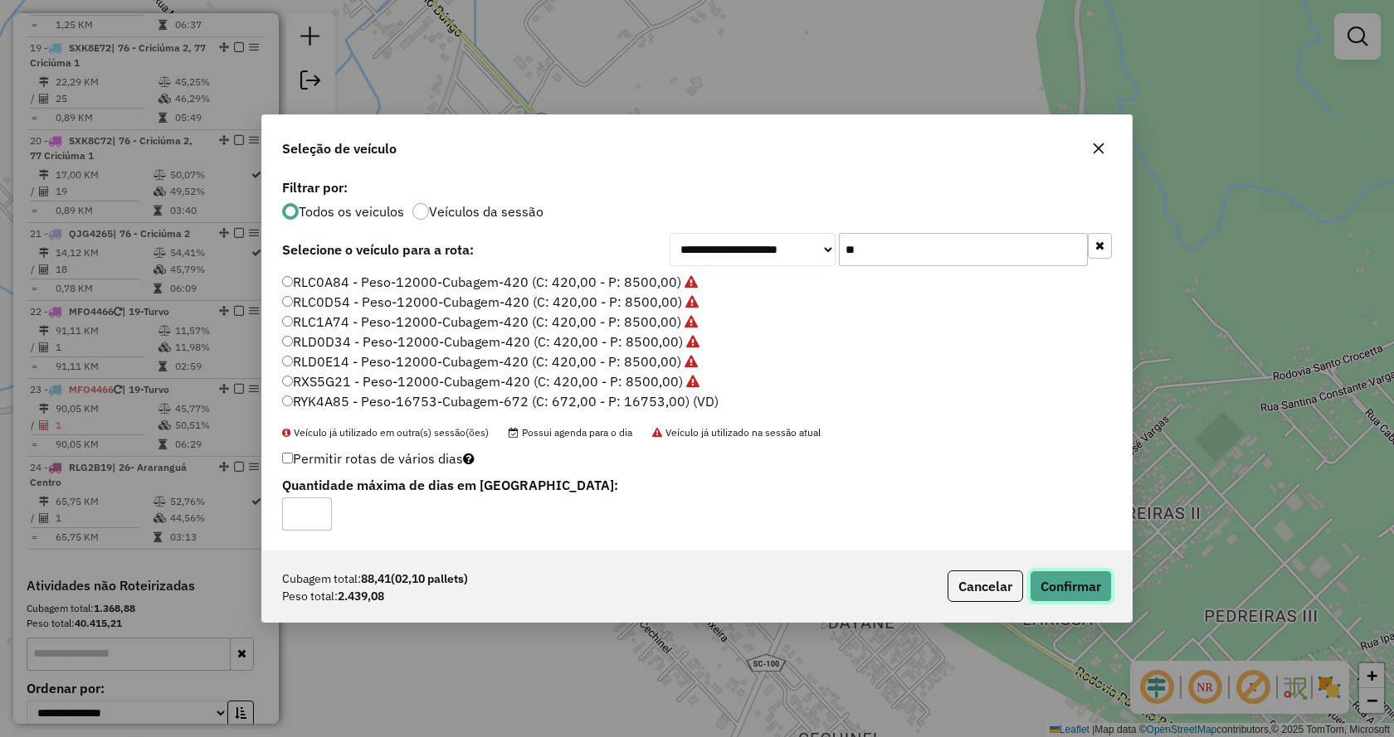
click at [1062, 584] on button "Confirmar" at bounding box center [1070, 587] width 82 height 32
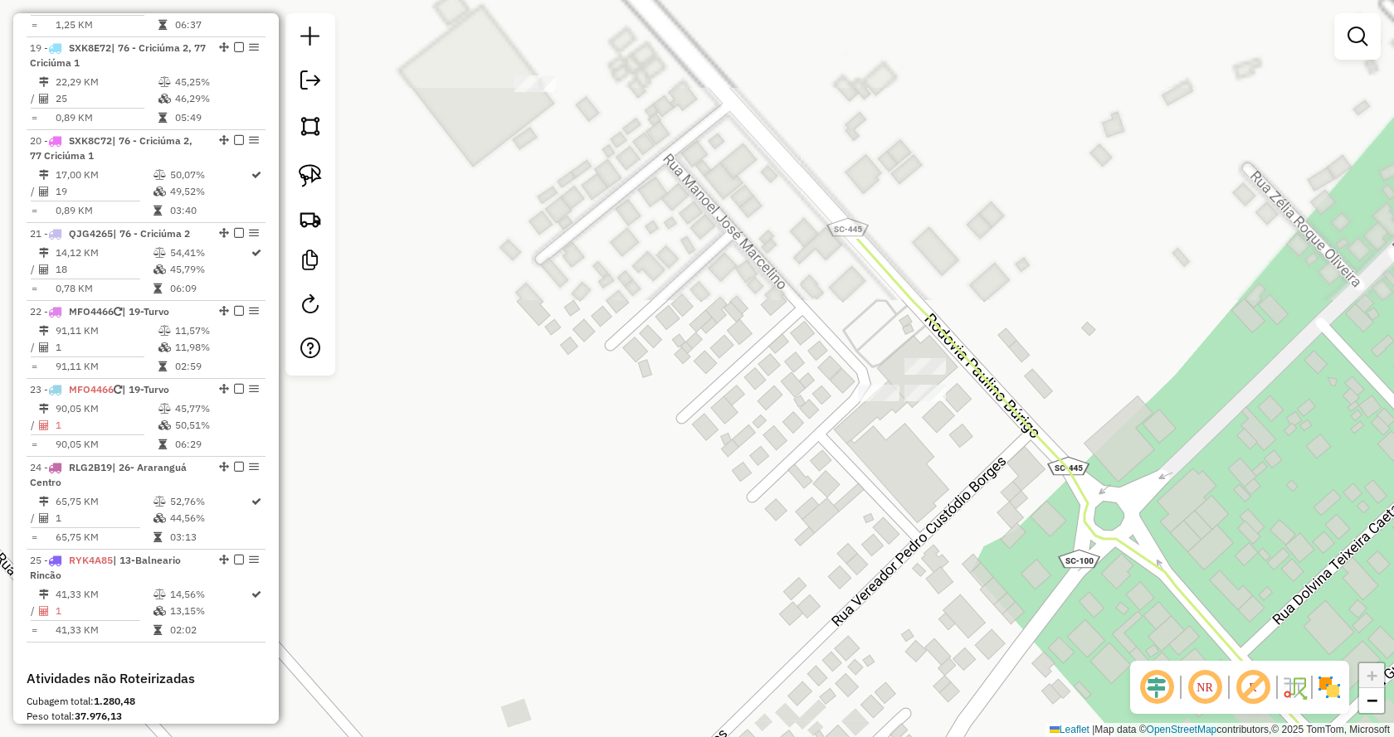
drag, startPoint x: 713, startPoint y: 456, endPoint x: 974, endPoint y: 770, distance: 408.2
click at [974, 737] on html "Aguarde... Pop-up bloqueado! Seu navegador bloqueou automáticamente a abertura …" at bounding box center [697, 368] width 1394 height 737
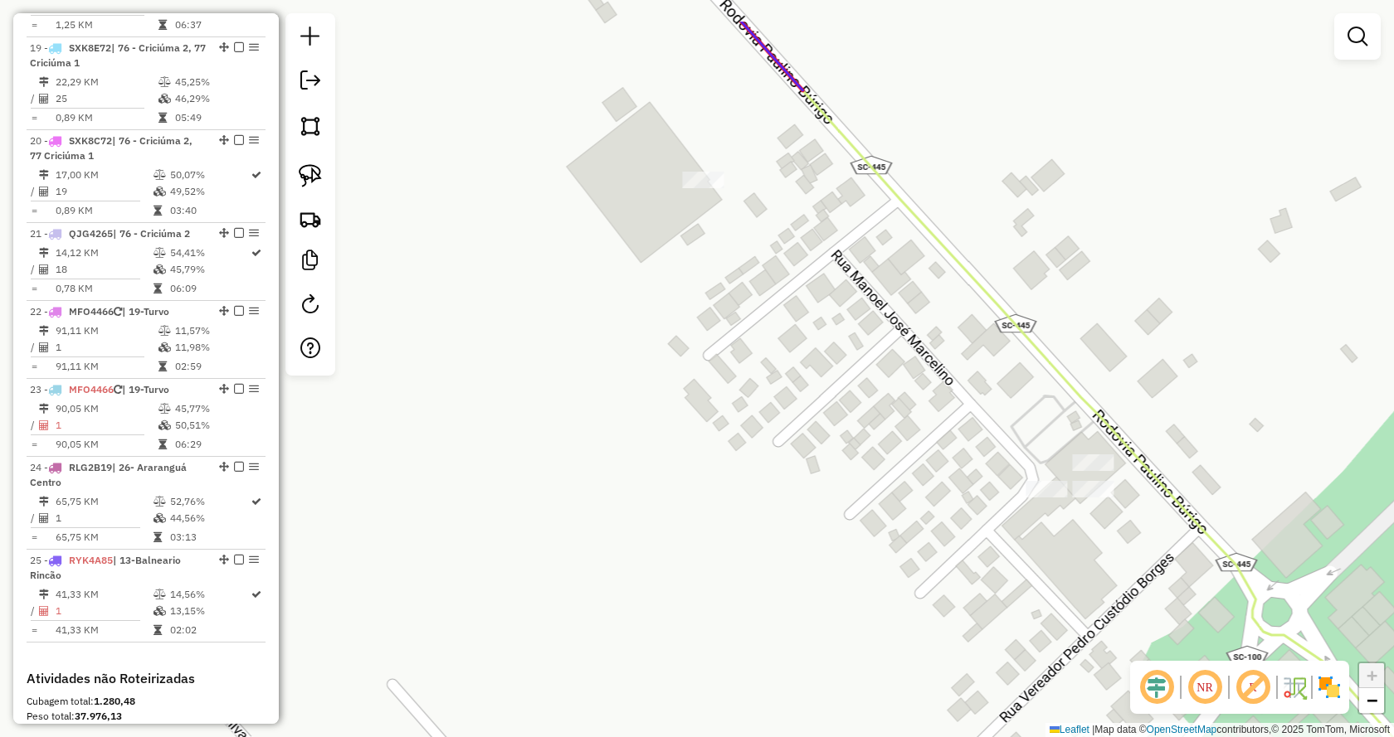
drag, startPoint x: 976, startPoint y: 490, endPoint x: 857, endPoint y: 615, distance: 172.5
click at [857, 615] on div "Janela de atendimento Grade de atendimento Capacidade Transportadoras Veículos …" at bounding box center [697, 368] width 1394 height 737
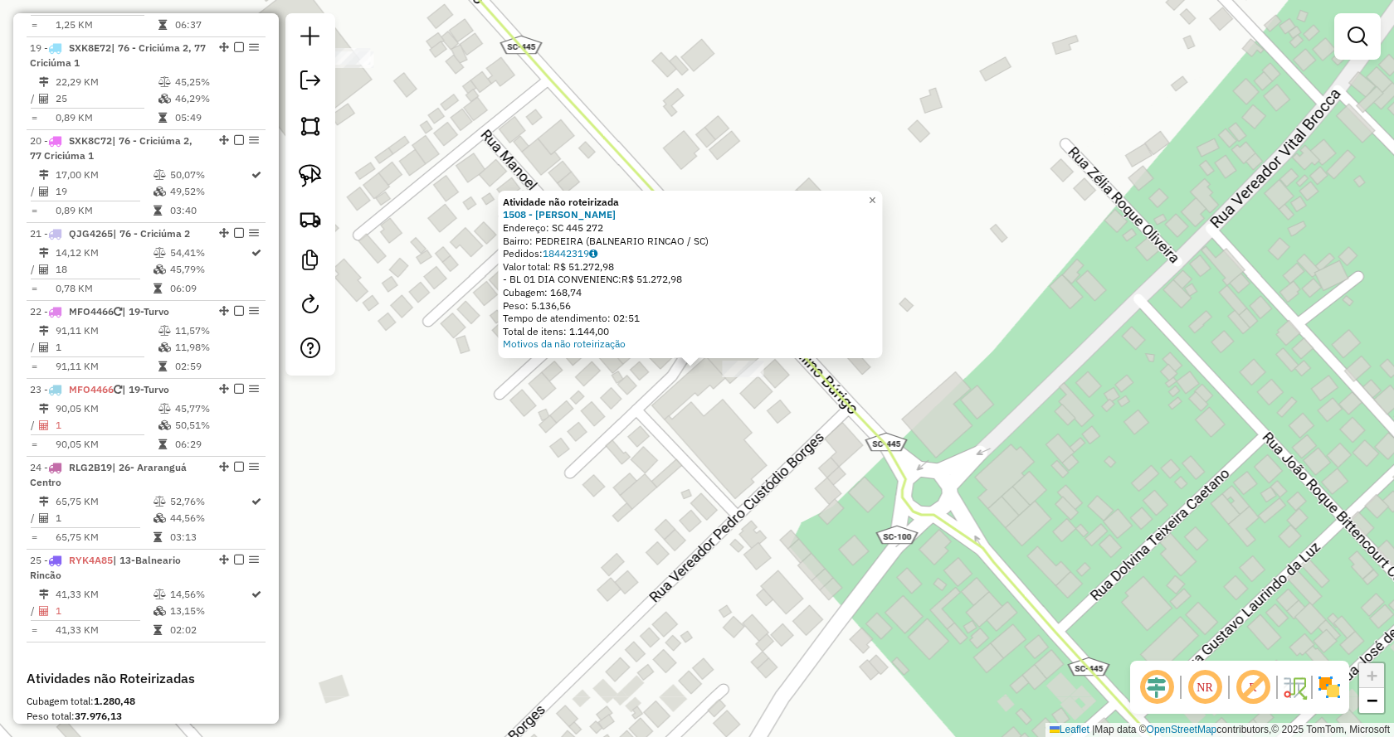
drag, startPoint x: 691, startPoint y: 378, endPoint x: 344, endPoint y: 66, distance: 466.4
click at [344, 65] on div at bounding box center [348, 56] width 41 height 17
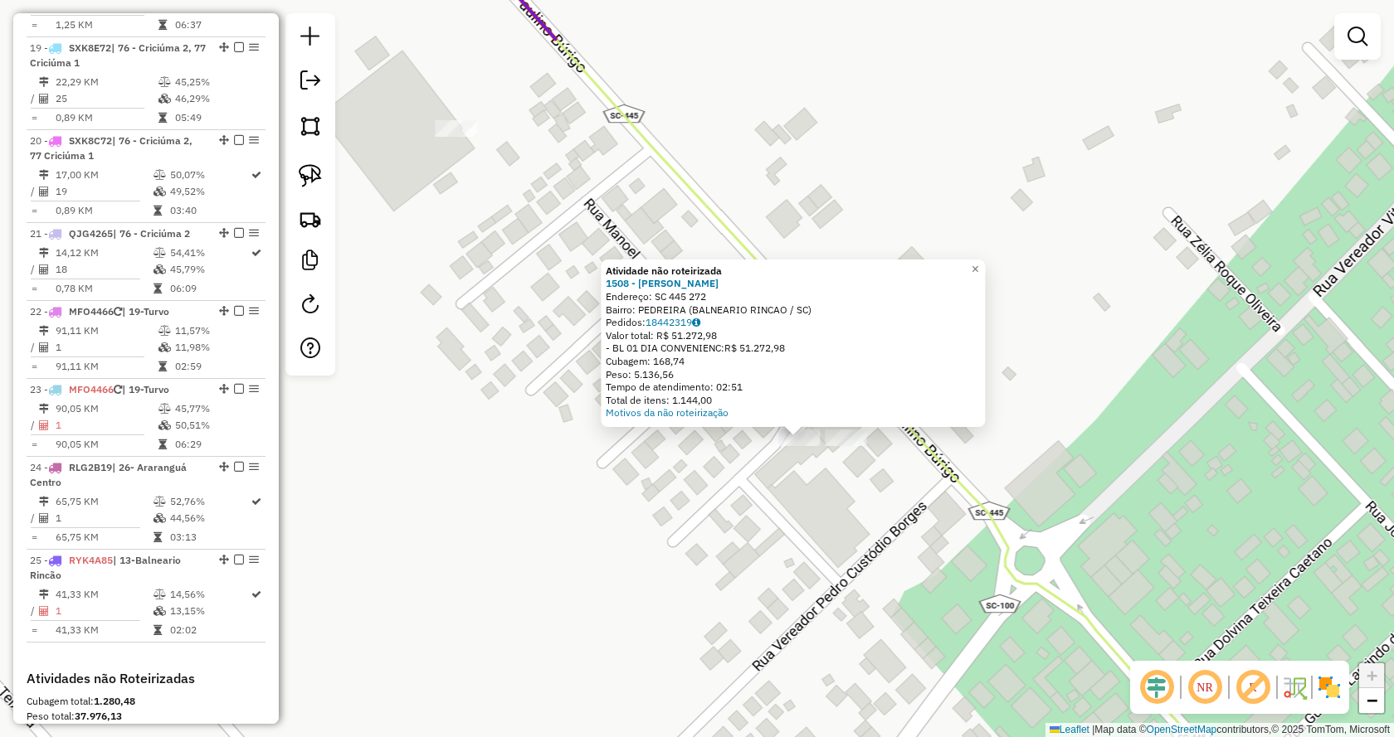
drag, startPoint x: 446, startPoint y: 162, endPoint x: 577, endPoint y: 243, distance: 153.5
click at [565, 228] on div "Atividade não roteirizada 1508 - ABIMAR SUP PEDREIRA Endereço: SC 445 272 Bairr…" at bounding box center [697, 368] width 1394 height 737
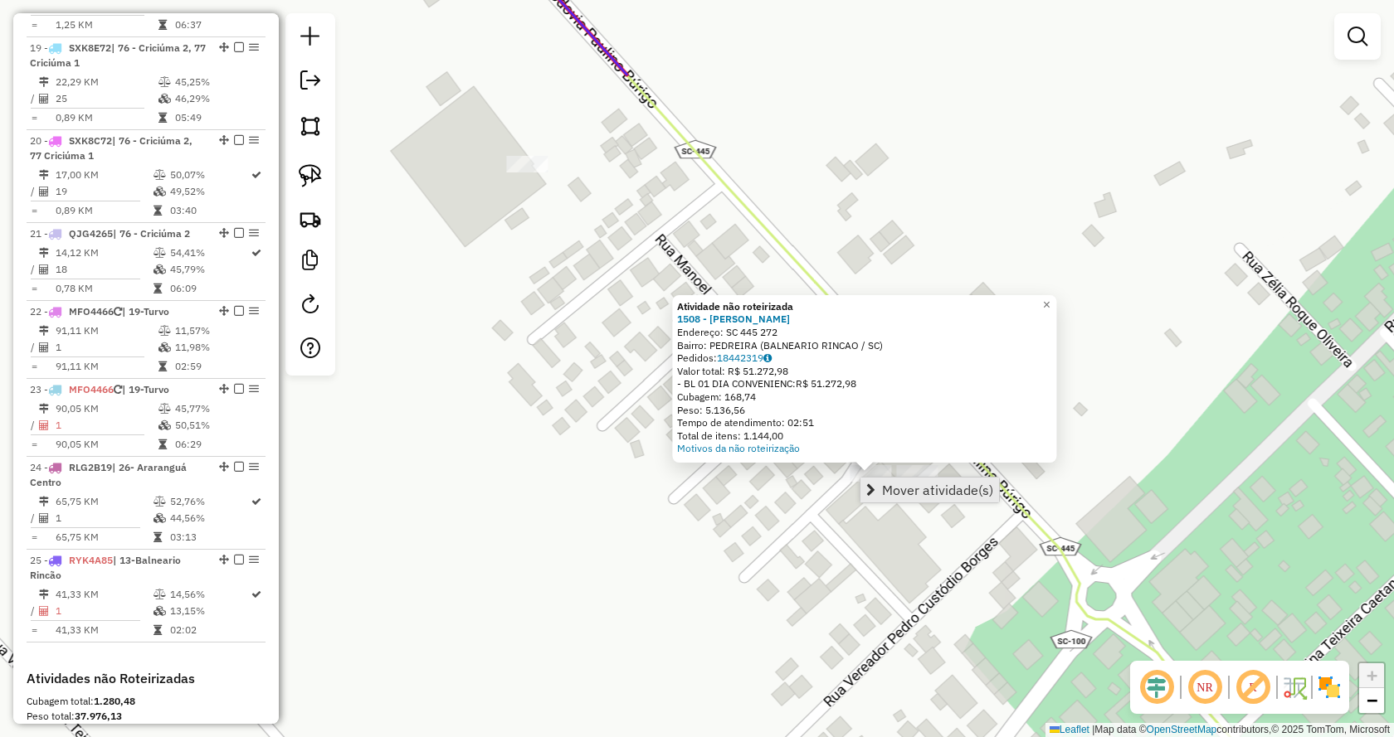
click at [867, 484] on span "Mover atividade(s)" at bounding box center [870, 490] width 9 height 13
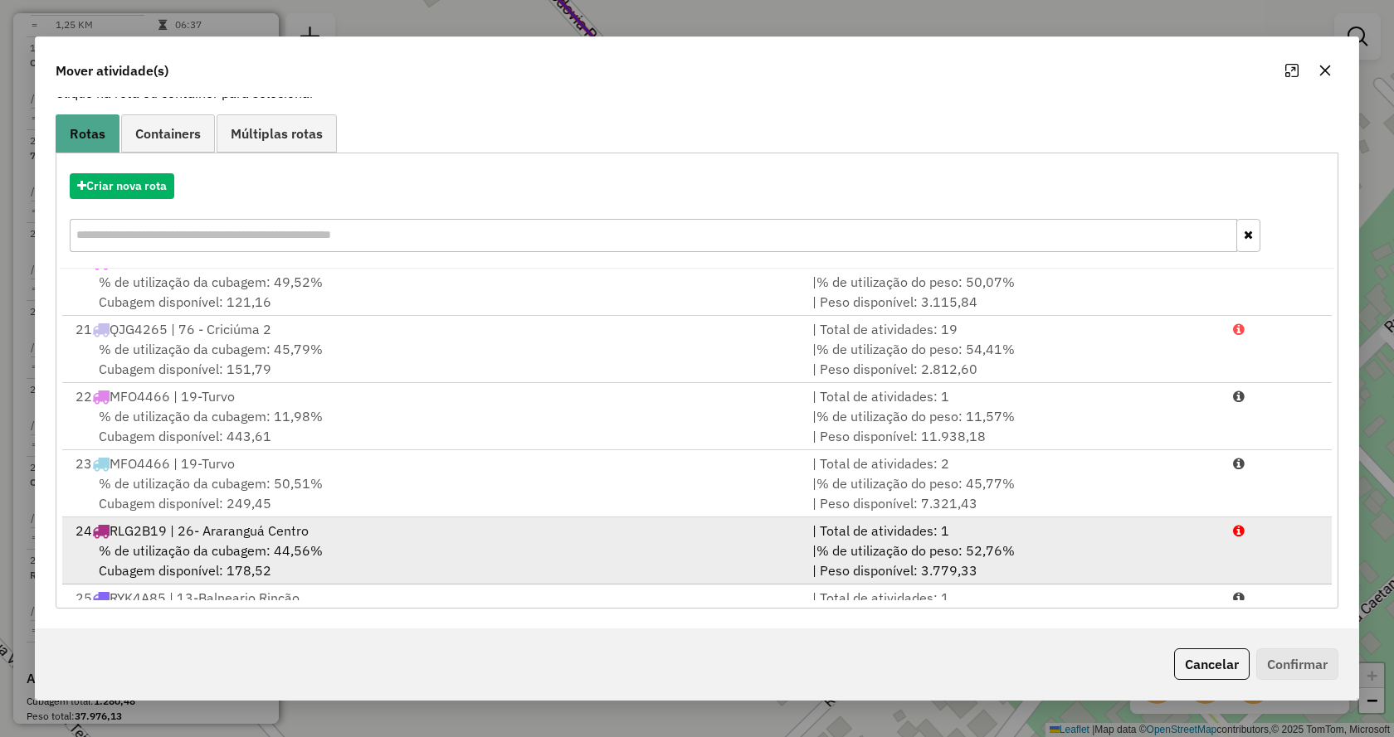
scroll to position [1348, 0]
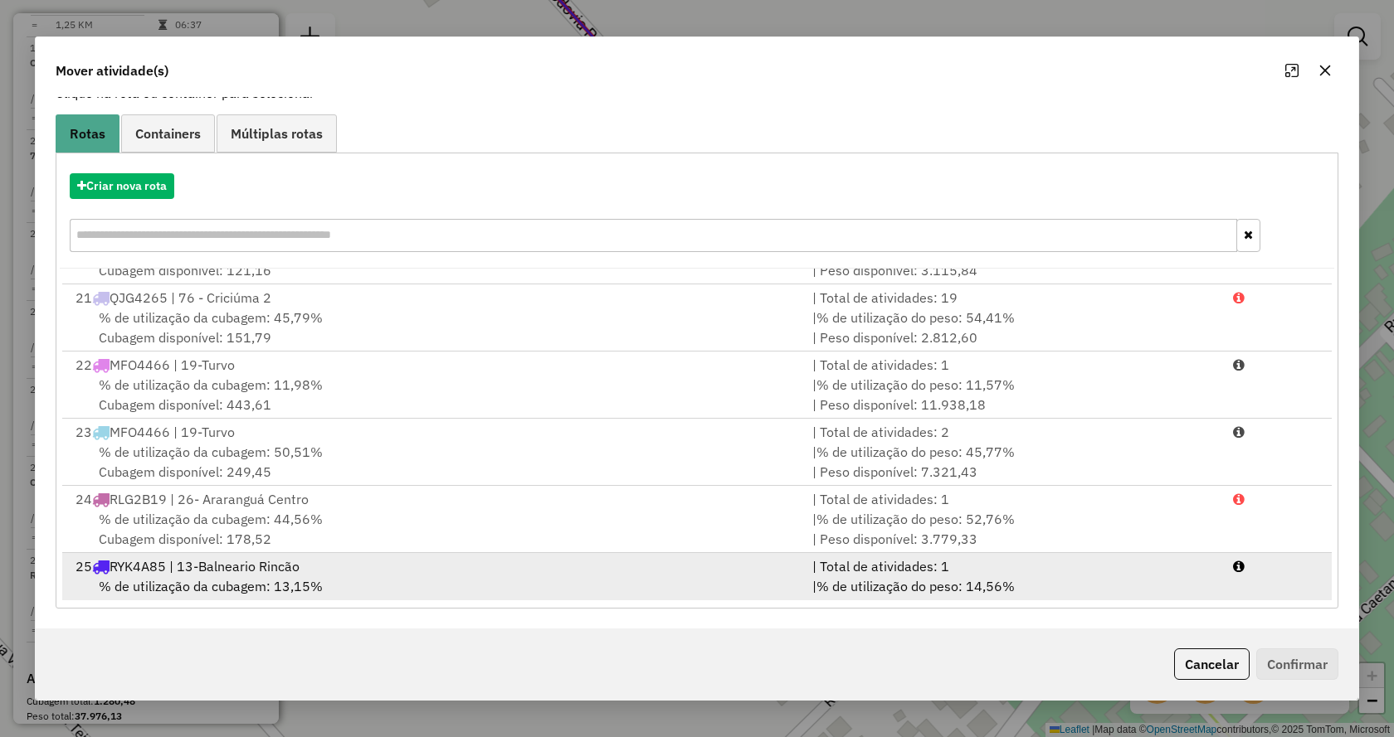
click at [1161, 577] on div "| % de utilização do peso: 14,56% | Peso disponível: 14.313,92" at bounding box center [1012, 597] width 421 height 40
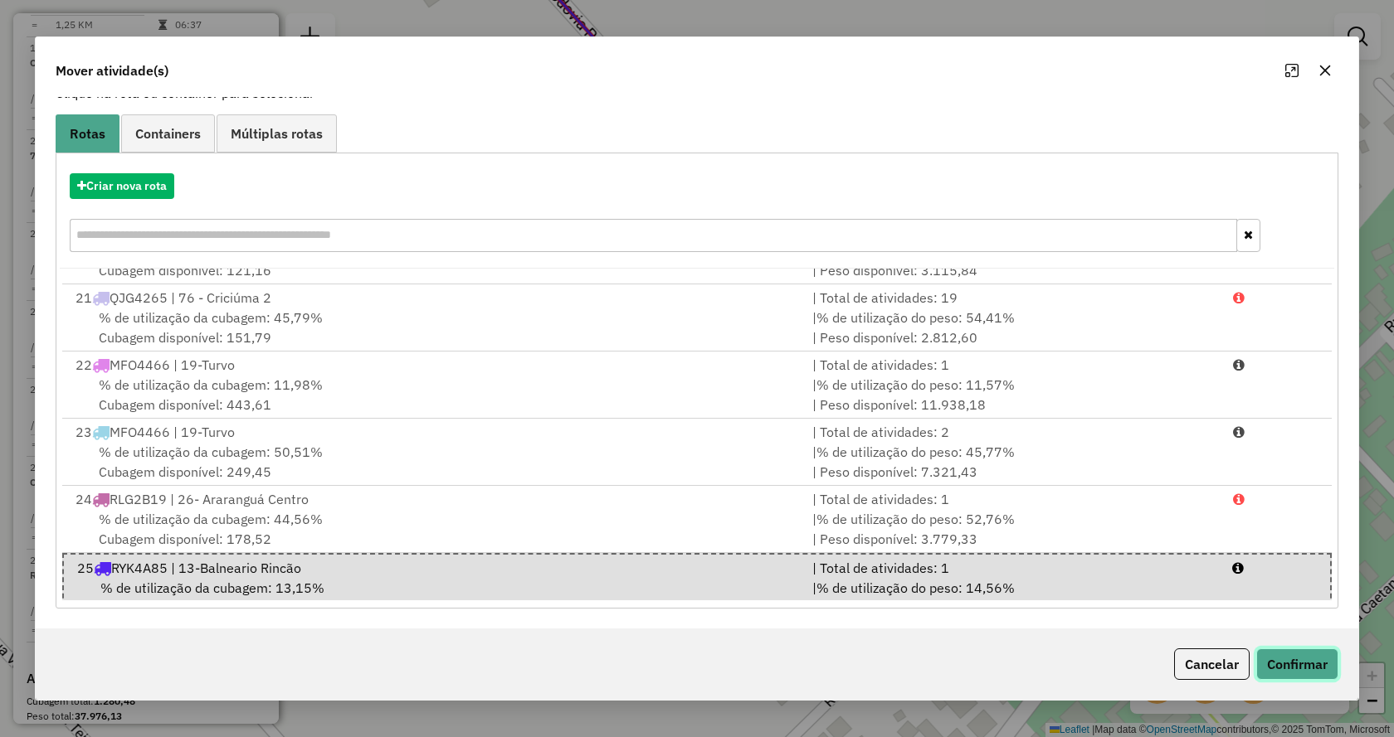
click at [1305, 659] on button "Confirmar" at bounding box center [1297, 665] width 82 height 32
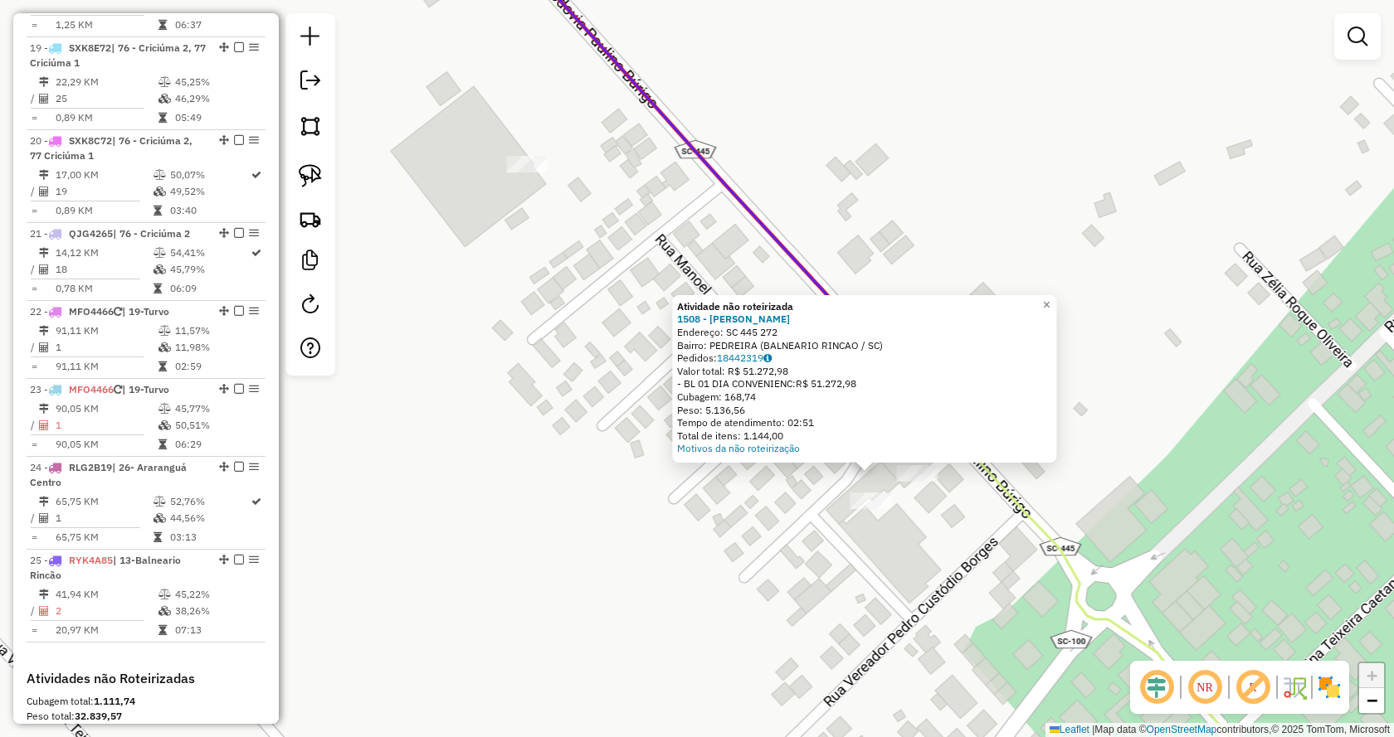
scroll to position [0, 0]
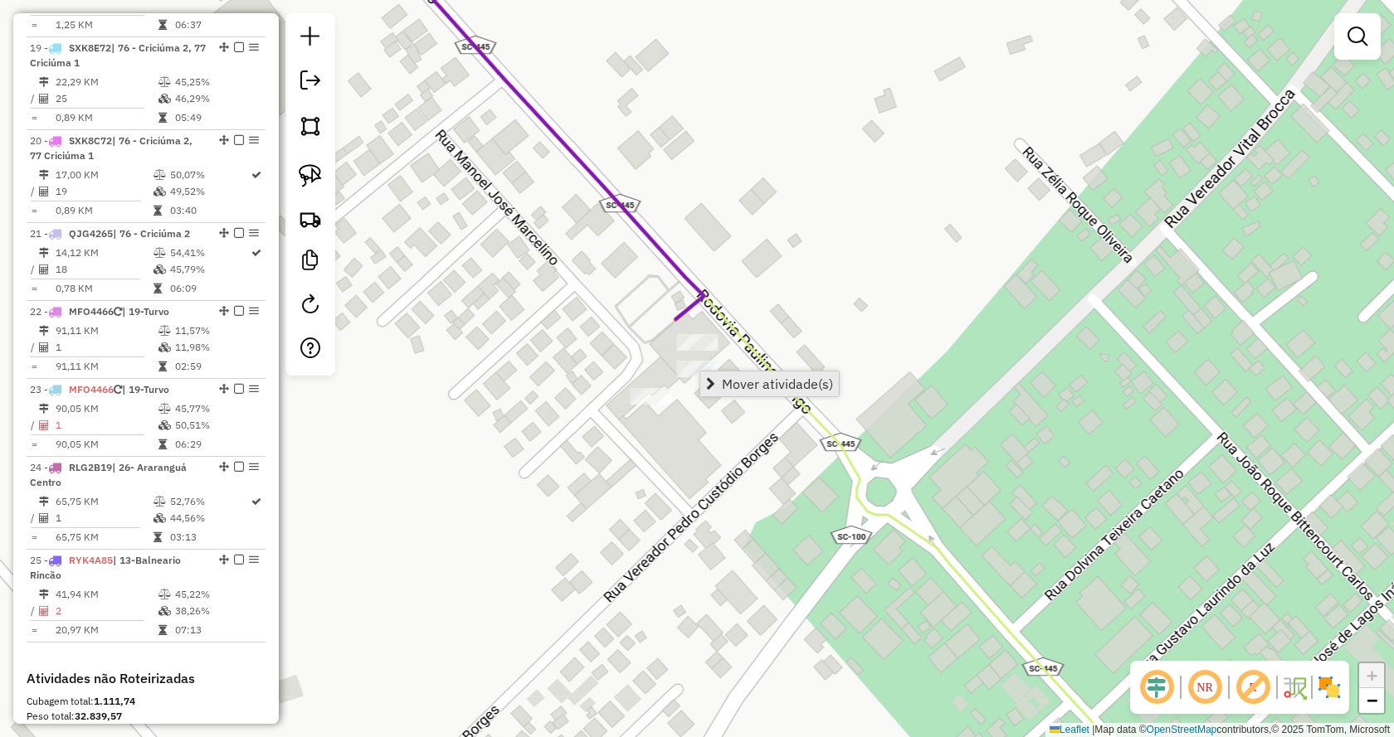
click at [766, 382] on span "Mover atividade(s)" at bounding box center [777, 383] width 111 height 13
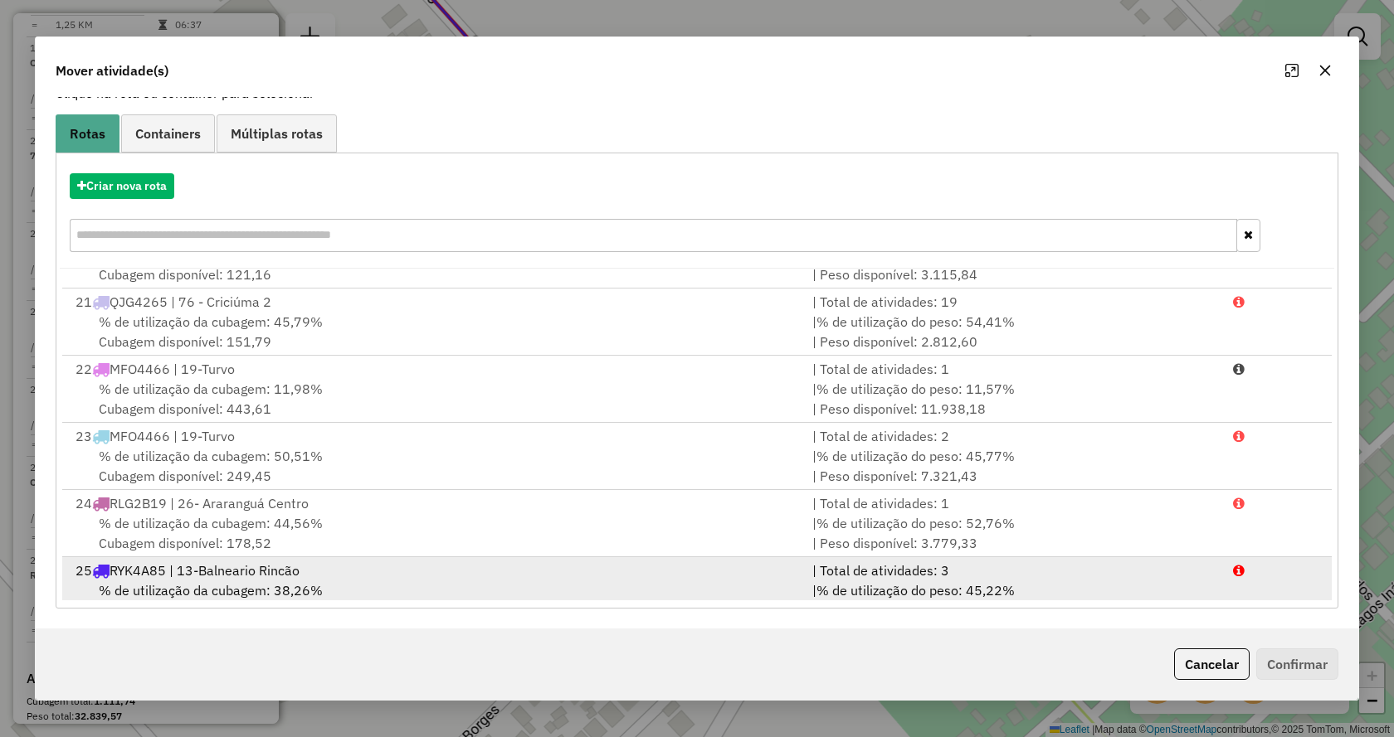
scroll to position [1348, 0]
click at [1292, 568] on li "25 RYK4A85 | 13-Balneario Rincão | Total de atividades: 3 % de utilização da cu…" at bounding box center [696, 586] width 1269 height 67
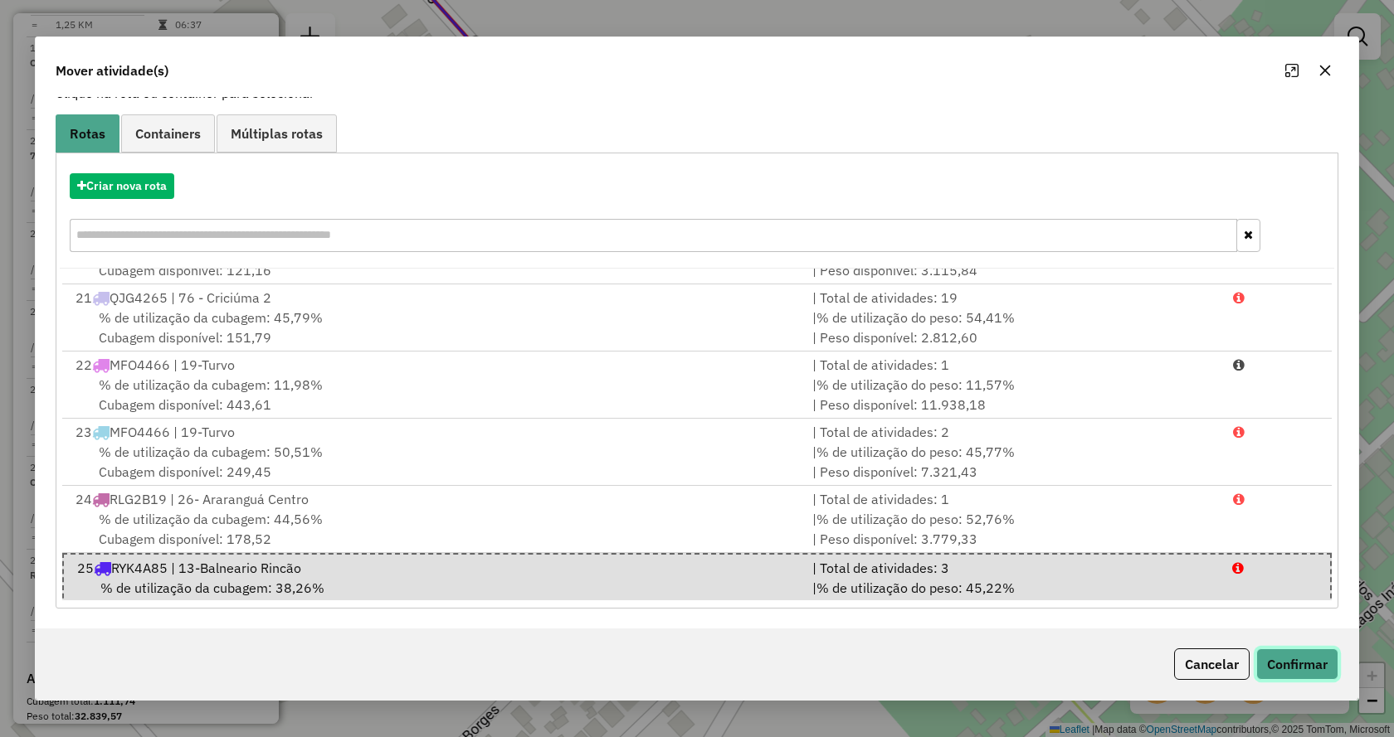
click at [1306, 662] on button "Confirmar" at bounding box center [1297, 665] width 82 height 32
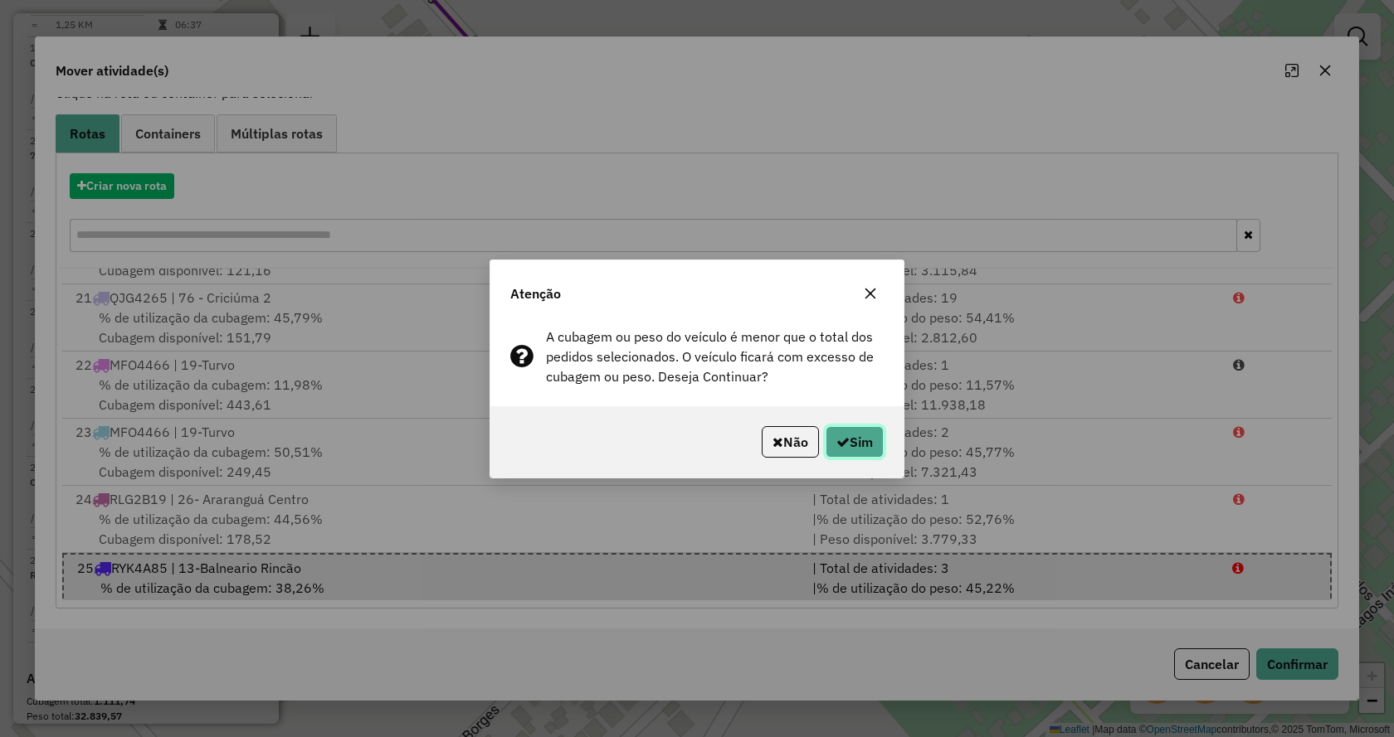
click at [852, 441] on button "Sim" at bounding box center [854, 442] width 58 height 32
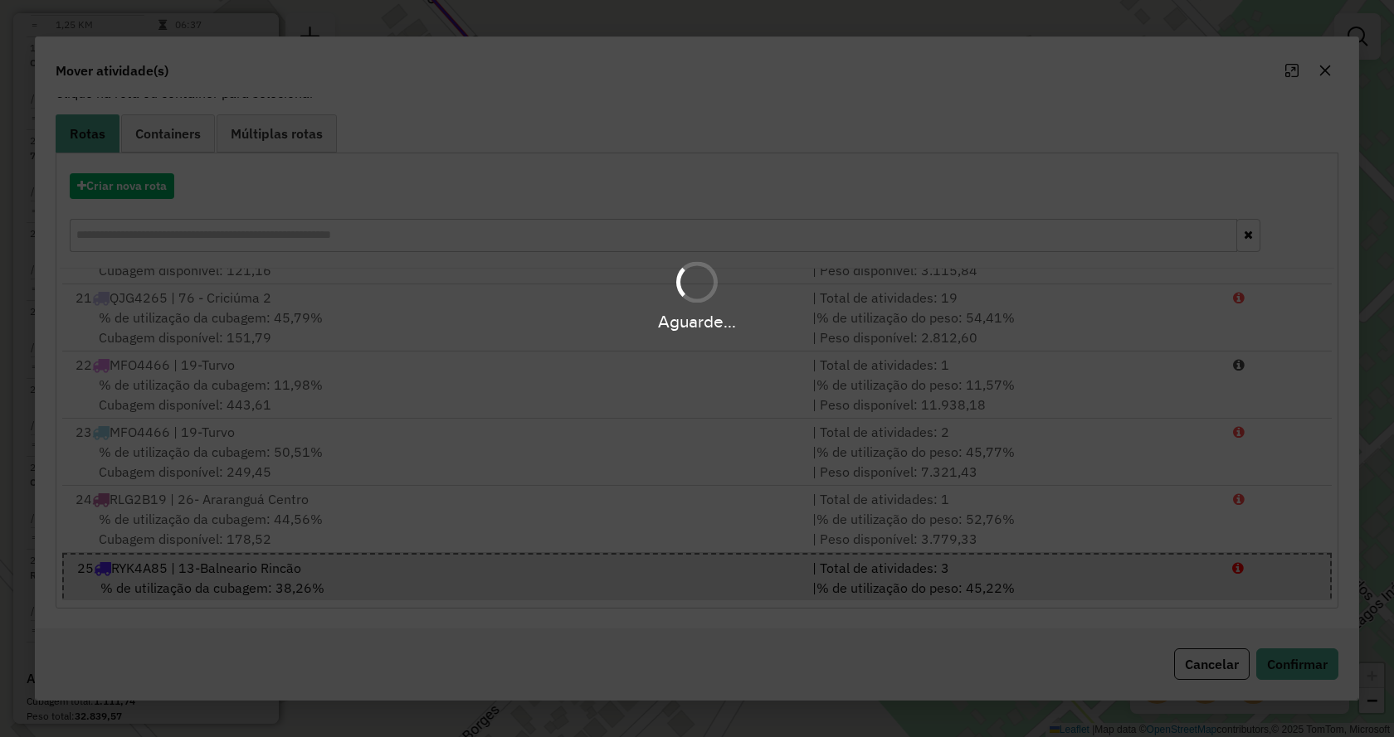
scroll to position [0, 0]
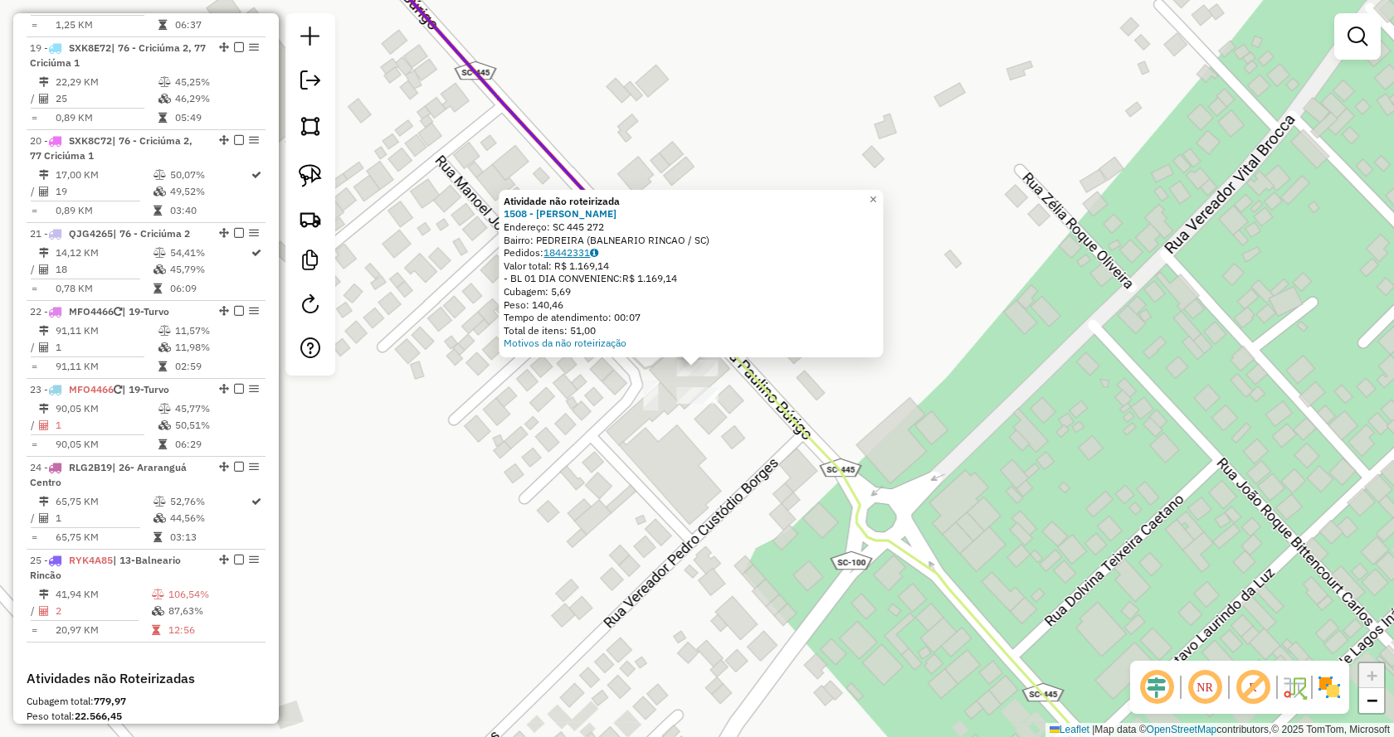
click at [585, 256] on link "18442331" at bounding box center [570, 252] width 55 height 12
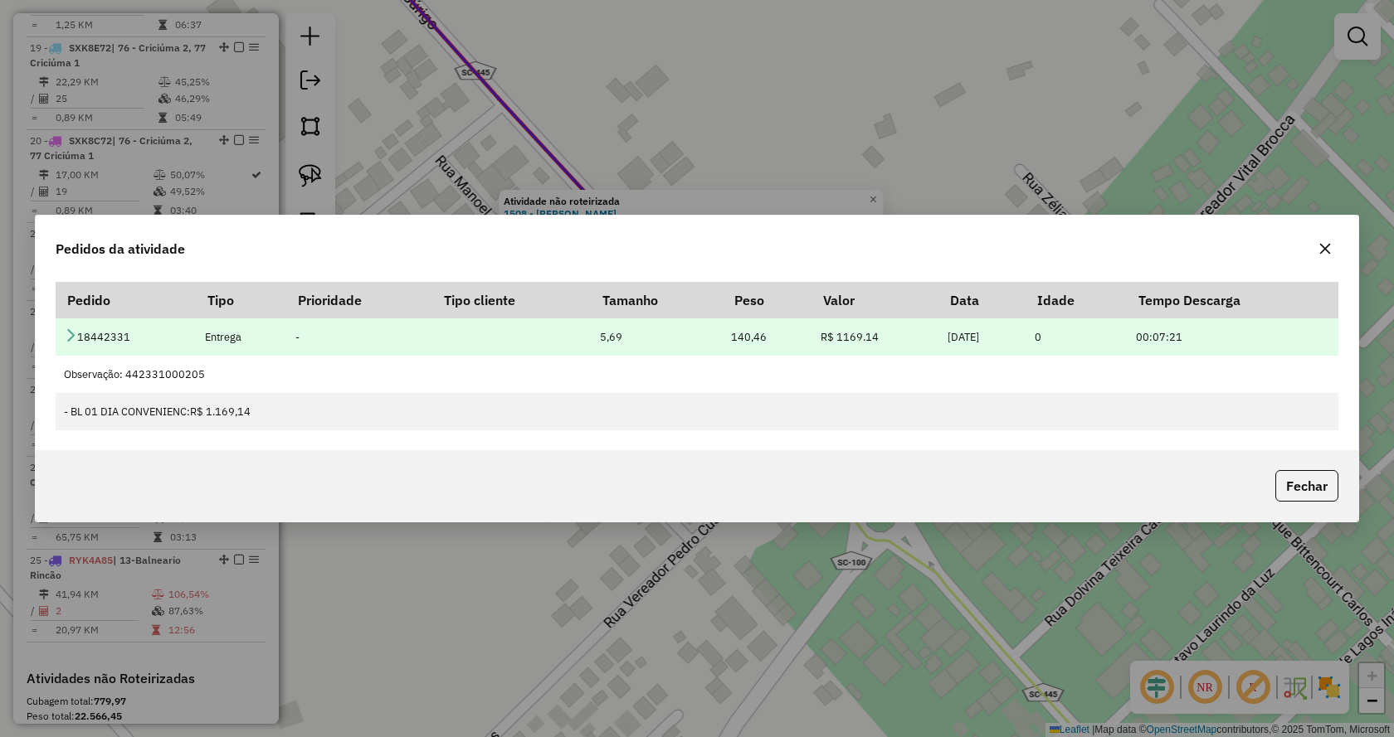
click at [75, 334] on icon at bounding box center [70, 334] width 13 height 13
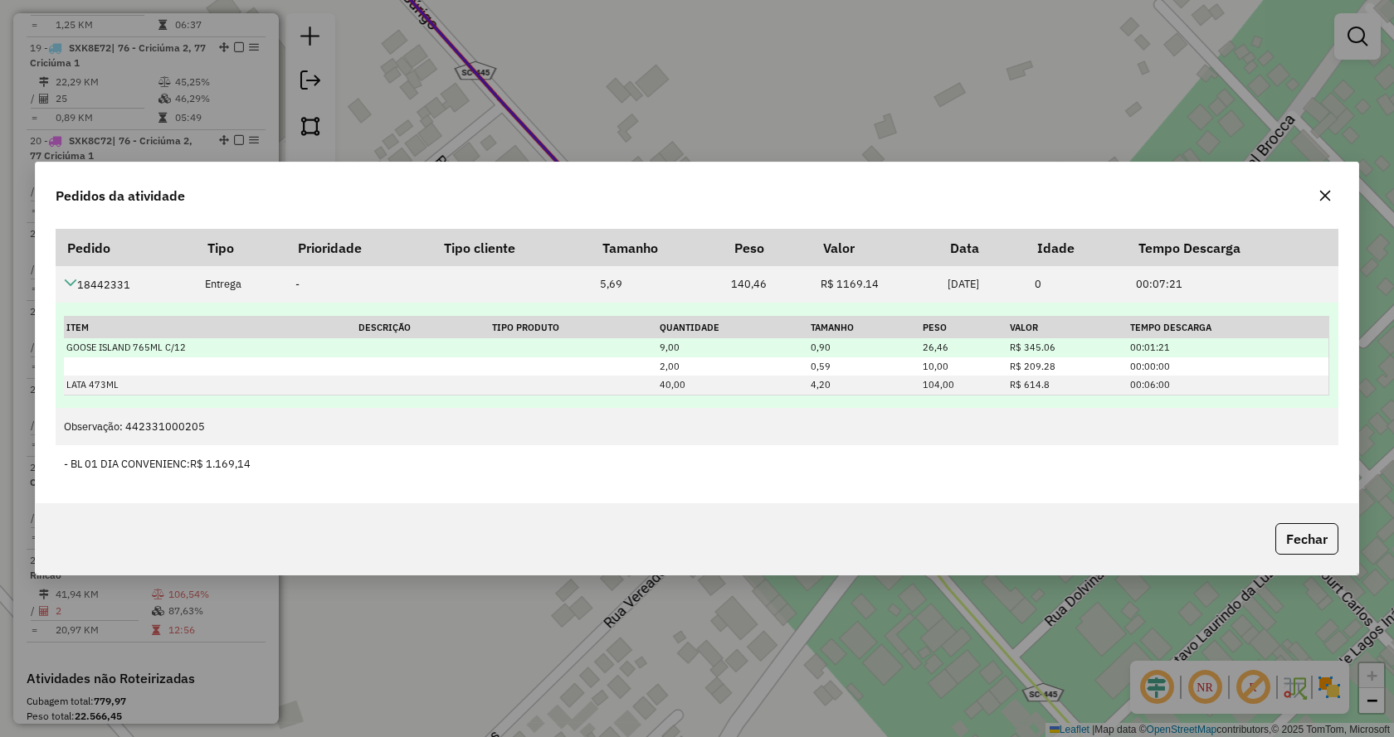
click at [131, 348] on td "GOOSE ISLAND 765ML C/12" at bounding box center [210, 347] width 292 height 19
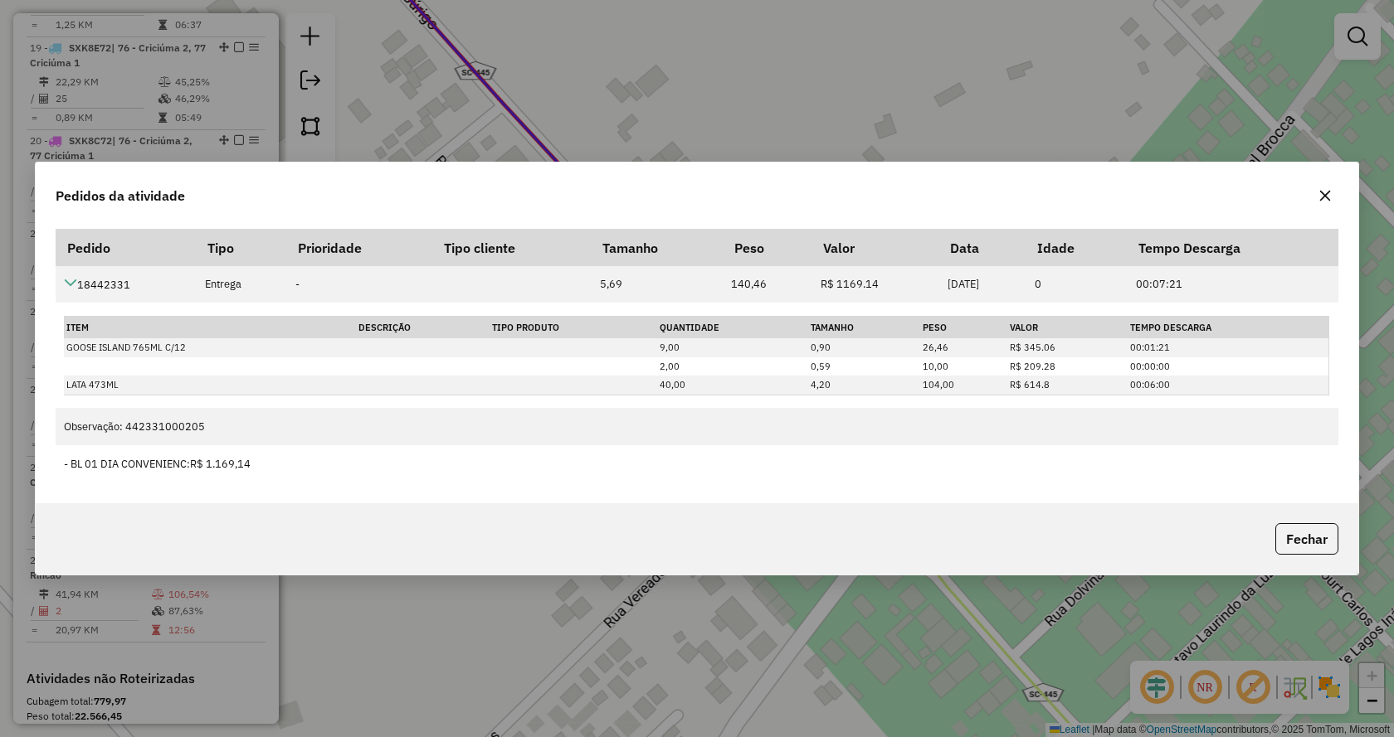
click at [1323, 190] on icon "button" at bounding box center [1324, 195] width 13 height 13
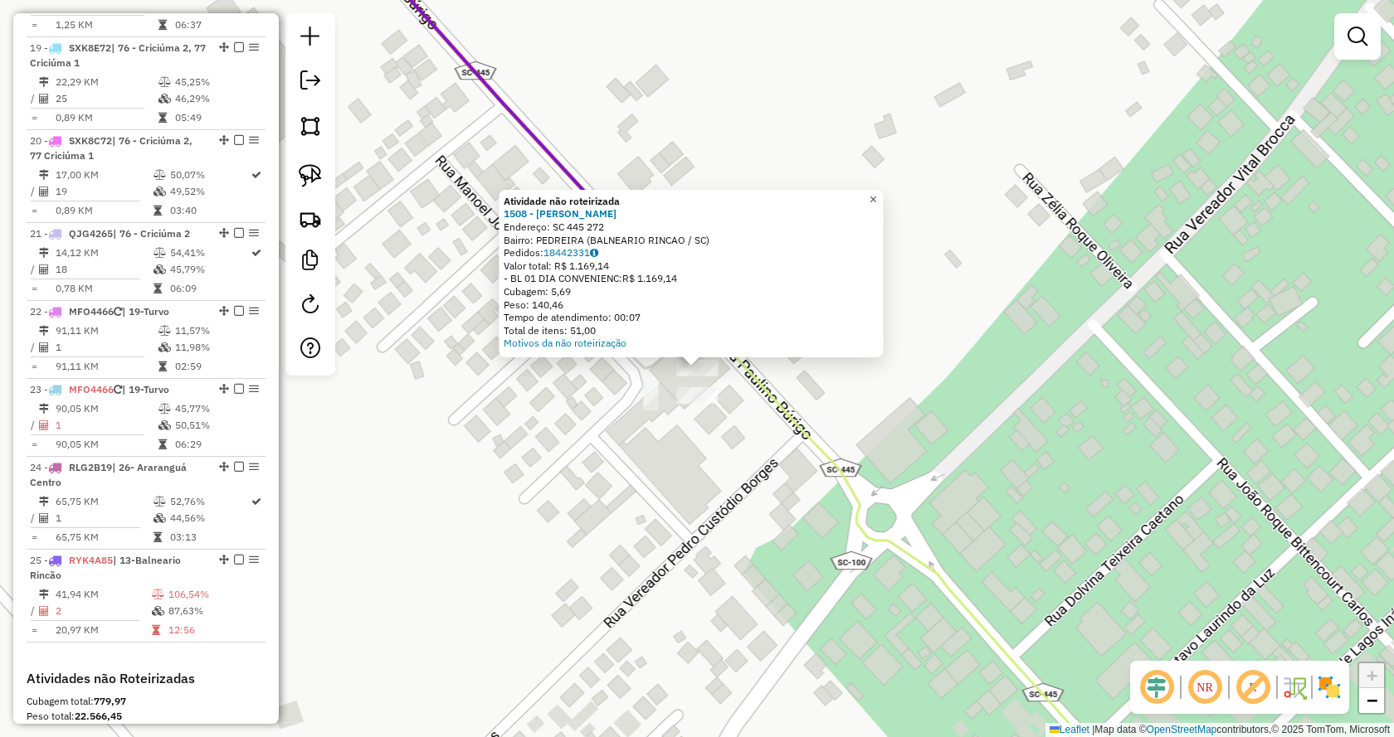
click at [877, 195] on span "×" at bounding box center [872, 199] width 7 height 14
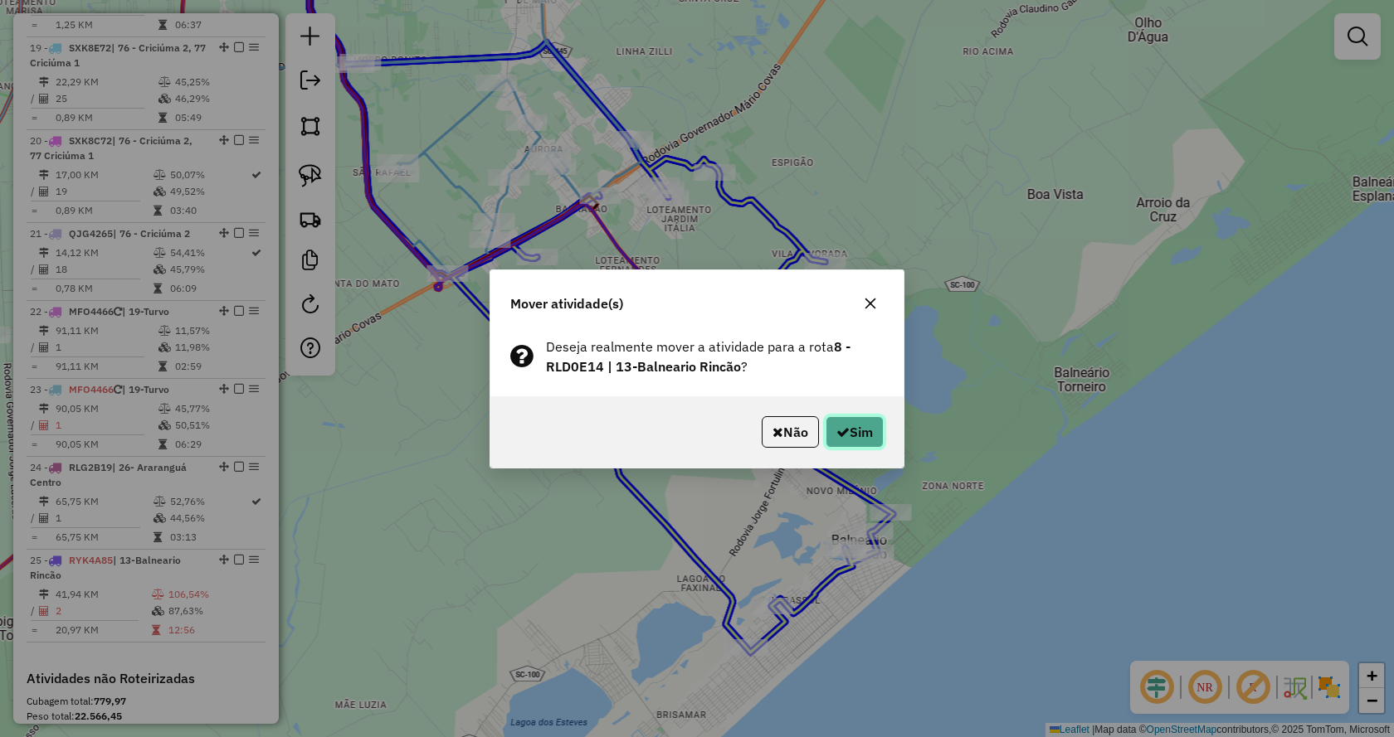
click at [839, 419] on button "Sim" at bounding box center [854, 432] width 58 height 32
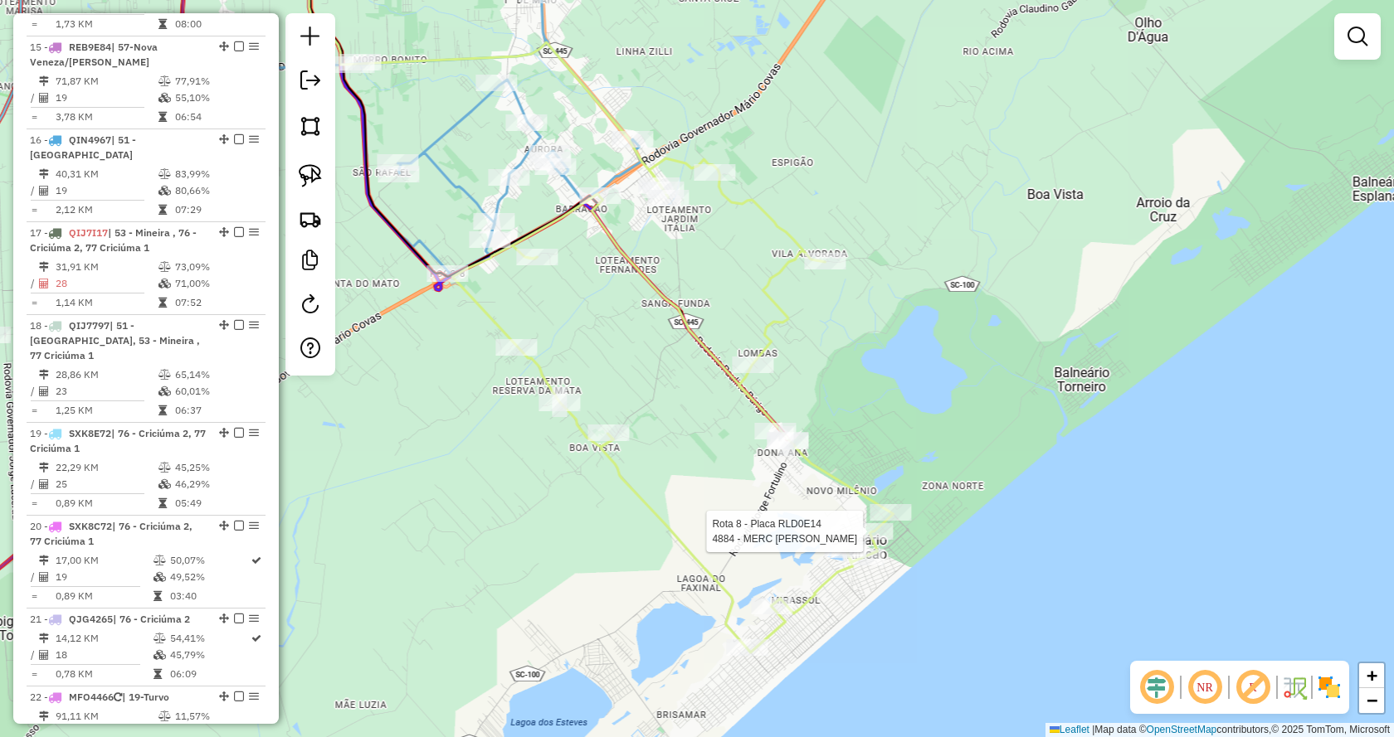
select select "*********"
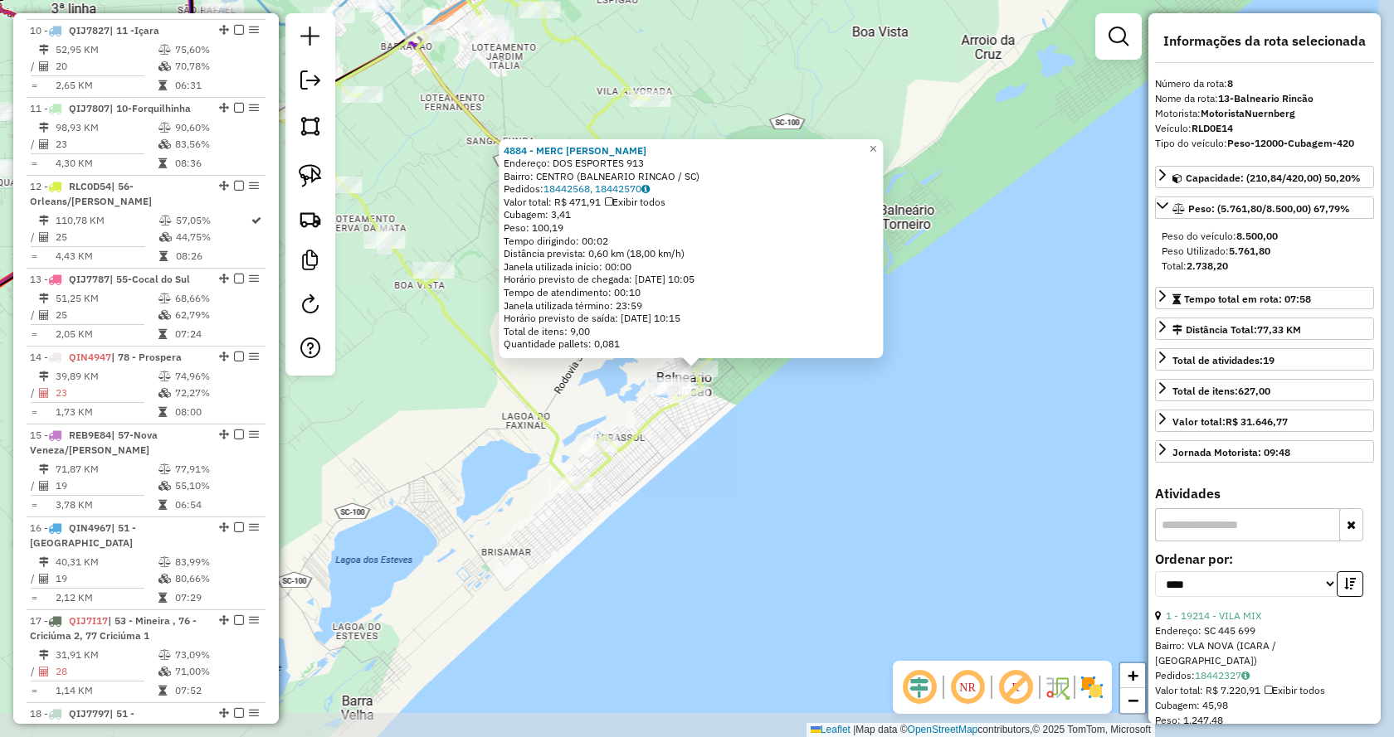
scroll to position [1382, 0]
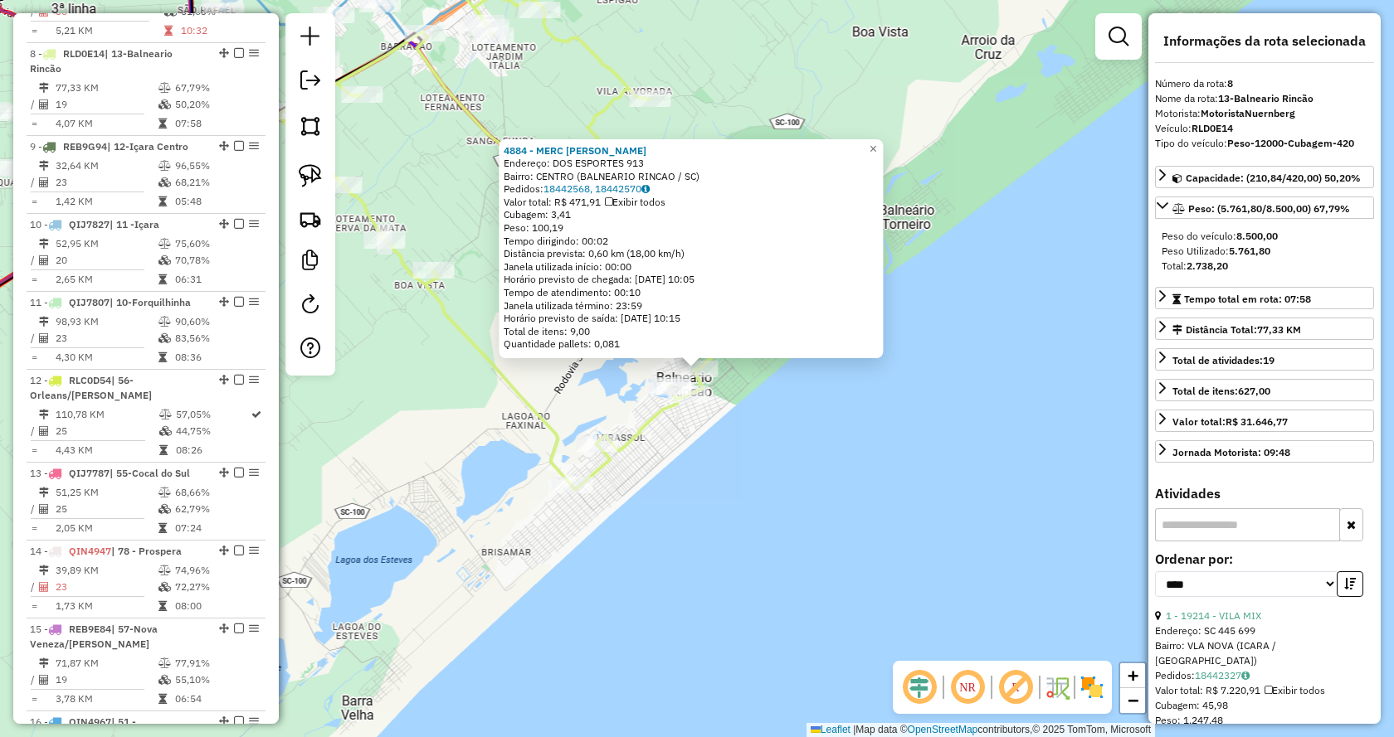
click at [857, 539] on div "4884 - MERC PATRICK CENTRO Endereço: DOS ESPORTES 913 Bairro: CENTRO (BALNEARIO…" at bounding box center [697, 368] width 1394 height 737
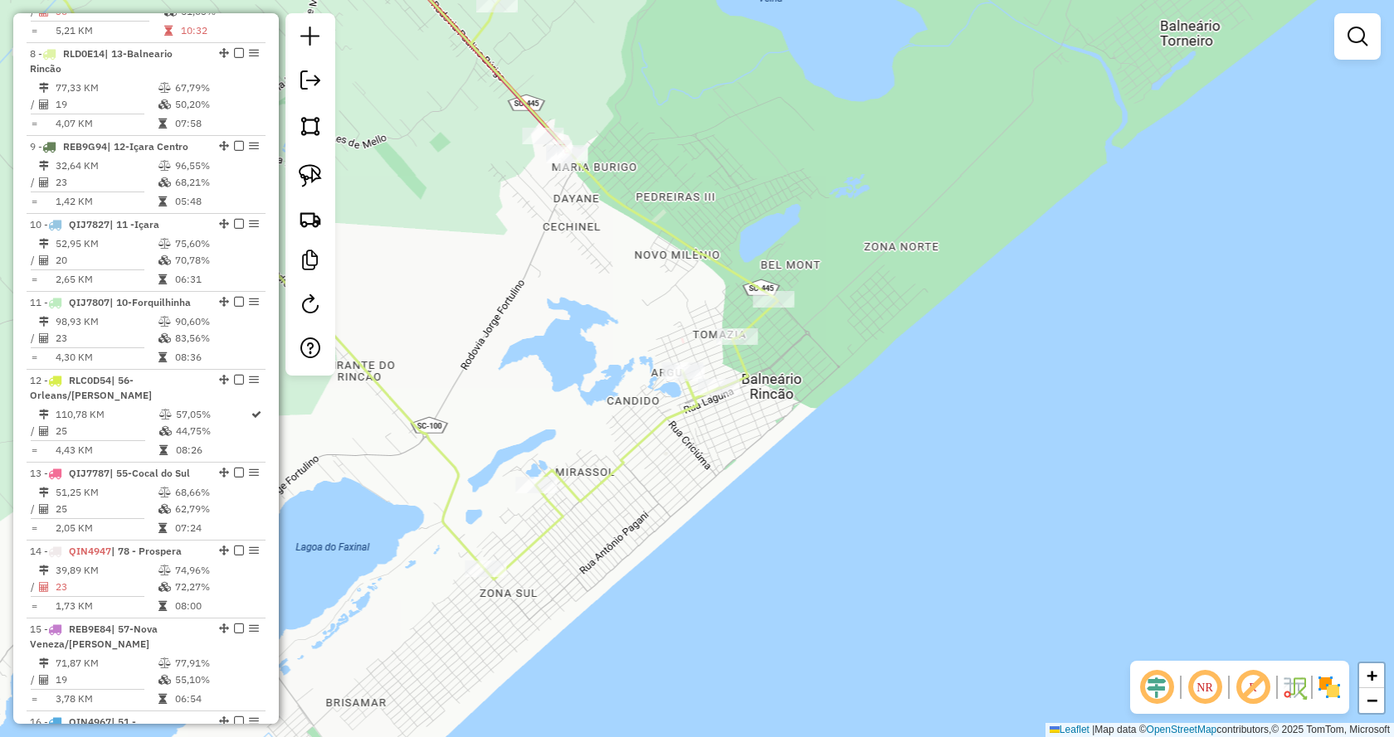
drag, startPoint x: 572, startPoint y: 274, endPoint x: 713, endPoint y: 450, distance: 225.5
click at [713, 450] on div "Janela de atendimento Grade de atendimento Capacidade Transportadoras Veículos …" at bounding box center [697, 368] width 1394 height 737
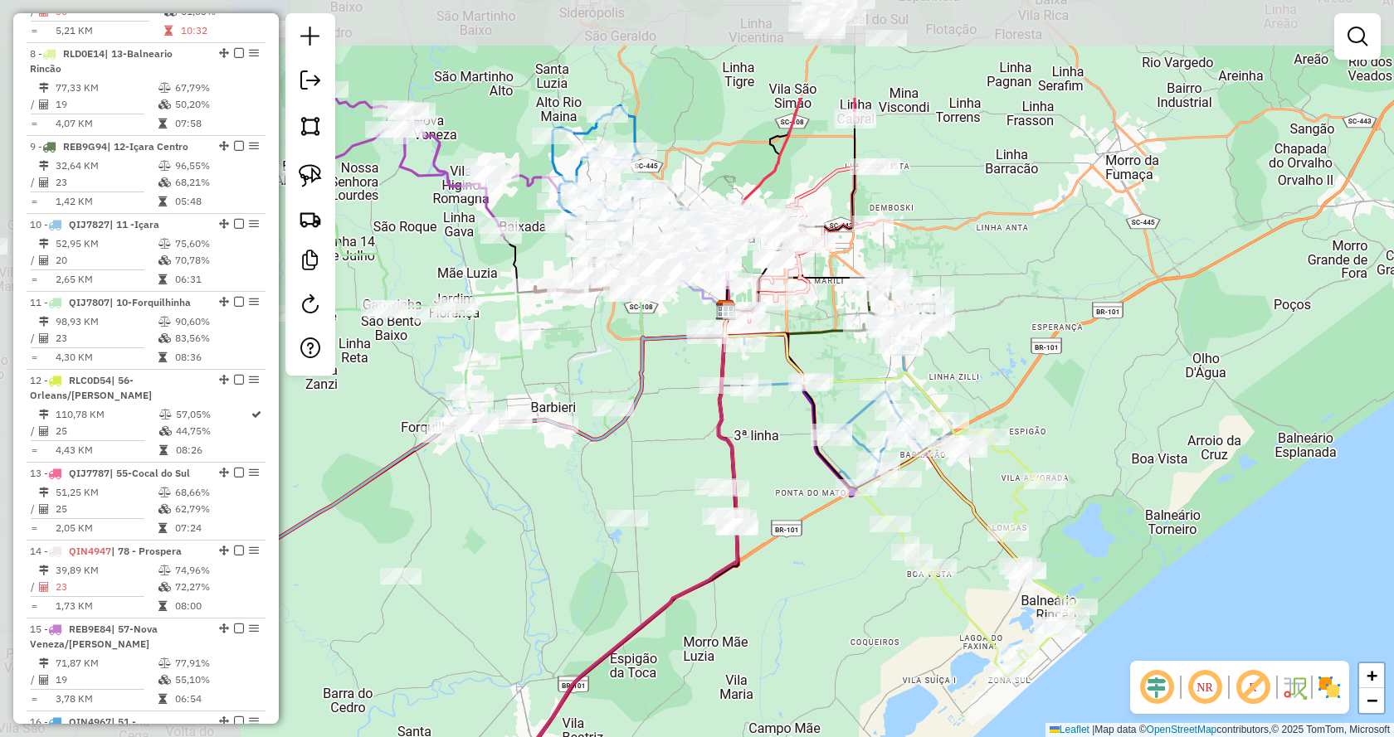
drag, startPoint x: 481, startPoint y: 417, endPoint x: 824, endPoint y: 589, distance: 383.2
click at [824, 589] on div "Janela de atendimento Grade de atendimento Capacidade Transportadoras Veículos …" at bounding box center [697, 368] width 1394 height 737
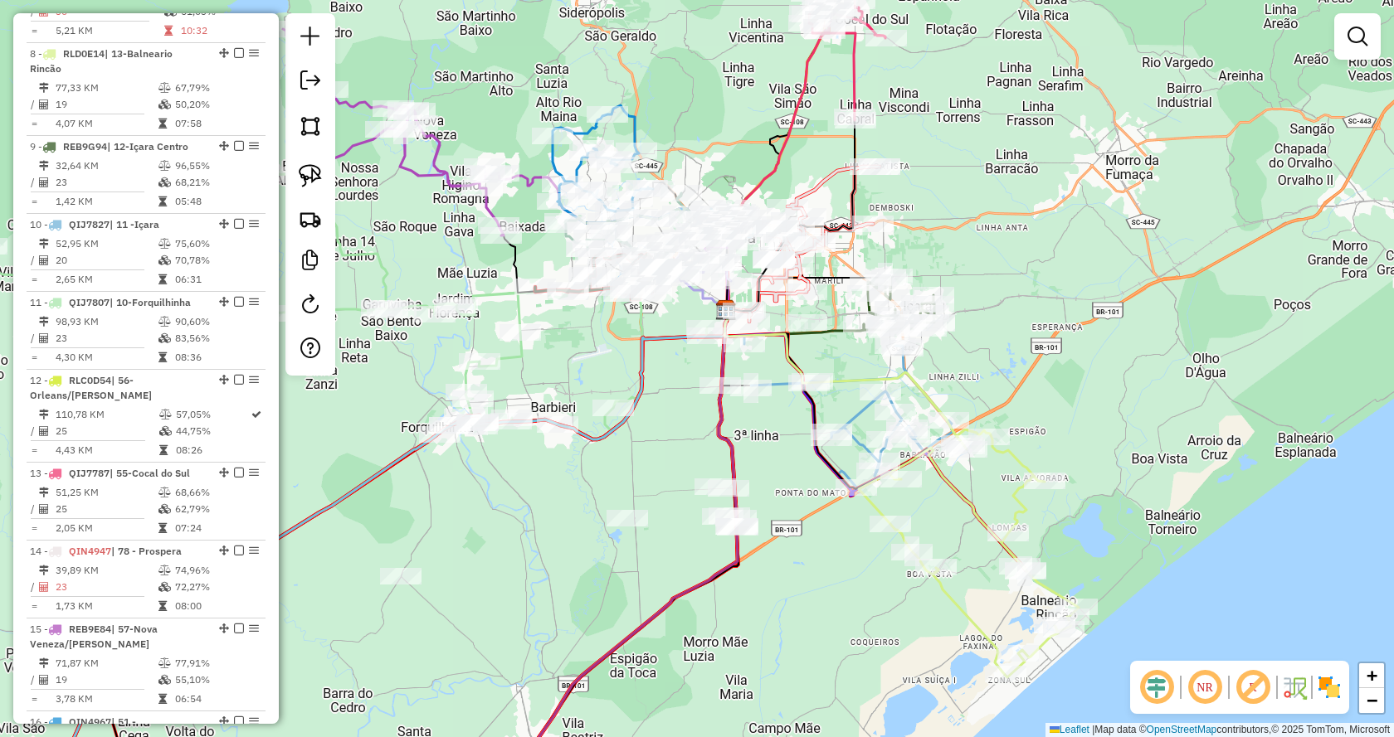
drag, startPoint x: 795, startPoint y: 311, endPoint x: 826, endPoint y: 332, distance: 37.7
click at [826, 331] on div at bounding box center [806, 322] width 41 height 17
drag, startPoint x: 826, startPoint y: 333, endPoint x: 907, endPoint y: 440, distance: 133.9
click at [864, 337] on icon at bounding box center [793, 322] width 139 height 27
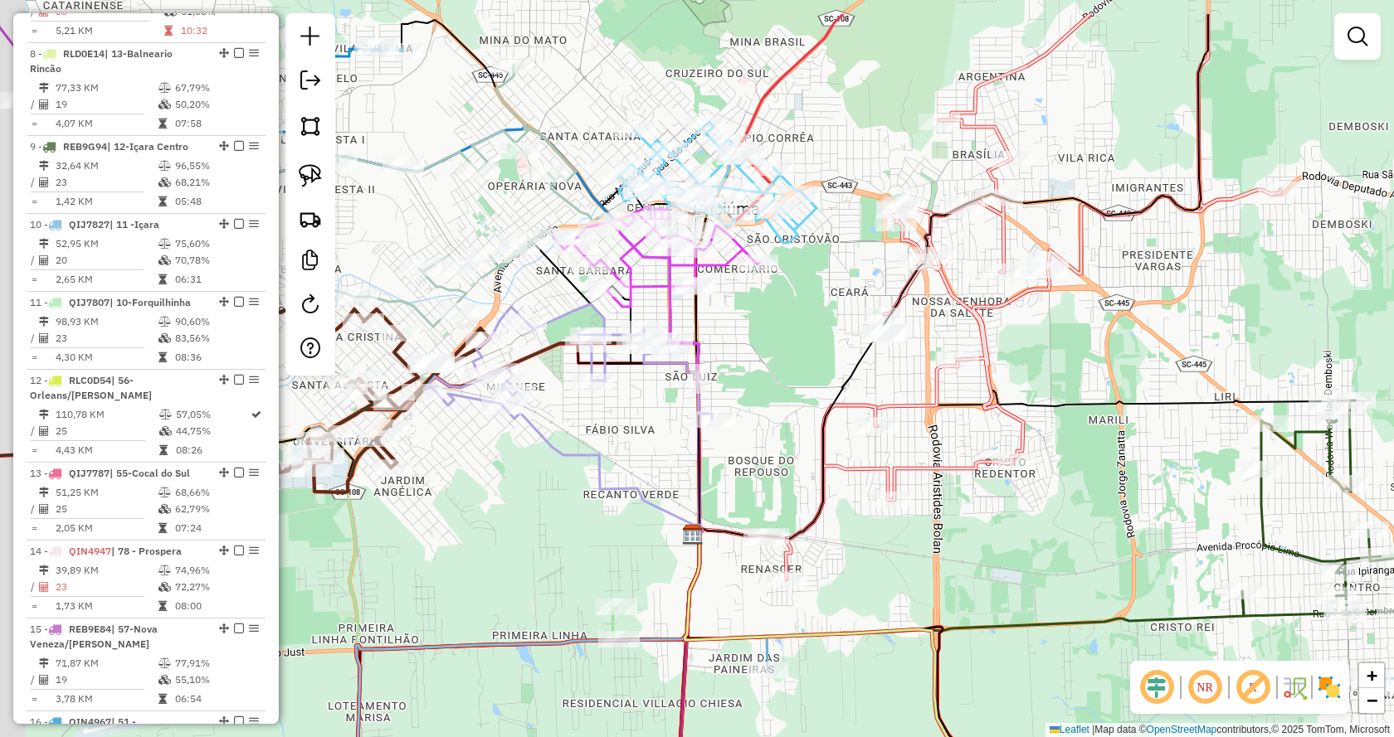
drag, startPoint x: 730, startPoint y: 310, endPoint x: 785, endPoint y: 346, distance: 65.3
click at [785, 346] on div "Janela de atendimento Grade de atendimento Capacidade Transportadoras Veículos …" at bounding box center [697, 368] width 1394 height 737
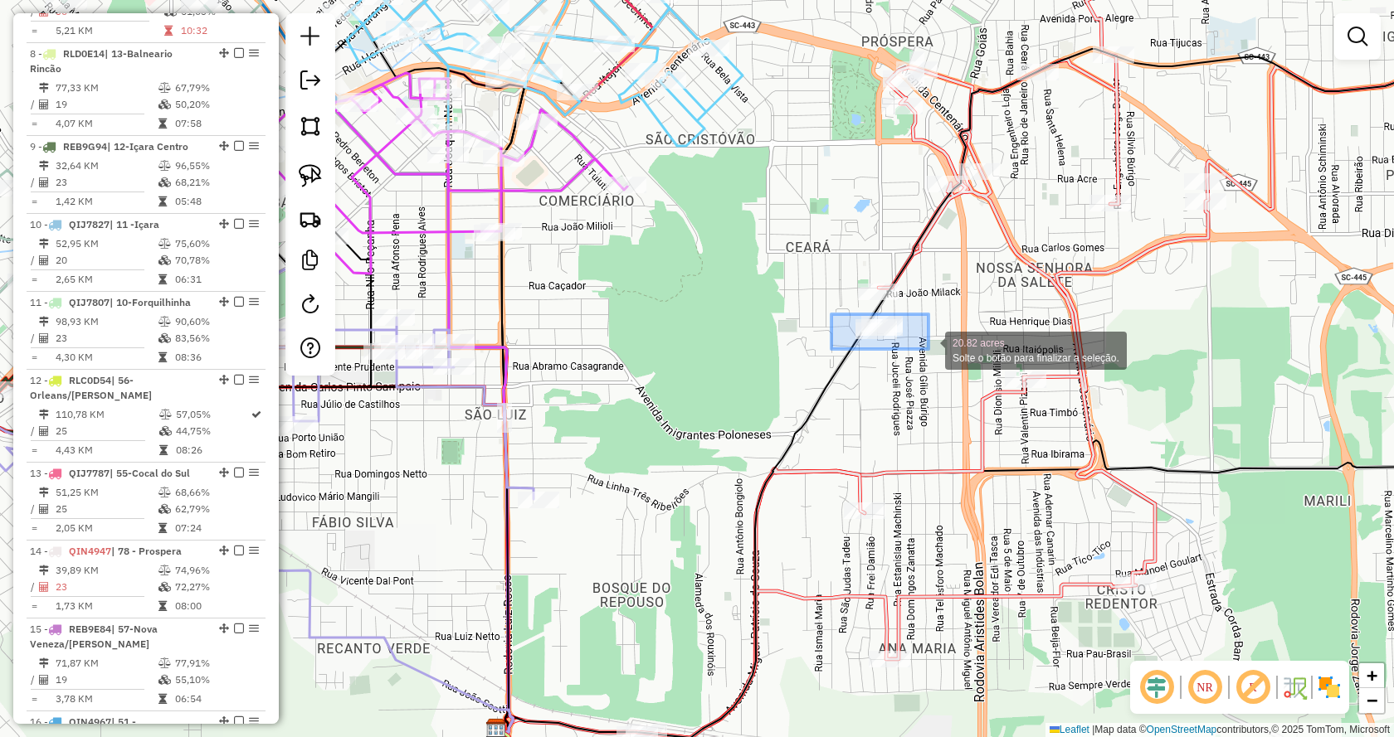
drag, startPoint x: 854, startPoint y: 319, endPoint x: 928, endPoint y: 349, distance: 80.7
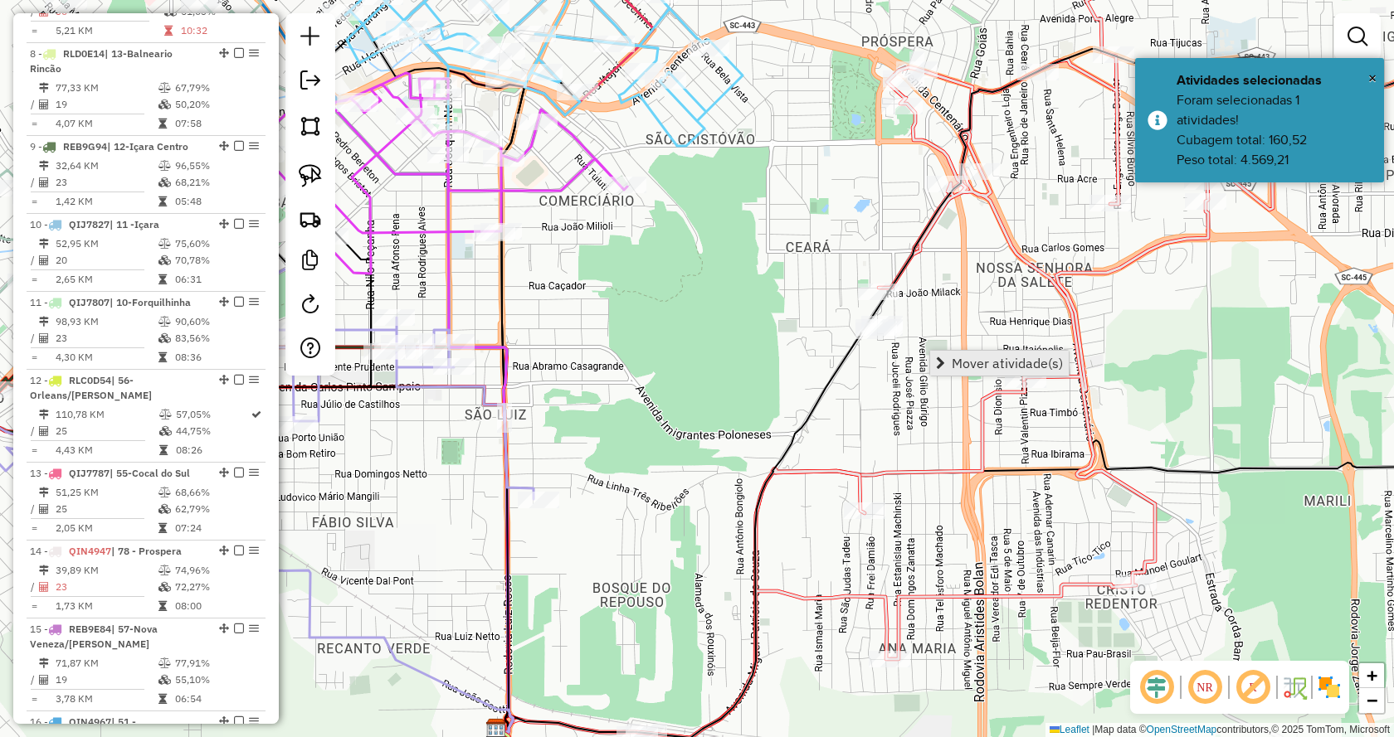
click at [971, 357] on span "Mover atividade(s)" at bounding box center [1006, 363] width 111 height 13
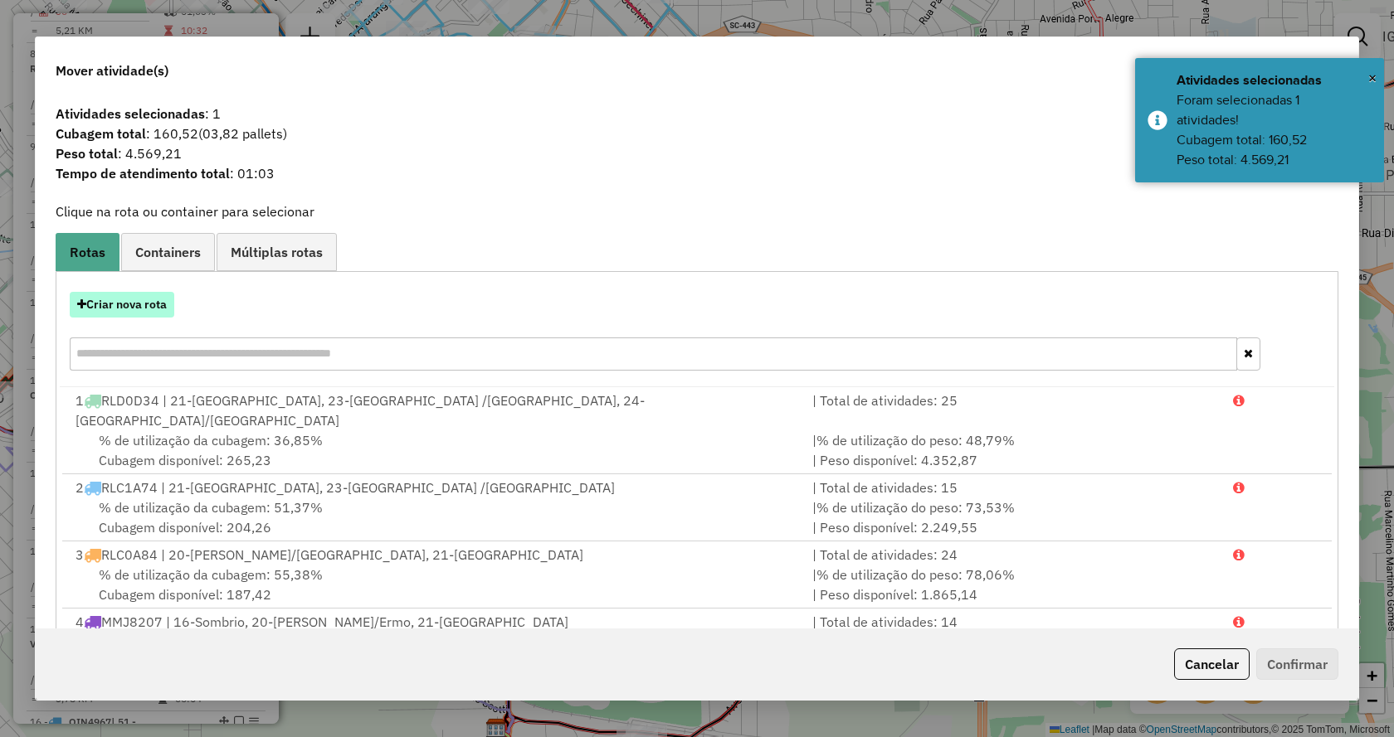
click at [115, 307] on button "Criar nova rota" at bounding box center [122, 305] width 105 height 26
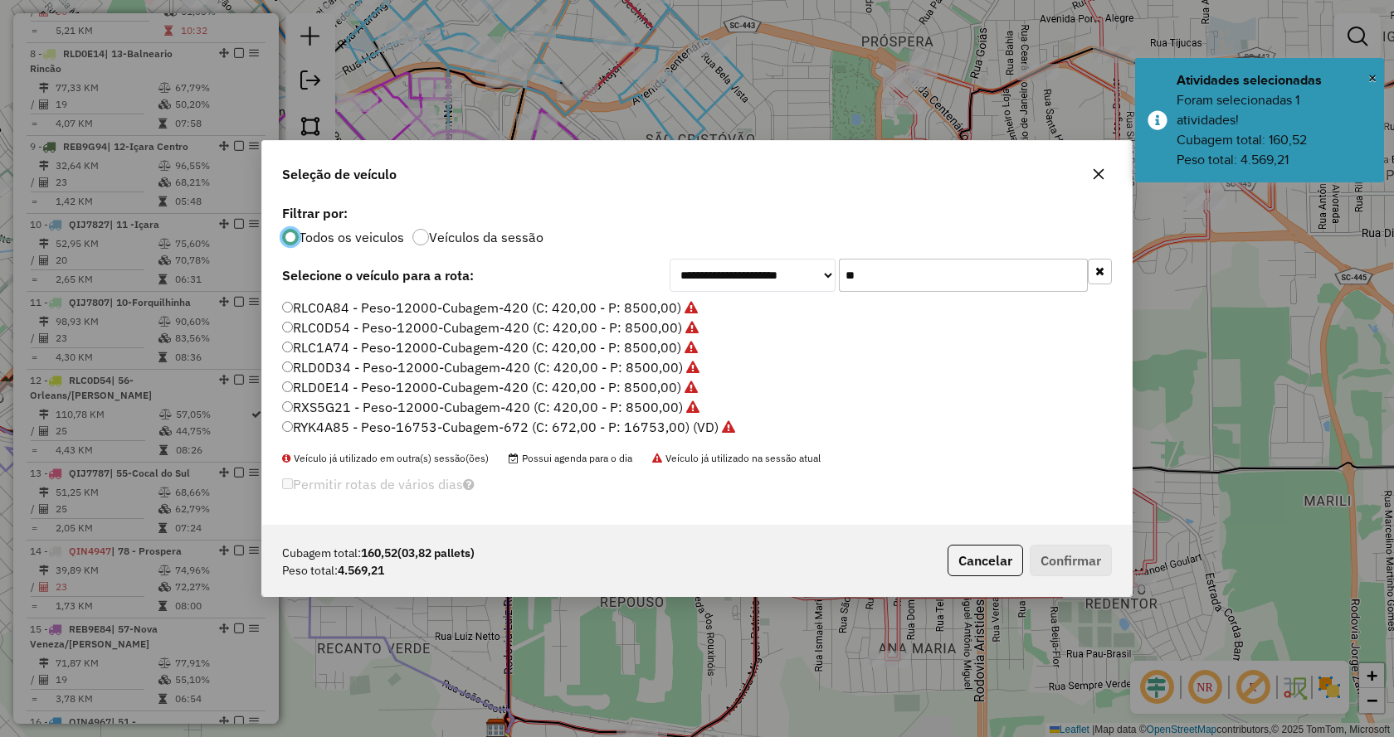
scroll to position [10, 5]
click at [1105, 264] on button "button" at bounding box center [1099, 272] width 24 height 26
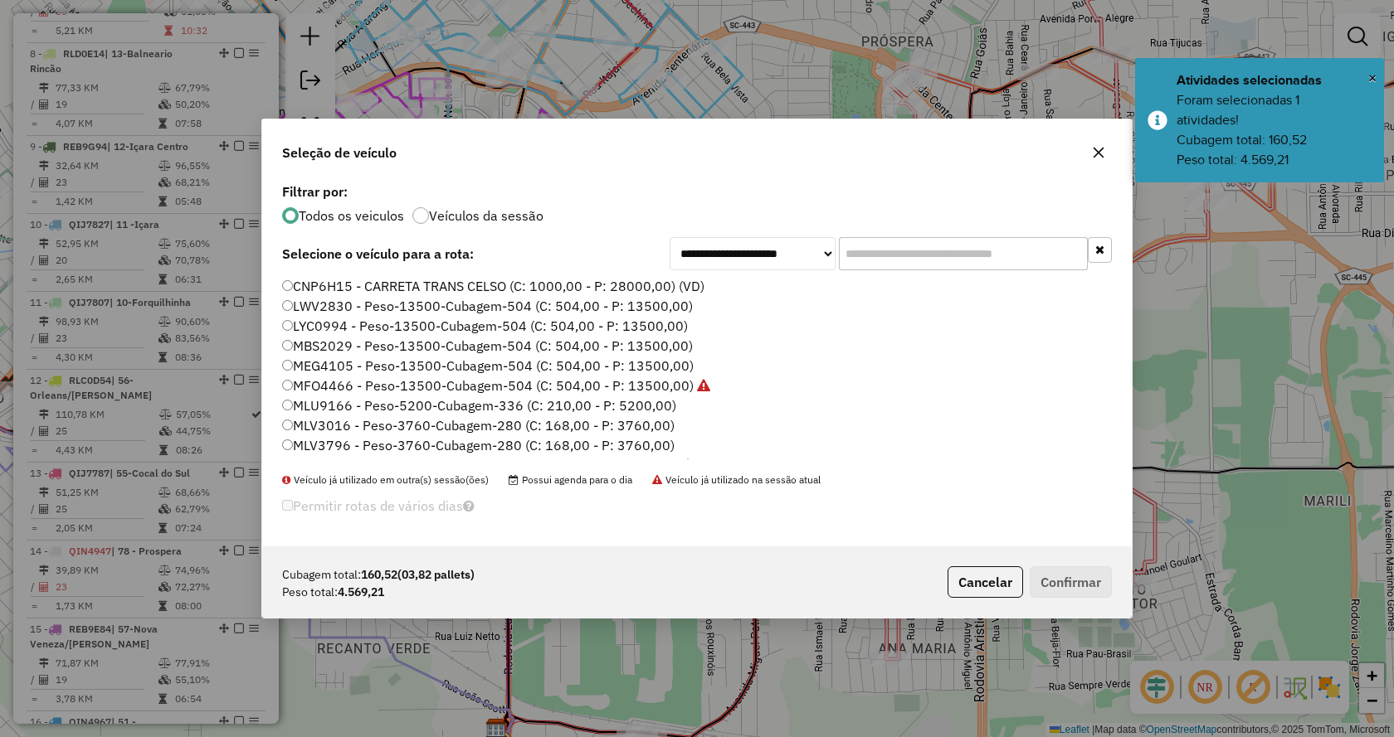
click at [1034, 240] on input "text" at bounding box center [963, 253] width 249 height 33
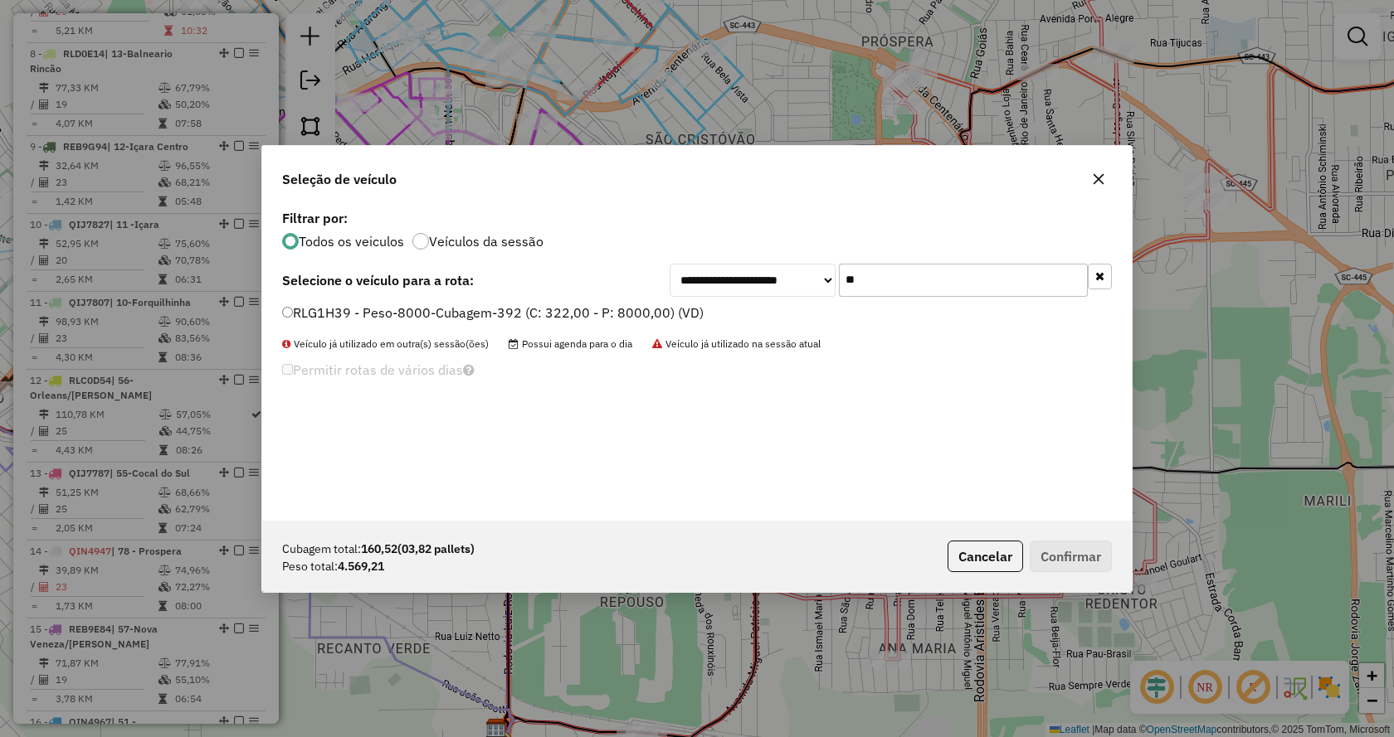
type input "**"
click at [598, 313] on label "RLG1H39 - Peso-8000-Cubagem-392 (C: 322,00 - P: 8000,00) (VD)" at bounding box center [492, 313] width 421 height 20
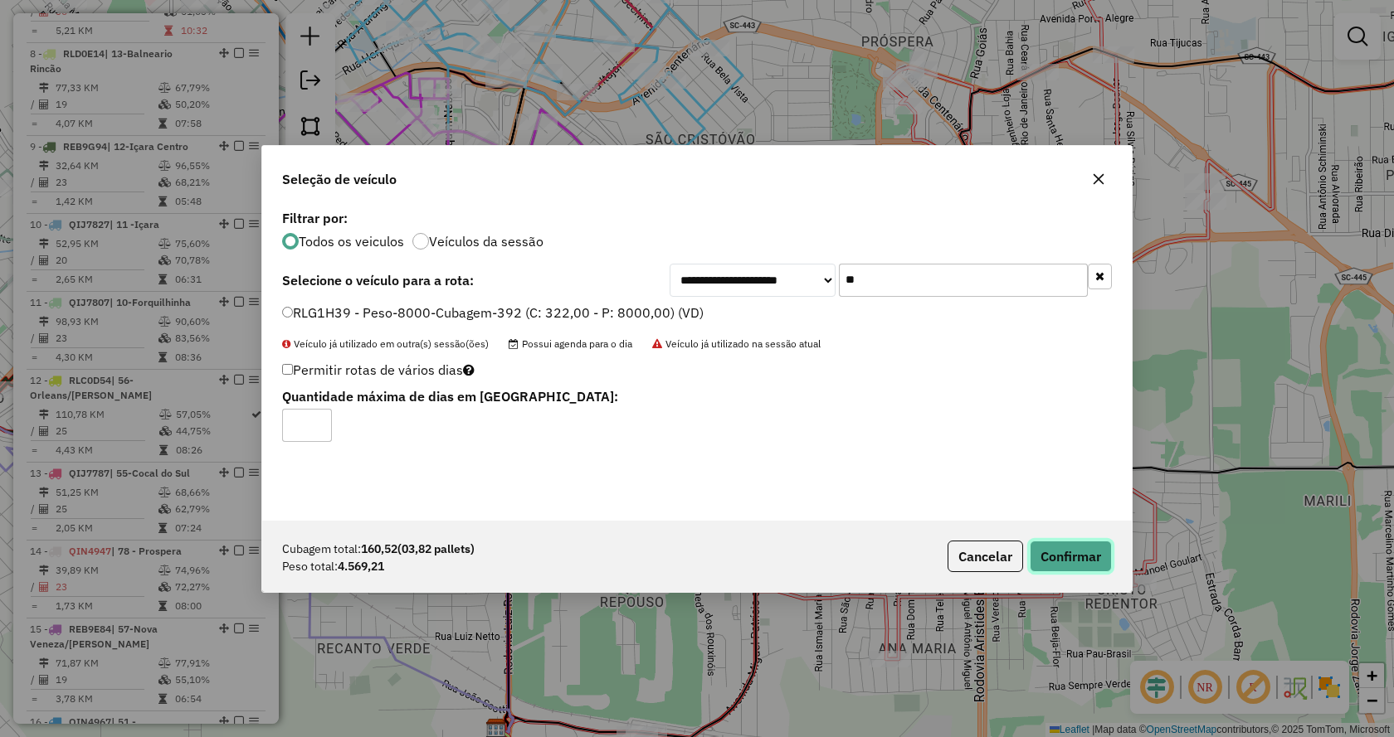
click at [1043, 552] on button "Confirmar" at bounding box center [1070, 557] width 82 height 32
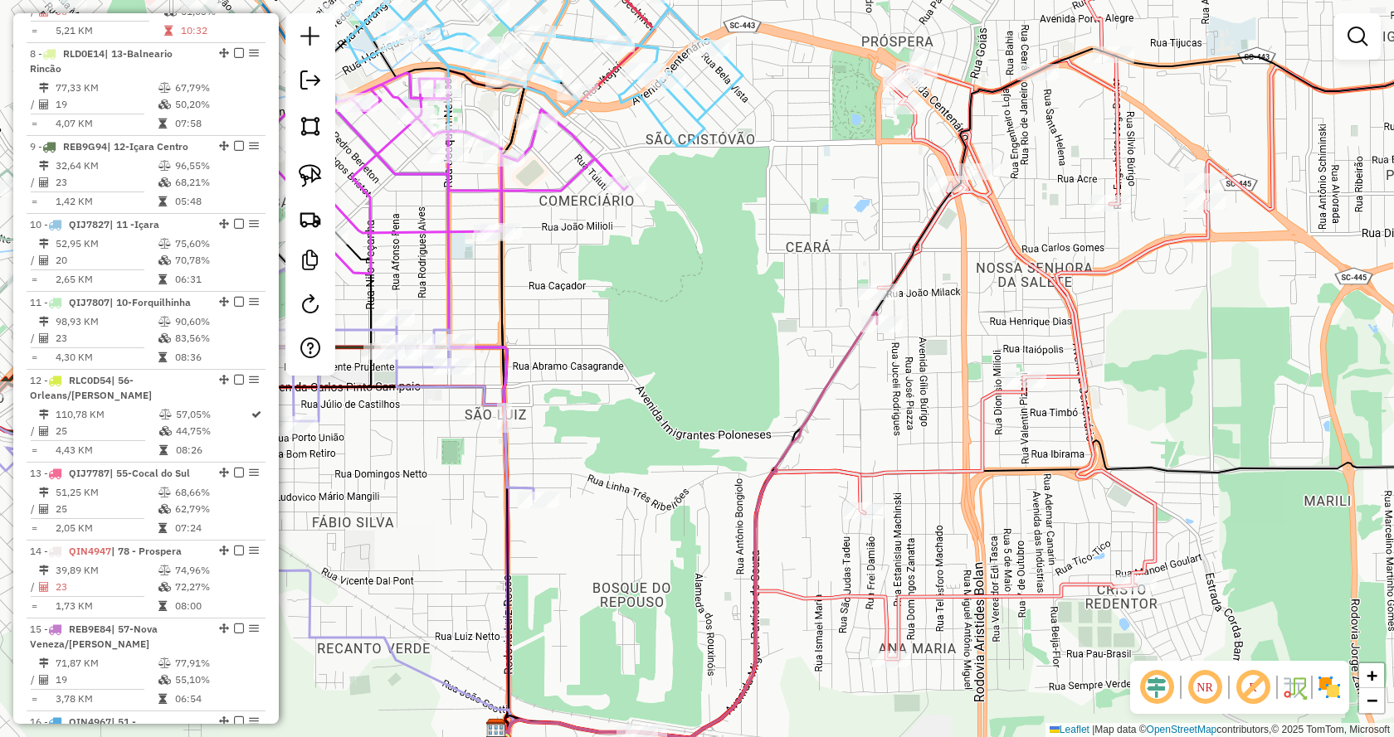
drag, startPoint x: 656, startPoint y: 425, endPoint x: 920, endPoint y: 389, distance: 266.2
click at [903, 392] on div "Janela de atendimento Grade de atendimento Capacidade Transportadoras Veículos …" at bounding box center [697, 368] width 1394 height 737
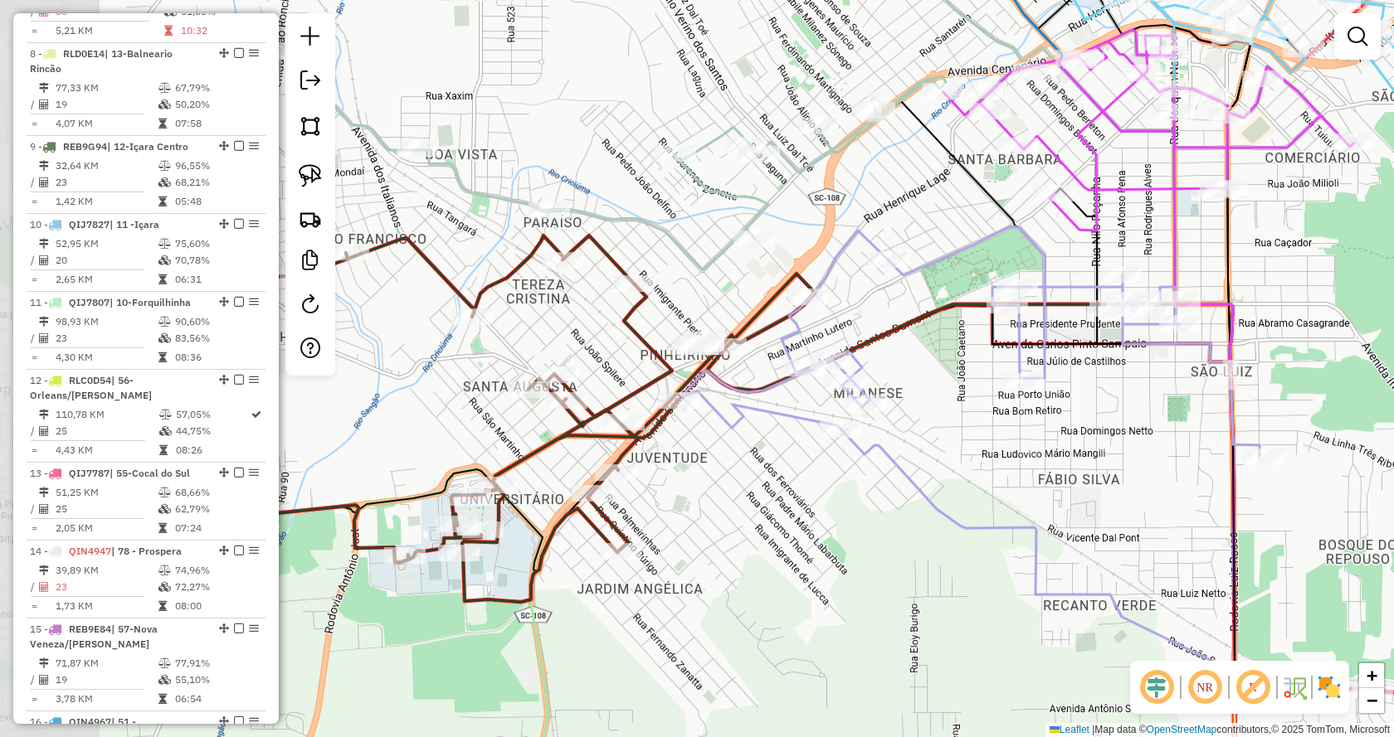
drag, startPoint x: 663, startPoint y: 446, endPoint x: 879, endPoint y: 446, distance: 216.5
click at [879, 446] on icon at bounding box center [1039, 560] width 398 height 262
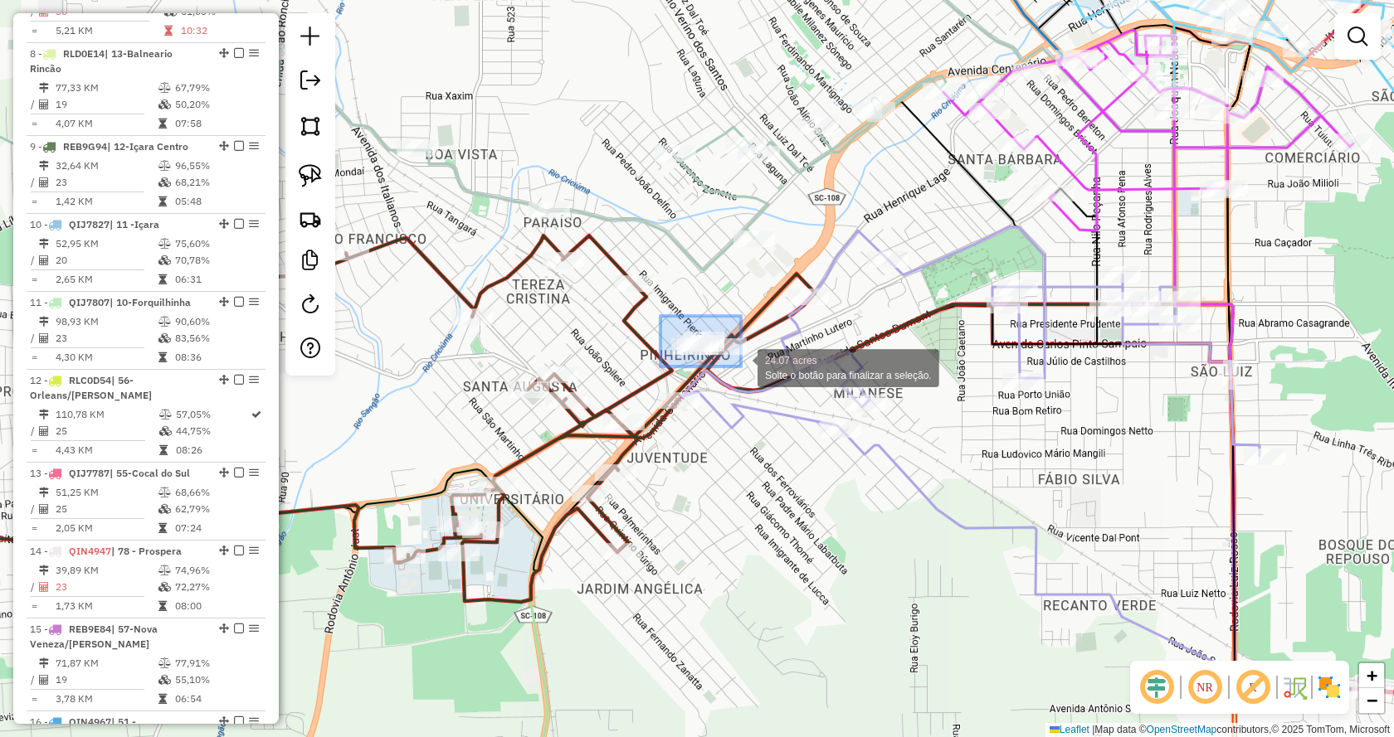
drag, startPoint x: 674, startPoint y: 320, endPoint x: 741, endPoint y: 367, distance: 81.7
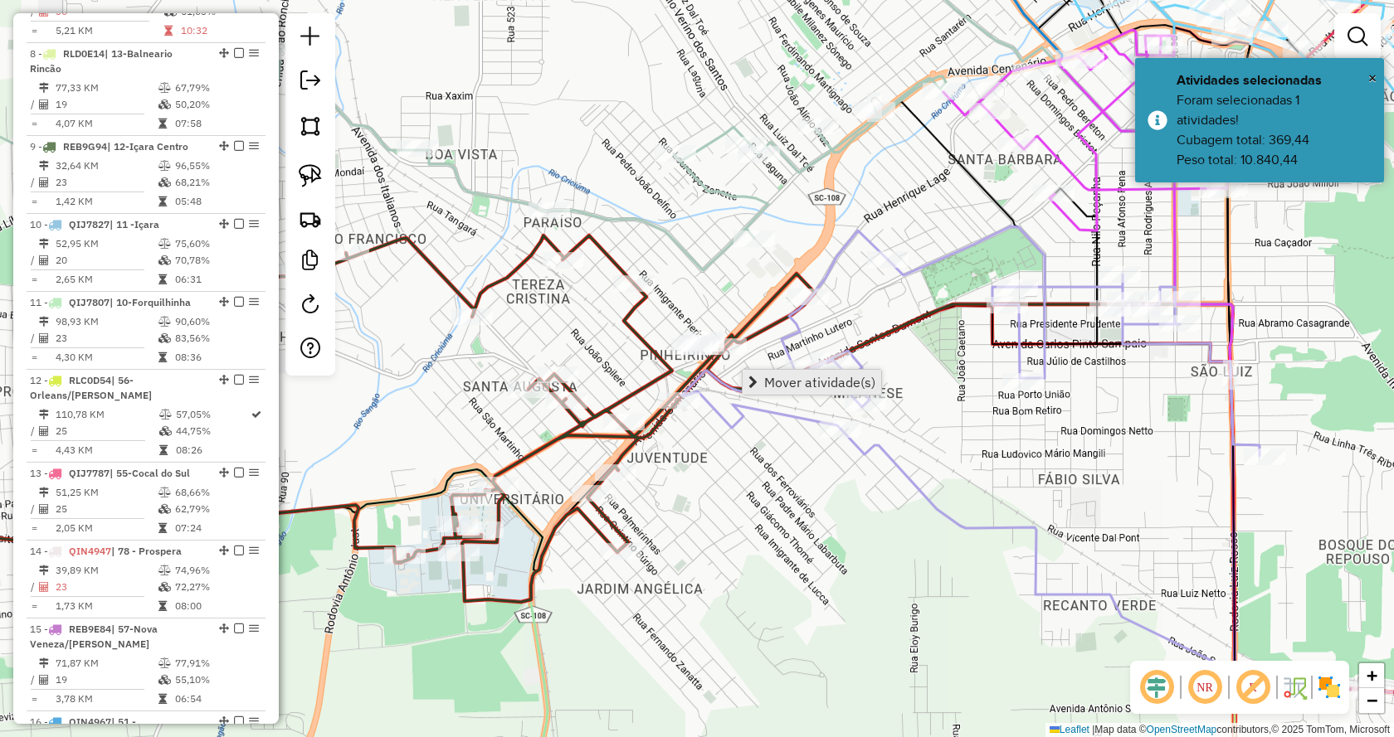
click at [754, 370] on link "Mover atividade(s)" at bounding box center [811, 382] width 139 height 25
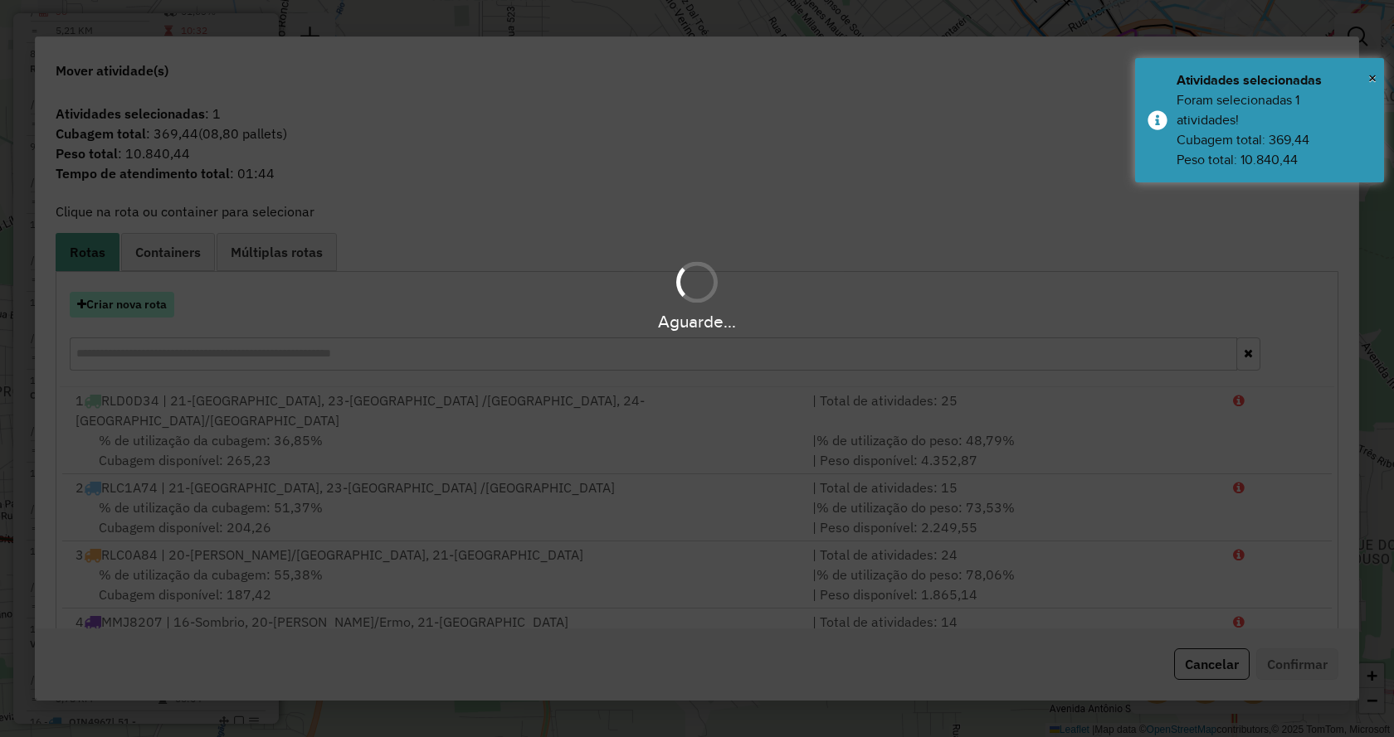
click at [153, 306] on button "Criar nova rota" at bounding box center [122, 305] width 105 height 26
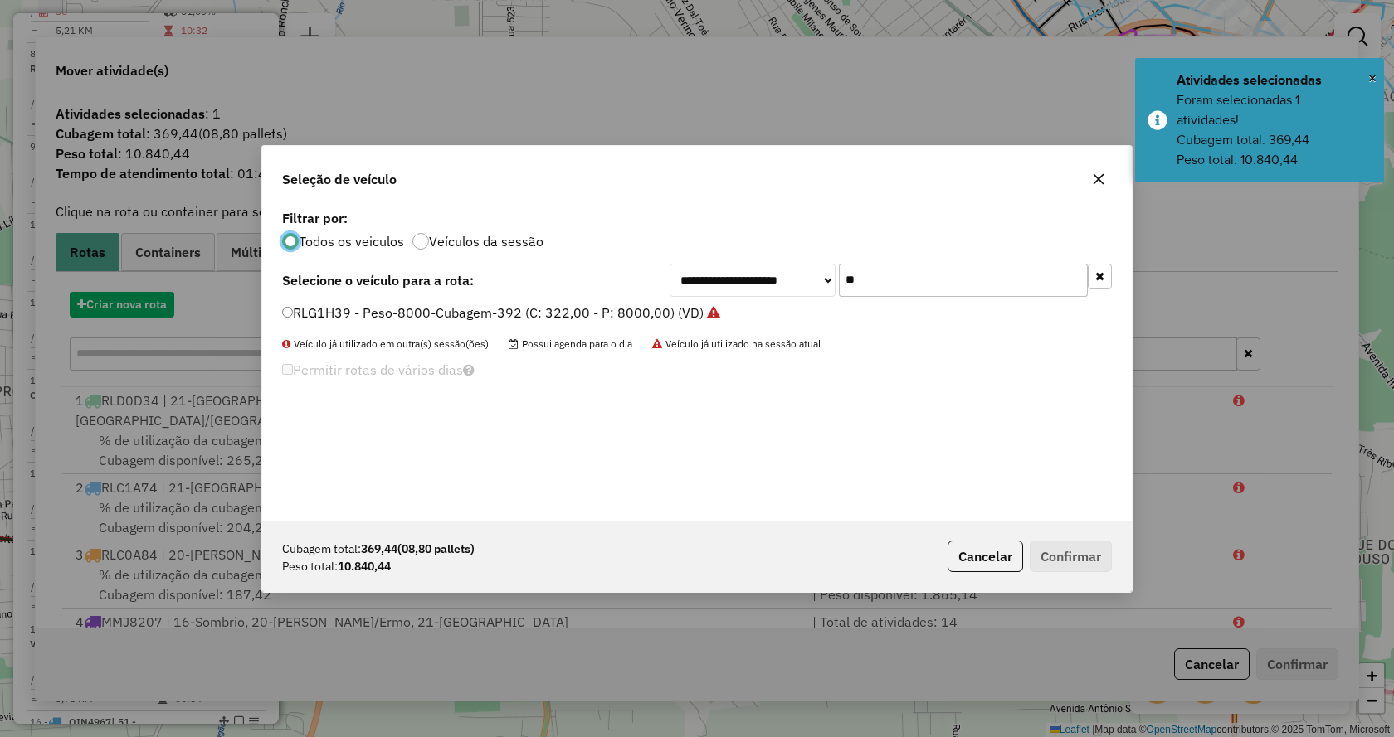
scroll to position [9, 5]
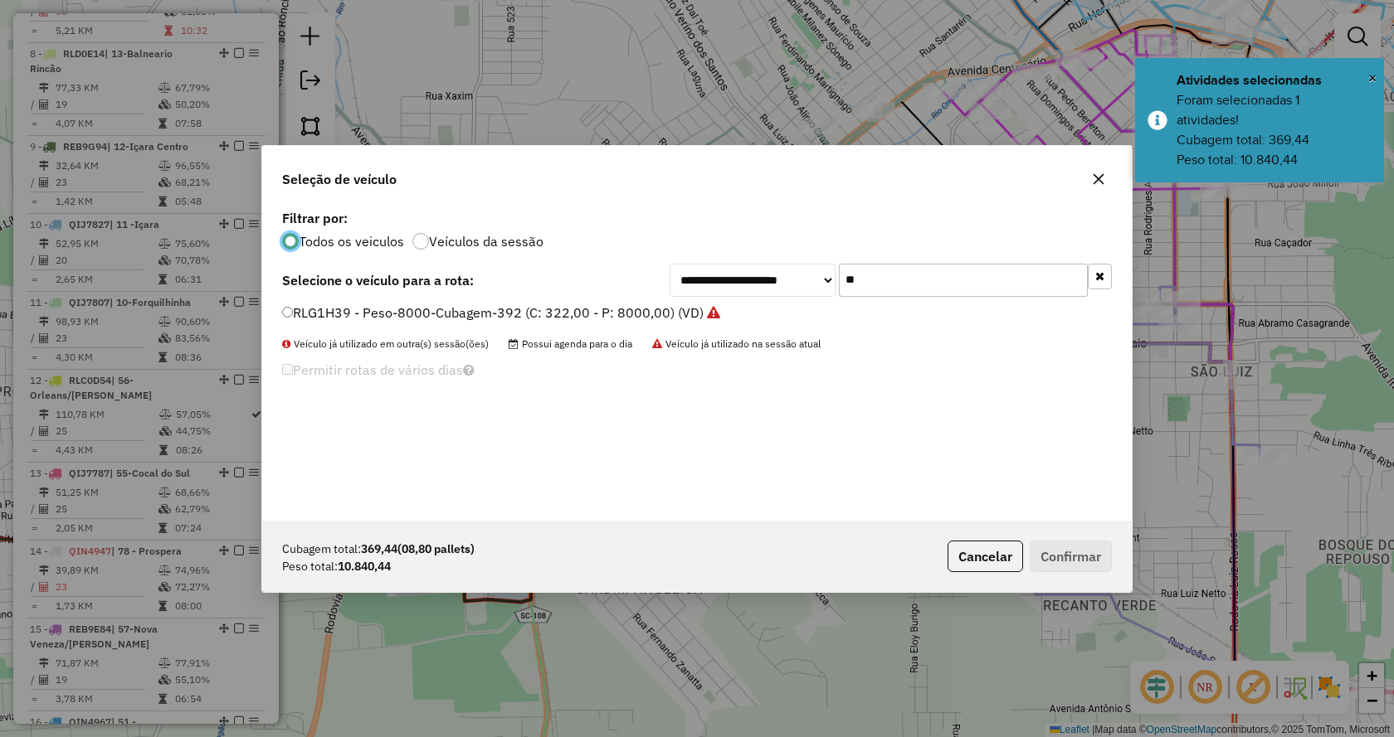
click at [894, 290] on input "**" at bounding box center [963, 280] width 249 height 33
type input "***"
click at [613, 298] on div "**********" at bounding box center [696, 363] width 869 height 315
click at [626, 314] on label "MEG4105 - Peso-13500-Cubagem-504 (C: 504,00 - P: 13500,00)" at bounding box center [487, 313] width 411 height 20
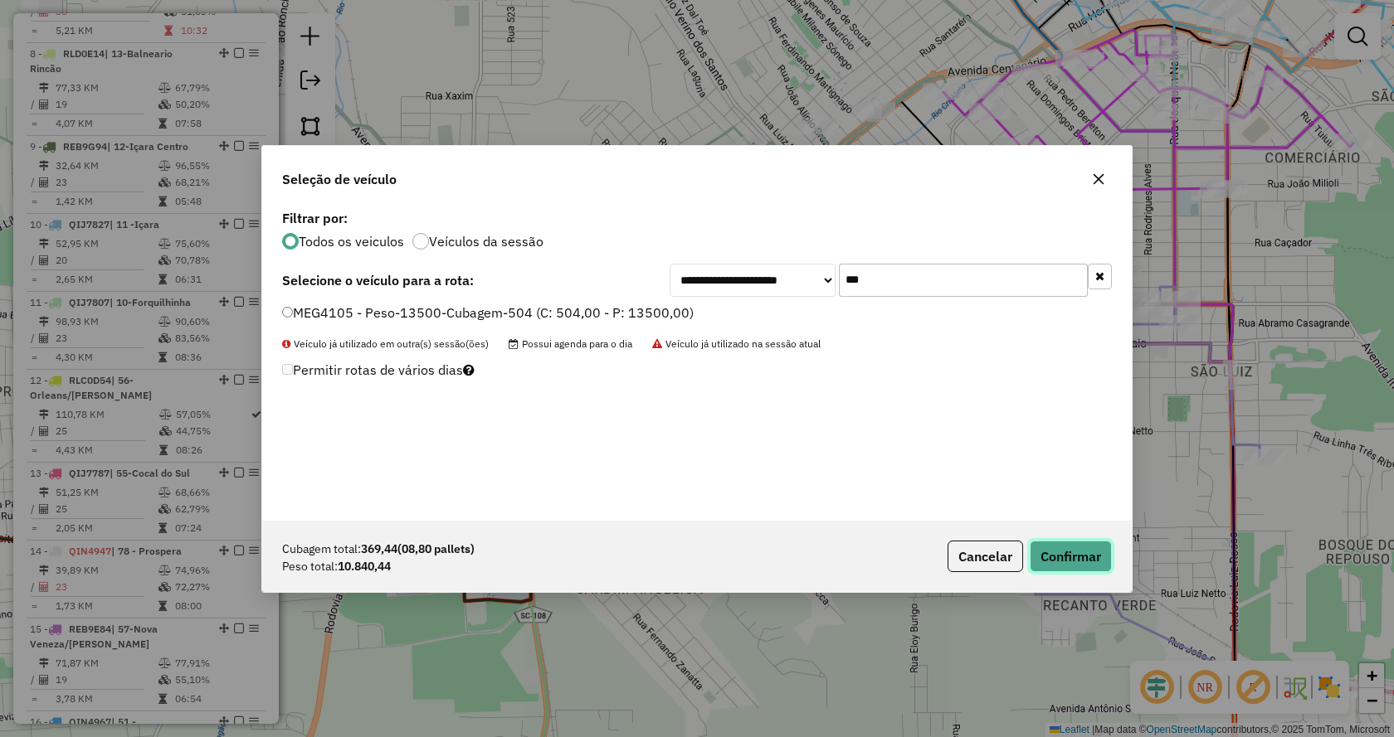
click at [1064, 543] on button "Confirmar" at bounding box center [1070, 557] width 82 height 32
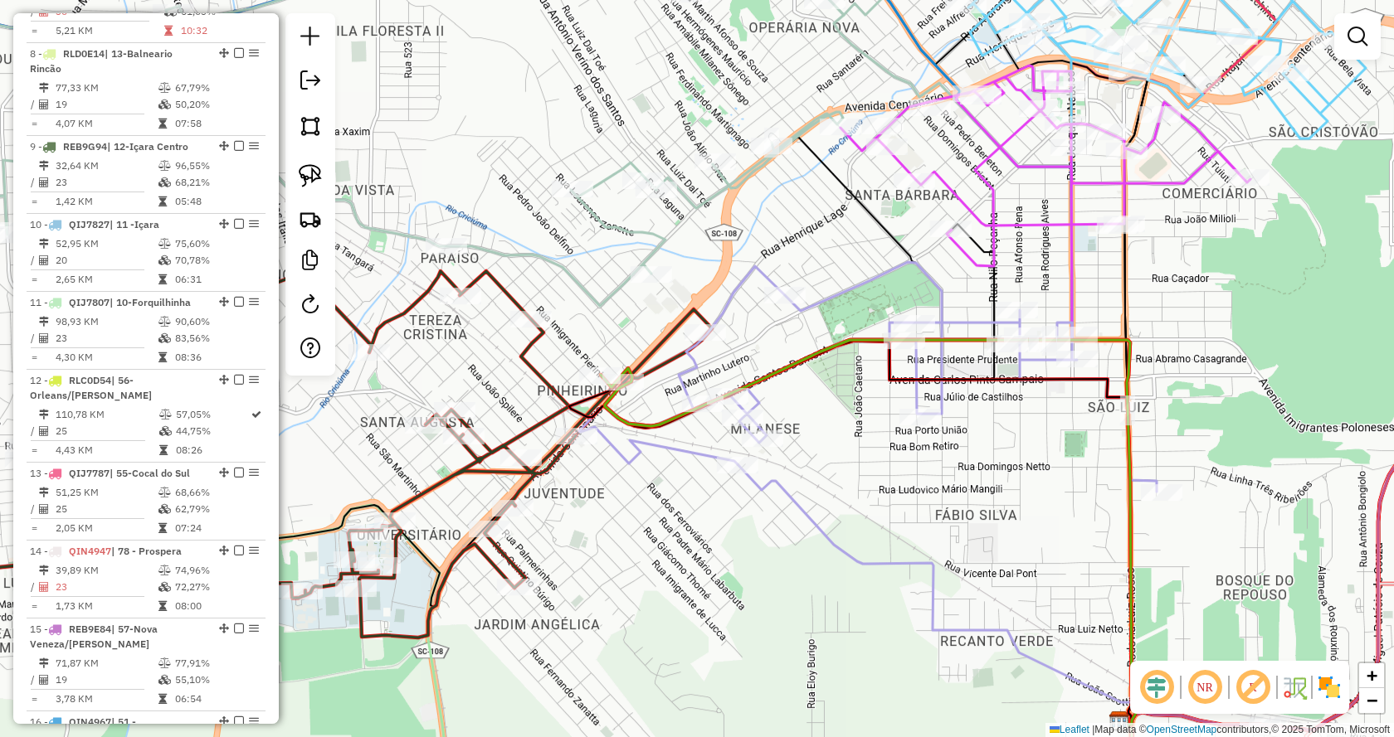
drag, startPoint x: 1334, startPoint y: 221, endPoint x: 948, endPoint y: 267, distance: 388.5
click at [1051, 264] on div "Janela de atendimento Grade de atendimento Capacidade Transportadoras Veículos …" at bounding box center [697, 368] width 1394 height 737
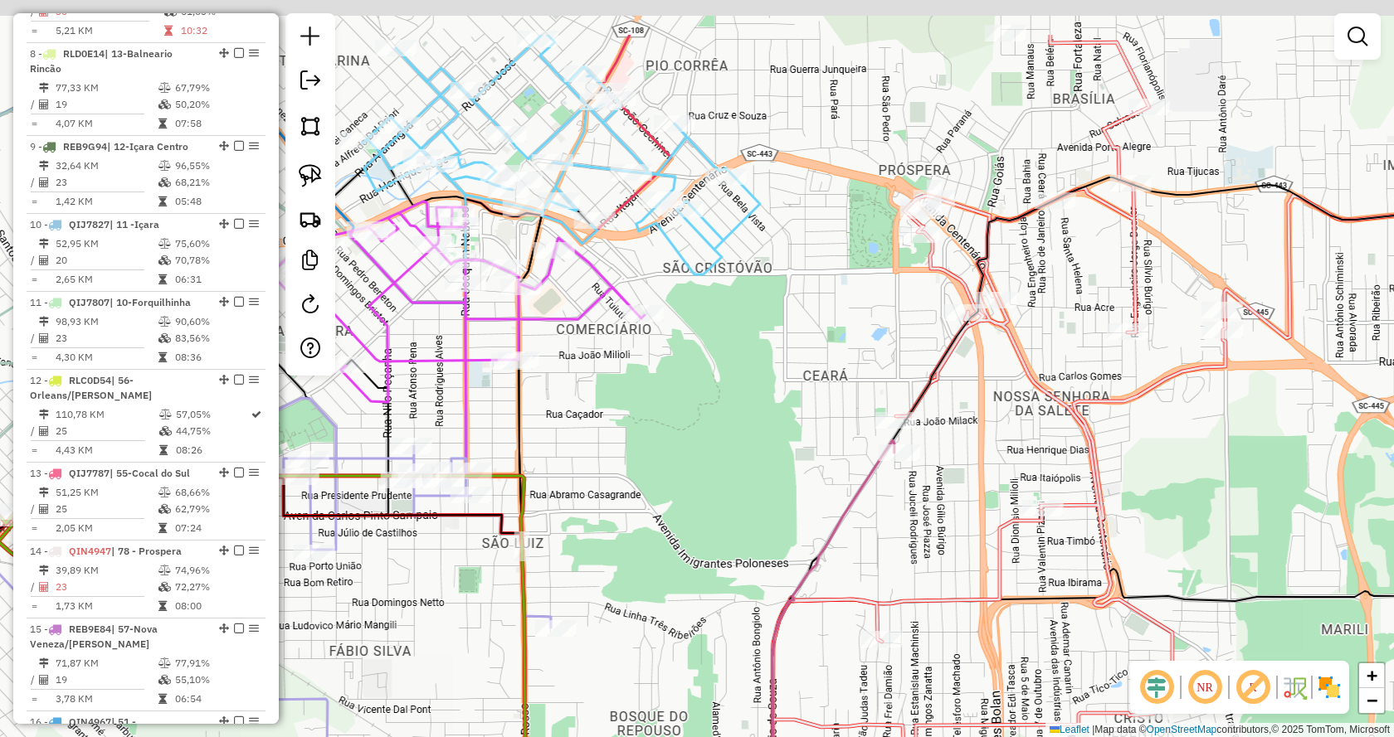
drag, startPoint x: 997, startPoint y: 324, endPoint x: 1016, endPoint y: 350, distance: 32.0
click at [1016, 350] on div "Rota 14 - Placa QIN4947 2214 - POSTO [GEOGRAPHIC_DATA] Janela de atendimento Gr…" at bounding box center [697, 368] width 1394 height 737
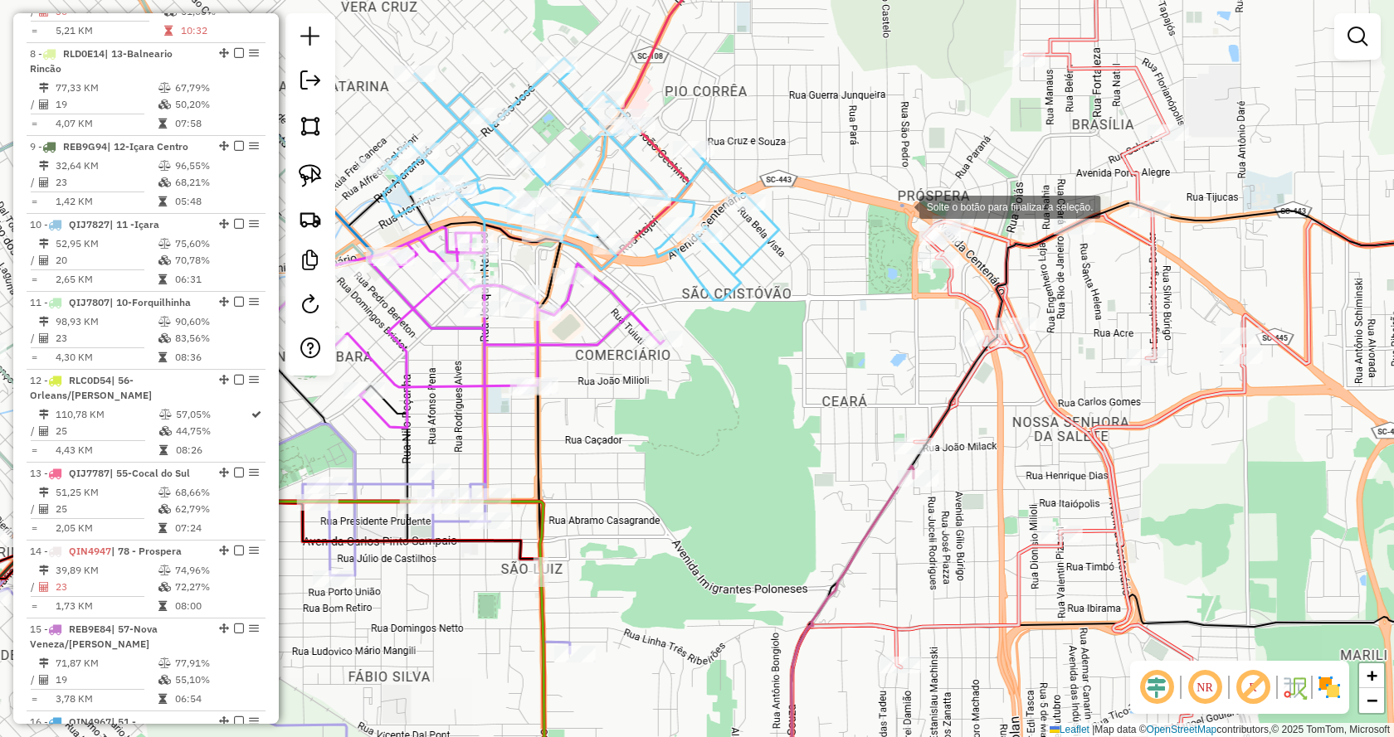
drag, startPoint x: 902, startPoint y: 205, endPoint x: 979, endPoint y: 281, distance: 108.5
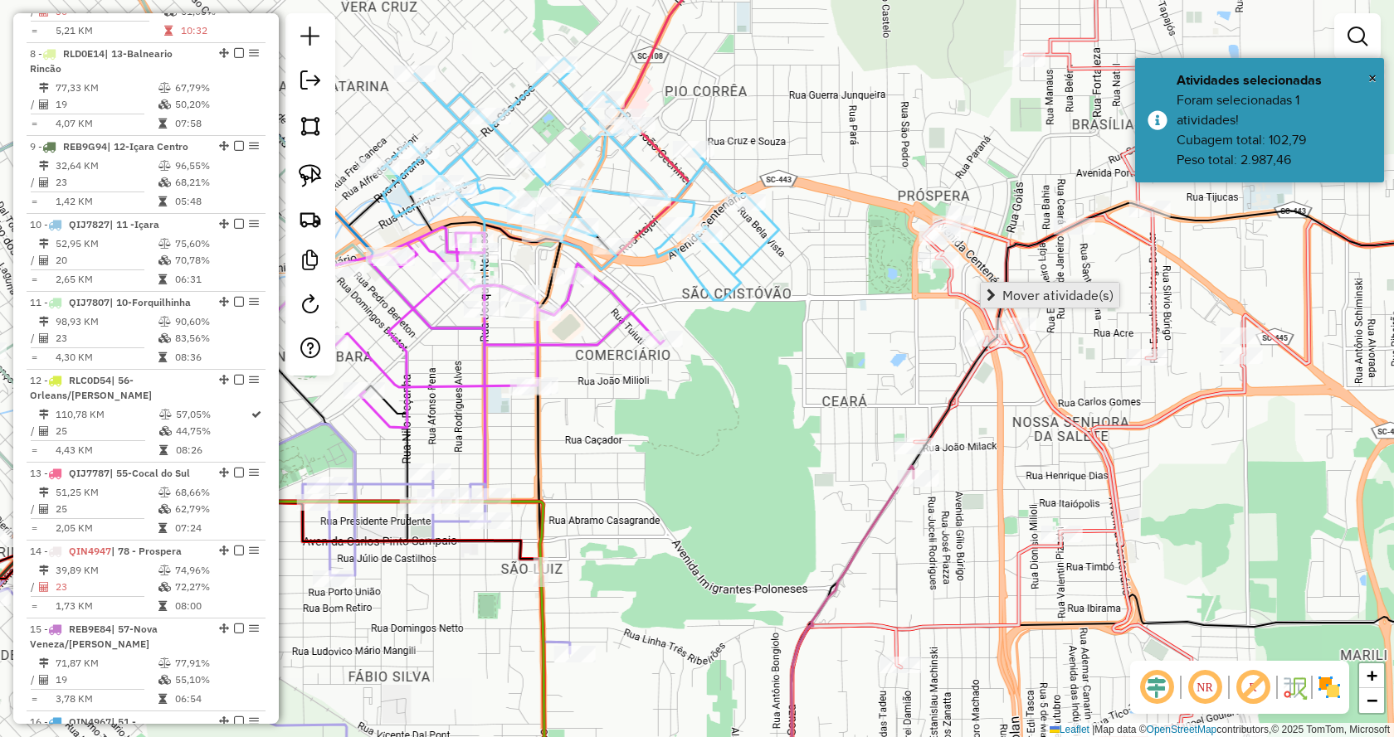
click at [1000, 285] on link "Mover atividade(s)" at bounding box center [1049, 295] width 139 height 25
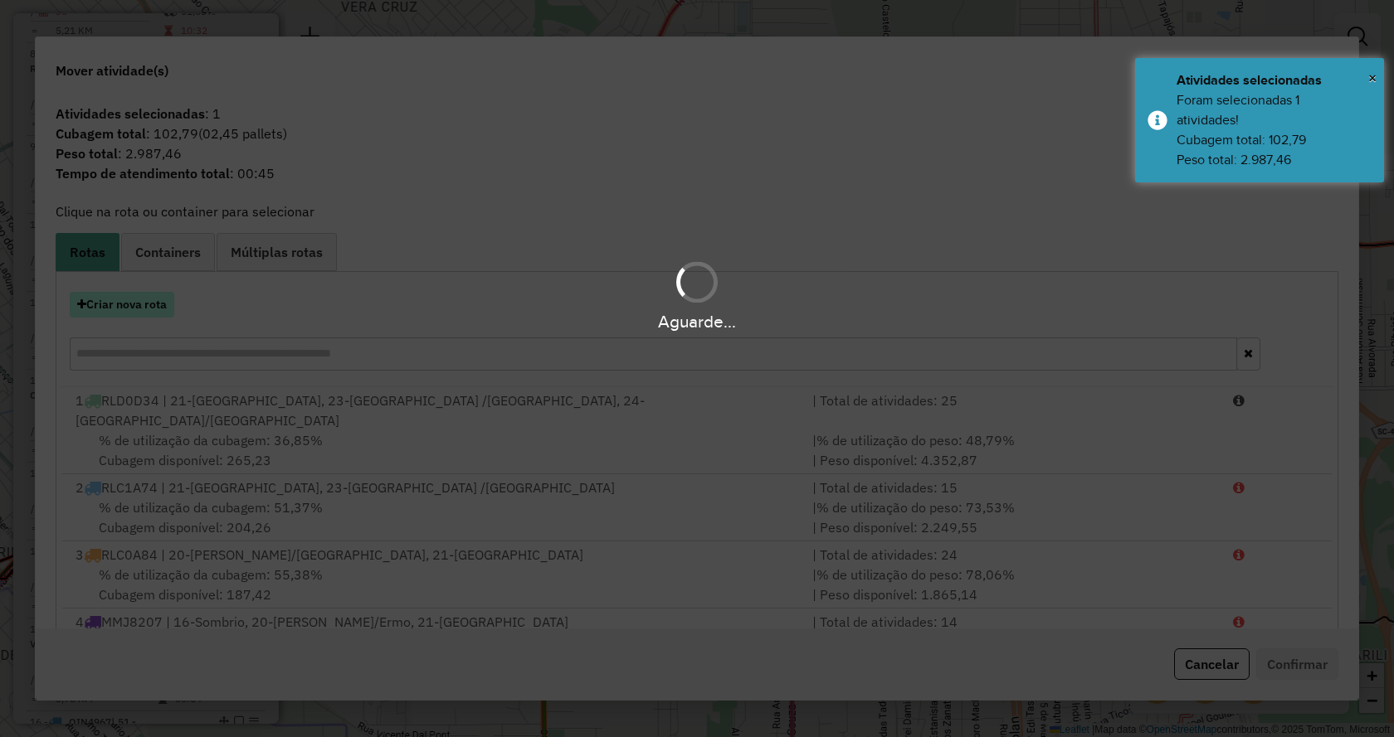
click at [158, 300] on hb-app "Aguarde... Pop-up bloqueado! Seu navegador bloqueou automáticamente a abertura …" at bounding box center [697, 368] width 1394 height 737
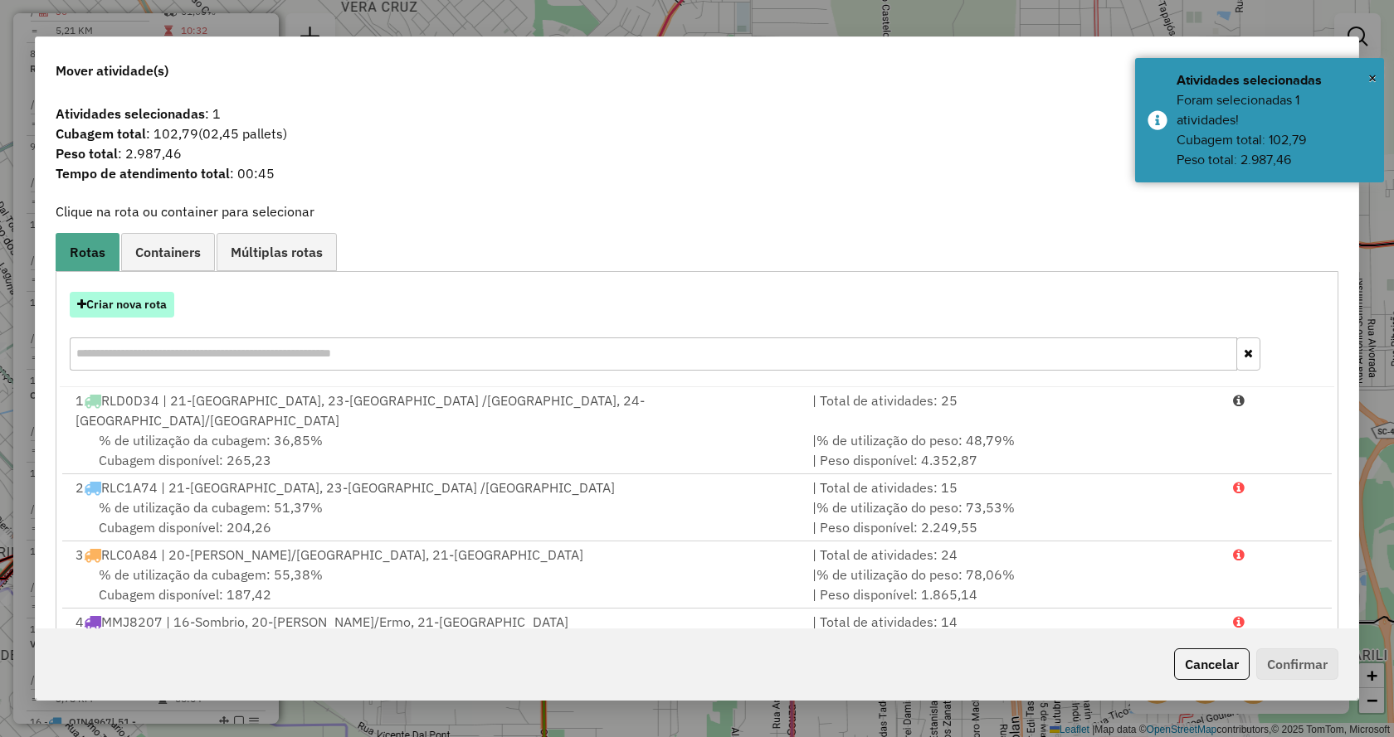
click at [146, 307] on button "Criar nova rota" at bounding box center [122, 305] width 105 height 26
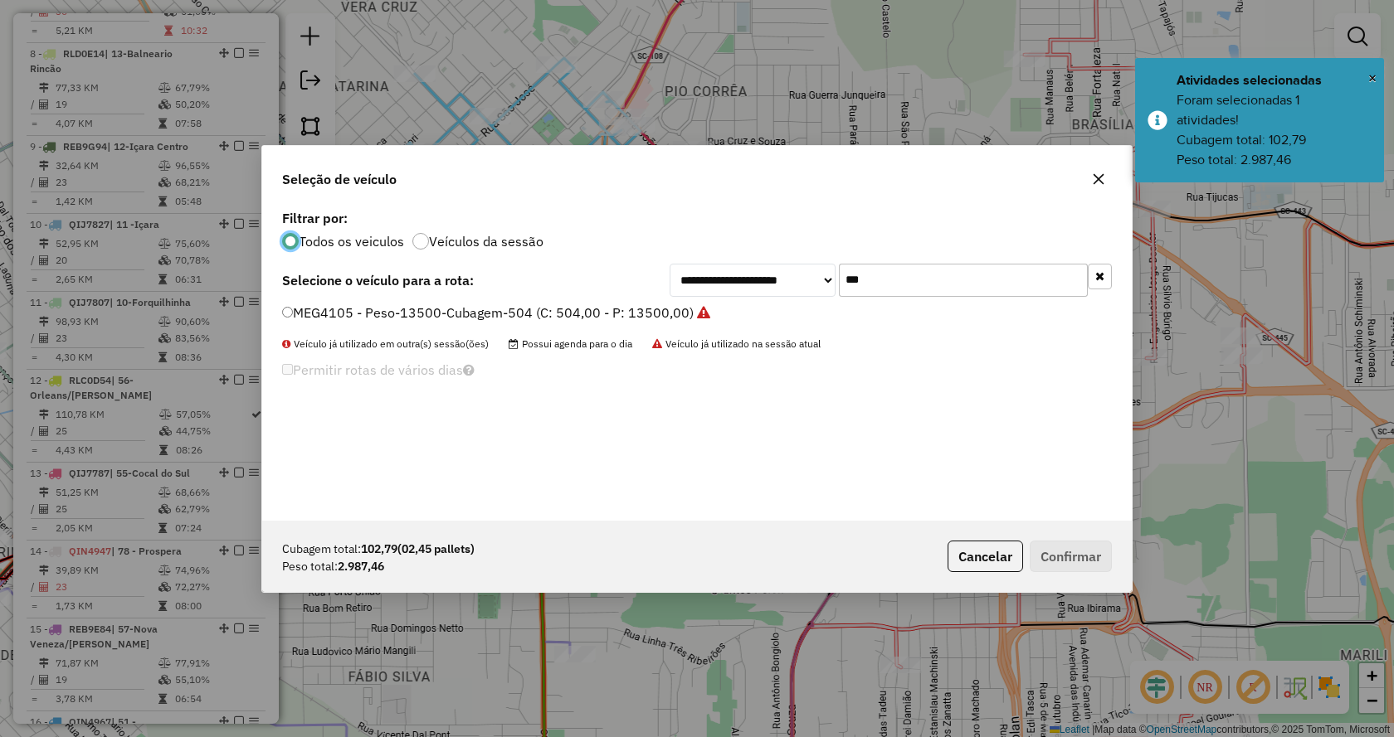
click at [1006, 291] on input "***" at bounding box center [963, 280] width 249 height 33
click at [1006, 288] on input "***" at bounding box center [963, 280] width 249 height 33
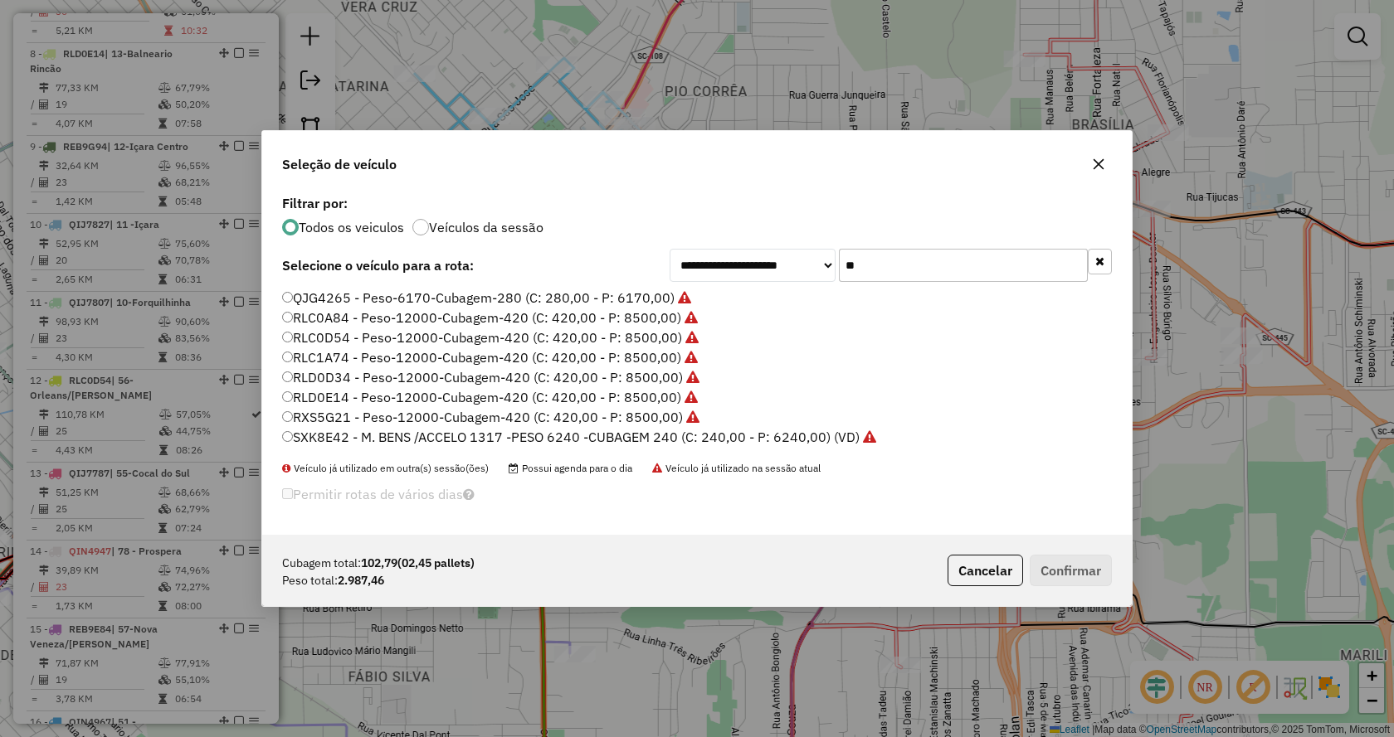
type input "*"
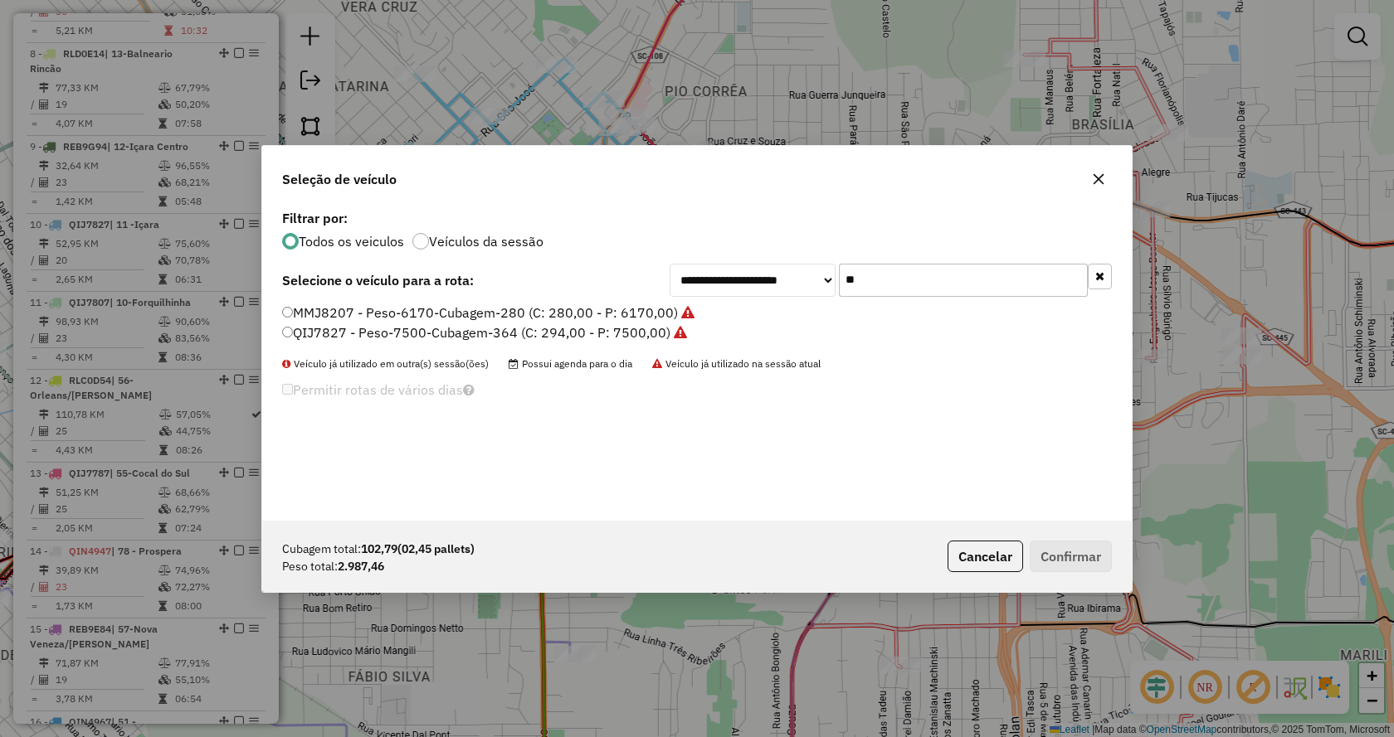
scroll to position [0, 0]
type input "*"
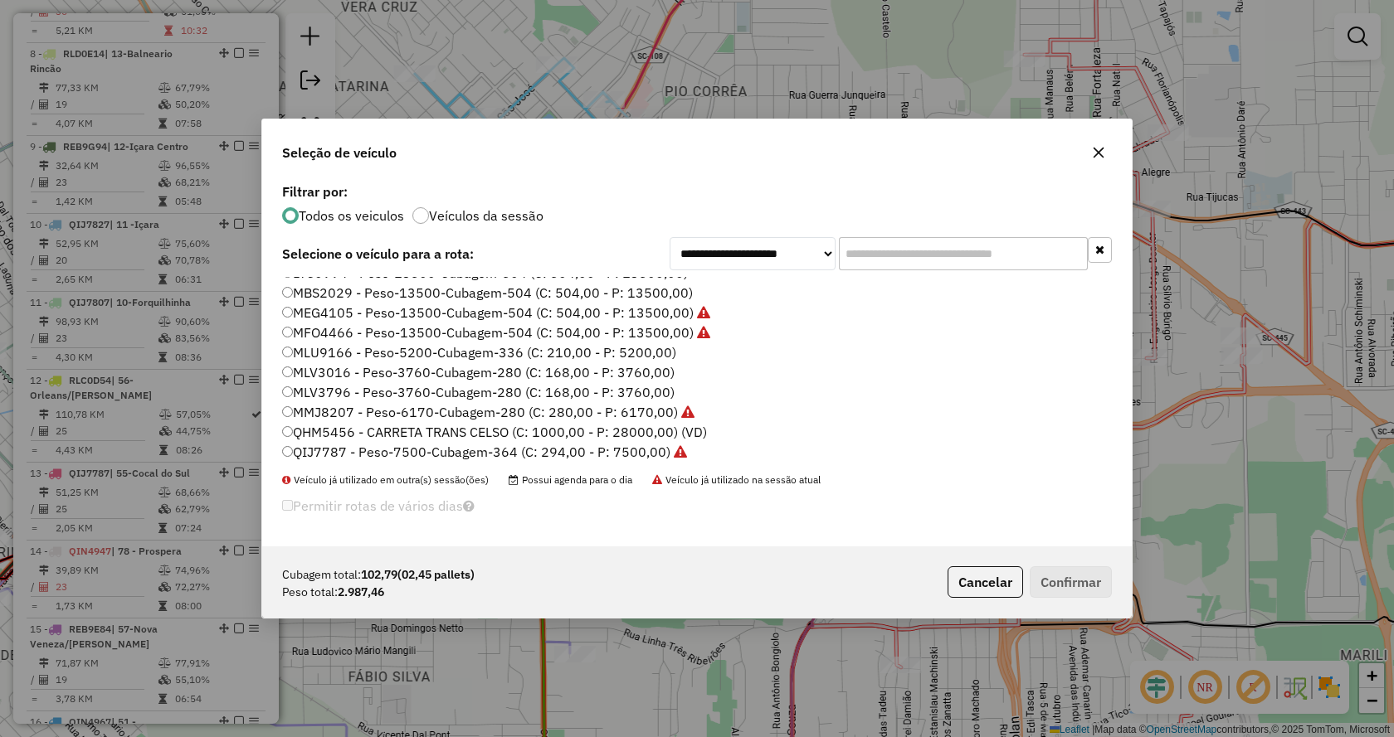
scroll to position [83, 0]
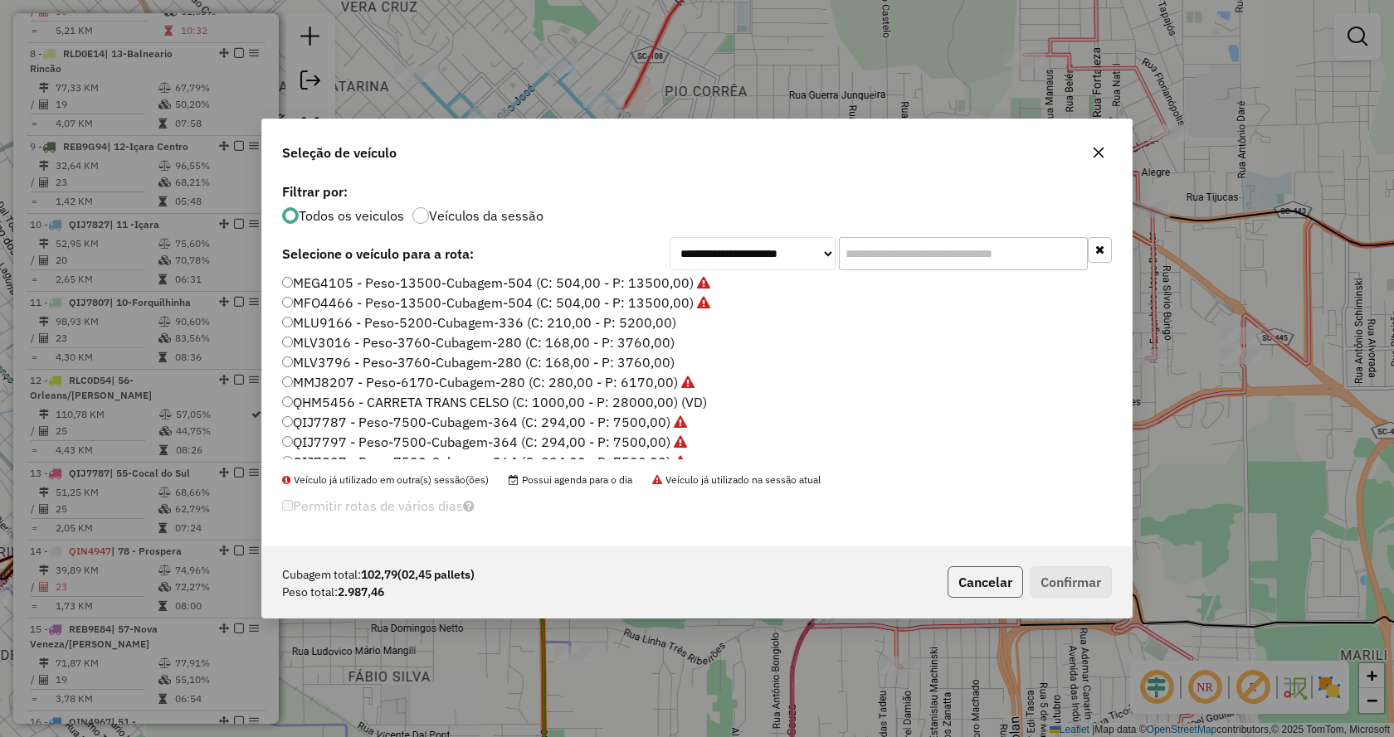
click at [993, 577] on button "Cancelar" at bounding box center [984, 583] width 75 height 32
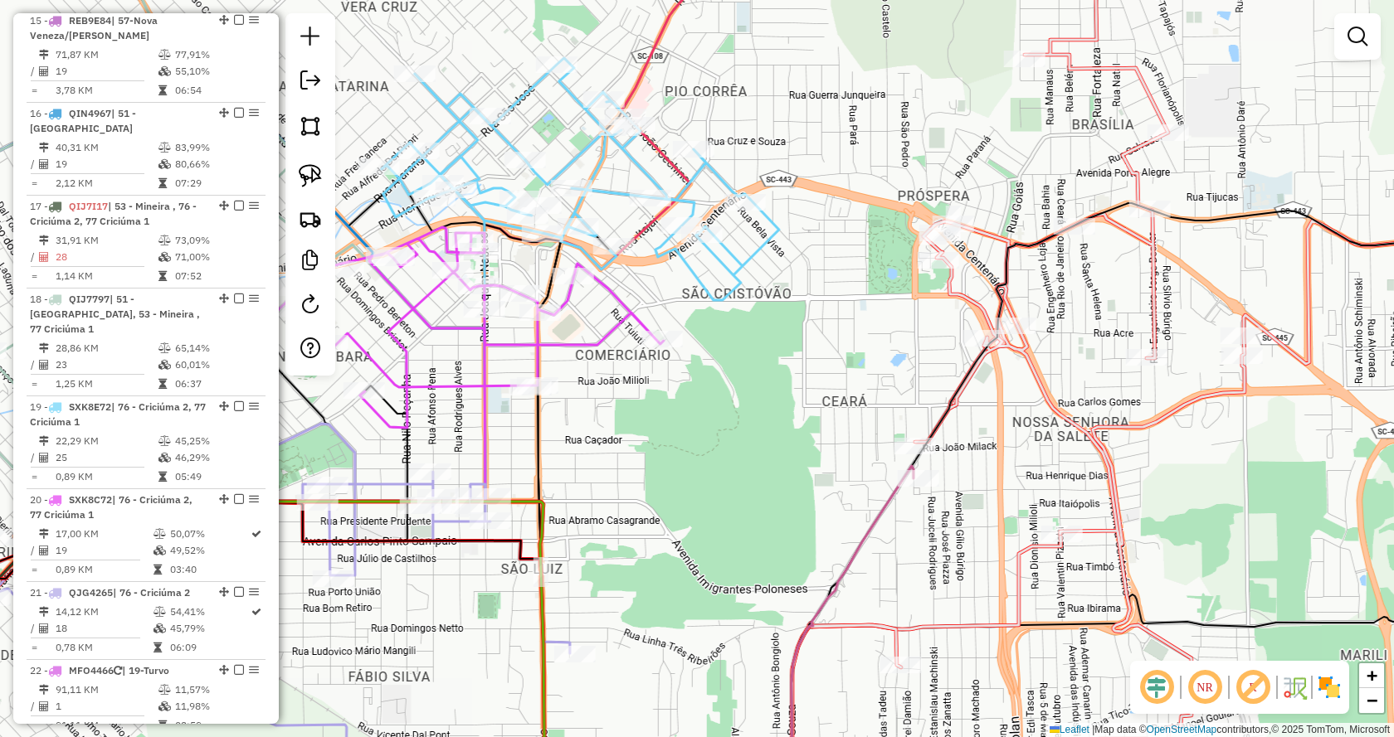
scroll to position [2074, 0]
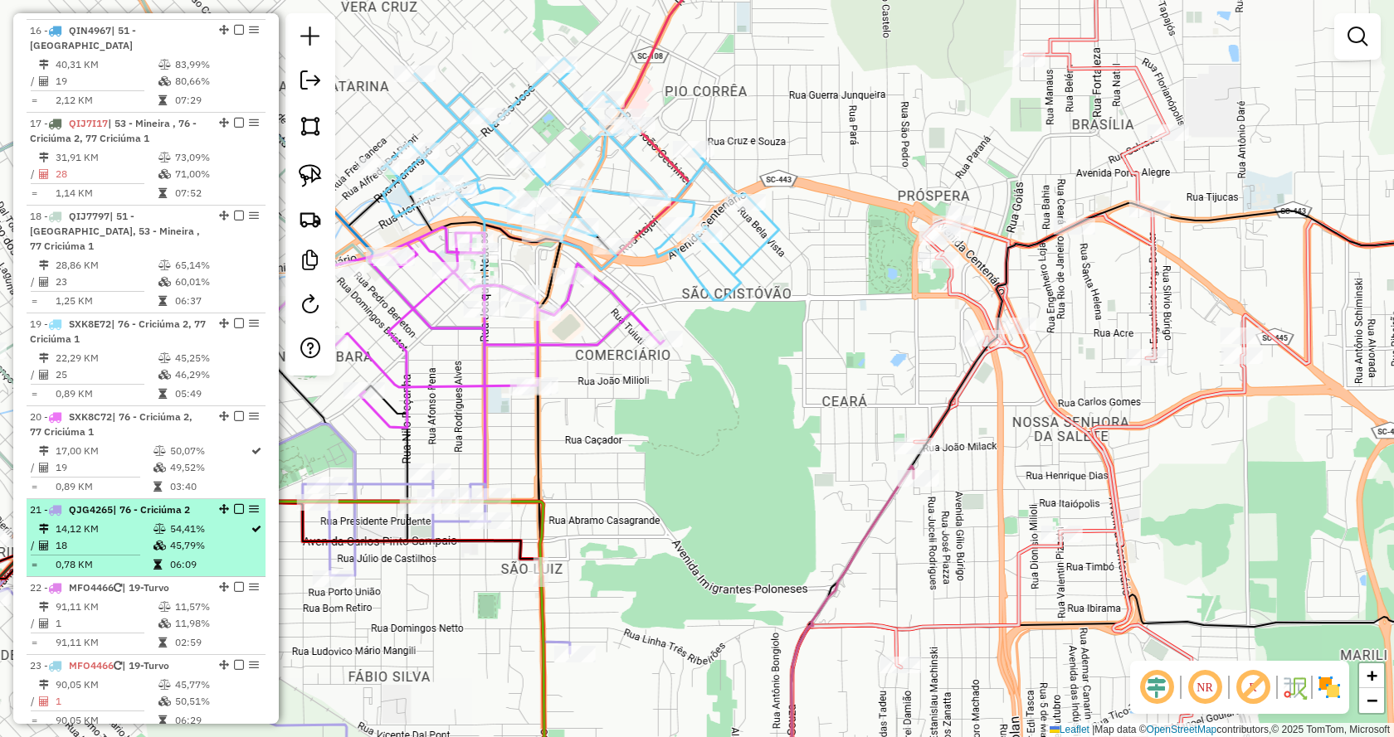
click at [101, 521] on td "14,12 KM" at bounding box center [104, 529] width 98 height 17
select select "*********"
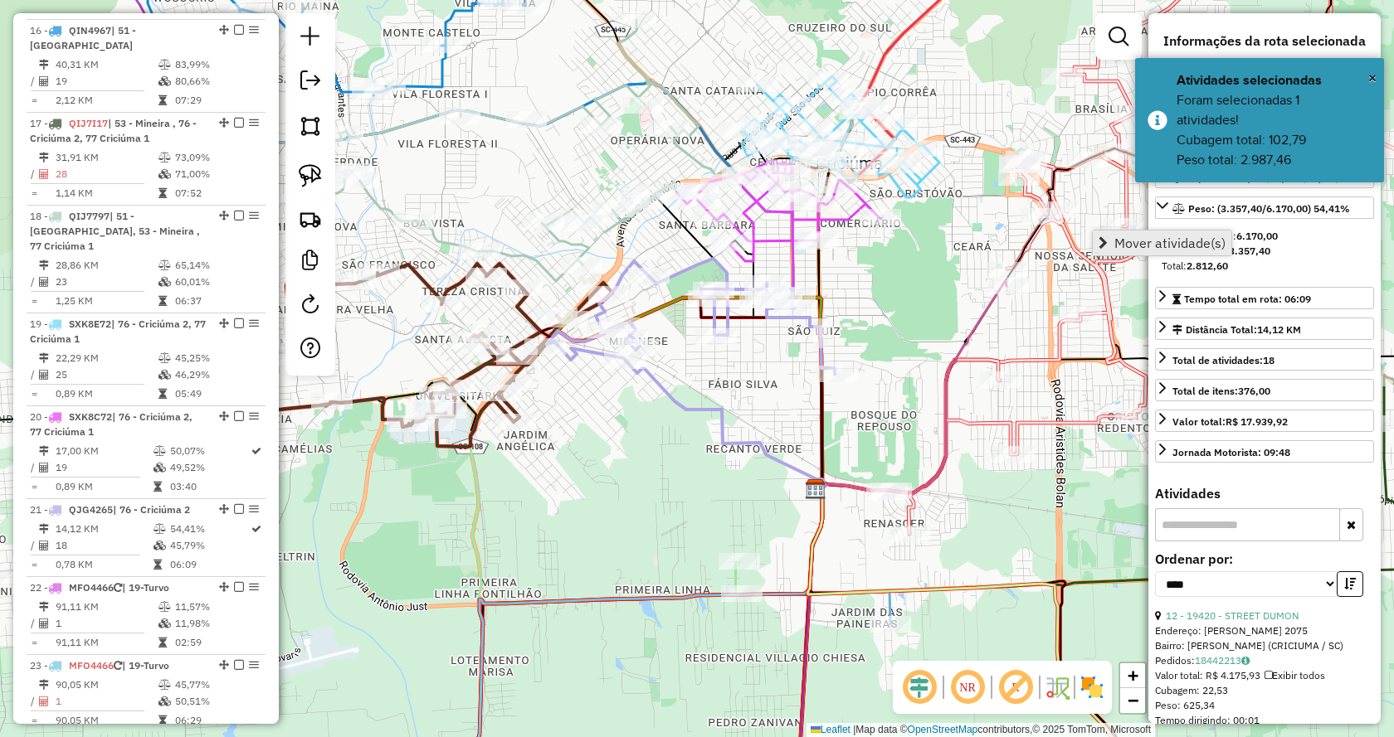
click at [1102, 234] on link "Mover atividade(s)" at bounding box center [1161, 243] width 139 height 25
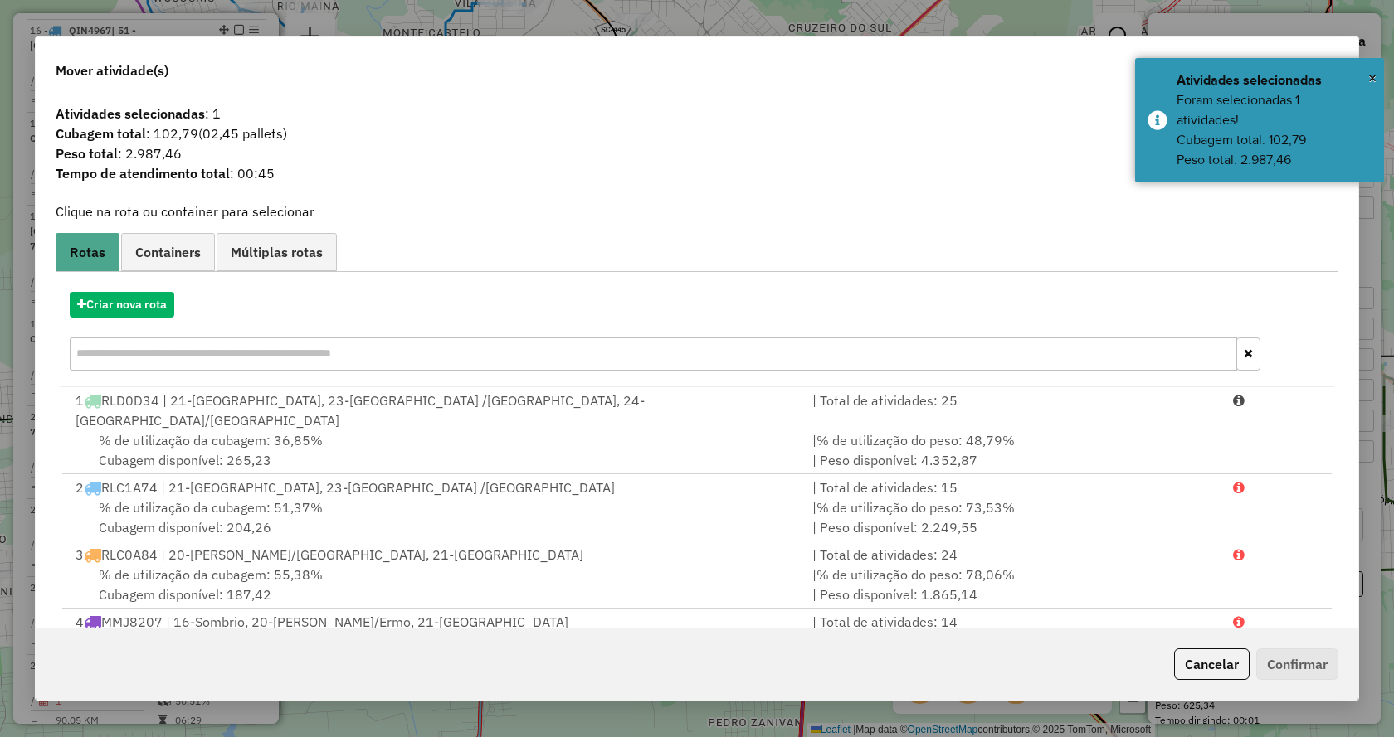
click at [149, 289] on div "Criar nova rota" at bounding box center [697, 334] width 1274 height 108
click at [150, 290] on div "Criar nova rota" at bounding box center [697, 334] width 1274 height 108
click at [153, 297] on button "Criar nova rota" at bounding box center [122, 305] width 105 height 26
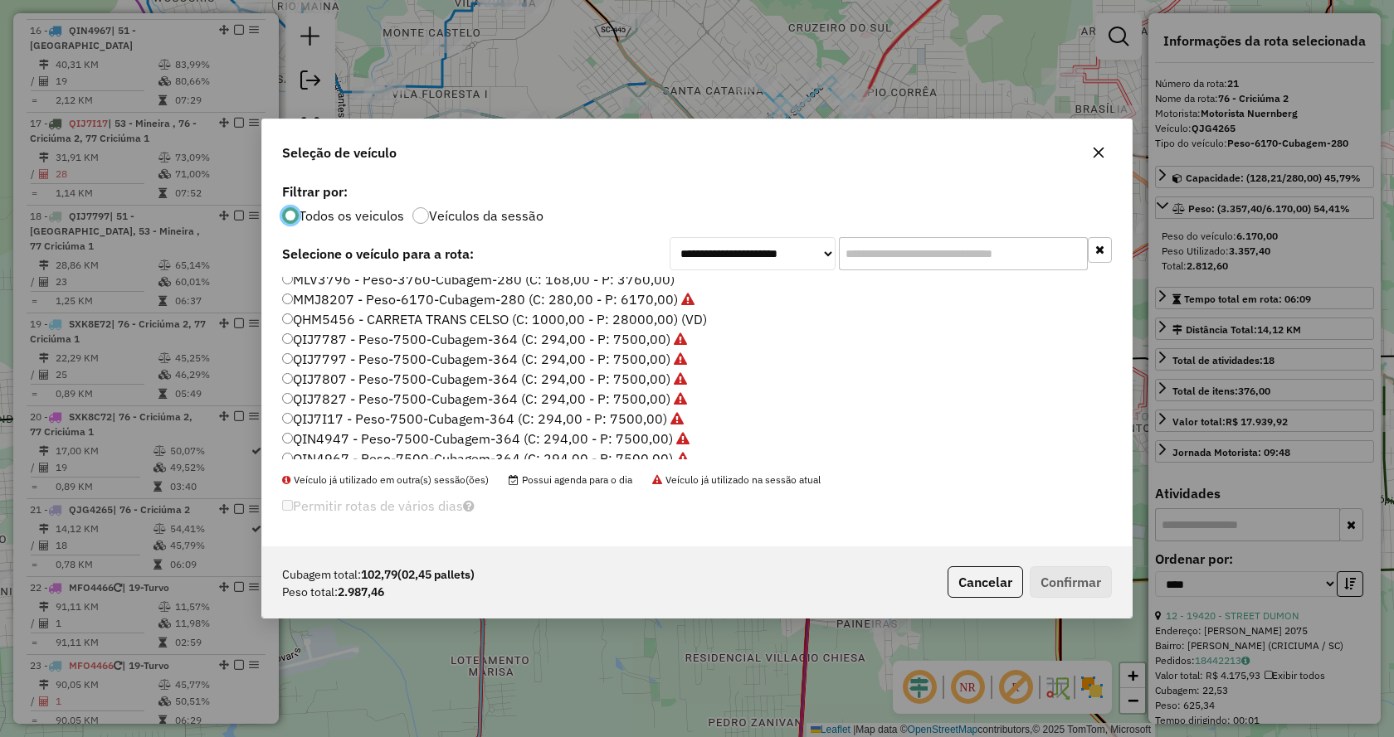
scroll to position [249, 0]
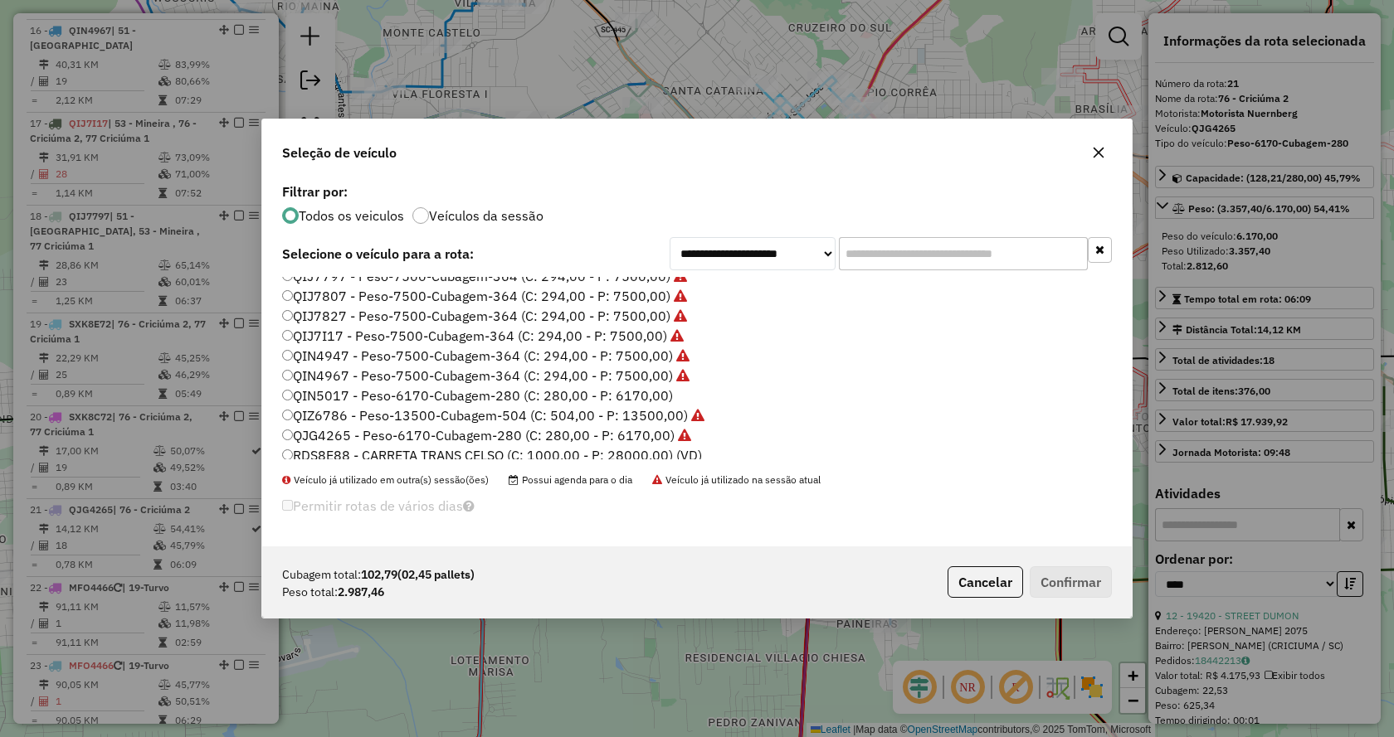
click at [645, 397] on label "QIN5017 - Peso-6170-Cubagem-280 (C: 280,00 - P: 6170,00)" at bounding box center [477, 396] width 391 height 20
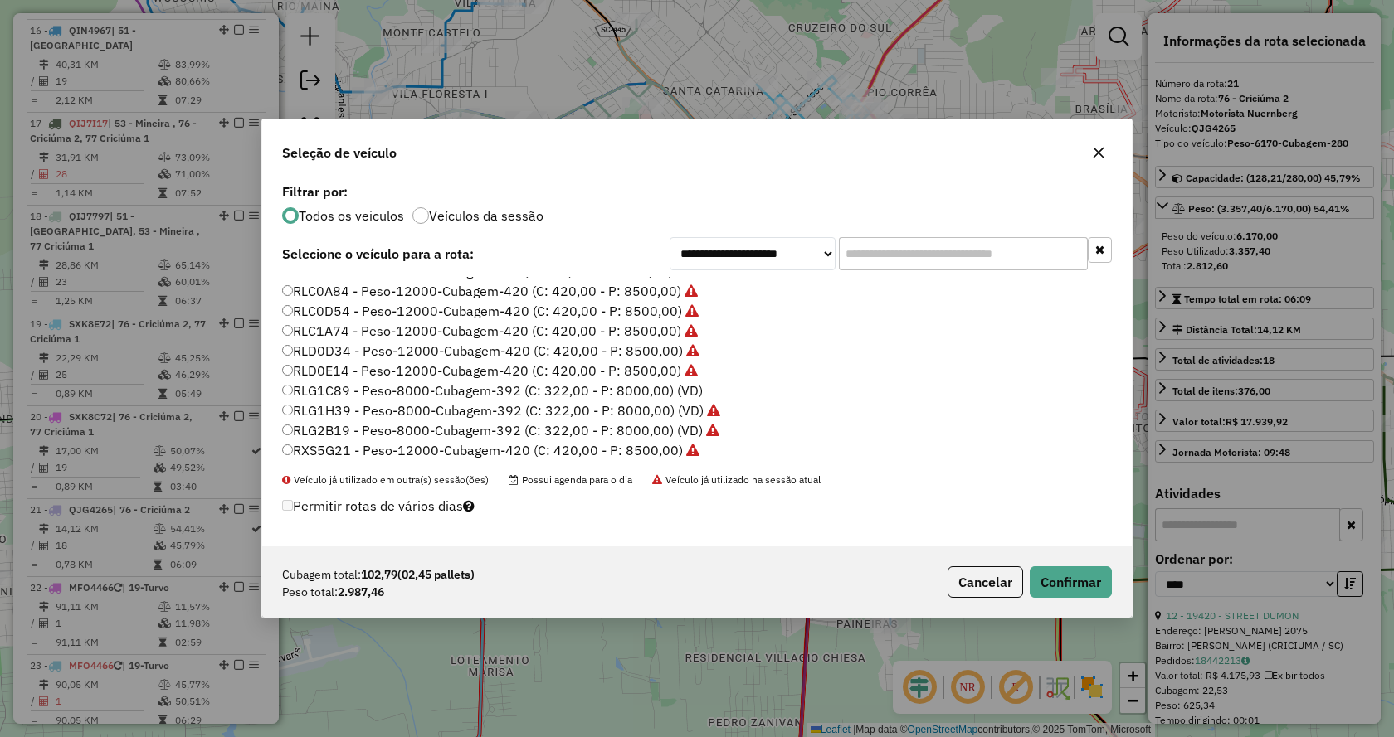
scroll to position [498, 0]
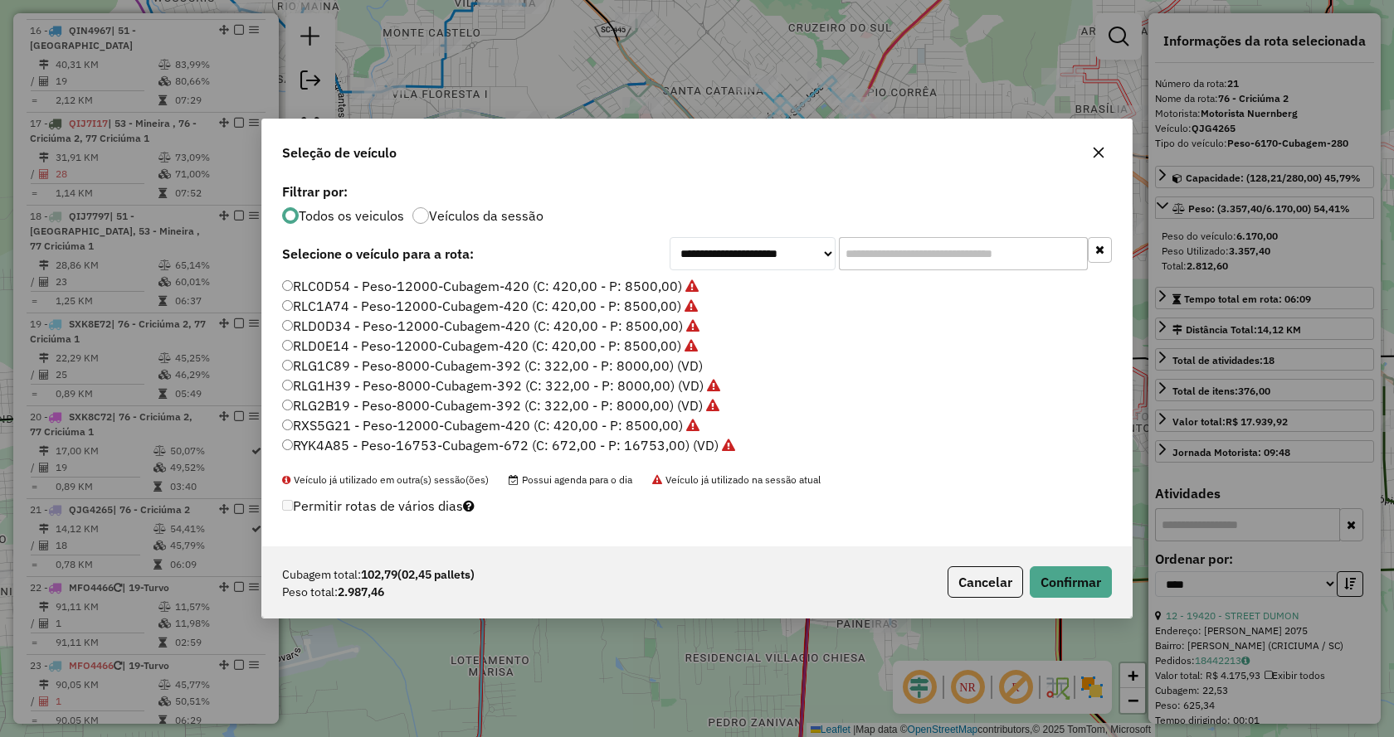
click at [657, 367] on label "RLG1C89 - Peso-8000-Cubagem-392 (C: 322,00 - P: 8000,00) (VD)" at bounding box center [492, 366] width 421 height 20
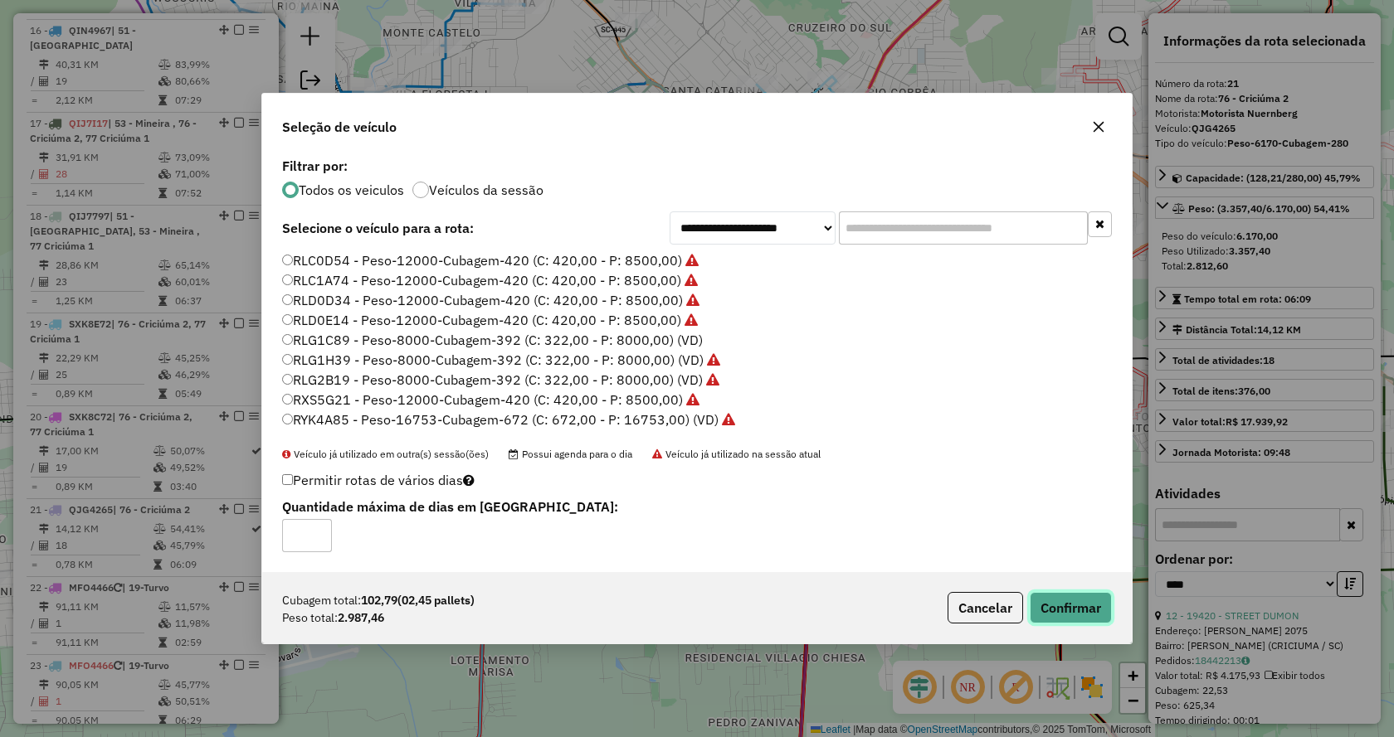
click at [1052, 598] on button "Confirmar" at bounding box center [1070, 608] width 82 height 32
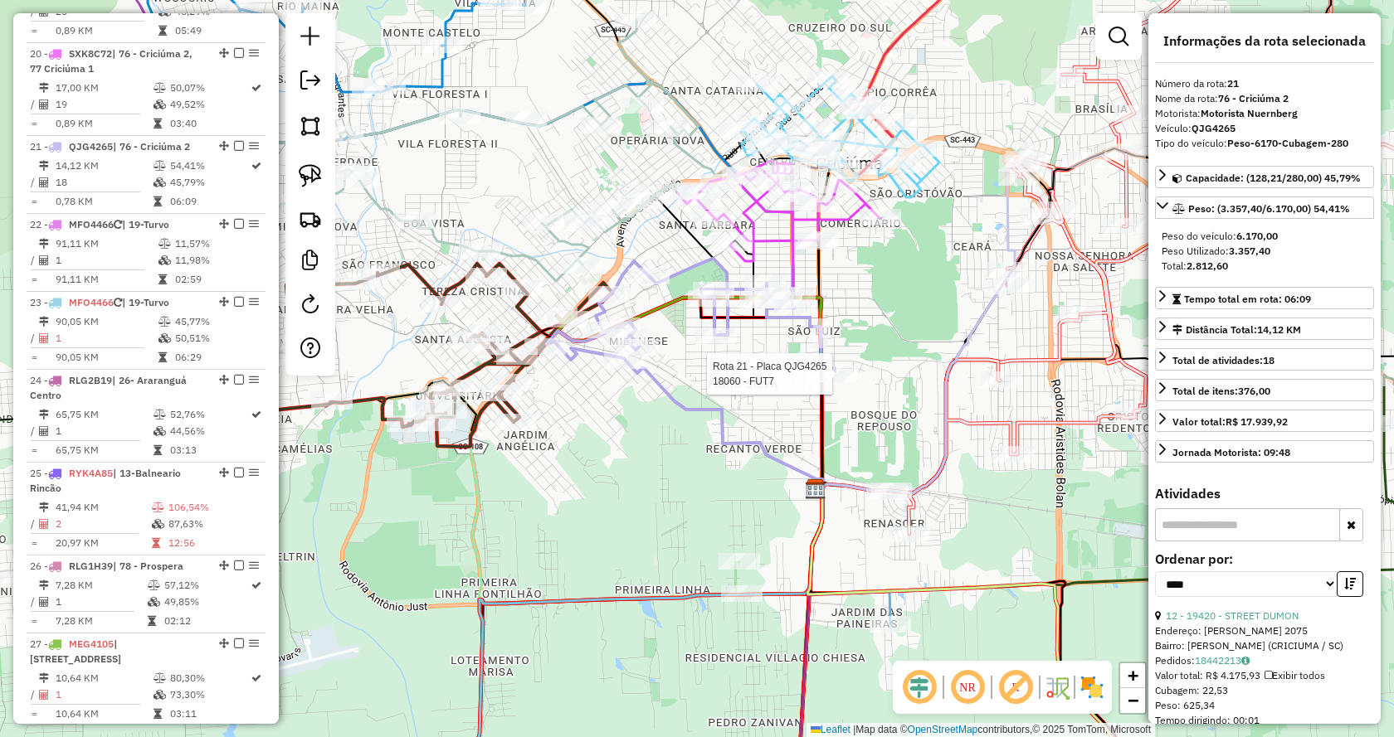
scroll to position [2500, 0]
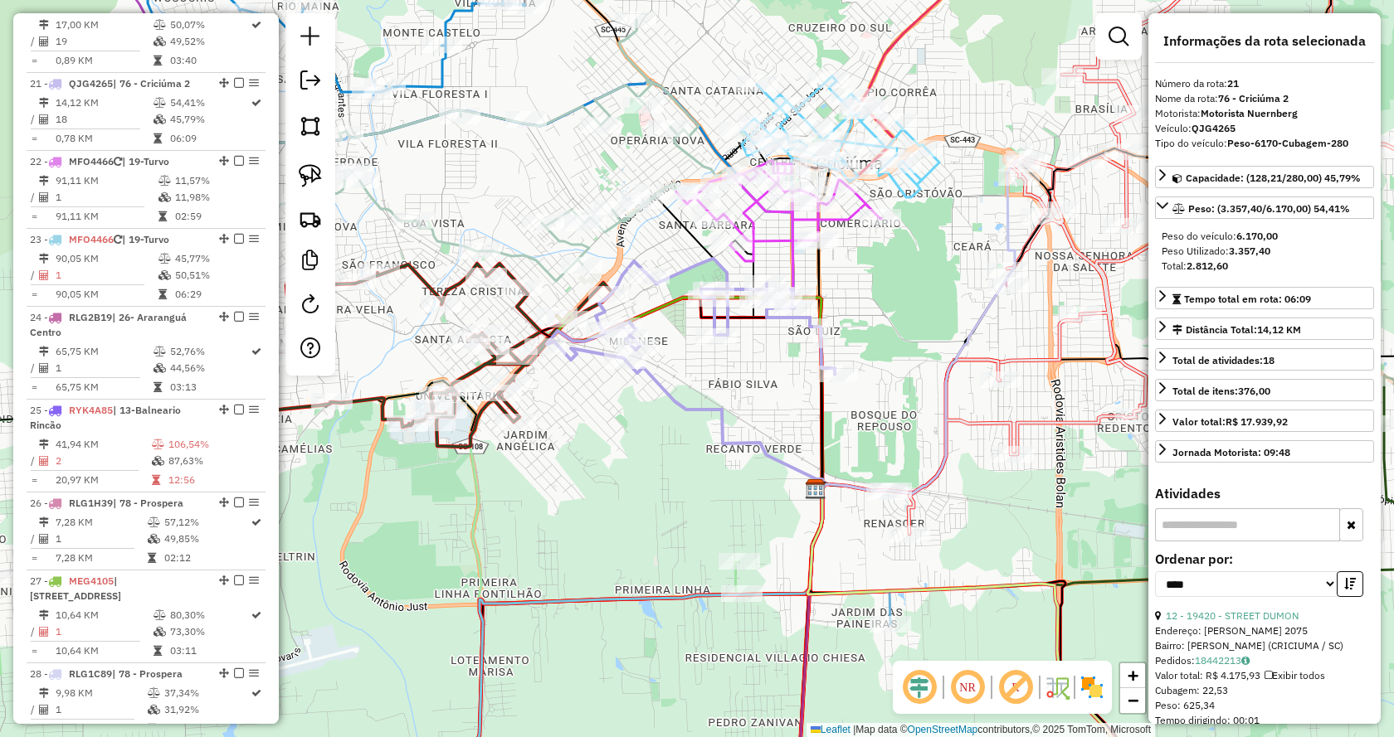
click at [898, 267] on div "Janela de atendimento Grade de atendimento Capacidade Transportadoras Veículos …" at bounding box center [697, 368] width 1394 height 737
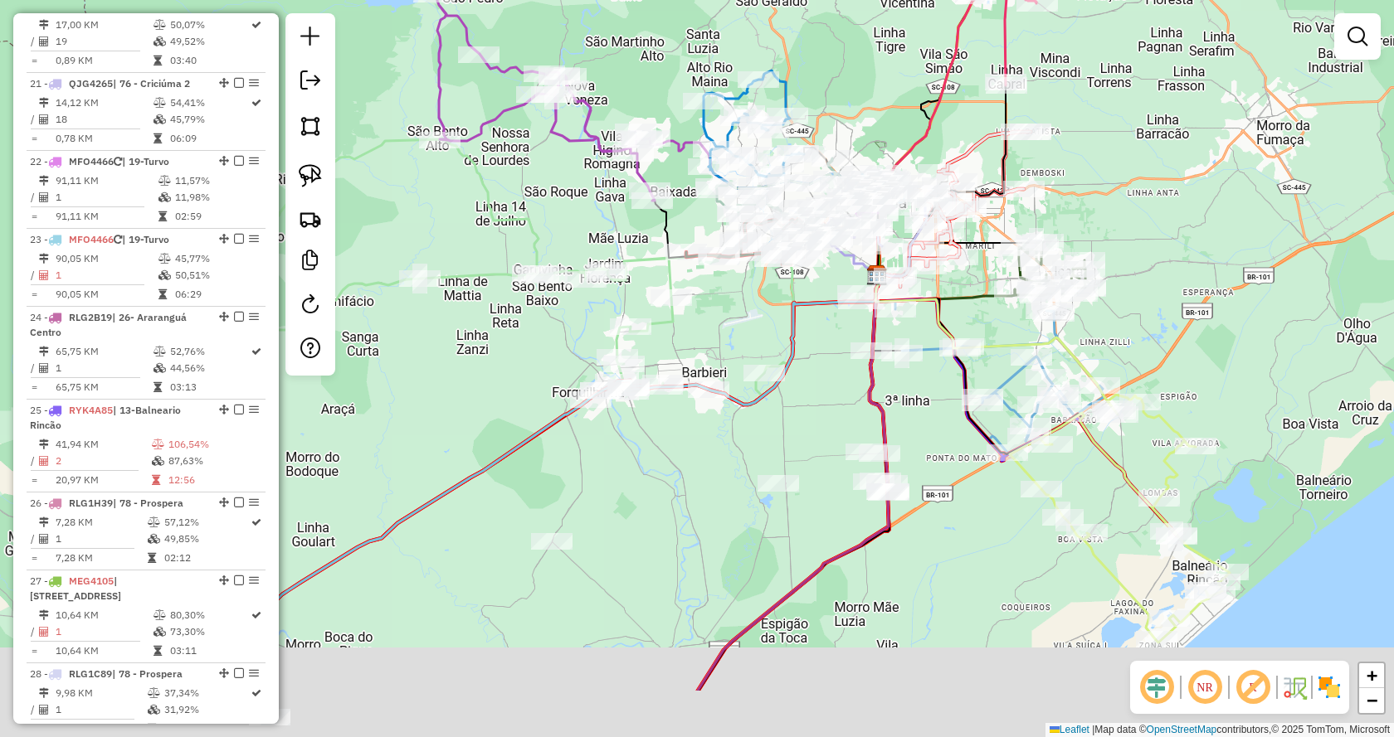
drag, startPoint x: 810, startPoint y: 568, endPoint x: 806, endPoint y: 433, distance: 135.3
click at [806, 433] on div "Janela de atendimento Grade de atendimento Capacidade Transportadoras Veículos …" at bounding box center [697, 368] width 1394 height 737
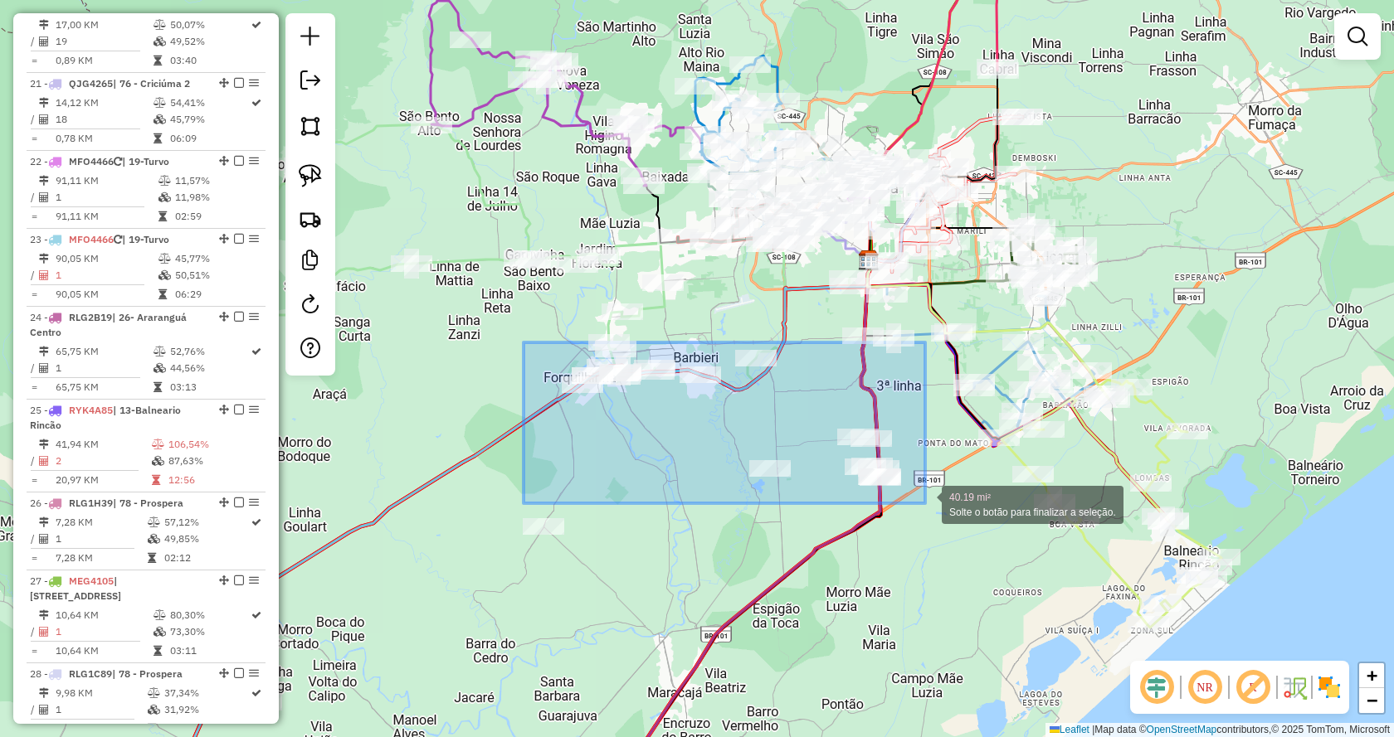
drag, startPoint x: 523, startPoint y: 343, endPoint x: 925, endPoint y: 504, distance: 432.5
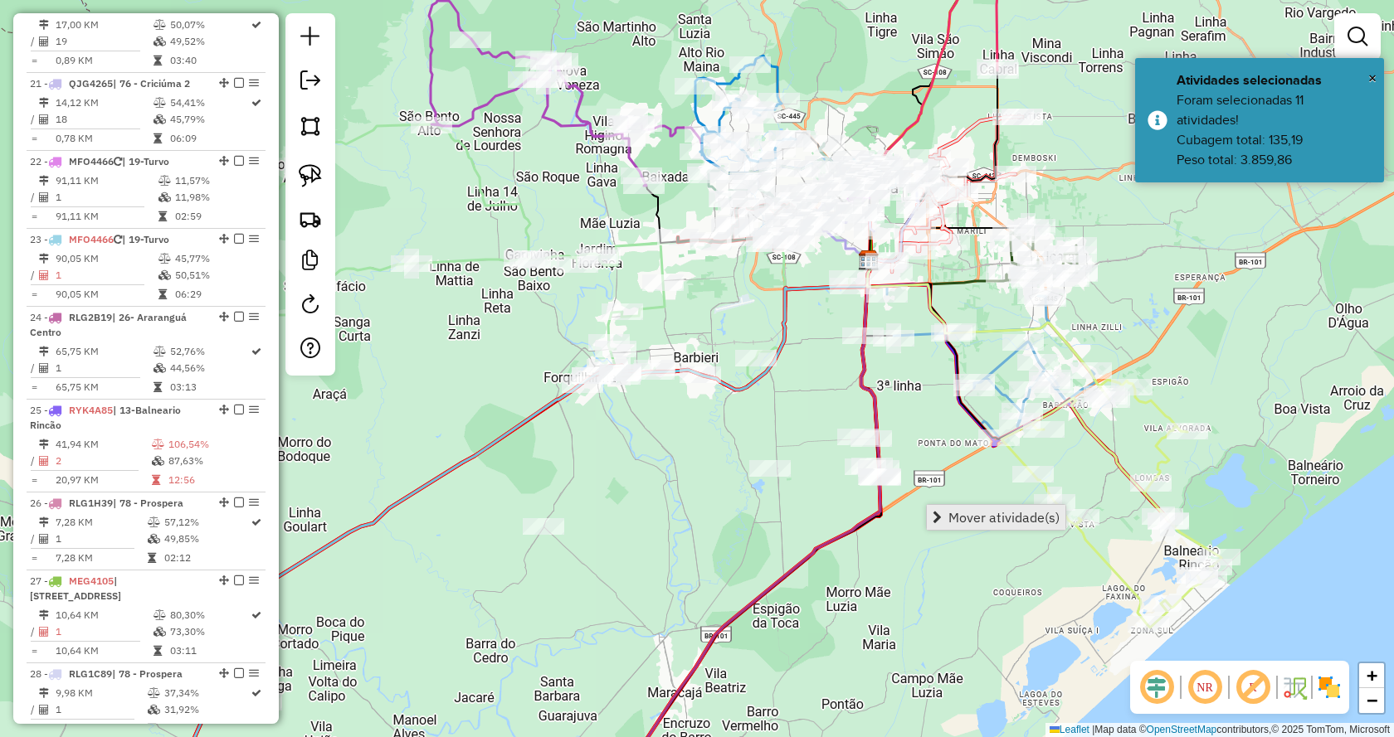
click at [942, 513] on span "Mover atividade(s)" at bounding box center [936, 517] width 9 height 13
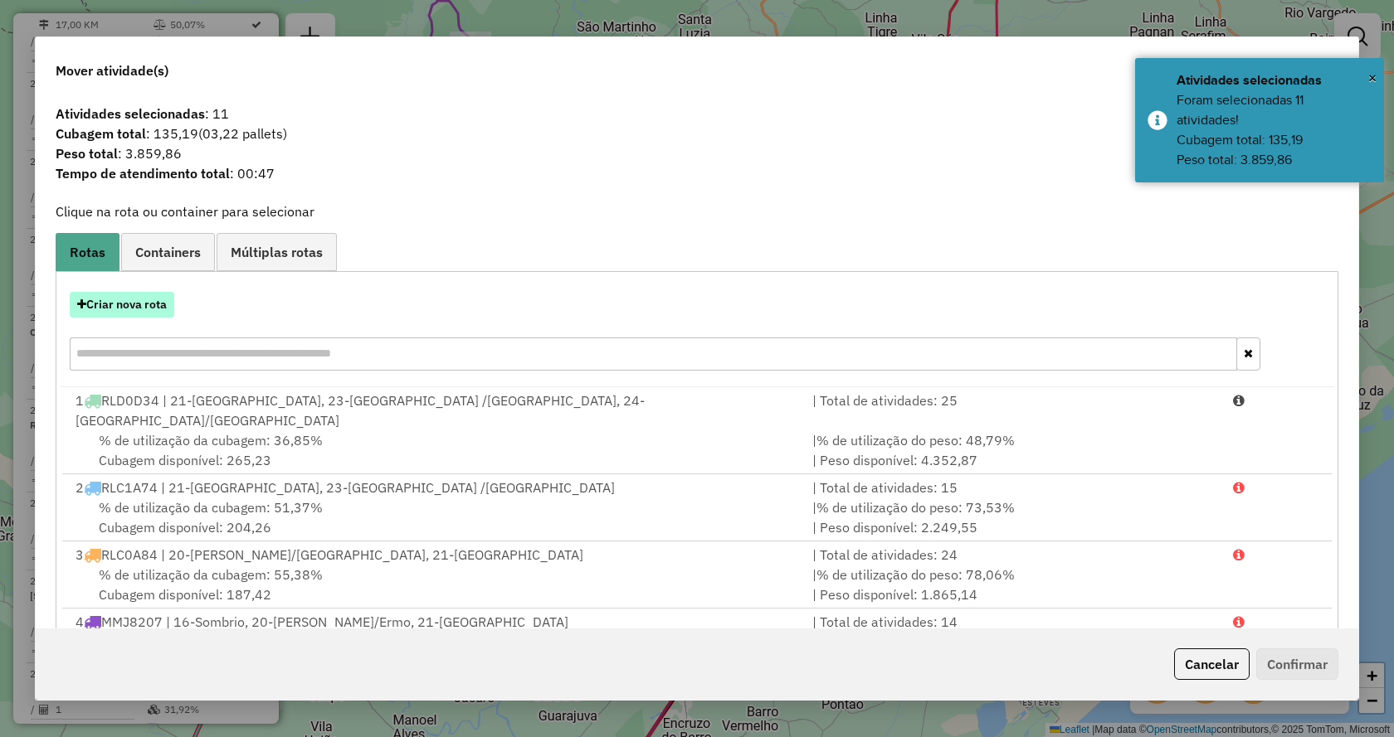
click at [152, 303] on button "Criar nova rota" at bounding box center [122, 305] width 105 height 26
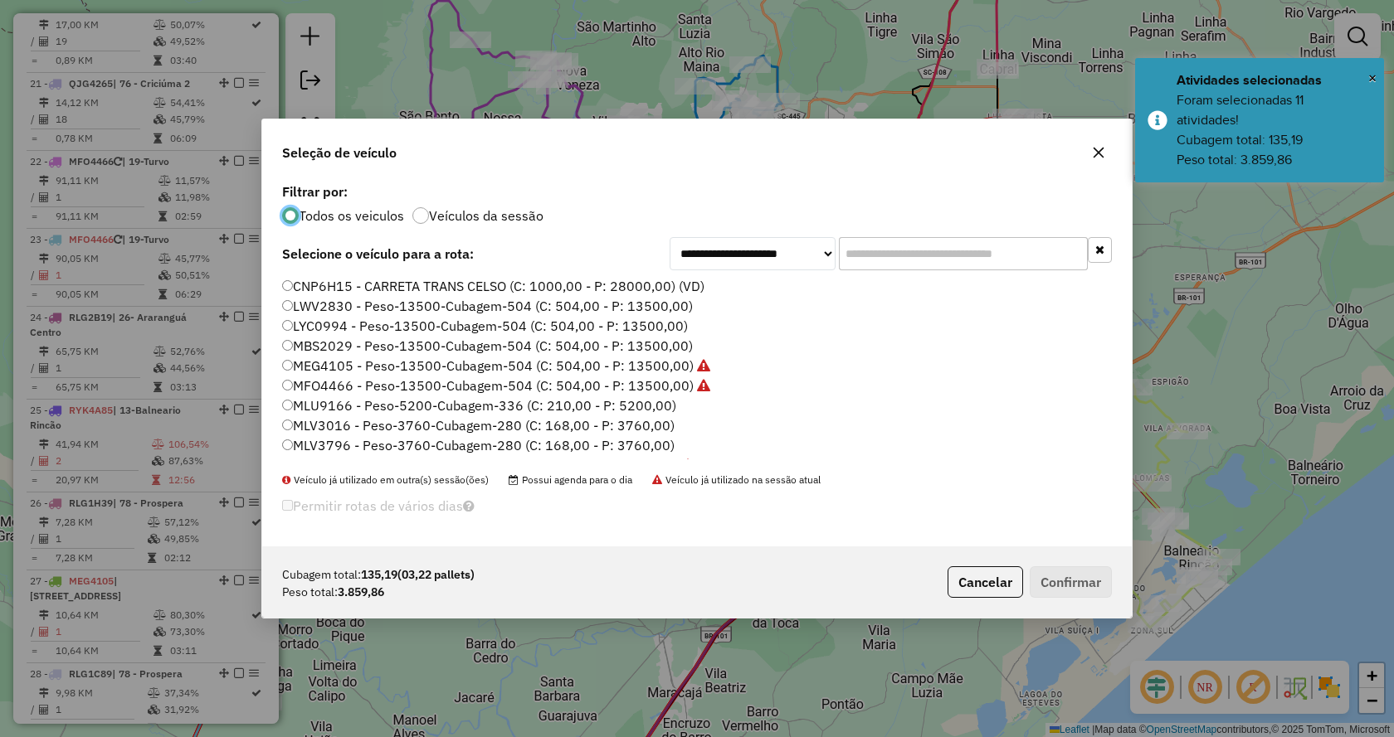
scroll to position [9, 5]
click at [968, 263] on input "text" at bounding box center [963, 253] width 249 height 33
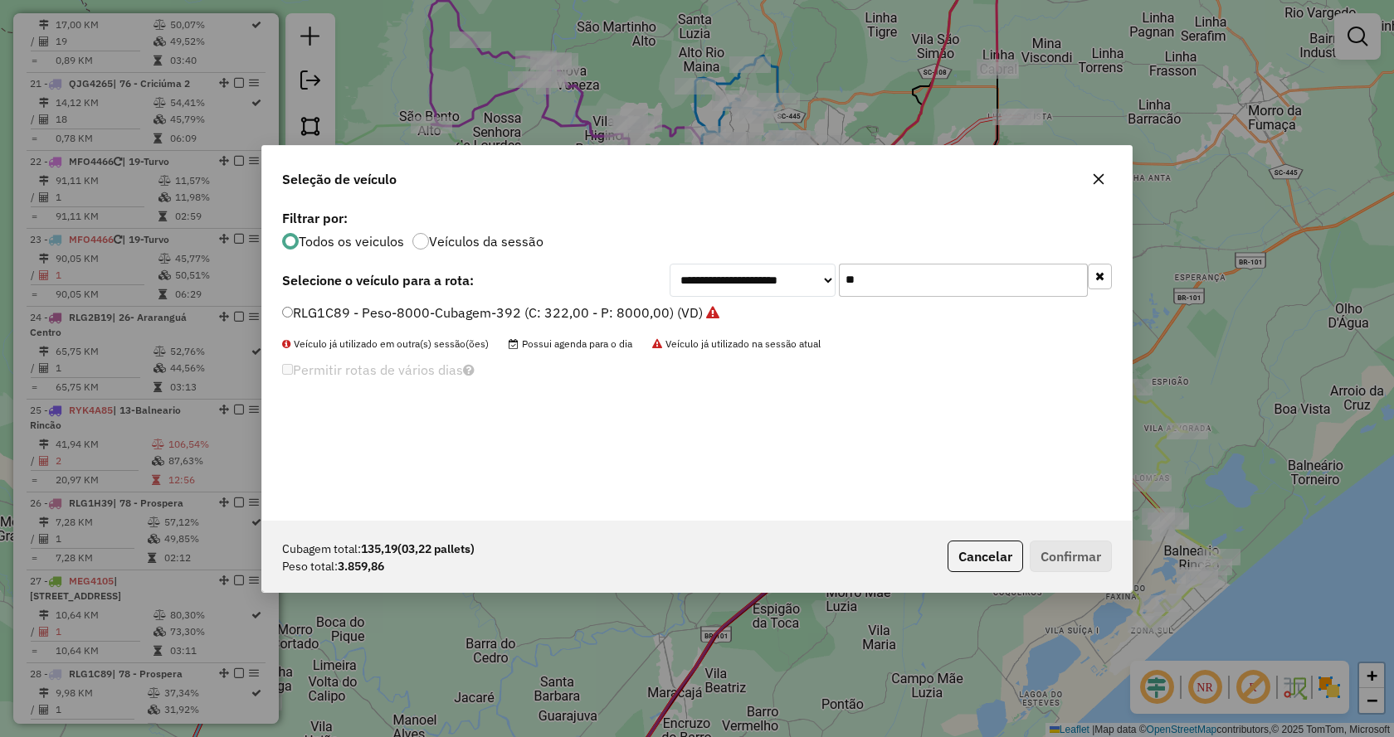
type input "**"
click at [691, 299] on div "**********" at bounding box center [696, 363] width 869 height 315
click at [693, 313] on label "RLG1C89 - Peso-8000-Cubagem-392 (C: 322,00 - P: 8000,00) (VD)" at bounding box center [500, 313] width 437 height 20
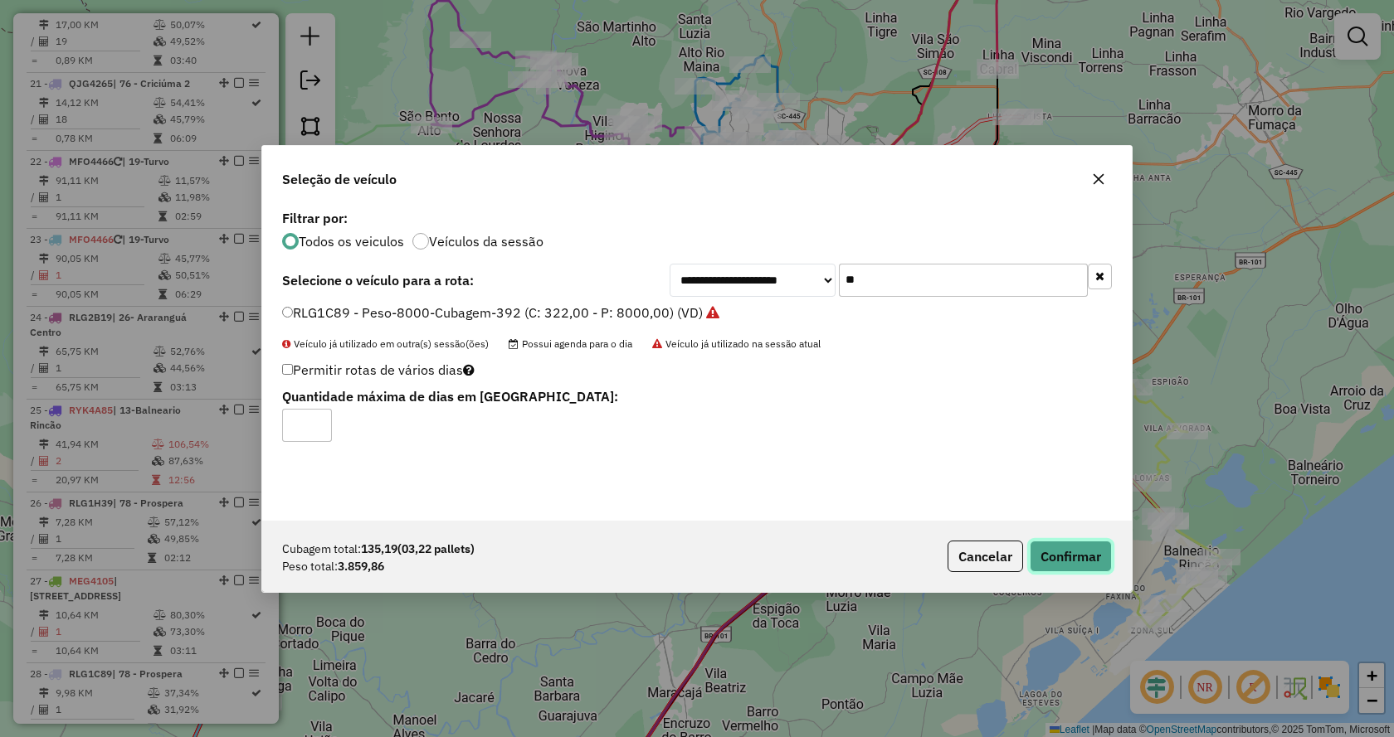
click at [1075, 557] on button "Confirmar" at bounding box center [1070, 557] width 82 height 32
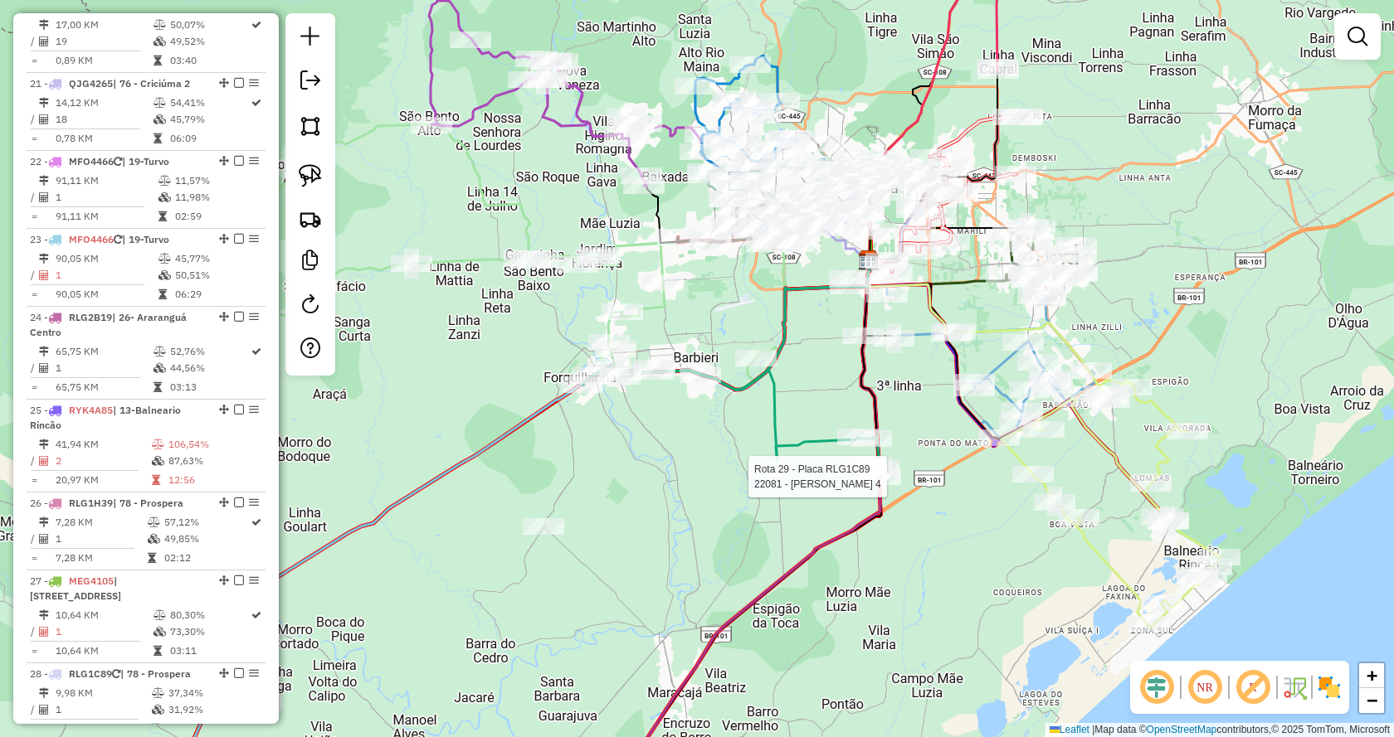
select select "*********"
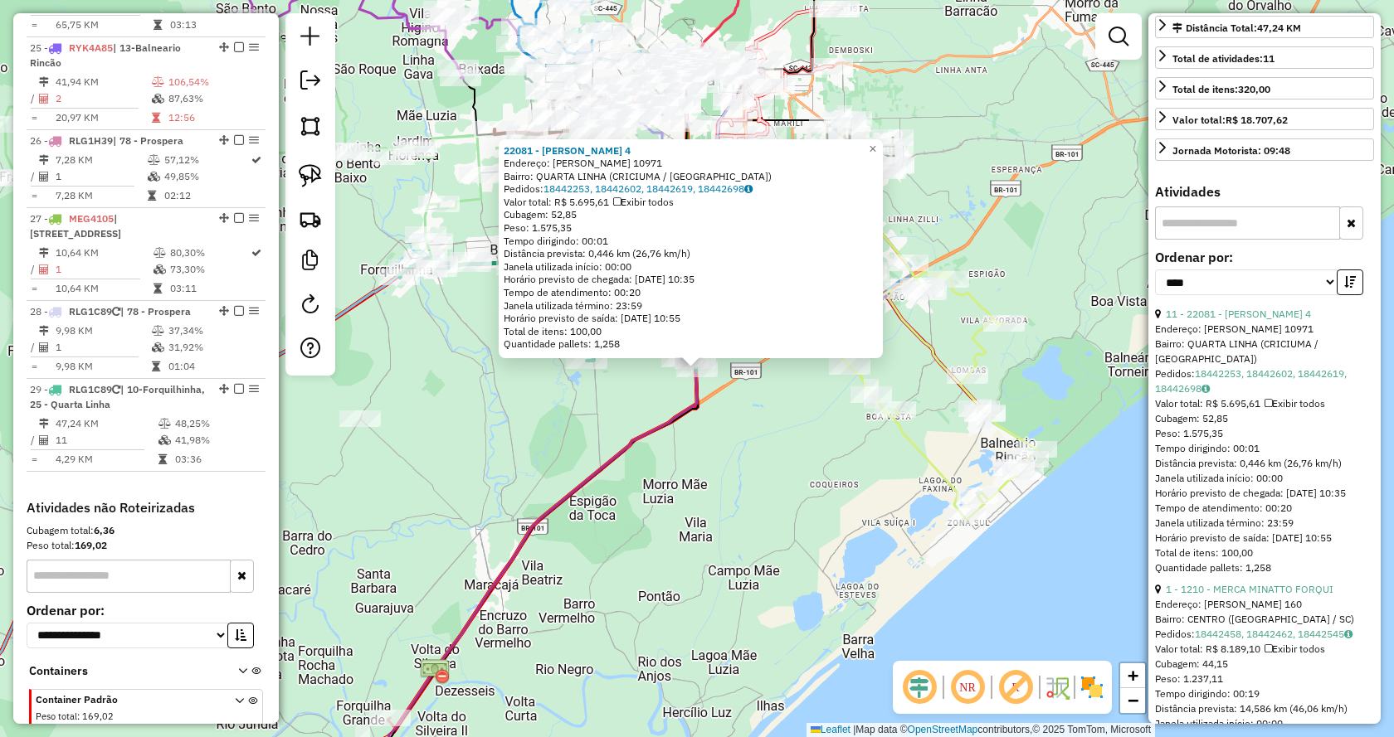
scroll to position [498, 0]
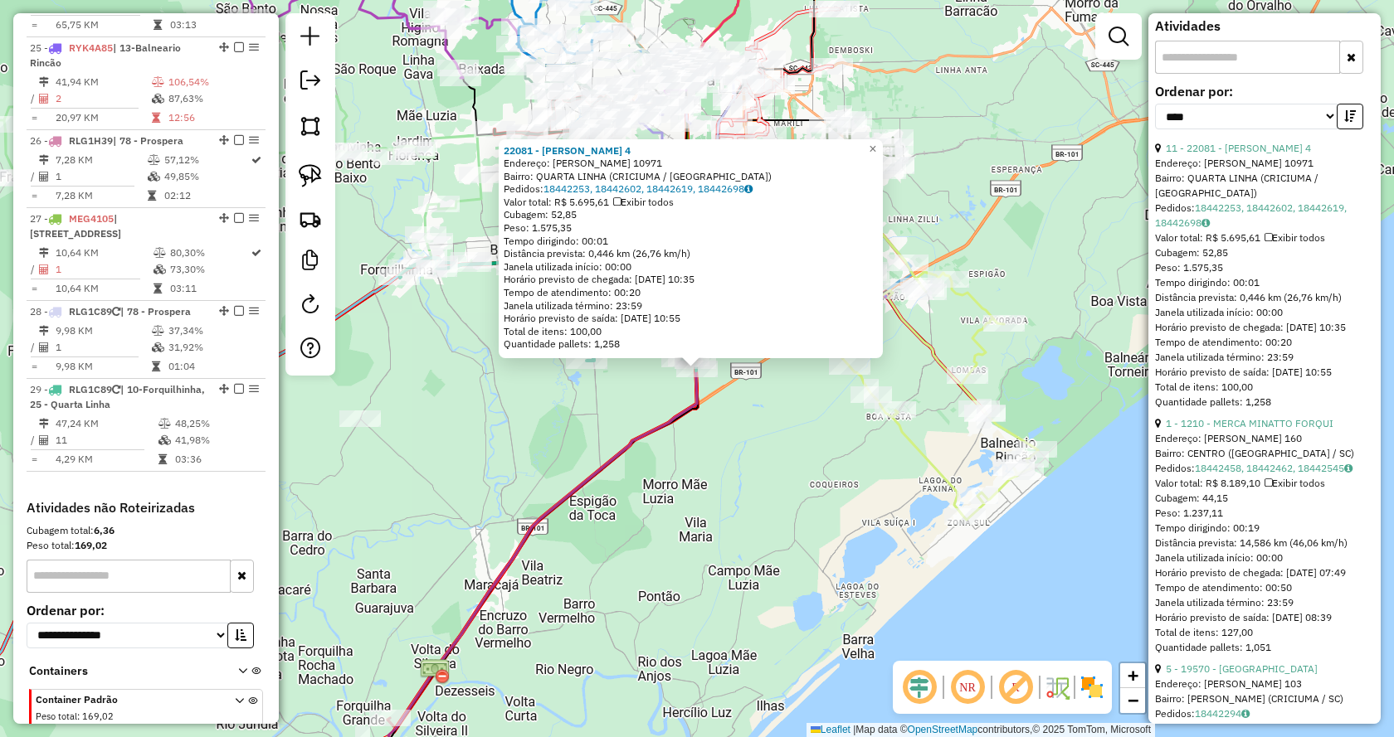
click at [1248, 432] on div "Endereço: [PERSON_NAME] 160" at bounding box center [1264, 438] width 219 height 15
click at [1253, 426] on link "1 - 1210 - MERCA MINATTO FORQUI" at bounding box center [1249, 423] width 168 height 12
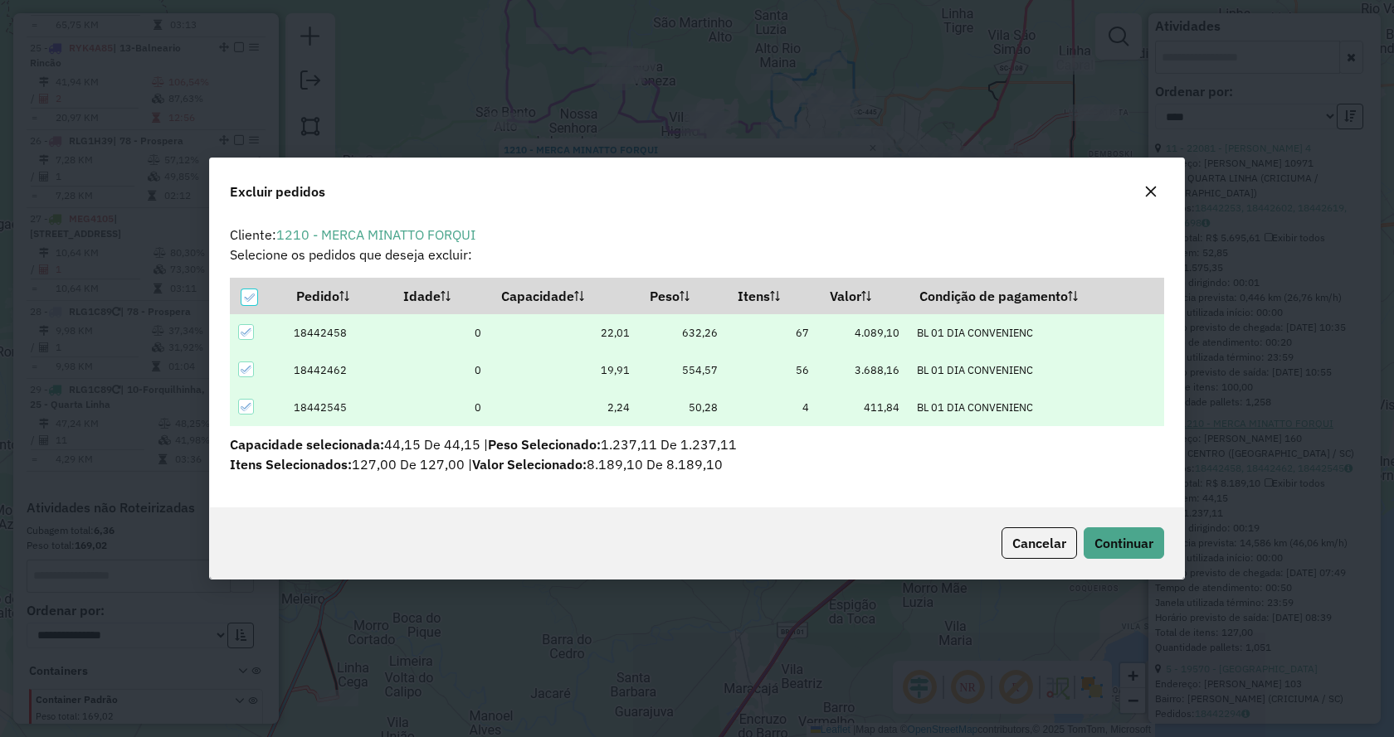
scroll to position [0, 0]
click at [1113, 561] on div "Cancelar Continuar" at bounding box center [697, 543] width 974 height 71
drag, startPoint x: 1102, startPoint y: 545, endPoint x: 1115, endPoint y: 489, distance: 57.0
click at [1102, 544] on span "Continuar" at bounding box center [1123, 543] width 59 height 17
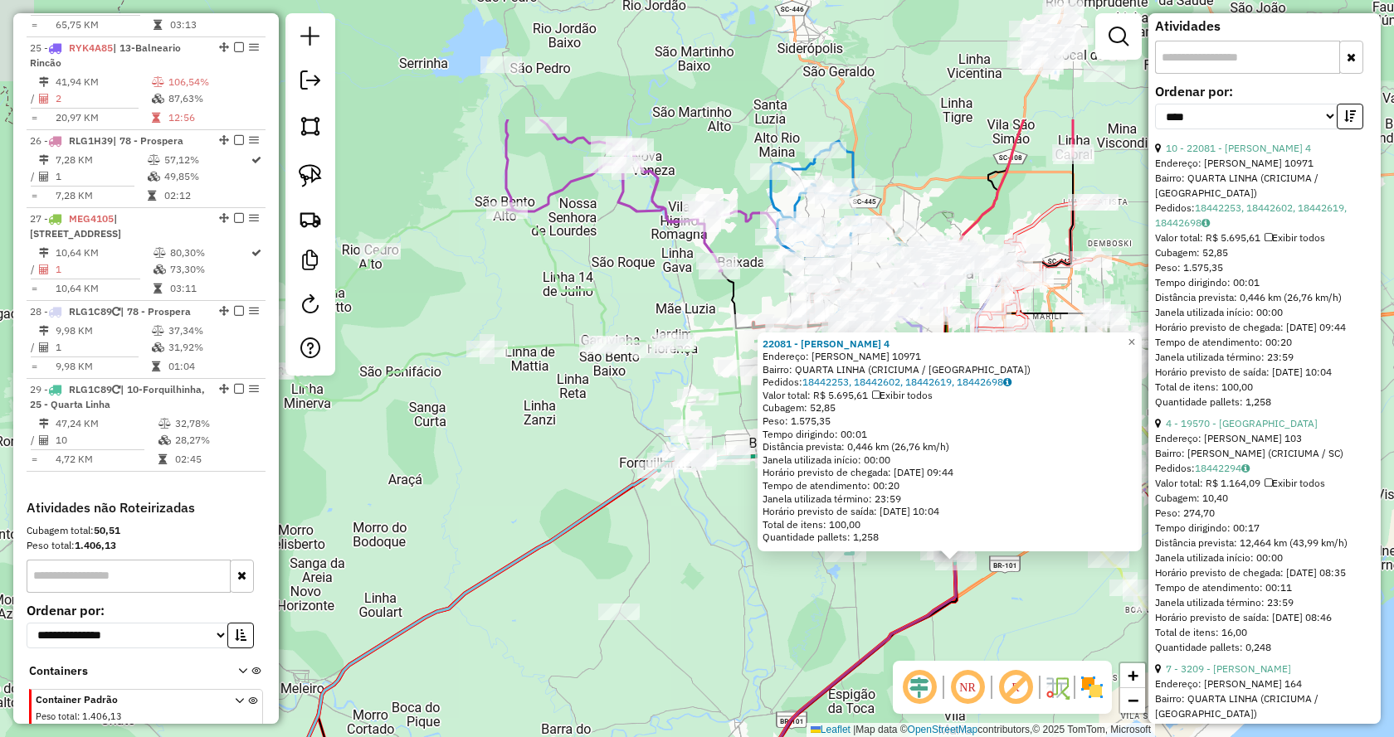
drag, startPoint x: 442, startPoint y: 358, endPoint x: 701, endPoint y: 552, distance: 323.0
click at [701, 552] on div "22081 - LISANDRA 4 Endereço: LUIZ ROSSO 10971 Bairro: QUARTA LINHA (CRICIUMA / …" at bounding box center [697, 368] width 1394 height 737
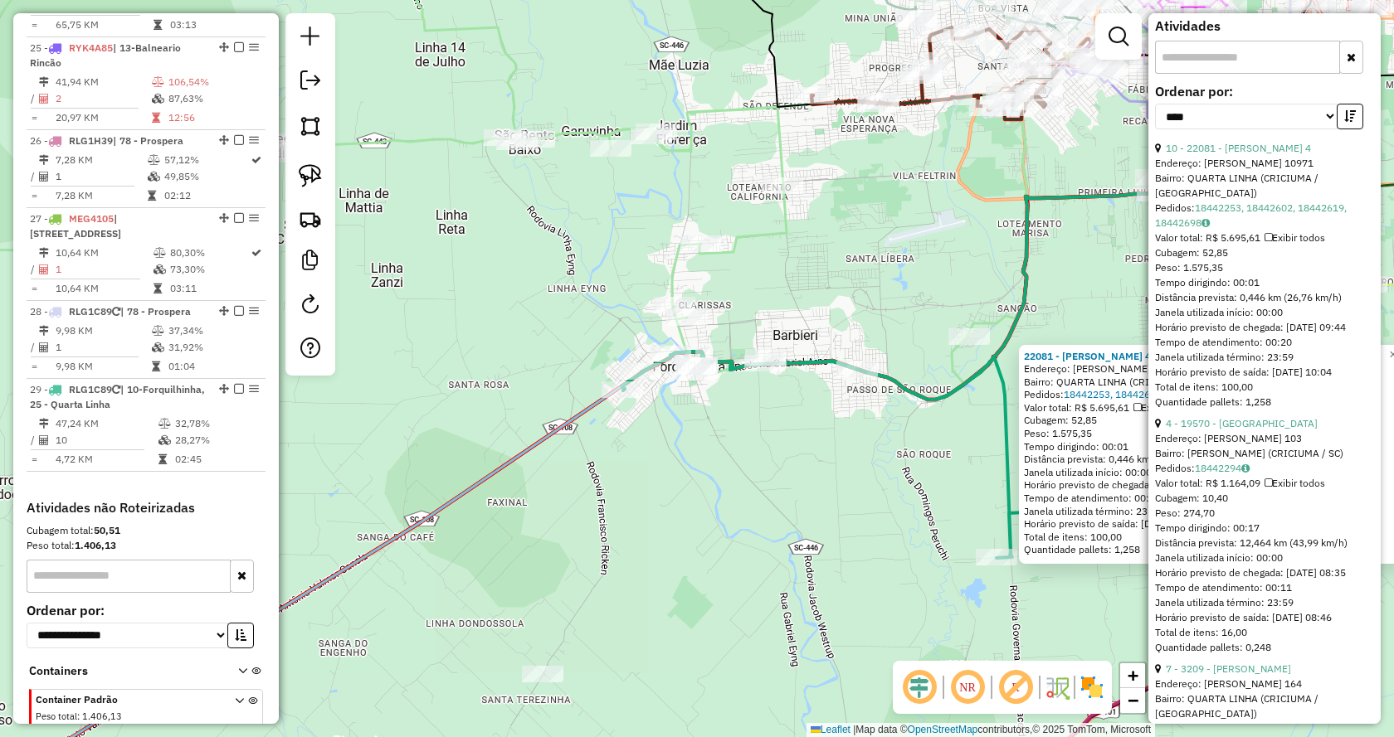
drag, startPoint x: 660, startPoint y: 436, endPoint x: 703, endPoint y: 519, distance: 93.1
click at [703, 519] on div "22081 - LISANDRA 4 Endereço: LUIZ ROSSO 10971 Bairro: QUARTA LINHA (CRICIUMA / …" at bounding box center [697, 368] width 1394 height 737
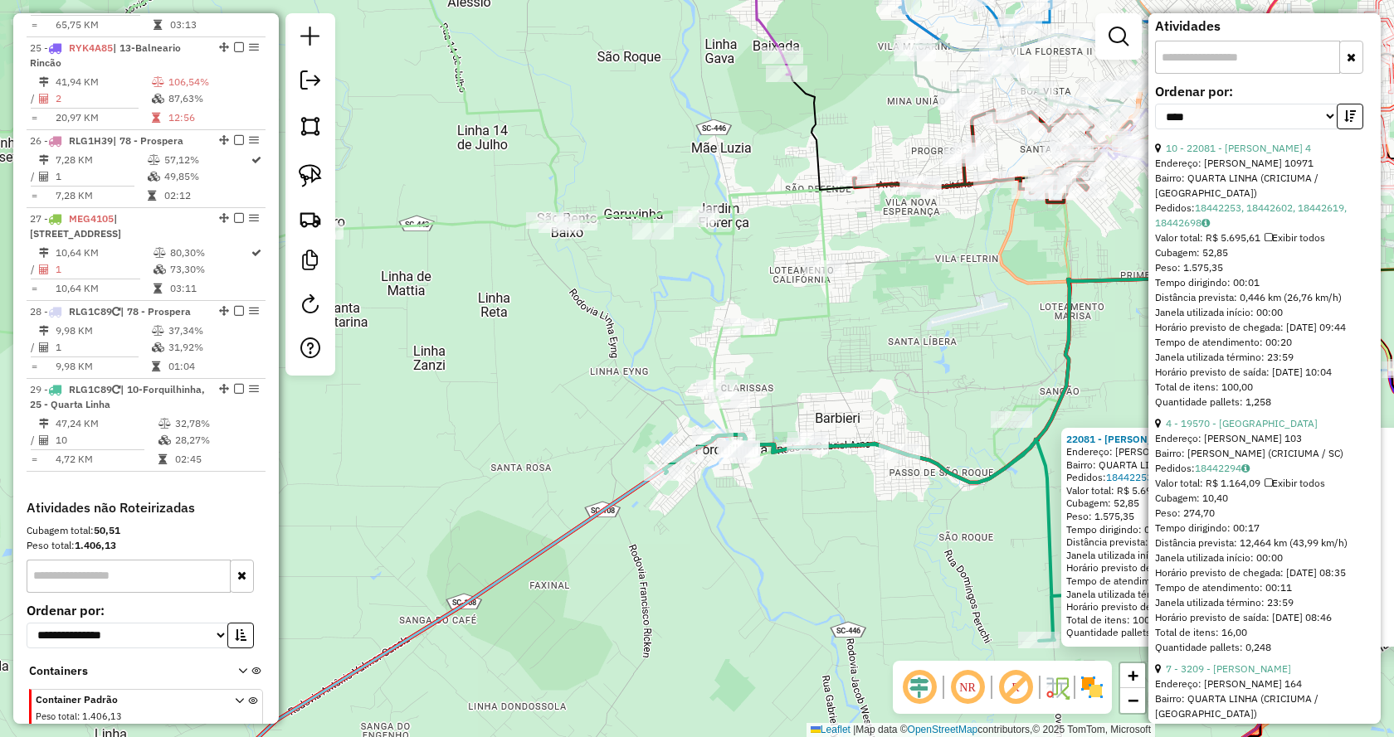
click at [713, 519] on div "22081 - LISANDRA 4 Endereço: LUIZ ROSSO 10971 Bairro: QUARTA LINHA (CRICIUMA / …" at bounding box center [697, 368] width 1394 height 737
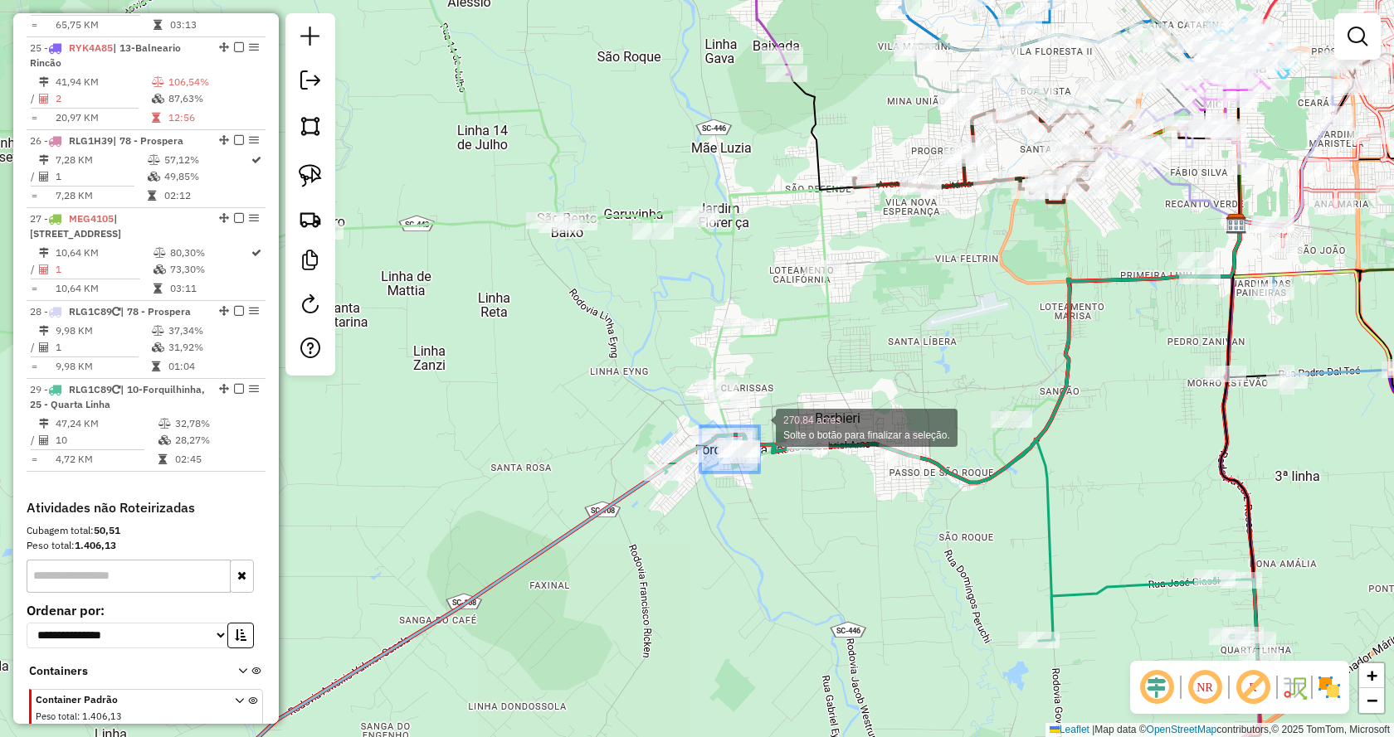
drag, startPoint x: 700, startPoint y: 473, endPoint x: 760, endPoint y: 424, distance: 77.2
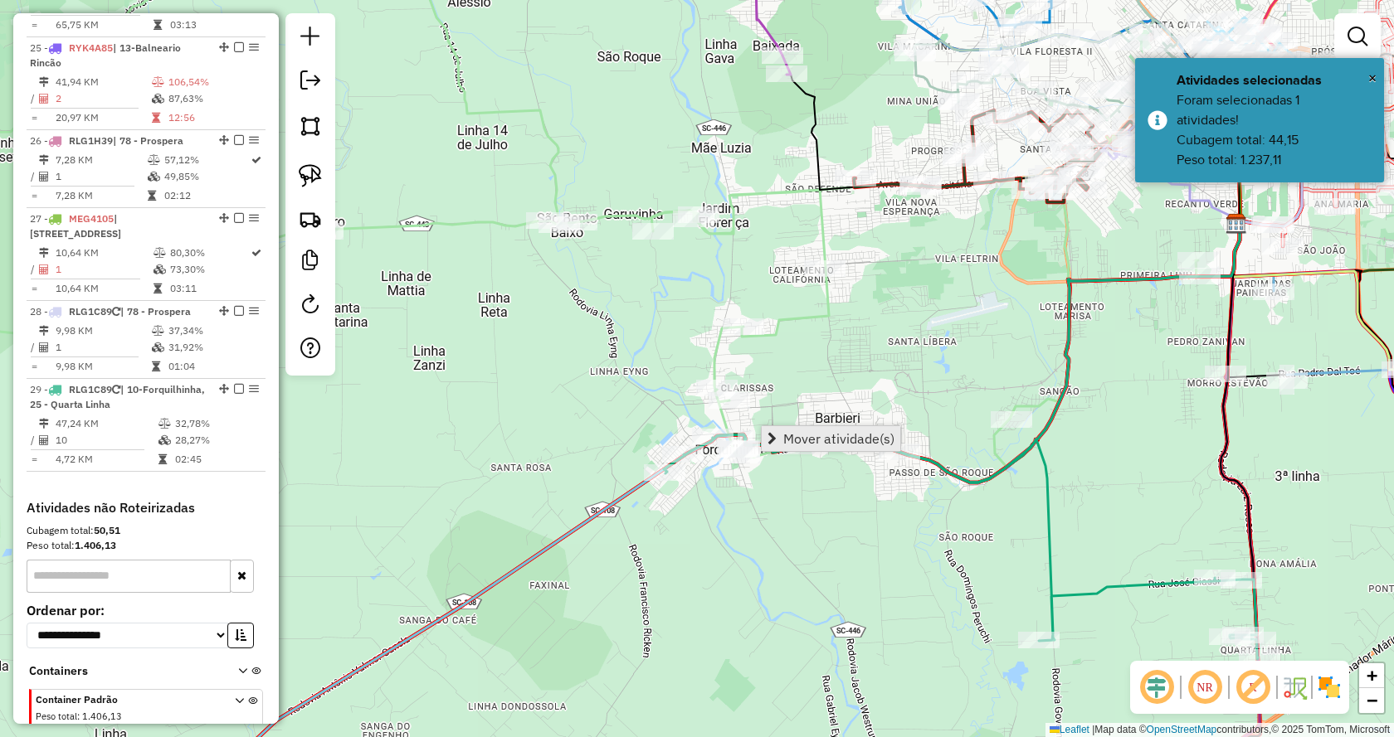
click at [832, 434] on span "Mover atividade(s)" at bounding box center [838, 438] width 111 height 13
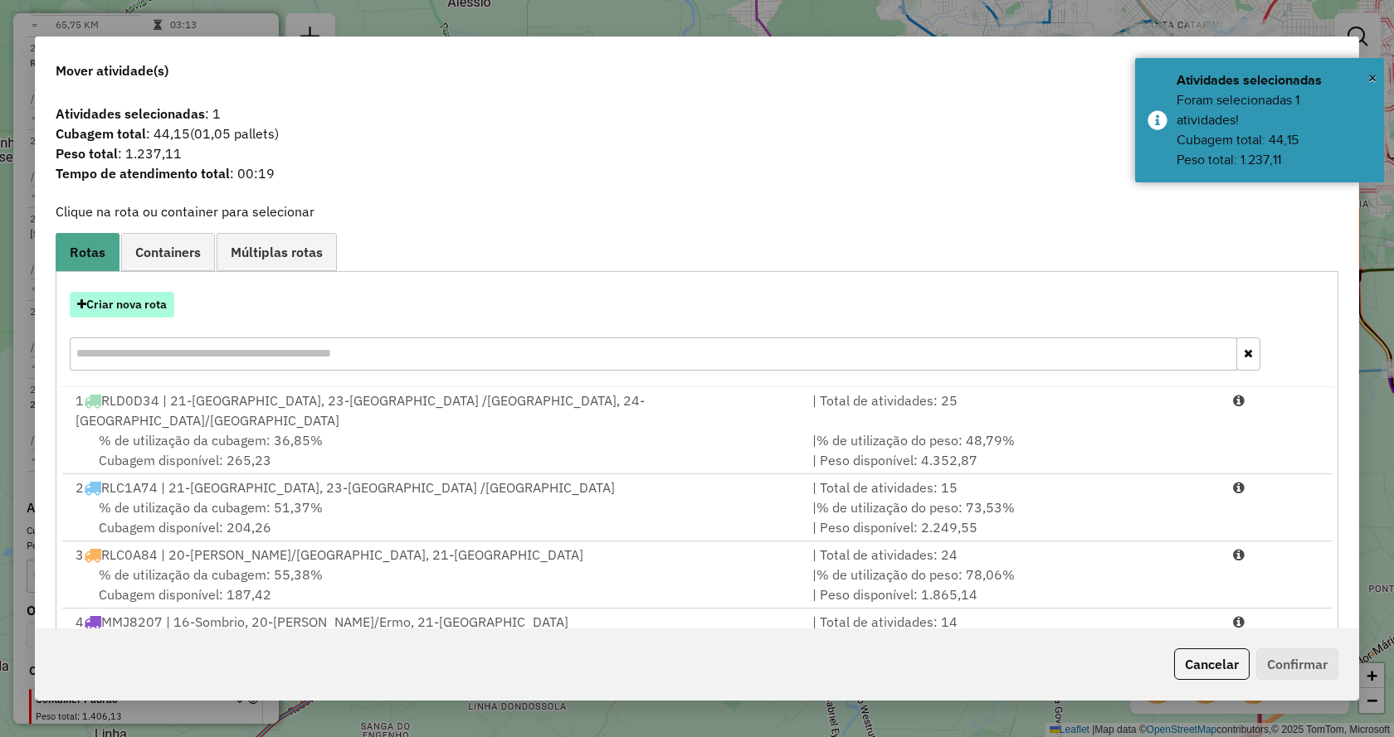
click at [88, 308] on button "Criar nova rota" at bounding box center [122, 305] width 105 height 26
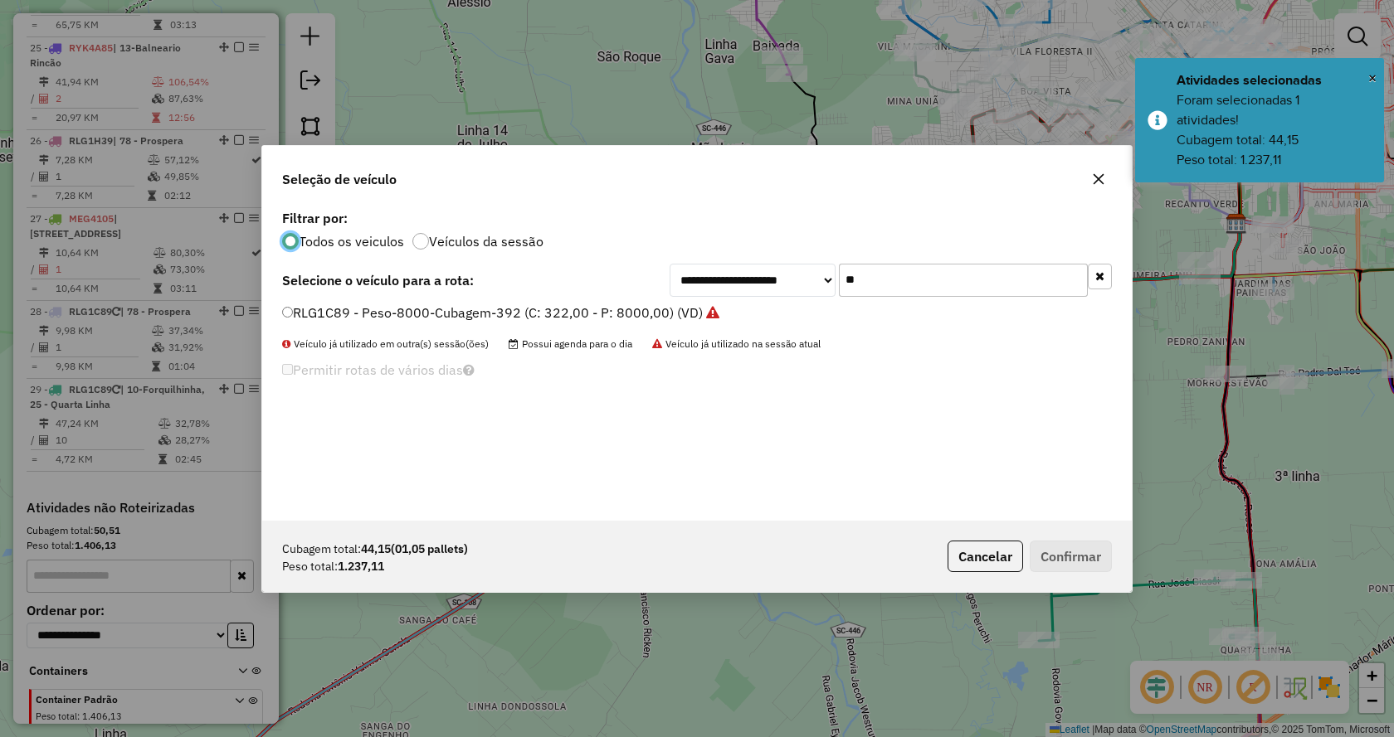
scroll to position [9, 5]
drag, startPoint x: 414, startPoint y: 302, endPoint x: 438, endPoint y: 310, distance: 25.4
click at [417, 303] on div "**********" at bounding box center [696, 363] width 869 height 315
click at [635, 323] on li "RLG1C89 - Peso-8000-Cubagem-392 (C: 322,00 - P: 8000,00) (VD)" at bounding box center [697, 314] width 830 height 20
click at [635, 317] on label "RLG1C89 - Peso-8000-Cubagem-392 (C: 322,00 - P: 8000,00) (VD)" at bounding box center [500, 313] width 437 height 20
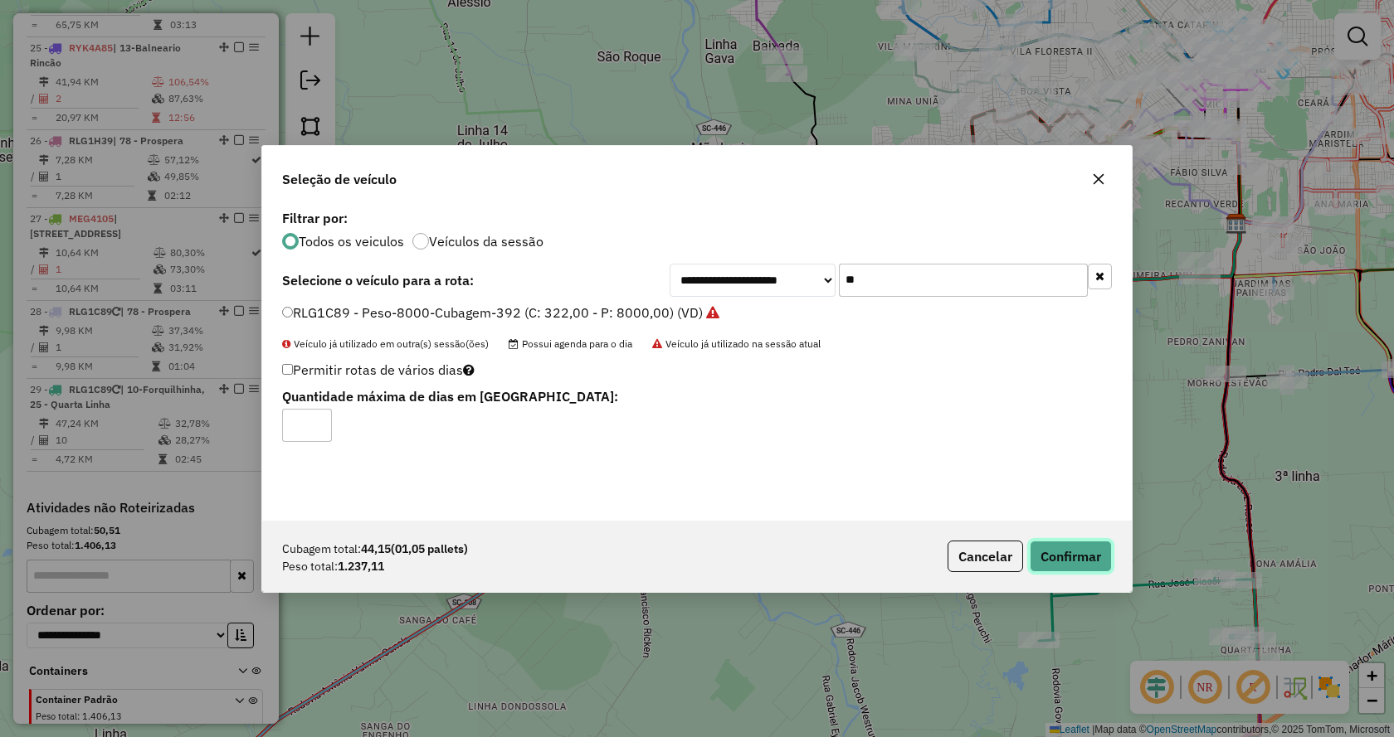
click at [1052, 552] on button "Confirmar" at bounding box center [1070, 557] width 82 height 32
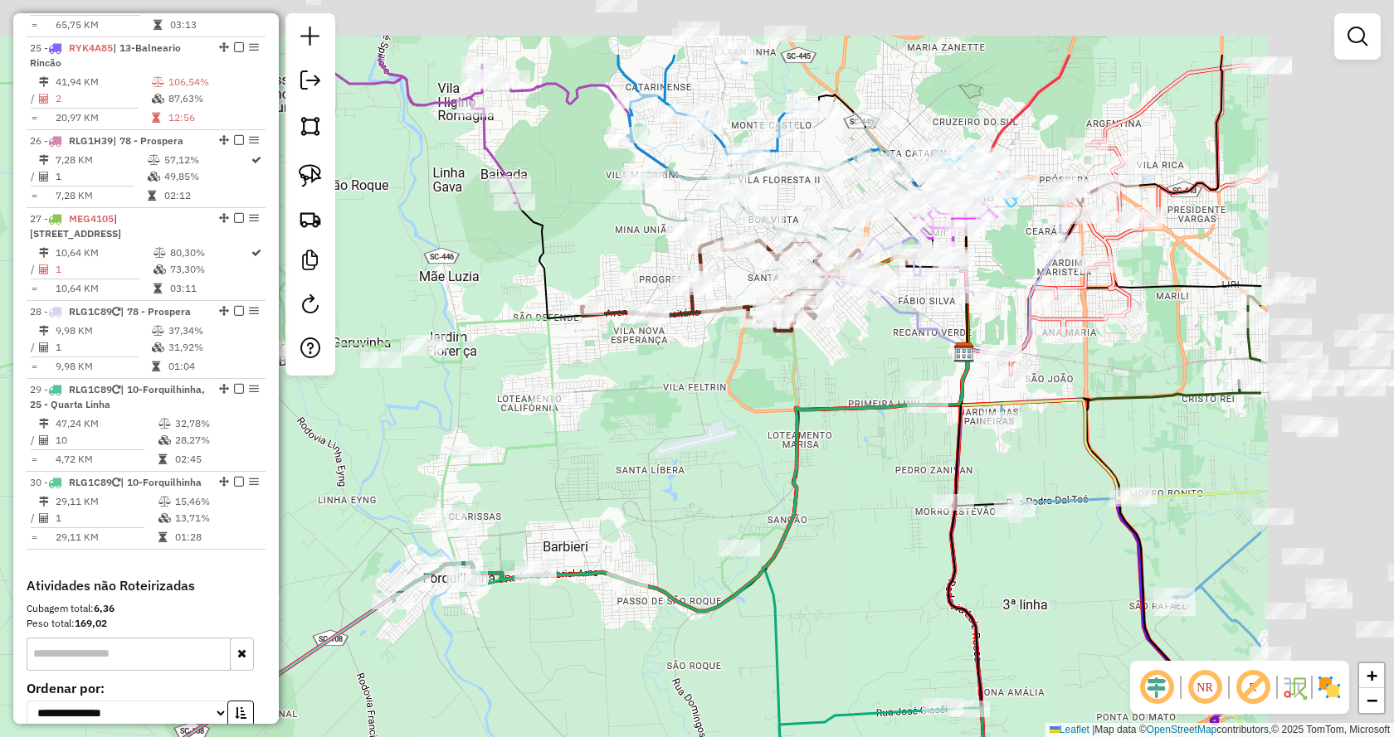
drag, startPoint x: 1285, startPoint y: 126, endPoint x: 951, endPoint y: 288, distance: 371.4
click at [951, 288] on div "Rota 19 - Placa SXK8E72 20218 - CONFRARIA Janela de atendimento Grade de atendi…" at bounding box center [697, 368] width 1394 height 737
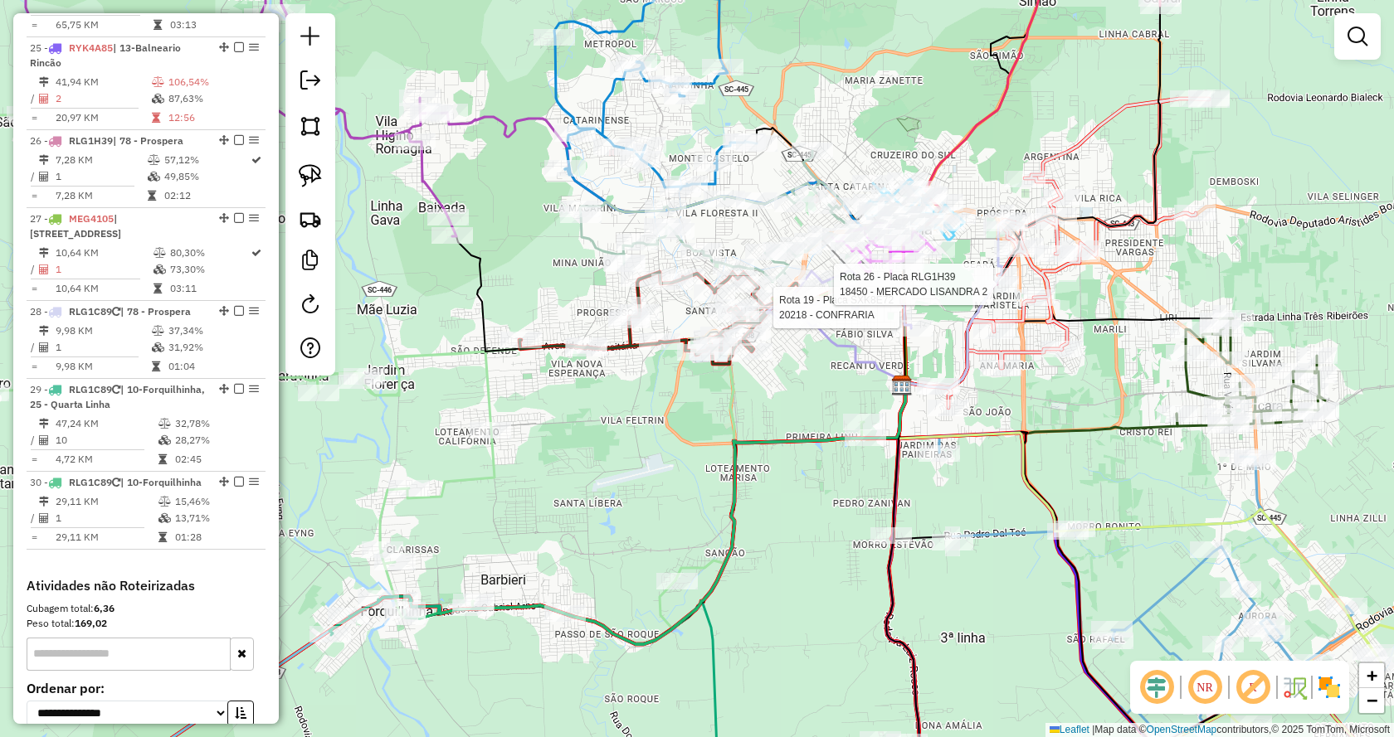
select select "*********"
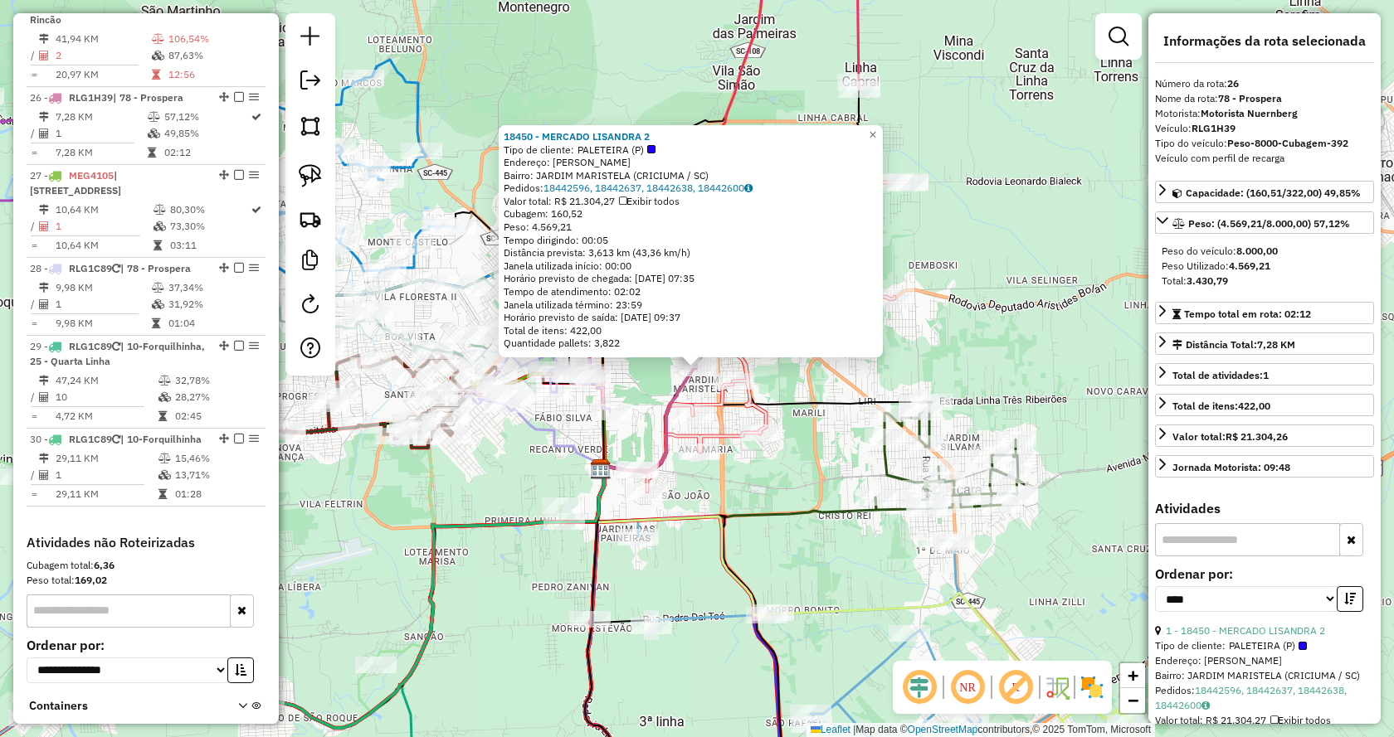
scroll to position [2920, 0]
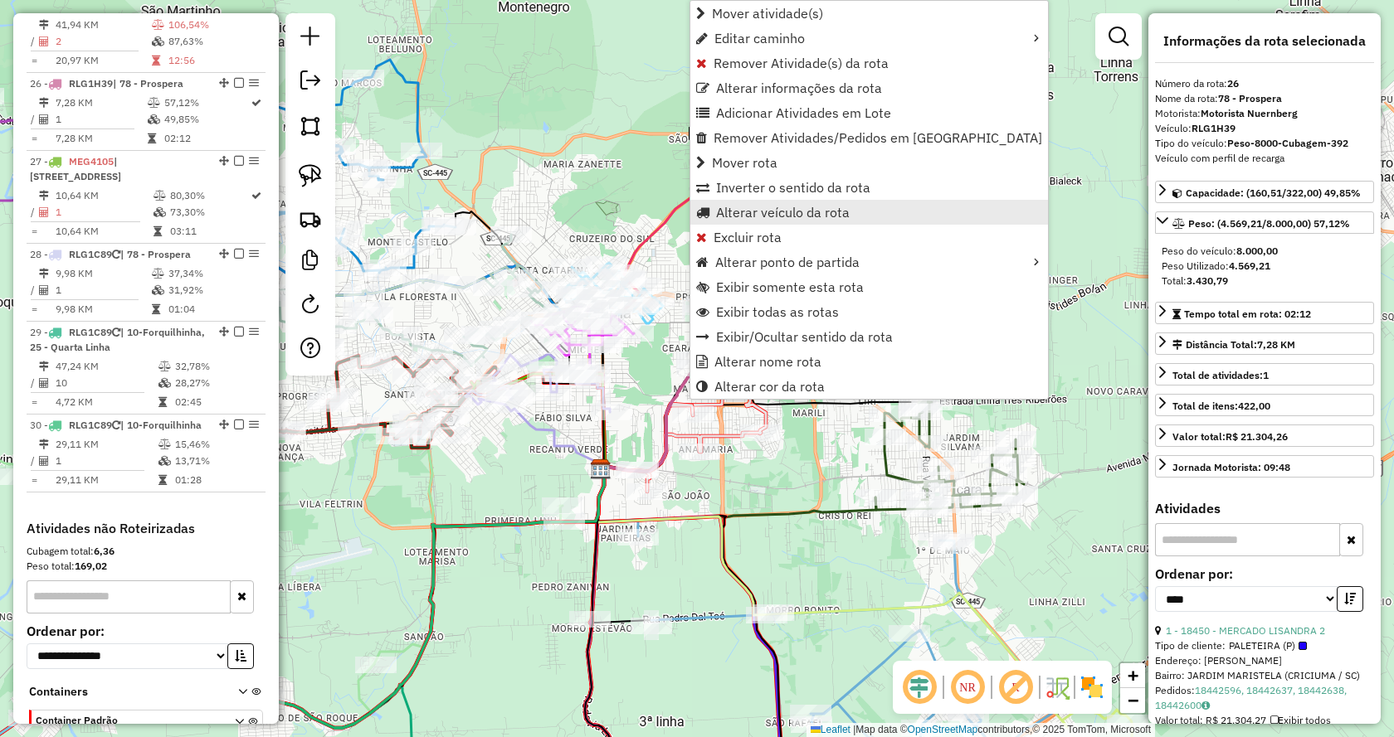
click at [757, 218] on span "Alterar veículo da rota" at bounding box center [783, 212] width 134 height 13
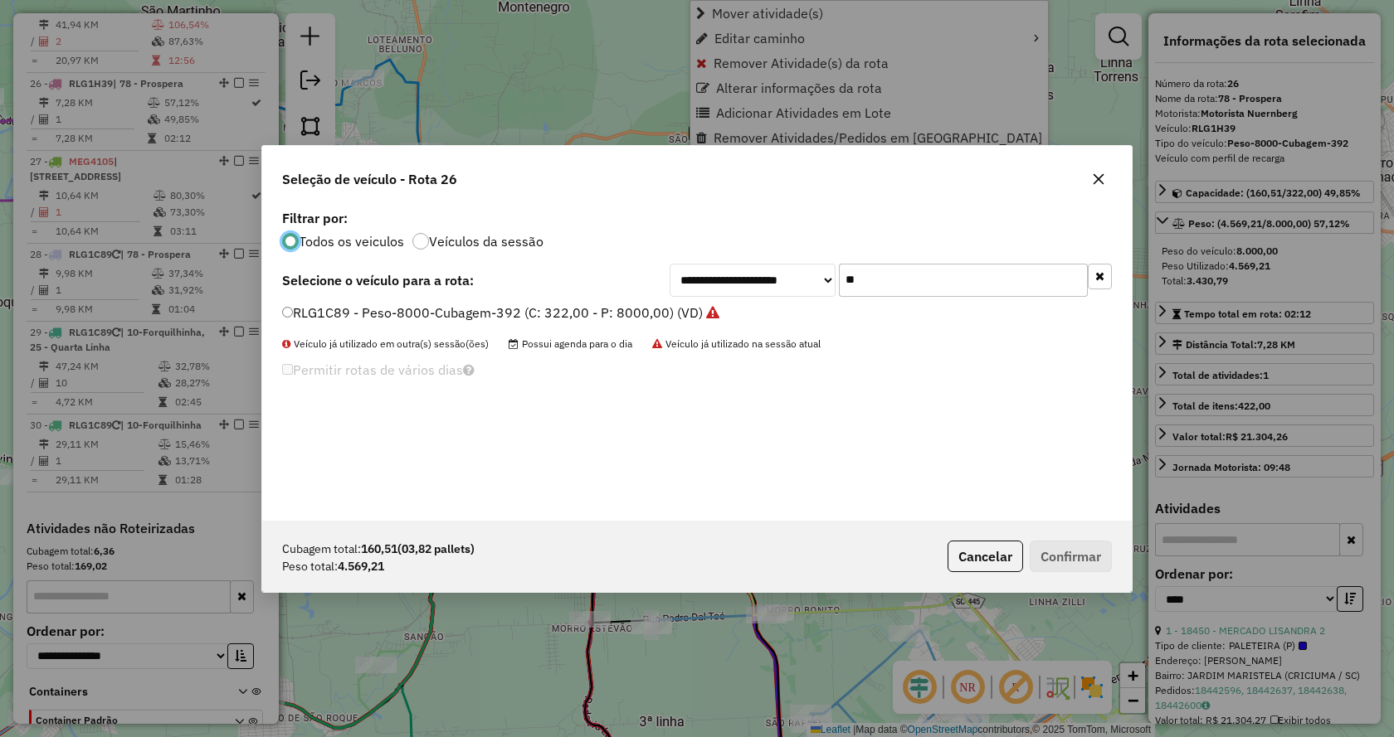
scroll to position [9, 5]
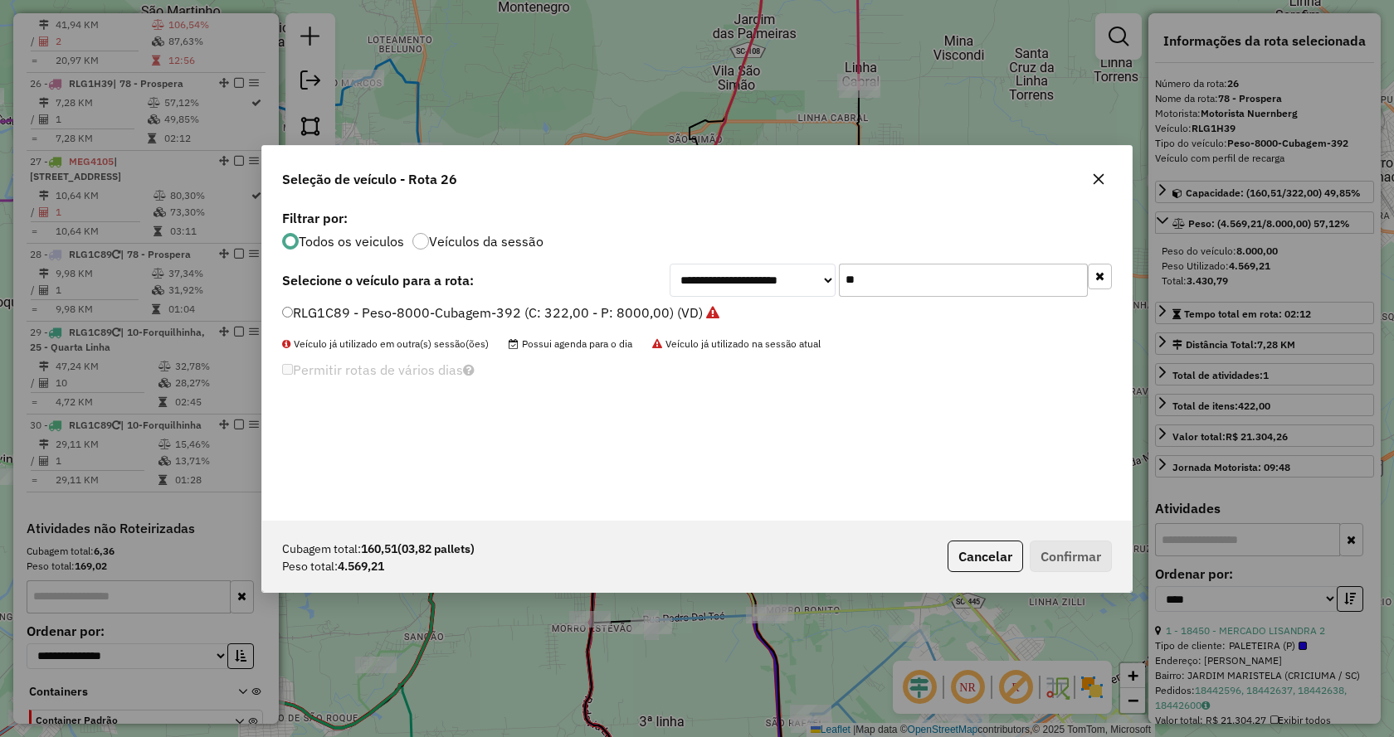
click at [864, 284] on input "**" at bounding box center [963, 280] width 249 height 33
type input "***"
click at [697, 309] on icon at bounding box center [703, 312] width 13 height 13
click at [1089, 560] on button "Confirmar" at bounding box center [1070, 557] width 82 height 32
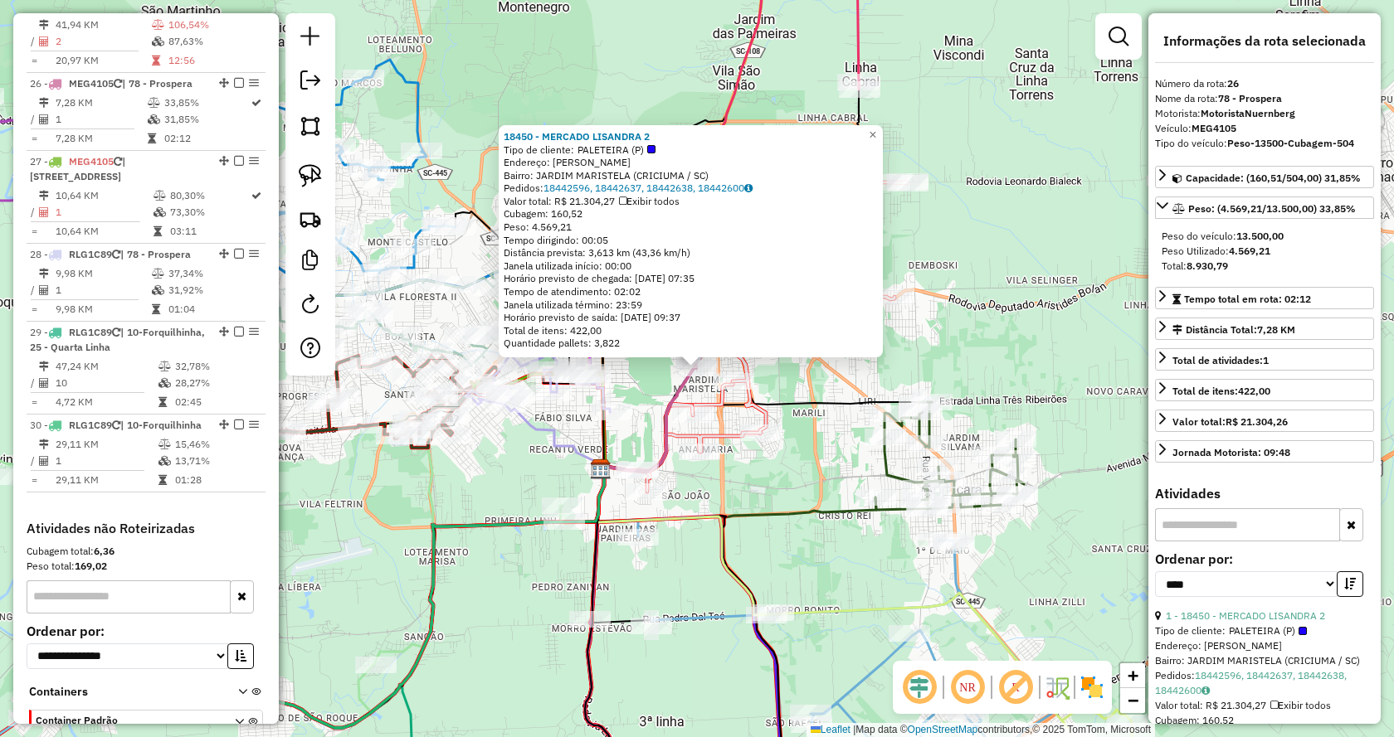
click at [981, 250] on div "18450 - MERCADO LISANDRA 2 Tipo de cliente: PALETEIRA (P) Endereço: MIGUEL PATR…" at bounding box center [697, 368] width 1394 height 737
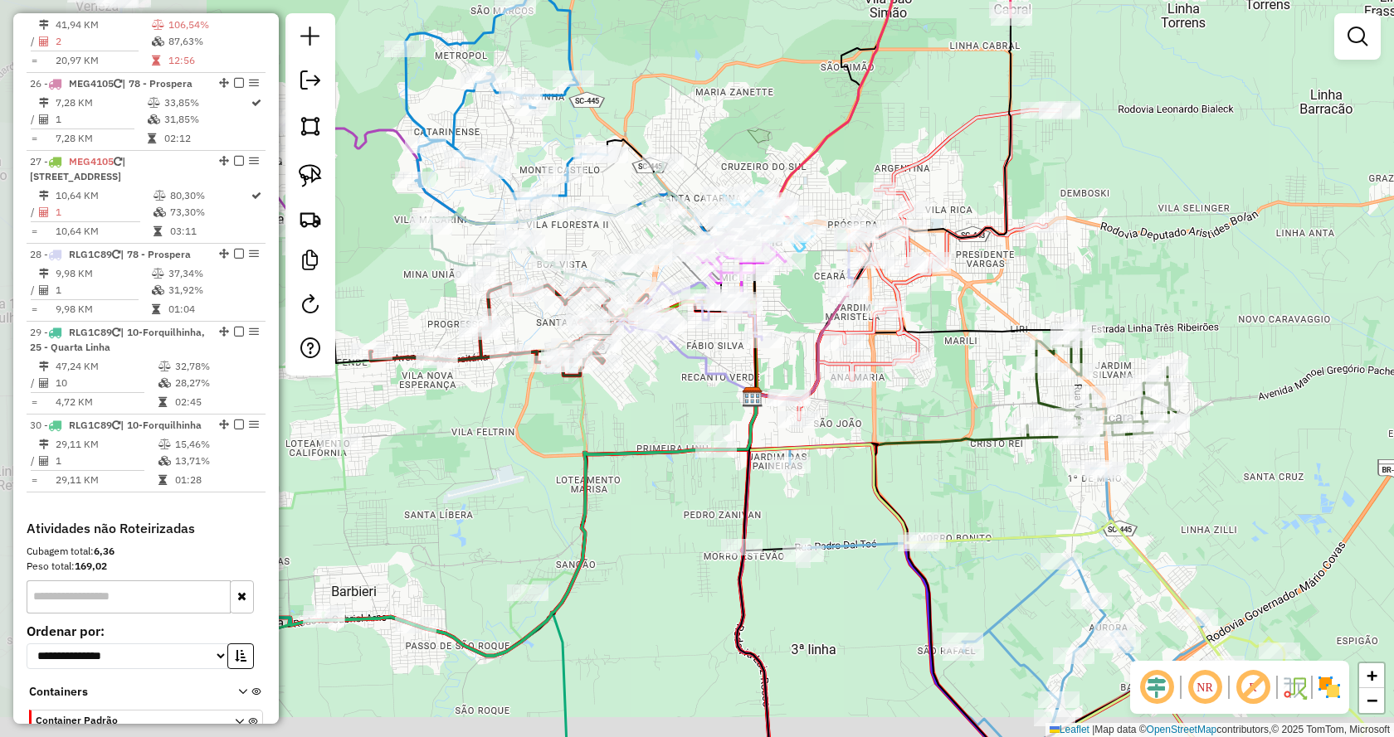
drag, startPoint x: 810, startPoint y: 234, endPoint x: 1272, endPoint y: 177, distance: 466.4
click at [1272, 177] on div "Janela de atendimento Grade de atendimento Capacidade Transportadoras Veículos …" at bounding box center [697, 368] width 1394 height 737
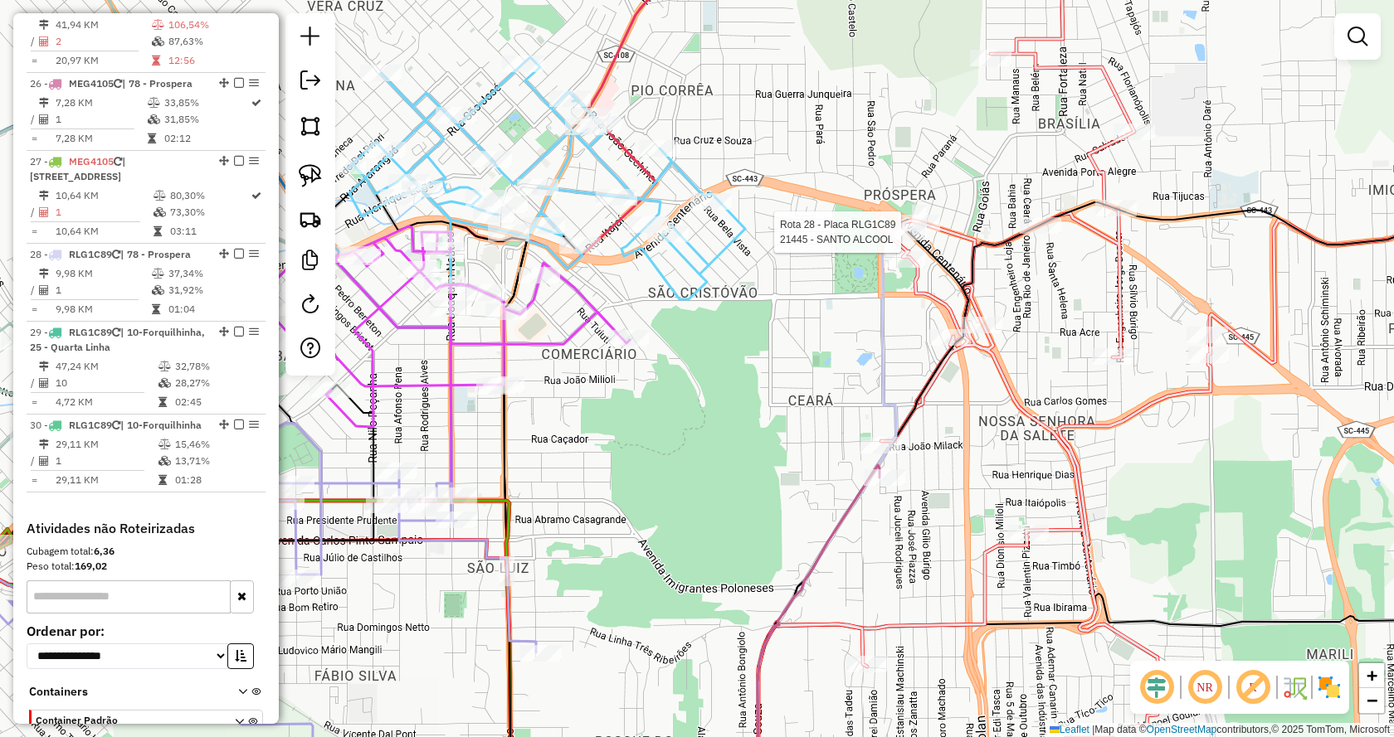
select select "*********"
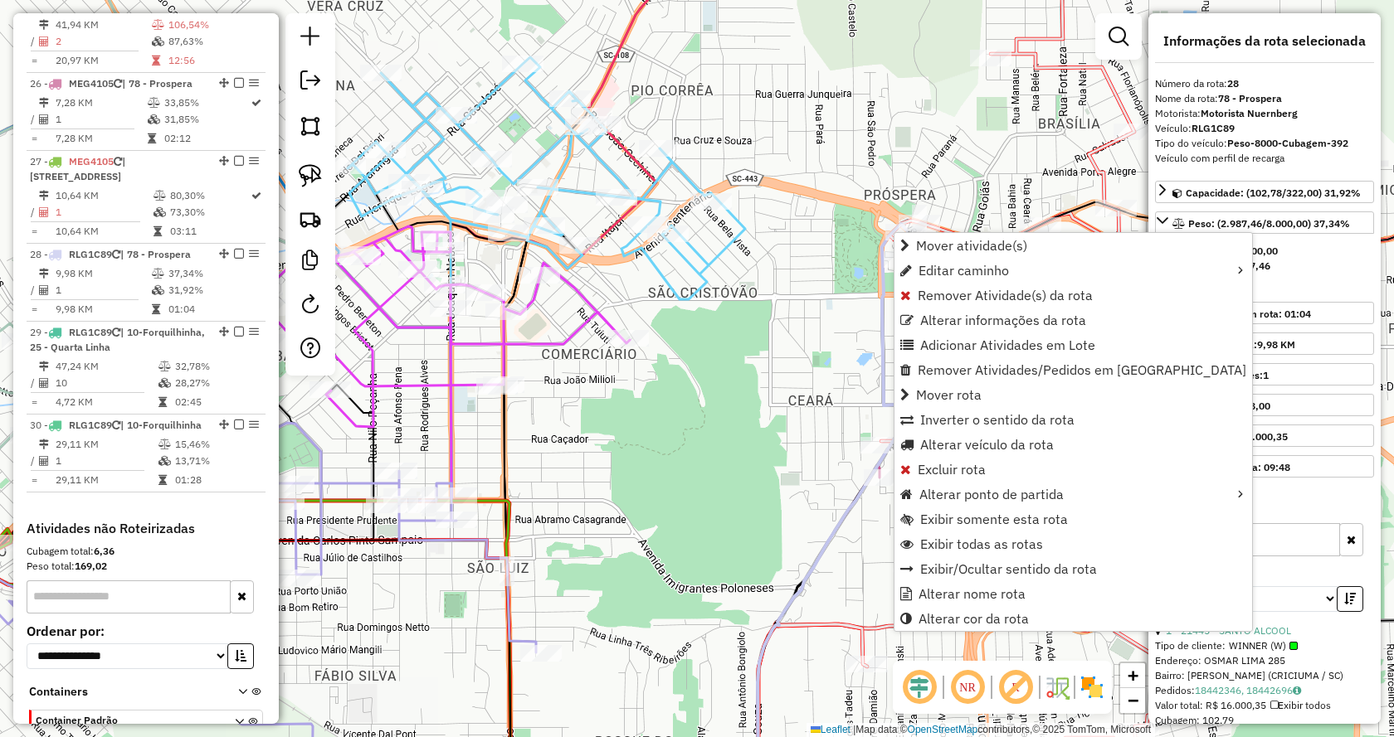
scroll to position [2956, 0]
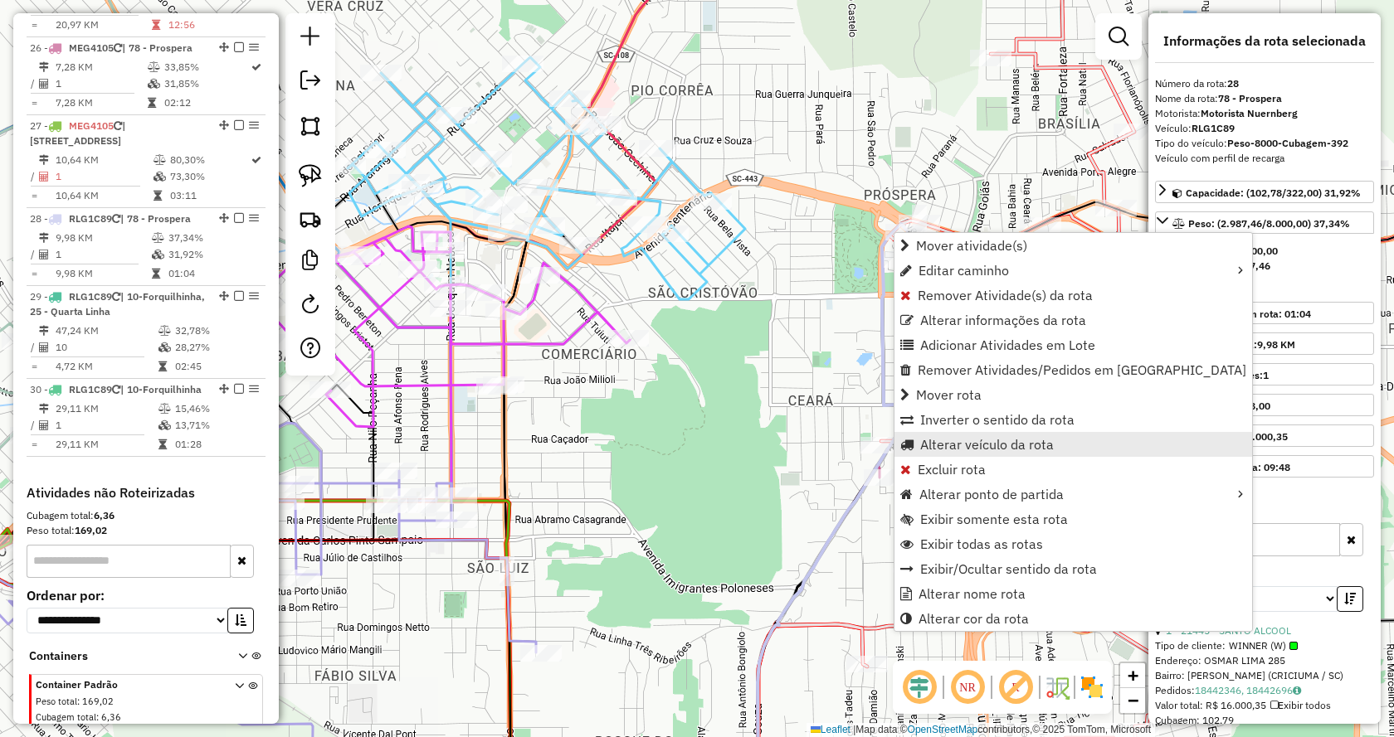
click at [971, 443] on span "Alterar veículo da rota" at bounding box center [987, 444] width 134 height 13
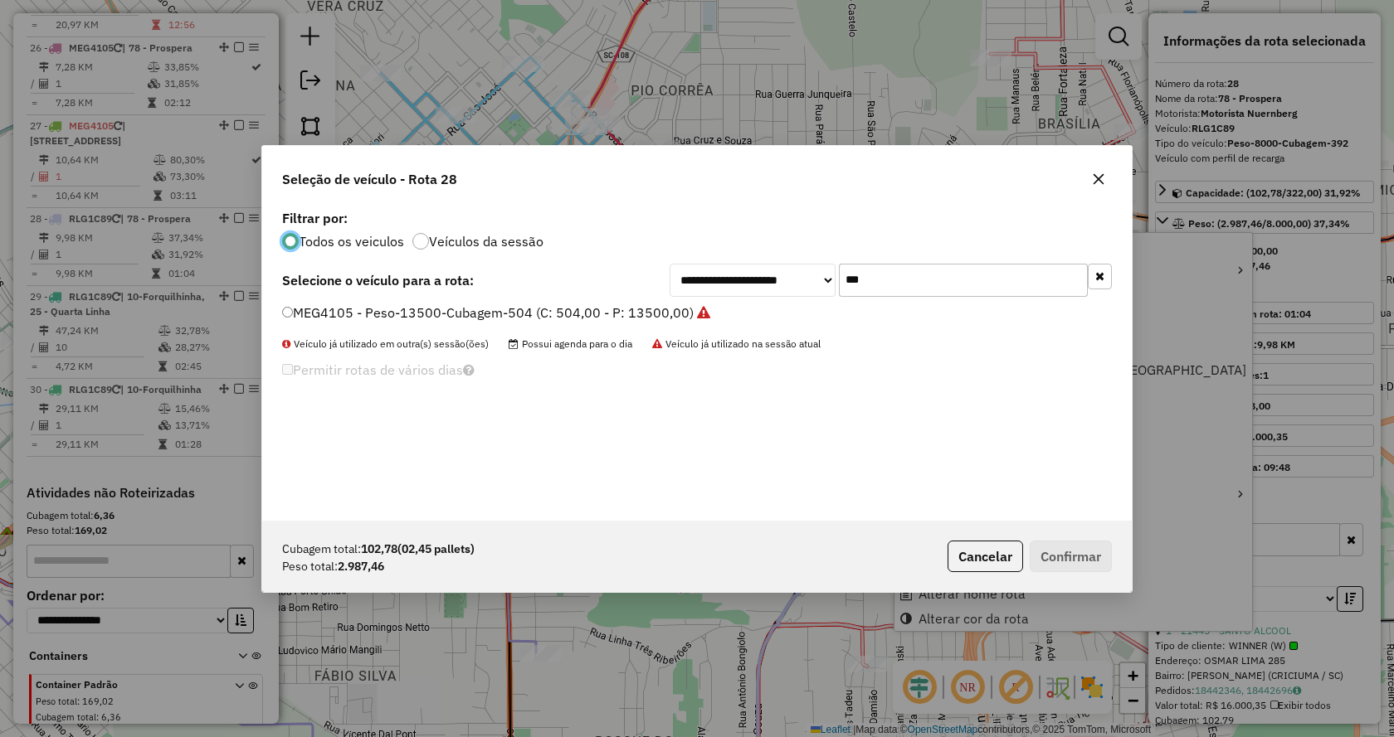
scroll to position [9, 5]
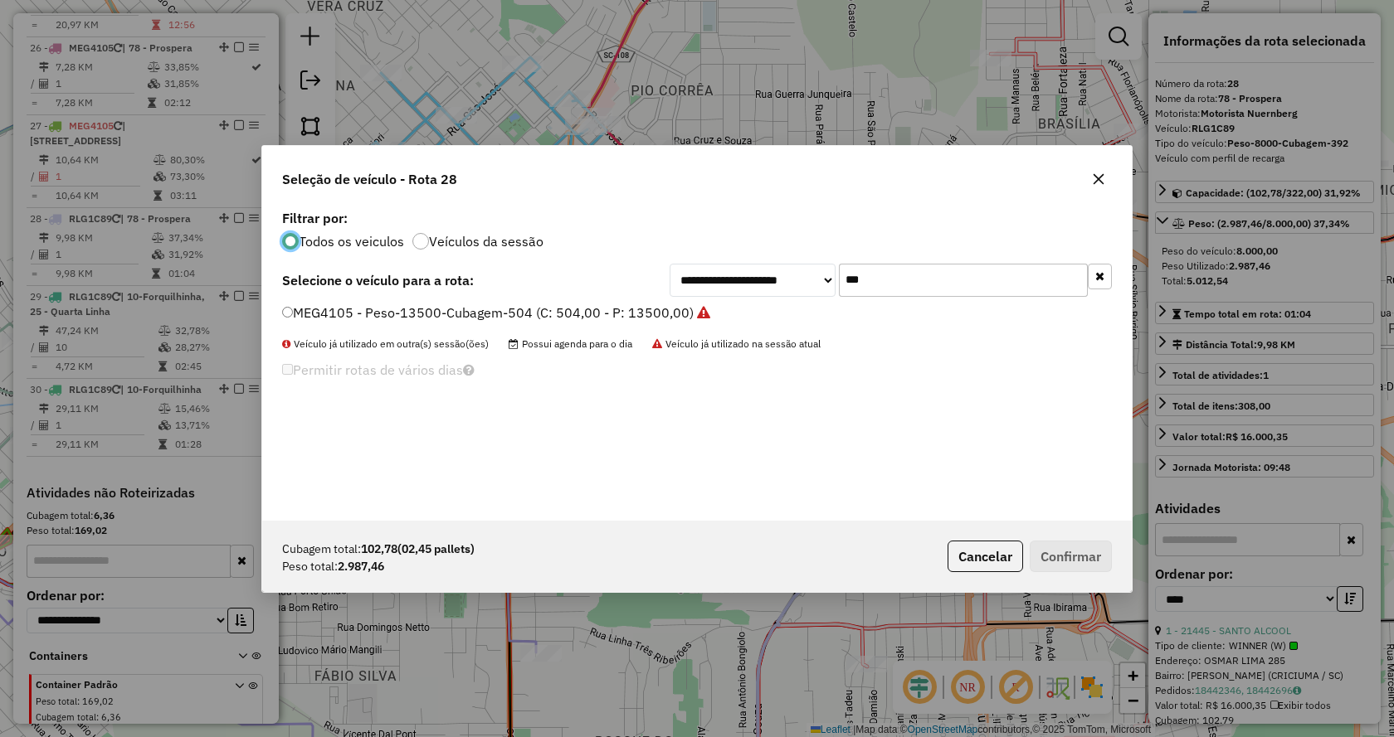
click at [1102, 272] on button "button" at bounding box center [1099, 277] width 24 height 26
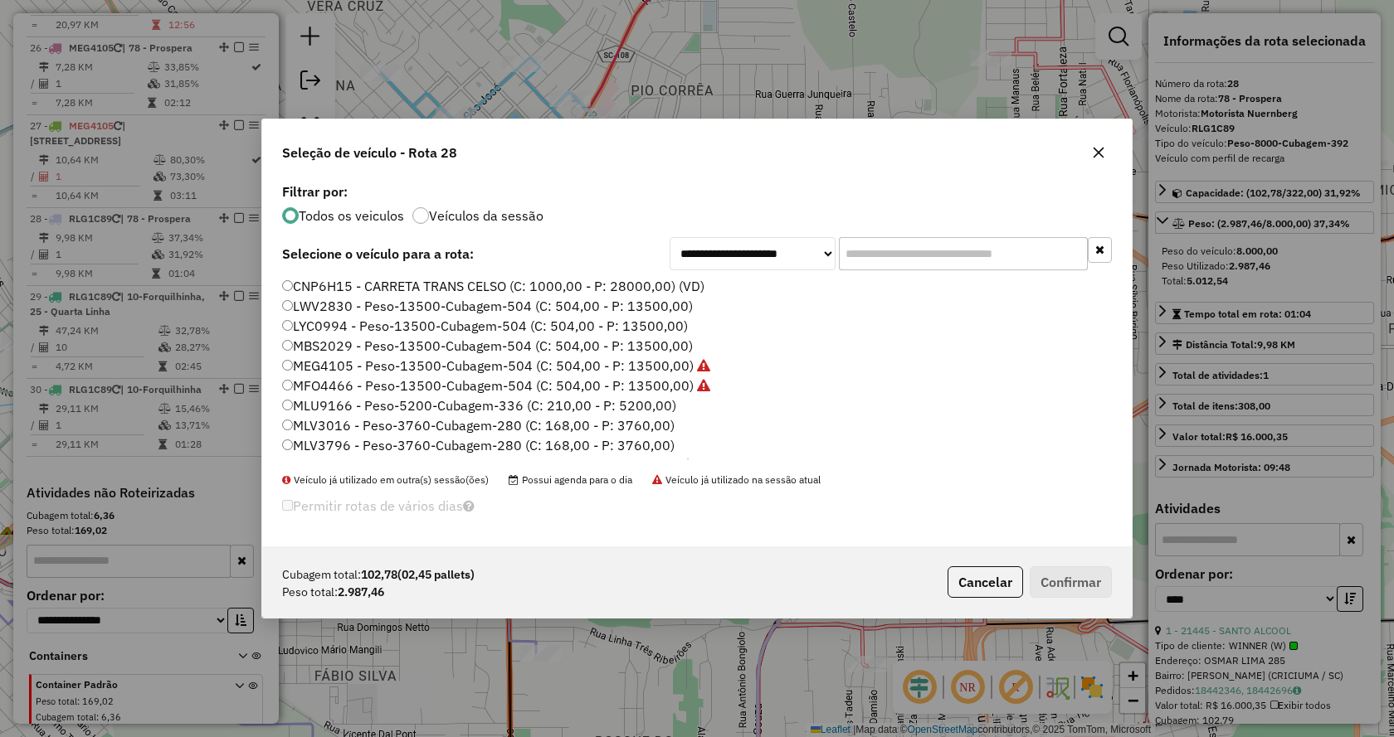
click at [914, 264] on input "text" at bounding box center [963, 253] width 249 height 33
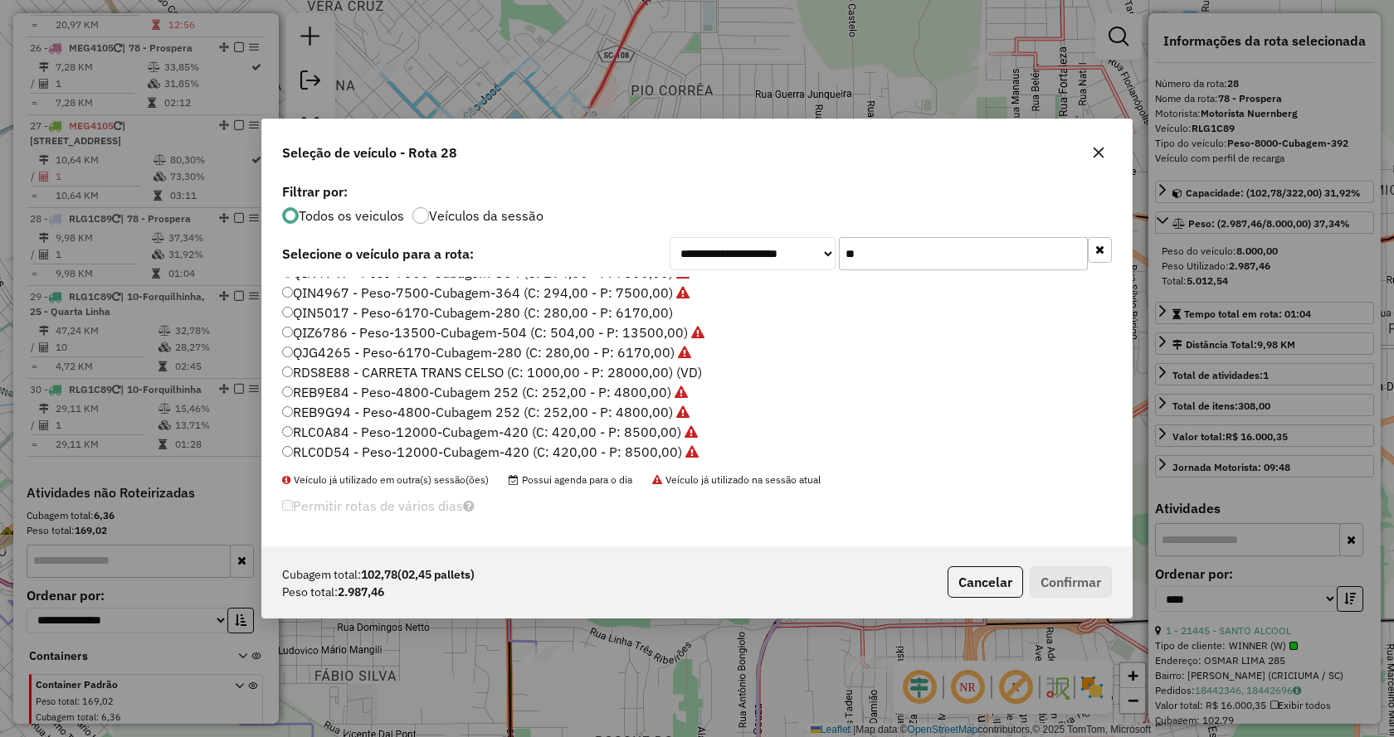
scroll to position [0, 0]
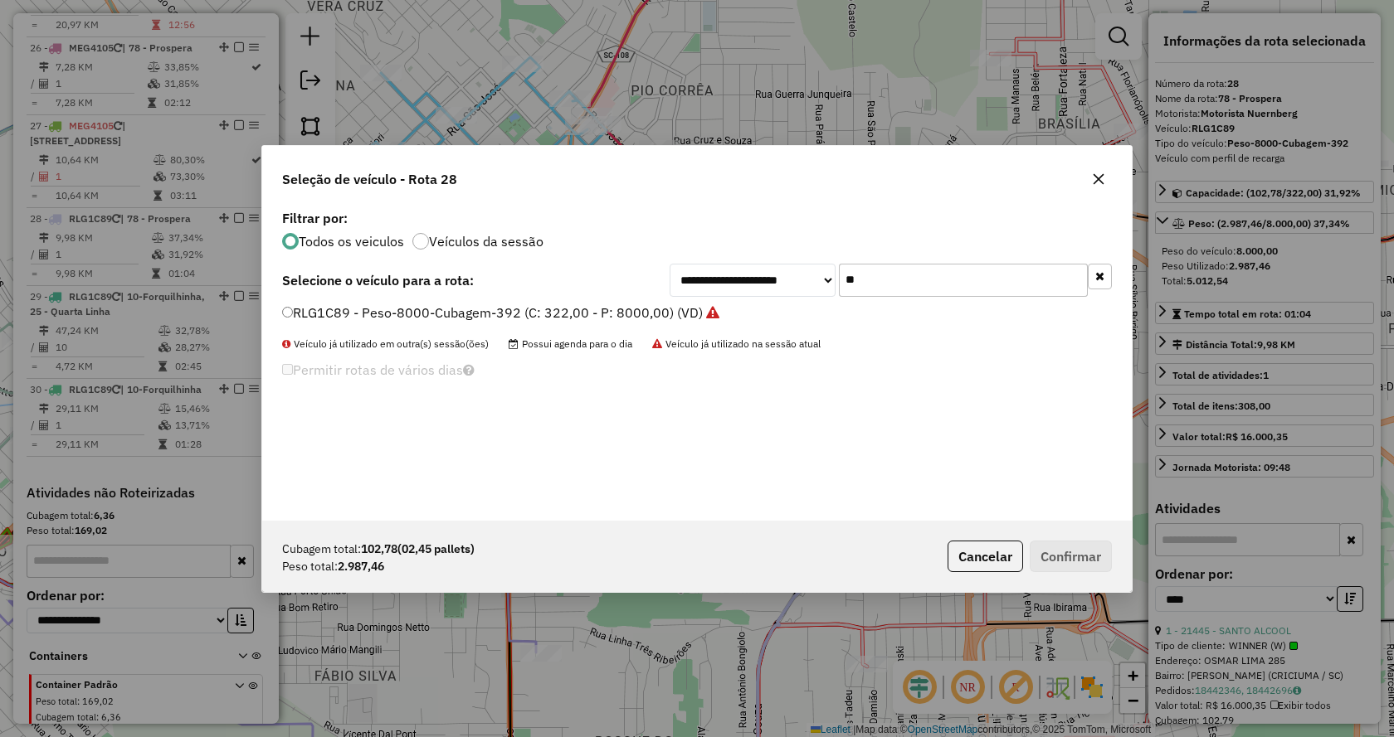
type input "*"
type input "**"
click at [663, 315] on label "RLG1H39 - Peso-8000-Cubagem-392 (C: 322,00 - P: 8000,00) (VD)" at bounding box center [492, 313] width 421 height 20
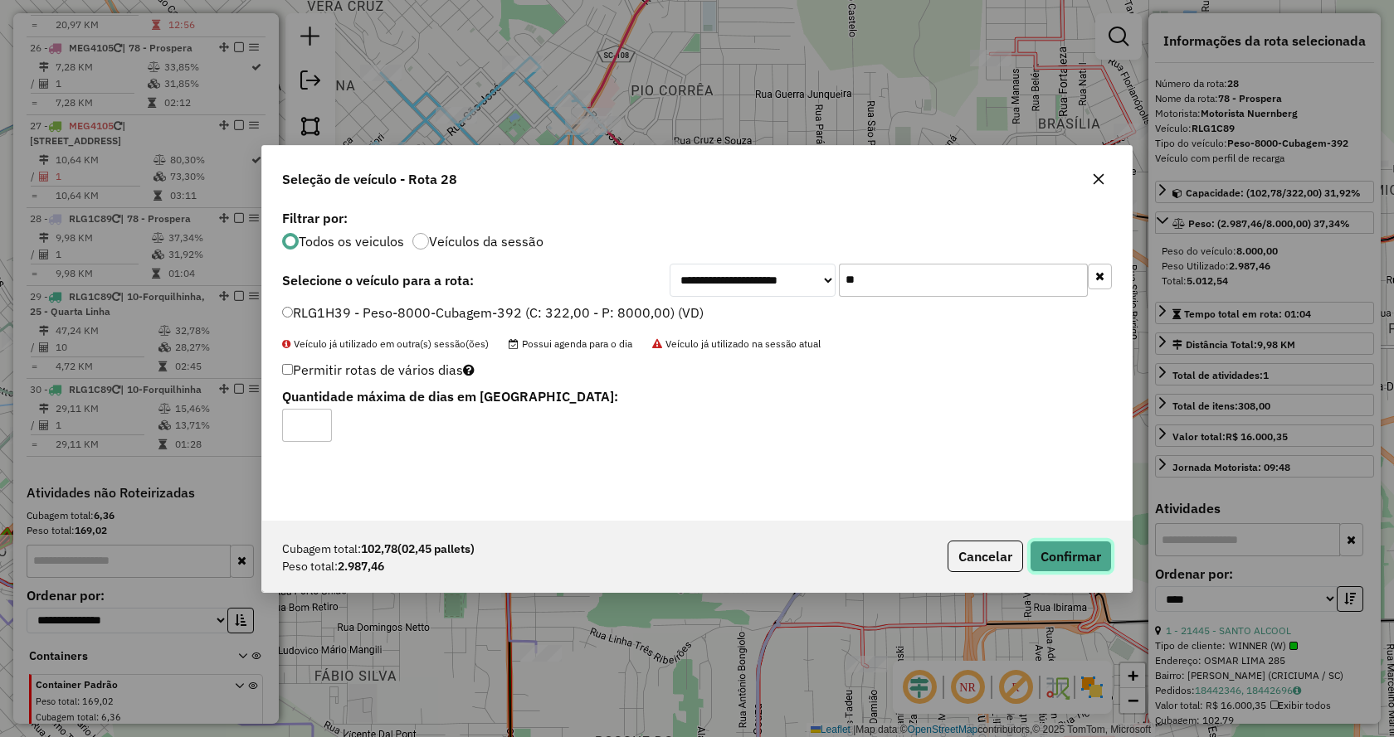
click at [1048, 545] on button "Confirmar" at bounding box center [1070, 557] width 82 height 32
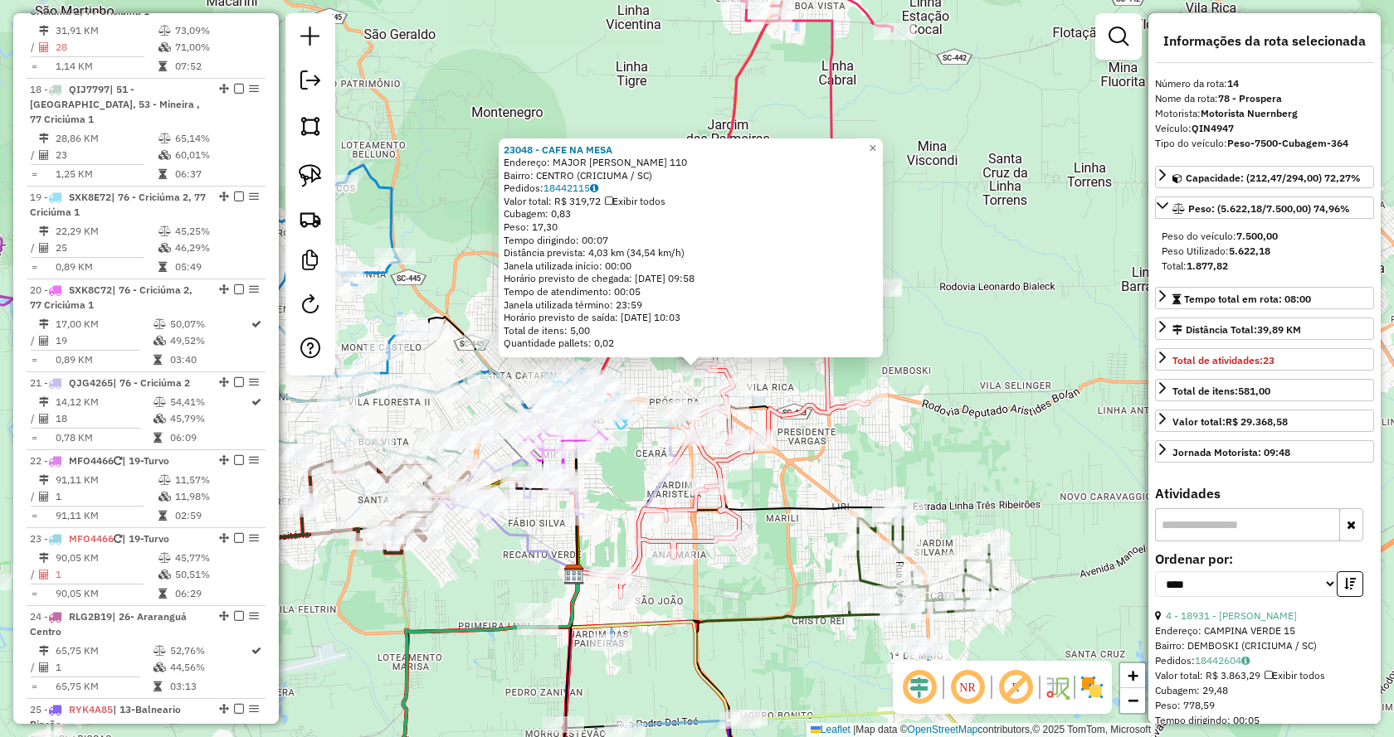
scroll to position [1880, 0]
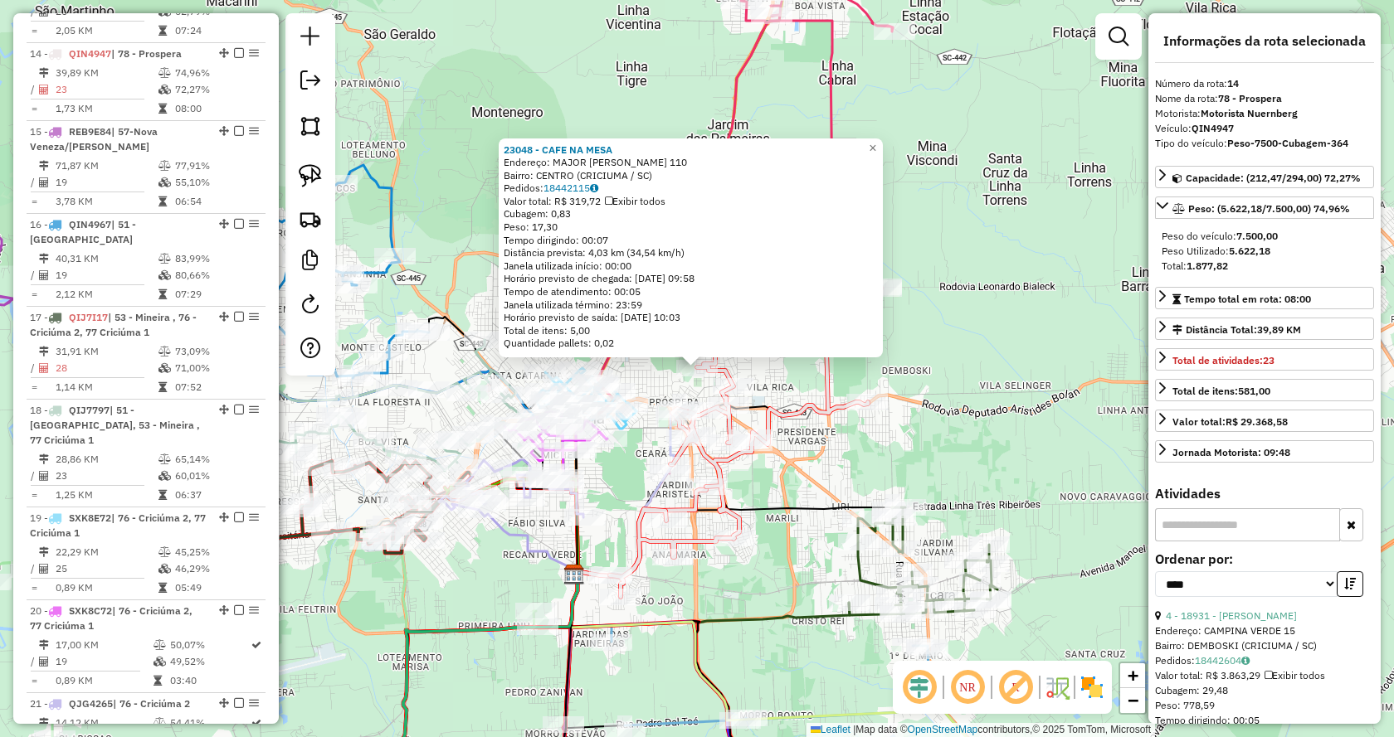
click at [1034, 263] on div "23048 - CAFE NA MESA Endereço: MAJOR ACACIO MOREIRA 110 Bairro: CENTRO (CRICIUM…" at bounding box center [697, 368] width 1394 height 737
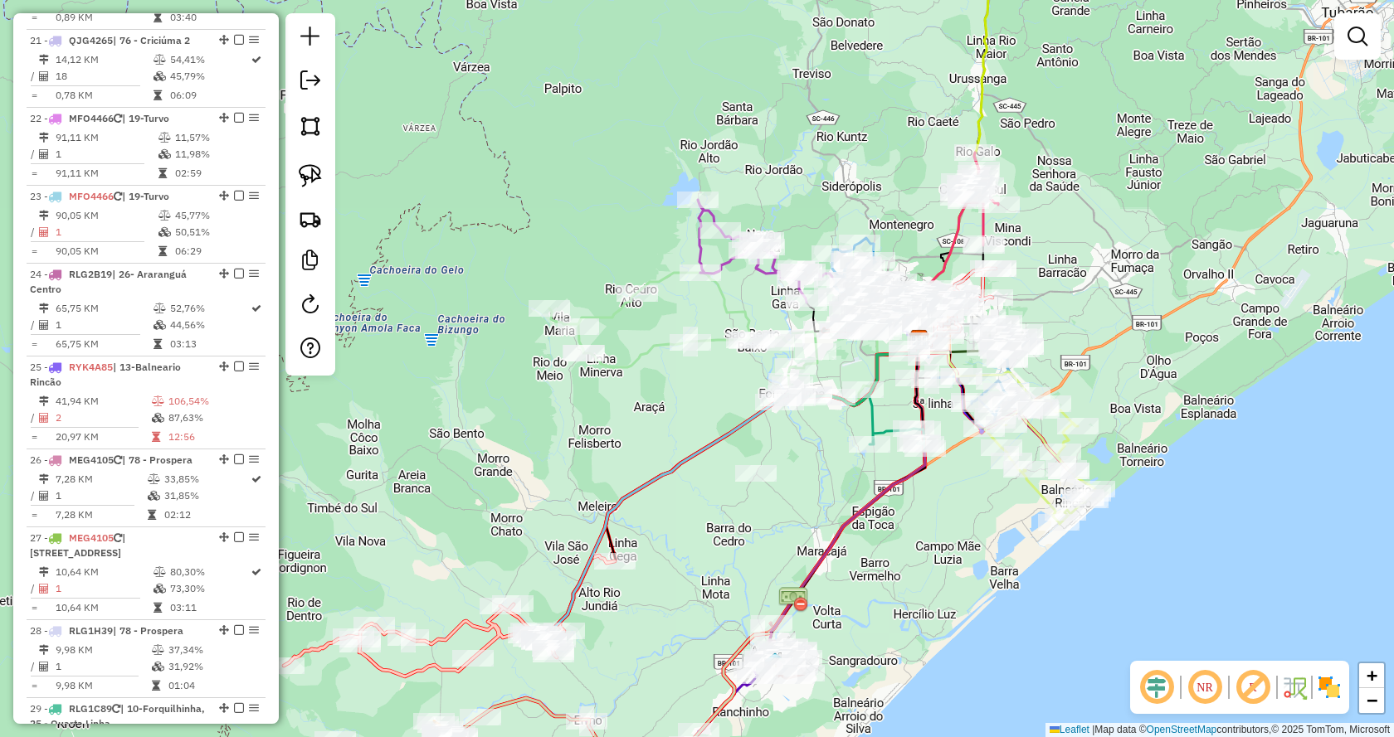
scroll to position [2956, 0]
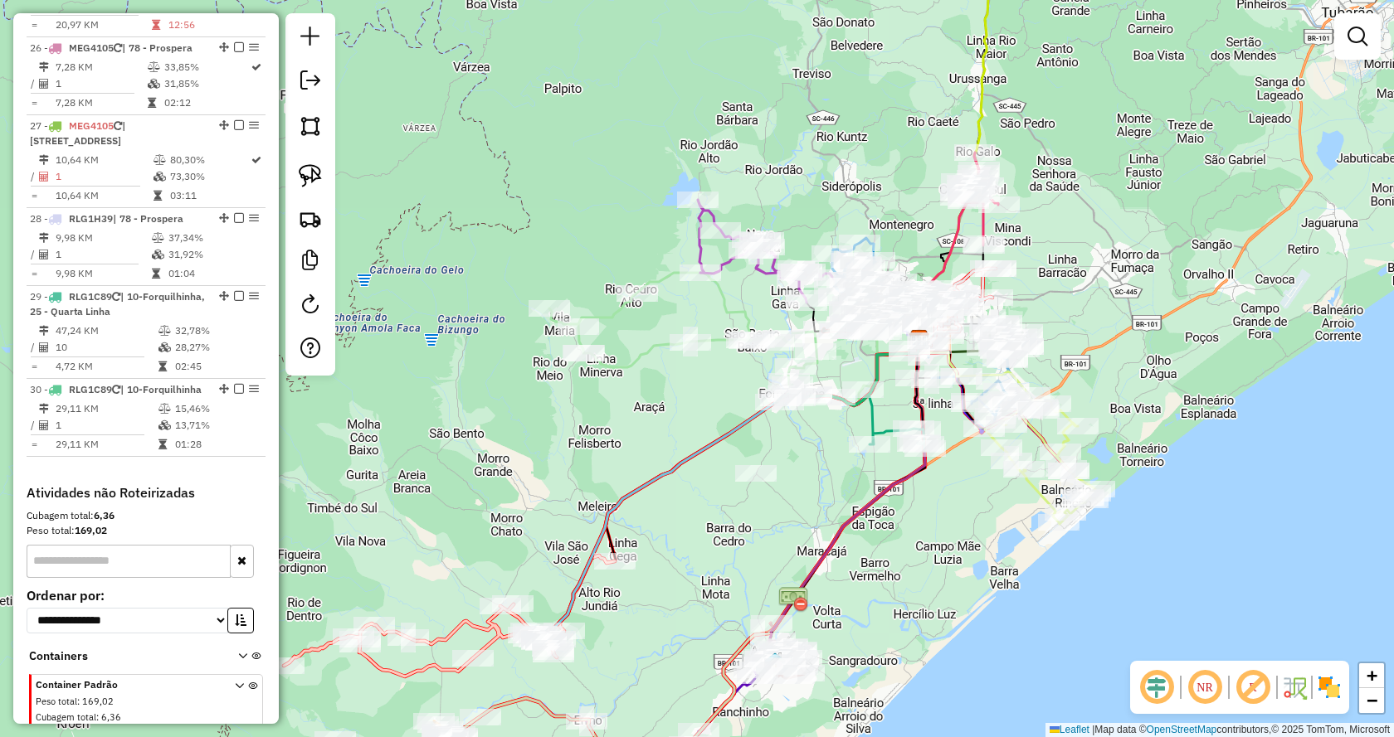
click at [235, 682] on icon at bounding box center [239, 713] width 9 height 62
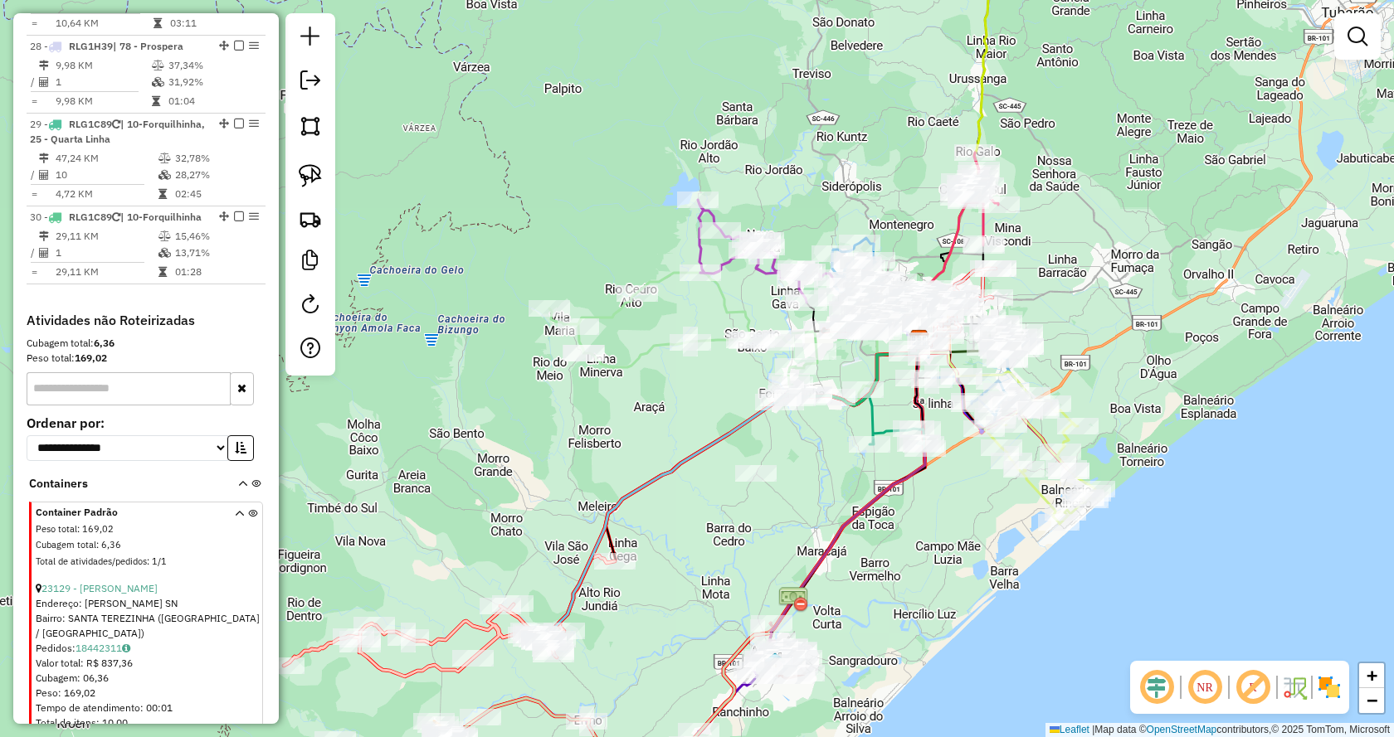
scroll to position [3133, 0]
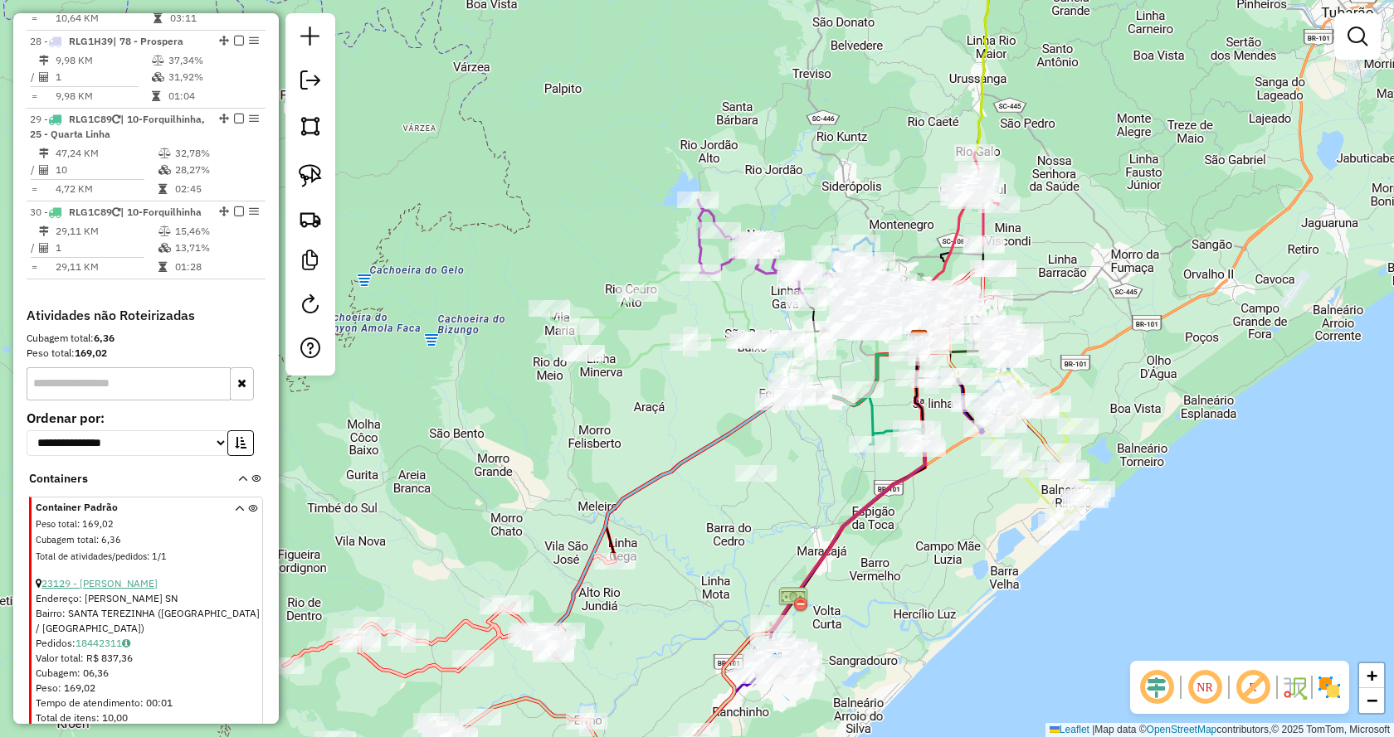
click at [120, 577] on link "23129 - [PERSON_NAME]" at bounding box center [99, 583] width 116 height 12
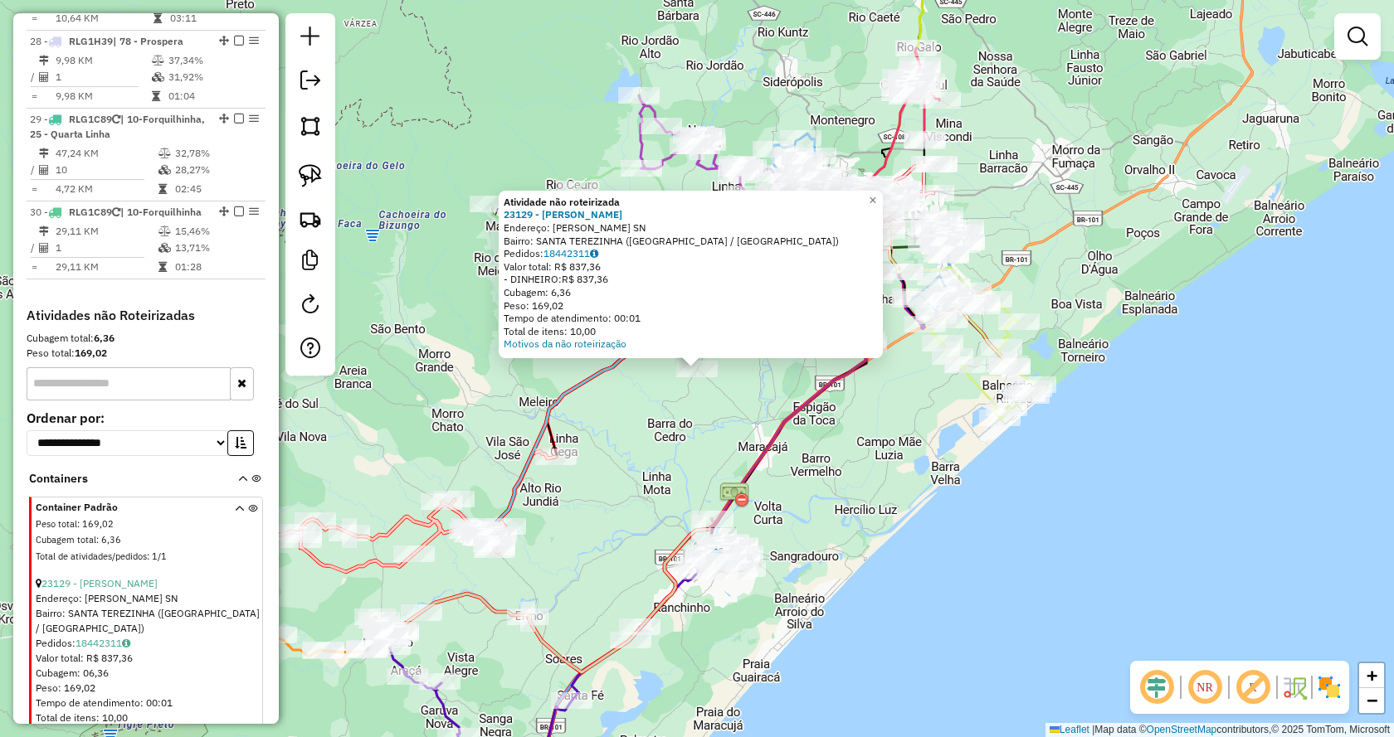
click at [684, 426] on div "Atividade não roteirizada 23129 - ANA PAULA DA SILVA Endereço: LEONARDO LOCH SN…" at bounding box center [697, 368] width 1394 height 737
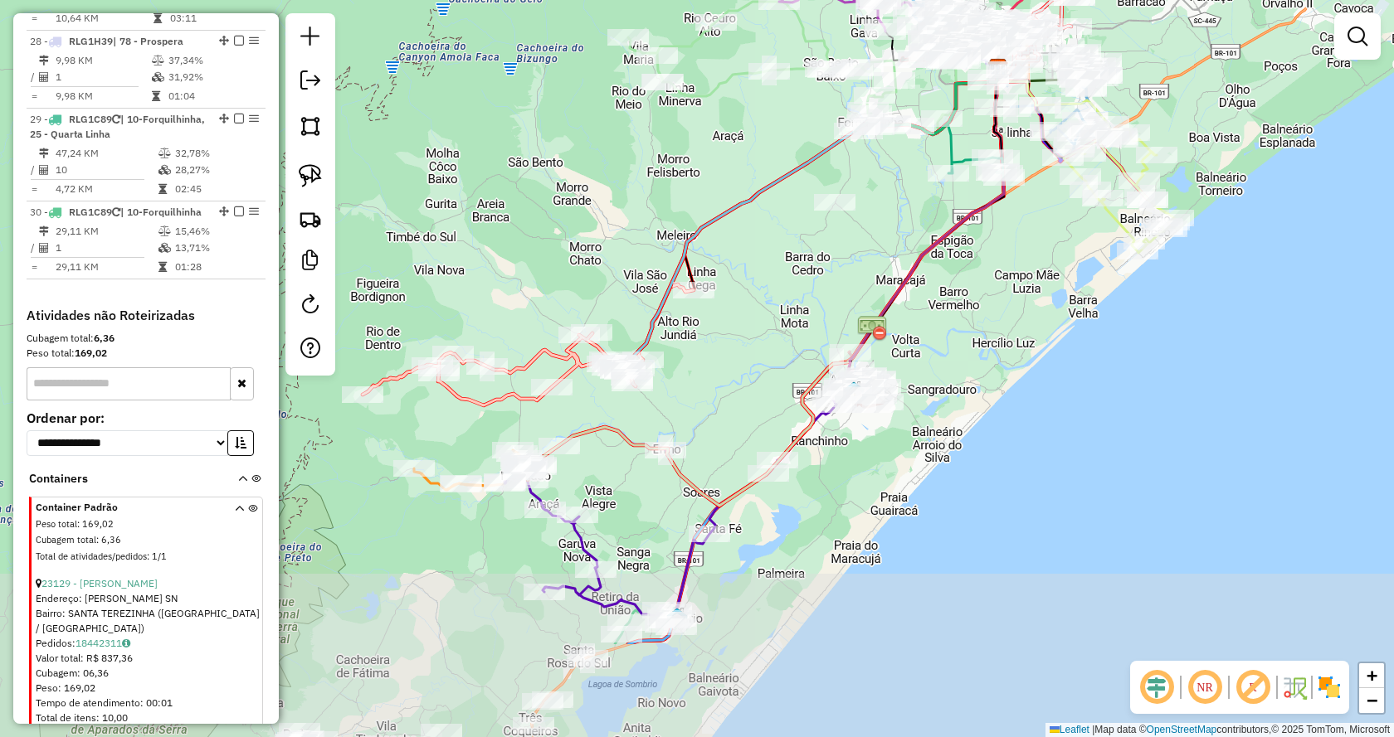
drag, startPoint x: 705, startPoint y: 403, endPoint x: 820, endPoint y: 283, distance: 166.0
click at [820, 283] on div "Janela de atendimento Grade de atendimento Capacidade Transportadoras Veículos …" at bounding box center [697, 368] width 1394 height 737
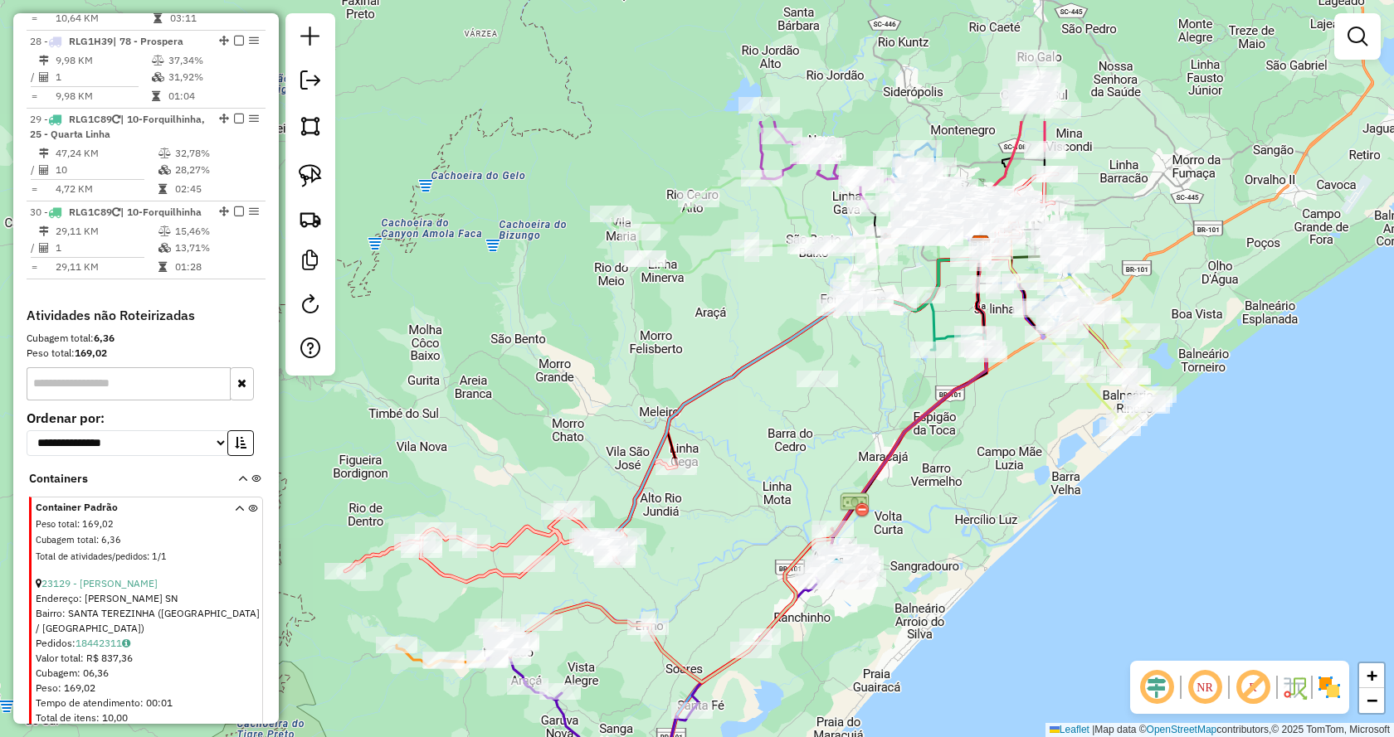
drag, startPoint x: 984, startPoint y: 277, endPoint x: 920, endPoint y: 422, distance: 158.6
click at [920, 422] on icon at bounding box center [908, 401] width 156 height 311
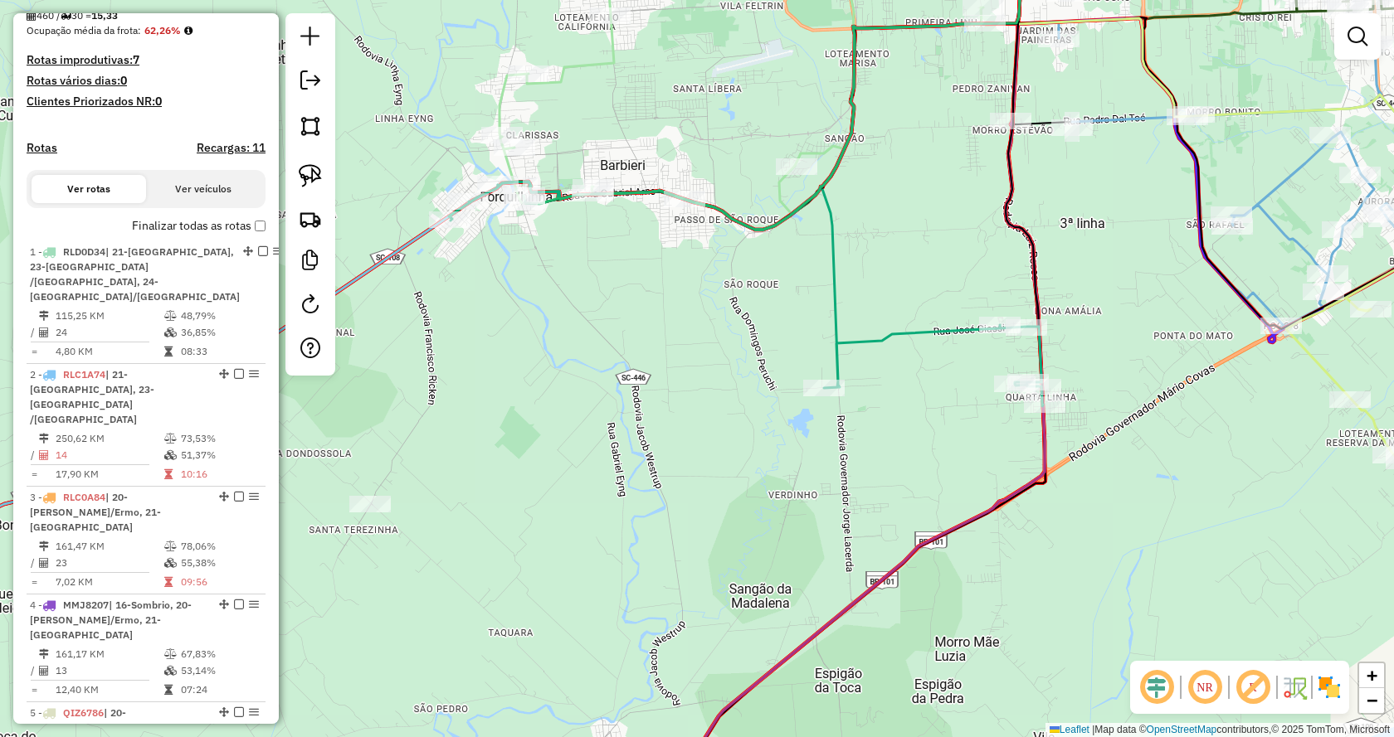
scroll to position [415, 0]
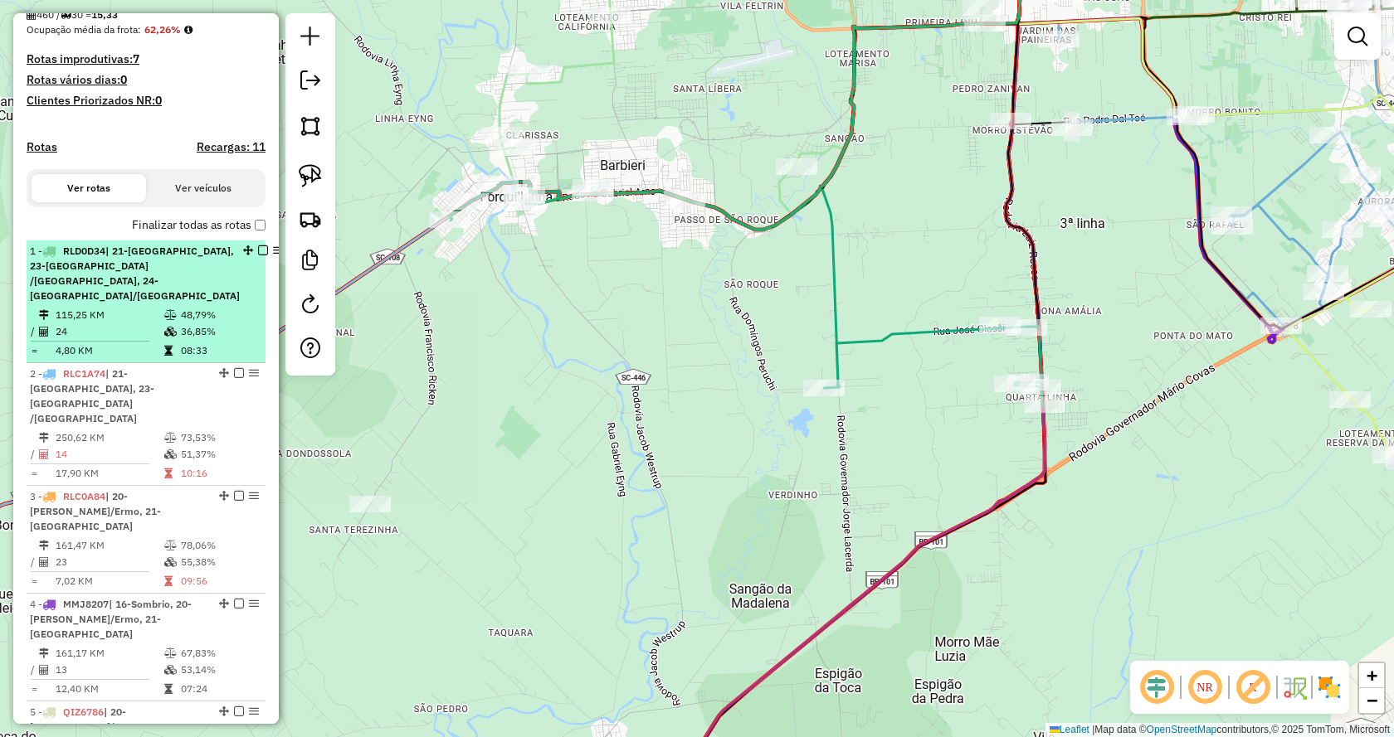
click at [92, 324] on td "115,25 KM" at bounding box center [109, 315] width 109 height 17
select select "*********"
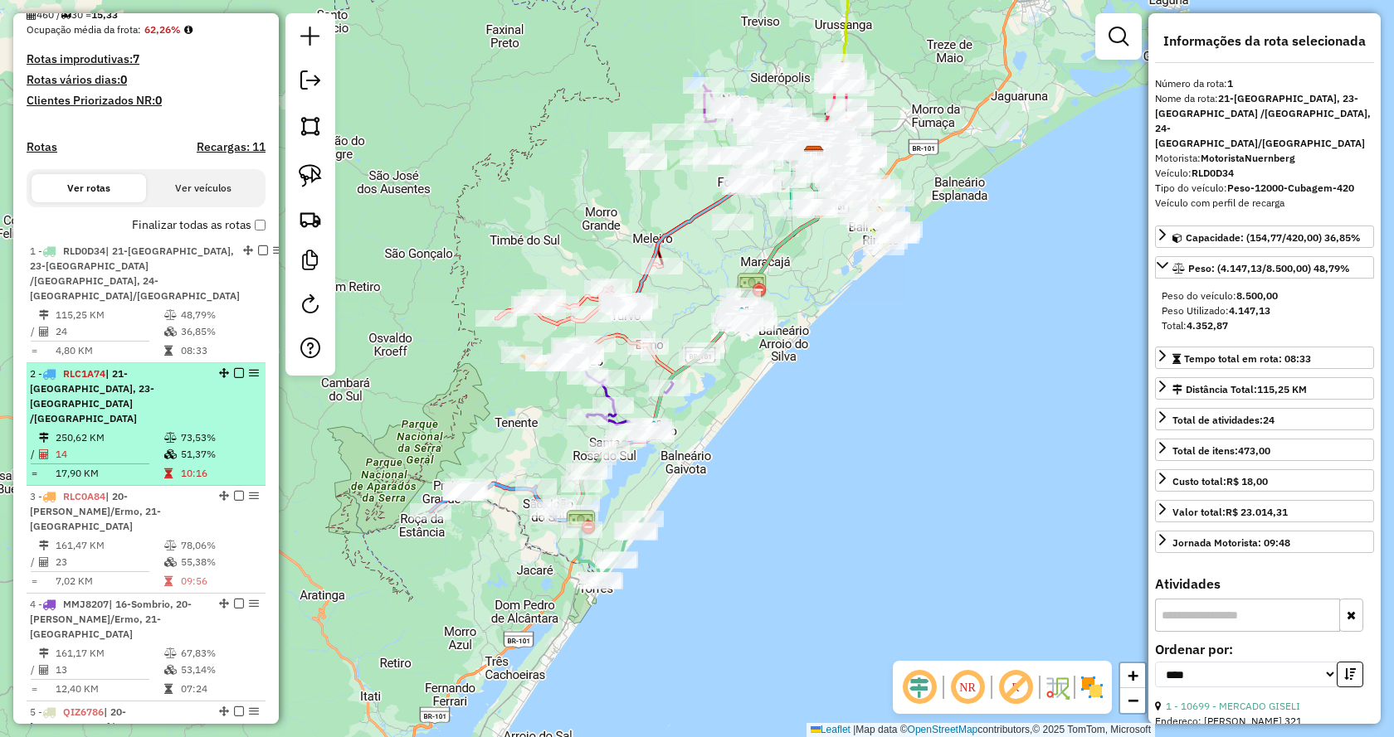
click at [125, 437] on td "250,62 KM" at bounding box center [109, 438] width 109 height 17
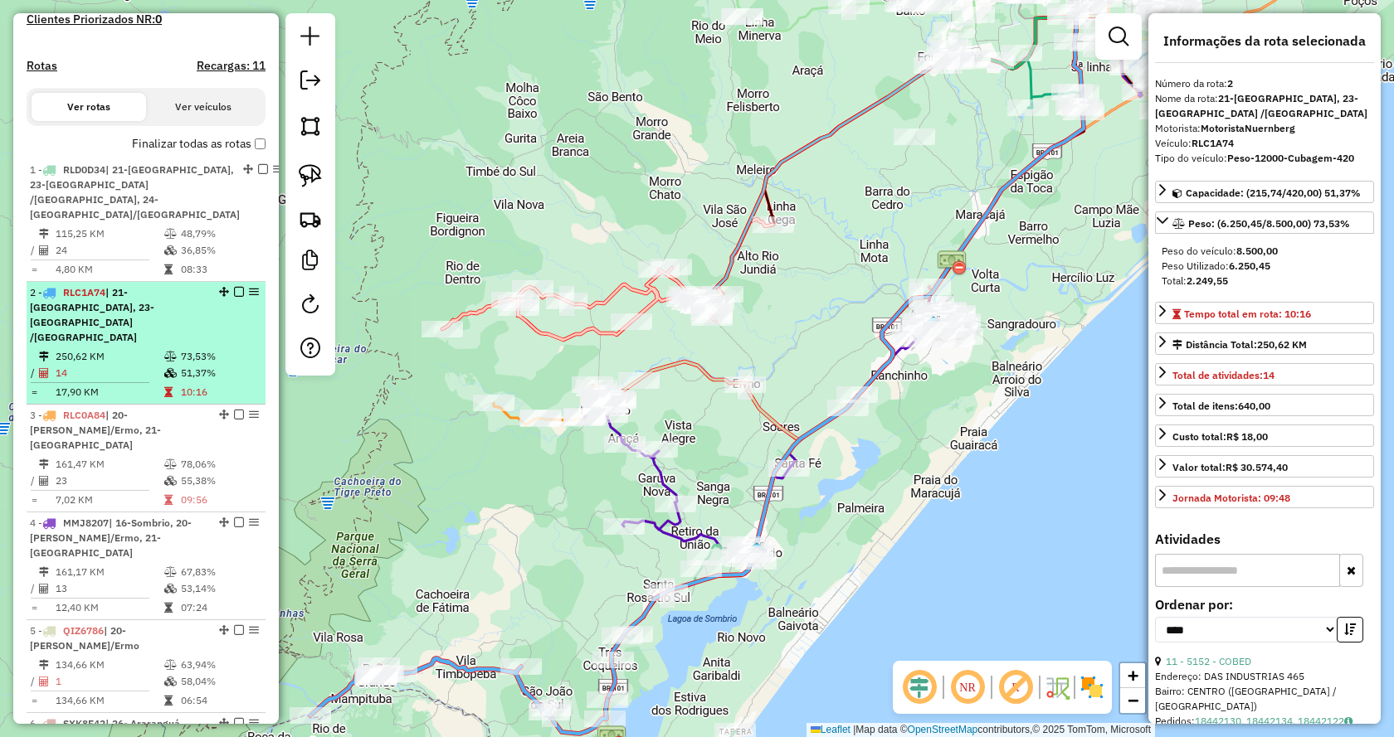
scroll to position [498, 0]
click at [125, 437] on div "3 - RLC0A84 | 20-Jacinto Machado/Ermo, 21-Santa Rosa do Sul" at bounding box center [118, 428] width 176 height 45
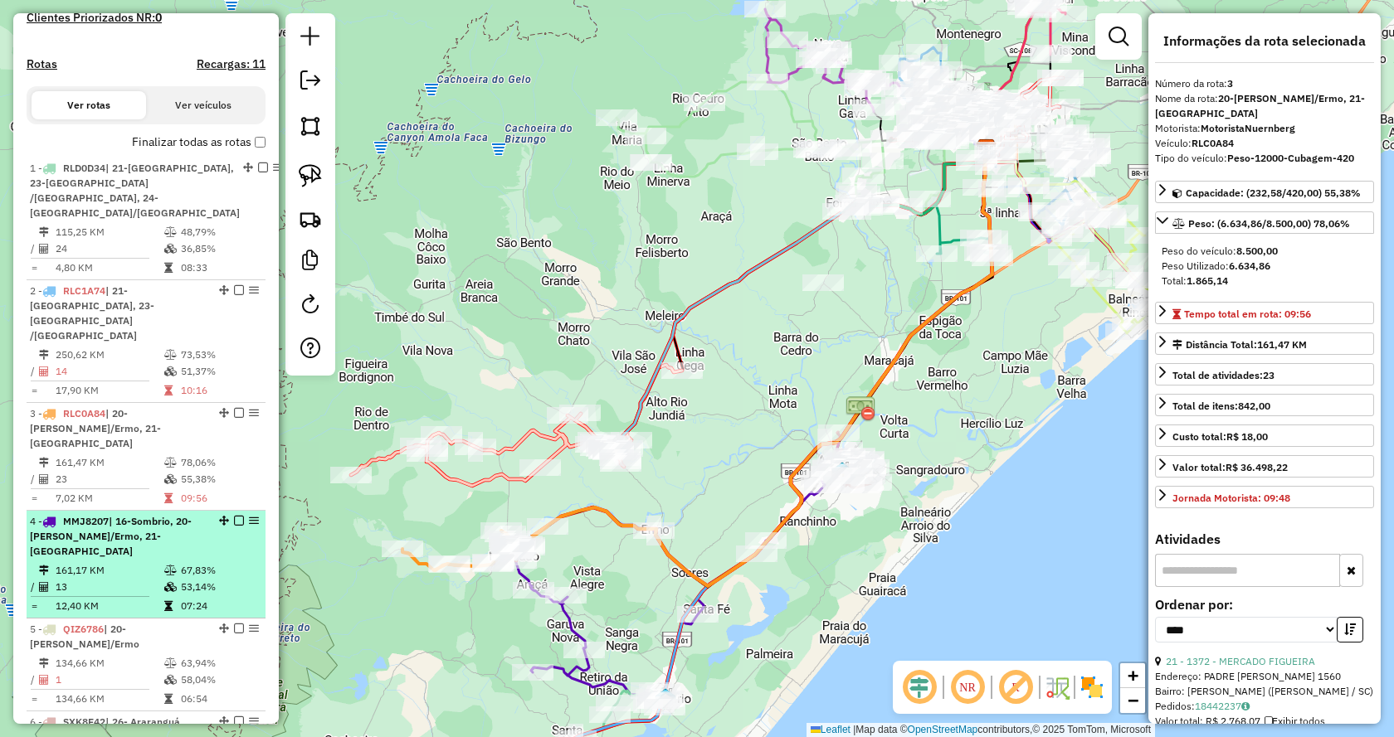
click at [121, 534] on span "| 16-Sombrio, 20-[PERSON_NAME]/Ermo, 21-[GEOGRAPHIC_DATA]" at bounding box center [111, 536] width 162 height 42
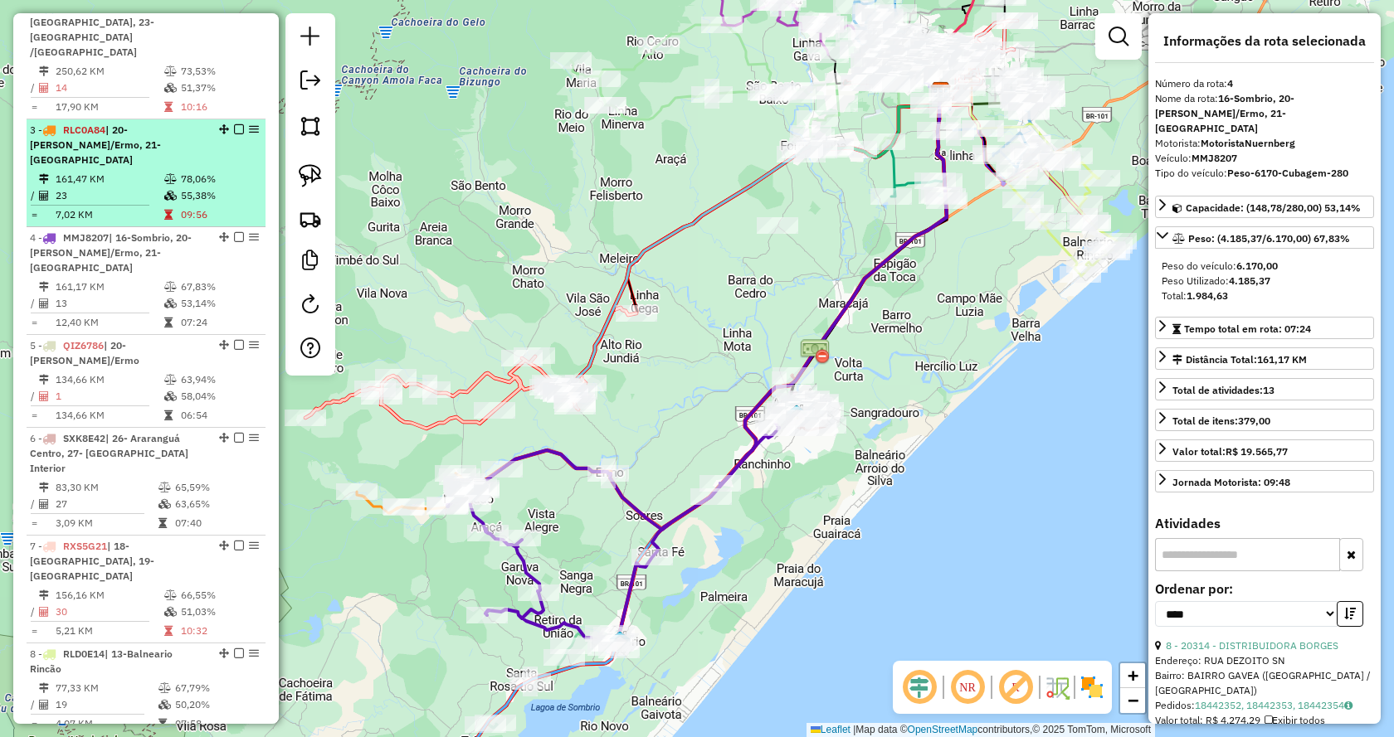
scroll to position [830, 0]
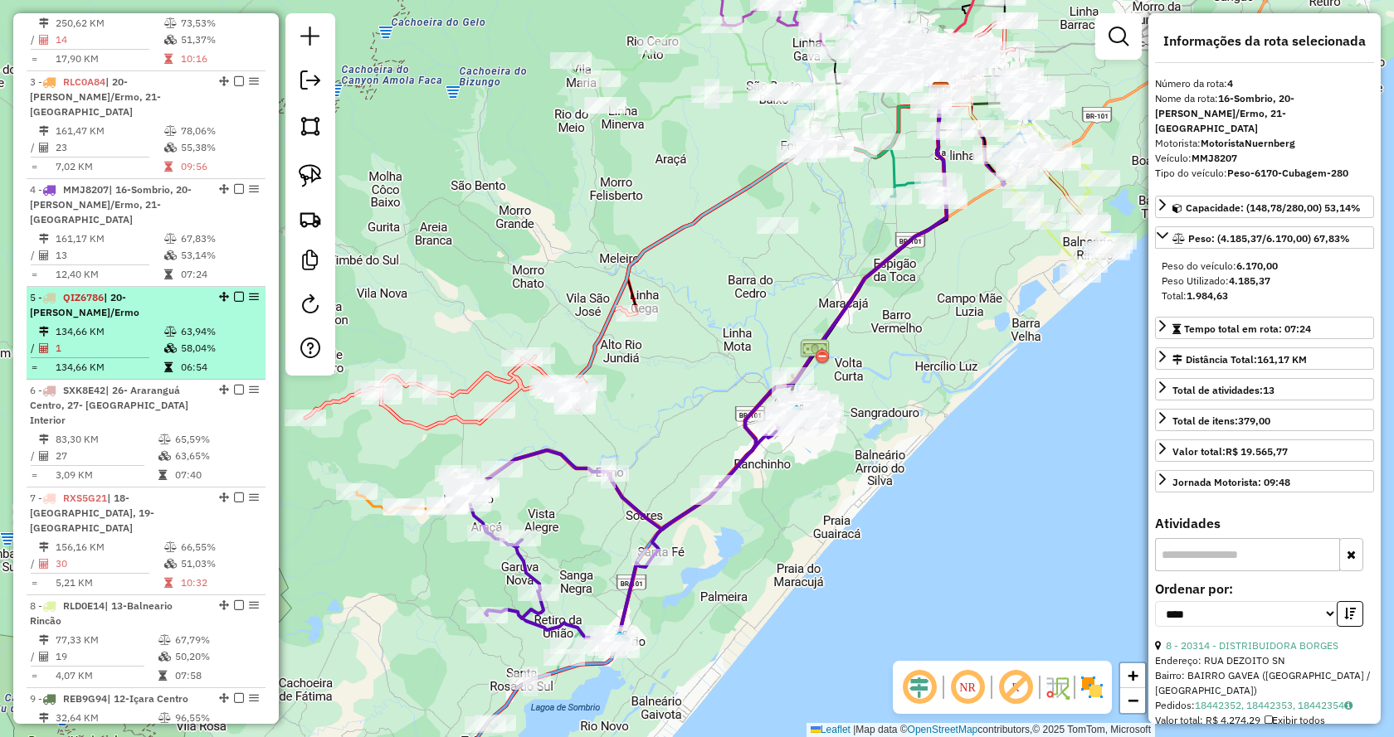
click at [137, 295] on span "| 20-[PERSON_NAME]/Ermo" at bounding box center [84, 304] width 109 height 27
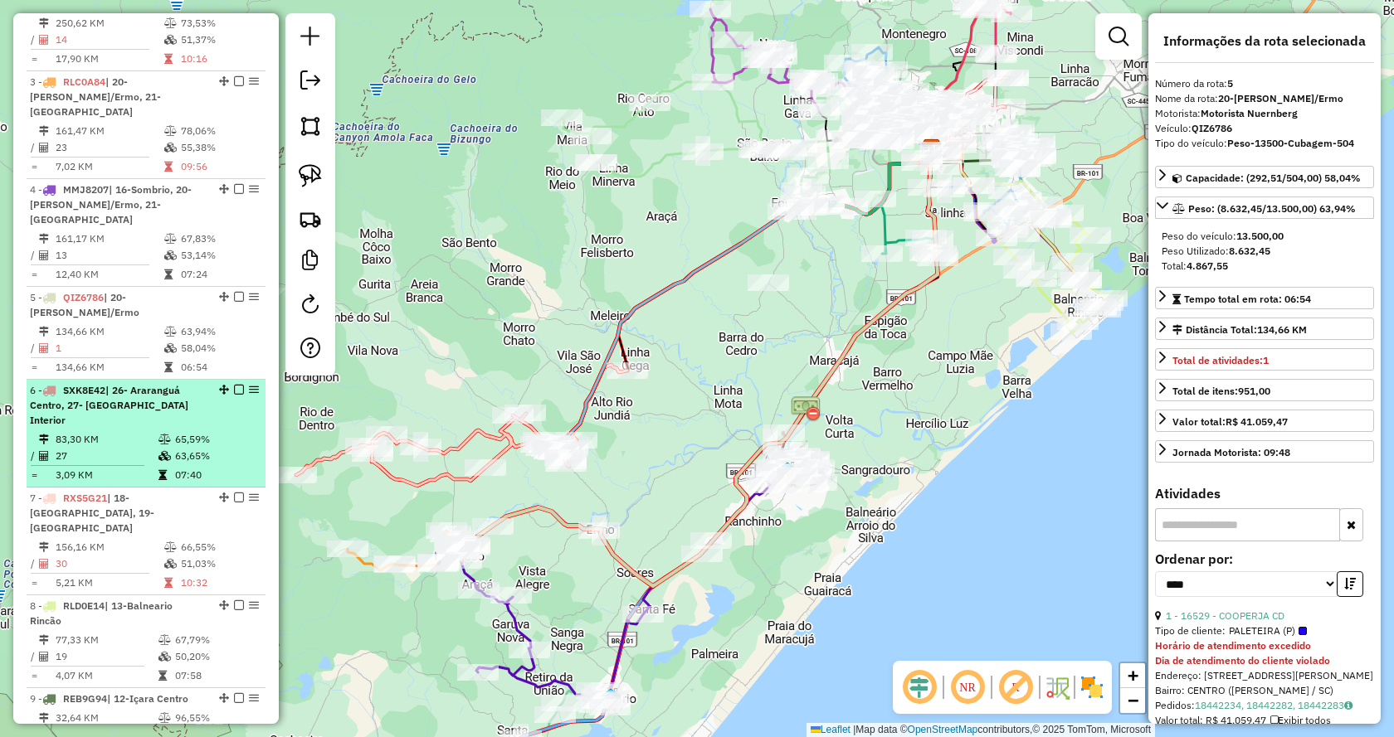
click at [110, 410] on span "| 26- Araranguá Centro, 27- [GEOGRAPHIC_DATA] Interior" at bounding box center [109, 405] width 158 height 42
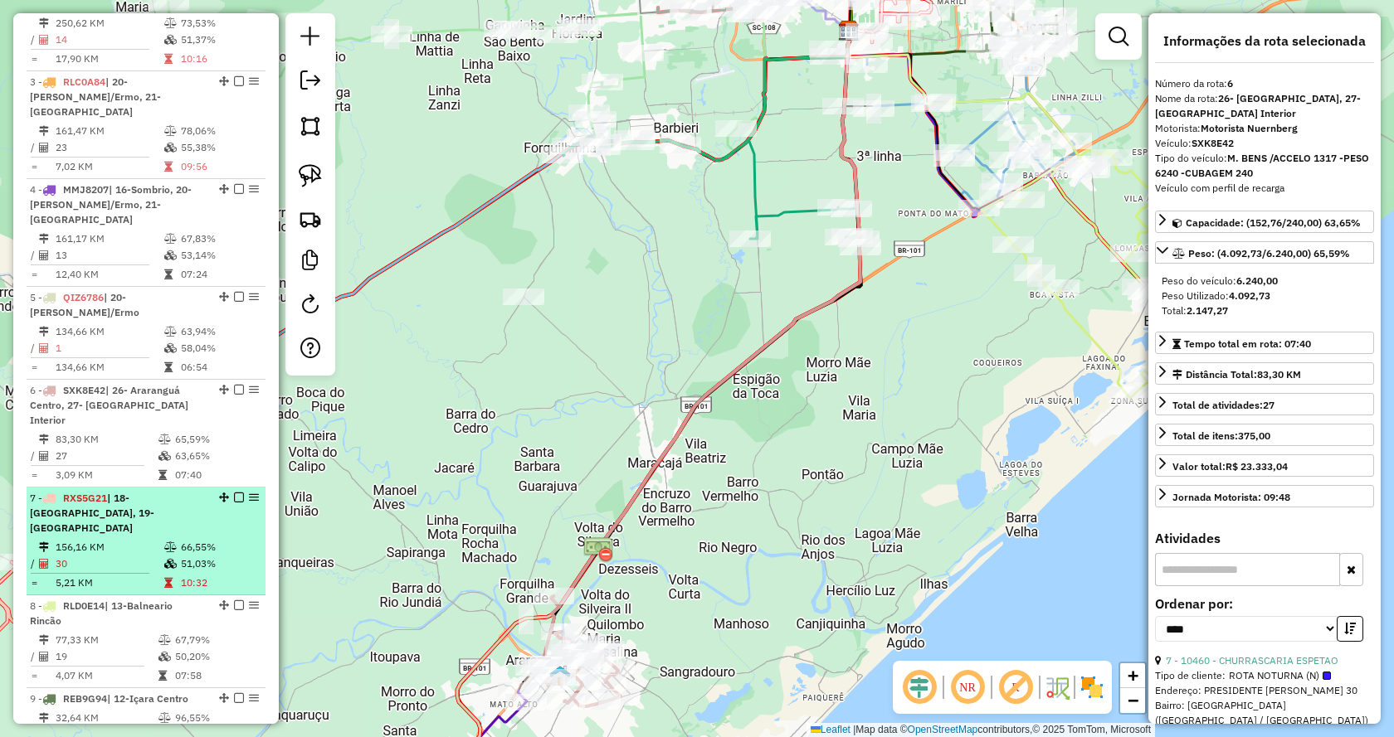
click at [109, 556] on td "30" at bounding box center [109, 564] width 109 height 17
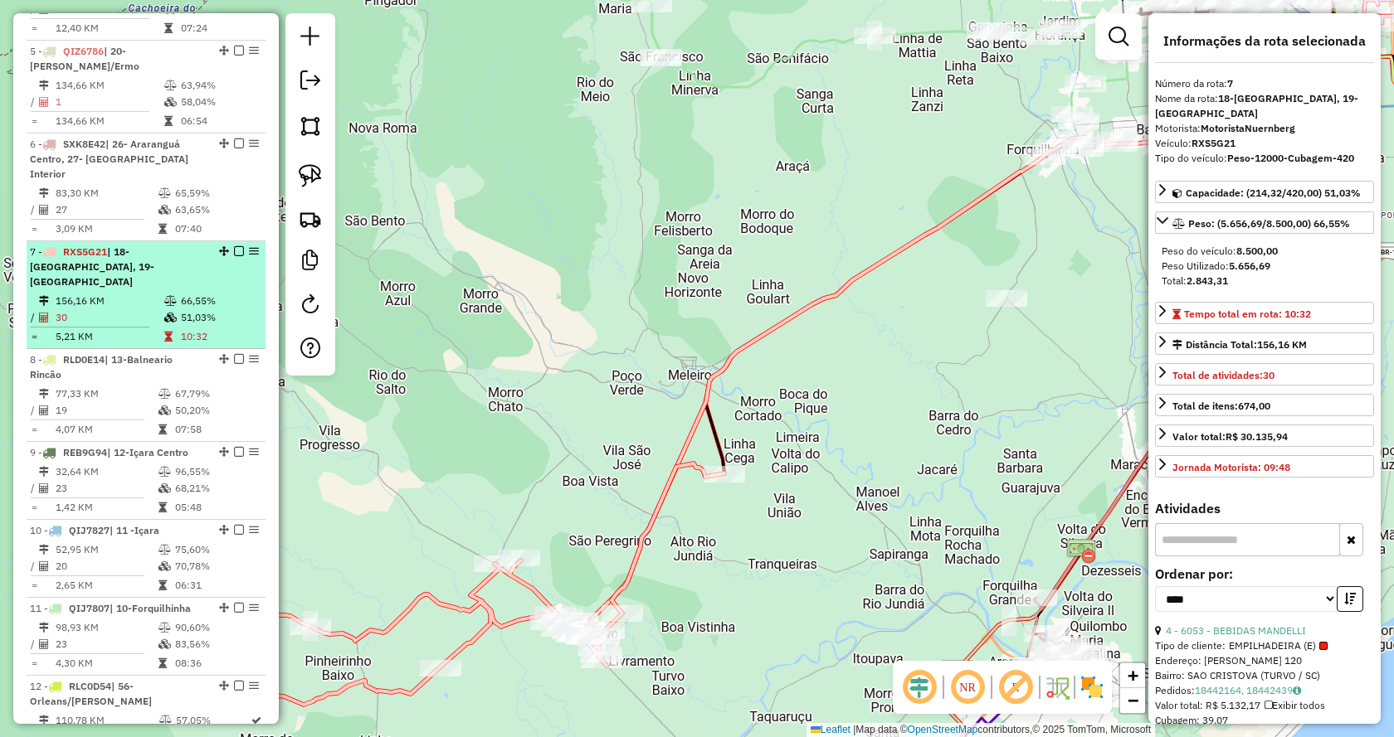
scroll to position [1078, 0]
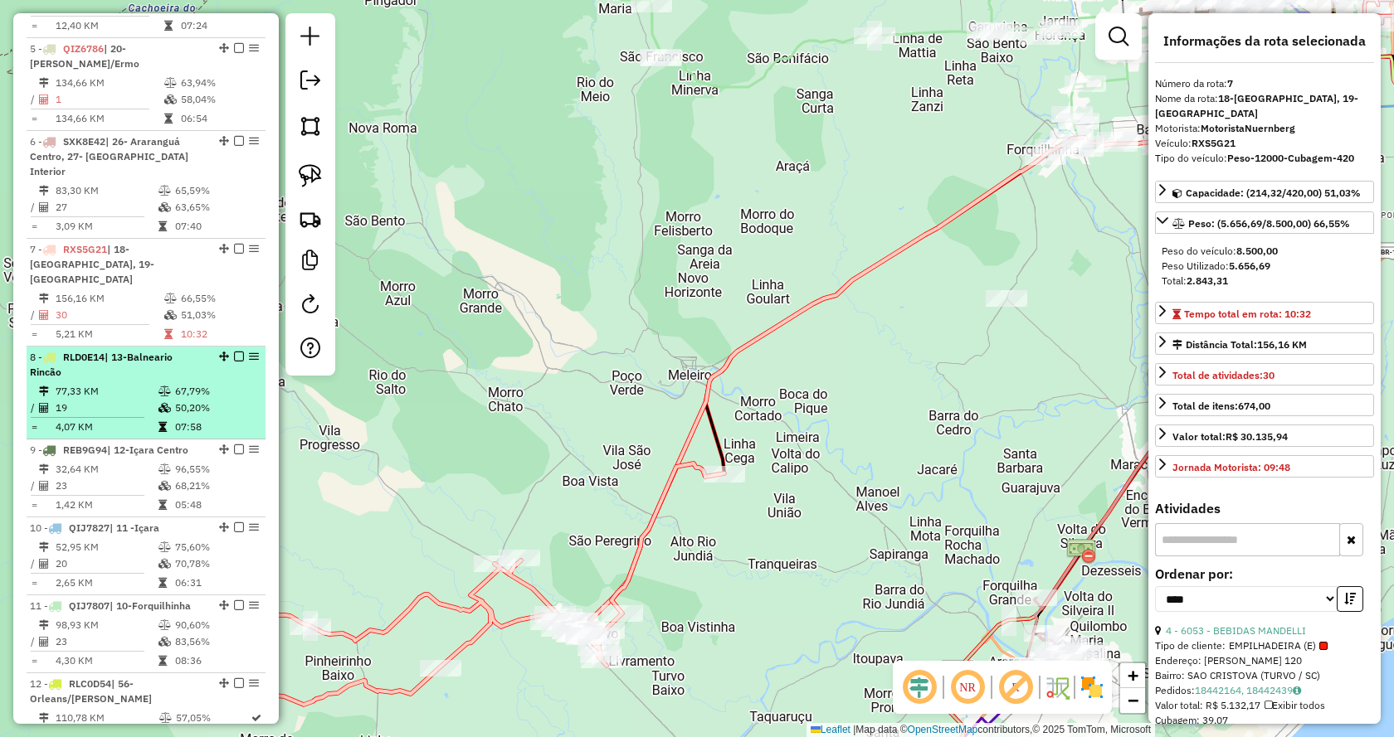
click at [87, 400] on td "19" at bounding box center [106, 408] width 103 height 17
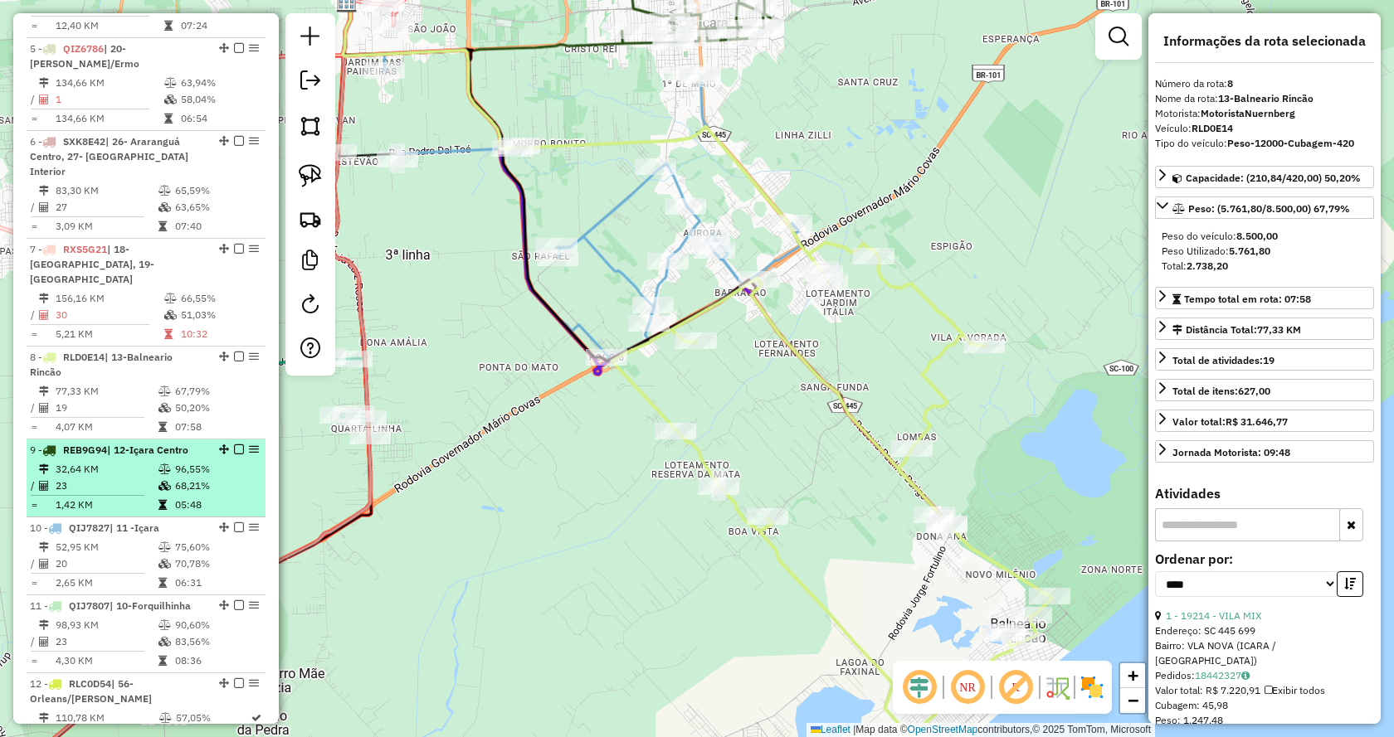
click at [99, 461] on td "32,64 KM" at bounding box center [106, 469] width 103 height 17
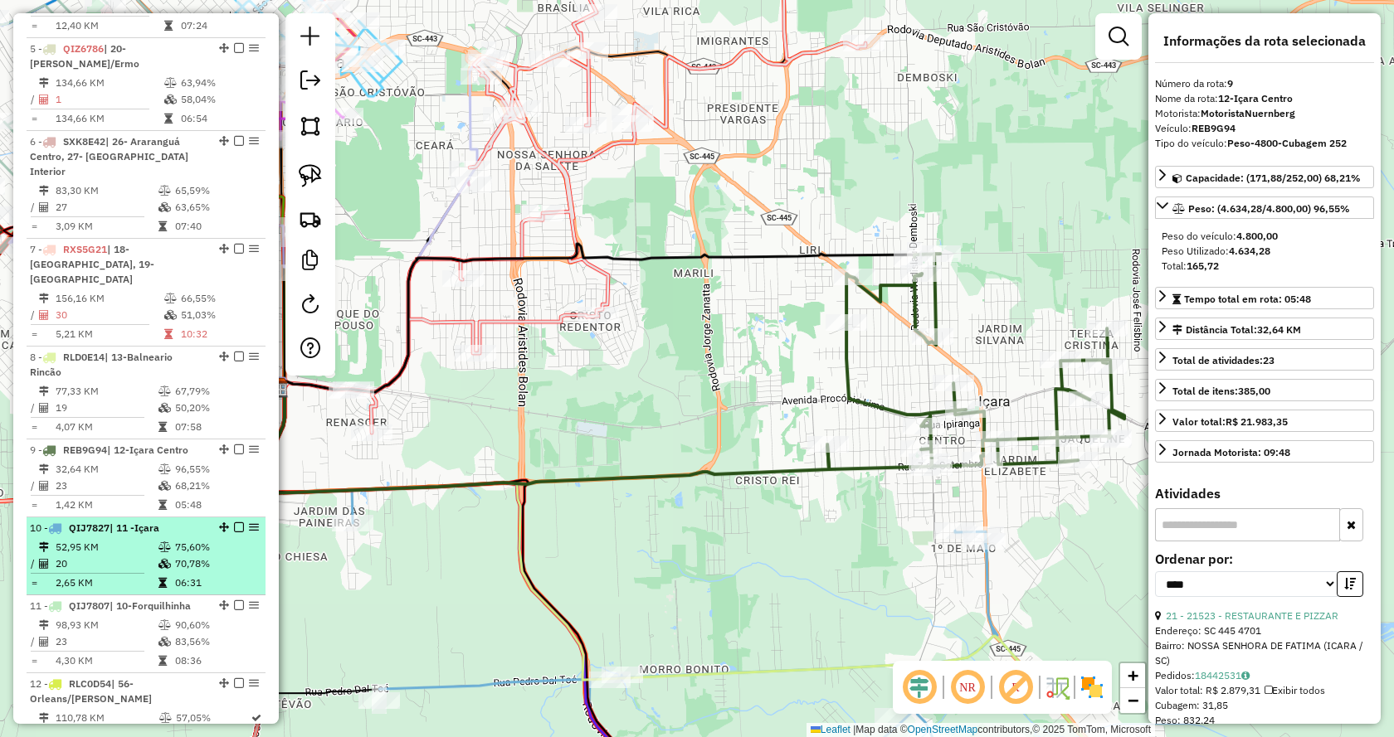
click at [126, 539] on td "52,95 KM" at bounding box center [106, 547] width 103 height 17
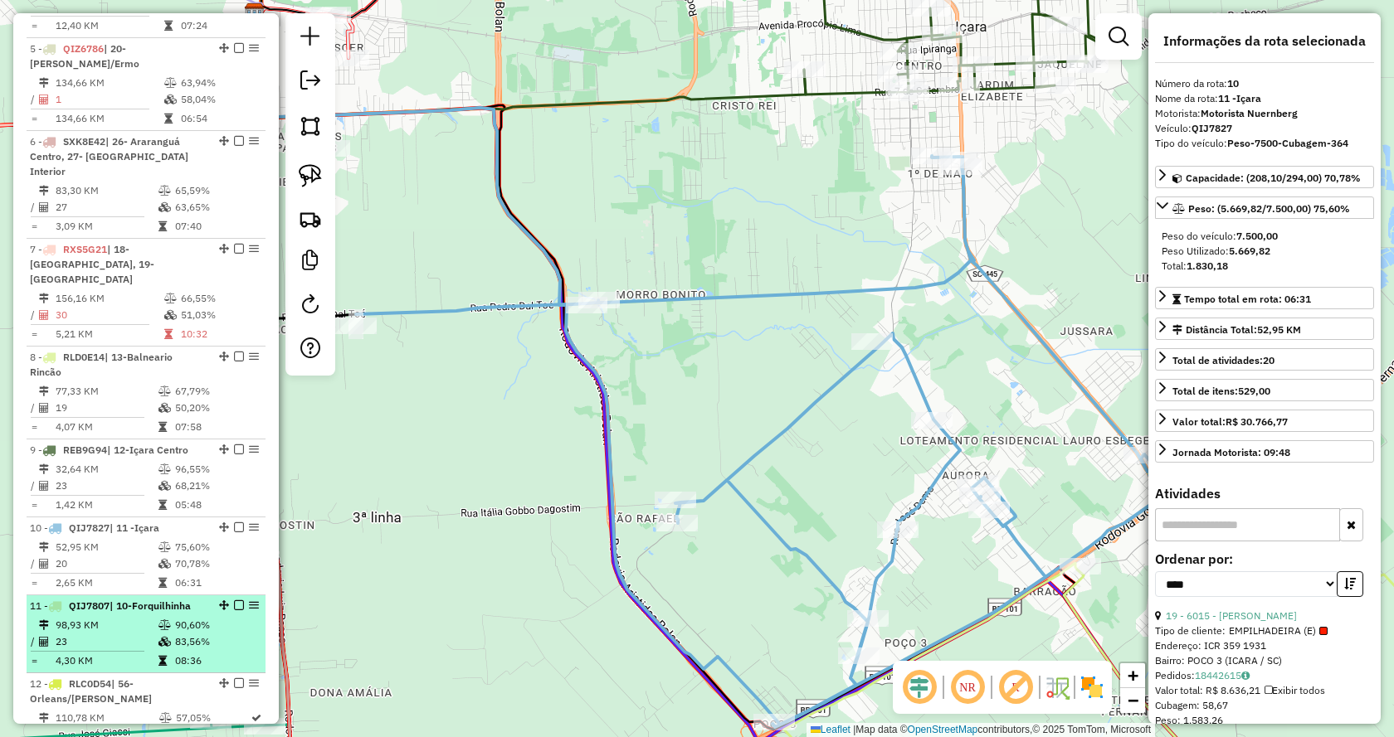
click at [124, 617] on td "98,93 KM" at bounding box center [106, 625] width 103 height 17
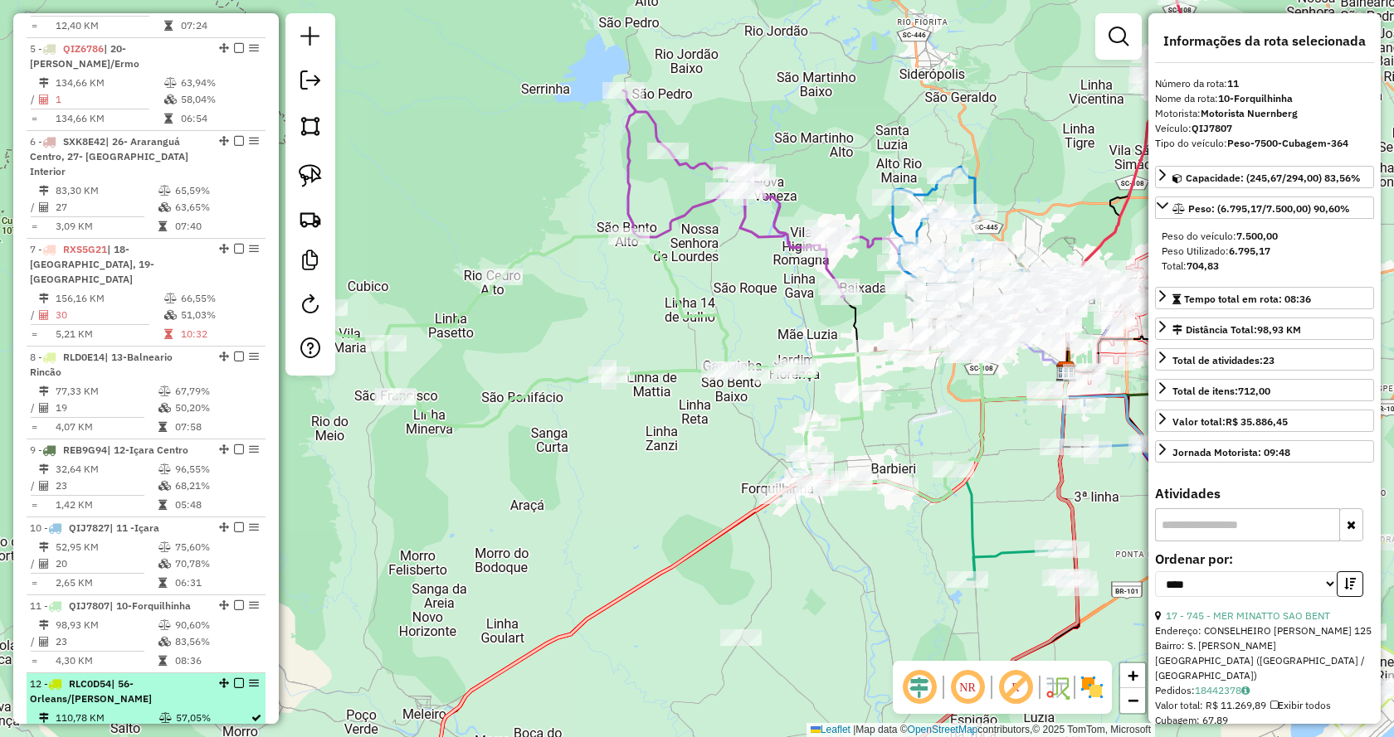
click at [134, 677] on div "12 - RLC0D54 | 56-Orleans/Lauro Muller" at bounding box center [118, 692] width 176 height 30
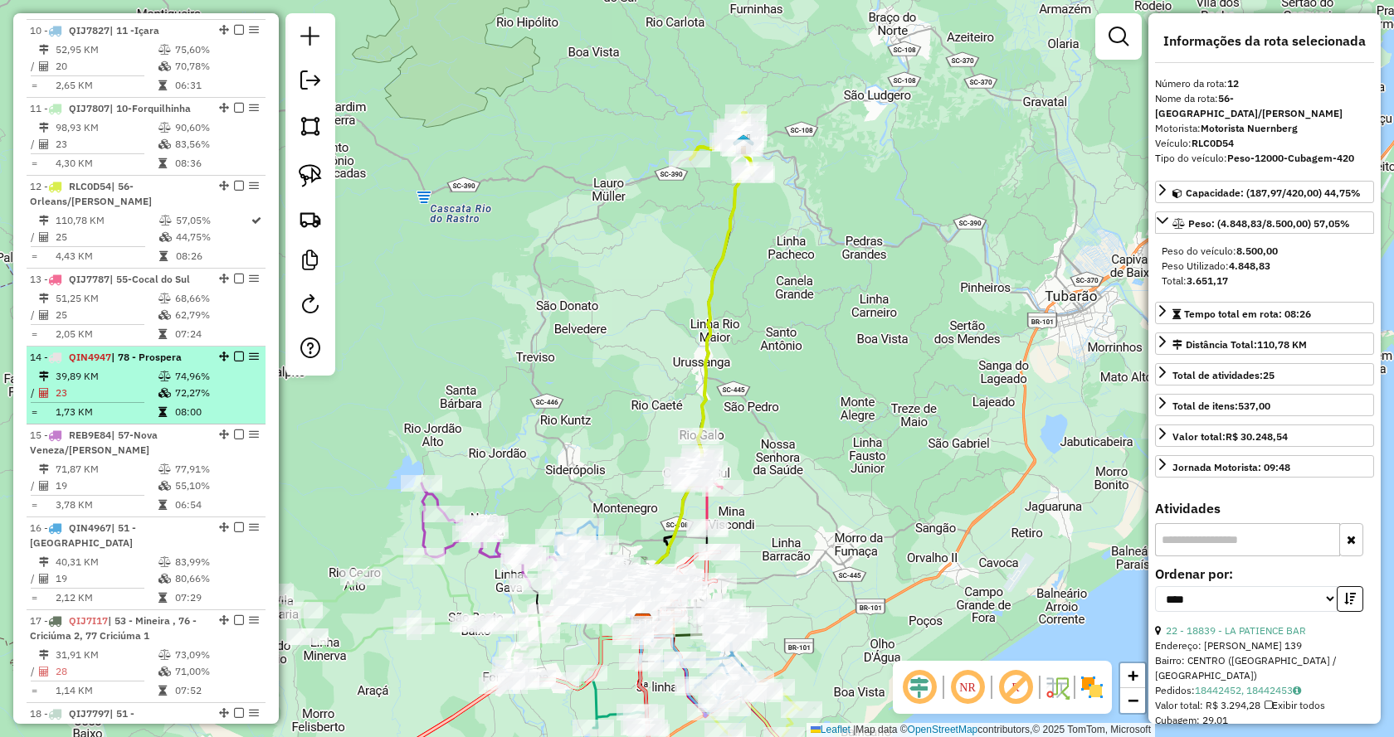
scroll to position [1659, 0]
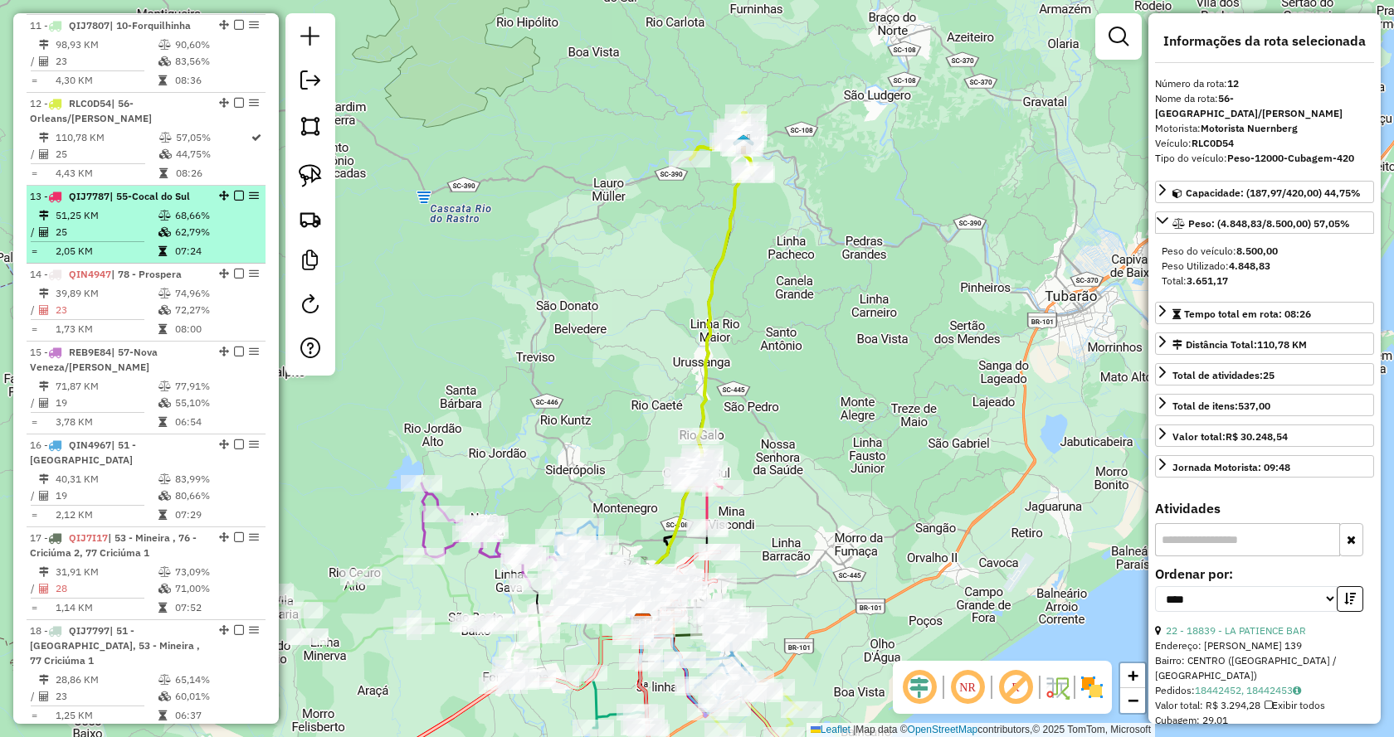
click at [98, 207] on td "51,25 KM" at bounding box center [106, 215] width 103 height 17
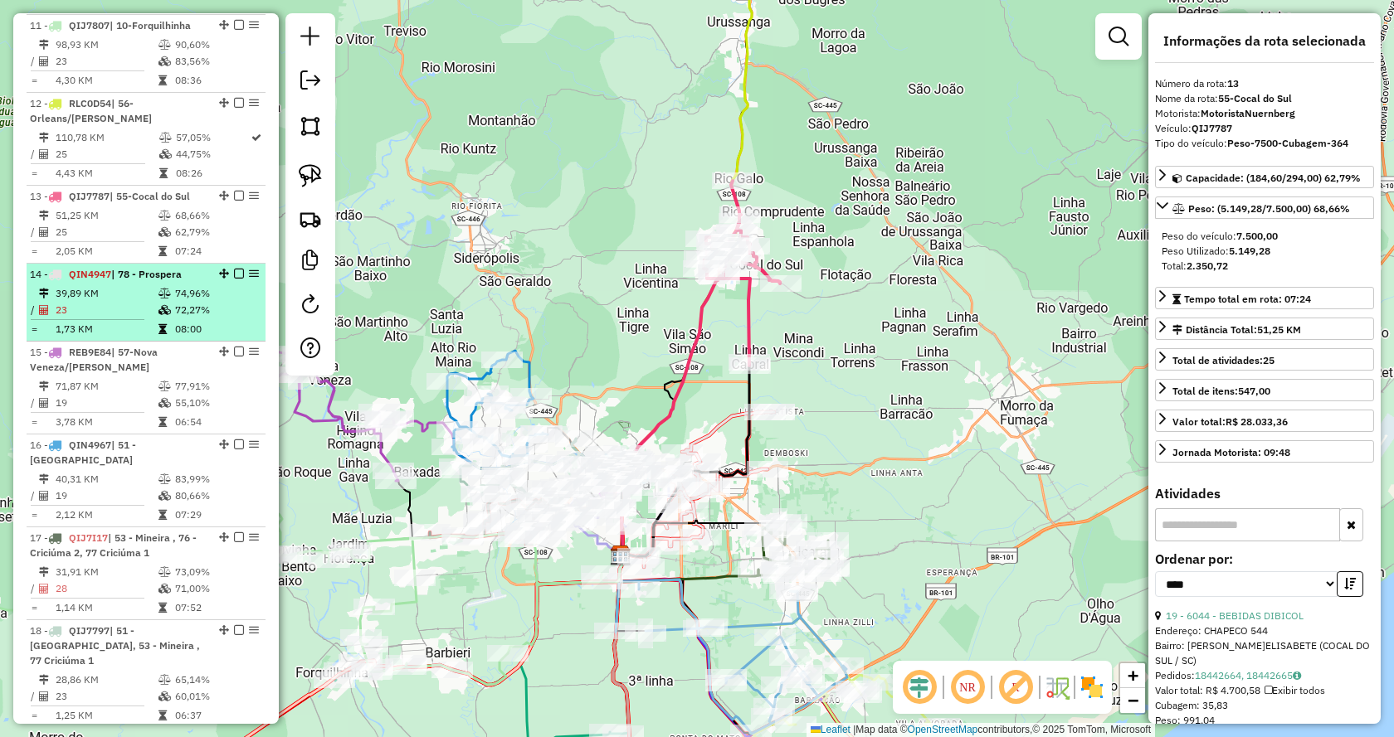
click at [99, 302] on td "23" at bounding box center [106, 310] width 103 height 17
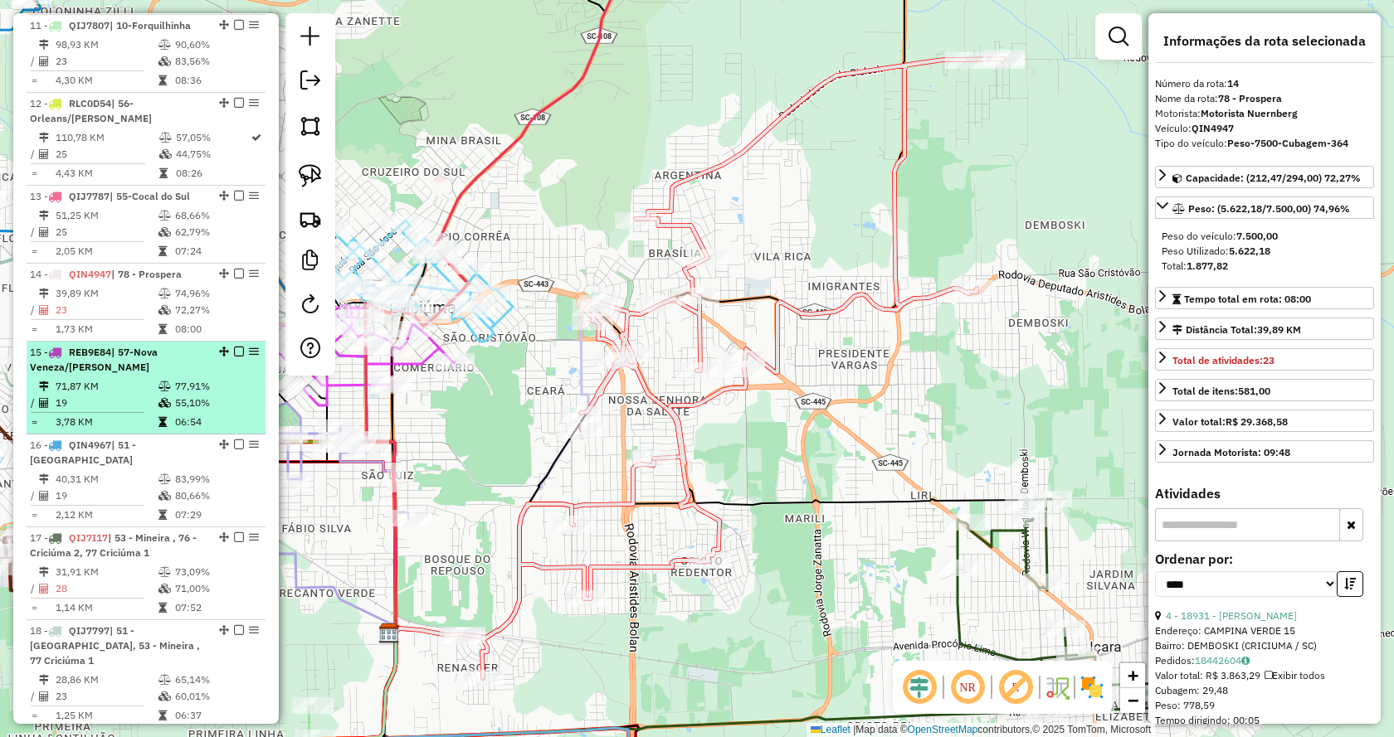
click at [90, 411] on td at bounding box center [94, 412] width 128 height 2
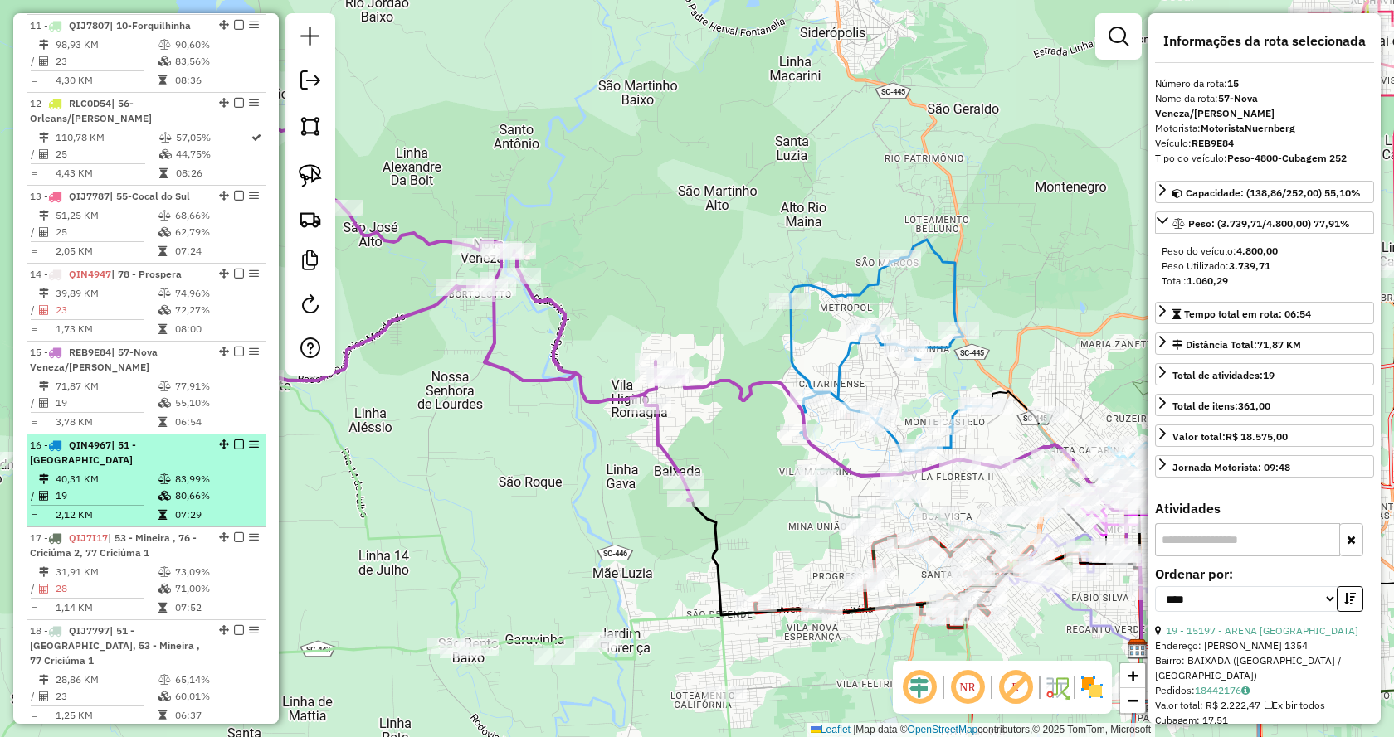
click at [64, 507] on td "2,12 KM" at bounding box center [106, 515] width 103 height 17
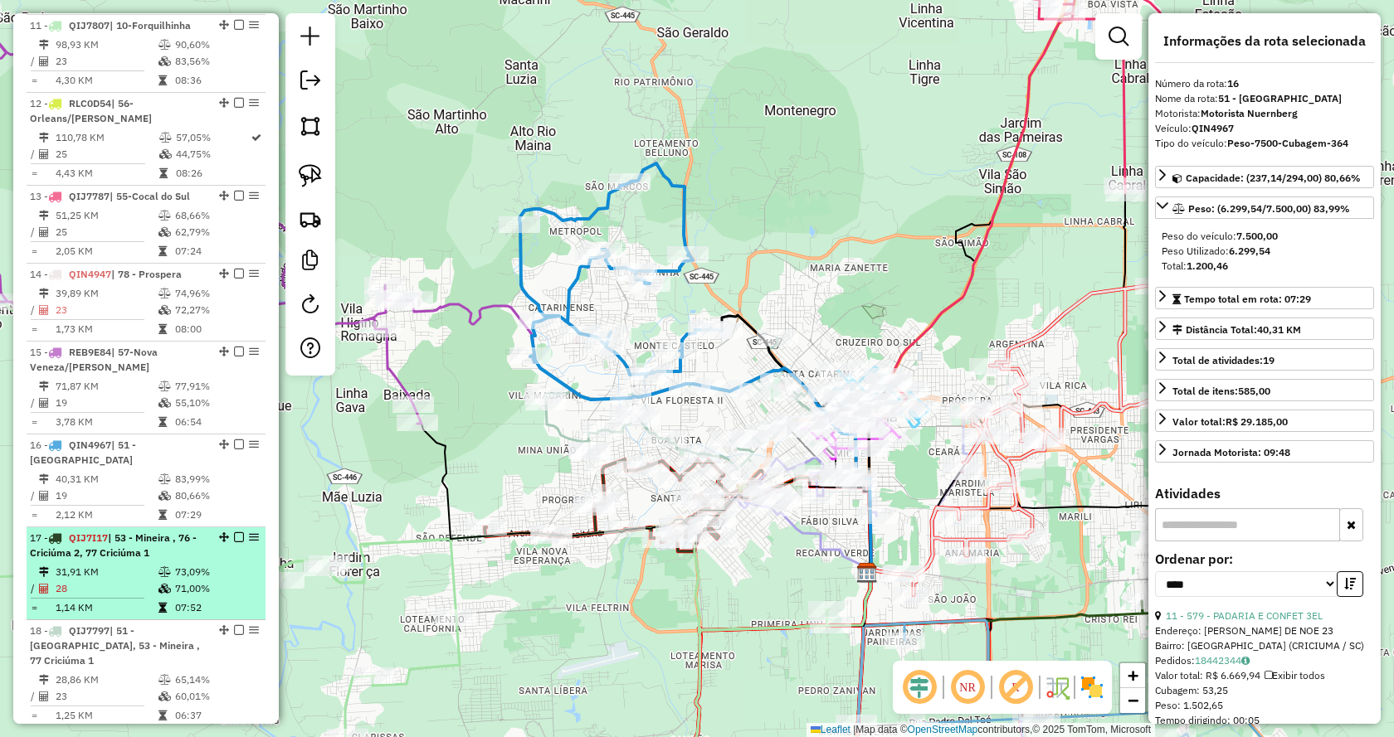
click at [84, 532] on span "QIJ7I17" at bounding box center [88, 538] width 39 height 12
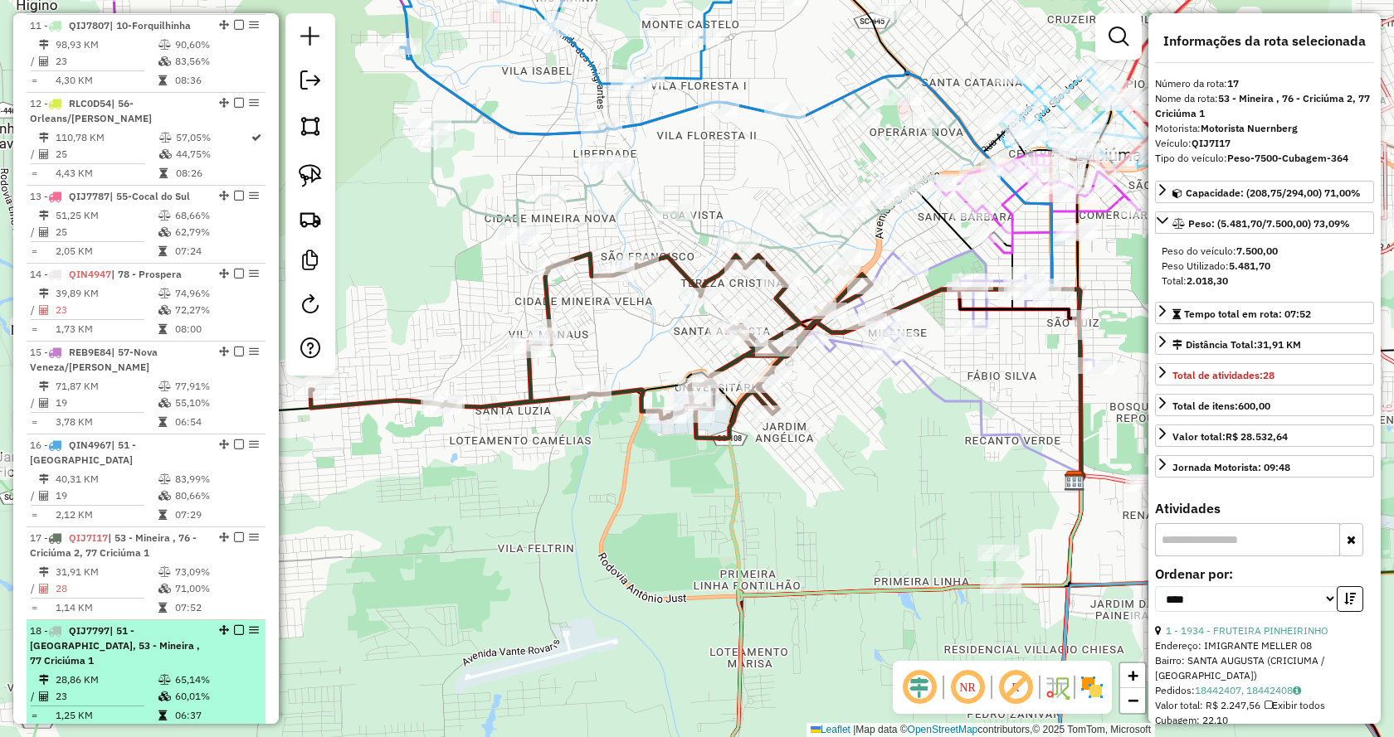
click at [134, 624] on div "18 - QIJ7797 | 51 - Rio Maina, 53 - Mineira , 77 Criciúma 1" at bounding box center [118, 646] width 176 height 45
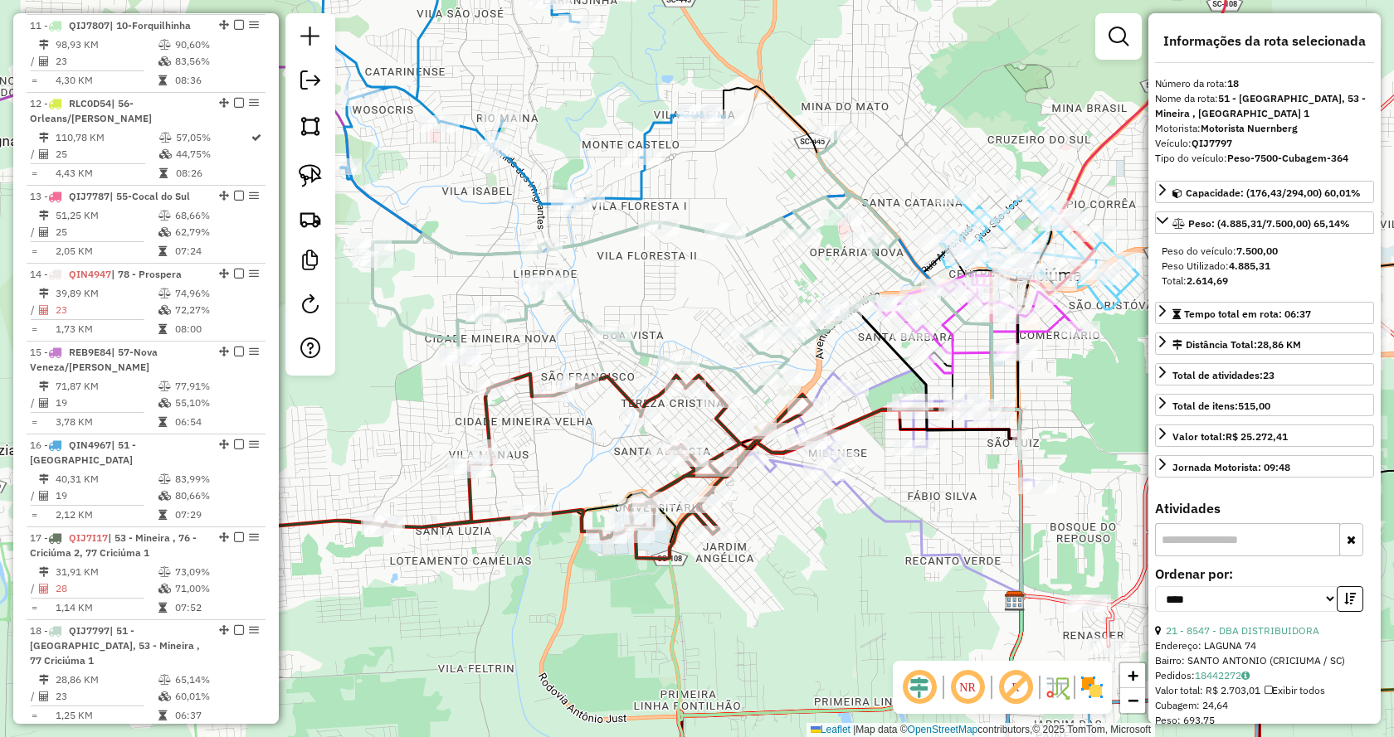
click at [129, 732] on span "| 76 - Criciúma 2, 77 Criciúma 1" at bounding box center [118, 745] width 176 height 27
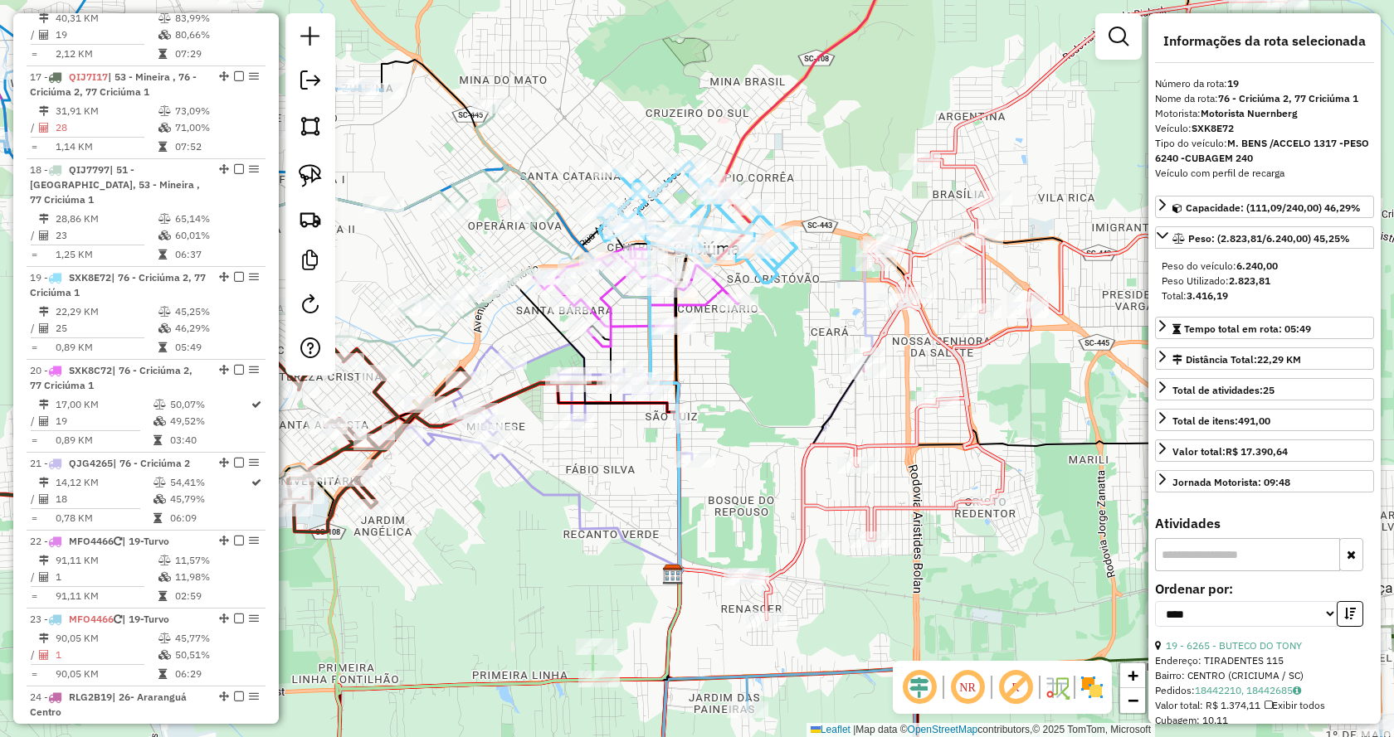
scroll to position [2240, 0]
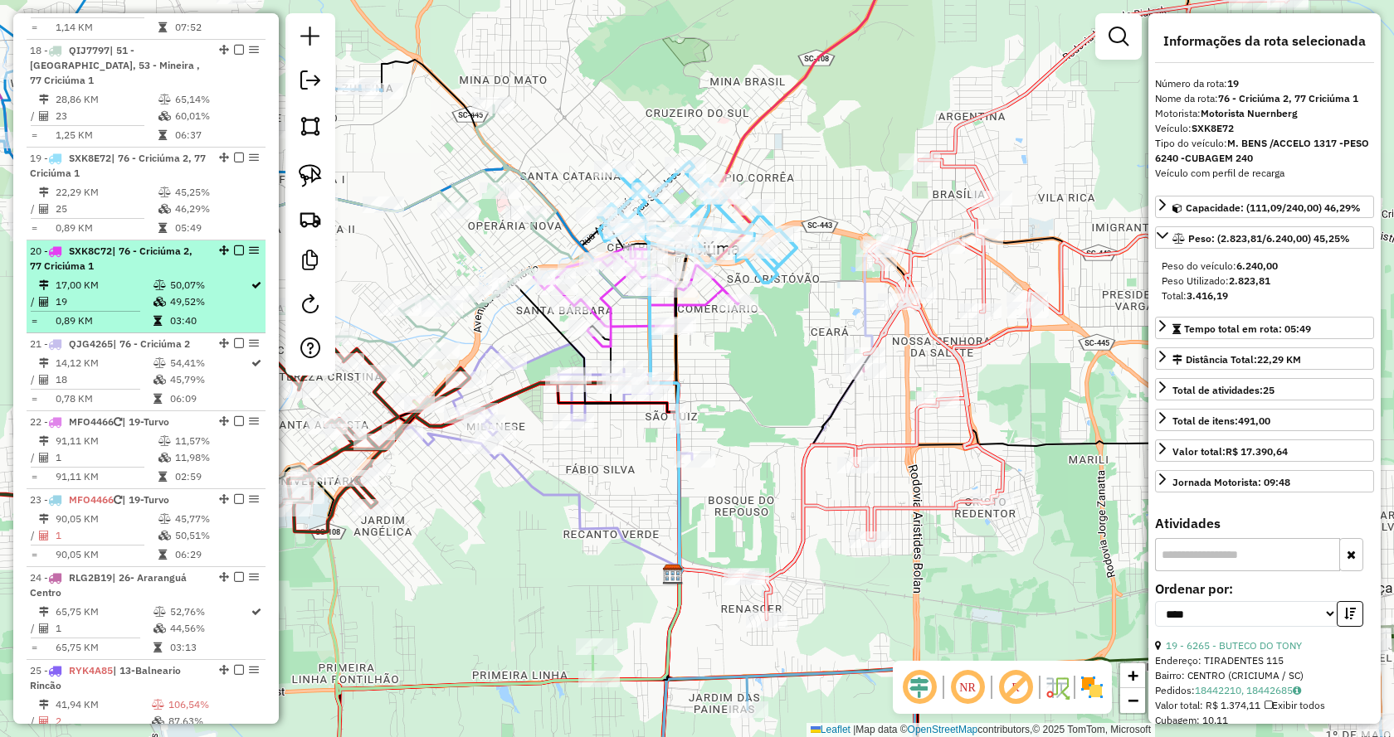
click at [100, 244] on div "20 - SXK8C72 | 76 - Criciúma 2, 77 Criciúma 1" at bounding box center [118, 259] width 176 height 30
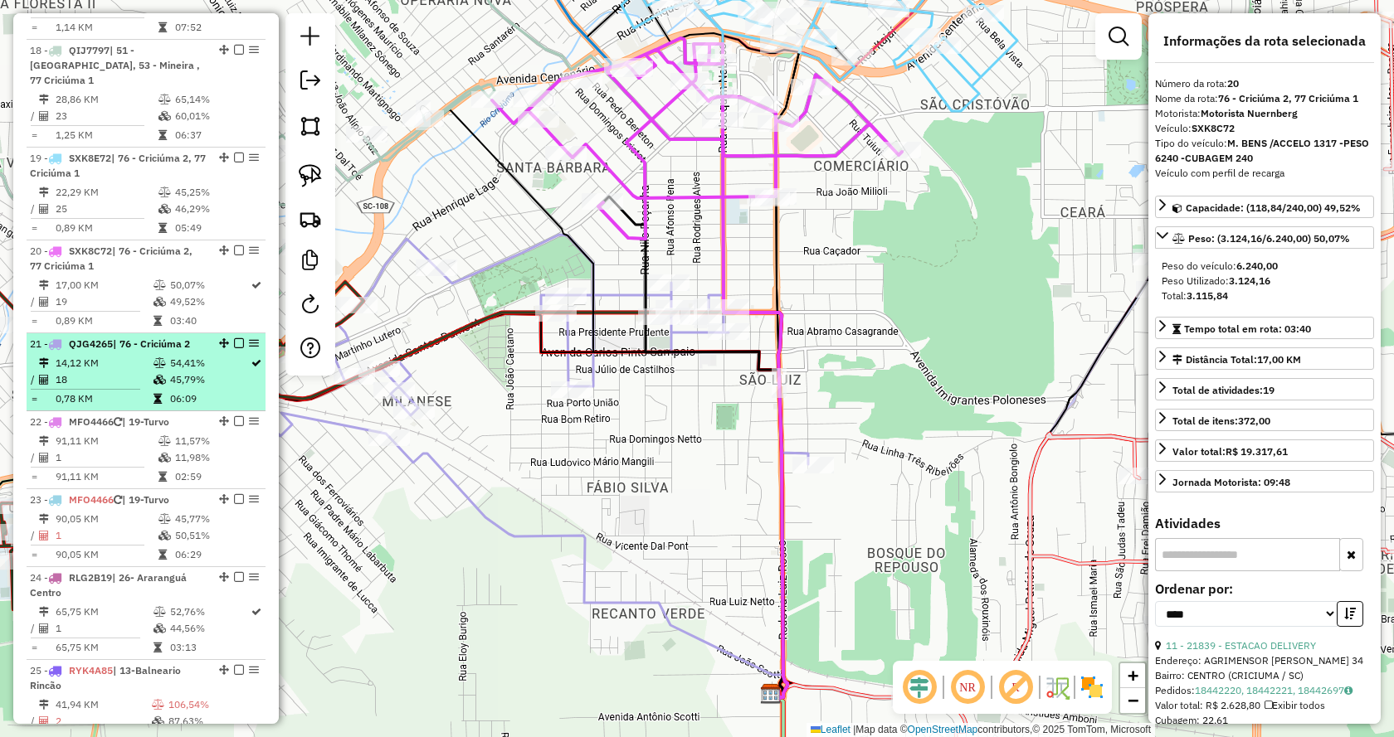
click at [107, 333] on li "21 - QJG4265 | 76 - Criciúma 2 14,12 KM 54,41% / 18 45,79% = 0,78 KM 06:09" at bounding box center [146, 372] width 239 height 78
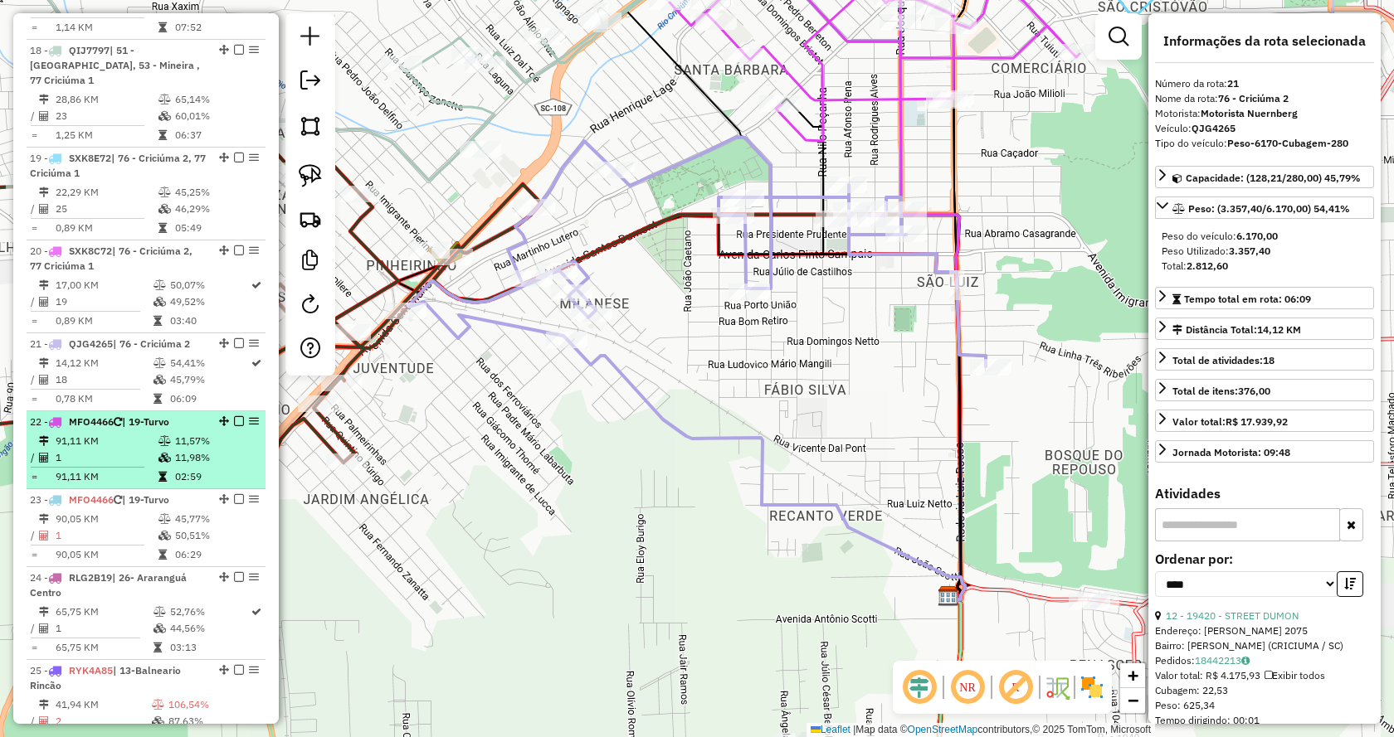
click at [98, 450] on td "1" at bounding box center [106, 458] width 103 height 17
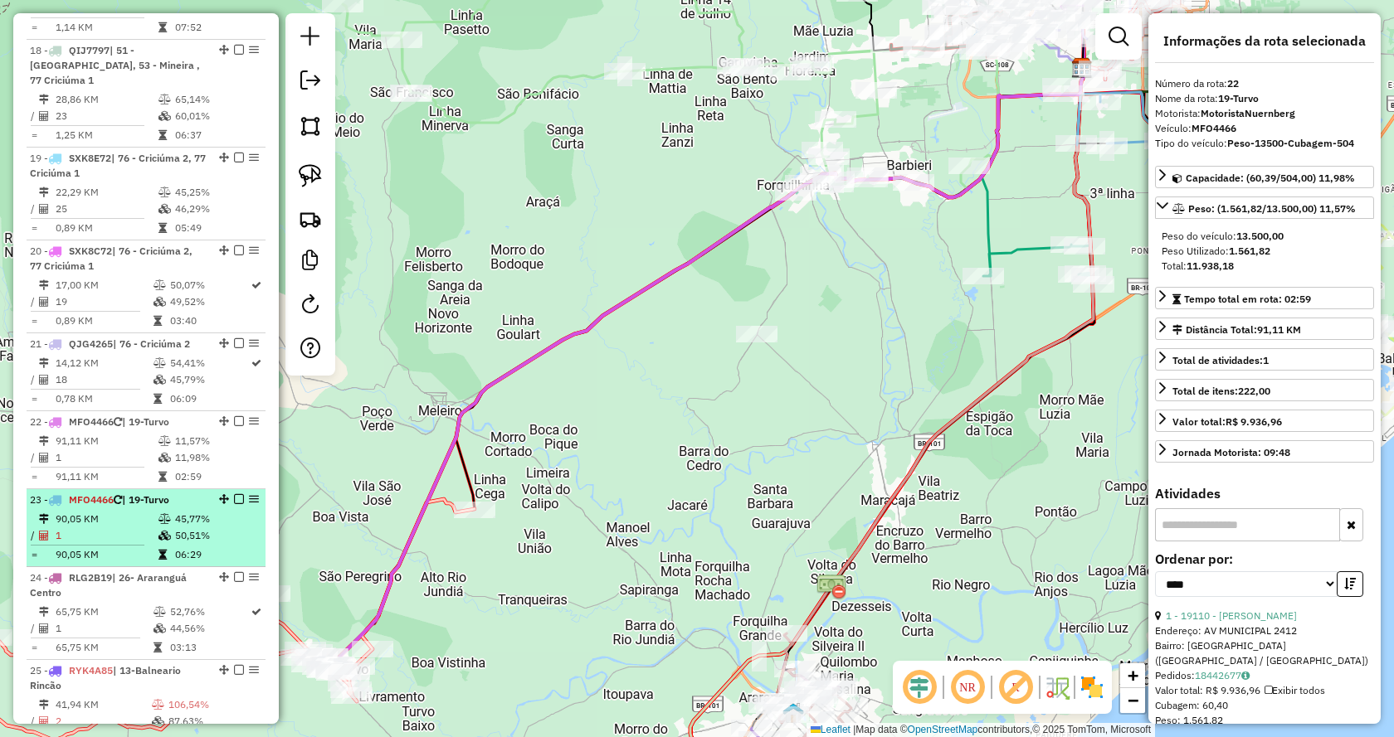
click at [111, 511] on td "90,05 KM" at bounding box center [106, 519] width 103 height 17
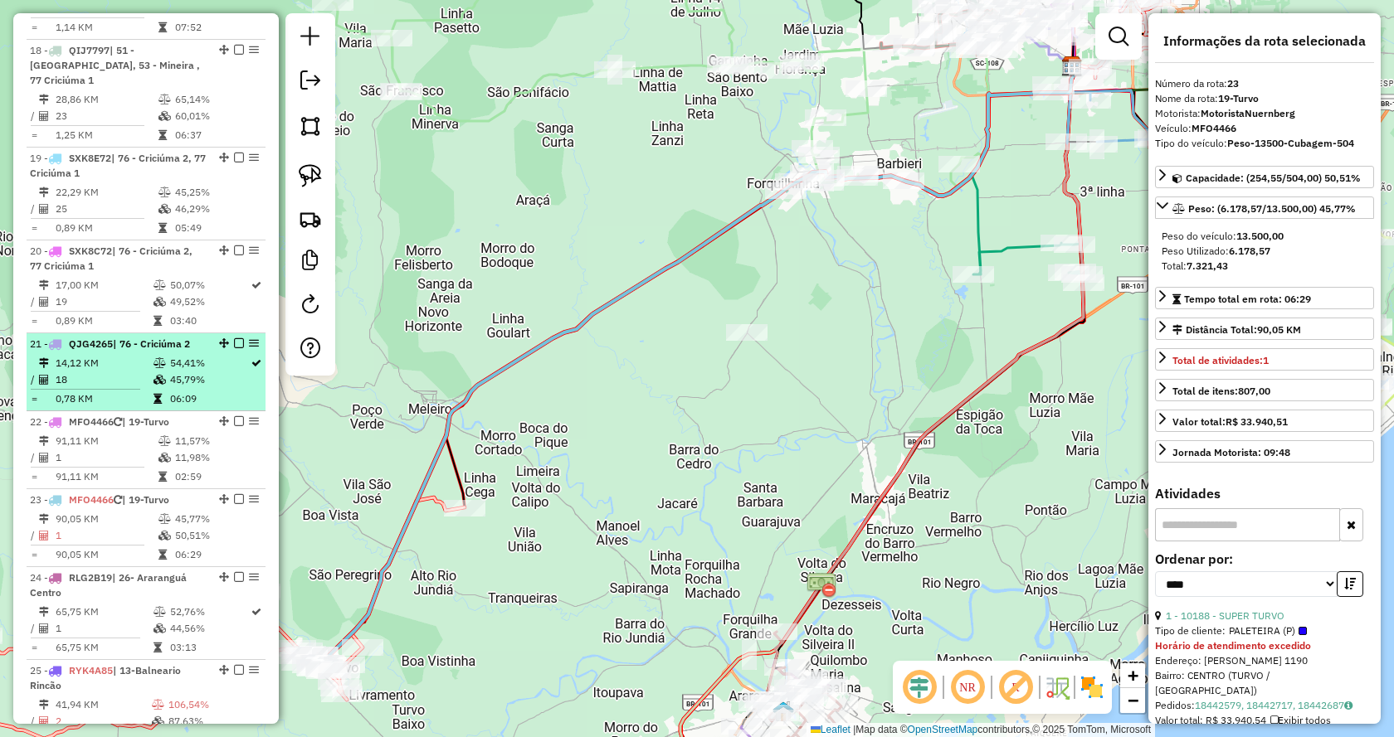
click at [78, 355] on td "14,12 KM" at bounding box center [104, 363] width 98 height 17
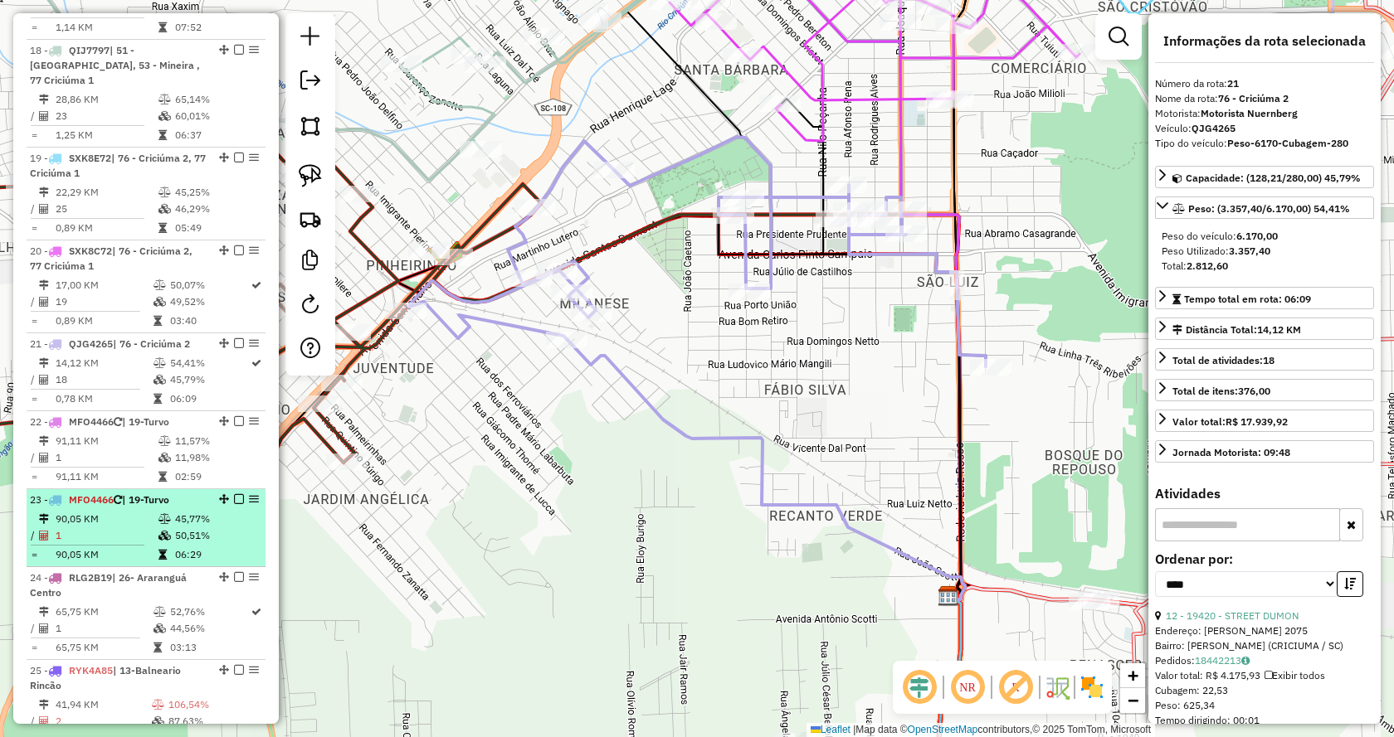
click at [102, 511] on td "90,05 KM" at bounding box center [106, 519] width 103 height 17
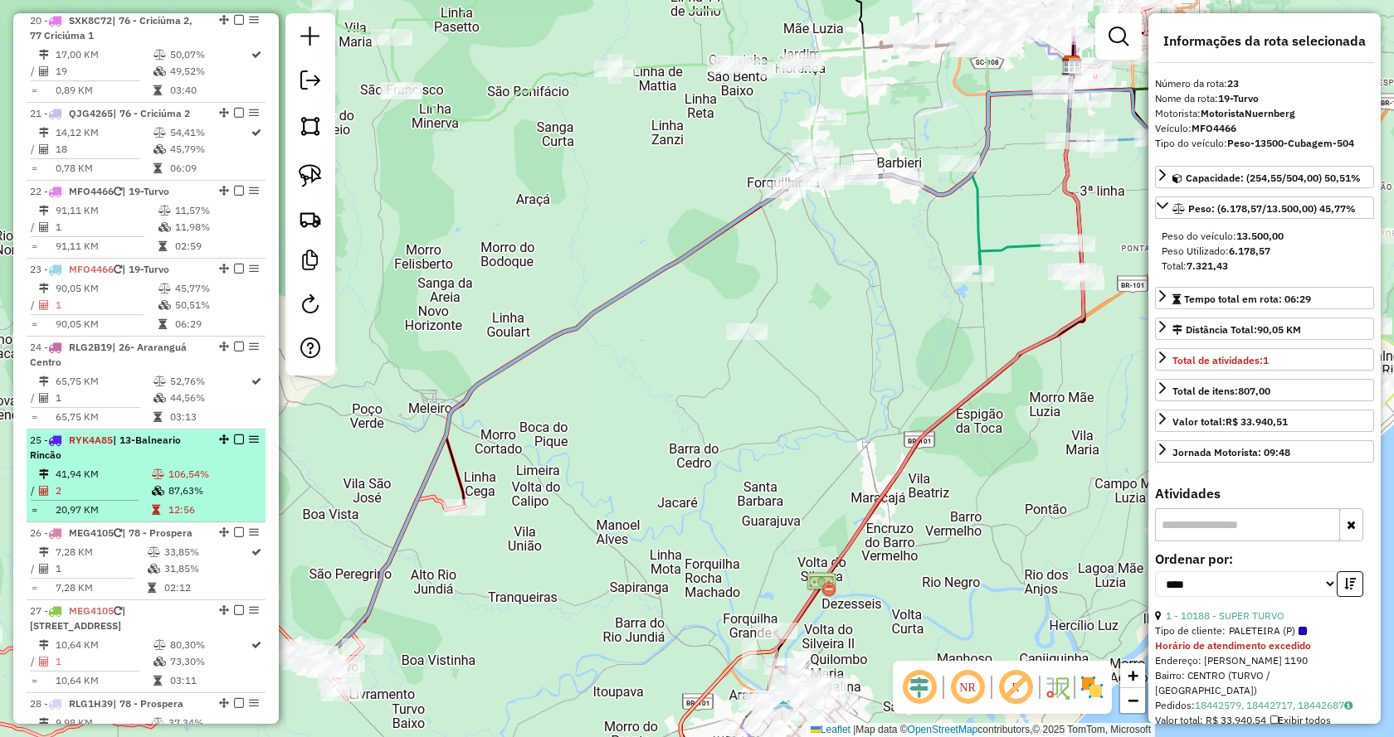
scroll to position [2489, 0]
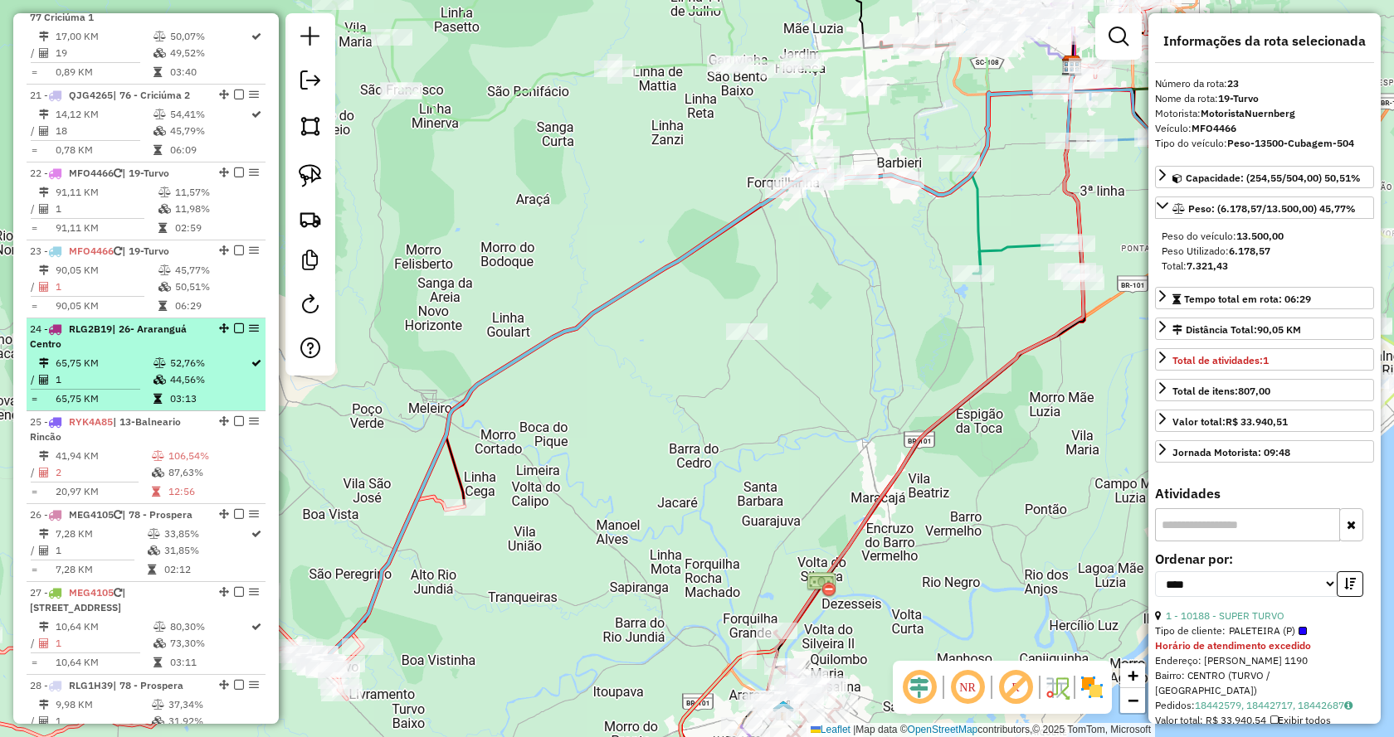
click at [79, 372] on td "1" at bounding box center [104, 380] width 98 height 17
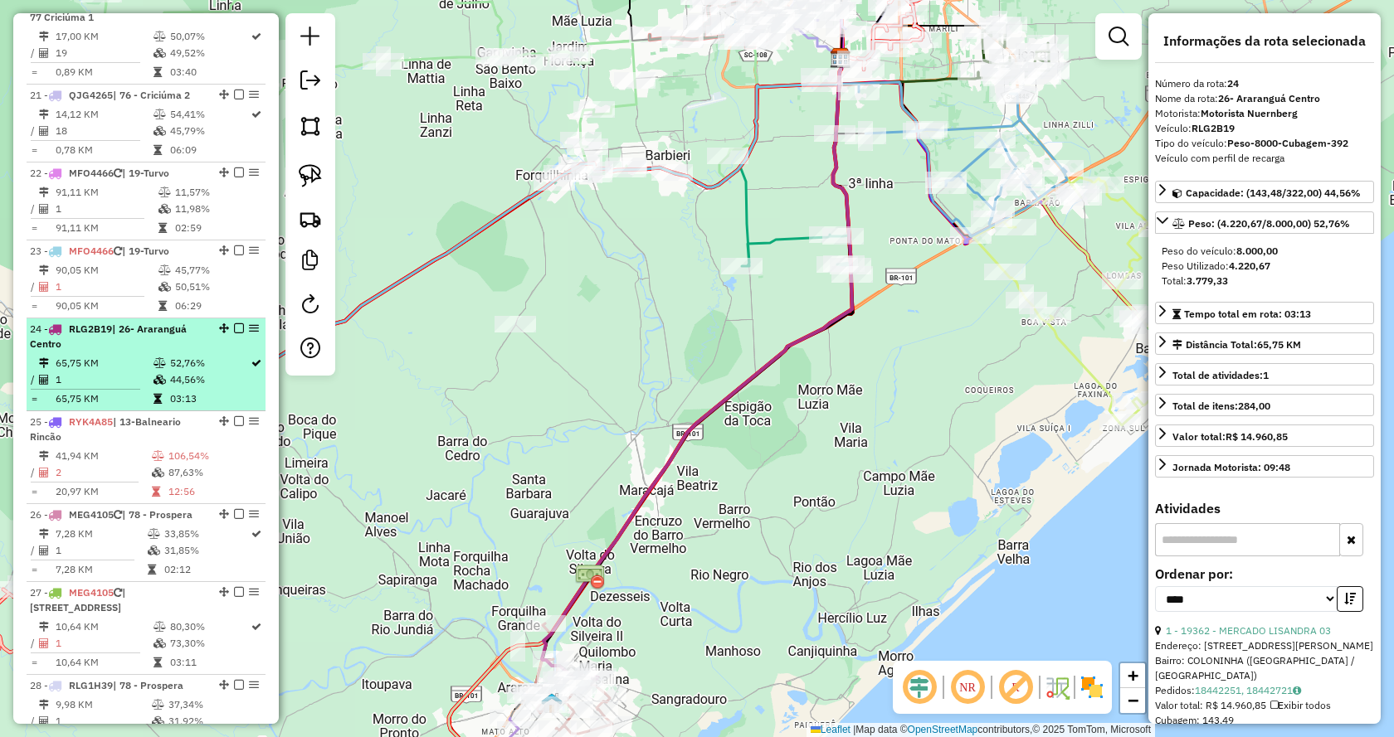
click at [83, 372] on td "1" at bounding box center [104, 380] width 98 height 17
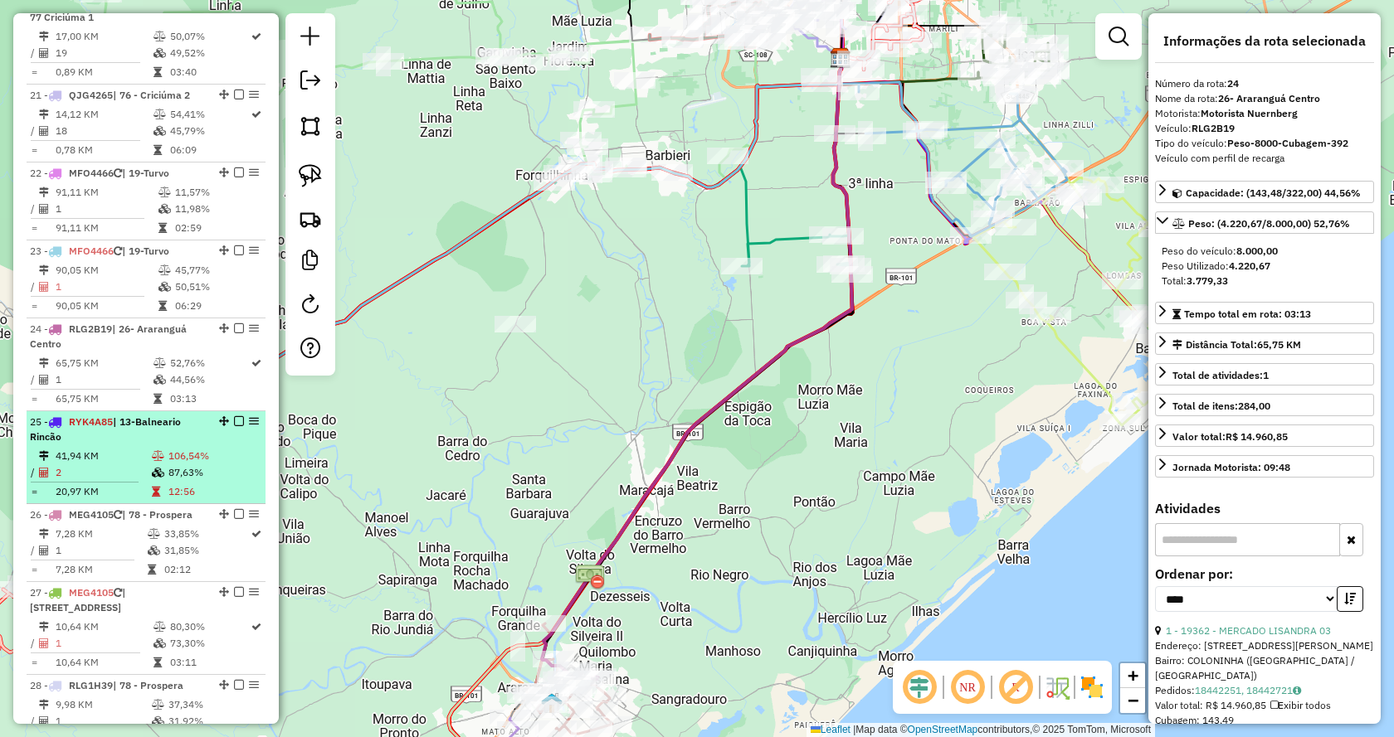
click at [108, 448] on td "41,94 KM" at bounding box center [103, 456] width 96 height 17
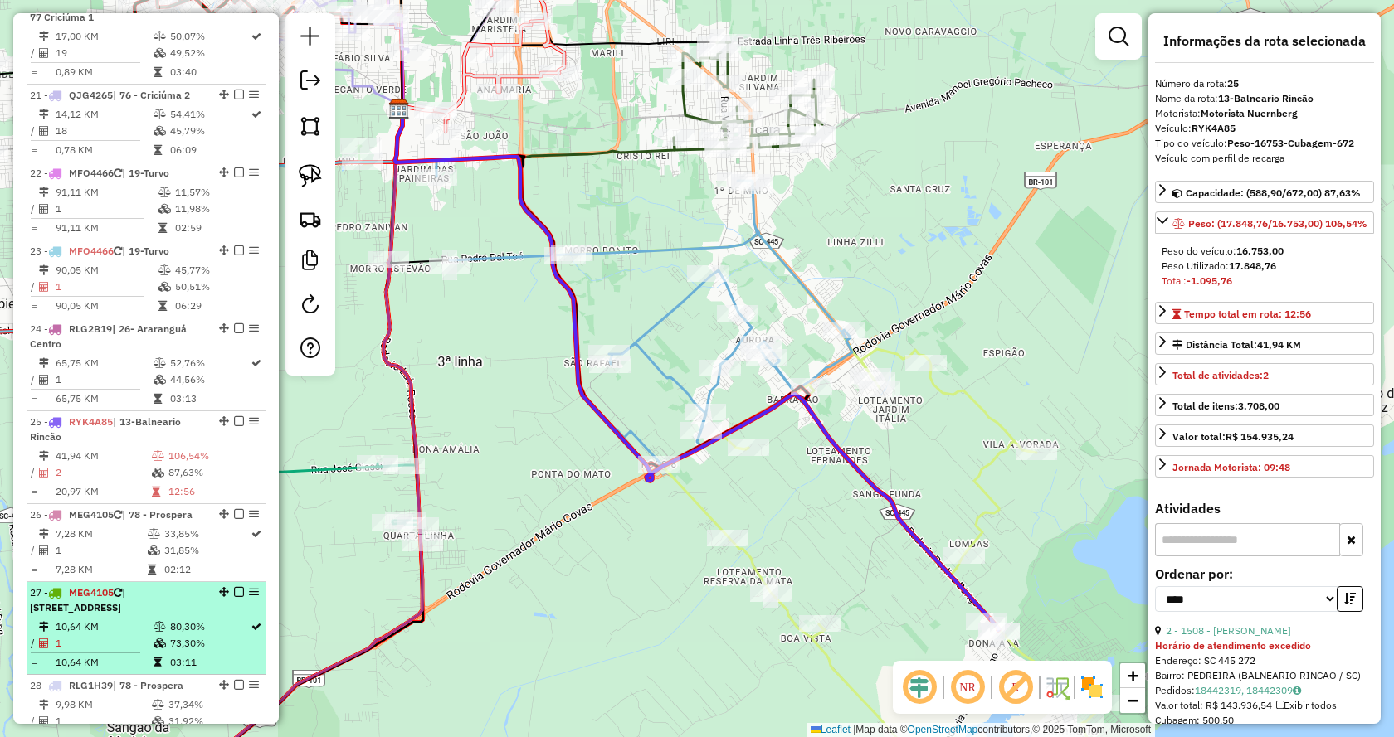
click at [114, 582] on li "27 - MEG4105 | 77 Criciúma 1 10,64 KM 80,30% / 1 73,30% = 10,64 KM 03:11" at bounding box center [146, 628] width 239 height 93
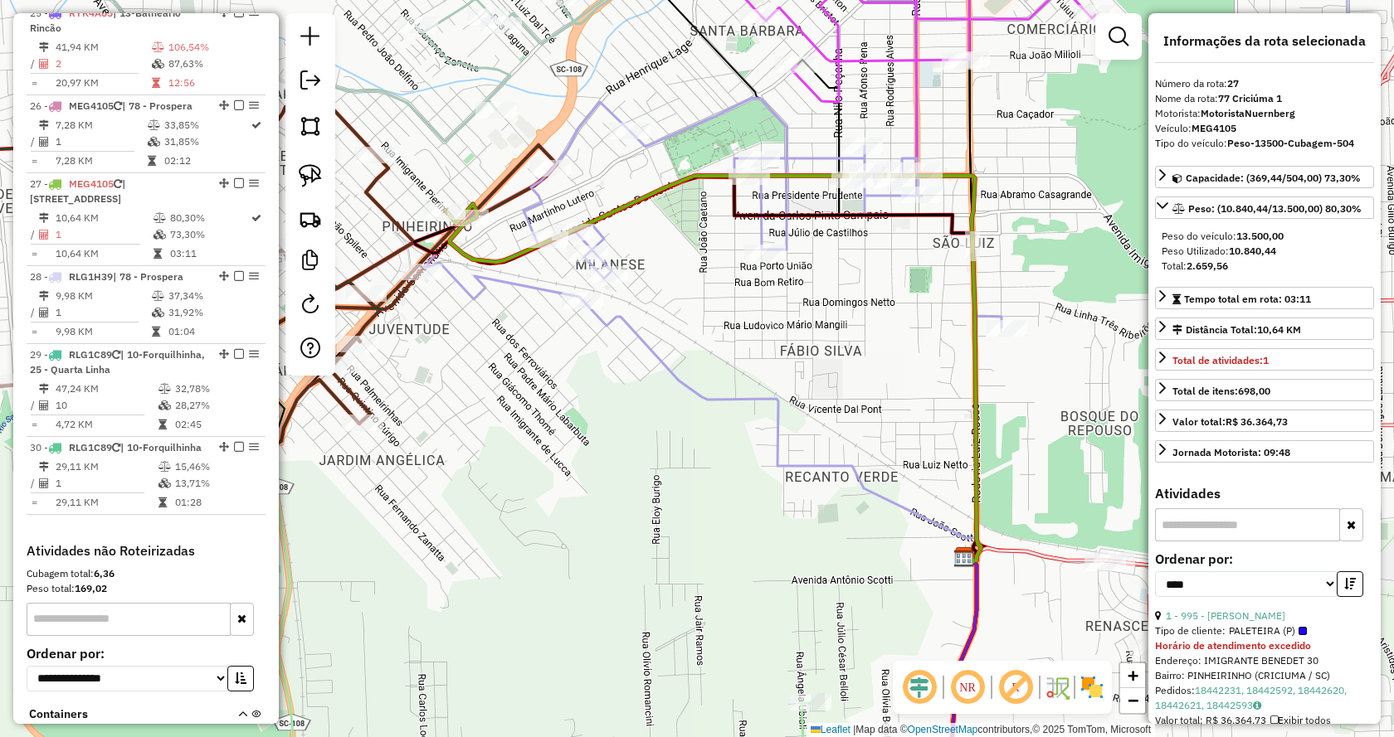
scroll to position [2903, 0]
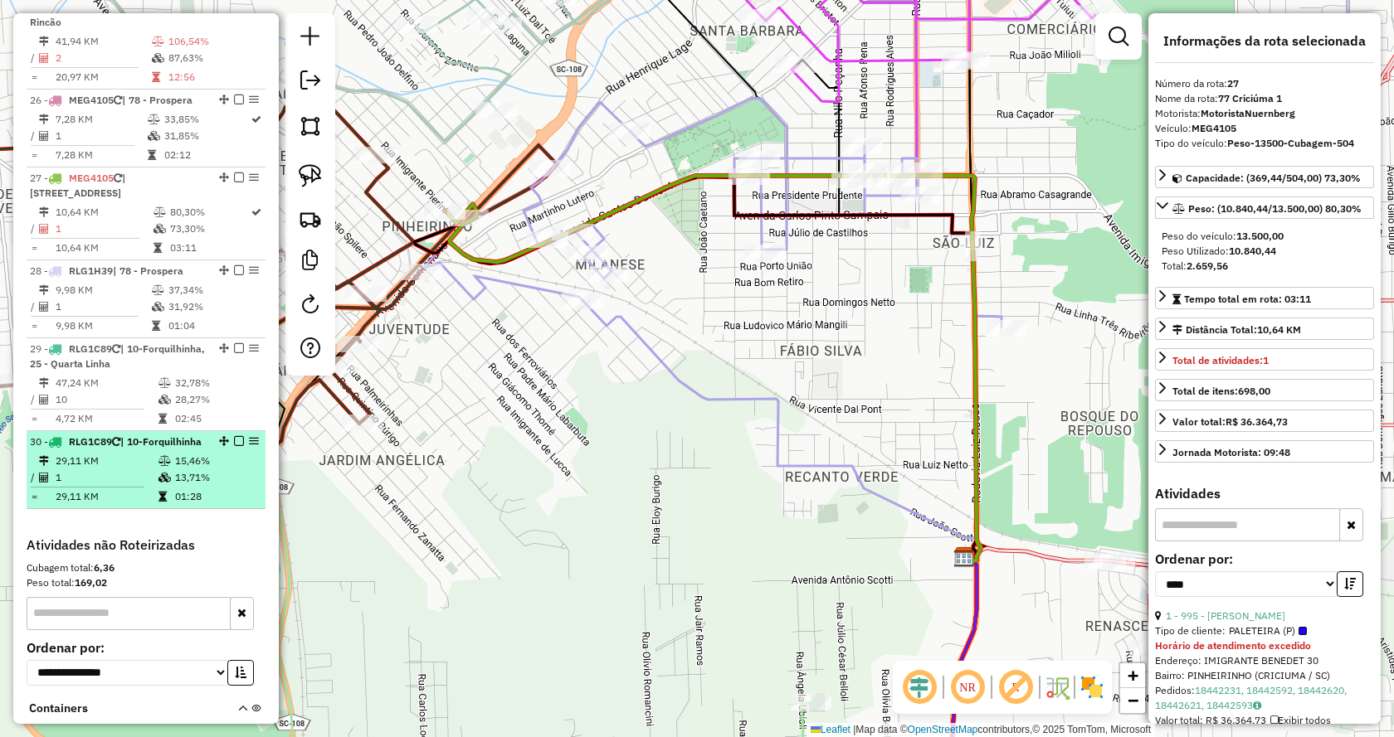
click at [98, 435] on div "30 - RLG1C89 | 10-Forquilhinha" at bounding box center [118, 442] width 176 height 15
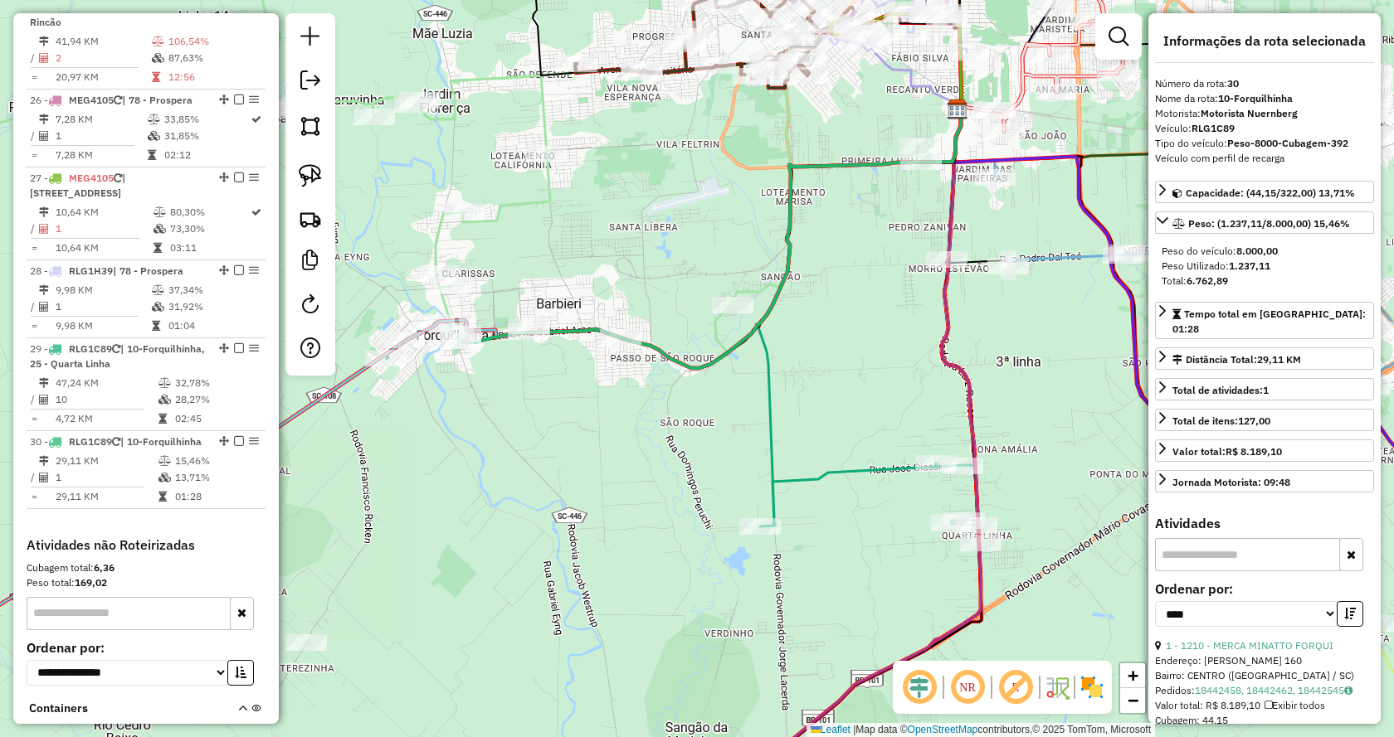
click at [328, 85] on div at bounding box center [310, 194] width 50 height 362
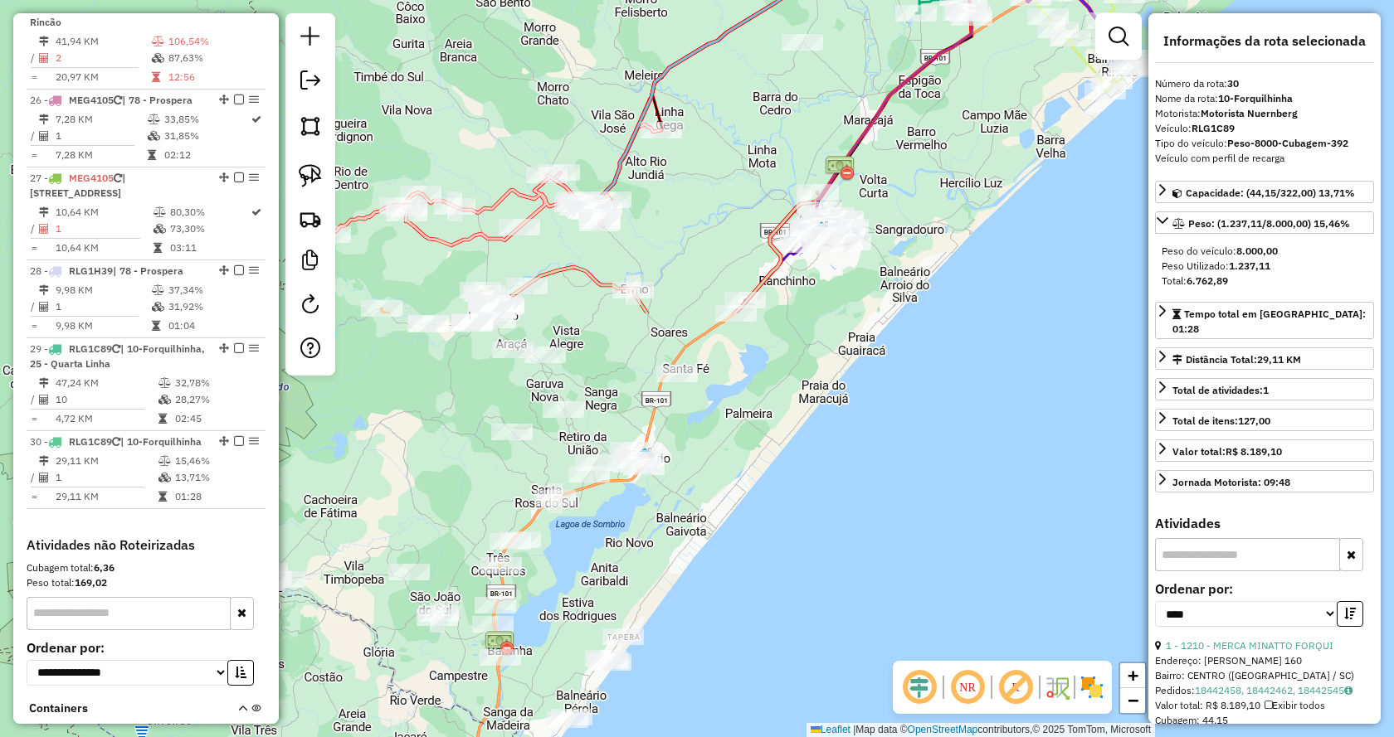
drag, startPoint x: 665, startPoint y: 661, endPoint x: 942, endPoint y: 163, distance: 569.2
click at [942, 163] on div "Janela de atendimento Grade de atendimento Capacidade Transportadoras Veículos …" at bounding box center [697, 368] width 1394 height 737
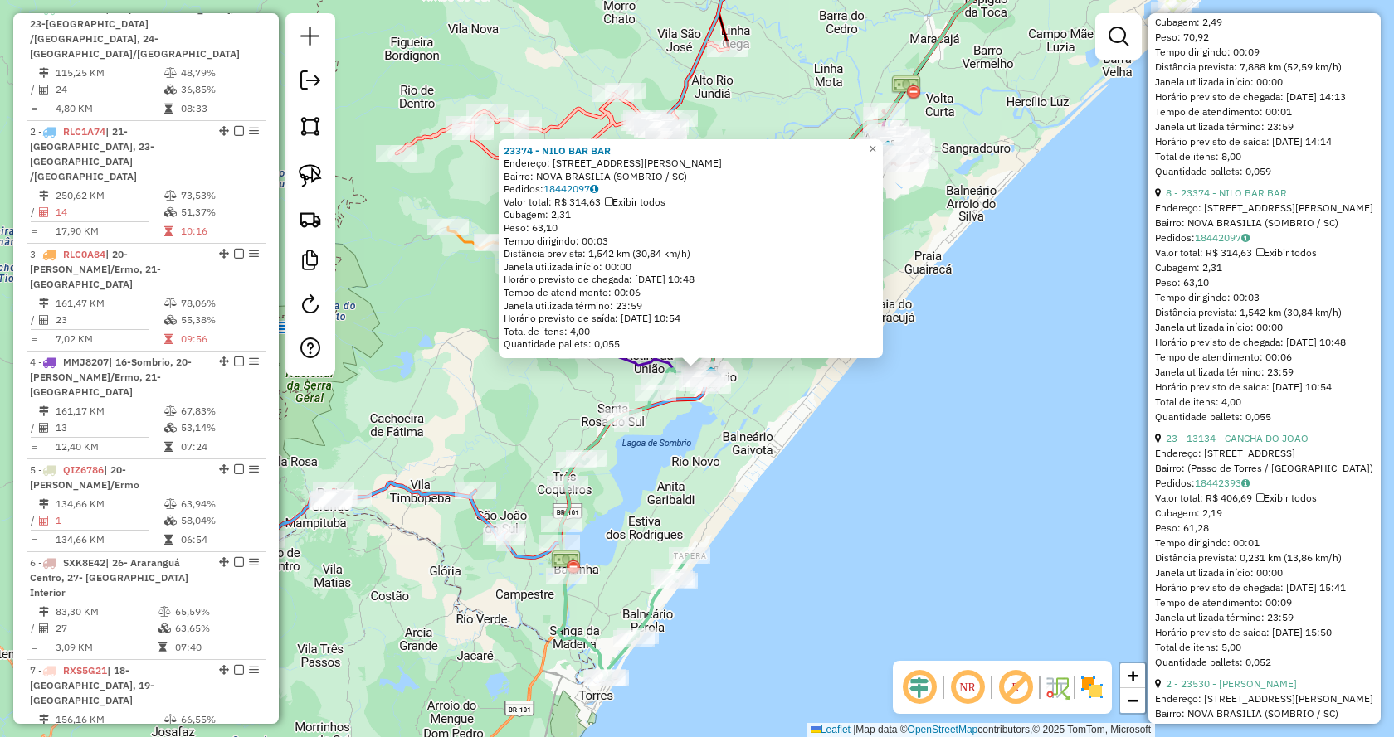
scroll to position [4028, 0]
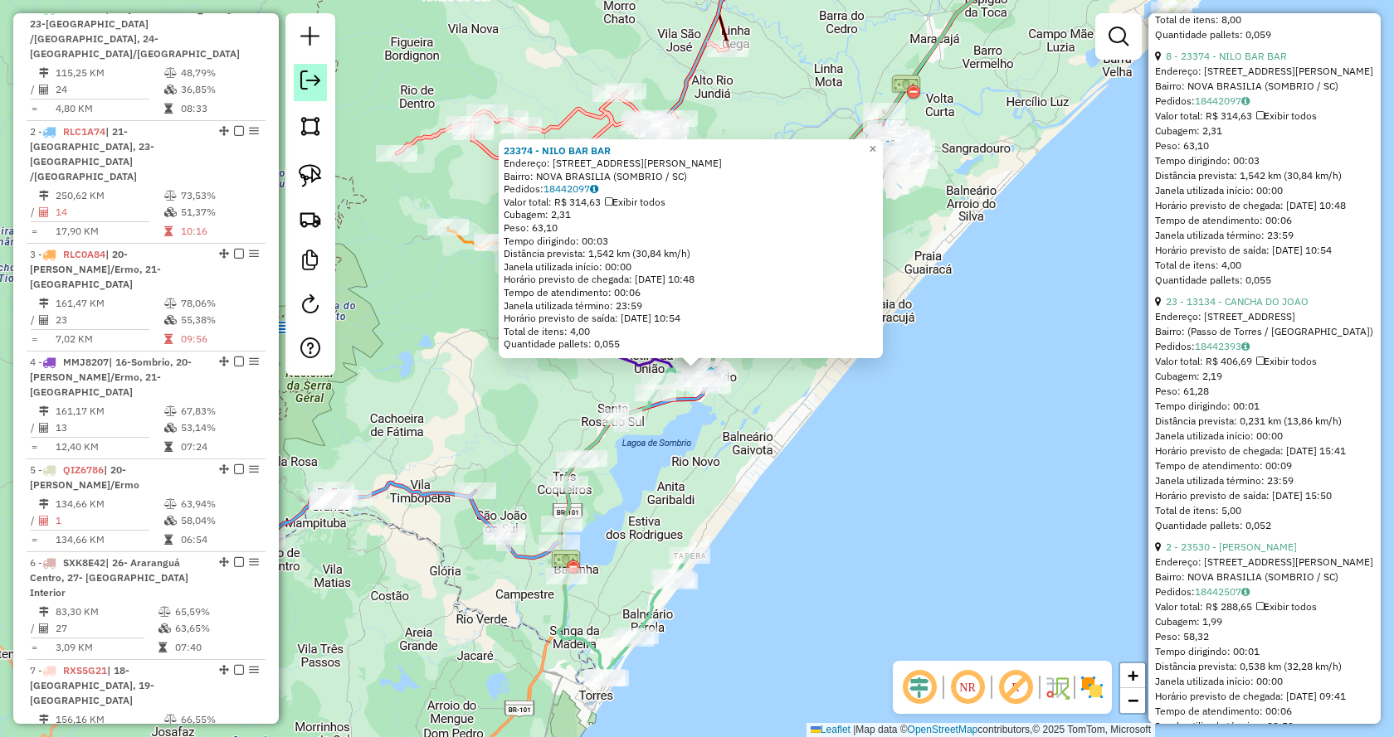
click at [314, 84] on em at bounding box center [310, 81] width 20 height 20
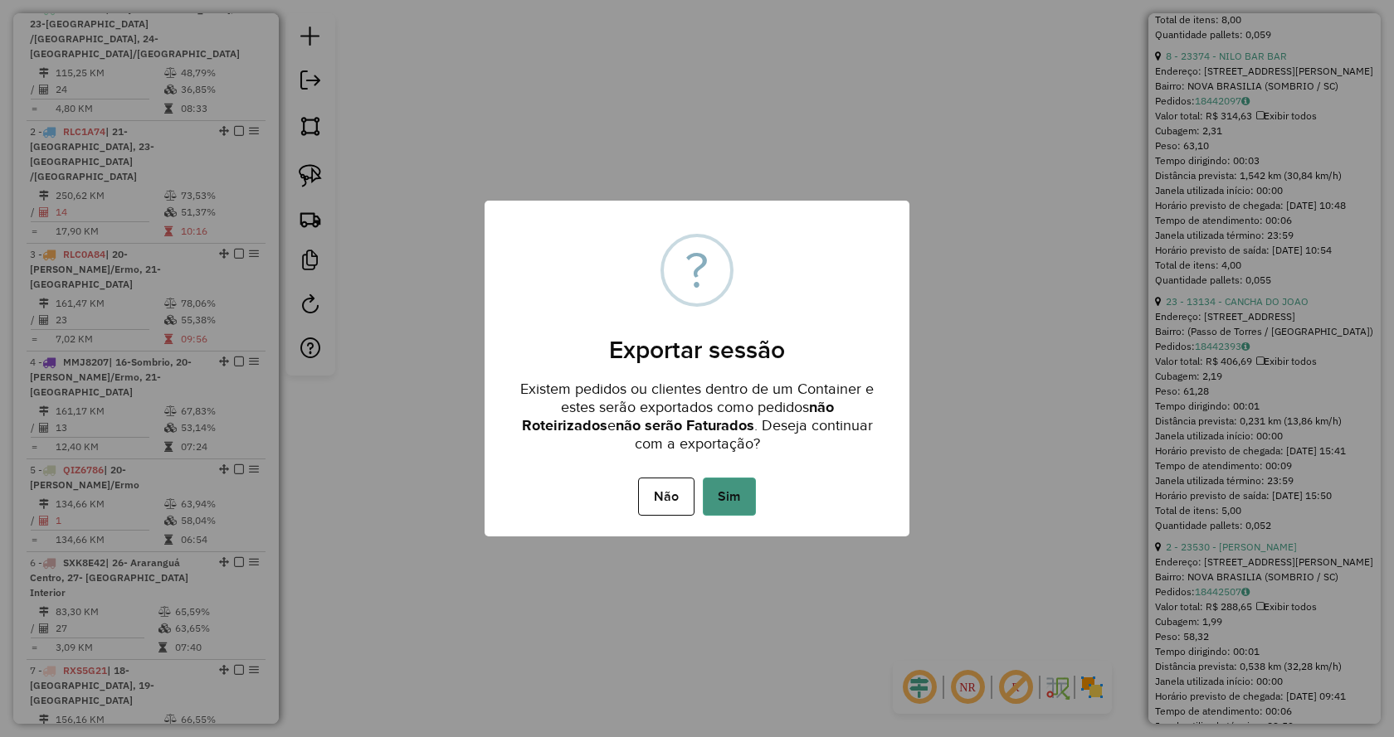
click at [728, 482] on button "Sim" at bounding box center [729, 497] width 53 height 38
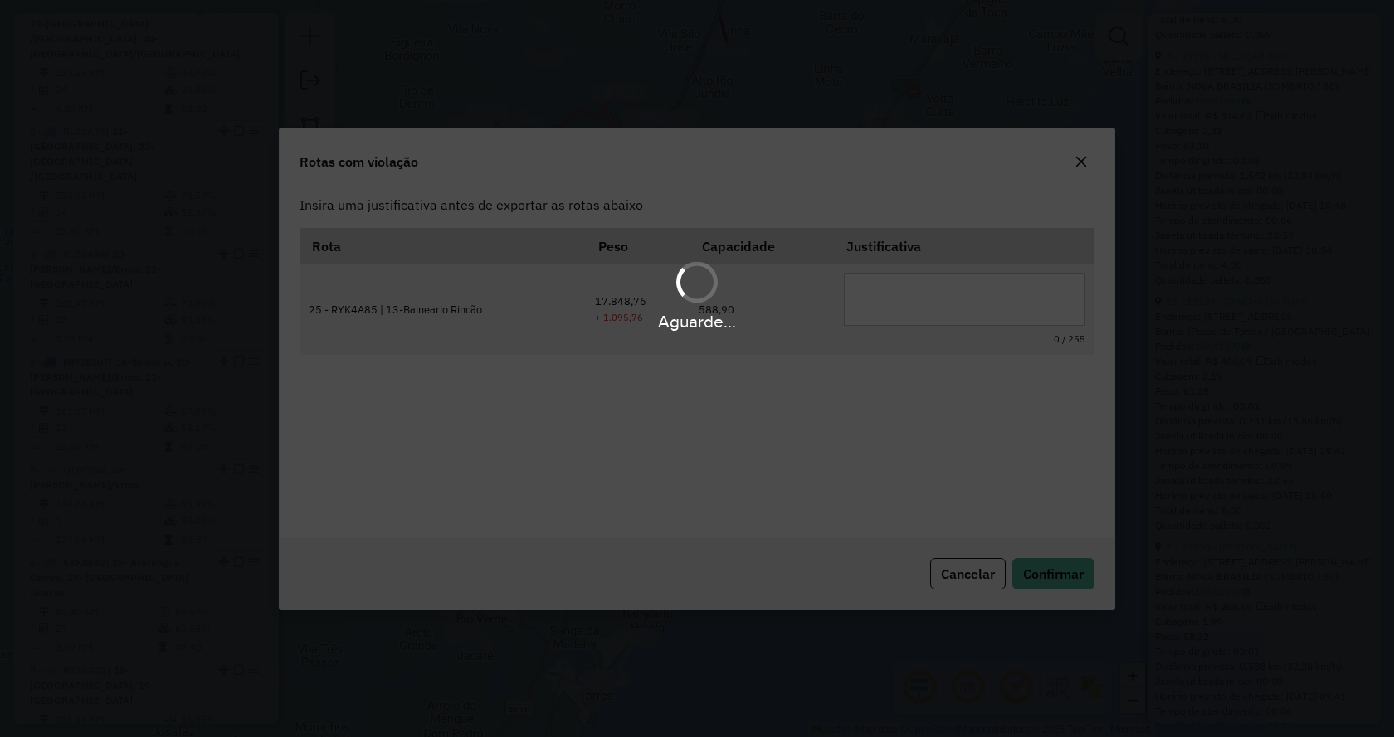
scroll to position [0, 0]
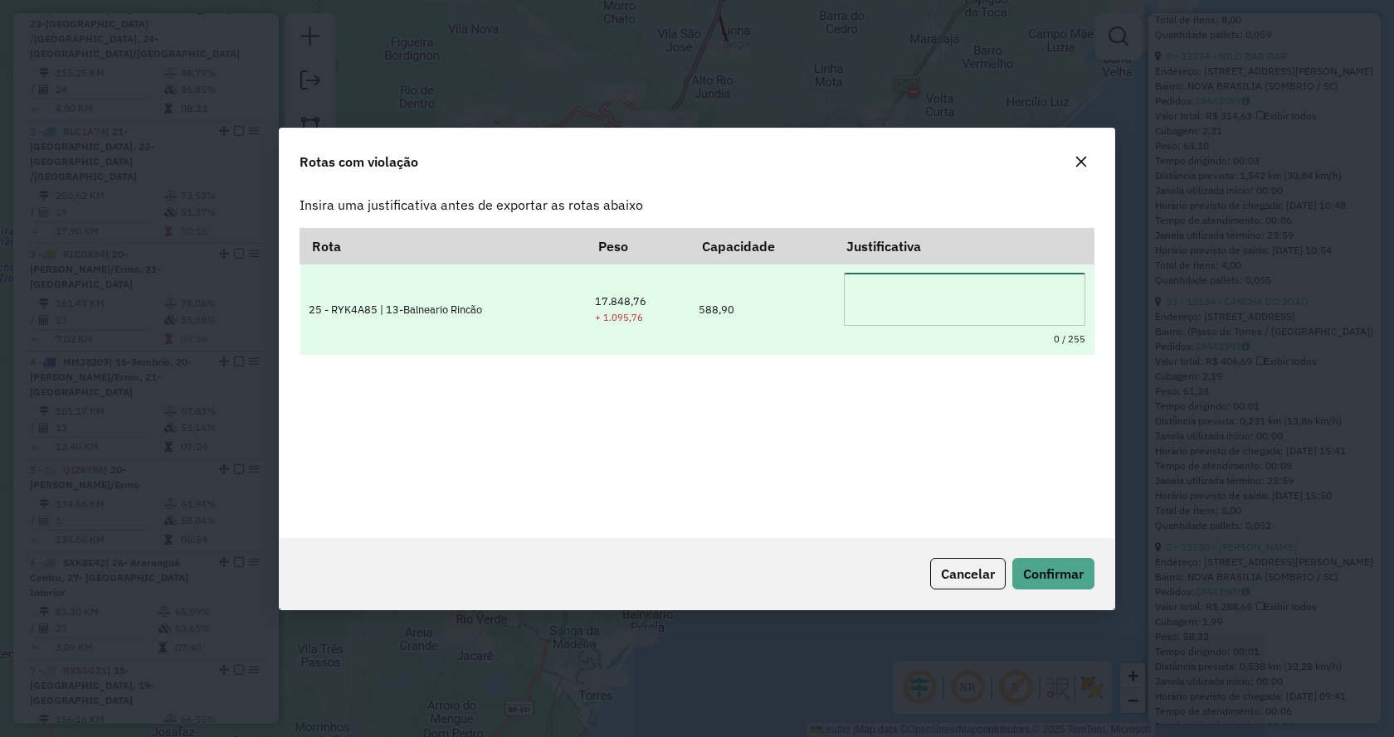
click at [947, 303] on textarea at bounding box center [964, 299] width 241 height 53
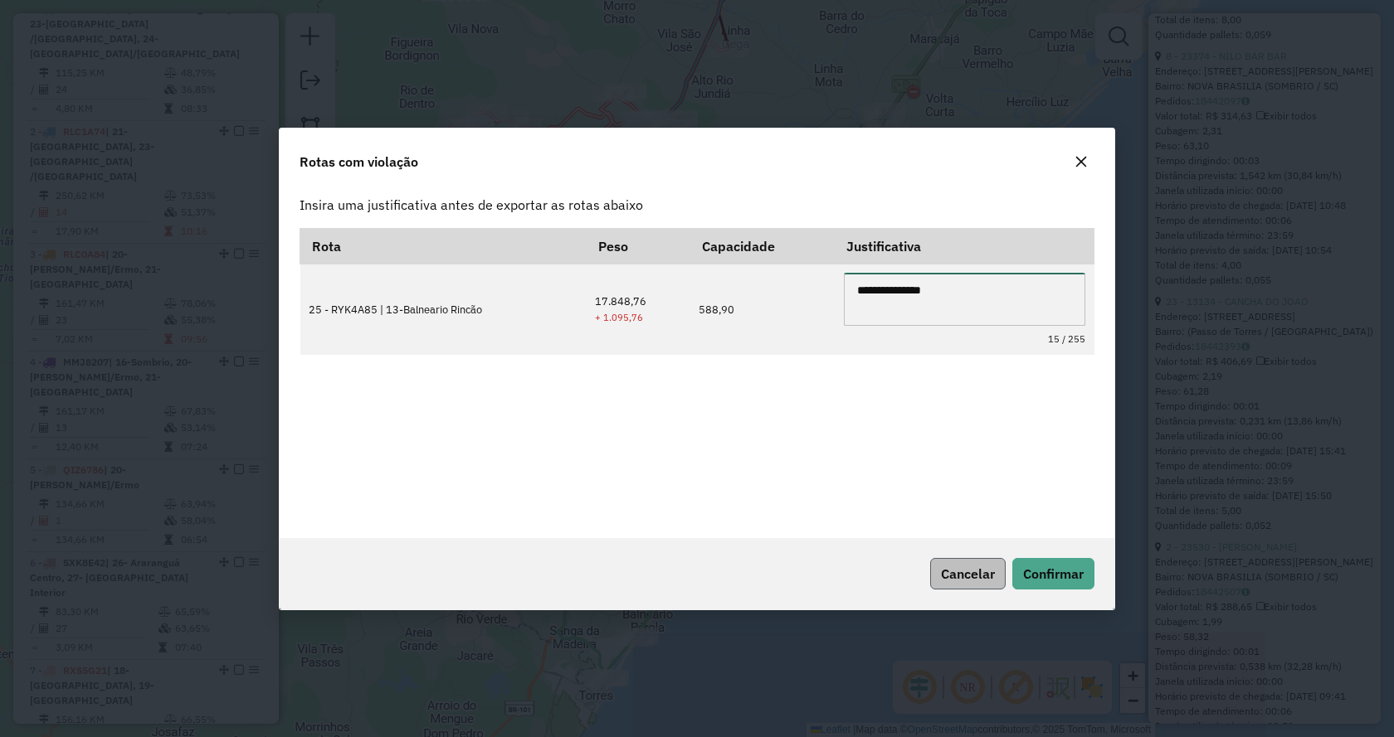
type textarea "**********"
click at [961, 586] on button "Cancelar" at bounding box center [967, 574] width 75 height 32
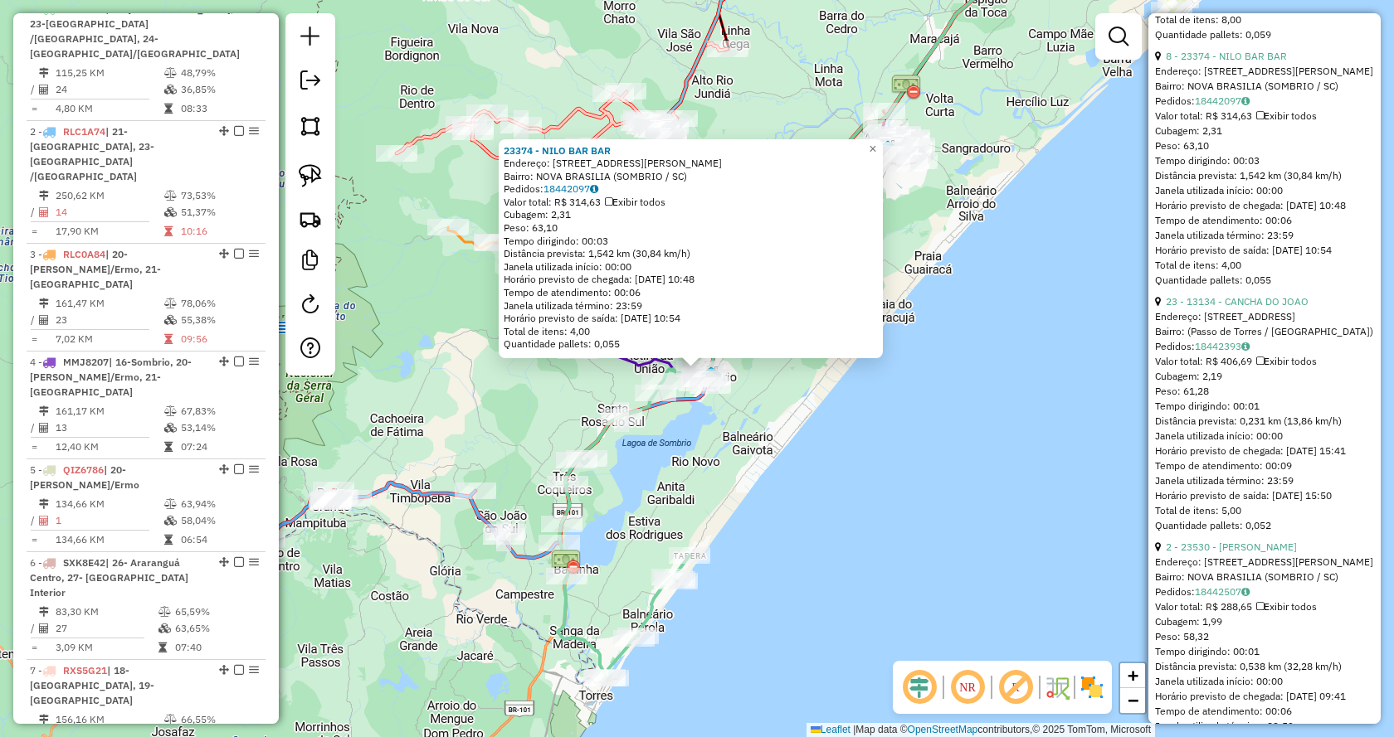
click at [937, 546] on div "23374 - NILO BAR BAR Endereço: RUA ALTAIR TEIXEIRA DA ROSA 1096 Bairro: NOVA BR…" at bounding box center [697, 368] width 1394 height 737
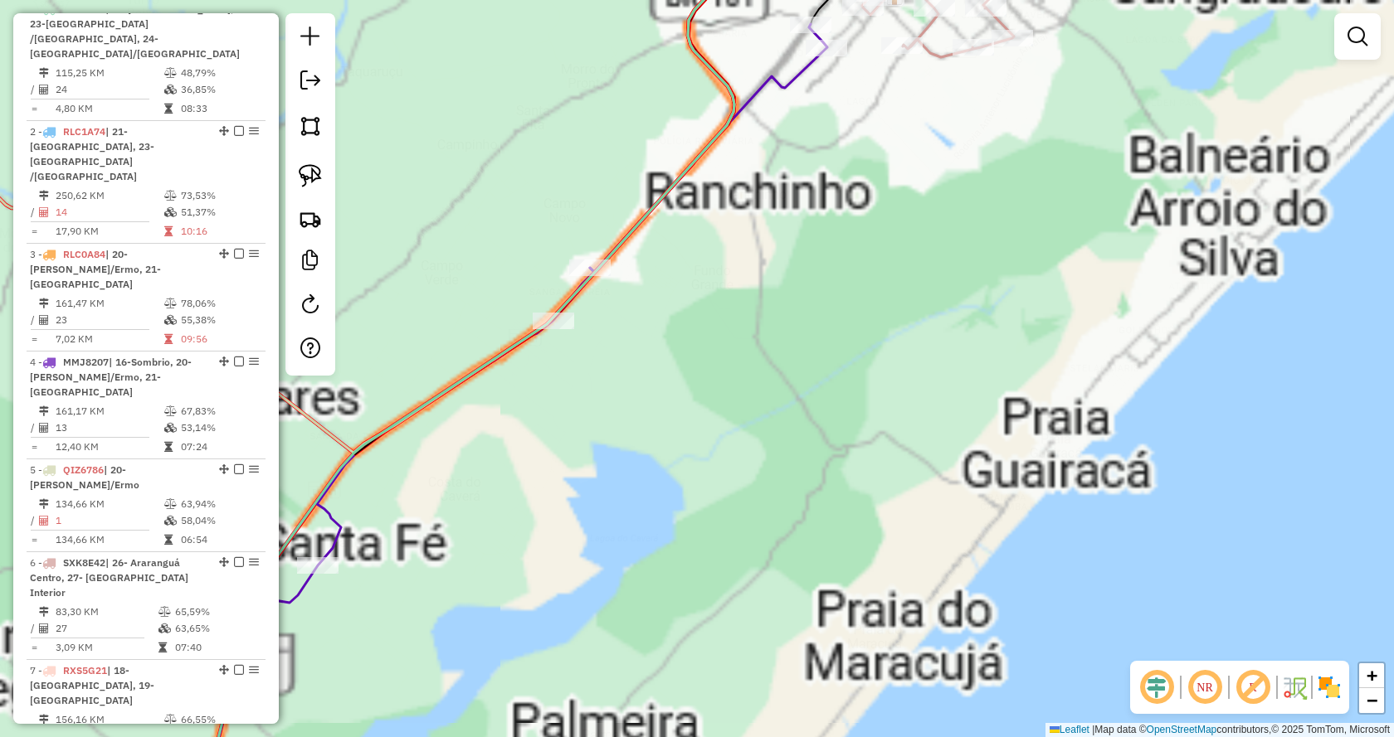
drag, startPoint x: 971, startPoint y: 150, endPoint x: 809, endPoint y: 588, distance: 466.9
click at [809, 588] on div "Janela de atendimento Grade de atendimento Capacidade Transportadoras Veículos …" at bounding box center [697, 368] width 1394 height 737
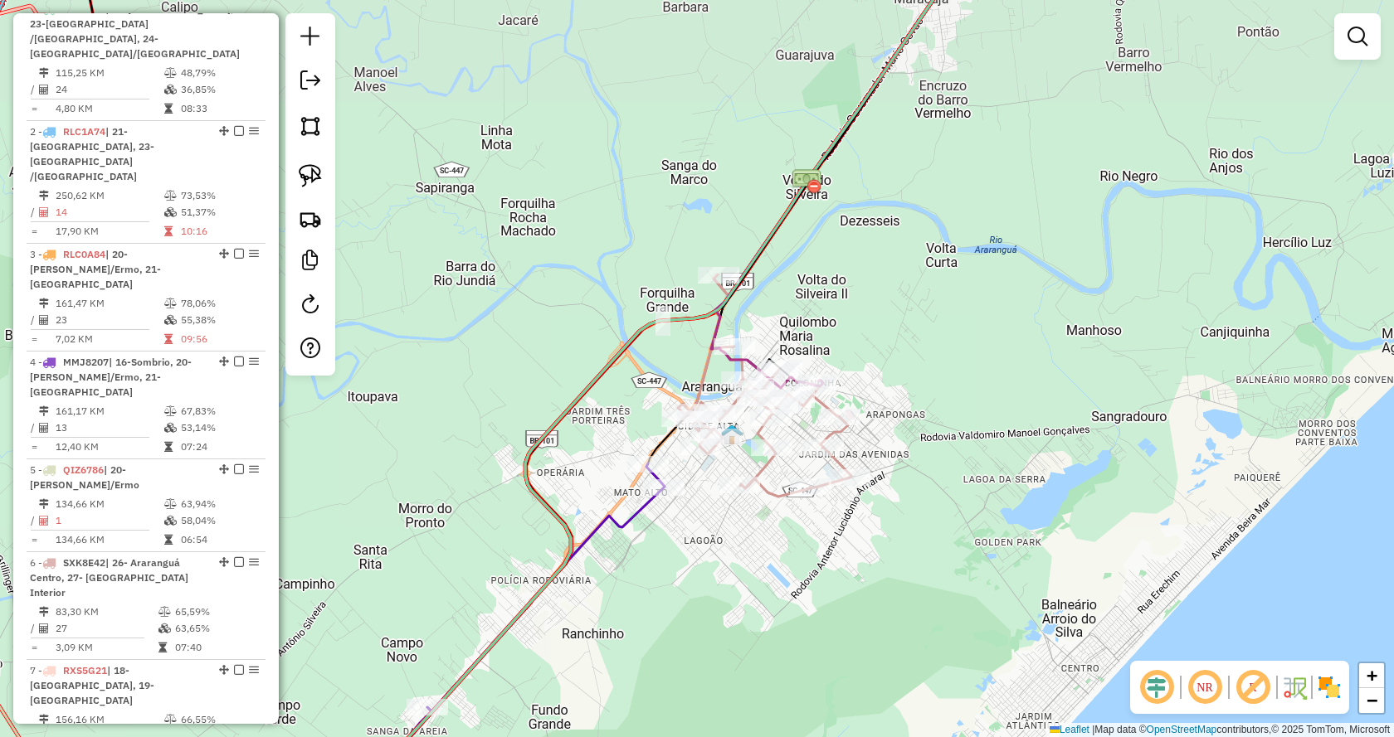
drag, startPoint x: 1121, startPoint y: 256, endPoint x: 1054, endPoint y: 427, distance: 183.3
click at [1055, 426] on div "Janela de atendimento Grade de atendimento Capacidade Transportadoras Veículos …" at bounding box center [697, 368] width 1394 height 737
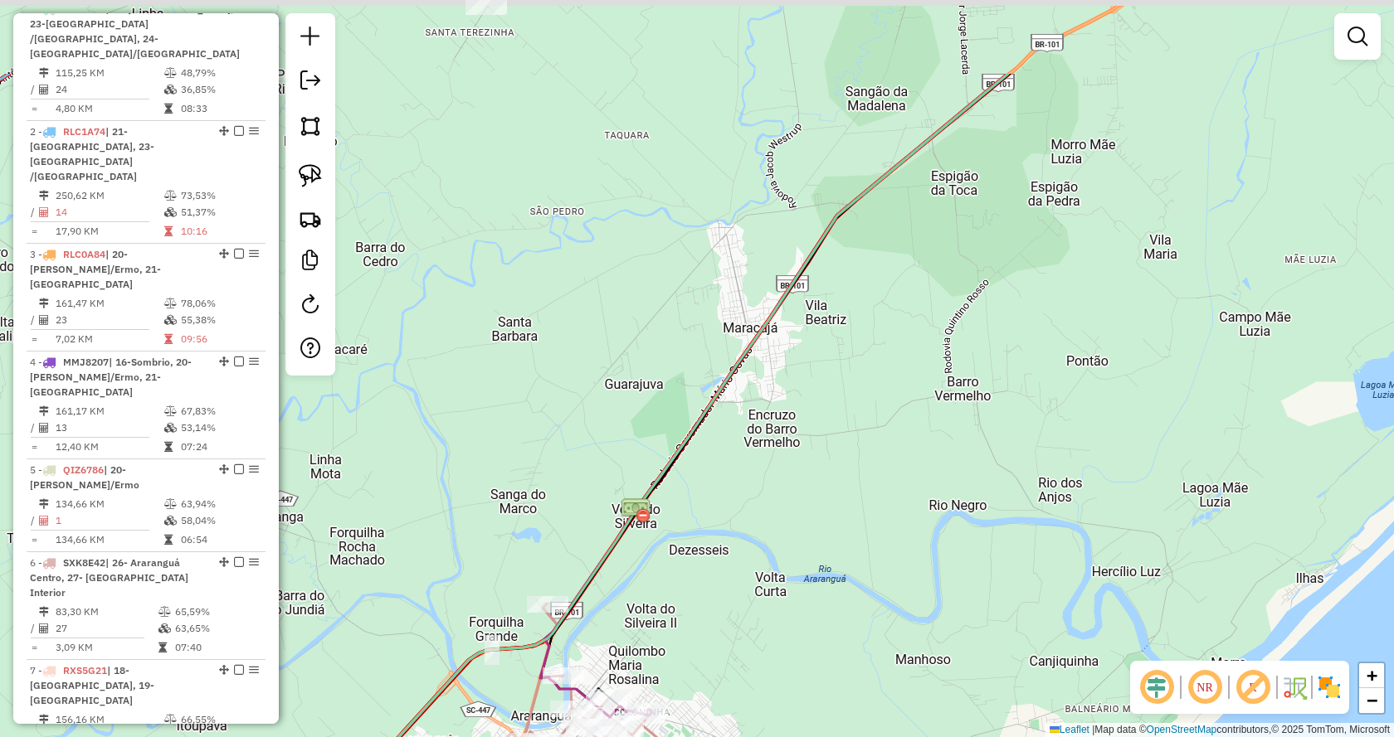
drag, startPoint x: 1044, startPoint y: 396, endPoint x: 925, endPoint y: 465, distance: 137.6
click at [928, 465] on div "Janela de atendimento Grade de atendimento Capacidade Transportadoras Veículos …" at bounding box center [697, 368] width 1394 height 737
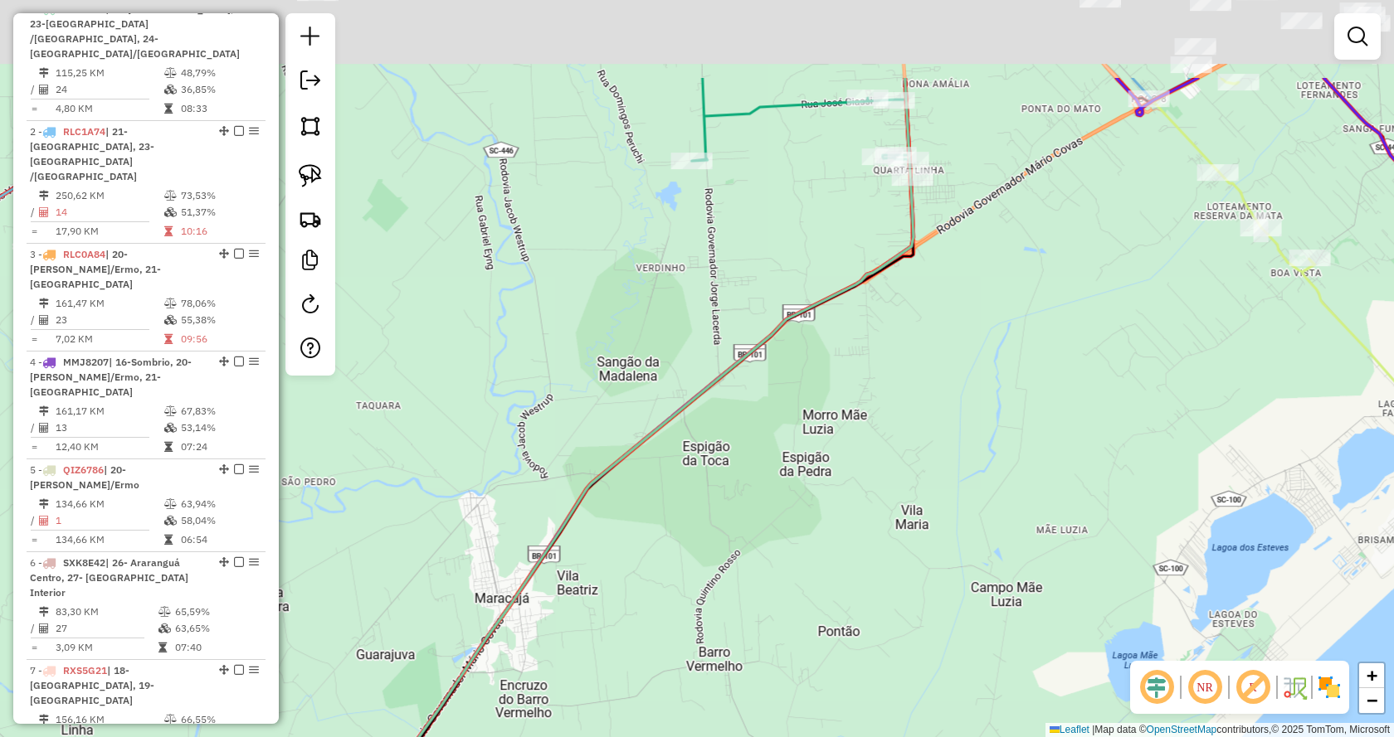
drag, startPoint x: 1014, startPoint y: 348, endPoint x: 983, endPoint y: 409, distance: 68.6
click at [983, 409] on div "Janela de atendimento Grade de atendimento Capacidade Transportadoras Veículos …" at bounding box center [697, 368] width 1394 height 737
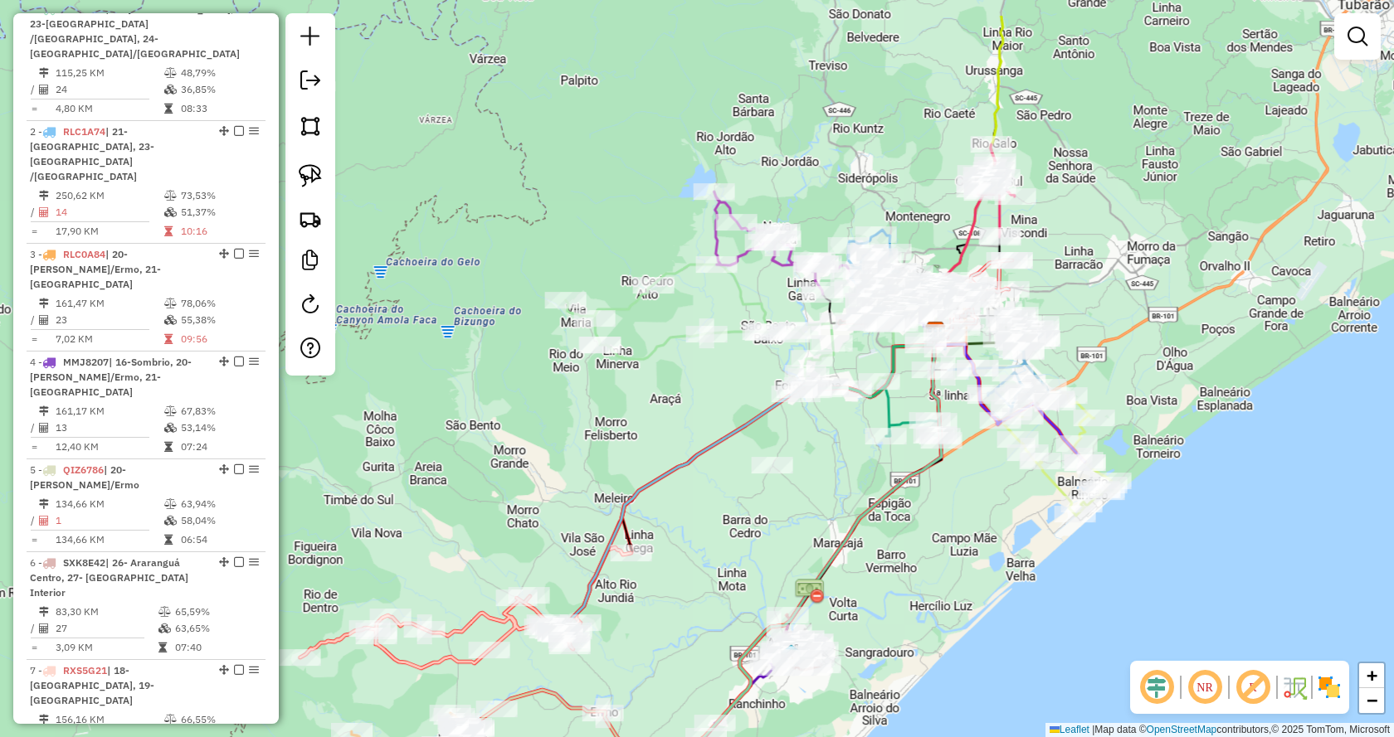
click at [1222, 335] on div "Janela de atendimento Grade de atendimento Capacidade Transportadoras Veículos …" at bounding box center [697, 368] width 1394 height 737
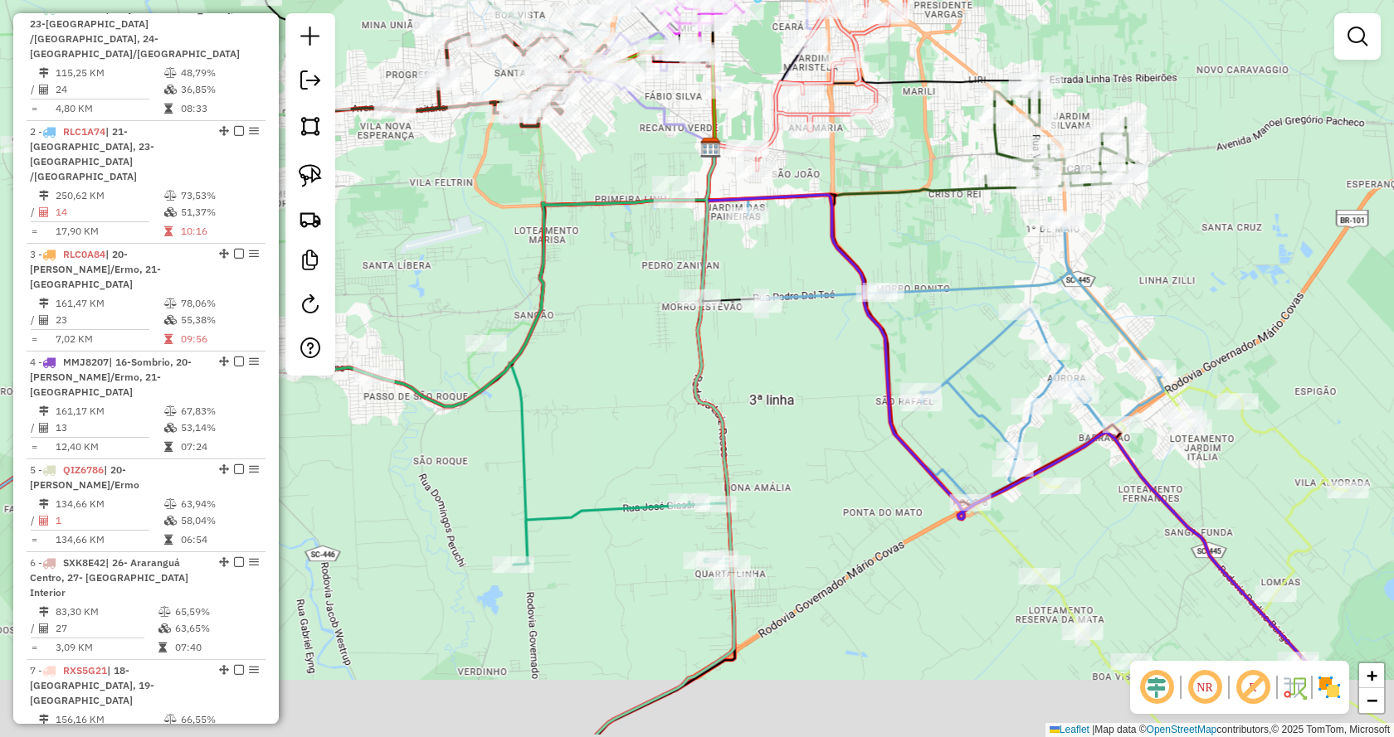
drag, startPoint x: 1014, startPoint y: 387, endPoint x: 1063, endPoint y: 310, distance: 90.7
click at [1063, 310] on div "Janela de atendimento Grade de atendimento Capacidade Transportadoras Veículos …" at bounding box center [697, 368] width 1394 height 737
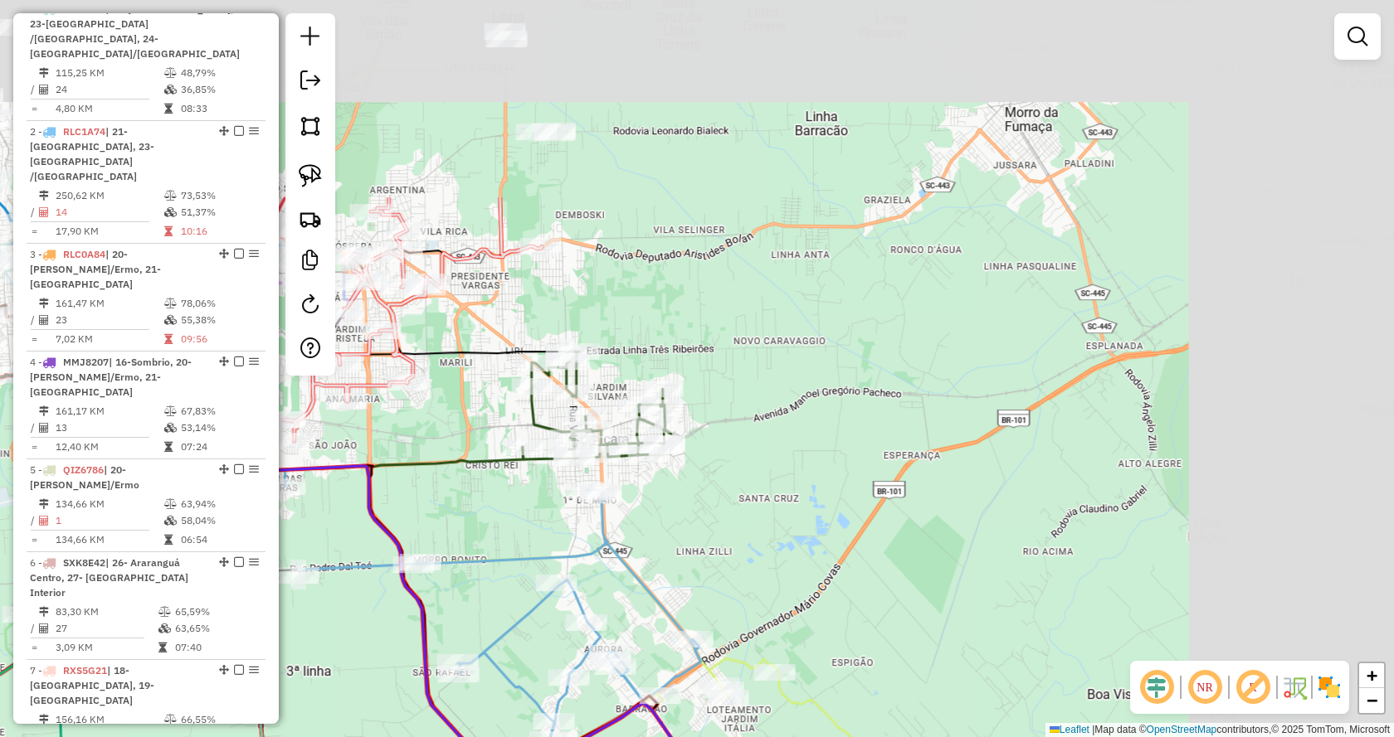
drag, startPoint x: 1196, startPoint y: 275, endPoint x: 815, endPoint y: 474, distance: 430.0
click at [815, 474] on div "Janela de atendimento Grade de atendimento Capacidade Transportadoras Veículos …" at bounding box center [697, 368] width 1394 height 737
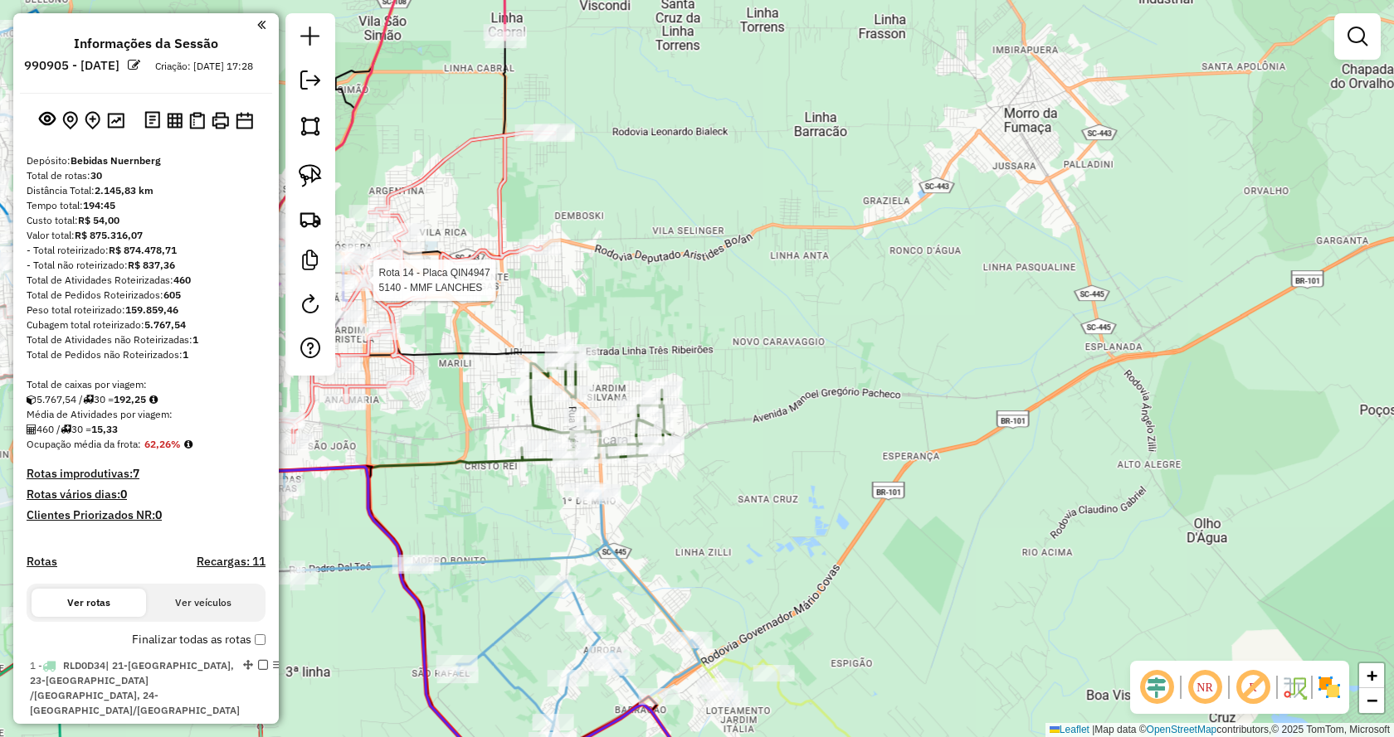
scroll to position [657, 0]
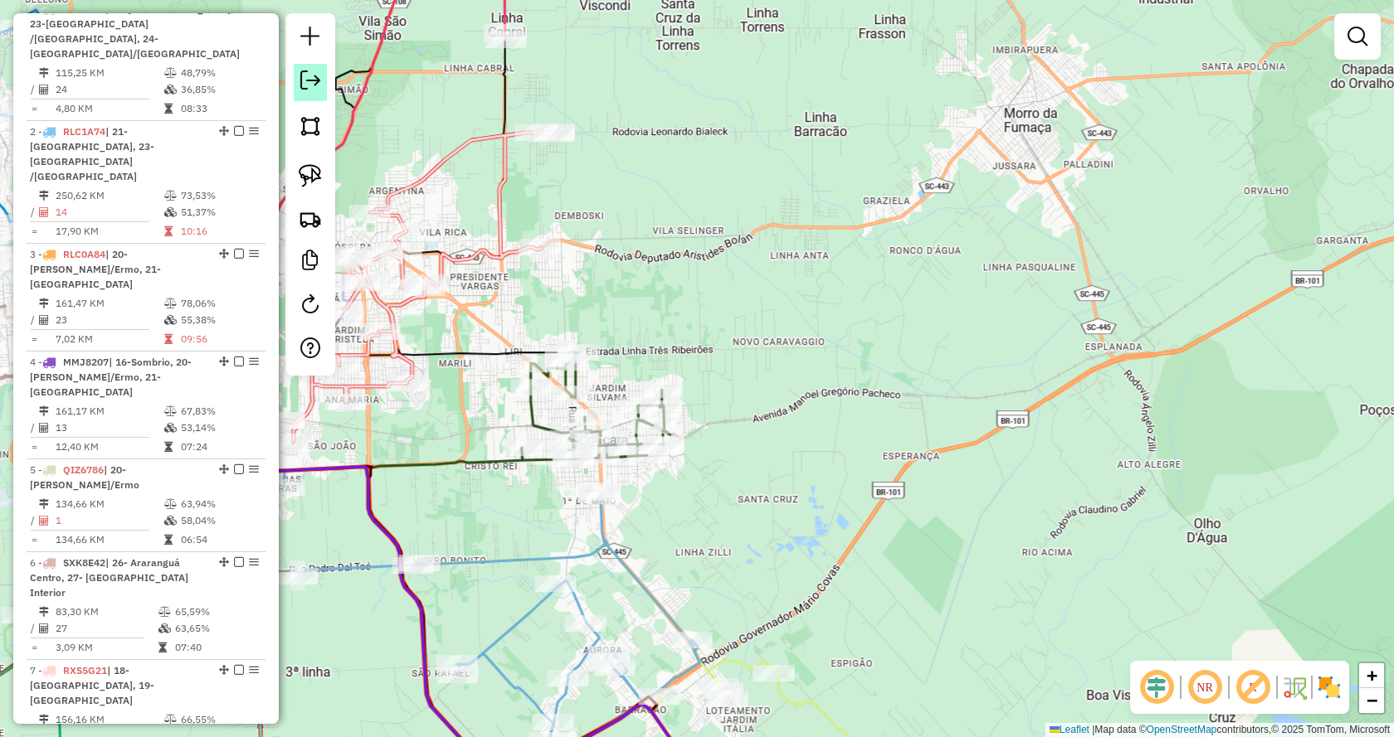
click at [312, 77] on em at bounding box center [310, 81] width 20 height 20
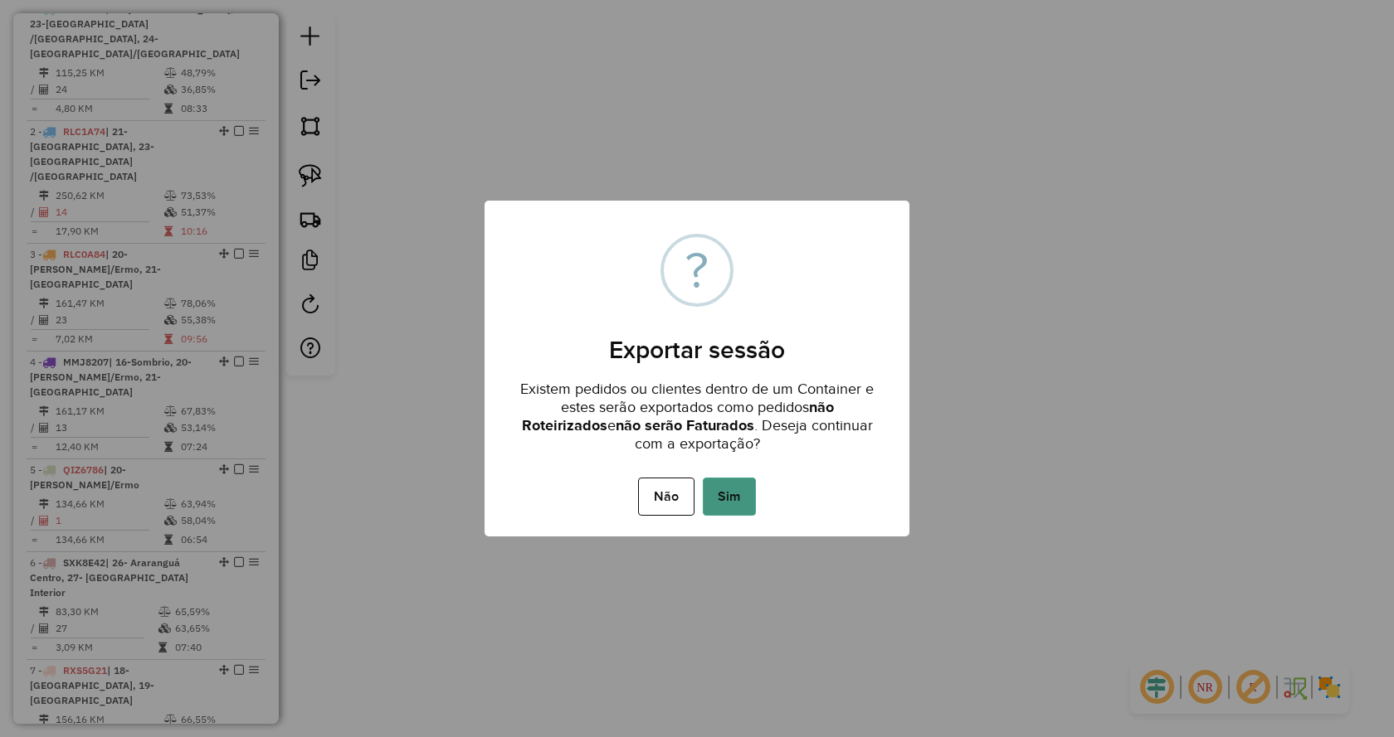
click at [725, 511] on button "Sim" at bounding box center [729, 497] width 53 height 38
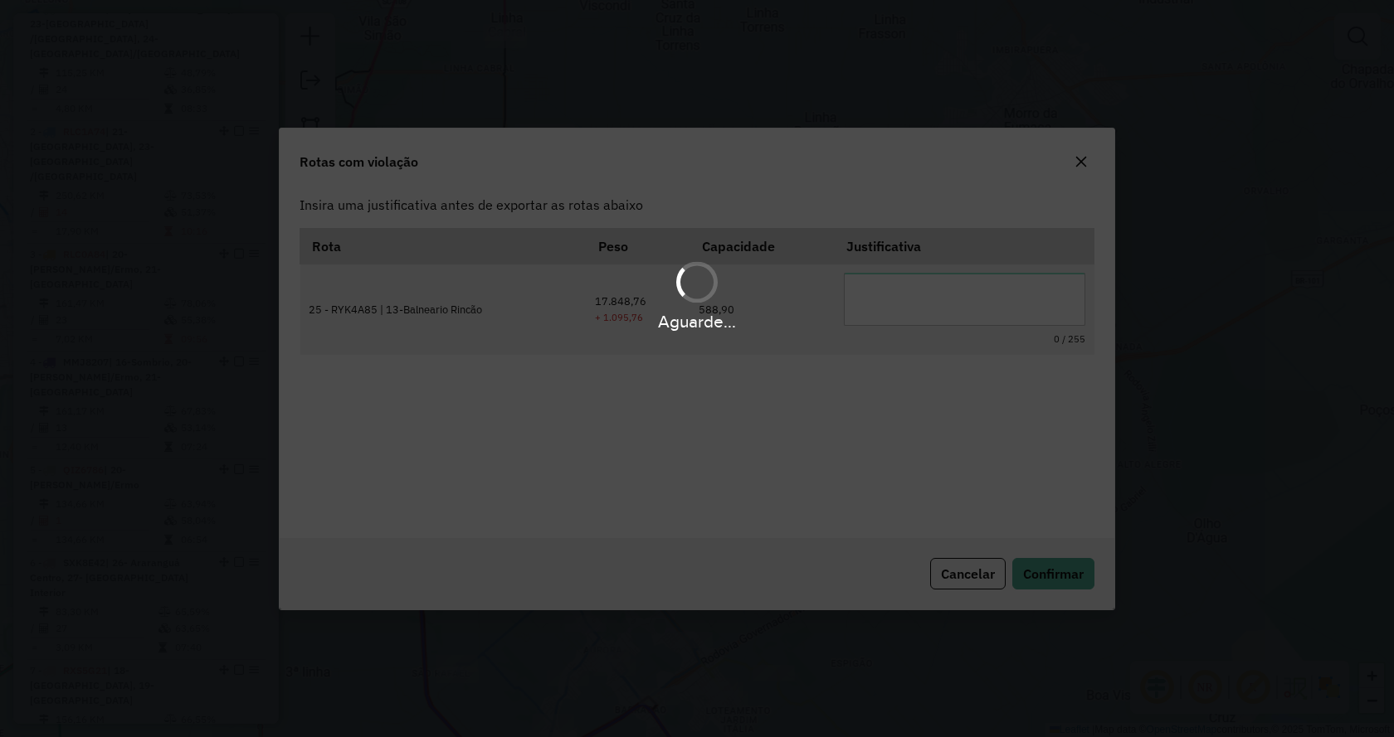
scroll to position [0, 0]
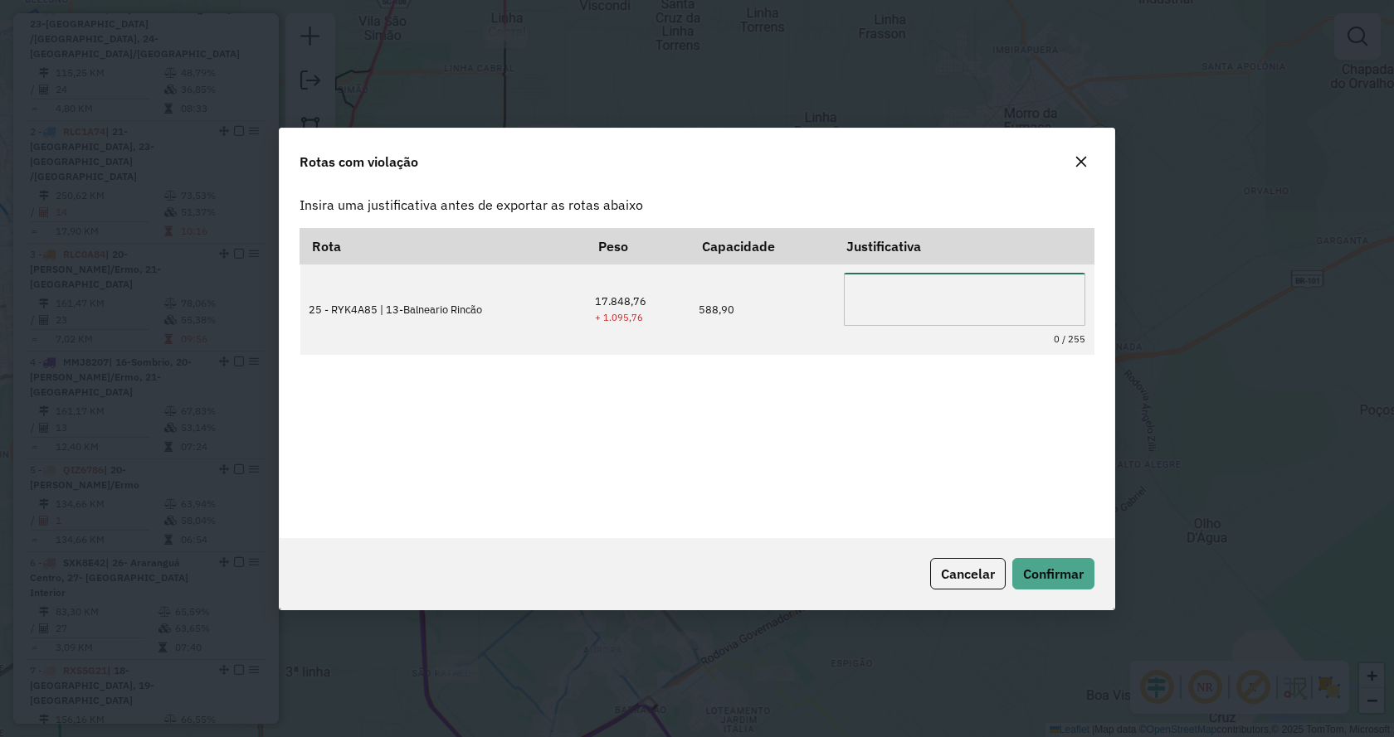
drag, startPoint x: 937, startPoint y: 302, endPoint x: 890, endPoint y: 385, distance: 95.5
click at [923, 331] on div "0 / 255" at bounding box center [964, 310] width 241 height 74
type textarea "**********"
click at [1041, 553] on div "Cancelar Confirmar" at bounding box center [697, 573] width 834 height 71
click at [1035, 566] on span "Confirmar" at bounding box center [1053, 574] width 61 height 17
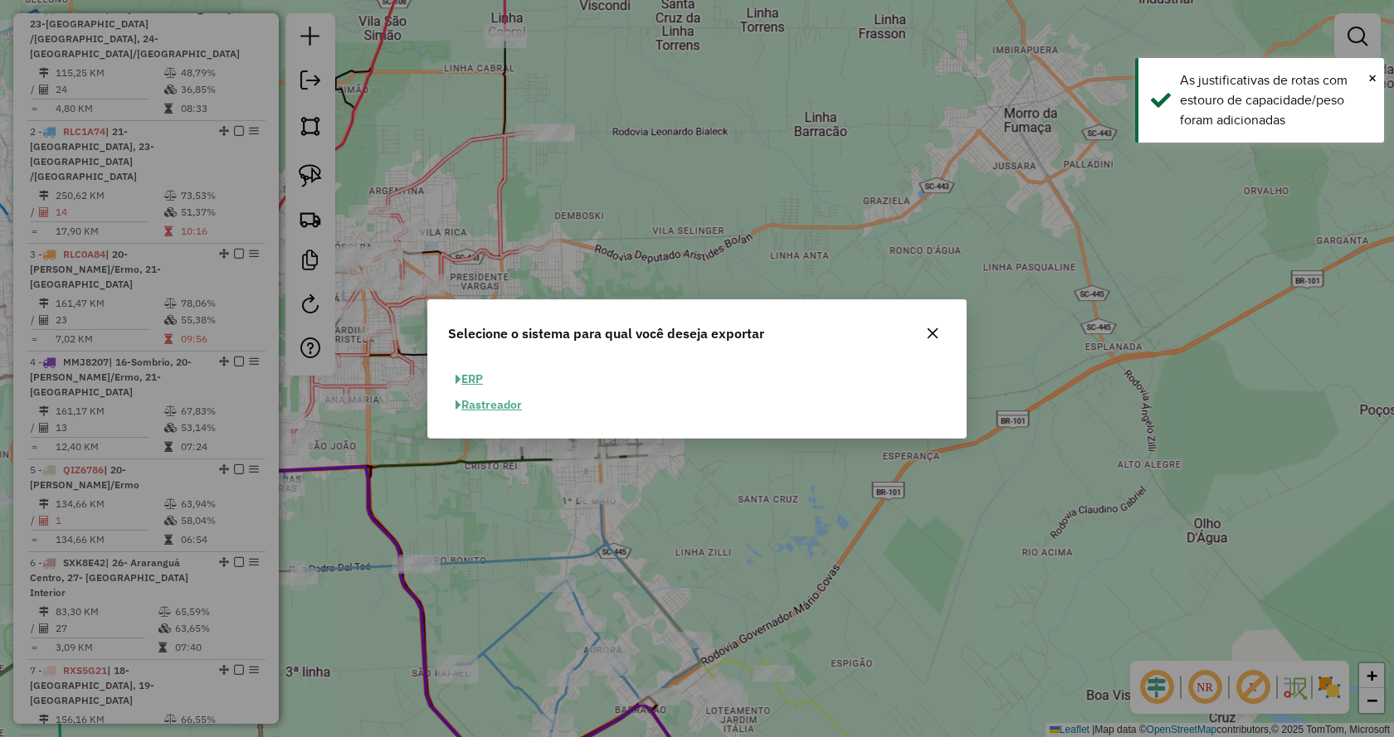
click at [460, 382] on span "button" at bounding box center [458, 380] width 6 height 12
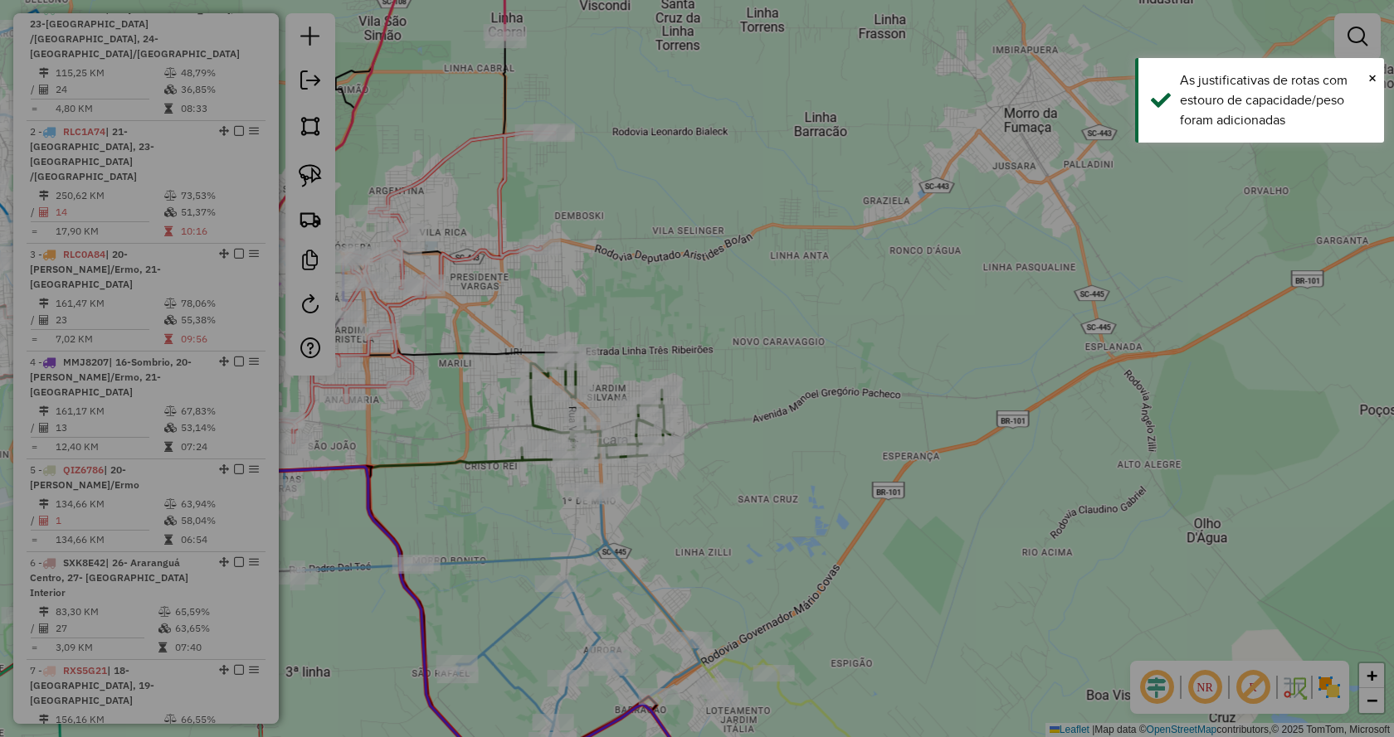
select select "**"
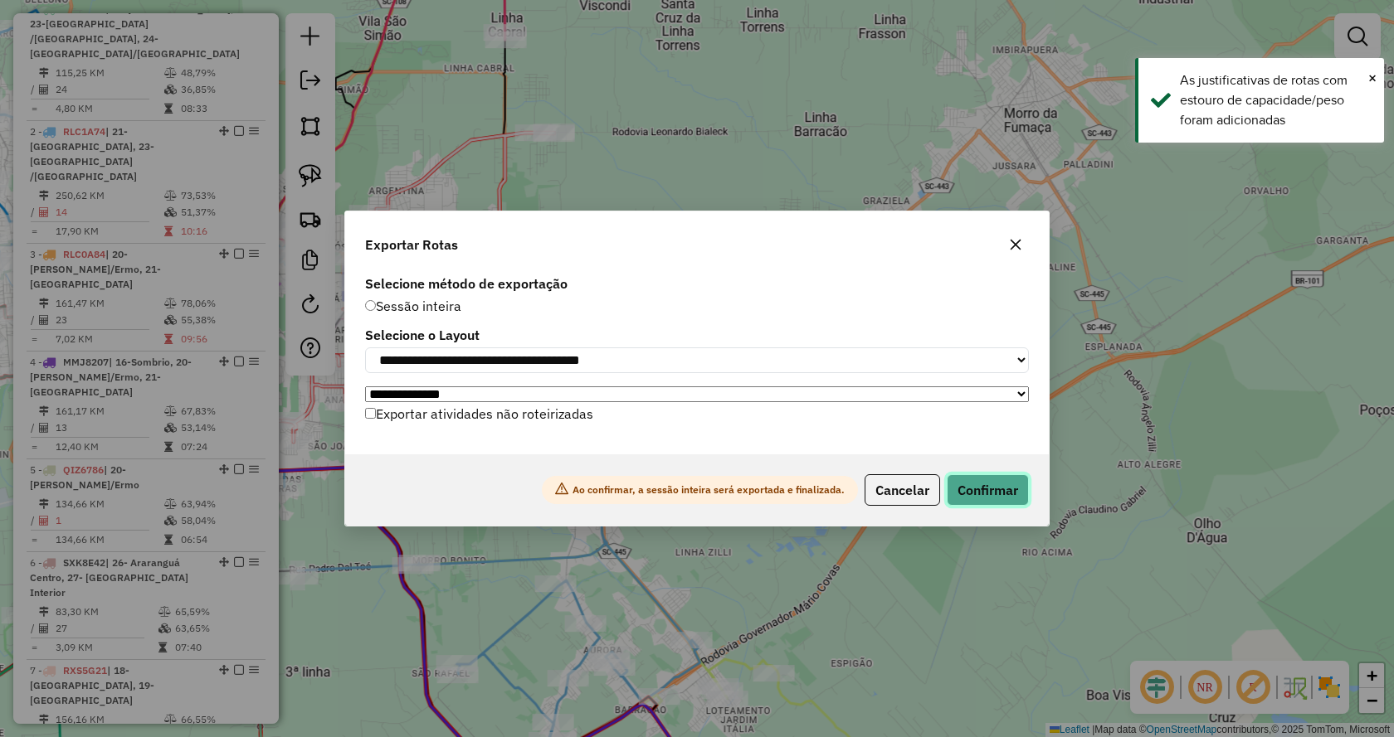
click at [1000, 504] on button "Confirmar" at bounding box center [987, 490] width 82 height 32
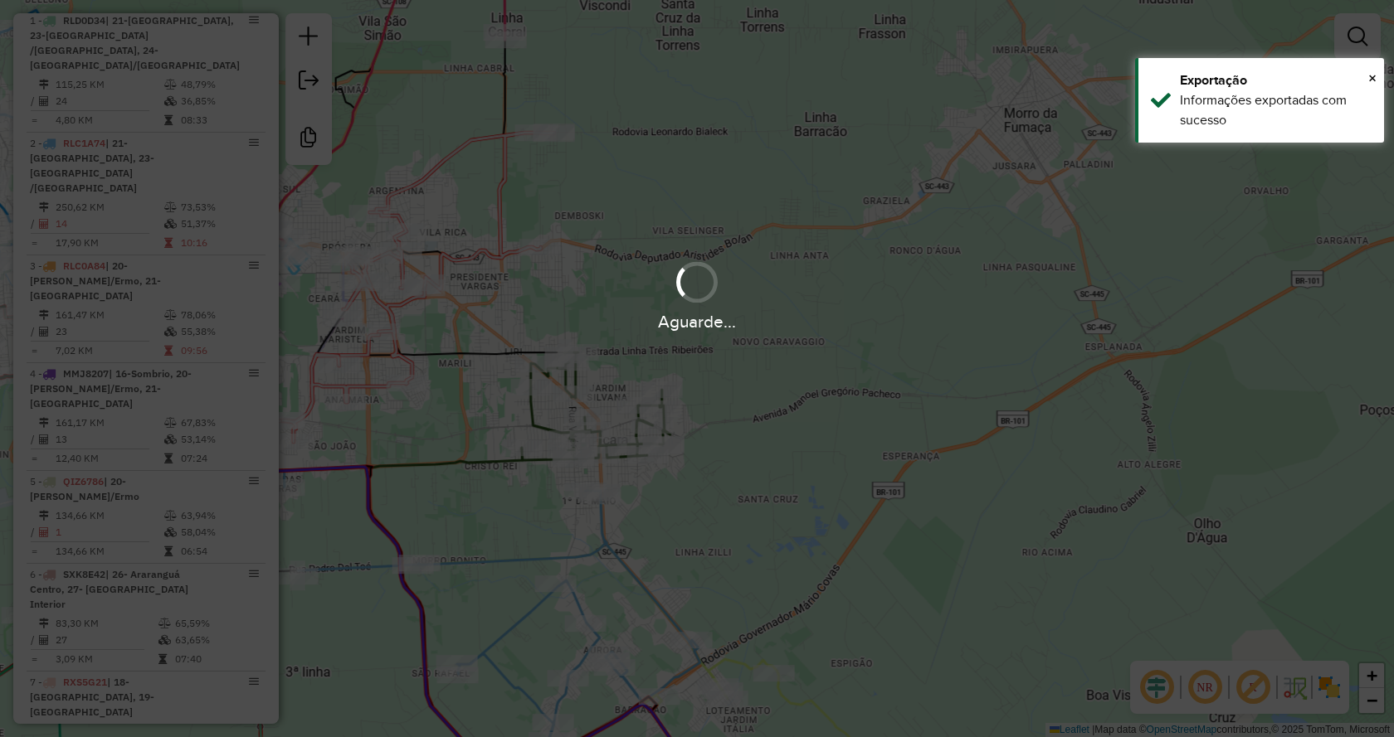
scroll to position [669, 0]
